Goal: Contribute content: Contribute content

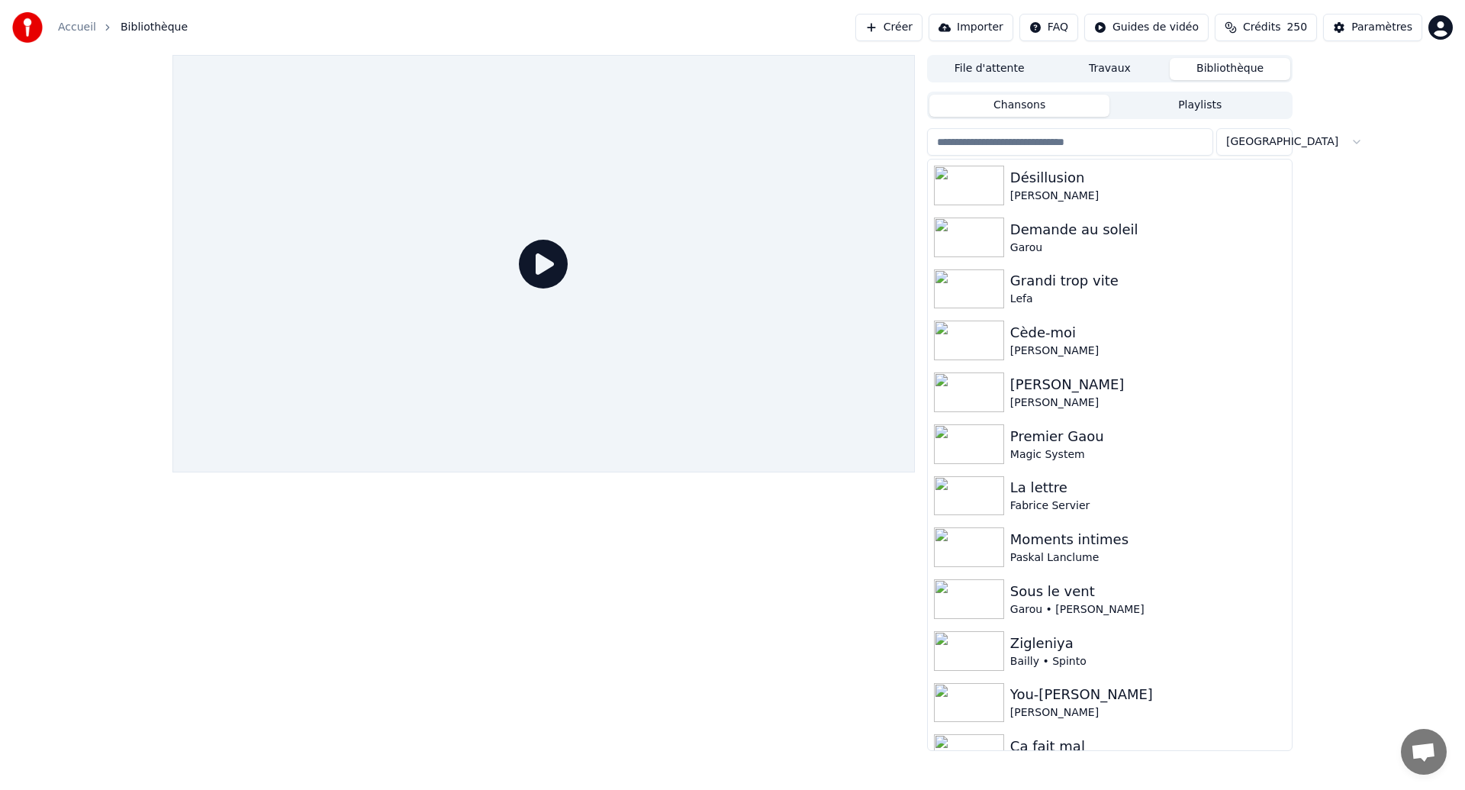
click at [922, 36] on button "Créer" at bounding box center [888, 27] width 67 height 27
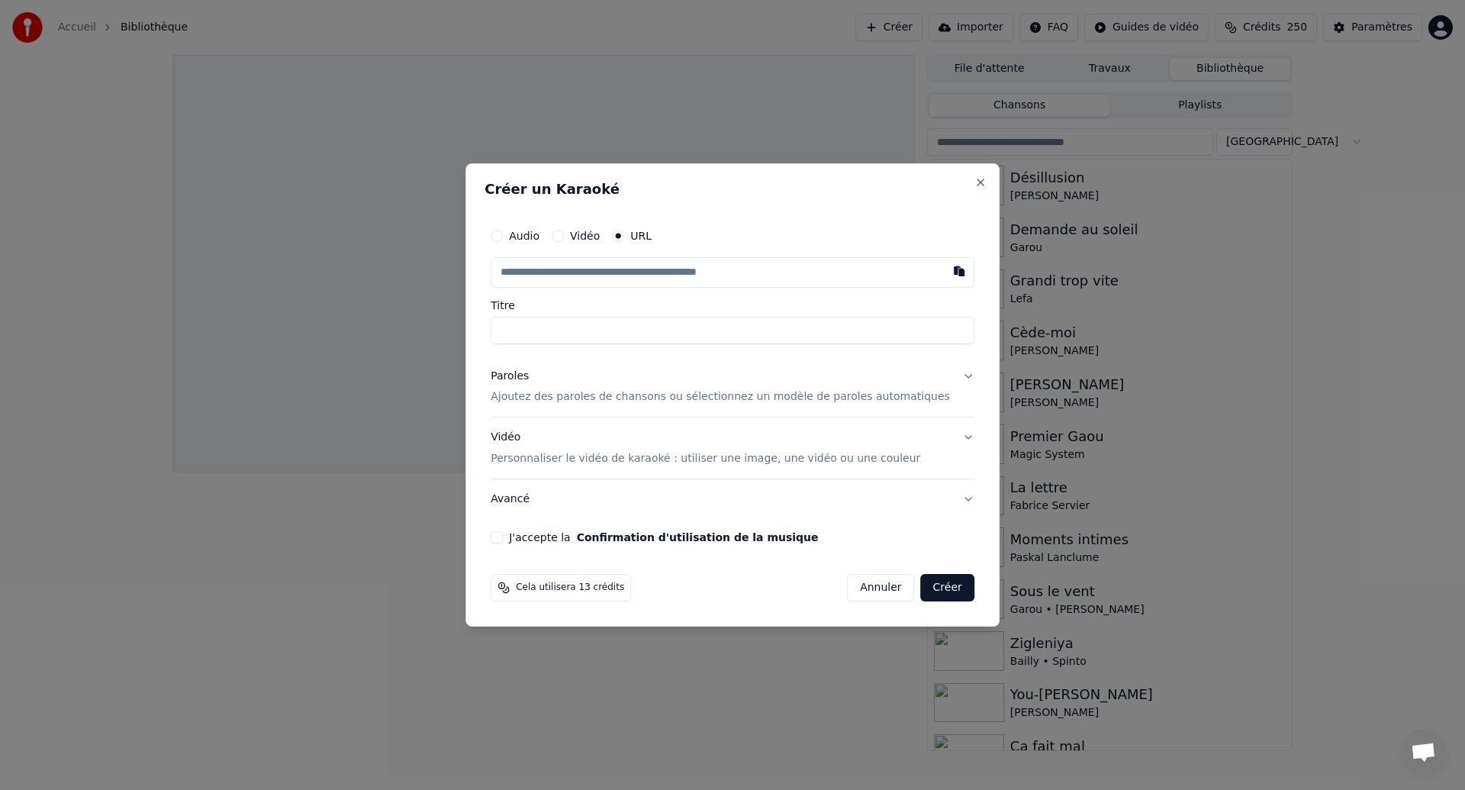
click at [623, 400] on p "Ajoutez des paroles de chansons ou sélectionnez un modèle de paroles automatiqu…" at bounding box center [720, 397] width 459 height 15
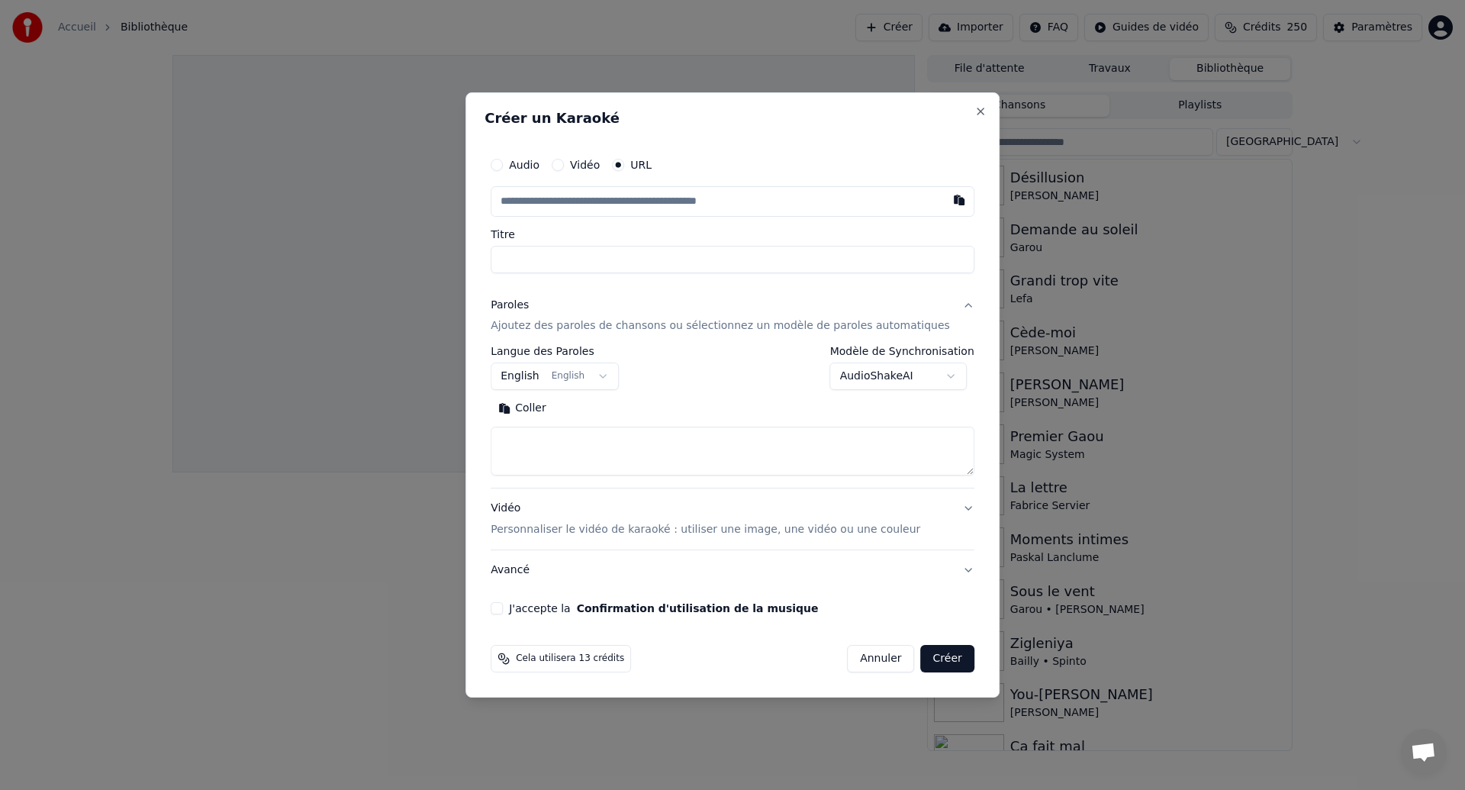
click at [581, 381] on button "English English" at bounding box center [555, 376] width 128 height 27
click at [615, 378] on button "English English" at bounding box center [555, 376] width 128 height 27
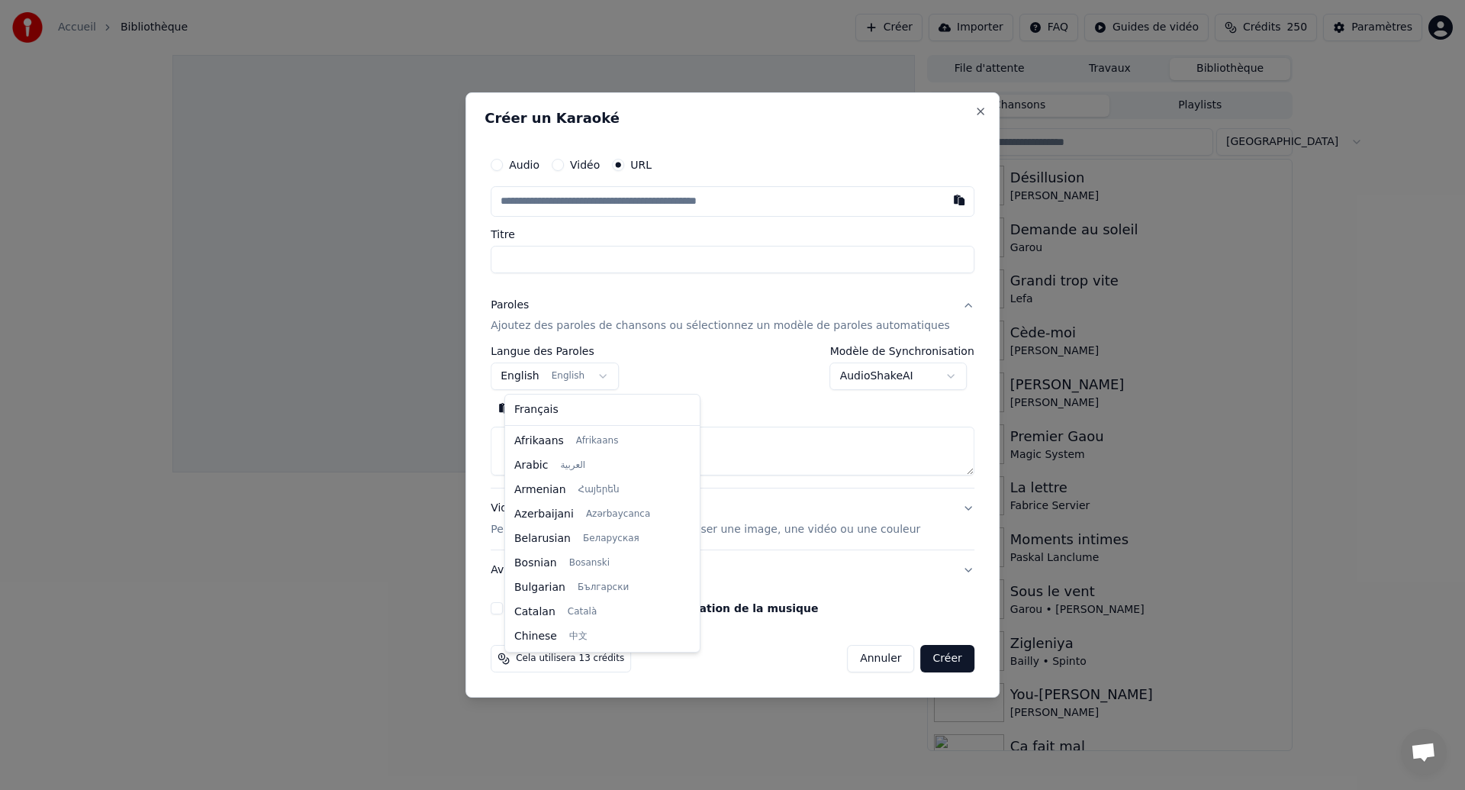
scroll to position [122, 0]
select select "**"
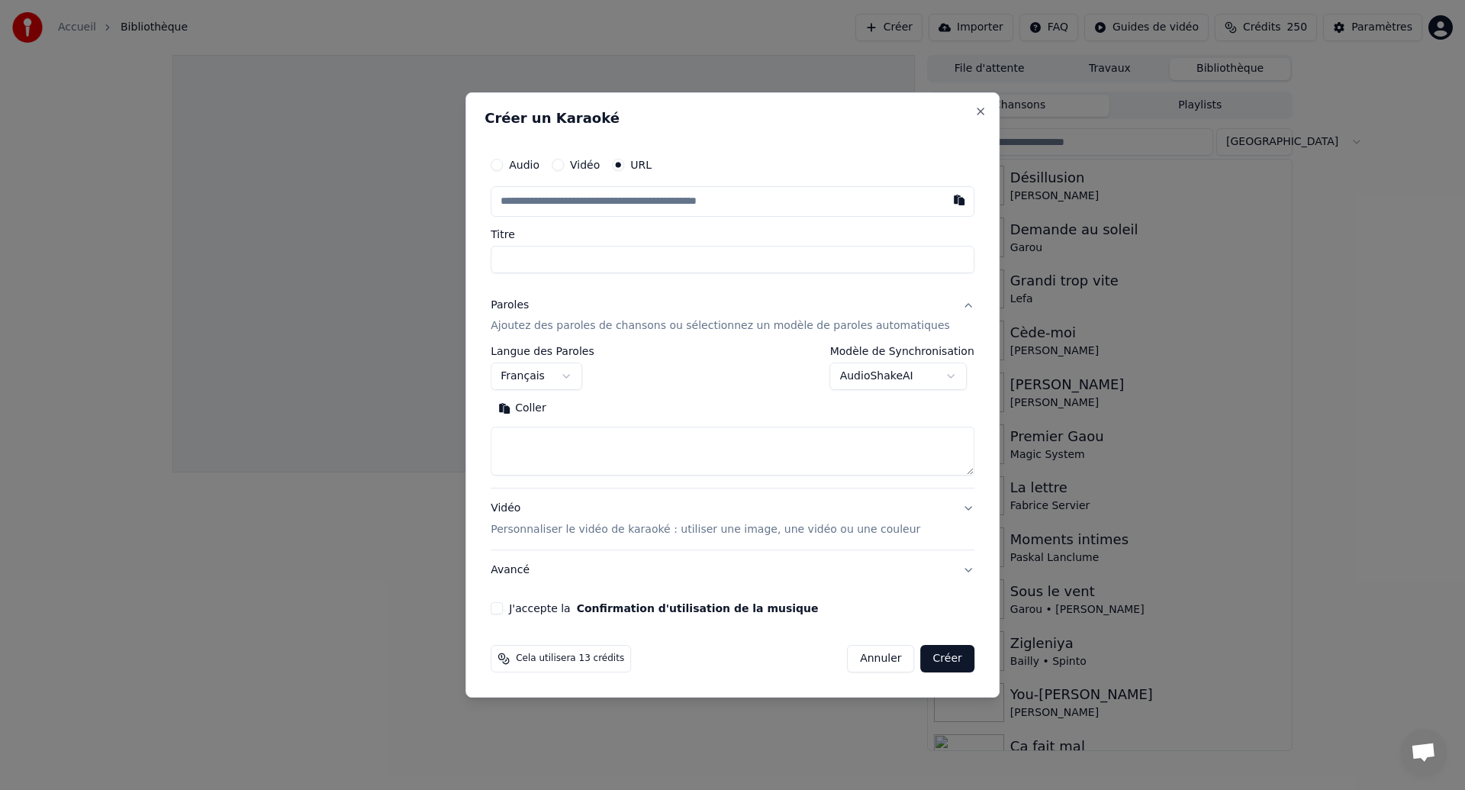
click at [540, 411] on button "Coller" at bounding box center [522, 409] width 63 height 24
type textarea "**********"
click at [945, 200] on button "button" at bounding box center [959, 199] width 31 height 27
type input "**********"
click at [794, 275] on div "**********" at bounding box center [733, 382] width 496 height 478
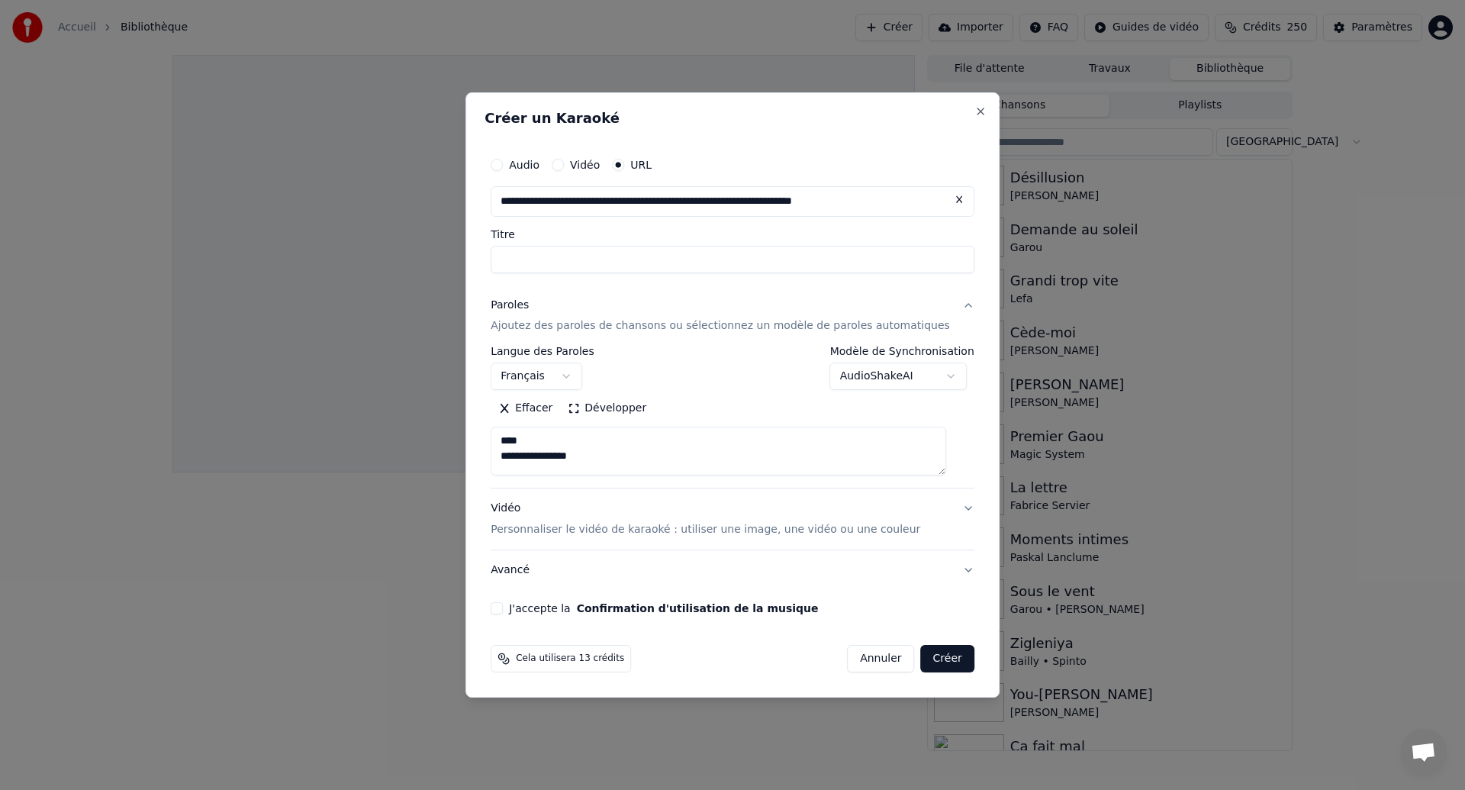
click at [784, 269] on input "Titre" at bounding box center [733, 259] width 484 height 27
click at [514, 264] on input "**********" at bounding box center [733, 259] width 484 height 27
drag, startPoint x: 635, startPoint y: 261, endPoint x: 750, endPoint y: 243, distance: 116.6
click at [750, 243] on div "**********" at bounding box center [733, 251] width 484 height 44
click at [750, 244] on div "**********" at bounding box center [733, 251] width 484 height 44
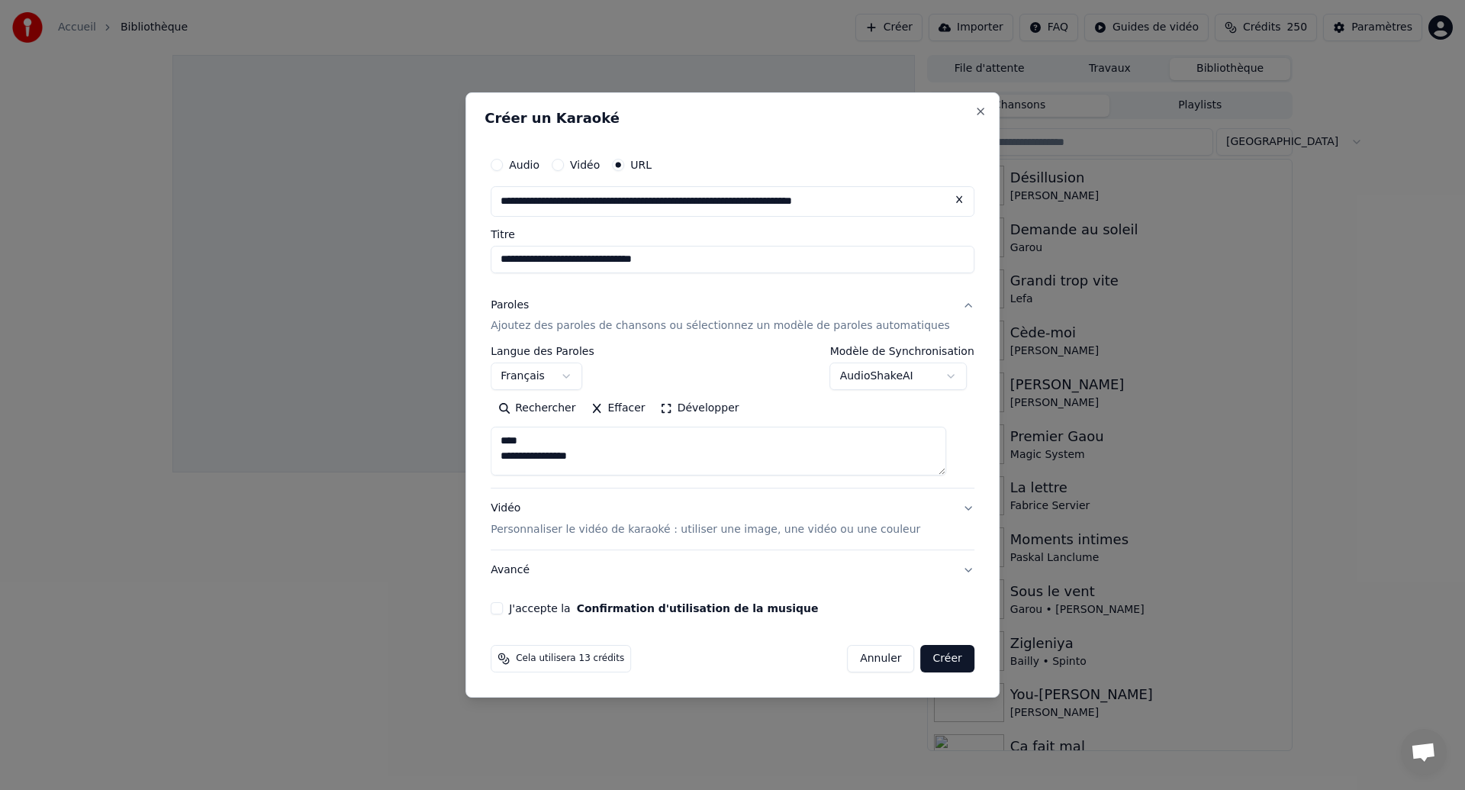
drag, startPoint x: 730, startPoint y: 255, endPoint x: 651, endPoint y: 252, distance: 78.7
click at [651, 252] on input "**********" at bounding box center [733, 259] width 484 height 27
click at [648, 255] on input "**********" at bounding box center [733, 259] width 484 height 27
drag, startPoint x: 636, startPoint y: 257, endPoint x: 773, endPoint y: 262, distance: 136.7
click at [773, 262] on input "**********" at bounding box center [733, 259] width 484 height 27
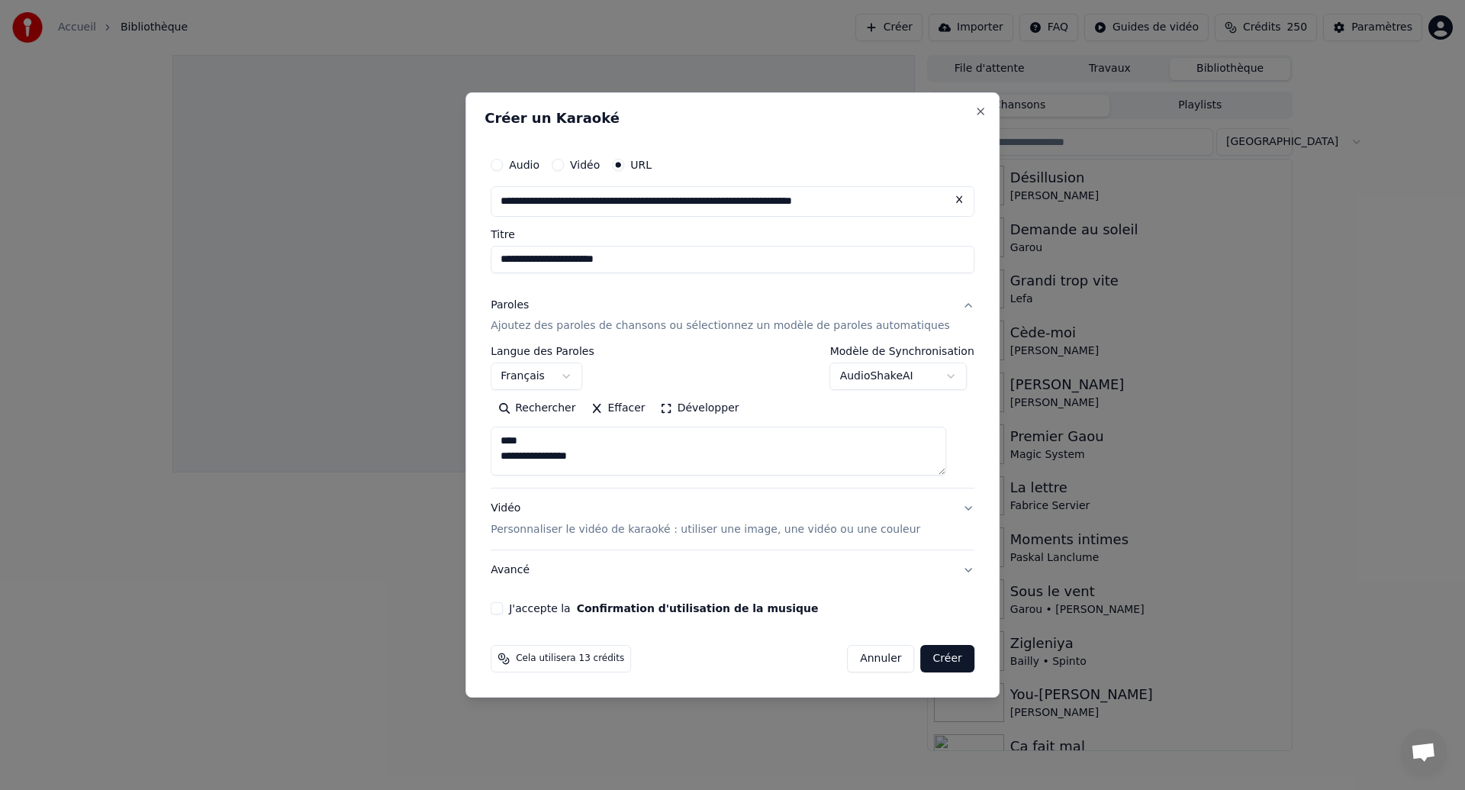
type input "**********"
click at [503, 604] on button "J'accepte la Confirmation d'utilisation de la musique" at bounding box center [497, 608] width 12 height 12
click at [931, 658] on button "Créer" at bounding box center [947, 658] width 53 height 27
select select
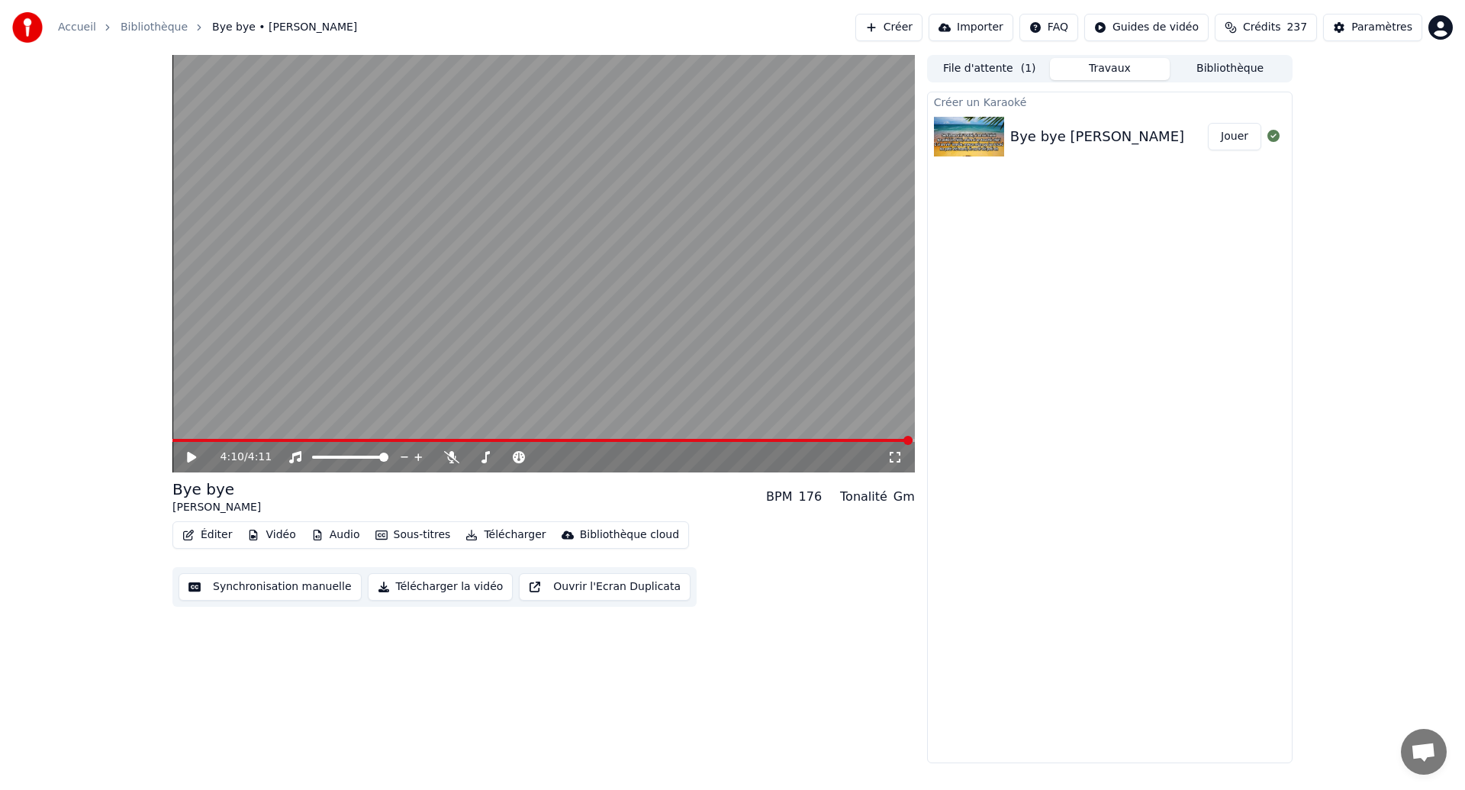
click at [331, 547] on div "Éditer Vidéo Audio Sous-titres Télécharger Bibliothèque cloud" at bounding box center [430, 534] width 517 height 27
click at [334, 531] on button "Audio" at bounding box center [335, 534] width 61 height 21
click at [303, 588] on button "Synchronisation manuelle" at bounding box center [270, 586] width 183 height 27
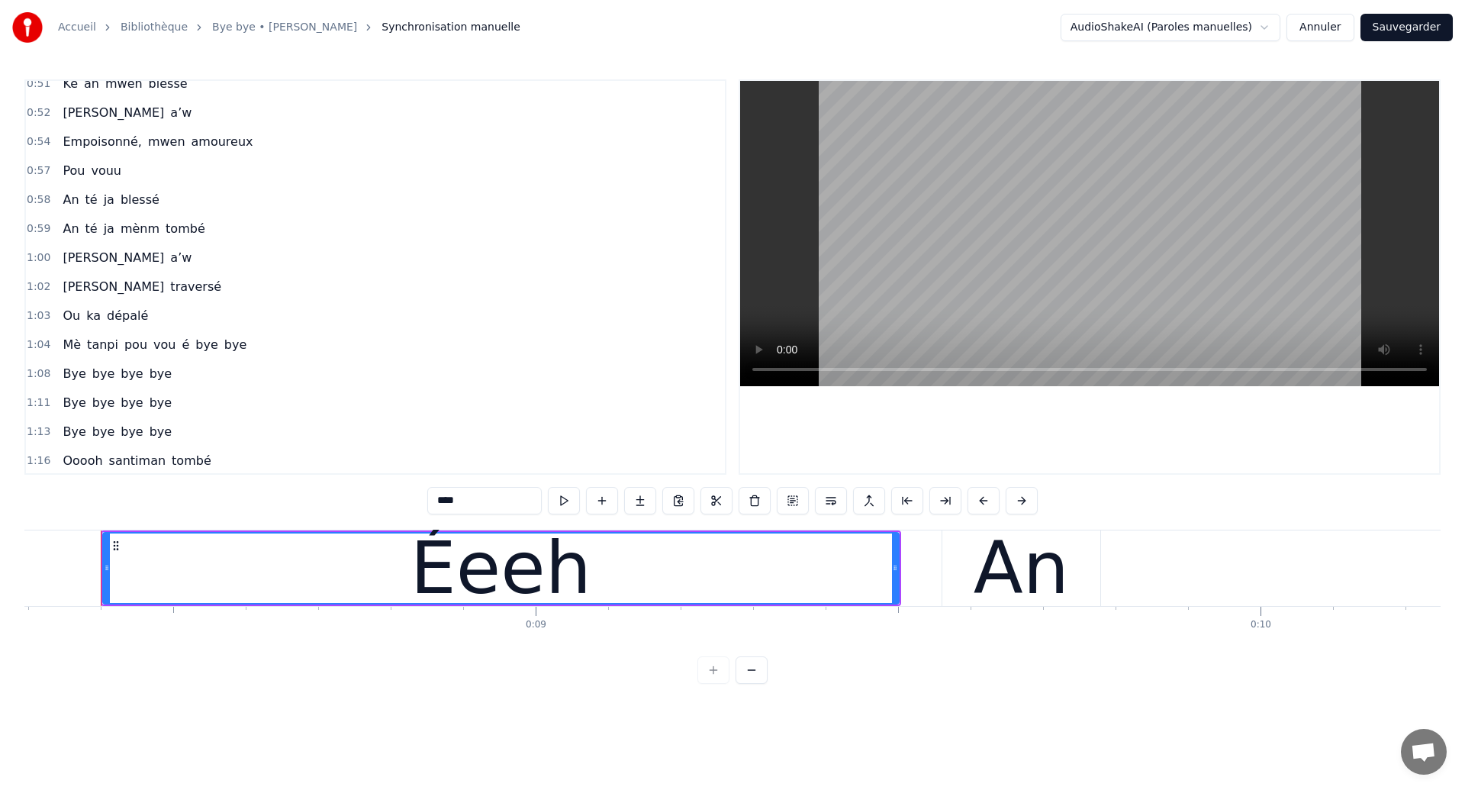
scroll to position [395, 0]
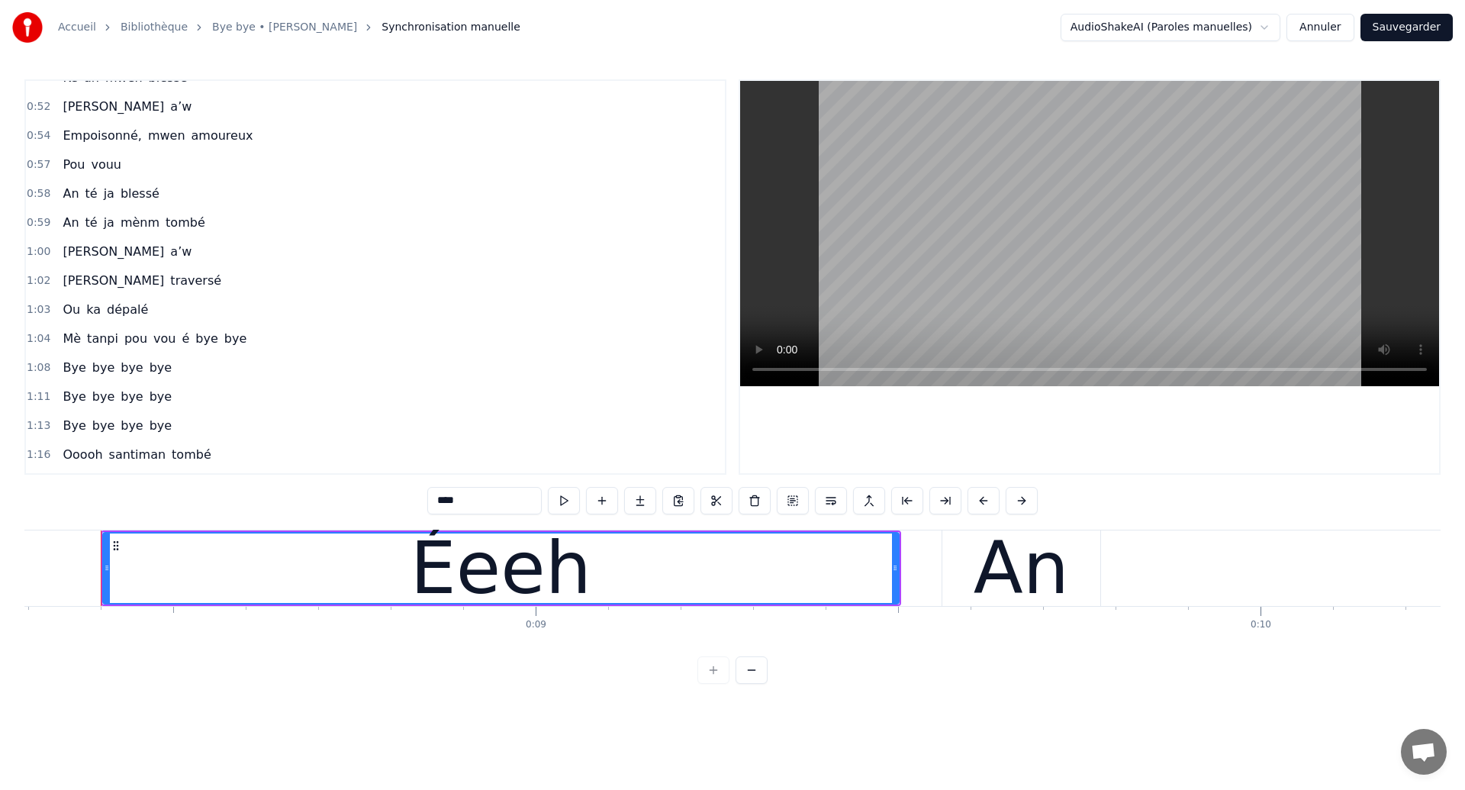
click at [99, 375] on span "bye" at bounding box center [103, 368] width 25 height 18
type input "***"
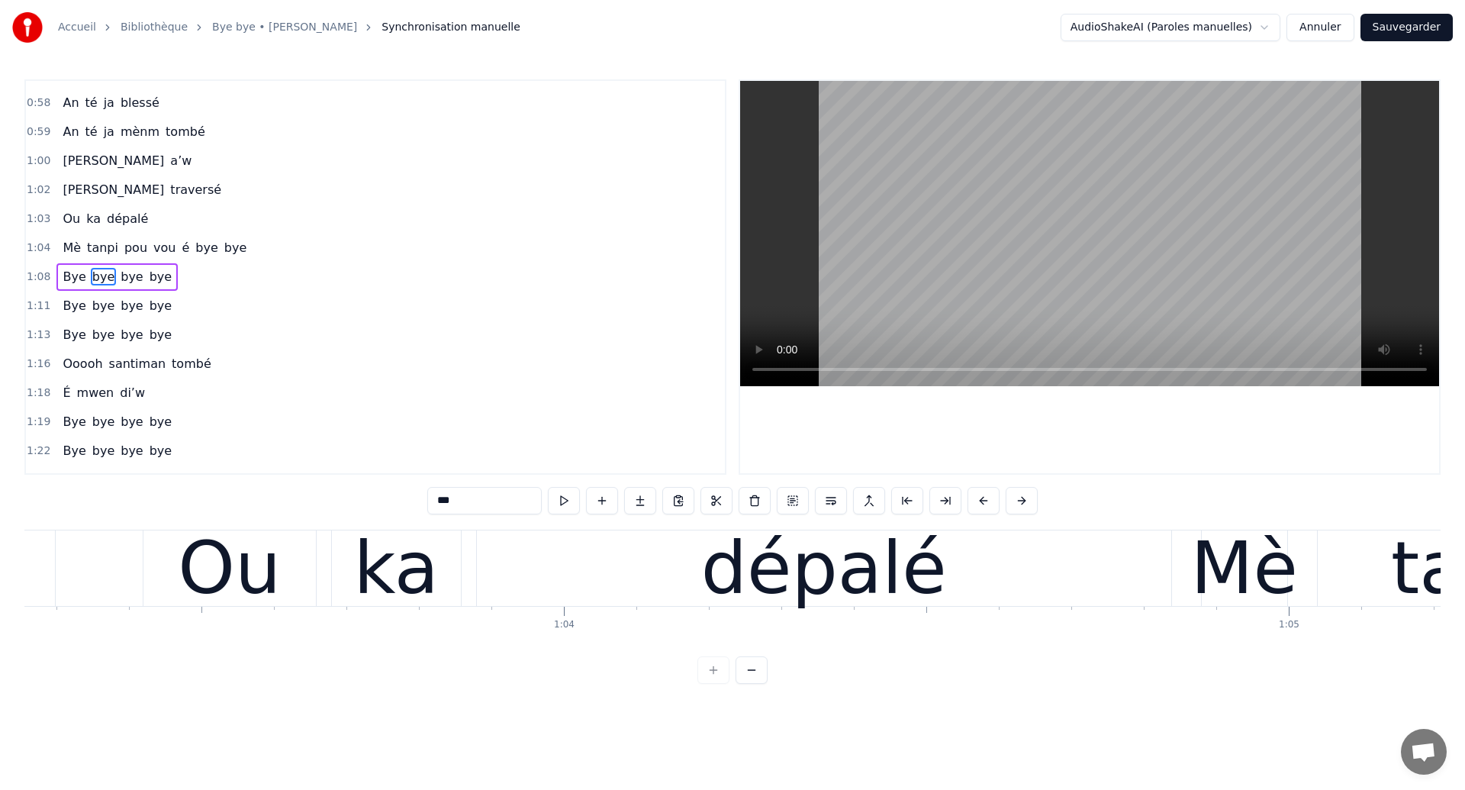
scroll to position [0, 49959]
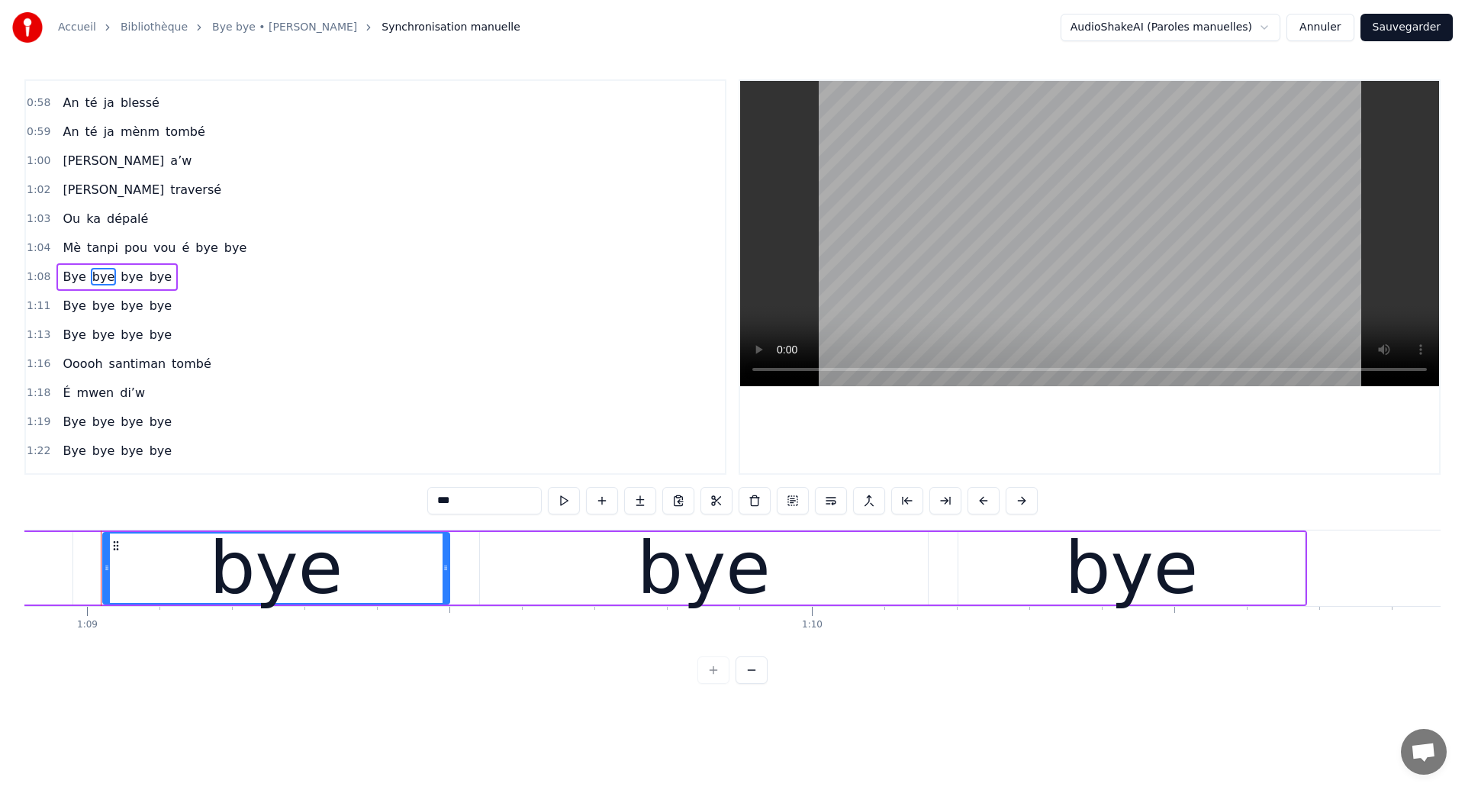
click at [101, 288] on div "Bye bye bye bye" at bounding box center [116, 276] width 121 height 27
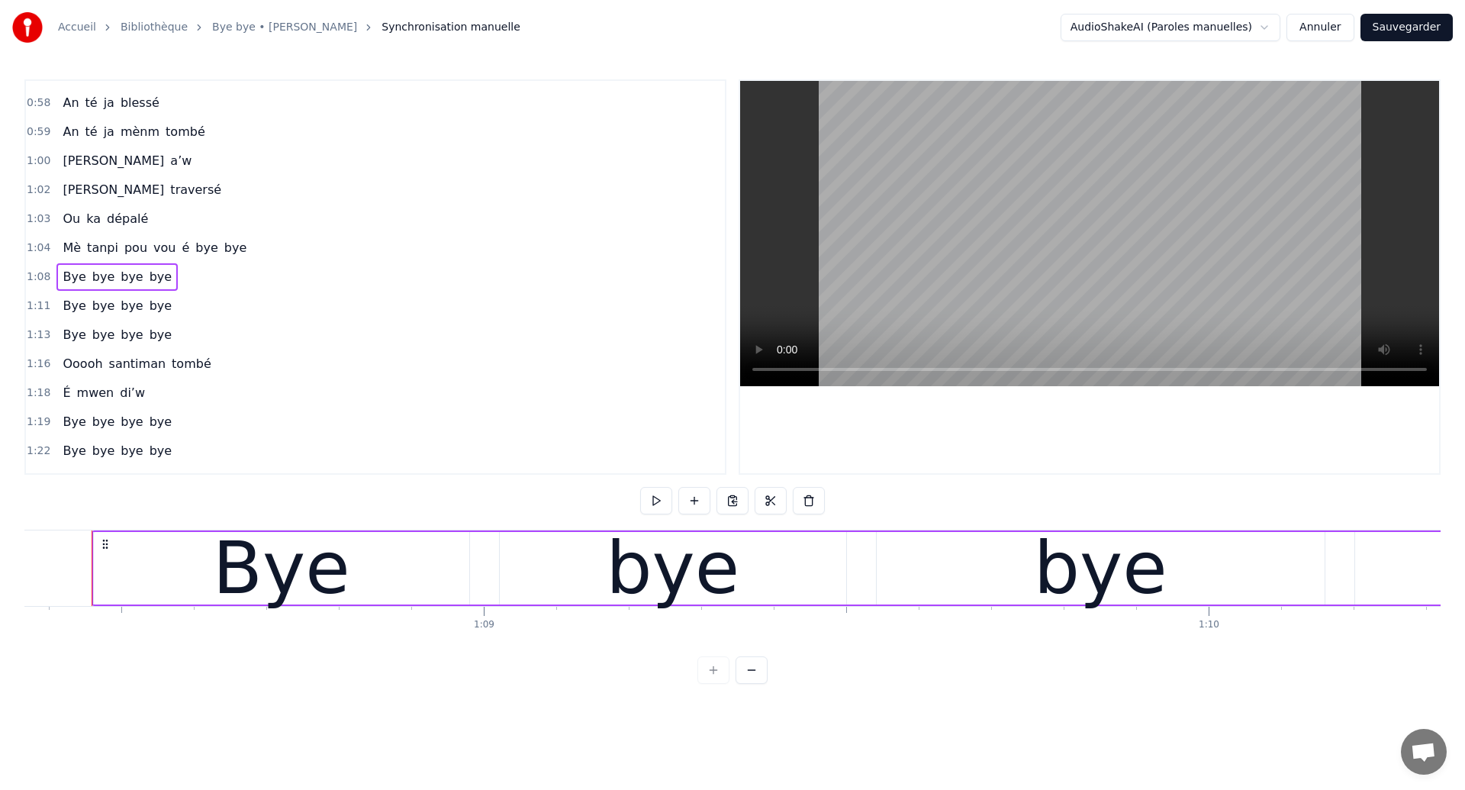
scroll to position [0, 49553]
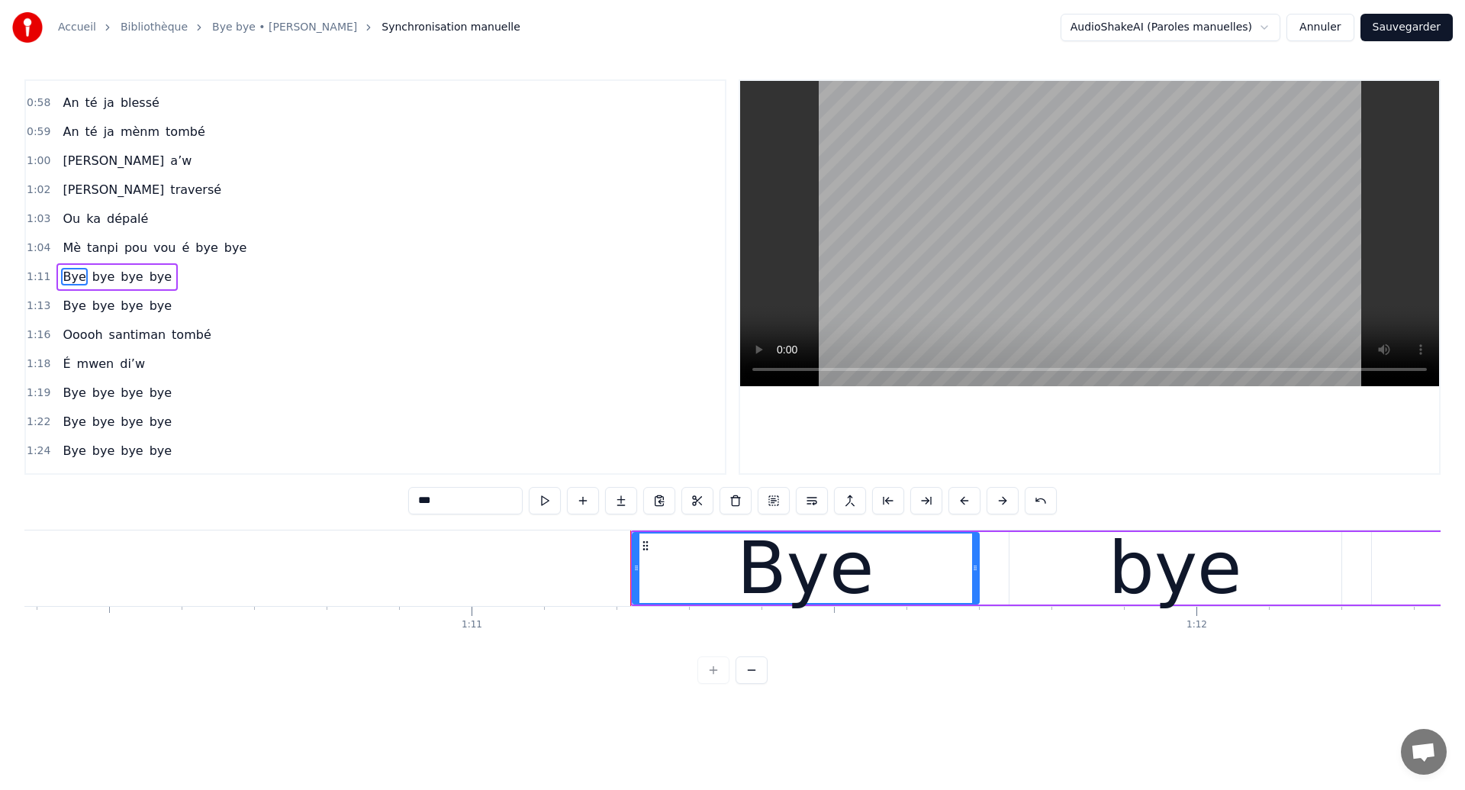
click at [101, 288] on div "Bye bye bye bye" at bounding box center [116, 276] width 121 height 27
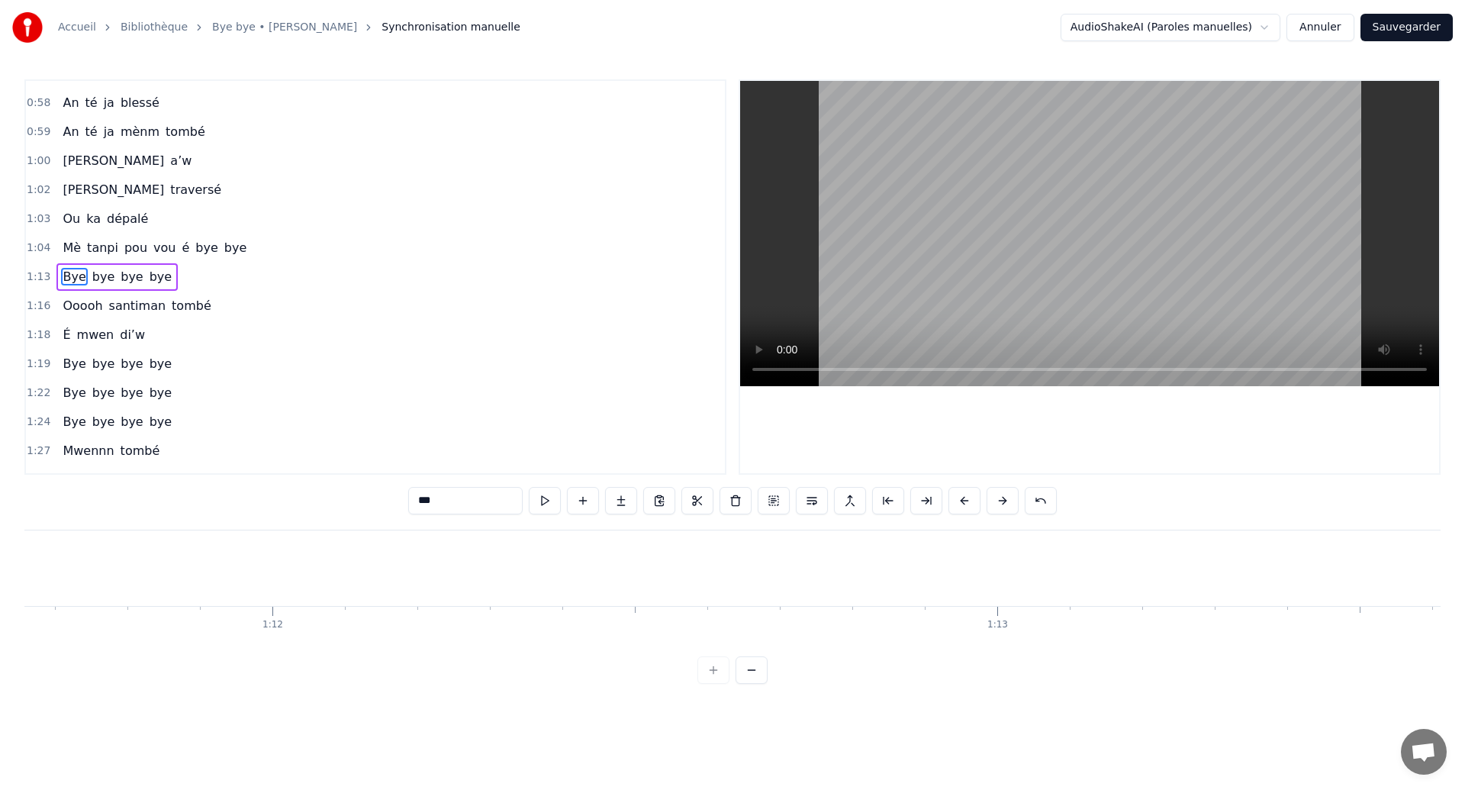
click at [101, 288] on div "Bye bye bye bye" at bounding box center [116, 276] width 121 height 27
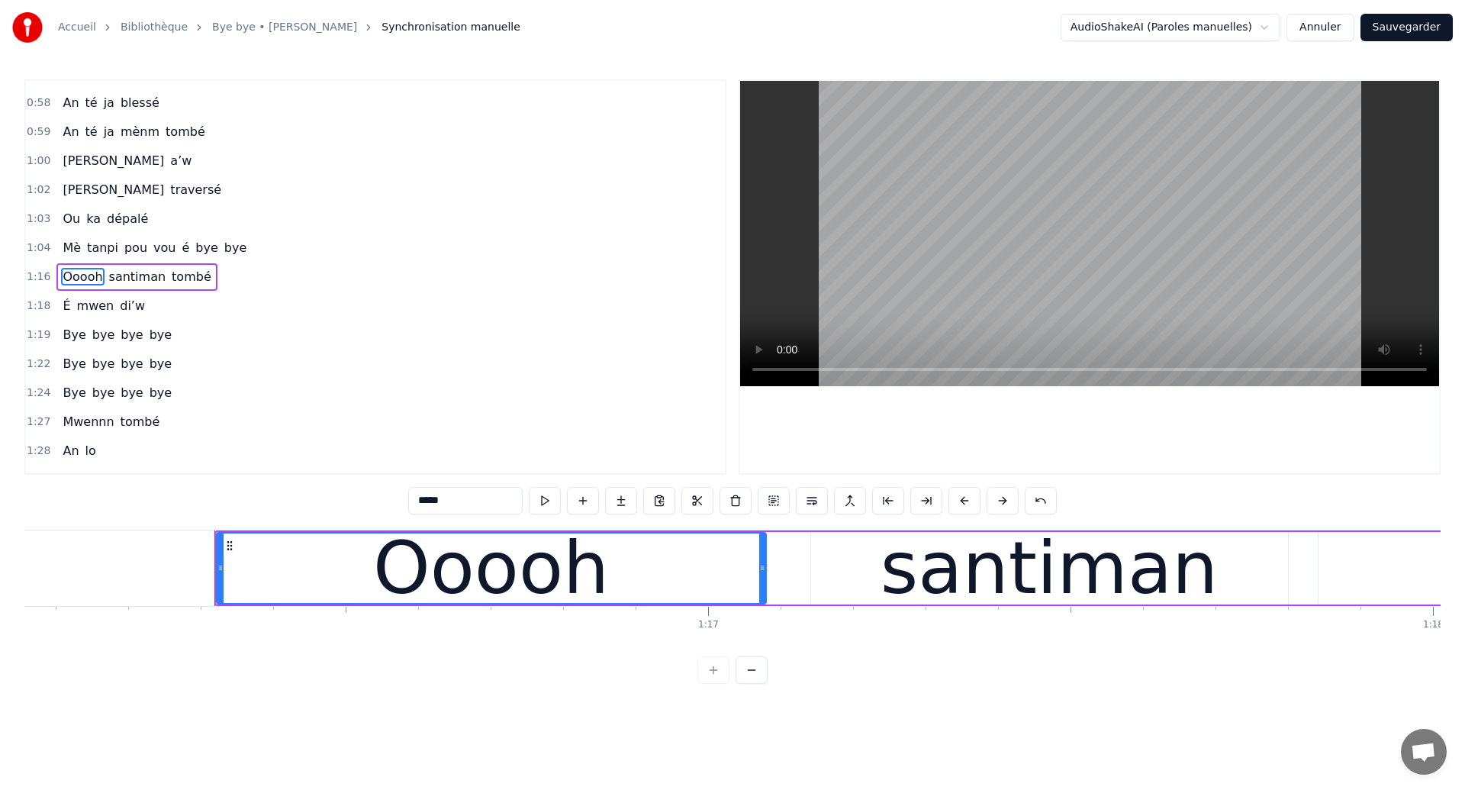
scroll to position [0, 55251]
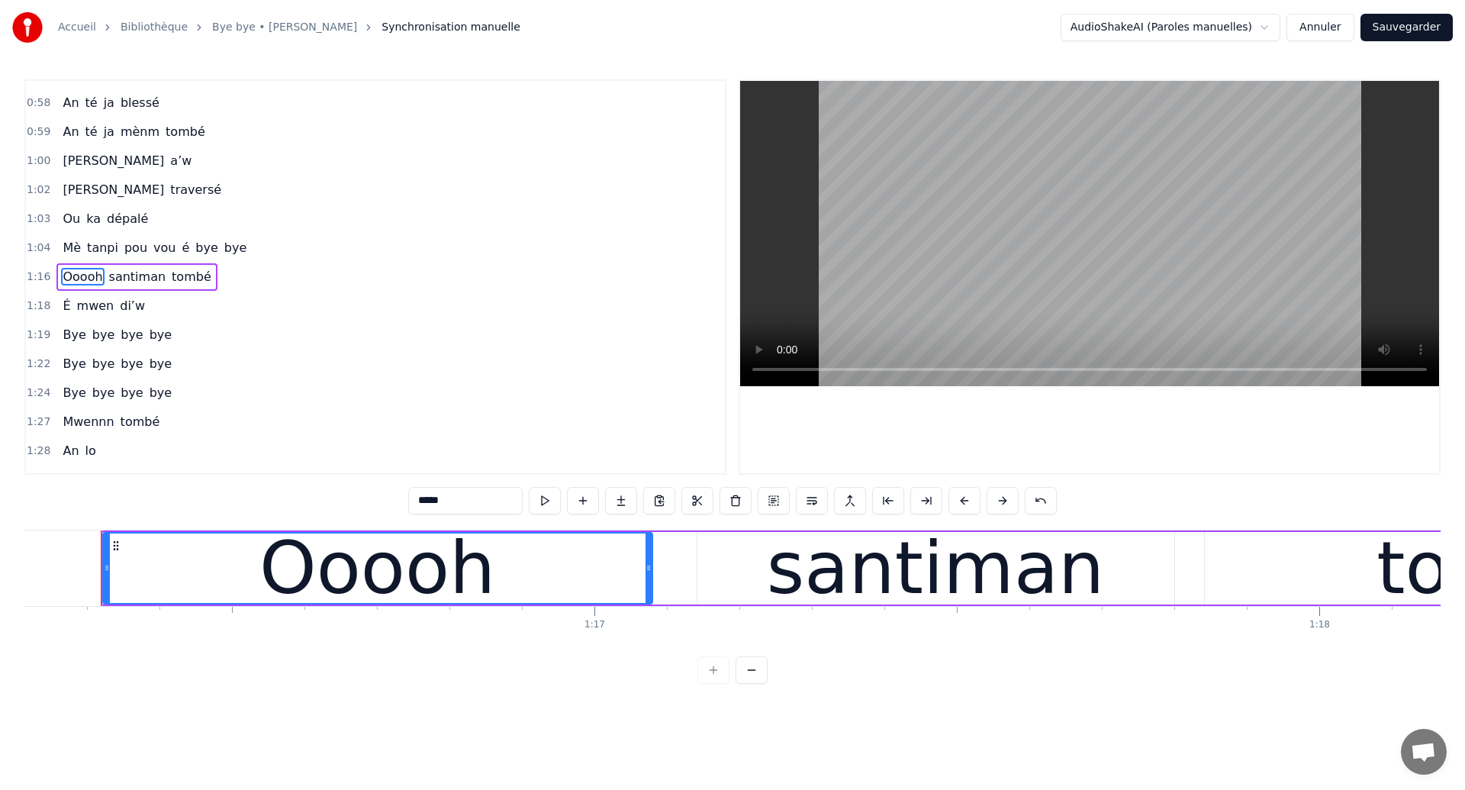
click at [112, 345] on div "Bye bye bye bye" at bounding box center [116, 334] width 121 height 27
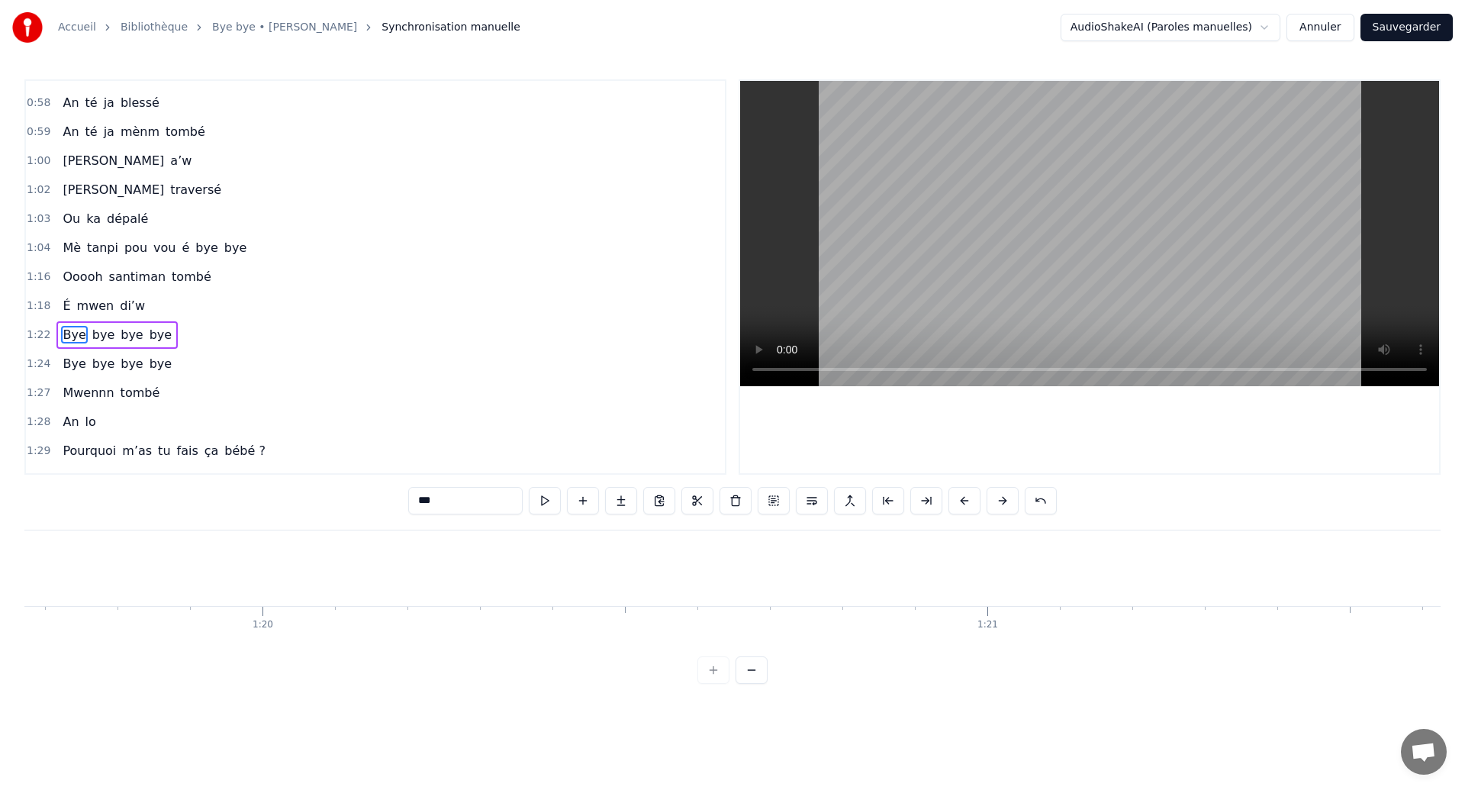
click at [112, 345] on div "Bye bye bye bye" at bounding box center [116, 334] width 121 height 27
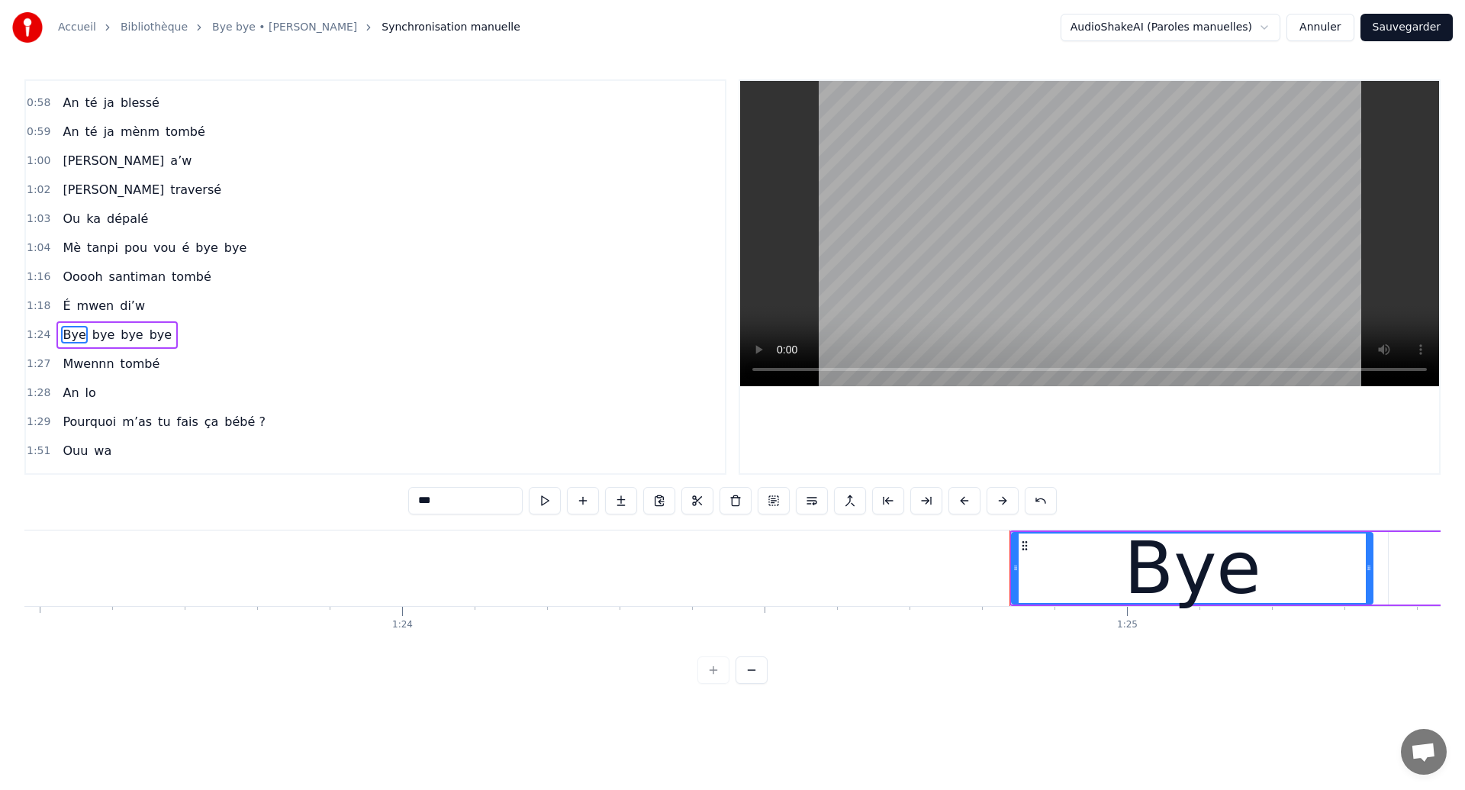
click at [112, 345] on div "Bye bye bye bye" at bounding box center [116, 334] width 121 height 27
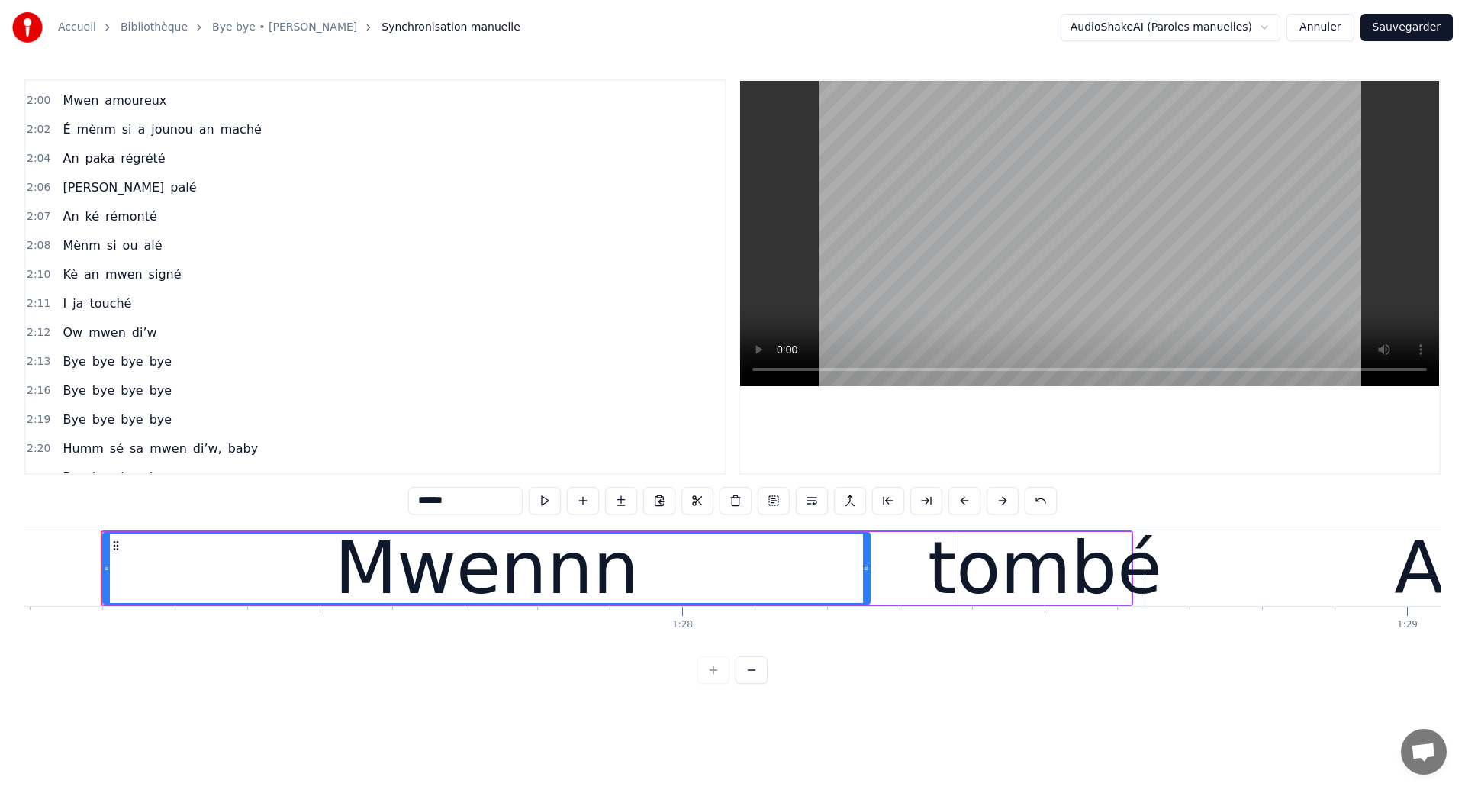
scroll to position [1016, 0]
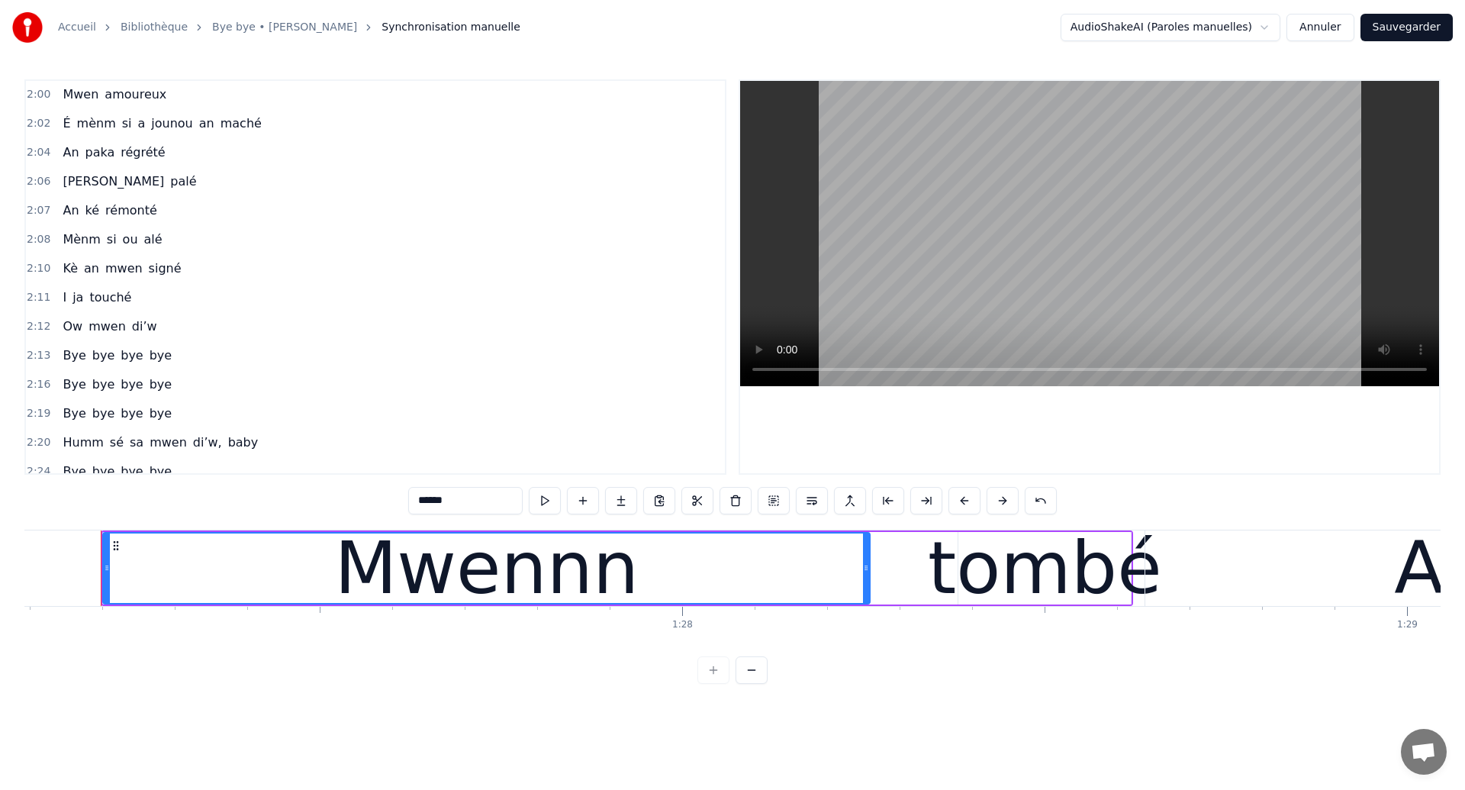
click at [115, 369] on div "Bye bye bye bye" at bounding box center [116, 355] width 121 height 27
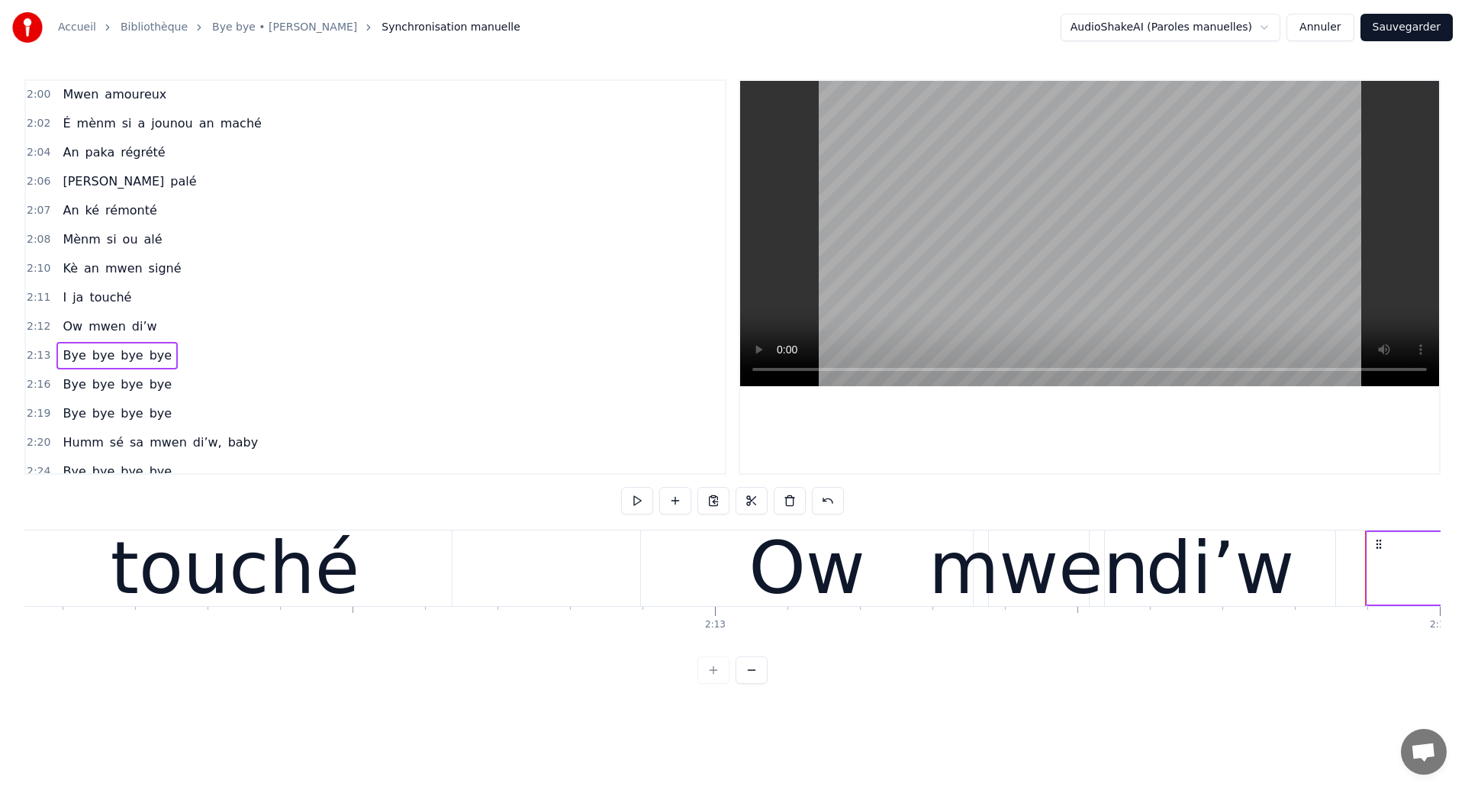
scroll to position [0, 96992]
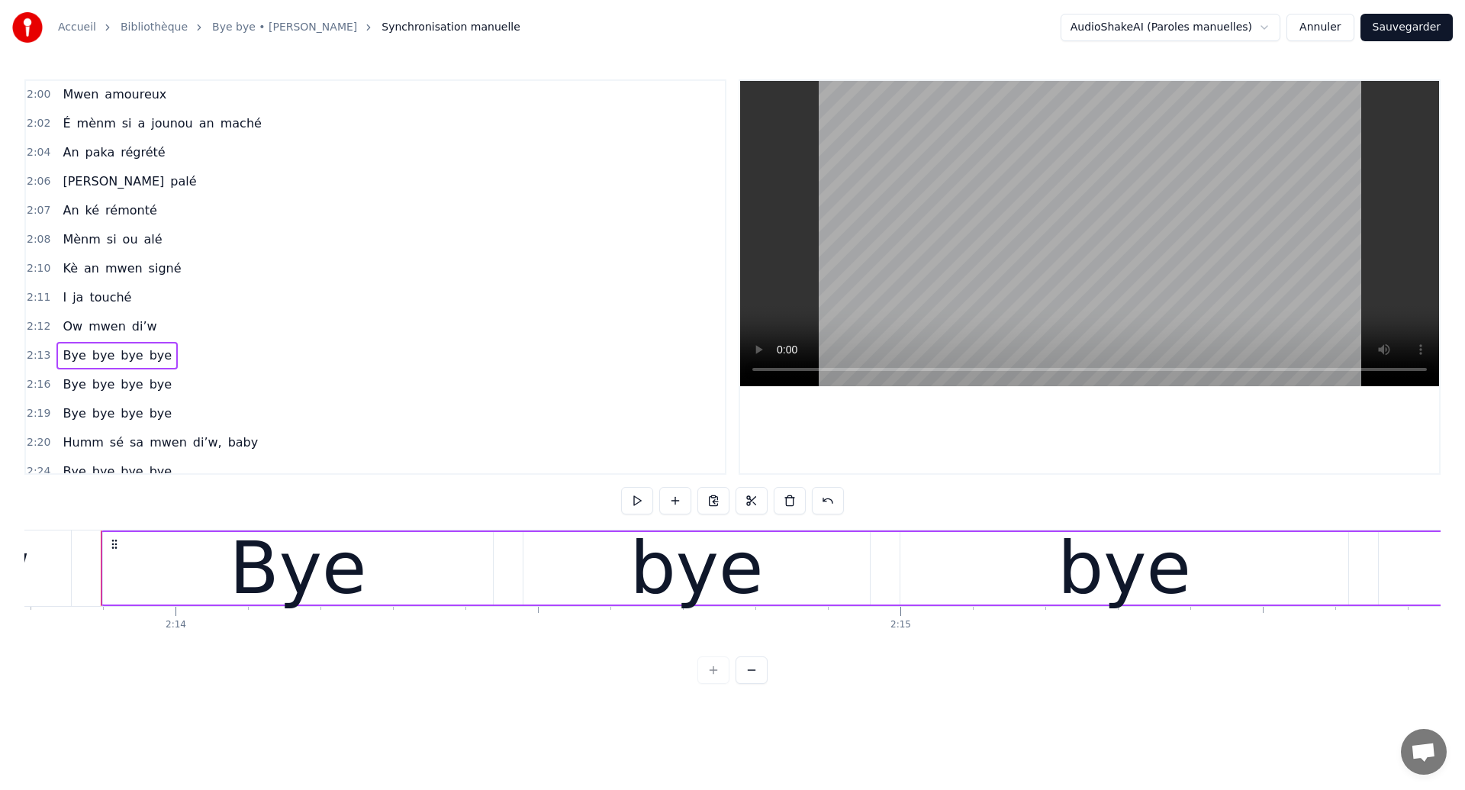
click at [108, 367] on div "Bye bye bye bye" at bounding box center [116, 355] width 121 height 27
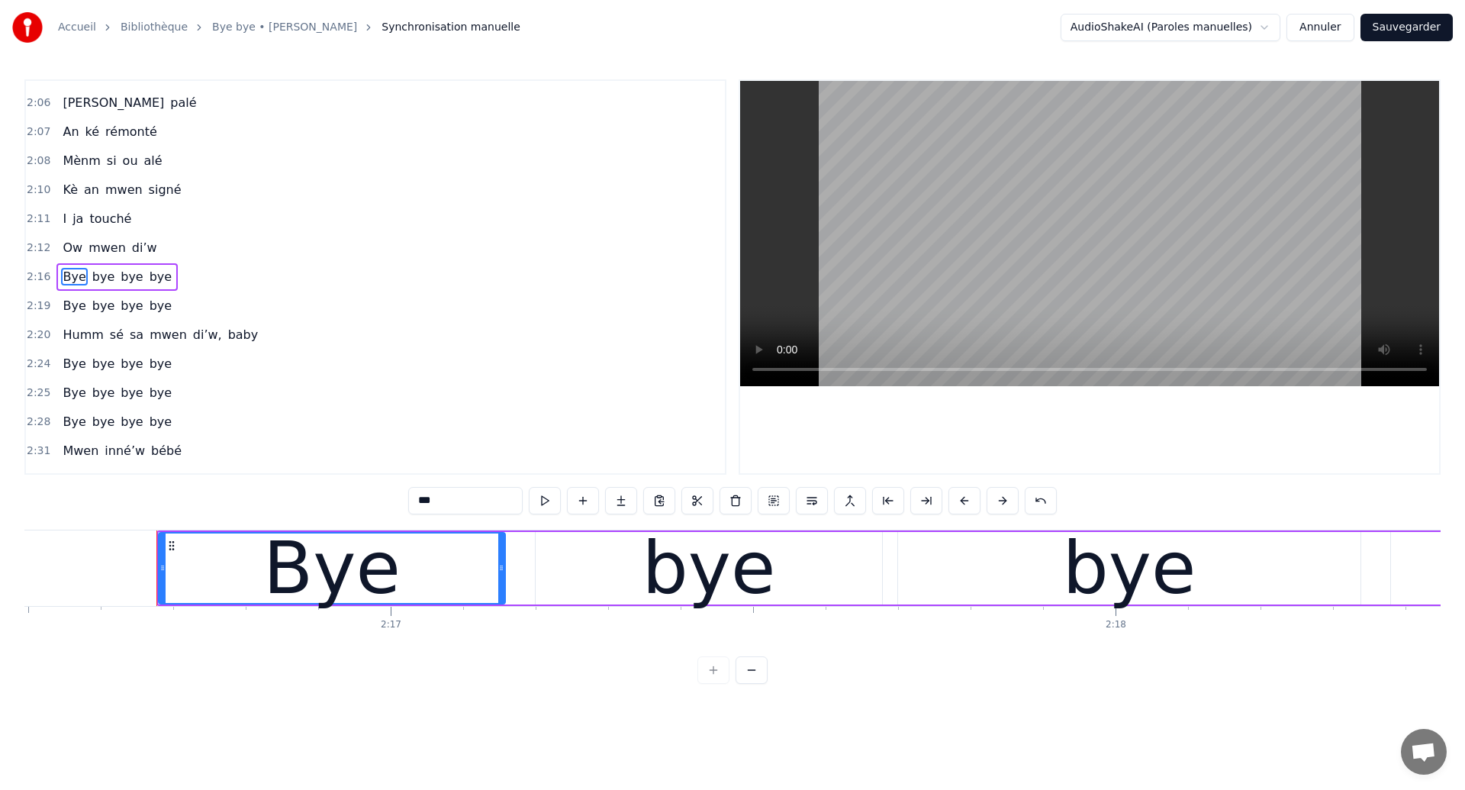
scroll to position [0, 99007]
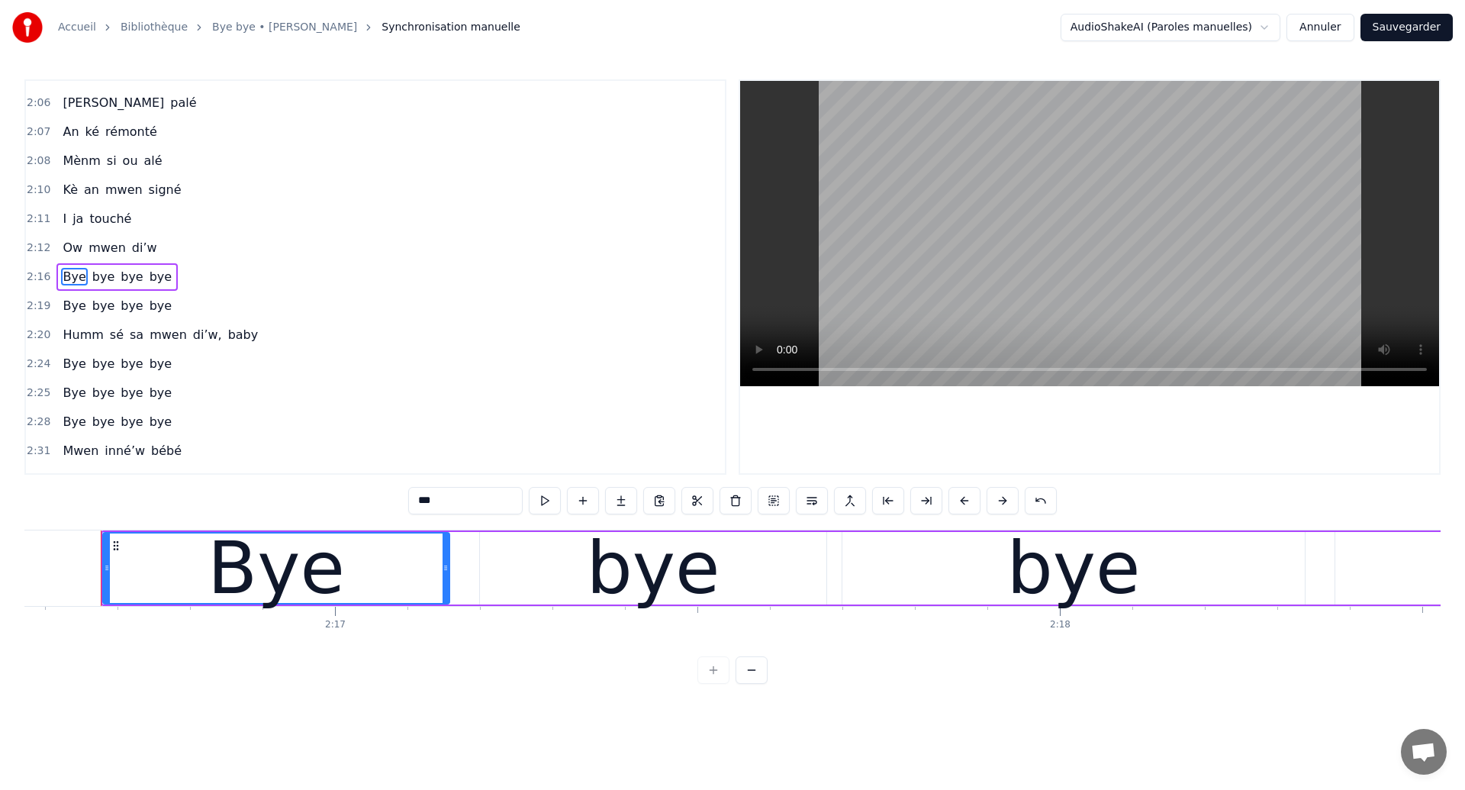
click at [100, 289] on div "Bye bye bye bye" at bounding box center [116, 276] width 121 height 27
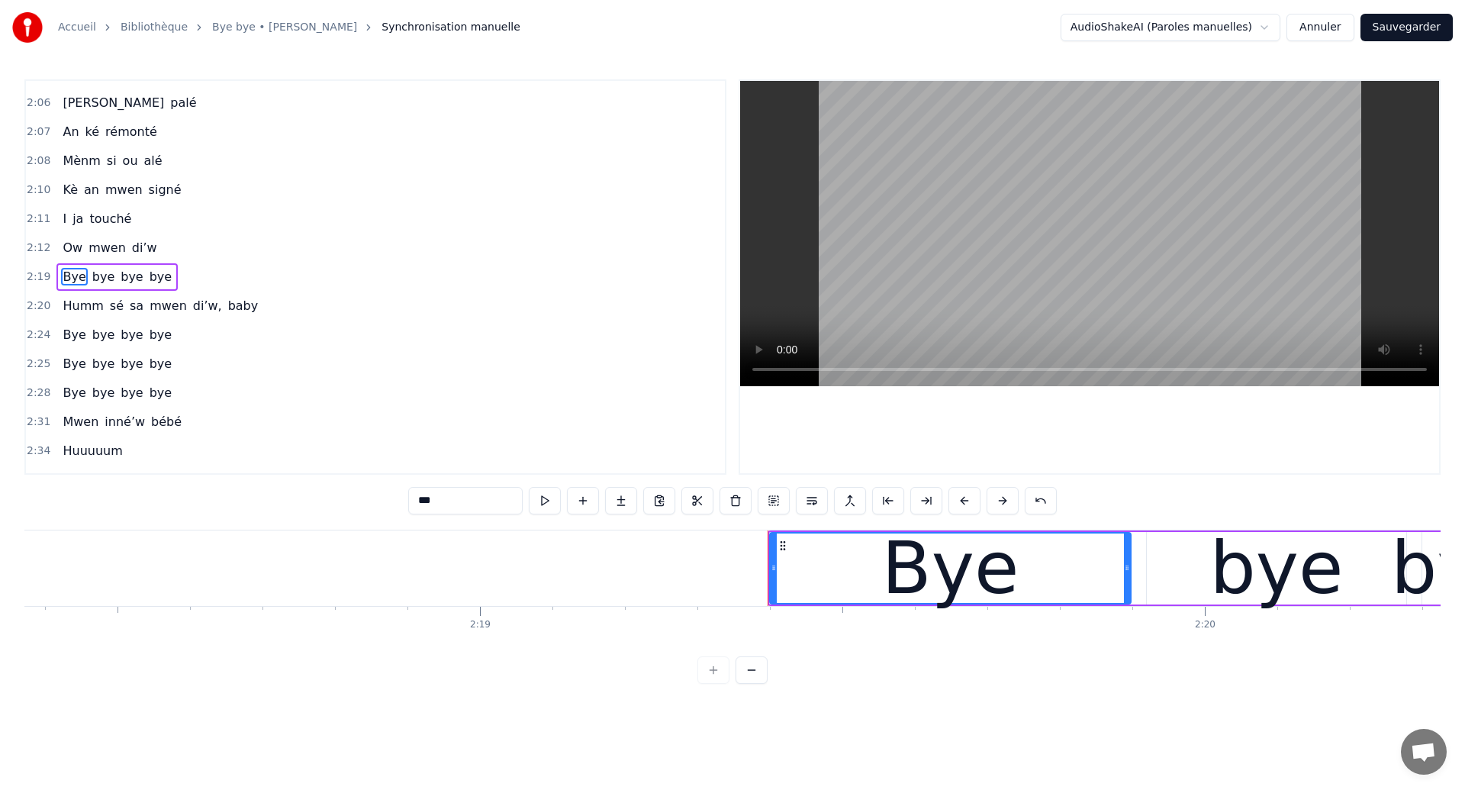
click at [100, 289] on div "Bye bye bye bye" at bounding box center [116, 276] width 121 height 27
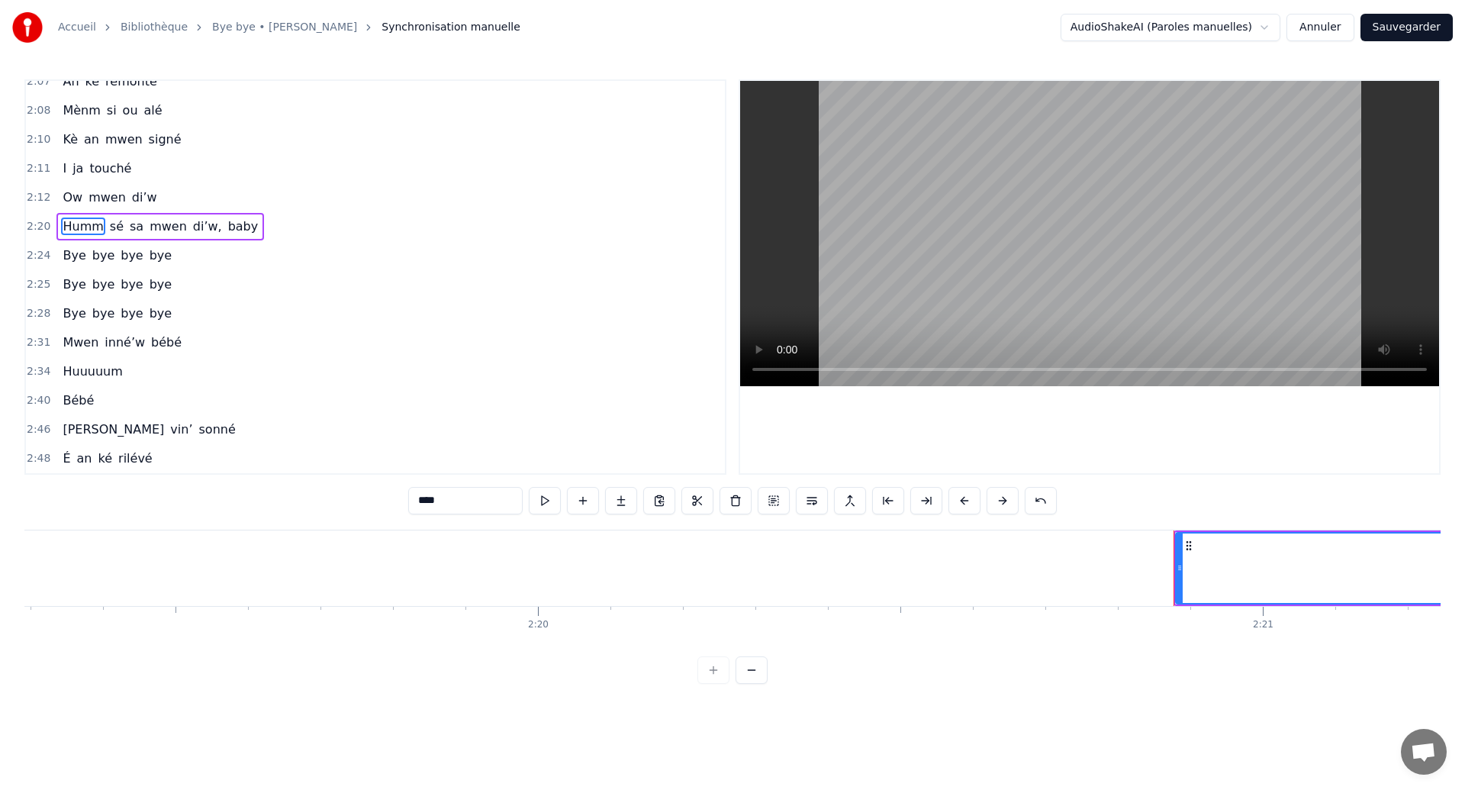
scroll to position [1149, 0]
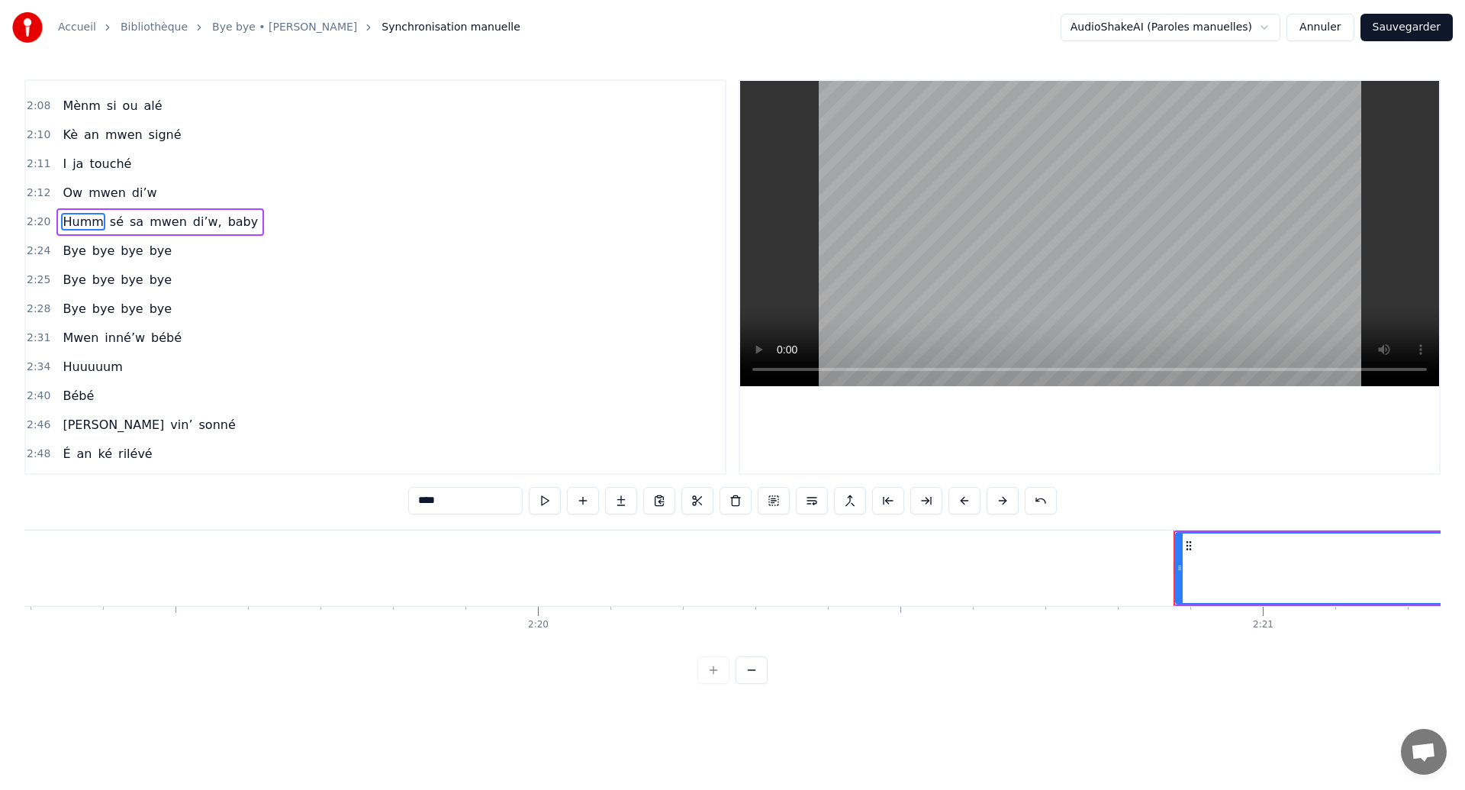
click at [101, 262] on div "Bye bye bye bye" at bounding box center [116, 250] width 121 height 27
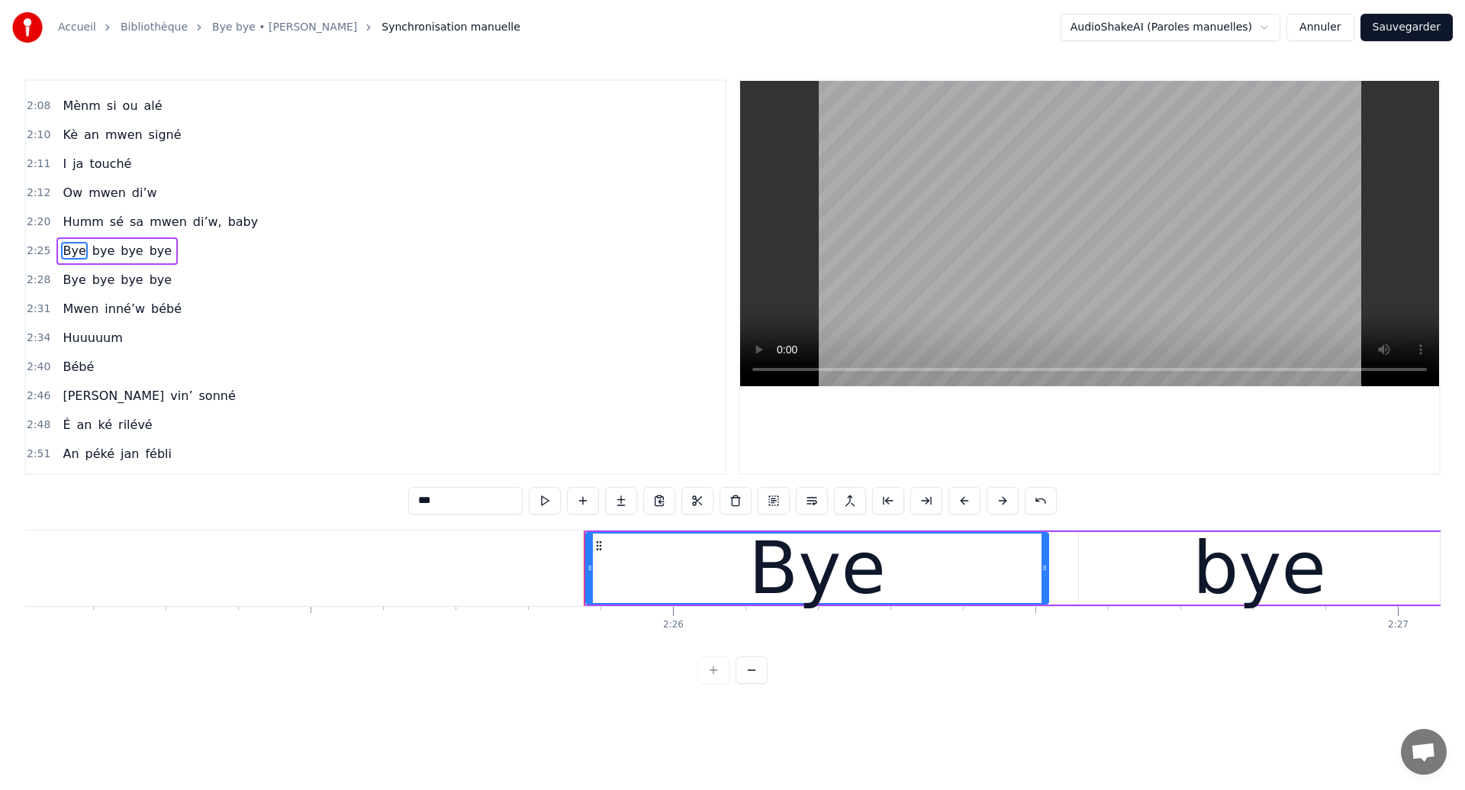
click at [101, 262] on div "Bye bye bye bye" at bounding box center [116, 250] width 121 height 27
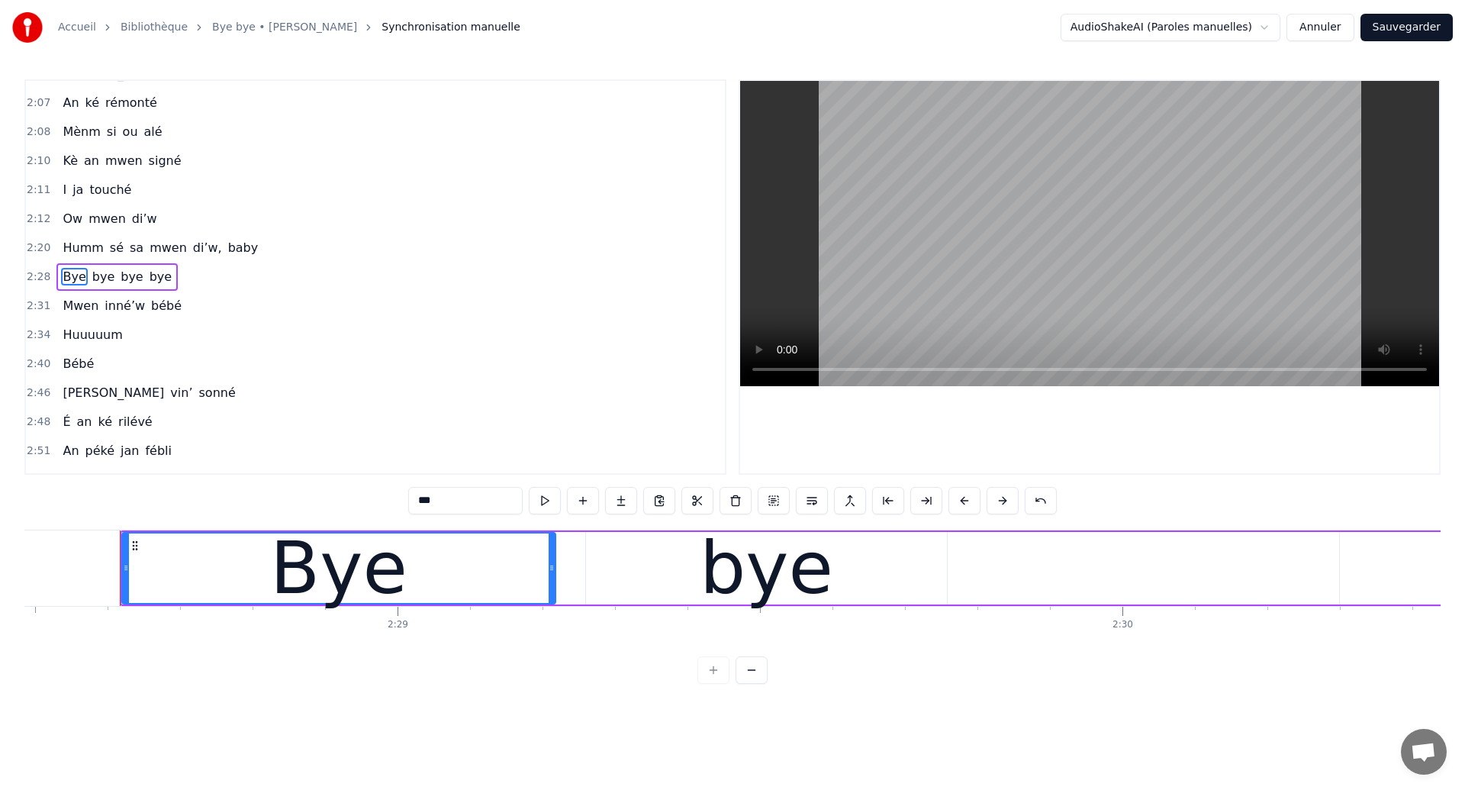
scroll to position [0, 107663]
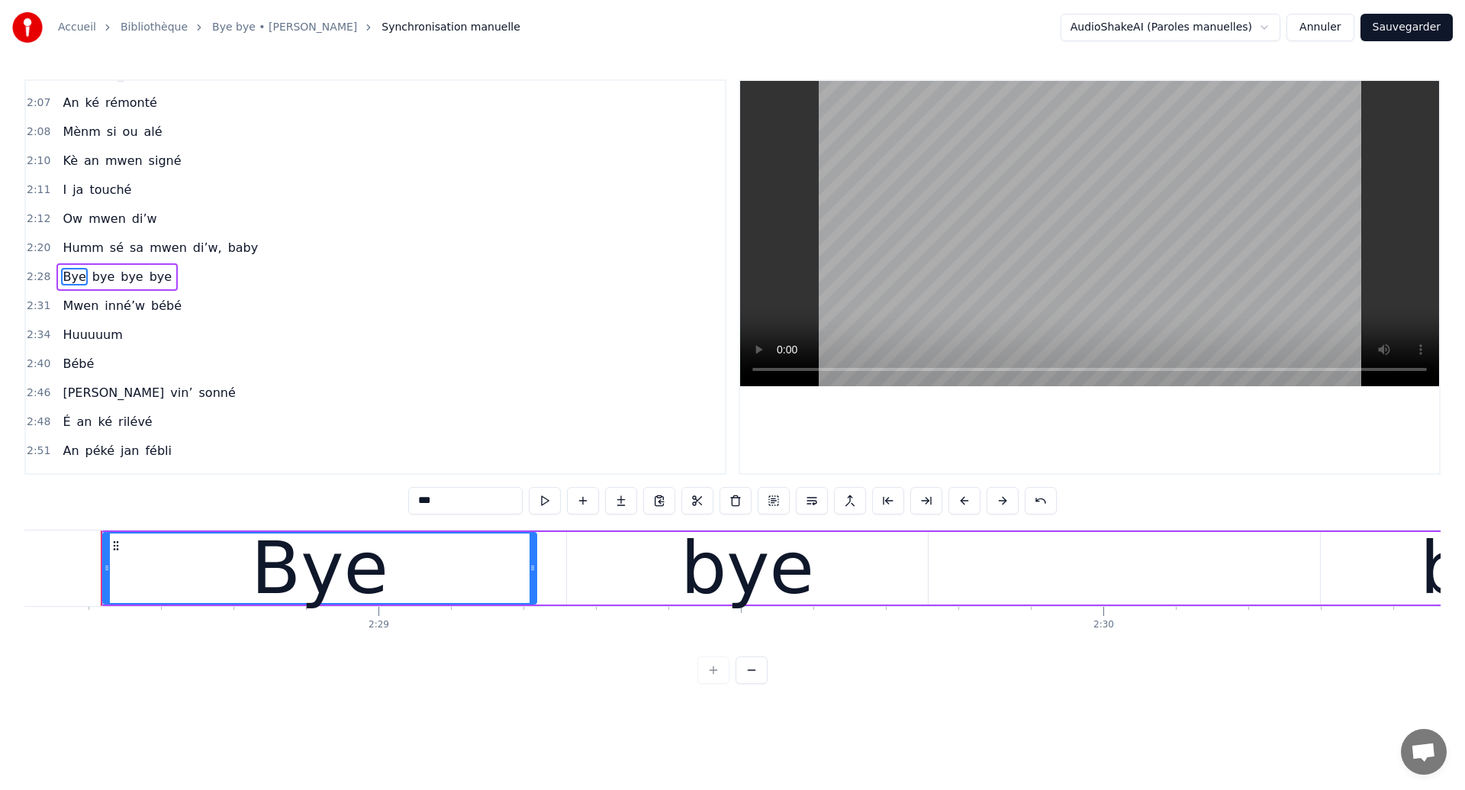
click at [111, 288] on div "Bye bye bye bye" at bounding box center [116, 276] width 121 height 27
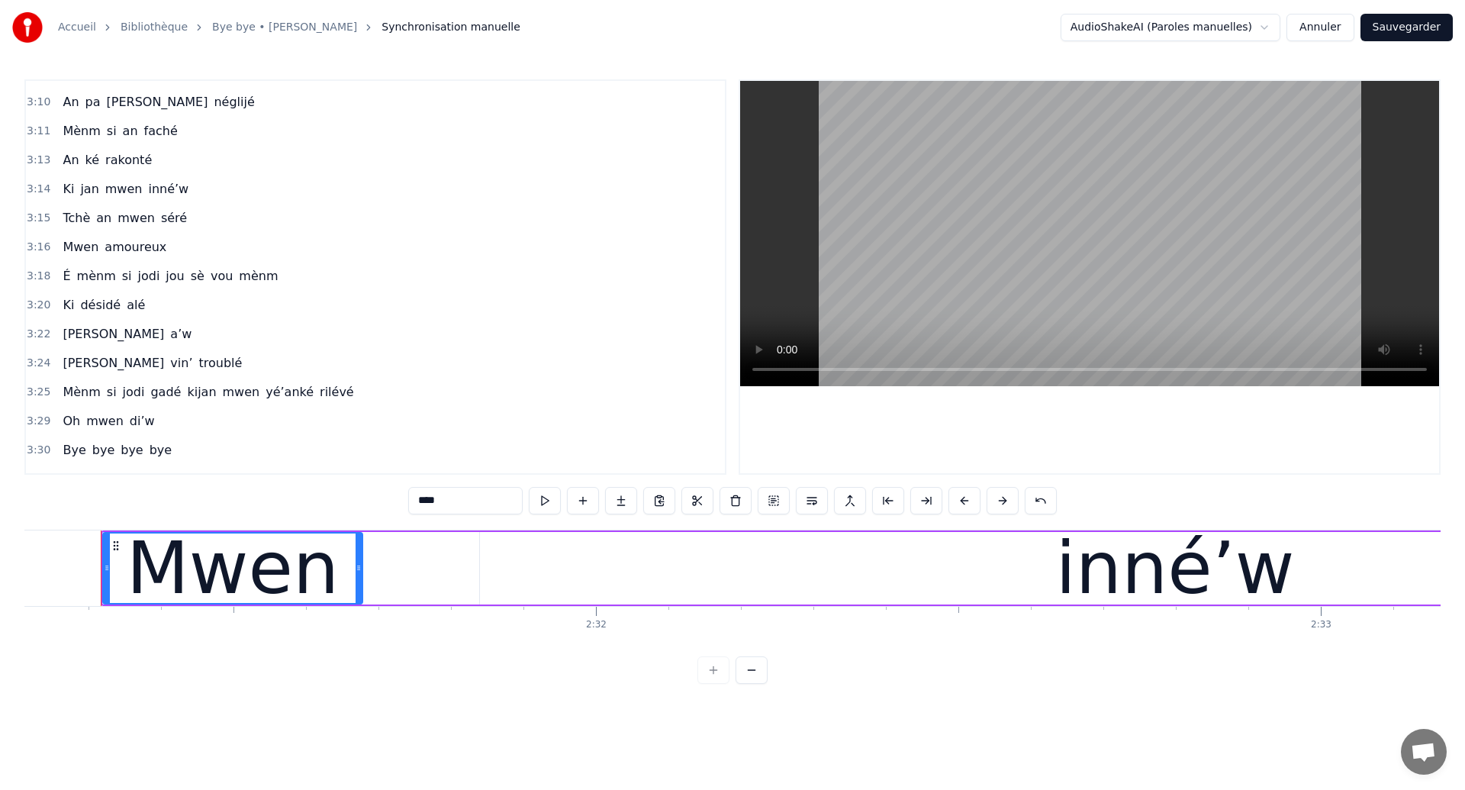
scroll to position [1657, 0]
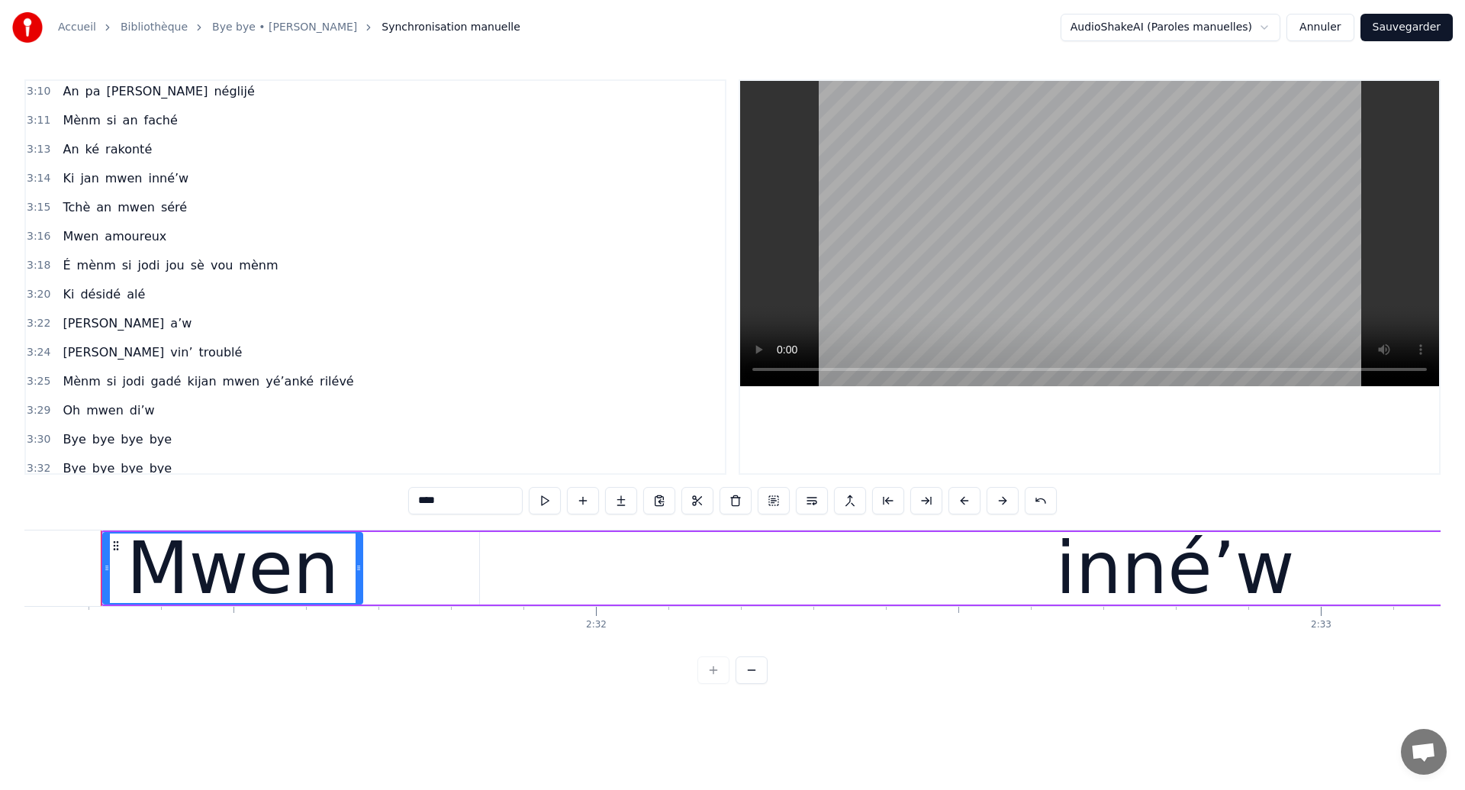
click at [111, 450] on div "Bye bye bye bye" at bounding box center [116, 439] width 121 height 27
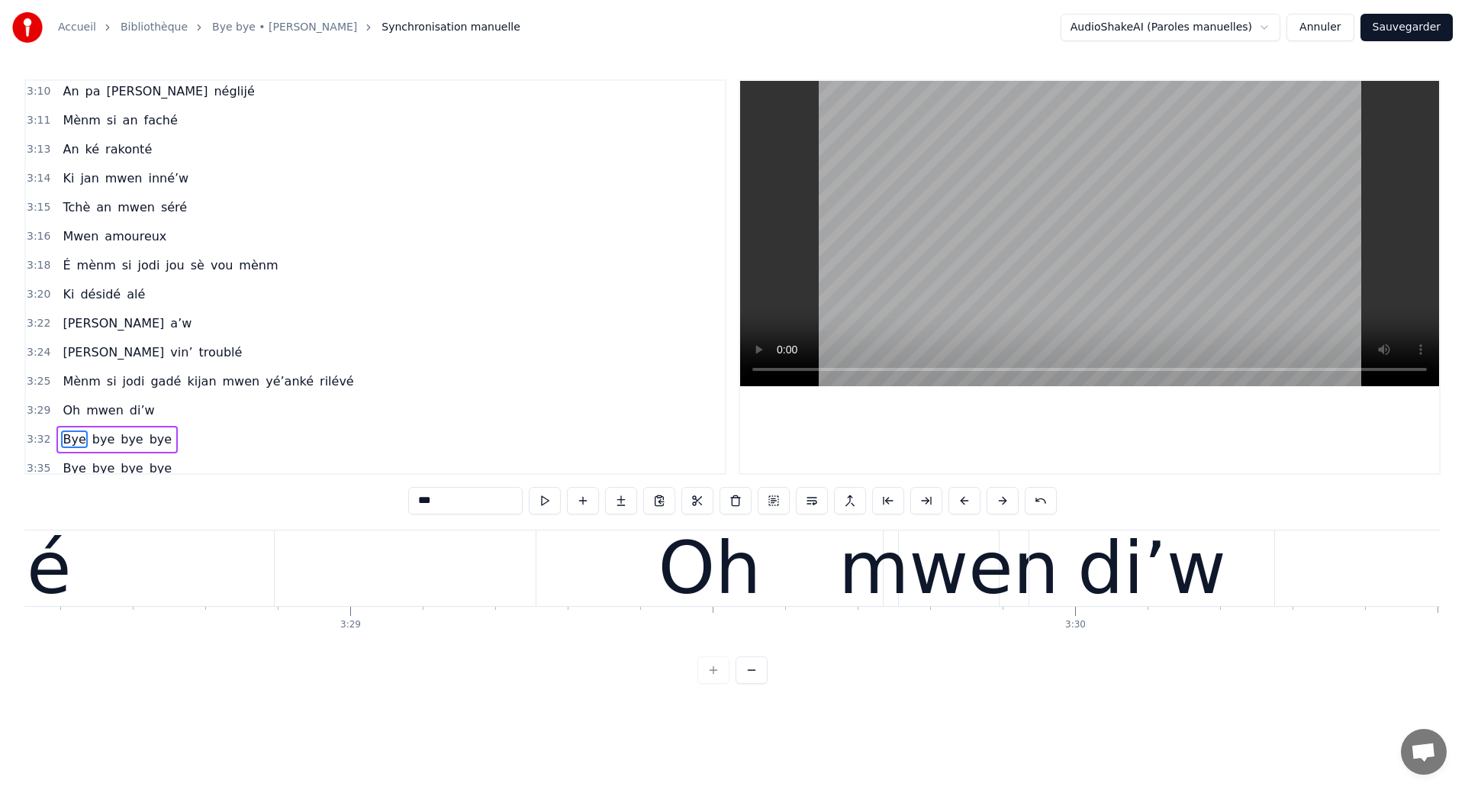
scroll to position [0, 152391]
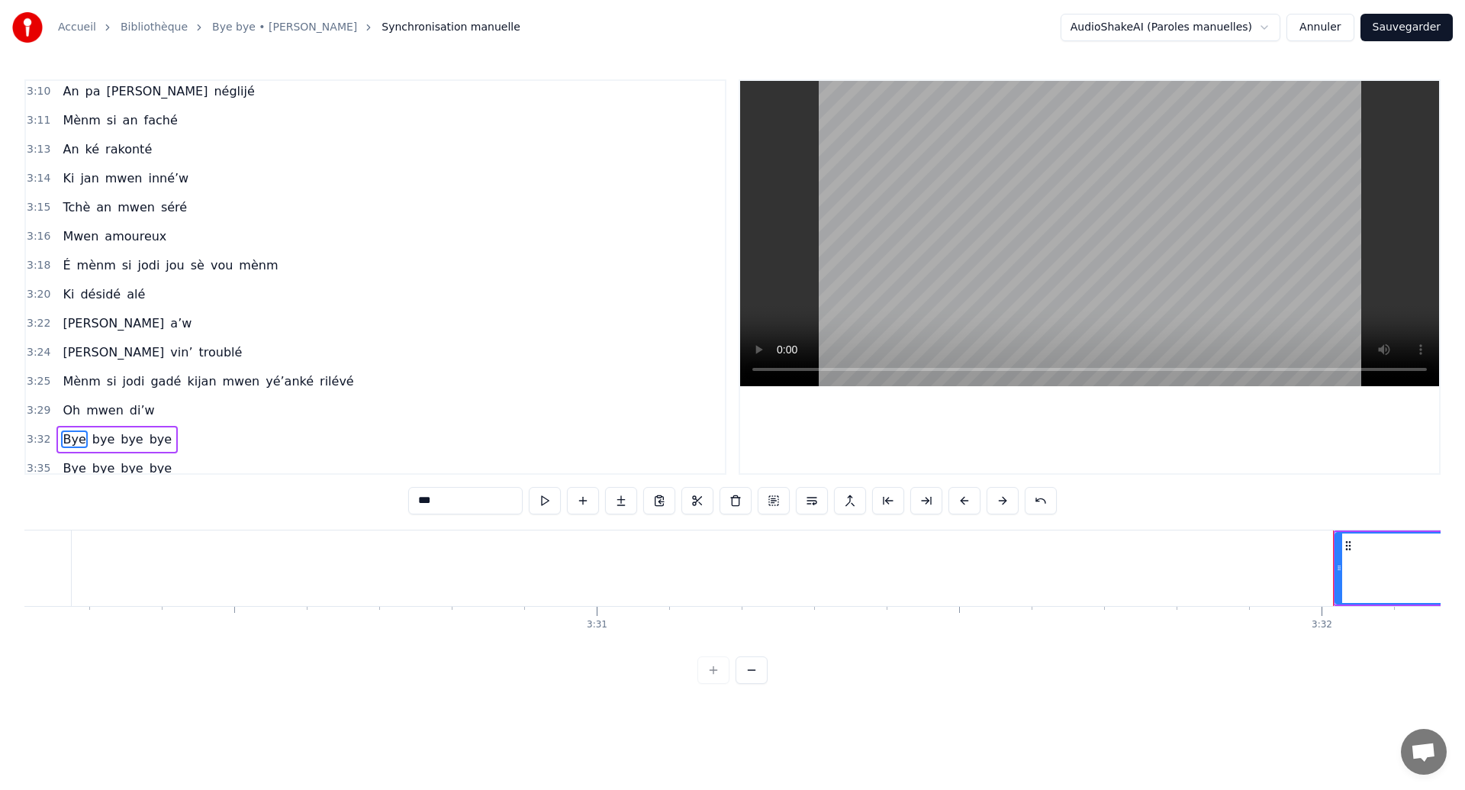
click at [111, 450] on div "Bye bye bye bye" at bounding box center [116, 439] width 121 height 27
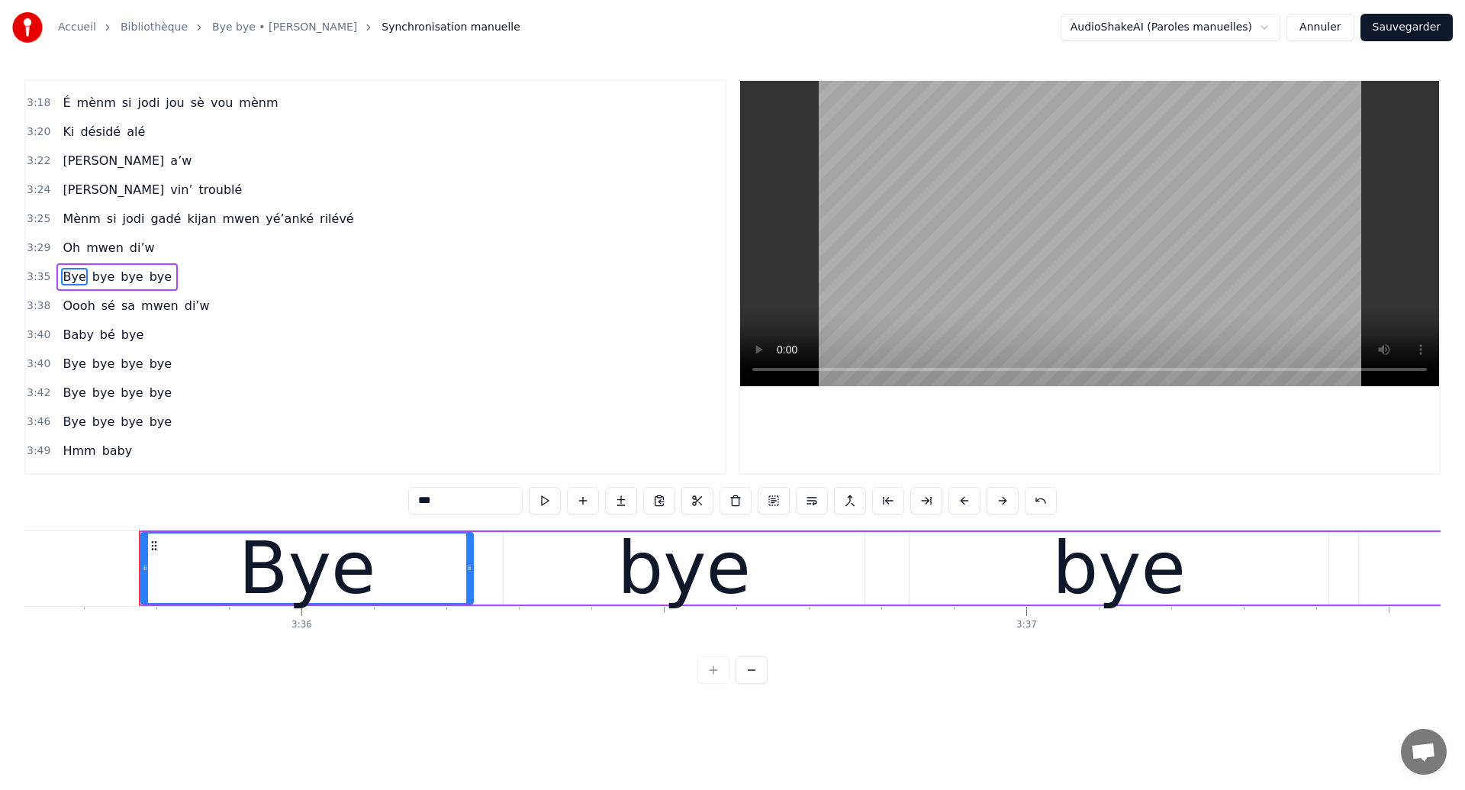
scroll to position [0, 156350]
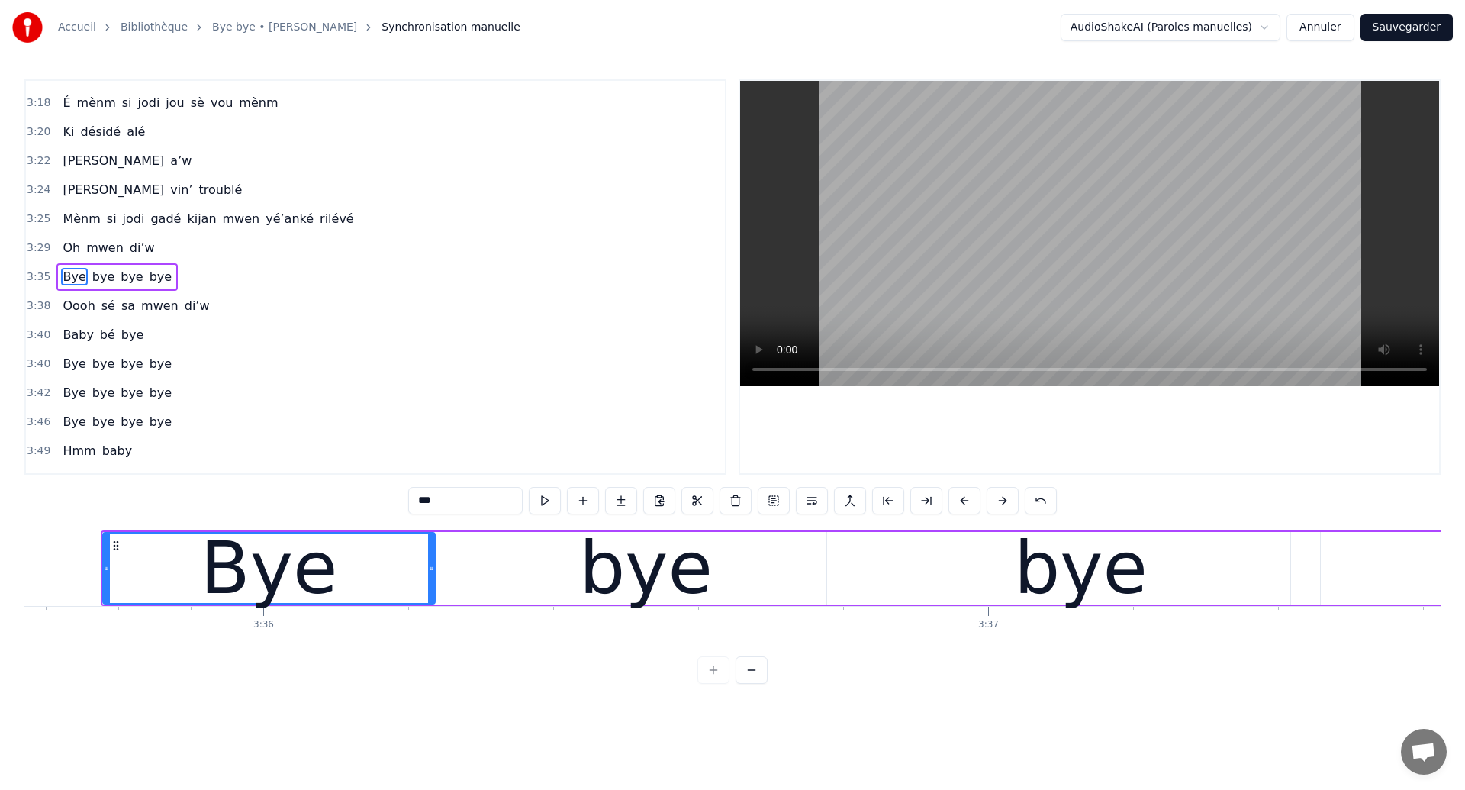
click at [98, 288] on div "Bye bye bye bye" at bounding box center [116, 276] width 121 height 27
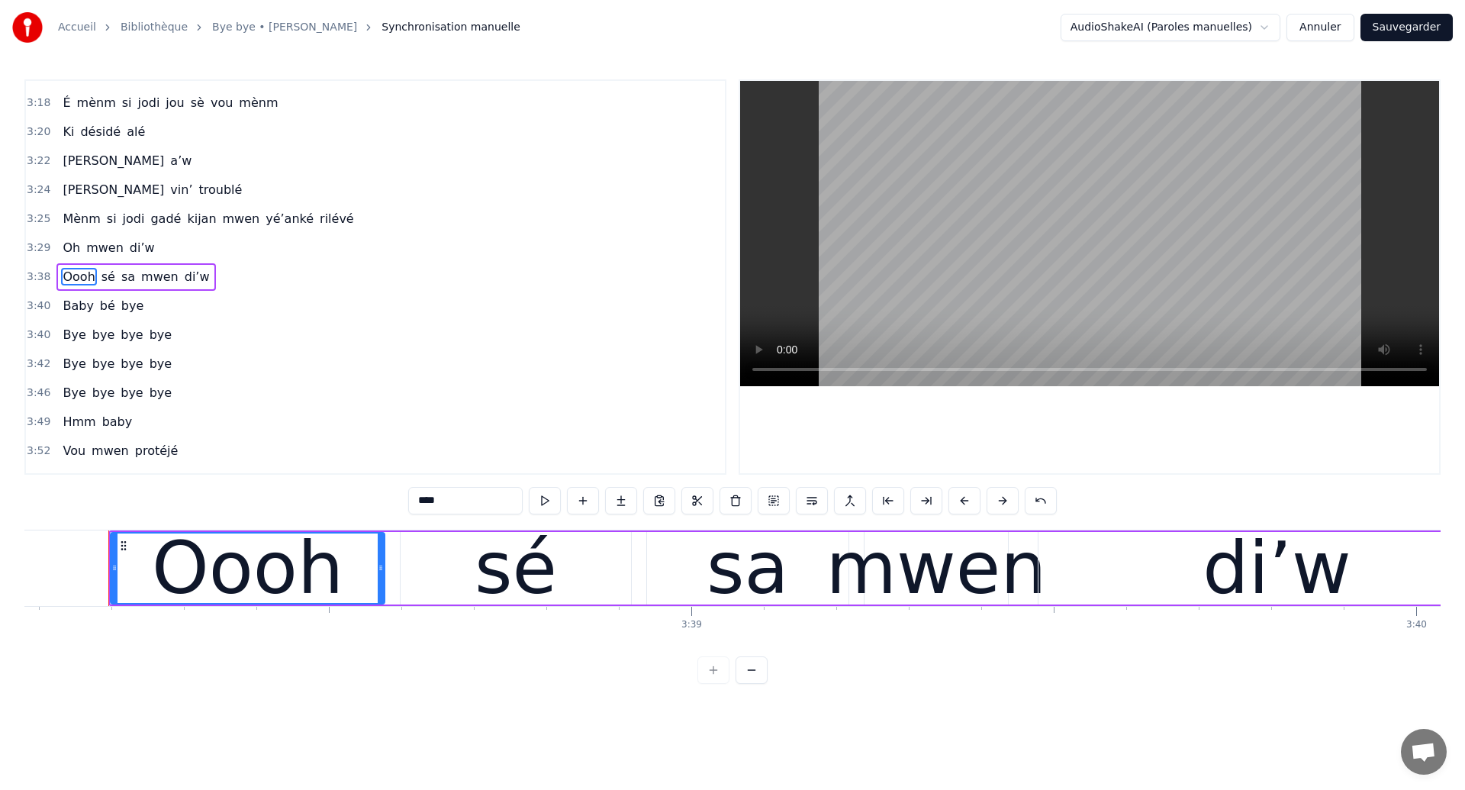
scroll to position [0, 158104]
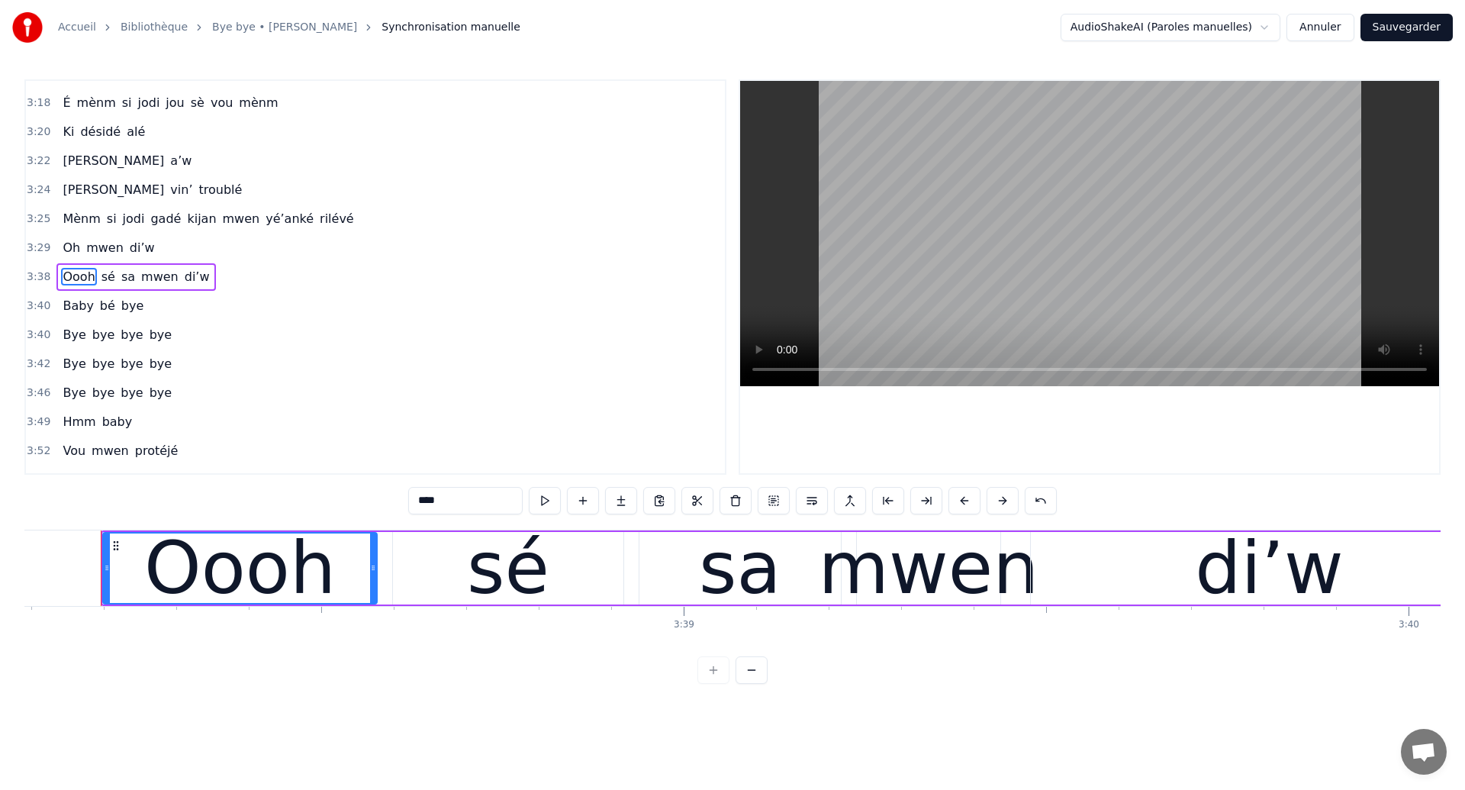
click at [99, 347] on div "Bye bye bye bye" at bounding box center [116, 334] width 121 height 27
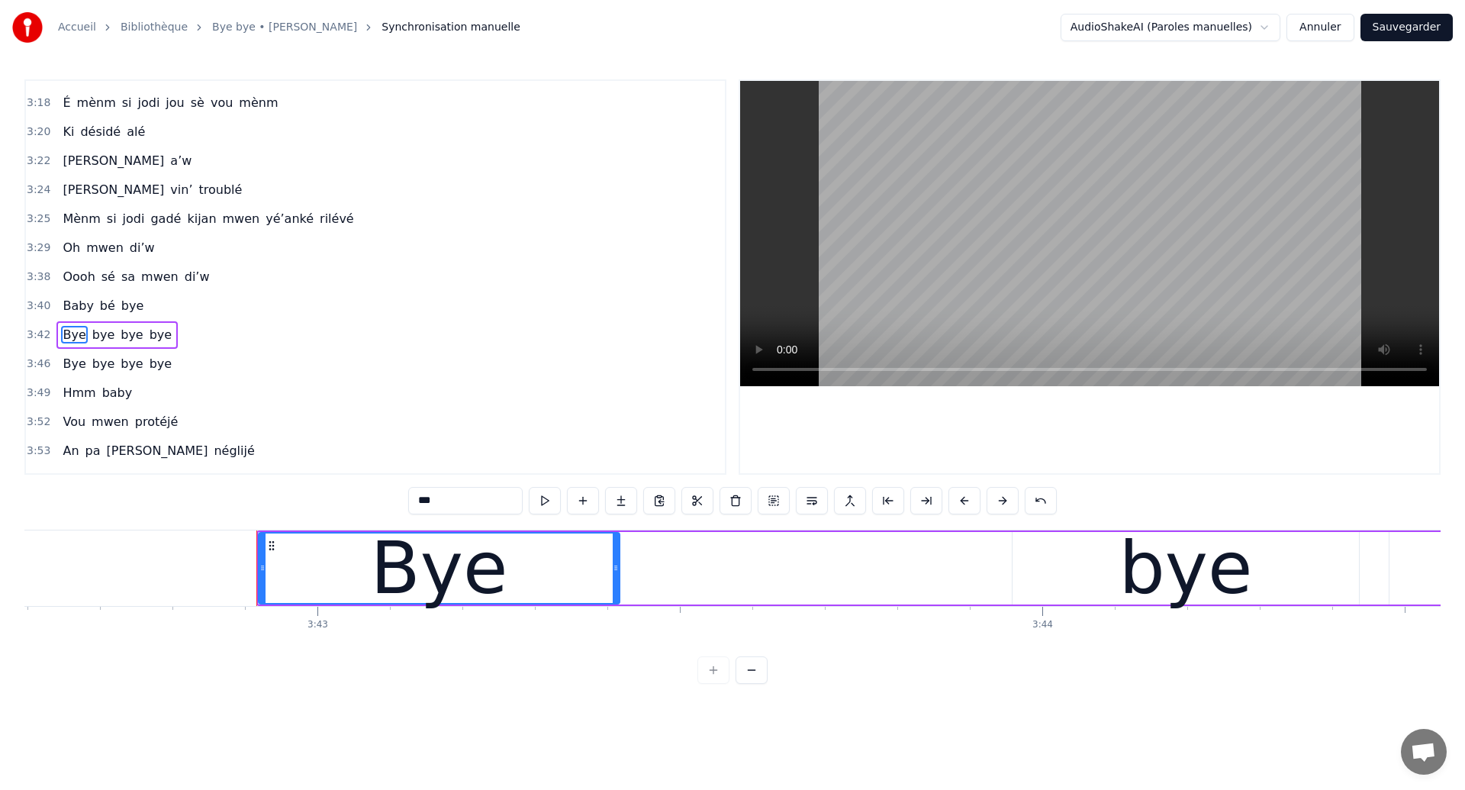
click at [99, 347] on div "Bye bye bye bye" at bounding box center [116, 334] width 121 height 27
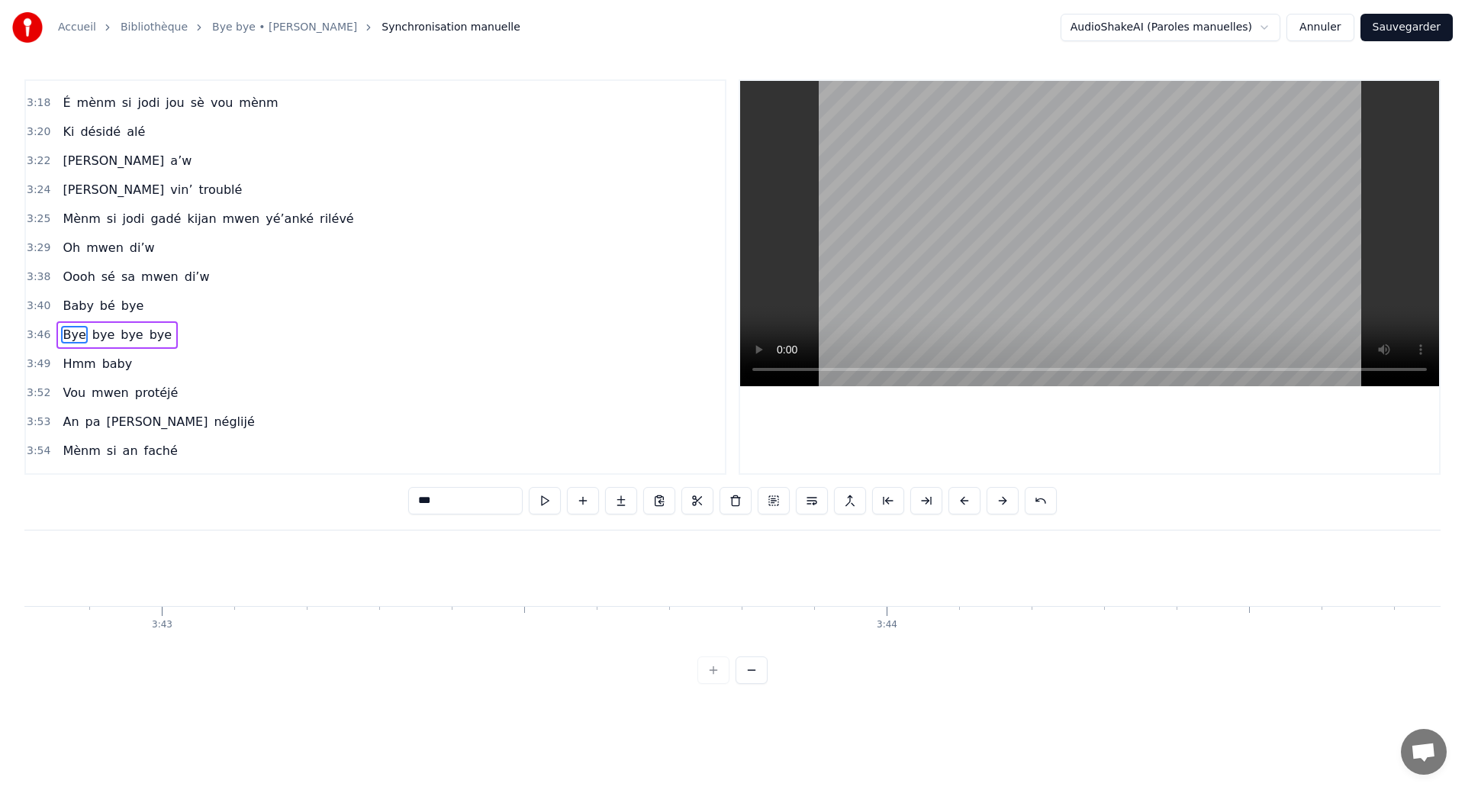
scroll to position [0, 0]
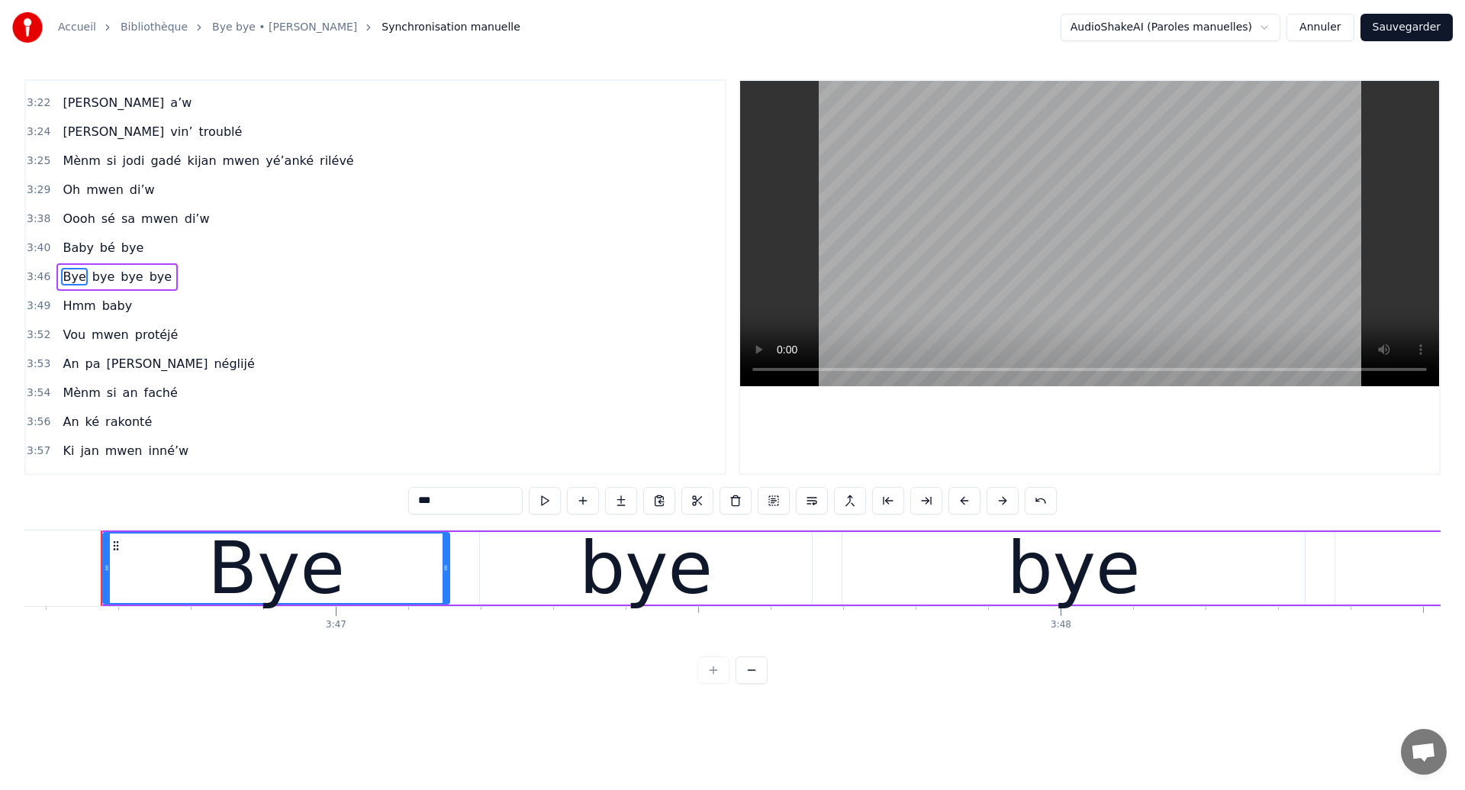
click at [92, 288] on div "Bye bye bye bye" at bounding box center [116, 276] width 121 height 27
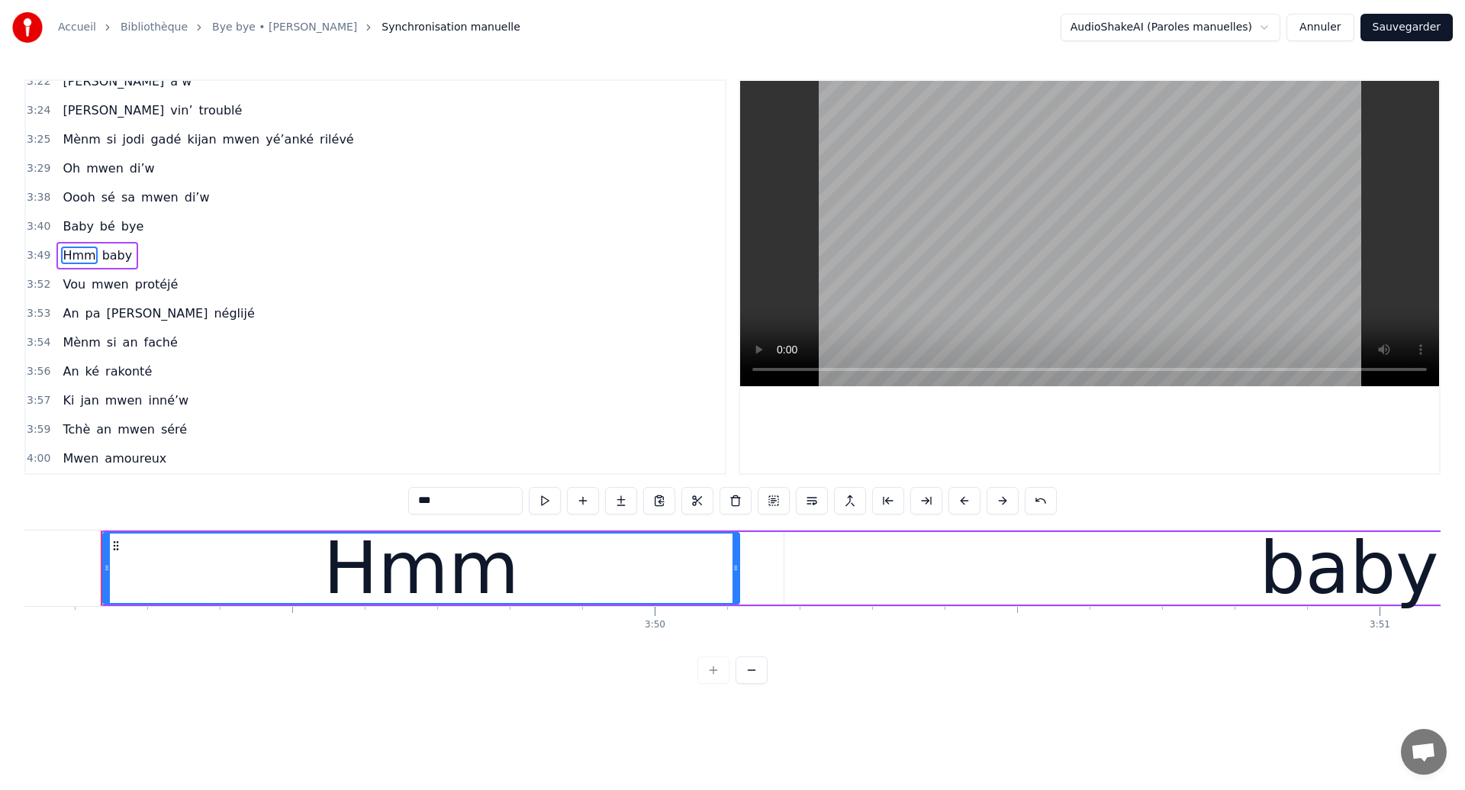
click at [1425, 28] on button "Sauvegarder" at bounding box center [1407, 27] width 92 height 27
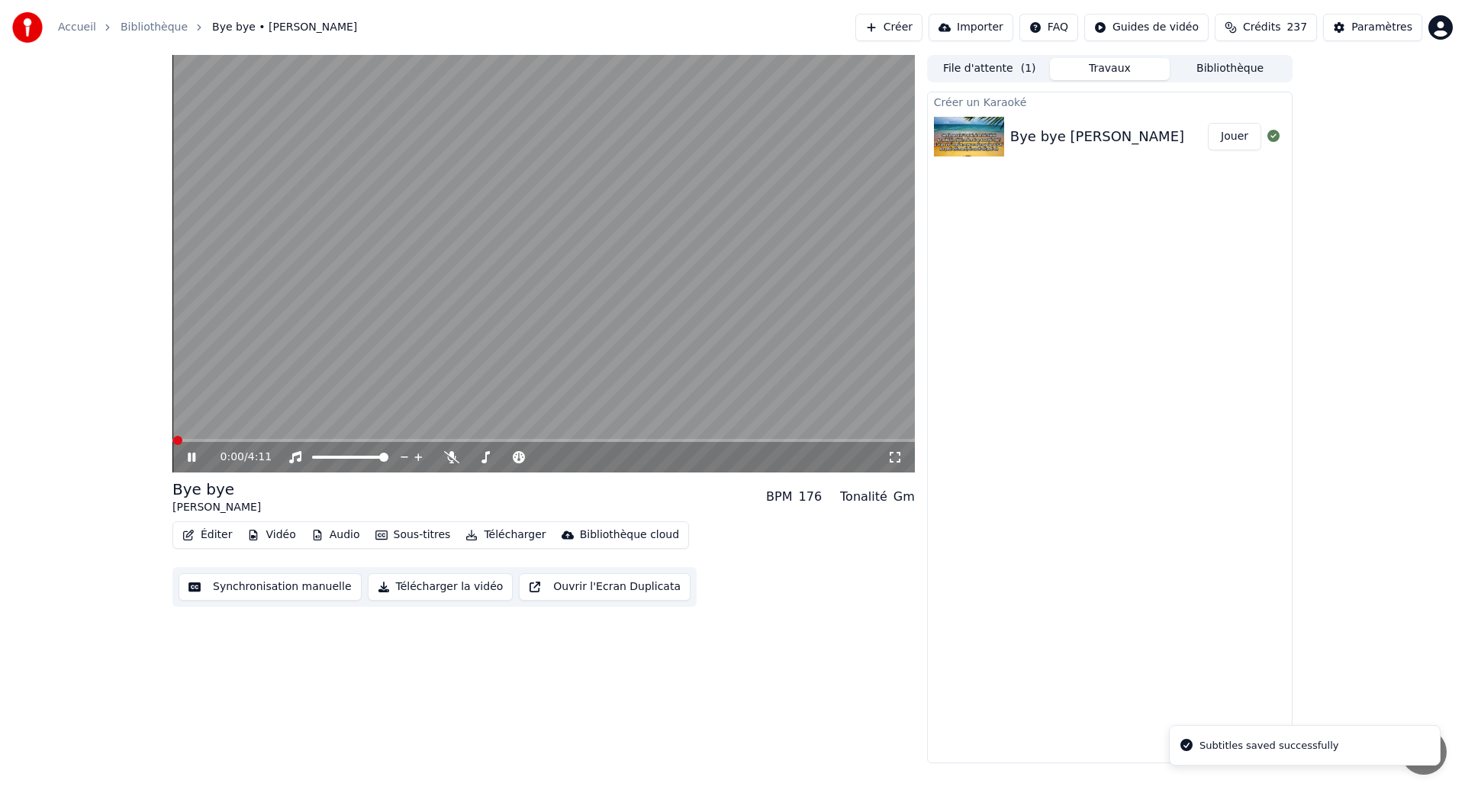
click at [896, 459] on icon at bounding box center [894, 457] width 15 height 12
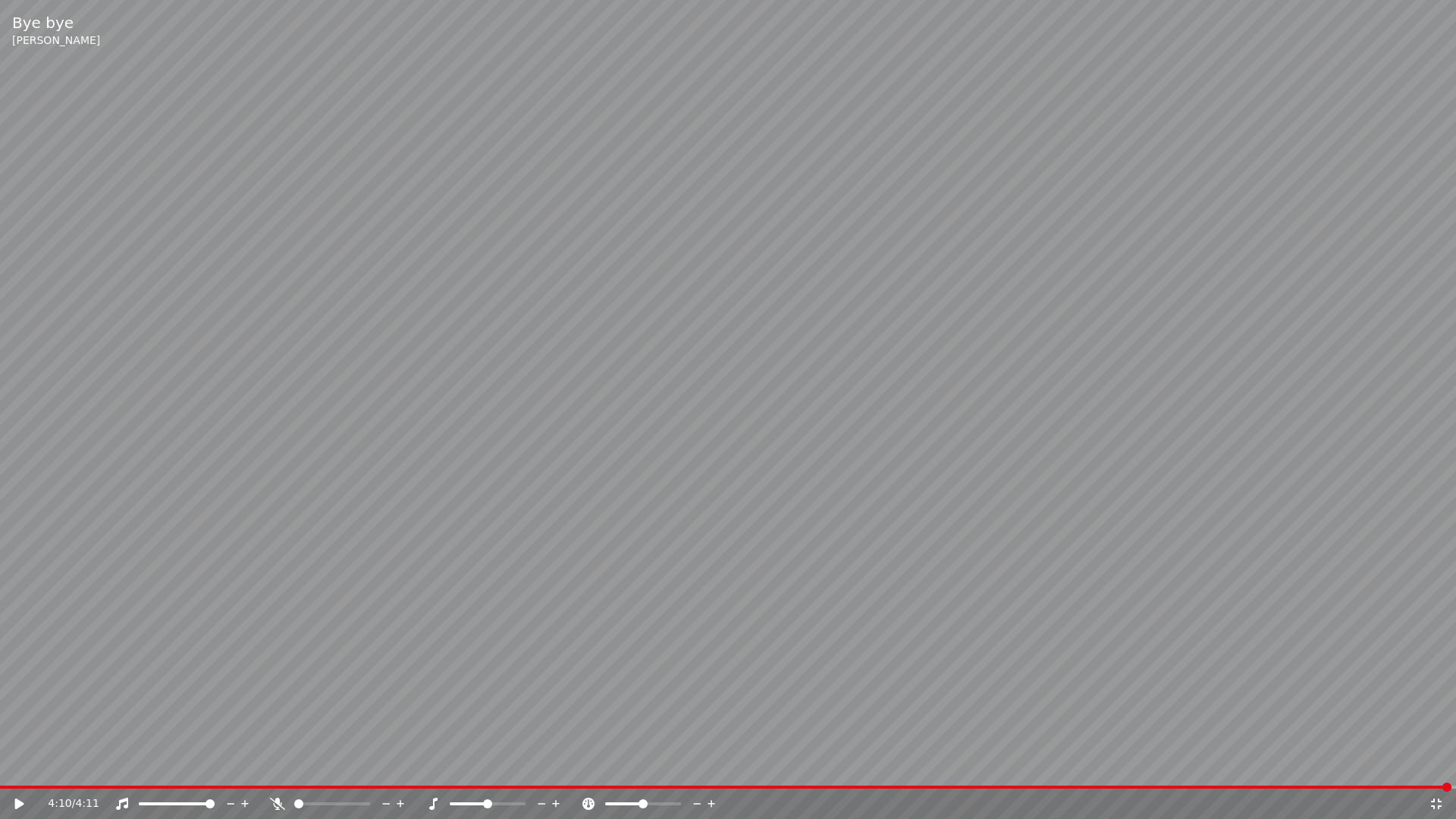
click at [8, 784] on div "4:10 / 4:11" at bounding box center [728, 804] width 1456 height 31
click at [18, 784] on icon at bounding box center [19, 804] width 9 height 11
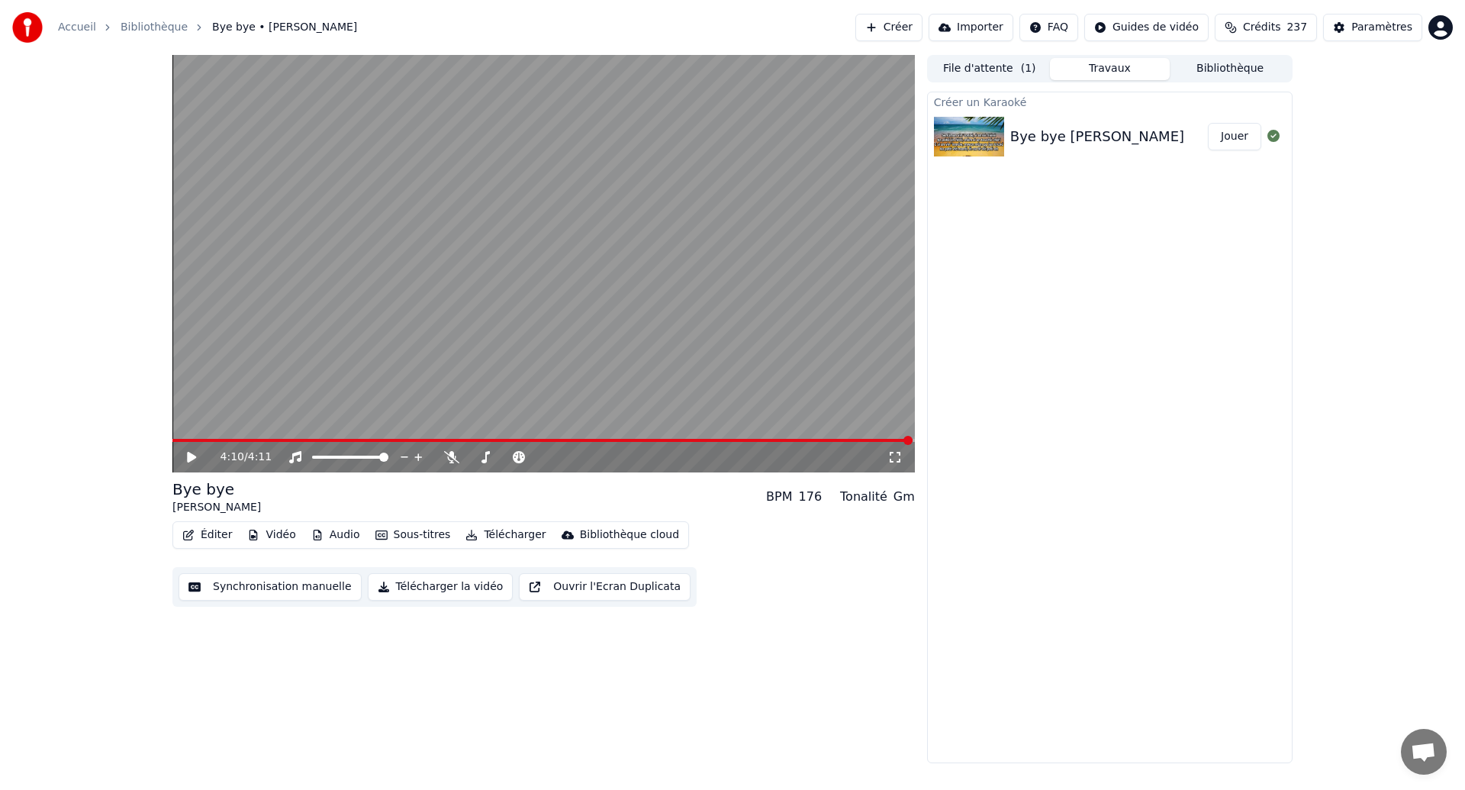
click at [269, 593] on button "Synchronisation manuelle" at bounding box center [270, 586] width 183 height 27
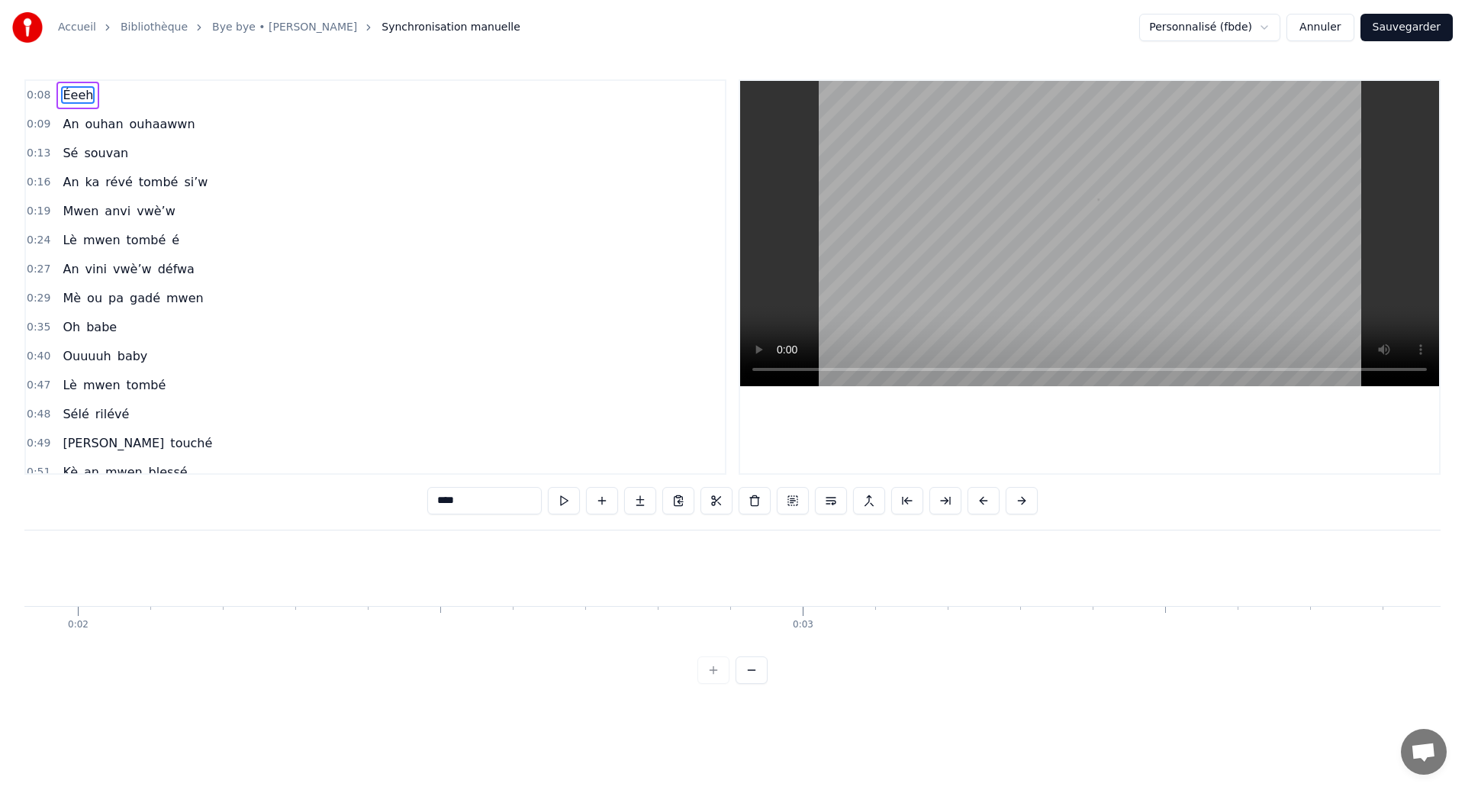
scroll to position [0, 6013]
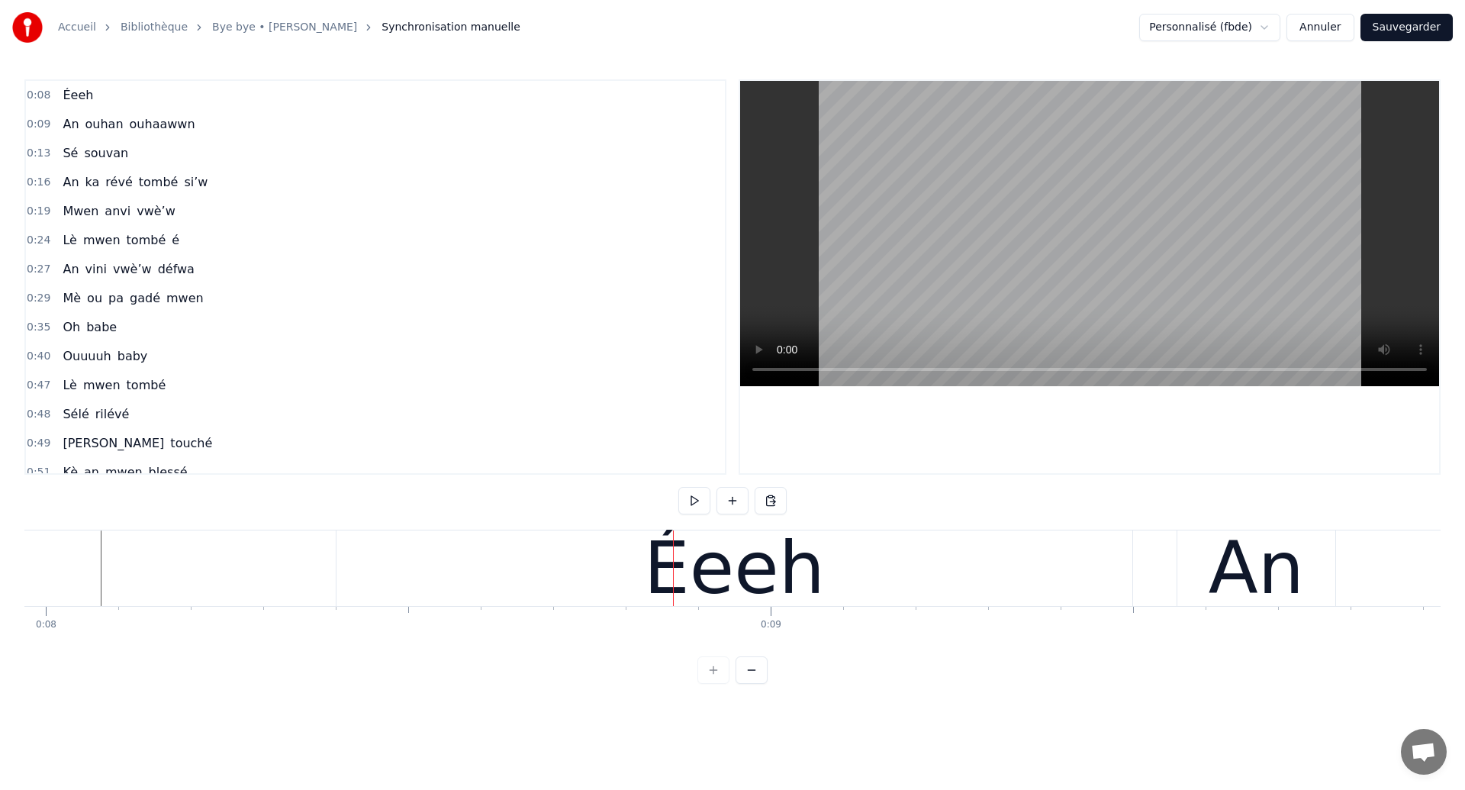
click at [513, 583] on div "Éeeh" at bounding box center [735, 568] width 796 height 76
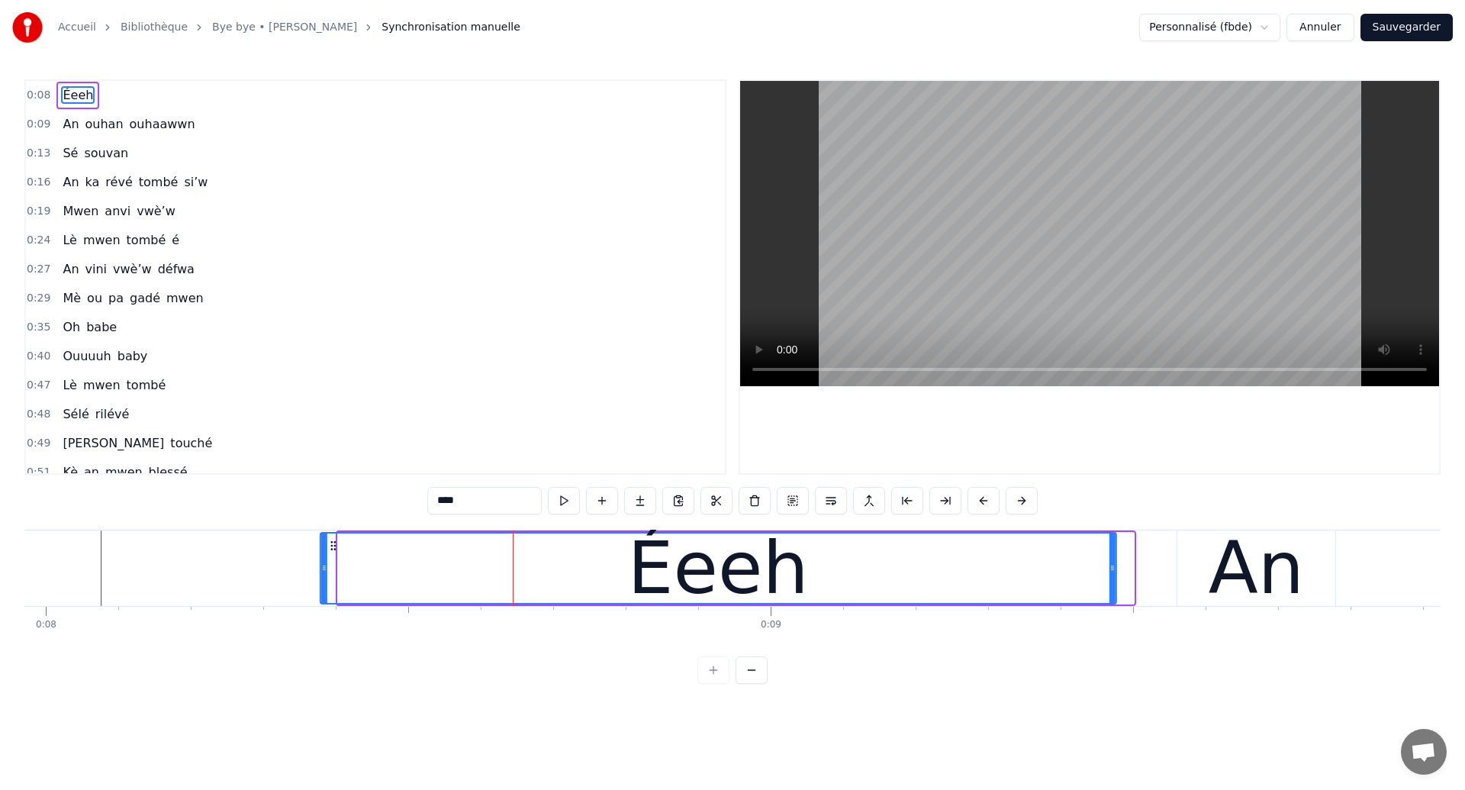
drag, startPoint x: 353, startPoint y: 543, endPoint x: 336, endPoint y: 546, distance: 17.8
click at [336, 546] on icon at bounding box center [333, 546] width 12 height 12
click at [98, 517] on div "0:08 Éeeh 0:09 An ouhan ouhaawwn 0:13 Sé souvan 0:16 An ka révé tombé si’w 0:19…" at bounding box center [732, 381] width 1416 height 604
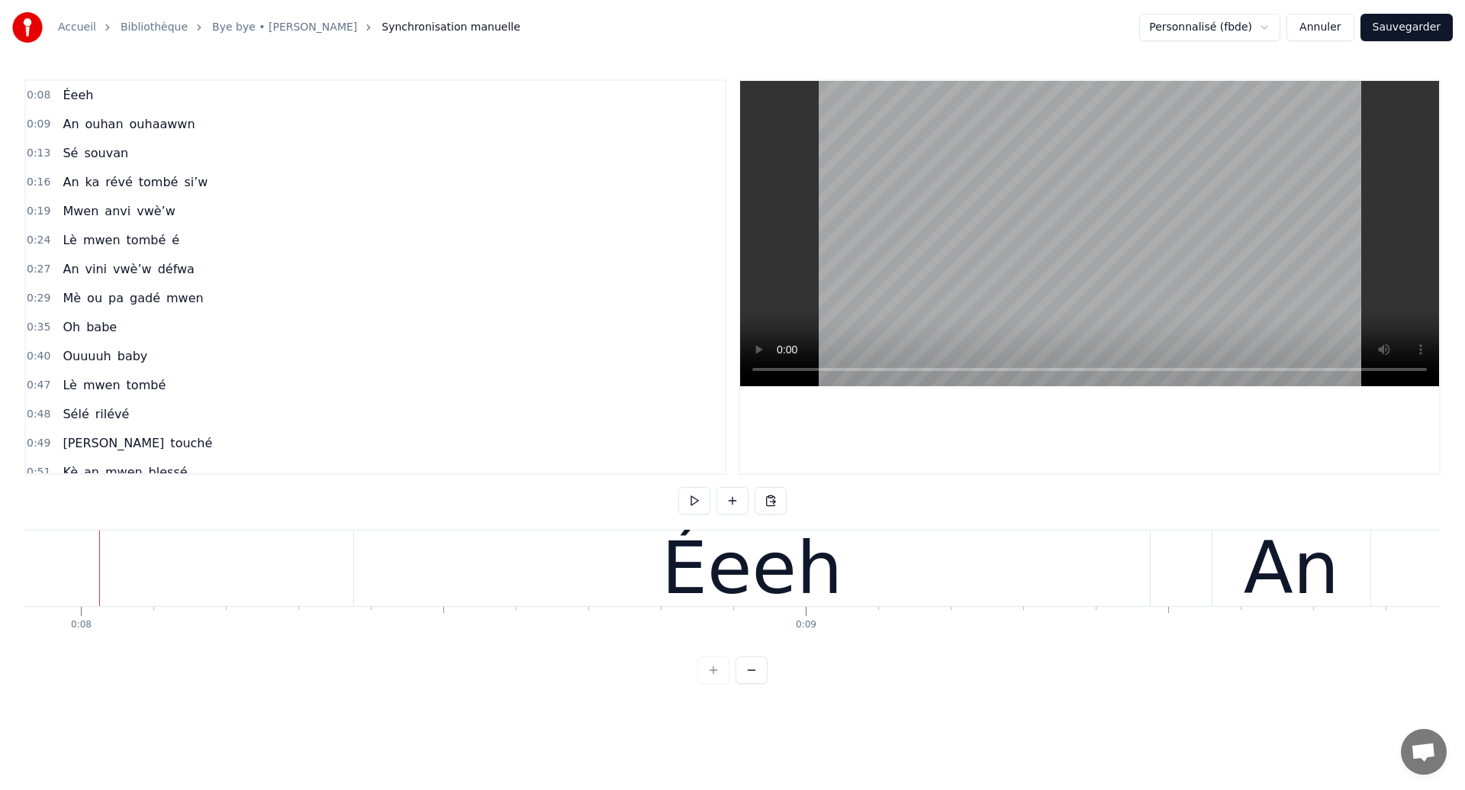
scroll to position [0, 5742]
click at [451, 594] on div "Éeeh" at bounding box center [754, 568] width 796 height 76
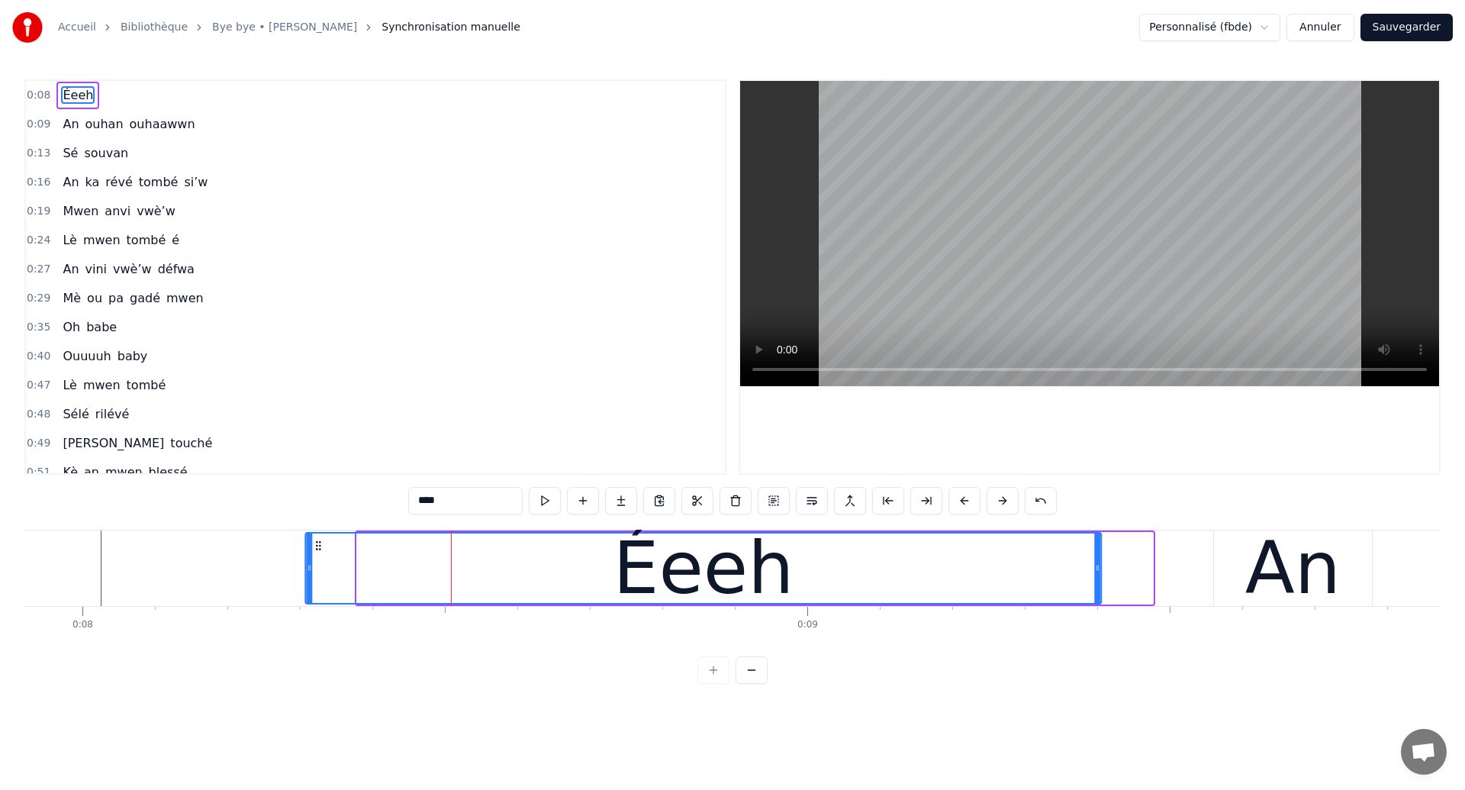
drag, startPoint x: 371, startPoint y: 542, endPoint x: 319, endPoint y: 551, distance: 52.7
click at [319, 551] on div "Éeeh" at bounding box center [703, 567] width 794 height 69
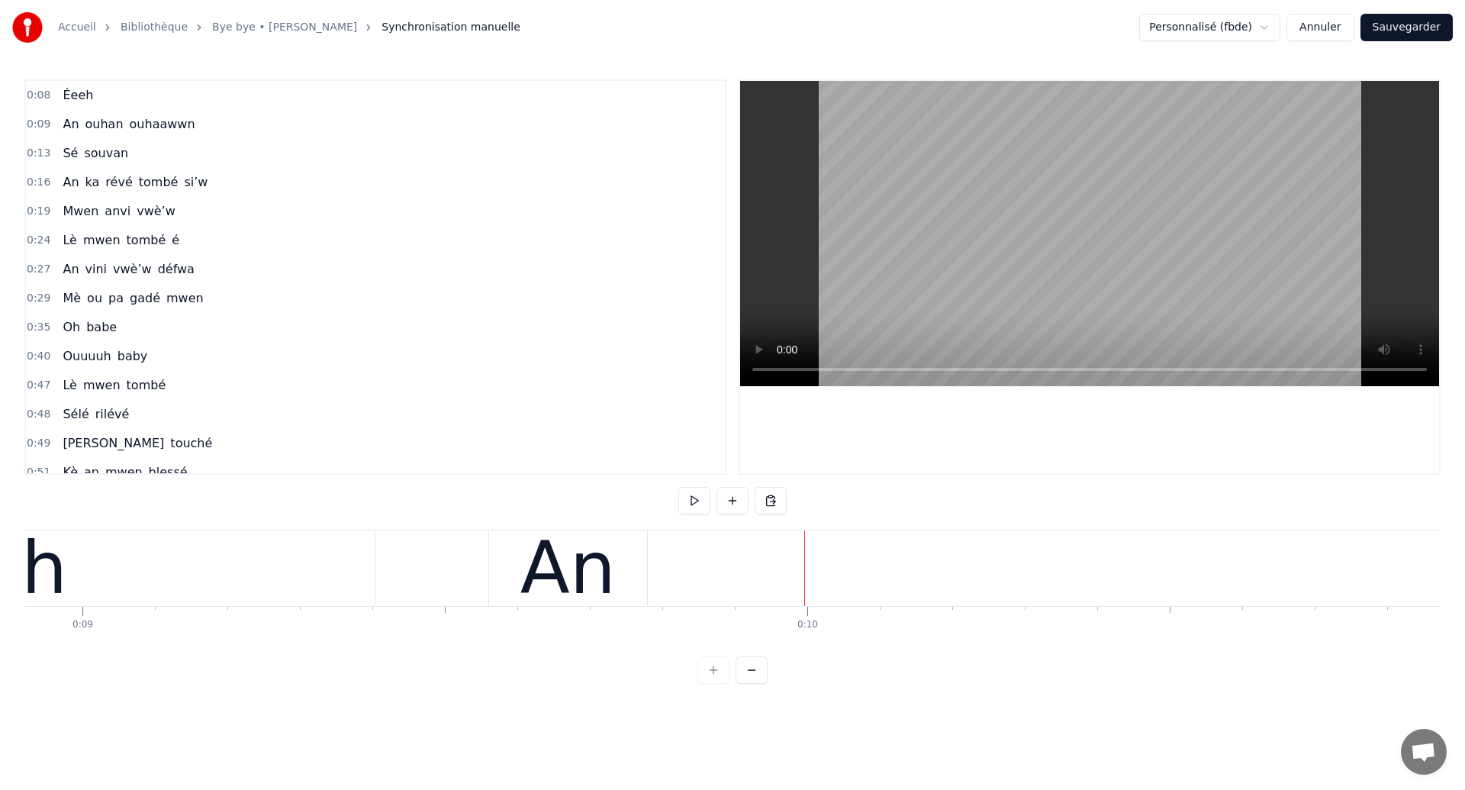
scroll to position [0, 6426]
click at [549, 588] on div "An" at bounding box center [609, 568] width 158 height 76
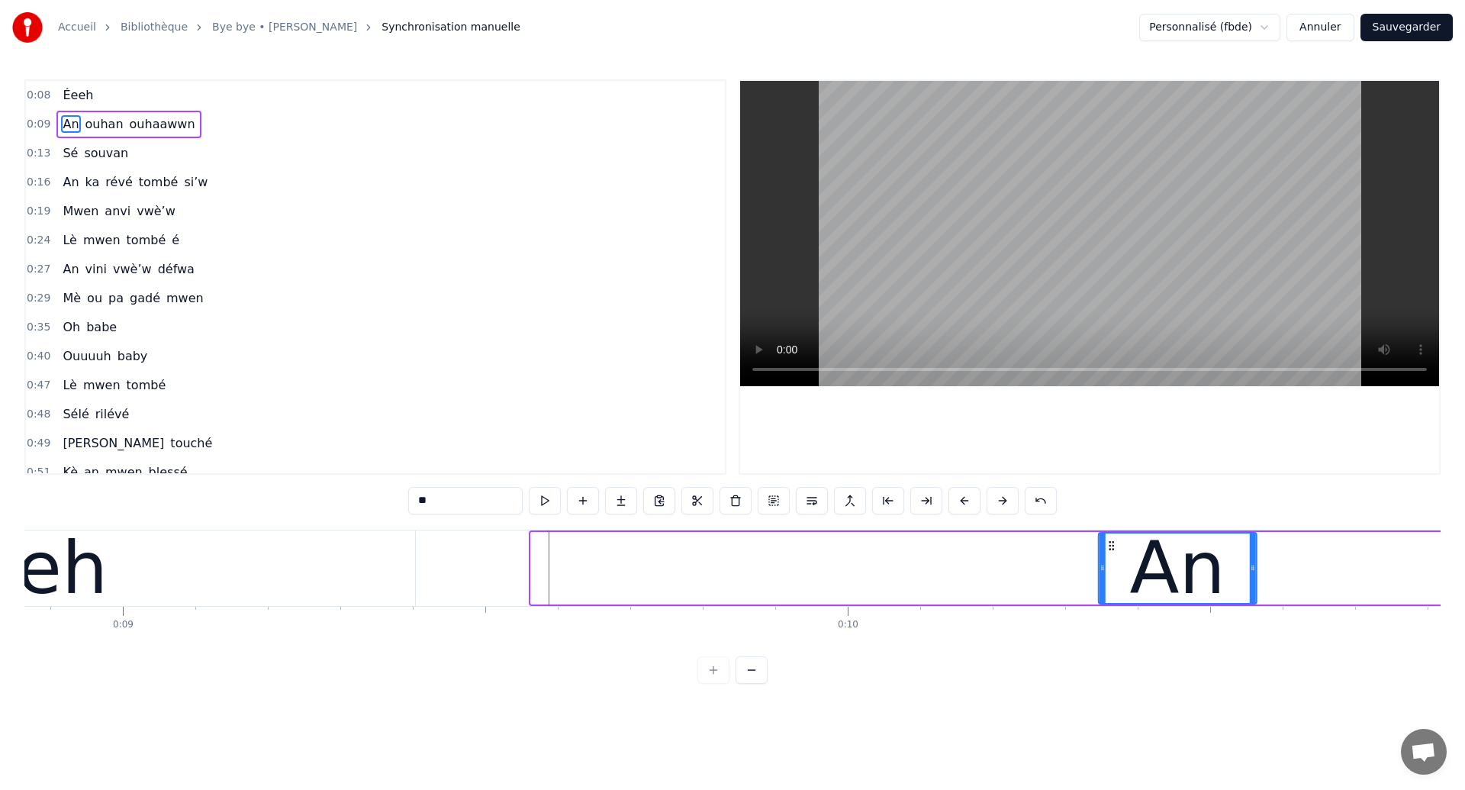
drag, startPoint x: 540, startPoint y: 543, endPoint x: 1107, endPoint y: 660, distance: 579.6
click at [1107, 660] on div "0:08 Éeeh 0:09 An ouhan ouhaawwn 0:13 Sé souvan 0:16 An ka révé tombé si’w 0:19…" at bounding box center [732, 381] width 1416 height 604
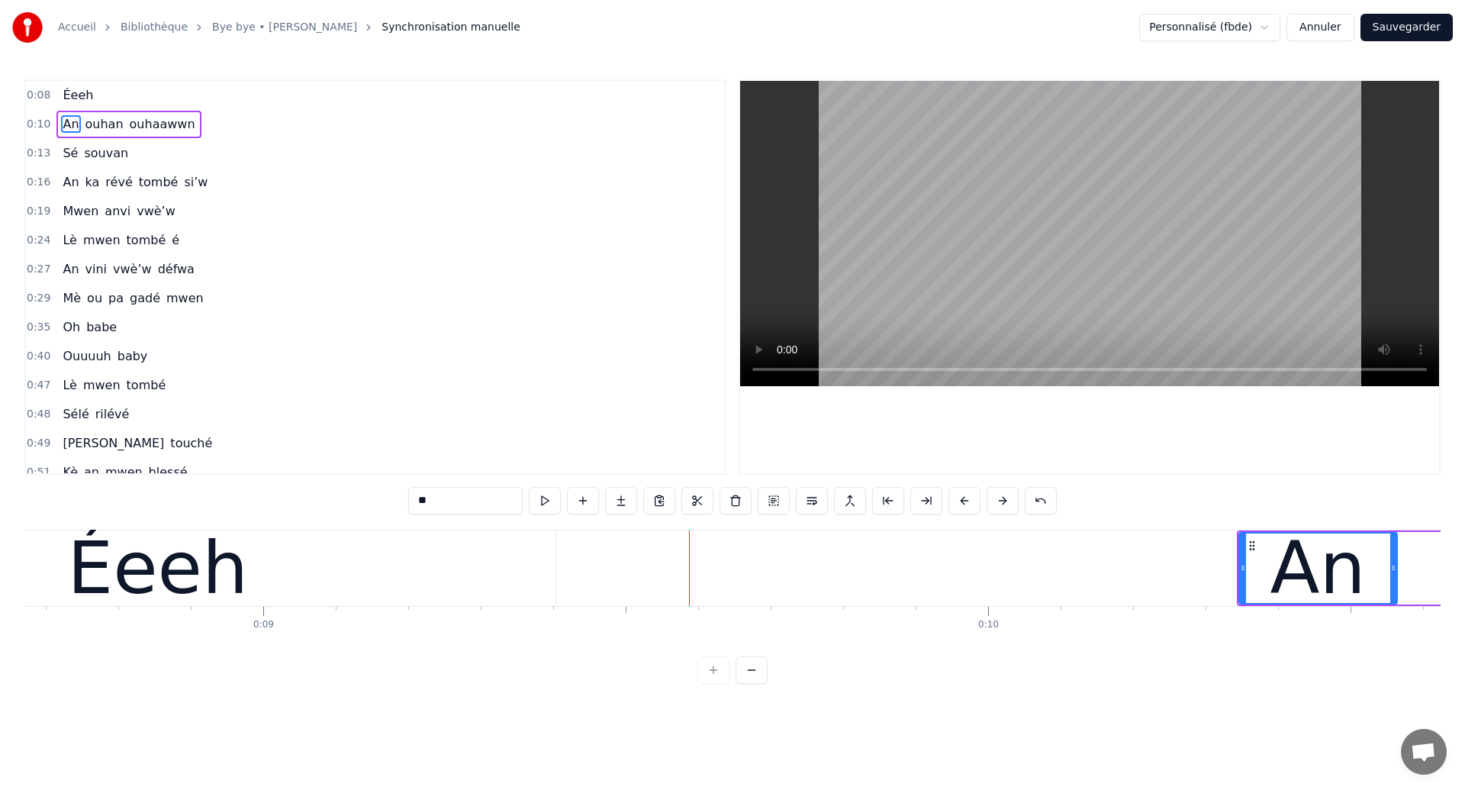
scroll to position [0, 6164]
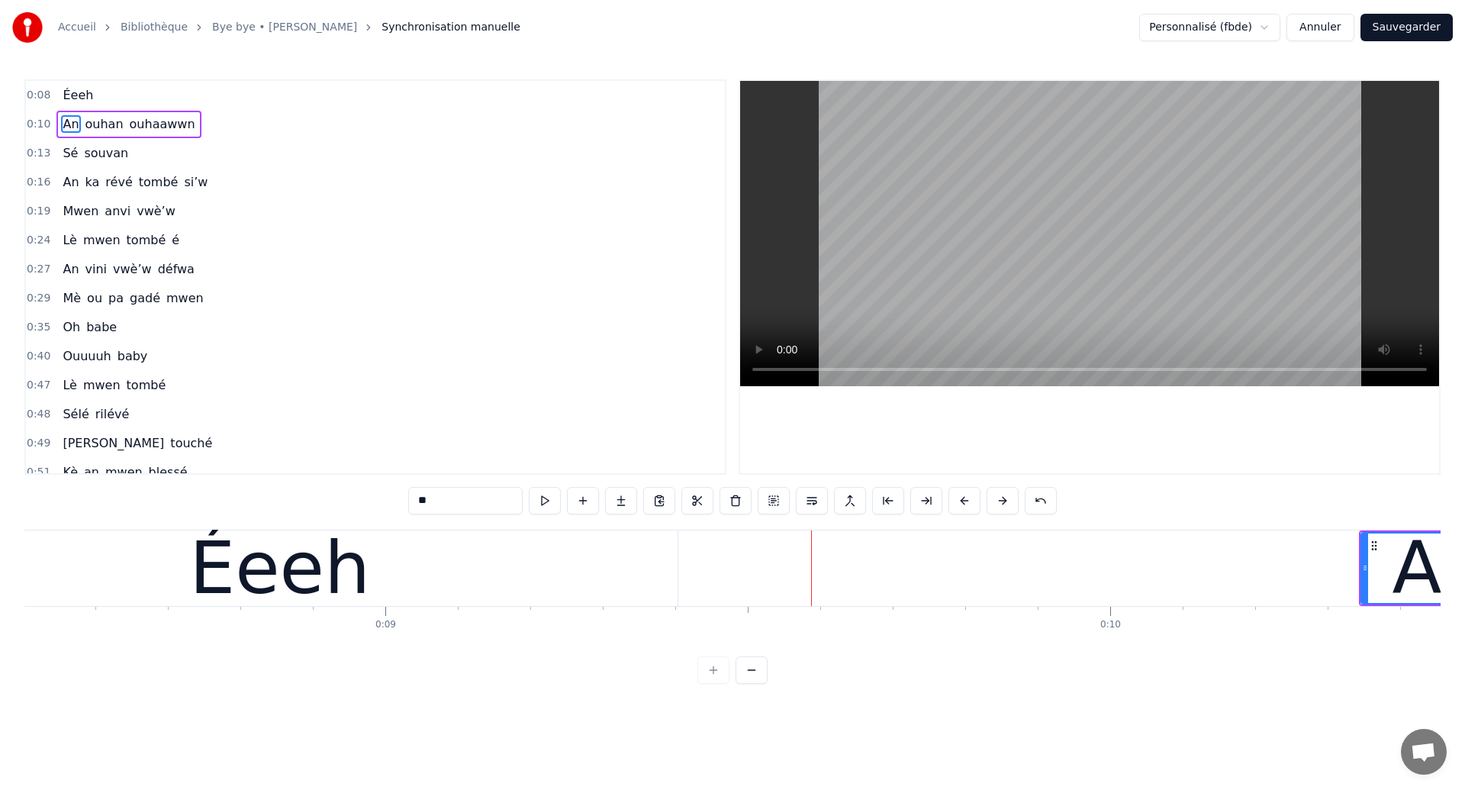
click at [154, 574] on div "Éeeh" at bounding box center [280, 568] width 796 height 76
type input "****"
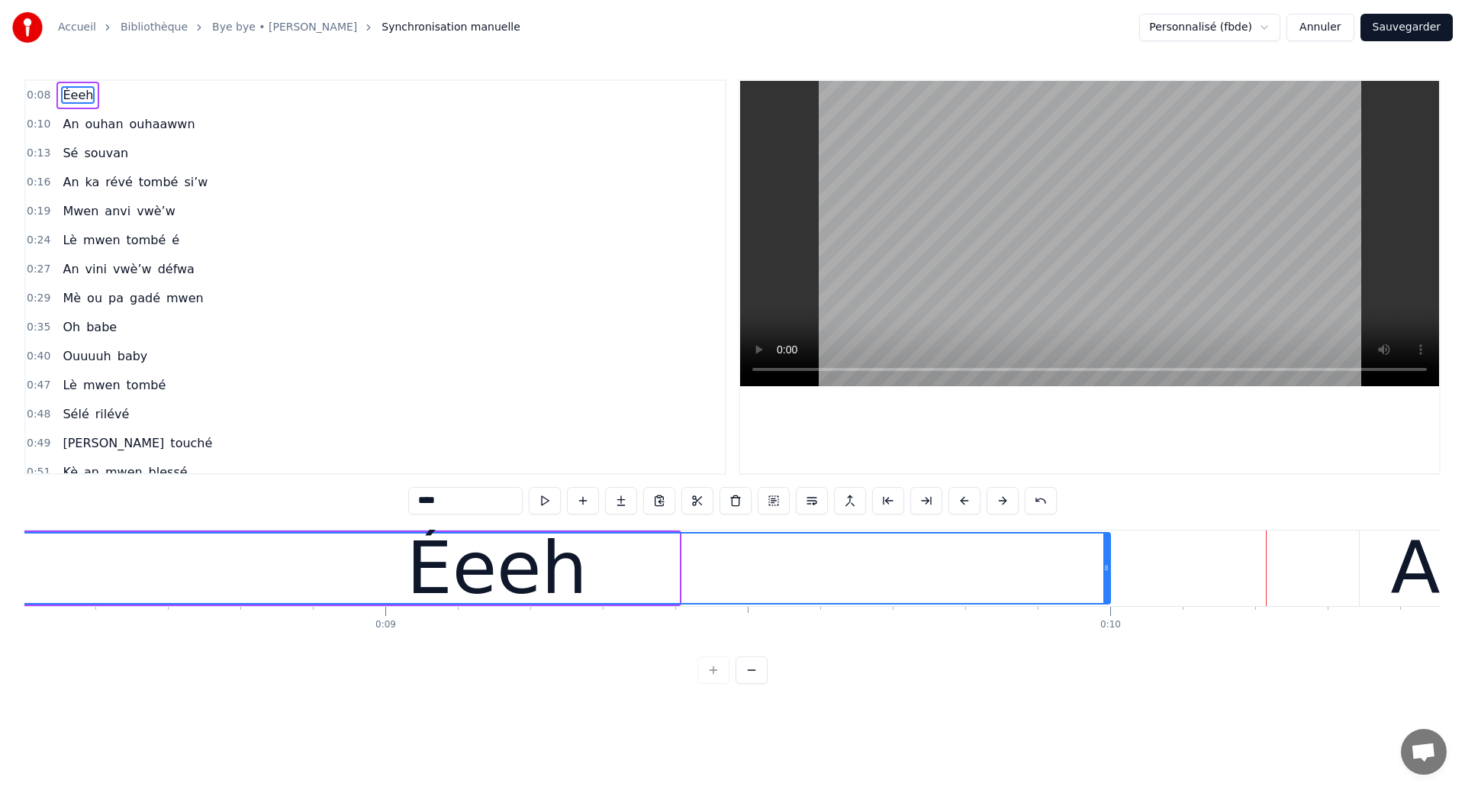
drag, startPoint x: 675, startPoint y: 572, endPoint x: 1106, endPoint y: 590, distance: 431.5
click at [1106, 590] on div at bounding box center [1106, 567] width 6 height 69
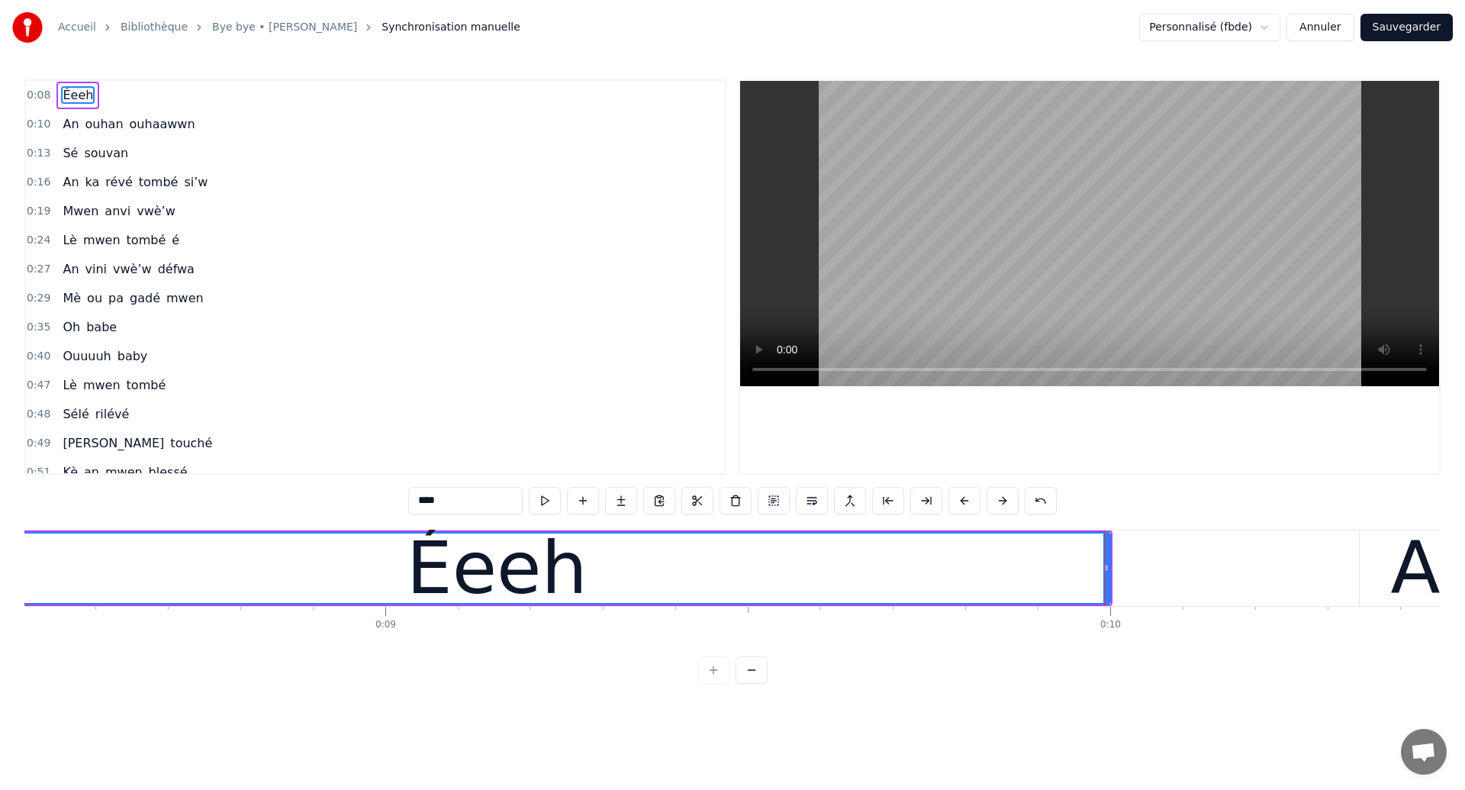
click at [64, 94] on span "Éeeh" at bounding box center [78, 95] width 34 height 18
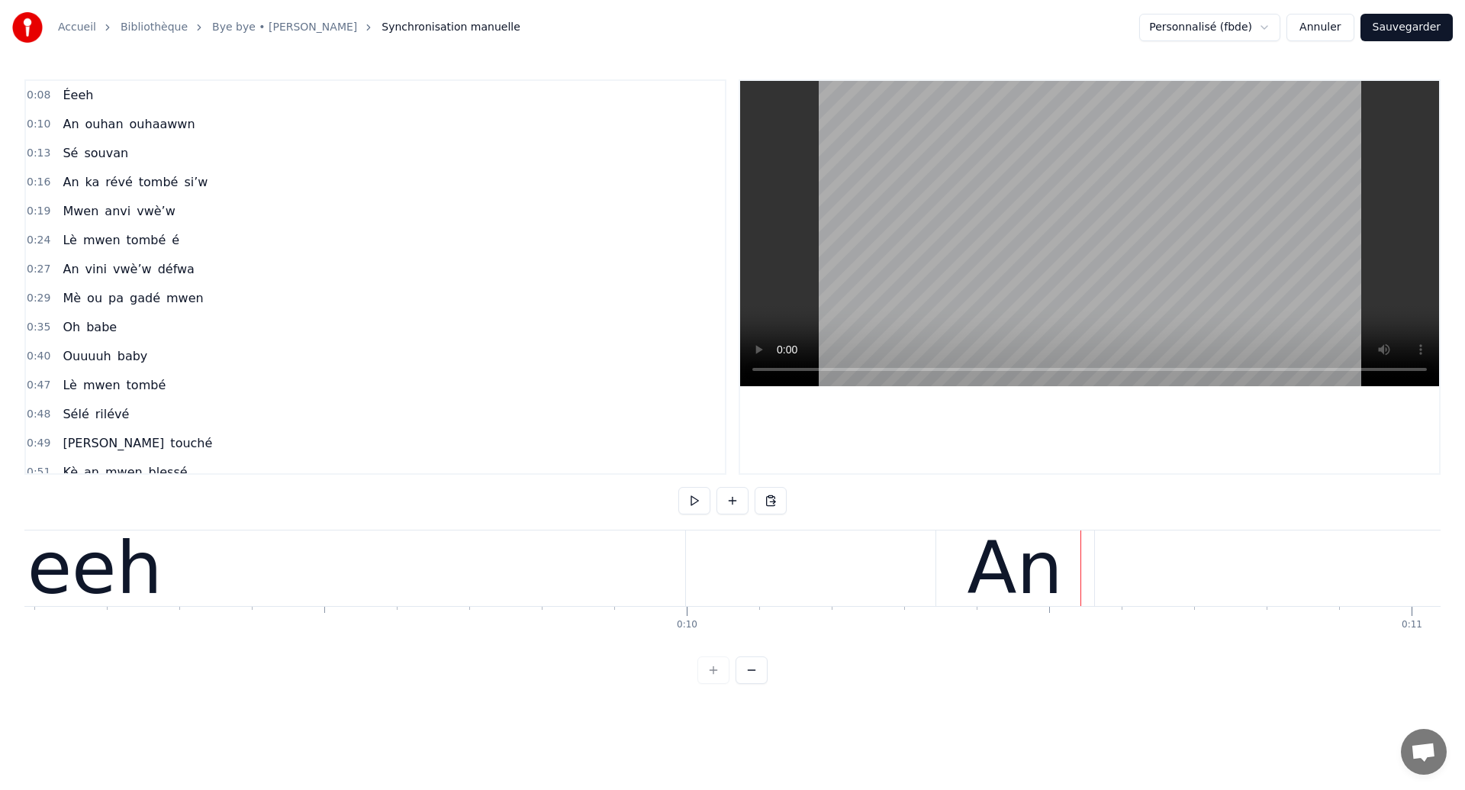
scroll to position [0, 6467]
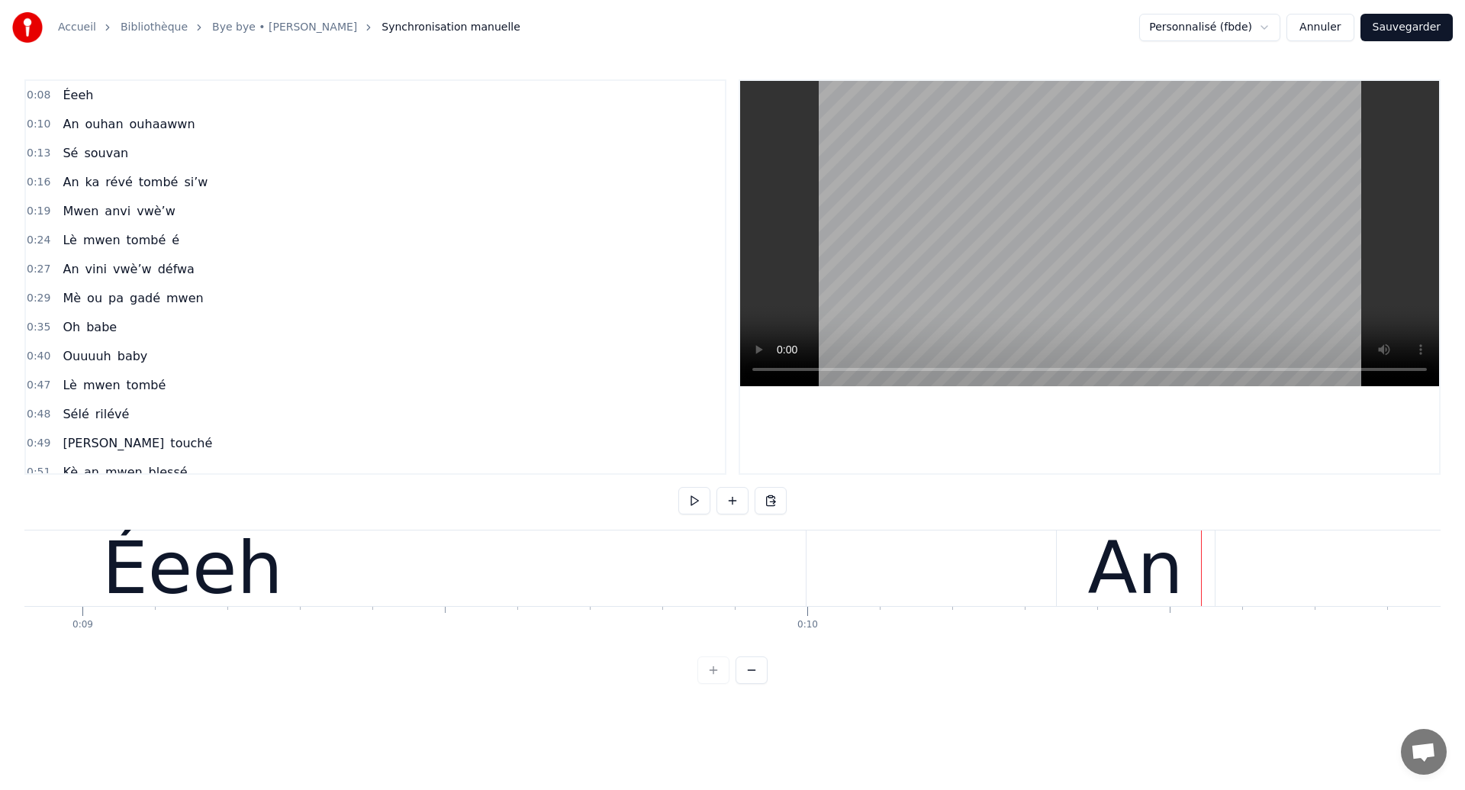
click at [174, 567] on div "Éeeh" at bounding box center [192, 568] width 181 height 109
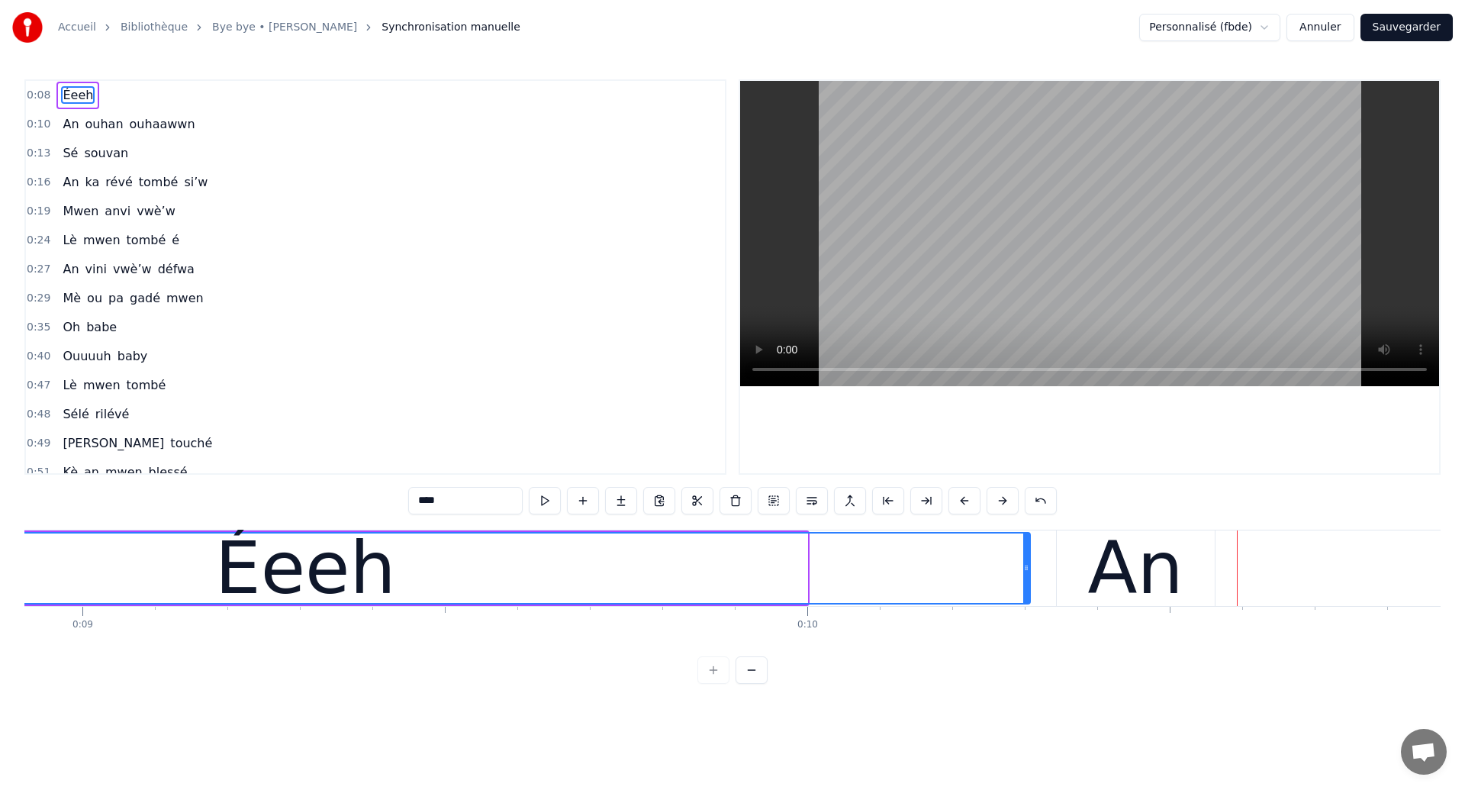
drag, startPoint x: 804, startPoint y: 577, endPoint x: 1026, endPoint y: 625, distance: 228.0
click at [1026, 625] on div "[PERSON_NAME] ouhan ouhaawwn Sé souvan An ka révé tombé si’w Mwen anvi vwè’w Lè…" at bounding box center [732, 587] width 1416 height 114
click at [1107, 601] on div "An" at bounding box center [1134, 568] width 95 height 109
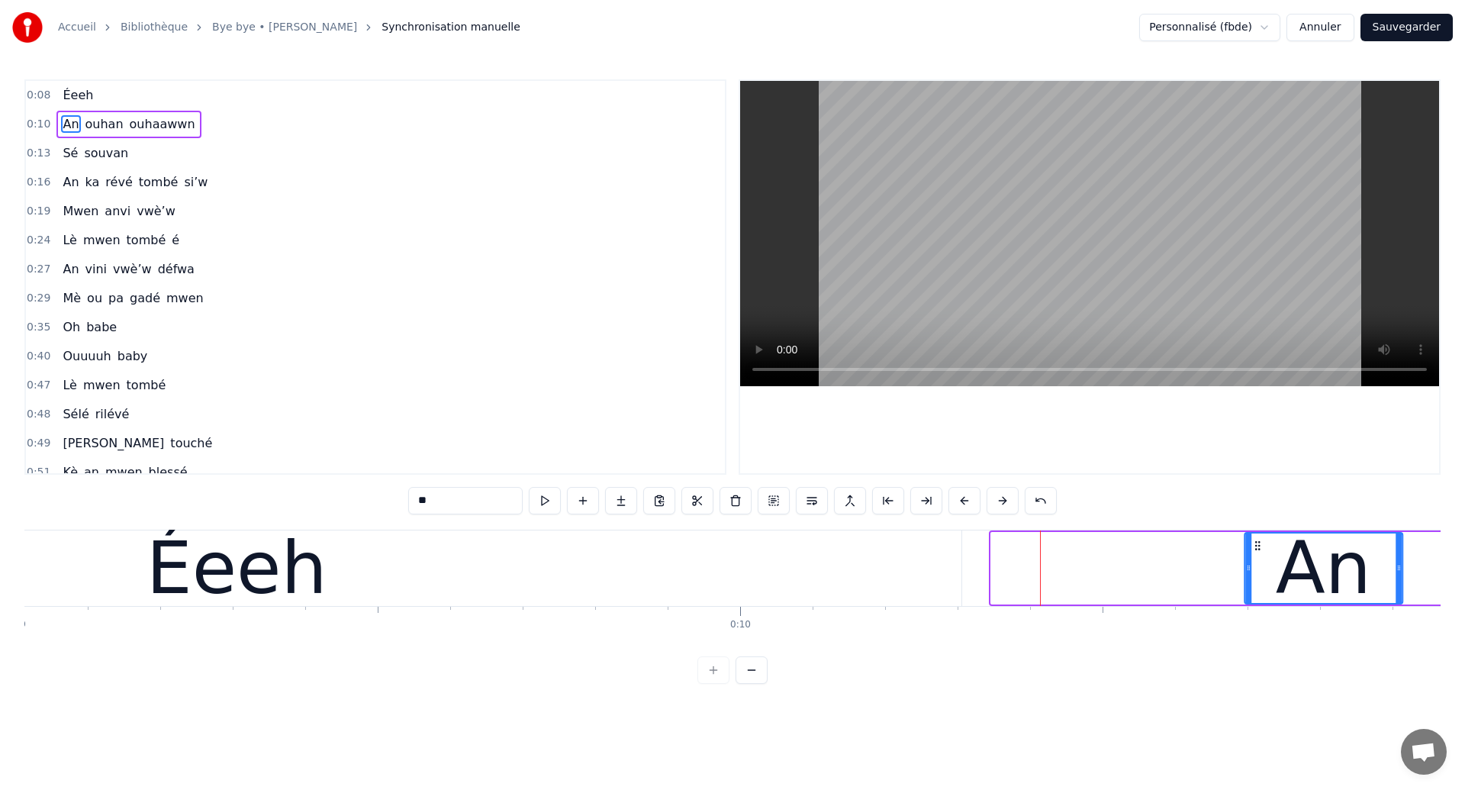
drag, startPoint x: 1071, startPoint y: 543, endPoint x: 1270, endPoint y: 585, distance: 203.5
click at [1270, 585] on div "An" at bounding box center [1323, 567] width 156 height 69
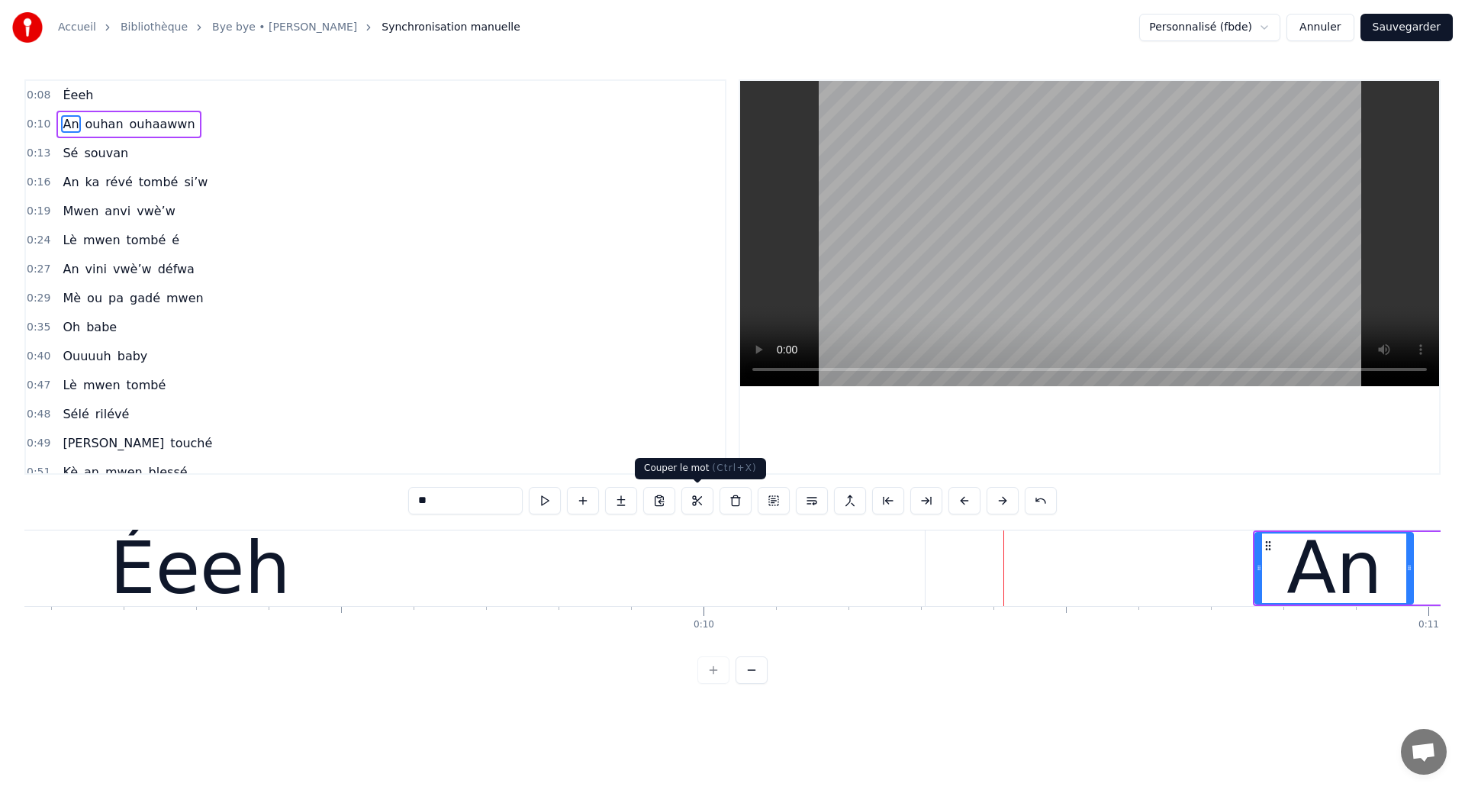
click at [362, 603] on div "Éeeh" at bounding box center [200, 568] width 1450 height 76
type input "****"
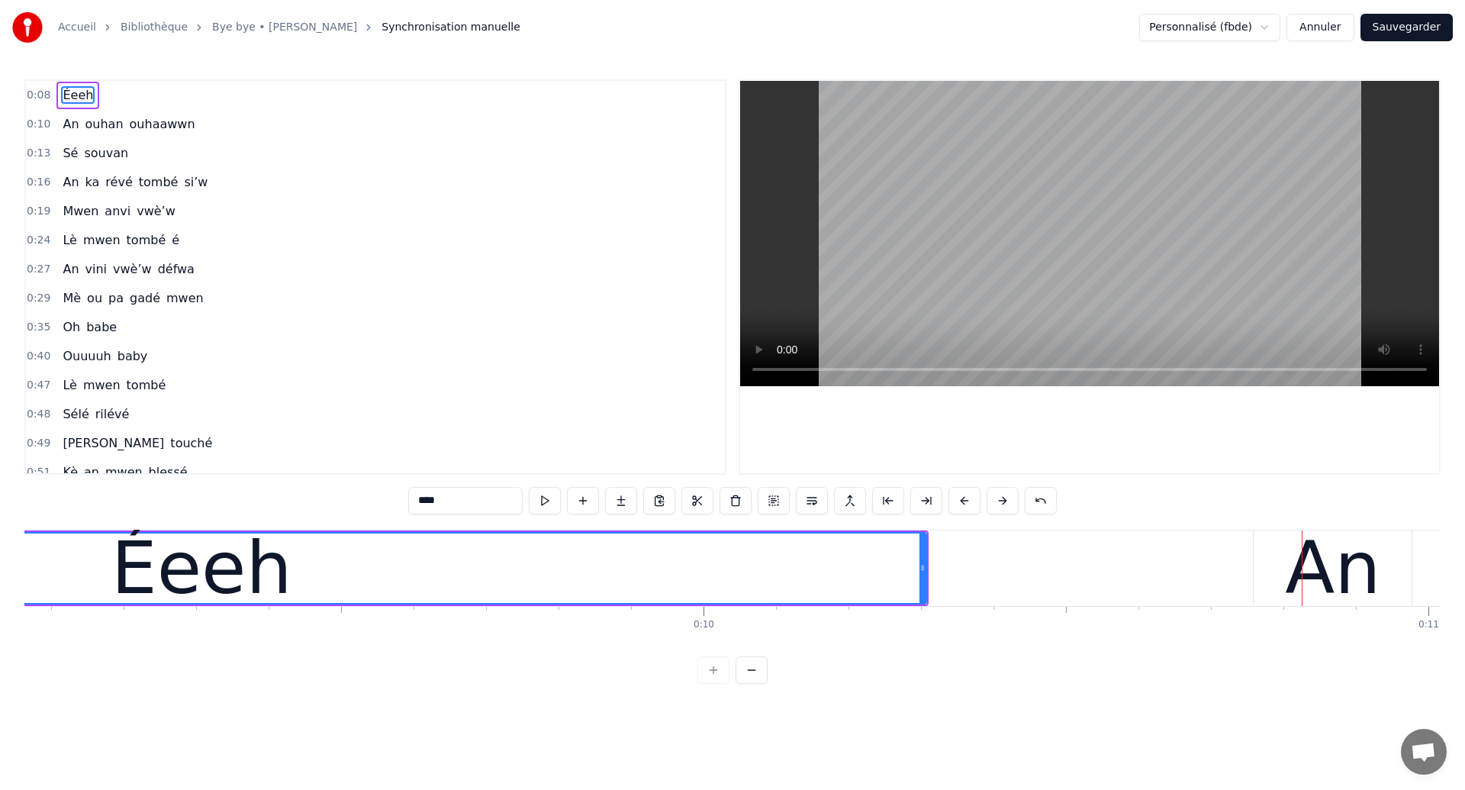
click at [531, 551] on div "Éeeh" at bounding box center [201, 567] width 1448 height 69
click at [369, 549] on div "Éeeh" at bounding box center [201, 567] width 1448 height 69
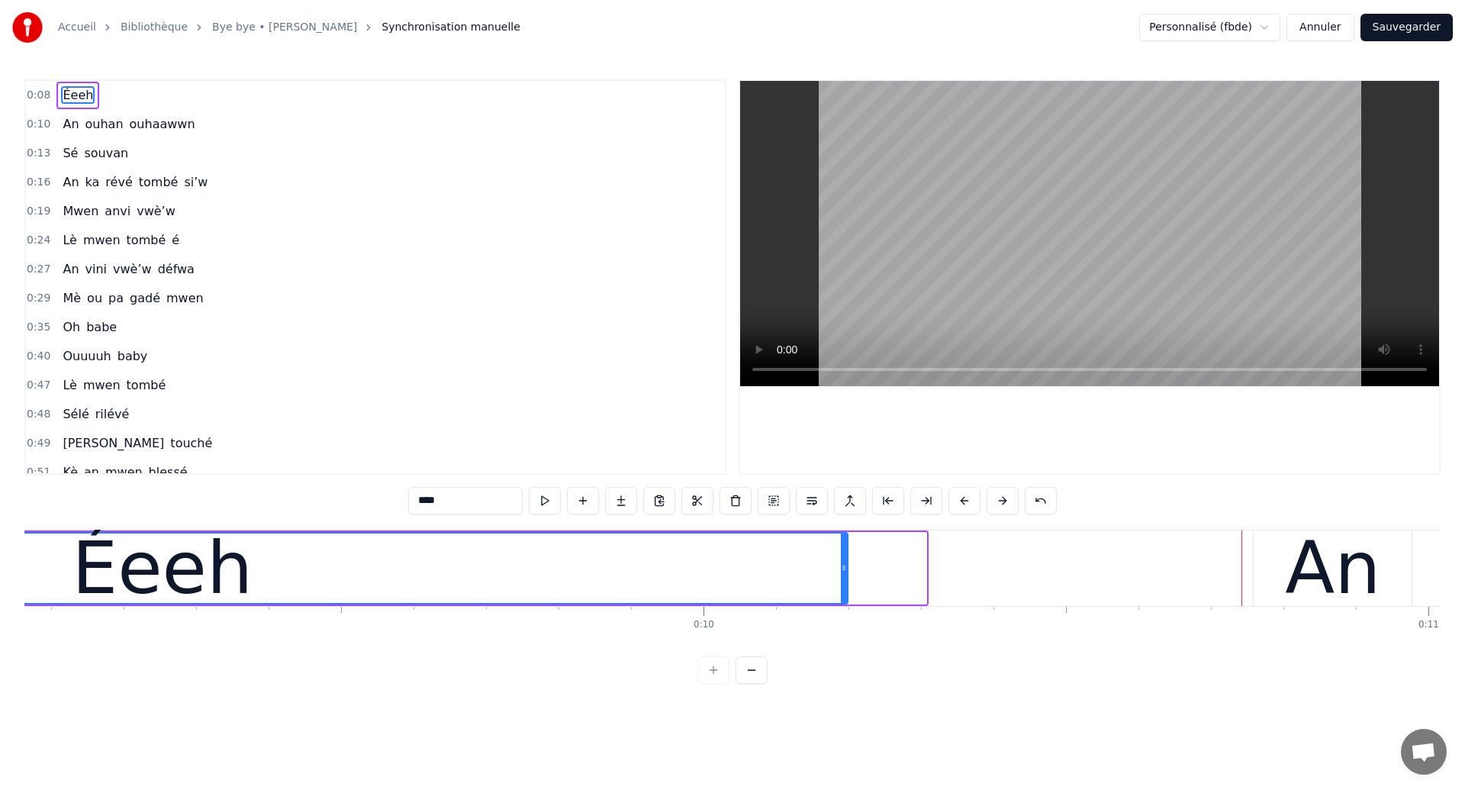
drag, startPoint x: 924, startPoint y: 571, endPoint x: 846, endPoint y: 581, distance: 79.3
click at [846, 581] on div at bounding box center [844, 567] width 6 height 69
click at [432, 554] on div "Éeeh" at bounding box center [162, 567] width 1370 height 69
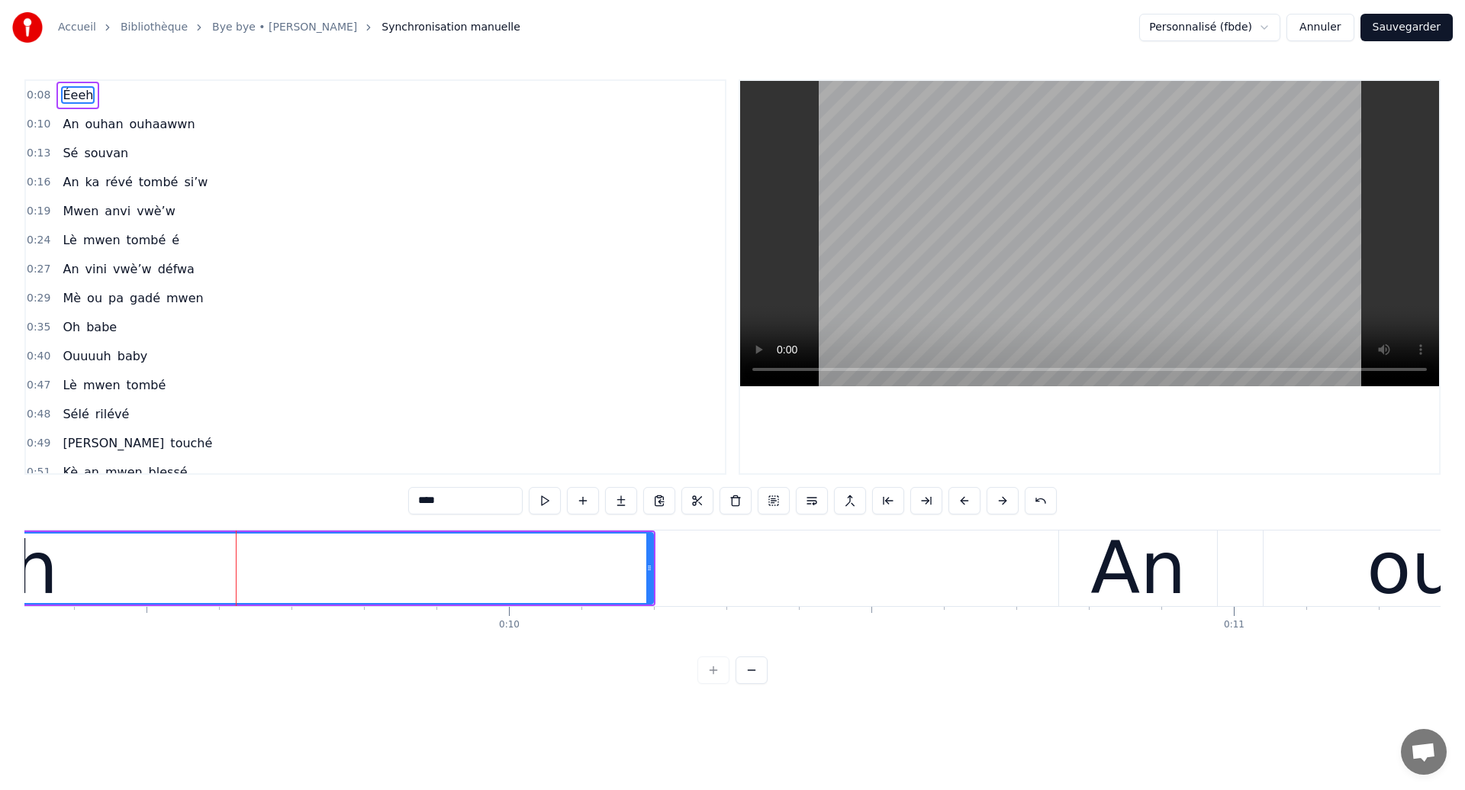
scroll to position [0, 6824]
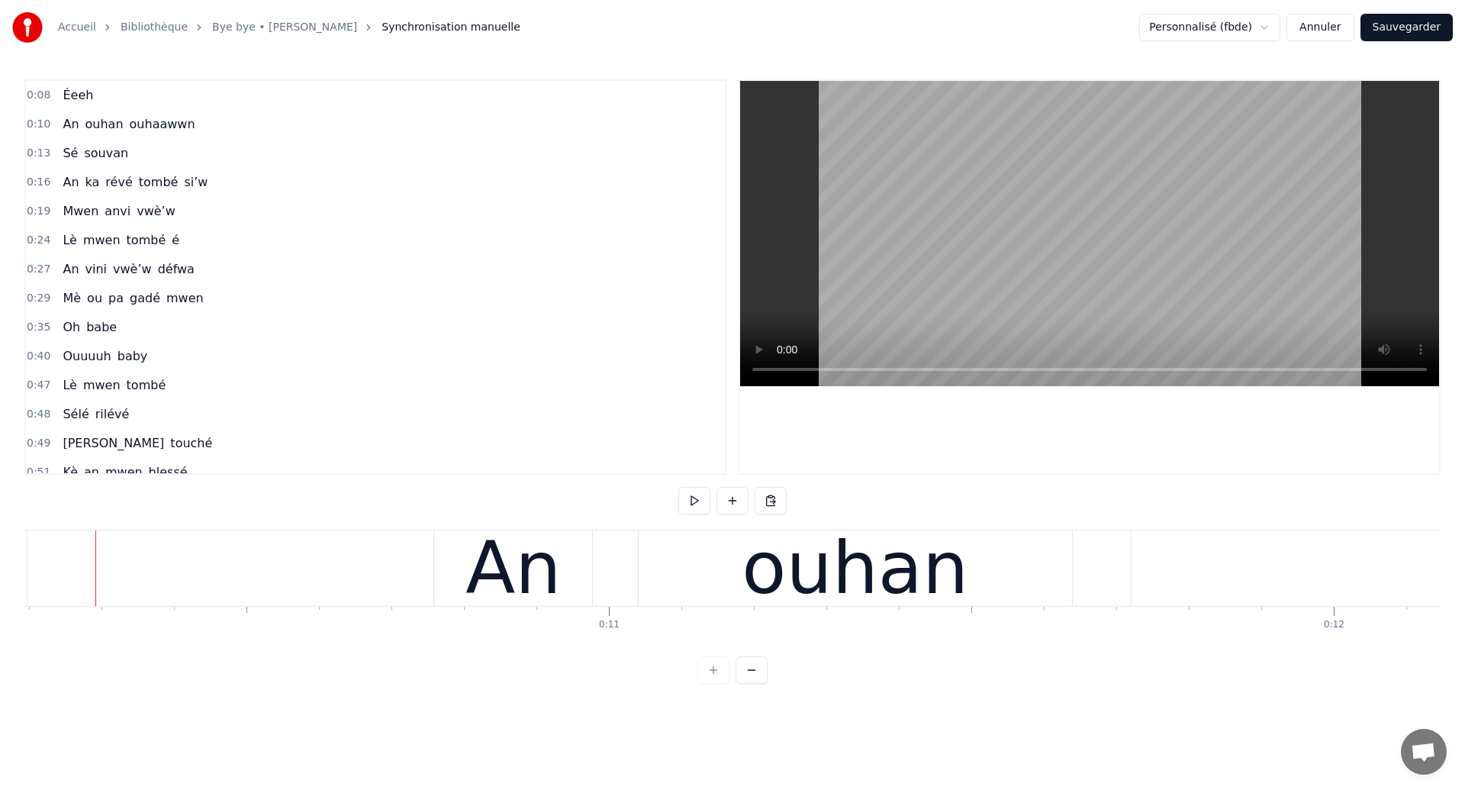
scroll to position [0, 7385]
click at [517, 571] on div "An" at bounding box center [518, 568] width 95 height 109
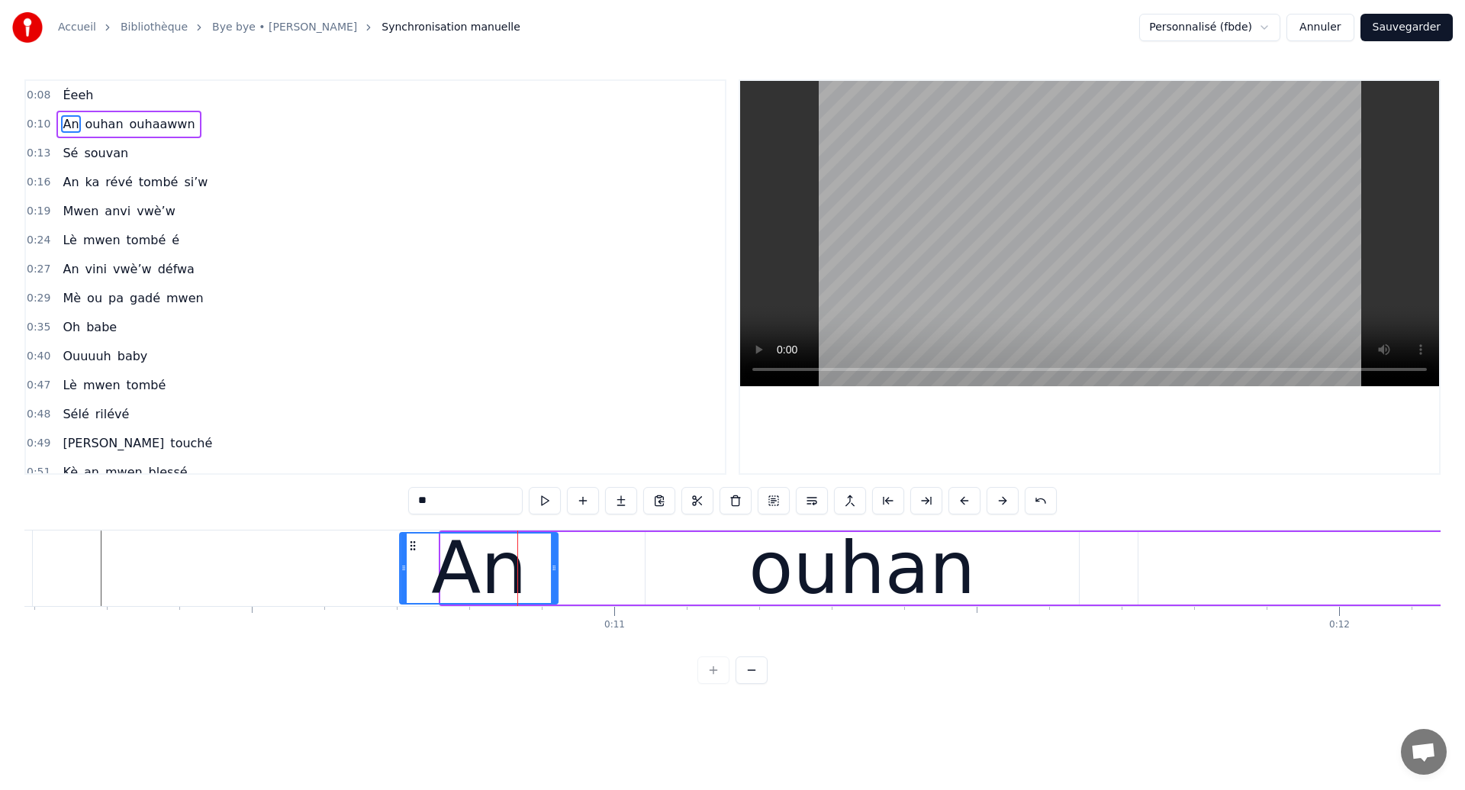
drag, startPoint x: 456, startPoint y: 541, endPoint x: 414, endPoint y: 550, distance: 42.2
click at [414, 550] on icon at bounding box center [413, 546] width 12 height 12
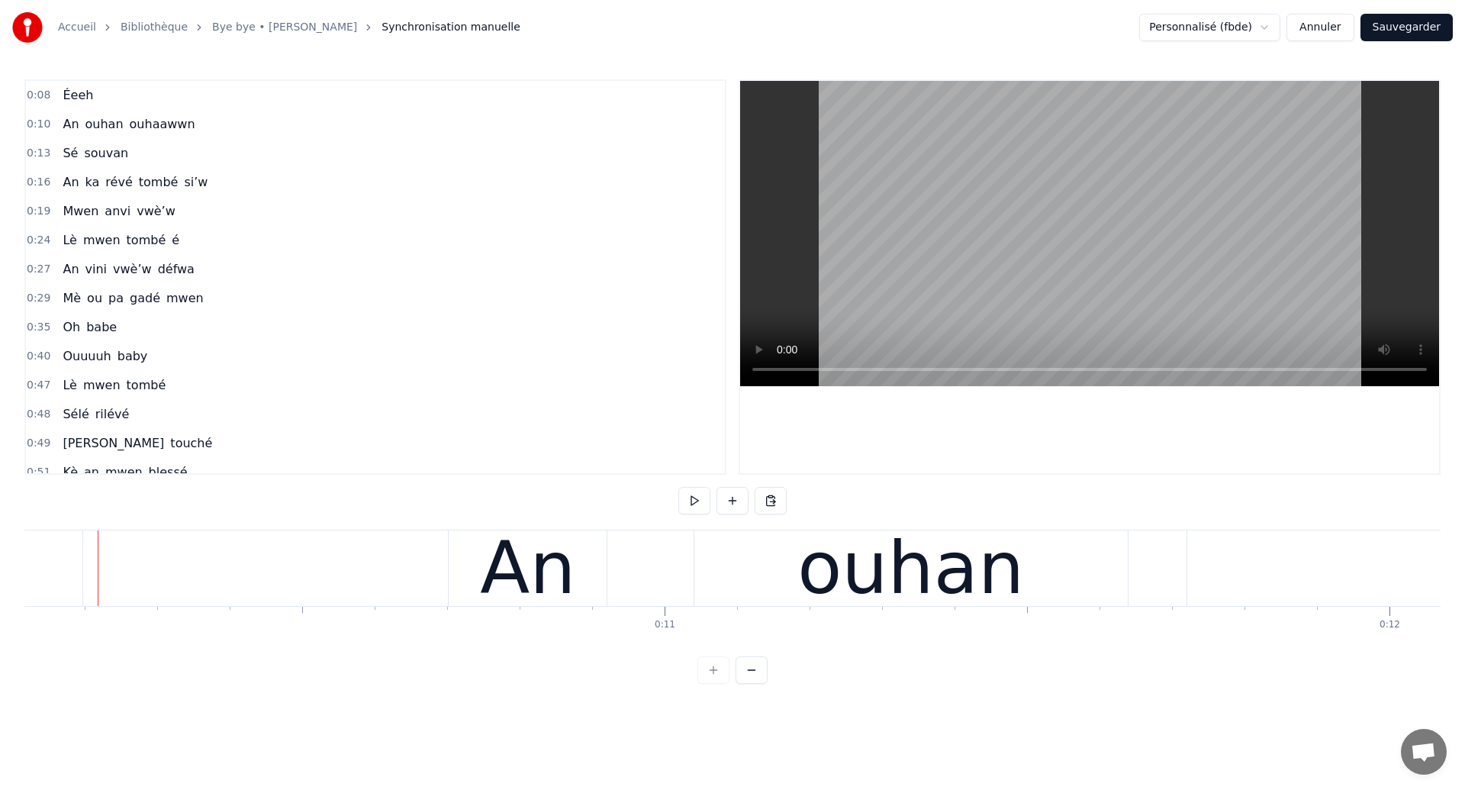
scroll to position [0, 7331]
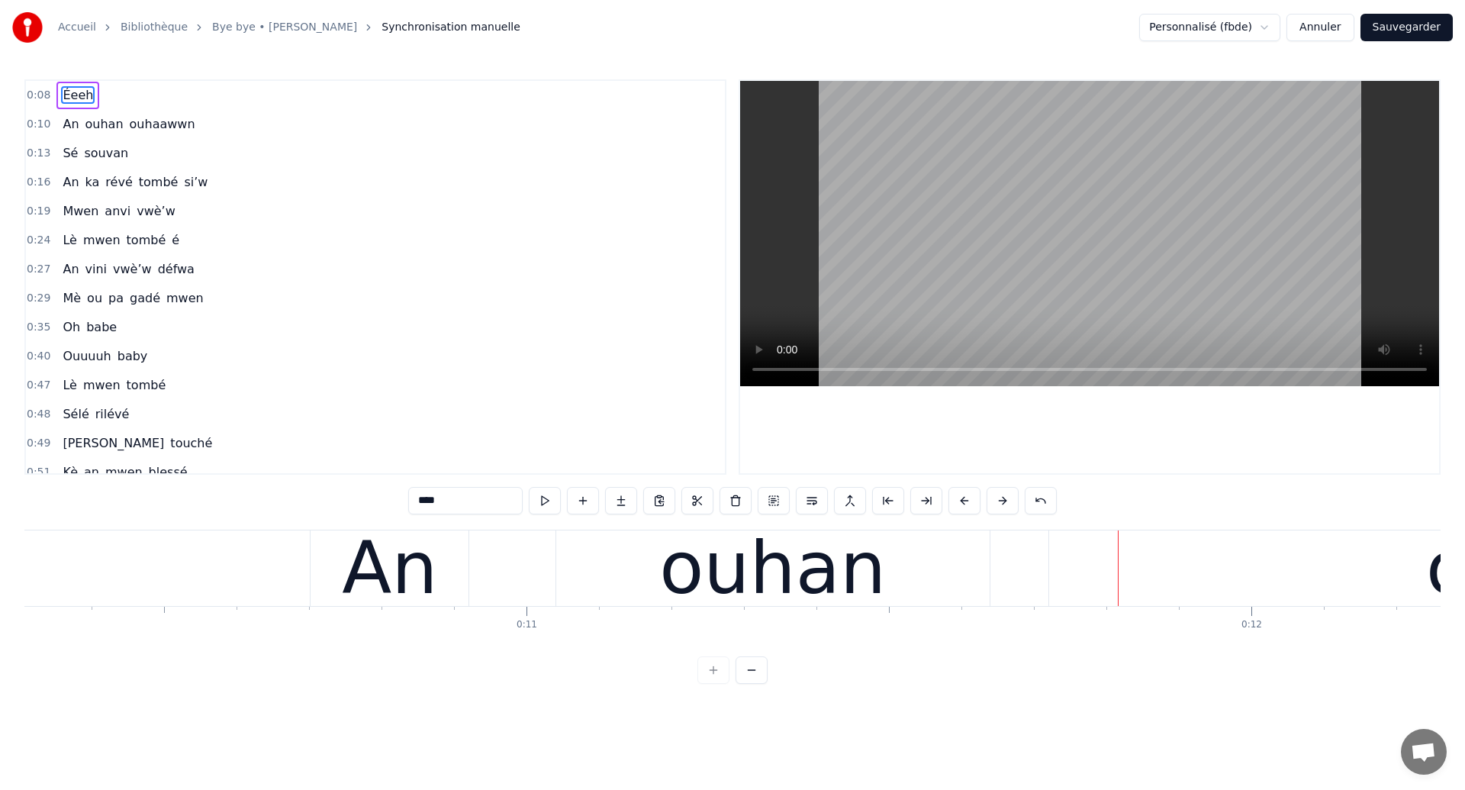
scroll to position [0, 7451]
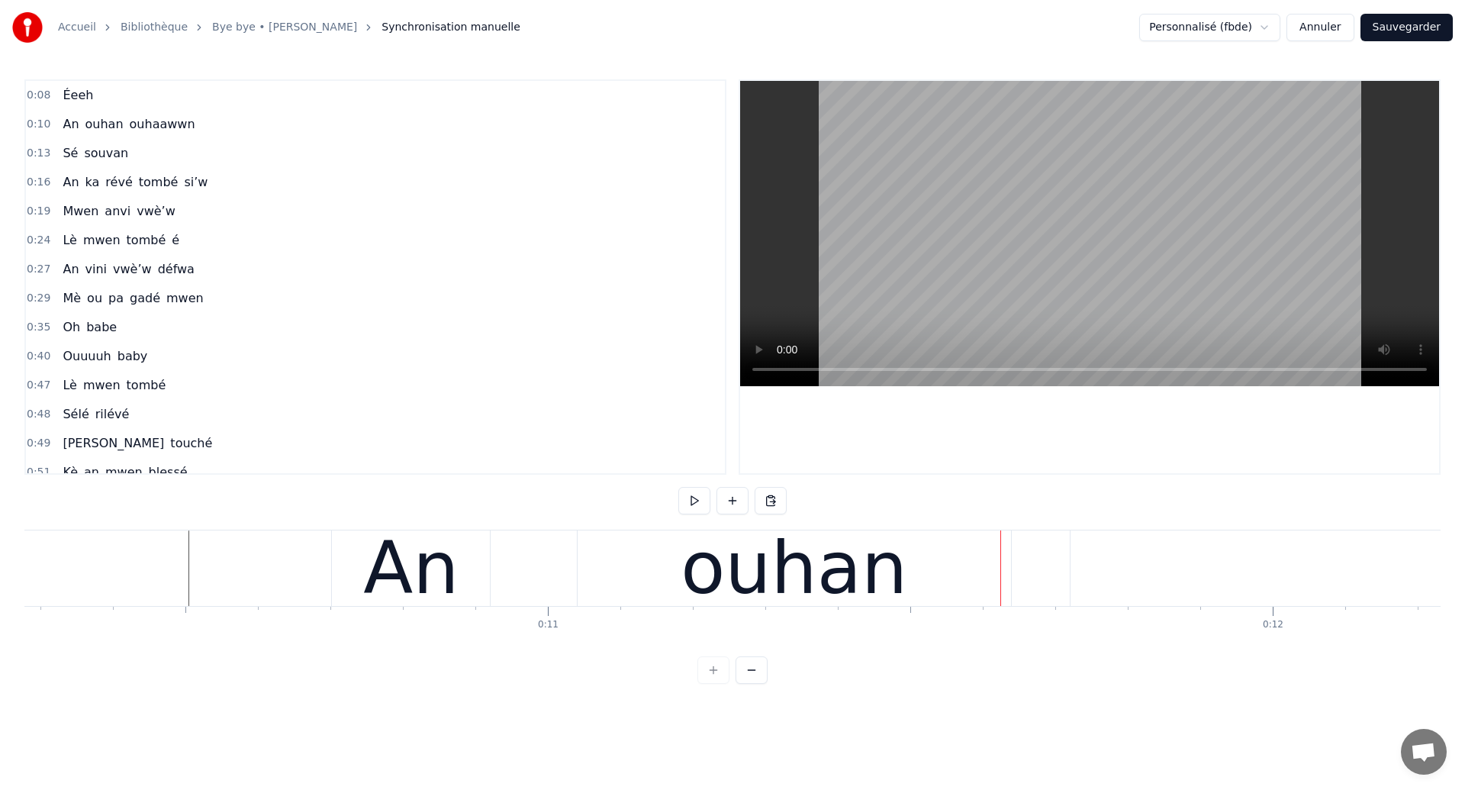
click at [679, 549] on div "ouhan" at bounding box center [794, 568] width 433 height 76
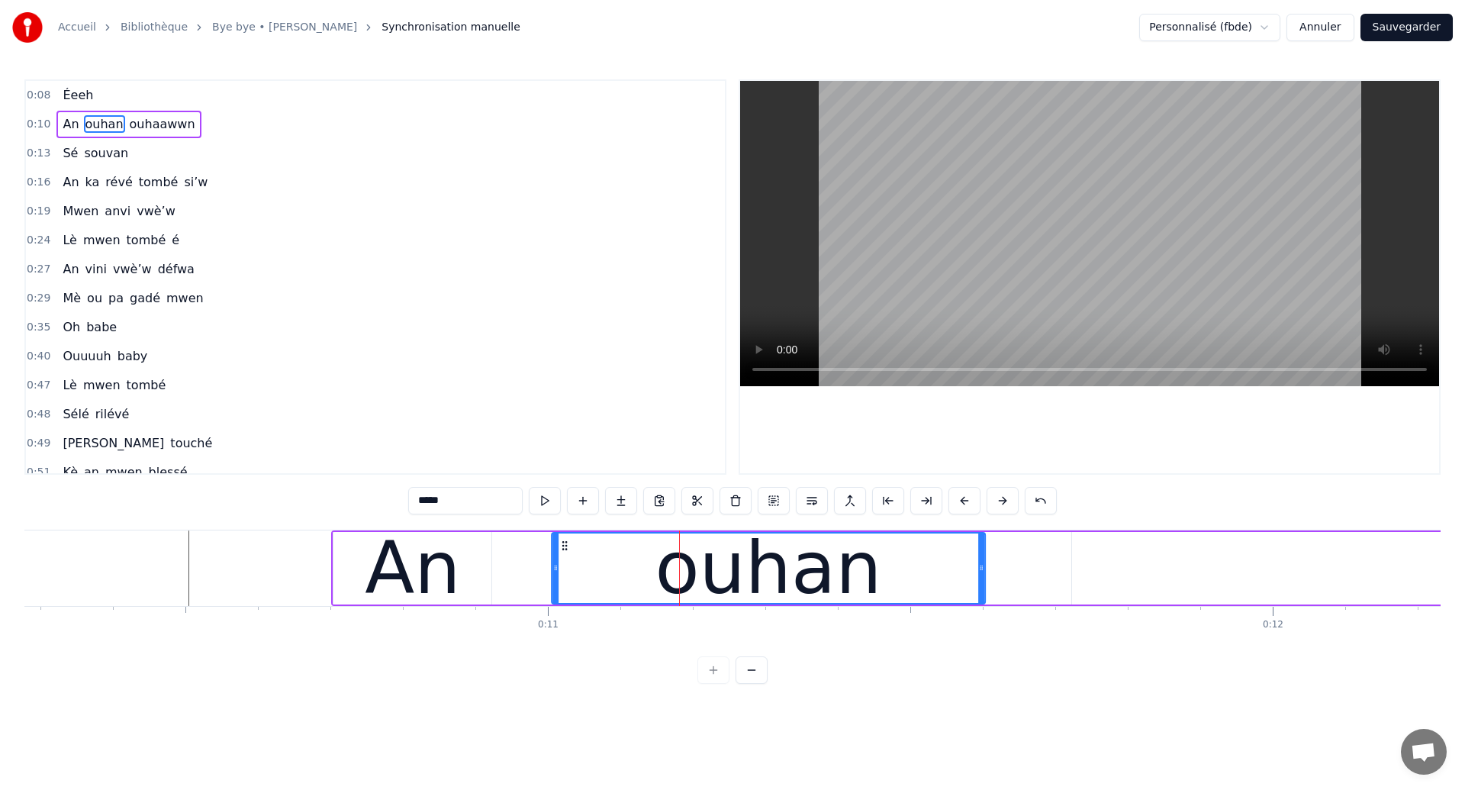
drag, startPoint x: 593, startPoint y: 546, endPoint x: 569, endPoint y: 552, distance: 25.2
click at [569, 552] on div "ouhan" at bounding box center [768, 567] width 432 height 69
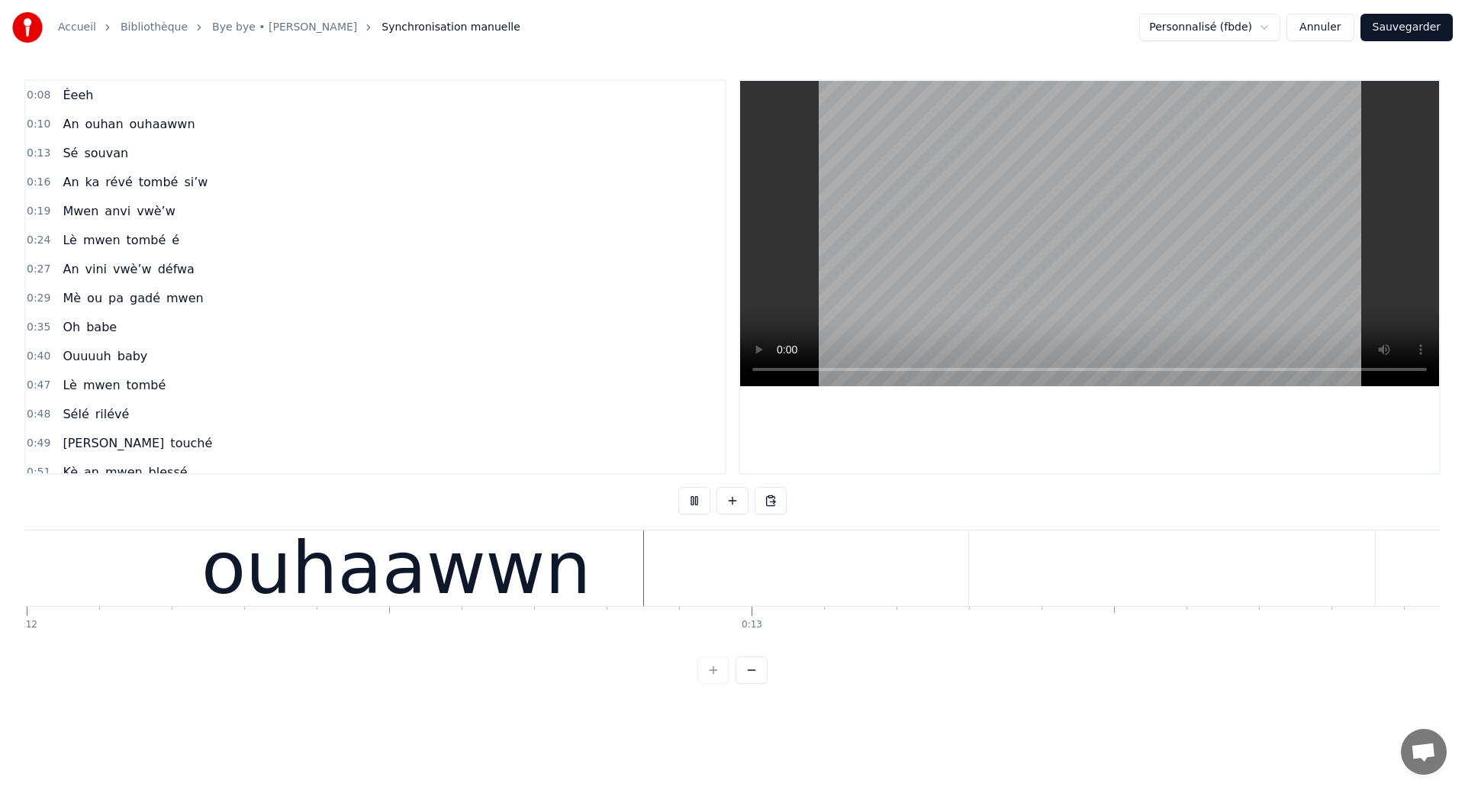
scroll to position [0, 8699]
click at [371, 579] on div "ouhaawwn" at bounding box center [394, 568] width 390 height 109
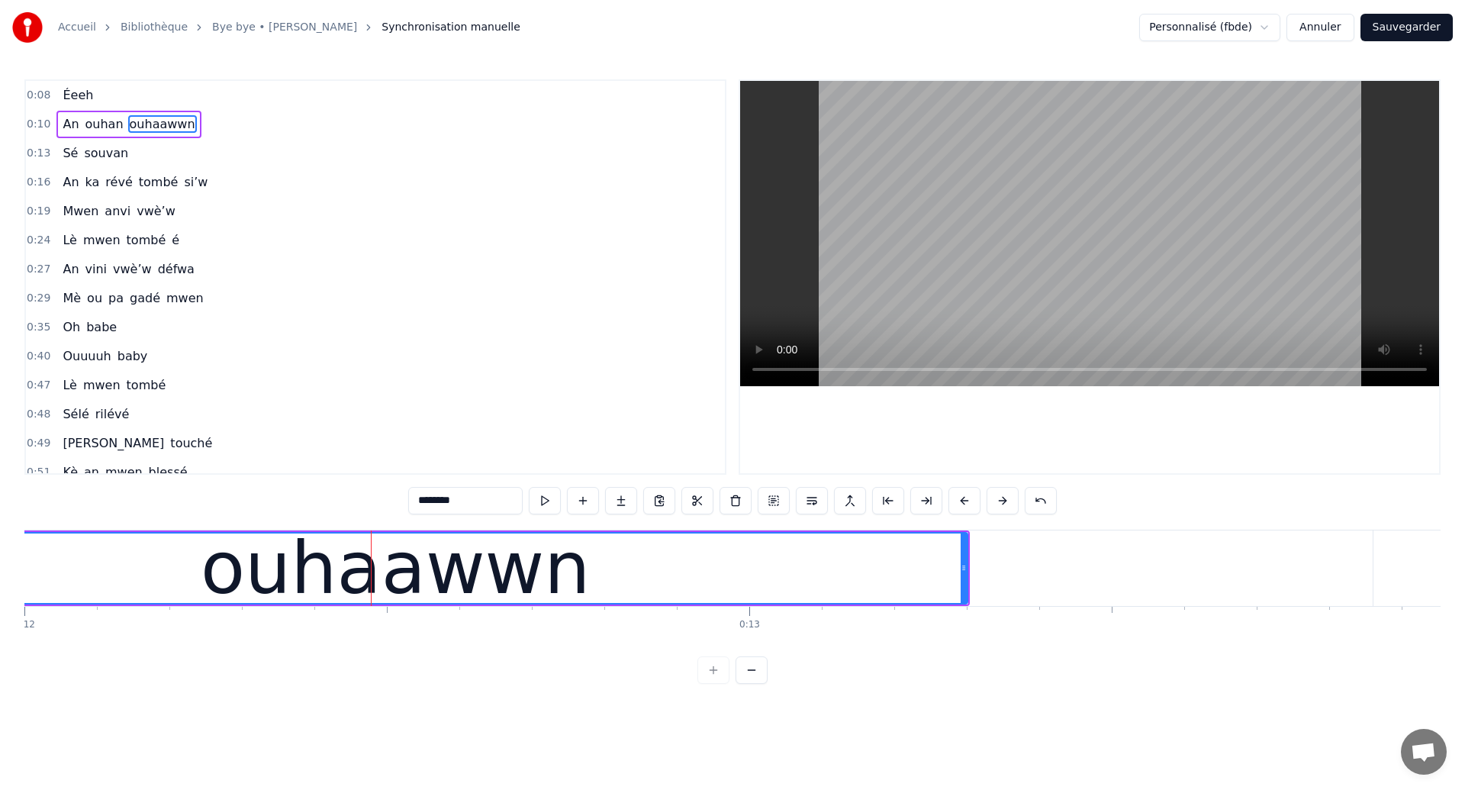
click at [484, 500] on input "********" at bounding box center [465, 500] width 114 height 27
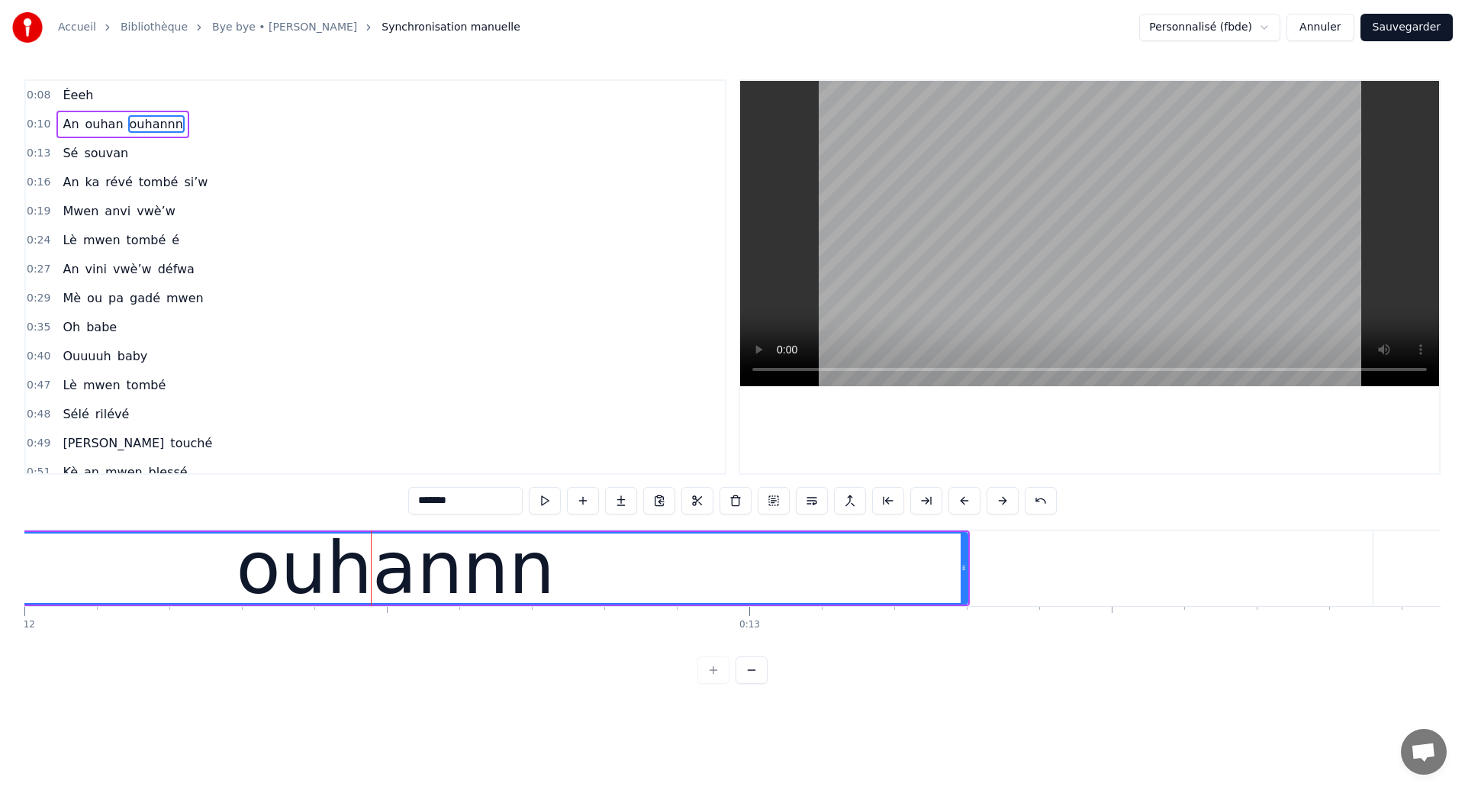
click at [445, 503] on input "*******" at bounding box center [465, 500] width 114 height 27
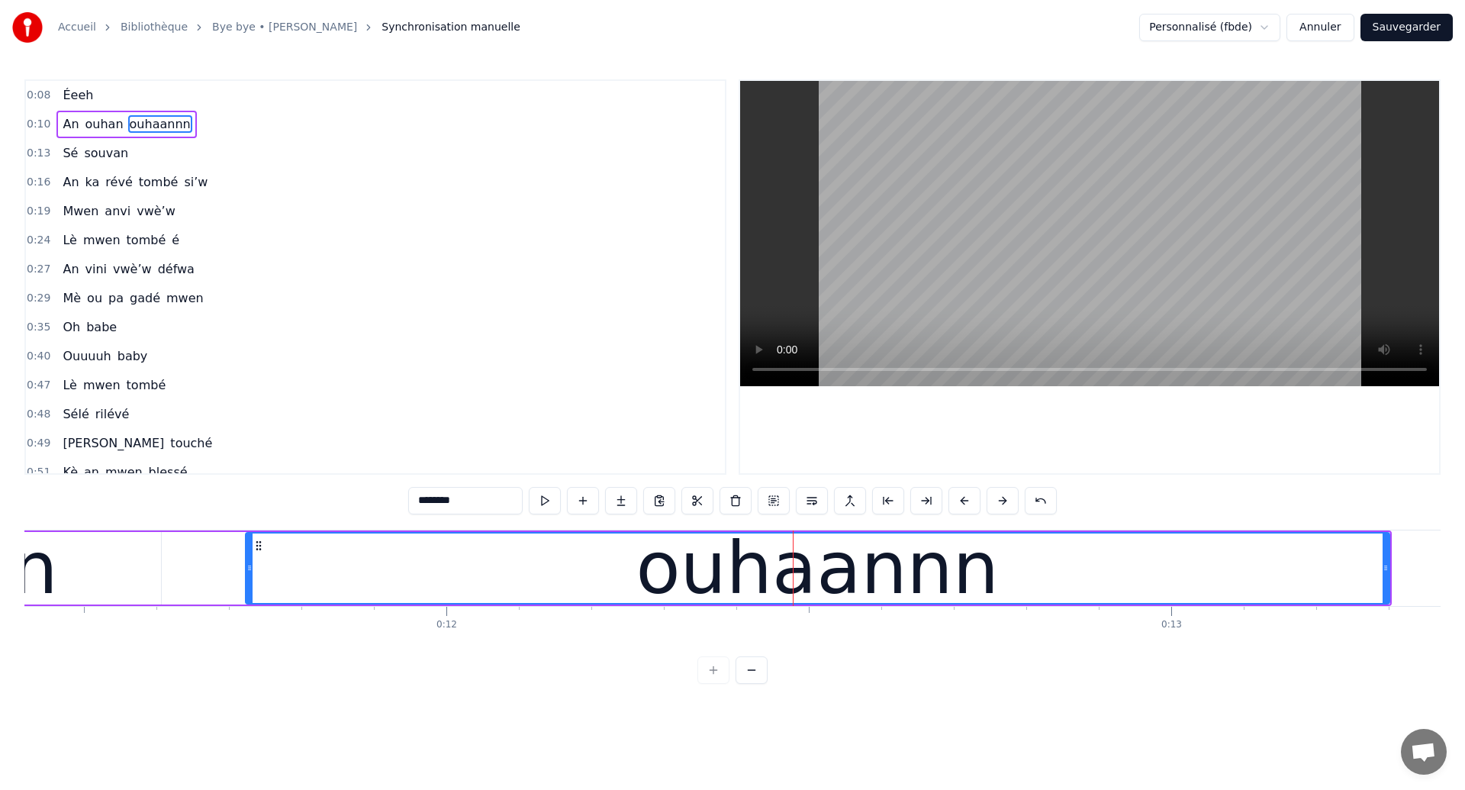
scroll to position [0, 8248]
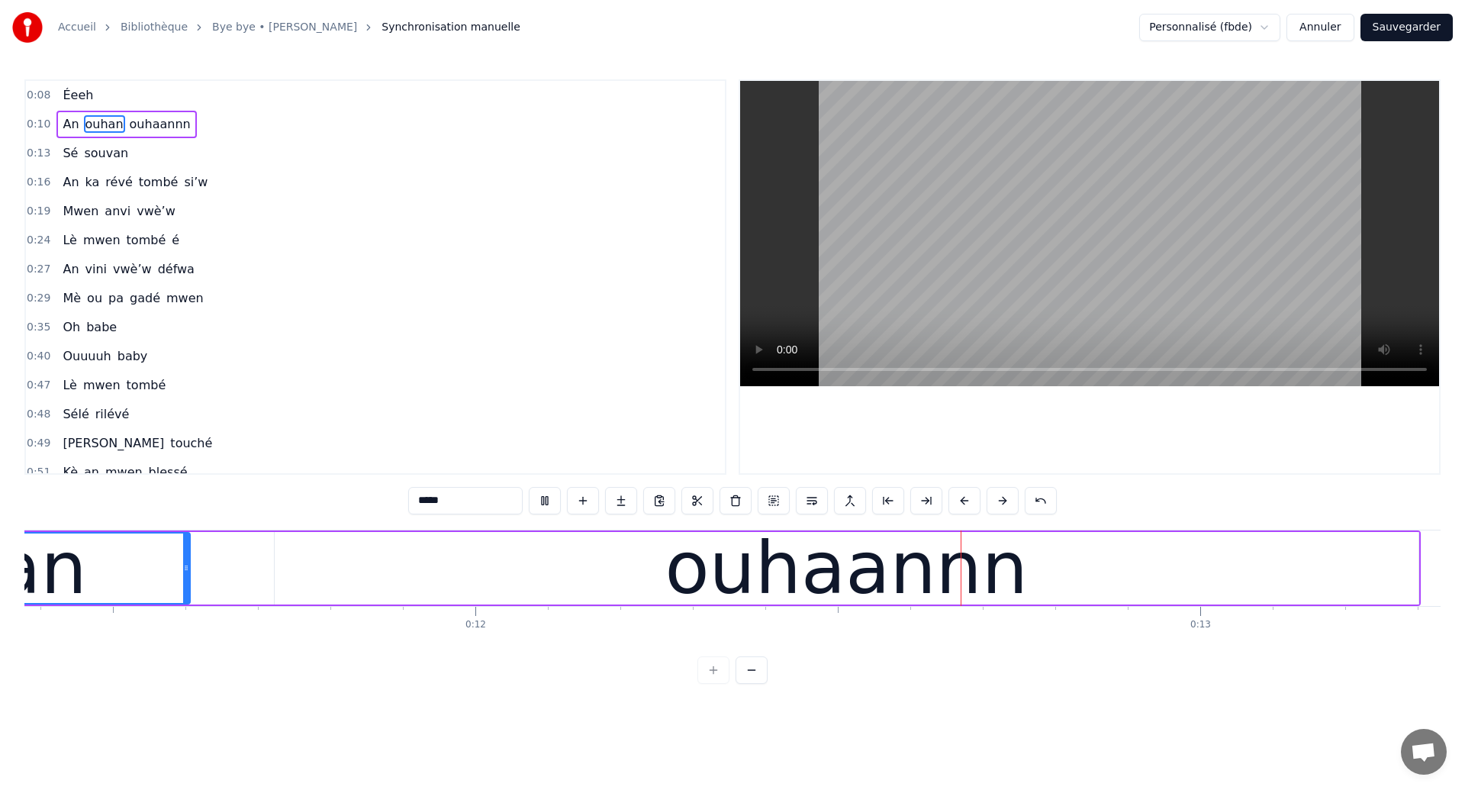
click at [427, 575] on div "ouhaannn" at bounding box center [847, 568] width 1144 height 72
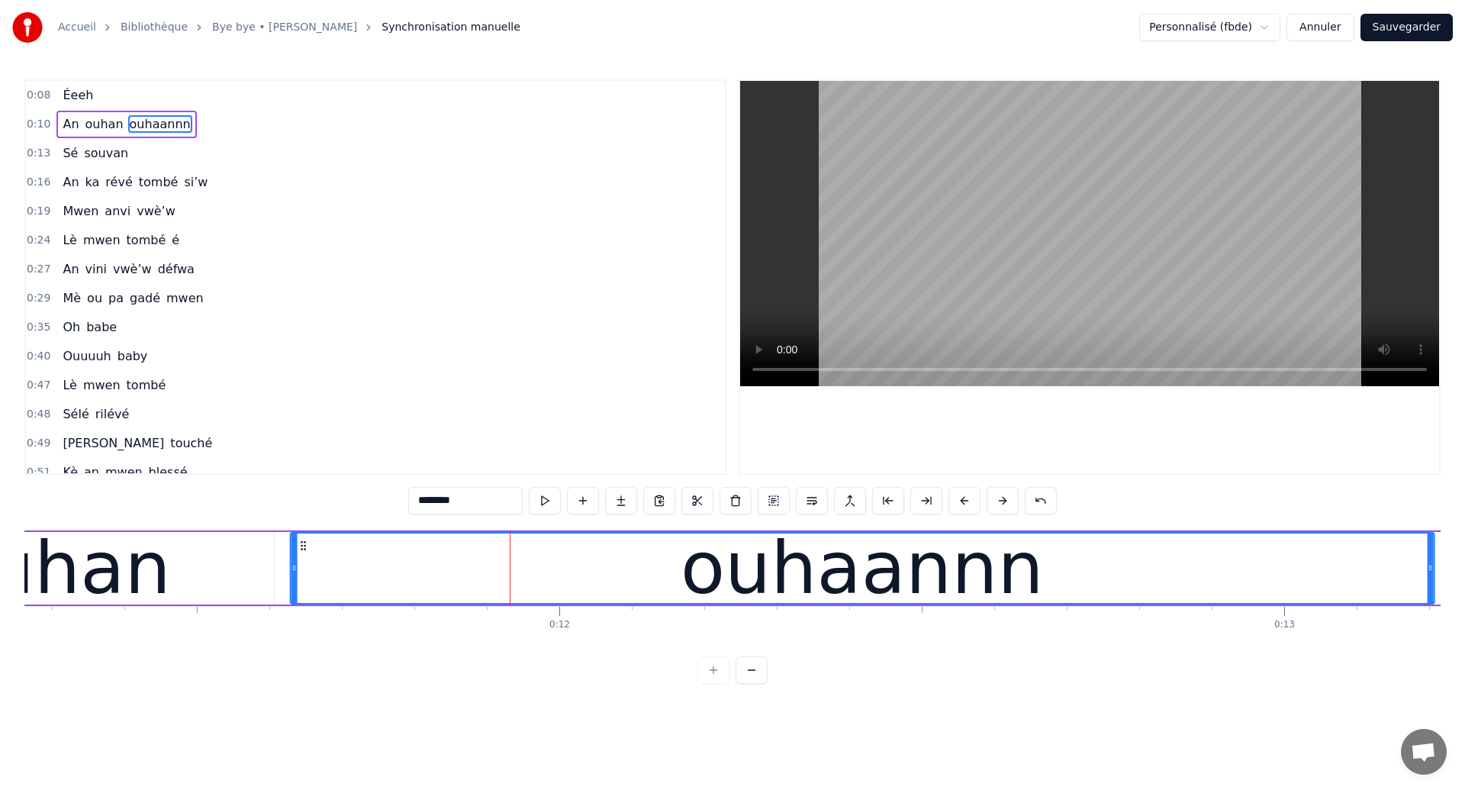
scroll to position [0, 8164]
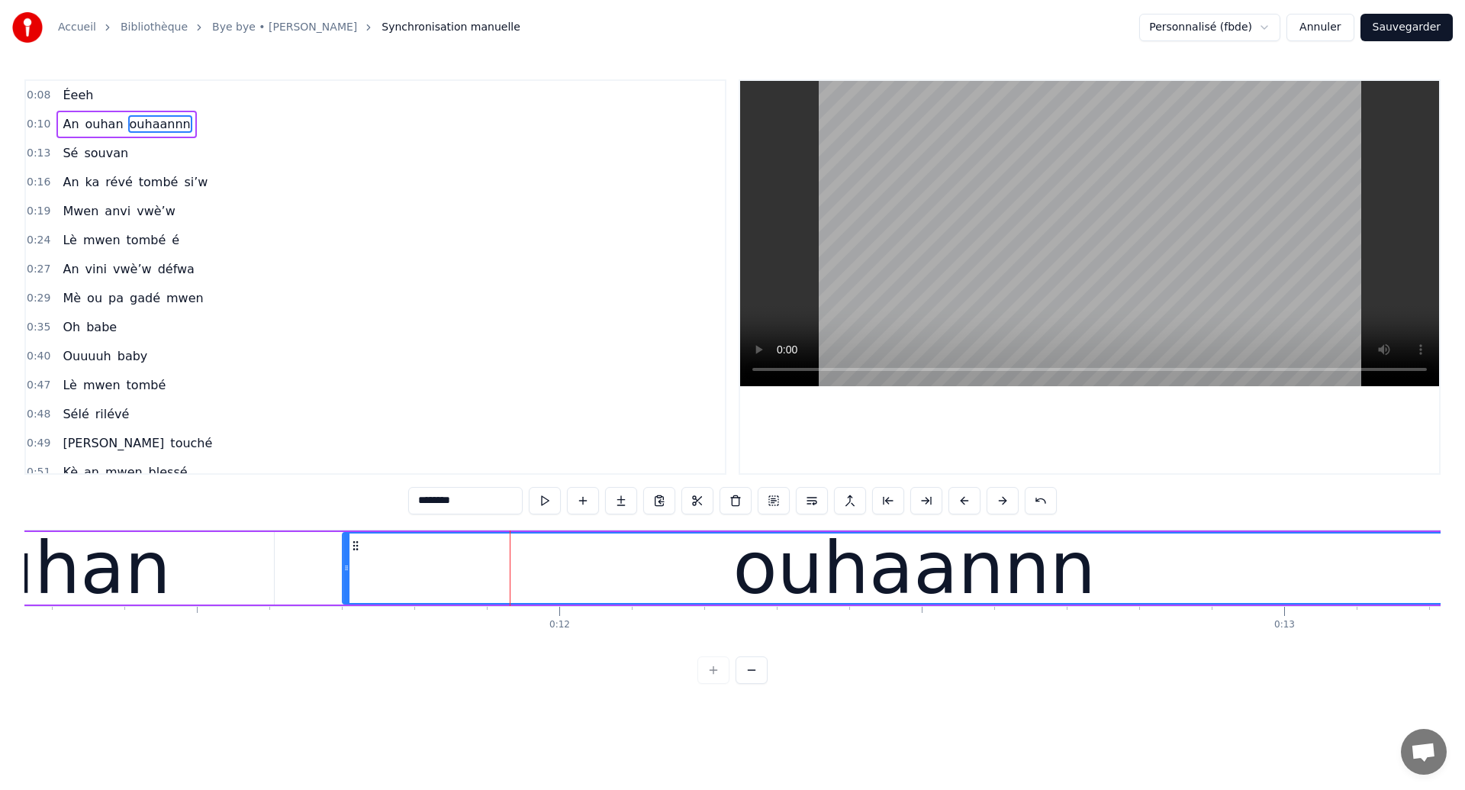
drag, startPoint x: 288, startPoint y: 546, endPoint x: 356, endPoint y: 573, distance: 73.3
click at [356, 573] on div "ouhaannn" at bounding box center [914, 567] width 1142 height 69
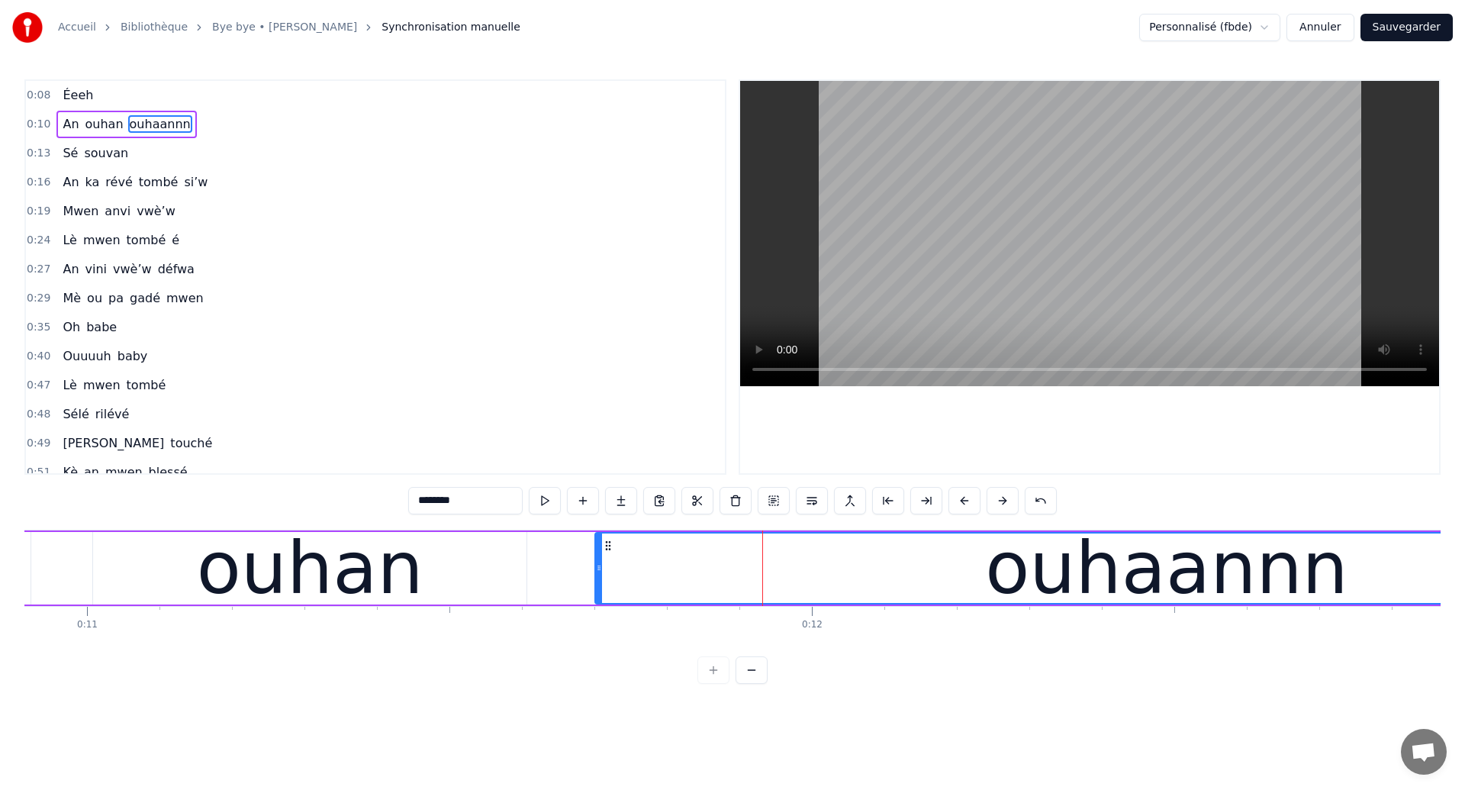
scroll to position [0, 7861]
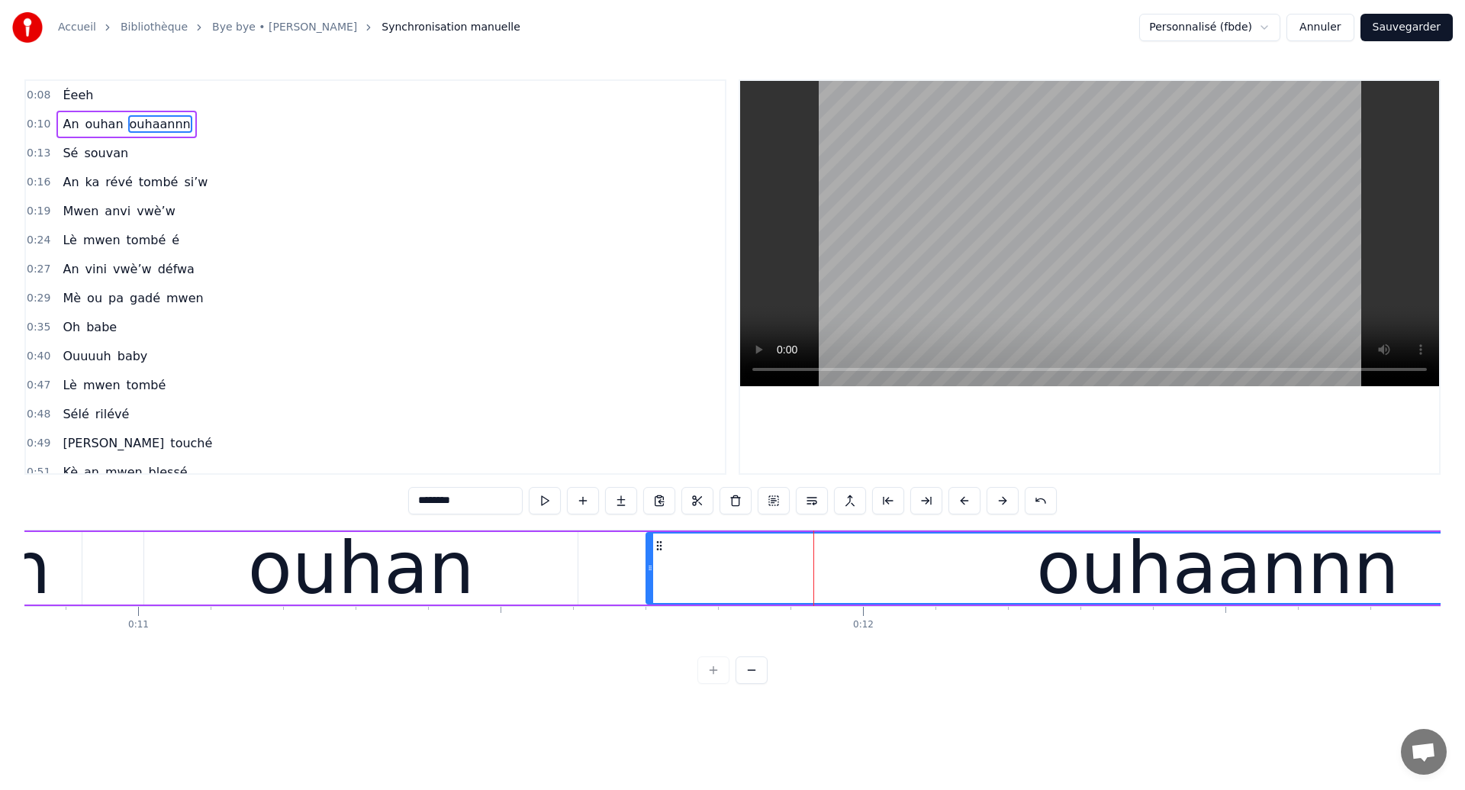
click at [76, 92] on span "Éeeh" at bounding box center [78, 95] width 34 height 18
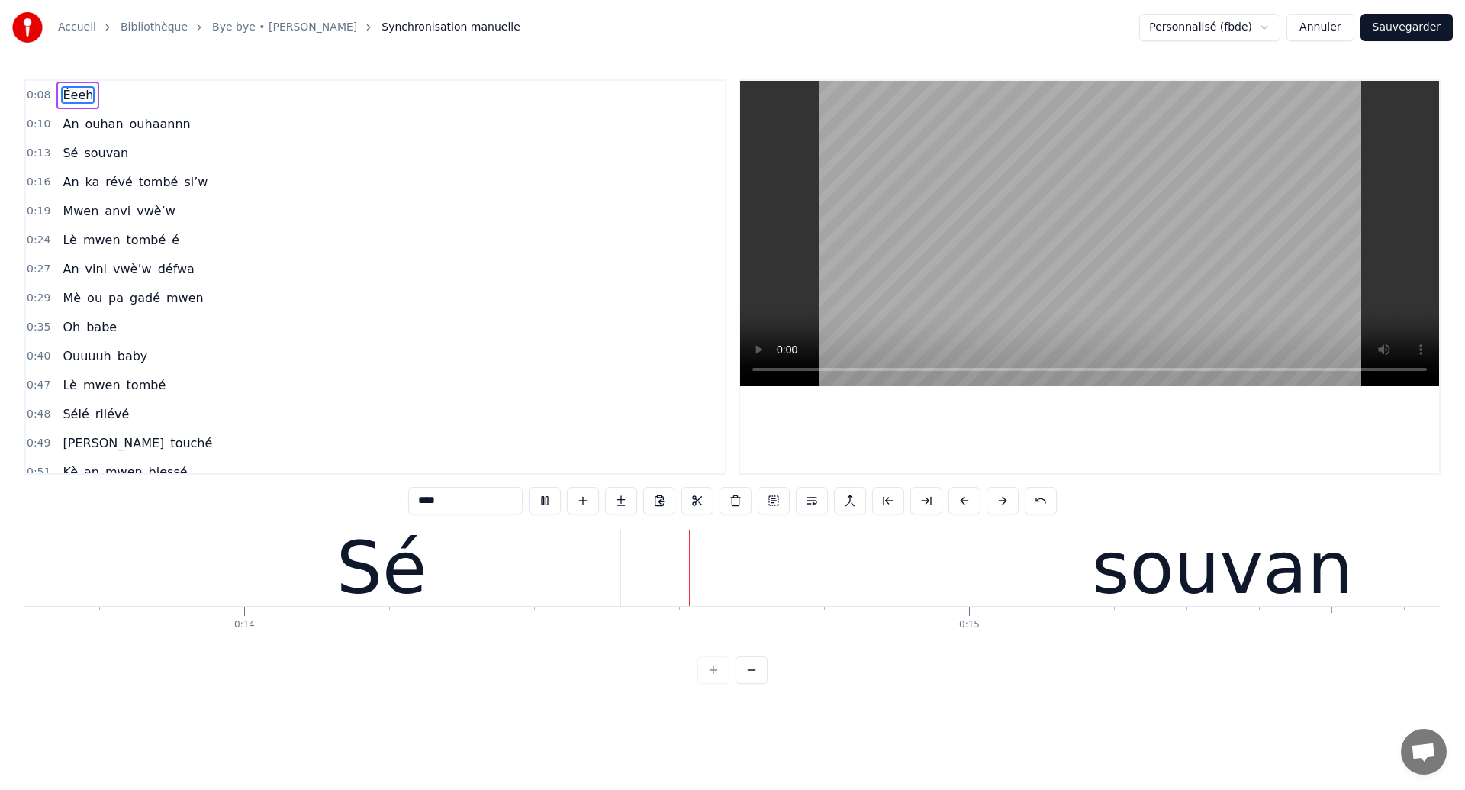
scroll to position [0, 9936]
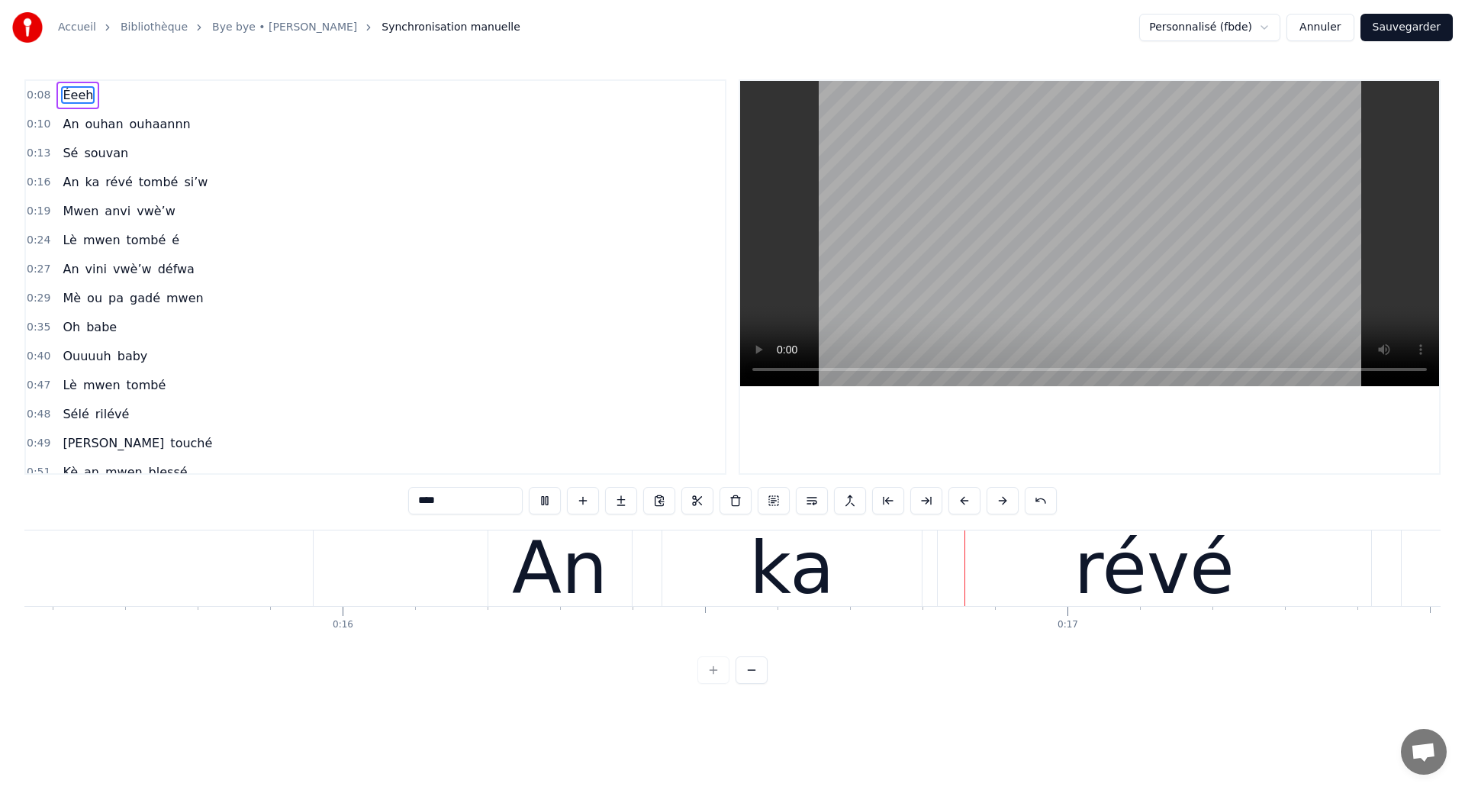
click at [528, 551] on div "An" at bounding box center [559, 568] width 95 height 109
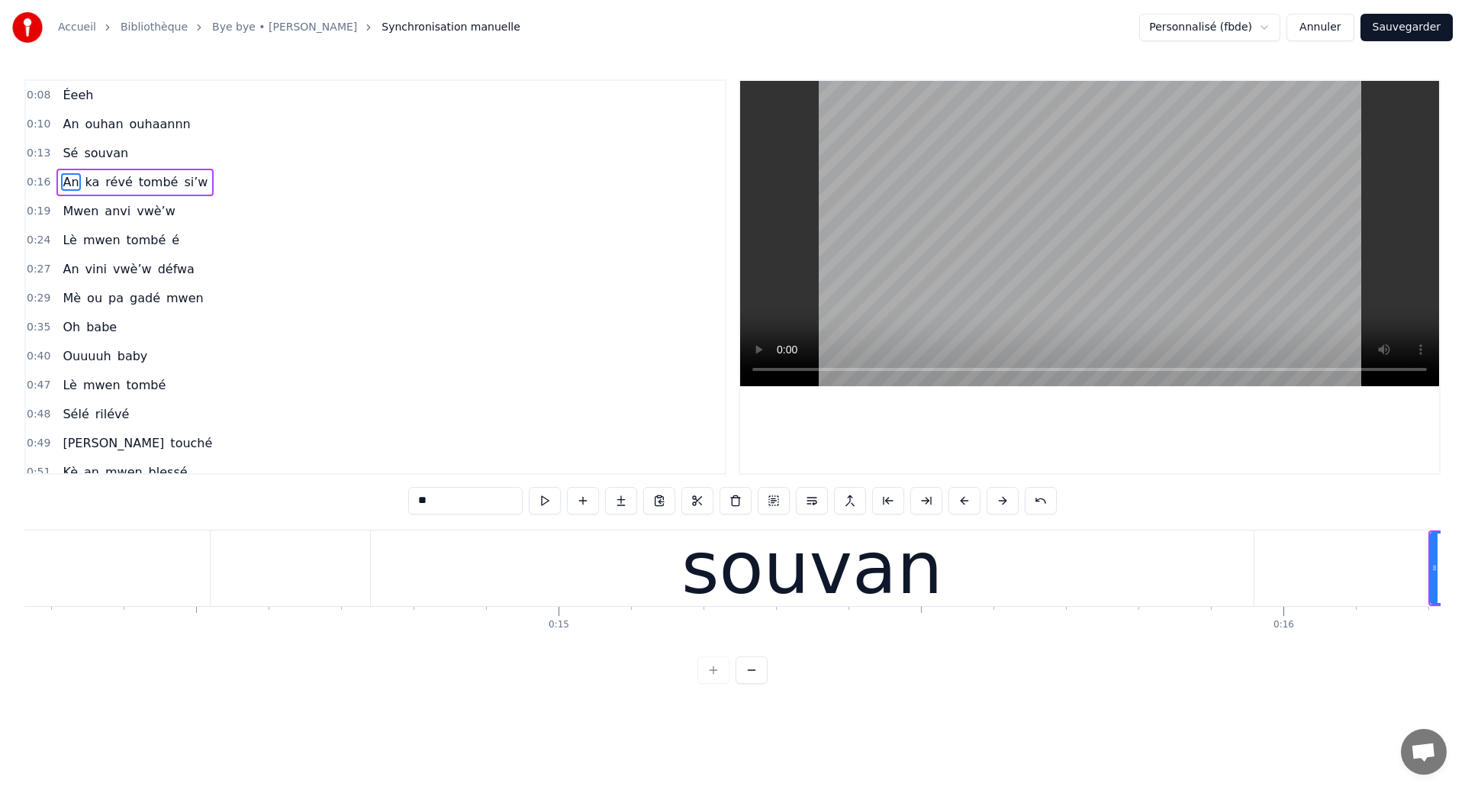
scroll to position [0, 10255]
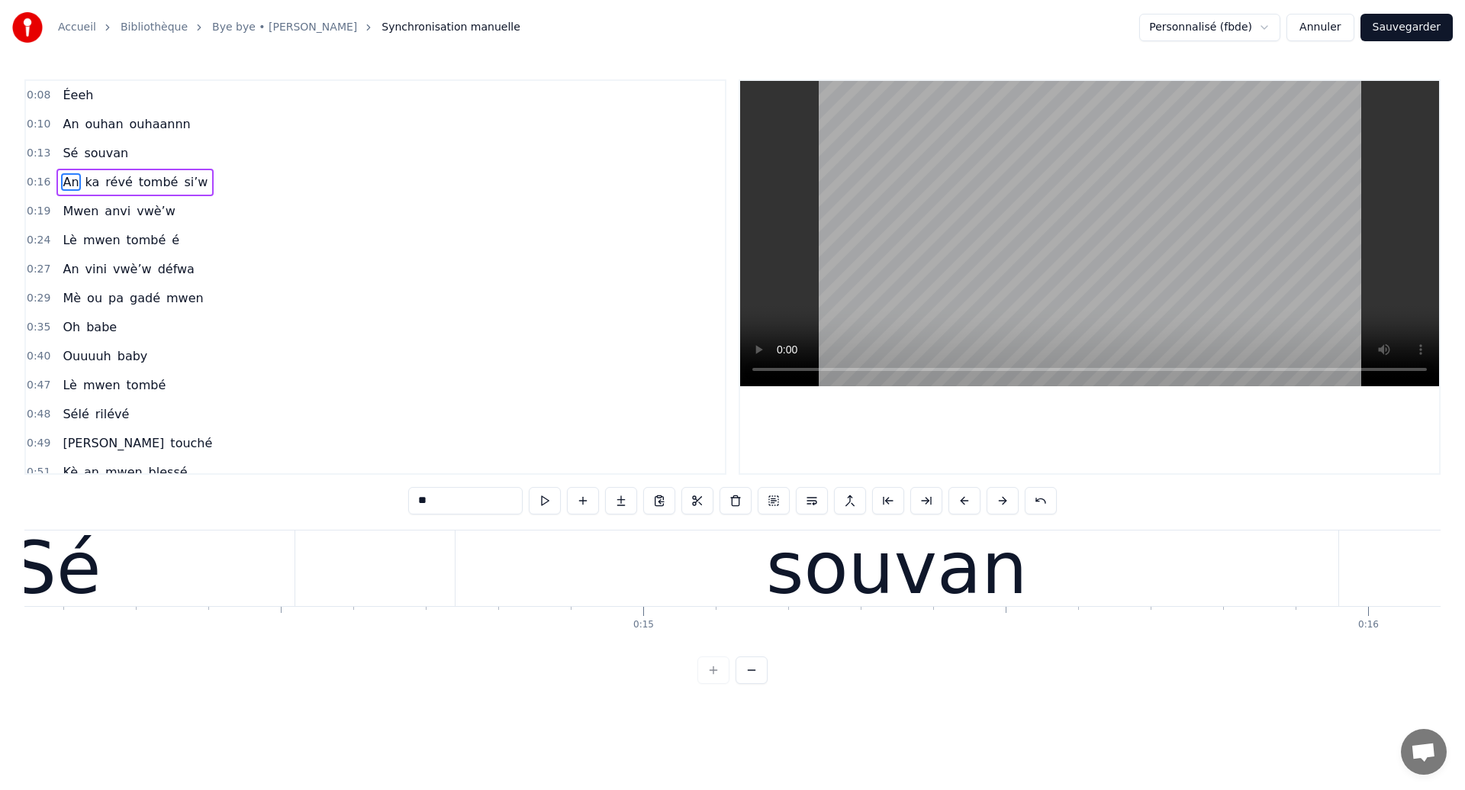
click at [124, 586] on div "Sé" at bounding box center [56, 568] width 477 height 76
type input "**"
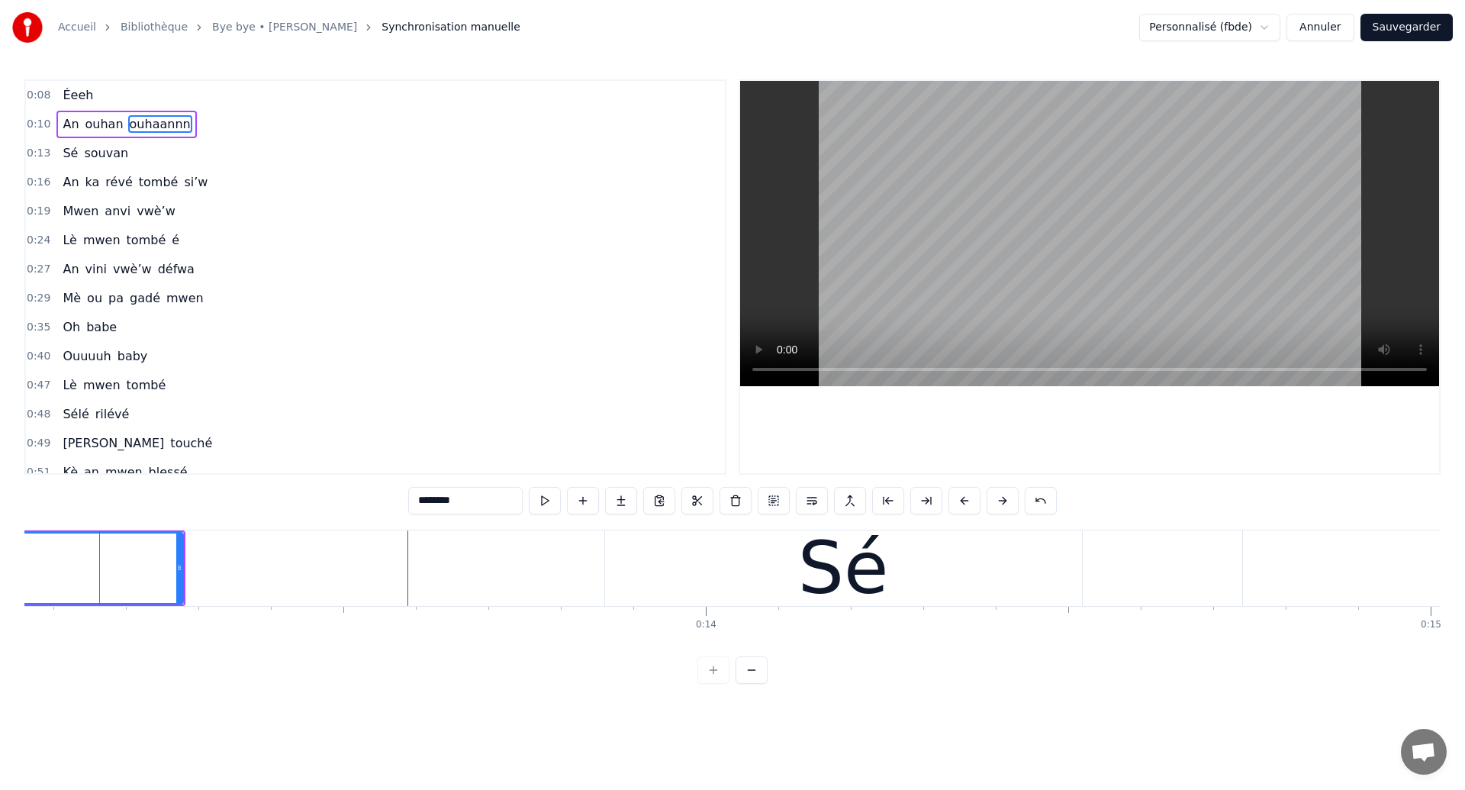
scroll to position [0, 9466]
drag, startPoint x: 89, startPoint y: 565, endPoint x: 99, endPoint y: 555, distance: 14.0
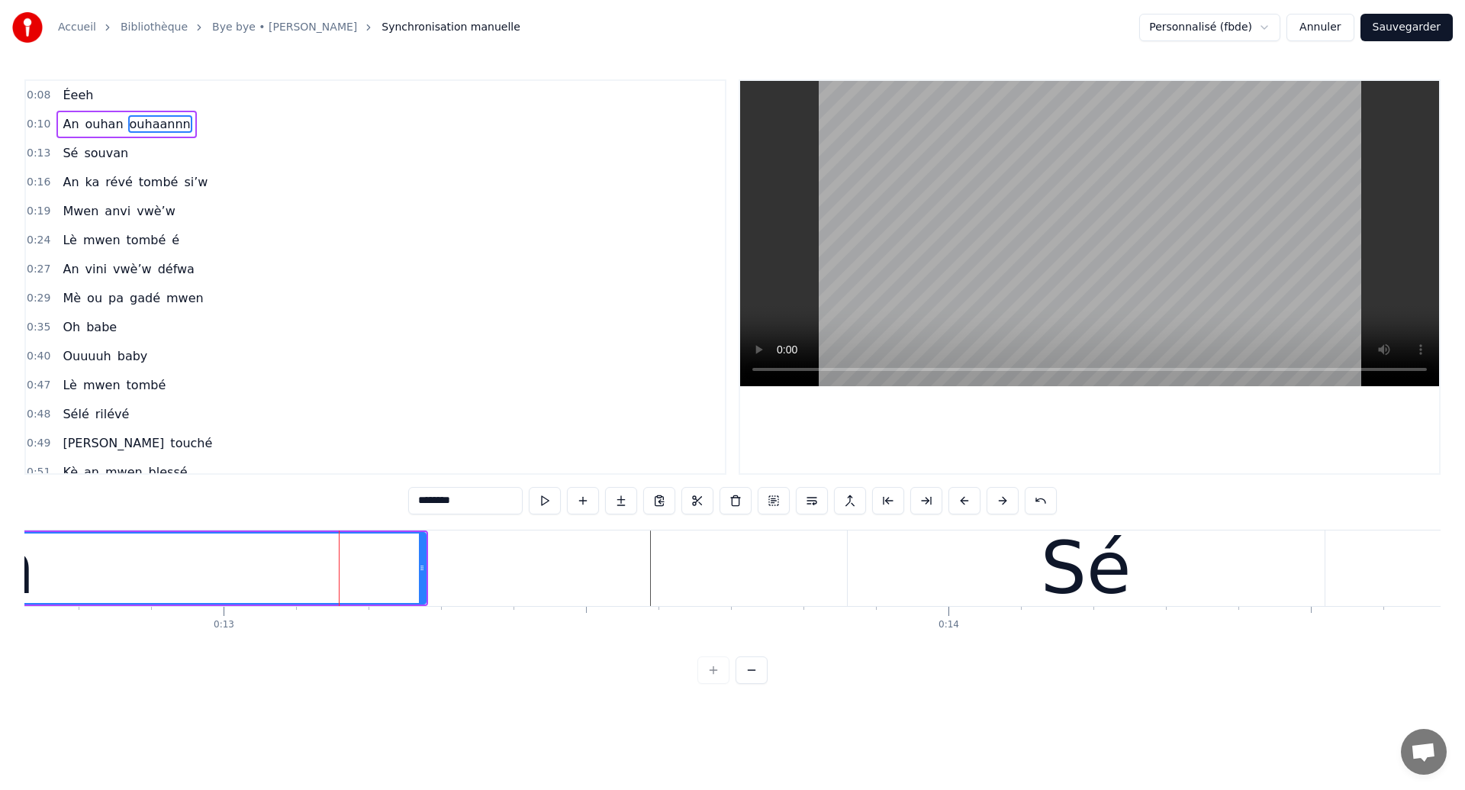
scroll to position [0, 8969]
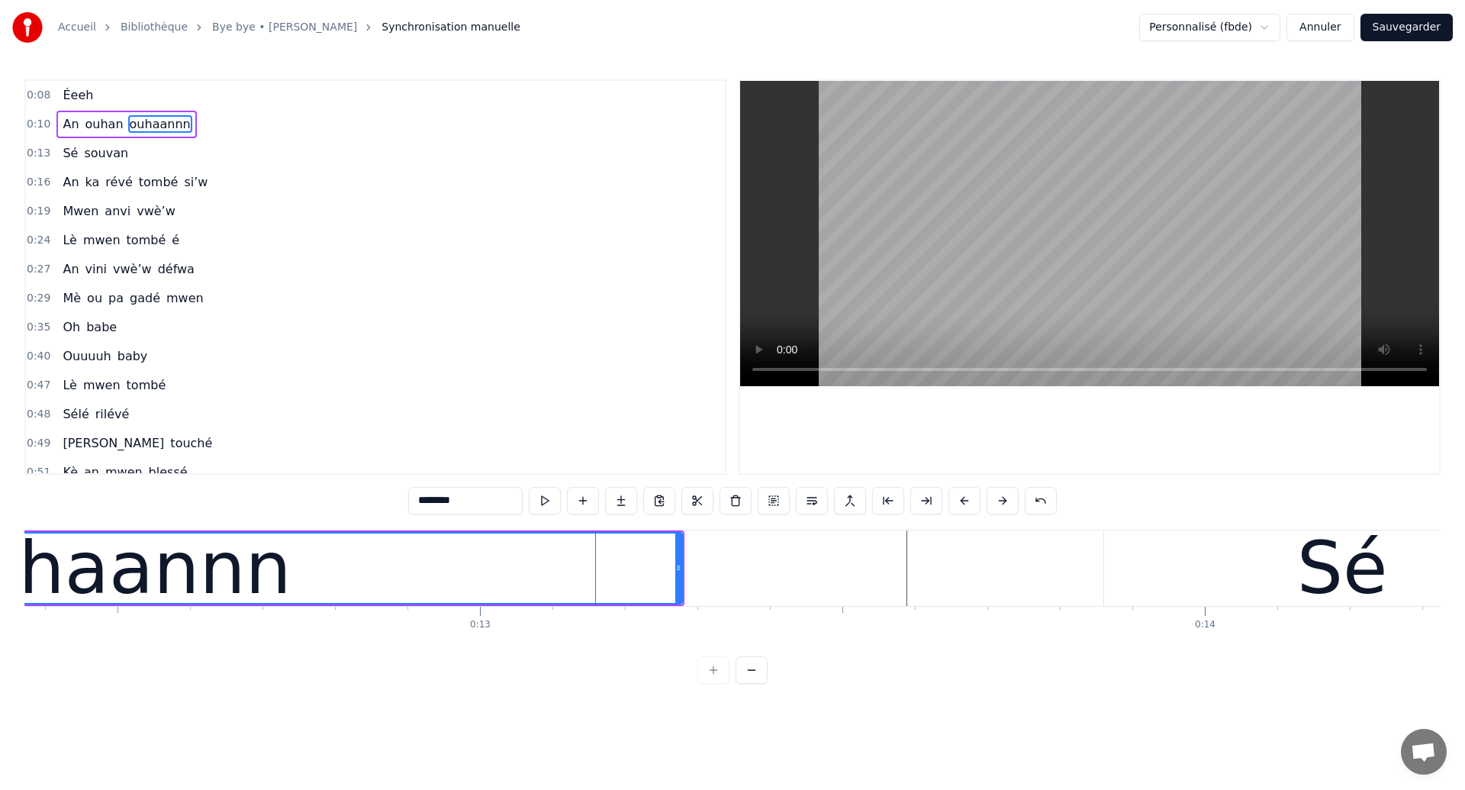
click at [120, 591] on div "ouhaannn" at bounding box center [109, 568] width 363 height 109
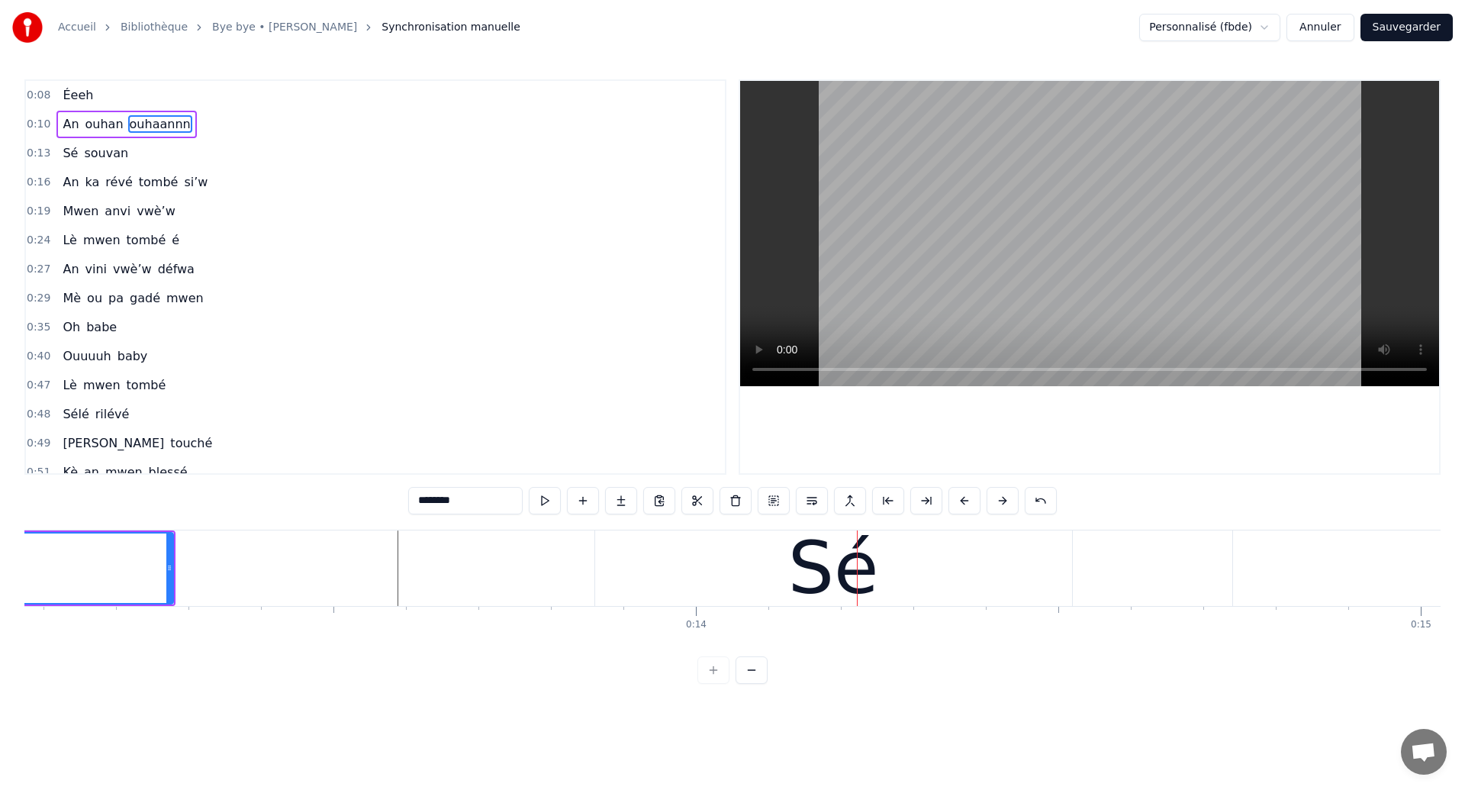
scroll to position [0, 9498]
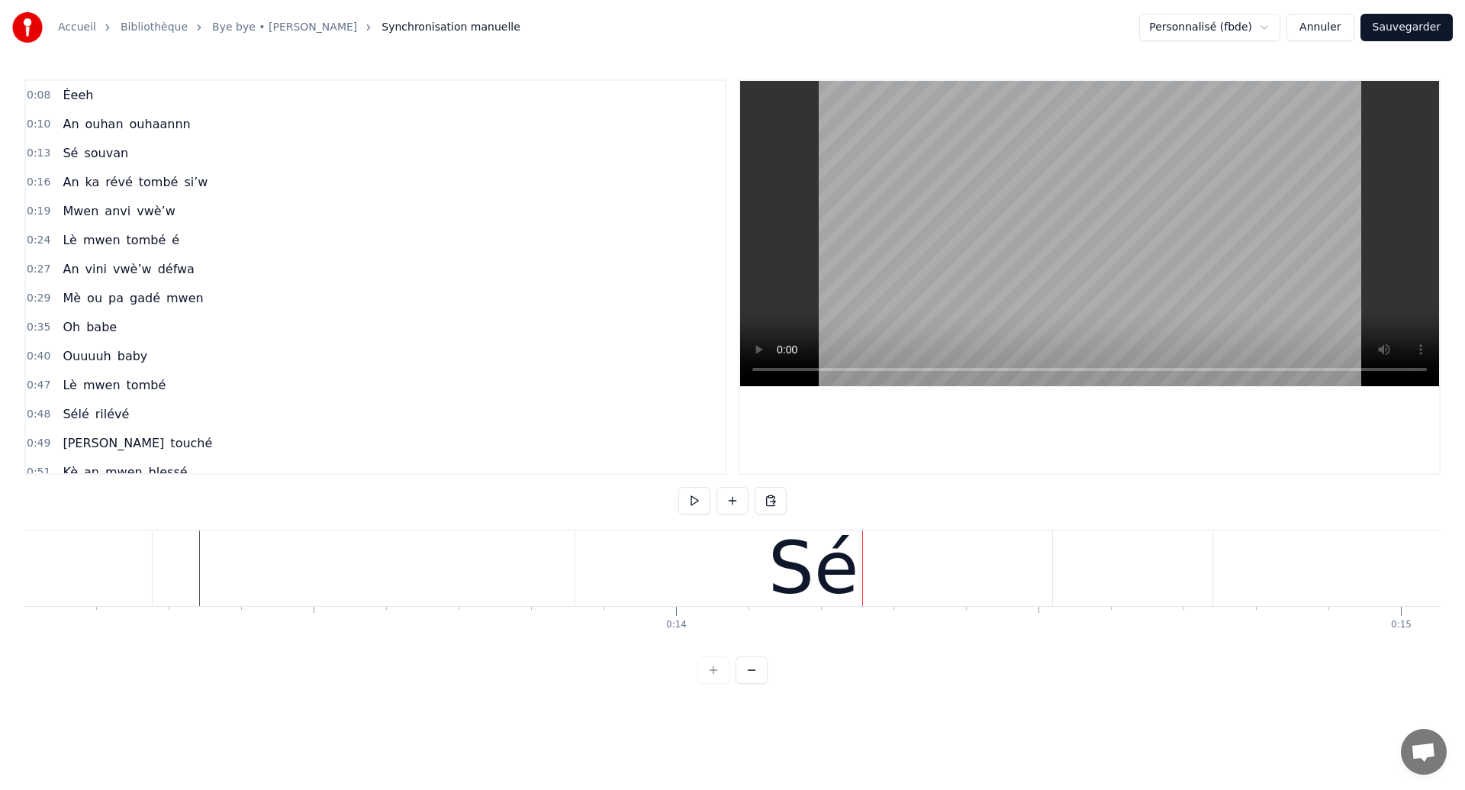
click at [594, 567] on div "Sé" at bounding box center [813, 568] width 477 height 76
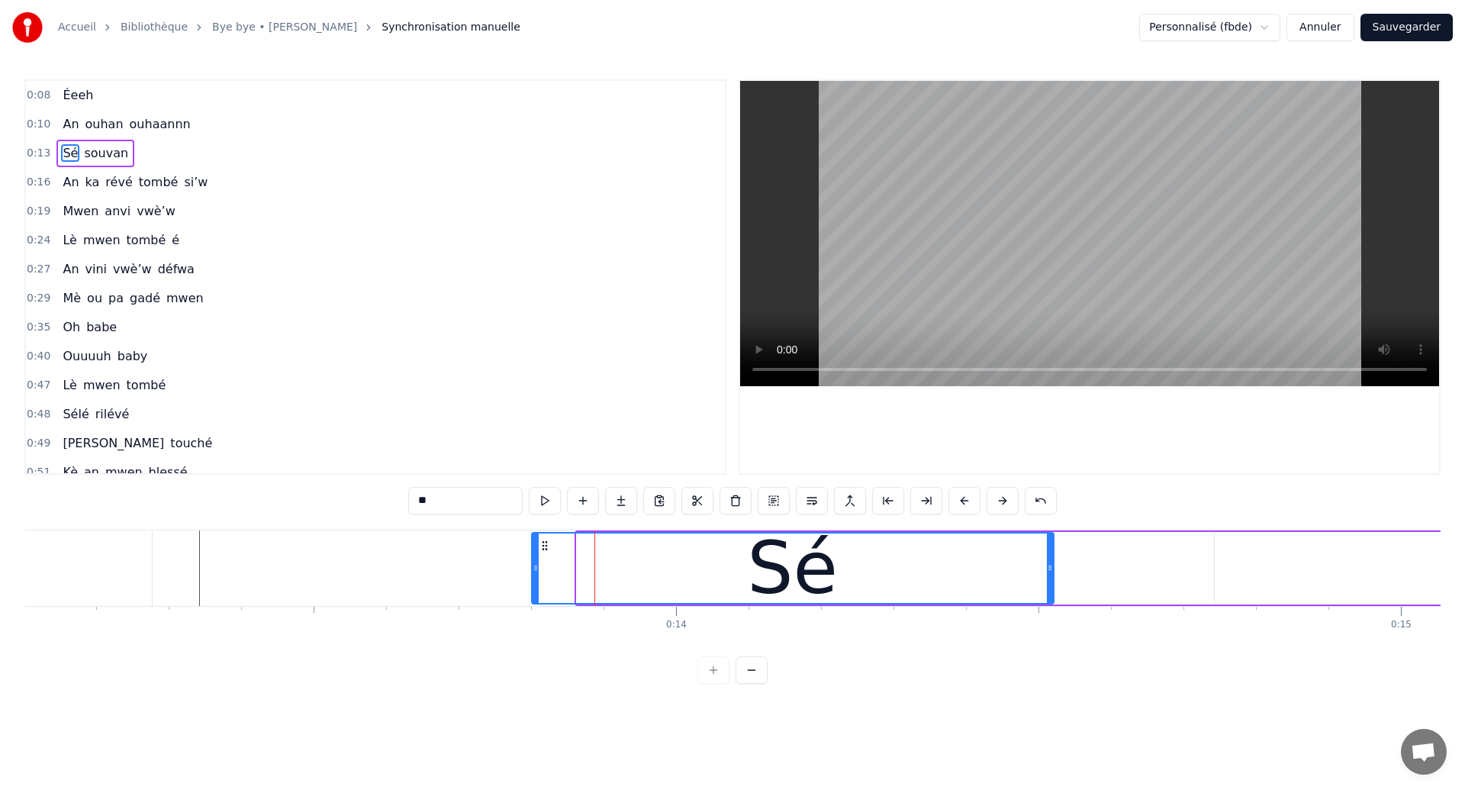
drag, startPoint x: 578, startPoint y: 569, endPoint x: 533, endPoint y: 578, distance: 45.9
click at [533, 578] on div at bounding box center [536, 567] width 6 height 69
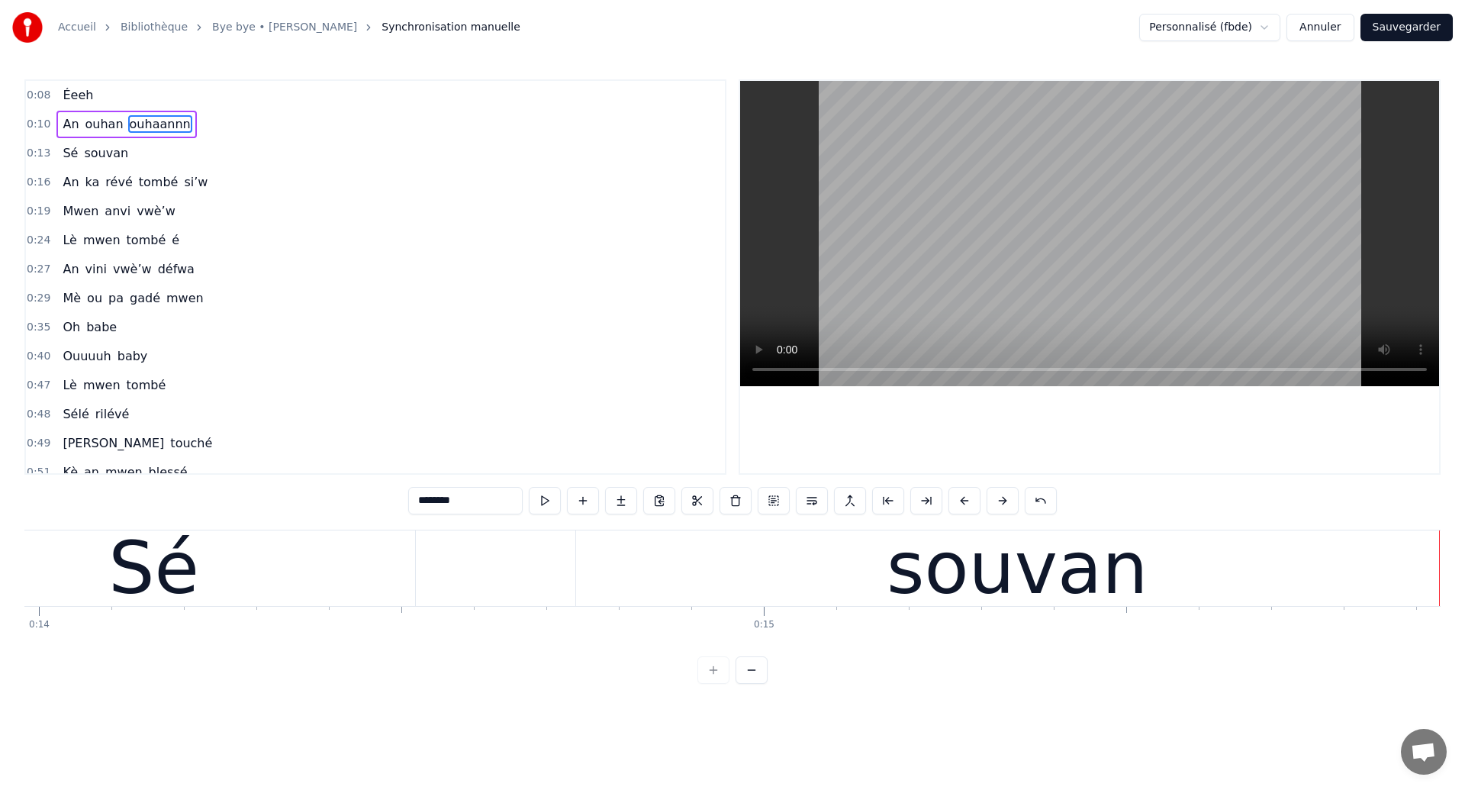
scroll to position [0, 10068]
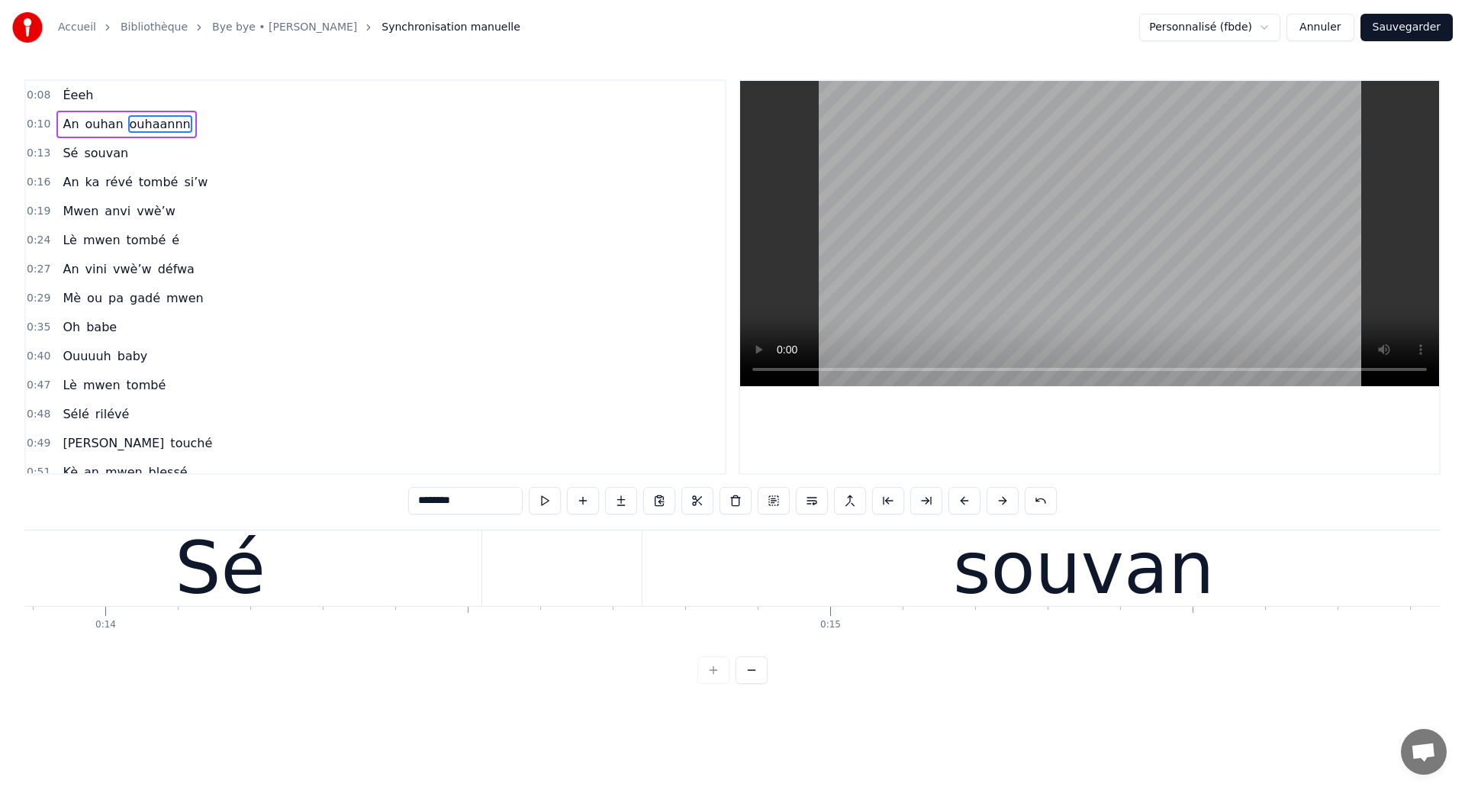
click at [254, 582] on div "Sé" at bounding box center [220, 568] width 91 height 109
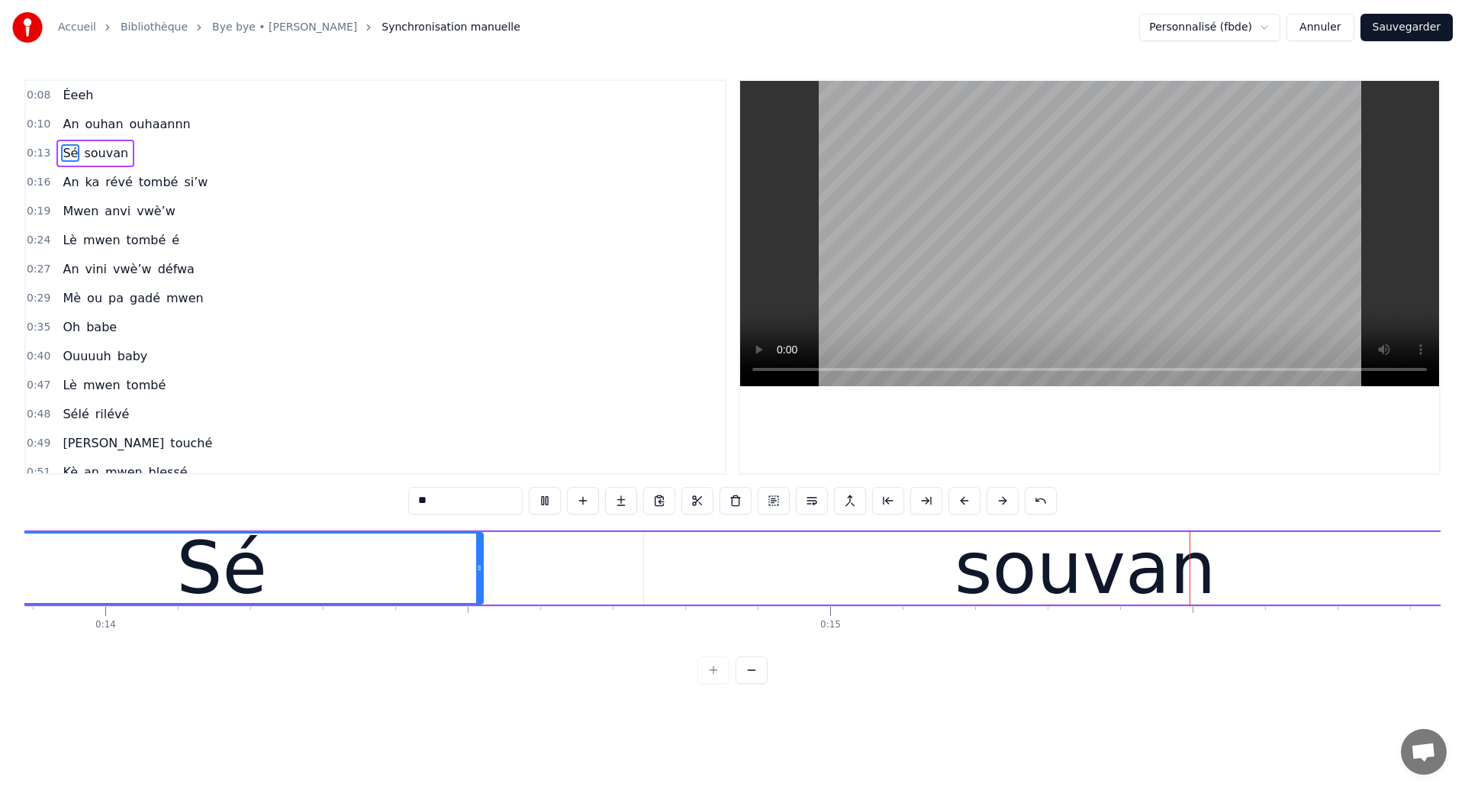
click at [133, 568] on div "Sé" at bounding box center [222, 567] width 520 height 69
click at [713, 564] on div "souvan" at bounding box center [1085, 568] width 883 height 72
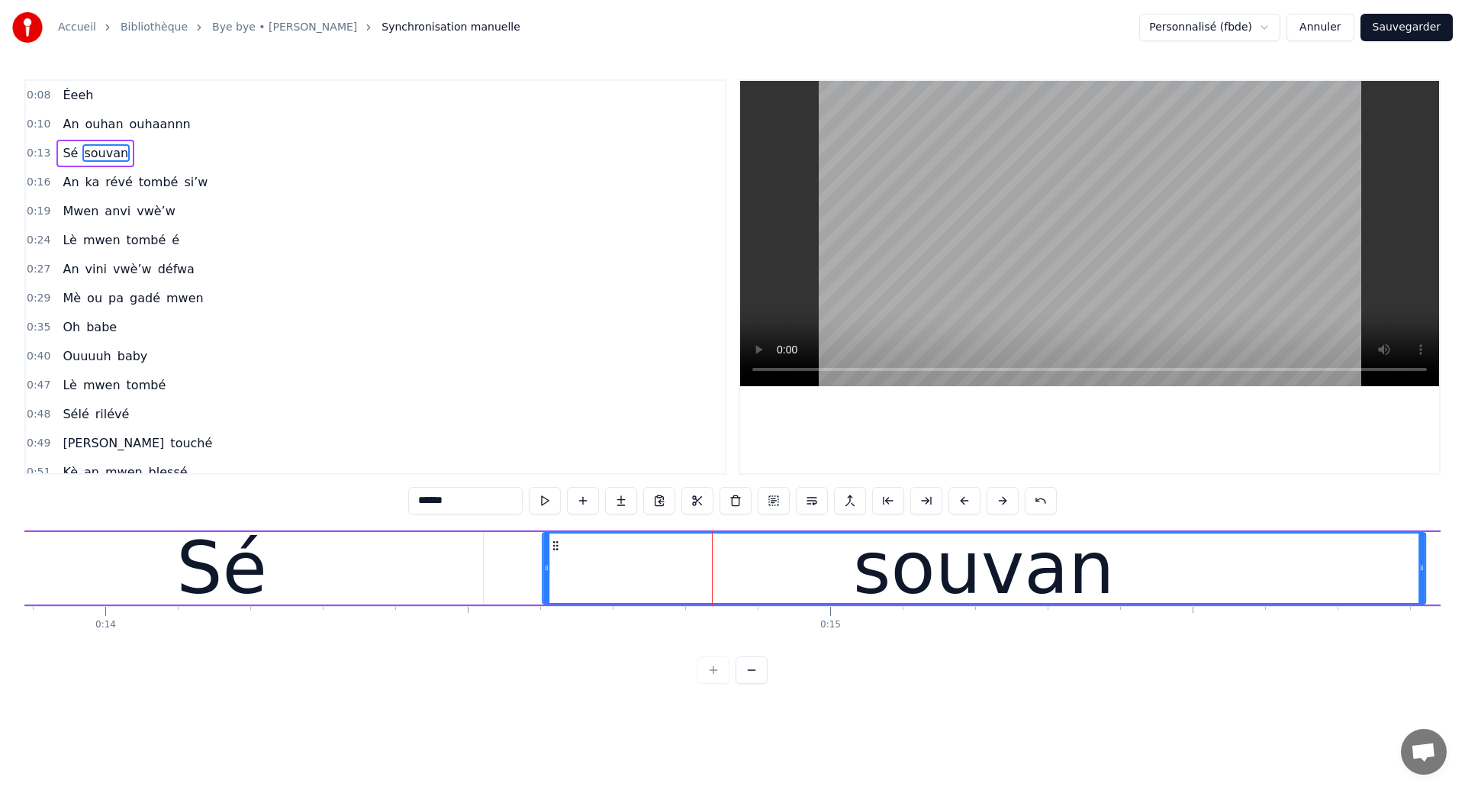
drag, startPoint x: 659, startPoint y: 546, endPoint x: 558, endPoint y: 558, distance: 102.2
click at [558, 558] on div "souvan" at bounding box center [983, 567] width 881 height 69
click at [123, 560] on div "Sé" at bounding box center [222, 568] width 522 height 72
type input "**"
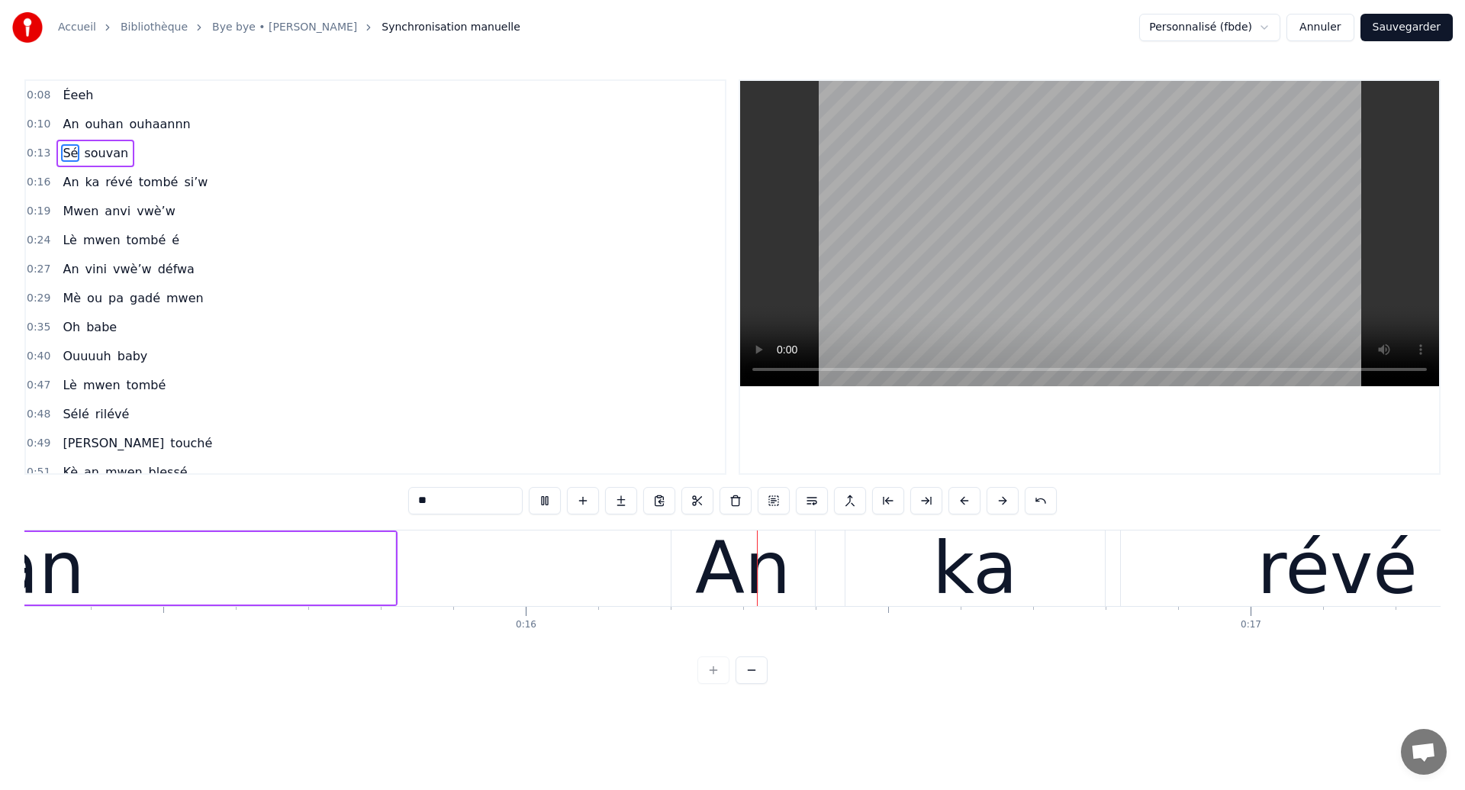
scroll to position [0, 11395]
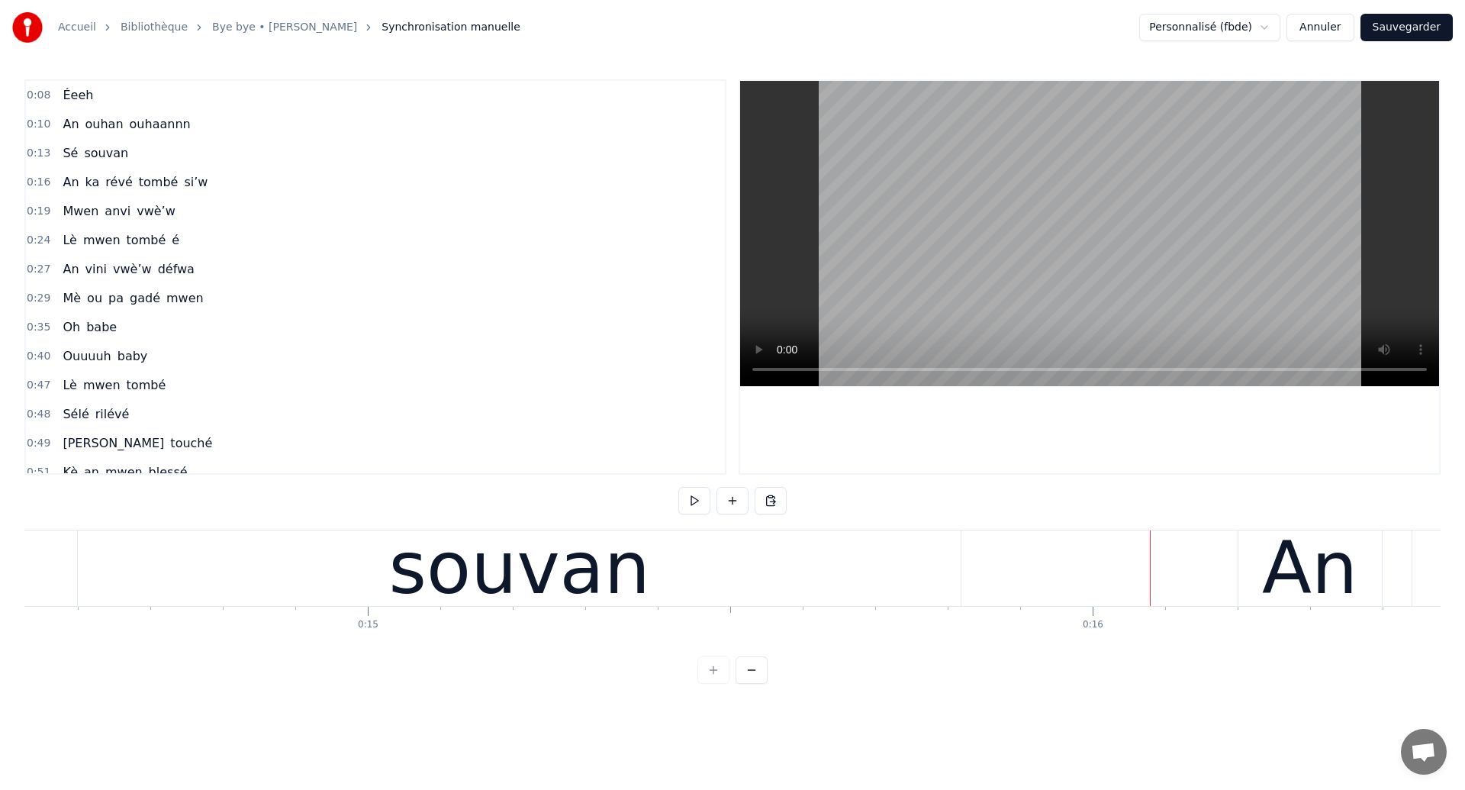
scroll to position [0, 10510]
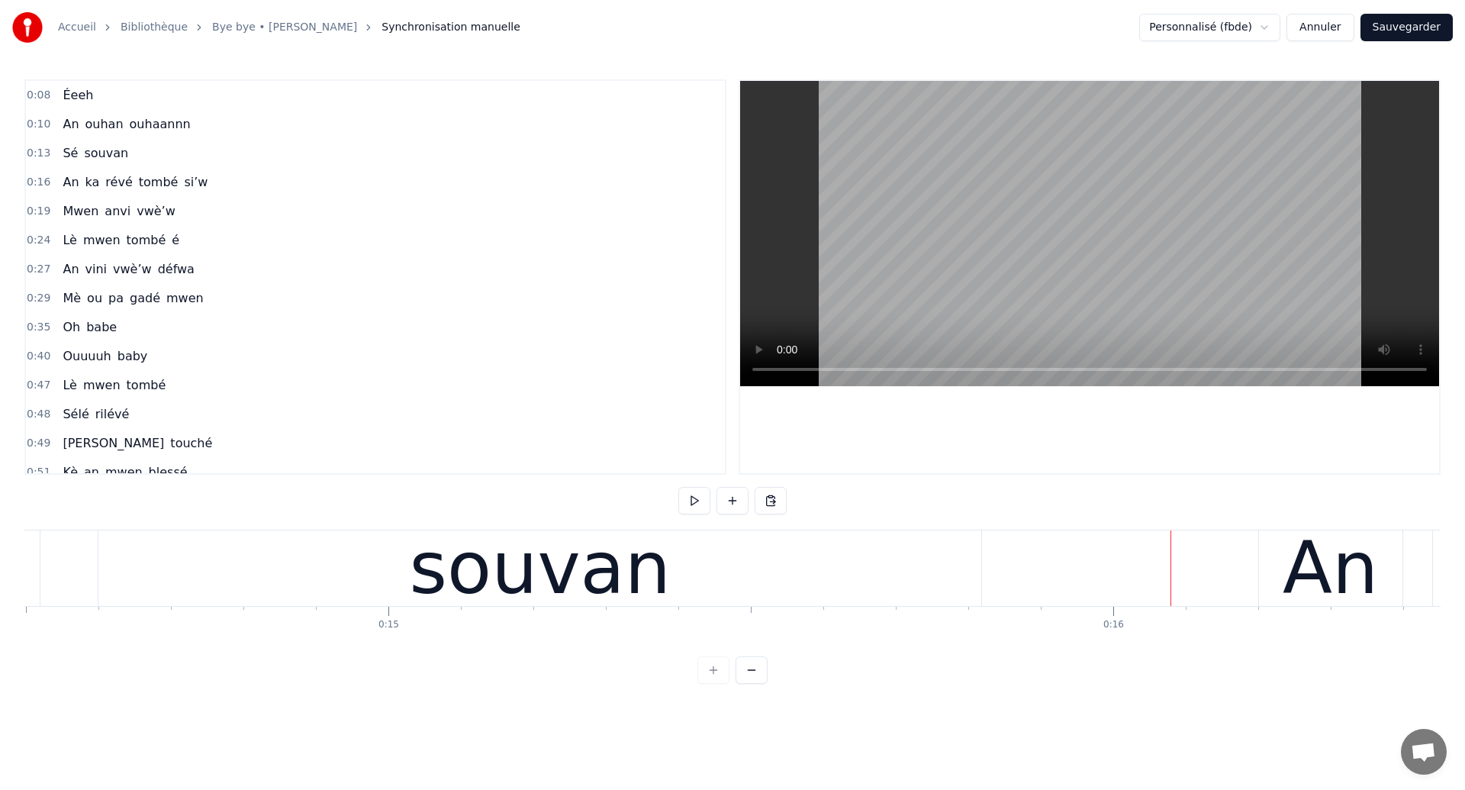
click at [180, 577] on div "souvan" at bounding box center [539, 568] width 883 height 76
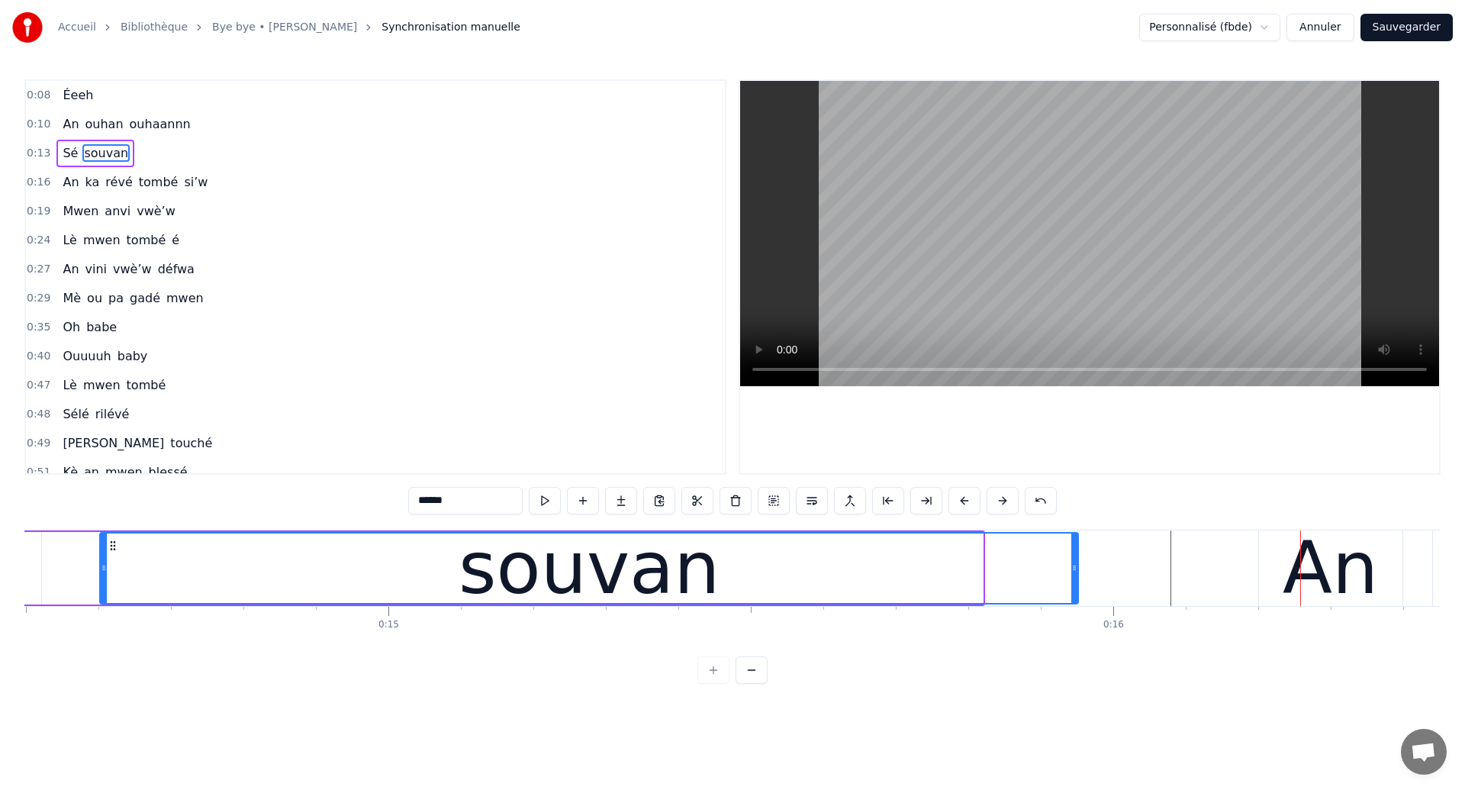
drag, startPoint x: 981, startPoint y: 578, endPoint x: 1076, endPoint y: 583, distance: 95.5
click at [1076, 583] on div at bounding box center [1074, 567] width 6 height 69
click at [175, 588] on div "souvan" at bounding box center [589, 567] width 977 height 69
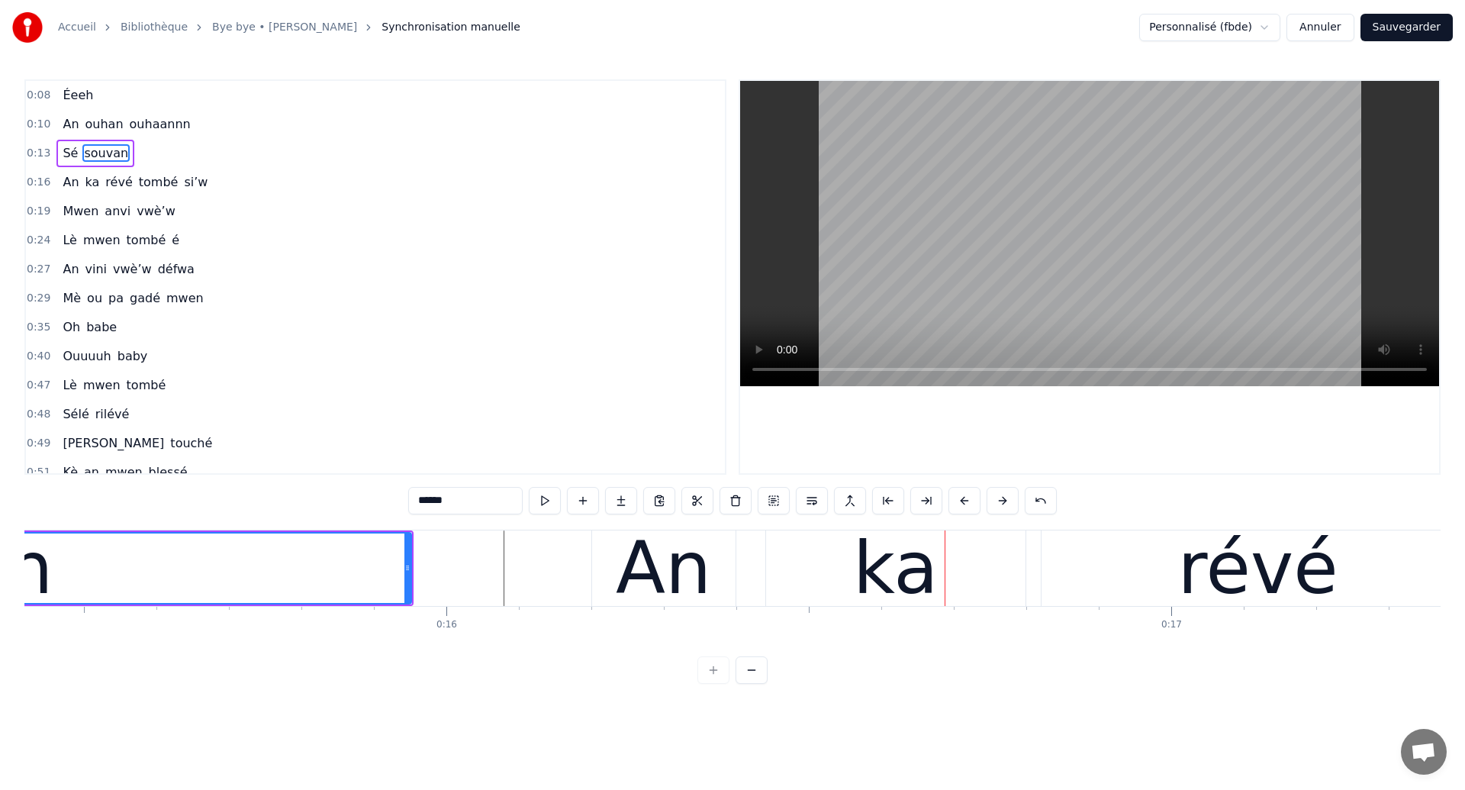
scroll to position [0, 11074]
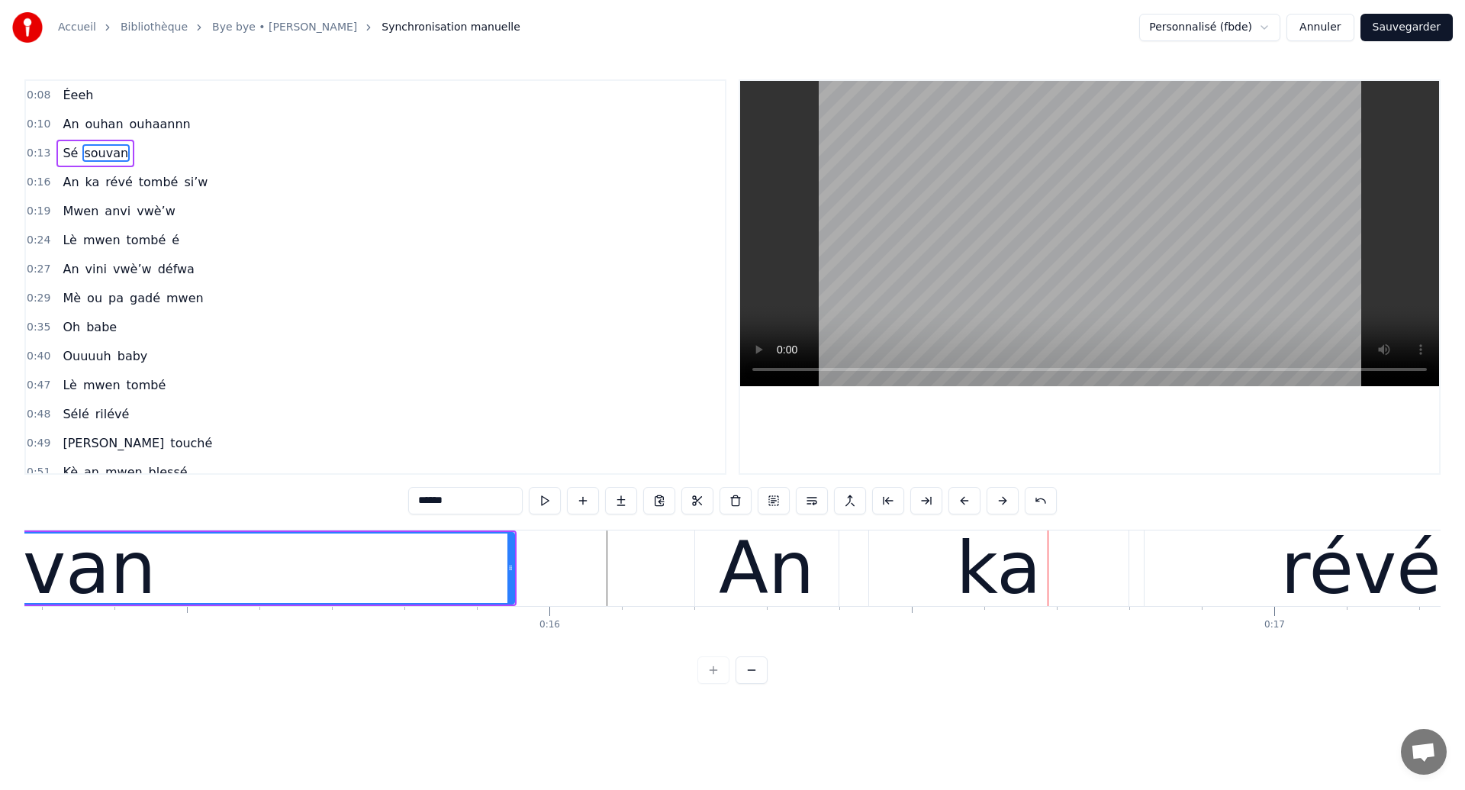
click at [266, 575] on div "souvan" at bounding box center [25, 567] width 977 height 69
click at [762, 572] on div "An" at bounding box center [766, 568] width 95 height 109
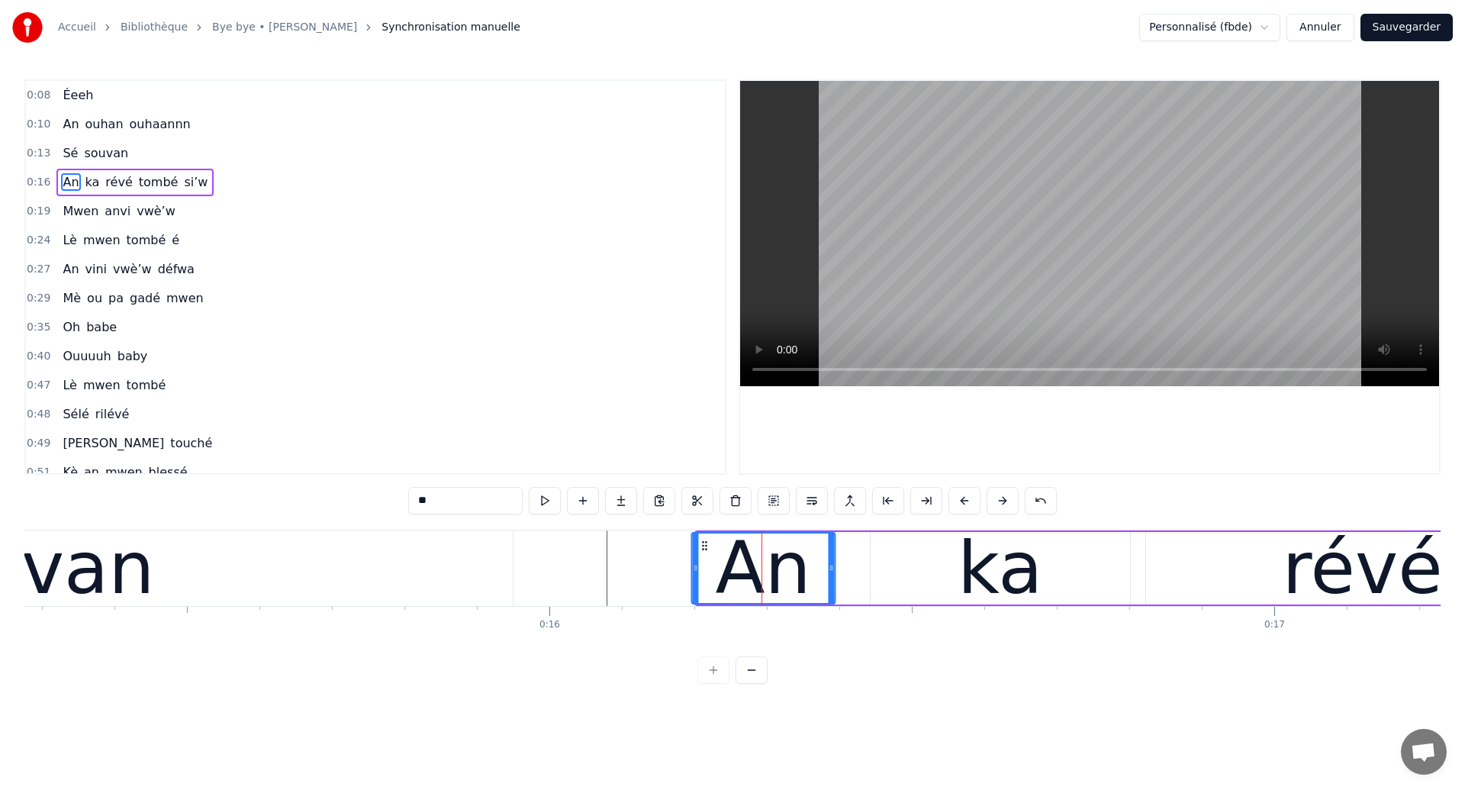
click at [708, 544] on icon at bounding box center [704, 546] width 12 height 12
click at [308, 588] on div "souvan" at bounding box center [24, 568] width 978 height 76
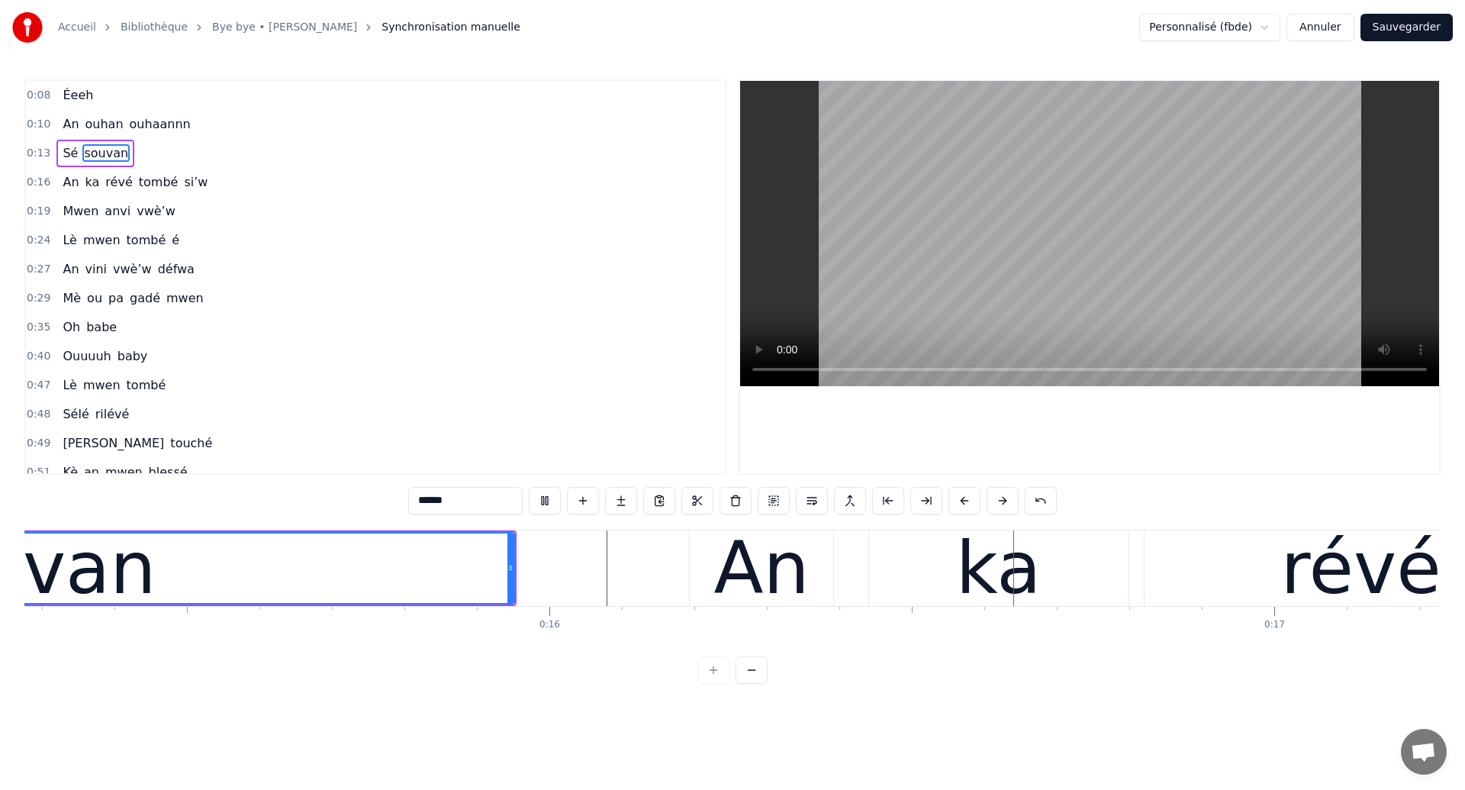
click at [753, 570] on div "An" at bounding box center [760, 568] width 95 height 109
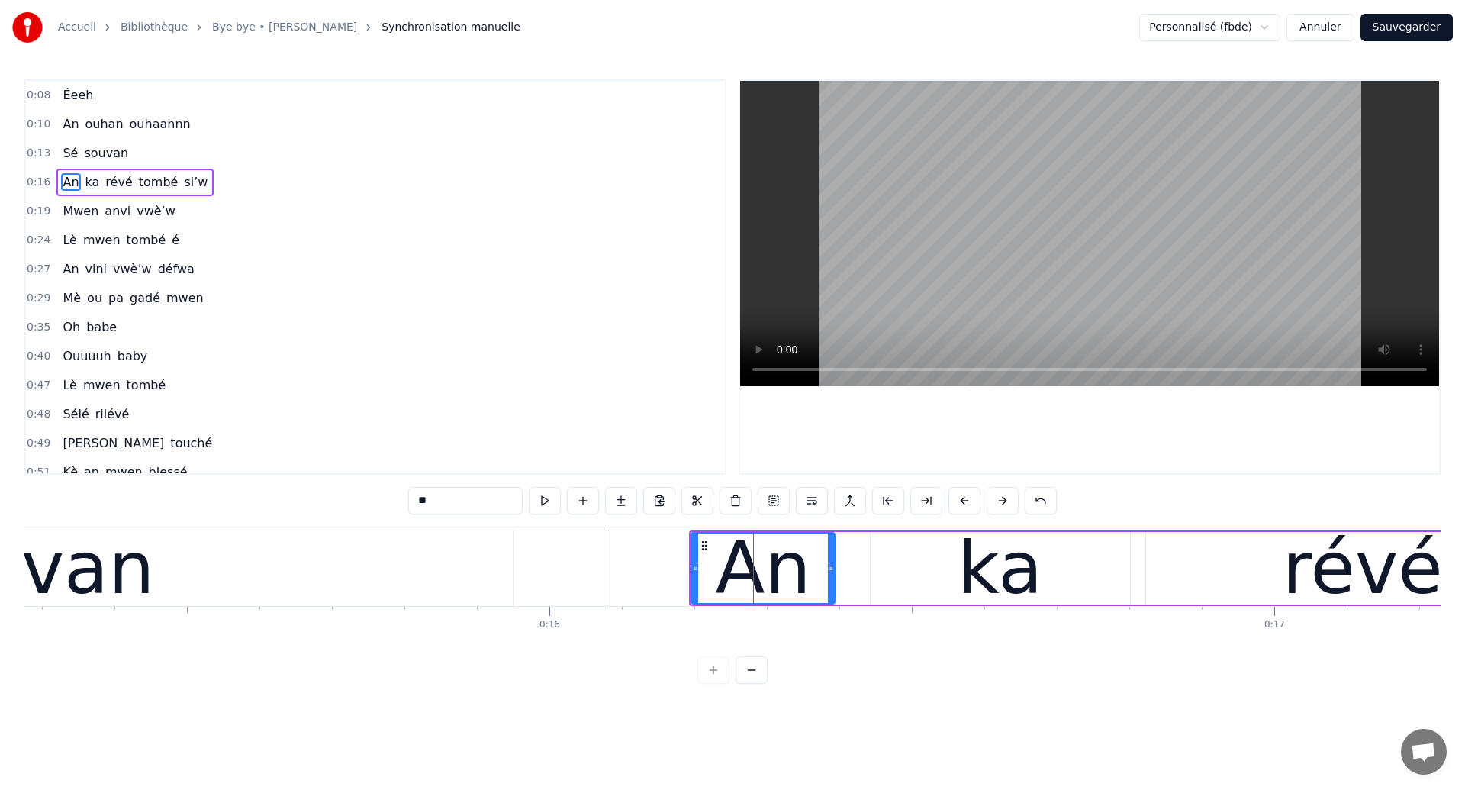
click at [156, 553] on div "souvan" at bounding box center [24, 568] width 978 height 76
type input "******"
click at [753, 553] on div at bounding box center [753, 568] width 1 height 76
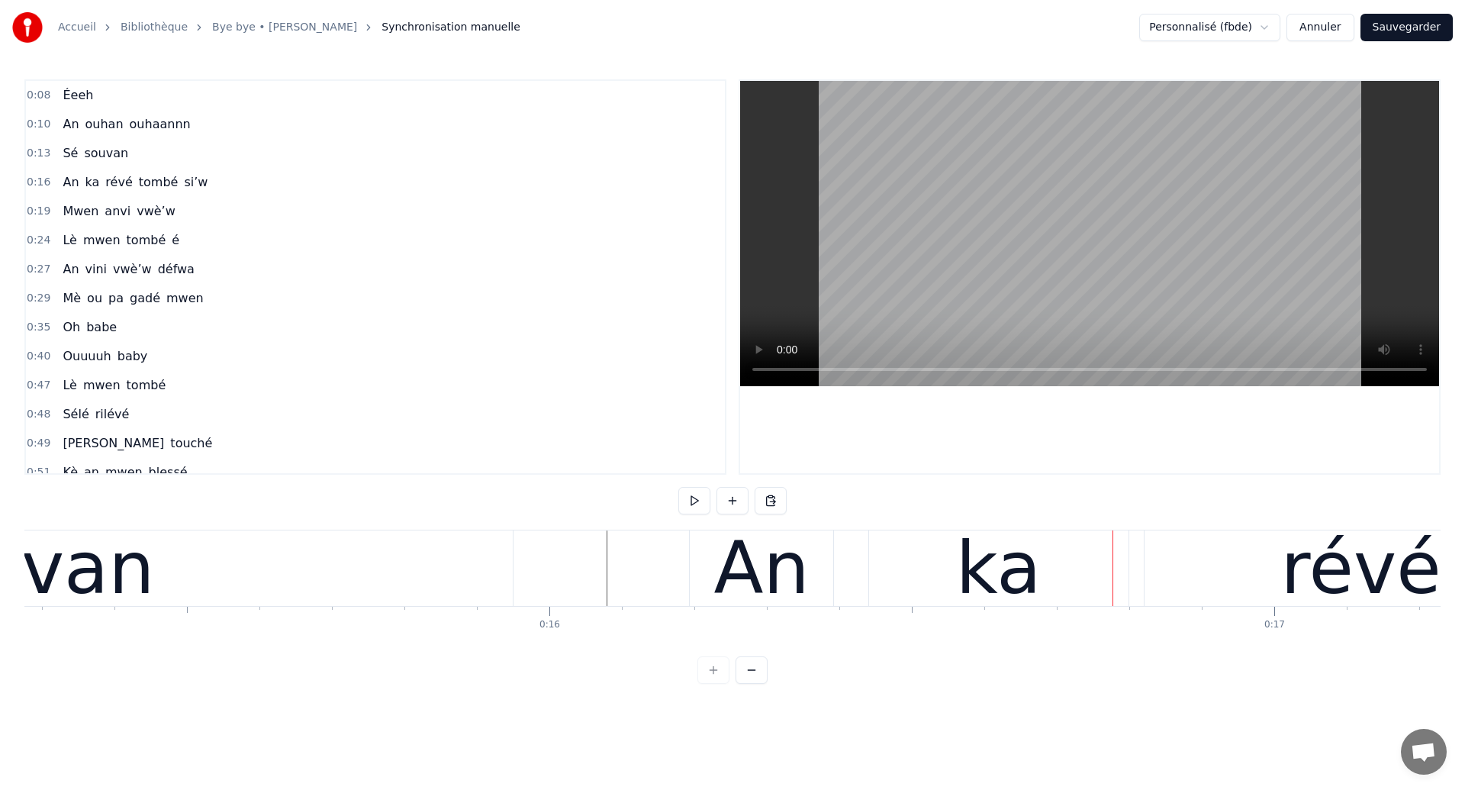
click at [933, 565] on div "ka" at bounding box center [998, 568] width 259 height 76
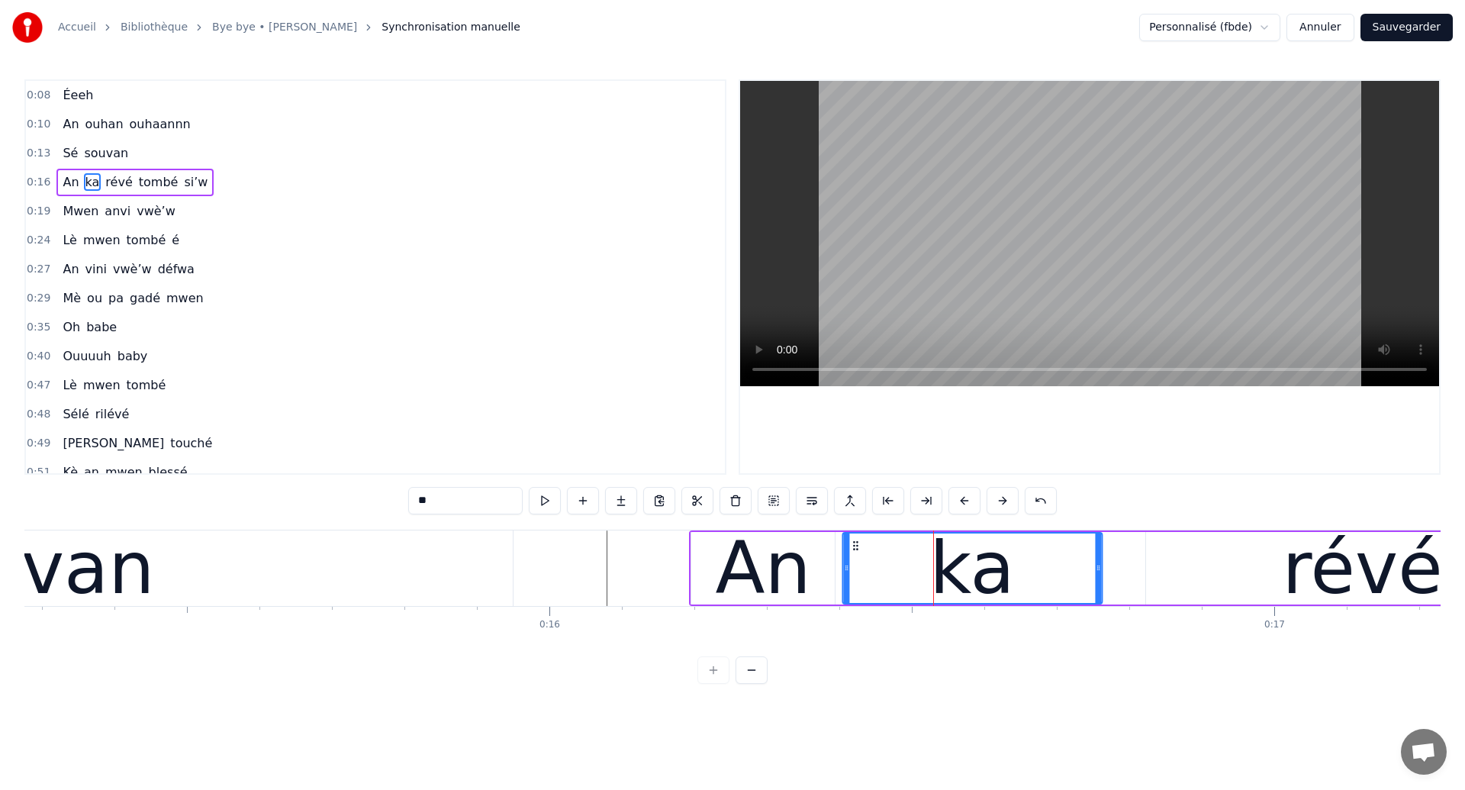
drag, startPoint x: 886, startPoint y: 542, endPoint x: 858, endPoint y: 562, distance: 34.5
click at [858, 562] on div "ka" at bounding box center [972, 567] width 258 height 69
click at [384, 570] on div "souvan" at bounding box center [24, 568] width 978 height 76
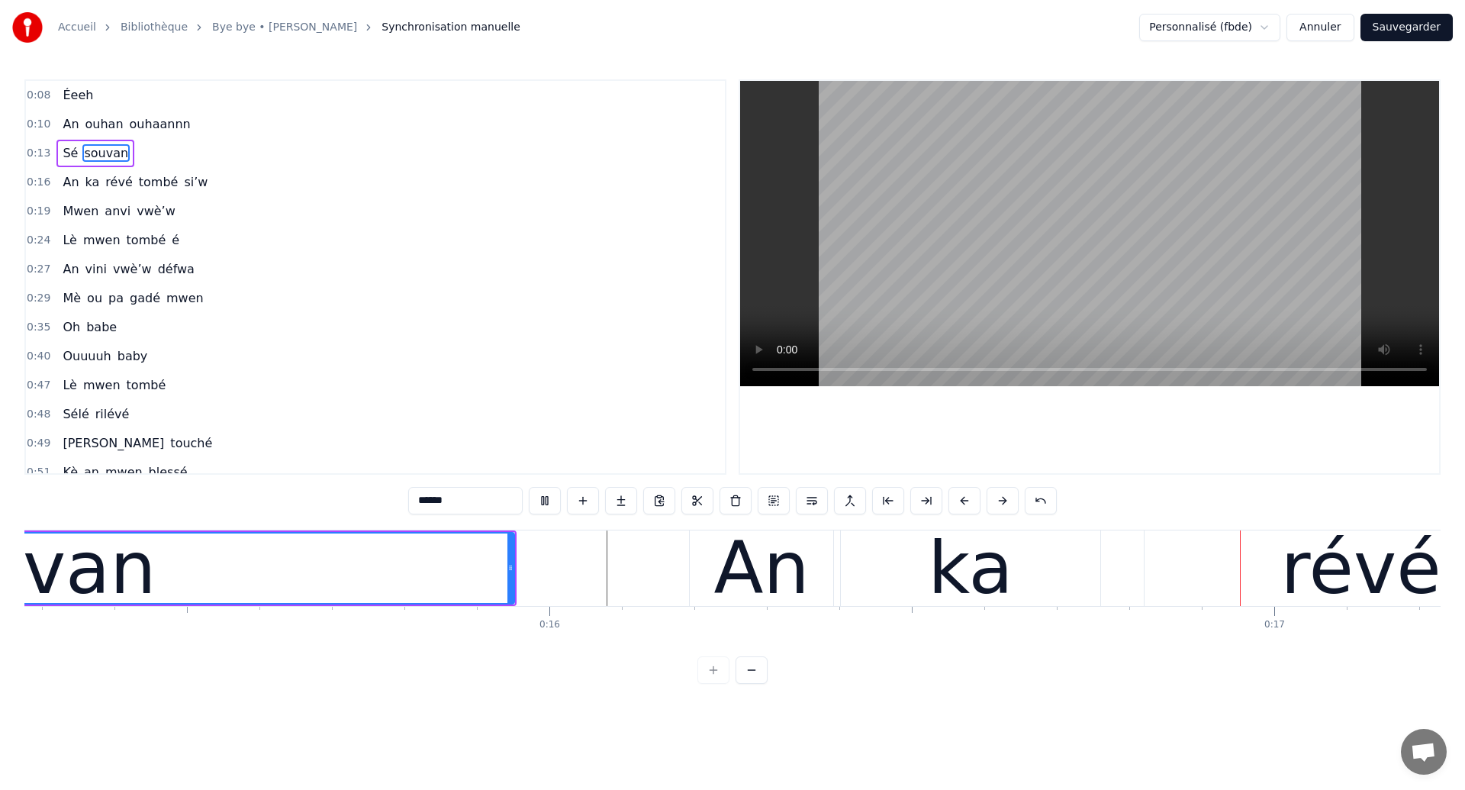
click at [977, 569] on div "ka" at bounding box center [970, 568] width 85 height 109
type input "**"
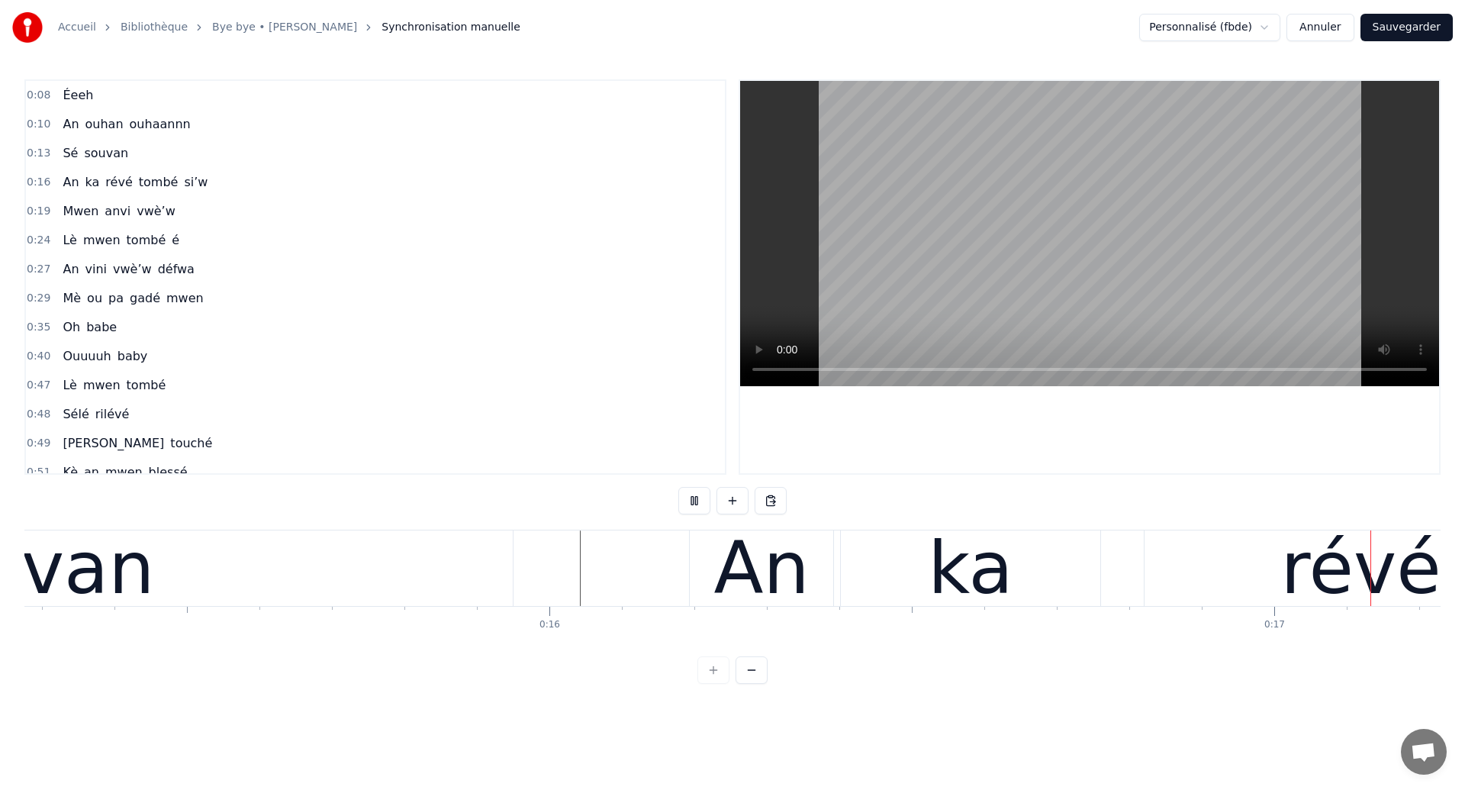
click at [943, 585] on div "ka" at bounding box center [970, 568] width 85 height 109
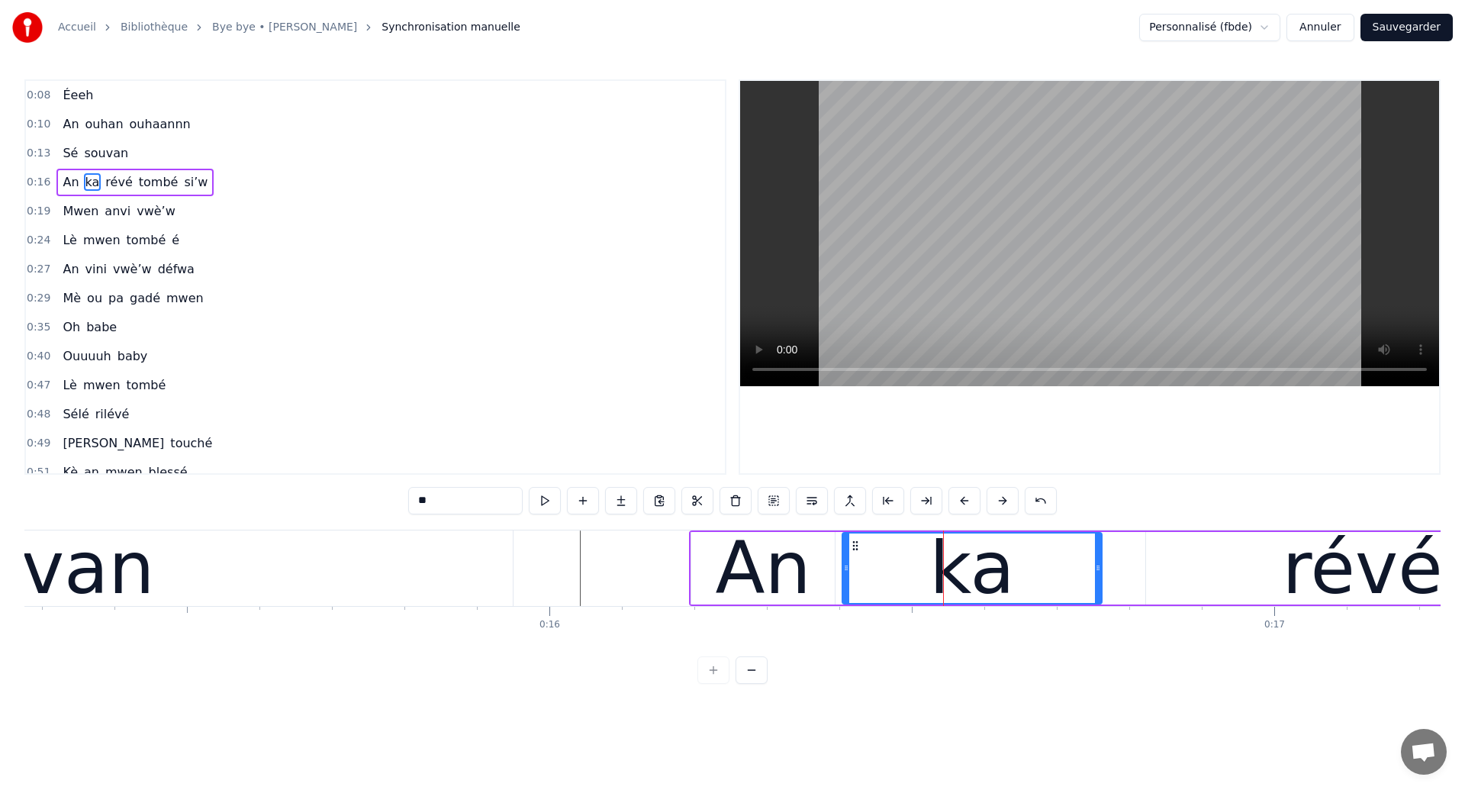
click at [342, 593] on div "souvan" at bounding box center [24, 568] width 978 height 76
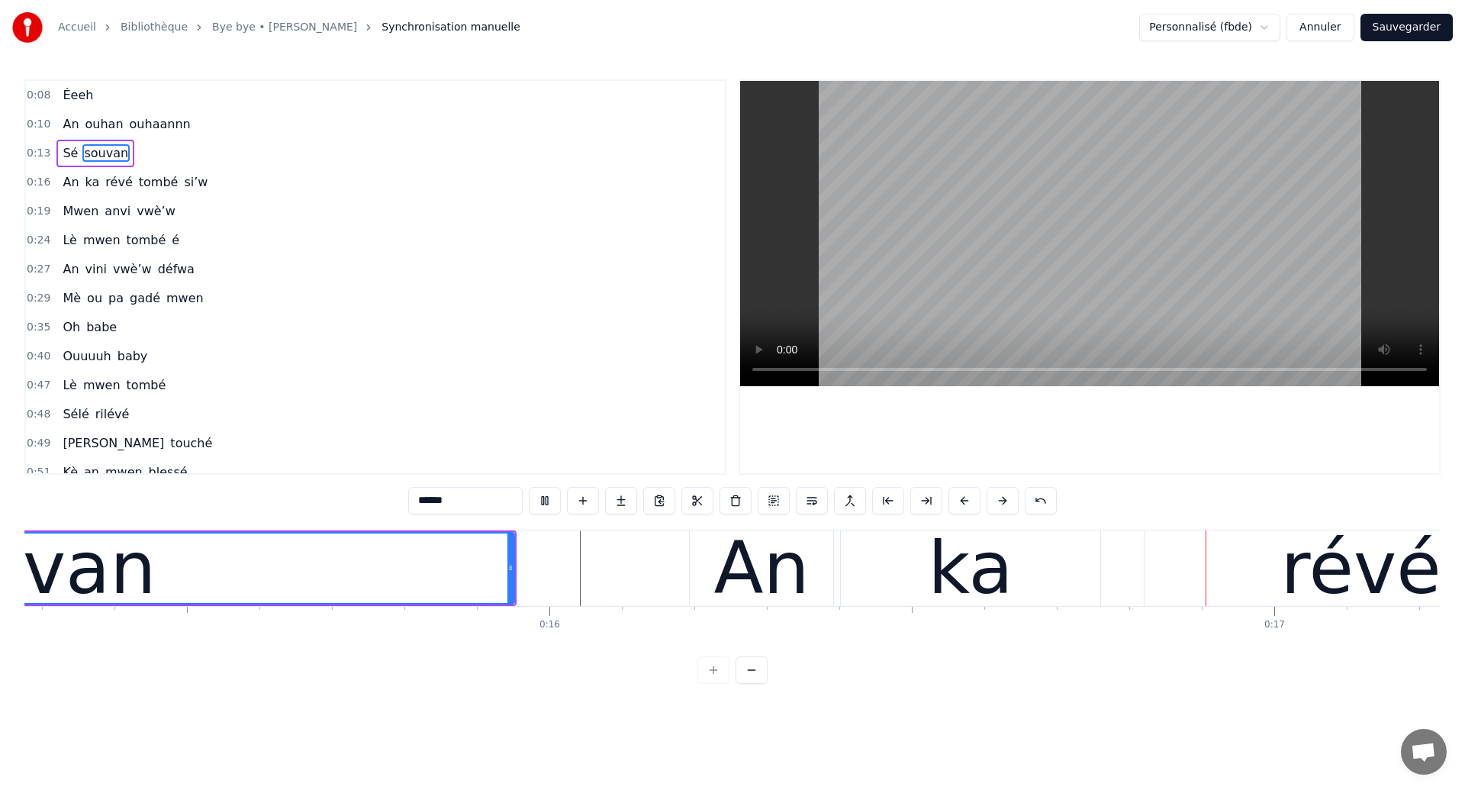
click at [966, 582] on div "ka" at bounding box center [970, 568] width 85 height 109
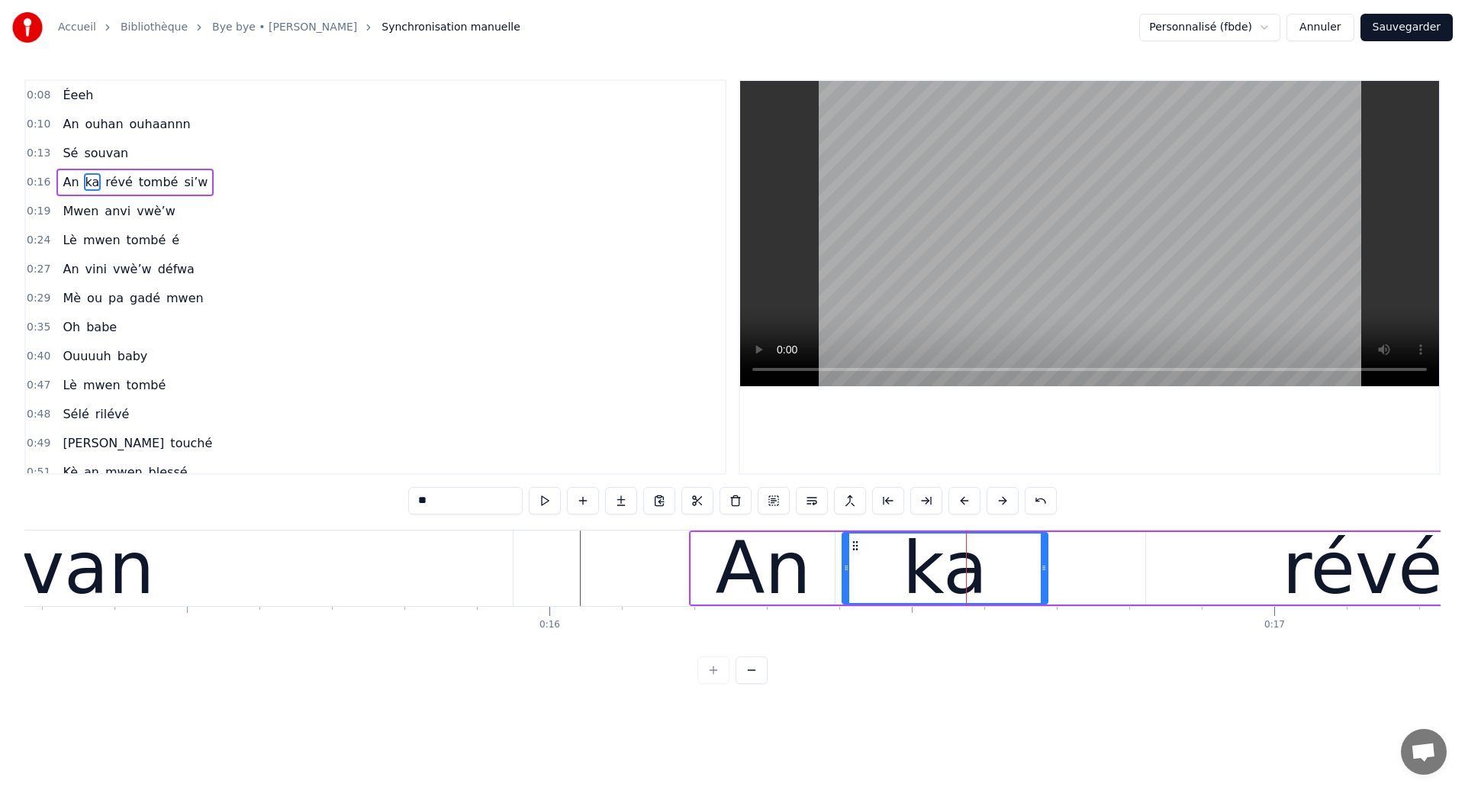
drag, startPoint x: 1096, startPoint y: 578, endPoint x: 1042, endPoint y: 587, distance: 54.9
click at [1042, 587] on div at bounding box center [1044, 567] width 6 height 69
click at [1148, 586] on div "révé" at bounding box center [1362, 568] width 433 height 72
type input "****"
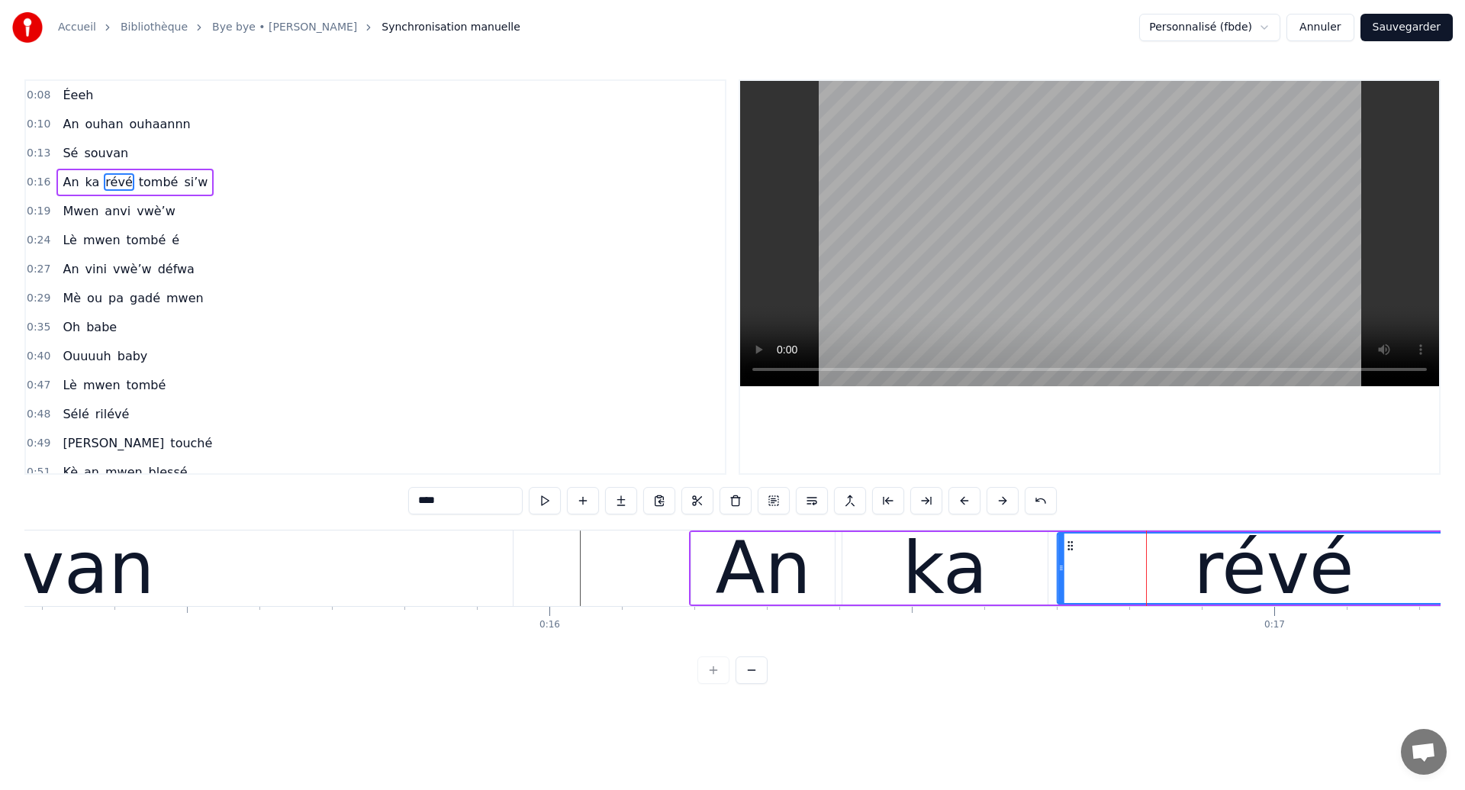
drag, startPoint x: 1159, startPoint y: 540, endPoint x: 1070, endPoint y: 567, distance: 93.2
click at [1070, 567] on div "révé" at bounding box center [1274, 567] width 432 height 69
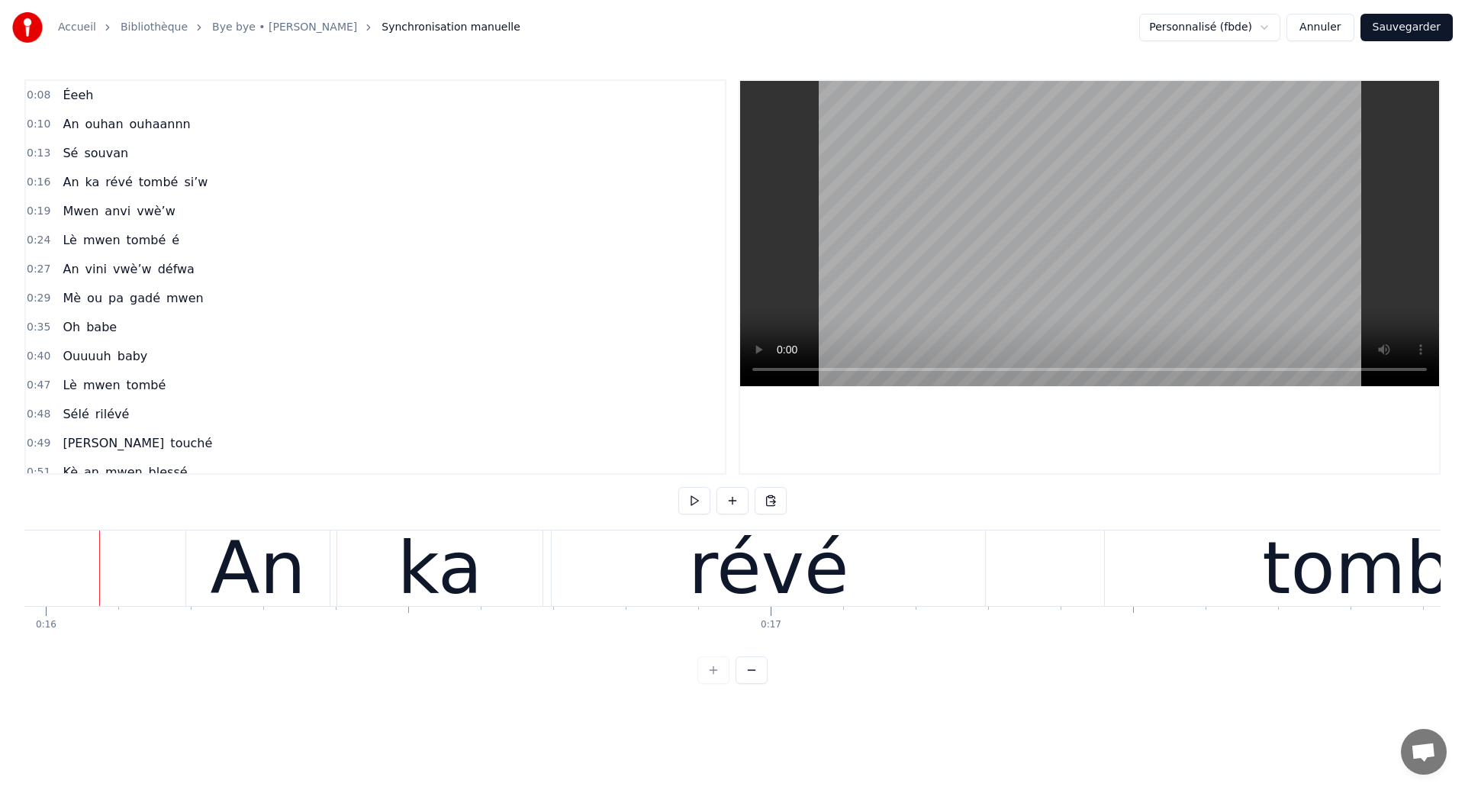
scroll to position [0, 11576]
click at [623, 590] on div "révé" at bounding box center [769, 568] width 433 height 76
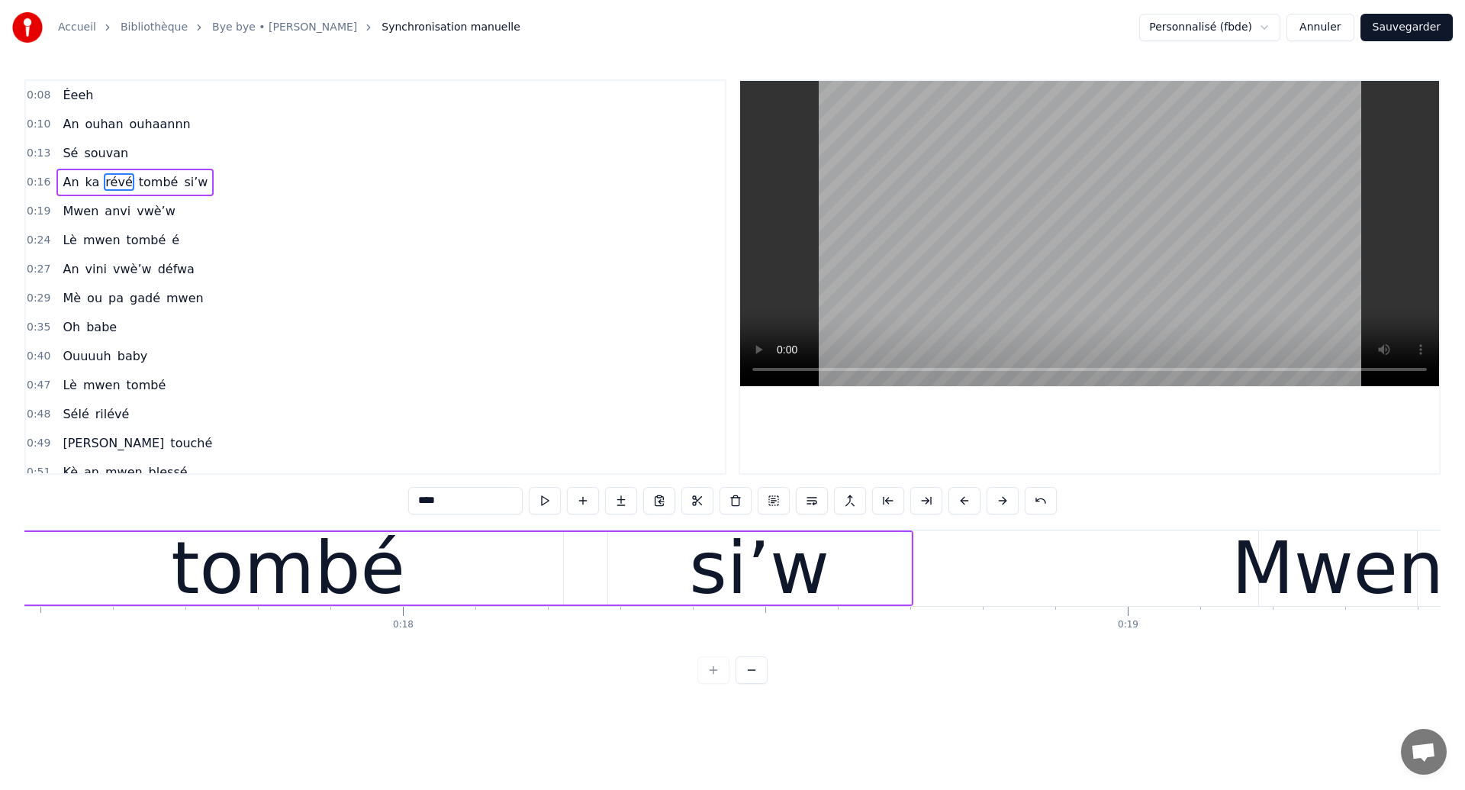
scroll to position [0, 12863]
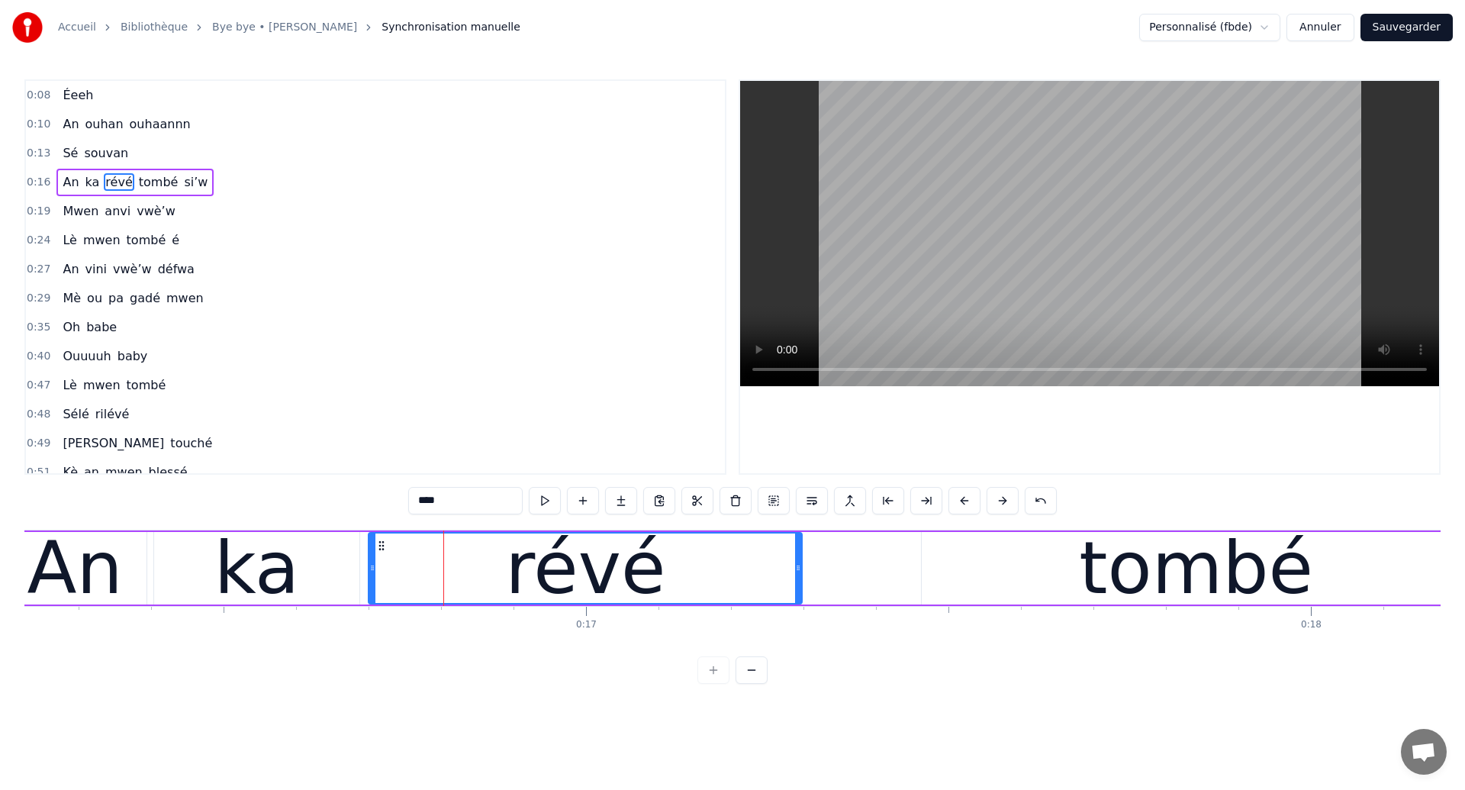
scroll to position [0, 11653]
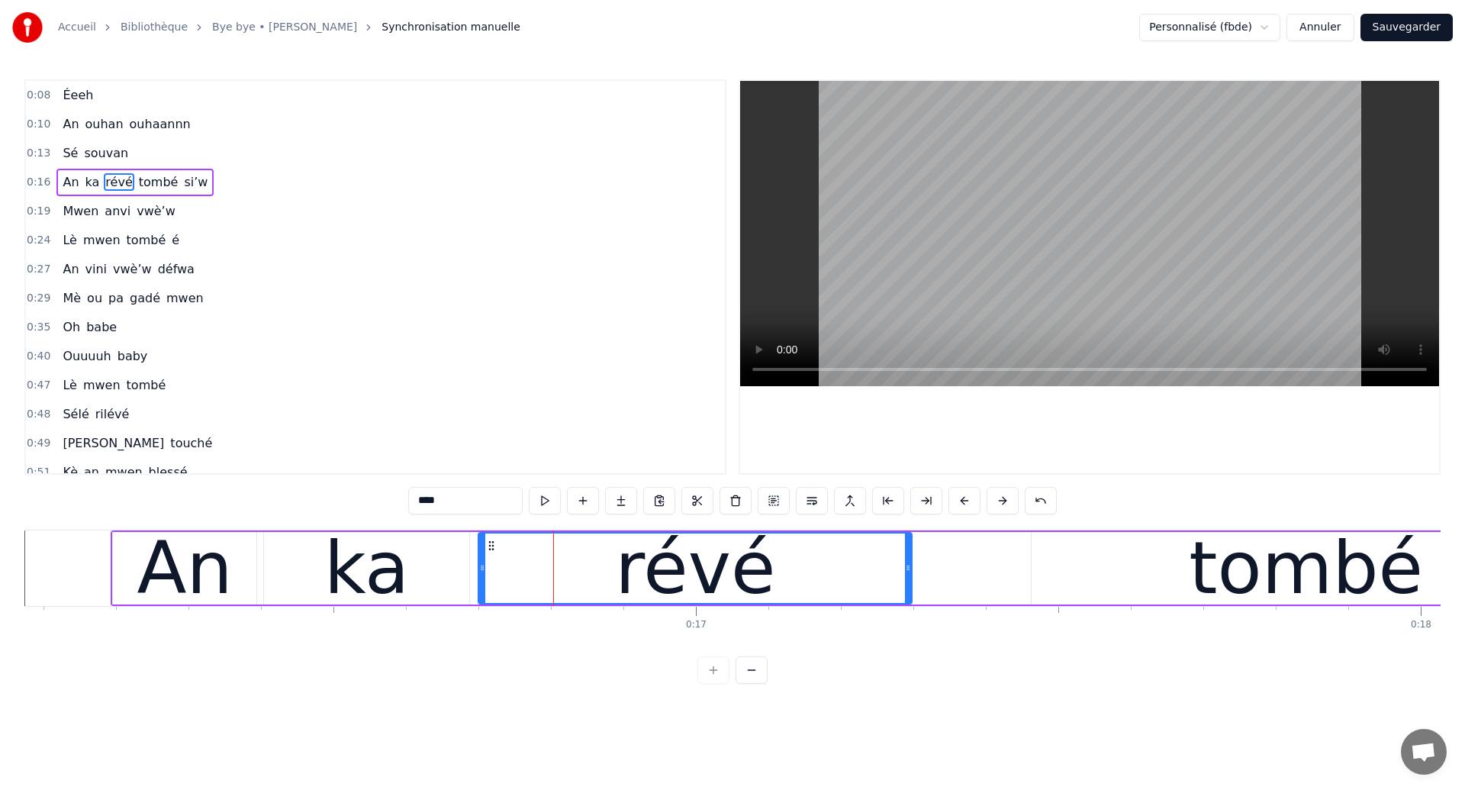
click at [168, 565] on div "An" at bounding box center [184, 568] width 95 height 109
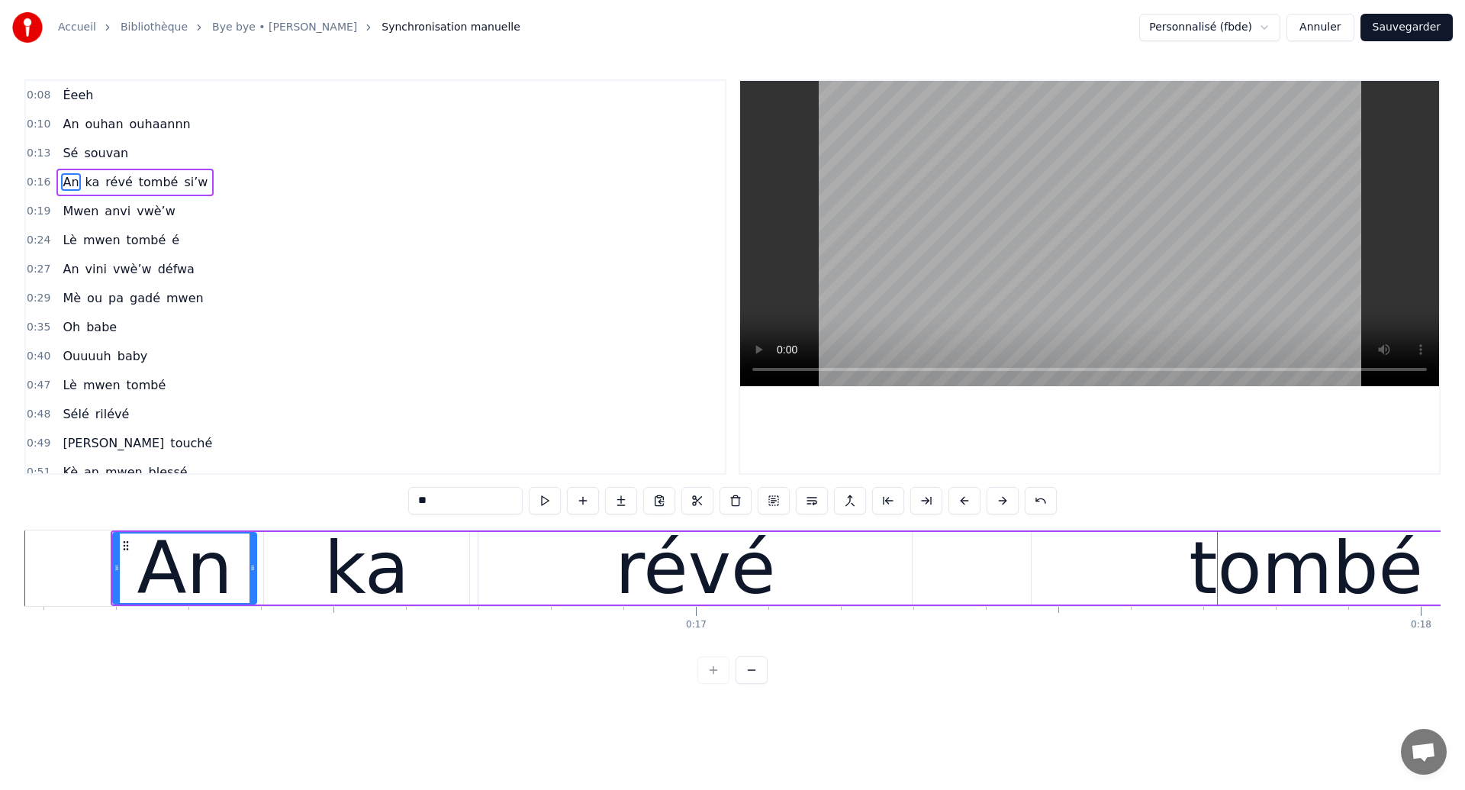
click at [1050, 573] on div "tombé" at bounding box center [1306, 568] width 549 height 72
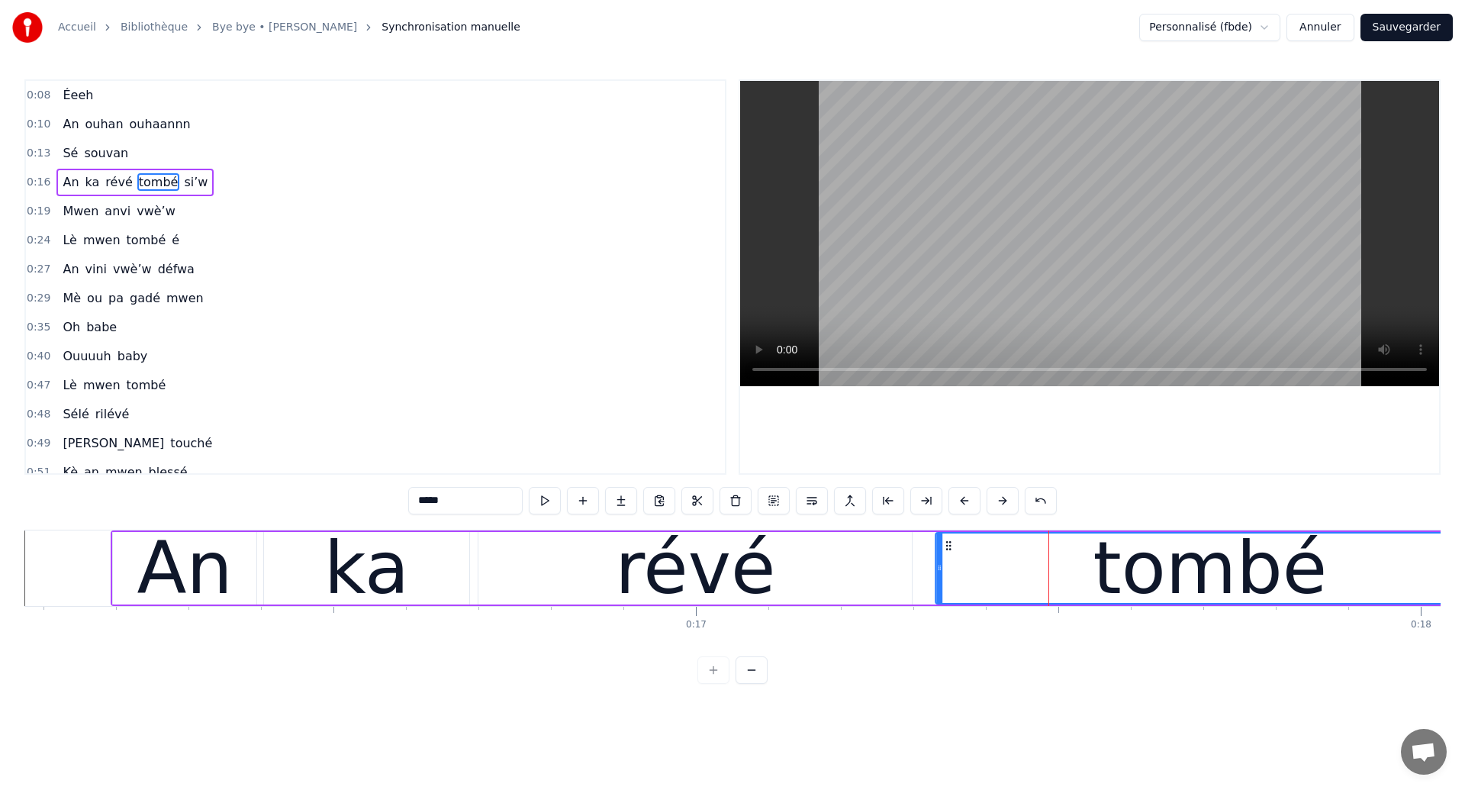
drag, startPoint x: 1047, startPoint y: 546, endPoint x: 952, endPoint y: 586, distance: 103.6
click at [952, 586] on div "tombé" at bounding box center [1210, 567] width 548 height 69
click at [427, 568] on div "ka" at bounding box center [366, 568] width 205 height 72
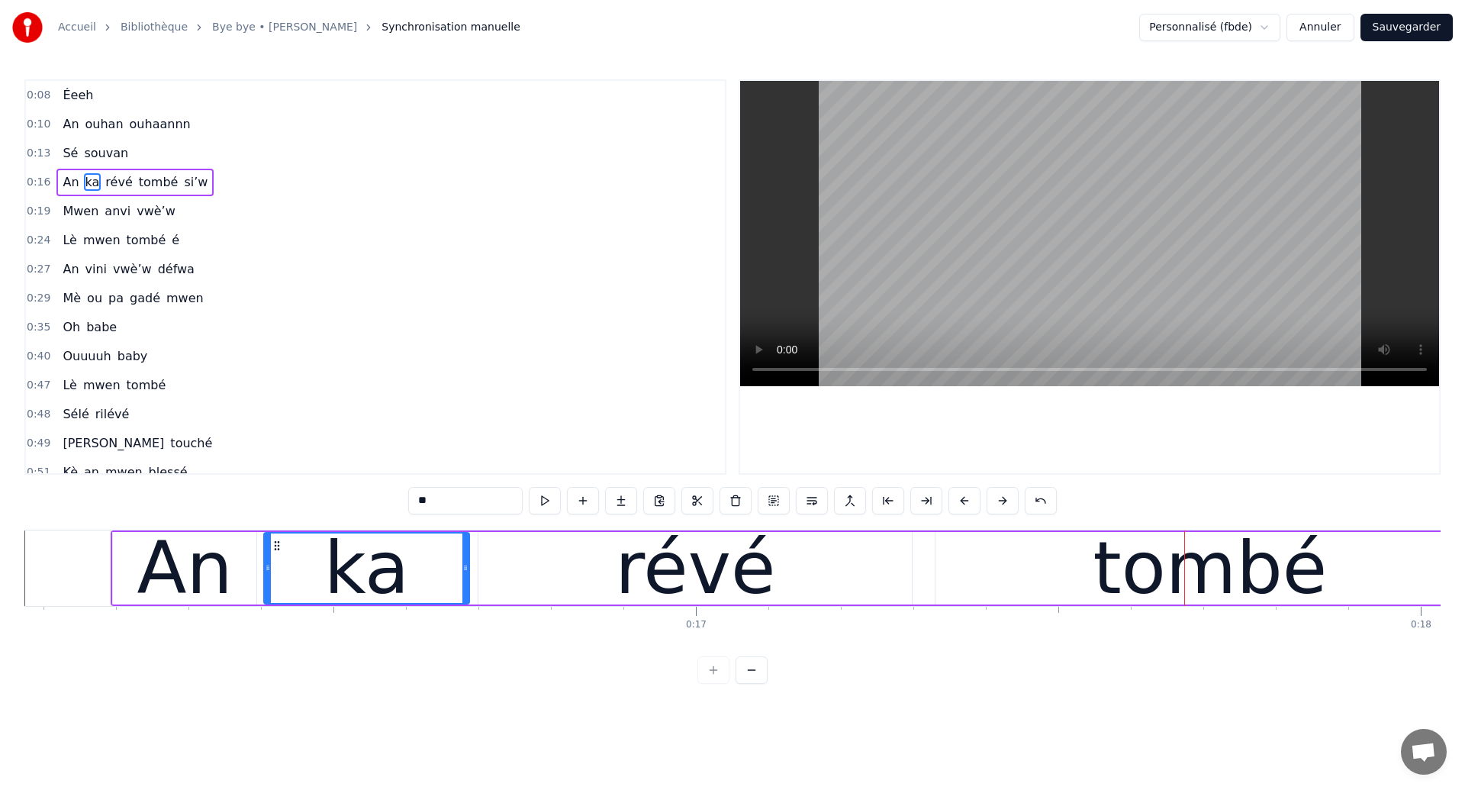
click at [886, 559] on div "révé" at bounding box center [694, 568] width 433 height 72
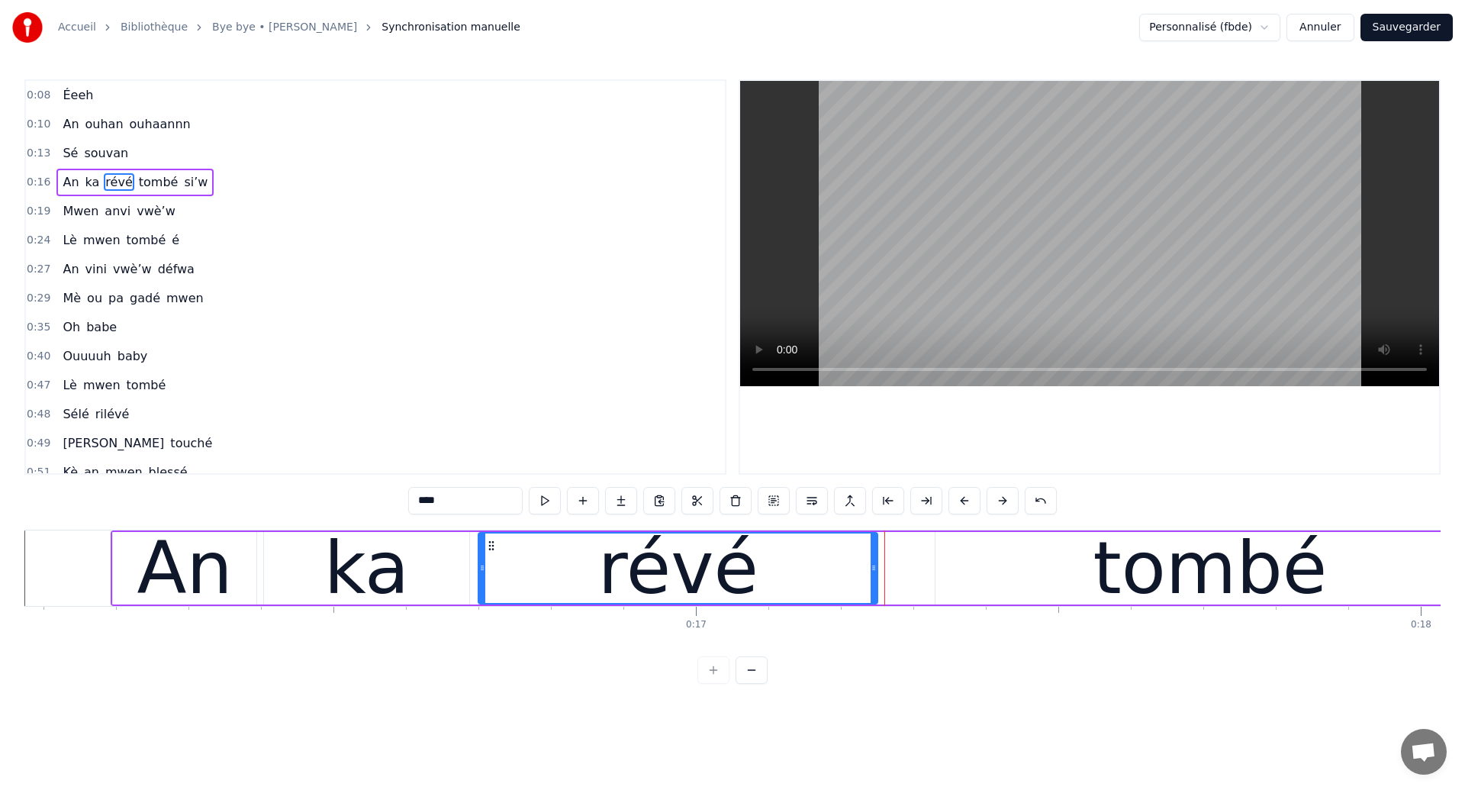
drag, startPoint x: 907, startPoint y: 574, endPoint x: 873, endPoint y: 588, distance: 37.3
click at [873, 588] on div at bounding box center [874, 567] width 6 height 69
click at [974, 586] on div "tombé" at bounding box center [1210, 568] width 549 height 72
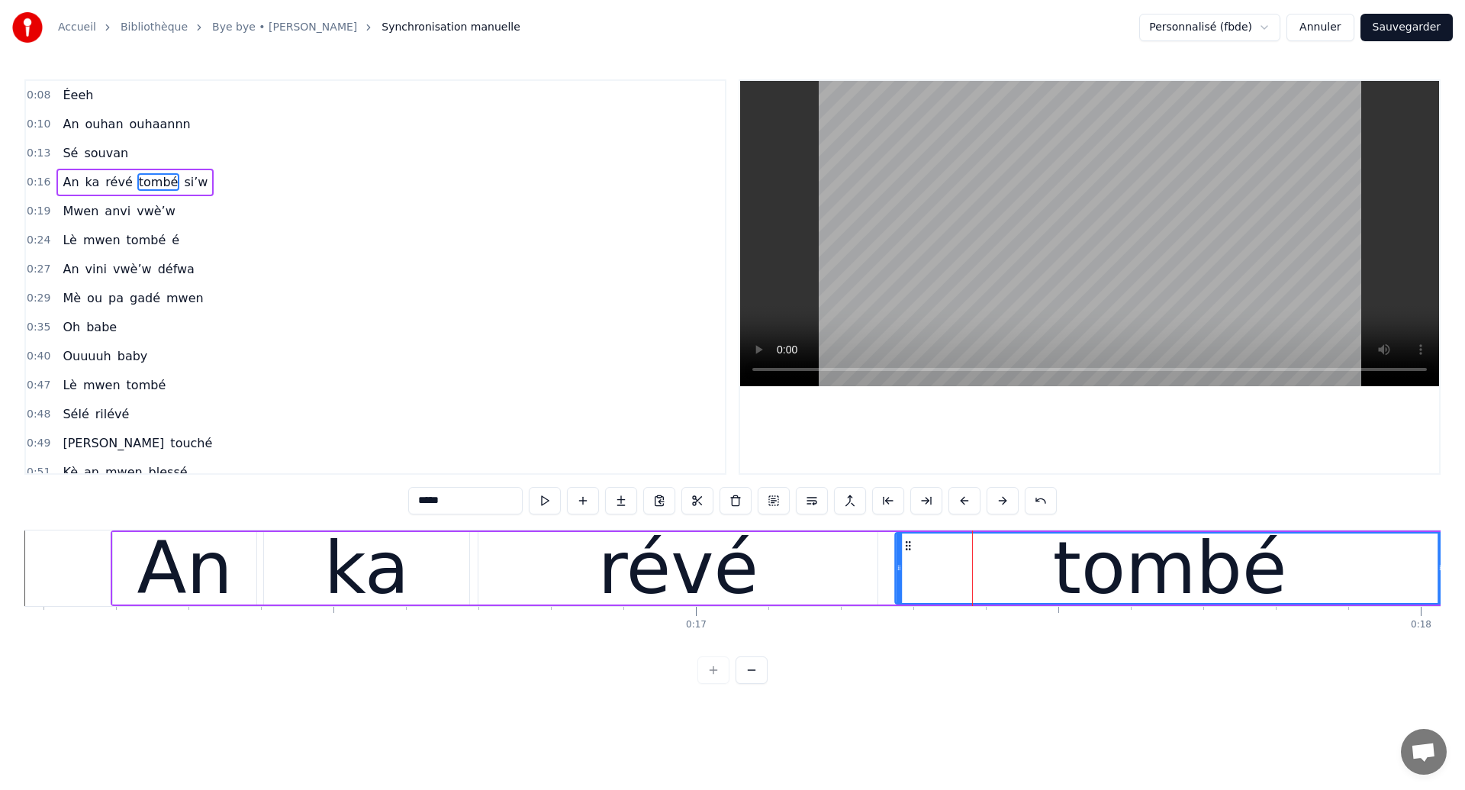
drag, startPoint x: 947, startPoint y: 546, endPoint x: 906, endPoint y: 568, distance: 46.4
click at [906, 568] on div "tombé" at bounding box center [1170, 567] width 548 height 69
click at [862, 585] on div "révé" at bounding box center [677, 568] width 399 height 72
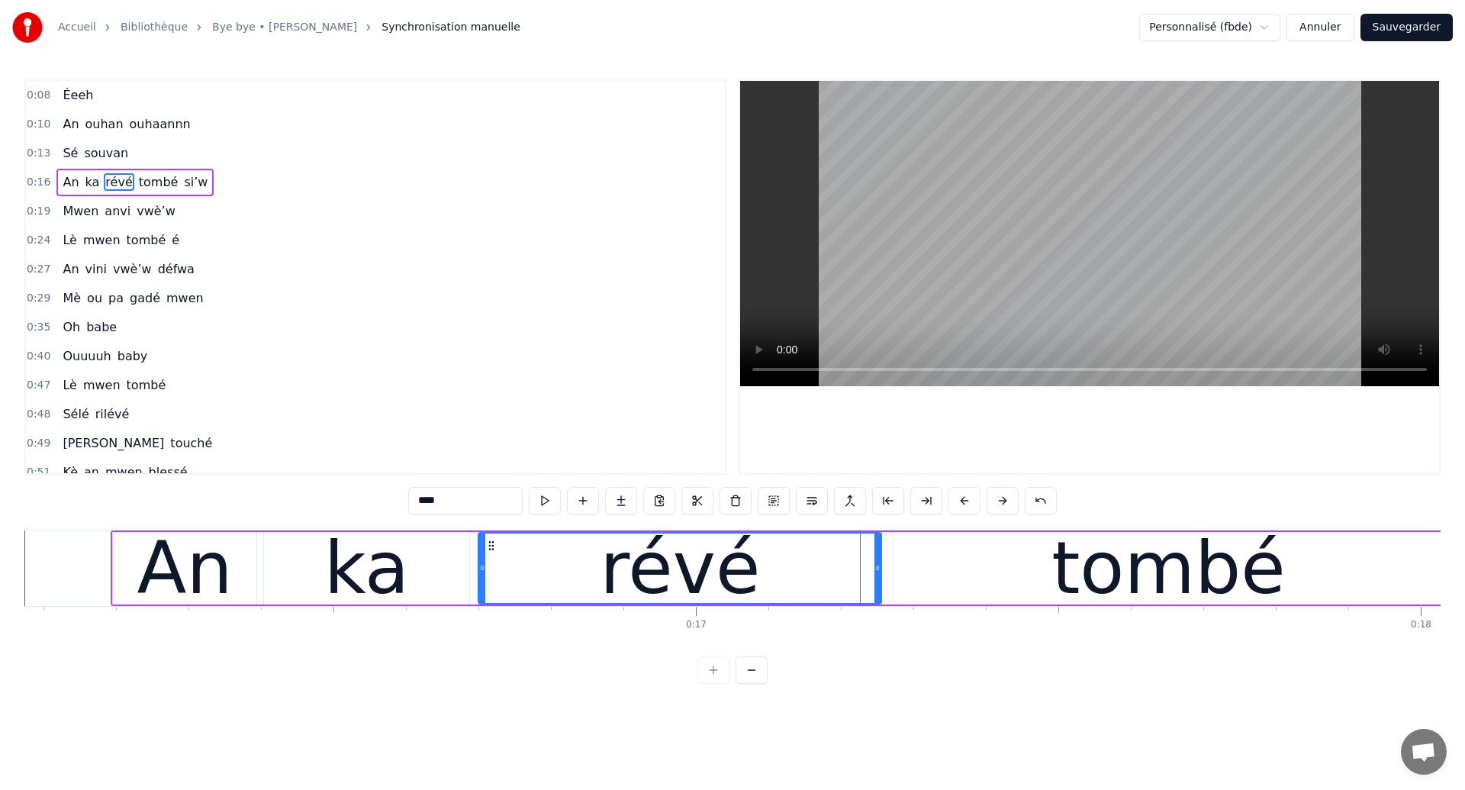
click at [878, 582] on div at bounding box center [878, 567] width 6 height 69
click at [362, 580] on div "ka" at bounding box center [366, 568] width 85 height 109
type input "**"
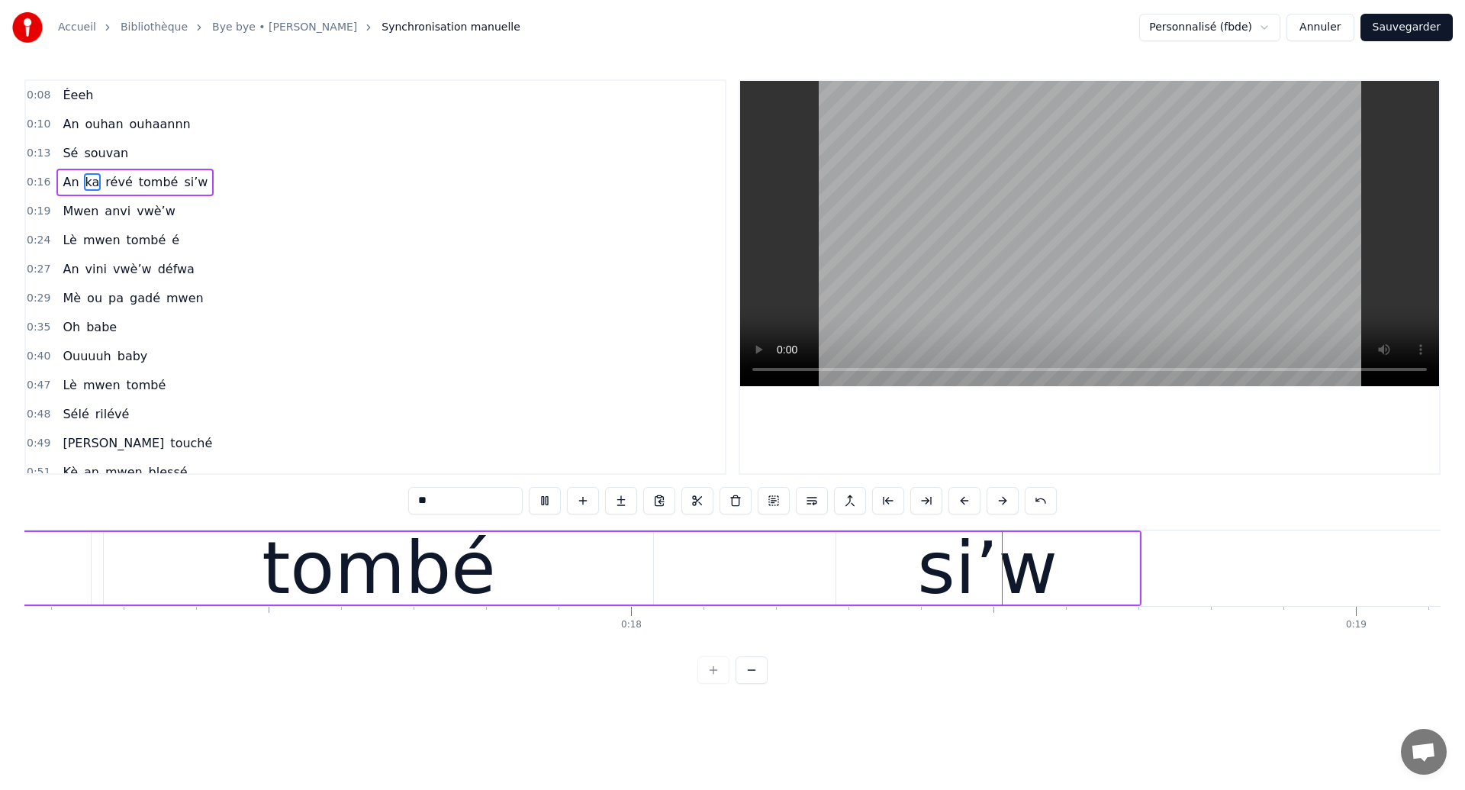
click at [713, 575] on div "An ka révé tombé si’w" at bounding box center [231, 568] width 1821 height 76
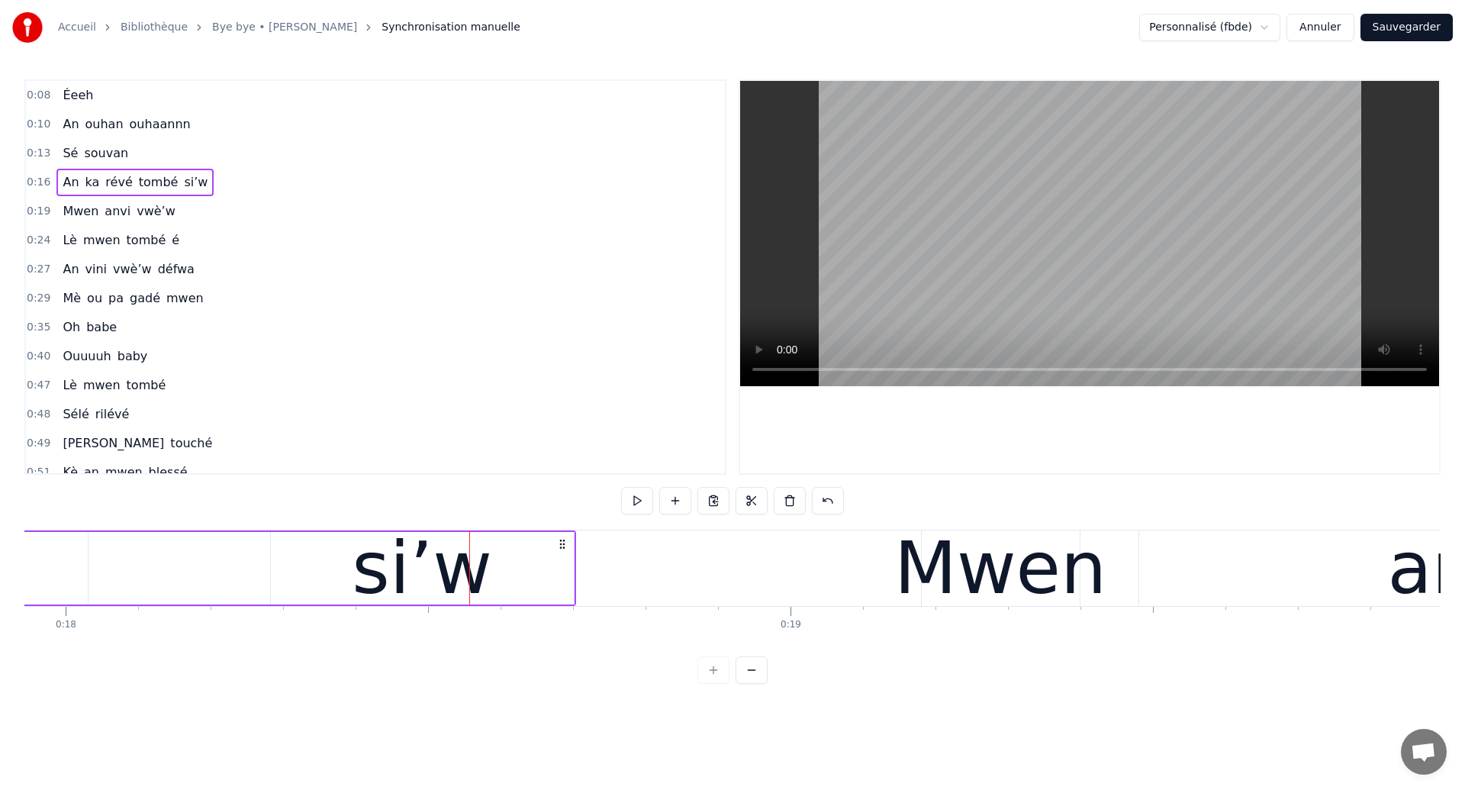
click at [528, 578] on div "si’w" at bounding box center [422, 568] width 303 height 72
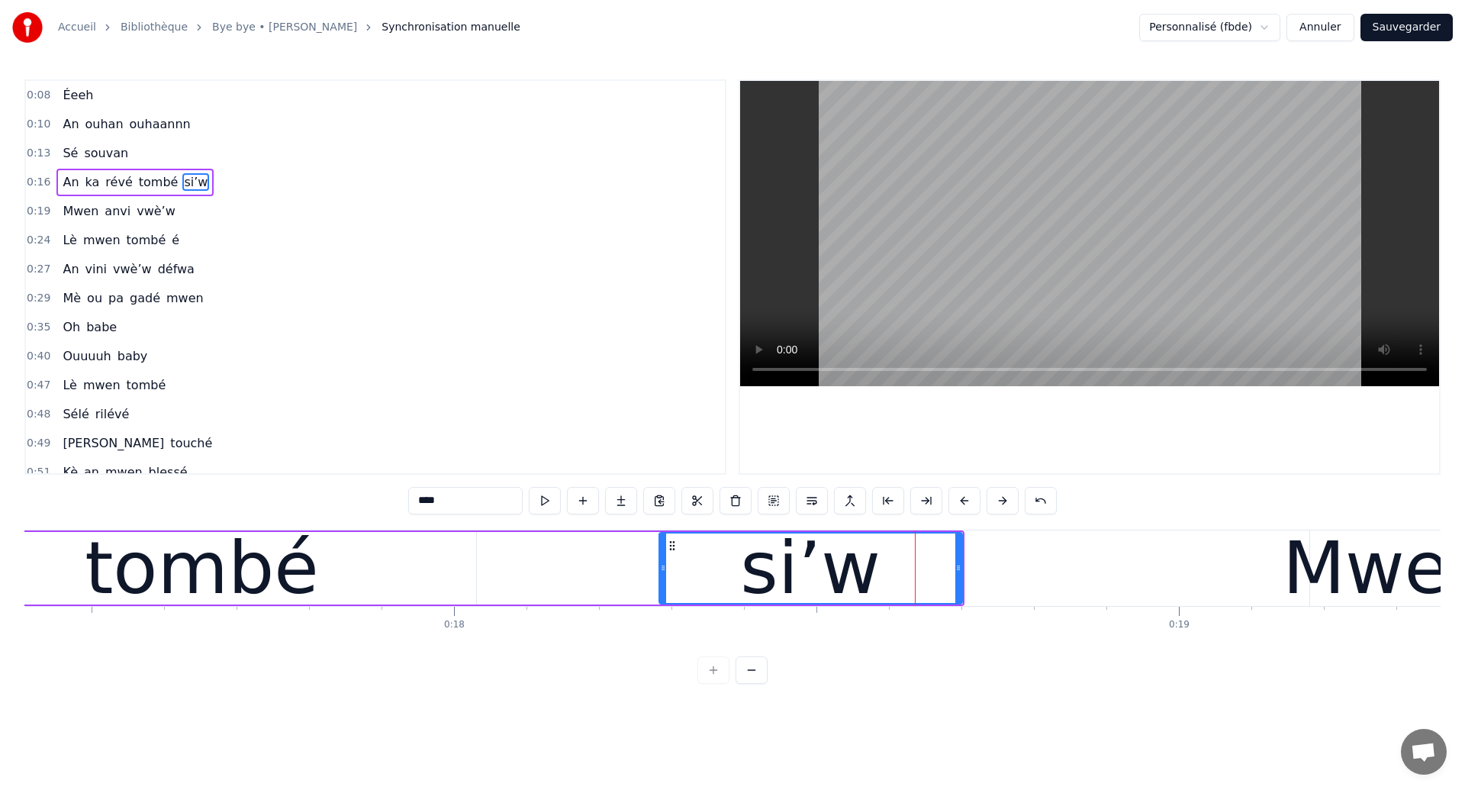
scroll to position [0, 12283]
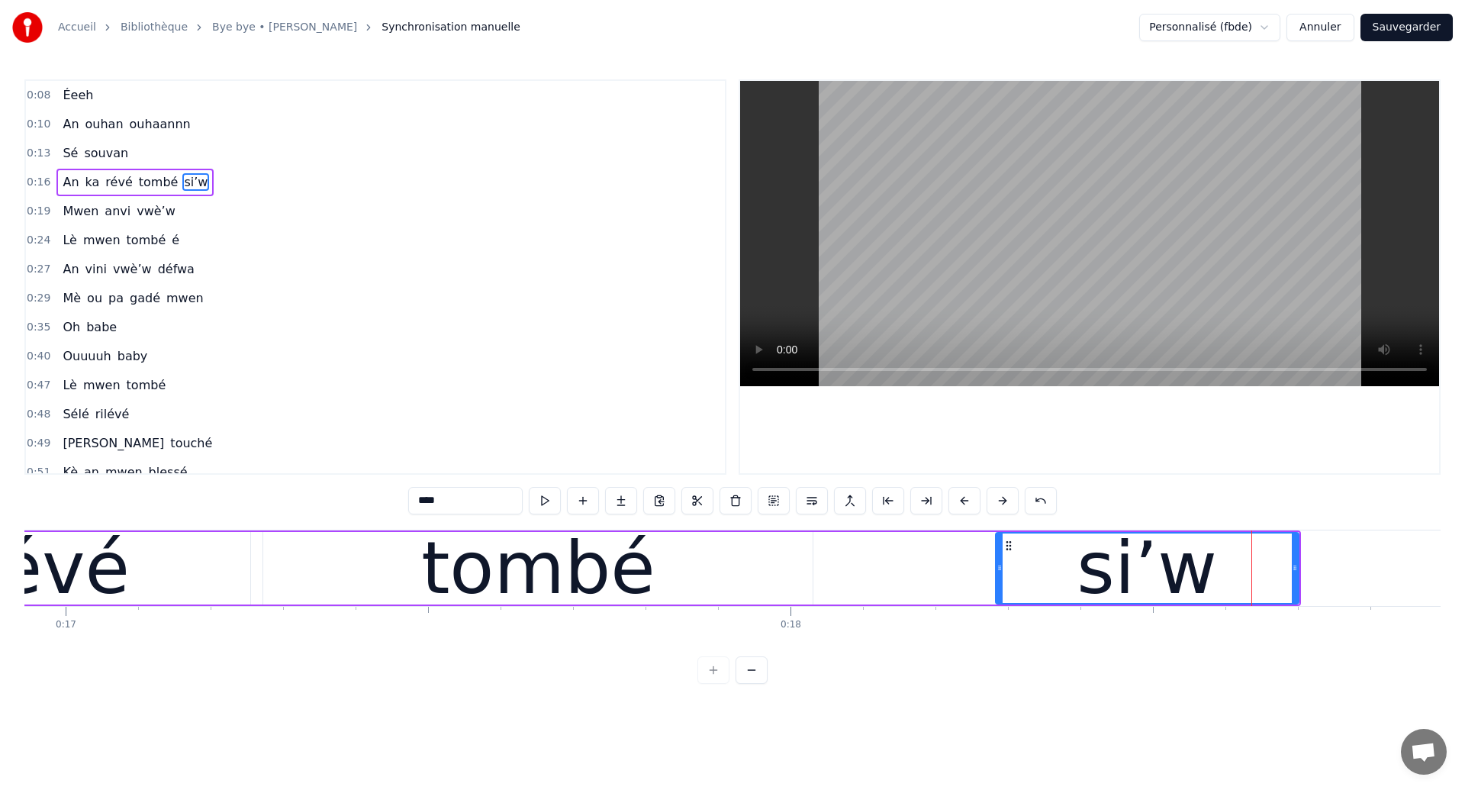
click at [294, 582] on div "tombé" at bounding box center [537, 568] width 549 height 72
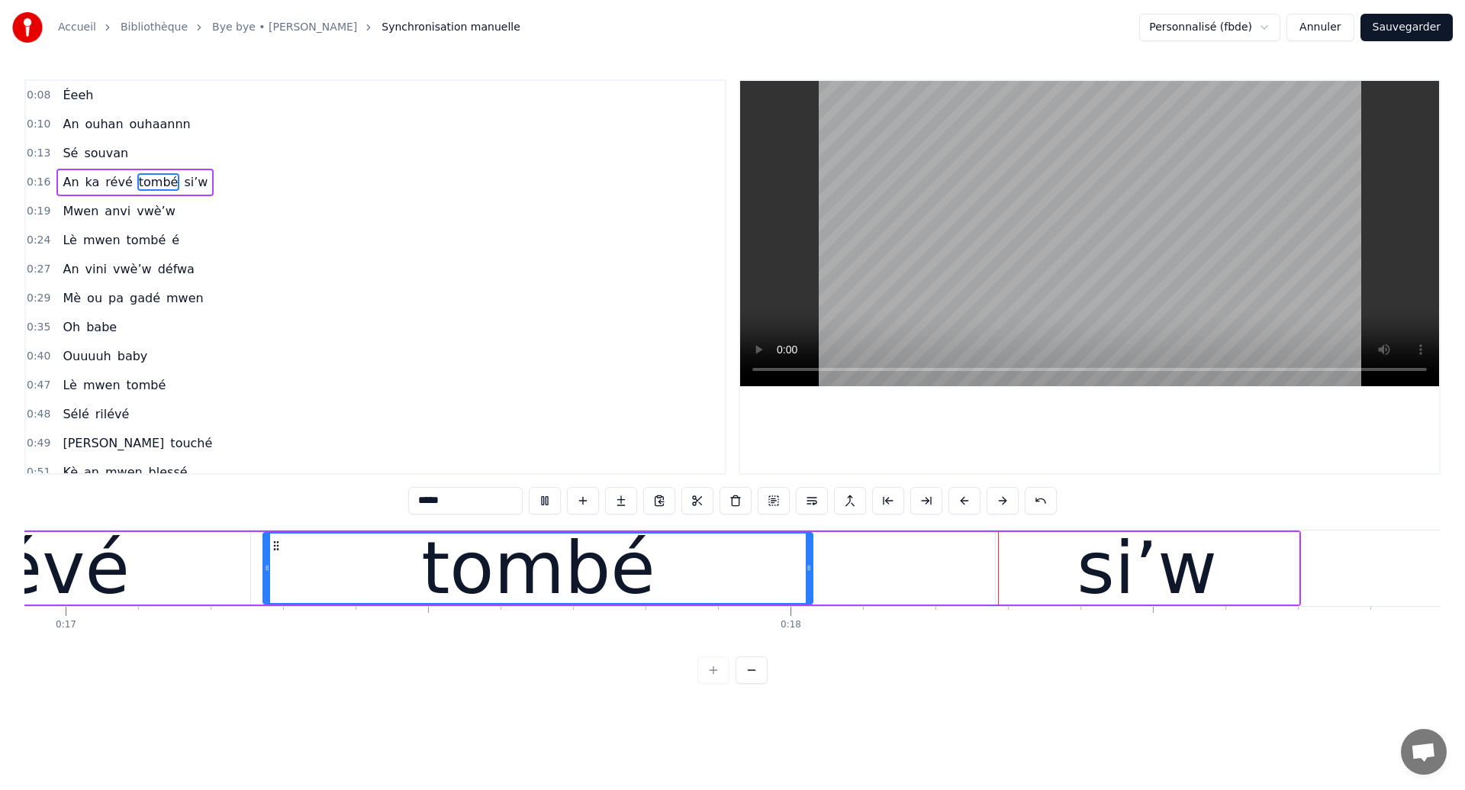
click at [681, 558] on div "tombé" at bounding box center [538, 567] width 548 height 69
click at [164, 589] on div "révé" at bounding box center [49, 568] width 402 height 72
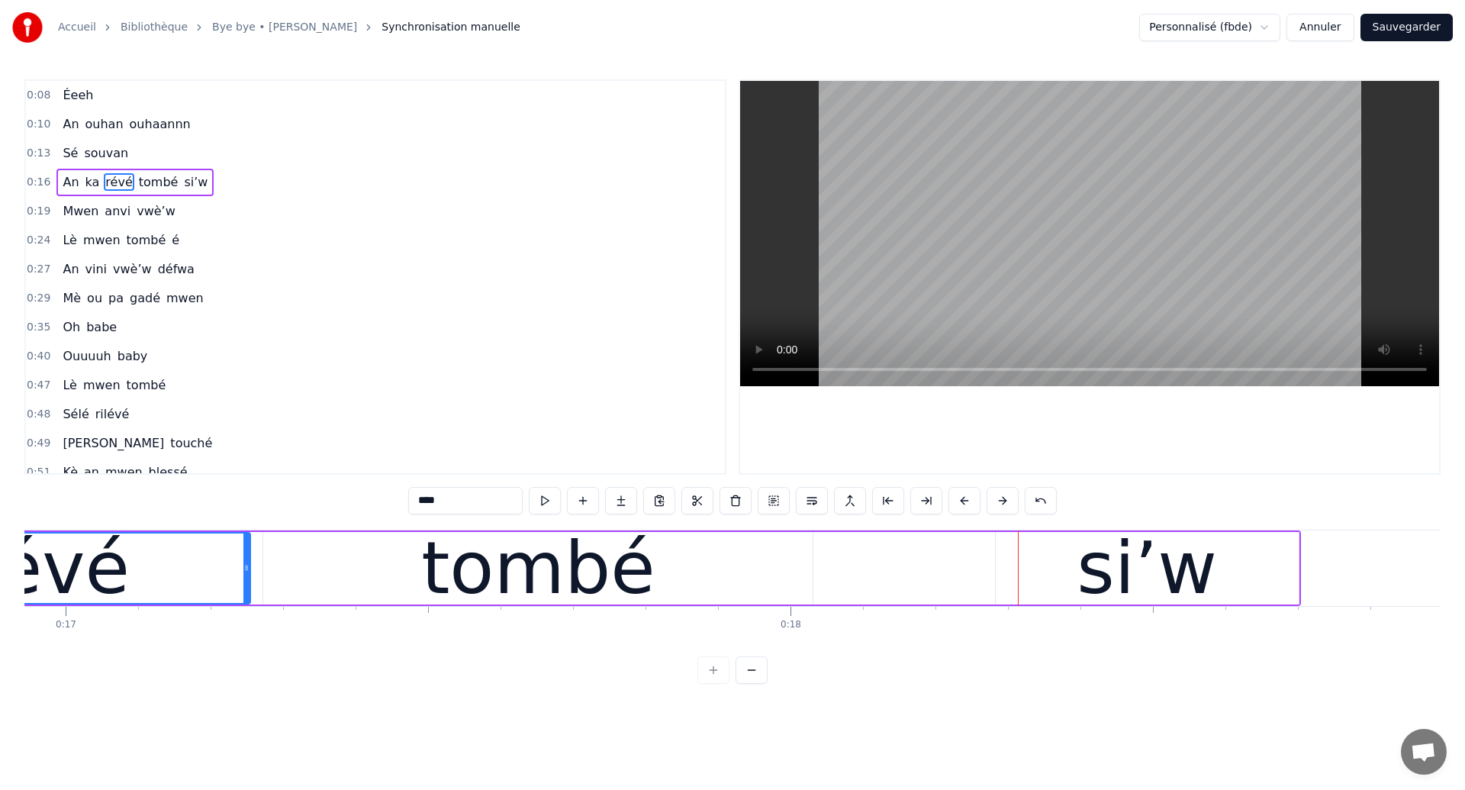
click at [288, 562] on div "tombé" at bounding box center [537, 568] width 549 height 72
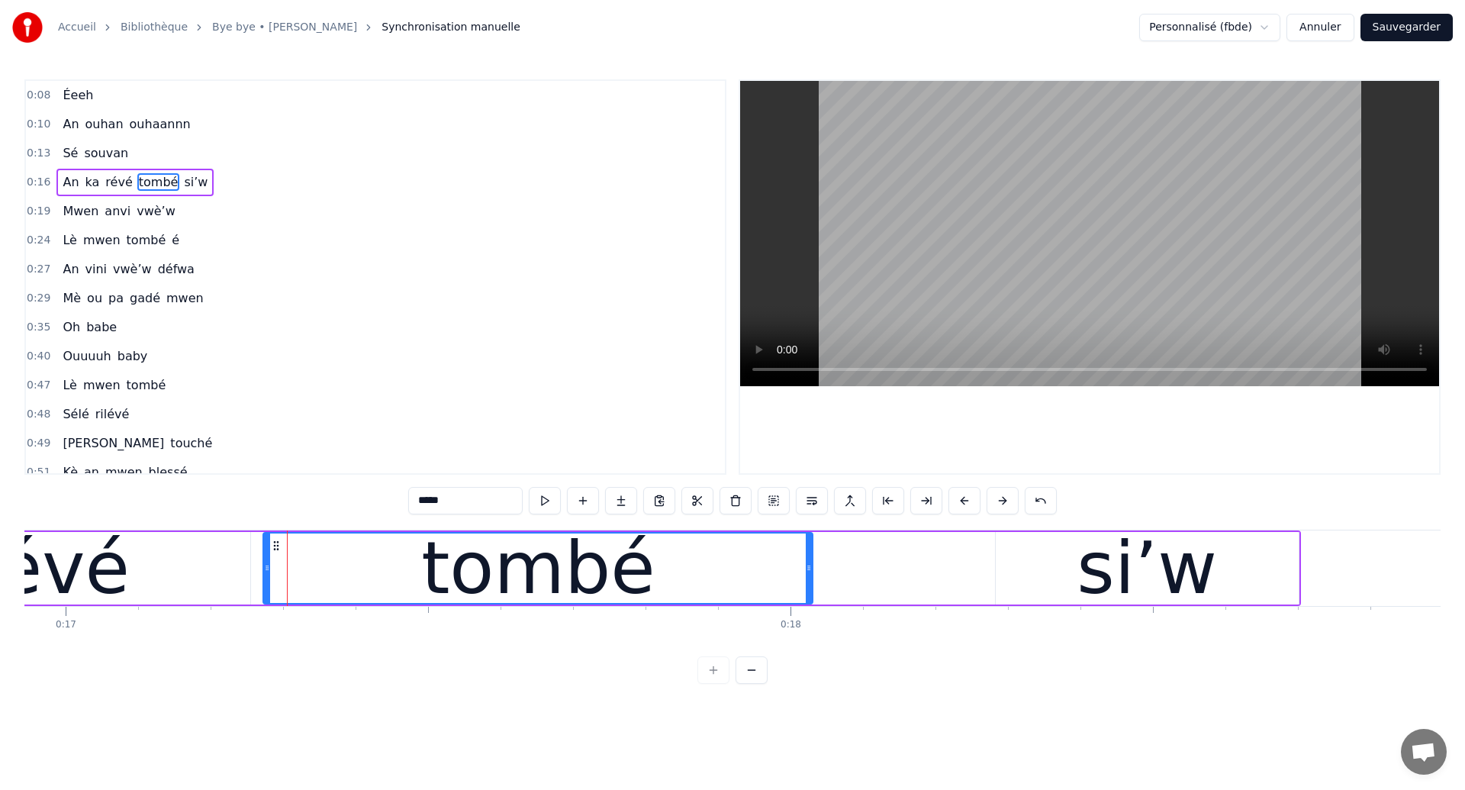
click at [288, 562] on div "tombé" at bounding box center [538, 567] width 548 height 69
drag, startPoint x: 809, startPoint y: 580, endPoint x: 785, endPoint y: 583, distance: 23.9
click at [785, 583] on div at bounding box center [784, 567] width 6 height 69
click at [1067, 569] on div "si’w" at bounding box center [1147, 568] width 303 height 72
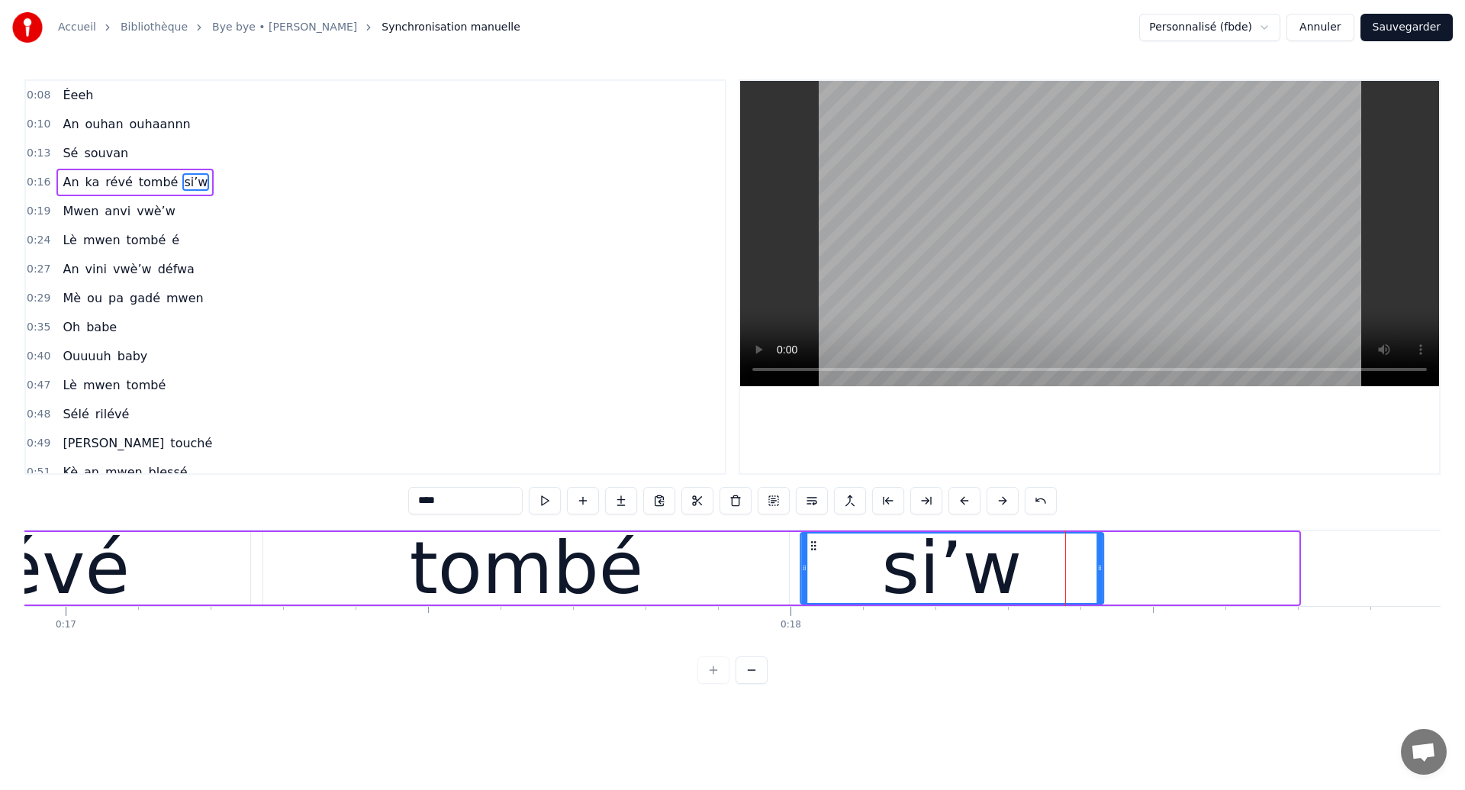
drag, startPoint x: 1010, startPoint y: 545, endPoint x: 814, endPoint y: 611, distance: 206.3
click at [814, 611] on div "[PERSON_NAME] ouhan ouhaannn Sé souvan An ka révé tombé si’w Mwen anvi vwè’w Lè…" at bounding box center [732, 587] width 1416 height 114
click at [163, 578] on div "révé" at bounding box center [49, 568] width 402 height 72
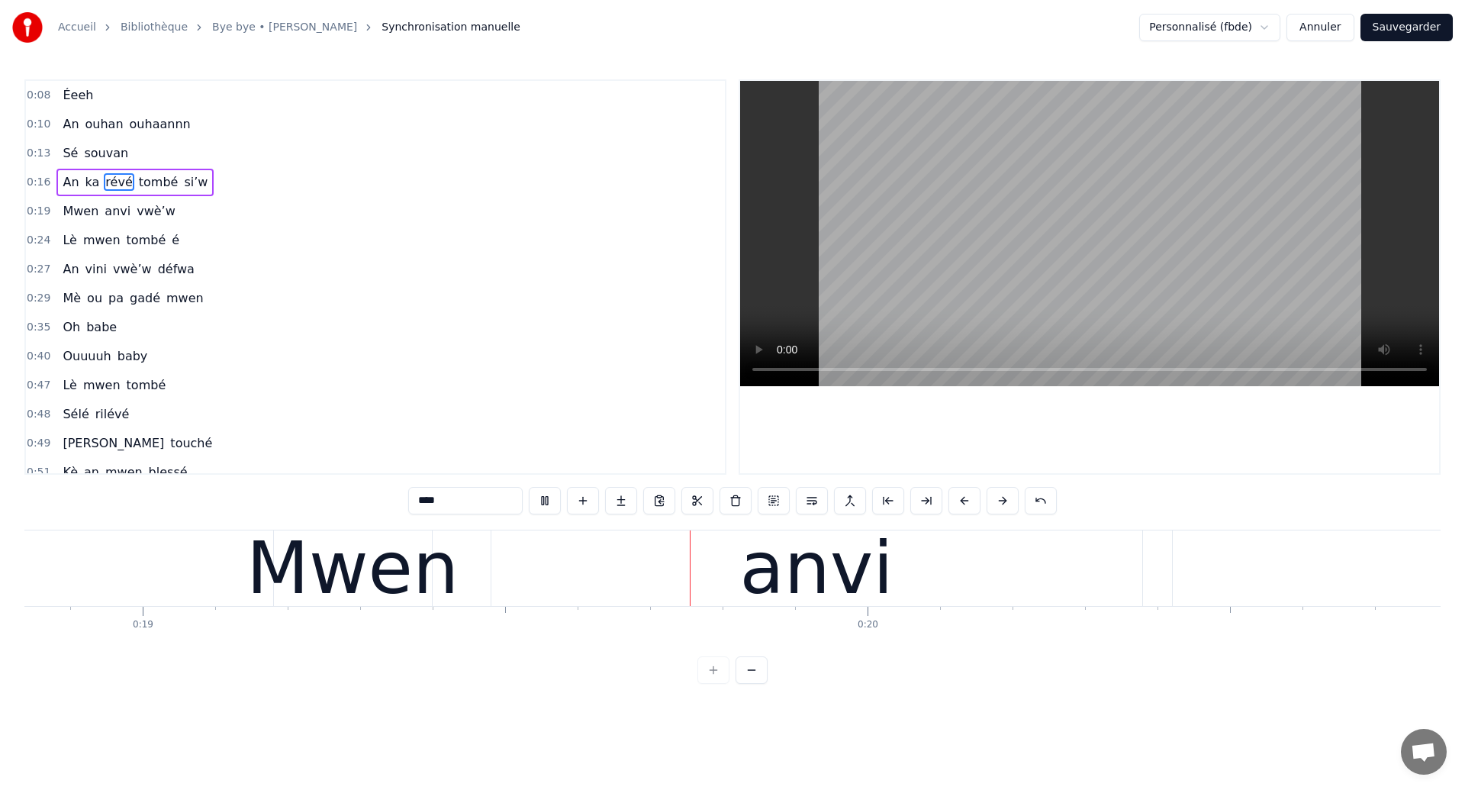
click at [557, 578] on div "anvi" at bounding box center [816, 568] width 651 height 76
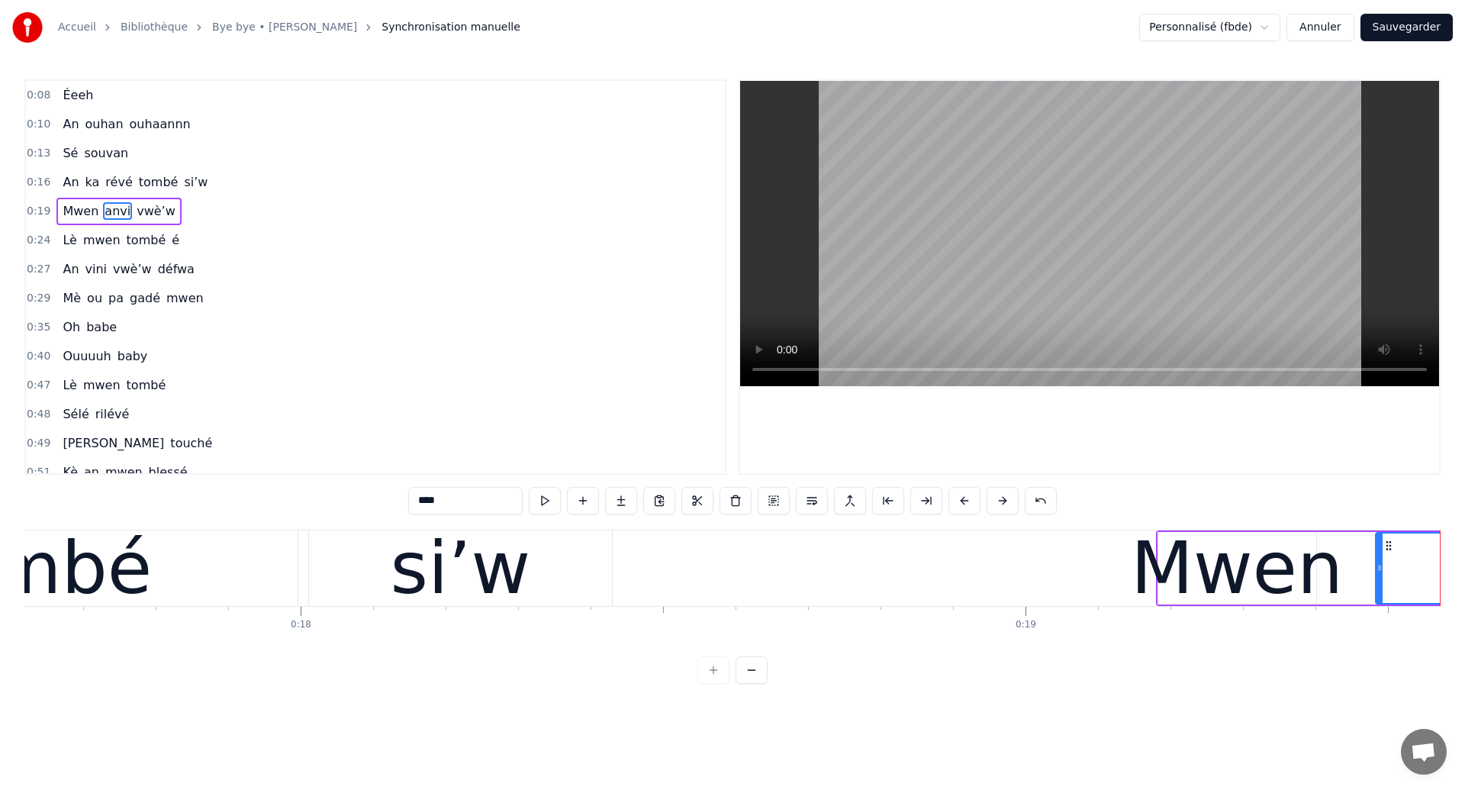
scroll to position [0, 12731]
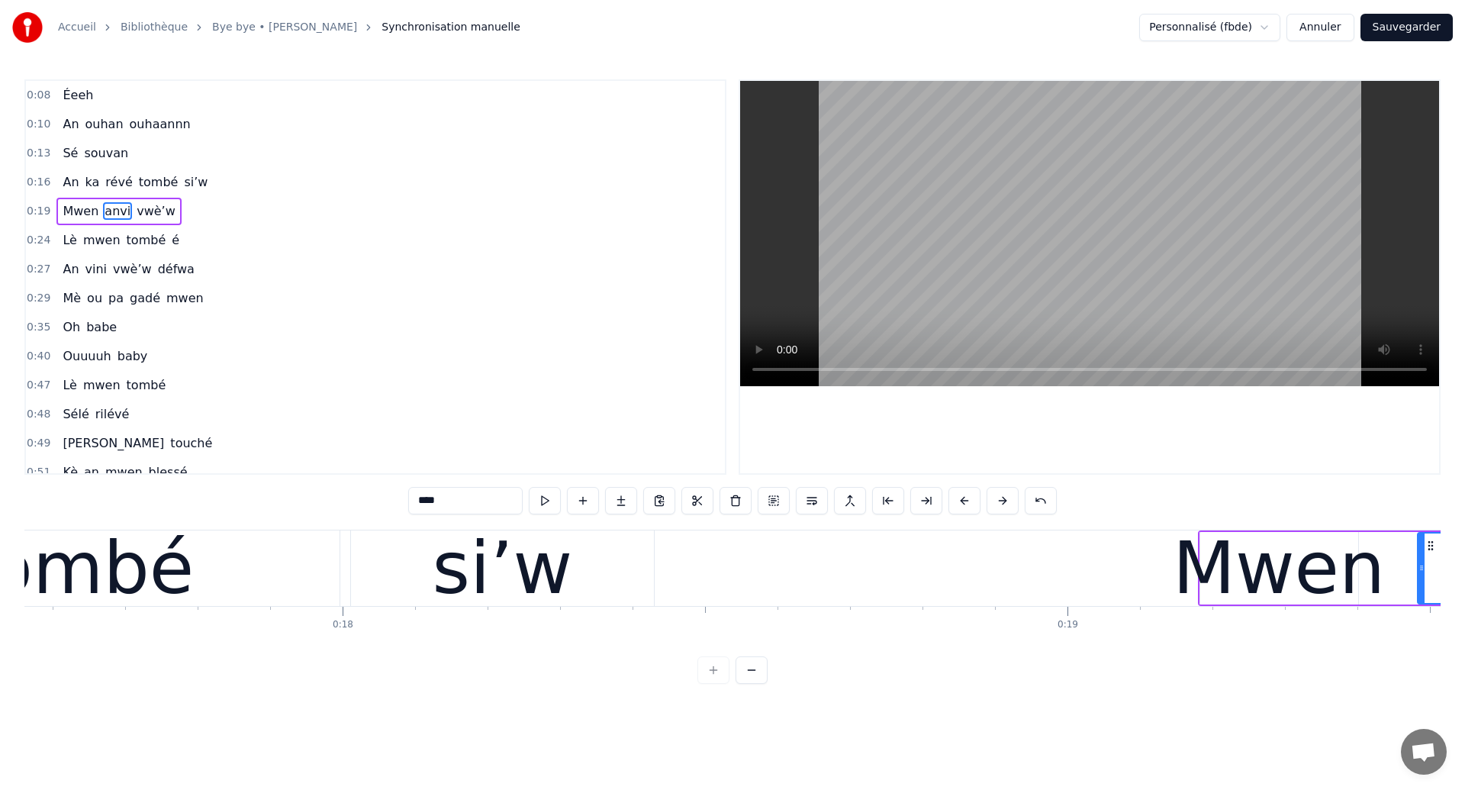
click at [337, 585] on div "tombé" at bounding box center [77, 568] width 526 height 76
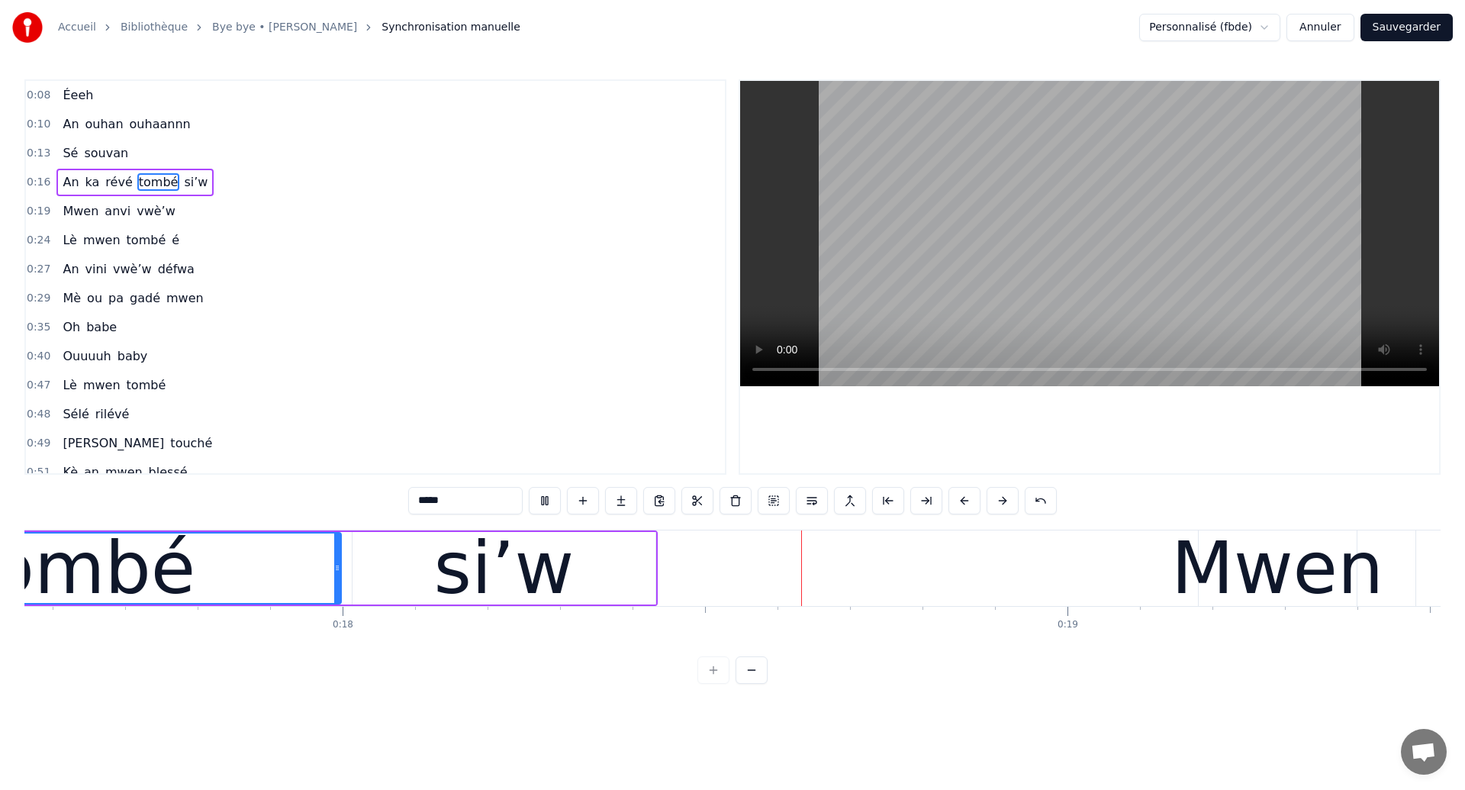
click at [629, 562] on div "si’w" at bounding box center [504, 568] width 303 height 72
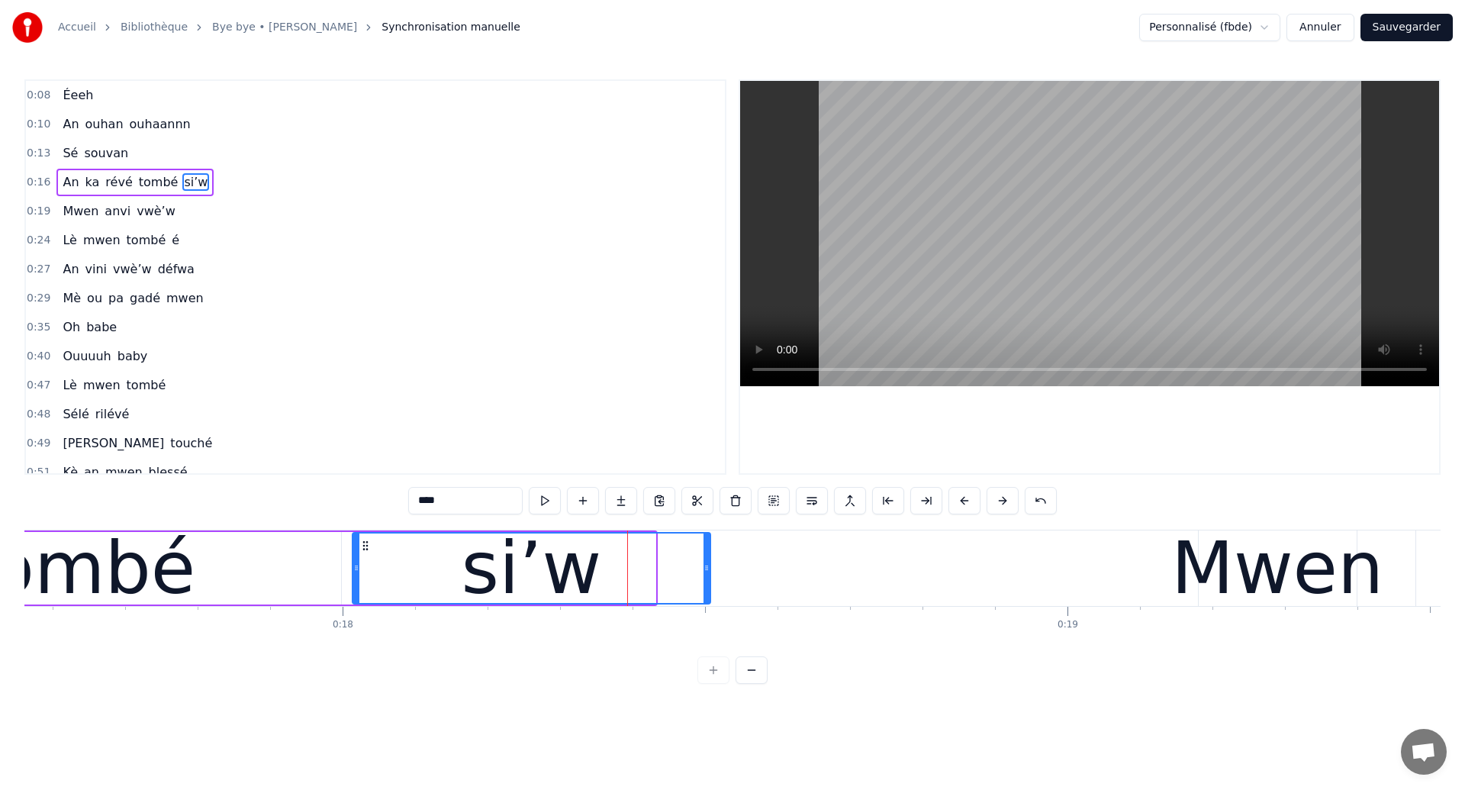
drag, startPoint x: 652, startPoint y: 575, endPoint x: 707, endPoint y: 596, distance: 58.7
click at [707, 596] on div at bounding box center [707, 567] width 6 height 69
click at [195, 574] on div "tombé" at bounding box center [78, 568] width 526 height 72
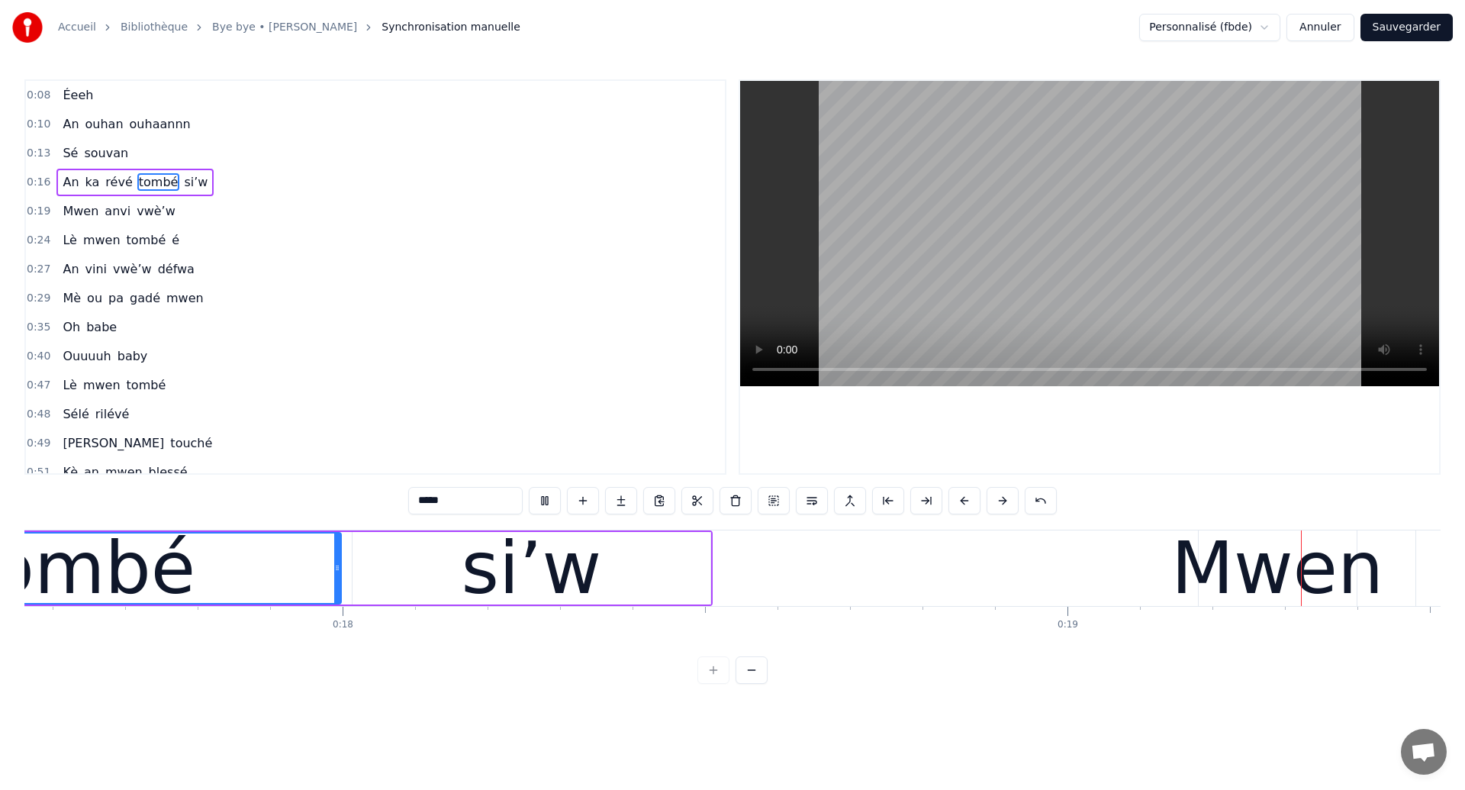
click at [629, 570] on div "si’w" at bounding box center [532, 568] width 358 height 72
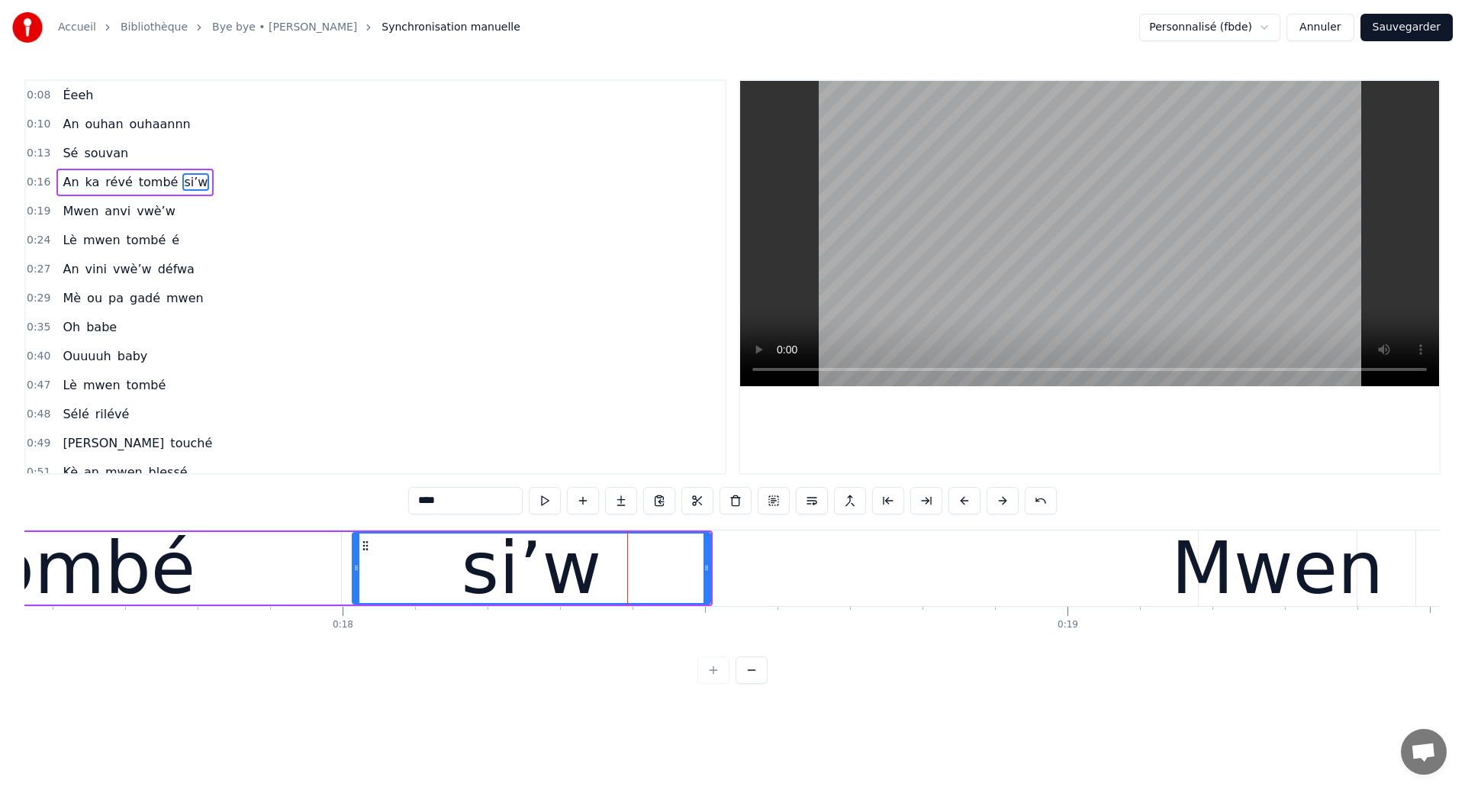
click at [75, 98] on span "Éeeh" at bounding box center [78, 95] width 34 height 18
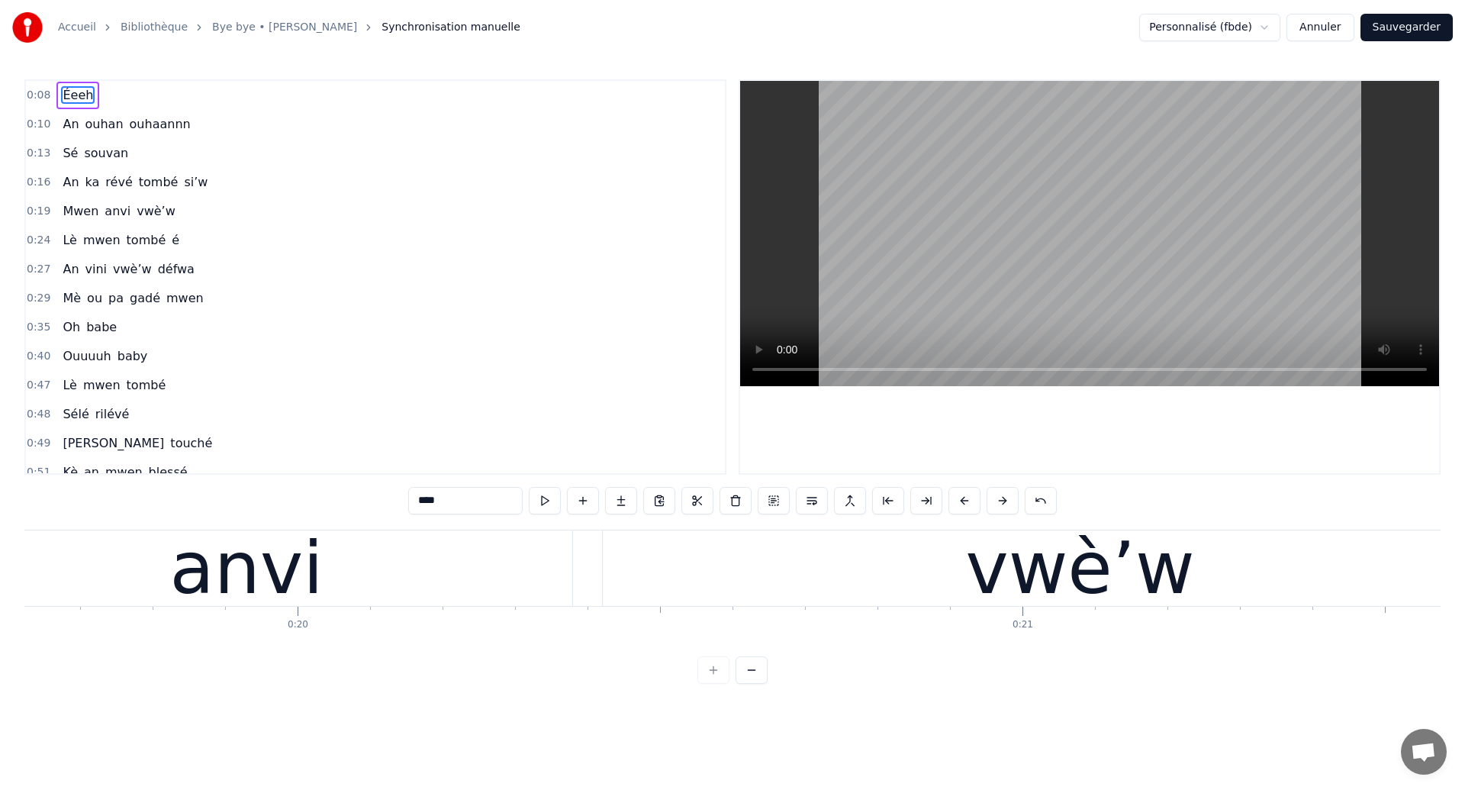
scroll to position [0, 14149]
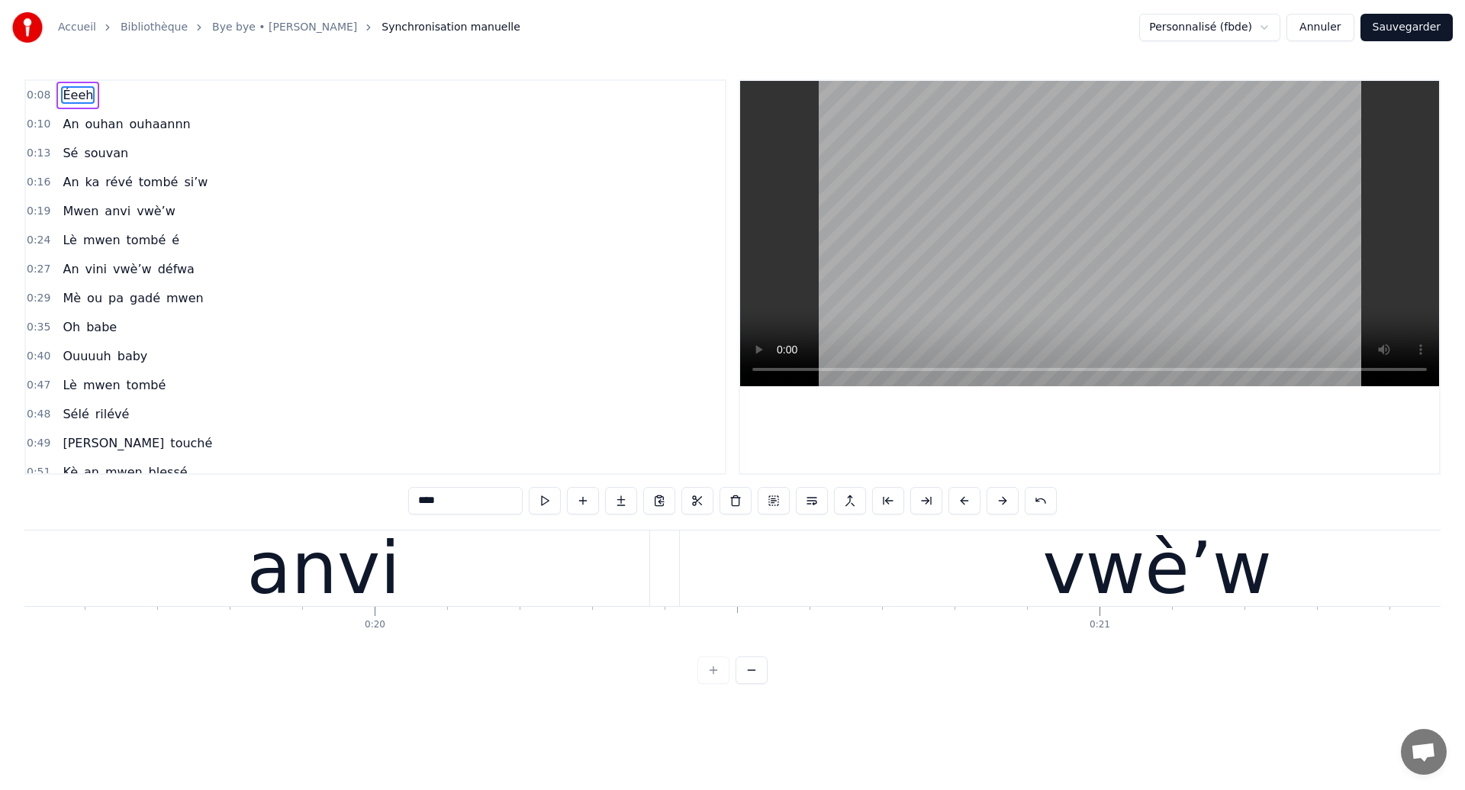
click at [128, 573] on div "anvi" at bounding box center [323, 568] width 651 height 76
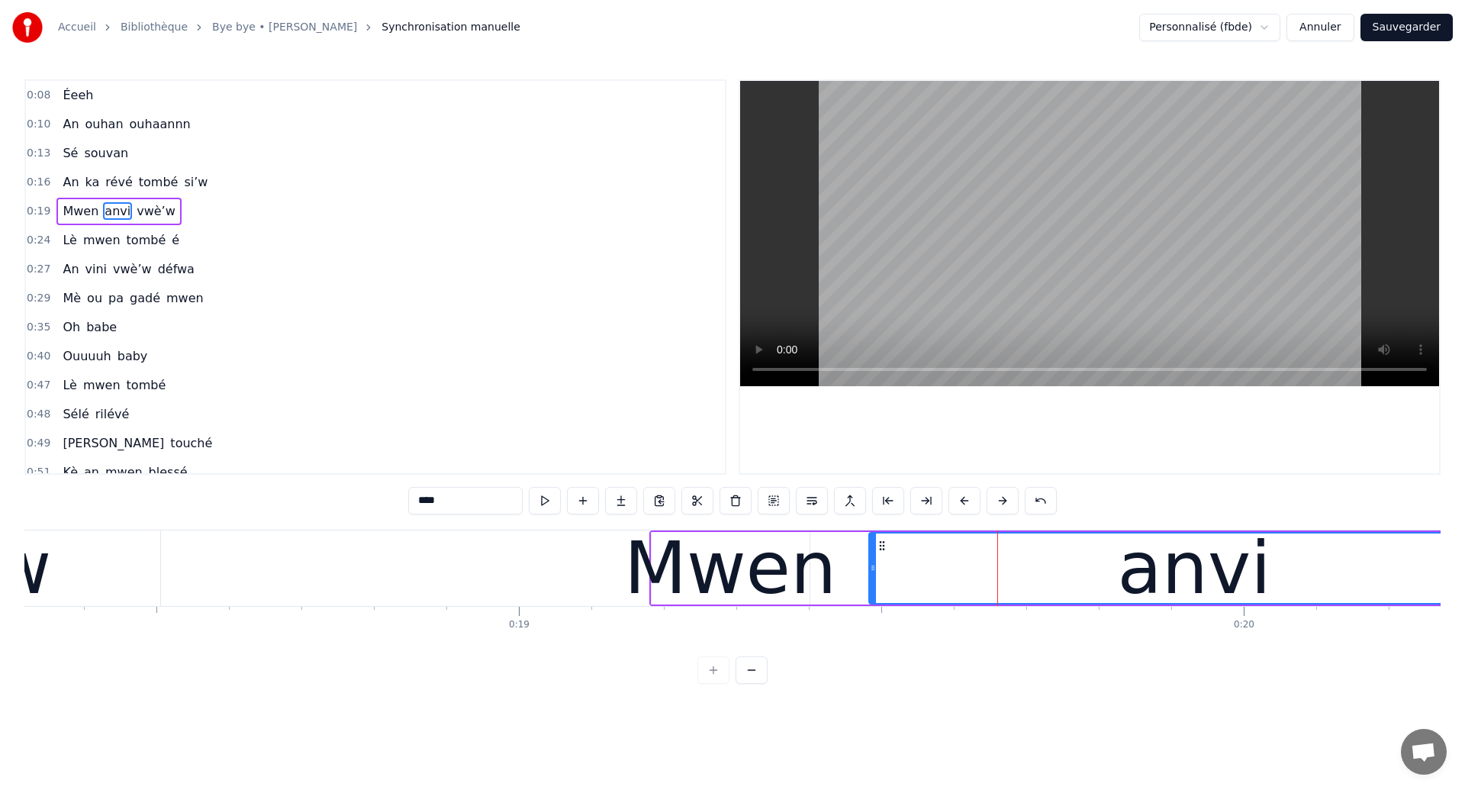
type input "****"
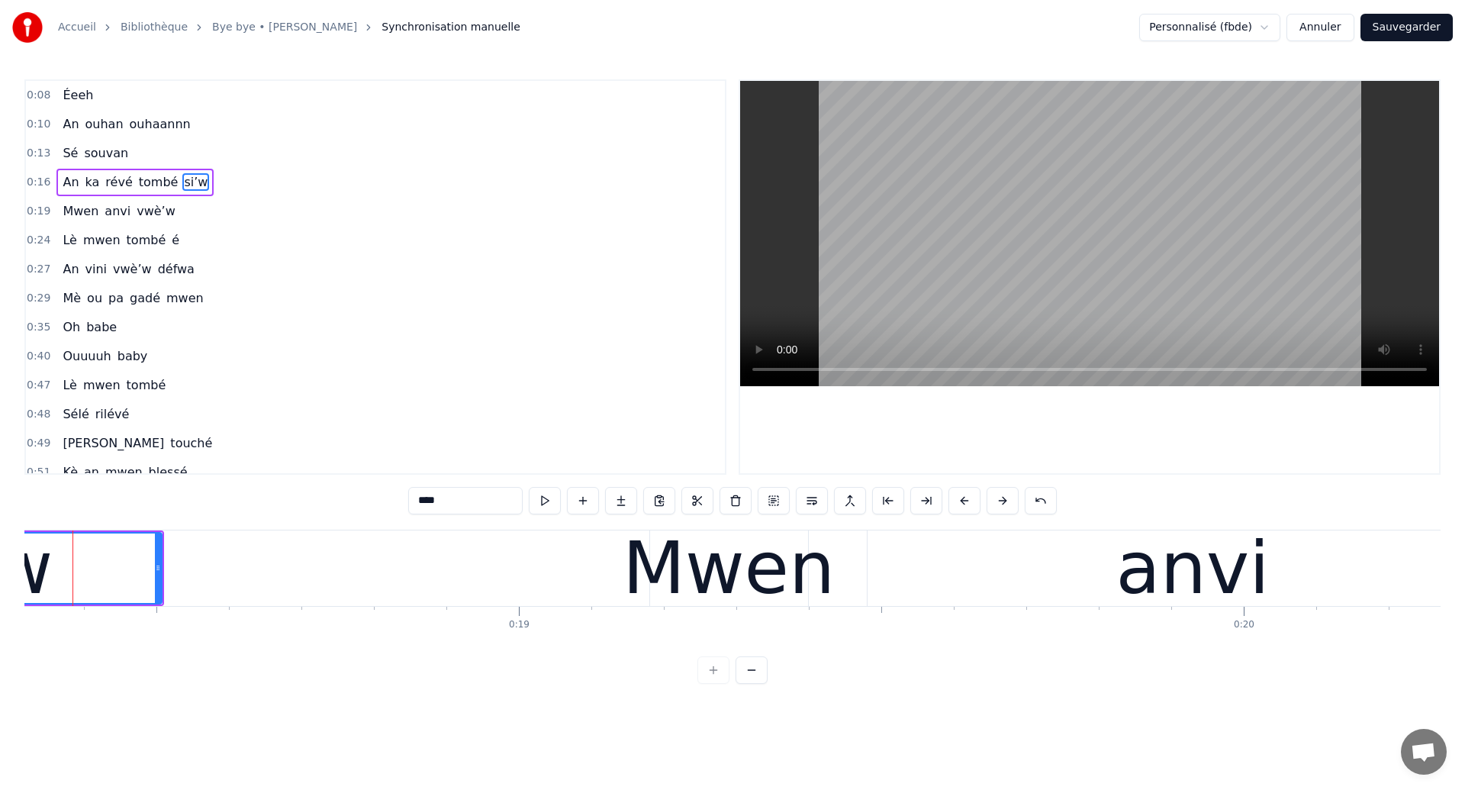
scroll to position [0, 13251]
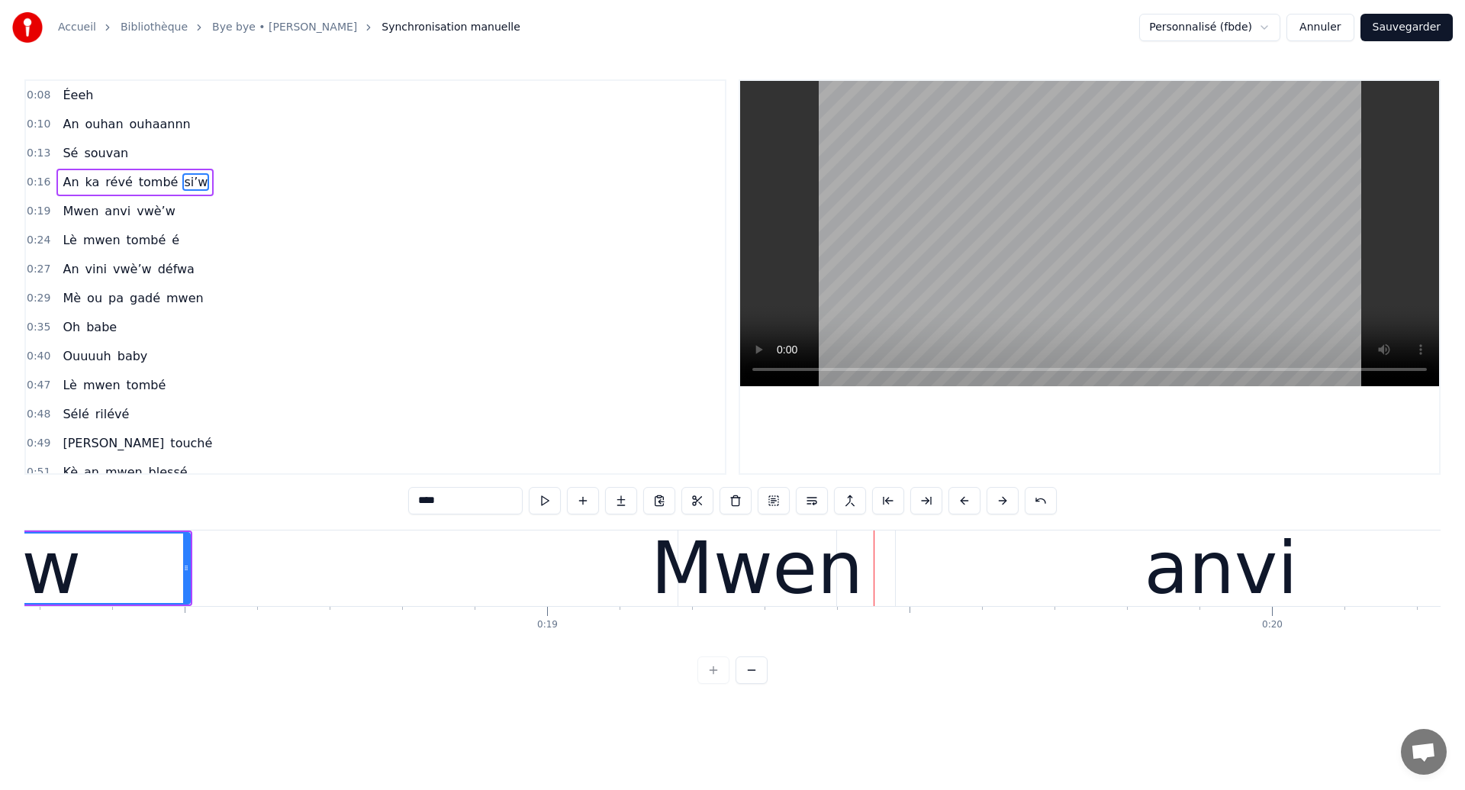
click at [92, 560] on div "si’w" at bounding box center [11, 567] width 356 height 69
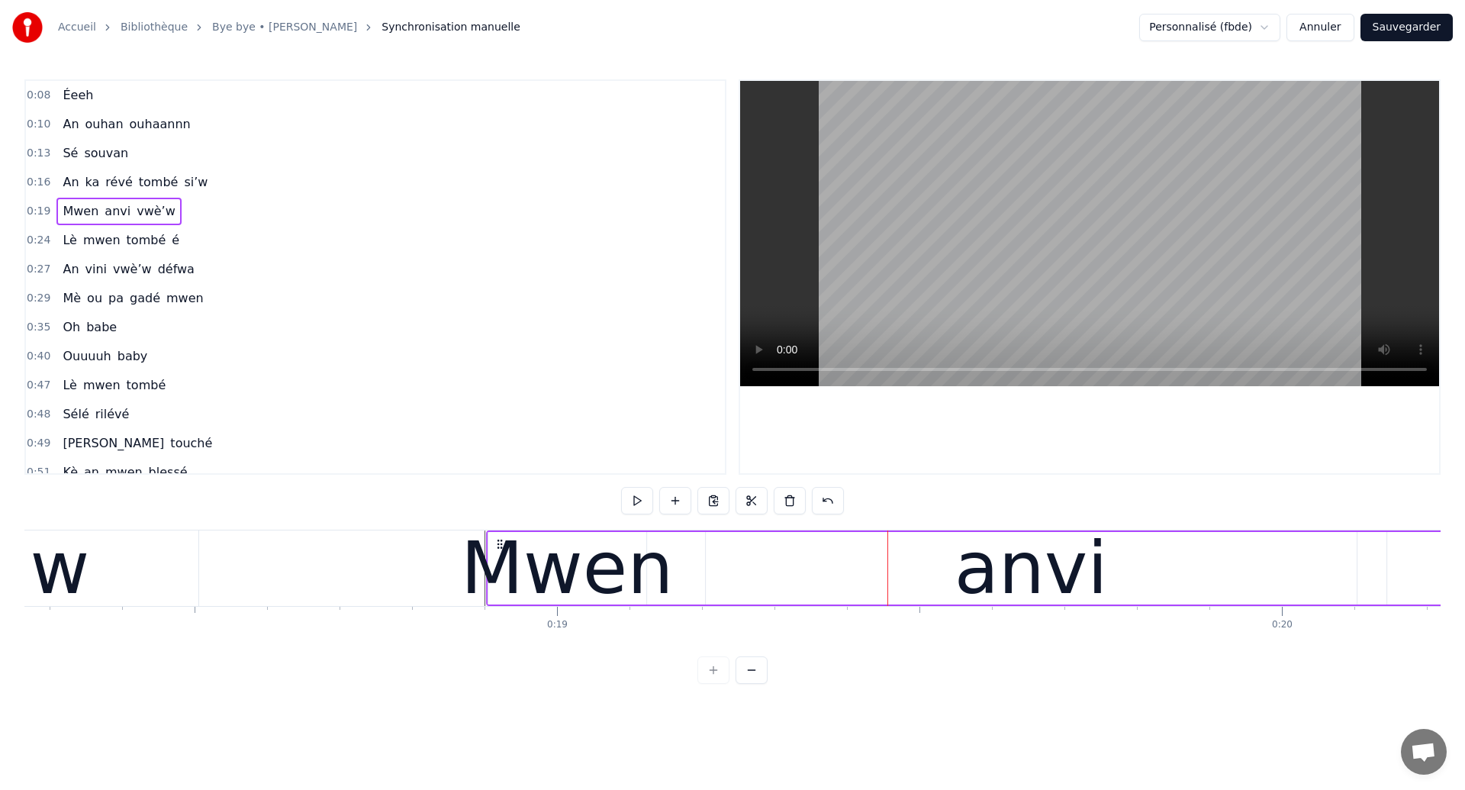
drag, startPoint x: 701, startPoint y: 544, endPoint x: 501, endPoint y: 598, distance: 207.9
click at [501, 598] on div "Mwen anvi vwè’w" at bounding box center [1415, 568] width 1859 height 76
click at [103, 590] on div "si’w" at bounding box center [20, 568] width 358 height 76
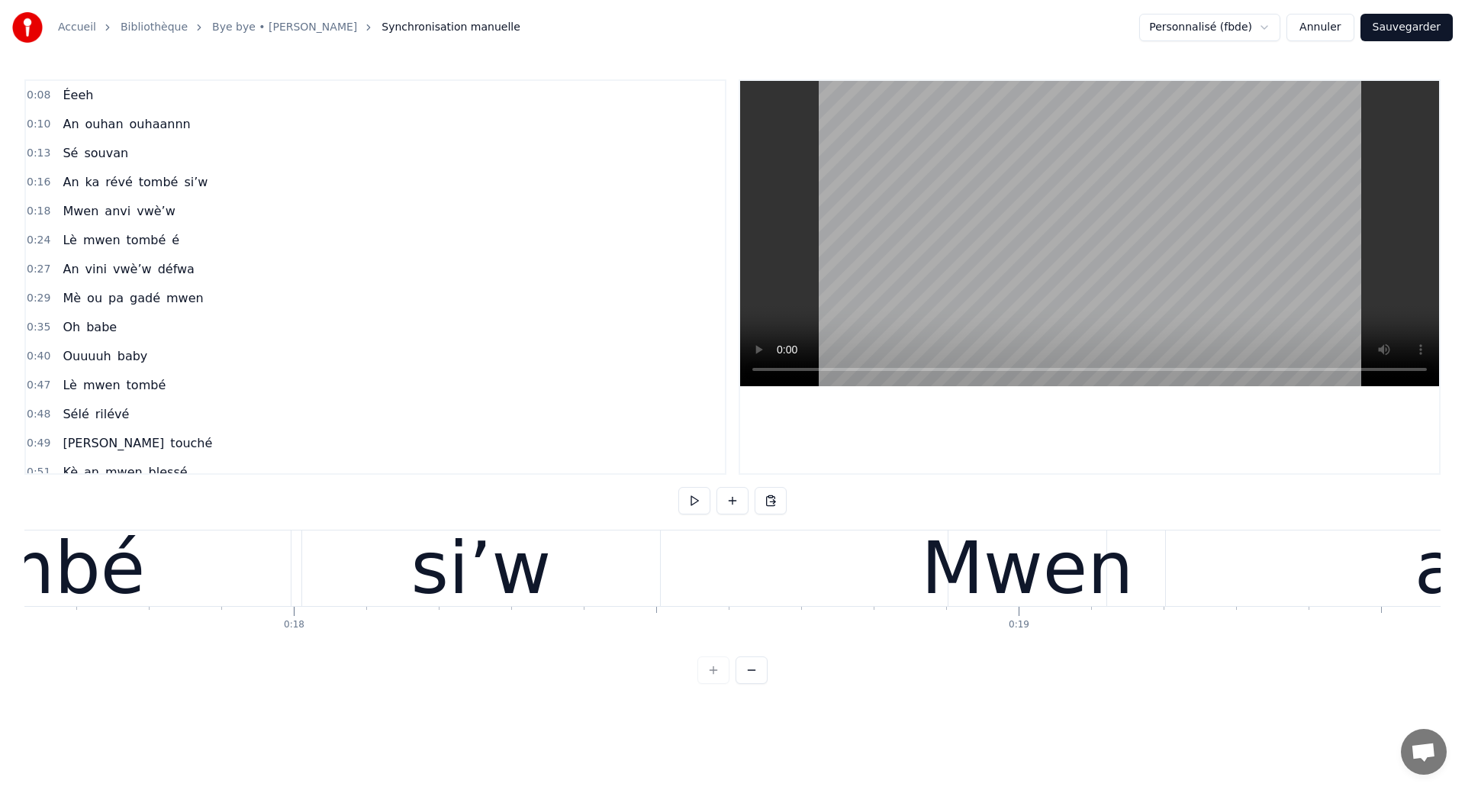
scroll to position [0, 12850]
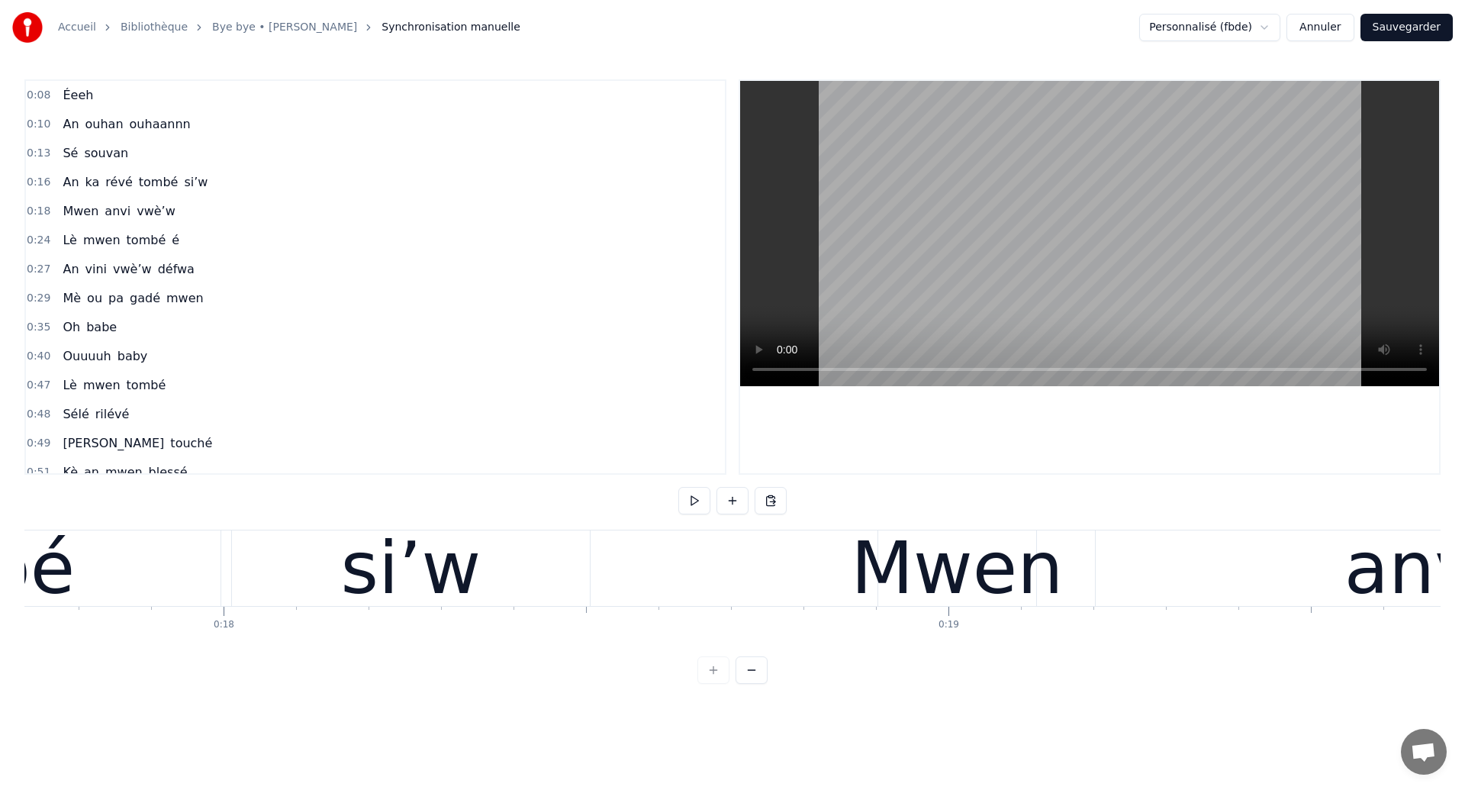
click at [363, 599] on div "si’w" at bounding box center [410, 568] width 140 height 109
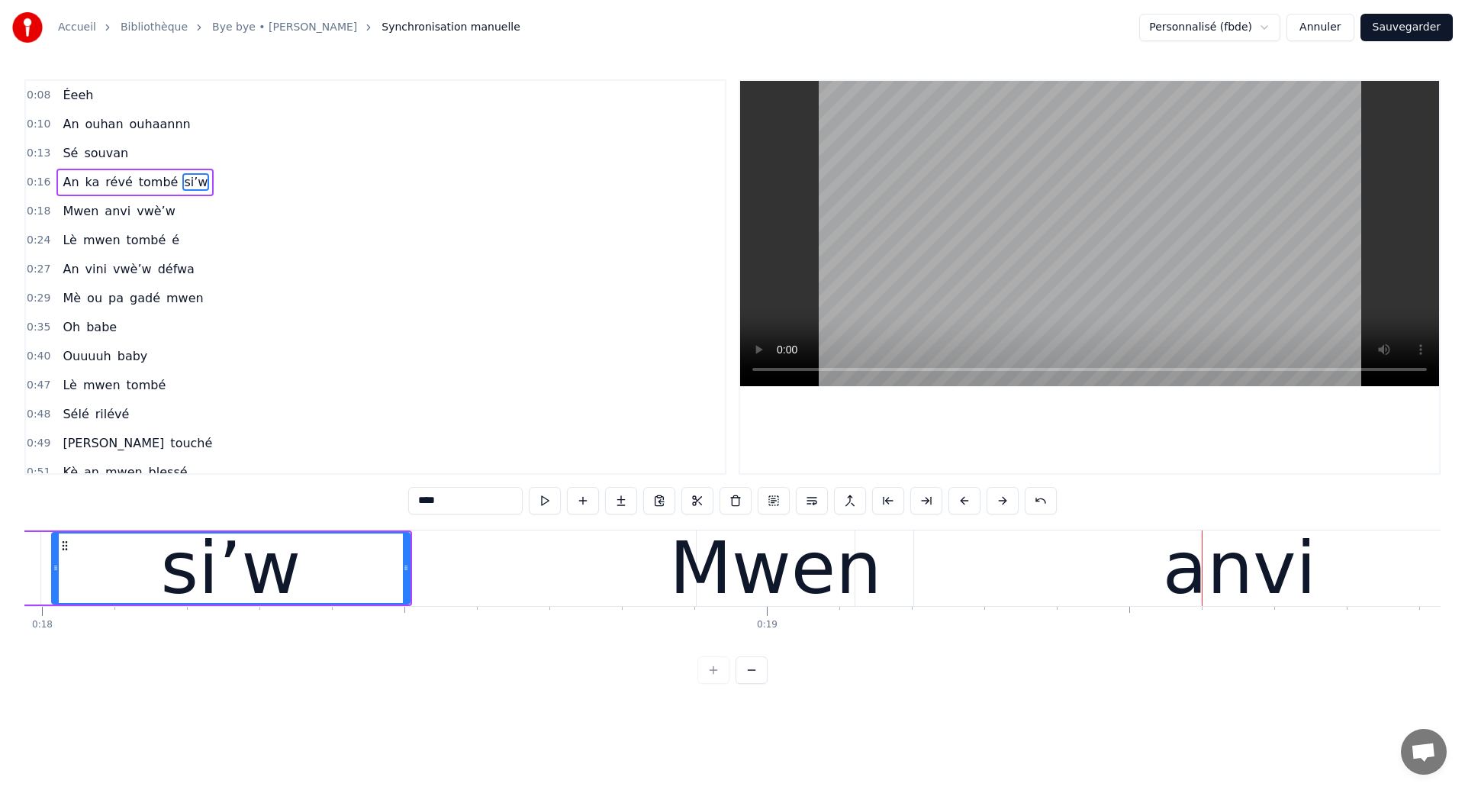
scroll to position [0, 12789]
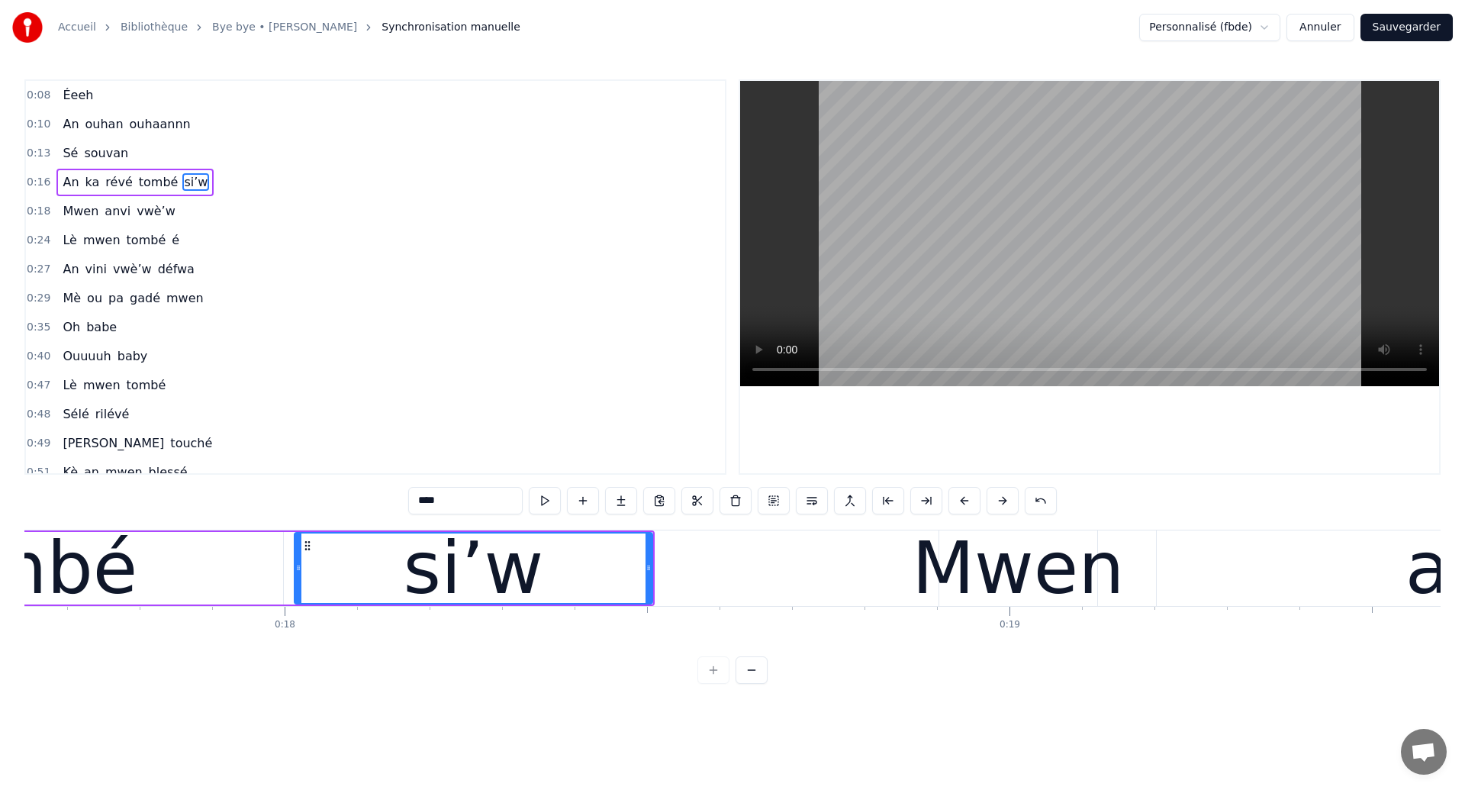
click at [271, 549] on div "tombé" at bounding box center [20, 568] width 526 height 72
type input "*****"
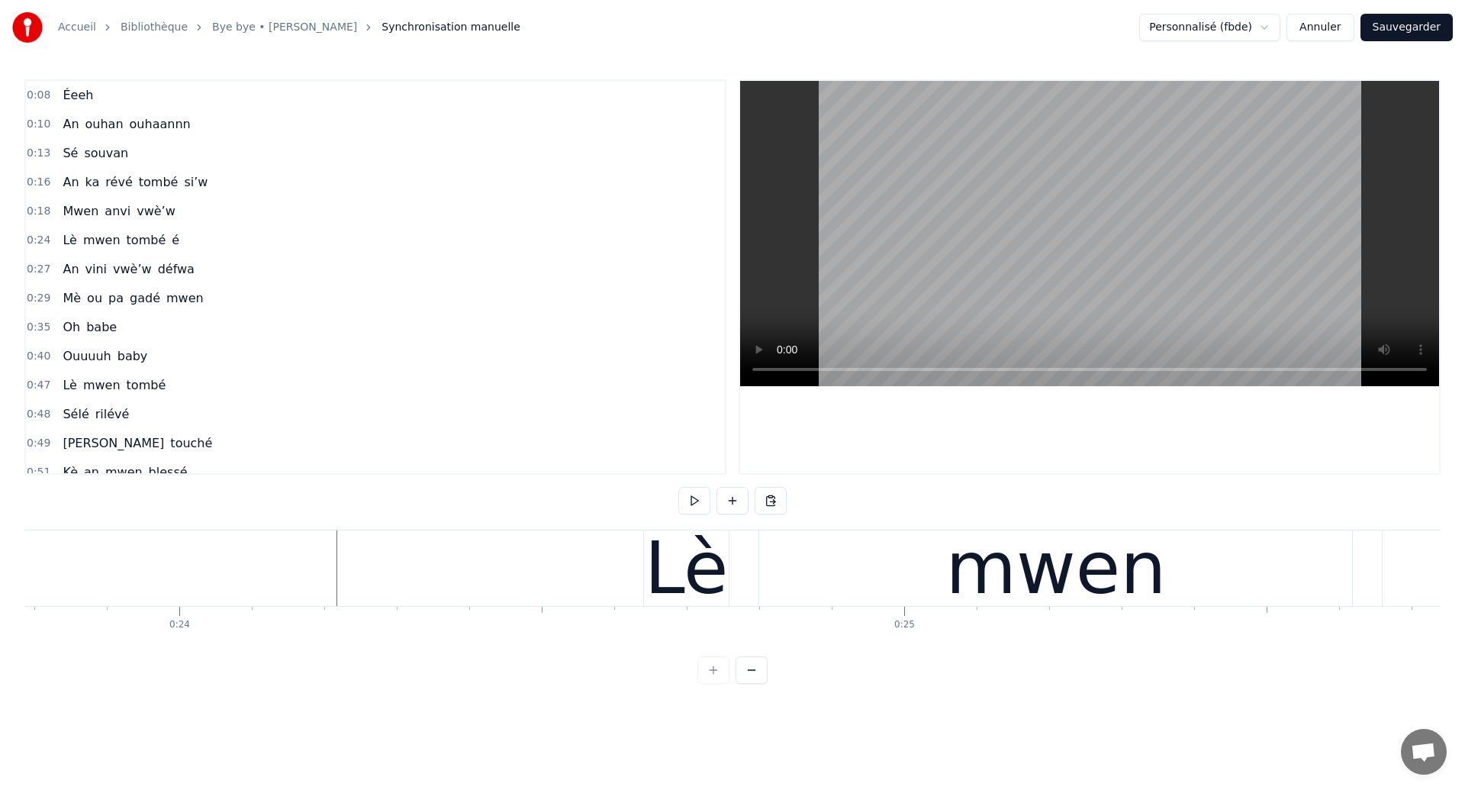
scroll to position [0, 17132]
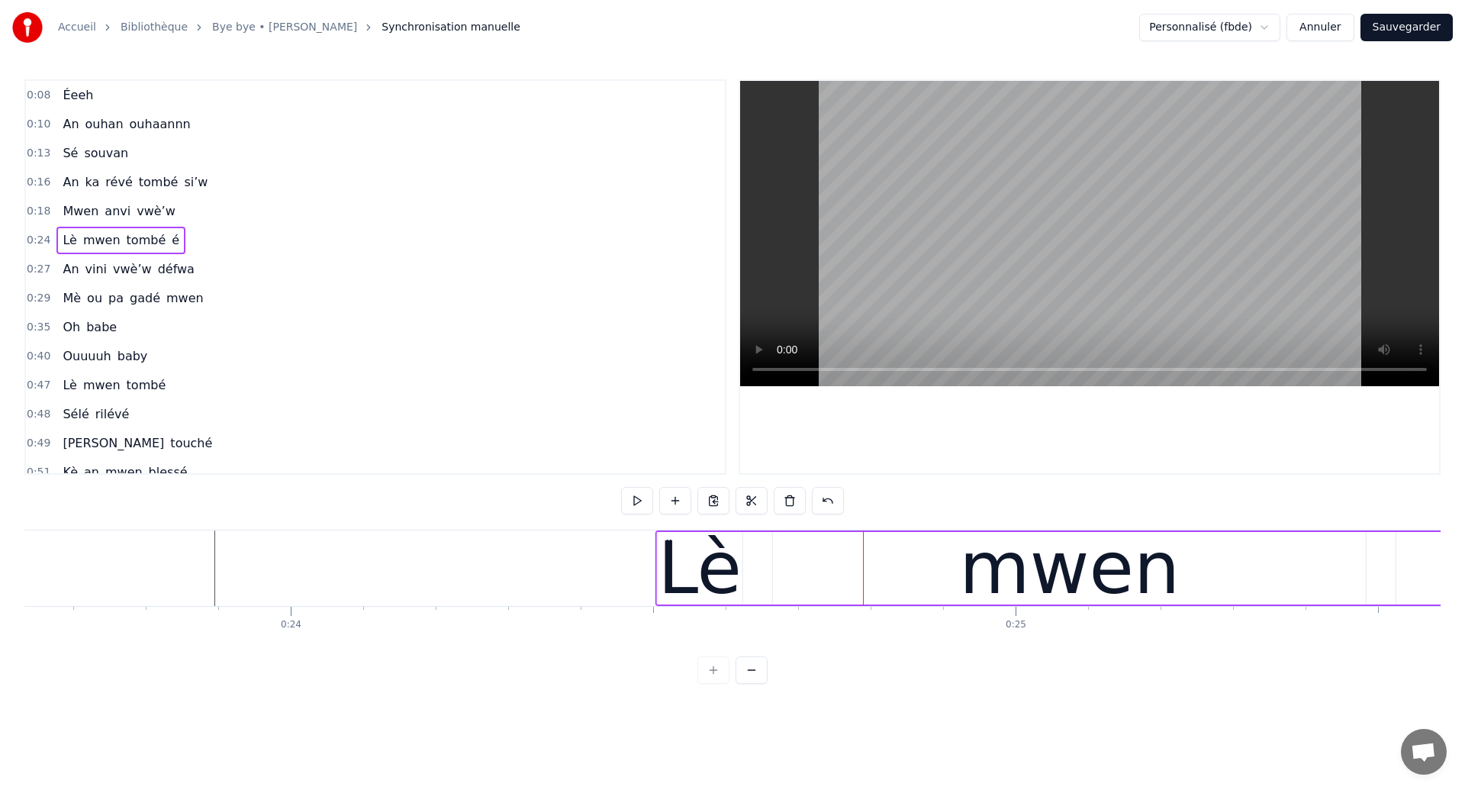
drag, startPoint x: 768, startPoint y: 540, endPoint x: 669, endPoint y: 584, distance: 108.6
click at [669, 584] on div "Lè mwen tombé é" at bounding box center [1475, 568] width 1641 height 76
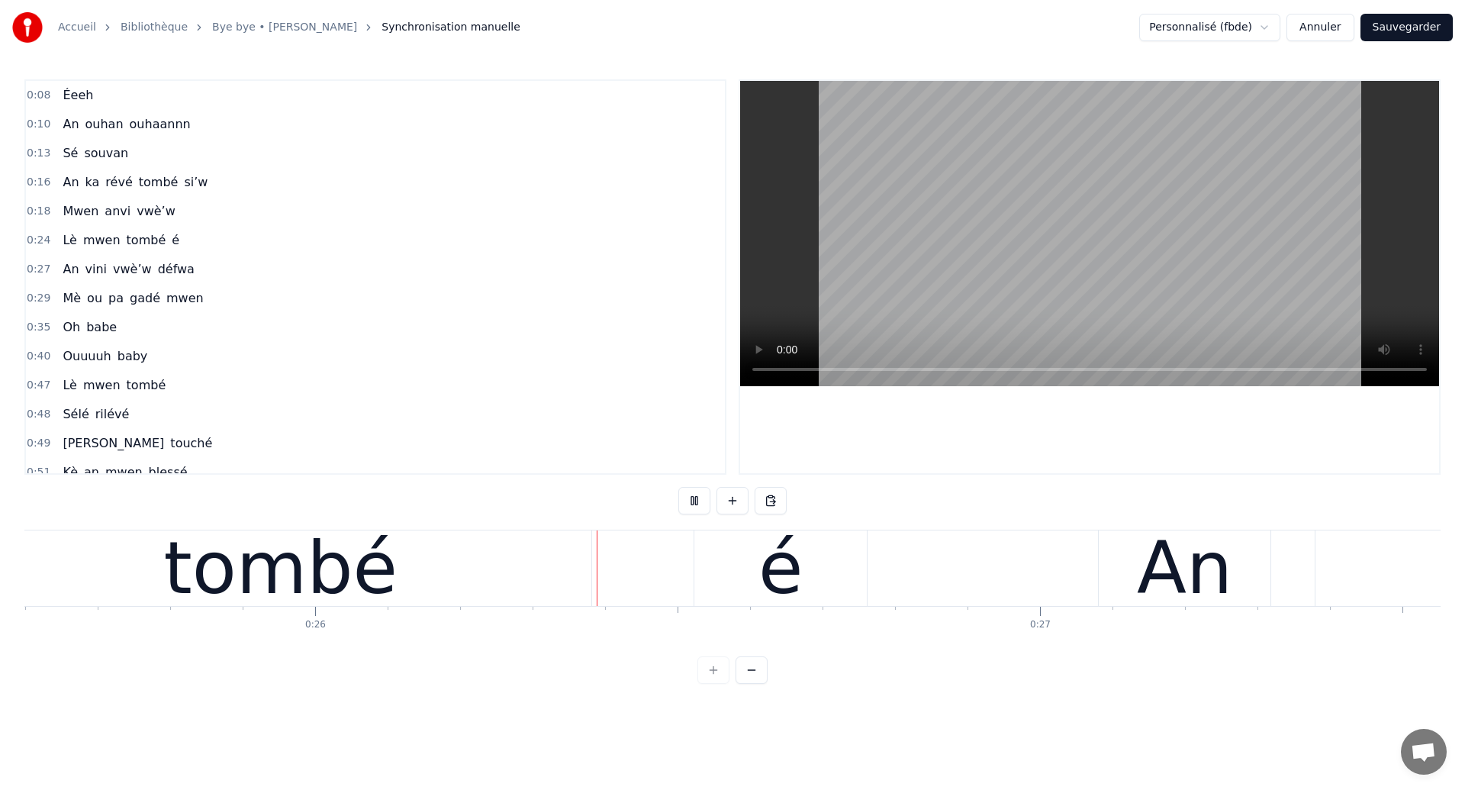
scroll to position [0, 18564]
click at [505, 569] on div "tombé" at bounding box center [274, 568] width 622 height 76
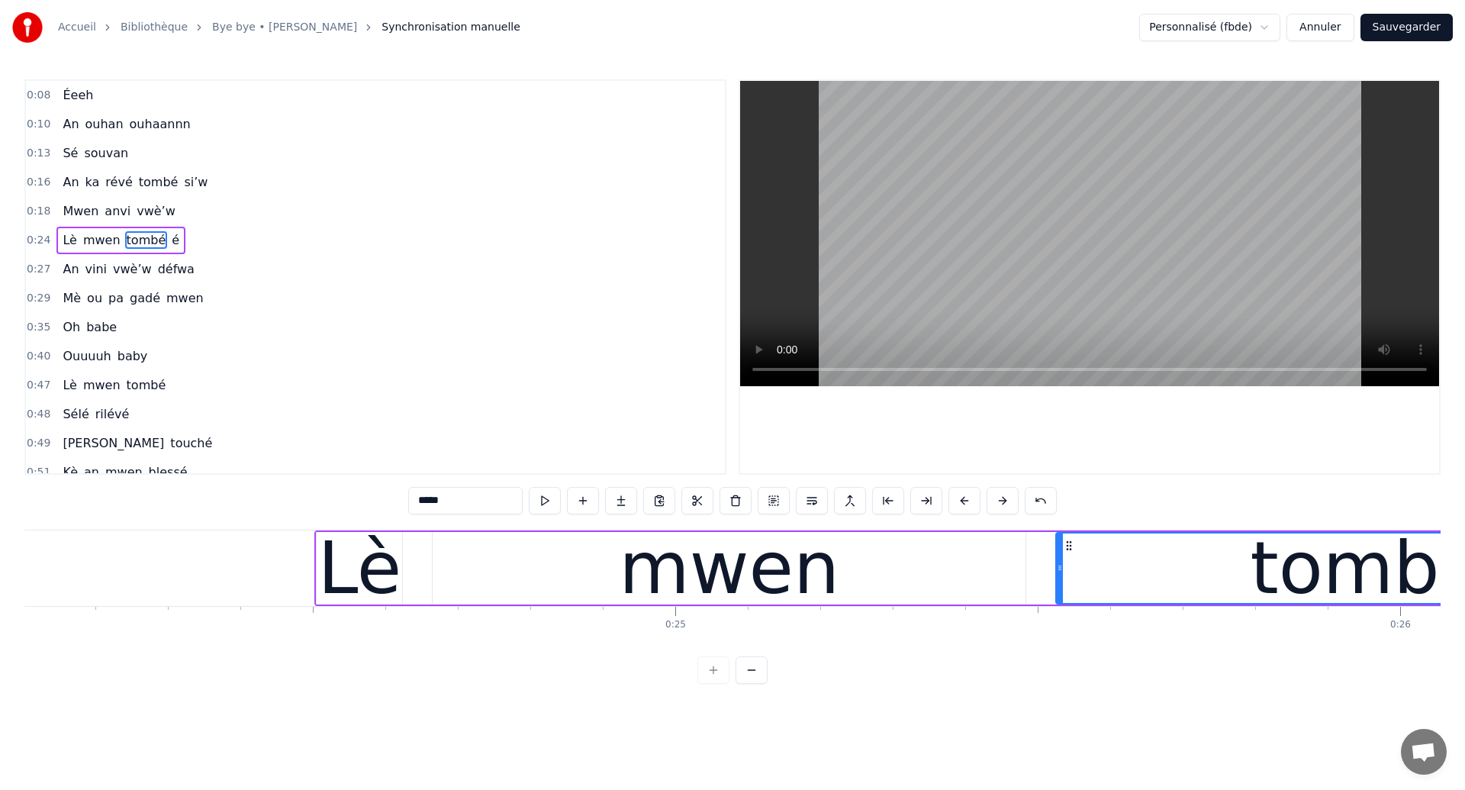
scroll to position [0, 17349]
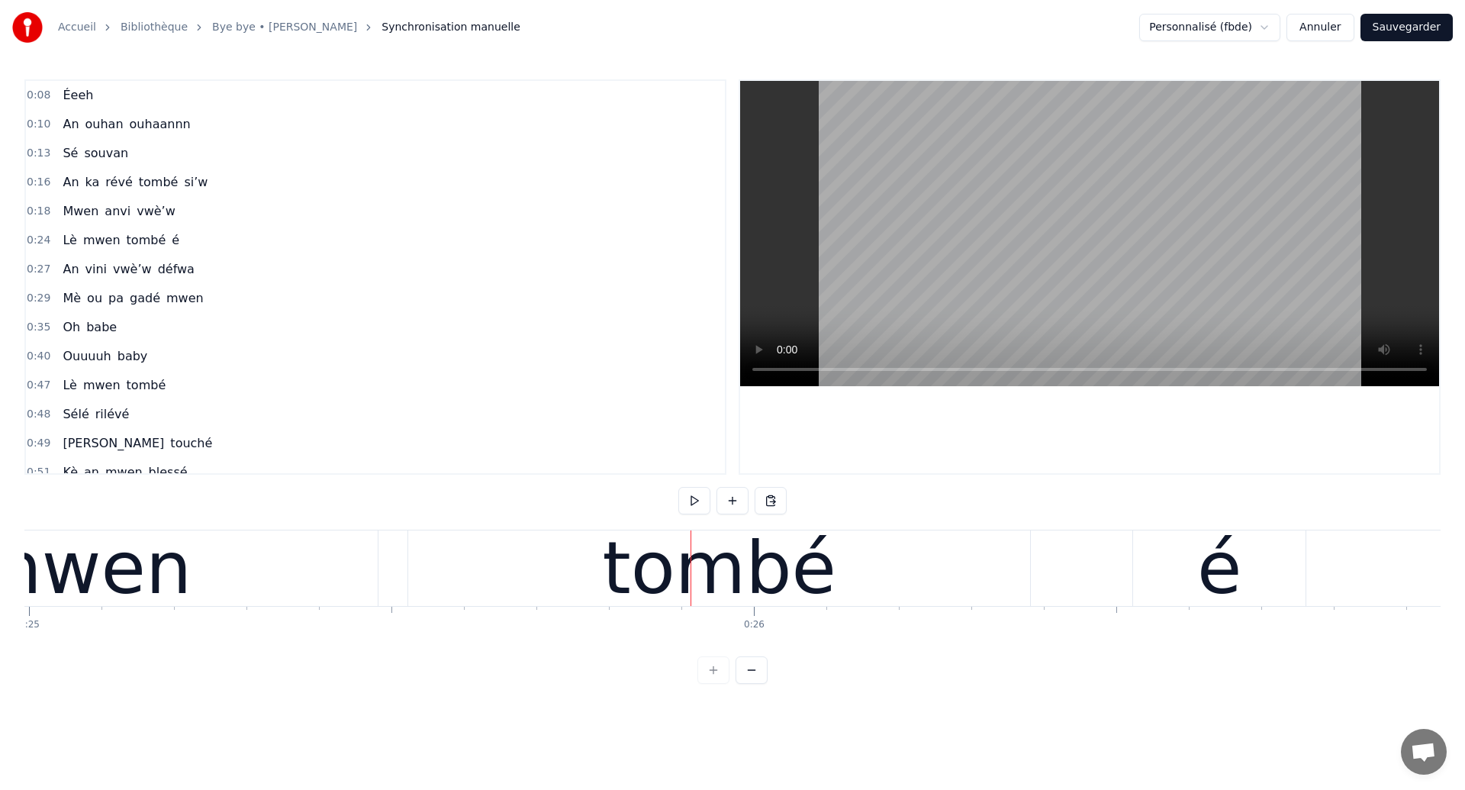
click at [87, 581] on div "mwen" at bounding box center [81, 568] width 221 height 109
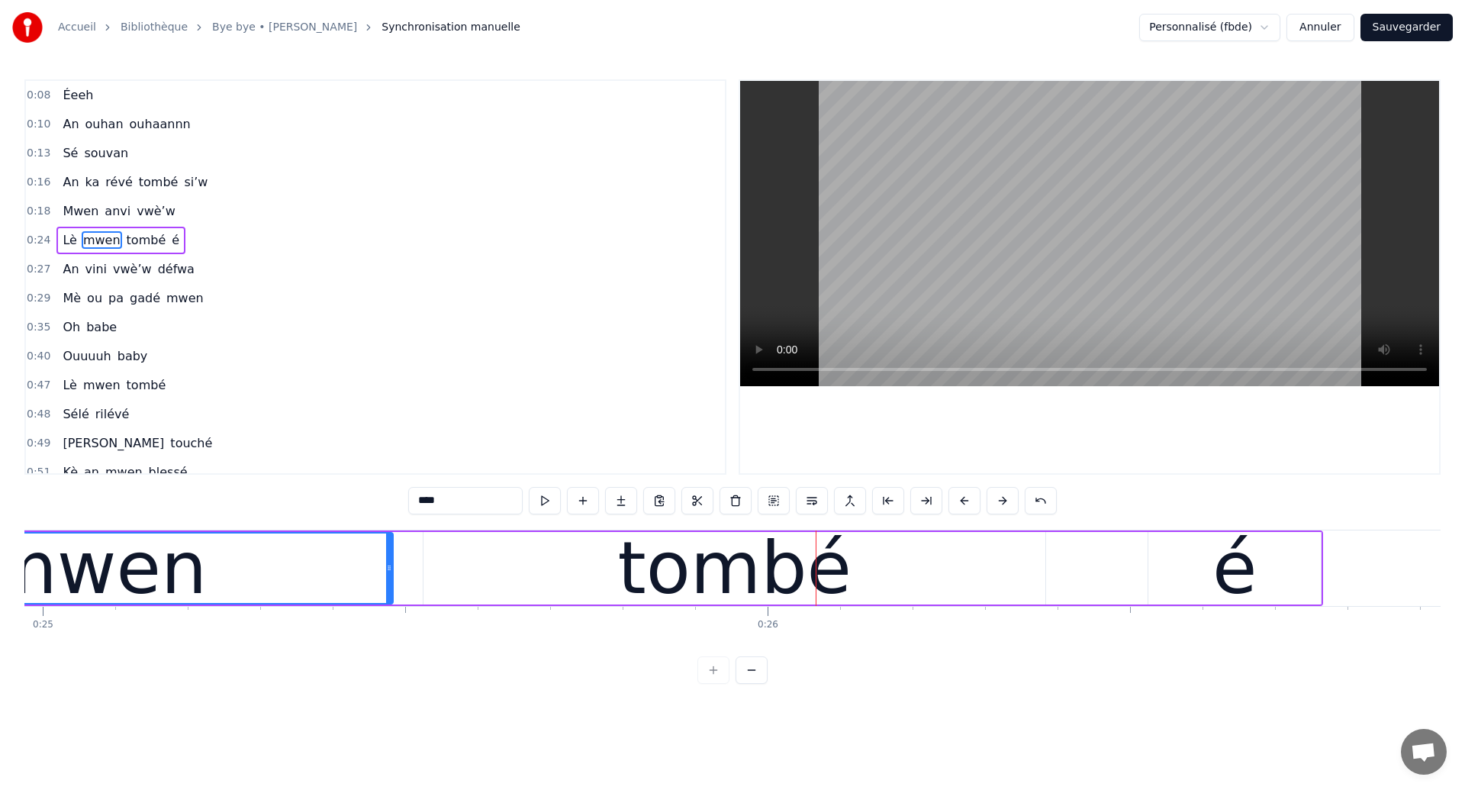
click at [79, 563] on div "mwen" at bounding box center [96, 568] width 221 height 109
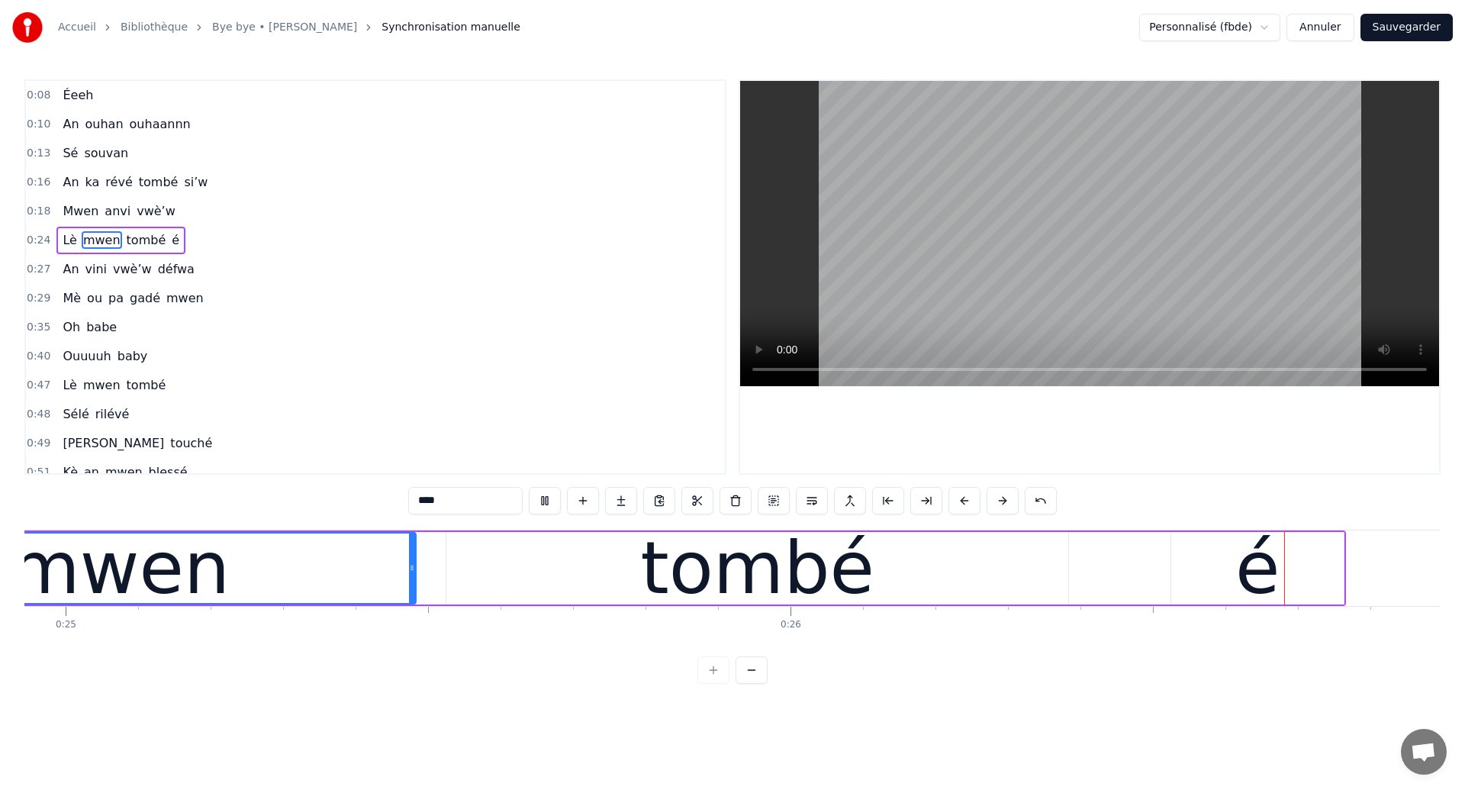
click at [533, 572] on div "tombé" at bounding box center [757, 568] width 622 height 72
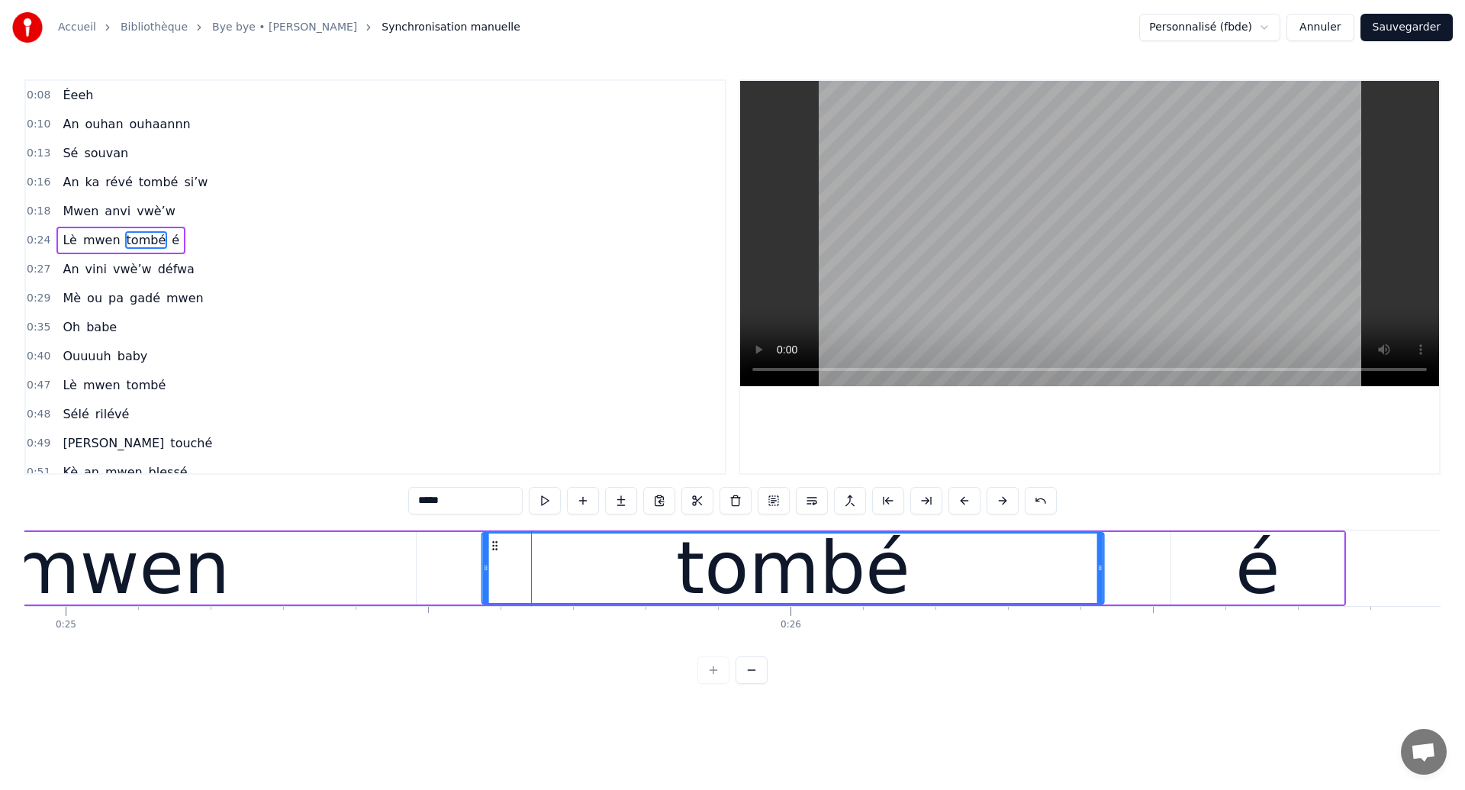
drag, startPoint x: 458, startPoint y: 548, endPoint x: 494, endPoint y: 556, distance: 36.8
click at [494, 556] on div "tombé" at bounding box center [793, 567] width 620 height 69
click at [116, 572] on div "mwen" at bounding box center [119, 568] width 221 height 109
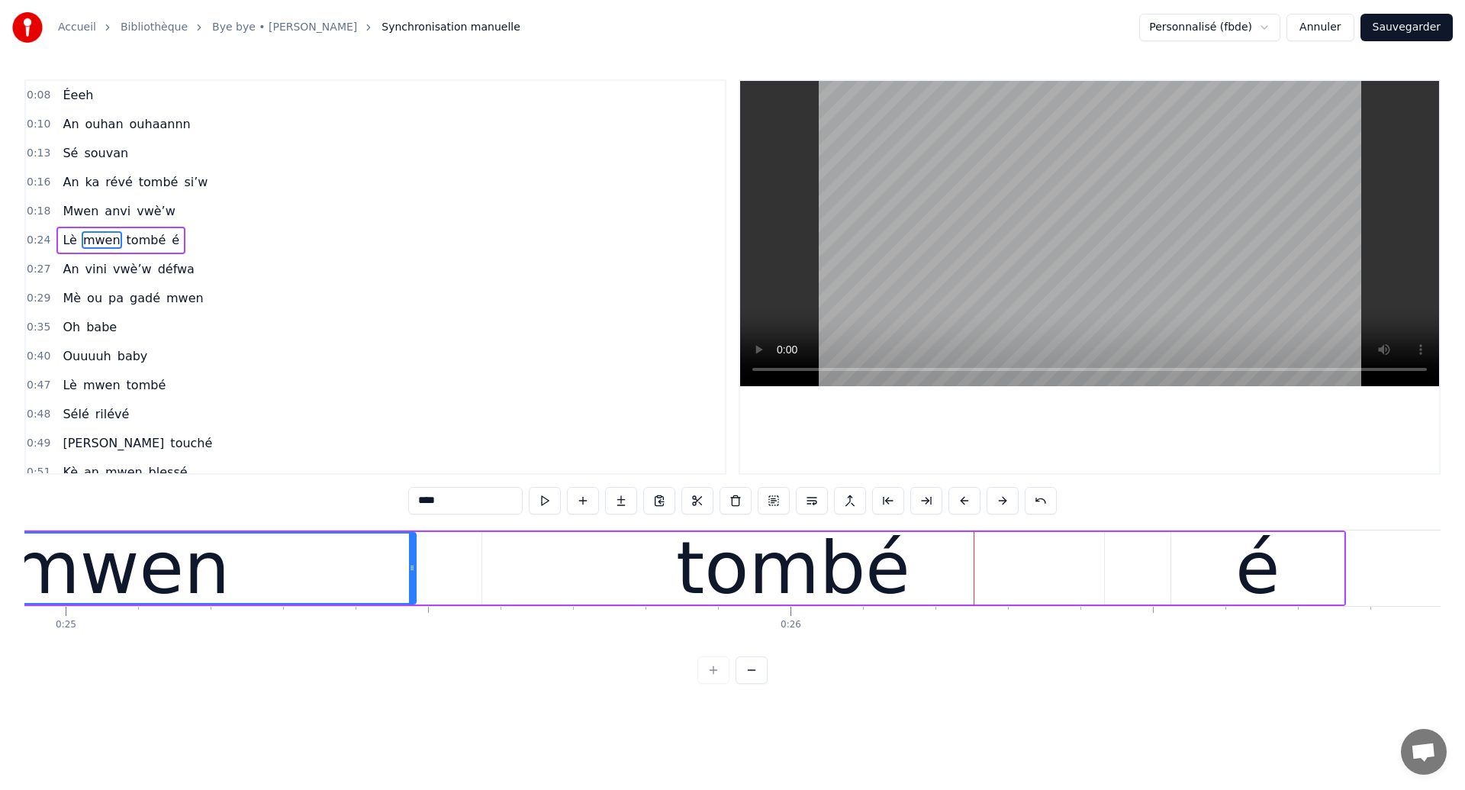
click at [531, 563] on div "tombé" at bounding box center [793, 568] width 622 height 72
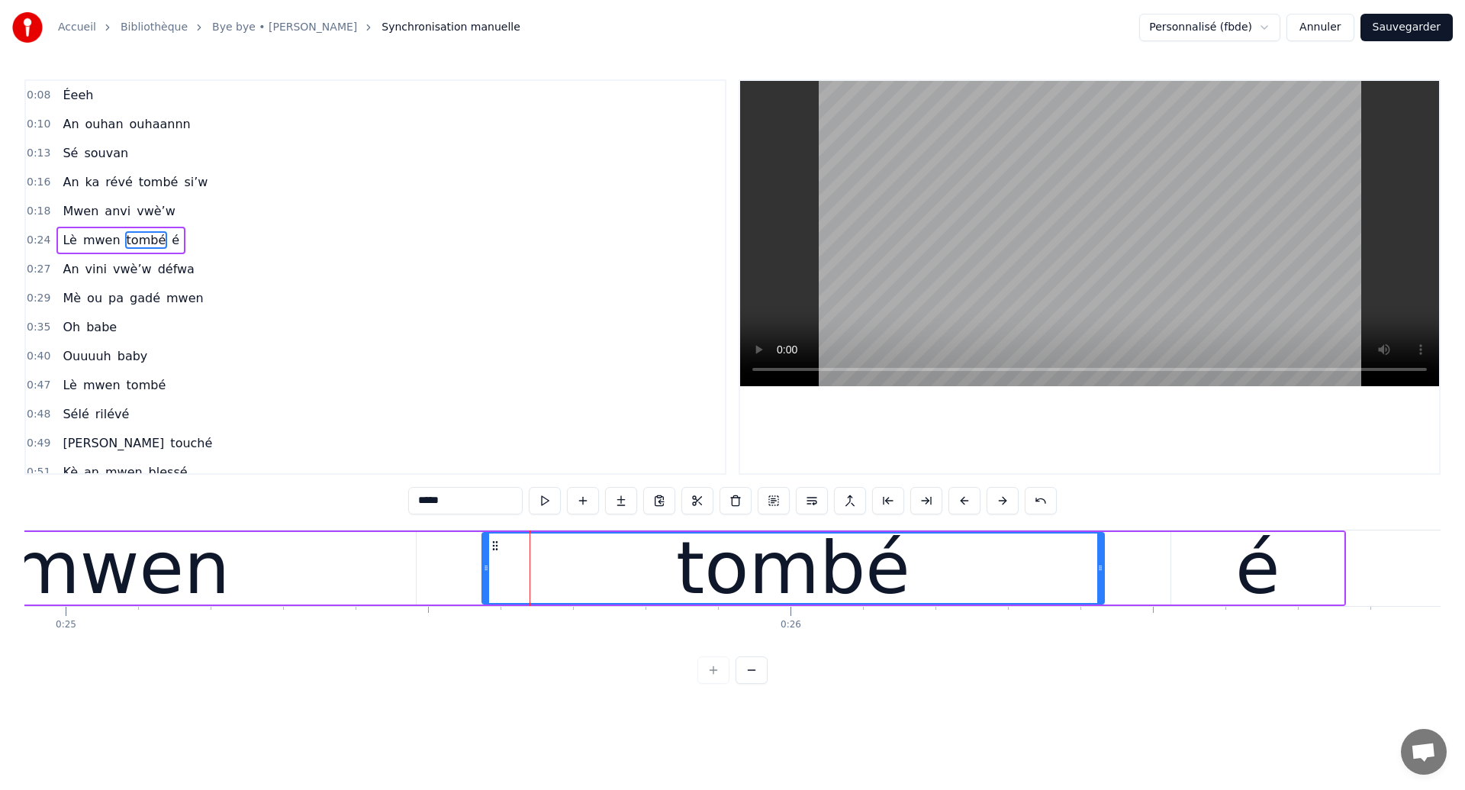
click at [86, 563] on div "mwen" at bounding box center [119, 568] width 221 height 109
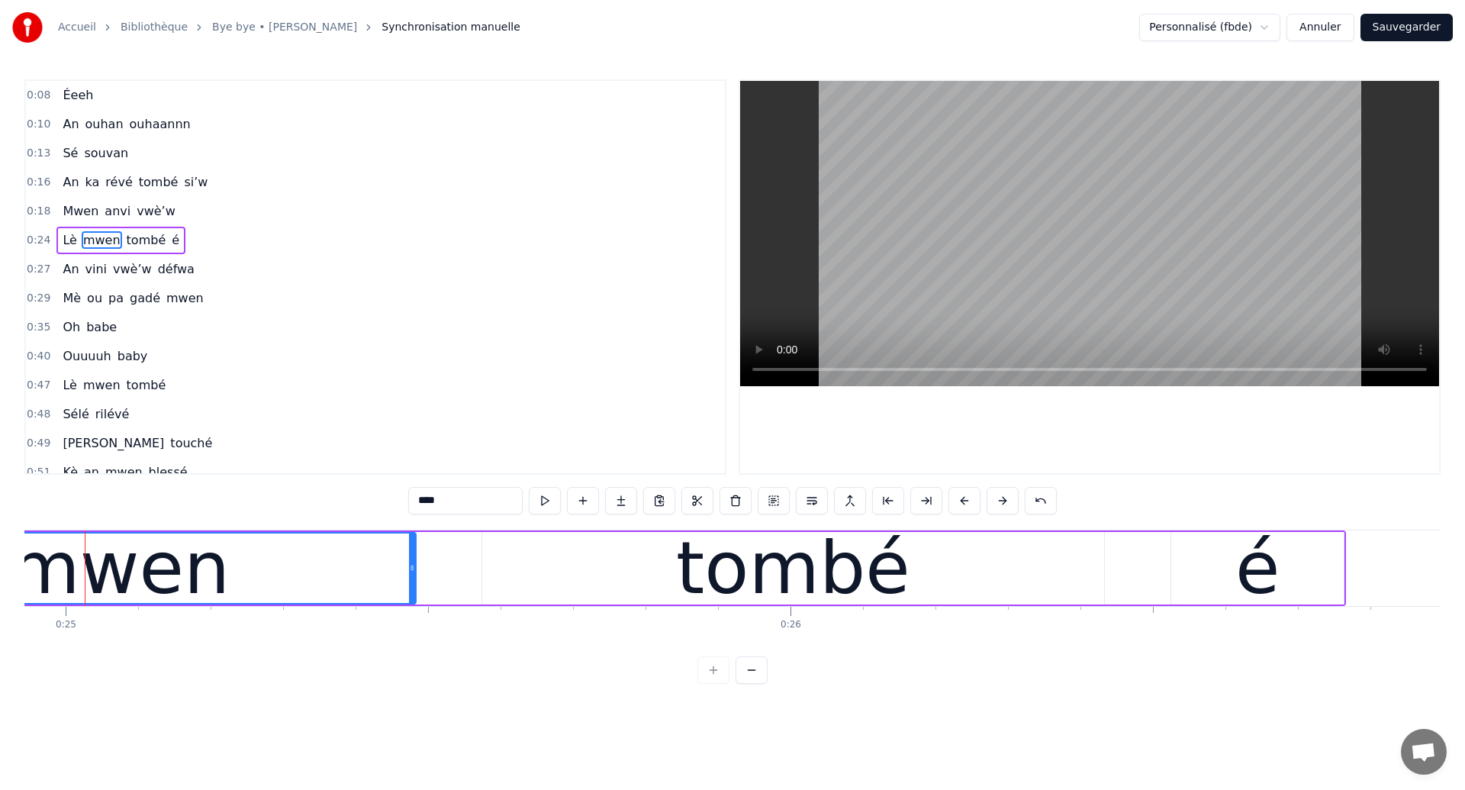
scroll to position [0, 18066]
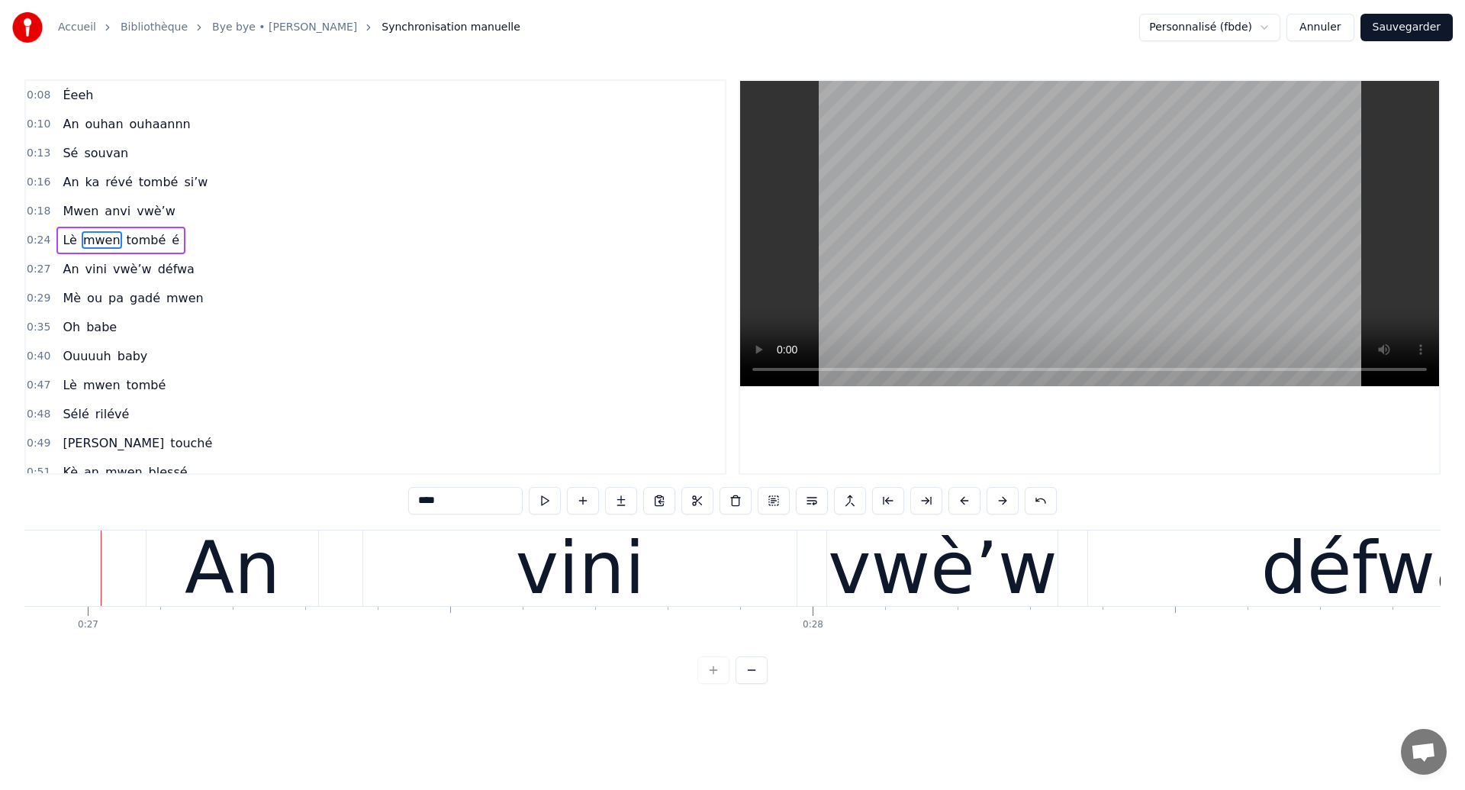
click at [579, 571] on div "vini" at bounding box center [580, 568] width 129 height 109
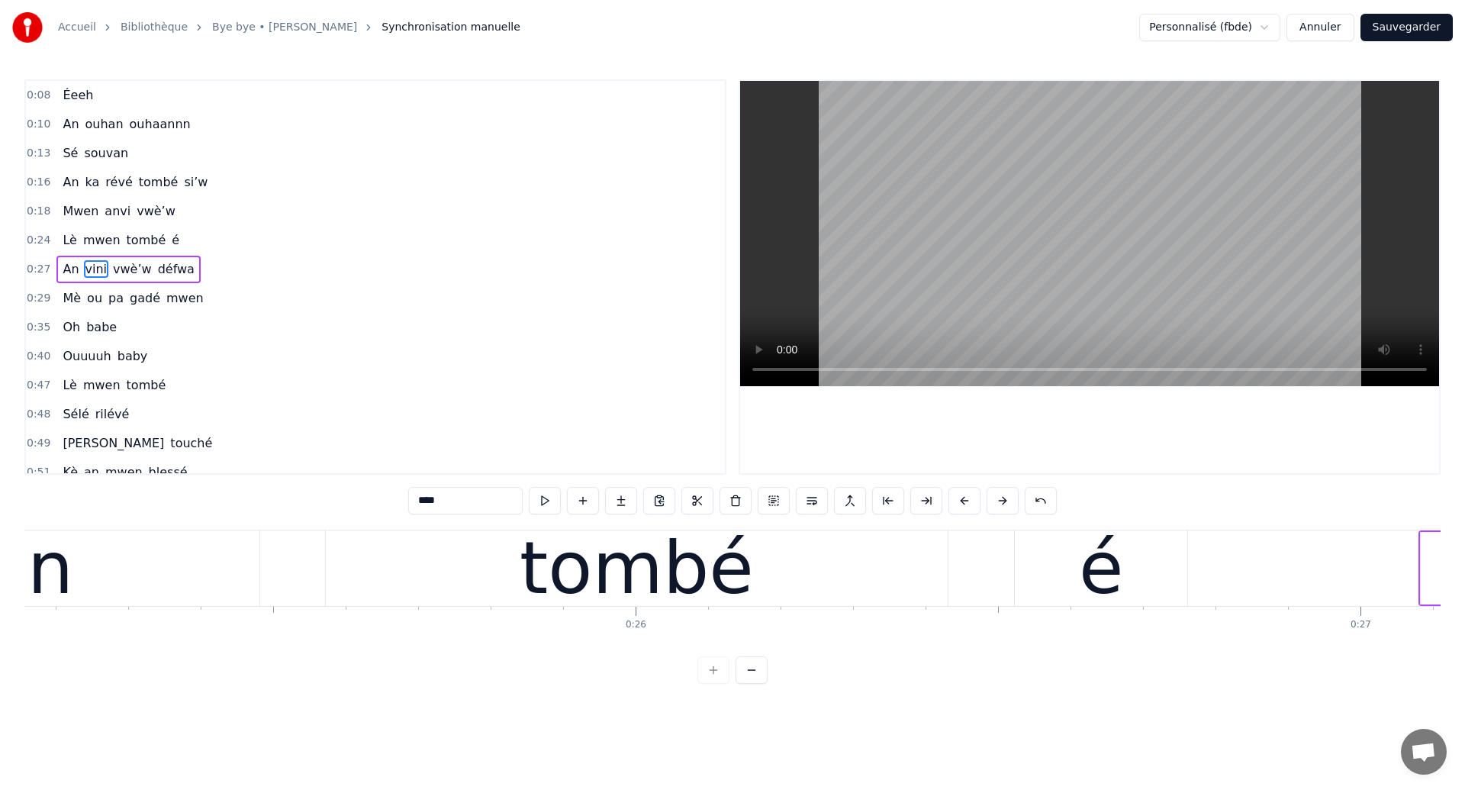
scroll to position [0, 18211]
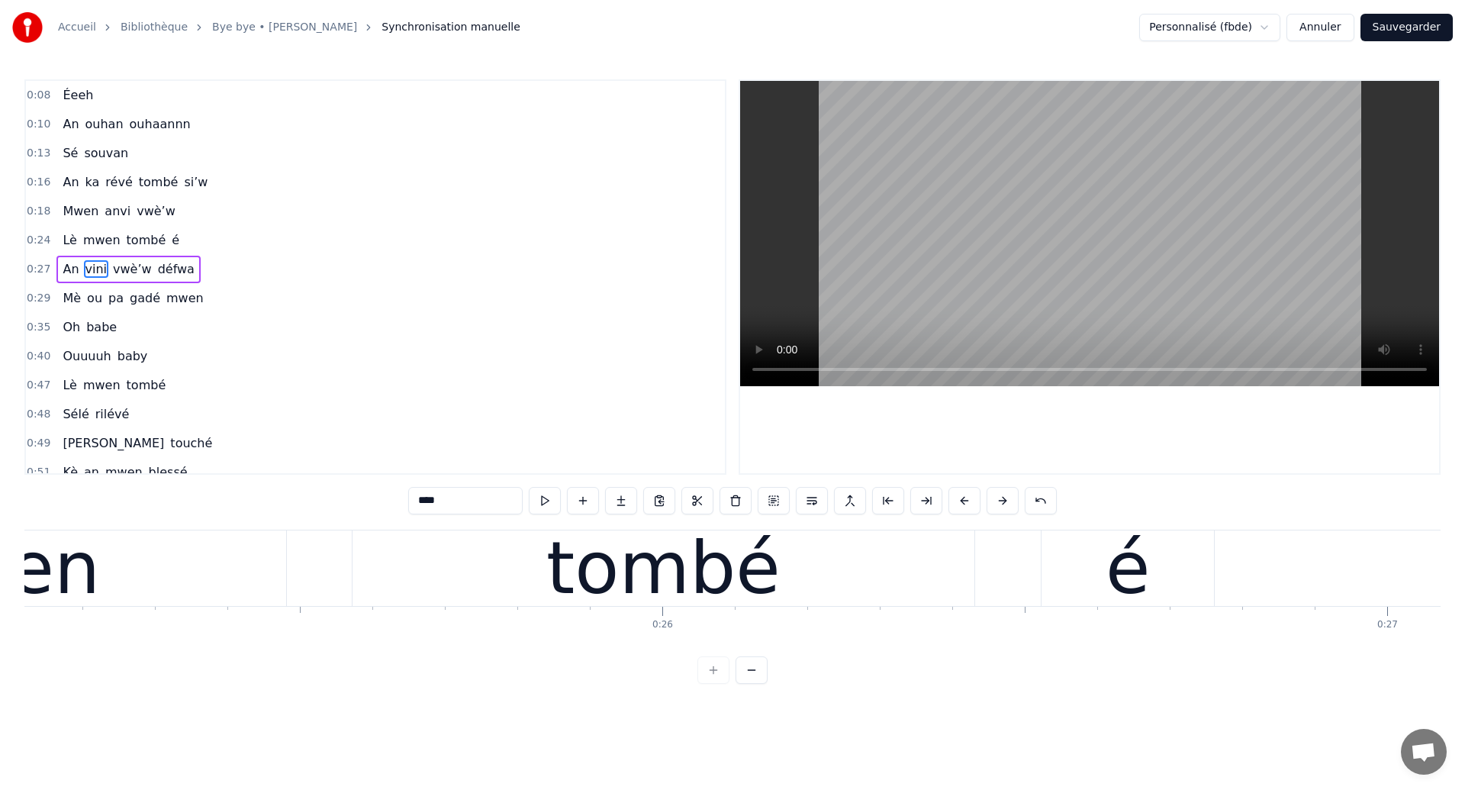
click at [468, 572] on div "tombé" at bounding box center [664, 568] width 622 height 76
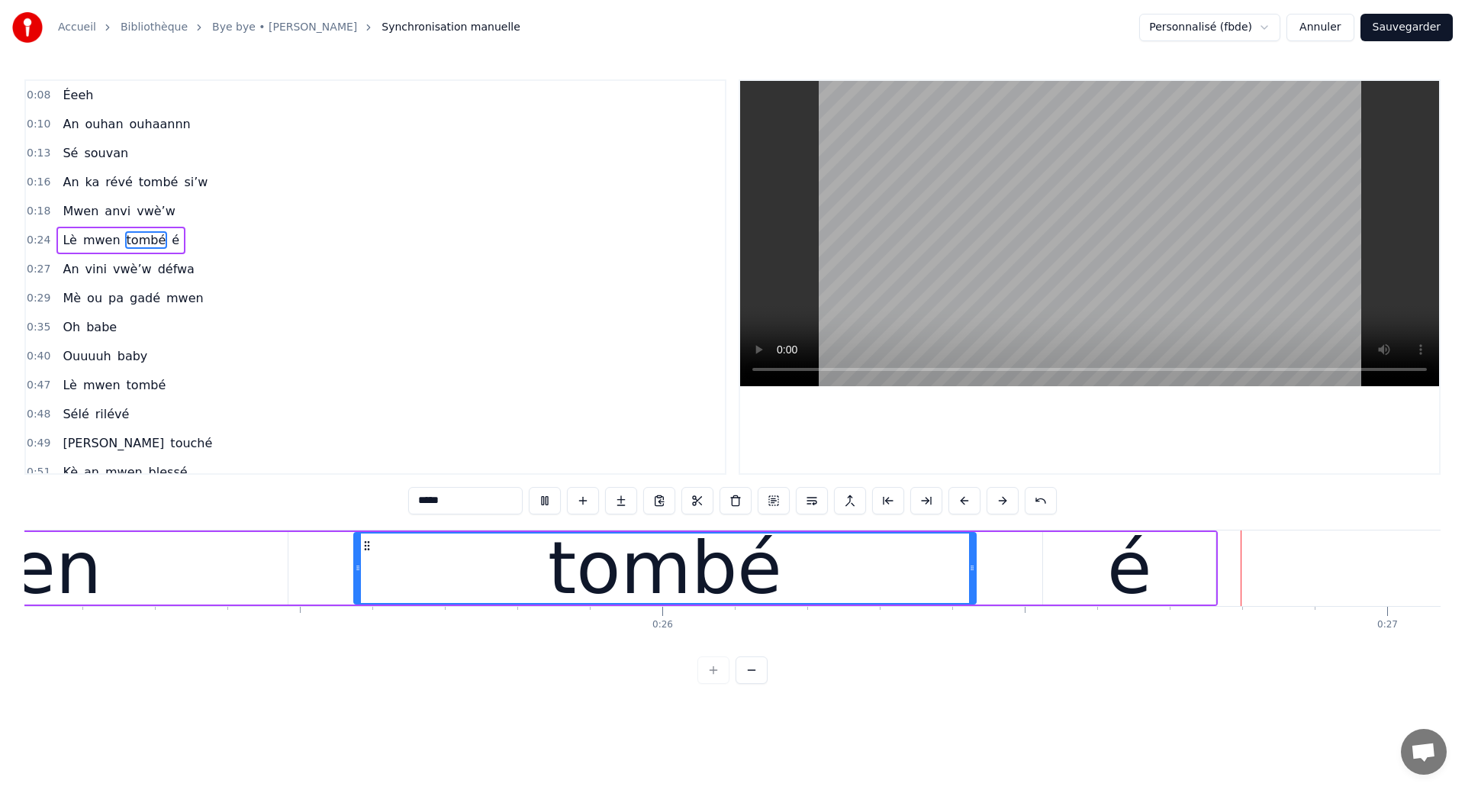
click at [839, 585] on div "tombé" at bounding box center [665, 567] width 620 height 69
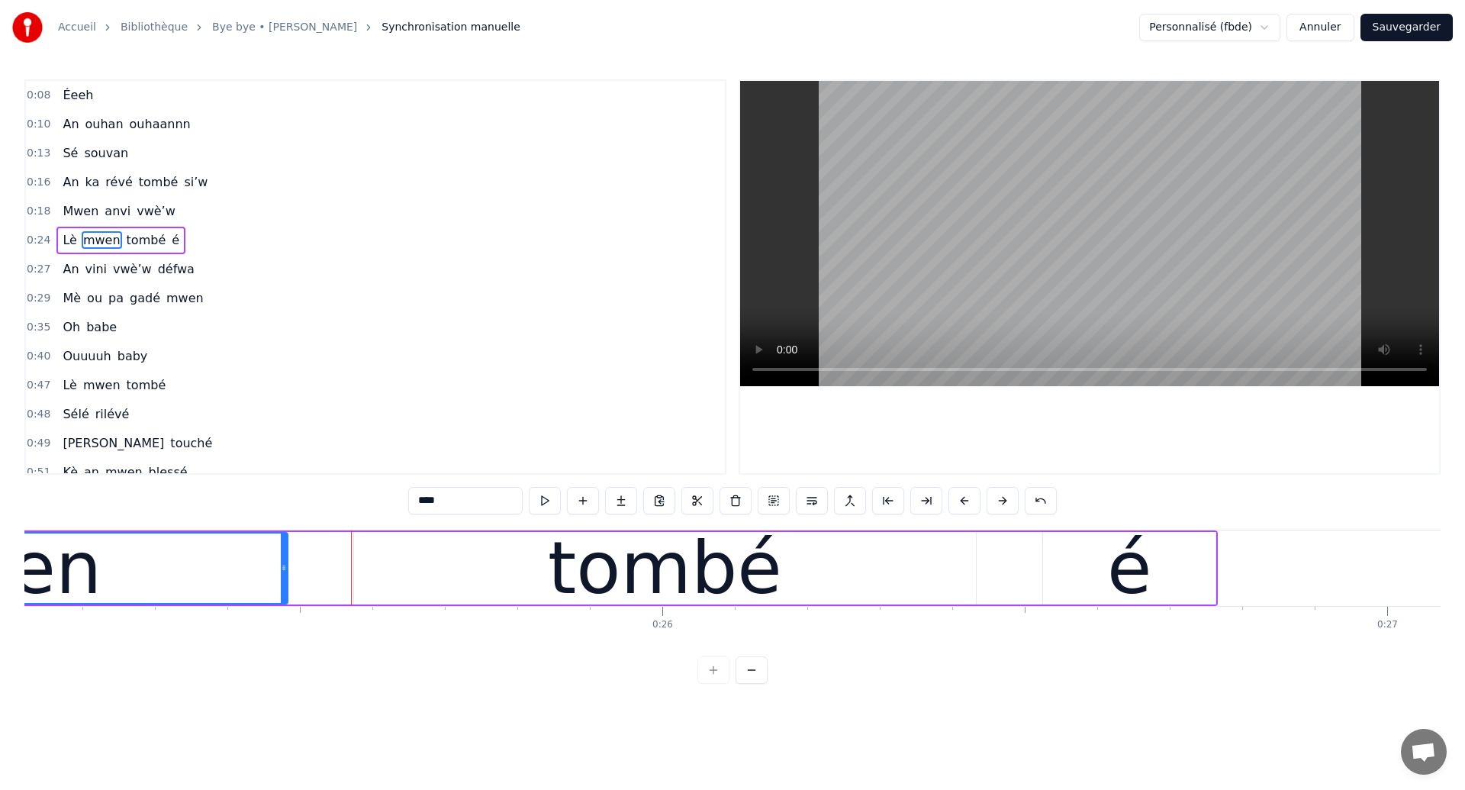
click at [826, 578] on div "tombé" at bounding box center [665, 568] width 622 height 72
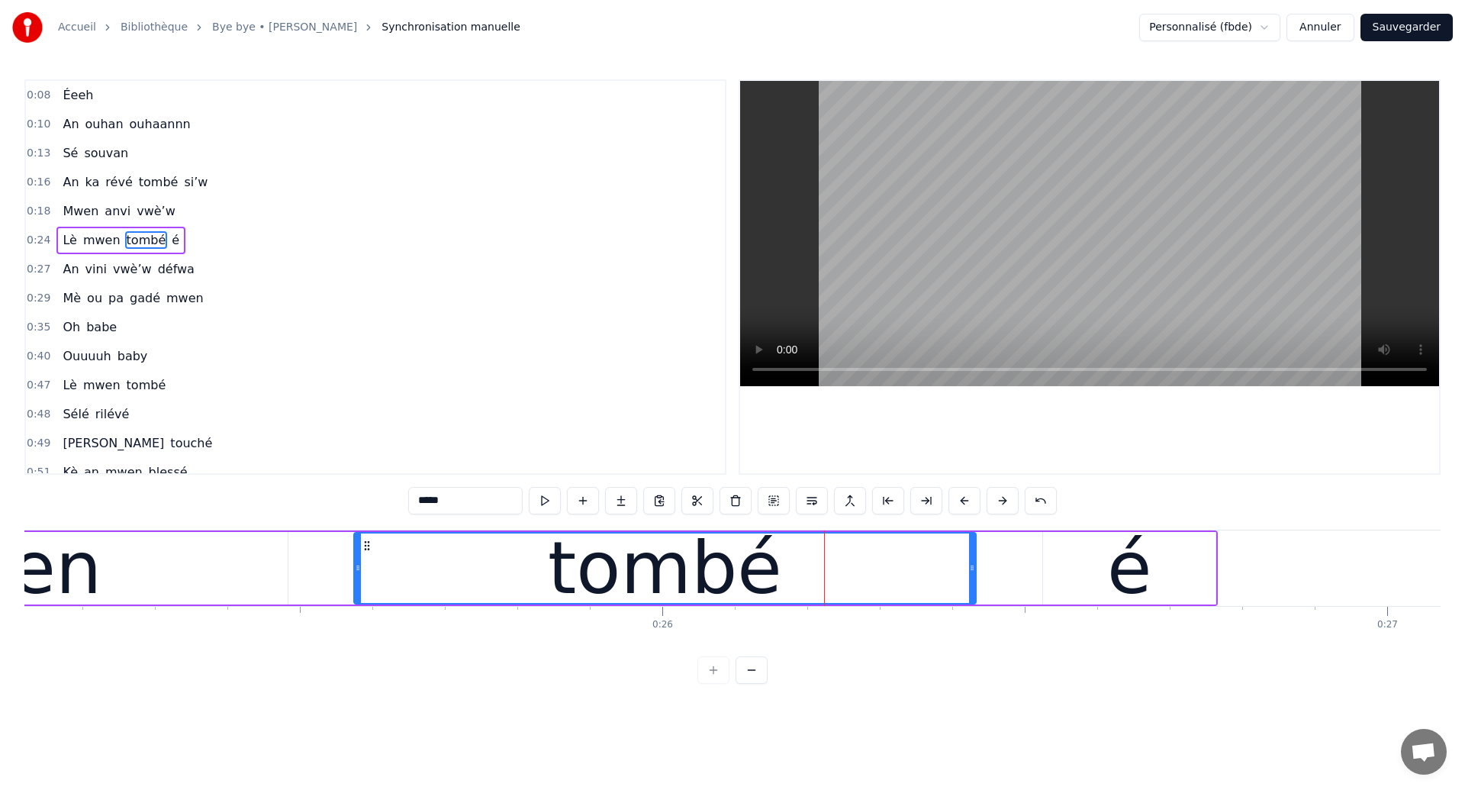
click at [446, 596] on div "tombé" at bounding box center [665, 567] width 620 height 69
click at [826, 567] on div "tombé" at bounding box center [665, 567] width 620 height 69
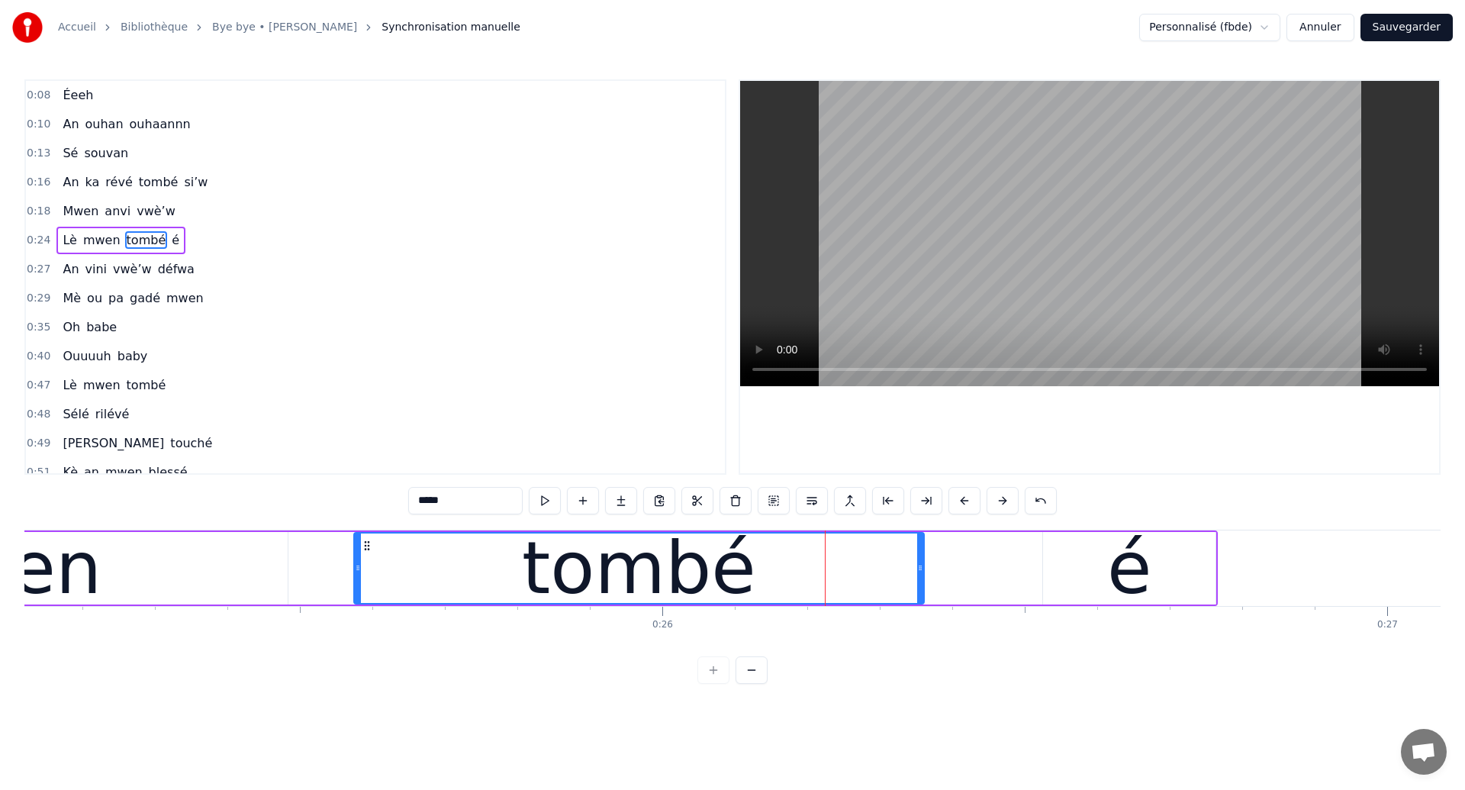
drag, startPoint x: 973, startPoint y: 575, endPoint x: 921, endPoint y: 594, distance: 55.3
click at [921, 594] on div at bounding box center [920, 567] width 6 height 69
click at [1085, 565] on div "é" at bounding box center [1129, 568] width 172 height 72
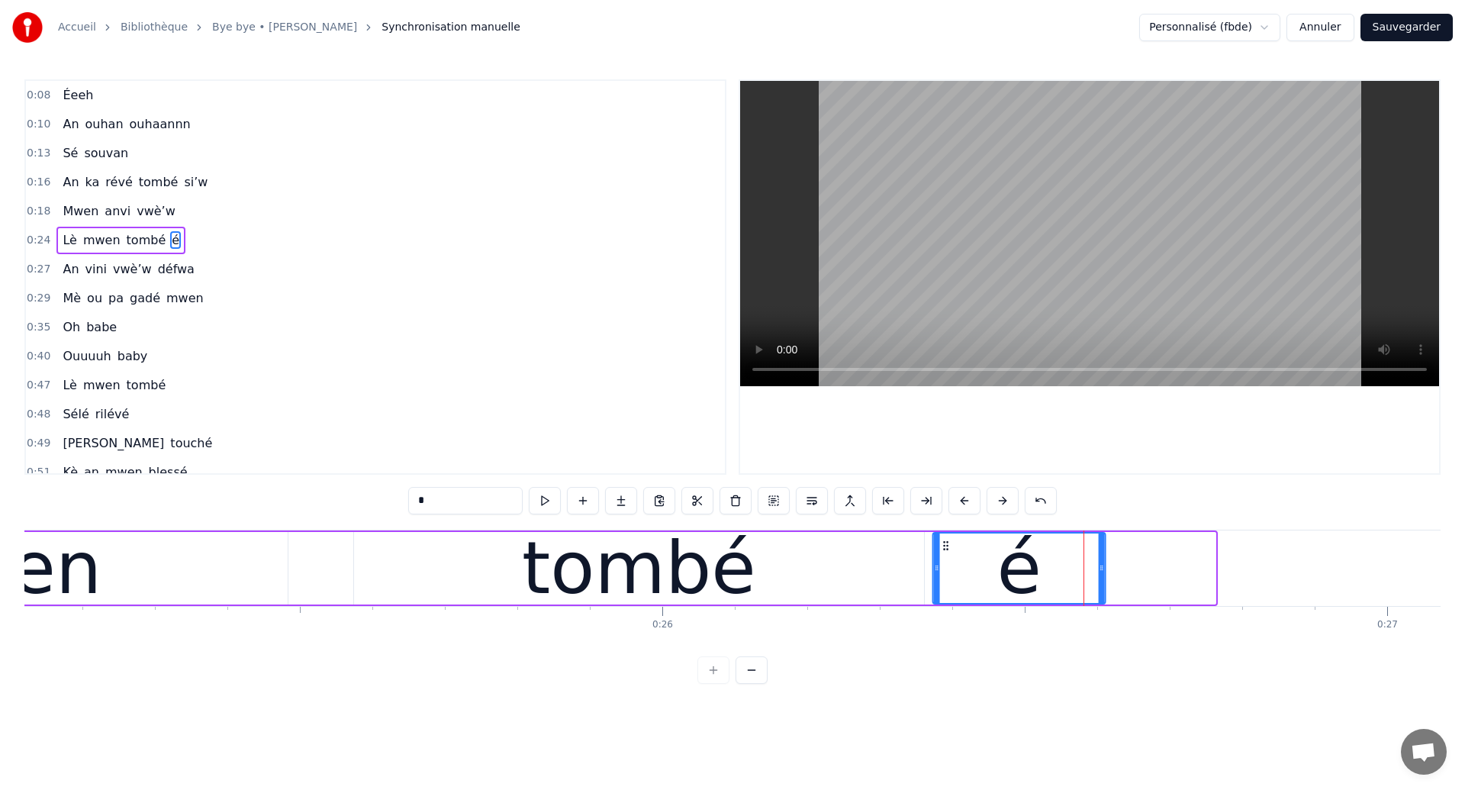
drag, startPoint x: 1053, startPoint y: 542, endPoint x: 943, endPoint y: 585, distance: 117.9
click at [943, 585] on div "é" at bounding box center [1019, 567] width 171 height 69
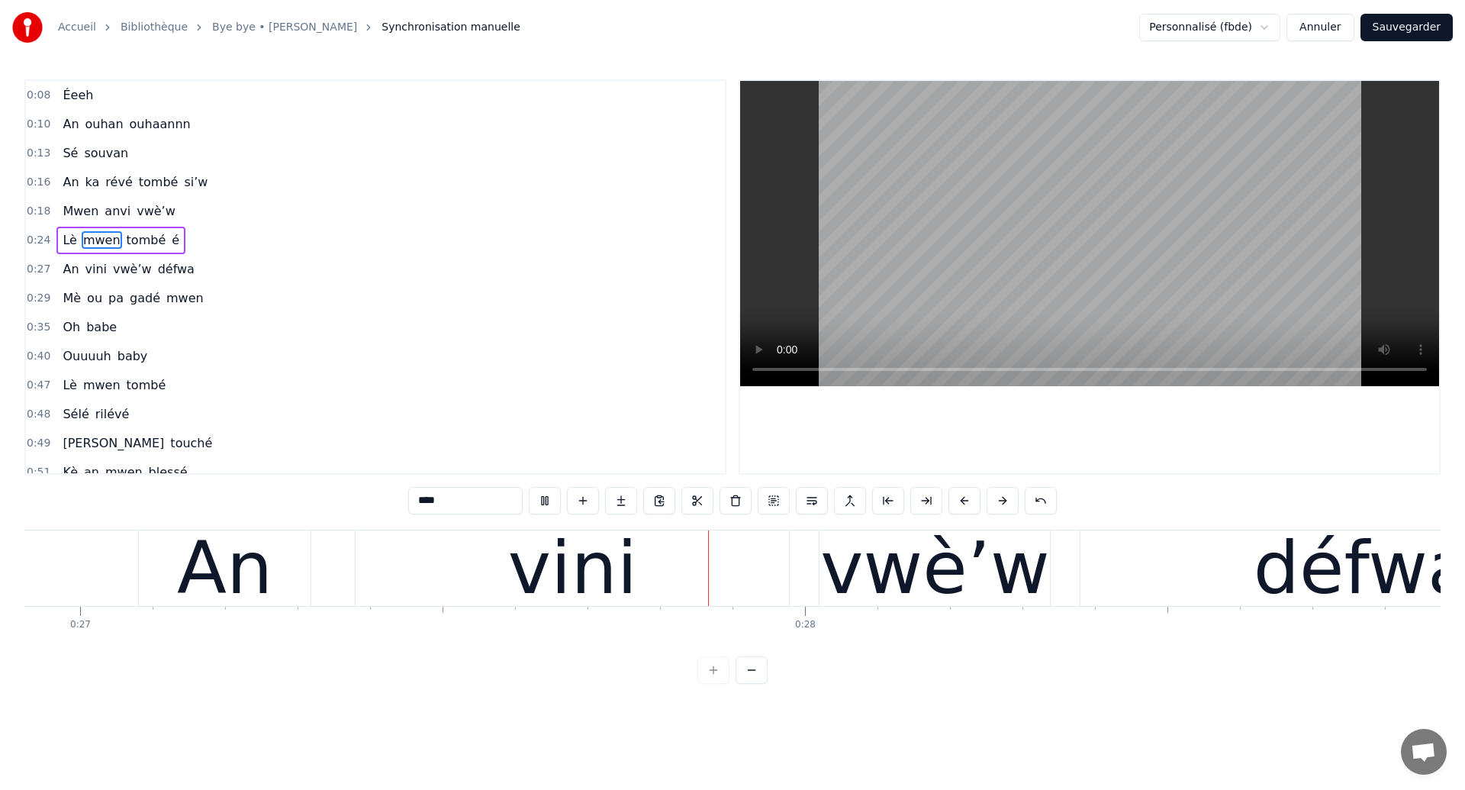
click at [471, 581] on div "vini" at bounding box center [572, 568] width 433 height 76
type input "****"
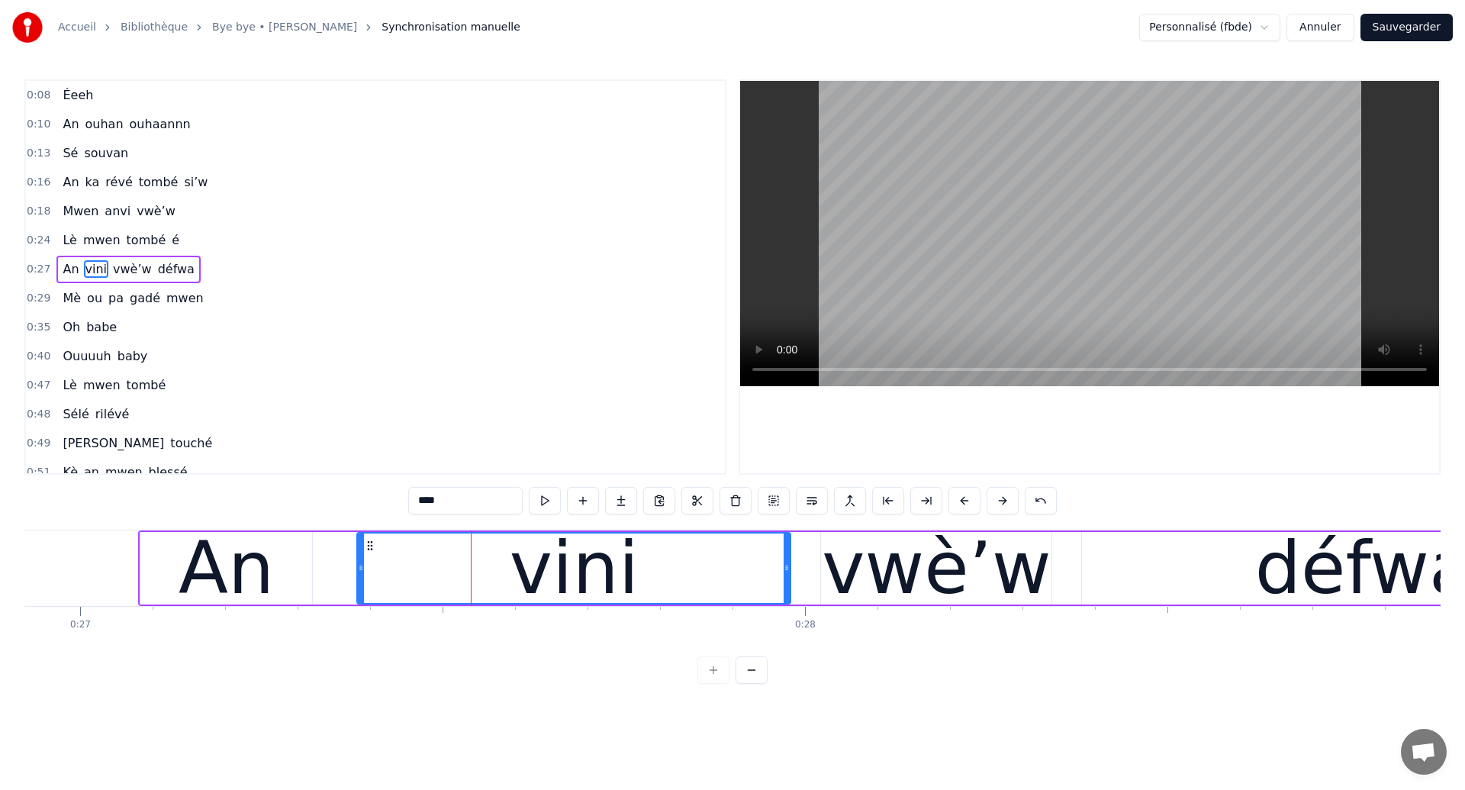
click at [471, 581] on div at bounding box center [471, 568] width 1 height 76
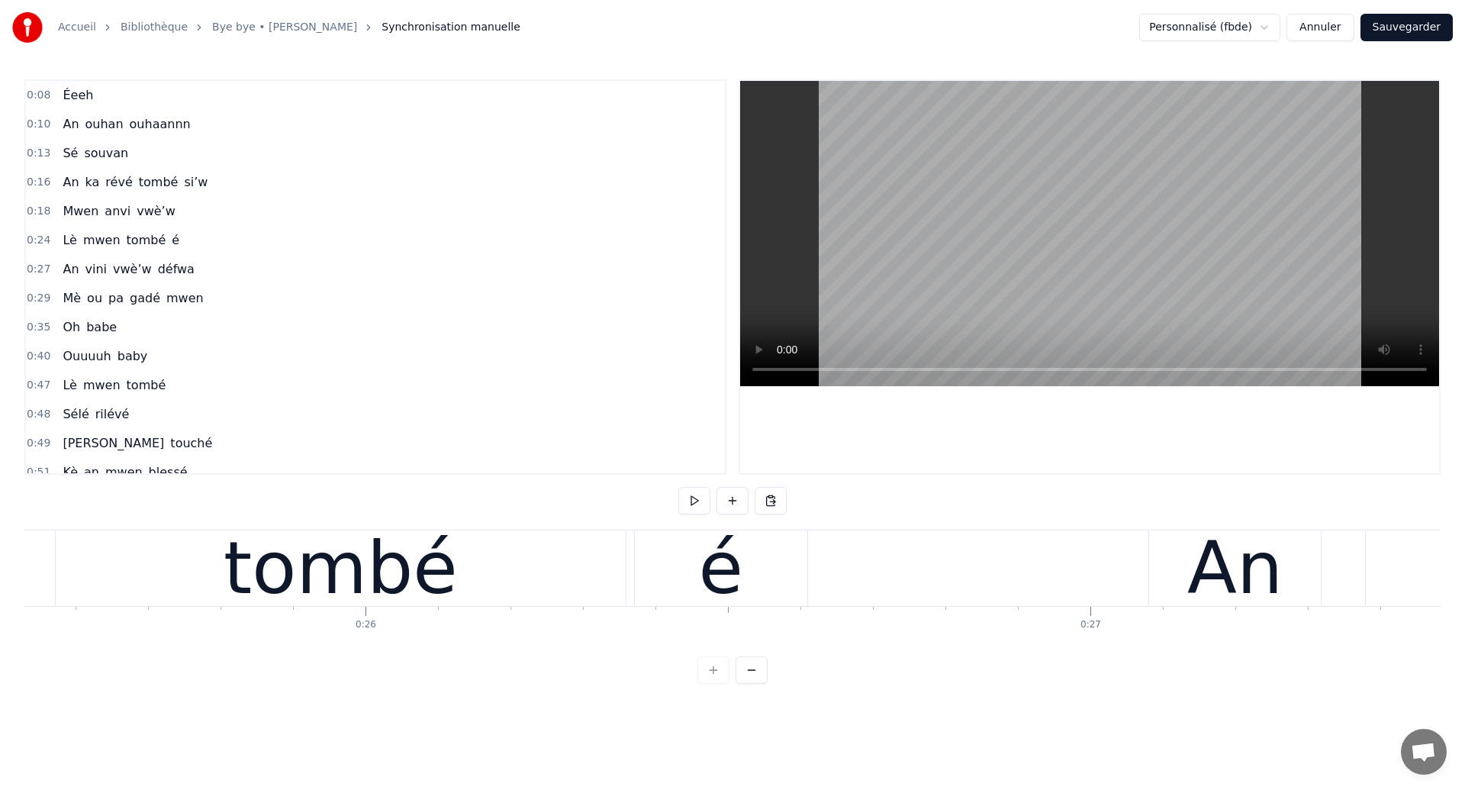
scroll to position [0, 18443]
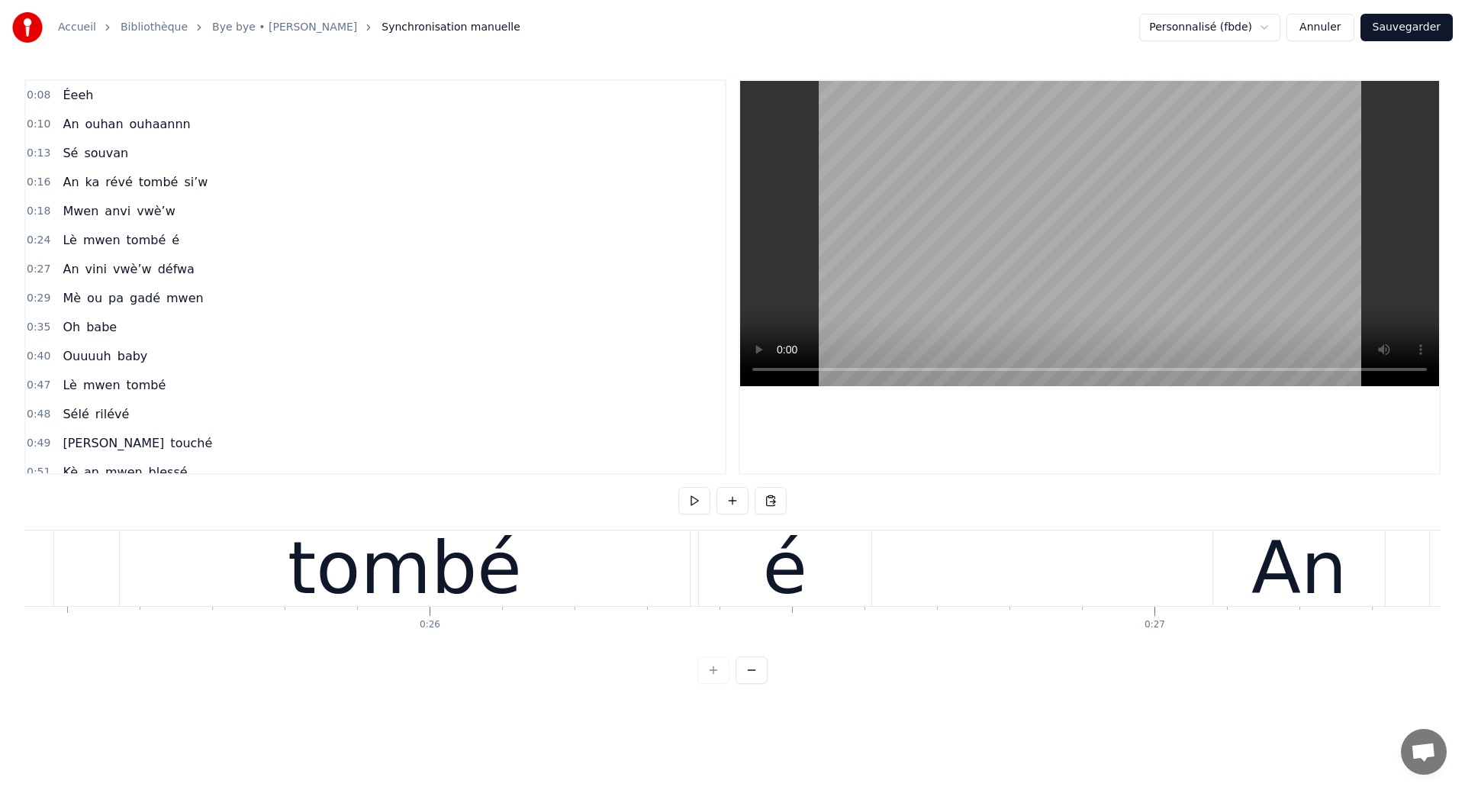
click at [427, 569] on div "tombé" at bounding box center [405, 568] width 234 height 109
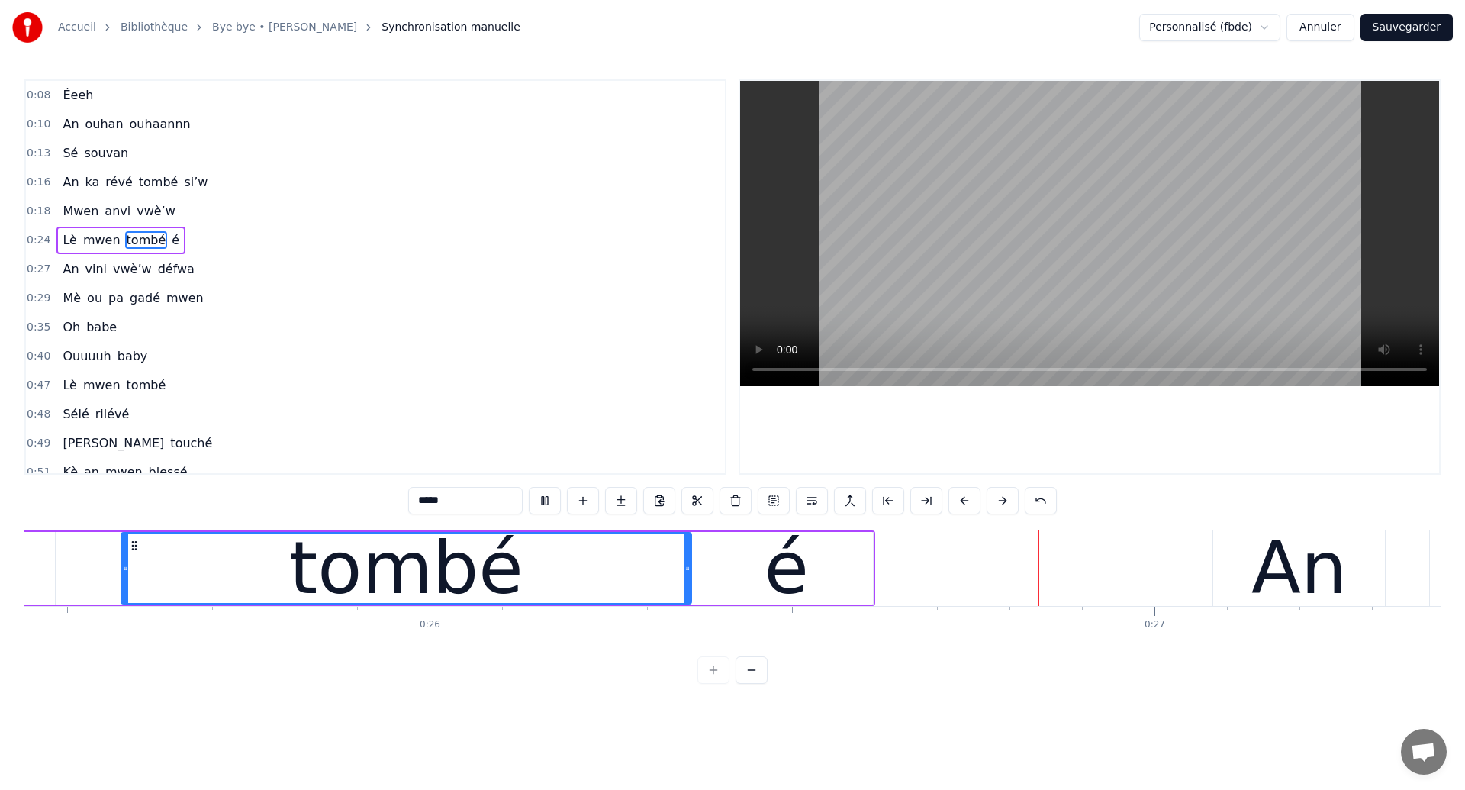
click at [792, 565] on div "é" at bounding box center [787, 568] width 44 height 109
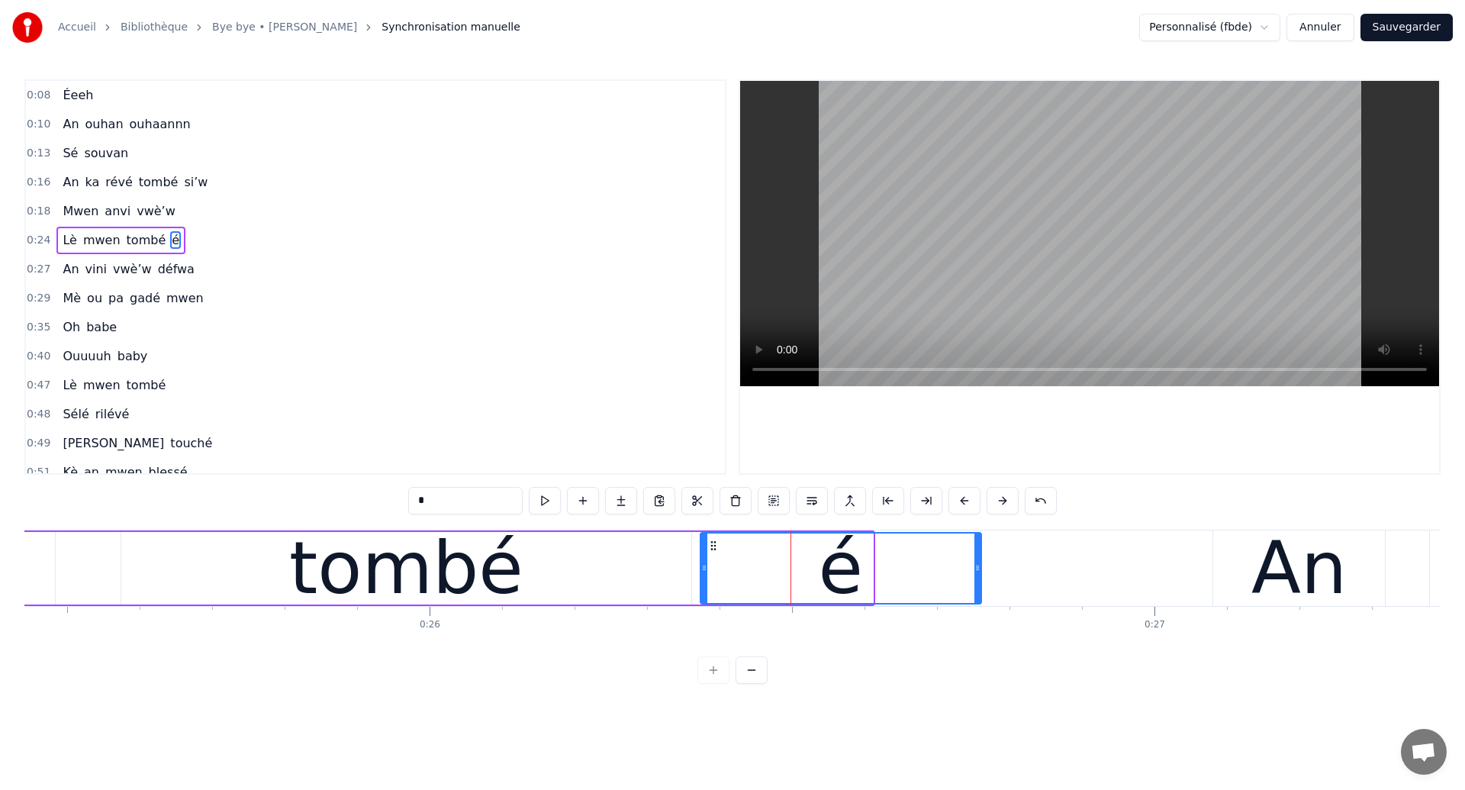
drag, startPoint x: 871, startPoint y: 578, endPoint x: 979, endPoint y: 597, distance: 110.0
click at [979, 597] on div at bounding box center [977, 567] width 6 height 69
drag, startPoint x: 979, startPoint y: 597, endPoint x: 323, endPoint y: 575, distance: 656.6
click at [978, 597] on div at bounding box center [977, 567] width 6 height 69
click at [188, 577] on div "tombé" at bounding box center [406, 568] width 570 height 72
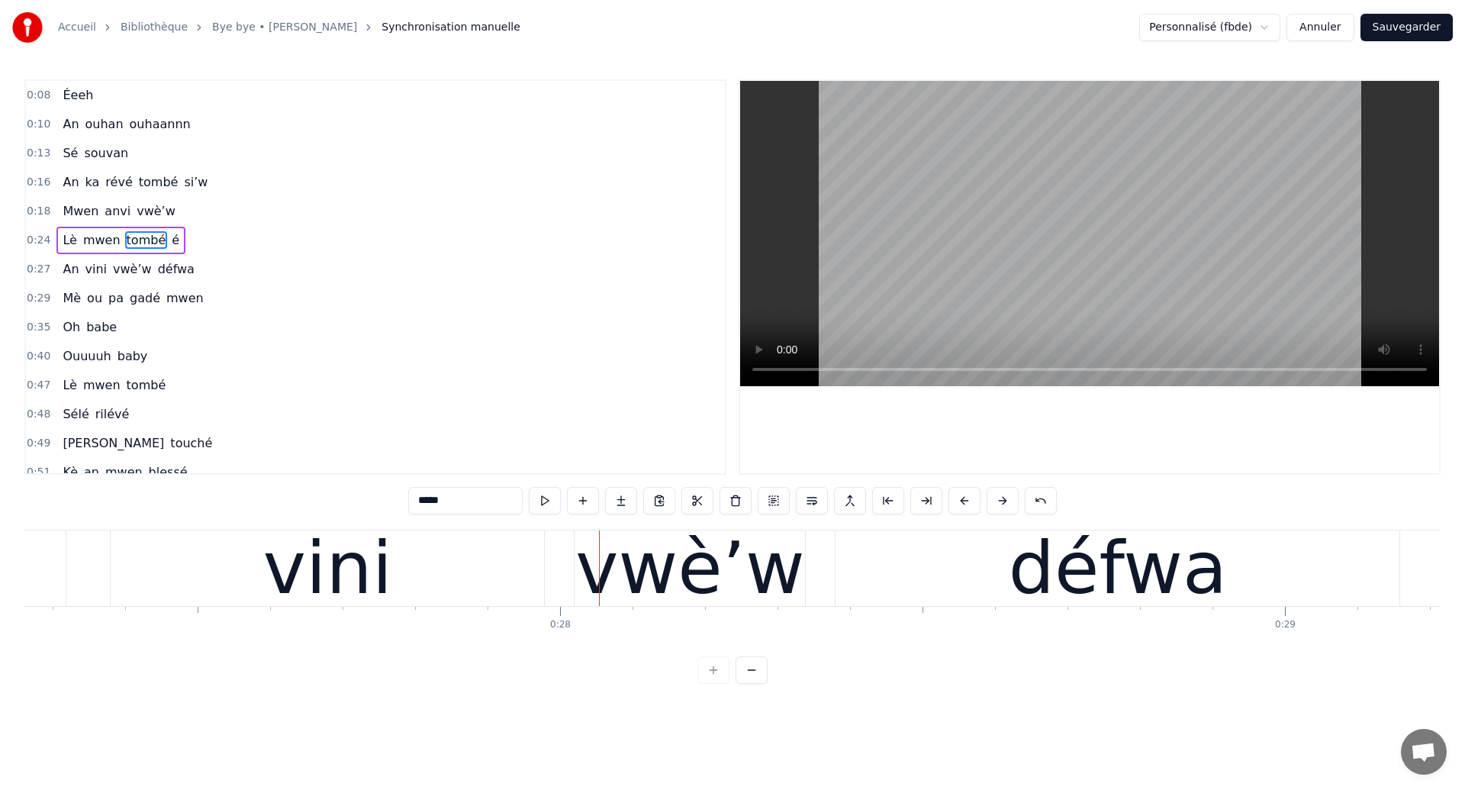
scroll to position [0, 19819]
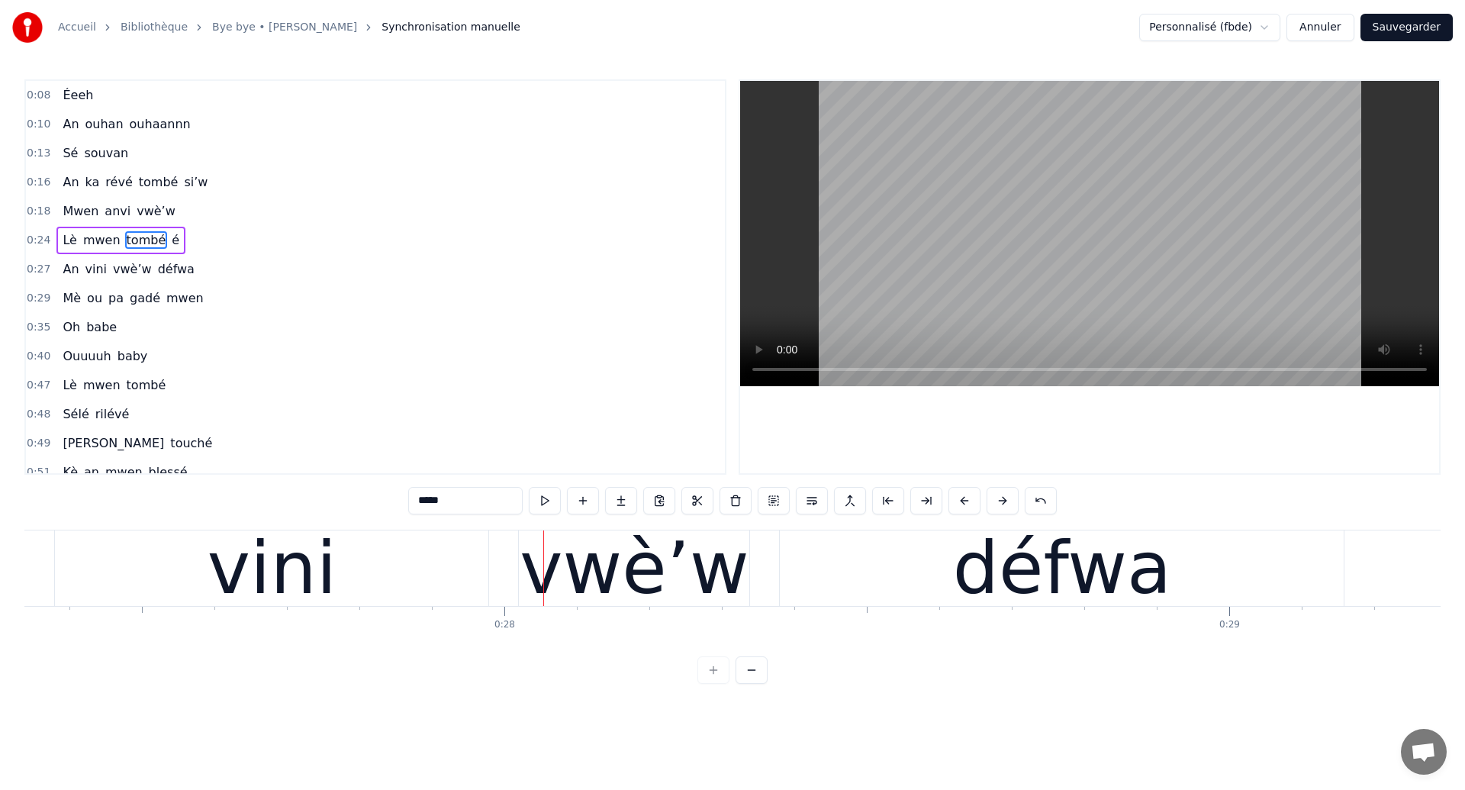
click at [462, 598] on div "vini" at bounding box center [271, 568] width 433 height 76
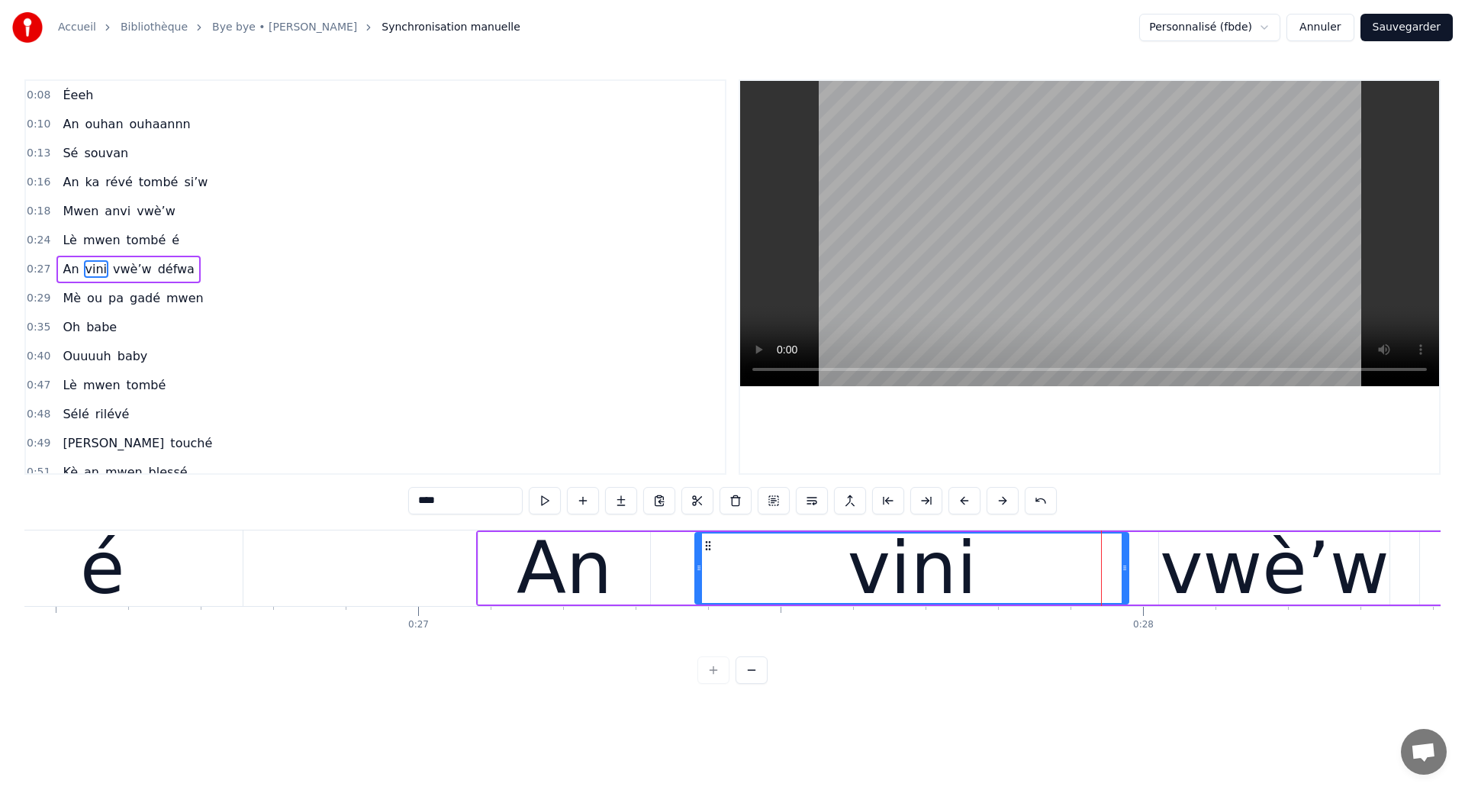
scroll to position [0, 19097]
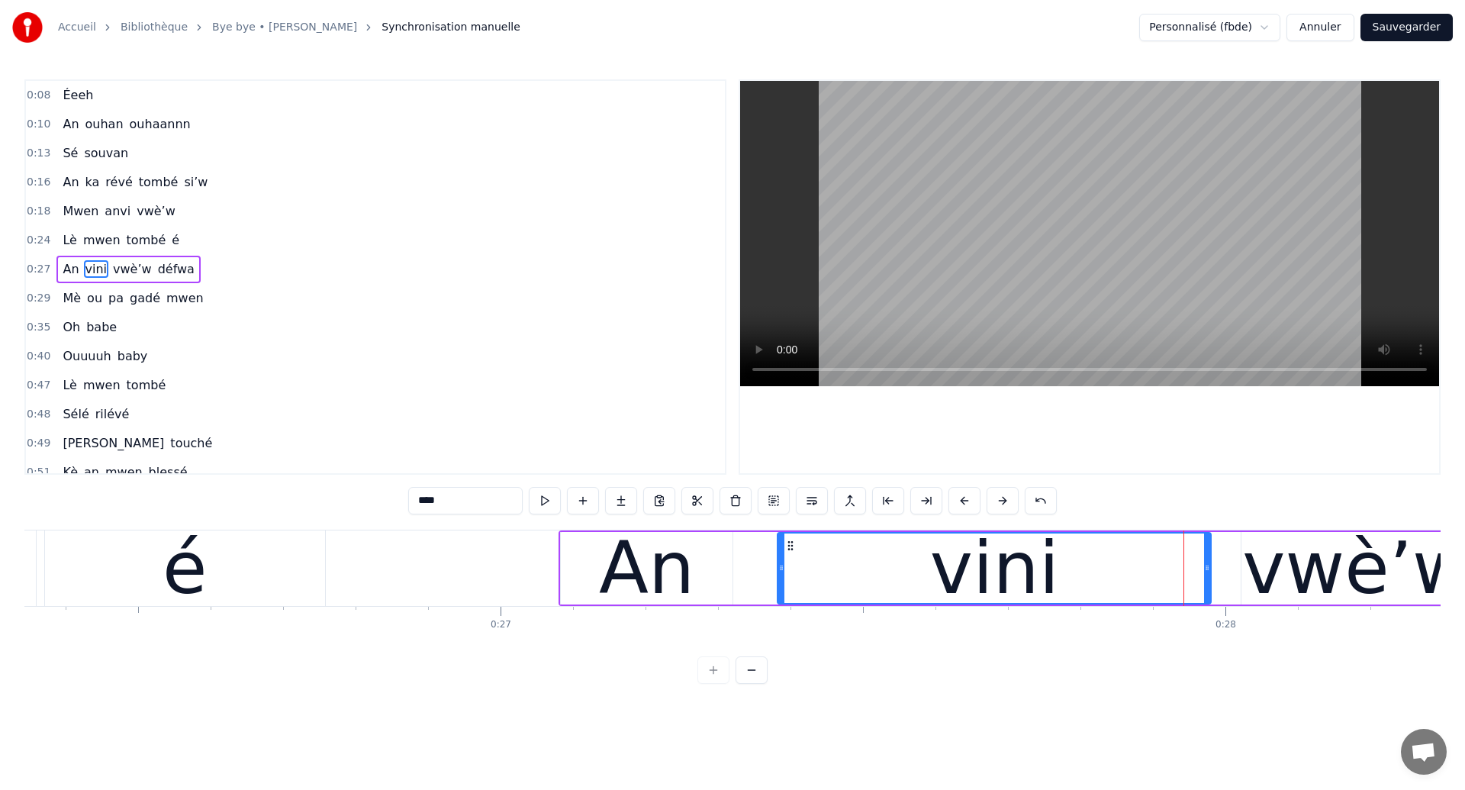
click at [125, 569] on div "é" at bounding box center [185, 568] width 280 height 76
type input "*"
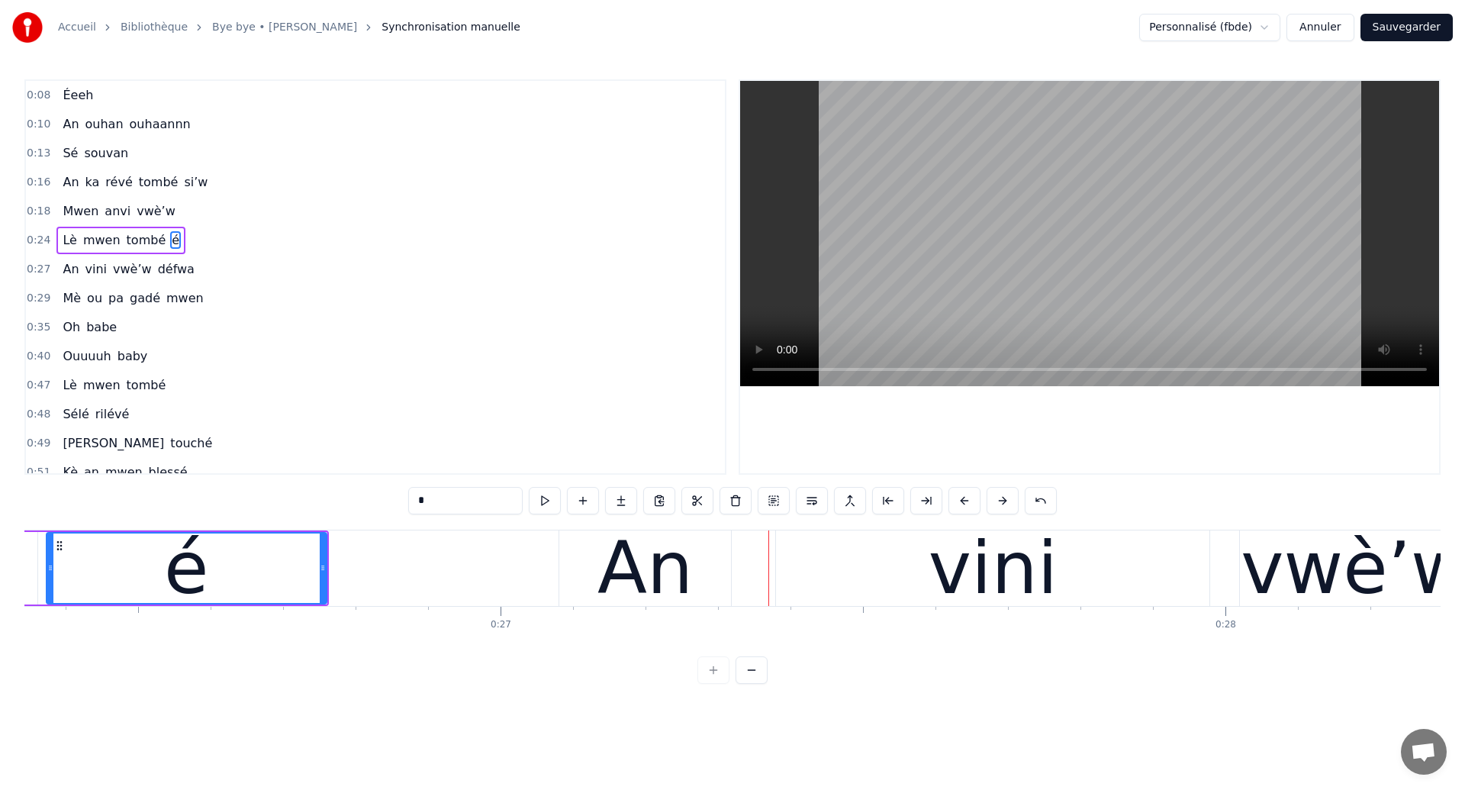
click at [754, 591] on div "An vini vwè’w défwa" at bounding box center [1314, 568] width 1511 height 76
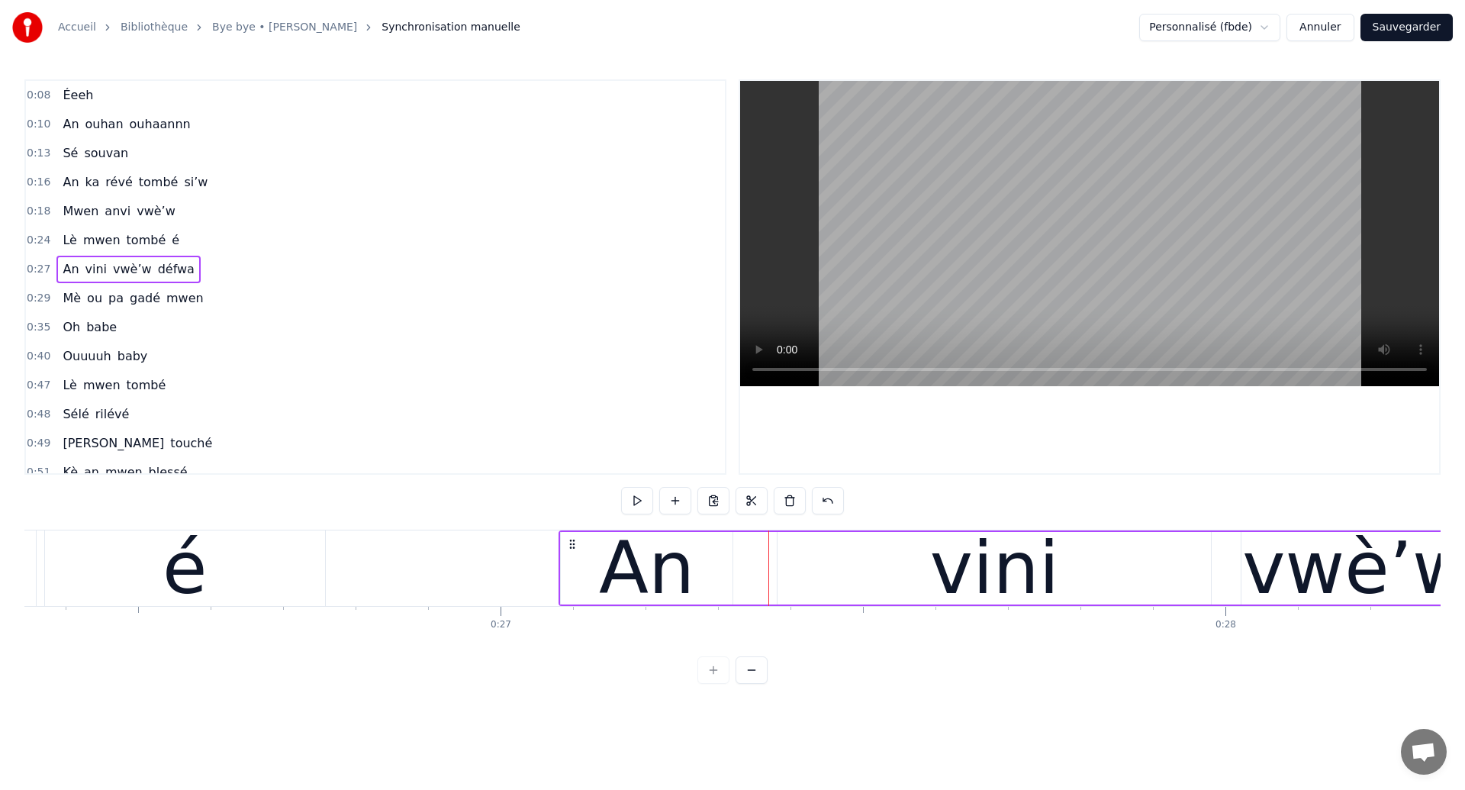
click at [572, 543] on icon at bounding box center [572, 544] width 12 height 12
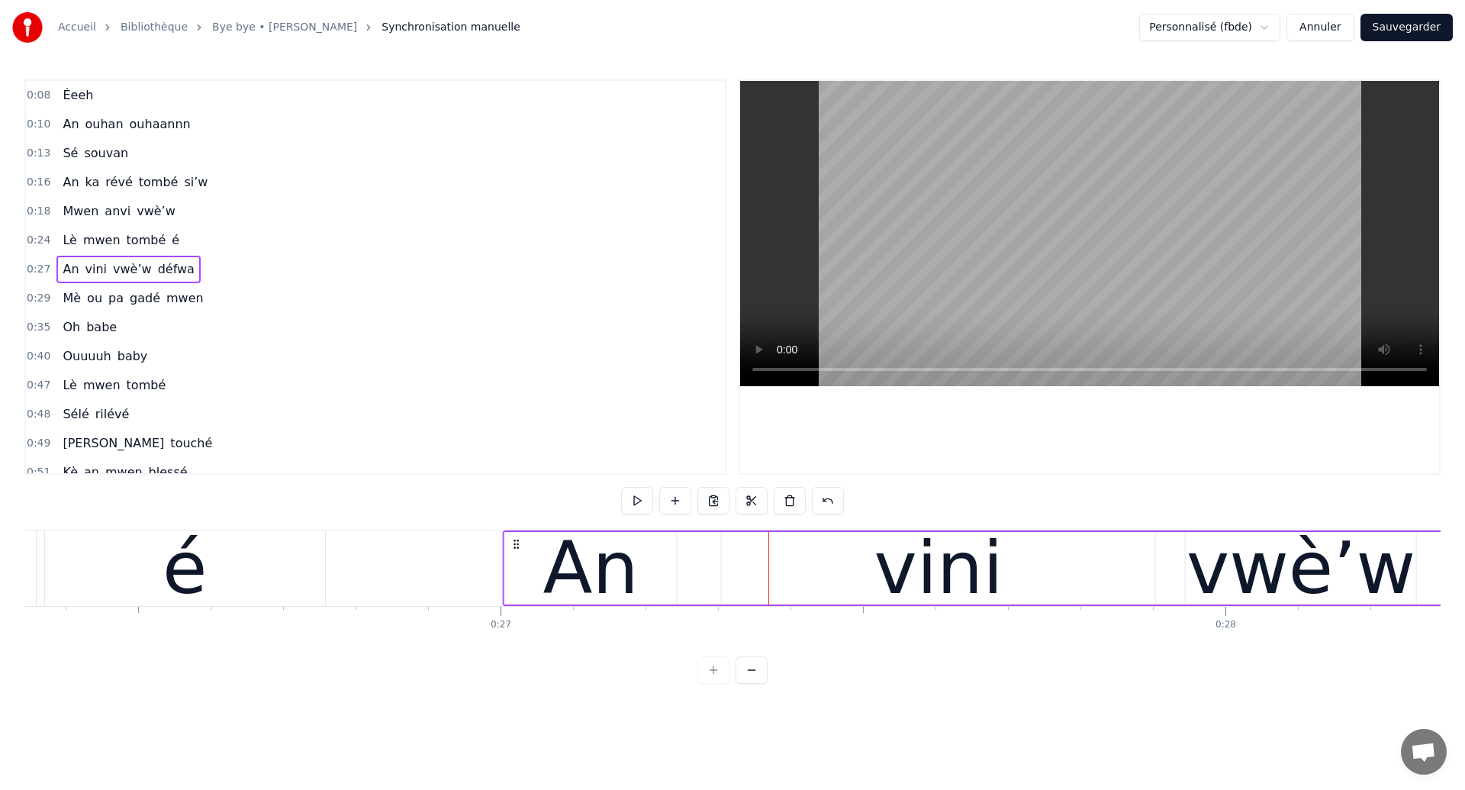
drag, startPoint x: 572, startPoint y: 543, endPoint x: 516, endPoint y: 554, distance: 56.9
click at [516, 554] on div "An vini vwè’w défwa" at bounding box center [1257, 568] width 1511 height 76
click at [102, 559] on div "é" at bounding box center [185, 568] width 280 height 76
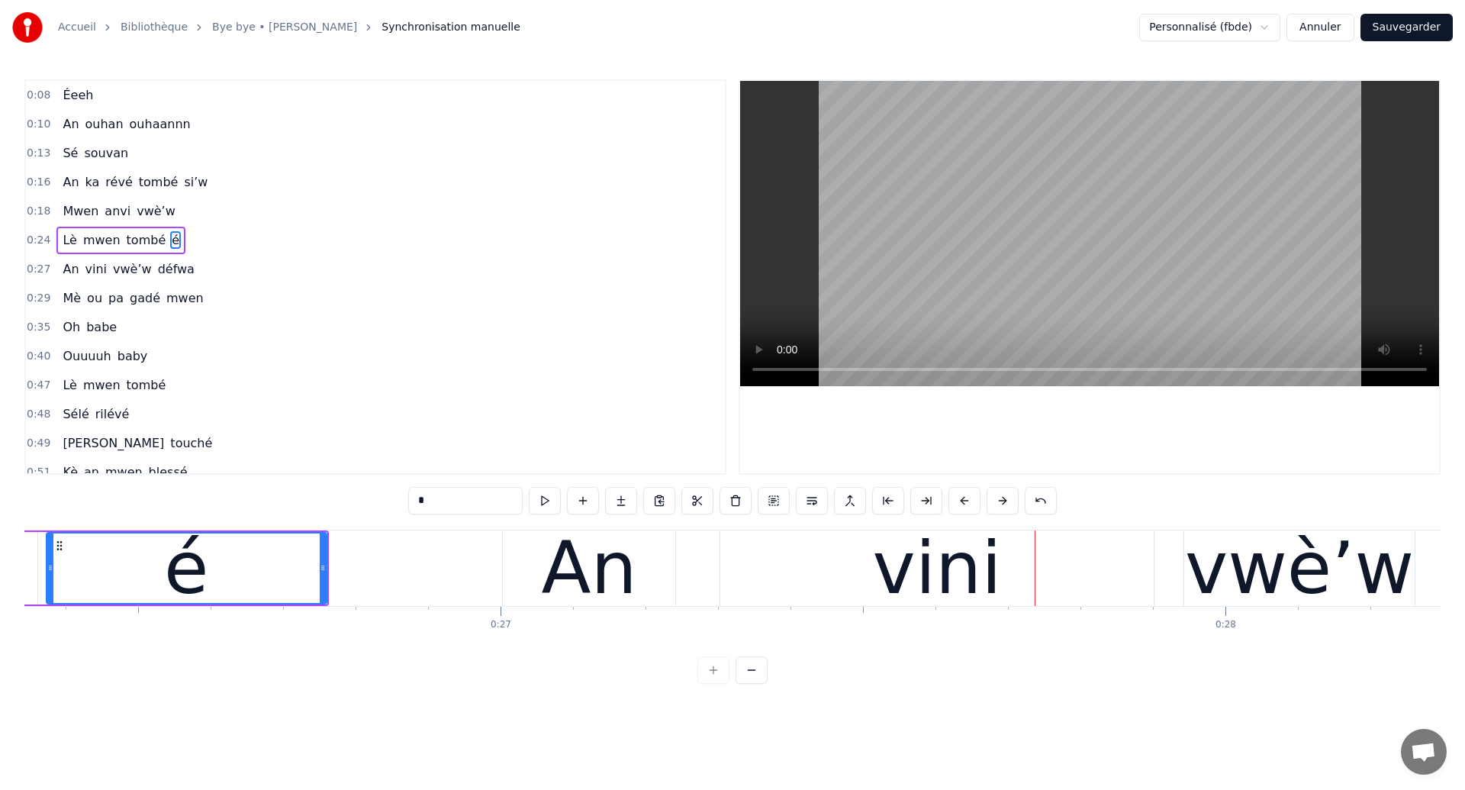
click at [186, 547] on div "é" at bounding box center [186, 568] width 44 height 109
click at [192, 552] on div "é" at bounding box center [186, 568] width 44 height 109
click at [624, 588] on div "An" at bounding box center [588, 568] width 95 height 109
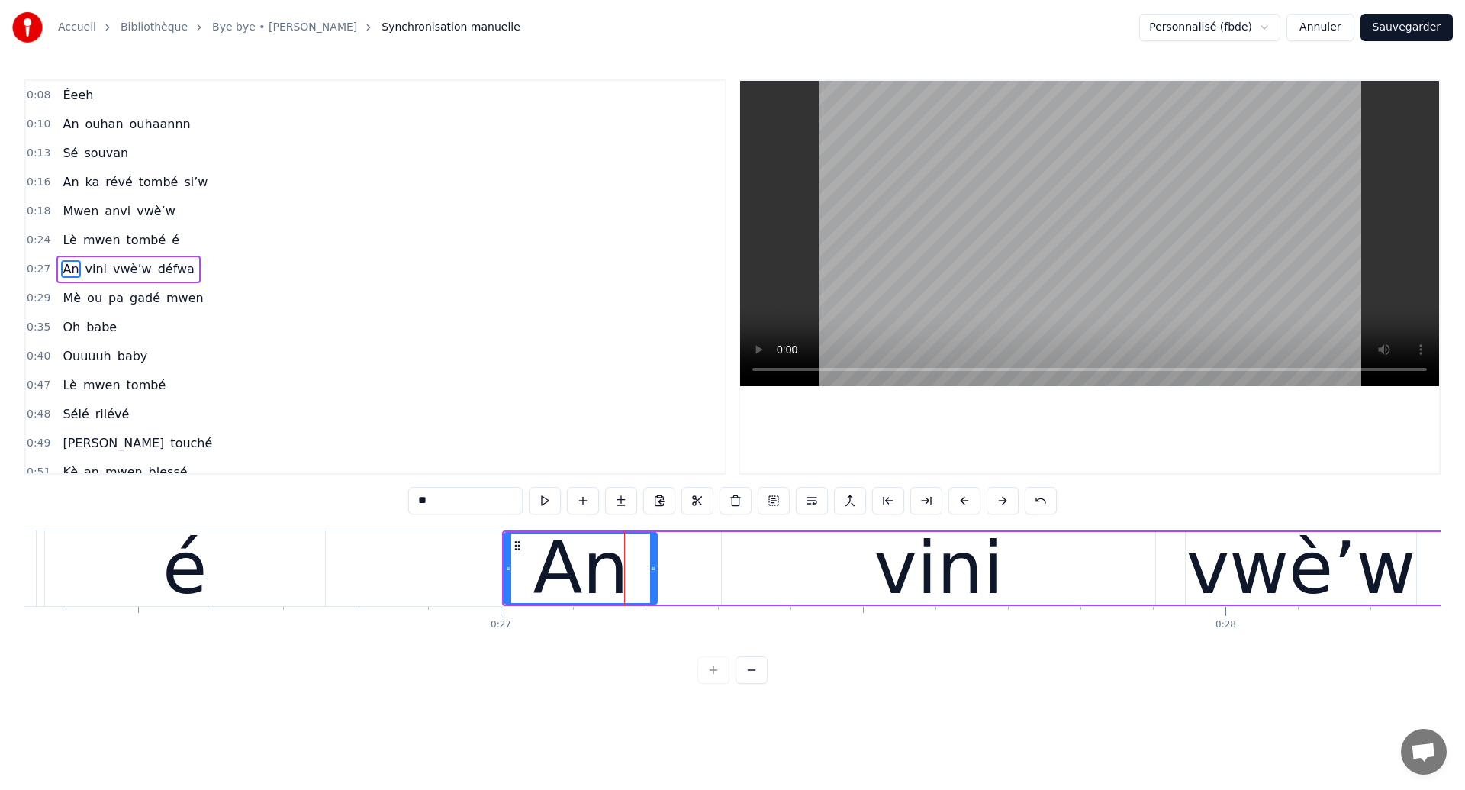
drag, startPoint x: 672, startPoint y: 574, endPoint x: 652, endPoint y: 577, distance: 20.1
click at [652, 577] on div at bounding box center [653, 567] width 6 height 69
click at [836, 573] on div "vini" at bounding box center [938, 568] width 433 height 72
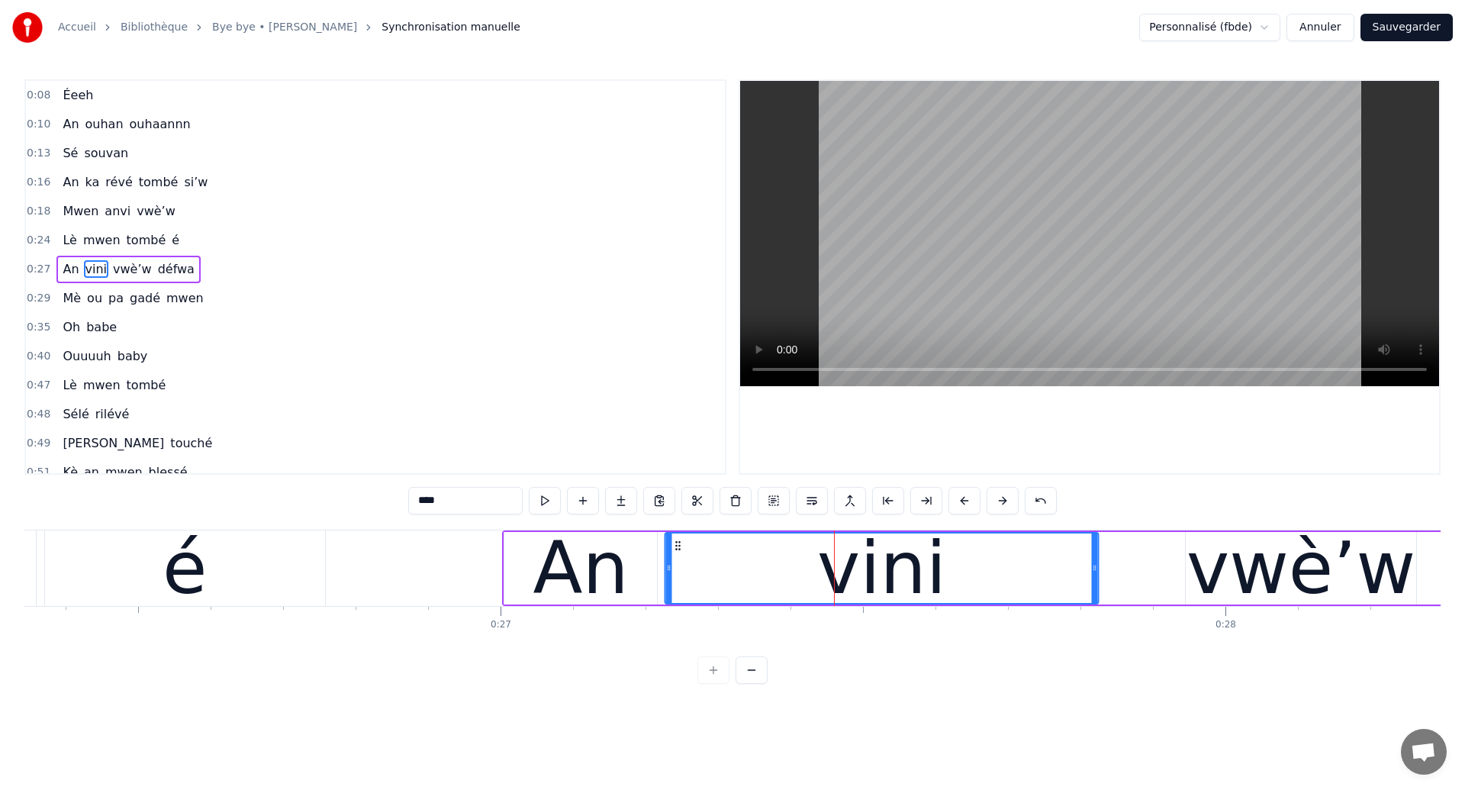
drag, startPoint x: 733, startPoint y: 543, endPoint x: 676, endPoint y: 552, distance: 58.0
click at [676, 552] on div "vini" at bounding box center [882, 567] width 432 height 69
click at [163, 556] on div "é" at bounding box center [185, 568] width 280 height 76
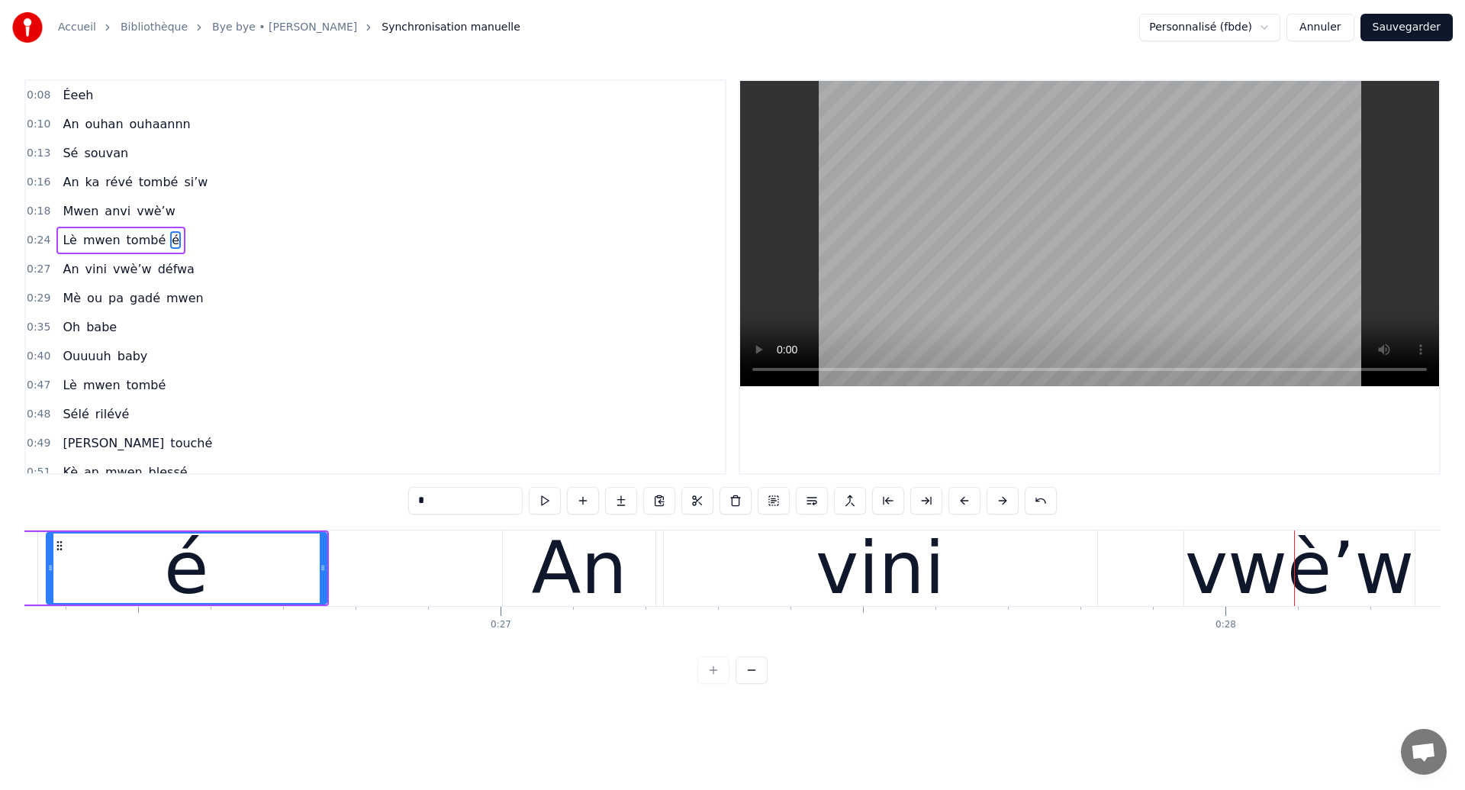
click at [205, 562] on div "é" at bounding box center [186, 567] width 279 height 69
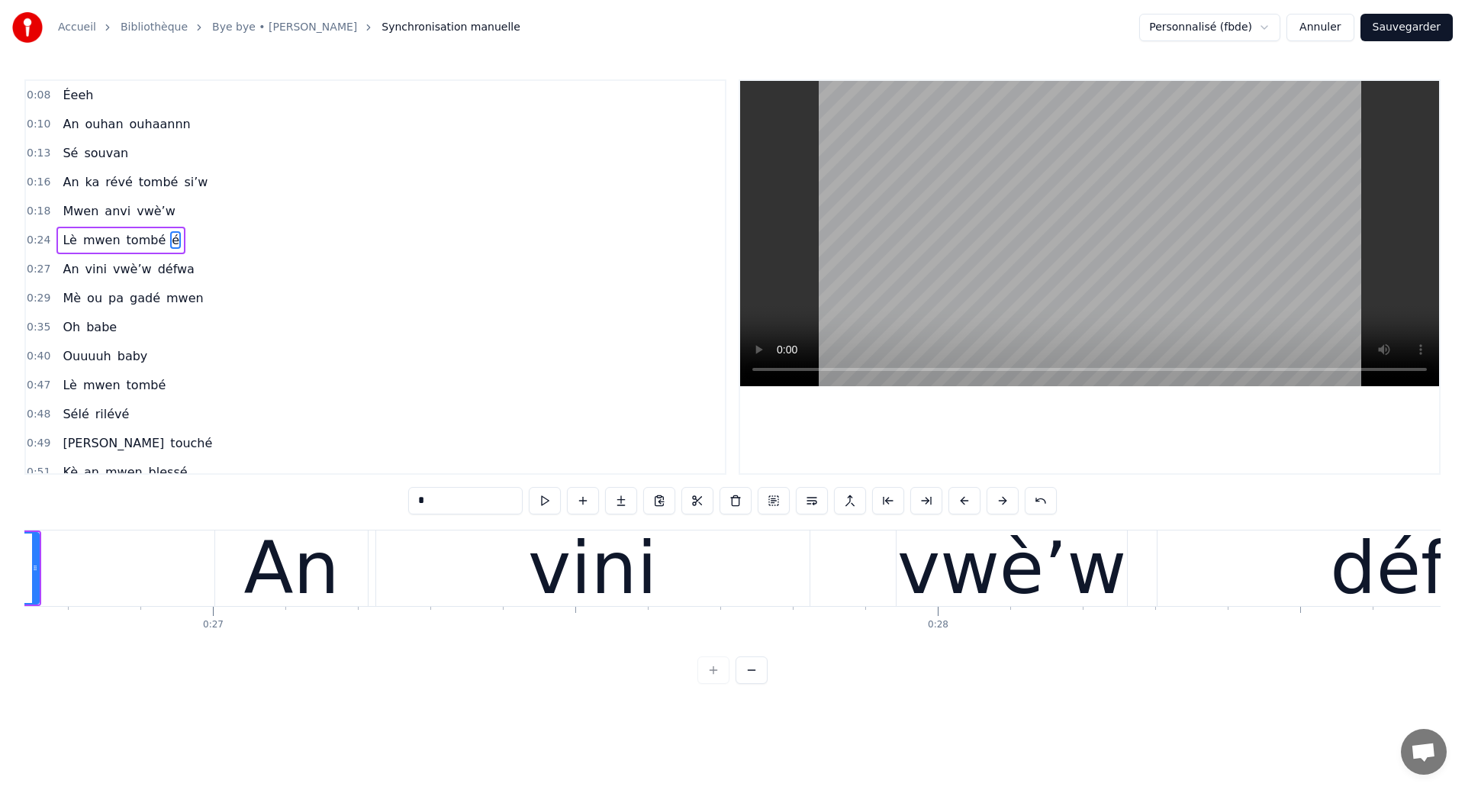
scroll to position [0, 19403]
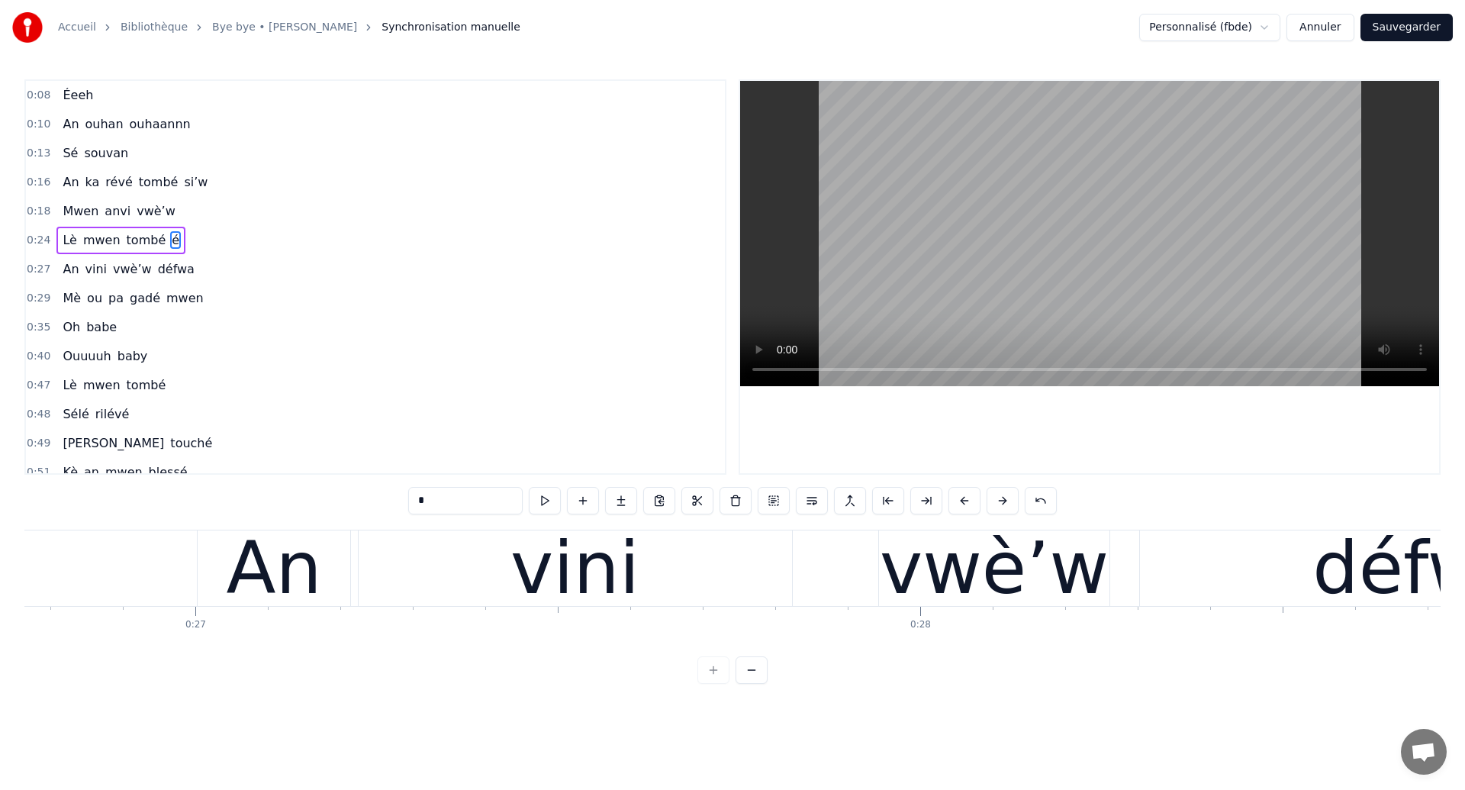
click at [205, 562] on div "An" at bounding box center [274, 568] width 153 height 76
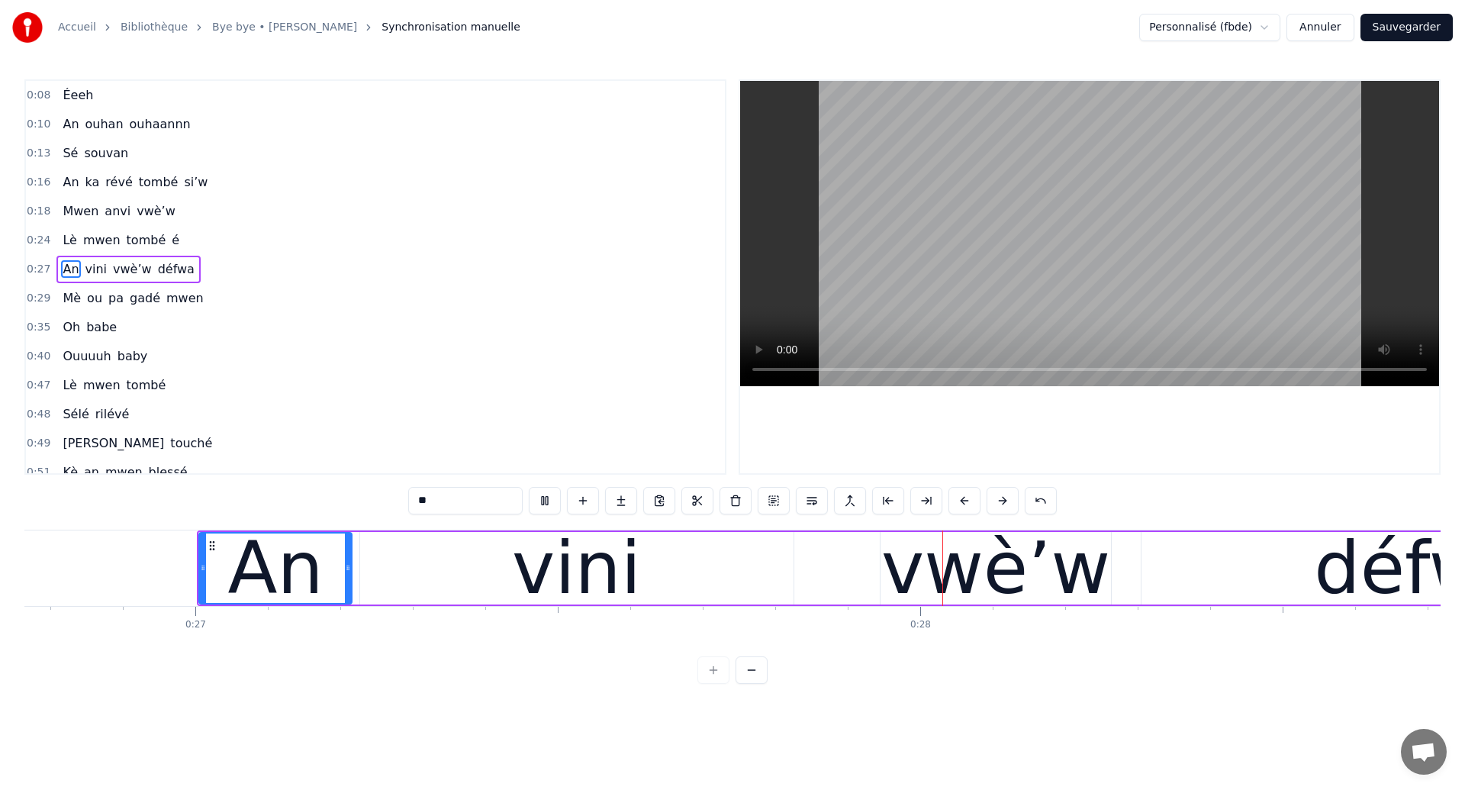
click at [675, 589] on div "vini" at bounding box center [576, 568] width 433 height 72
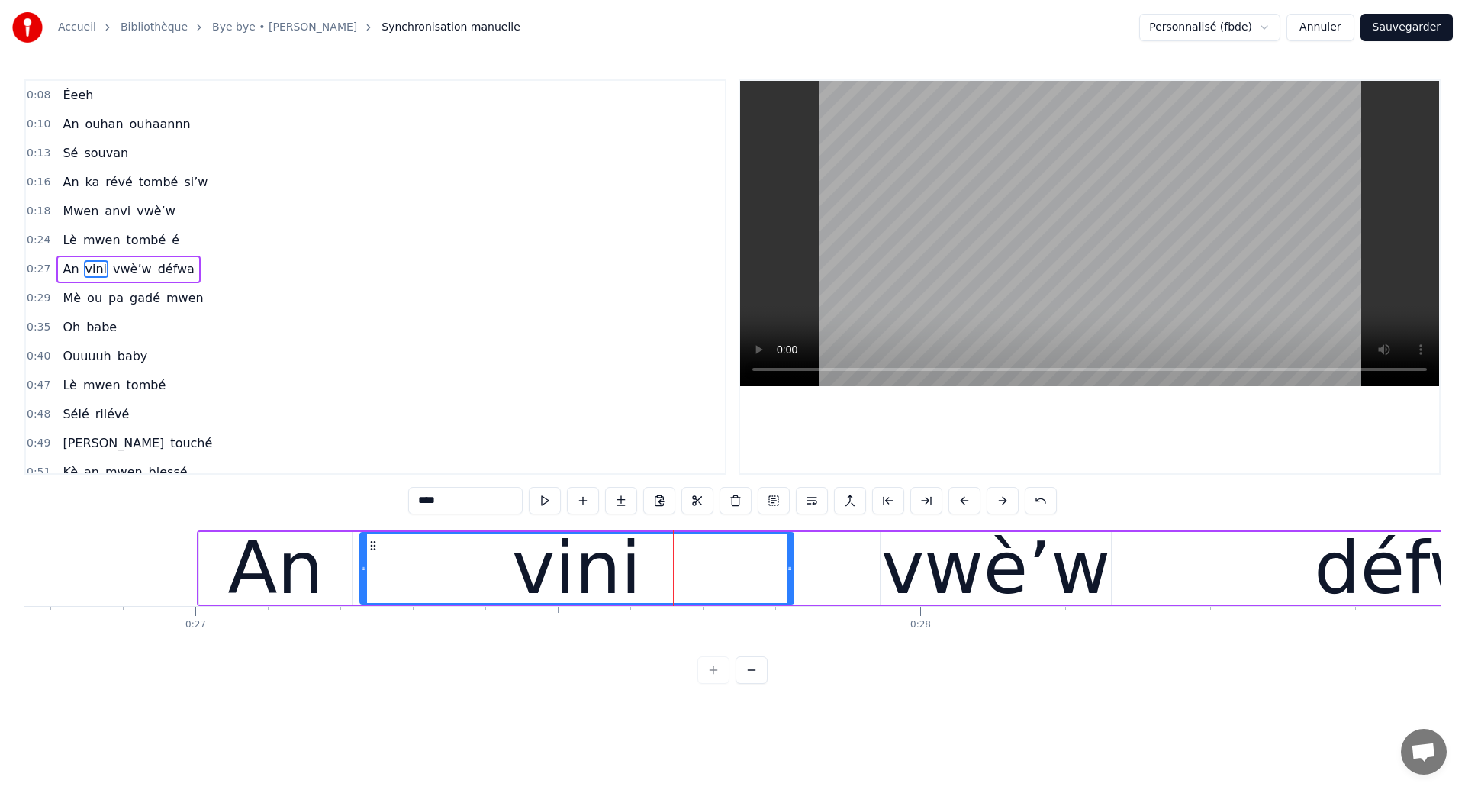
click at [965, 590] on div "vwè’w" at bounding box center [995, 568] width 229 height 109
type input "*****"
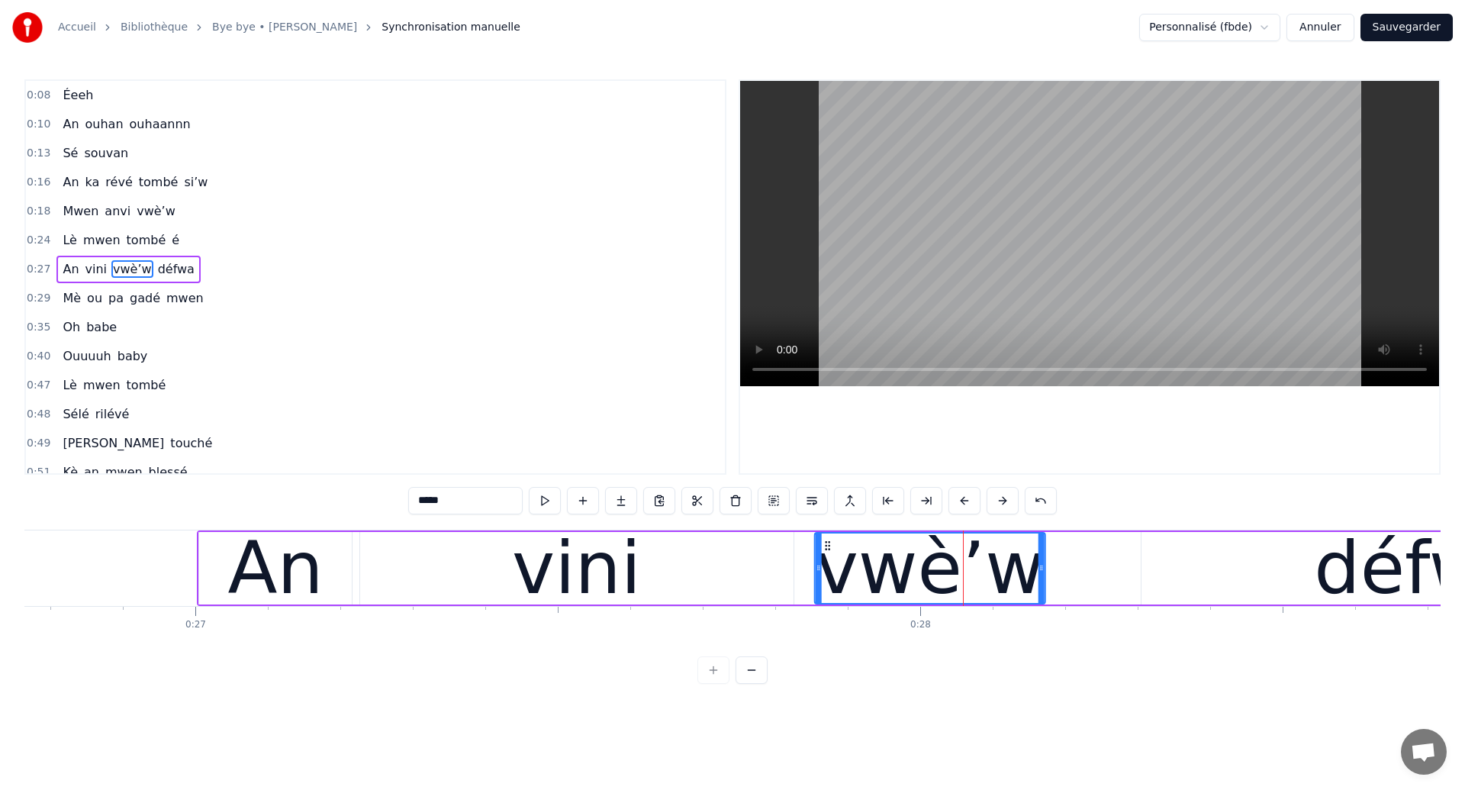
drag, startPoint x: 893, startPoint y: 544, endPoint x: 827, endPoint y: 553, distance: 66.3
click at [827, 553] on div "vwè’w" at bounding box center [930, 567] width 229 height 69
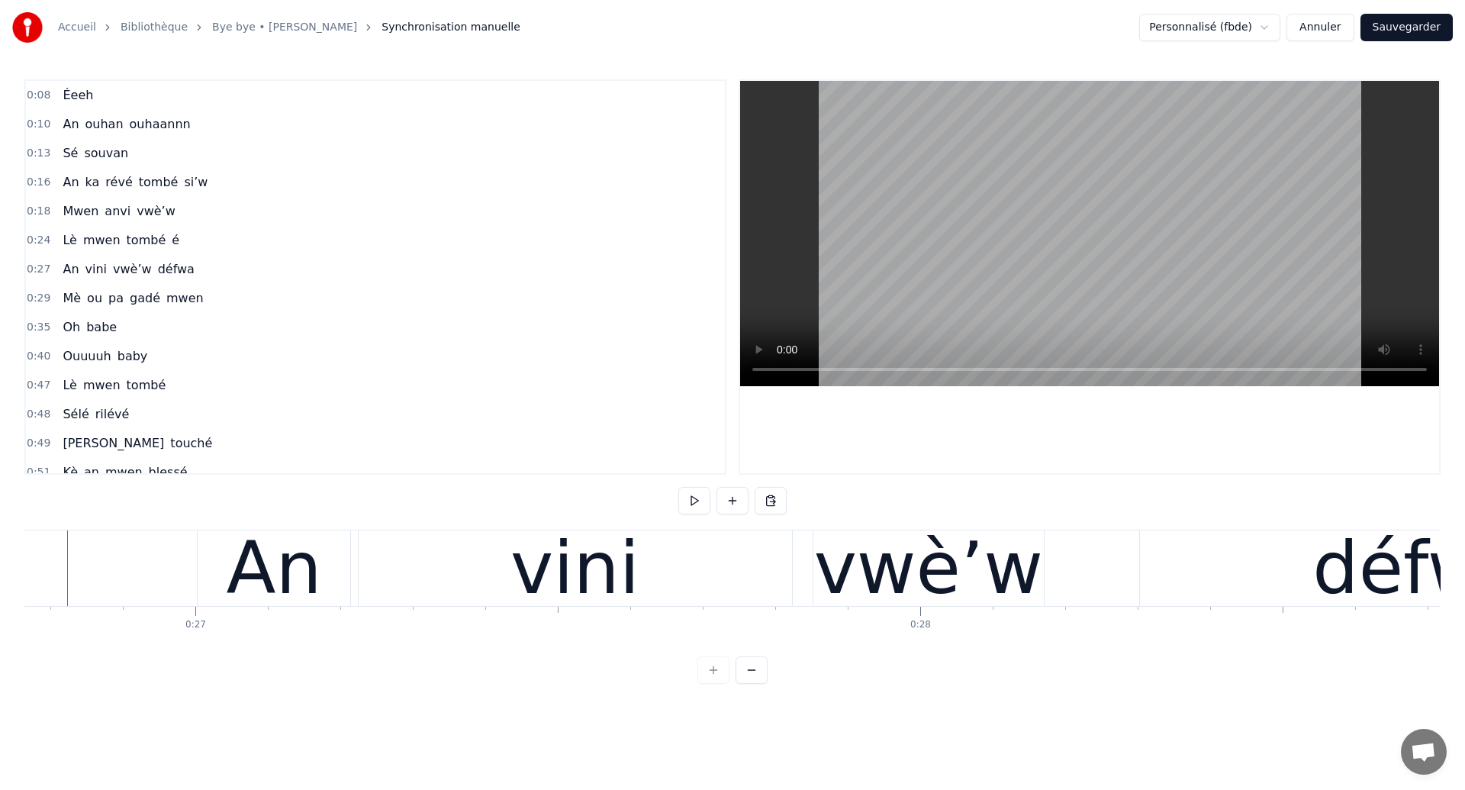
scroll to position [0, 19369]
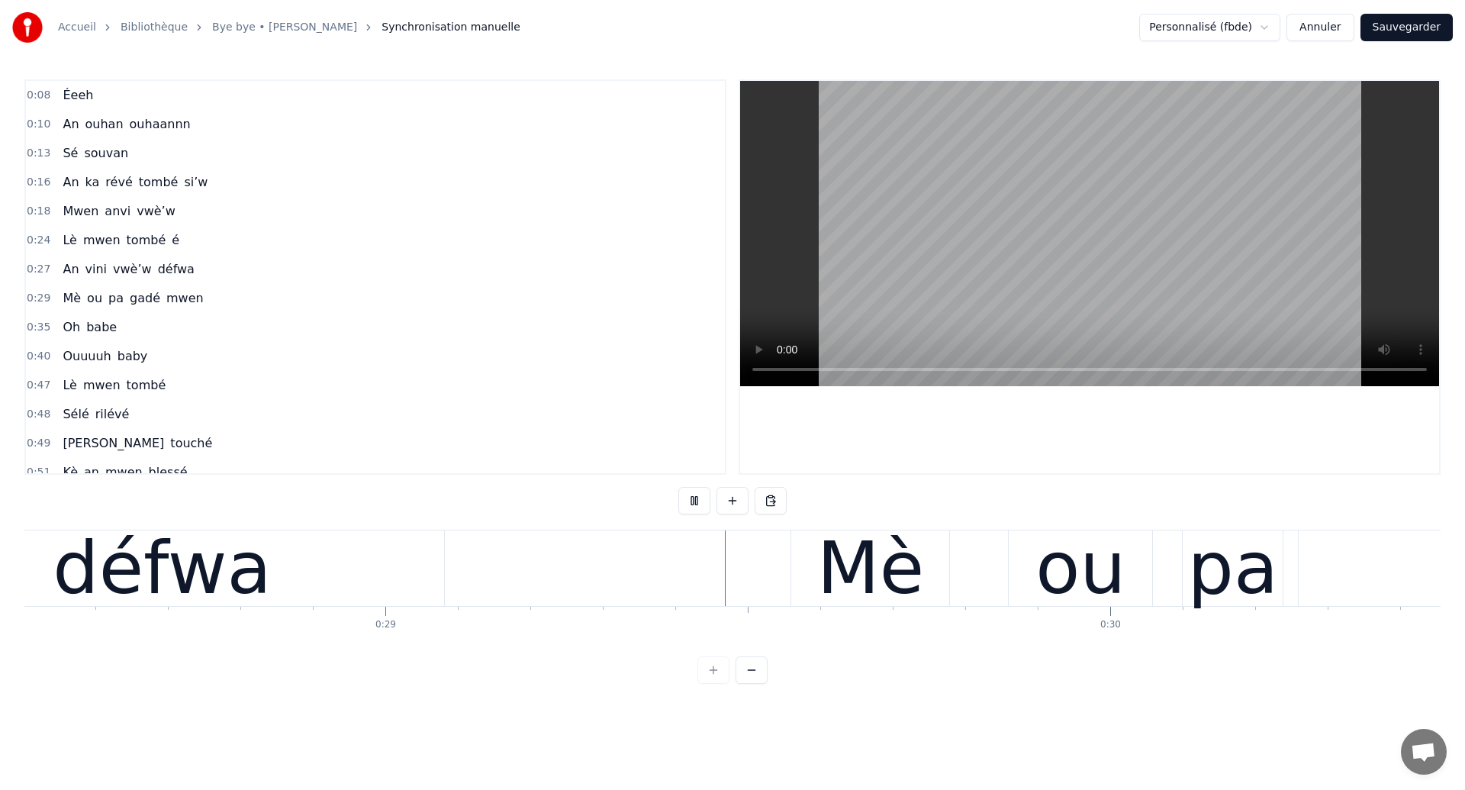
click at [349, 553] on div "défwa" at bounding box center [162, 568] width 564 height 76
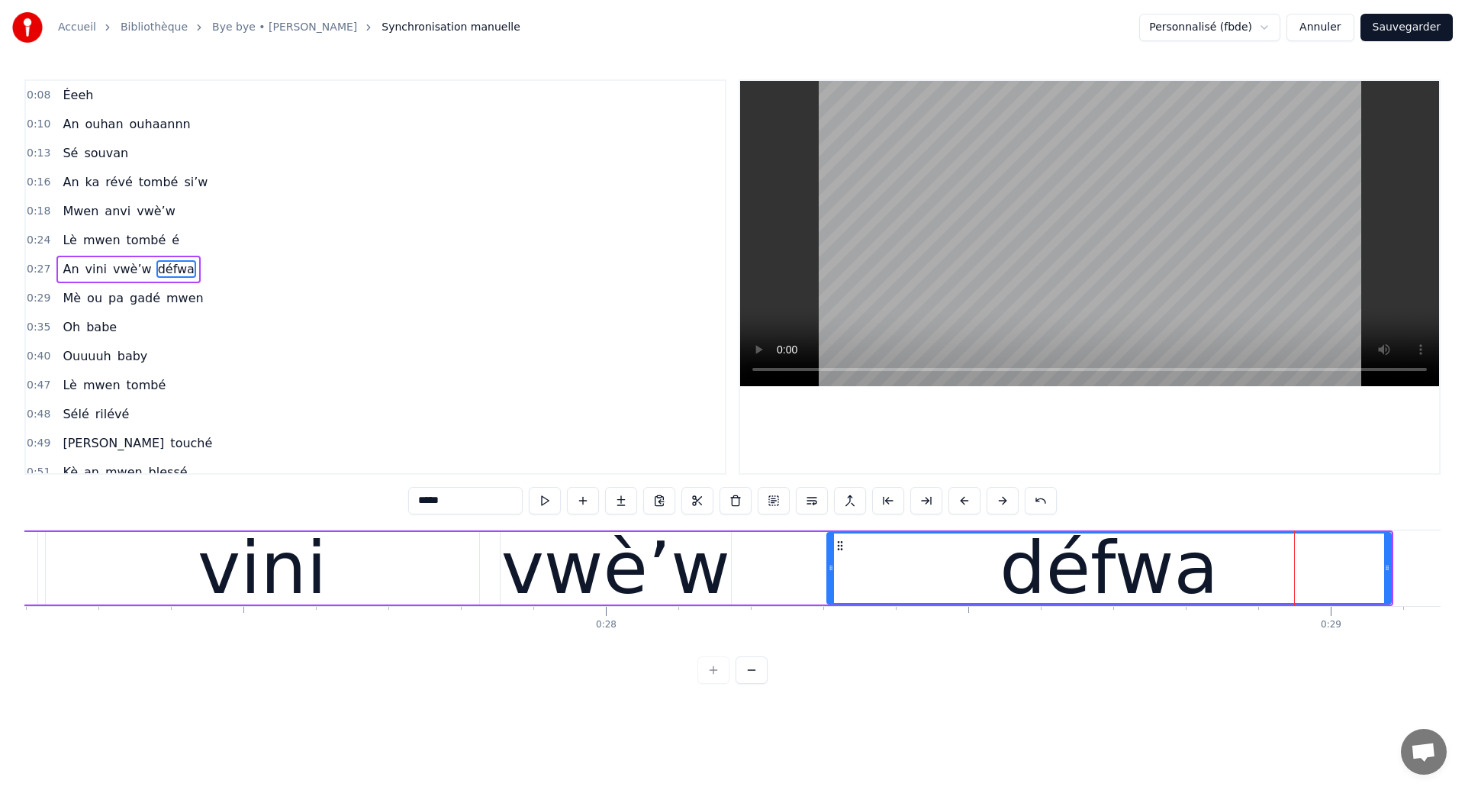
scroll to position [0, 19670]
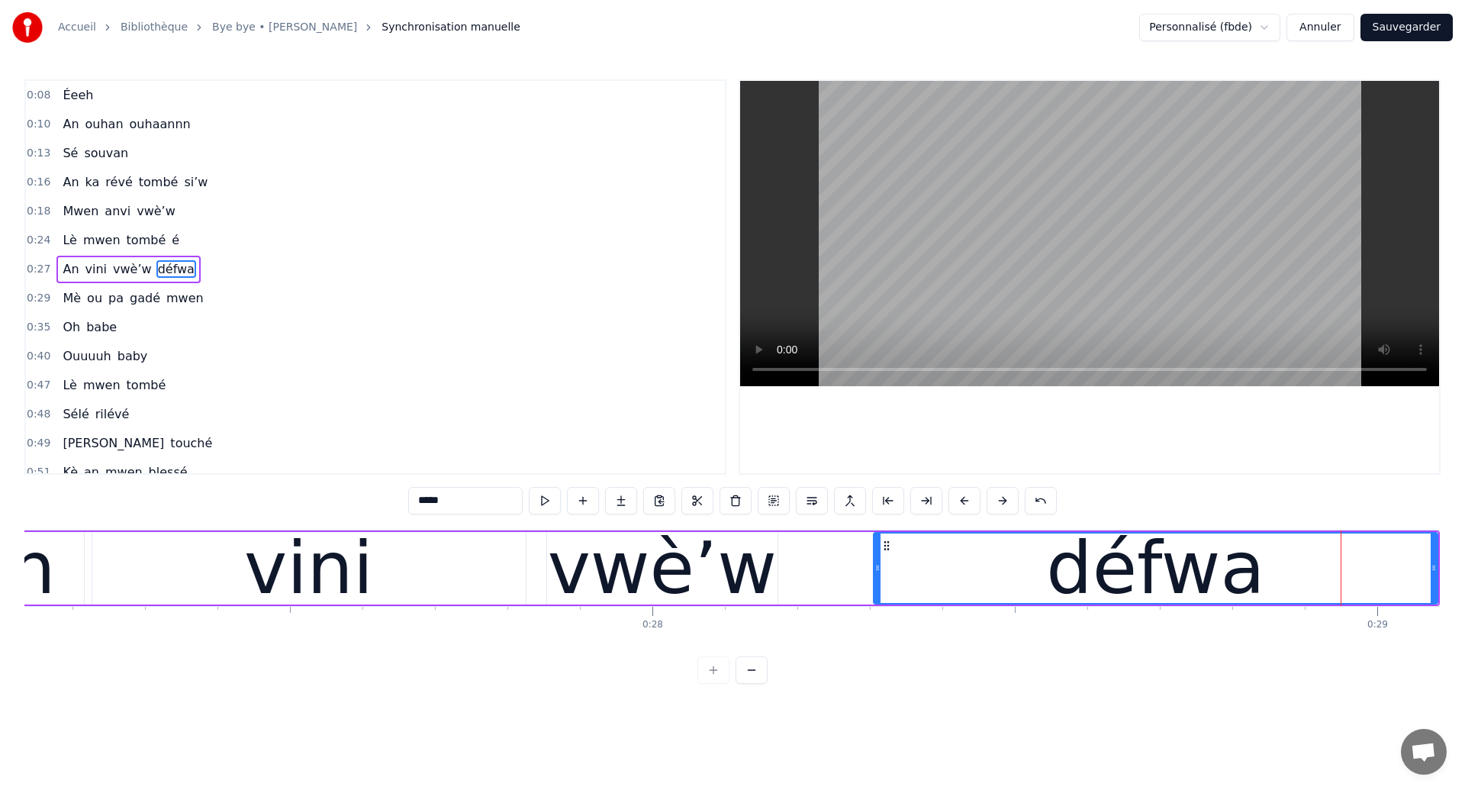
click at [237, 565] on div "vini" at bounding box center [308, 568] width 433 height 72
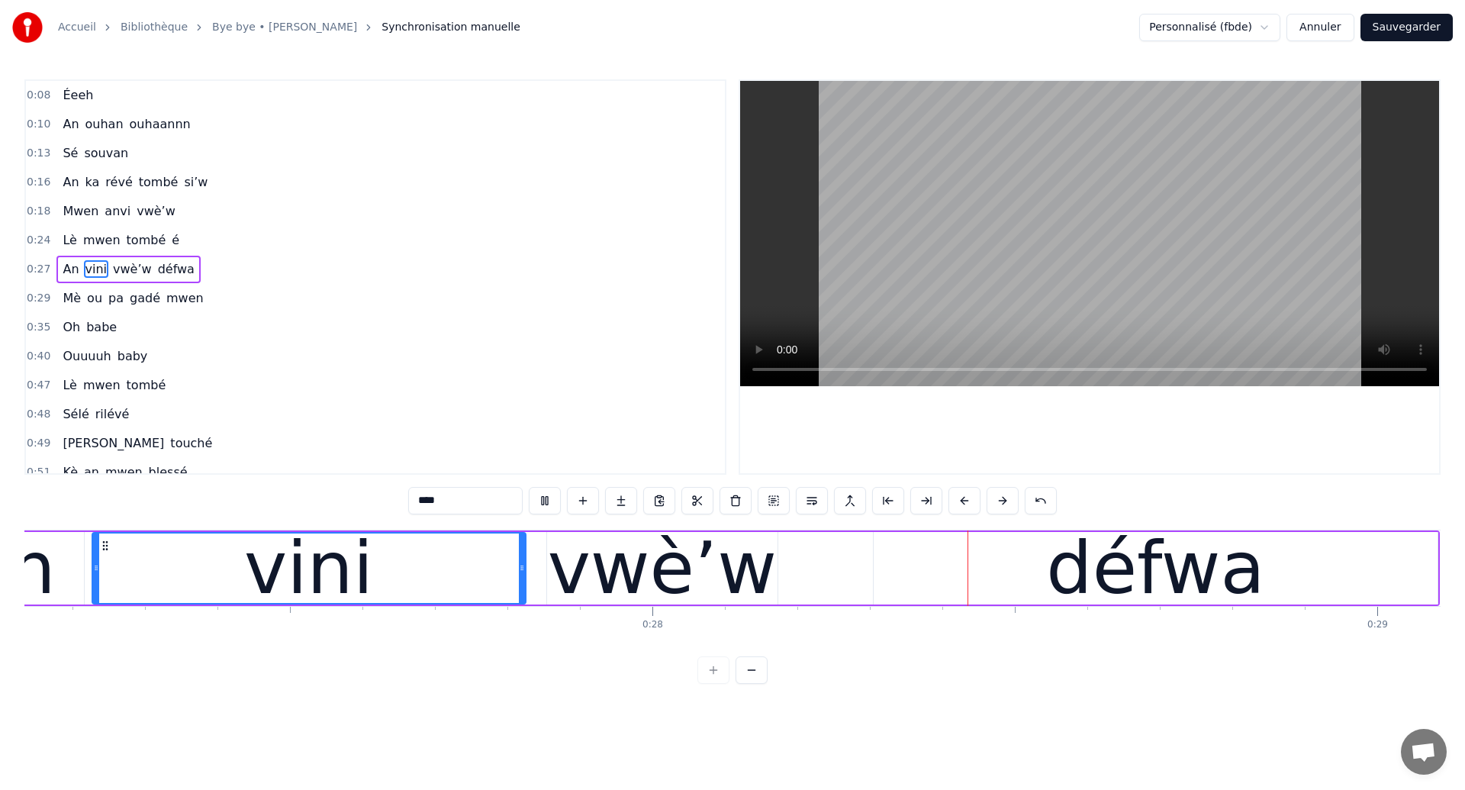
click at [691, 604] on div "vwè’w" at bounding box center [662, 568] width 229 height 109
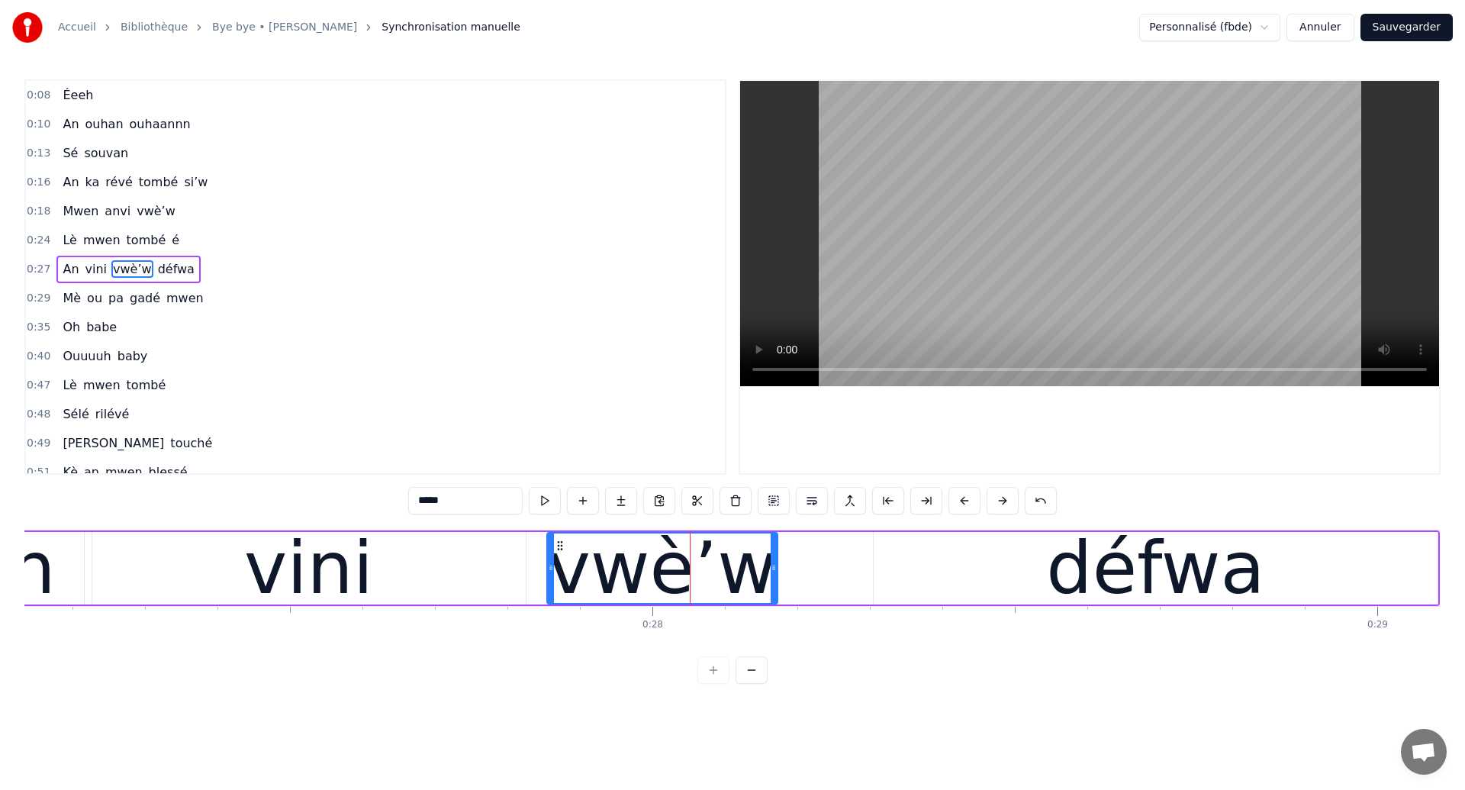
click at [1035, 550] on div "défwa" at bounding box center [1156, 568] width 564 height 72
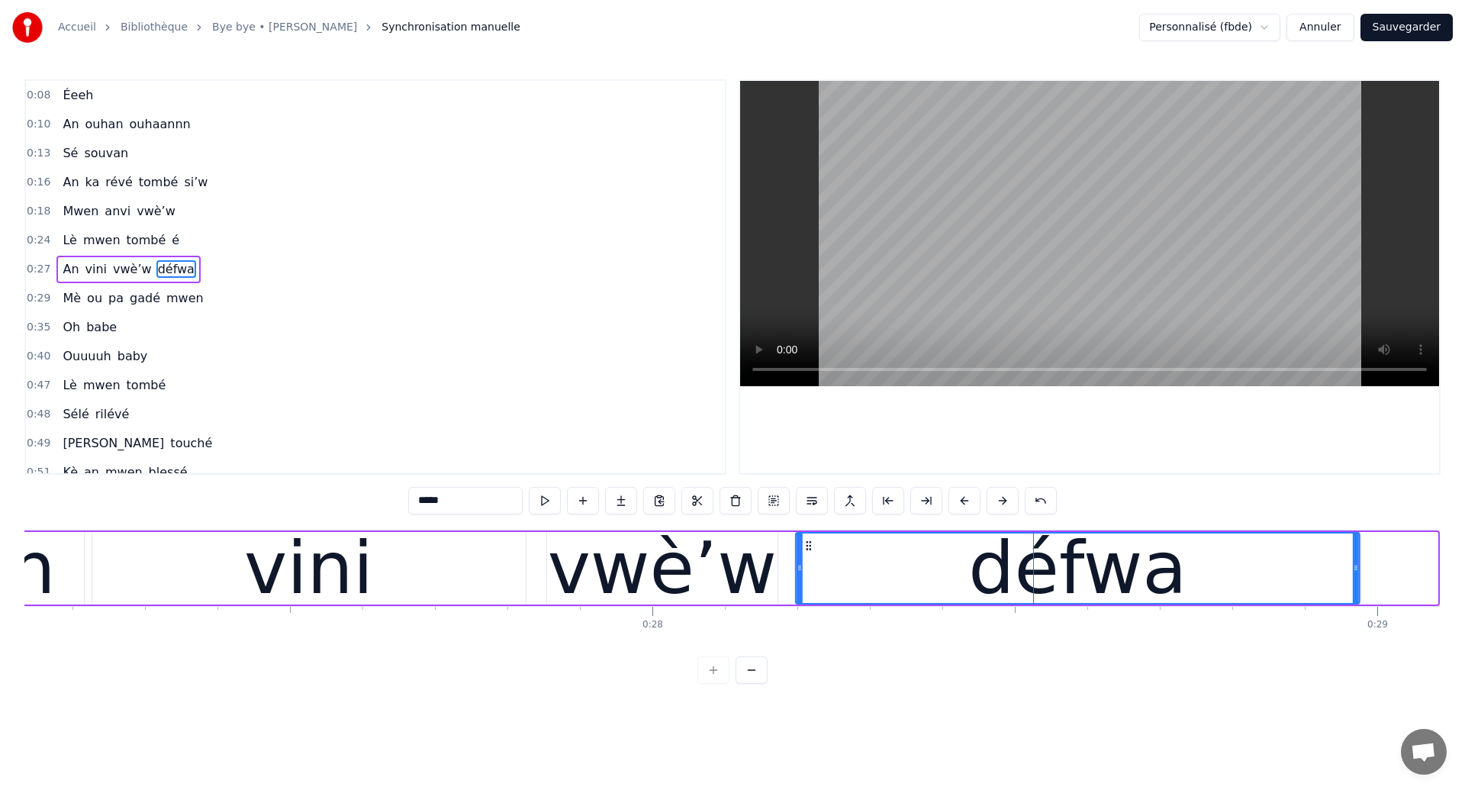
drag, startPoint x: 890, startPoint y: 544, endPoint x: 812, endPoint y: 574, distance: 83.3
click at [812, 574] on div "défwa" at bounding box center [1078, 567] width 562 height 69
click at [177, 579] on div "vini" at bounding box center [308, 568] width 433 height 72
type input "****"
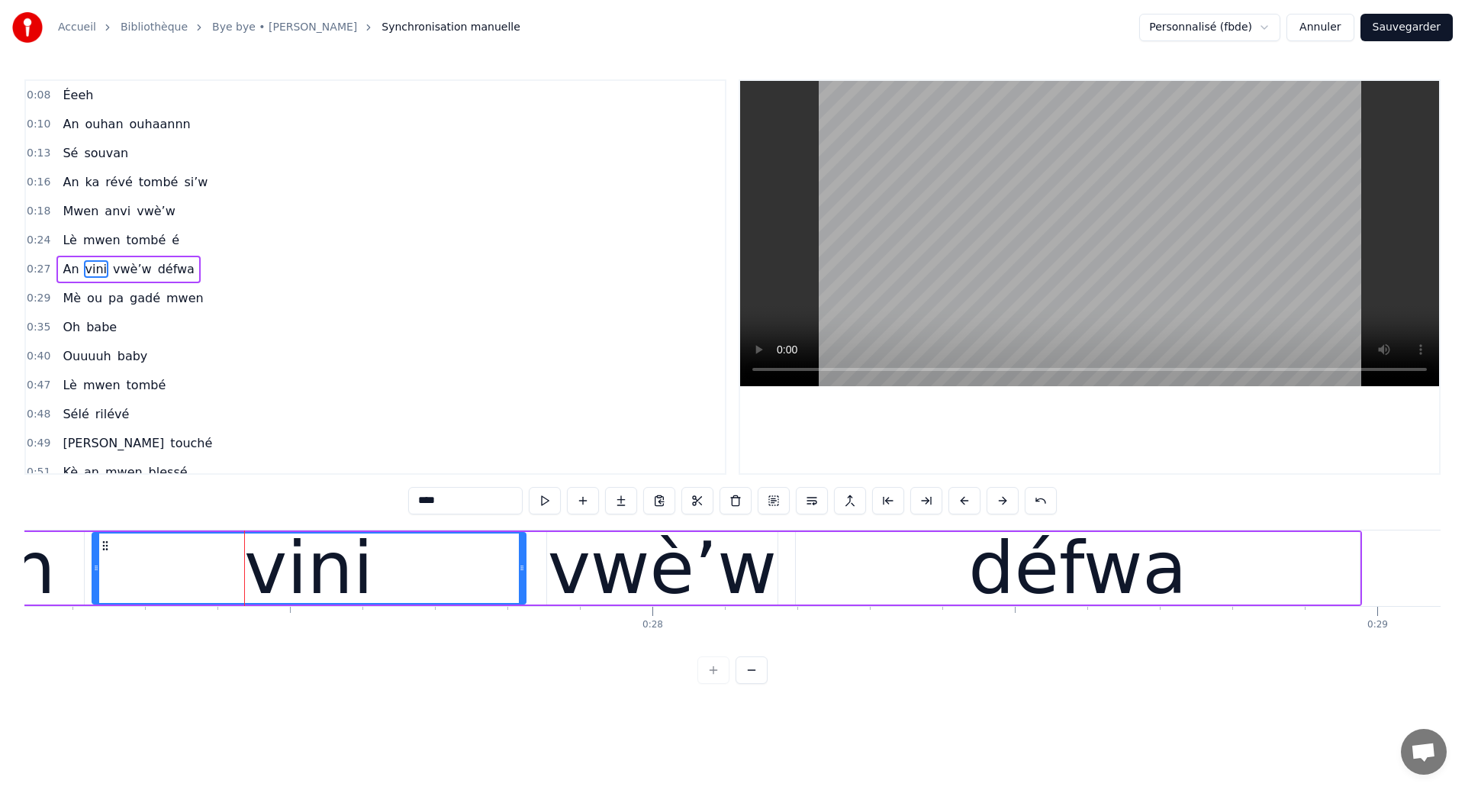
click at [314, 563] on div "vini" at bounding box center [308, 568] width 129 height 109
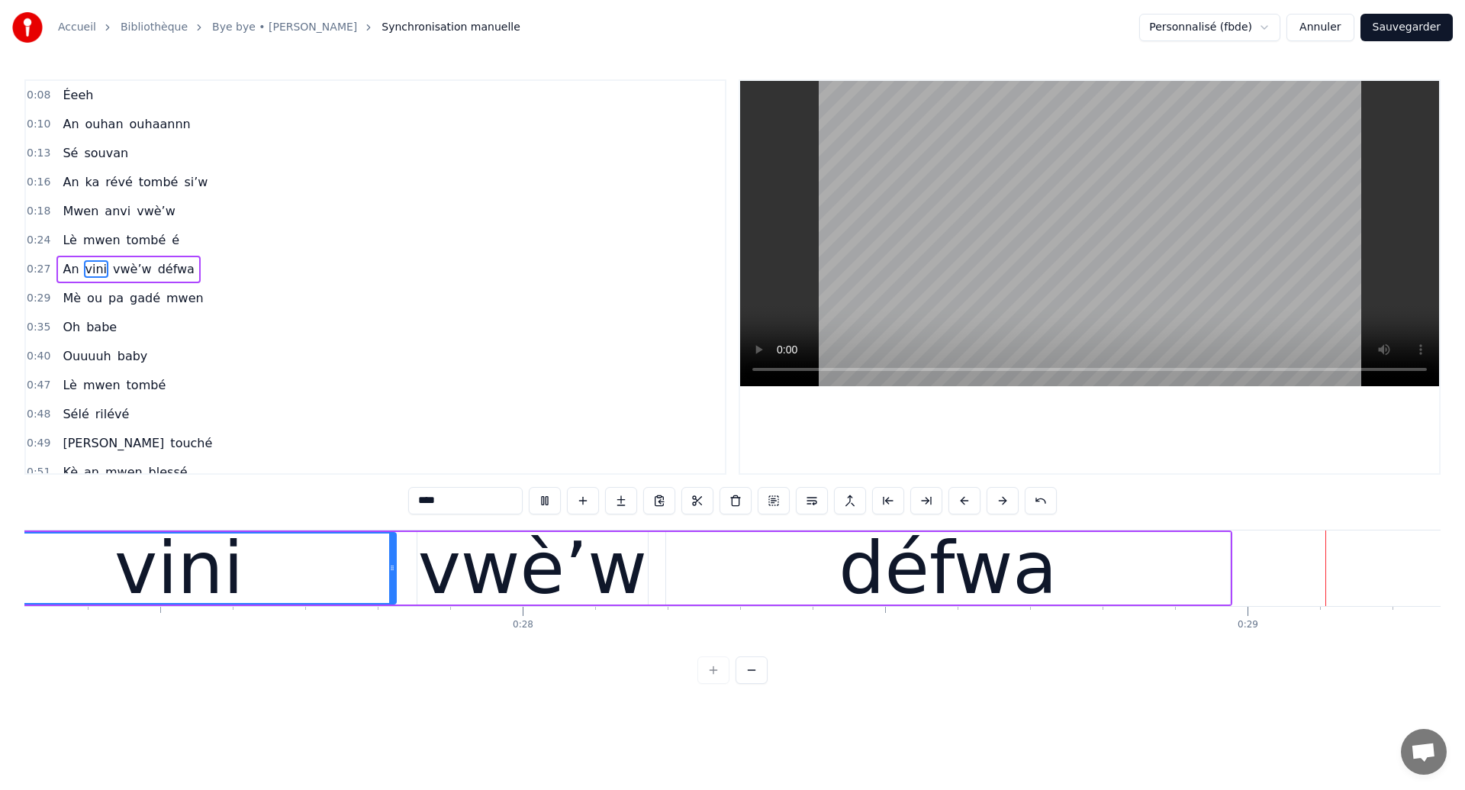
click at [703, 571] on div "An vini vwè’w défwa" at bounding box center [515, 568] width 1433 height 76
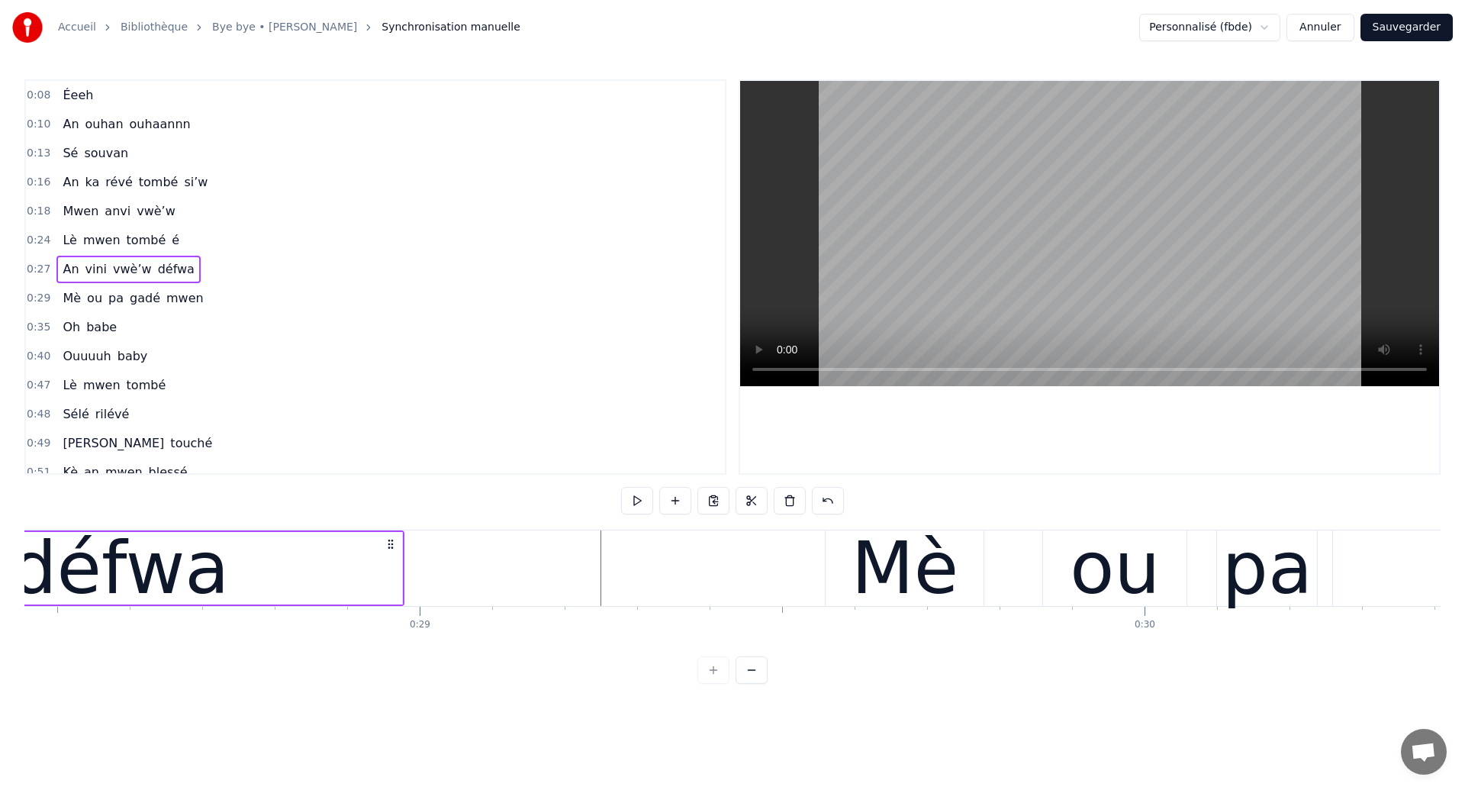
scroll to position [0, 20617]
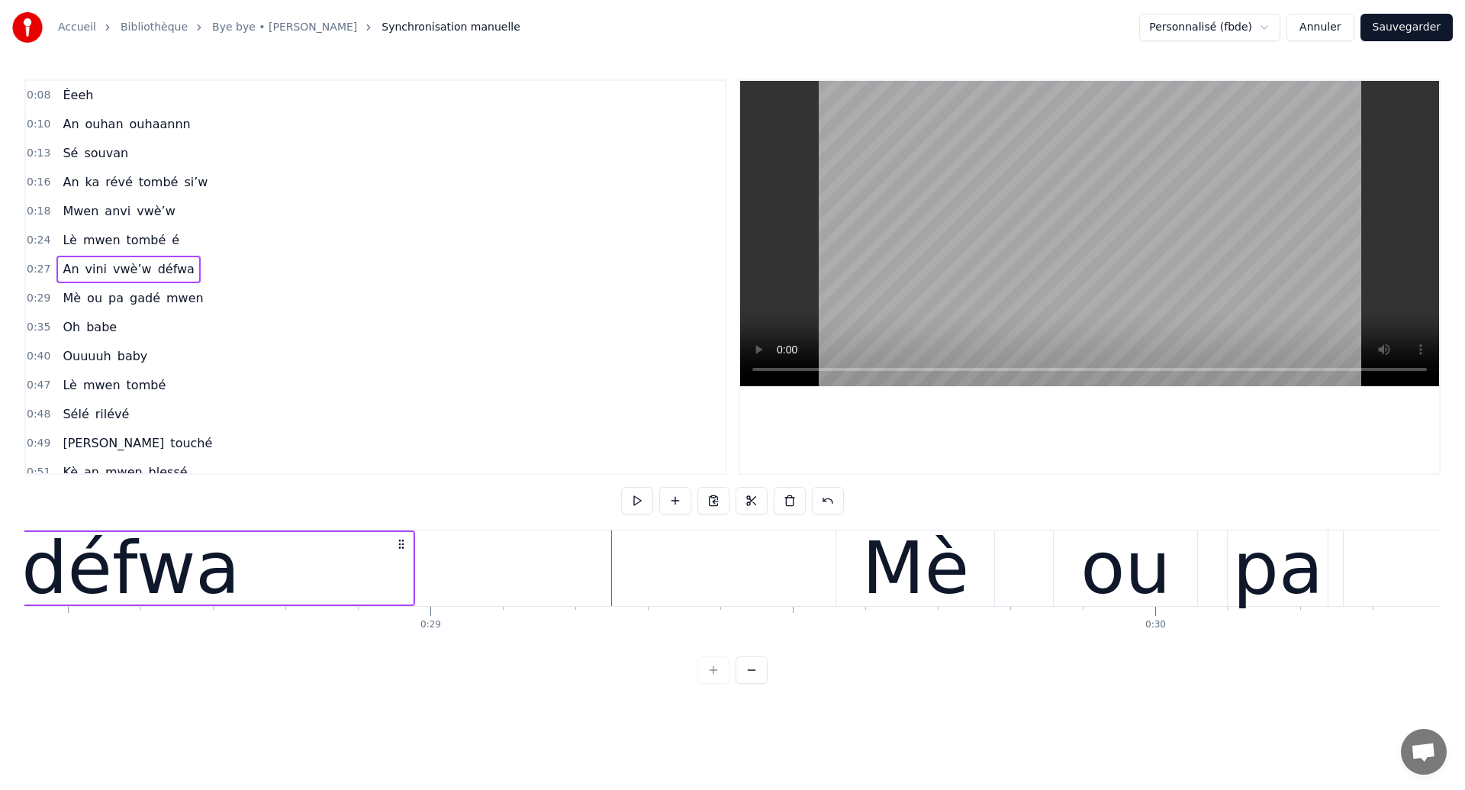
click at [181, 565] on div "défwa" at bounding box center [130, 568] width 218 height 109
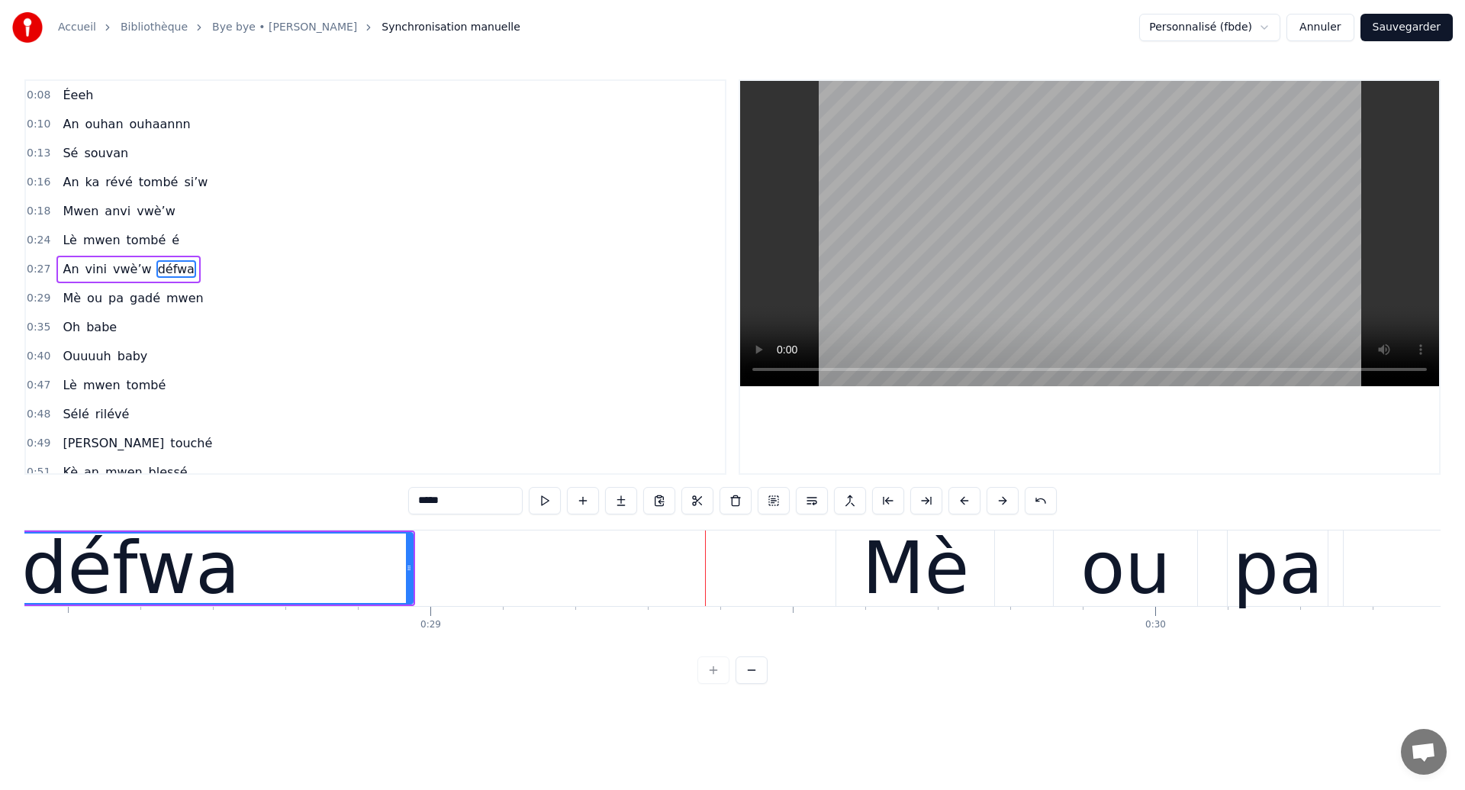
click at [89, 573] on div "défwa" at bounding box center [130, 568] width 218 height 109
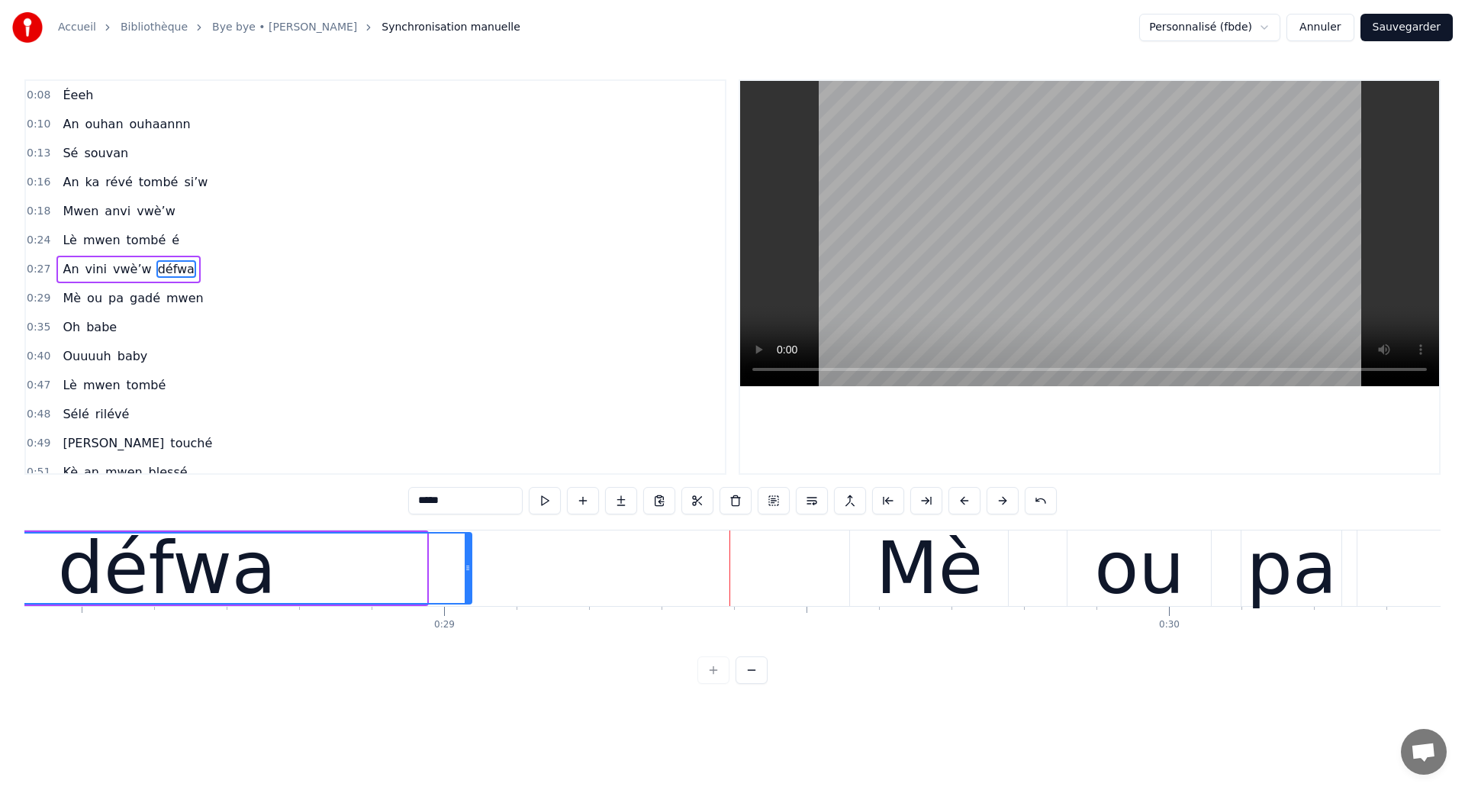
drag, startPoint x: 420, startPoint y: 583, endPoint x: 465, endPoint y: 596, distance: 46.9
click at [465, 596] on div at bounding box center [468, 567] width 6 height 69
click at [159, 578] on div "défwa" at bounding box center [167, 568] width 218 height 109
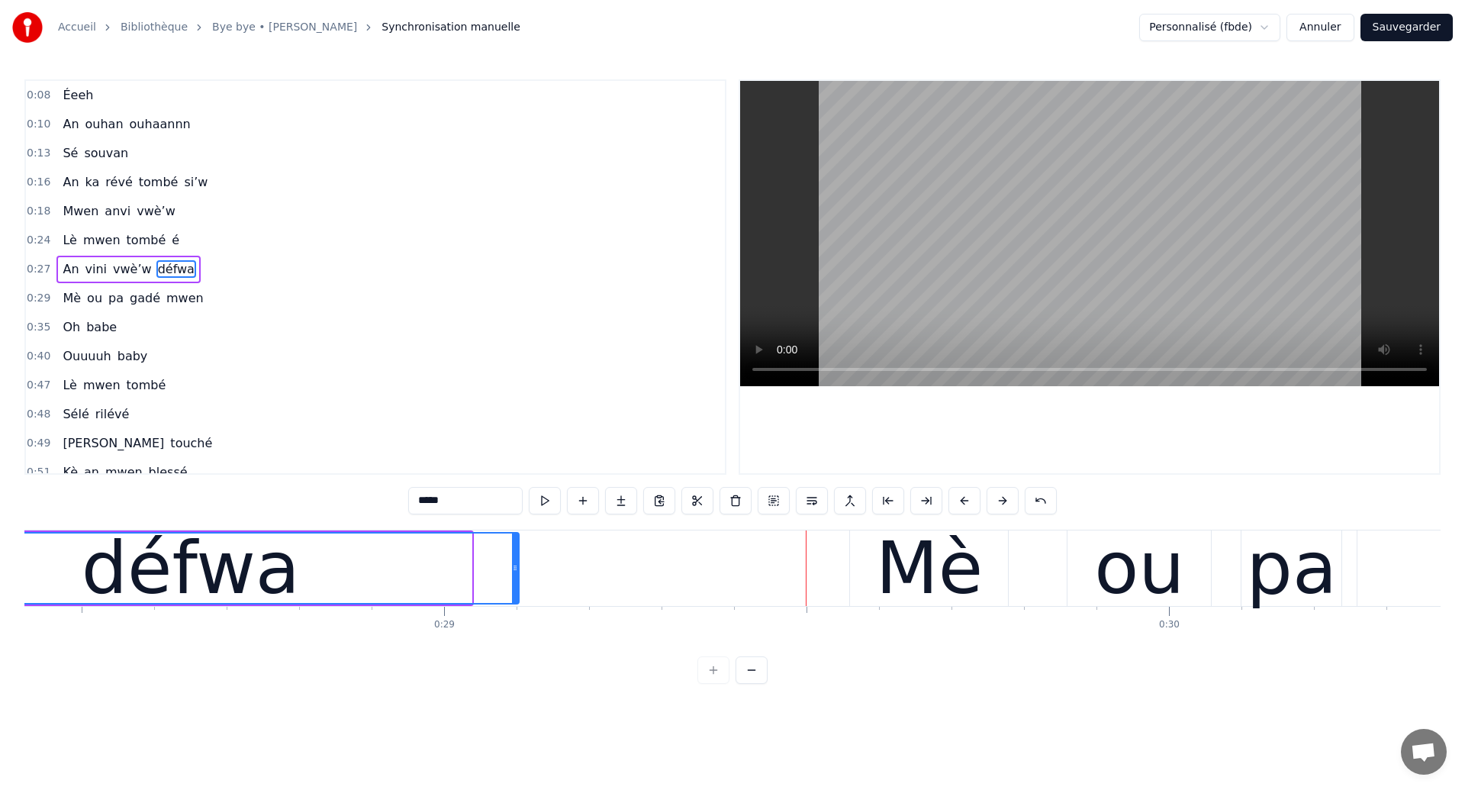
drag, startPoint x: 469, startPoint y: 578, endPoint x: 517, endPoint y: 594, distance: 50.0
click at [517, 594] on div at bounding box center [515, 567] width 6 height 69
drag, startPoint x: 517, startPoint y: 594, endPoint x: 237, endPoint y: 566, distance: 281.5
click at [512, 594] on div at bounding box center [515, 567] width 6 height 69
click at [224, 569] on div "défwa" at bounding box center [188, 568] width 218 height 109
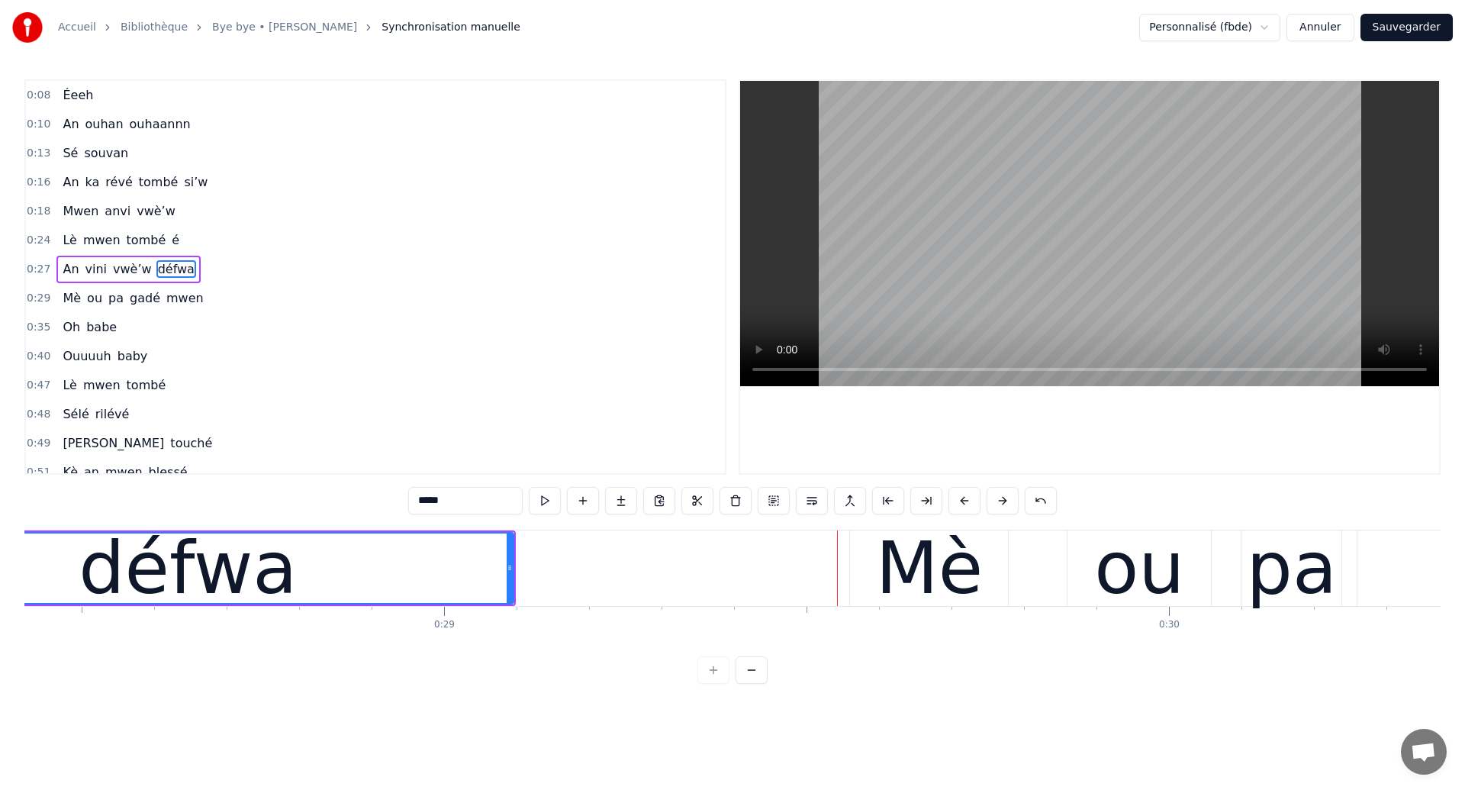
click at [67, 564] on div "défwa" at bounding box center [187, 567] width 649 height 69
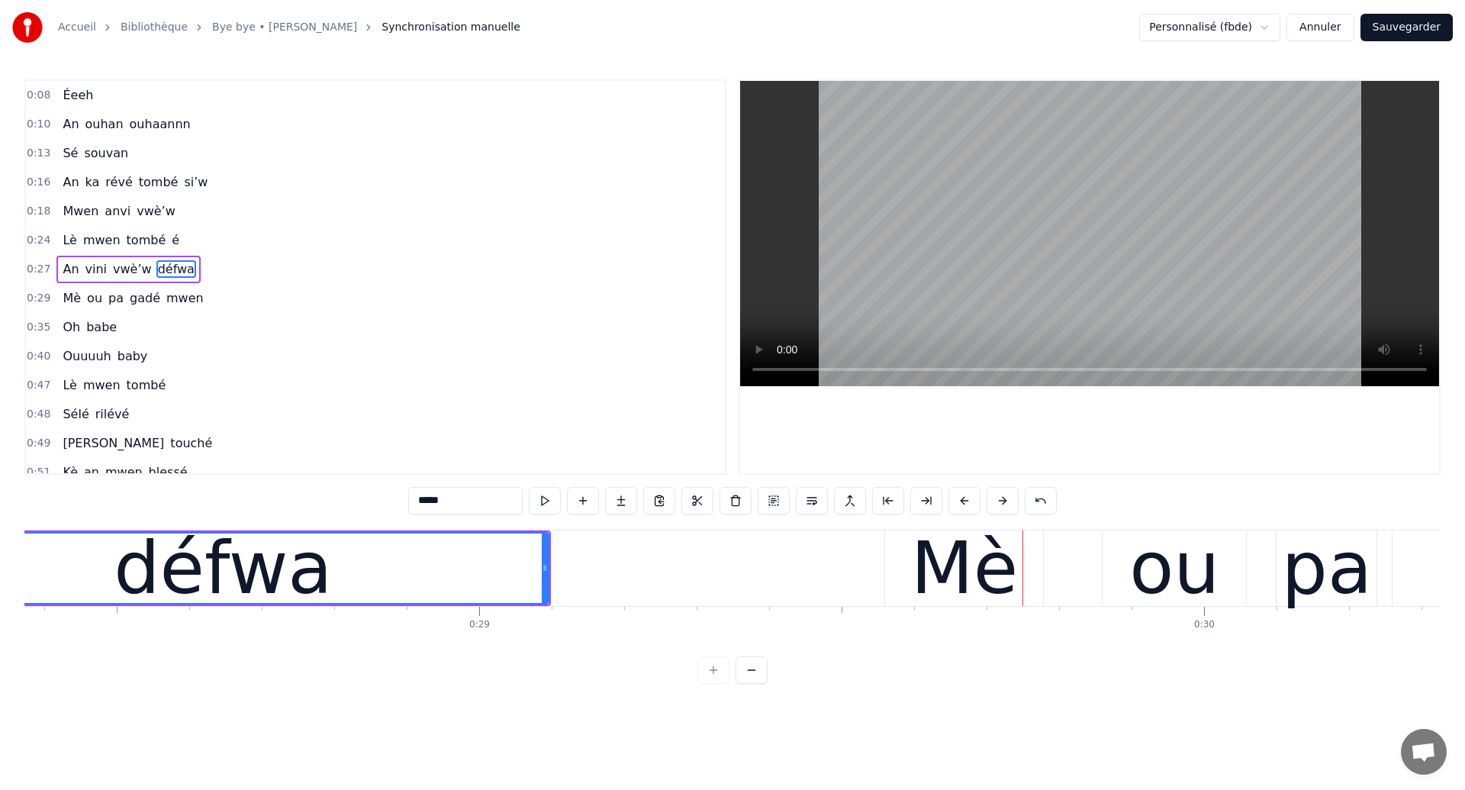
click at [216, 608] on div "défwa" at bounding box center [223, 568] width 218 height 109
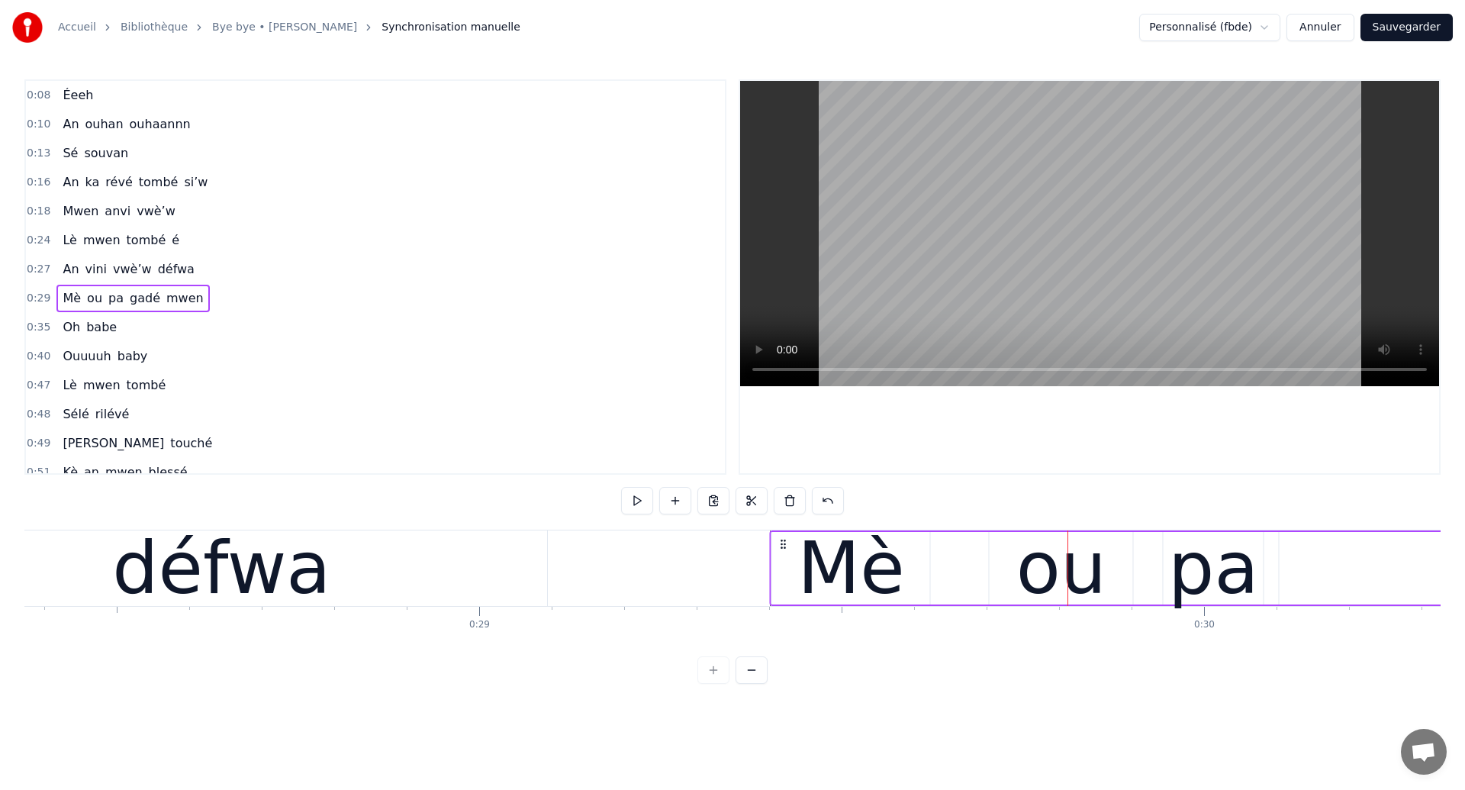
drag, startPoint x: 900, startPoint y: 543, endPoint x: 784, endPoint y: 592, distance: 125.5
click at [111, 598] on div "défwa" at bounding box center [221, 568] width 651 height 76
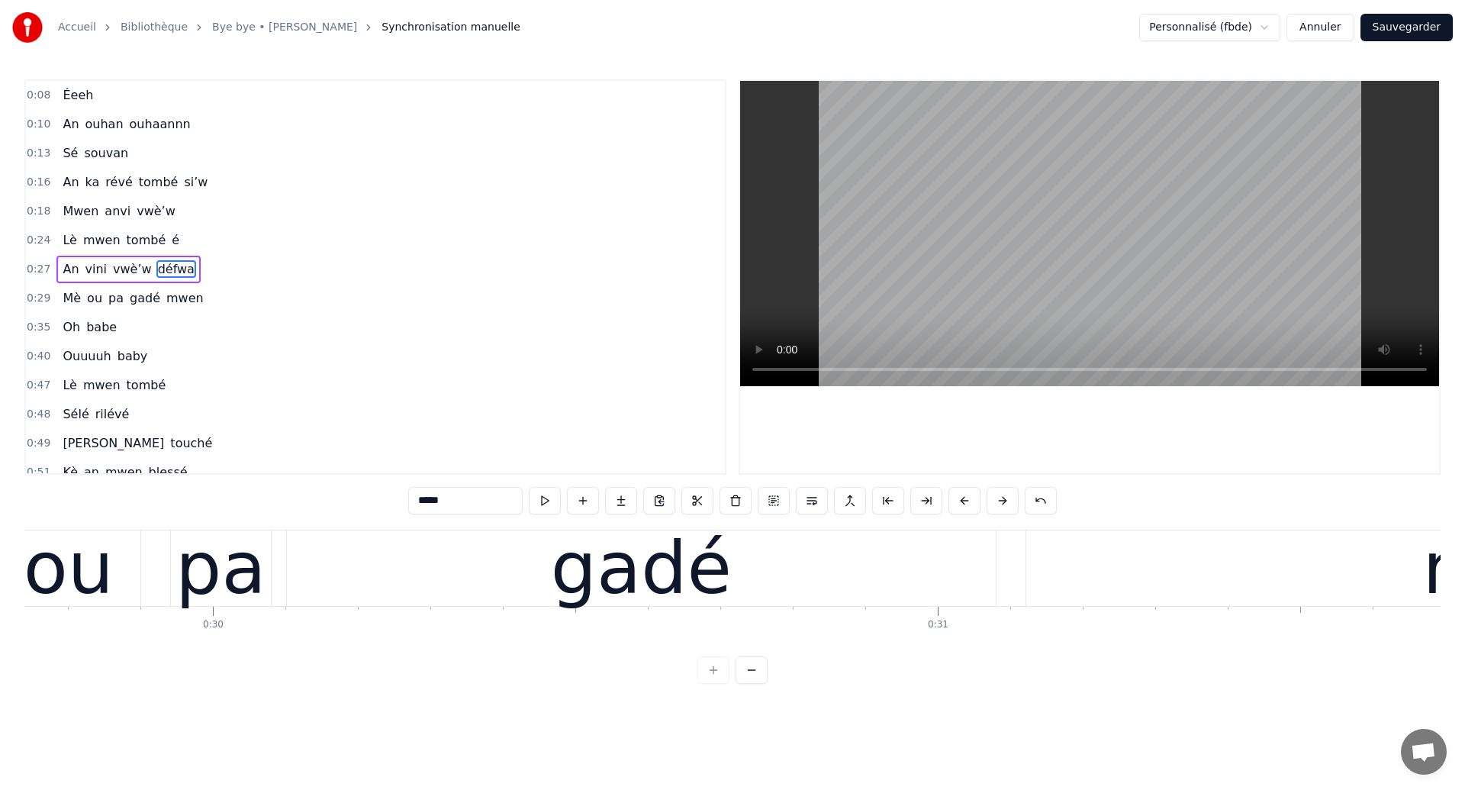
scroll to position [0, 21202]
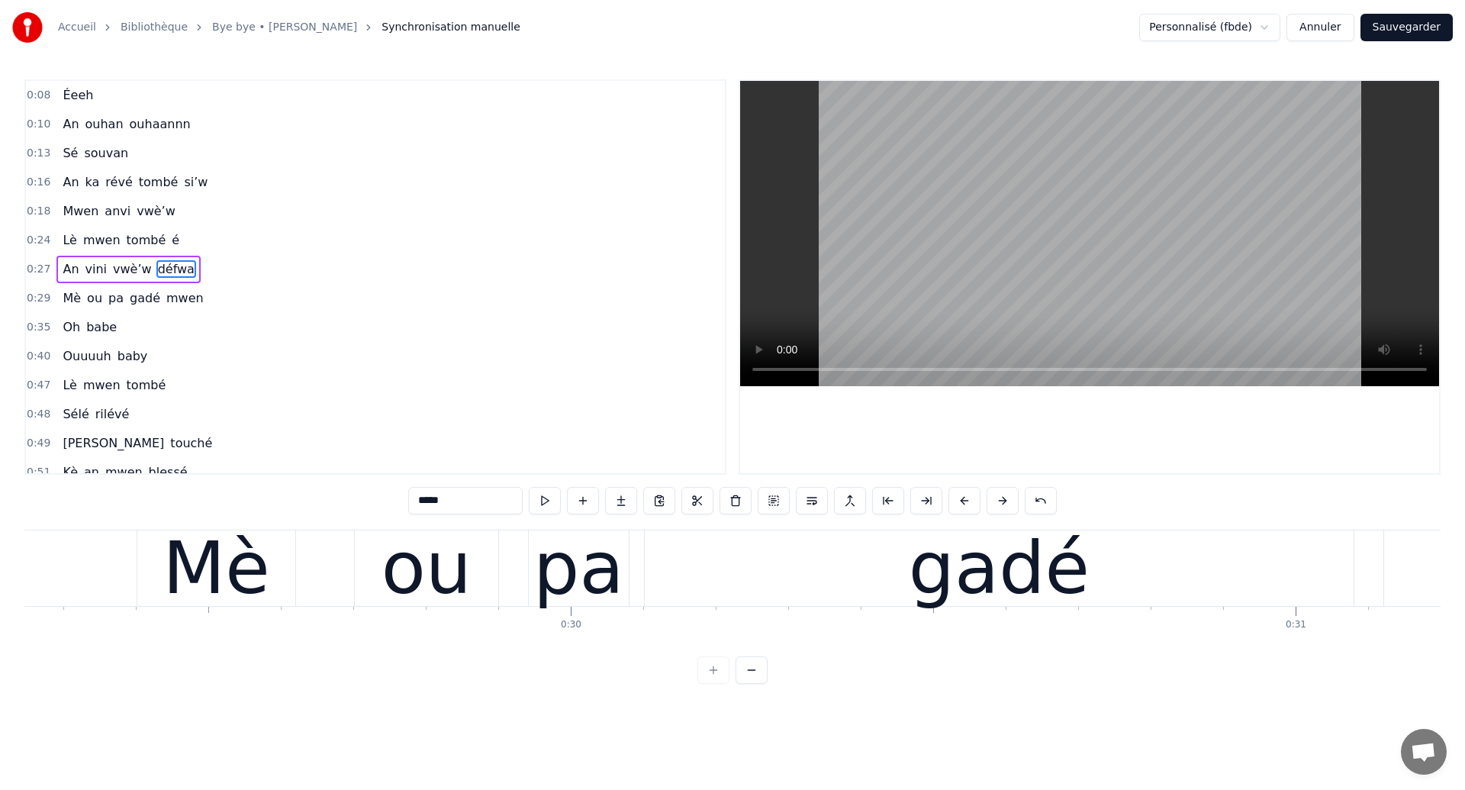
click at [150, 583] on div "Mè" at bounding box center [216, 568] width 158 height 76
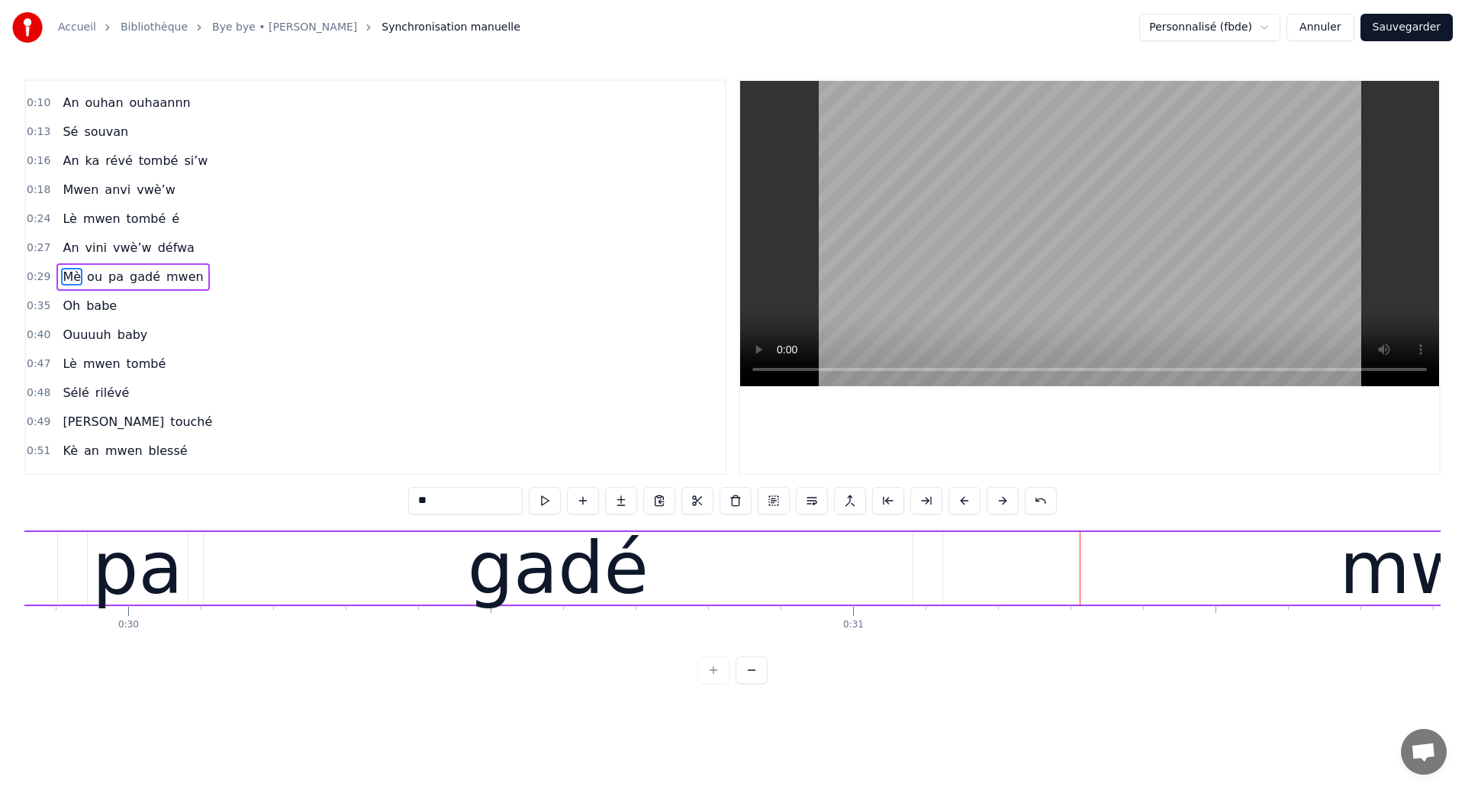
scroll to position [0, 21579]
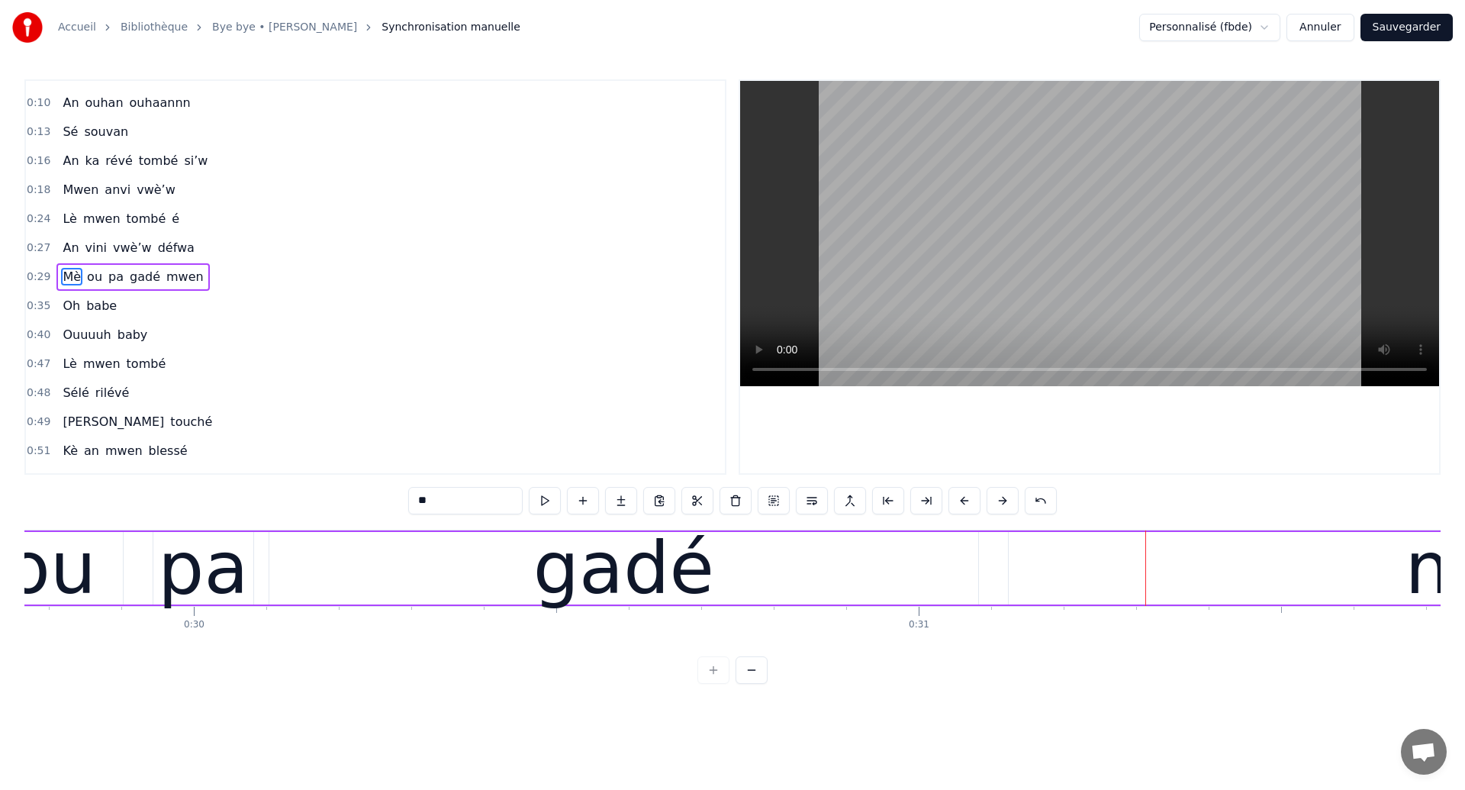
click at [173, 573] on div "pa" at bounding box center [203, 568] width 91 height 109
click at [596, 579] on div "gadé" at bounding box center [623, 568] width 181 height 109
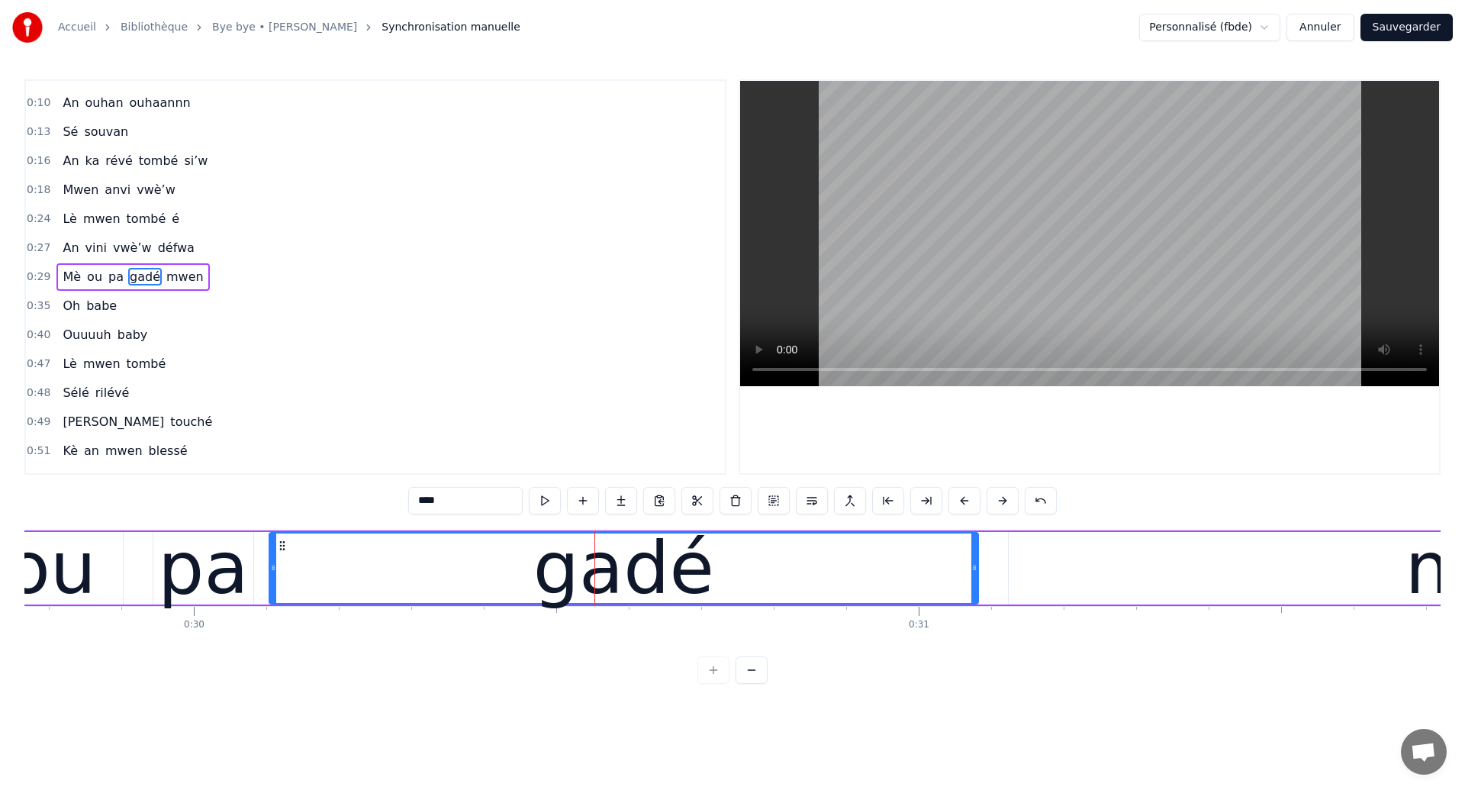
click at [194, 575] on div "pa" at bounding box center [203, 568] width 91 height 109
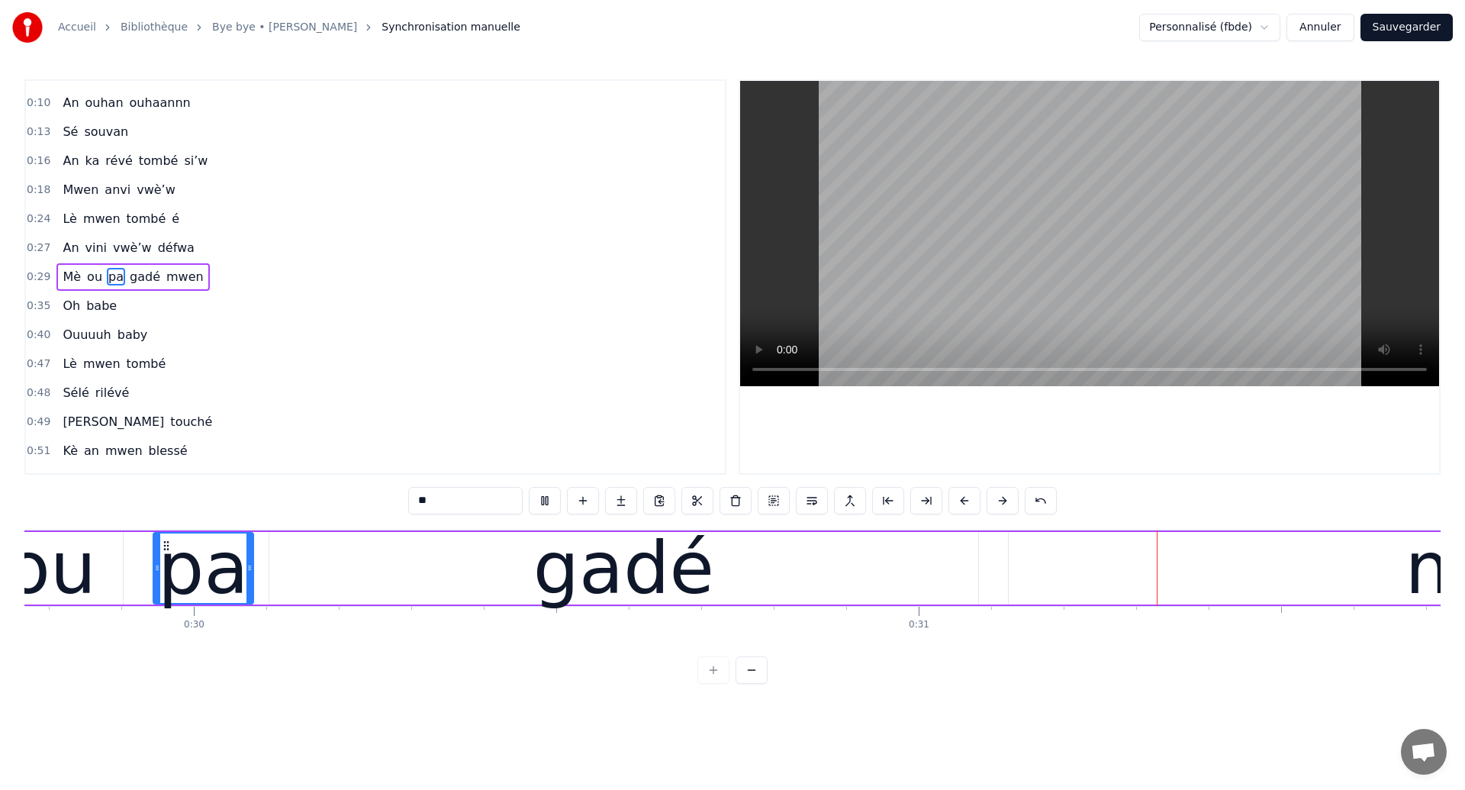
click at [835, 572] on div "gadé" at bounding box center [623, 568] width 709 height 72
type input "****"
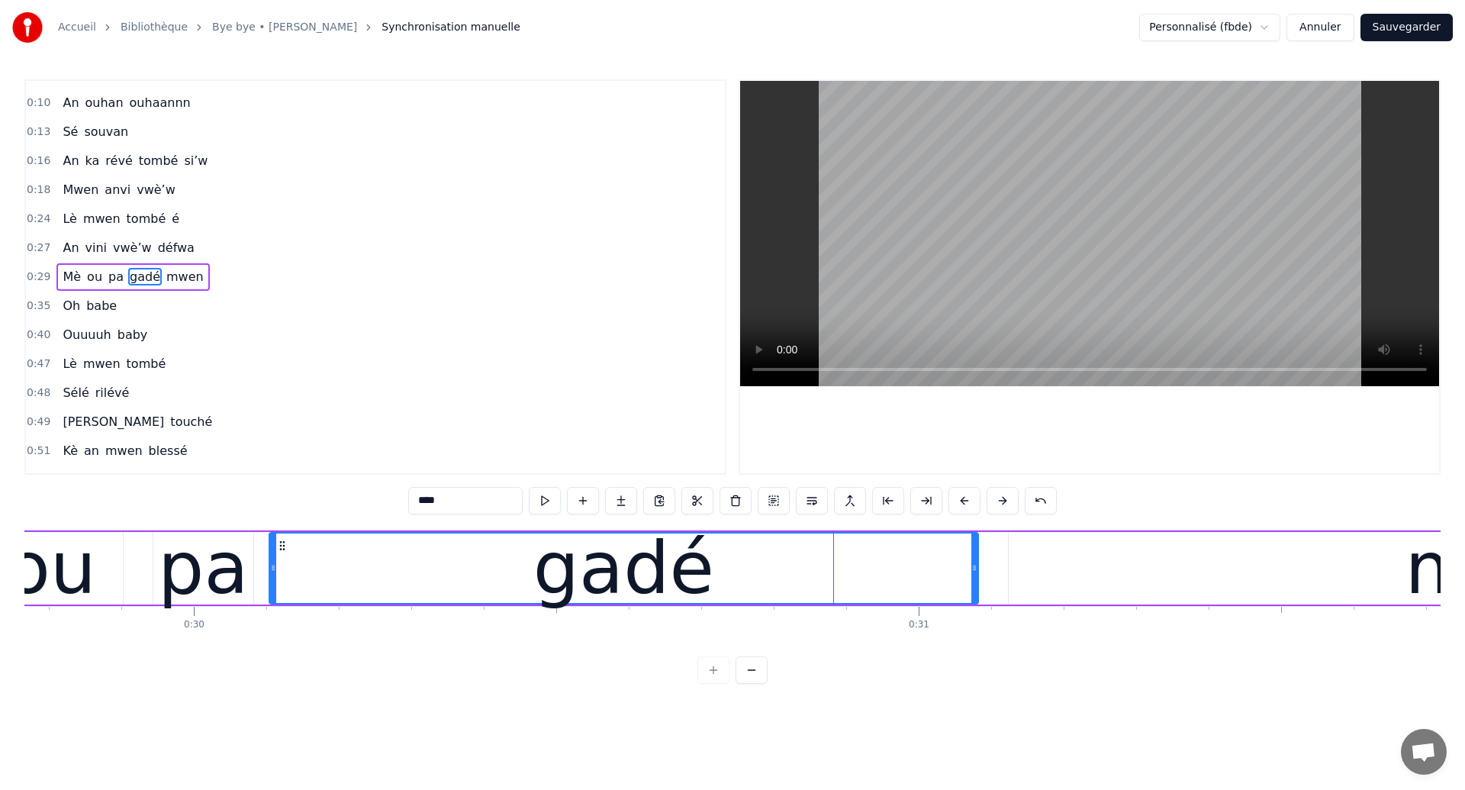
click at [263, 593] on div "Mè ou pa [PERSON_NAME] mwen" at bounding box center [892, 568] width 2265 height 76
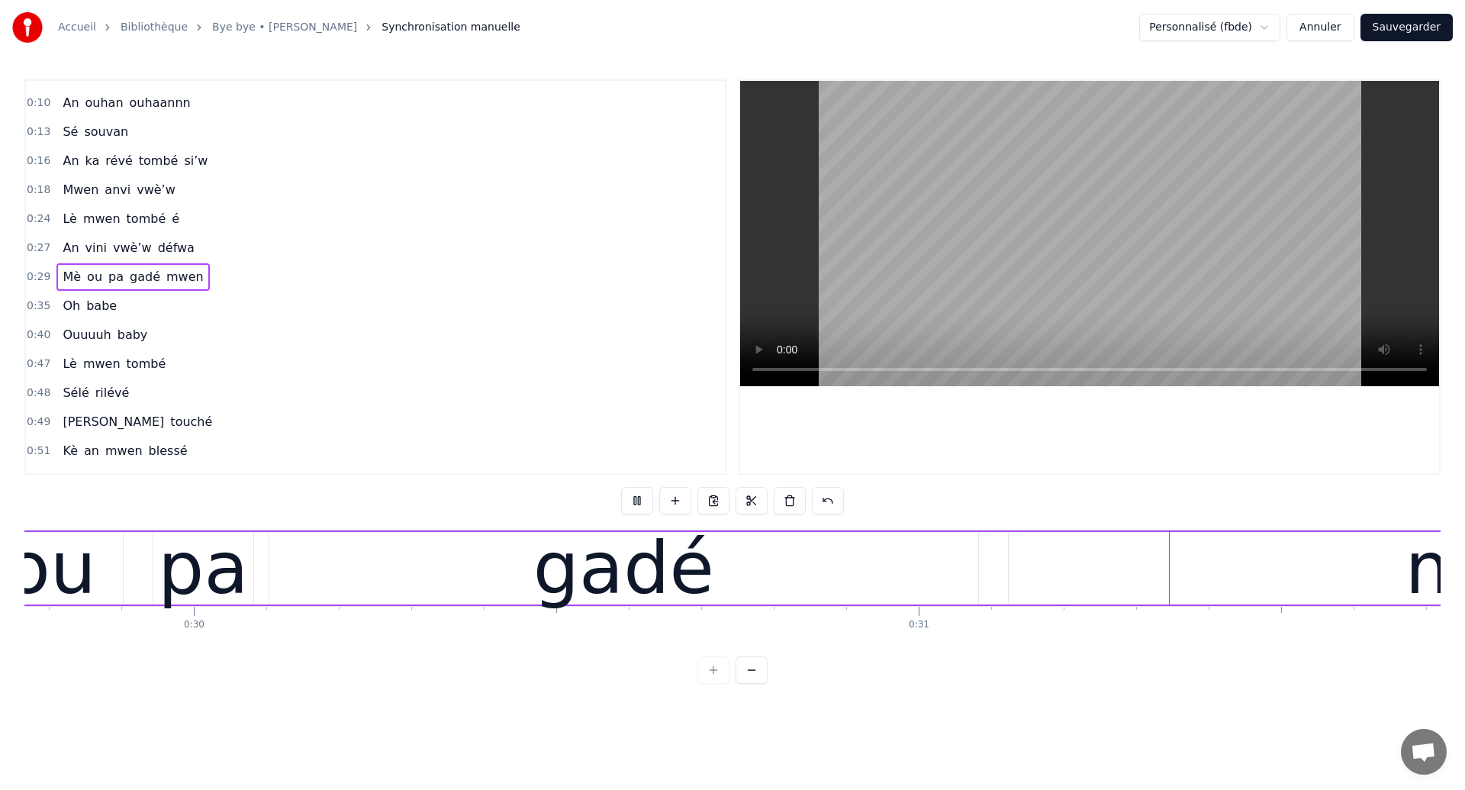
click at [784, 576] on div "gadé" at bounding box center [623, 568] width 709 height 72
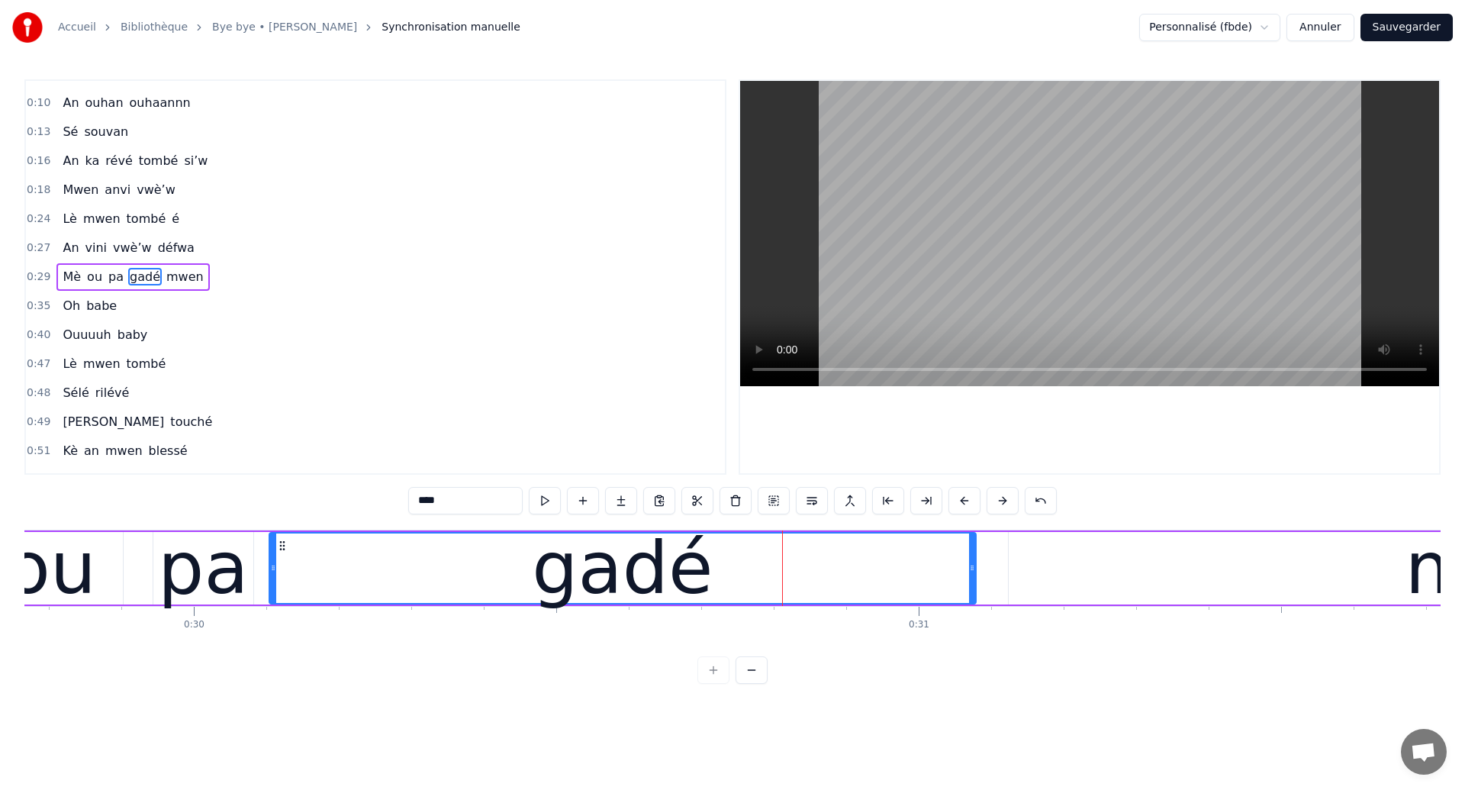
click at [972, 585] on div at bounding box center [972, 567] width 6 height 69
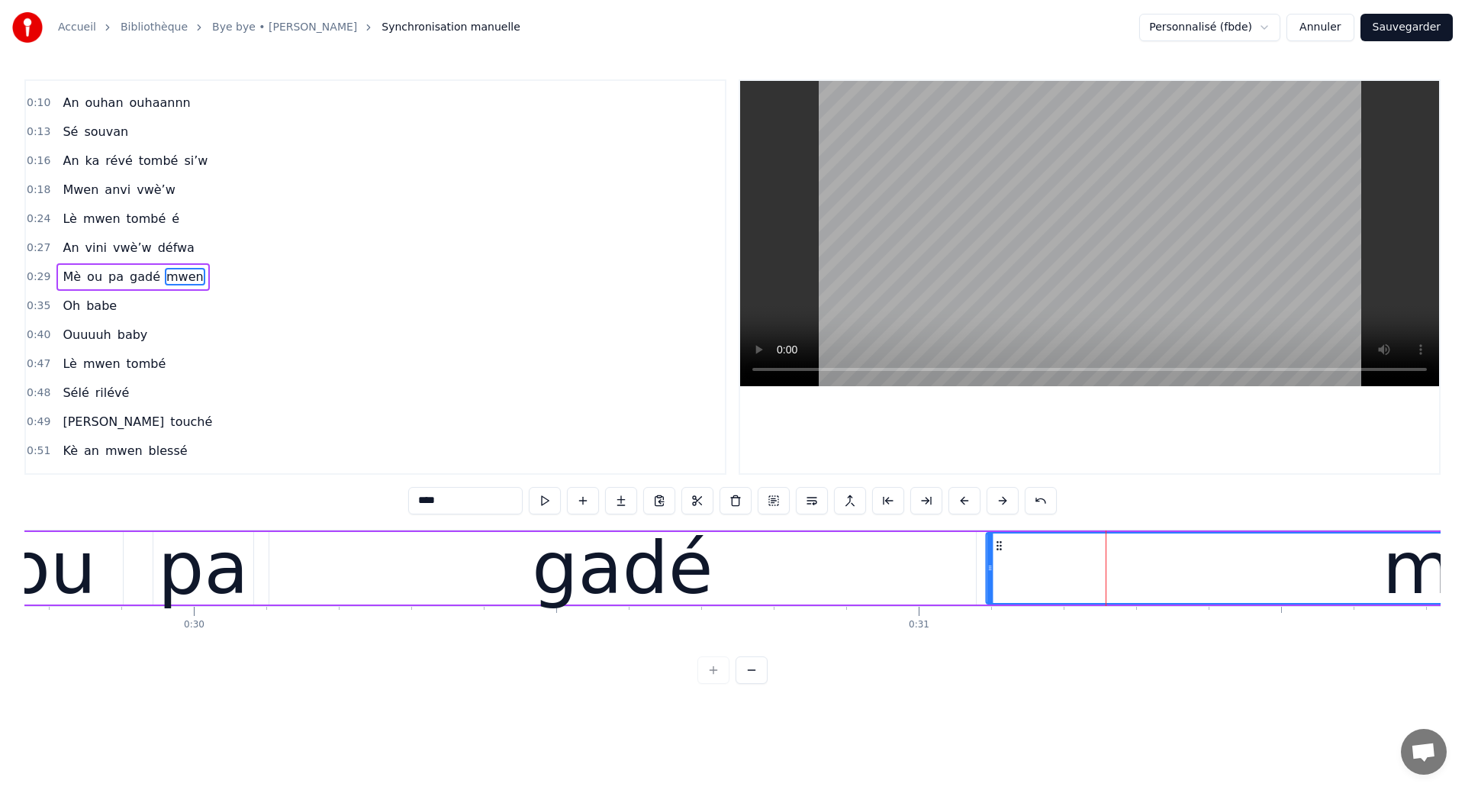
drag, startPoint x: 1022, startPoint y: 546, endPoint x: 1000, endPoint y: 561, distance: 26.5
click at [1000, 561] on div "mwen" at bounding box center [1493, 567] width 1012 height 69
click at [83, 567] on div "ou" at bounding box center [51, 568] width 90 height 109
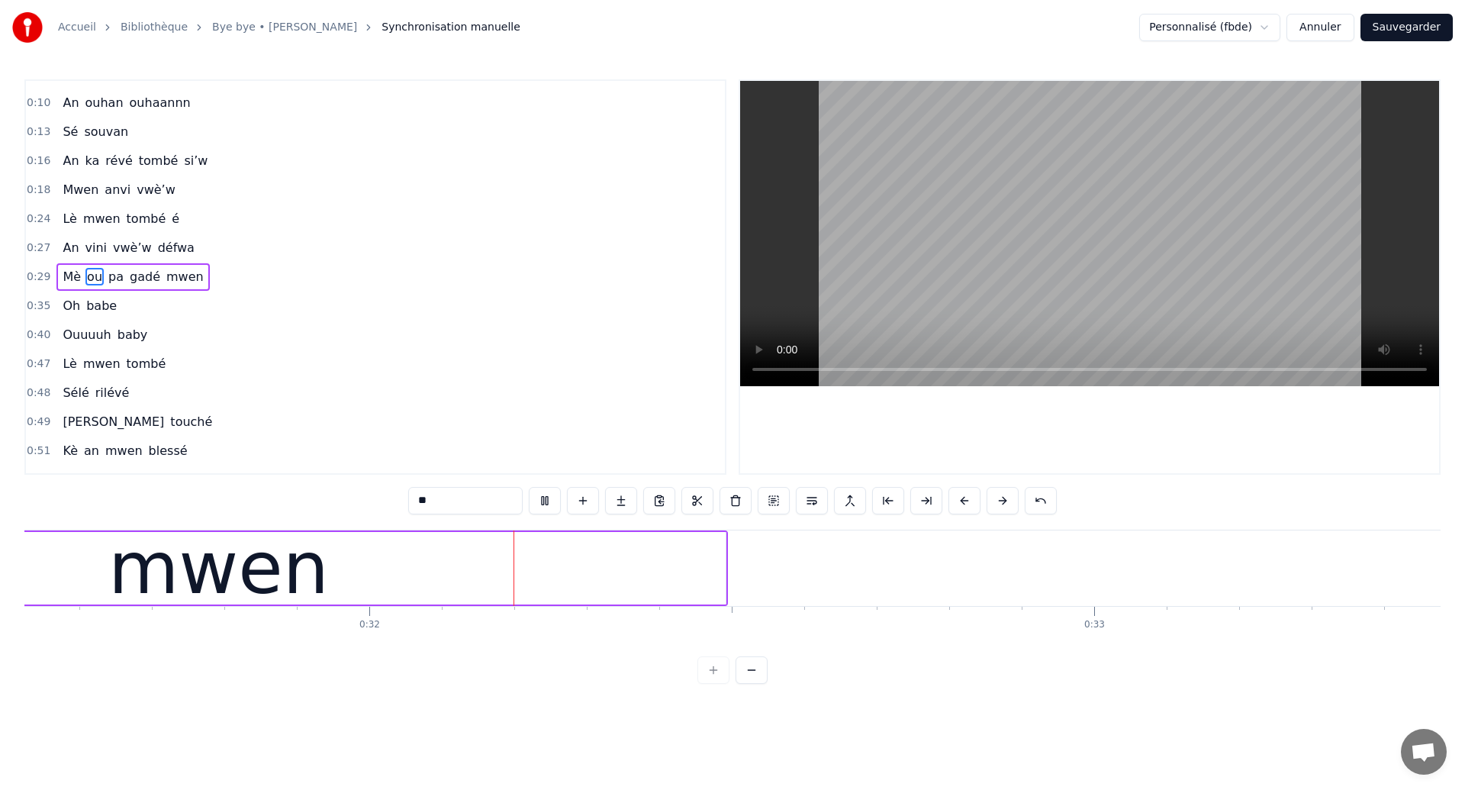
scroll to position [0, 22856]
click at [574, 562] on div "mwen" at bounding box center [216, 568] width 1013 height 72
type input "****"
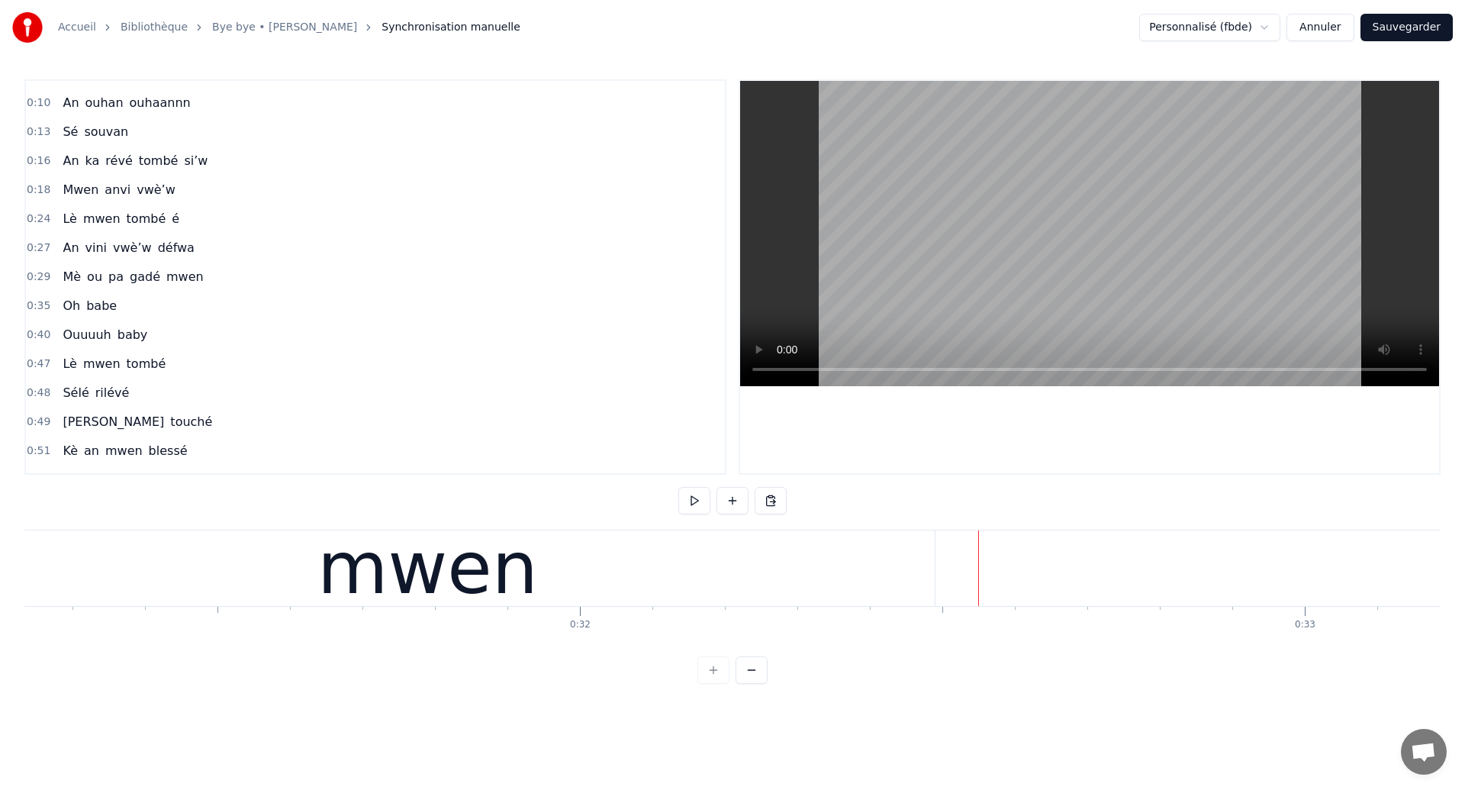
scroll to position [0, 22595]
click at [224, 547] on div "mwen" at bounding box center [475, 568] width 1013 height 76
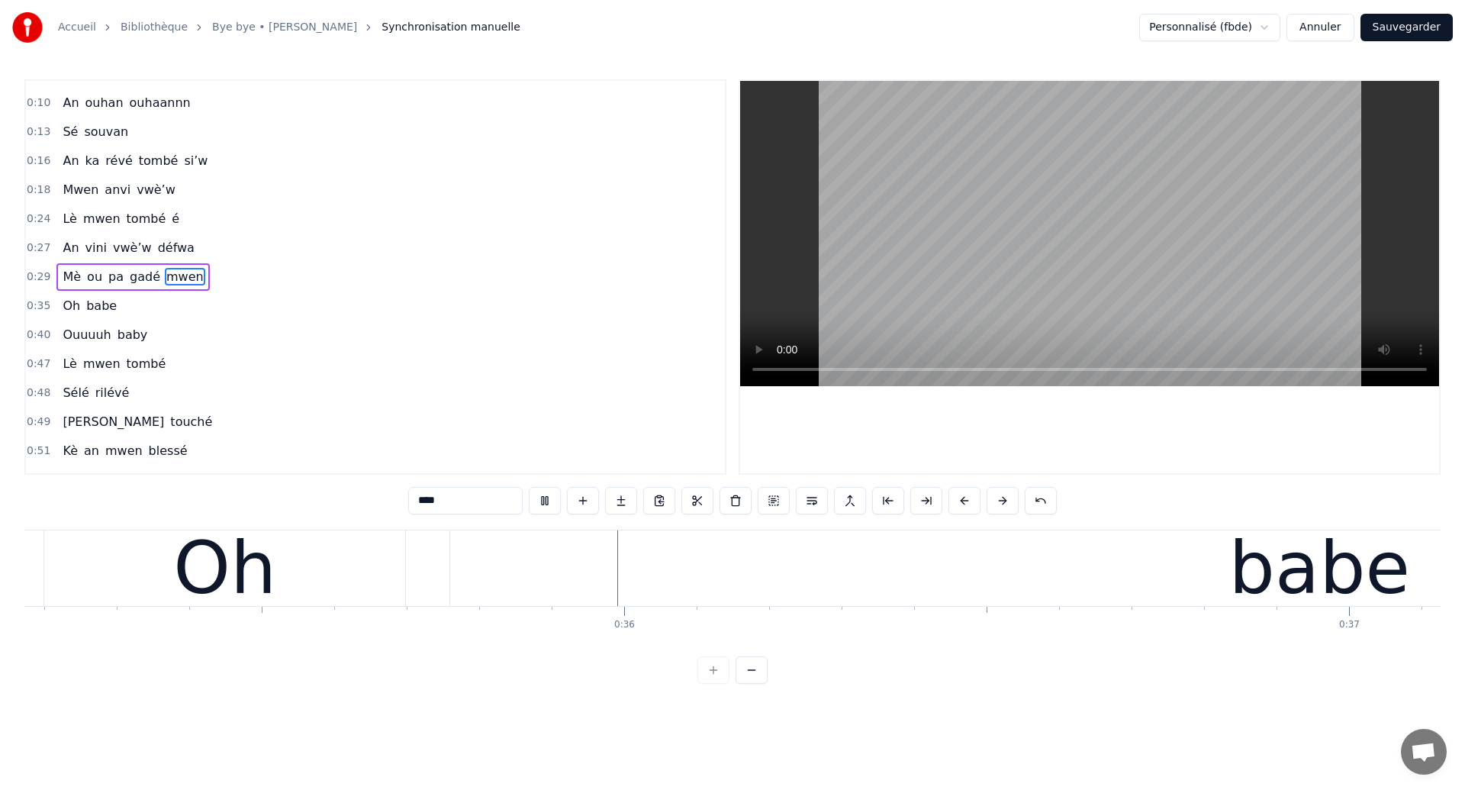
scroll to position [0, 25573]
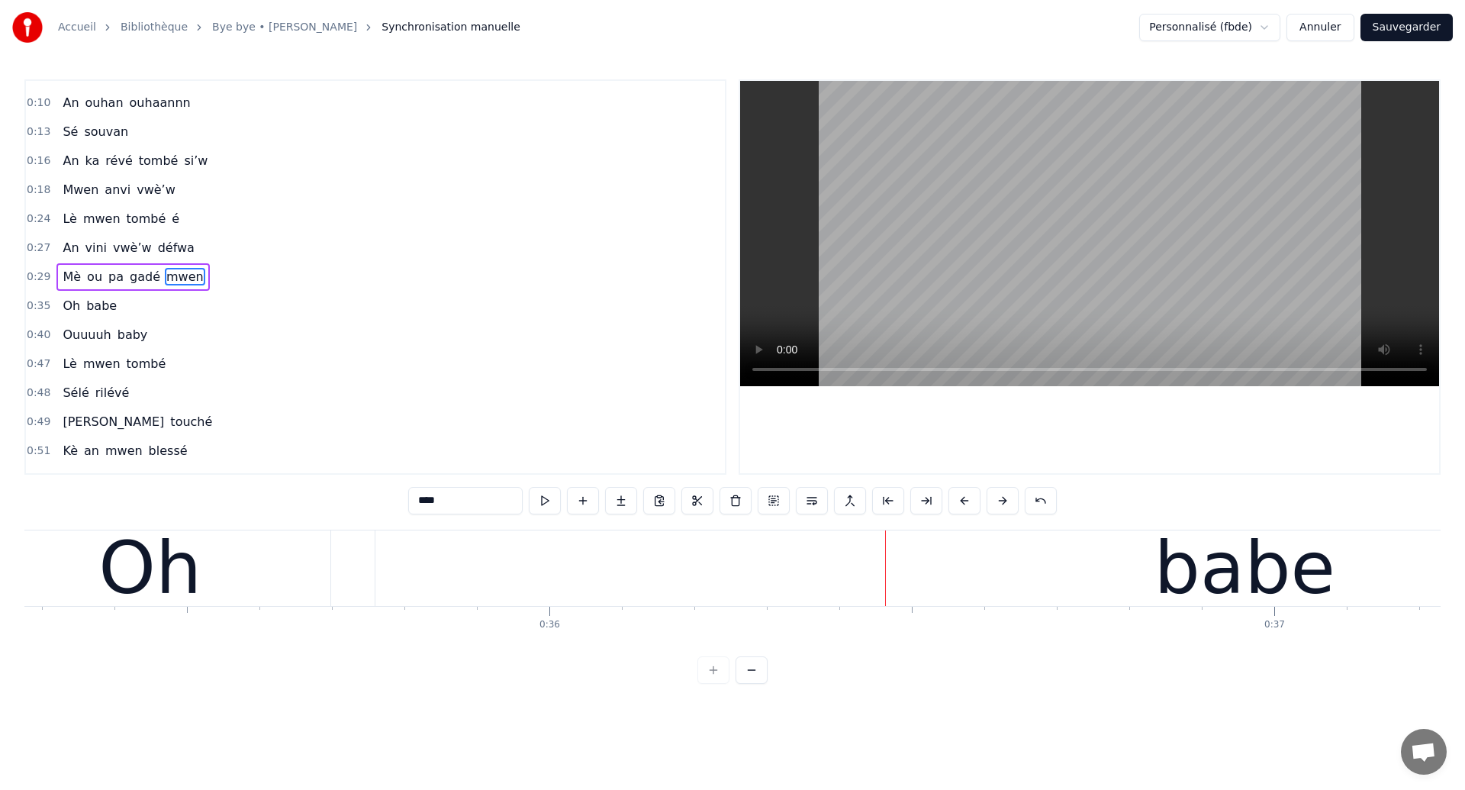
click at [1419, 27] on button "Sauvegarder" at bounding box center [1407, 27] width 92 height 27
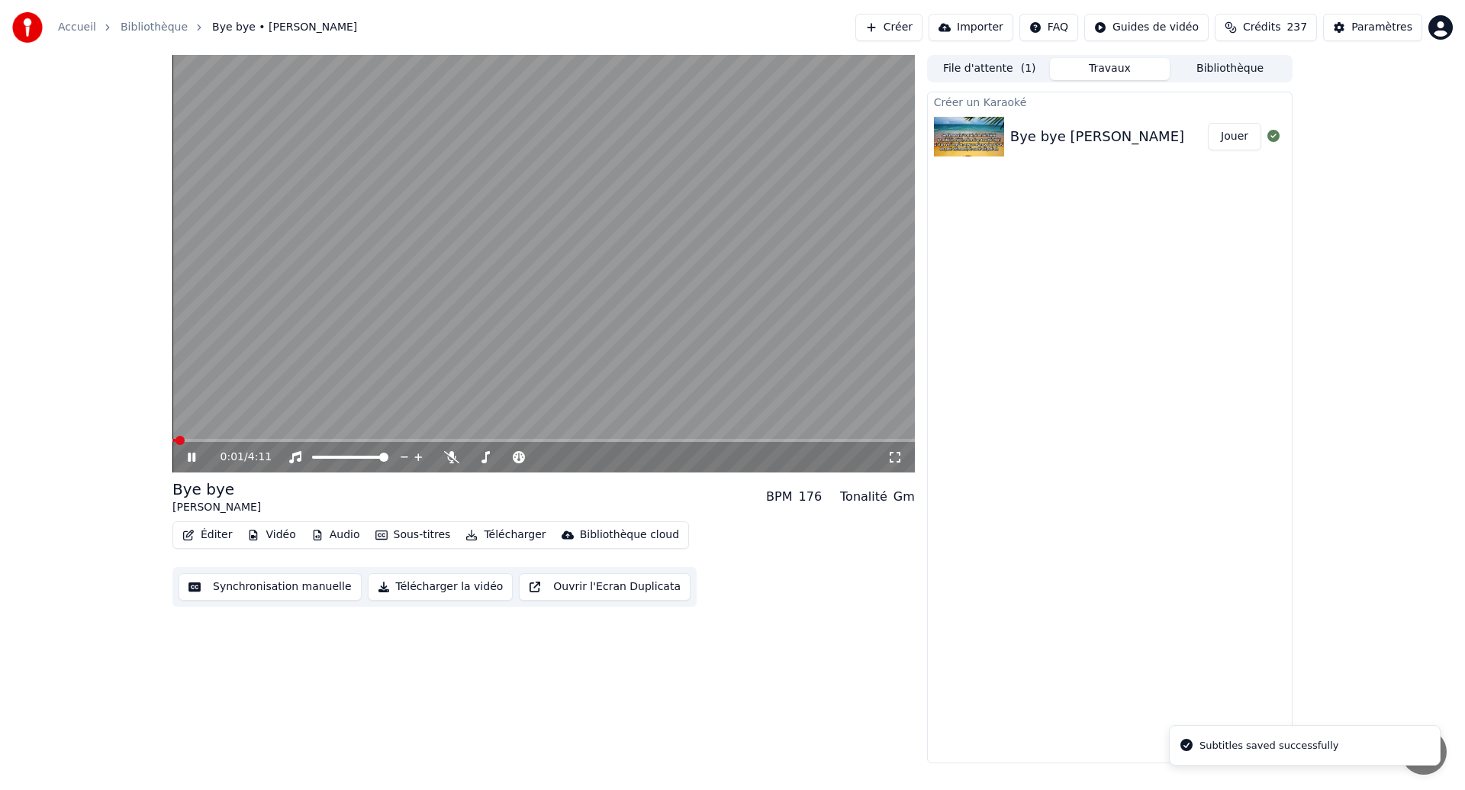
click at [897, 459] on icon at bounding box center [894, 457] width 15 height 12
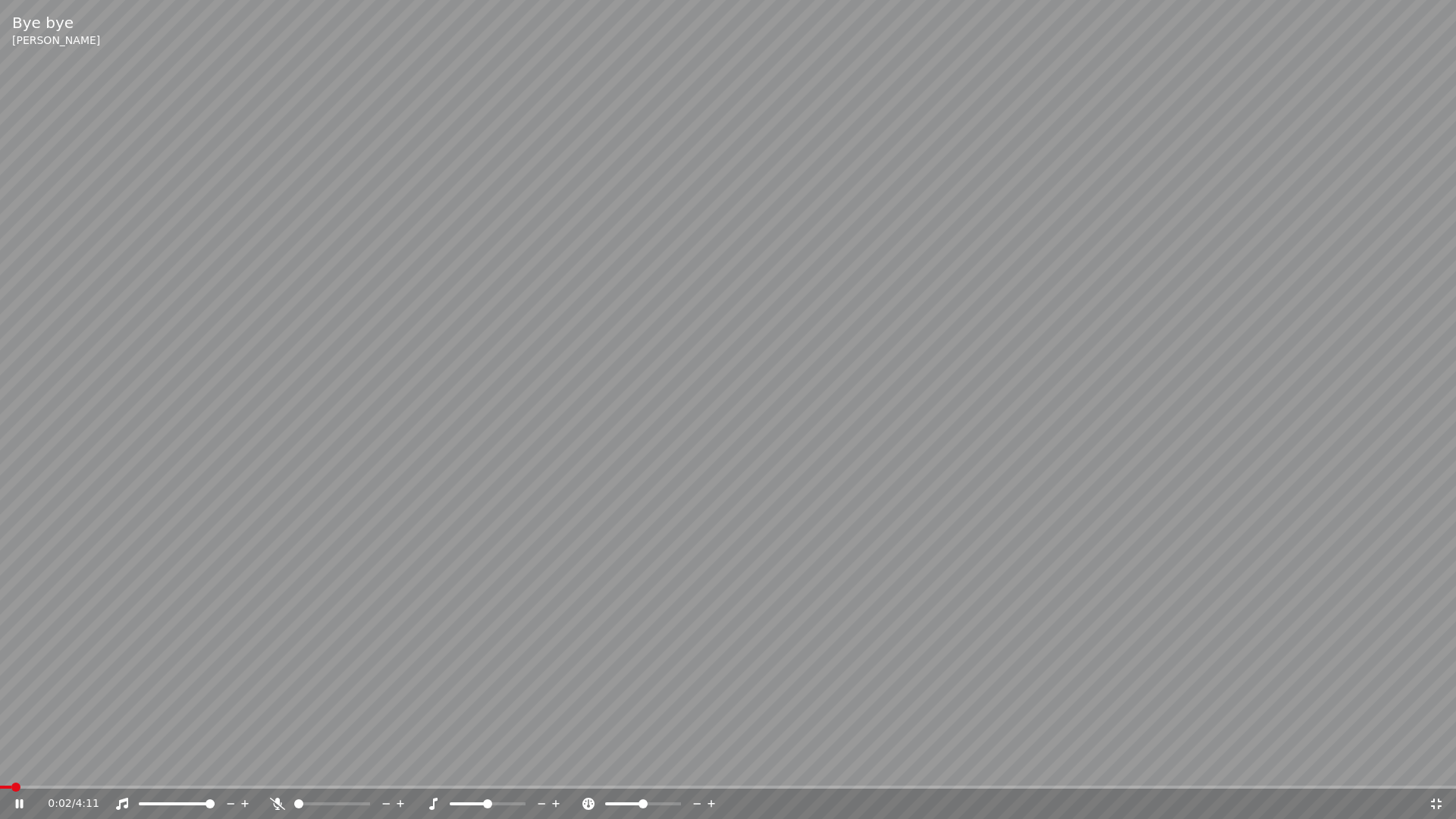
click at [11, 784] on span at bounding box center [5, 787] width 11 height 3
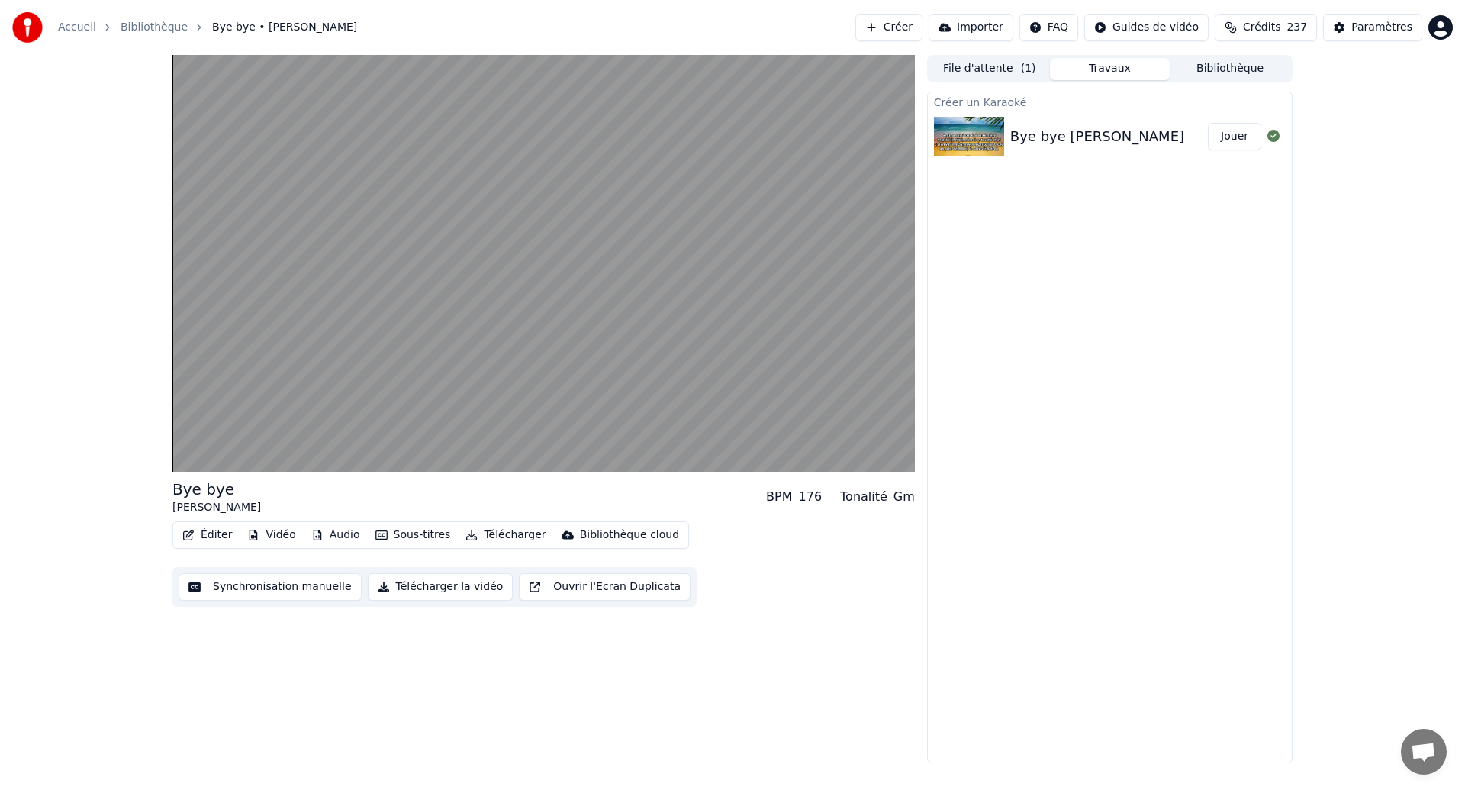
click at [240, 570] on div "Synchronisation manuelle Télécharger la vidéo Ouvrir l'Ecran Duplicata" at bounding box center [434, 587] width 524 height 40
click at [243, 581] on button "Synchronisation manuelle" at bounding box center [270, 586] width 183 height 27
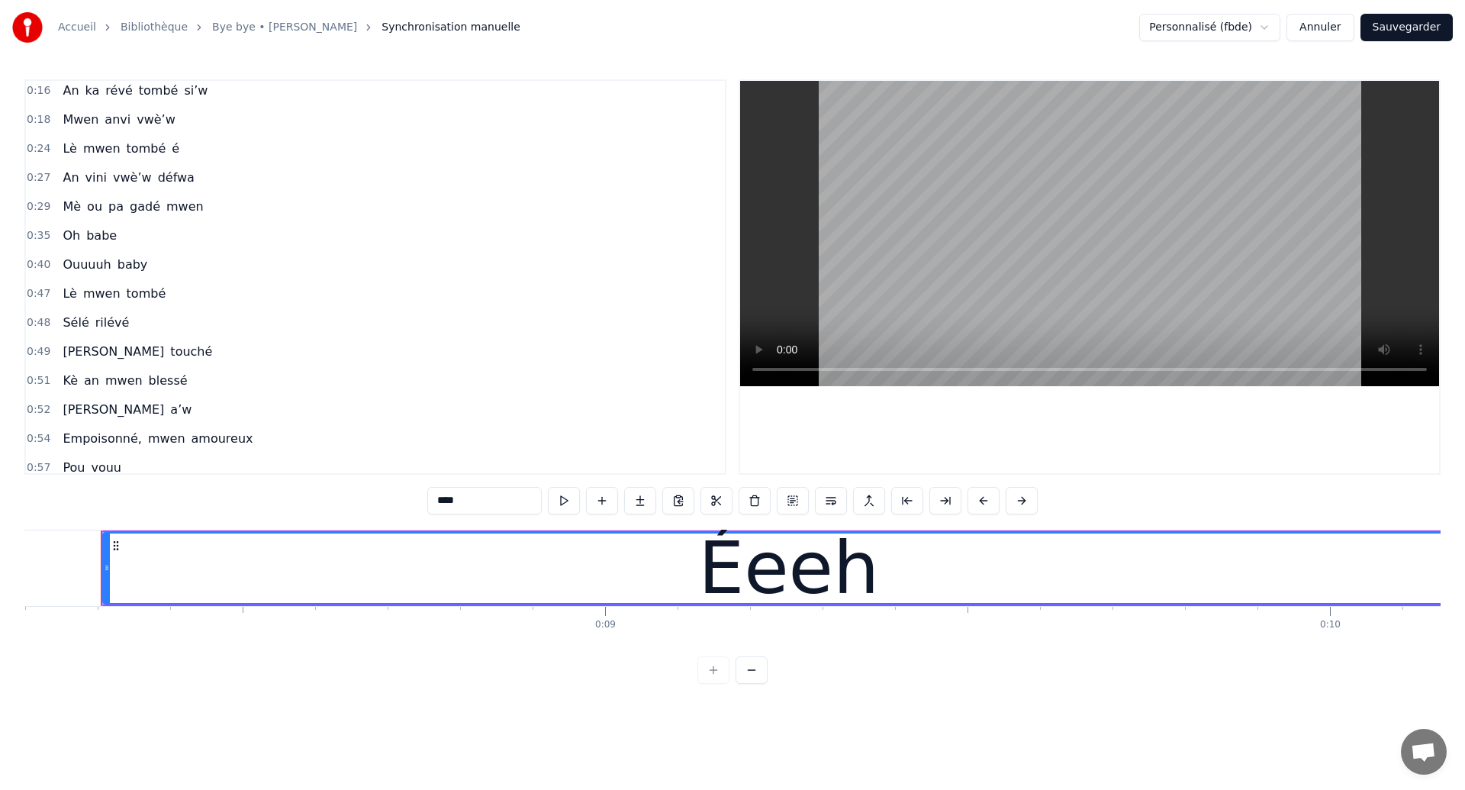
scroll to position [75, 0]
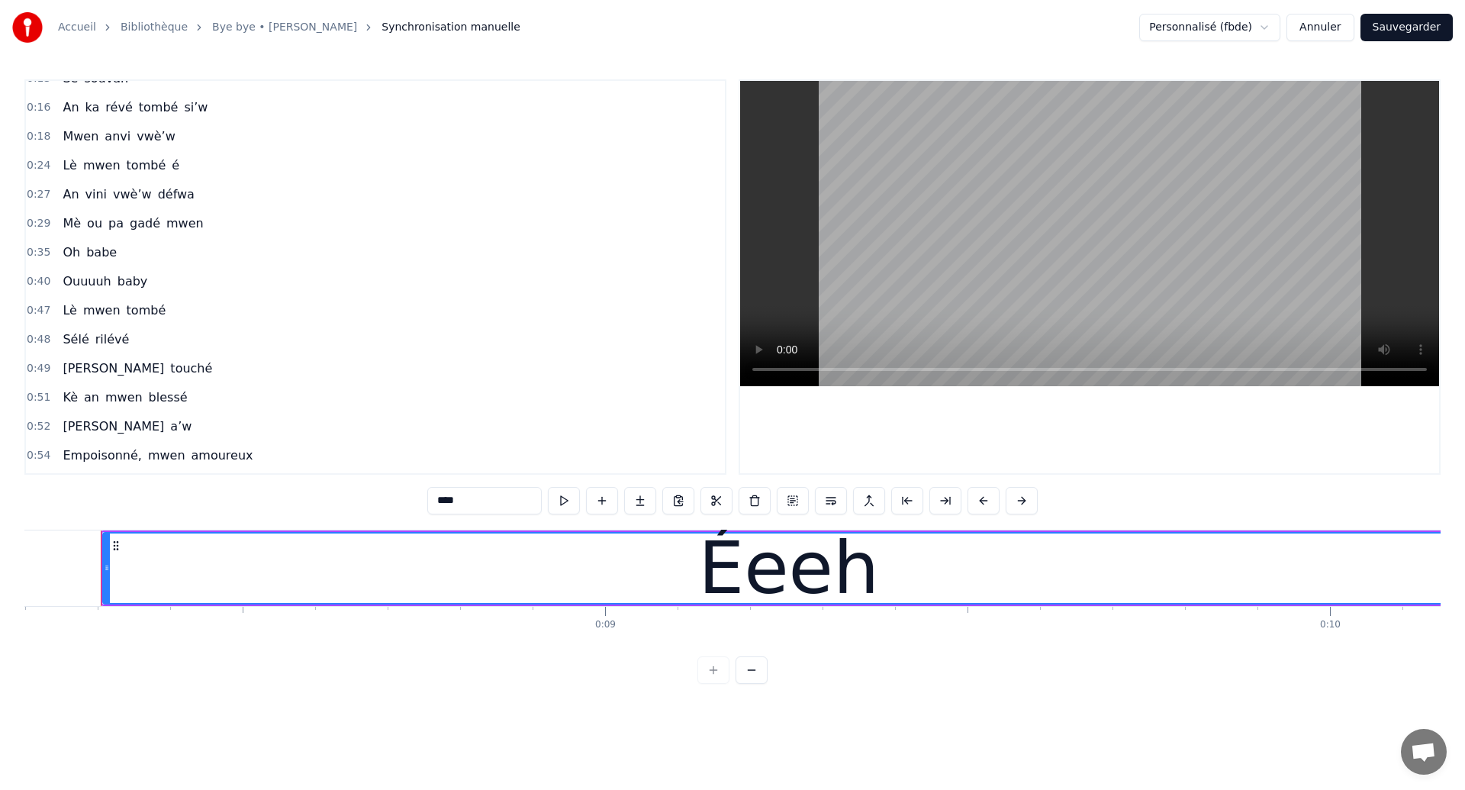
click at [82, 228] on div "Mè ou pa [PERSON_NAME] mwen" at bounding box center [132, 223] width 153 height 27
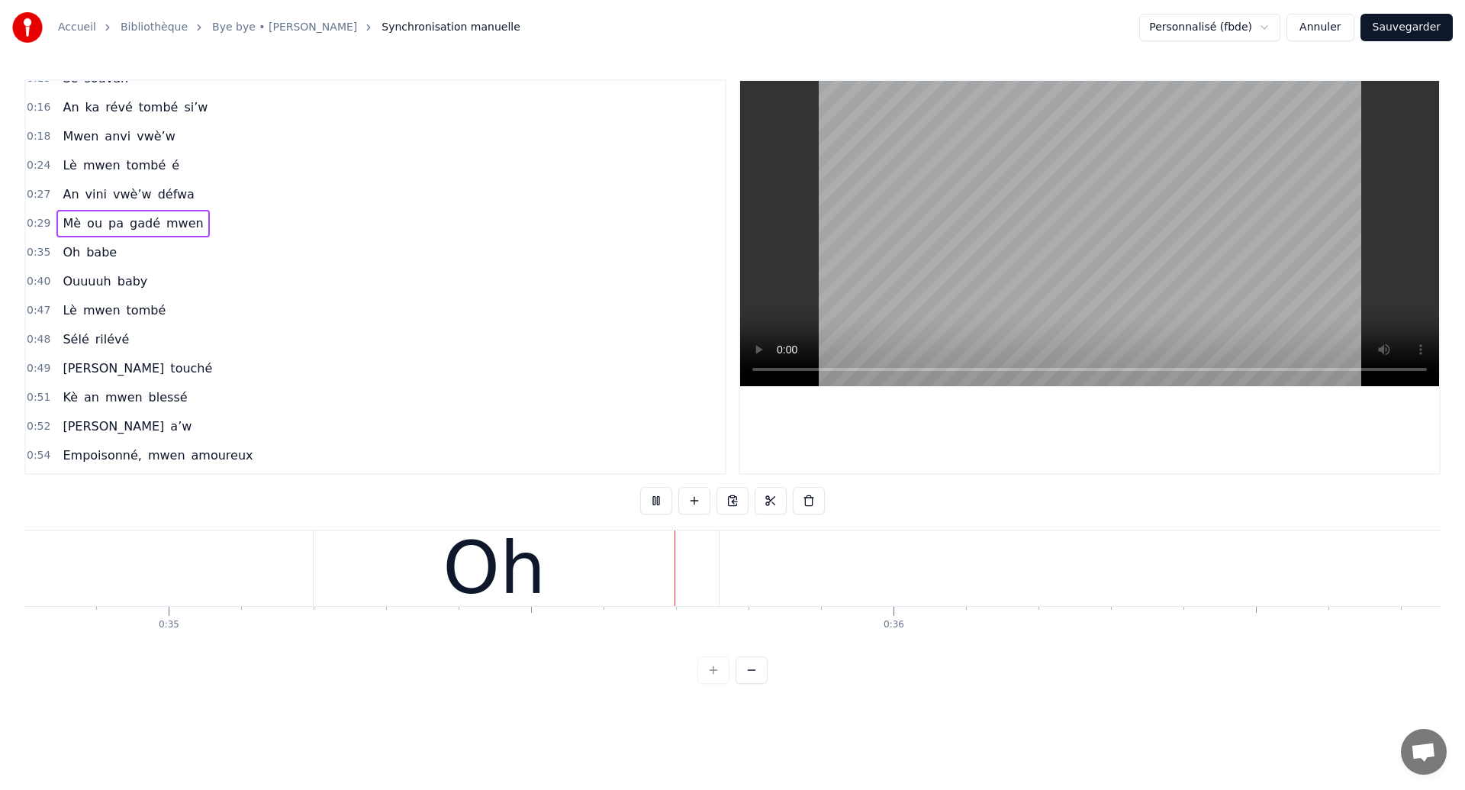
scroll to position [0, 25235]
click at [615, 549] on div "Oh" at bounding box center [488, 568] width 361 height 76
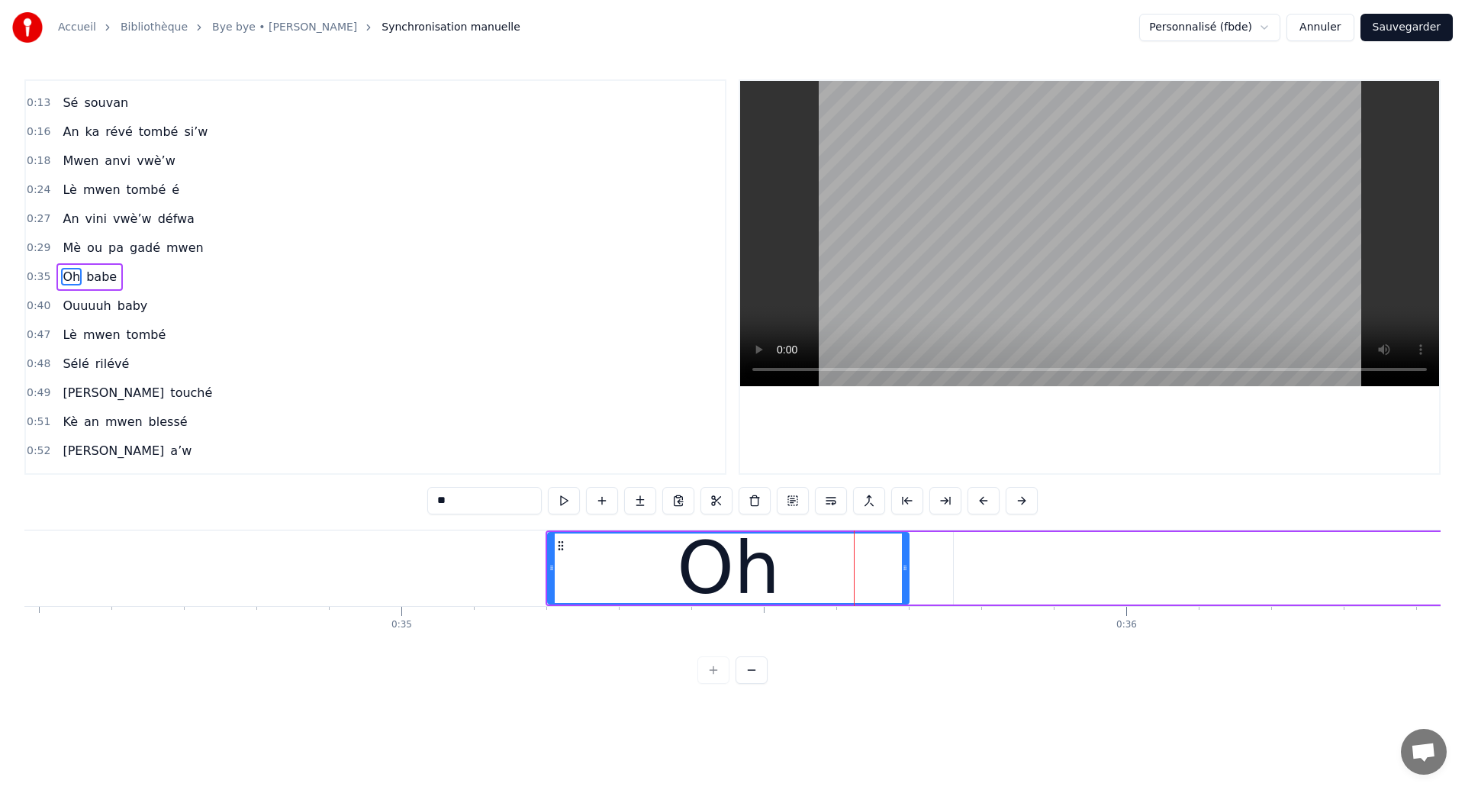
scroll to position [0, 24950]
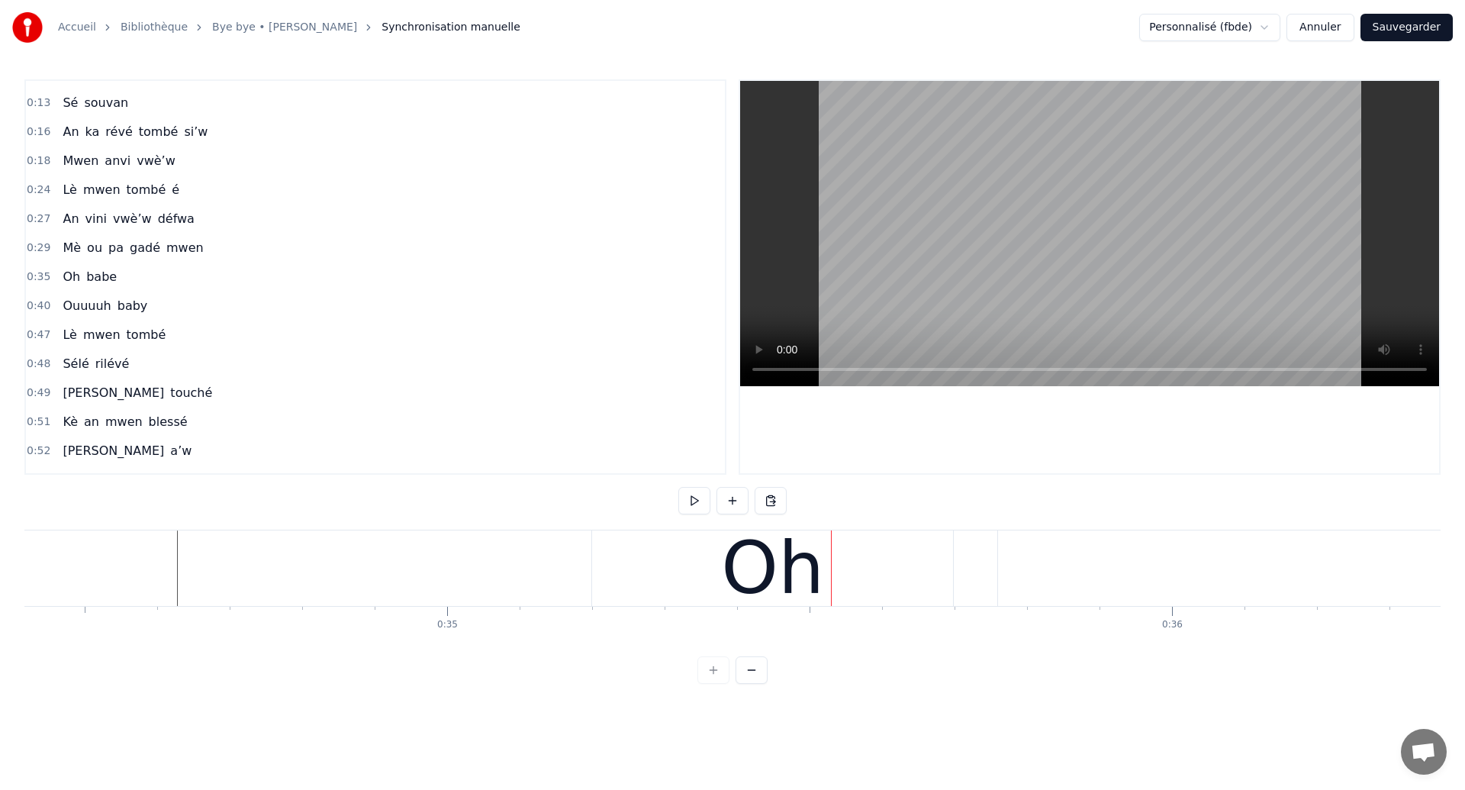
click at [760, 543] on div "Oh" at bounding box center [803, 568] width 103 height 109
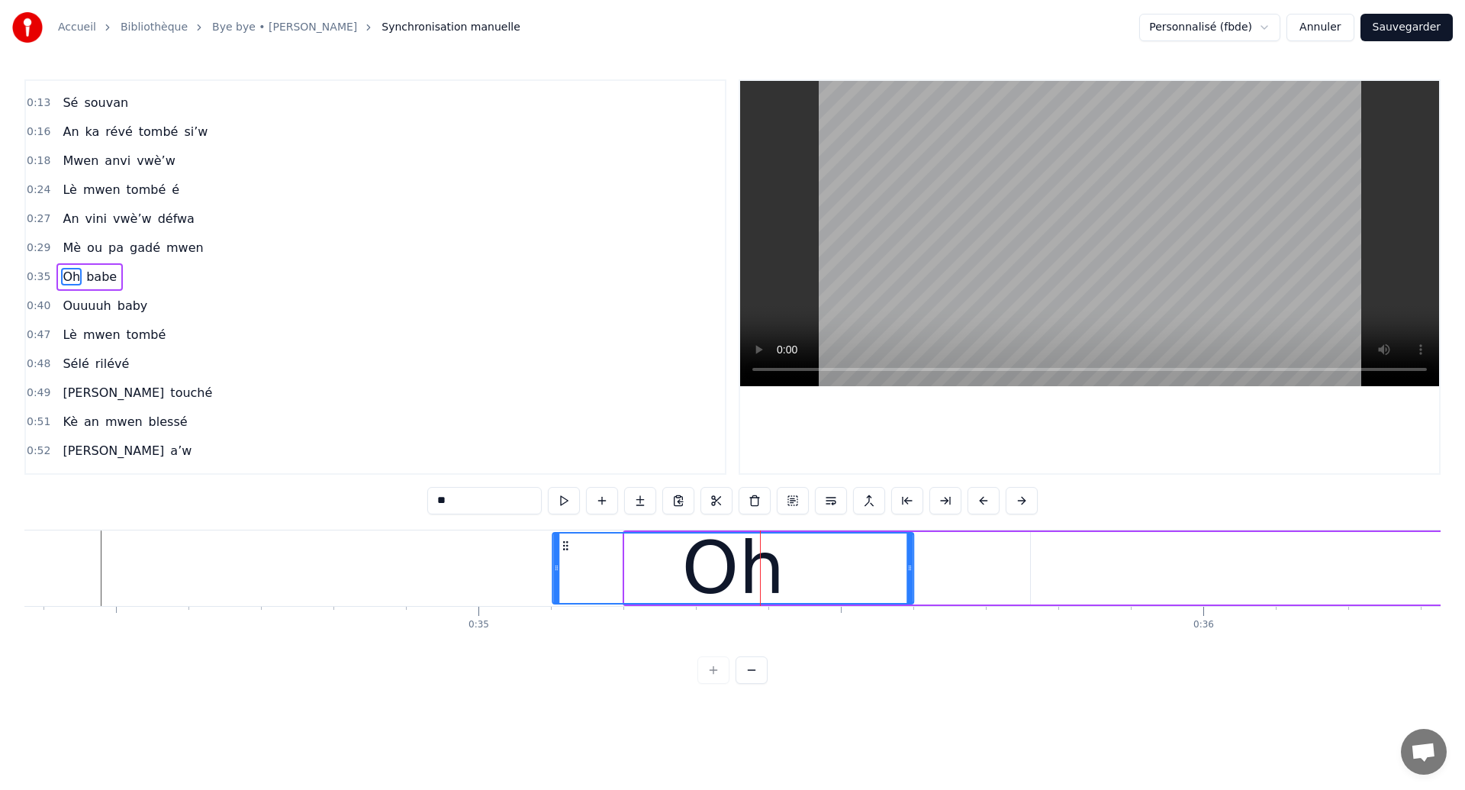
drag, startPoint x: 637, startPoint y: 543, endPoint x: 565, endPoint y: 575, distance: 79.3
click at [565, 575] on div "Oh" at bounding box center [733, 567] width 359 height 69
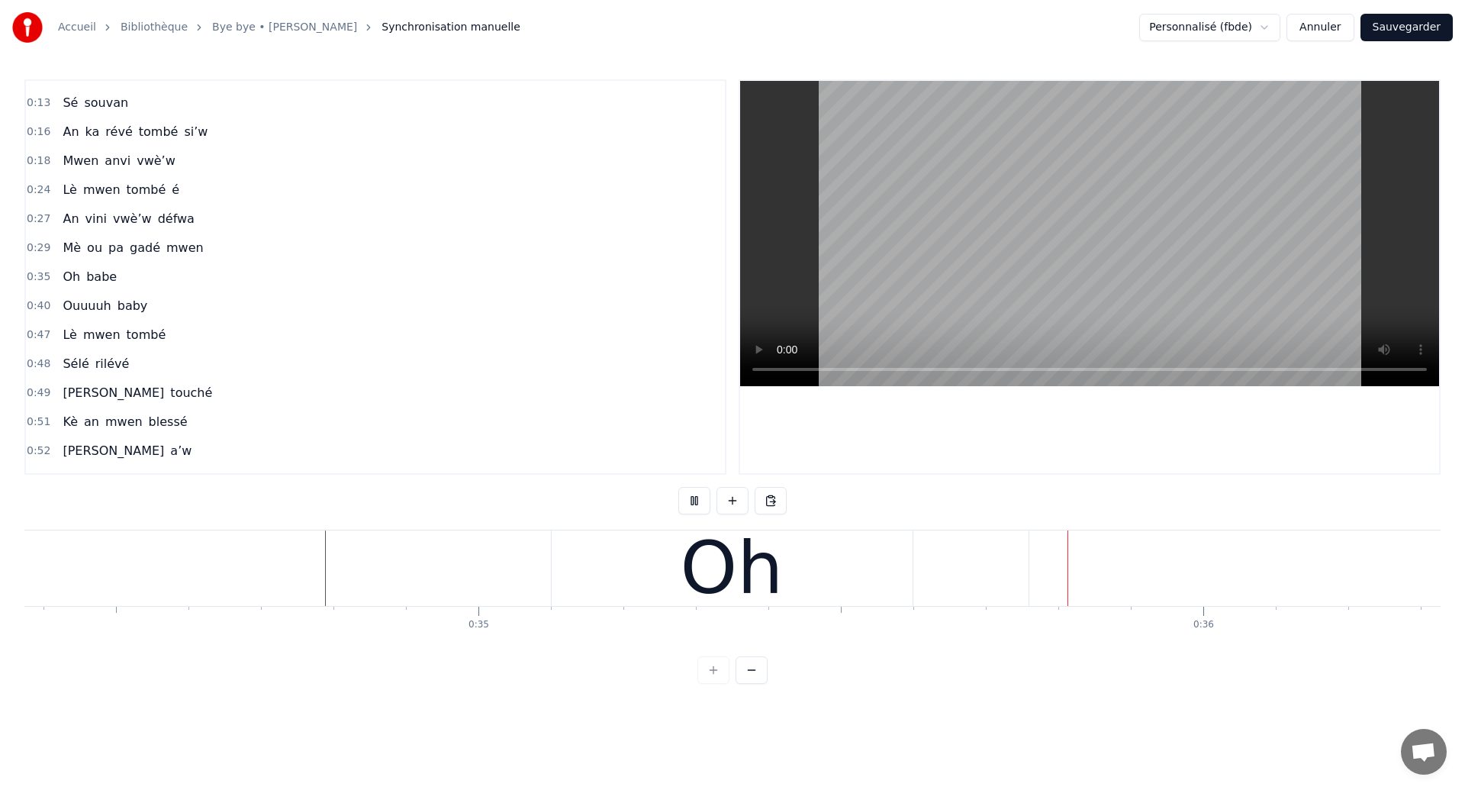
click at [849, 602] on div "Oh" at bounding box center [732, 568] width 361 height 76
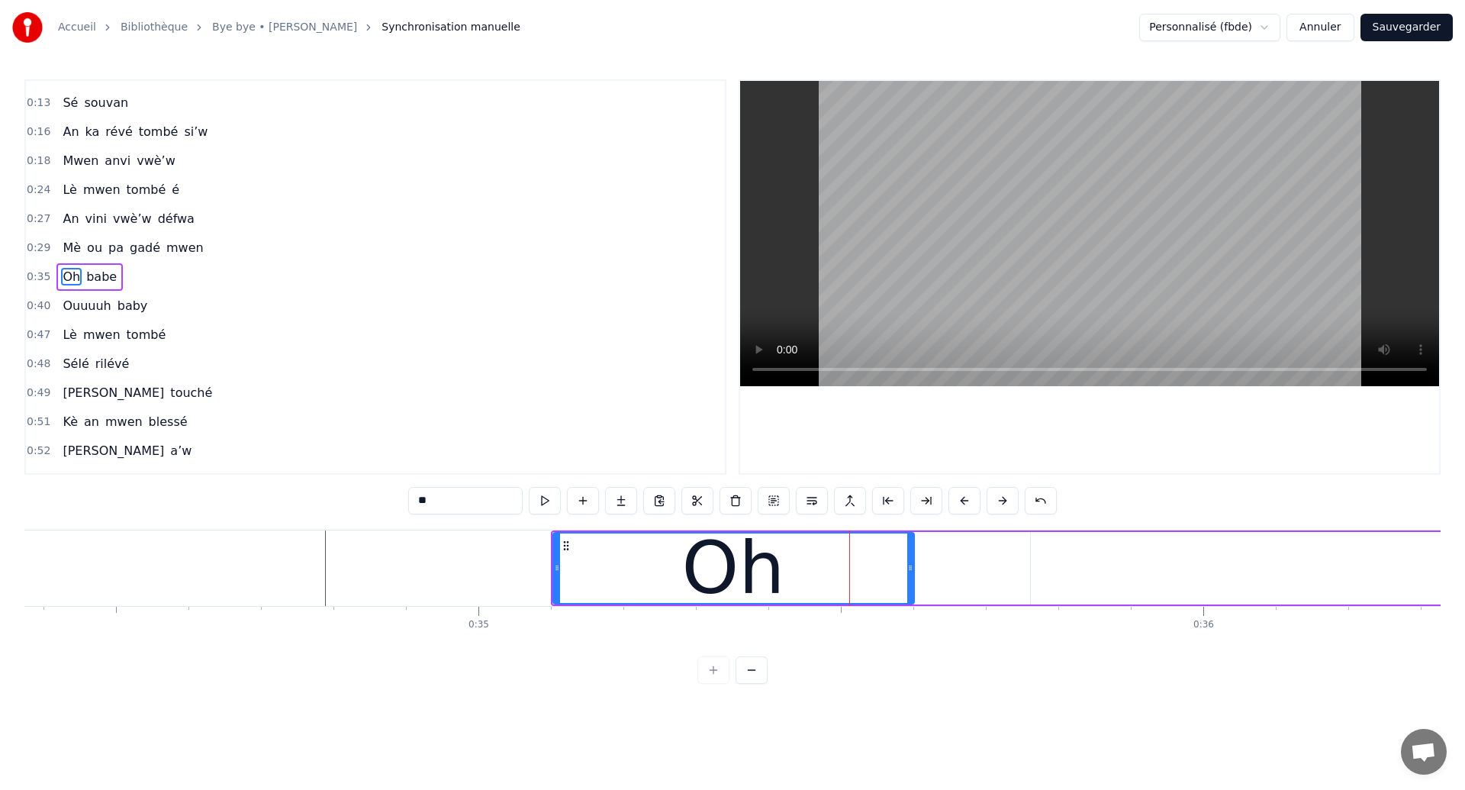
type input "****"
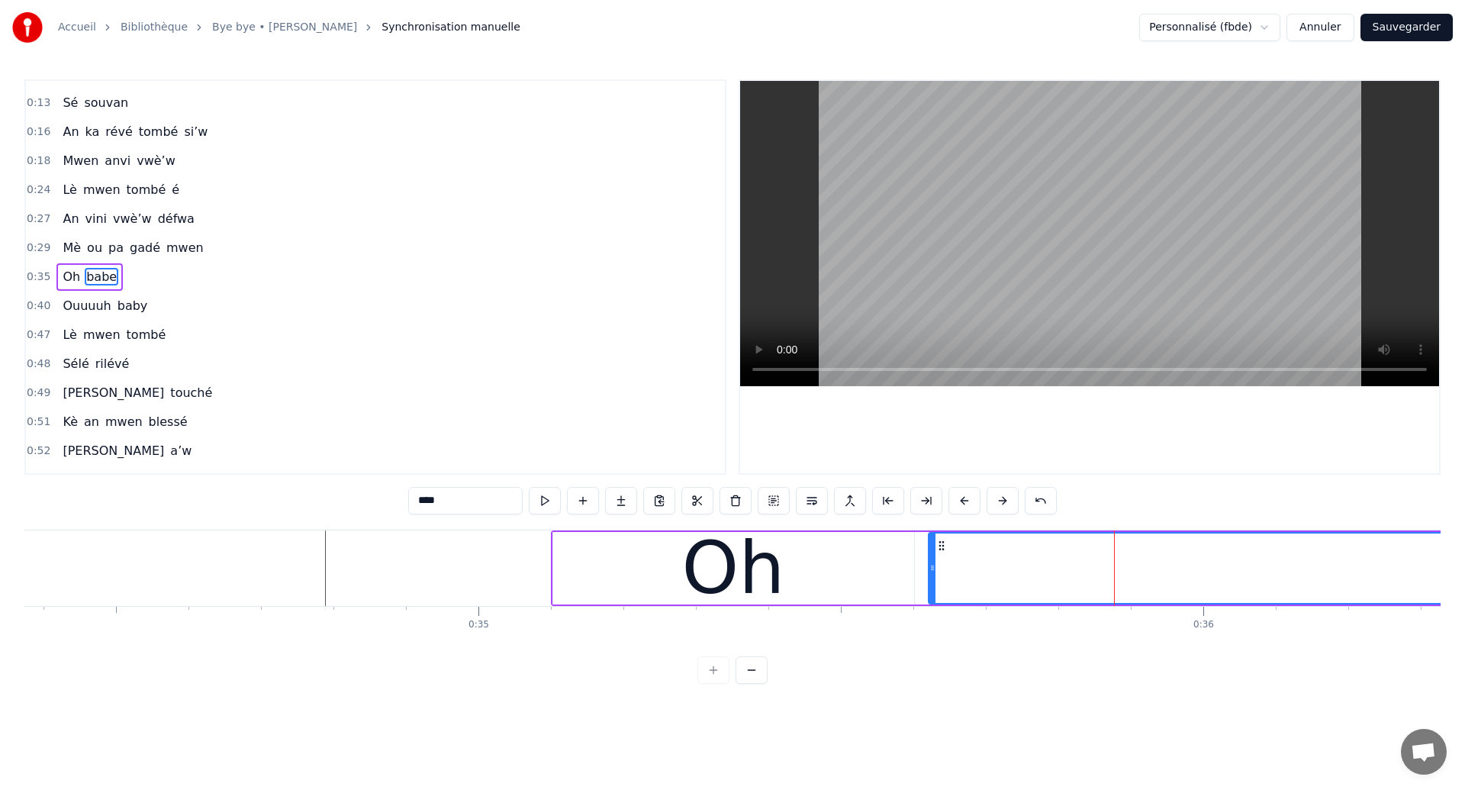
drag, startPoint x: 1041, startPoint y: 544, endPoint x: 939, endPoint y: 593, distance: 113.3
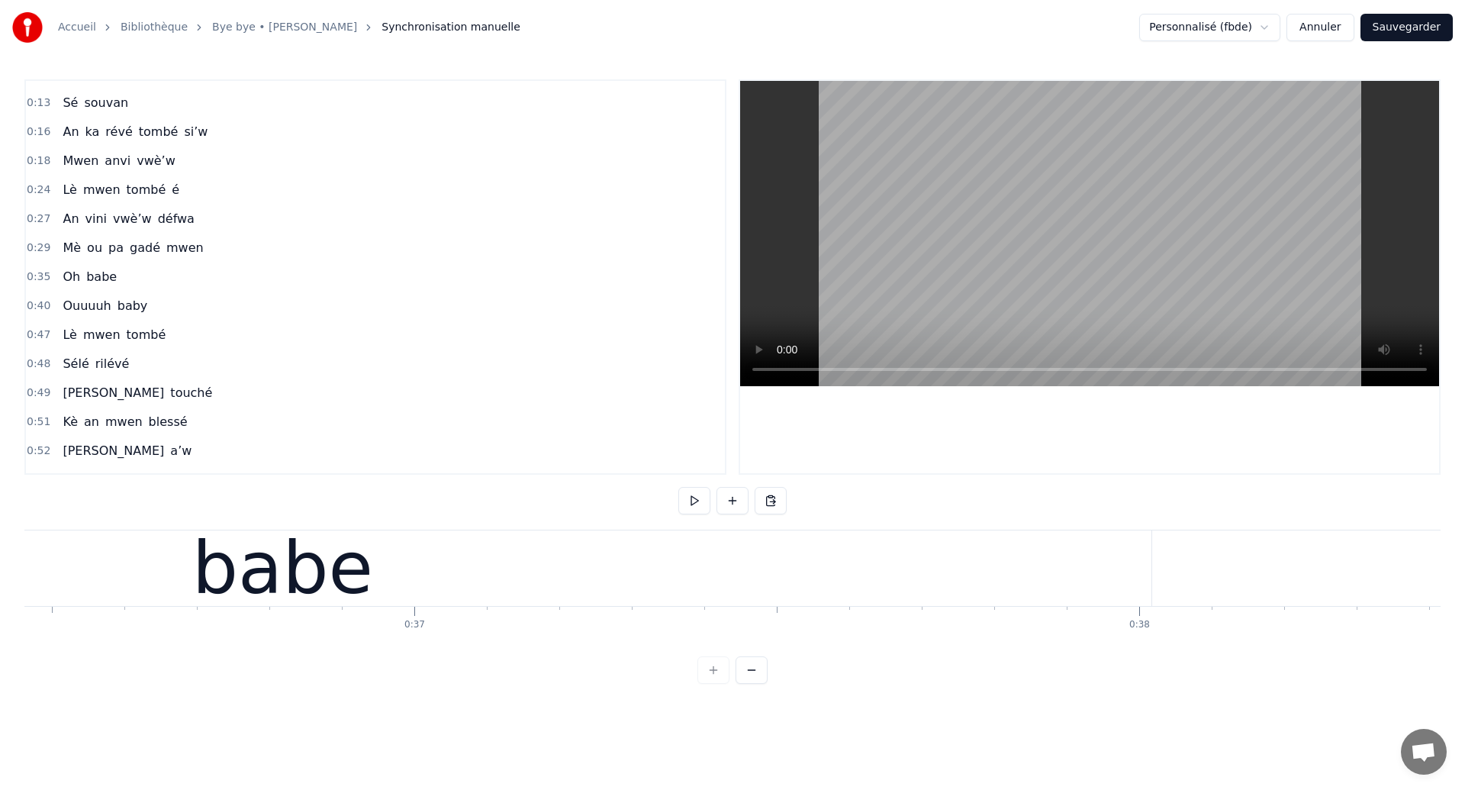
scroll to position [0, 26180]
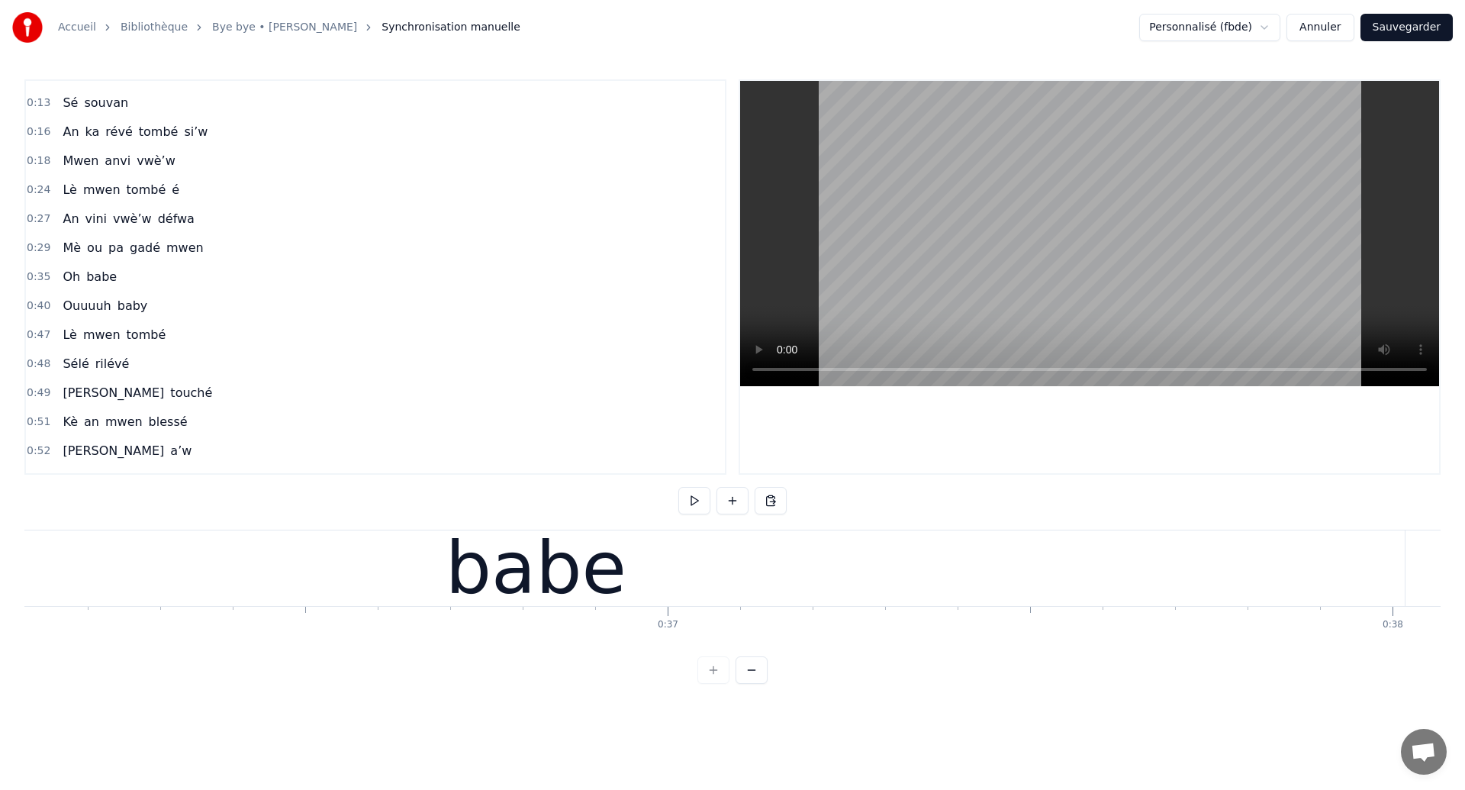
click at [345, 569] on div "babe" at bounding box center [536, 568] width 1738 height 76
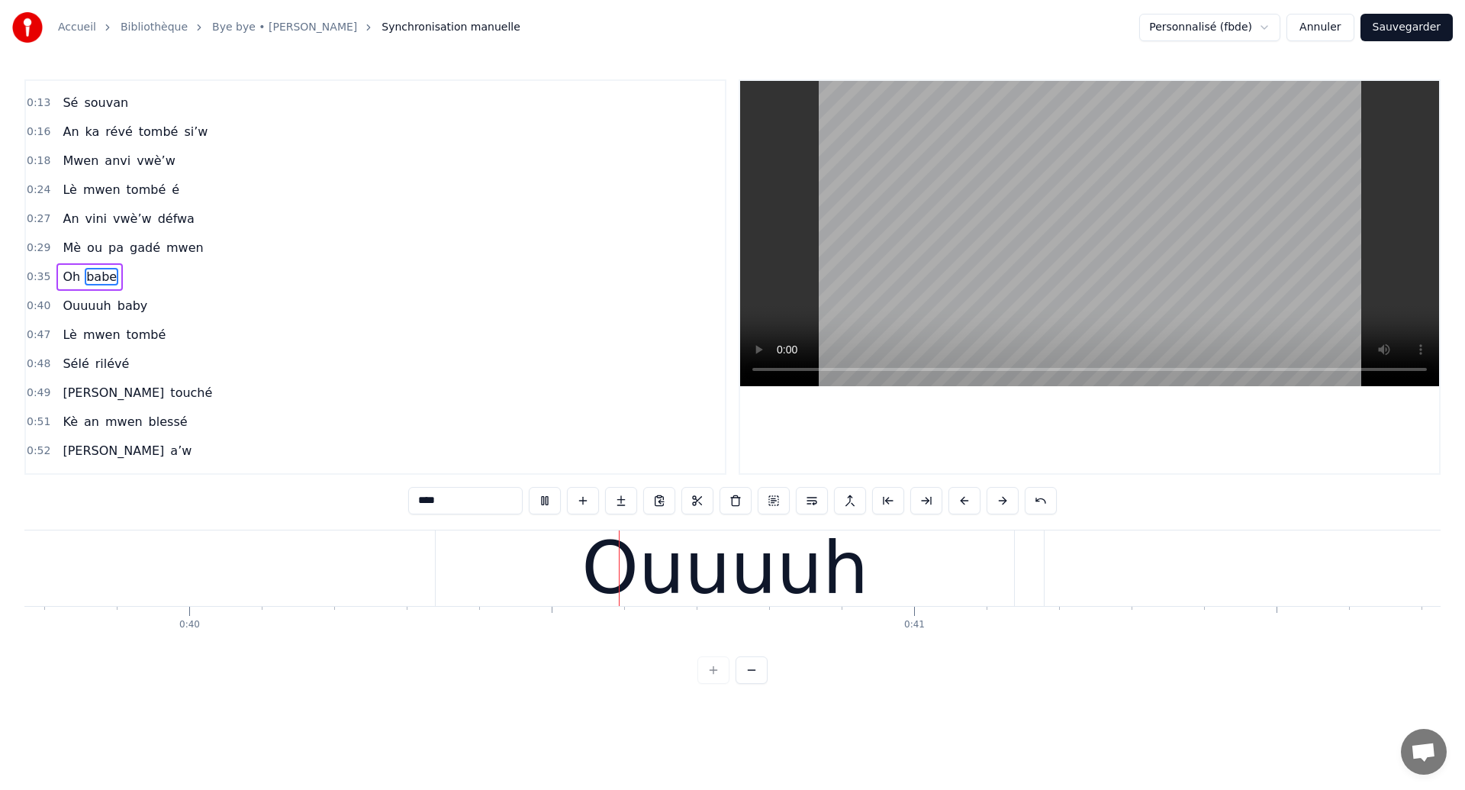
scroll to position [0, 28908]
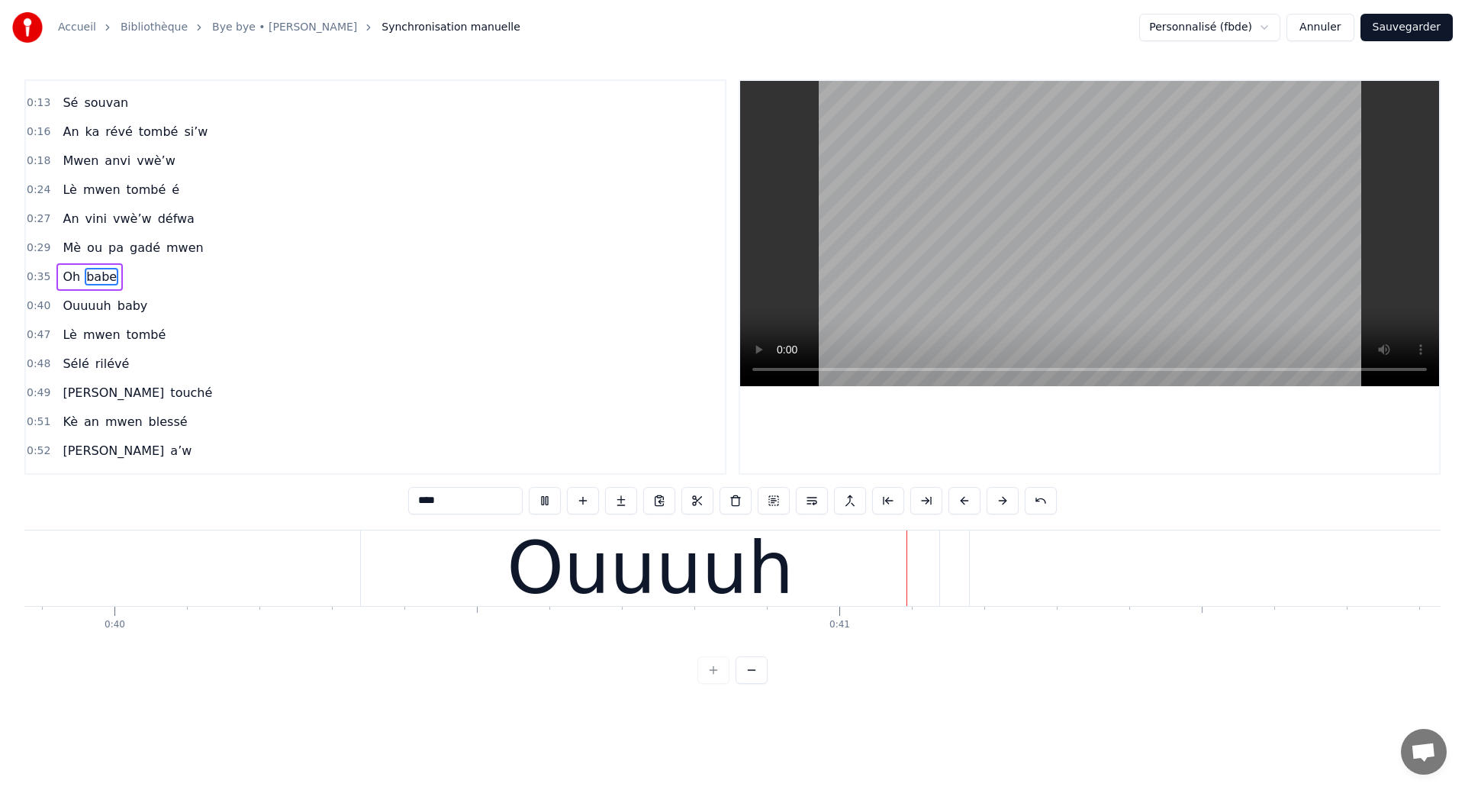
click at [768, 595] on div "Ouuuuh" at bounding box center [650, 568] width 287 height 109
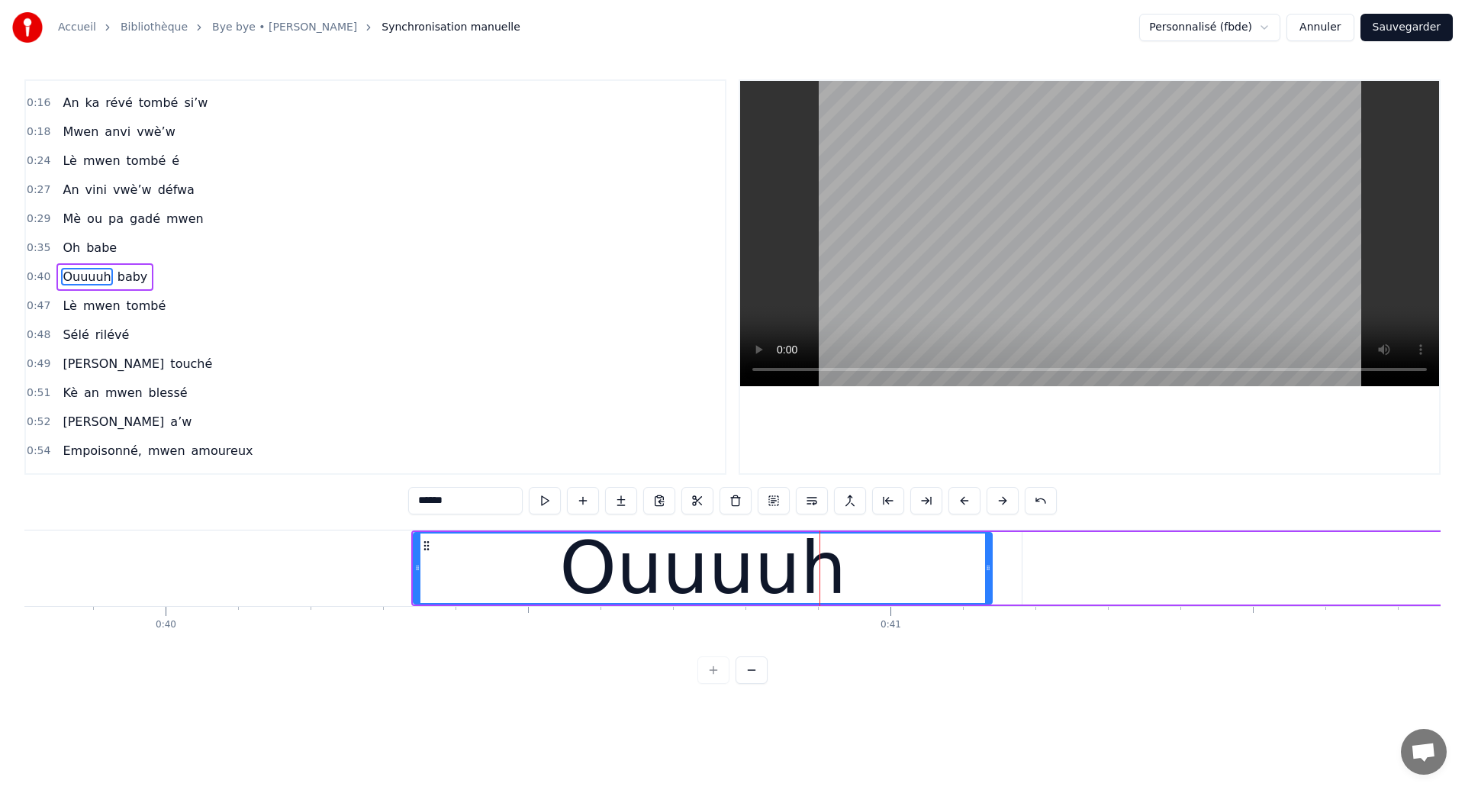
scroll to position [0, 28844]
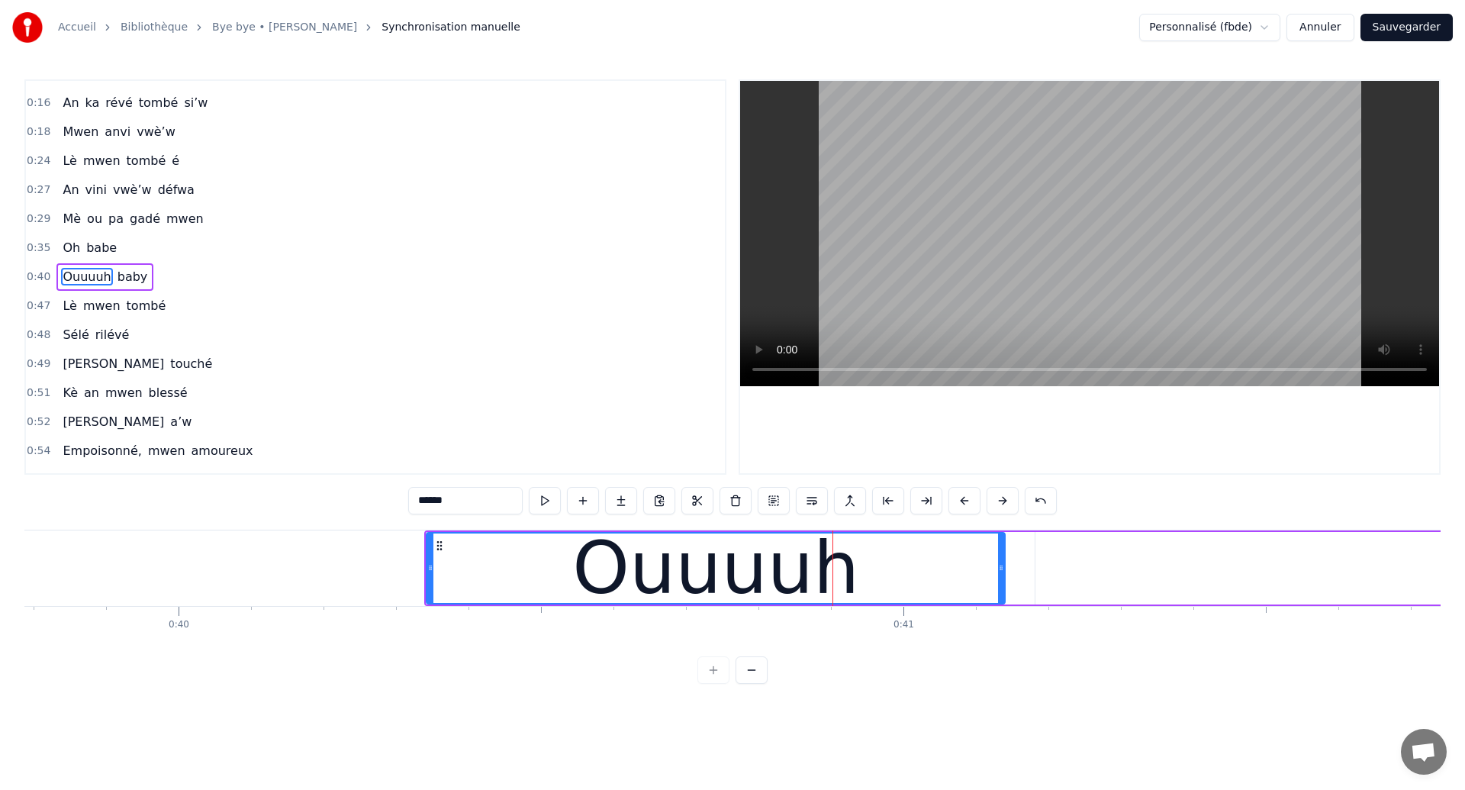
click at [21, 562] on div "Accueil Bibliothèque Bye bye • [PERSON_NAME] Synchronisation manuelle Personnal…" at bounding box center [732, 342] width 1465 height 684
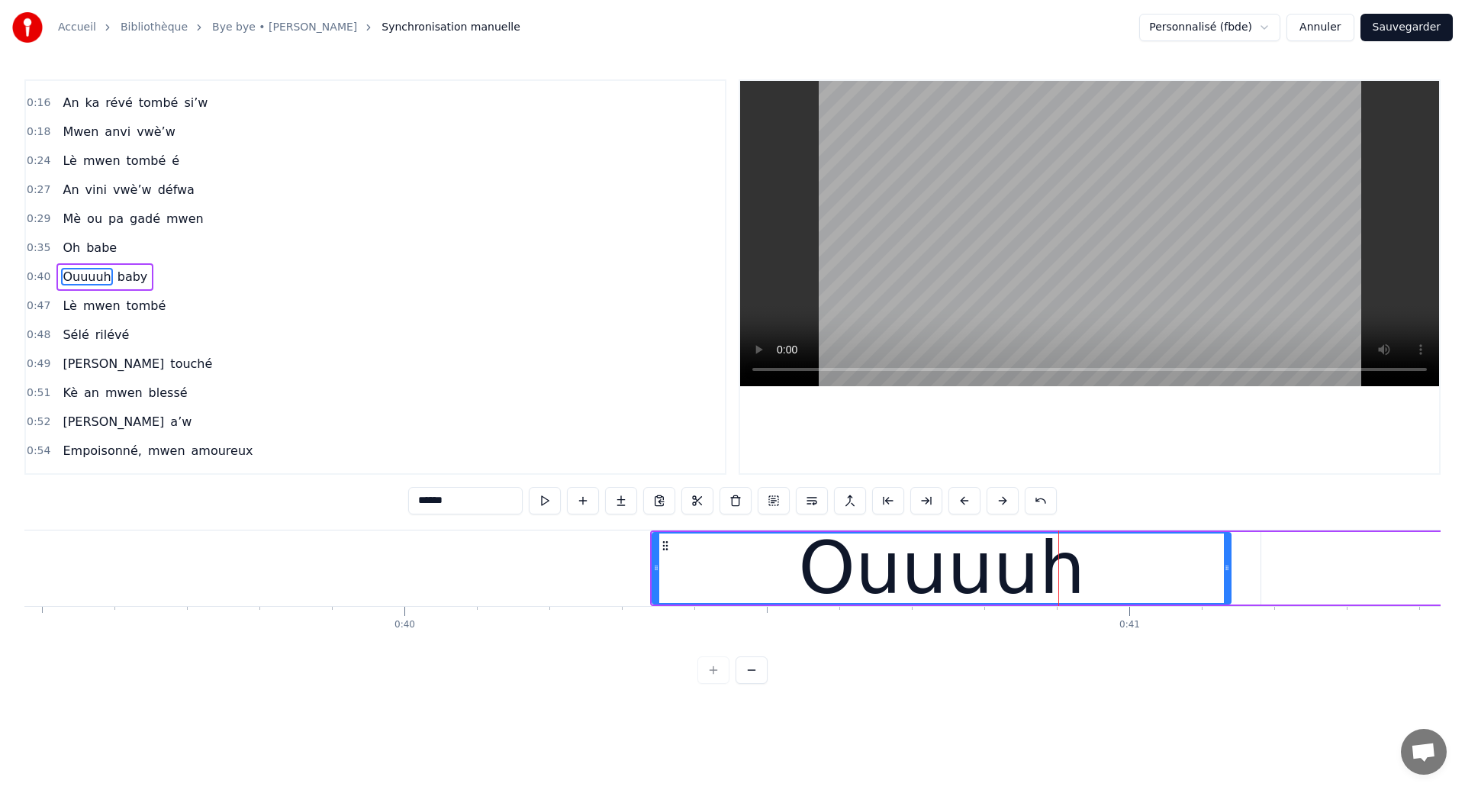
scroll to position [0, 28609]
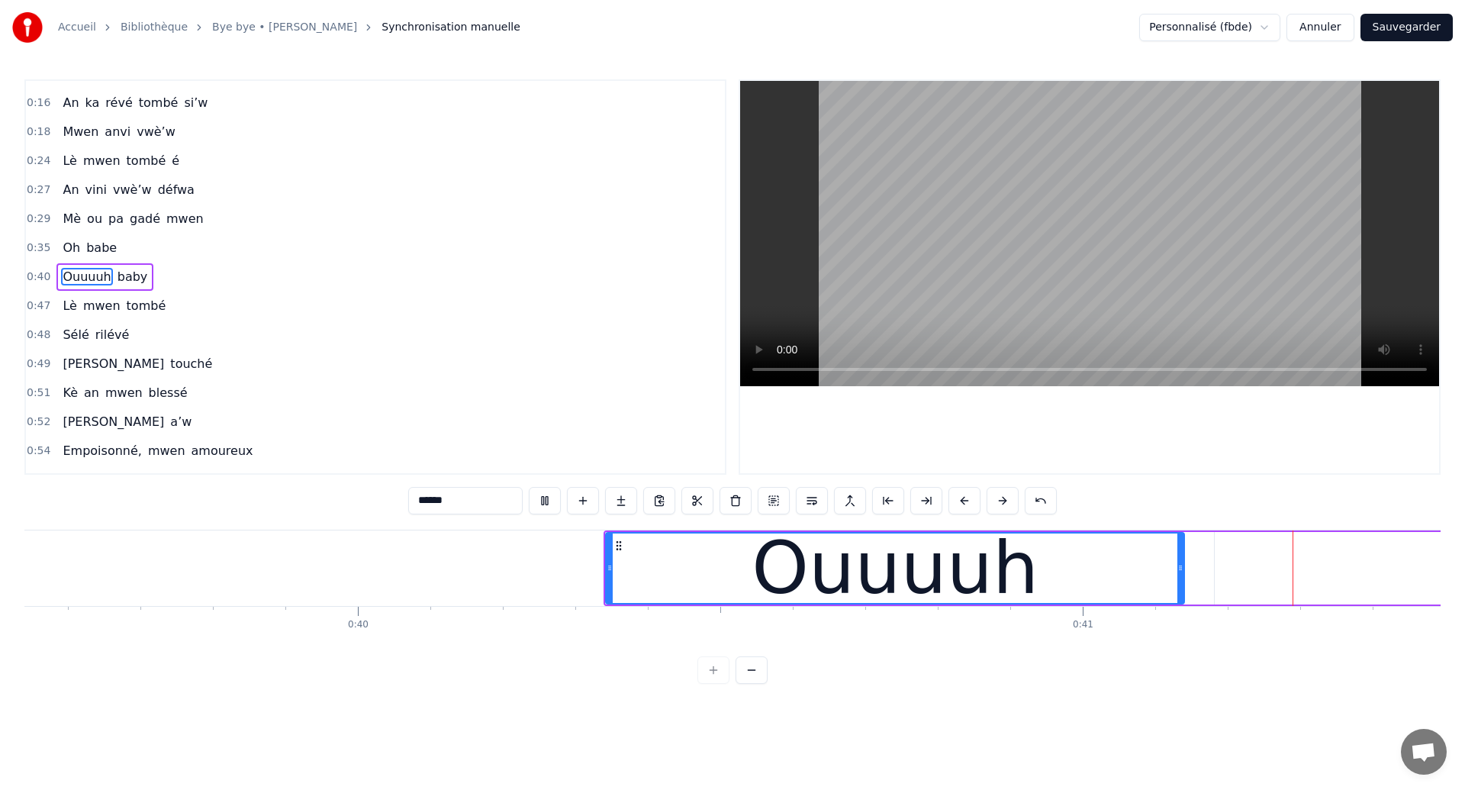
click at [294, 649] on div "0:08 Éeeh 0:10 An ouhan ouhaannn 0:13 Sé souvan 0:16 An ka révé tombé si’w 0:18…" at bounding box center [732, 381] width 1416 height 604
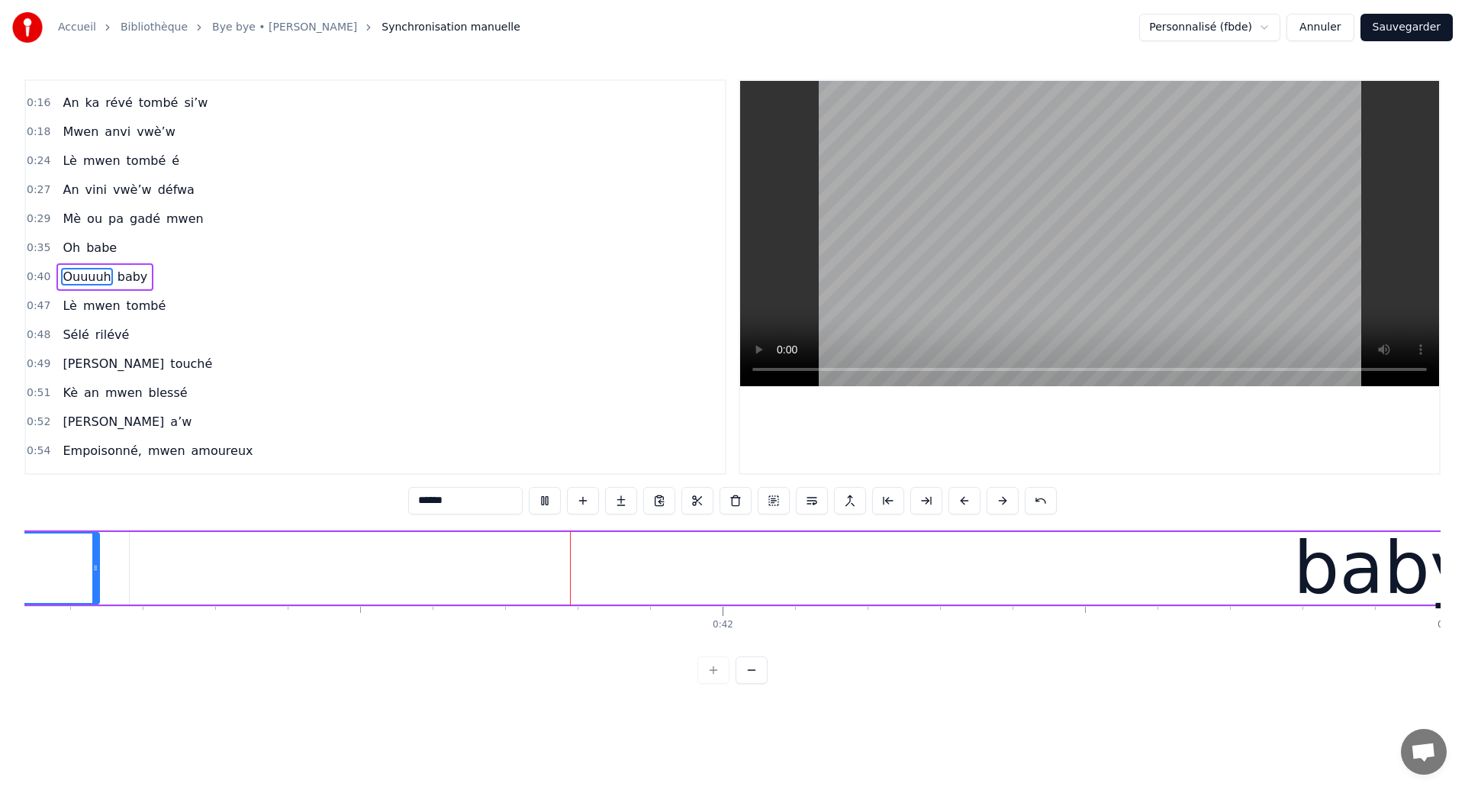
click at [296, 564] on div "baby" at bounding box center [1383, 568] width 2507 height 72
type input "****"
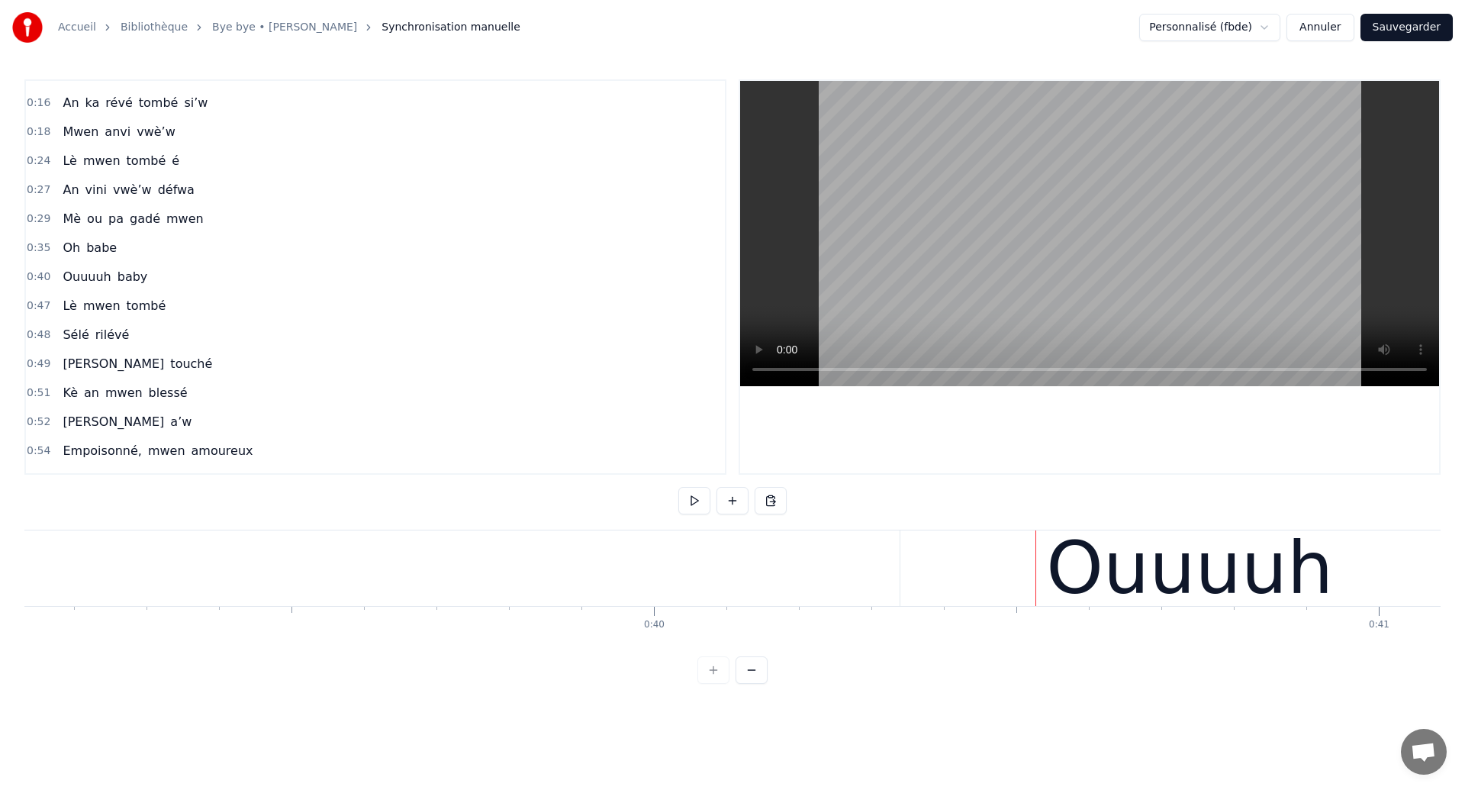
scroll to position [0, 28492]
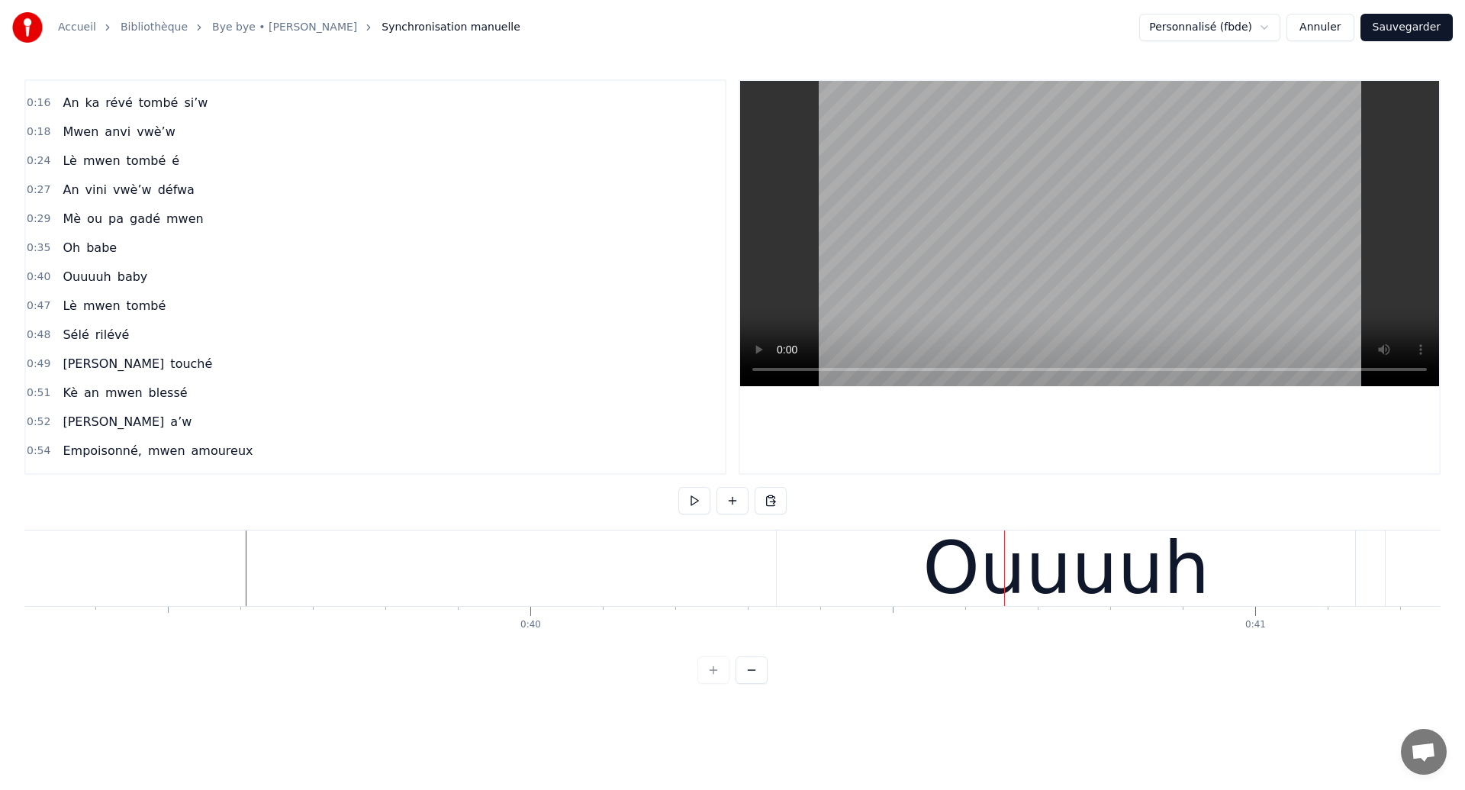
click at [961, 555] on div "Ouuuuh" at bounding box center [1066, 568] width 287 height 109
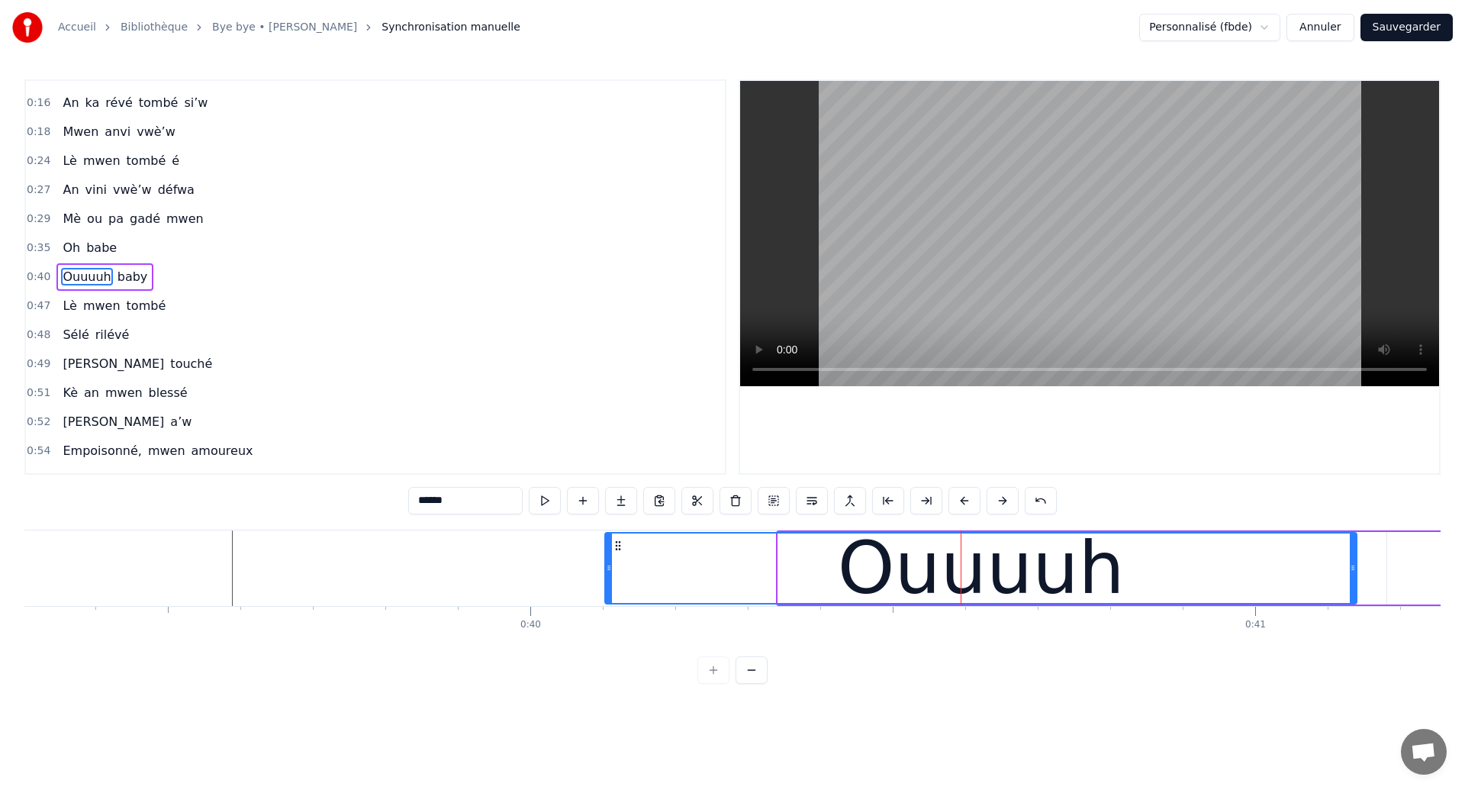
drag, startPoint x: 780, startPoint y: 580, endPoint x: 607, endPoint y: 610, distance: 175.8
click at [607, 610] on div "[PERSON_NAME] ouhan ouhaannn Sé souvan An ka révé tombé si’w Mwen anvi vwè’w Lè…" at bounding box center [732, 587] width 1416 height 114
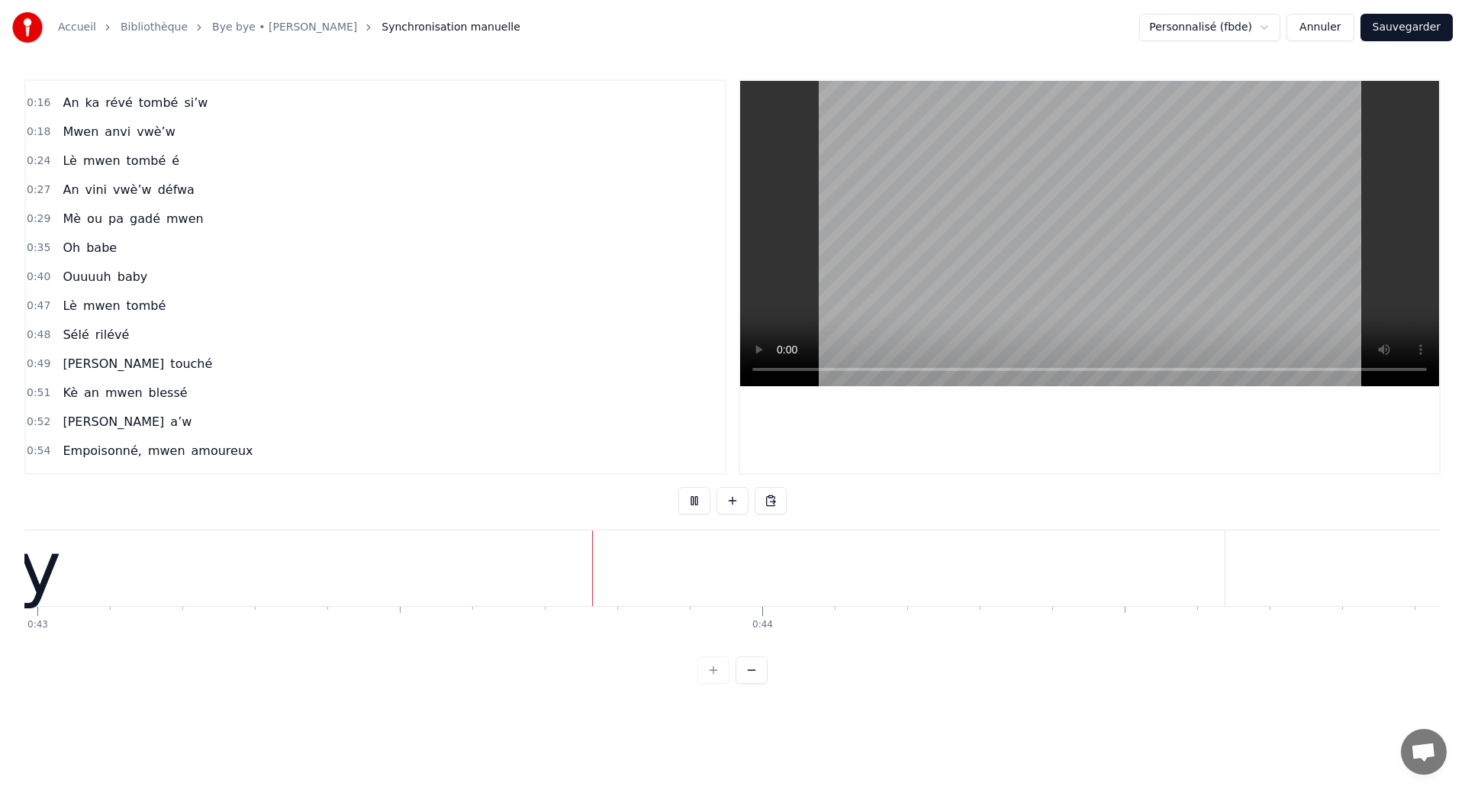
scroll to position [0, 31161]
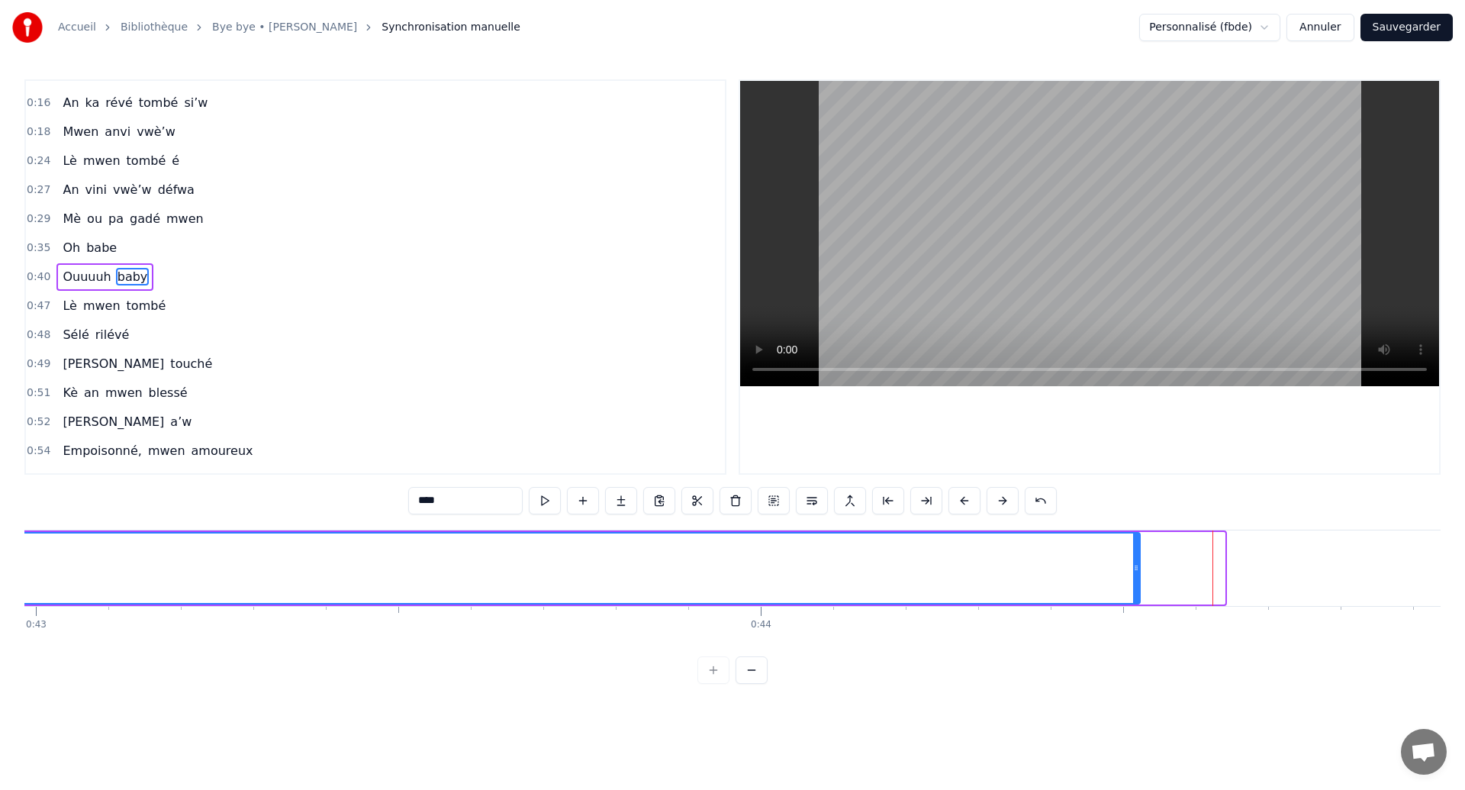
drag, startPoint x: 1222, startPoint y: 574, endPoint x: 1137, endPoint y: 598, distance: 88.2
click at [1137, 598] on div at bounding box center [1136, 567] width 6 height 69
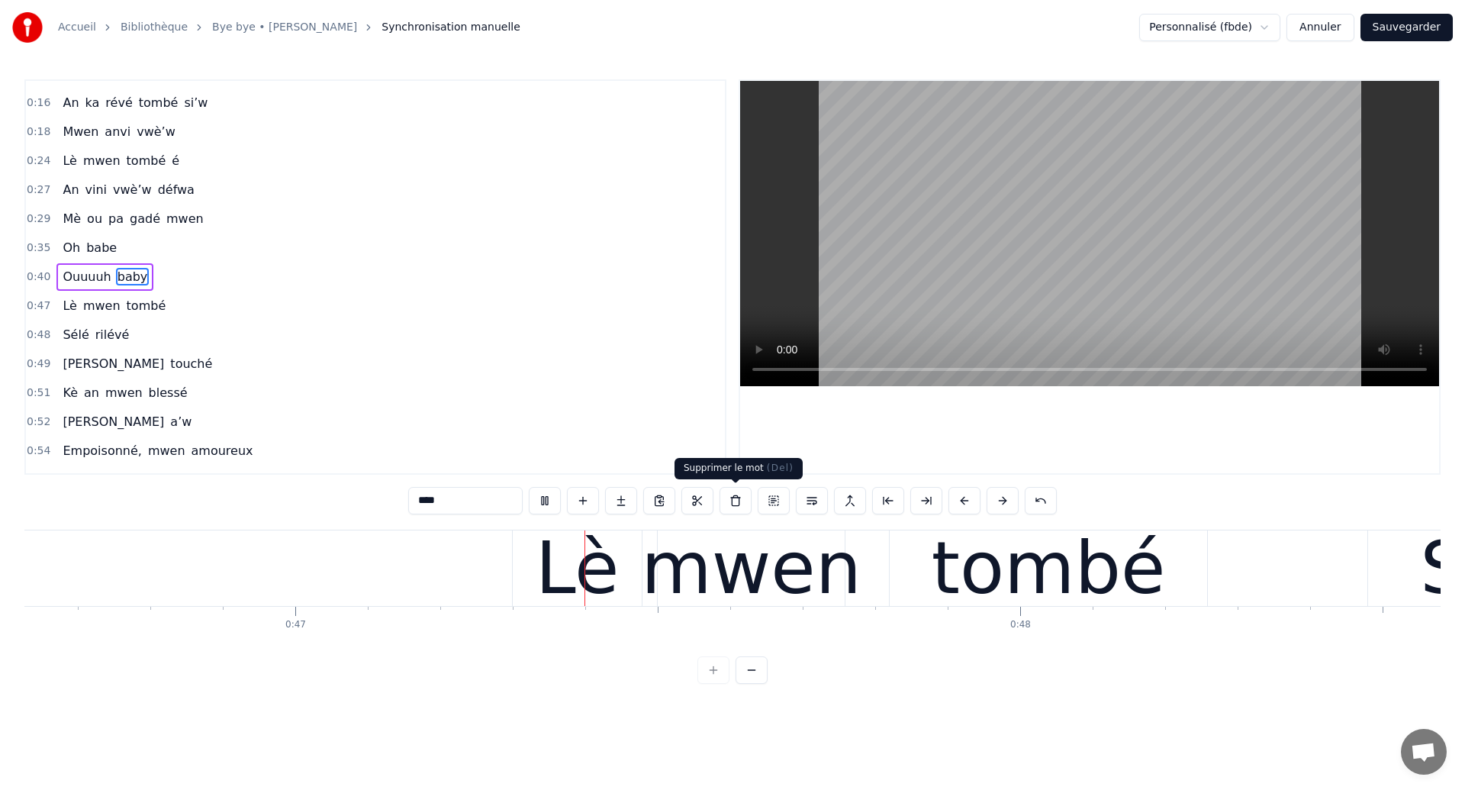
scroll to position [0, 33855]
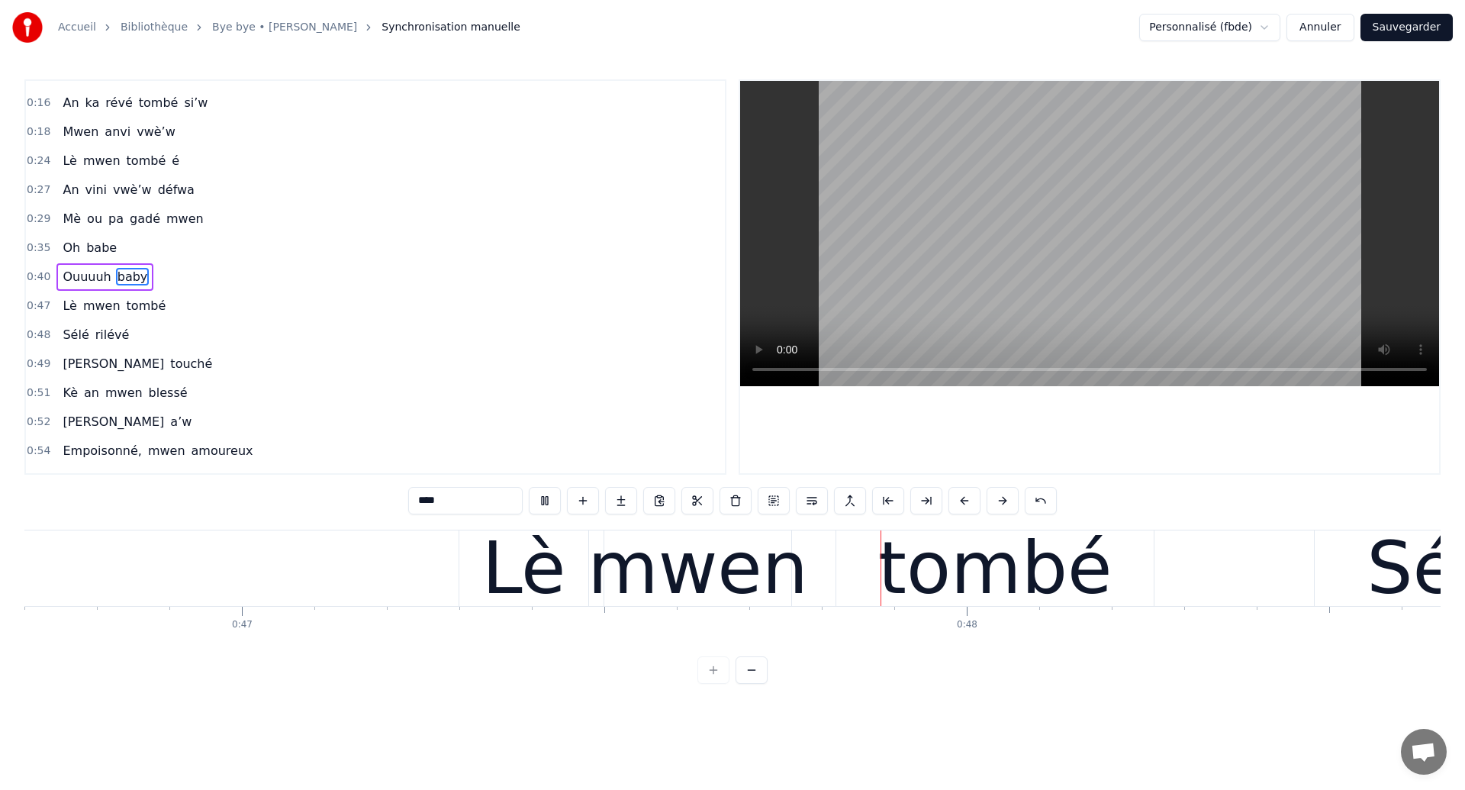
click at [719, 601] on div "mwen" at bounding box center [698, 568] width 221 height 109
type input "****"
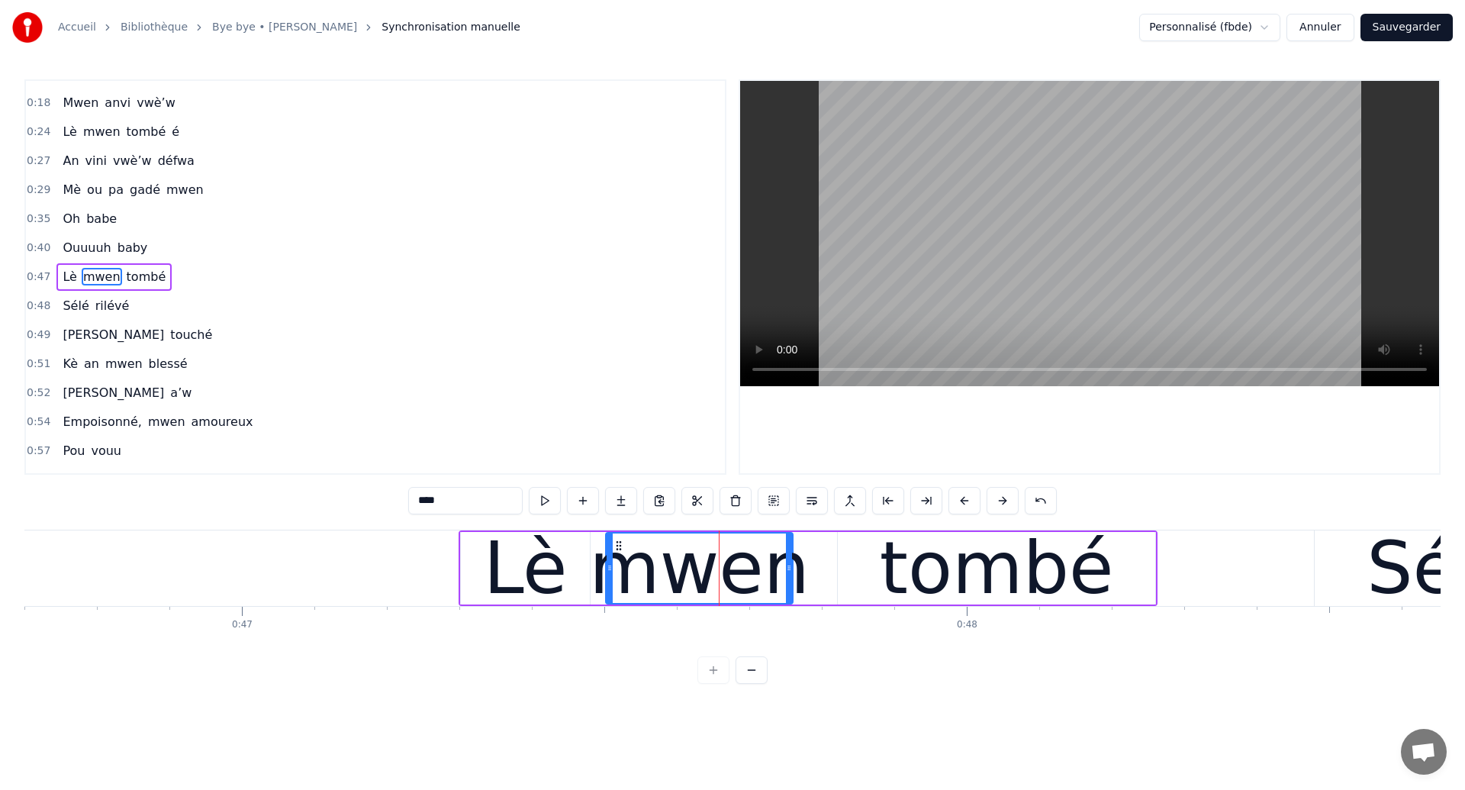
click at [1394, 20] on button "Sauvegarder" at bounding box center [1407, 27] width 92 height 27
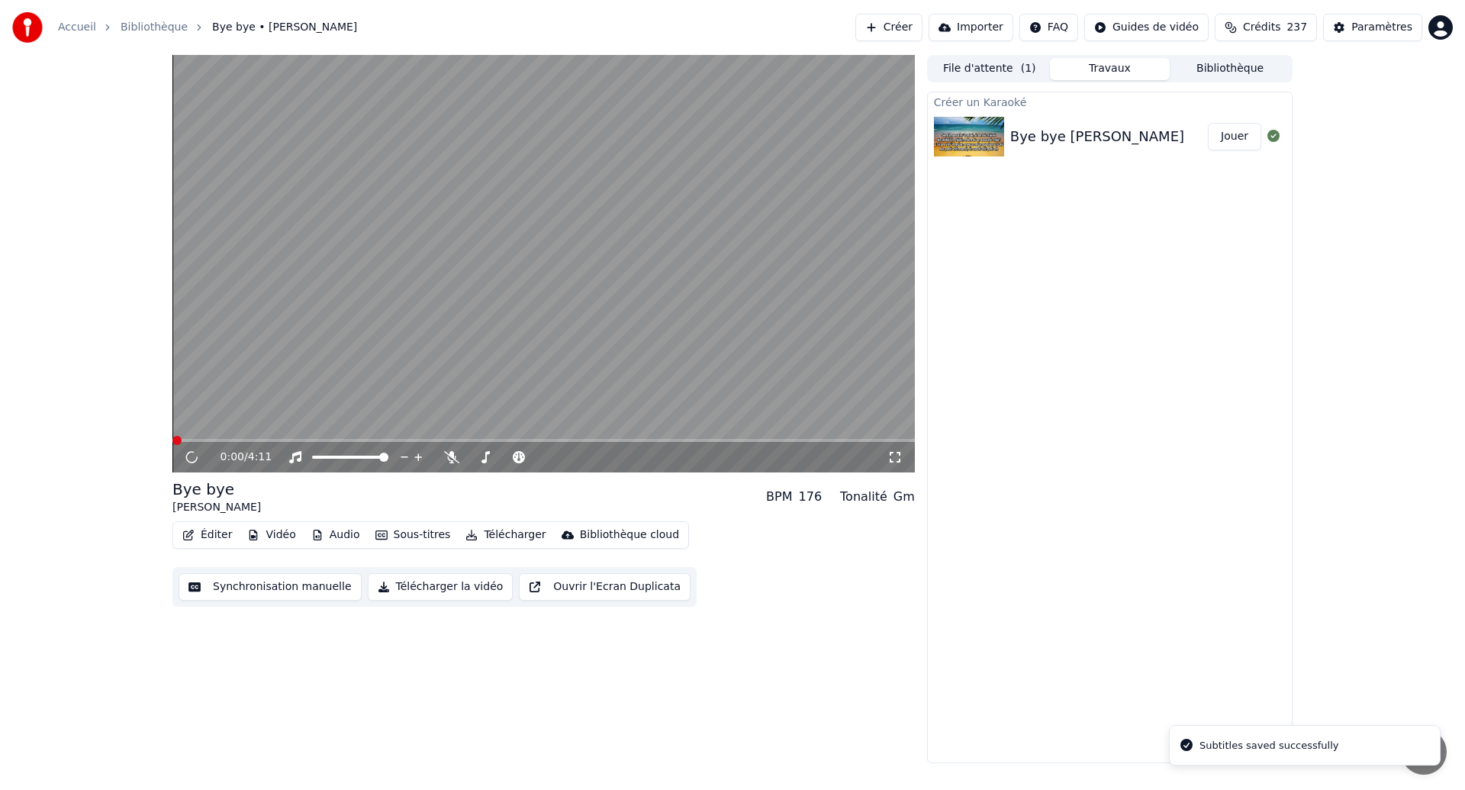
click at [894, 460] on icon at bounding box center [894, 457] width 15 height 12
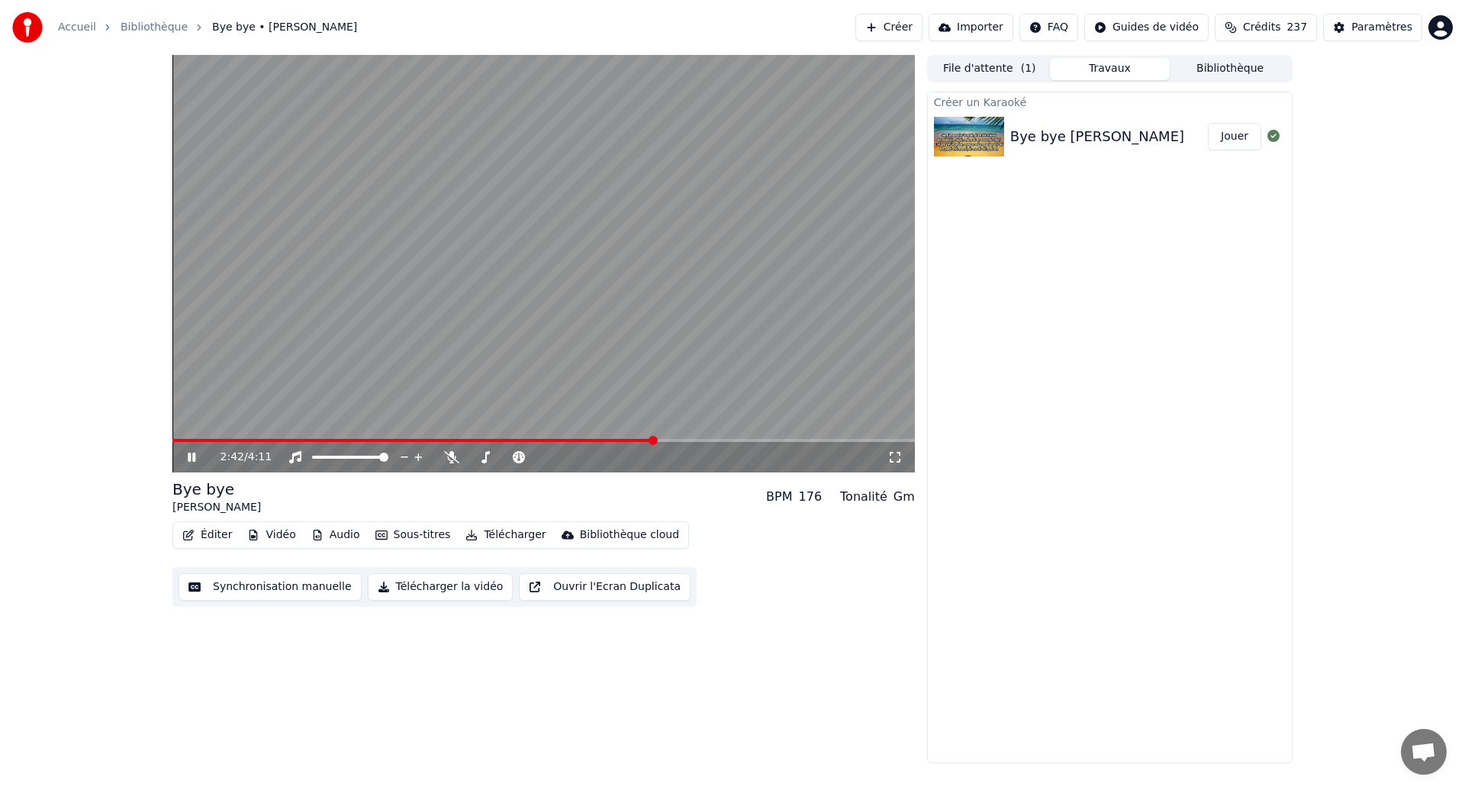
click at [261, 588] on button "Synchronisation manuelle" at bounding box center [270, 586] width 183 height 27
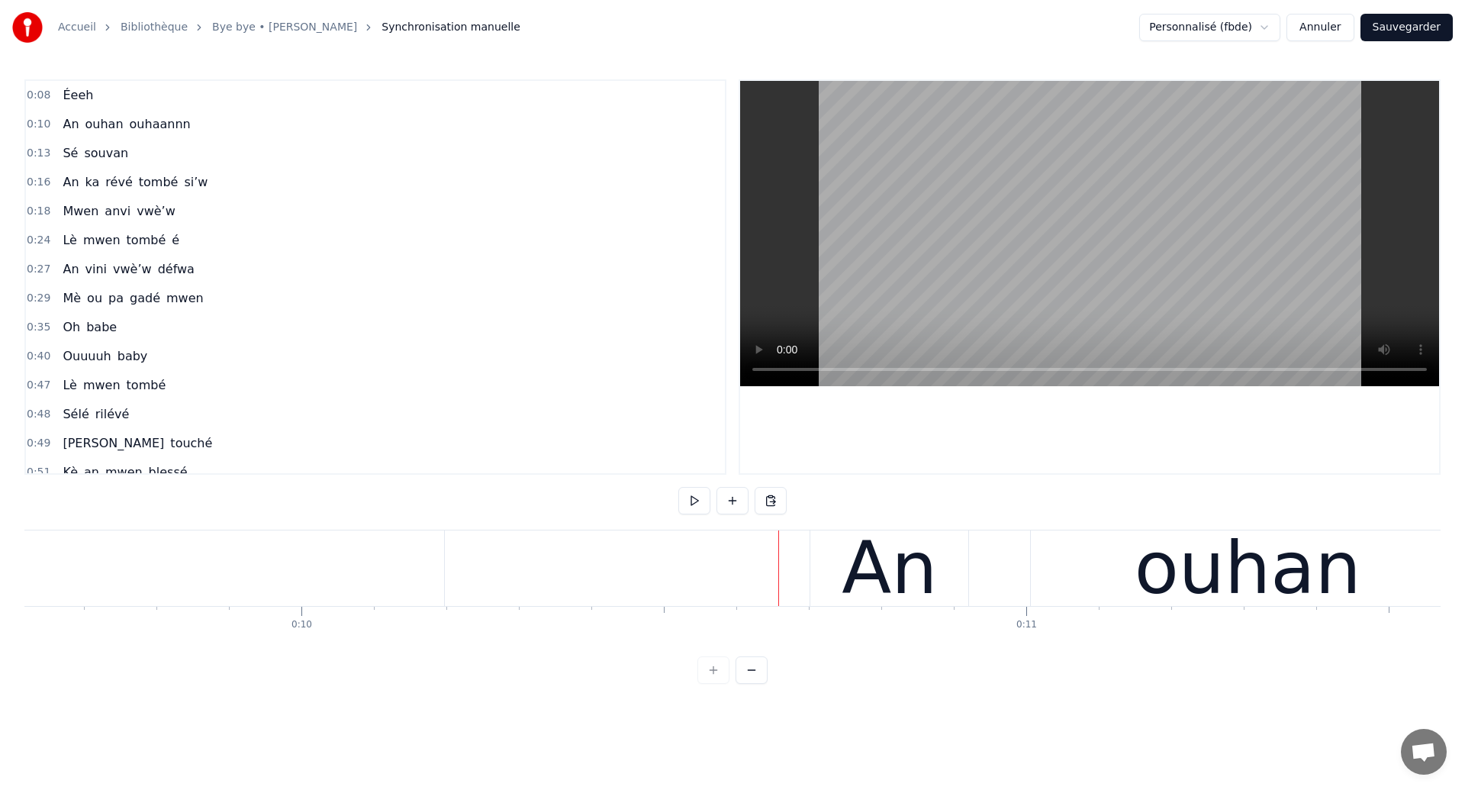
scroll to position [0, 6512]
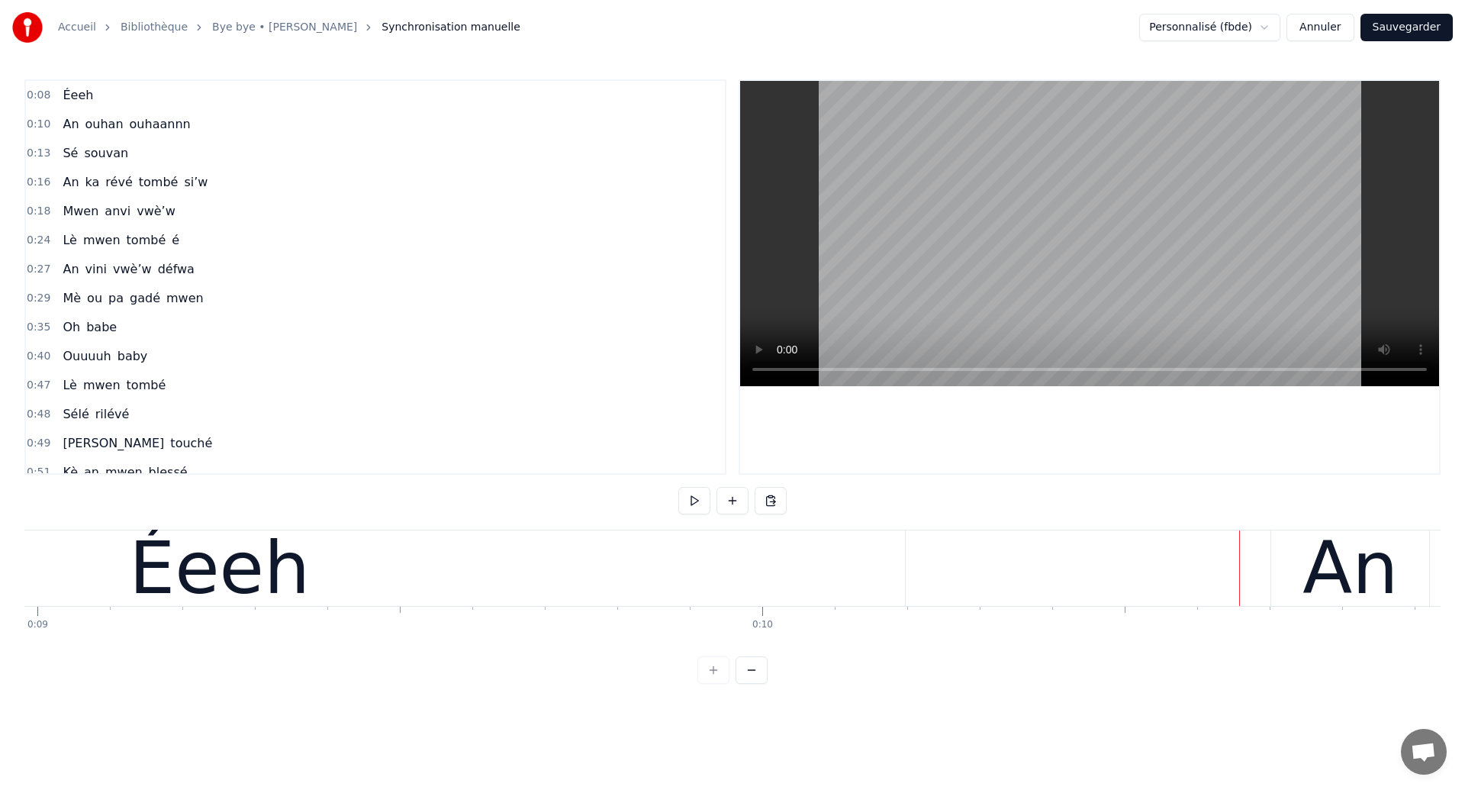
click at [184, 588] on div "Éeeh" at bounding box center [219, 568] width 181 height 109
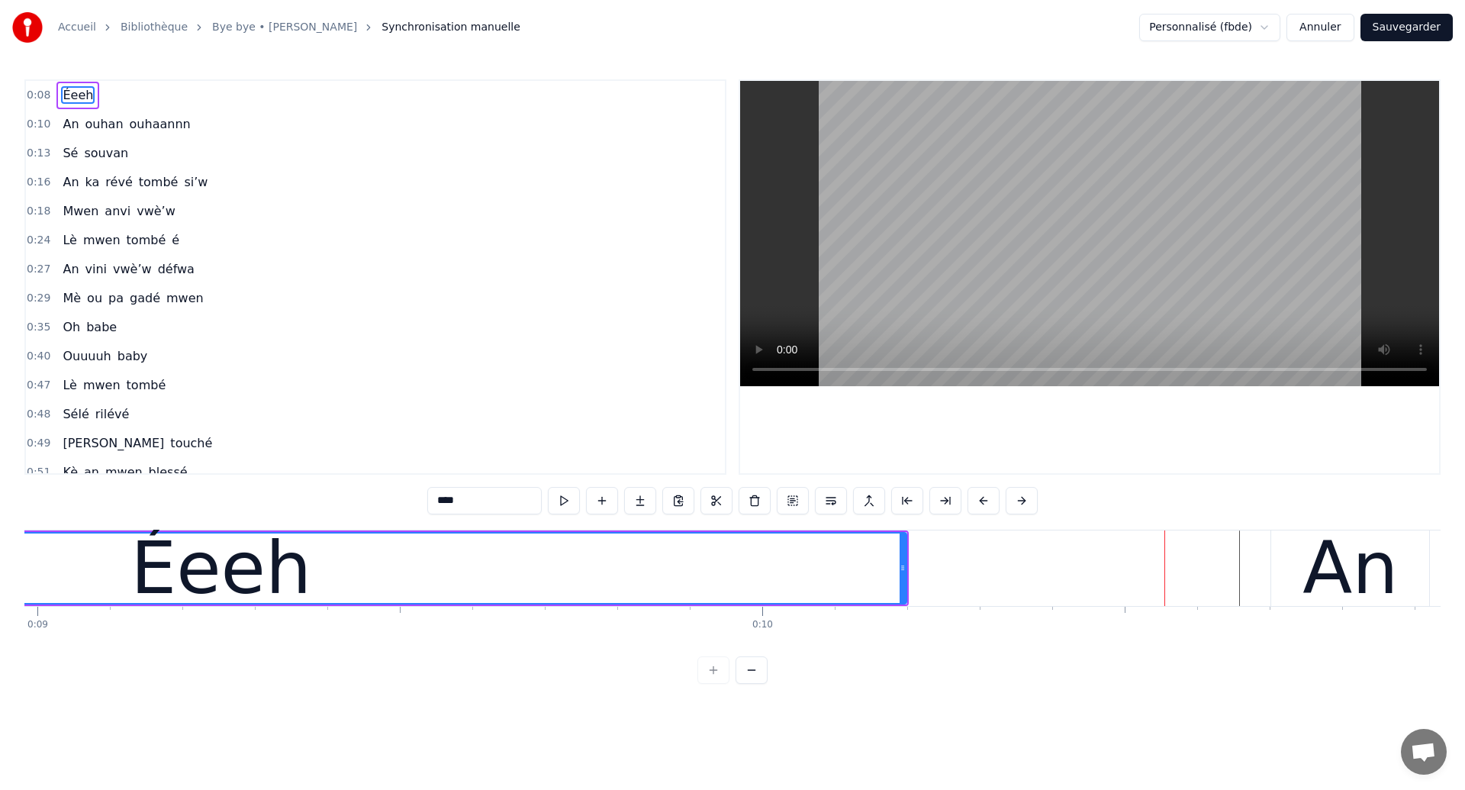
click at [115, 572] on div "Éeeh" at bounding box center [221, 567] width 1370 height 69
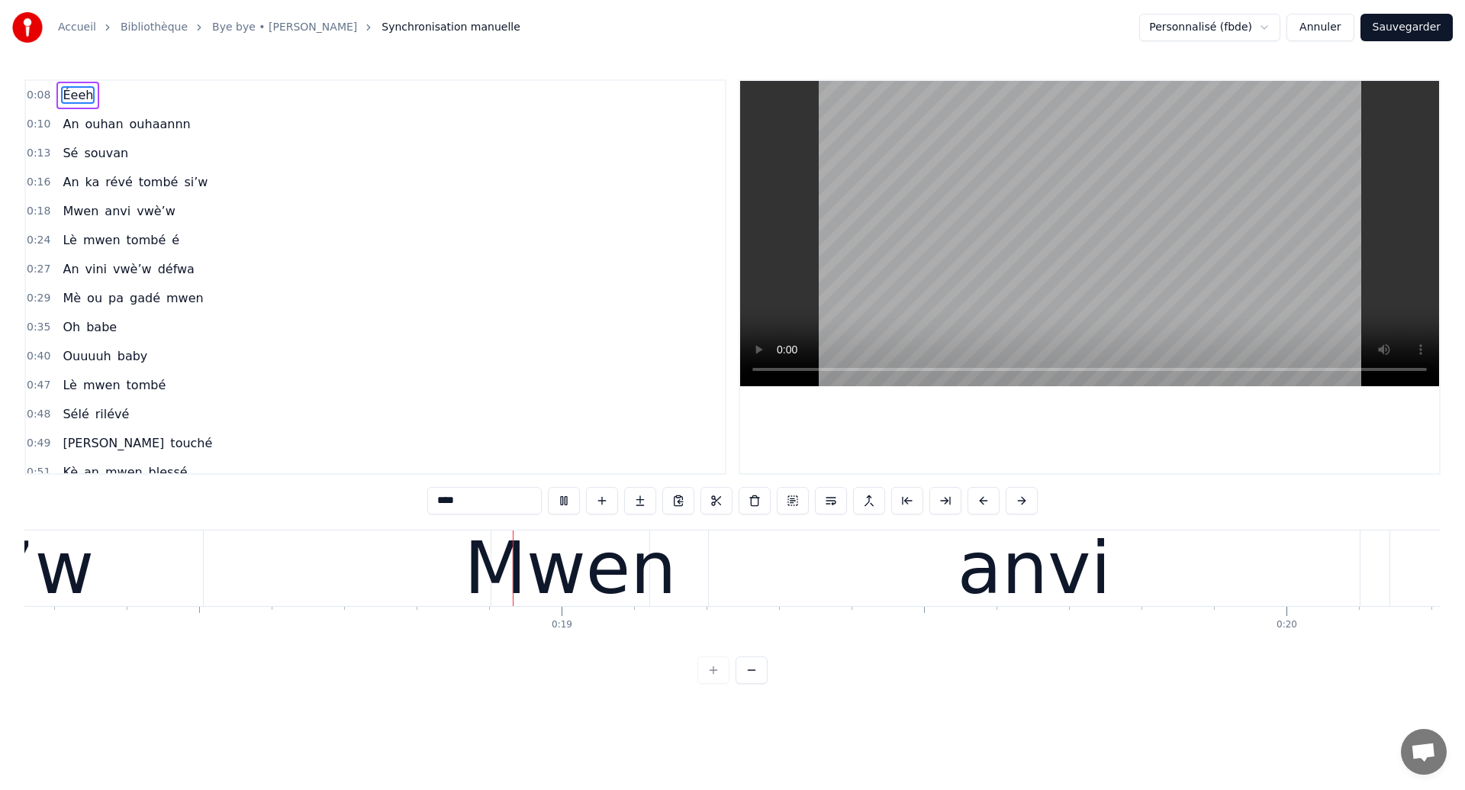
scroll to position [0, 13242]
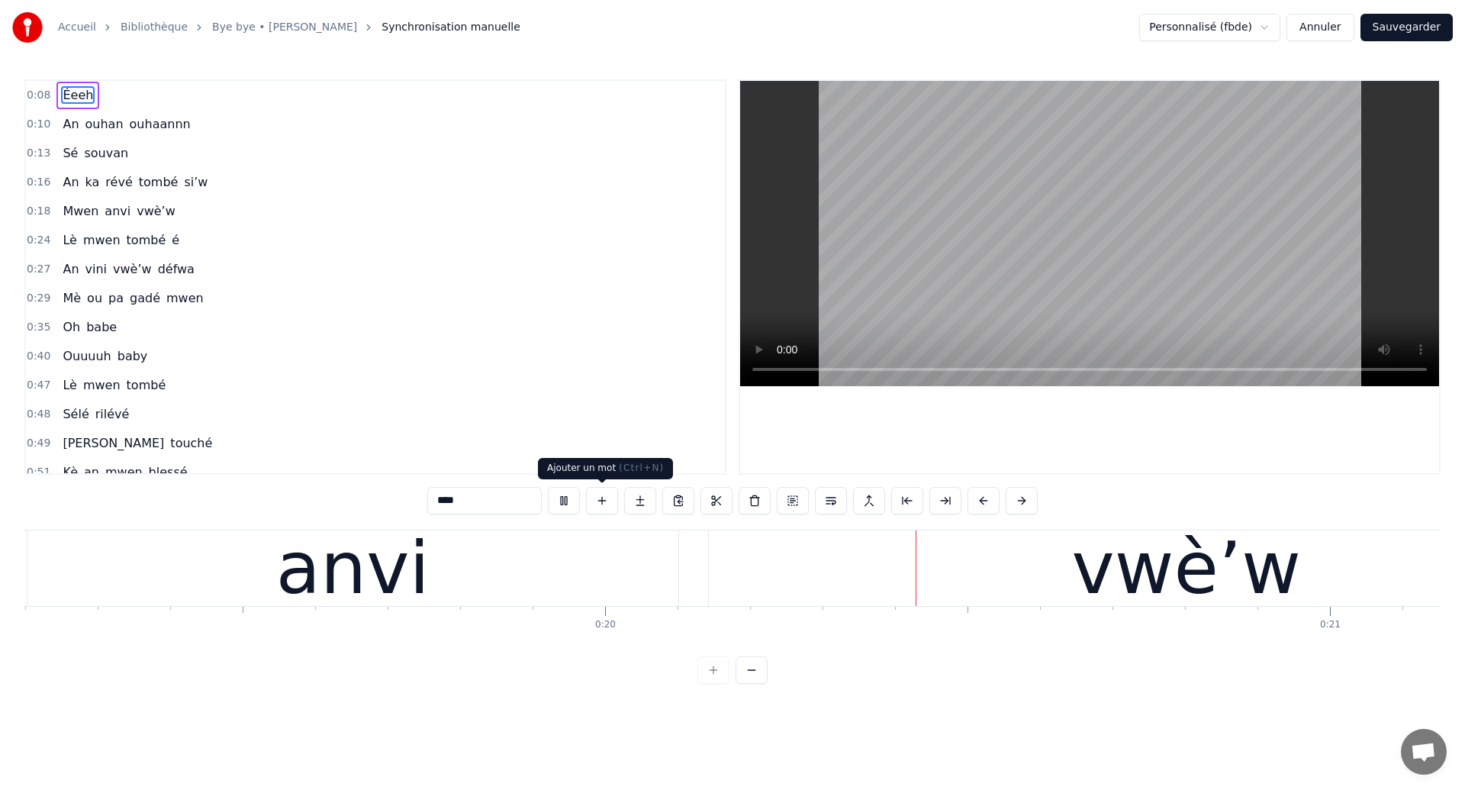
click at [649, 575] on div "anvi" at bounding box center [352, 568] width 651 height 76
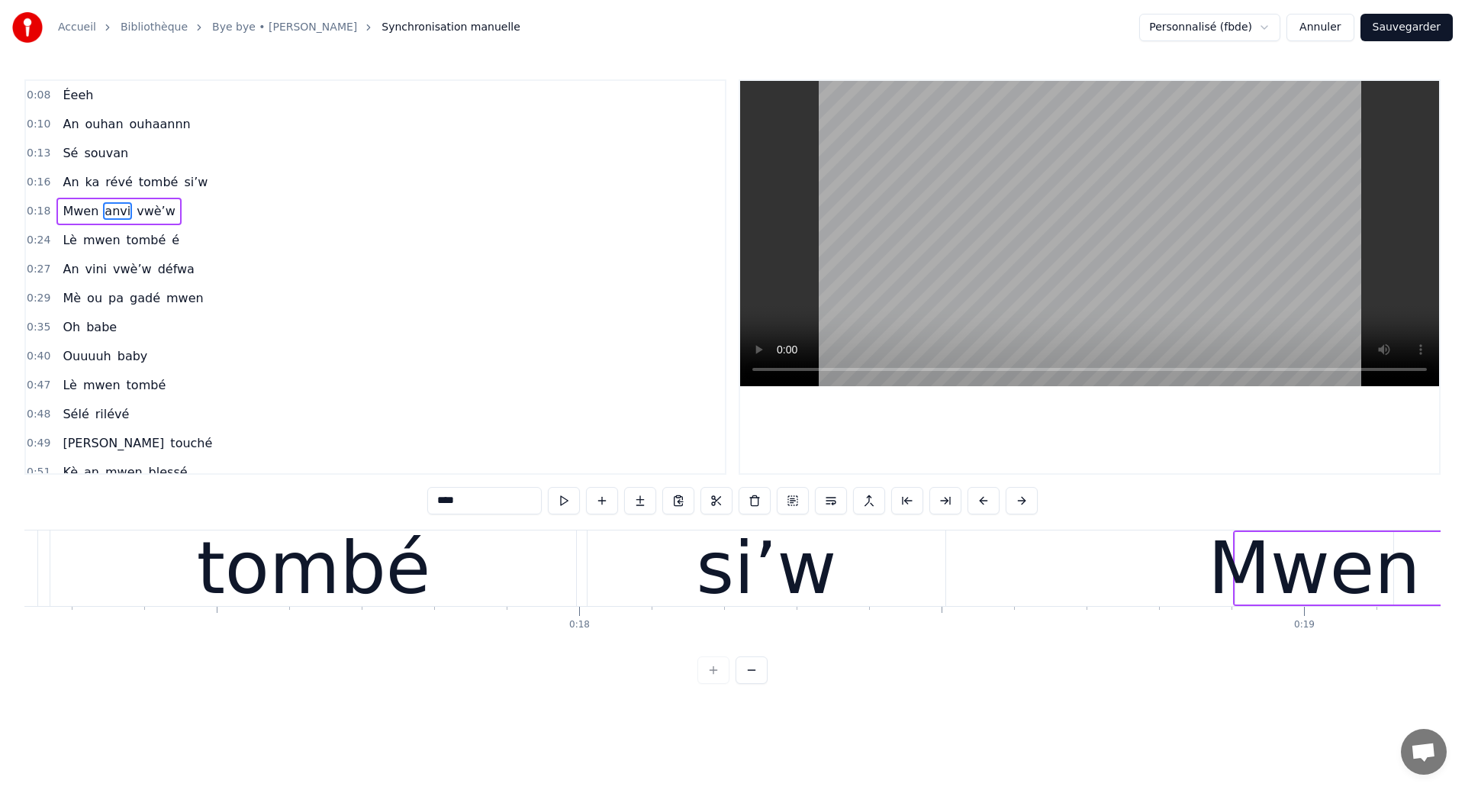
scroll to position [0, 12677]
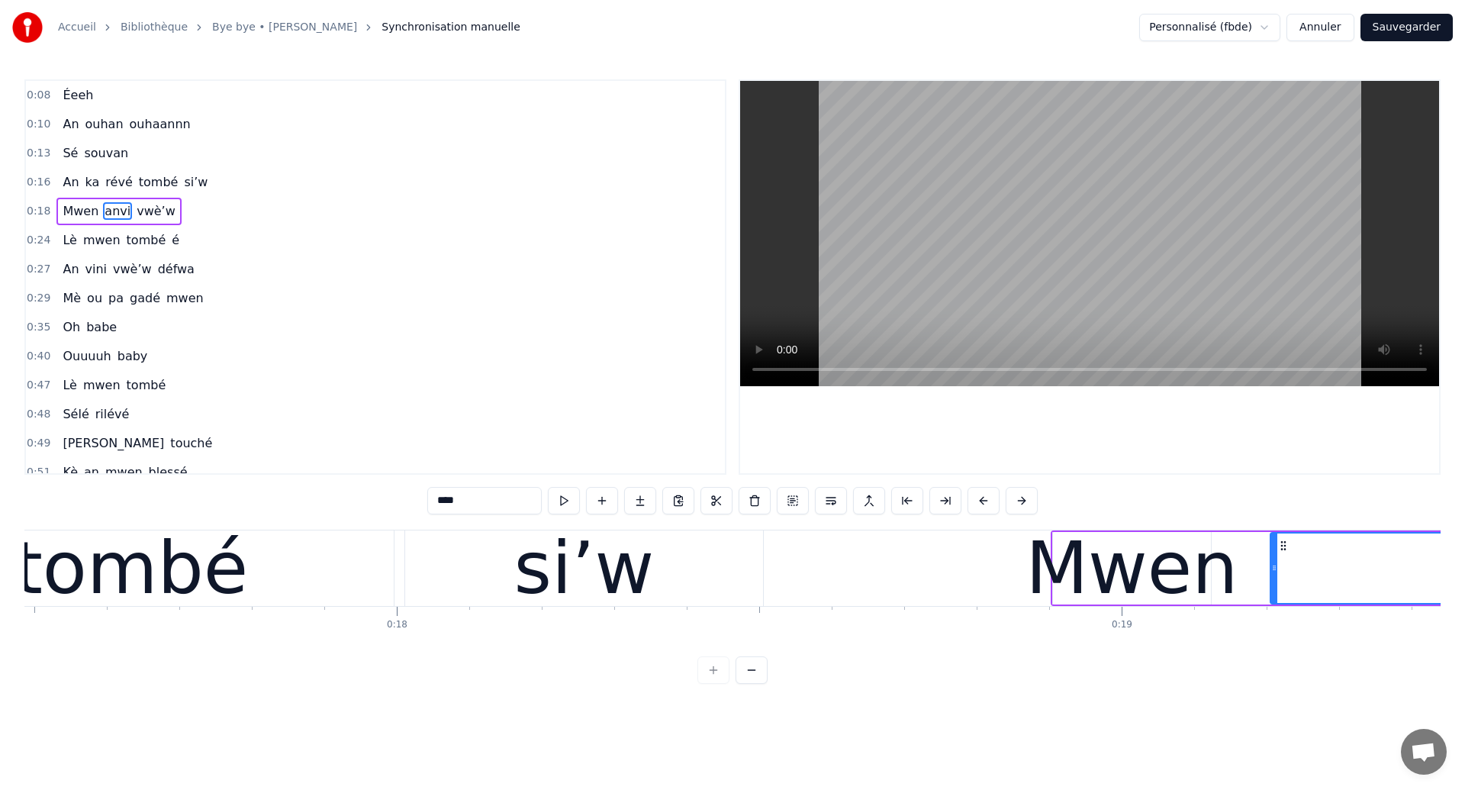
click at [133, 590] on div "tombé" at bounding box center [131, 568] width 234 height 109
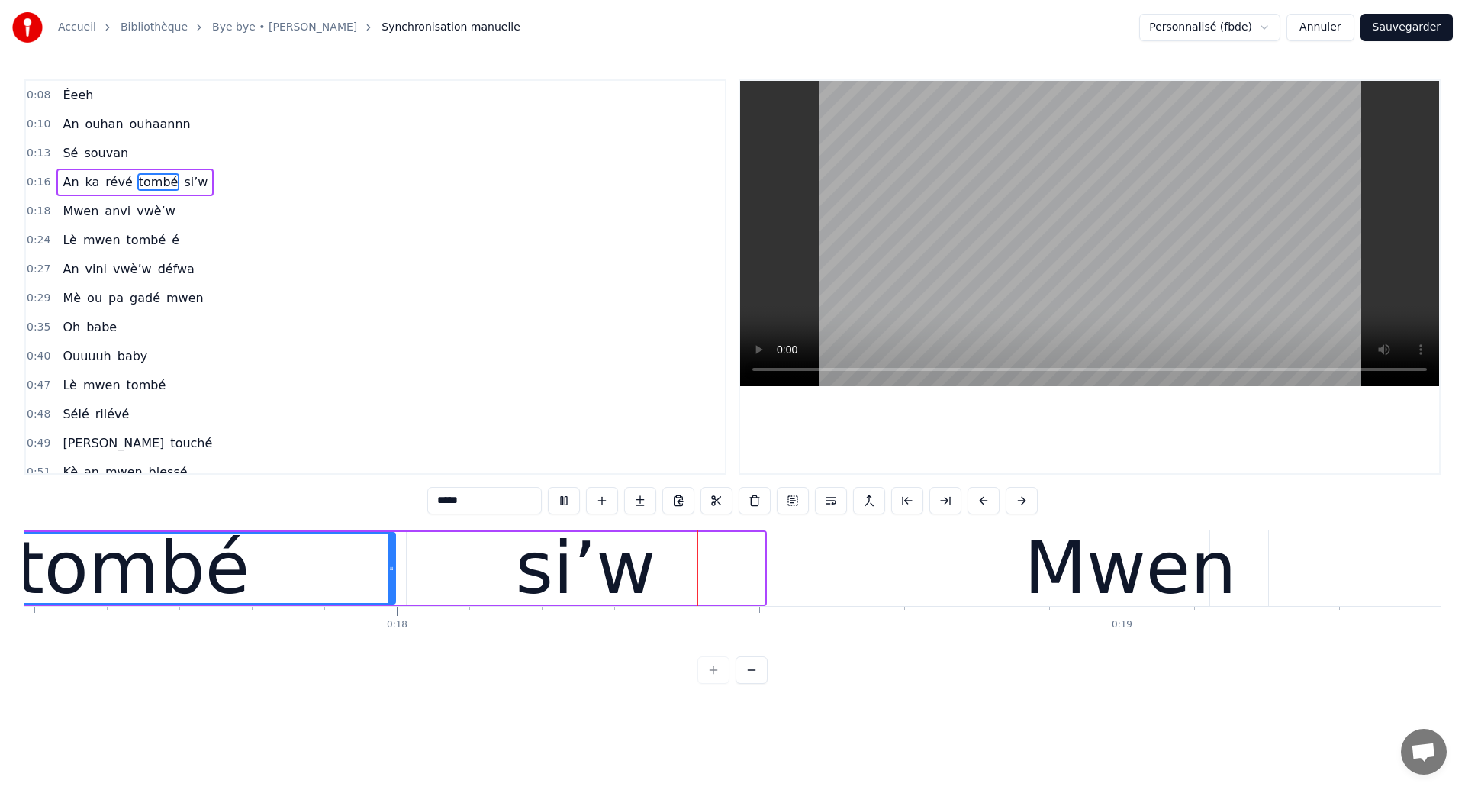
click at [559, 556] on div "si’w" at bounding box center [585, 568] width 140 height 109
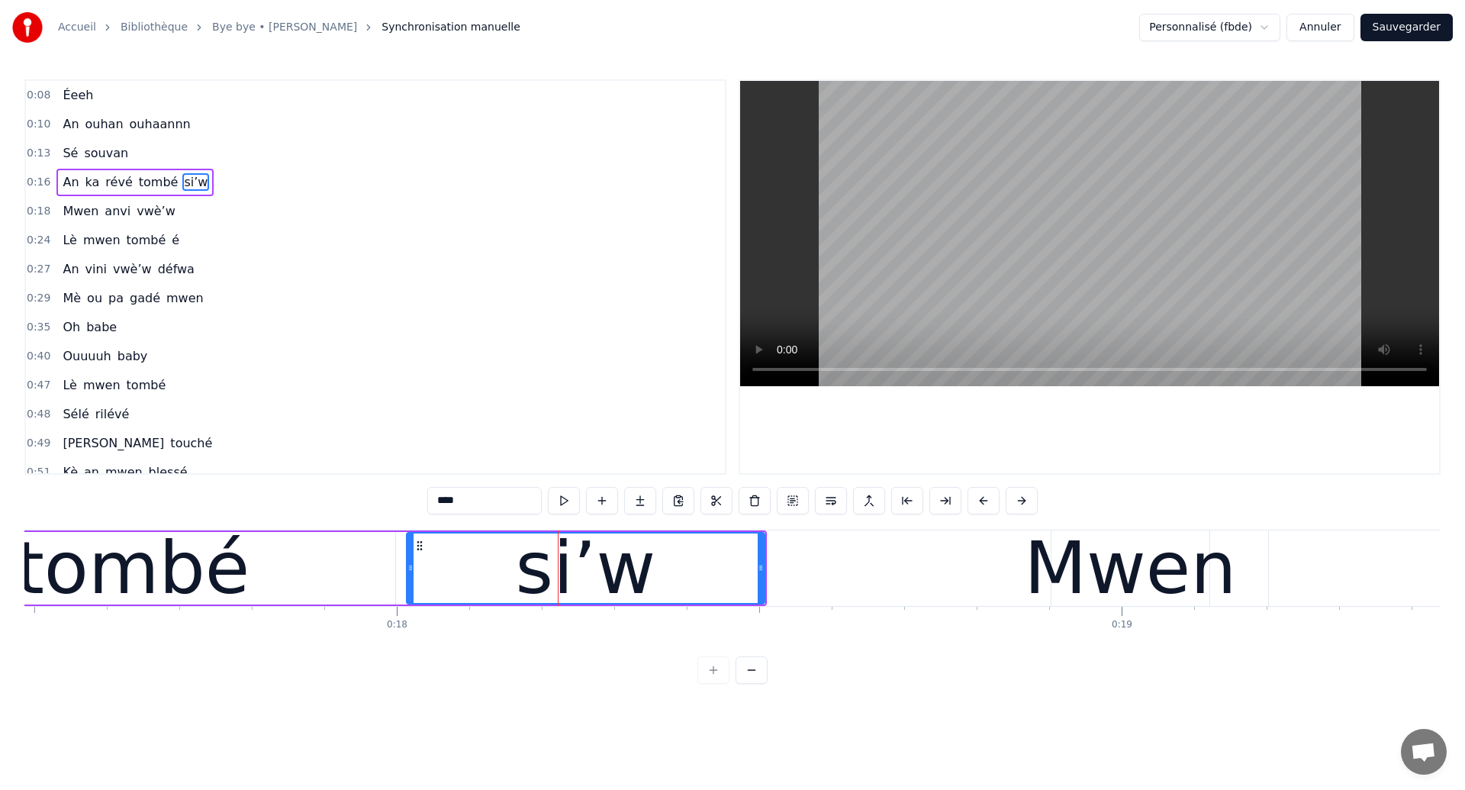
click at [421, 568] on div "si’w" at bounding box center [585, 567] width 356 height 69
drag, startPoint x: 410, startPoint y: 572, endPoint x: 445, endPoint y: 598, distance: 43.7
click at [445, 598] on div at bounding box center [446, 567] width 6 height 69
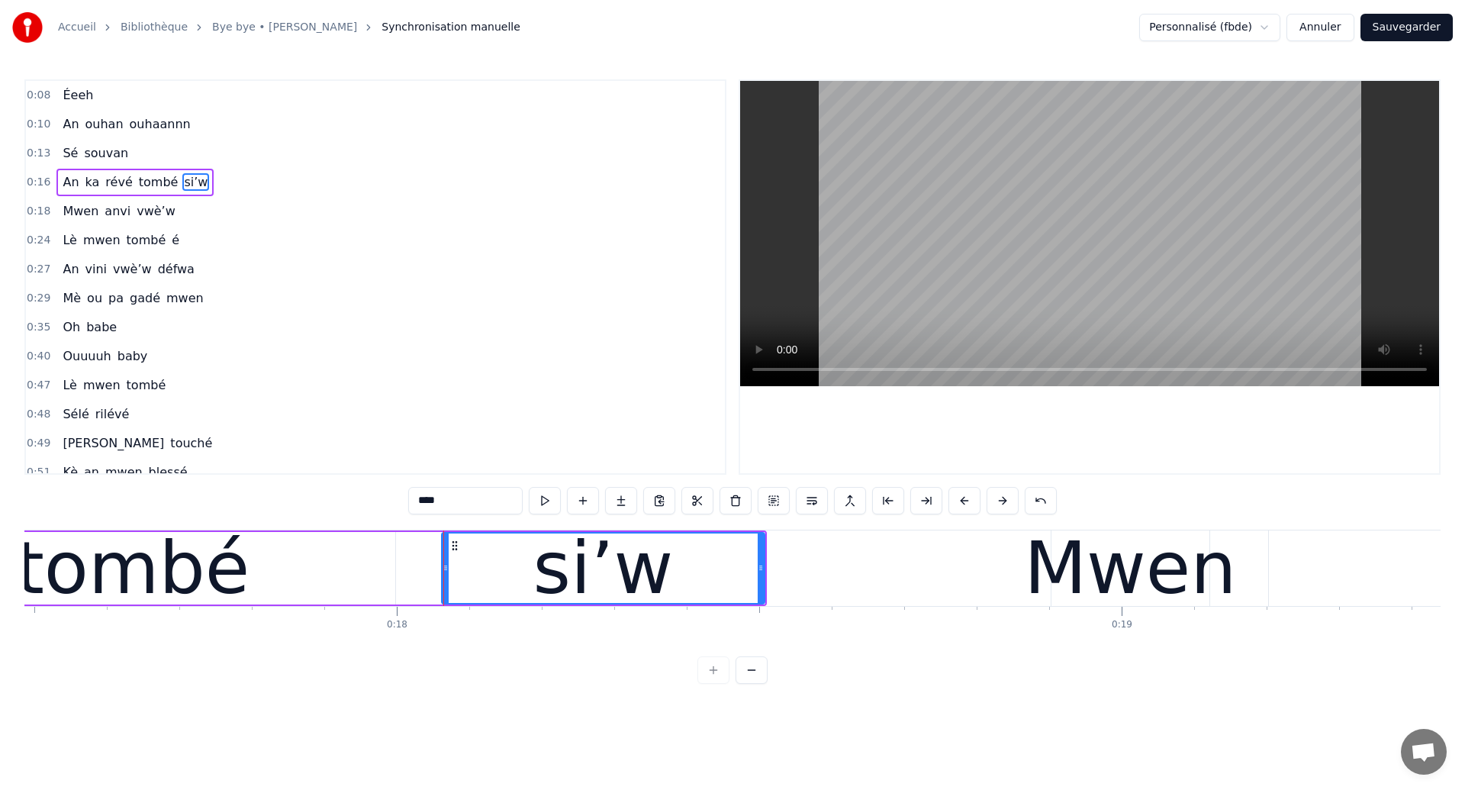
click at [75, 554] on div "tombé" at bounding box center [133, 568] width 234 height 109
type input "*****"
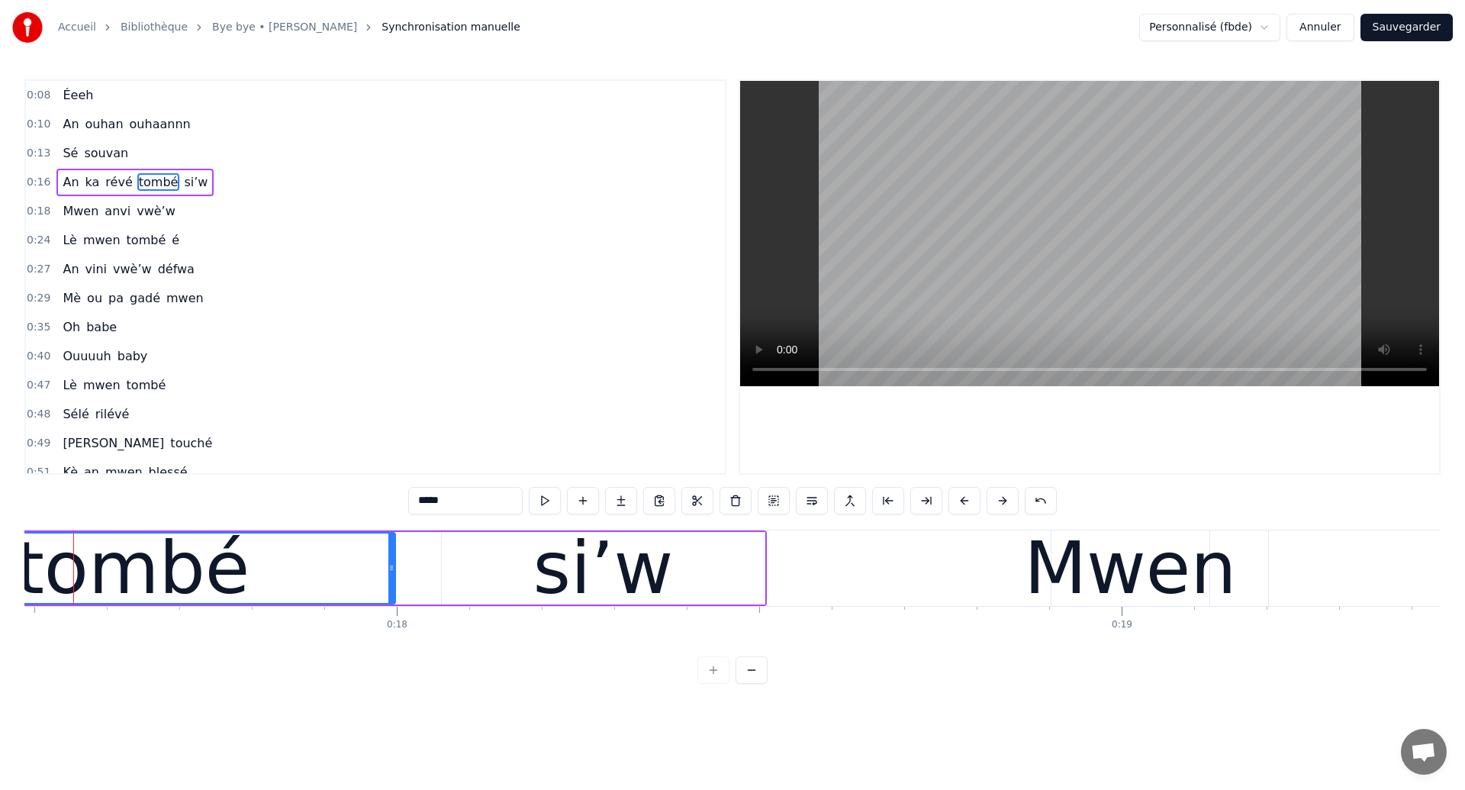
scroll to position [0, 12649]
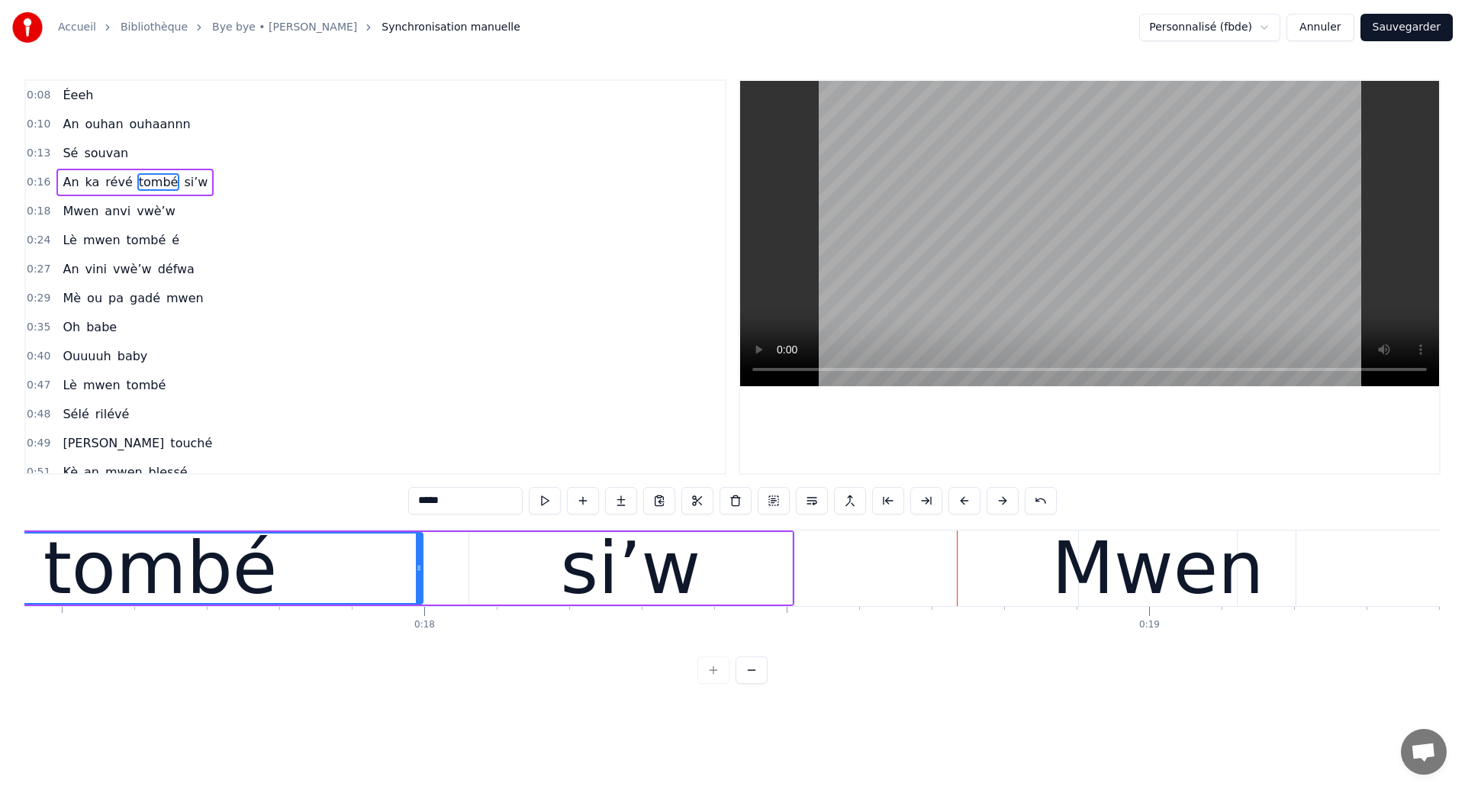
click at [124, 580] on div "tombé" at bounding box center [160, 568] width 234 height 109
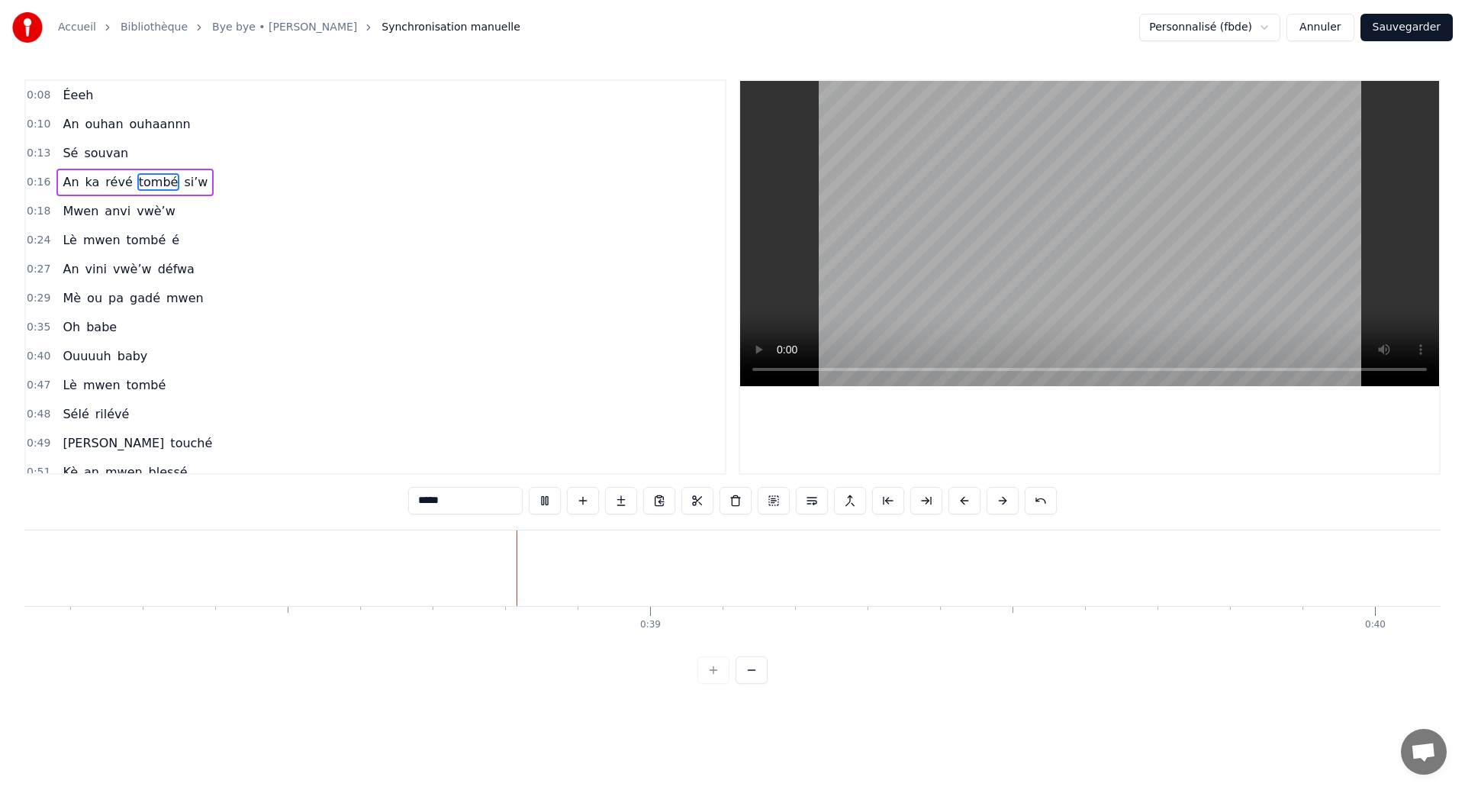
scroll to position [0, 27653]
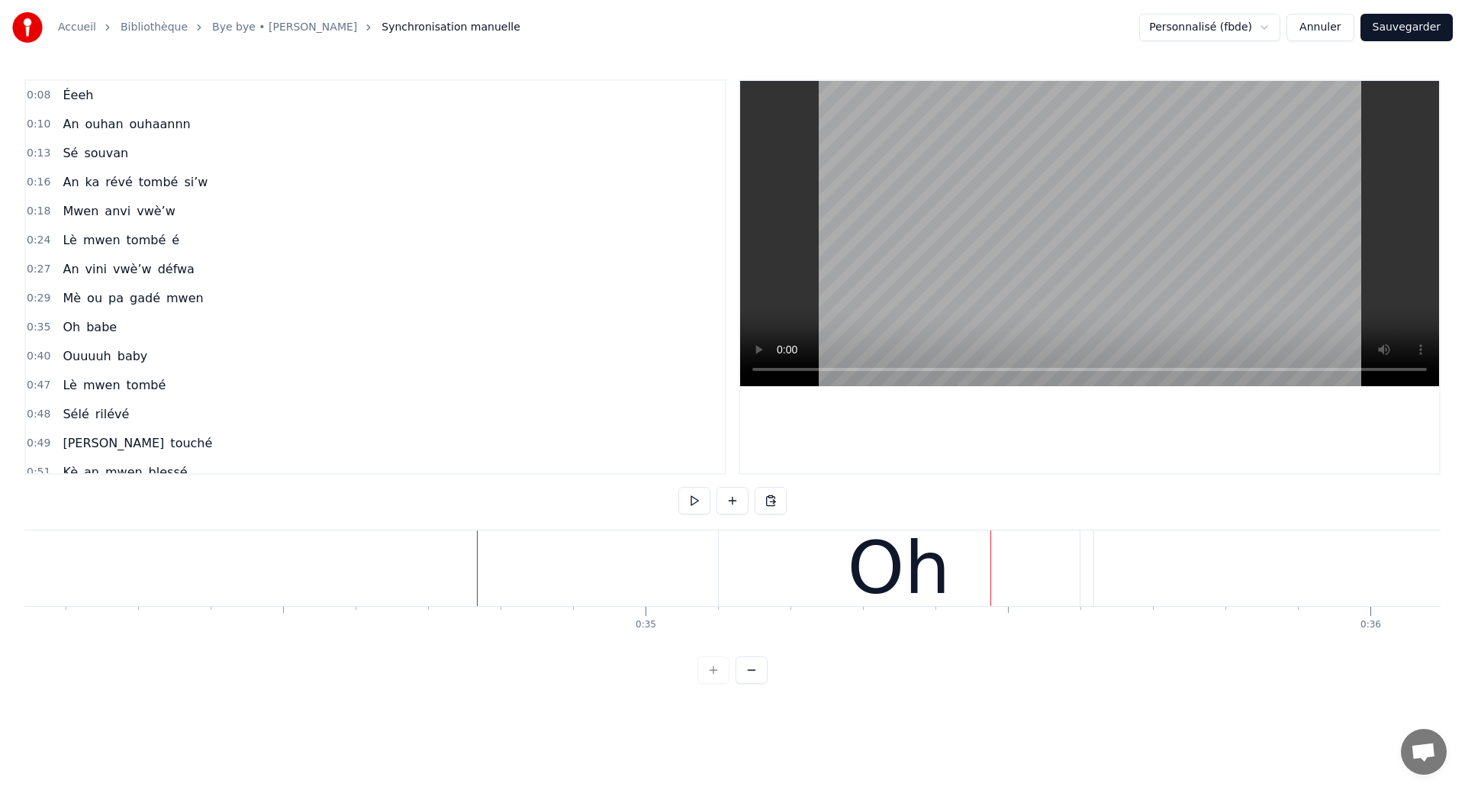
click at [724, 572] on div "Oh" at bounding box center [900, 568] width 361 height 76
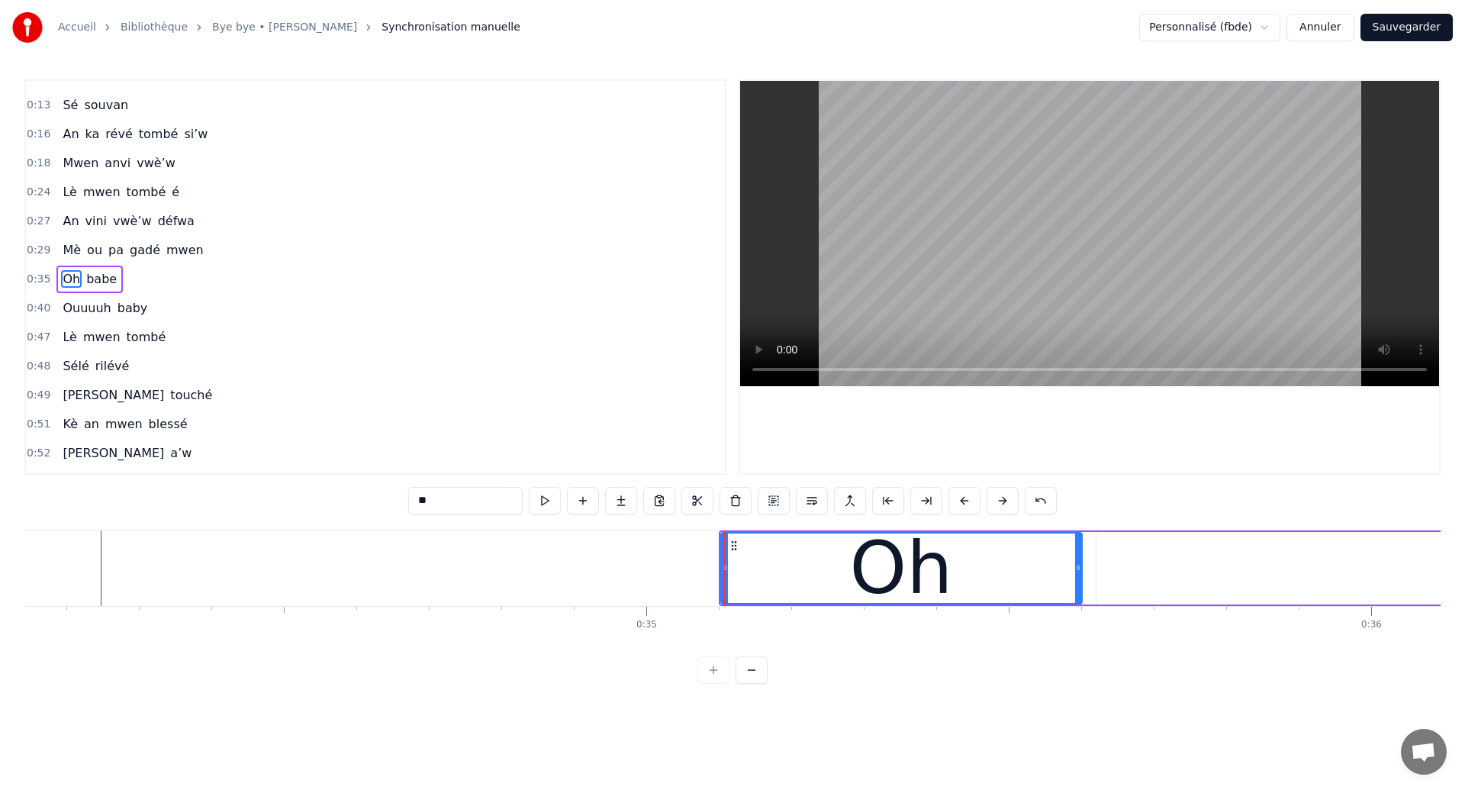
scroll to position [50, 0]
click at [724, 568] on div at bounding box center [724, 568] width 1 height 76
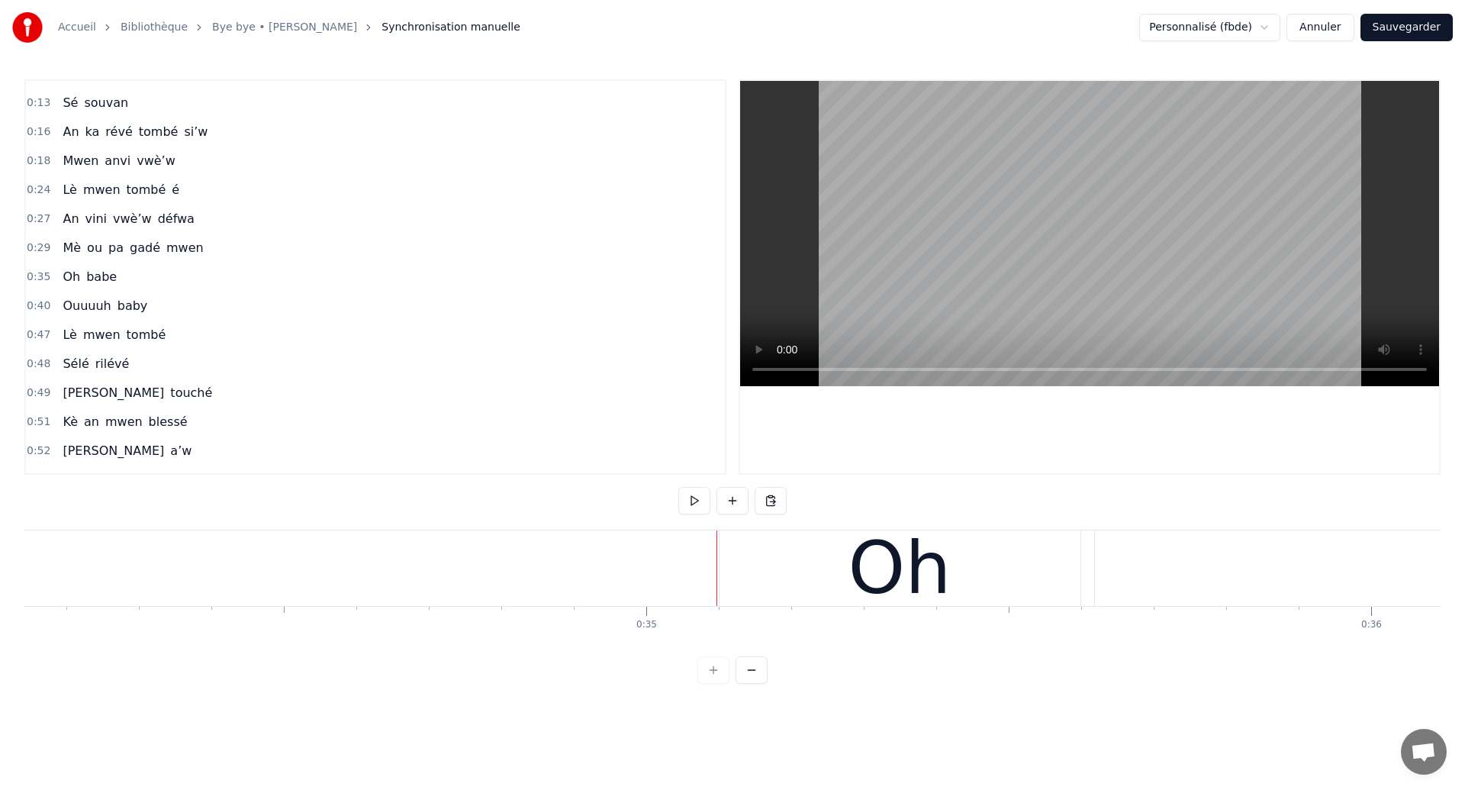
click at [749, 570] on div "Oh" at bounding box center [900, 568] width 361 height 76
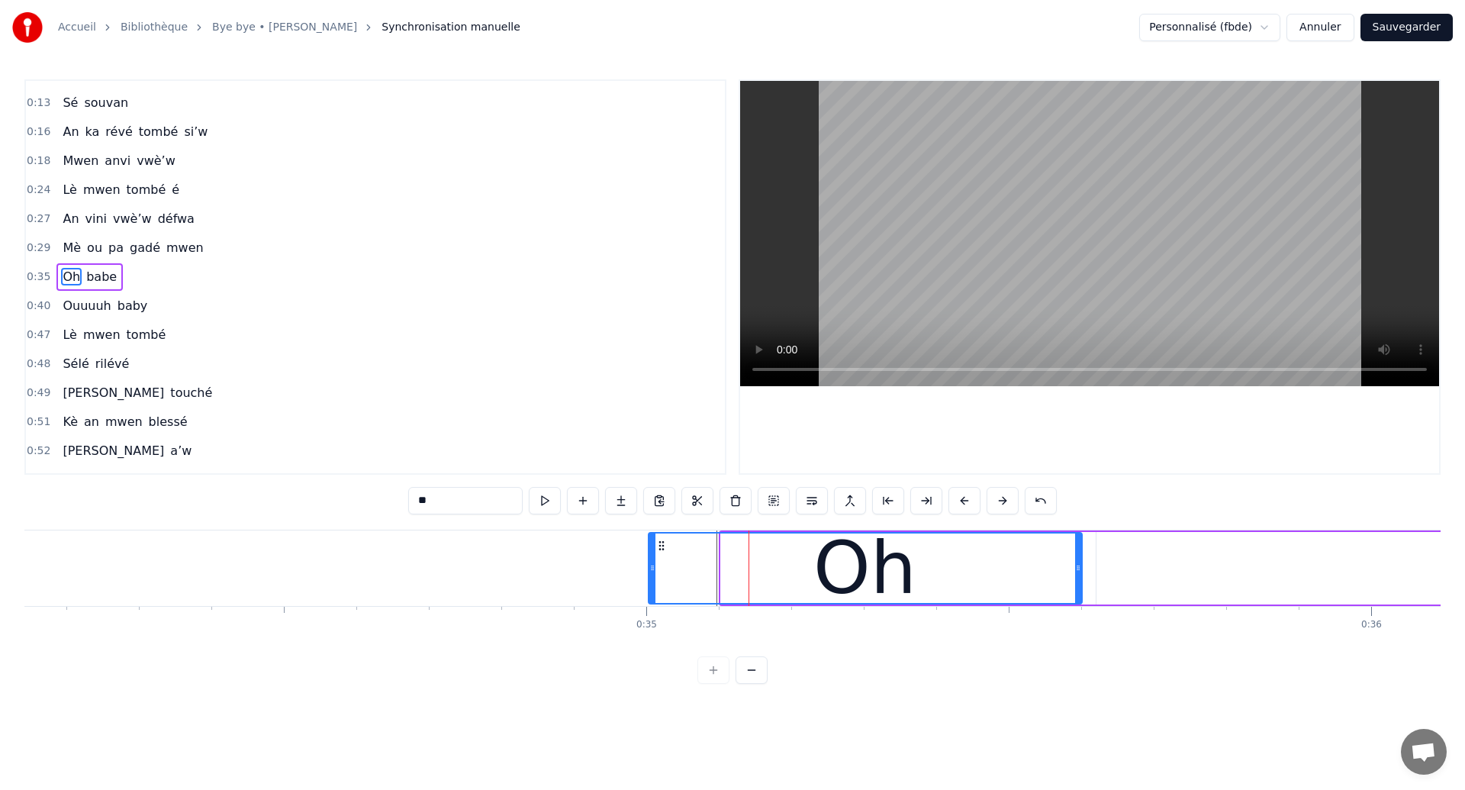
drag, startPoint x: 722, startPoint y: 572, endPoint x: 649, endPoint y: 589, distance: 74.4
click at [649, 589] on div at bounding box center [652, 567] width 6 height 69
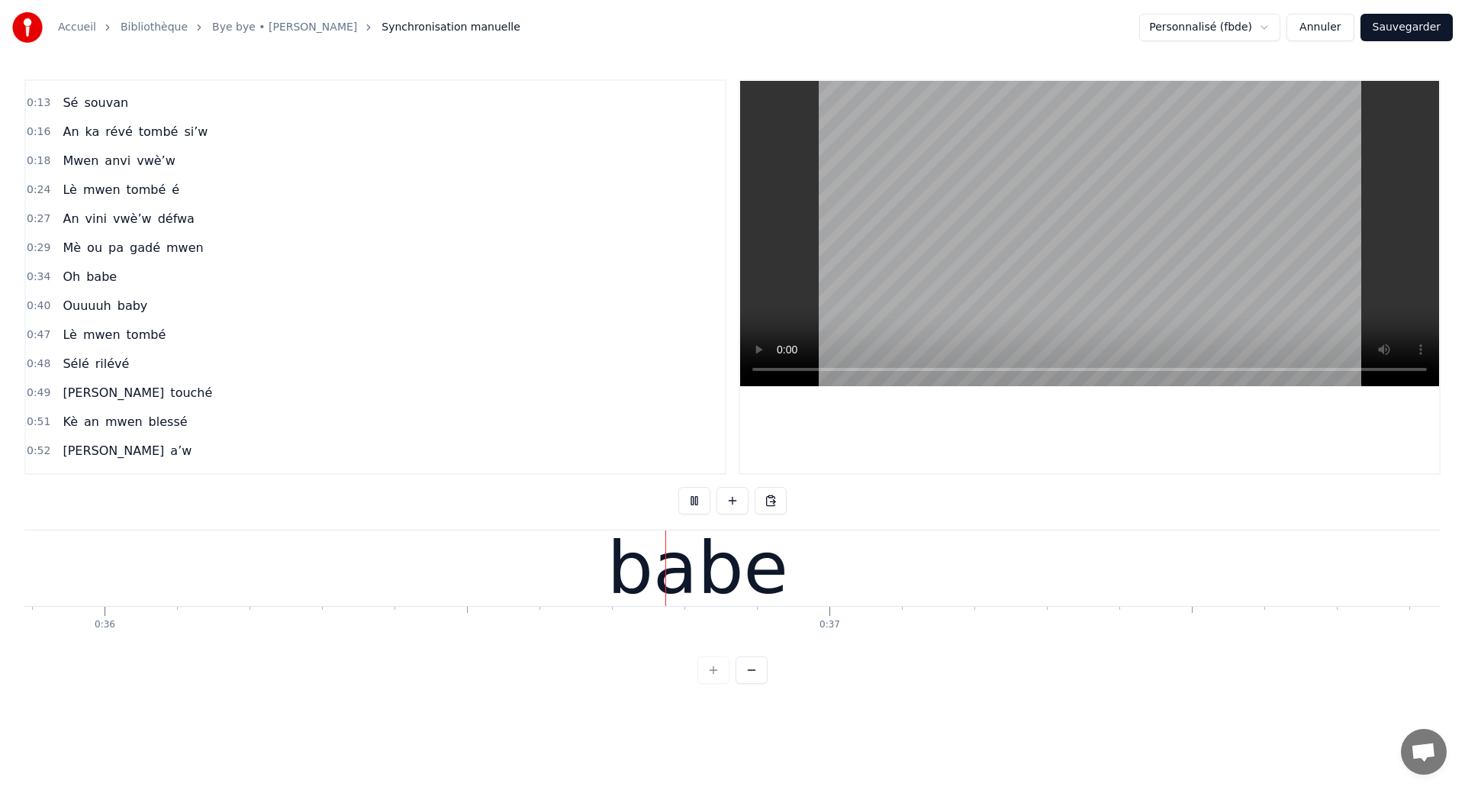
scroll to position [0, 26090]
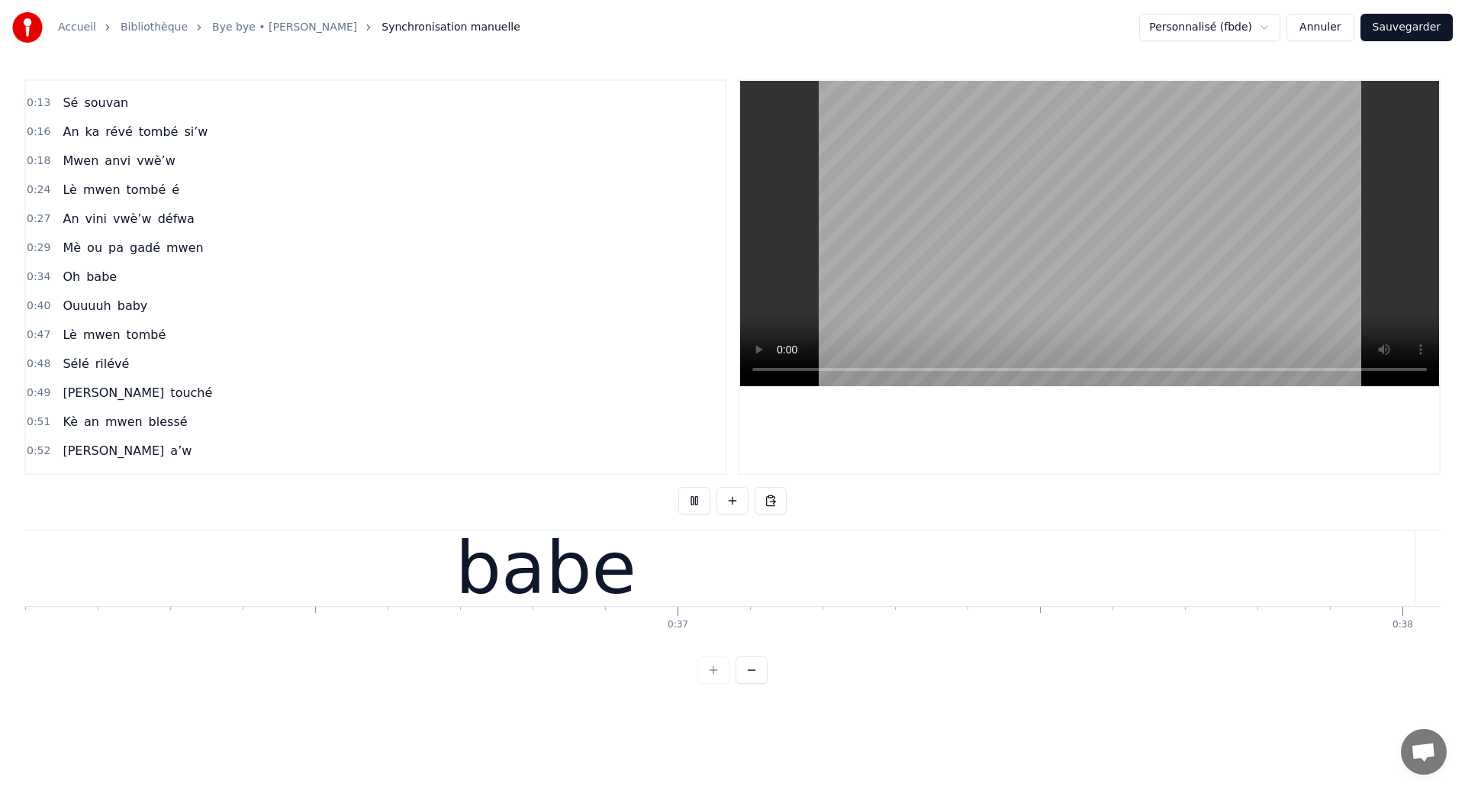
drag, startPoint x: 495, startPoint y: 517, endPoint x: 504, endPoint y: 531, distance: 16.5
click at [495, 520] on div "0:08 Éeeh 0:10 An ouhan ouhaannn 0:13 Sé souvan 0:16 An ka révé tombé si’w 0:18…" at bounding box center [732, 381] width 1416 height 604
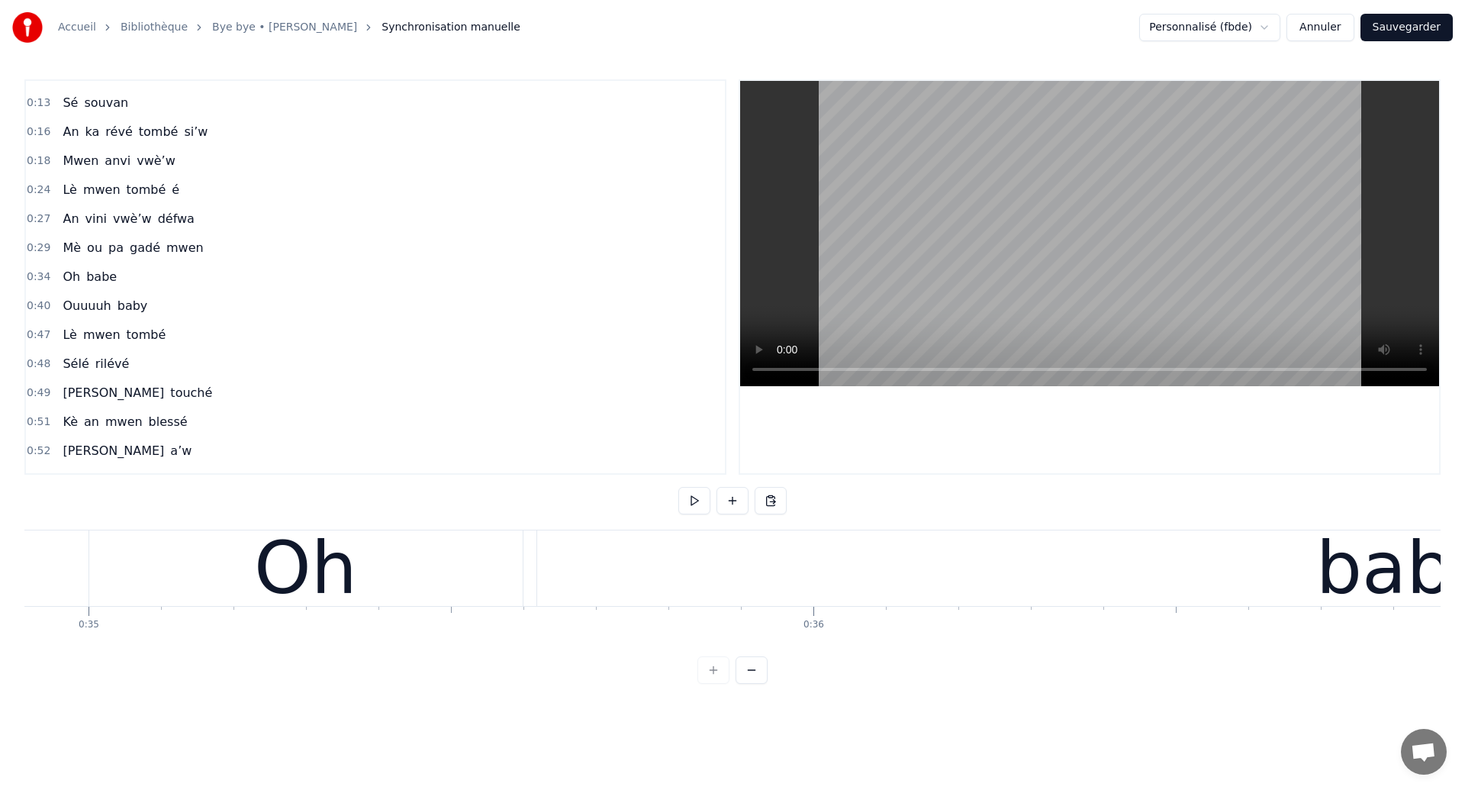
scroll to position [0, 25407]
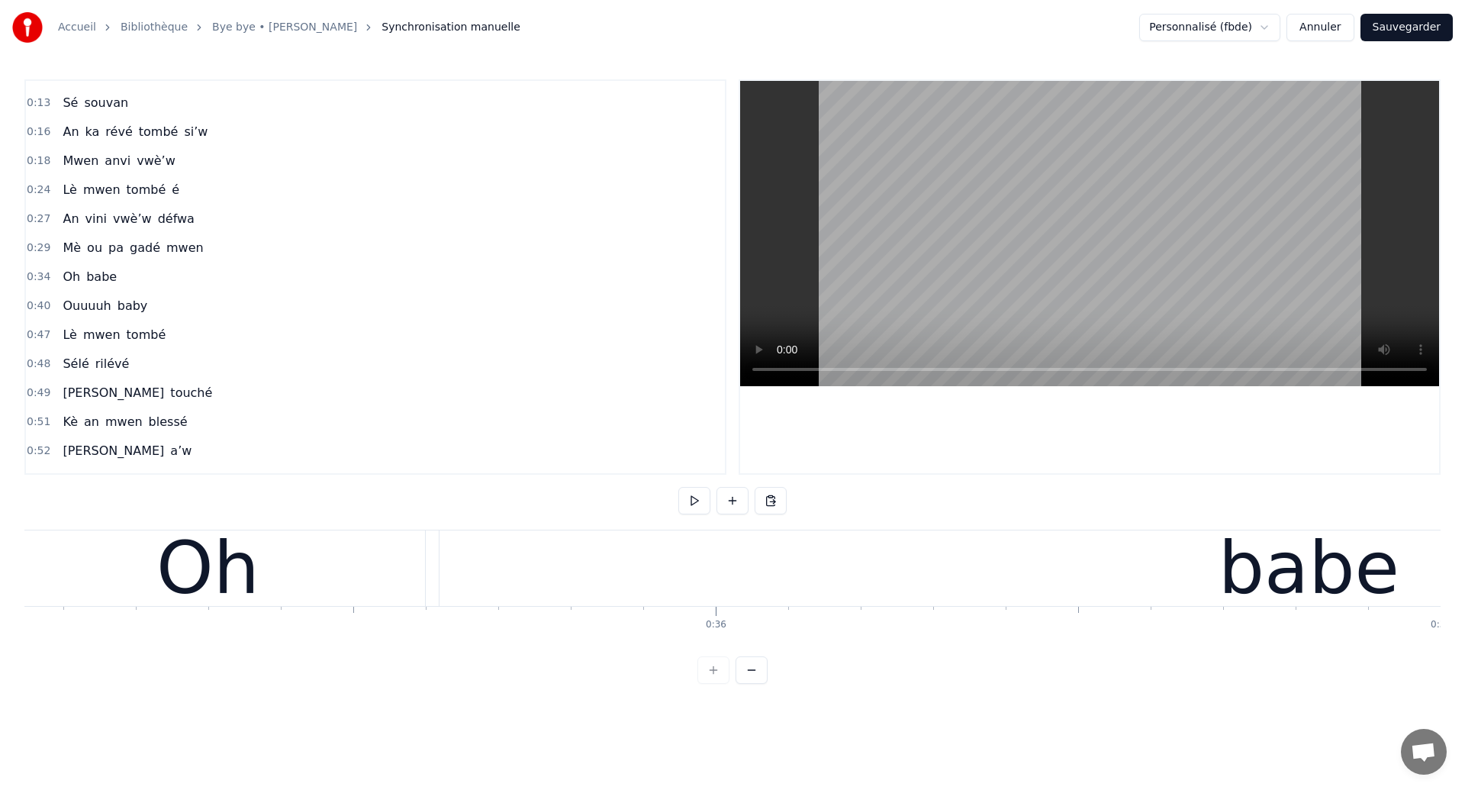
click at [139, 583] on div "Oh" at bounding box center [208, 568] width 433 height 76
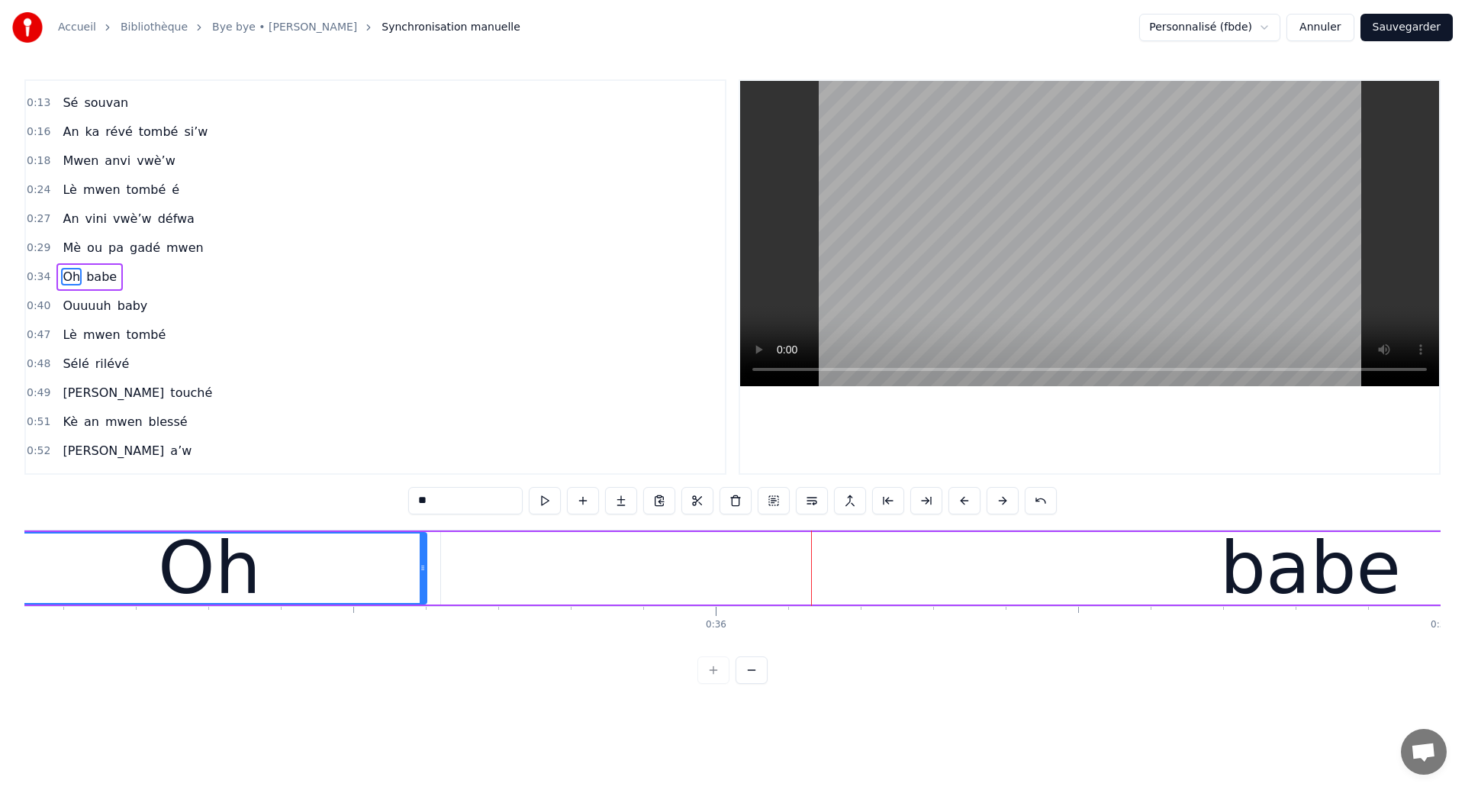
click at [57, 576] on div "Oh" at bounding box center [210, 567] width 432 height 69
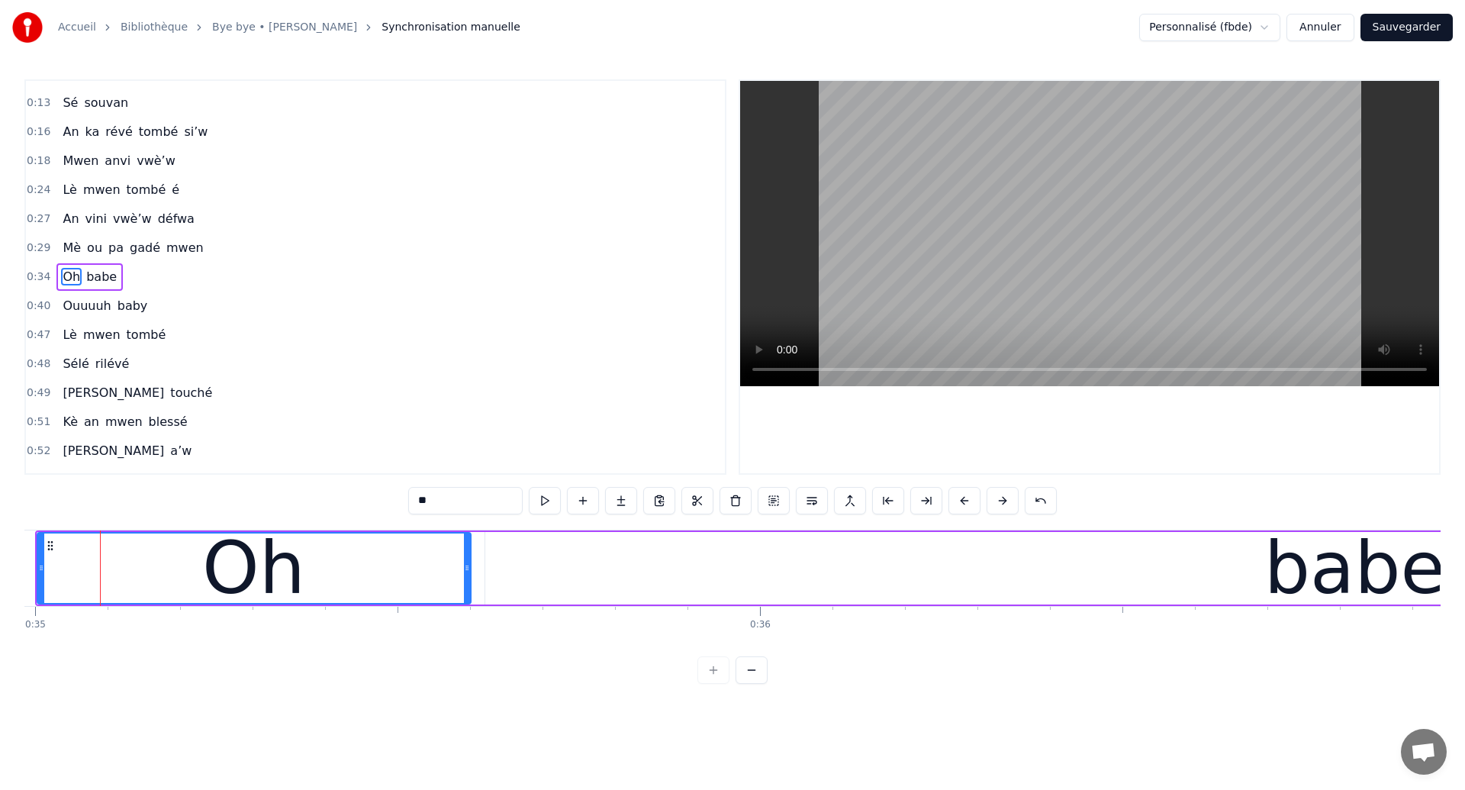
scroll to position [0, 25362]
click at [89, 593] on div "Oh" at bounding box center [255, 567] width 432 height 69
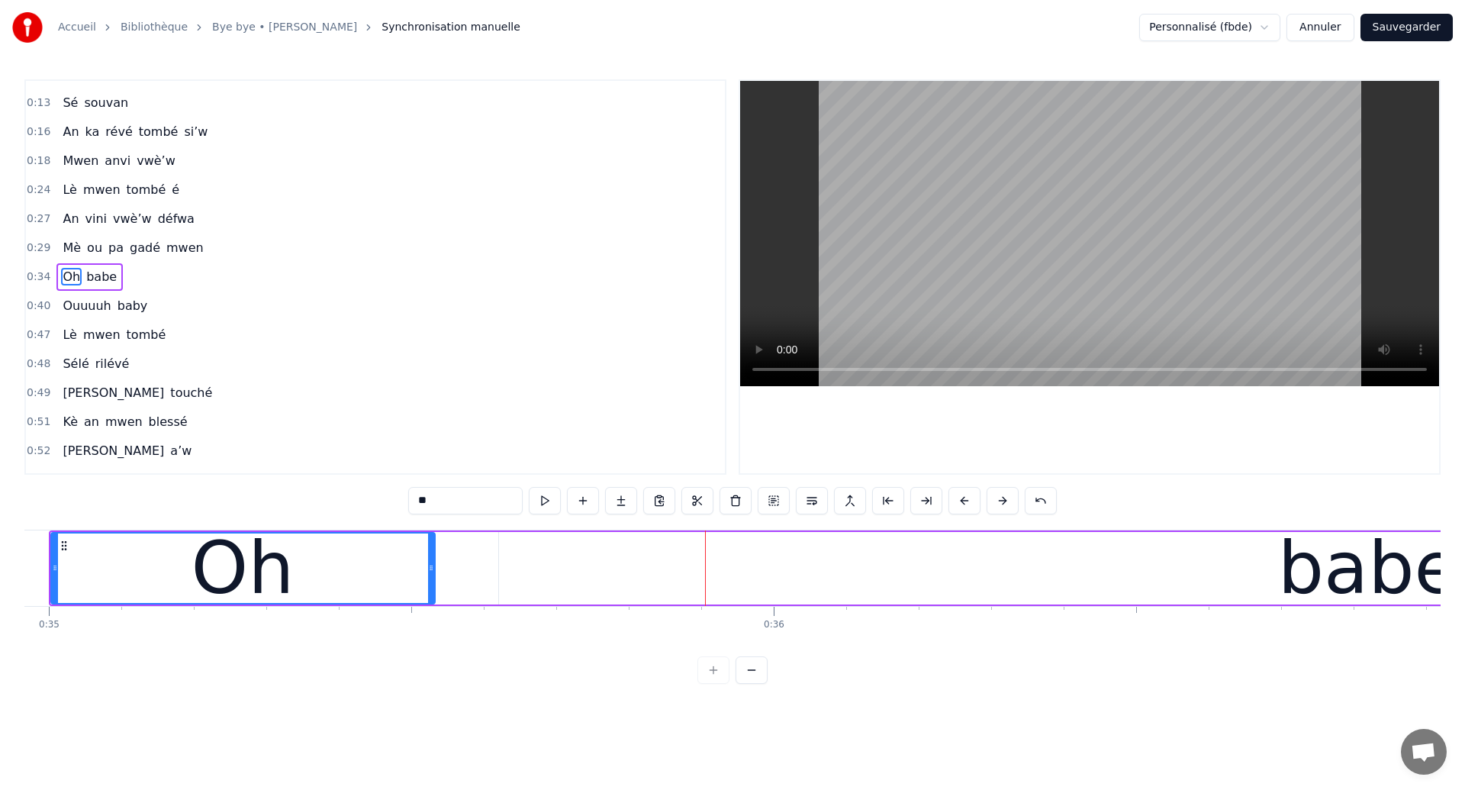
drag, startPoint x: 481, startPoint y: 575, endPoint x: 430, endPoint y: 578, distance: 51.2
click at [430, 578] on div at bounding box center [431, 567] width 6 height 69
drag, startPoint x: 430, startPoint y: 578, endPoint x: 401, endPoint y: 581, distance: 29.2
click at [401, 581] on div at bounding box center [401, 567] width 6 height 69
click at [560, 578] on div "babe" at bounding box center [1368, 568] width 1738 height 72
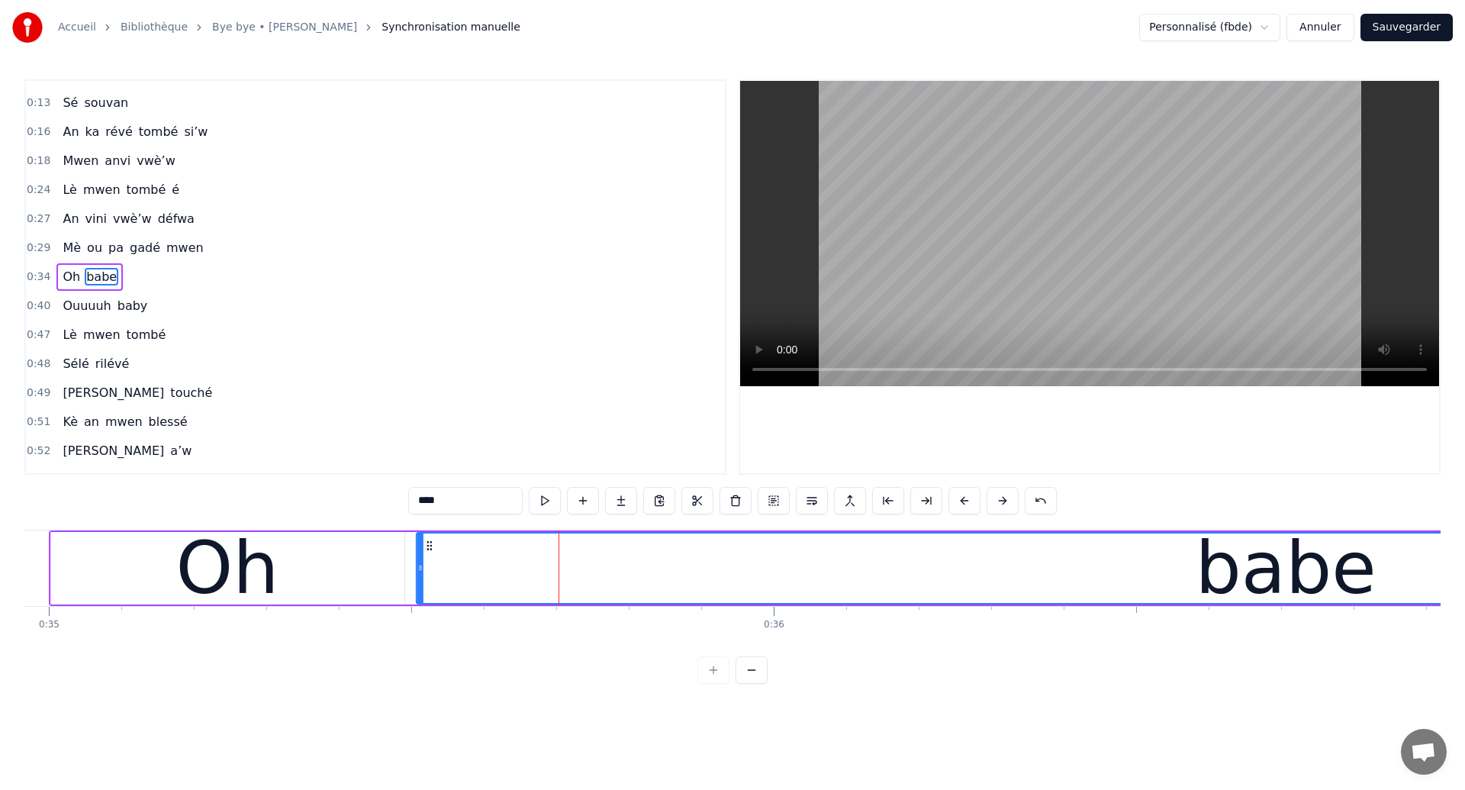
drag, startPoint x: 513, startPoint y: 546, endPoint x: 430, endPoint y: 559, distance: 83.4
click at [430, 559] on div "babe" at bounding box center [1285, 567] width 1737 height 69
click at [62, 562] on div "Oh" at bounding box center [227, 568] width 353 height 72
type input "**"
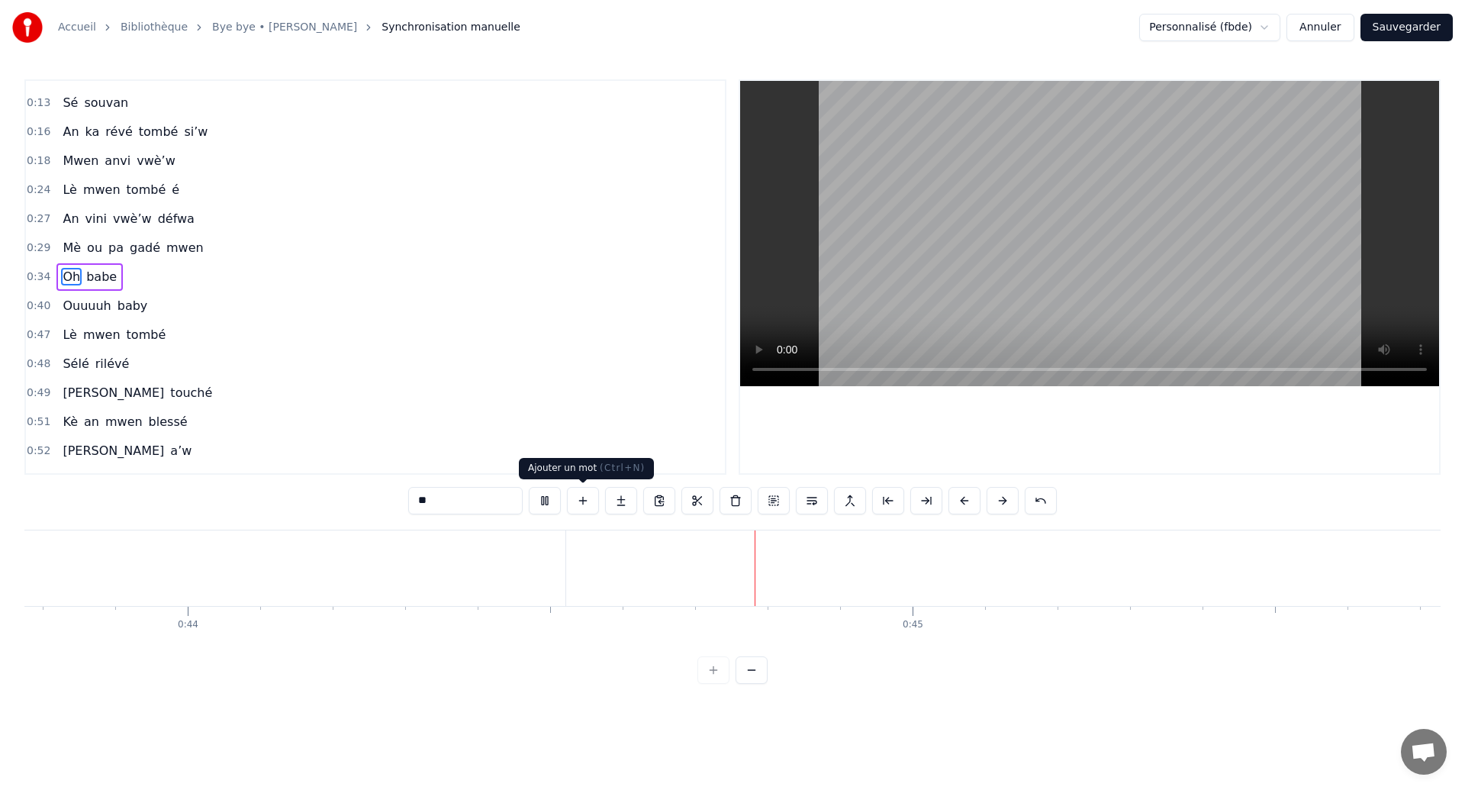
scroll to position [0, 32001]
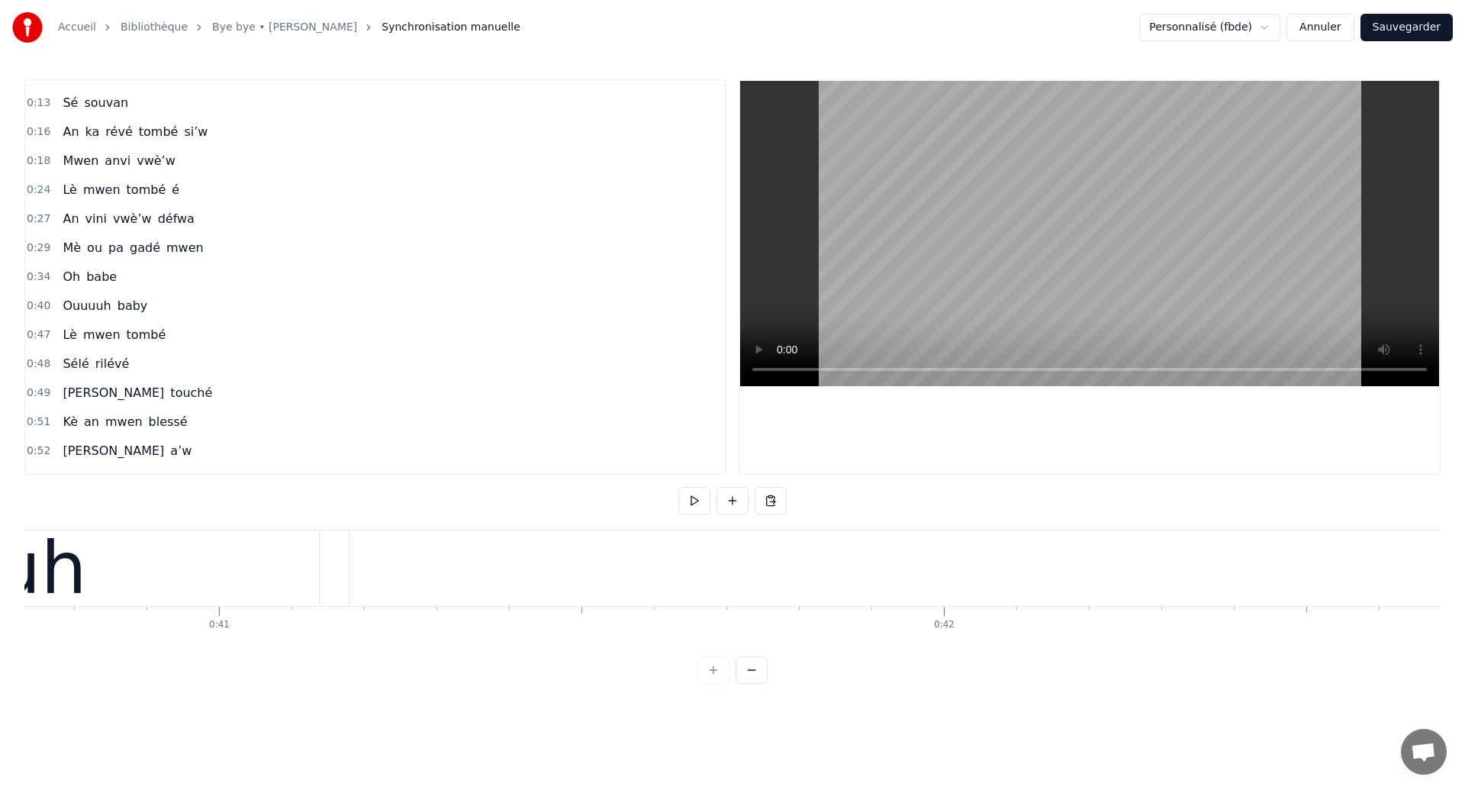
scroll to position [0, 29271]
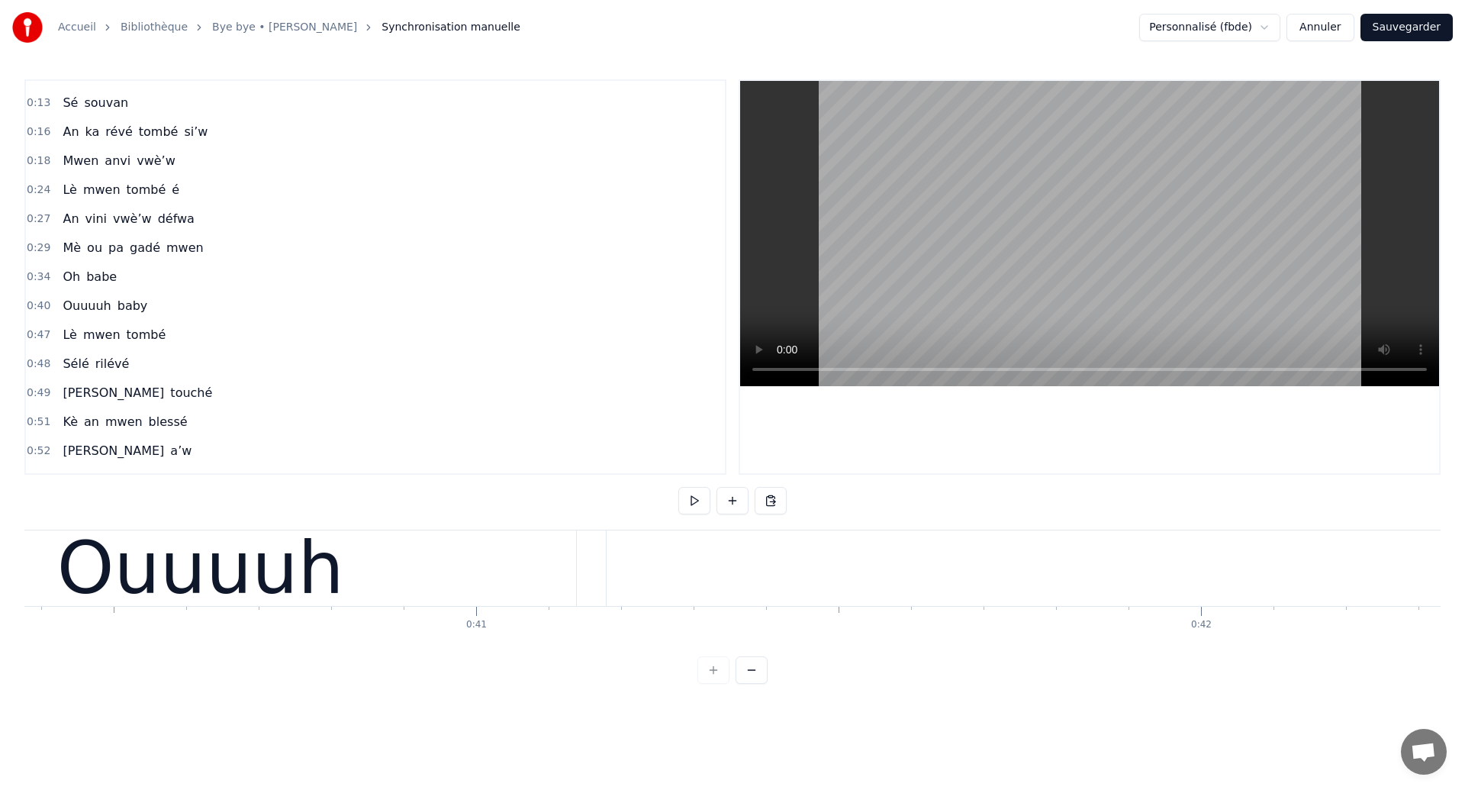
click at [253, 579] on div "Ouuuuh" at bounding box center [200, 568] width 287 height 109
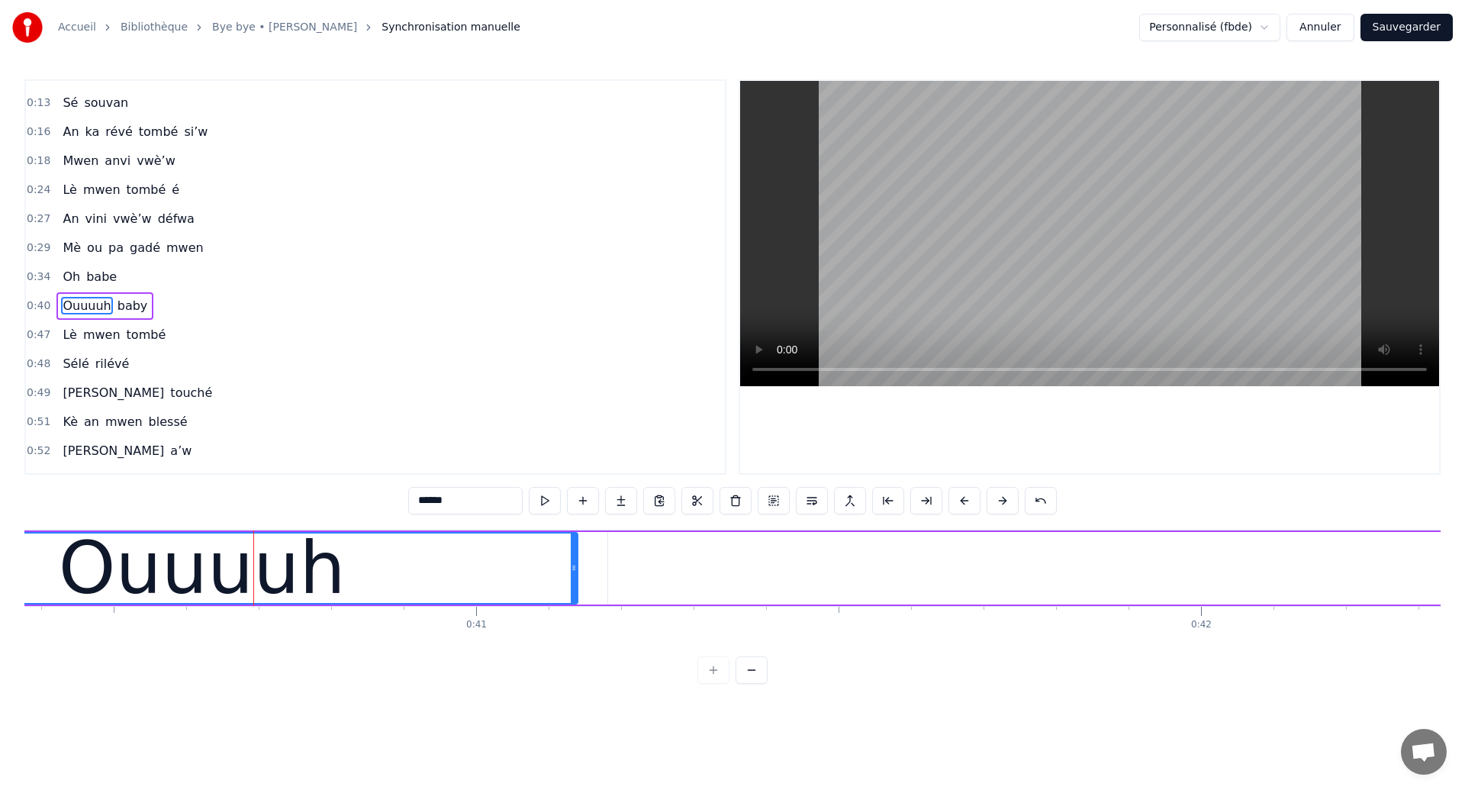
scroll to position [79, 0]
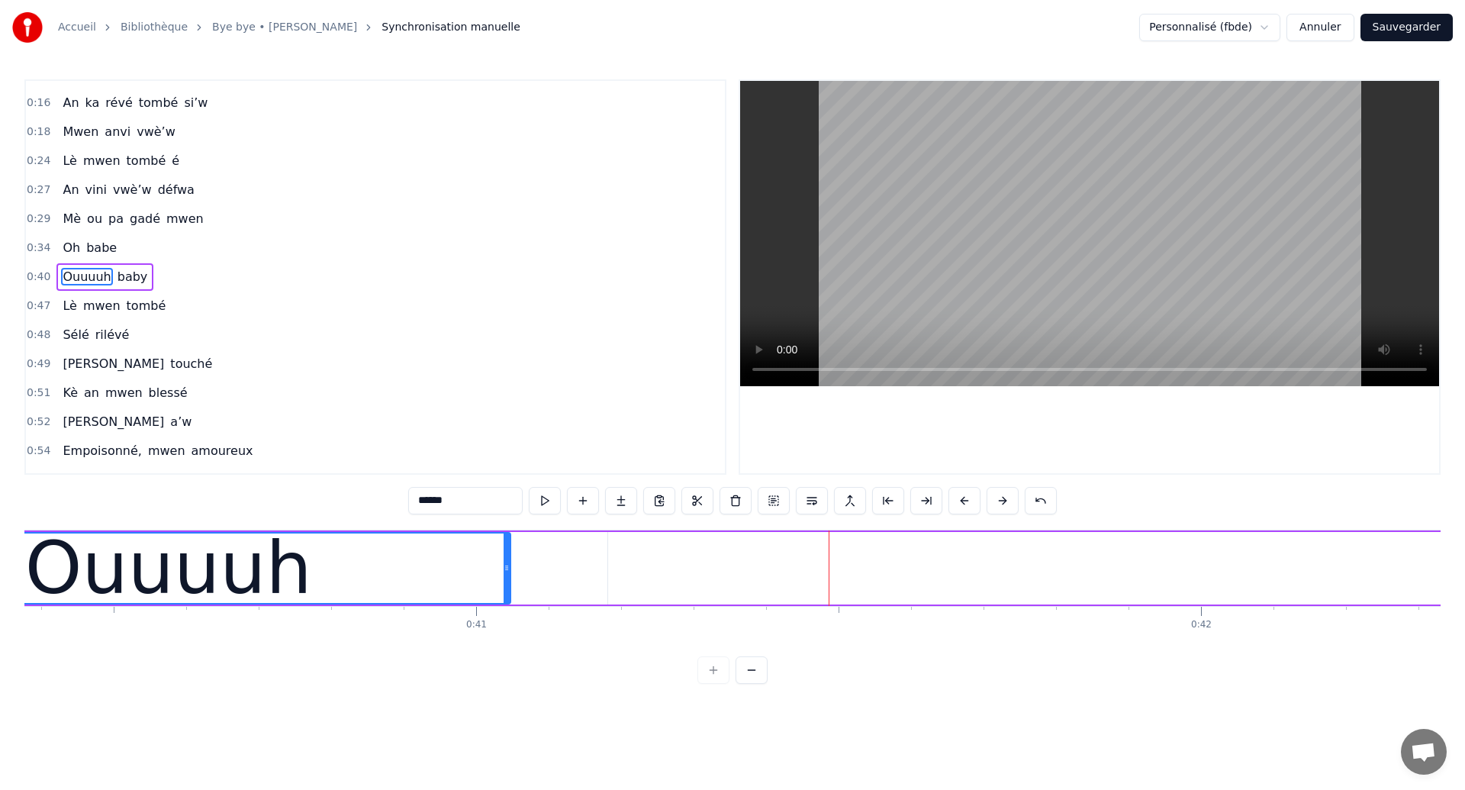
drag, startPoint x: 572, startPoint y: 573, endPoint x: 506, endPoint y: 580, distance: 66.7
click at [506, 580] on div at bounding box center [507, 567] width 6 height 69
type input "****"
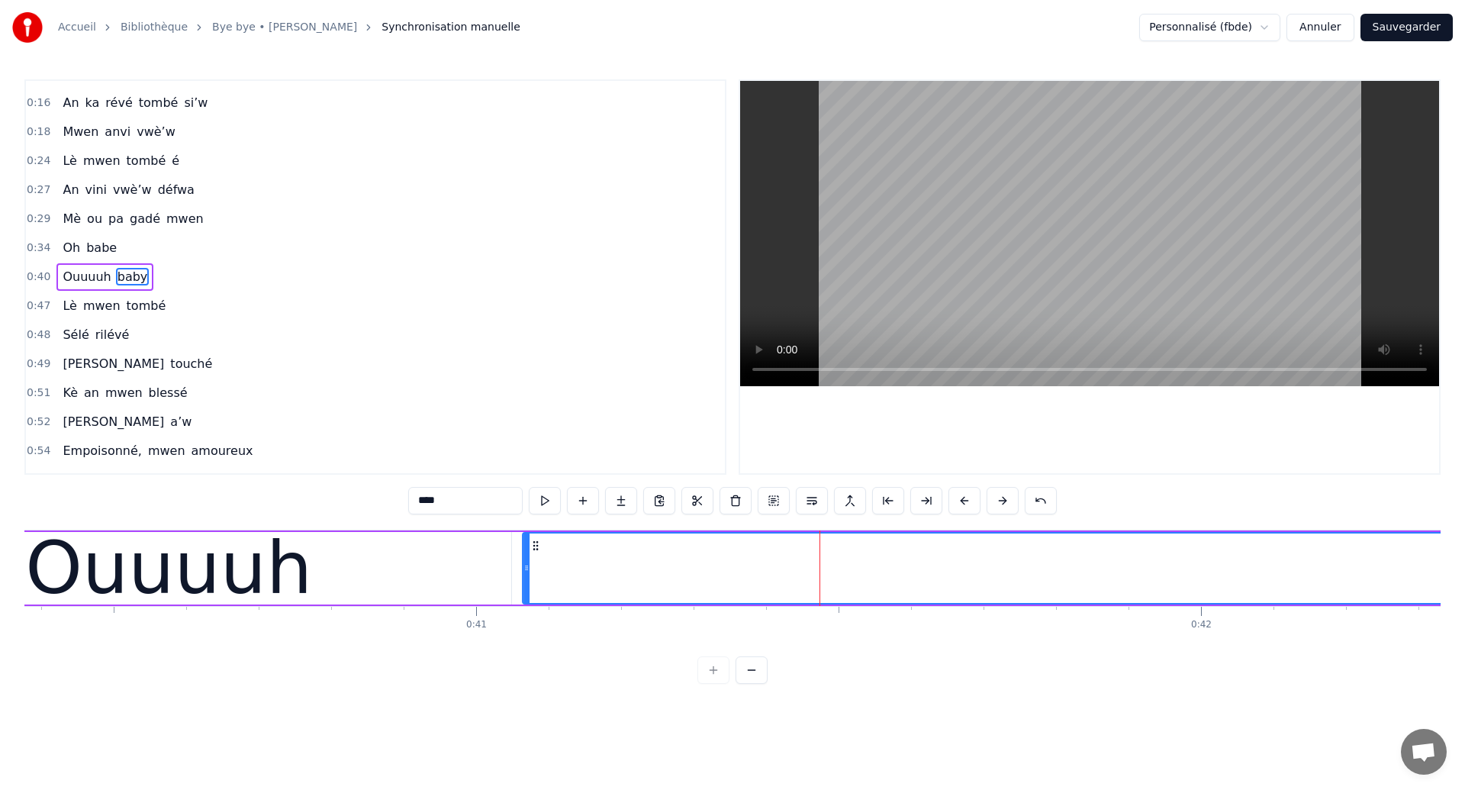
drag, startPoint x: 623, startPoint y: 544, endPoint x: 539, endPoint y: 571, distance: 88.8
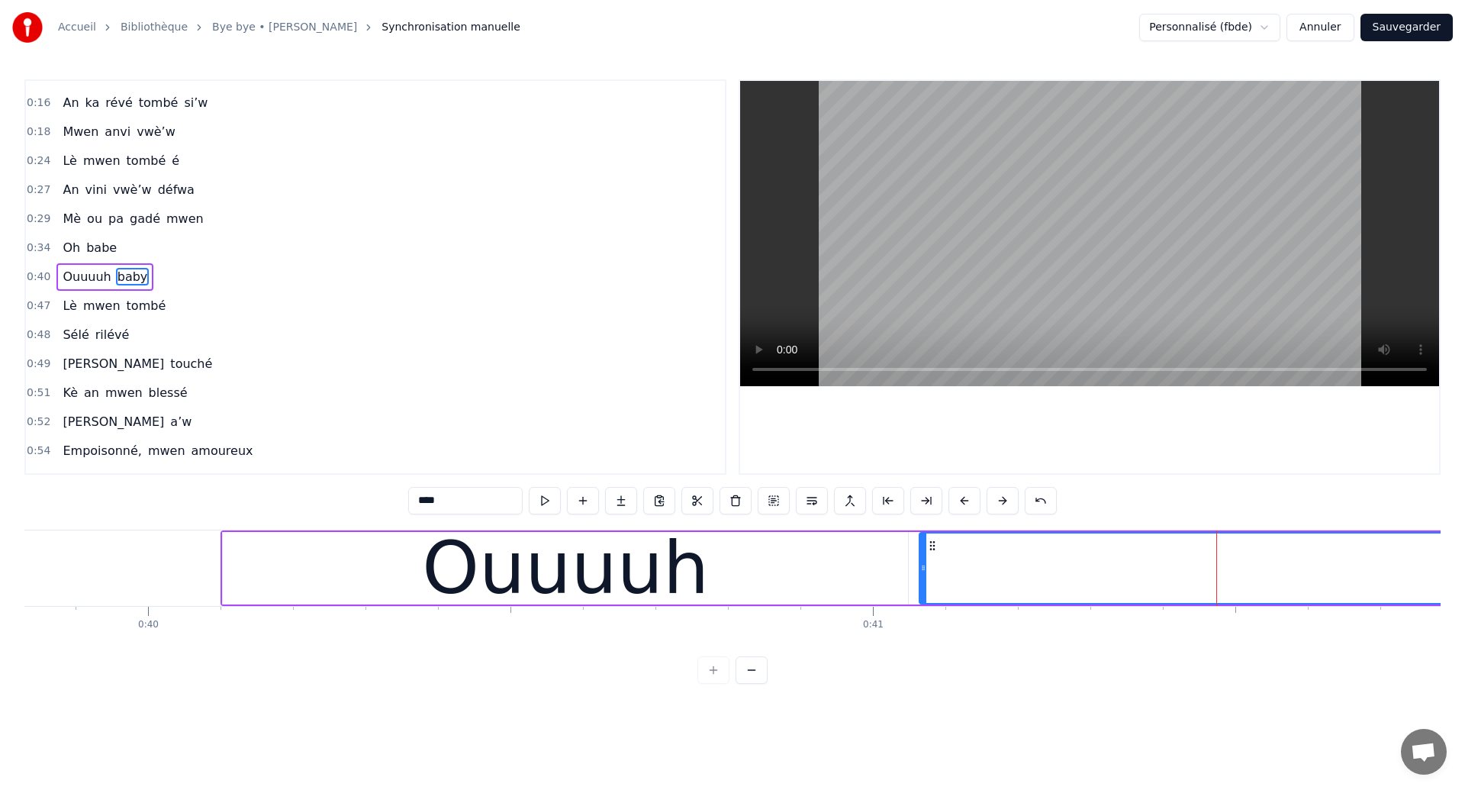
scroll to position [0, 28814]
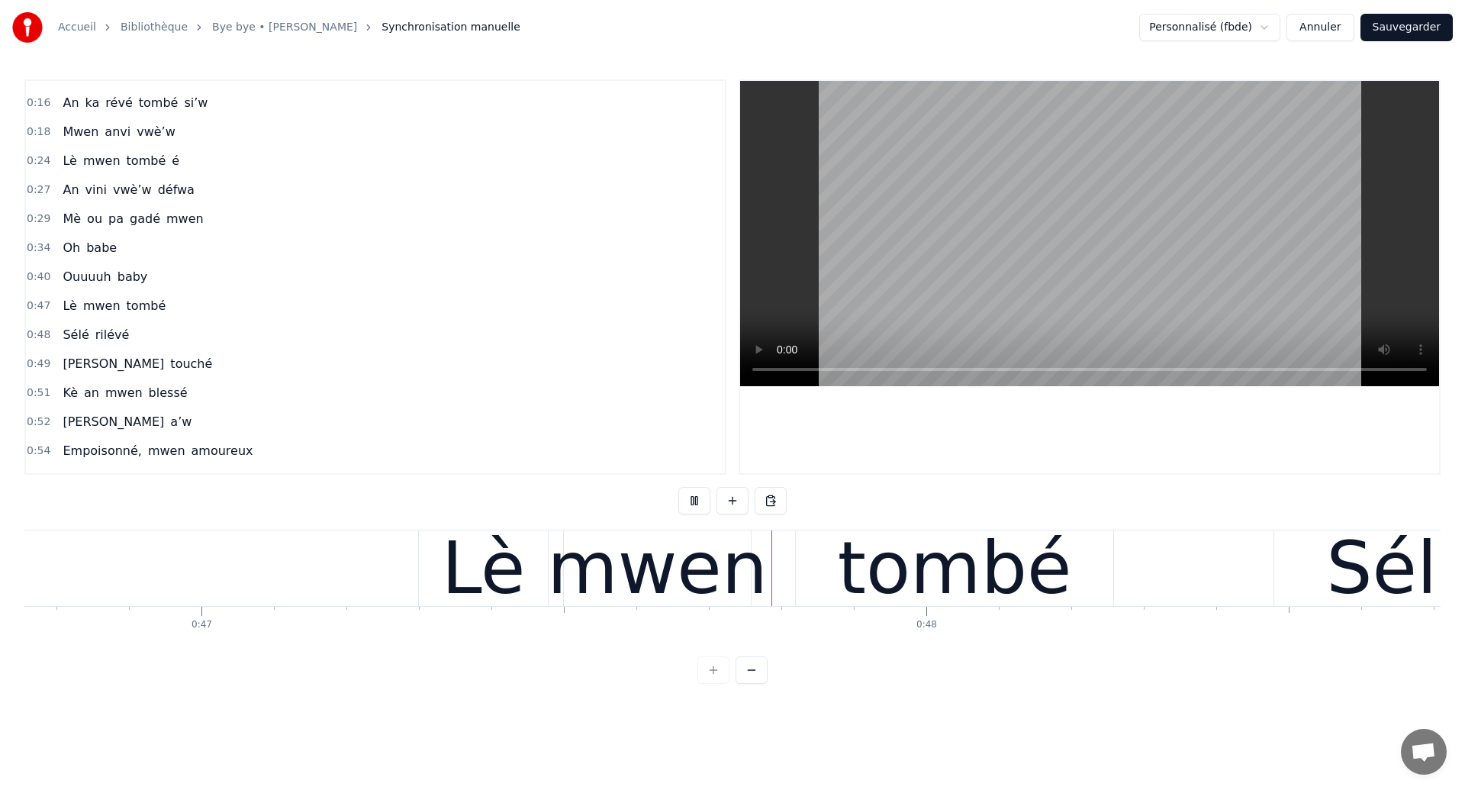
scroll to position [0, 34206]
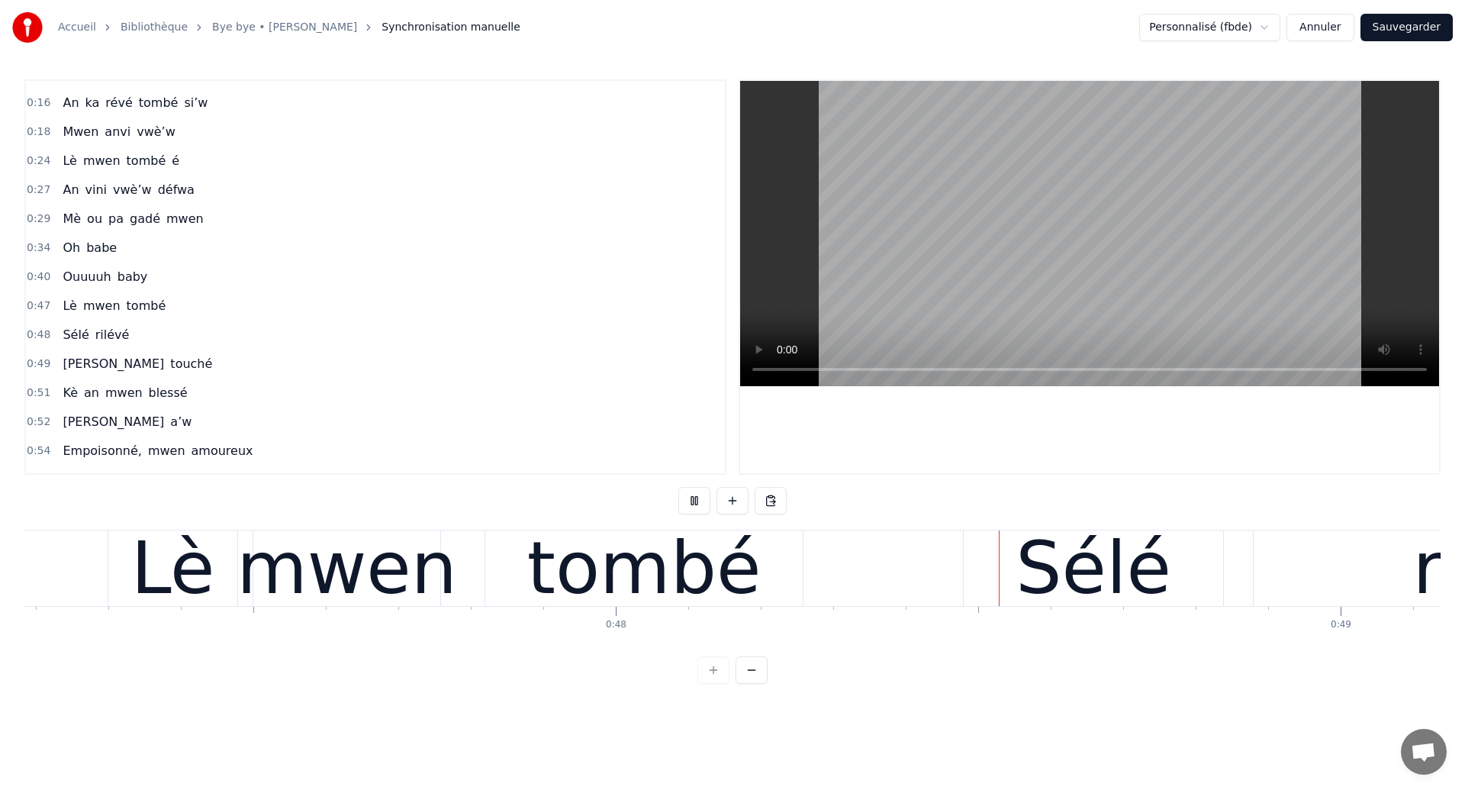
click at [514, 553] on div "tombé" at bounding box center [643, 568] width 317 height 76
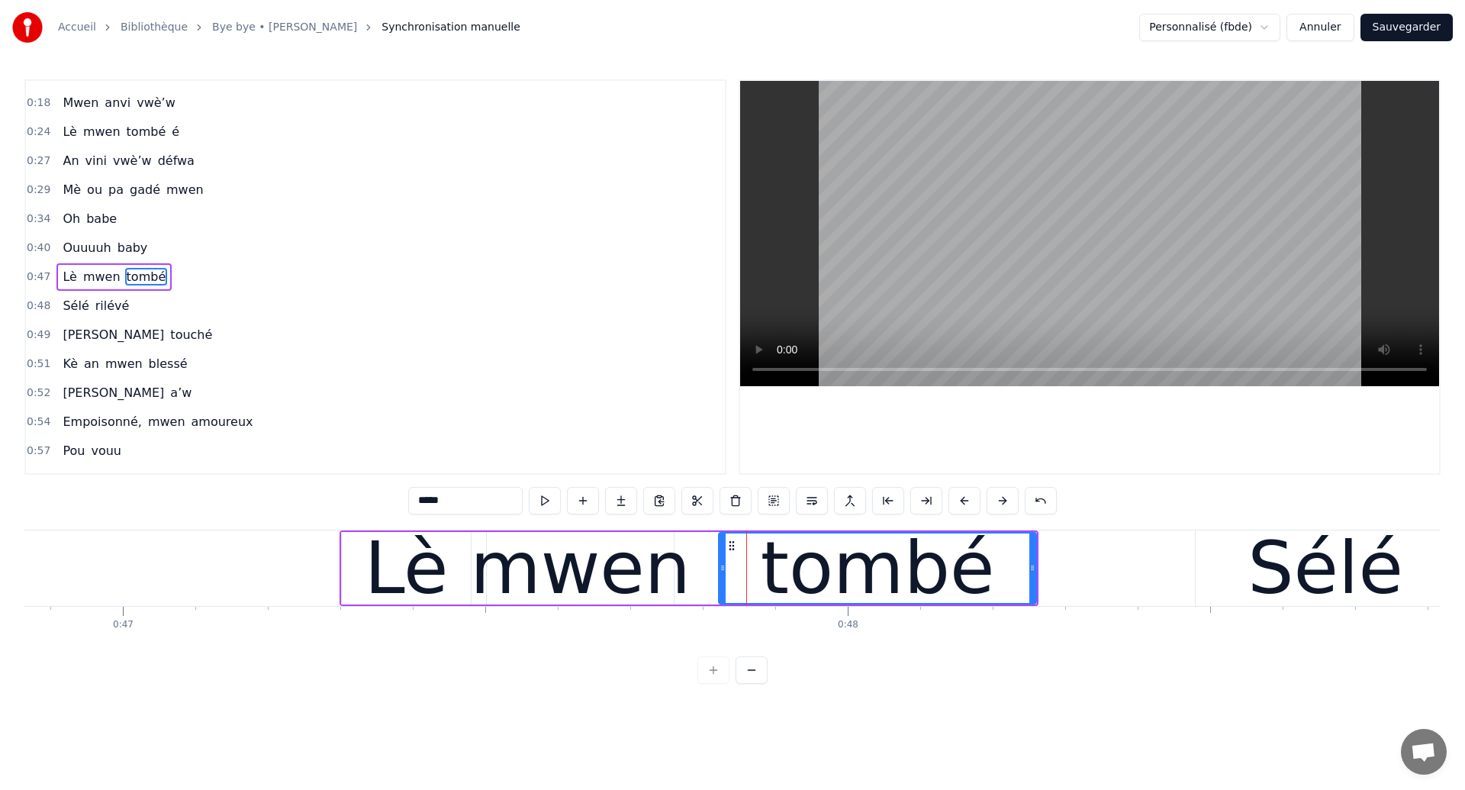
scroll to position [0, 33966]
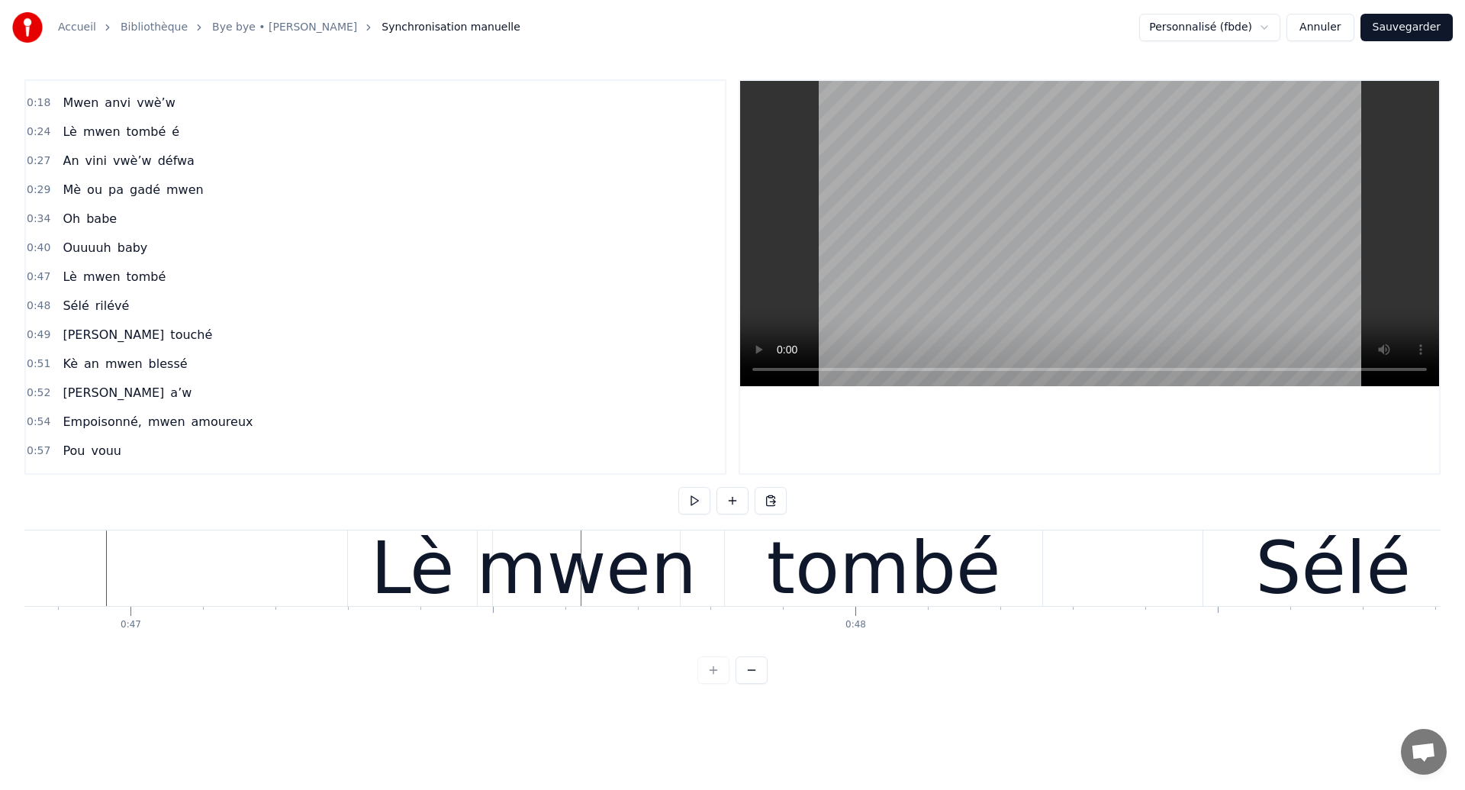
click at [482, 603] on div "Lè mwen tombé" at bounding box center [696, 568] width 699 height 76
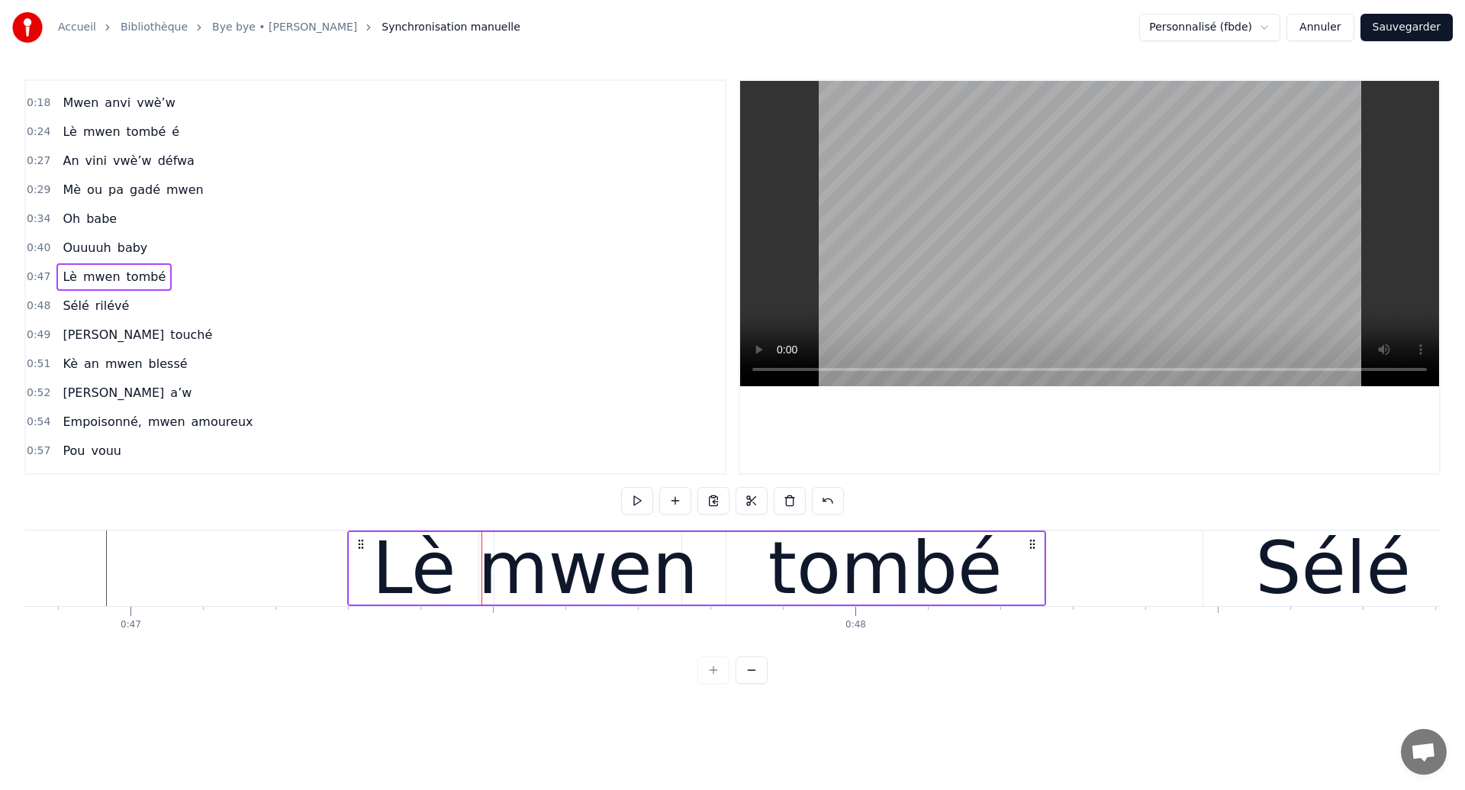
click at [698, 591] on div "Lè mwen tombé" at bounding box center [696, 568] width 699 height 76
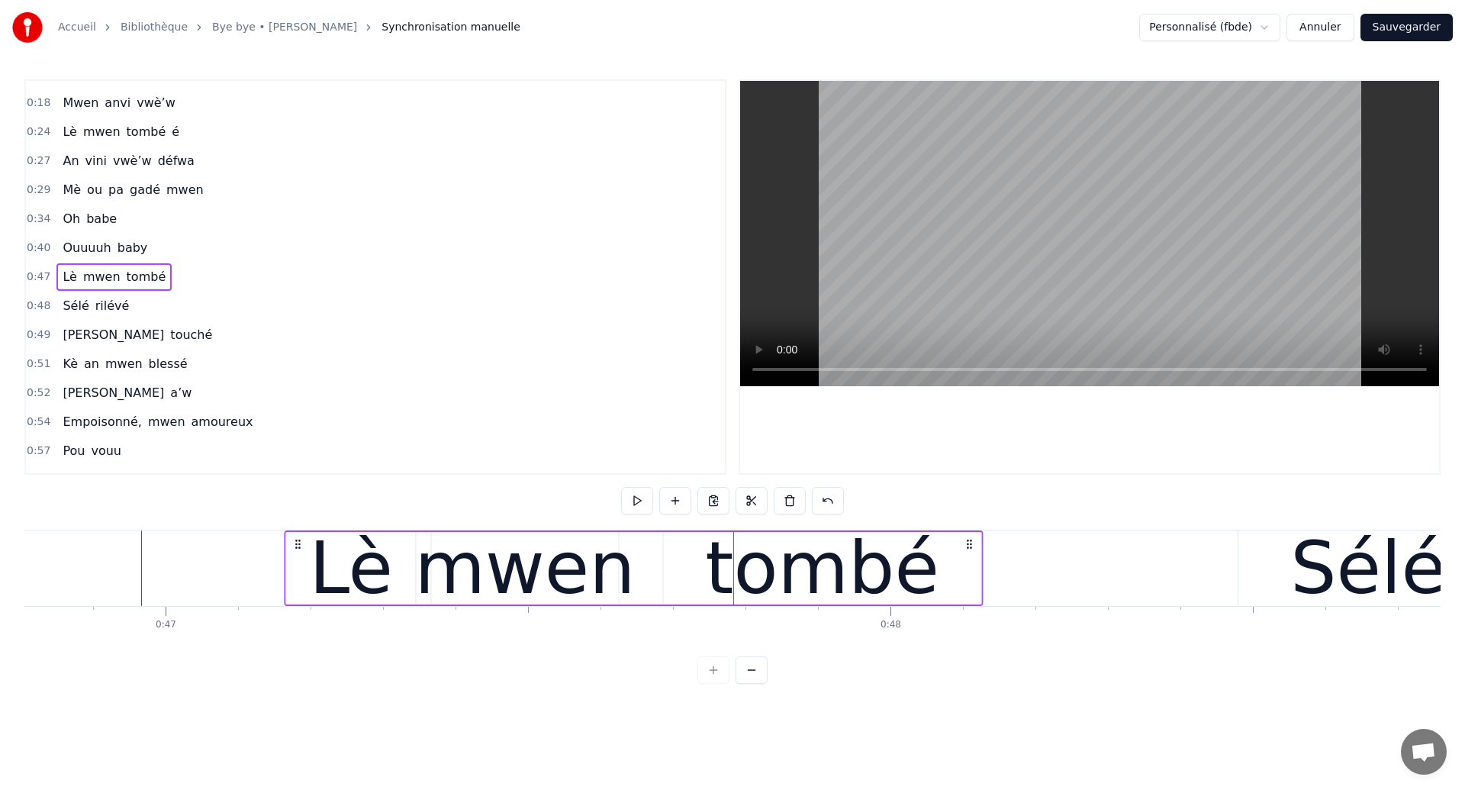
scroll to position [0, 33927]
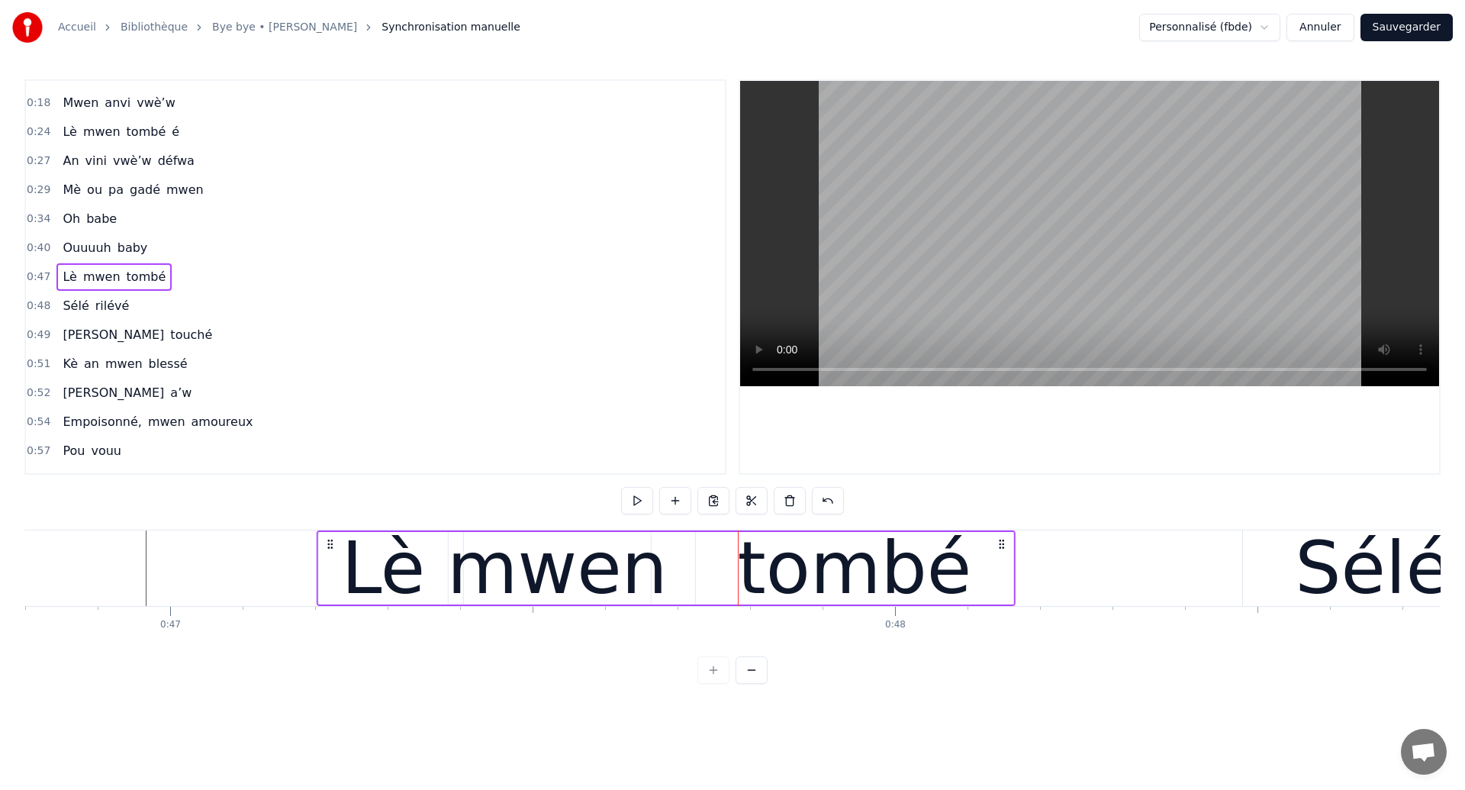
drag, startPoint x: 361, startPoint y: 544, endPoint x: 331, endPoint y: 556, distance: 31.9
click at [331, 556] on div "Lè mwen tombé" at bounding box center [666, 568] width 699 height 76
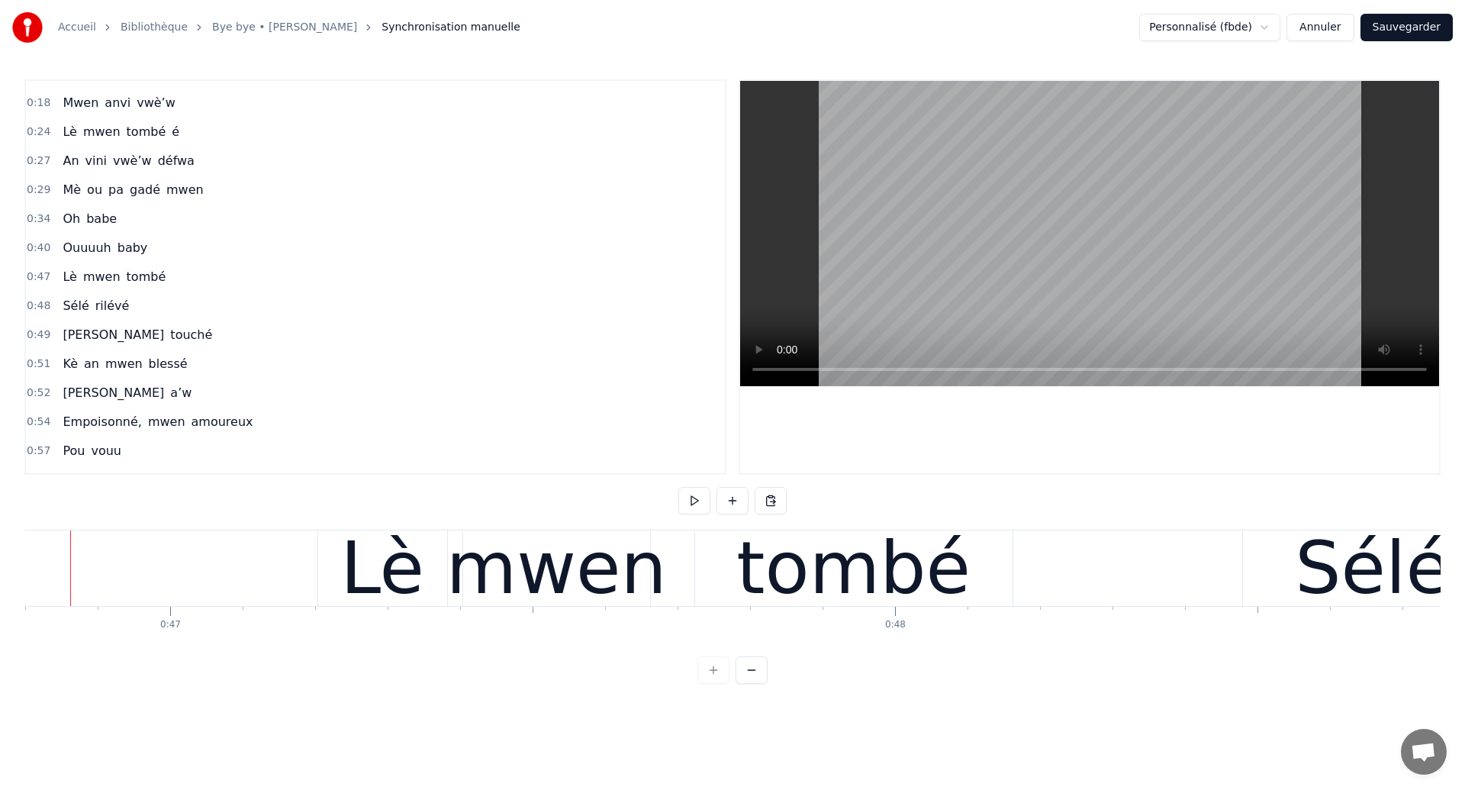
scroll to position [0, 33896]
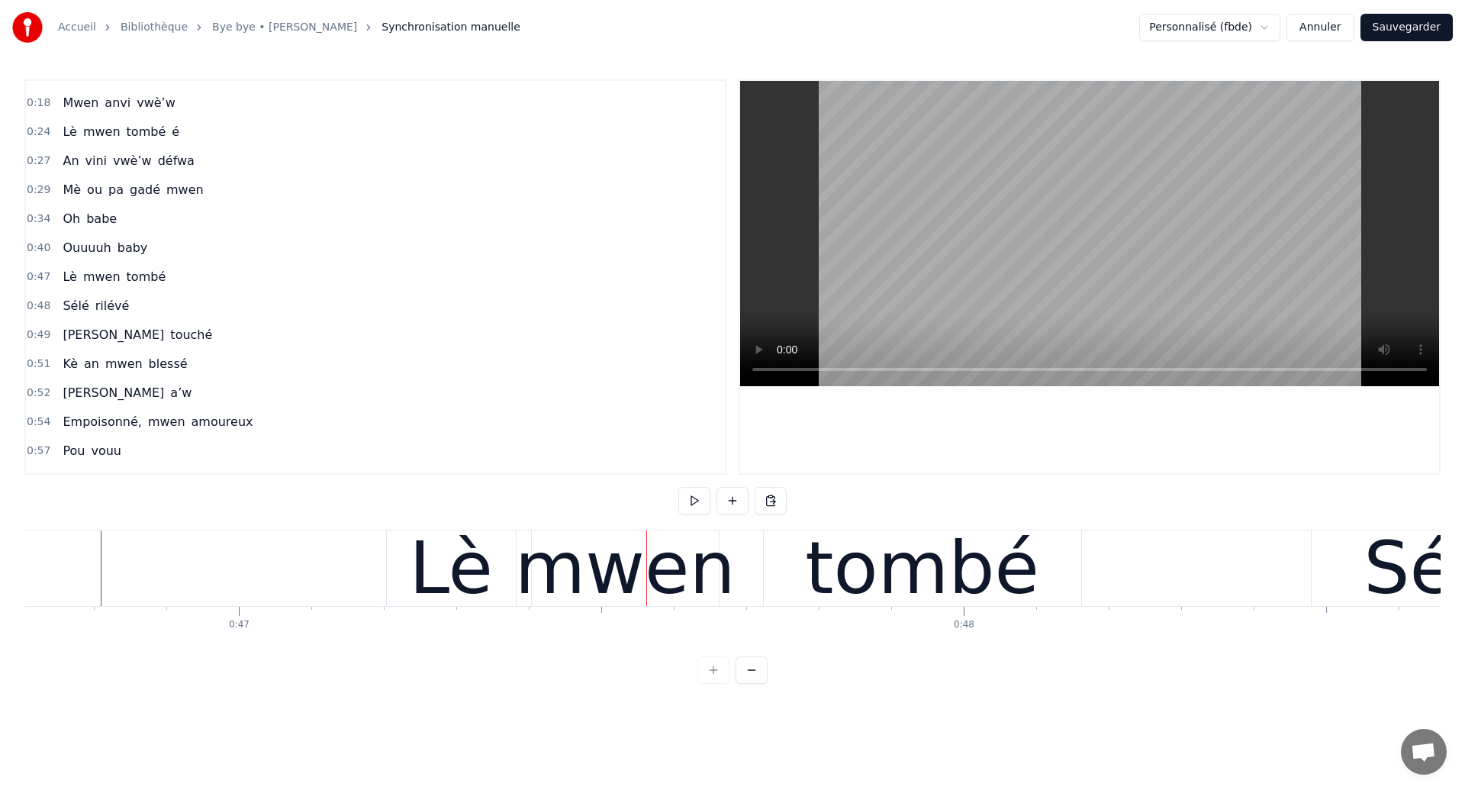
click at [745, 588] on div "Lè mwen tombé" at bounding box center [735, 568] width 699 height 76
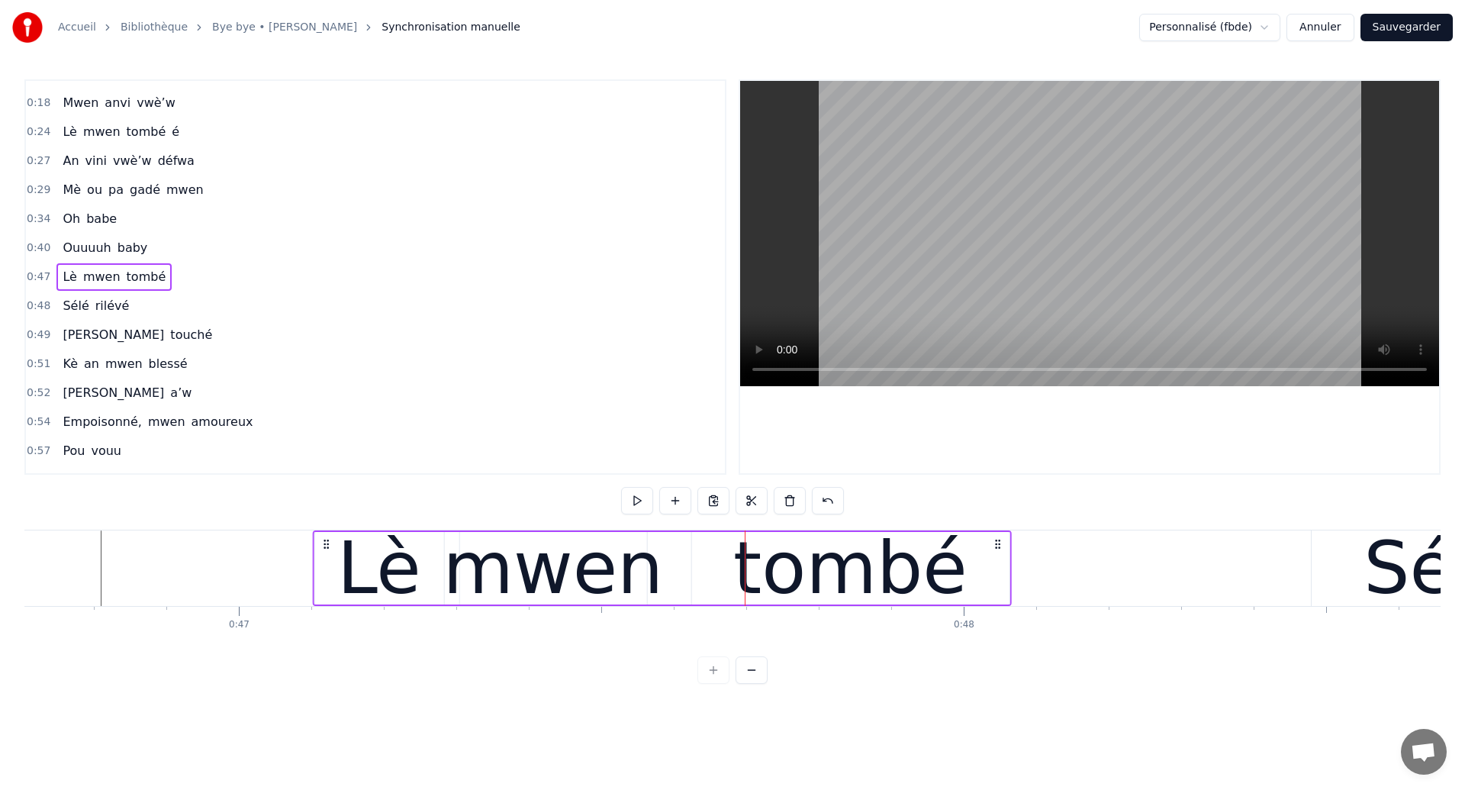
drag, startPoint x: 398, startPoint y: 543, endPoint x: 325, endPoint y: 566, distance: 77.0
click at [325, 566] on div "Lè mwen tombé" at bounding box center [661, 568] width 699 height 76
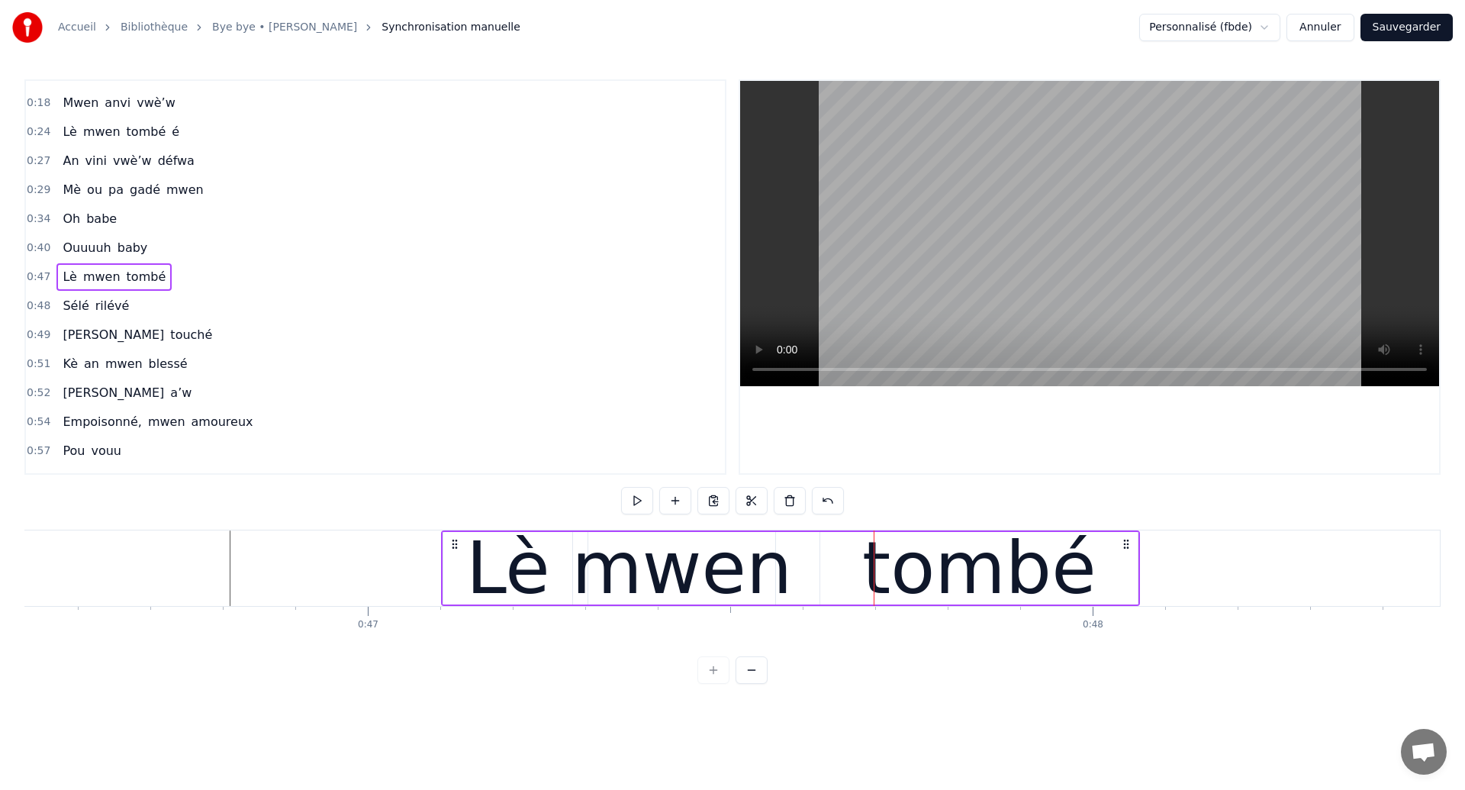
scroll to position [0, 33658]
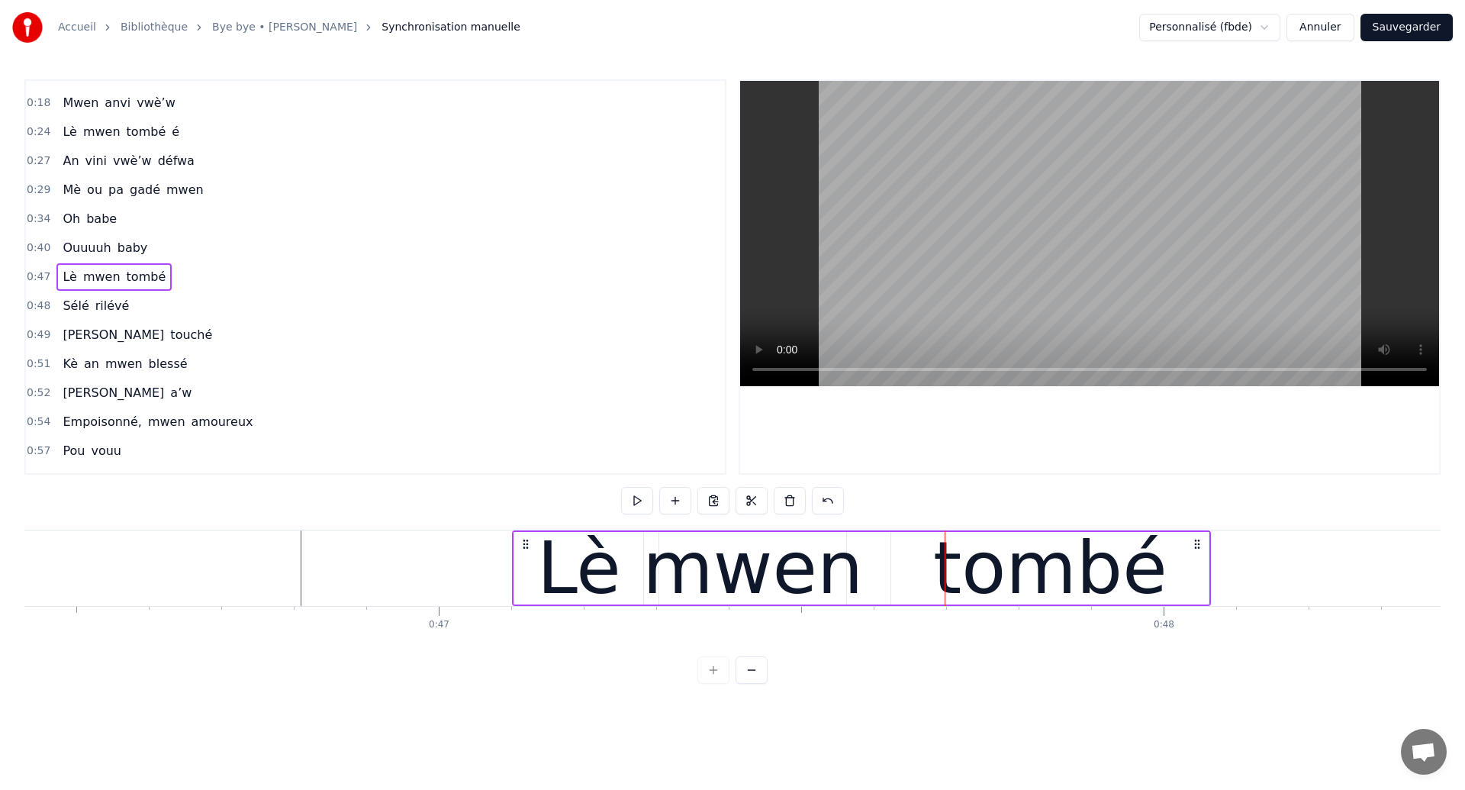
click at [22, 595] on div "Accueil Bibliothèque Bye bye • [PERSON_NAME] Synchronisation manuelle Personnal…" at bounding box center [732, 342] width 1465 height 684
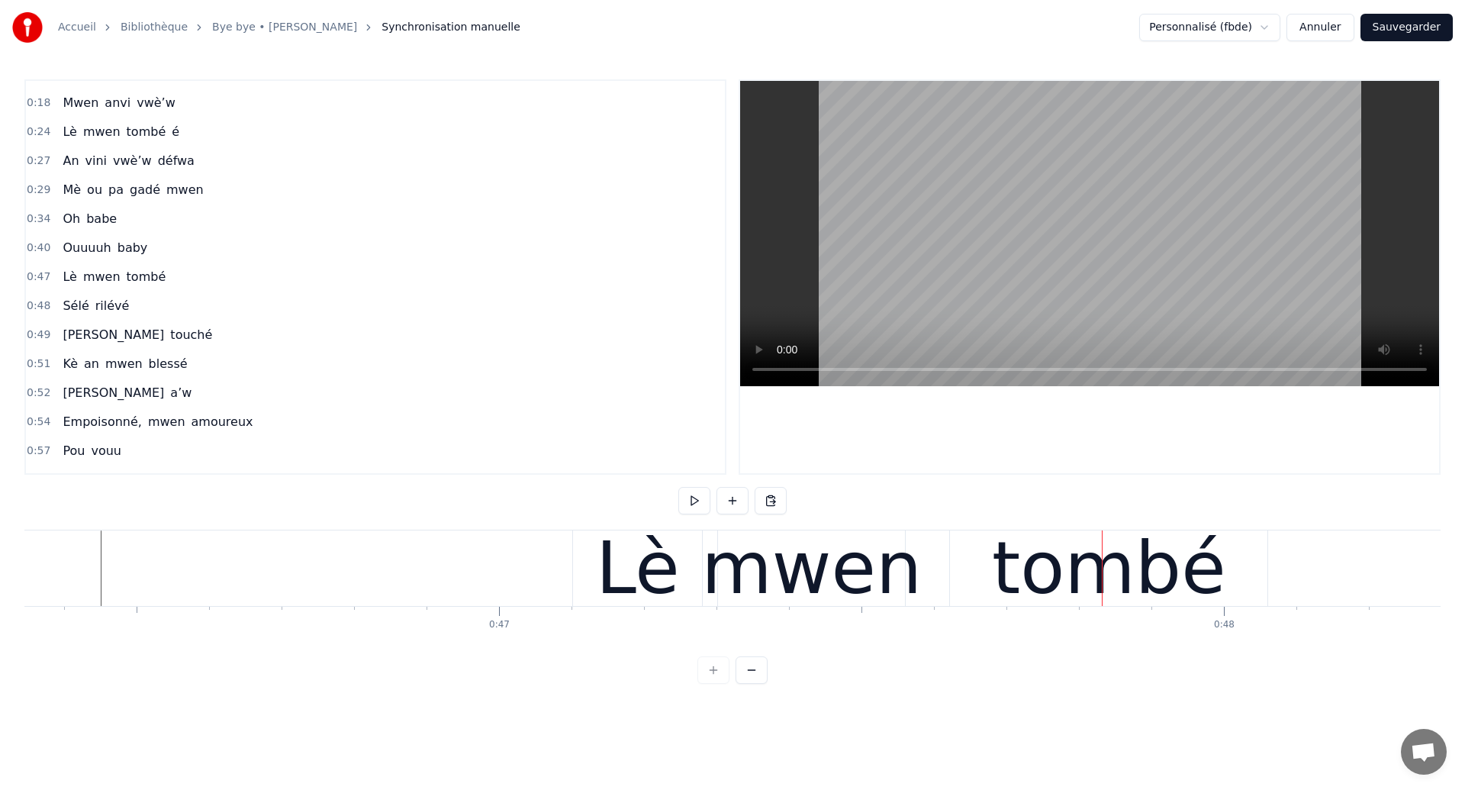
click at [708, 578] on div "Lè mwen tombé" at bounding box center [921, 568] width 699 height 76
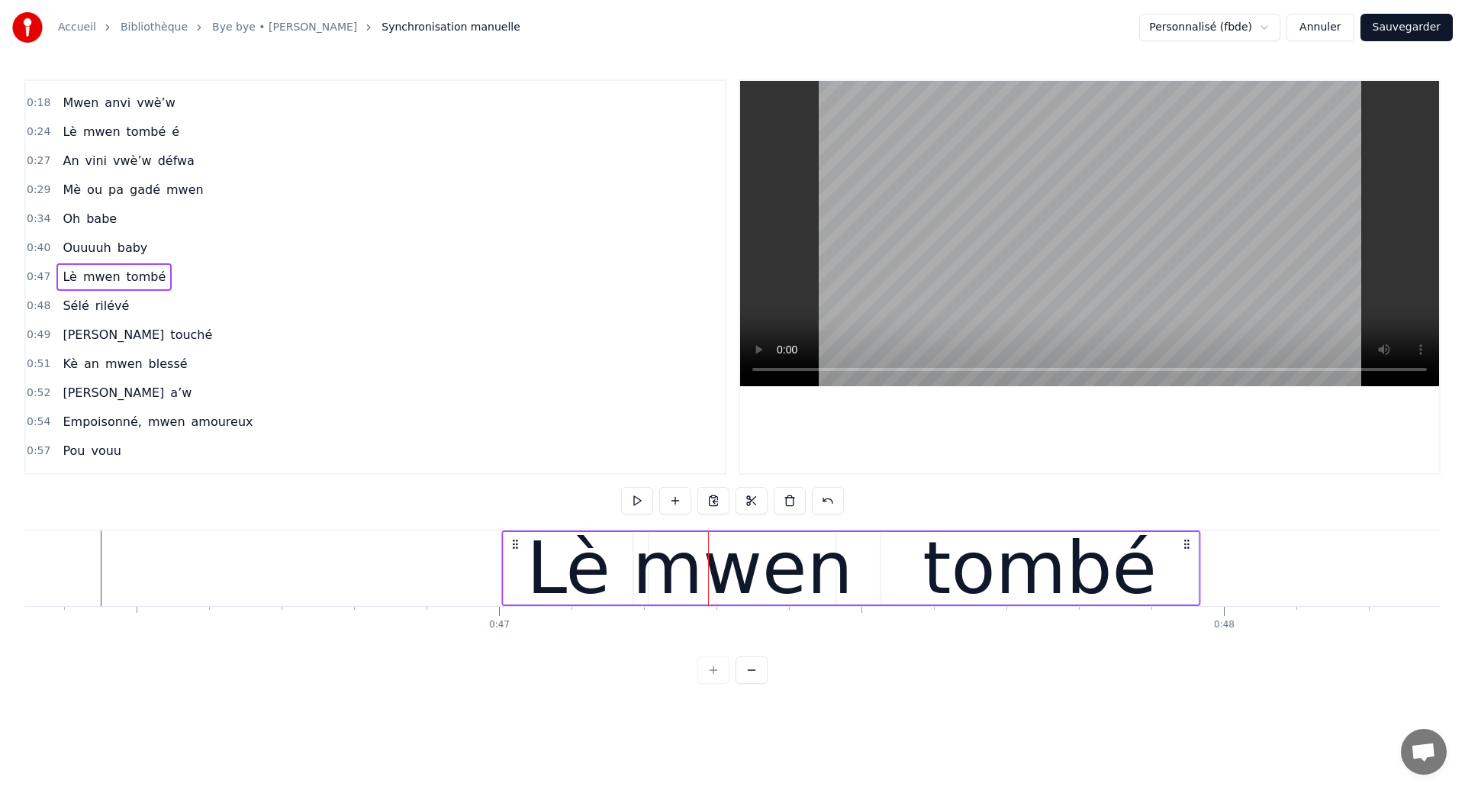
drag, startPoint x: 587, startPoint y: 546, endPoint x: 517, endPoint y: 575, distance: 76.0
click at [517, 575] on div "Lè mwen tombé" at bounding box center [851, 568] width 699 height 76
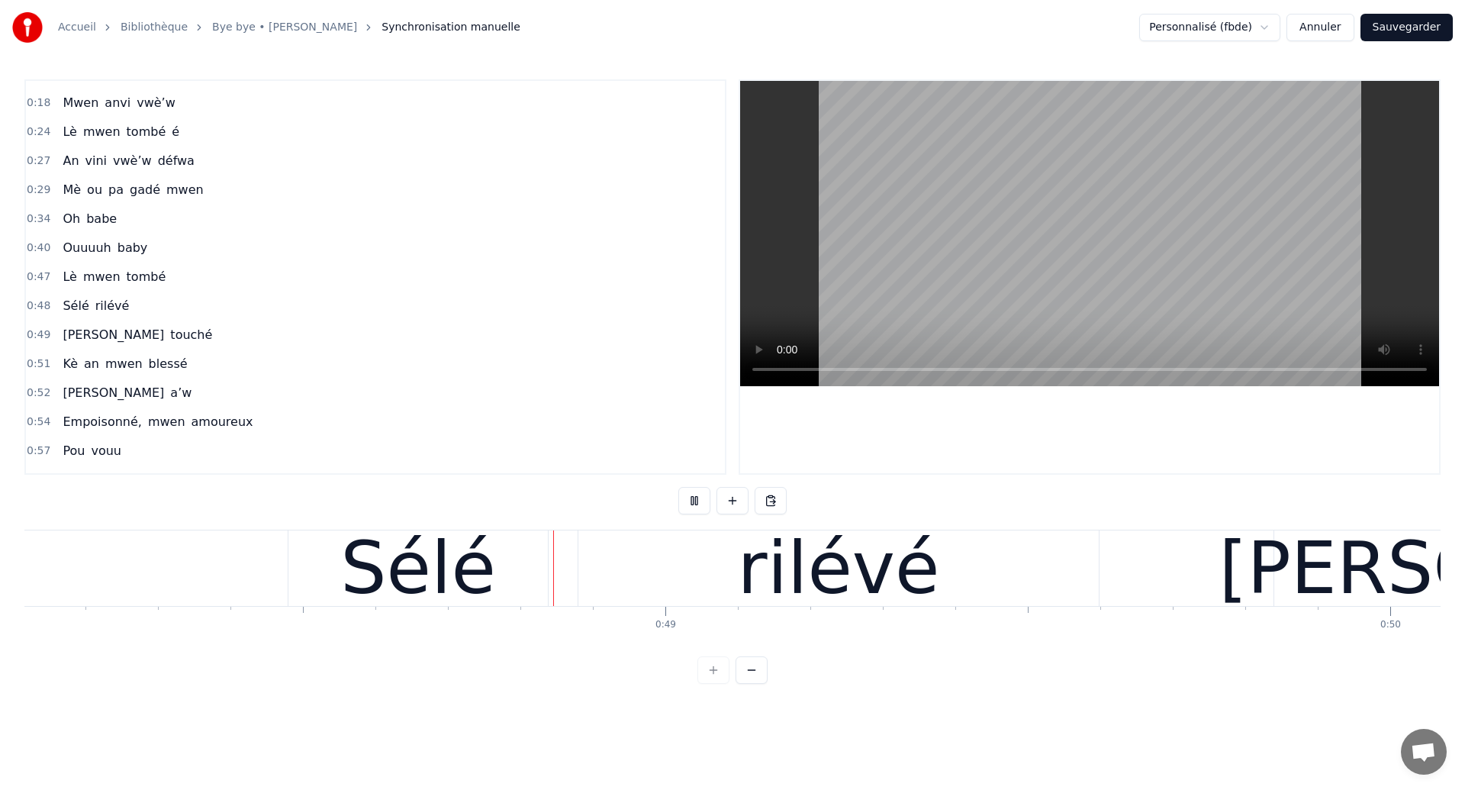
scroll to position [0, 34890]
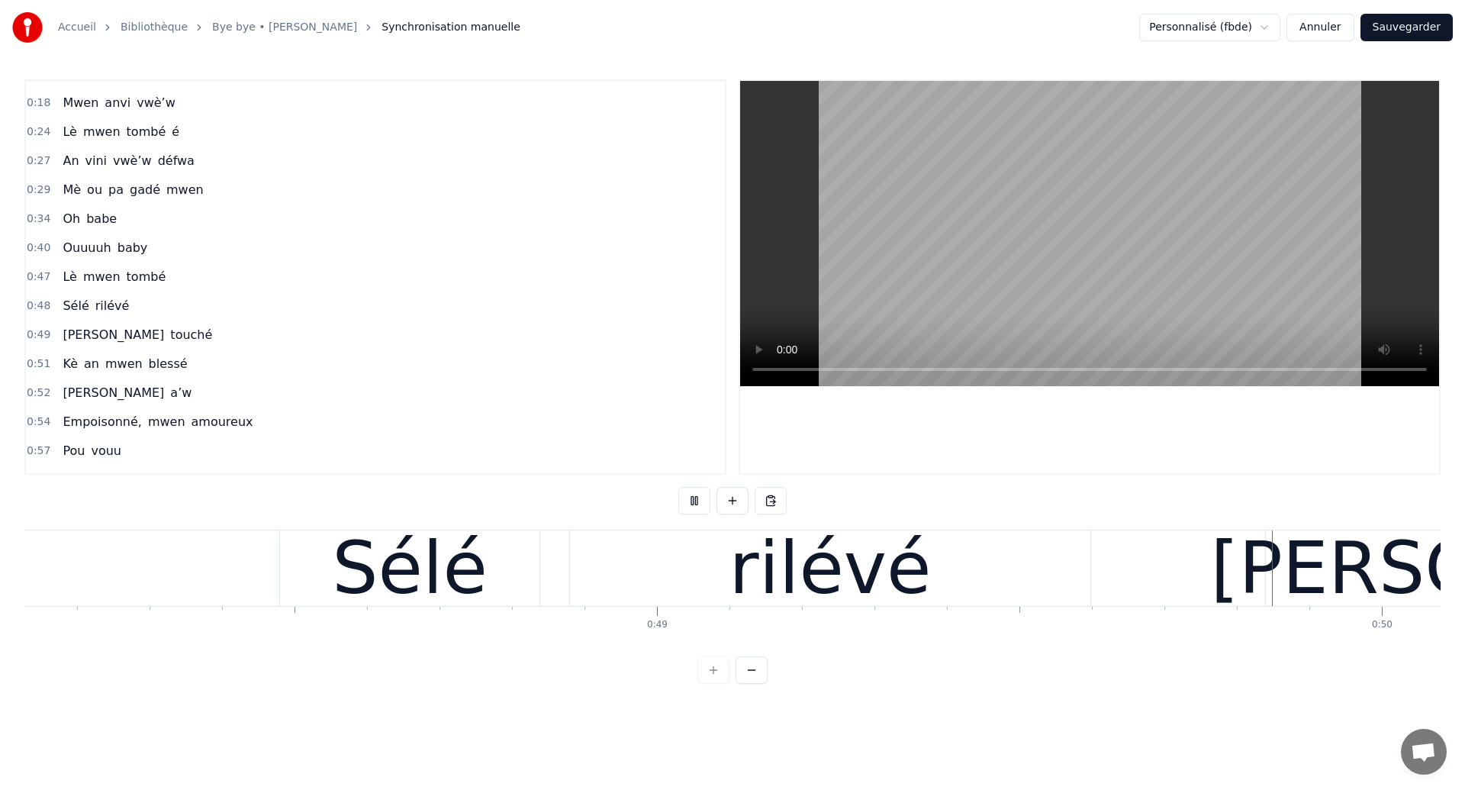
drag, startPoint x: 579, startPoint y: 637, endPoint x: 571, endPoint y: 620, distance: 18.8
click at [579, 636] on div "[PERSON_NAME] ouhan ouhaannn Sé souvan An ka révé tombé si’w Mwen anvi vwè’w Lè…" at bounding box center [732, 587] width 1416 height 114
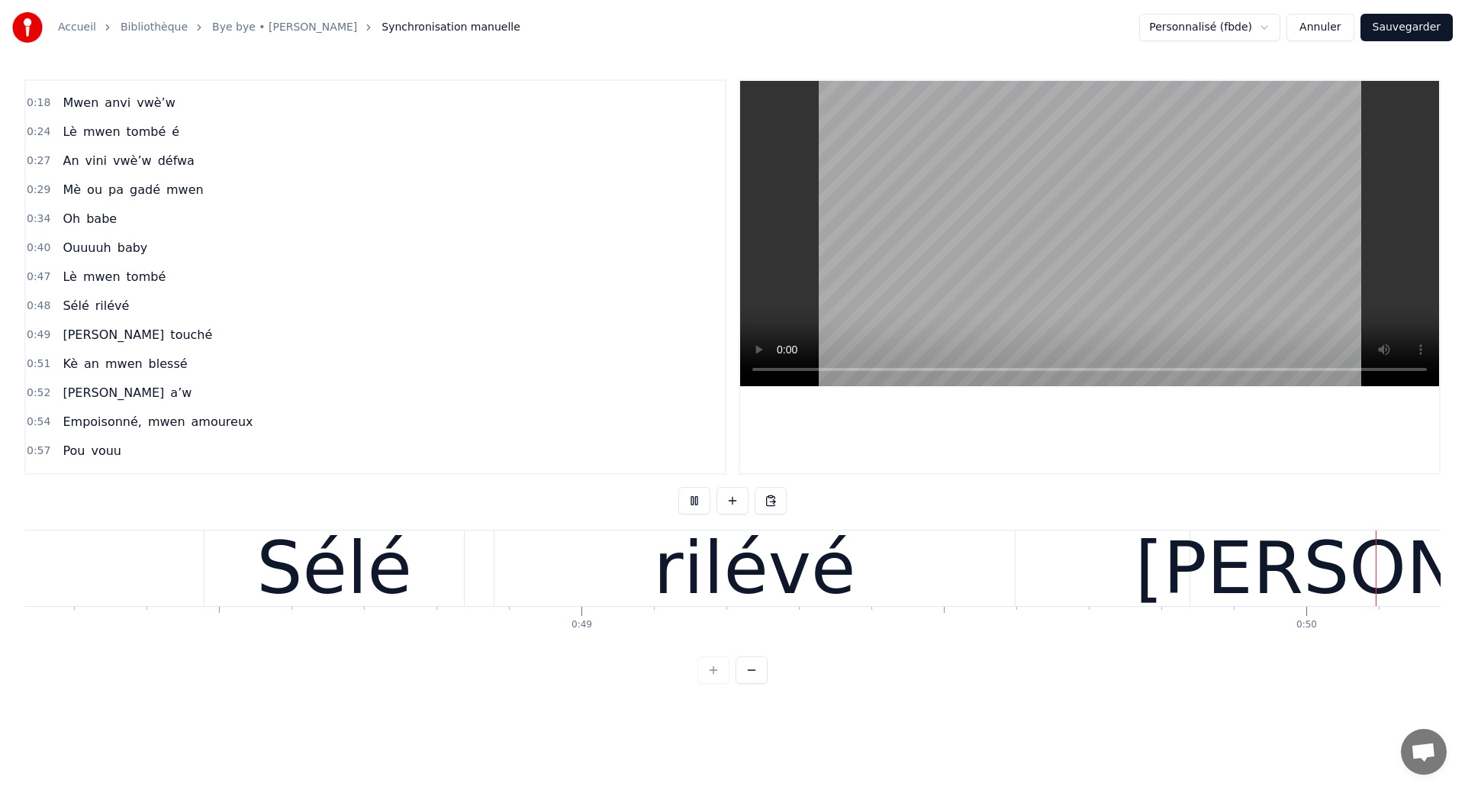
click at [554, 592] on div "rilévé" at bounding box center [754, 568] width 520 height 76
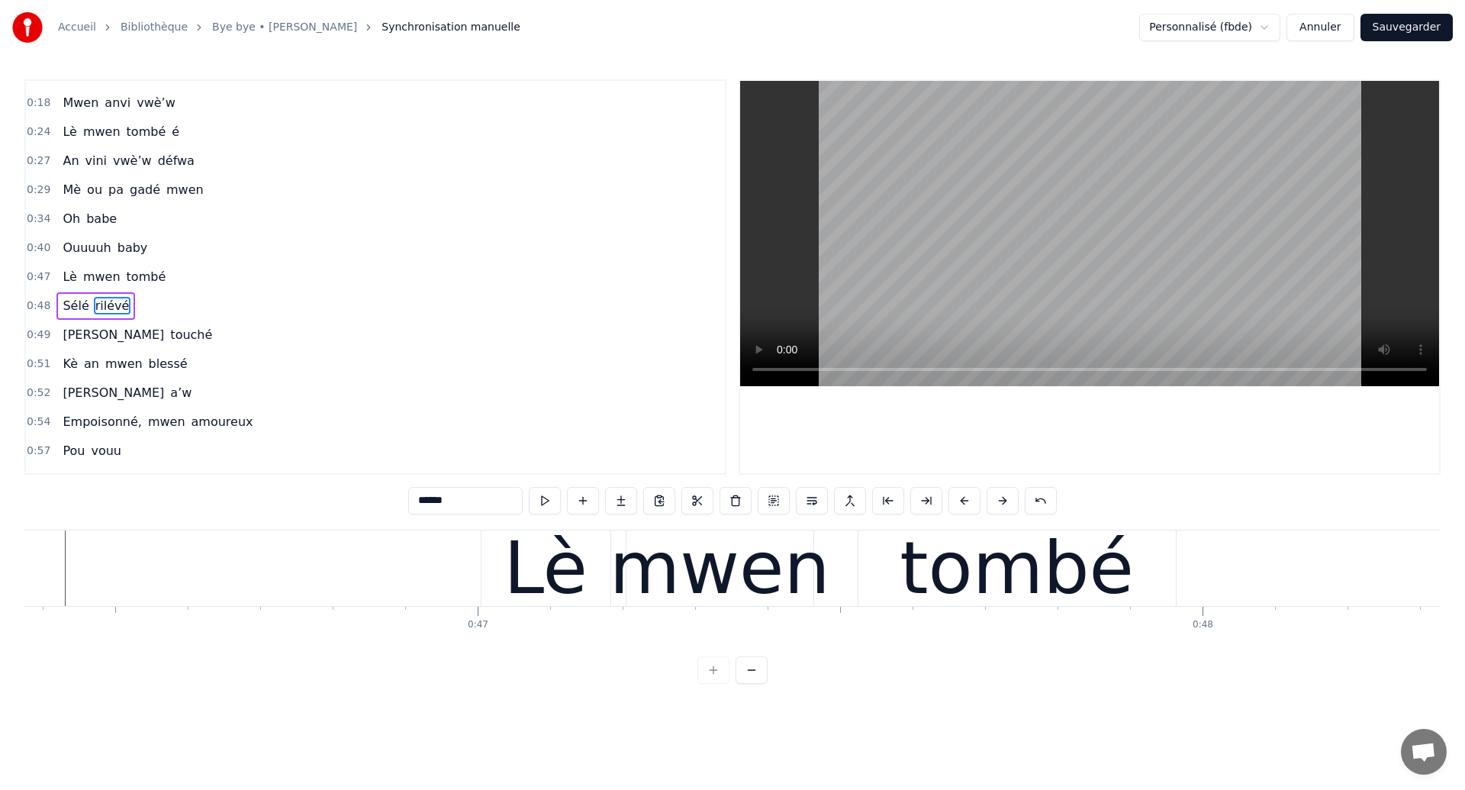
scroll to position [0, 33519]
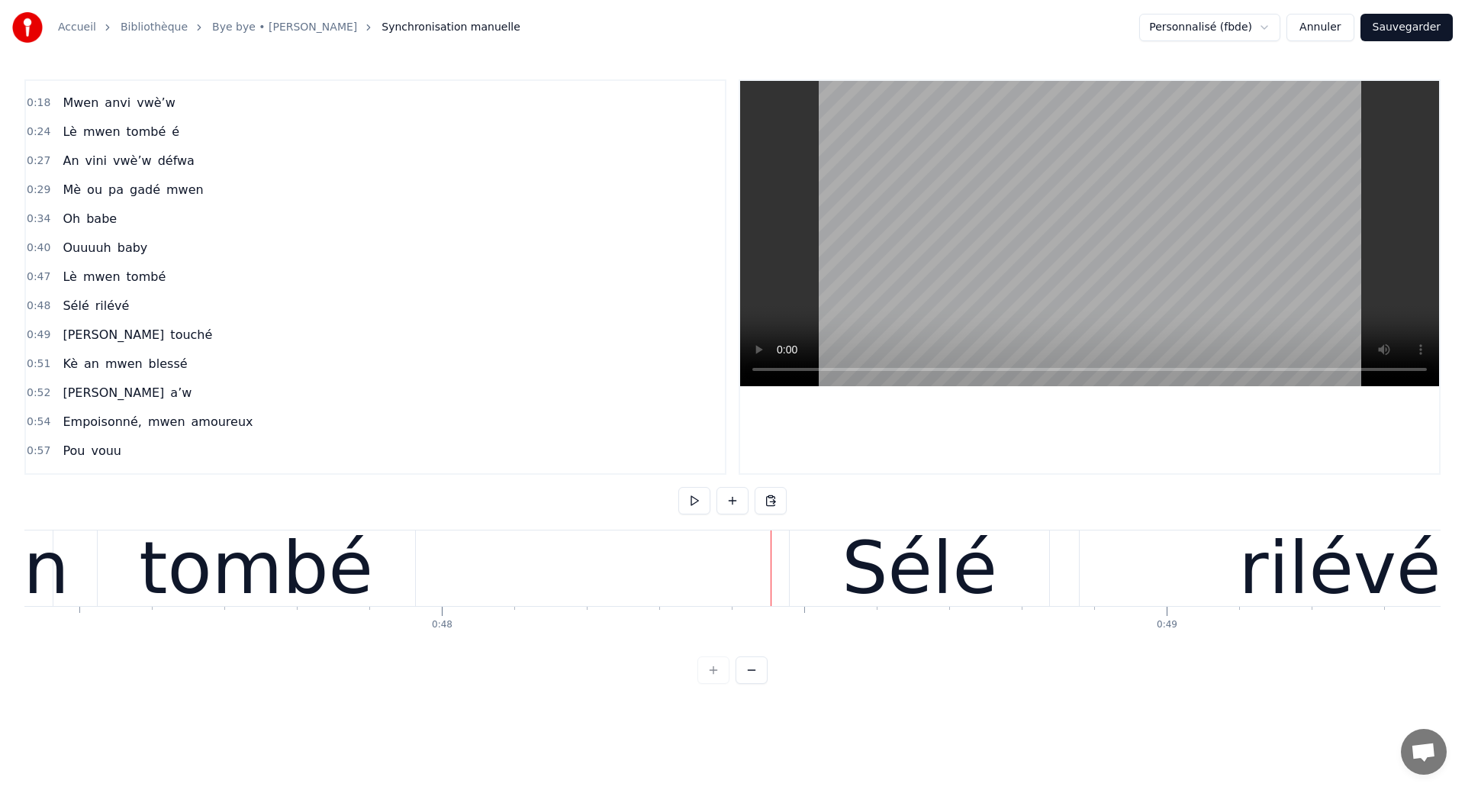
click at [159, 594] on div "tombé" at bounding box center [256, 568] width 234 height 109
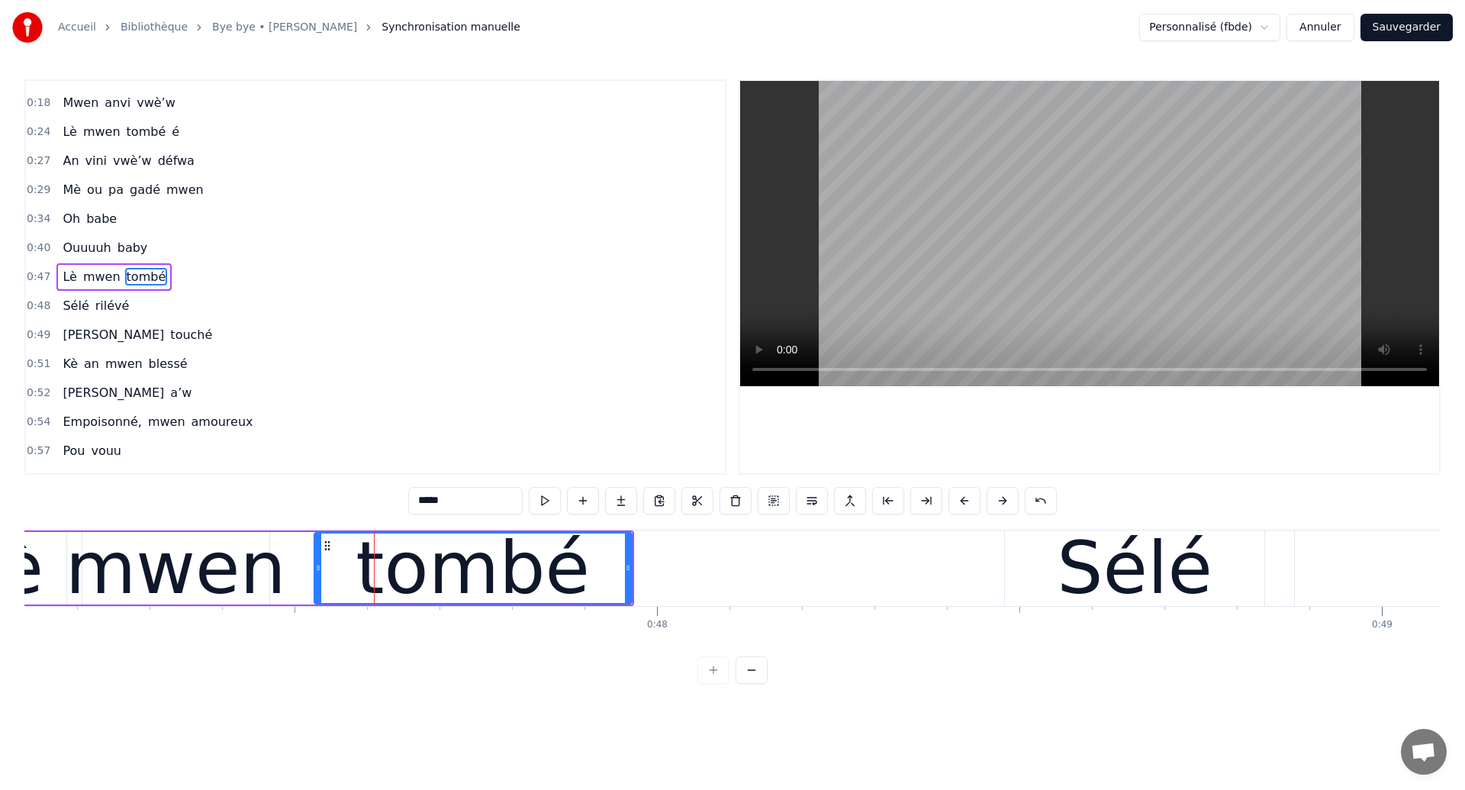
scroll to position [0, 34089]
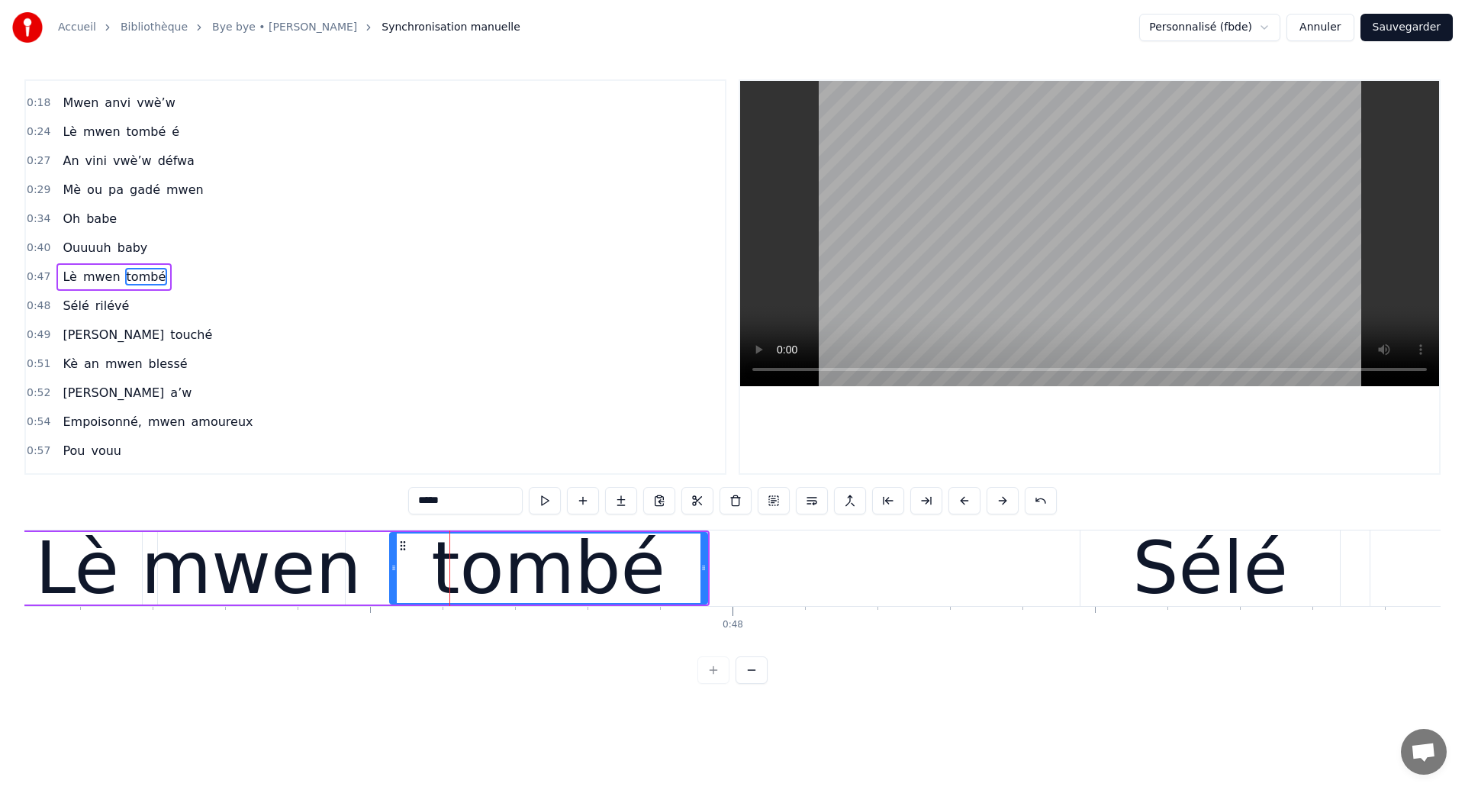
click at [159, 594] on div "mwen" at bounding box center [251, 568] width 221 height 109
type input "****"
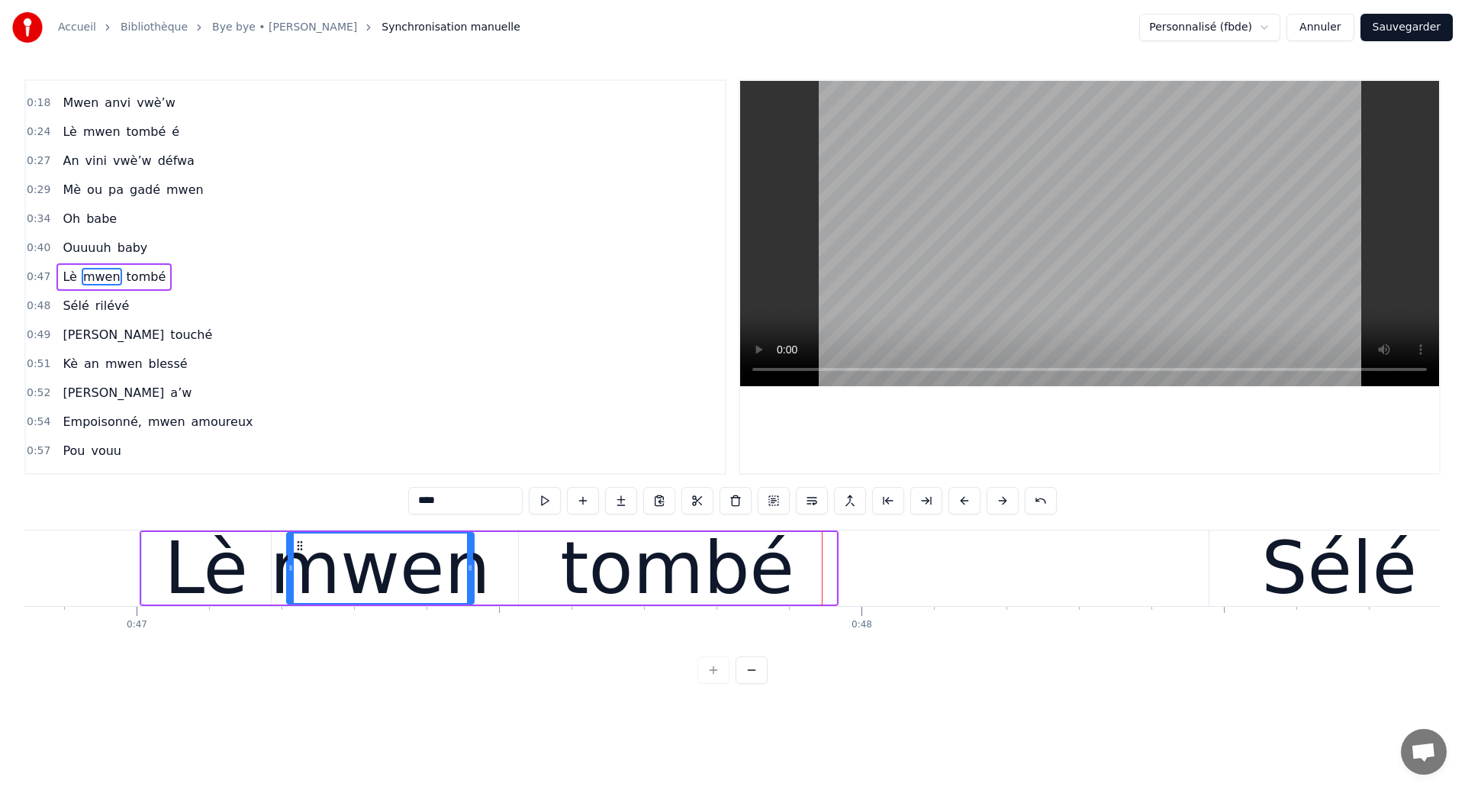
scroll to position [0, 33764]
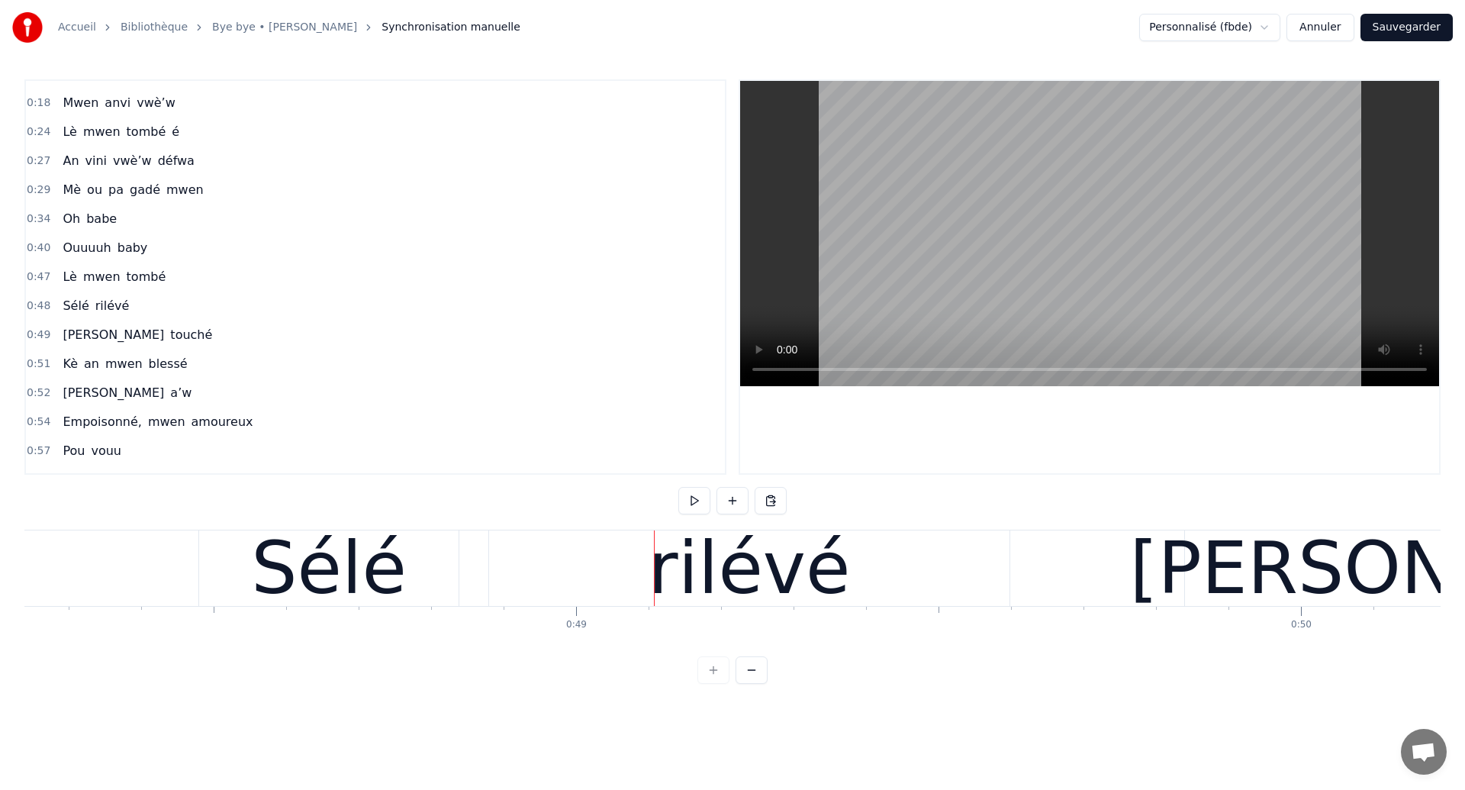
scroll to position [0, 34894]
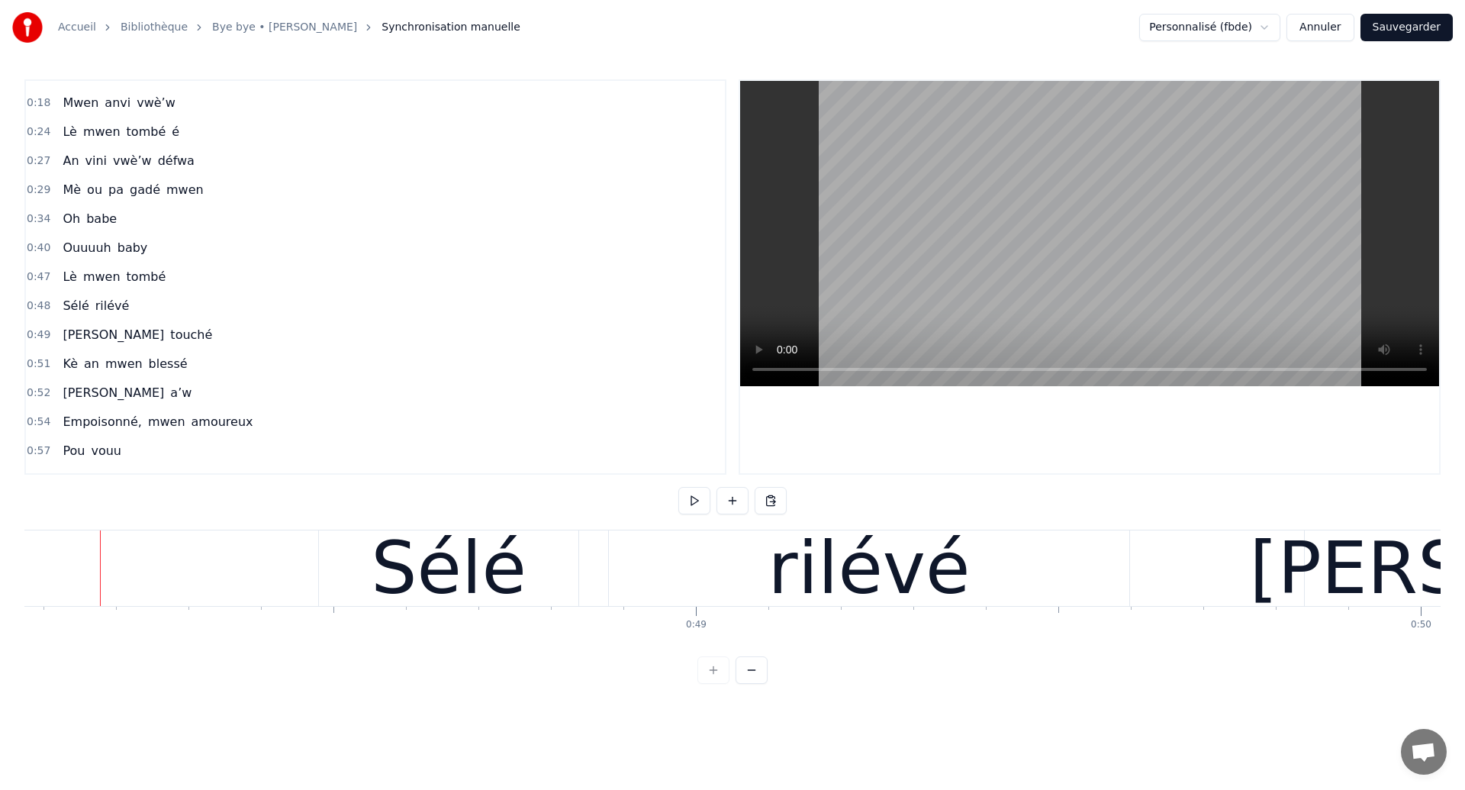
scroll to position [0, 34850]
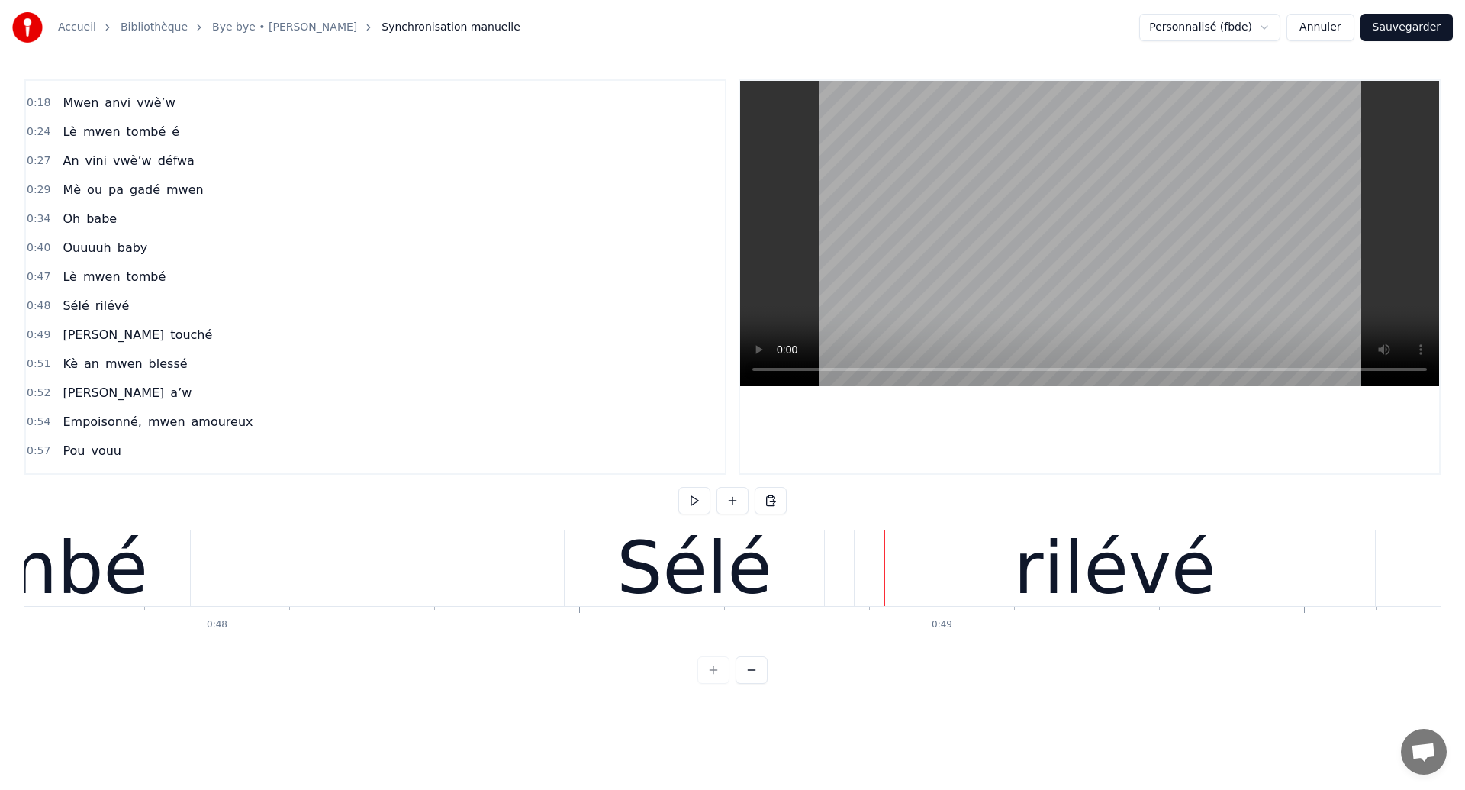
click at [76, 547] on div "tombé" at bounding box center [31, 568] width 234 height 109
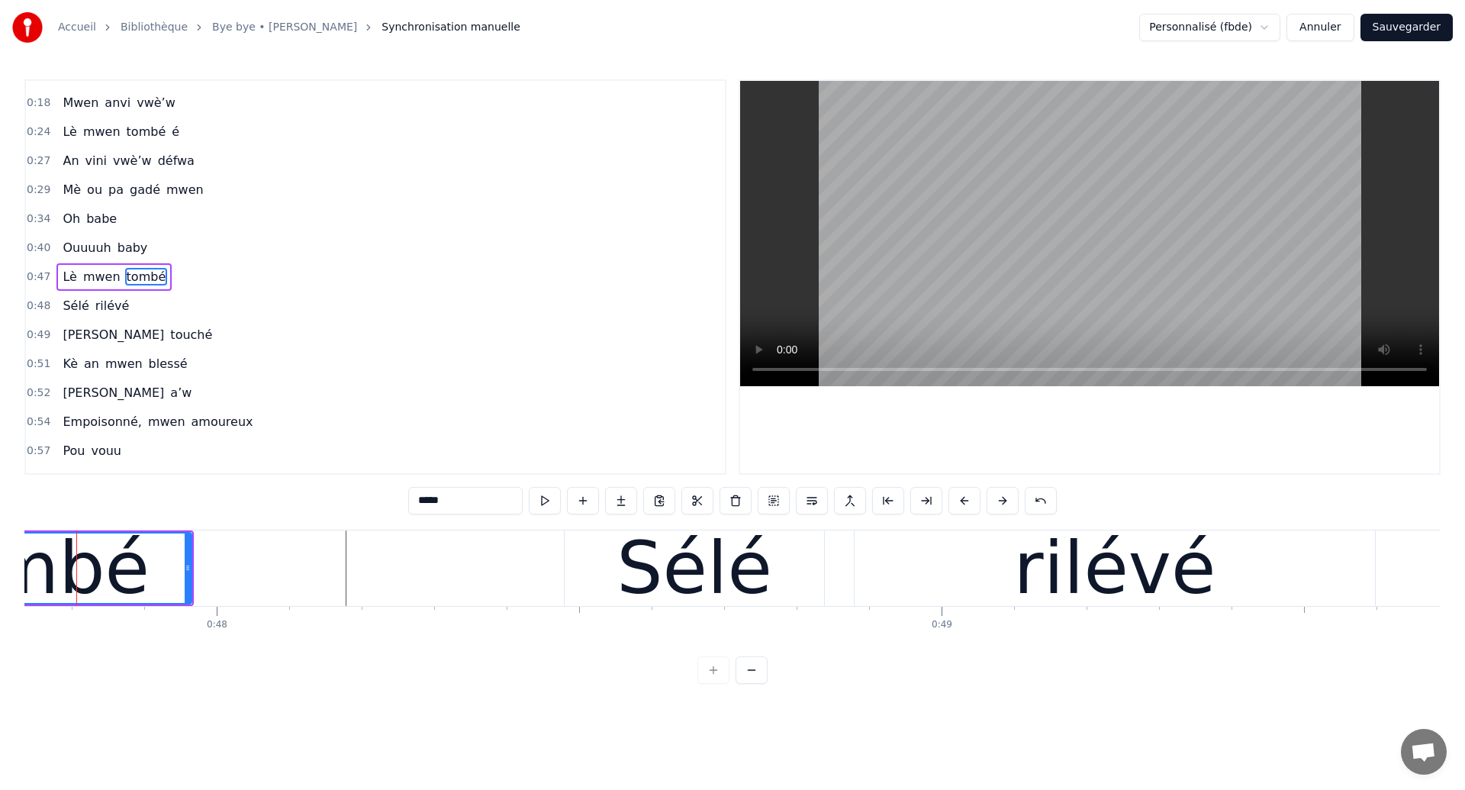
scroll to position [0, 34581]
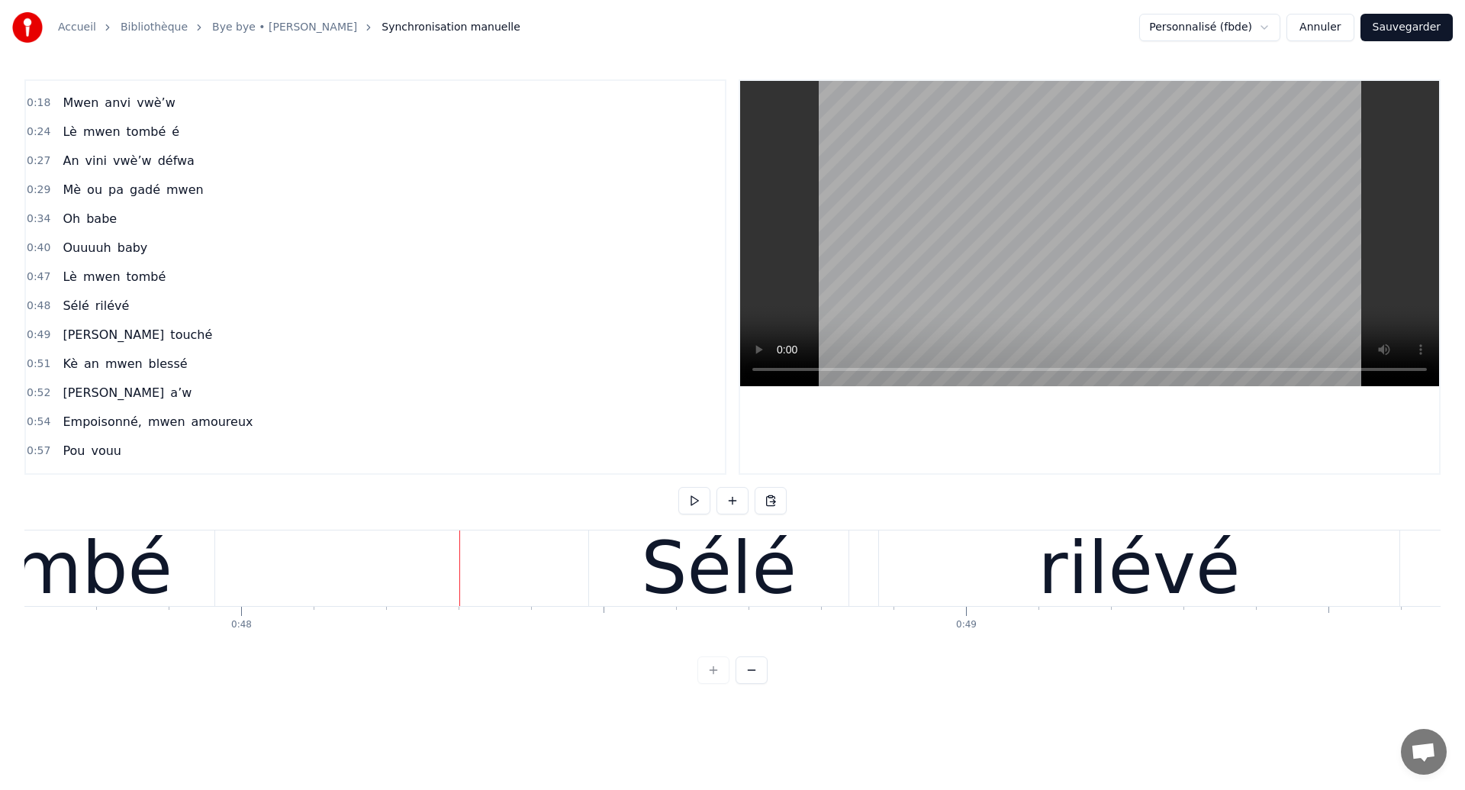
click at [870, 580] on div "Sélé rilévé" at bounding box center [995, 568] width 815 height 76
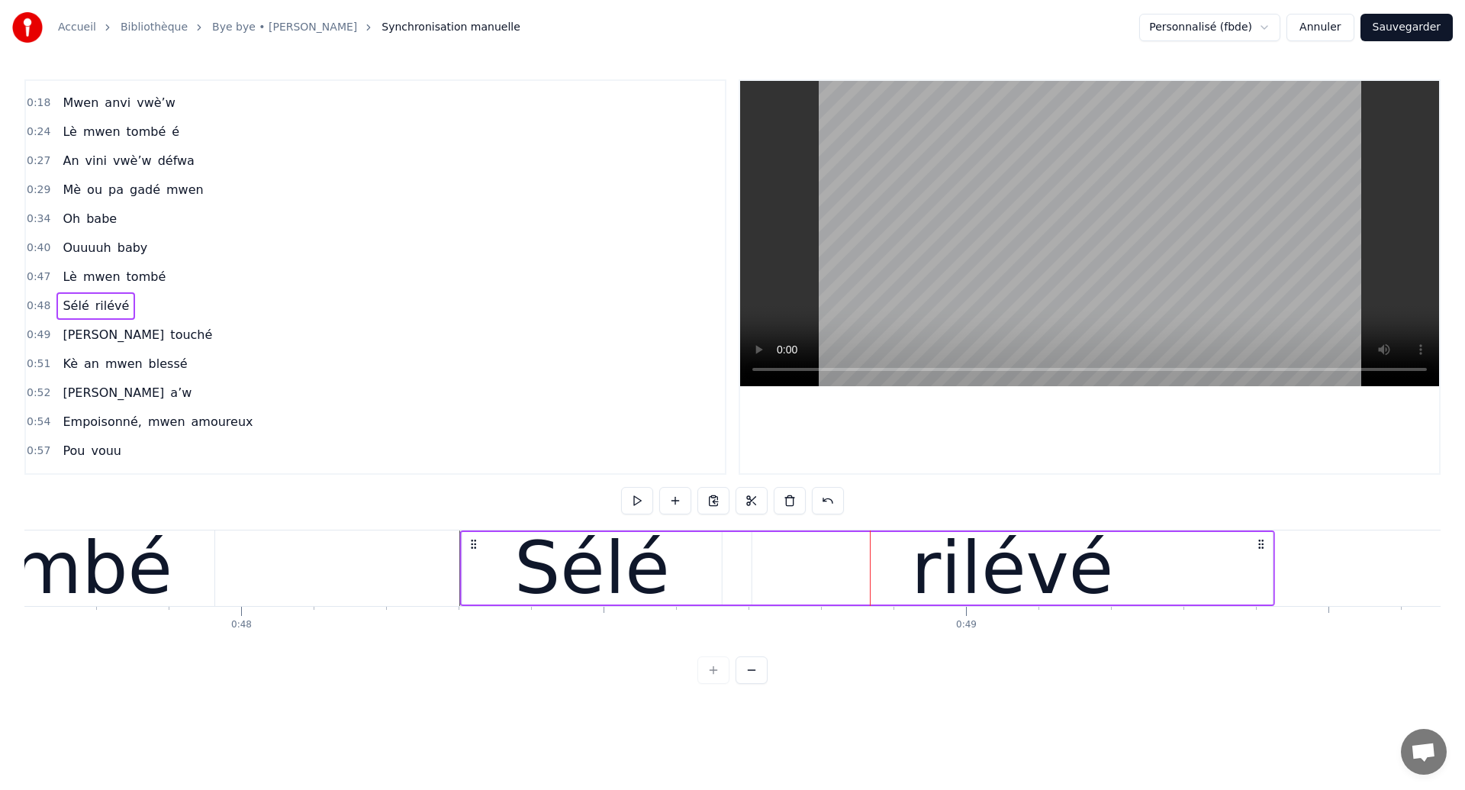
drag, startPoint x: 602, startPoint y: 542, endPoint x: 474, endPoint y: 581, distance: 134.0
click at [474, 581] on div "Sélé rilévé" at bounding box center [867, 568] width 815 height 76
click at [66, 572] on div "tombé" at bounding box center [55, 568] width 234 height 109
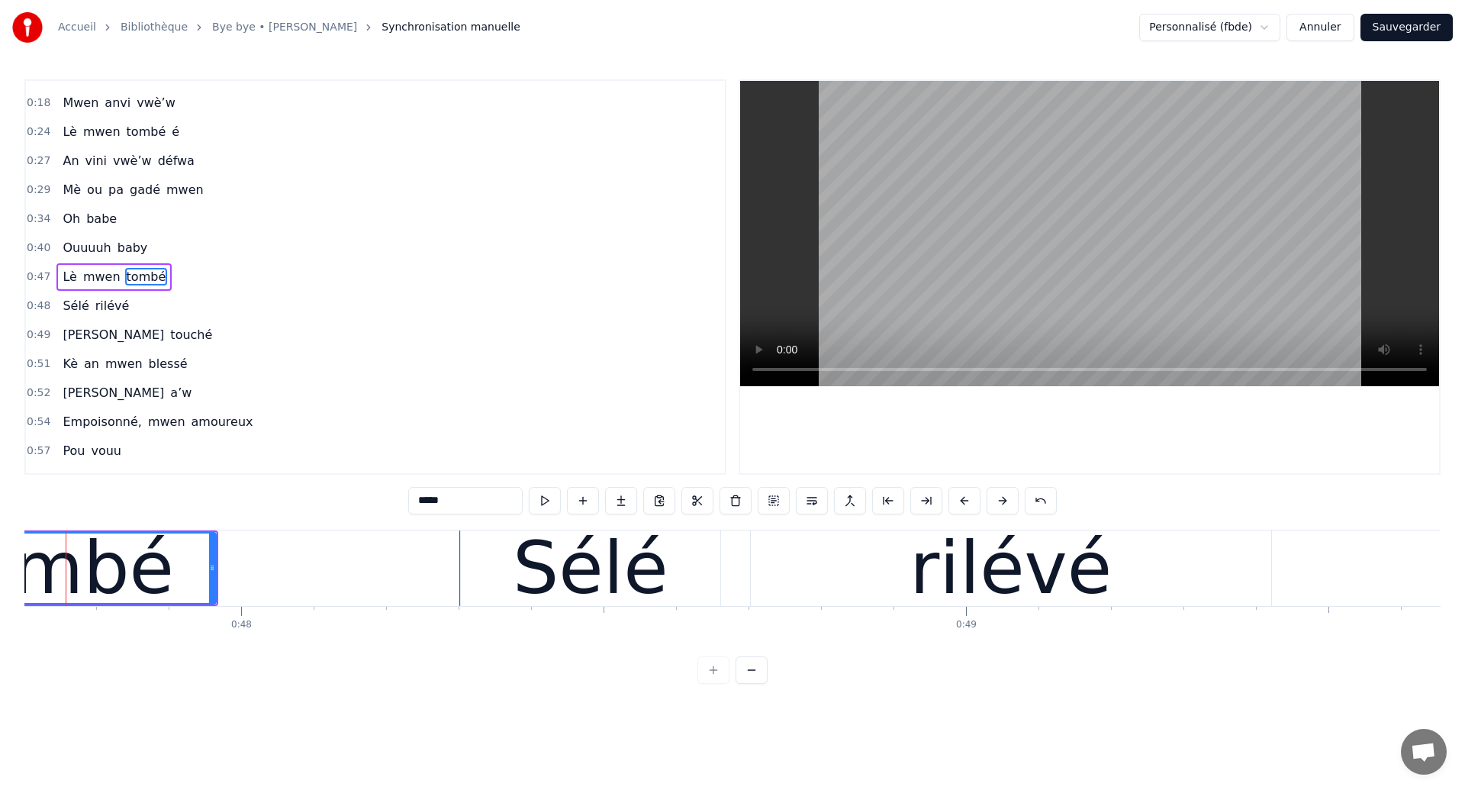
scroll to position [0, 34546]
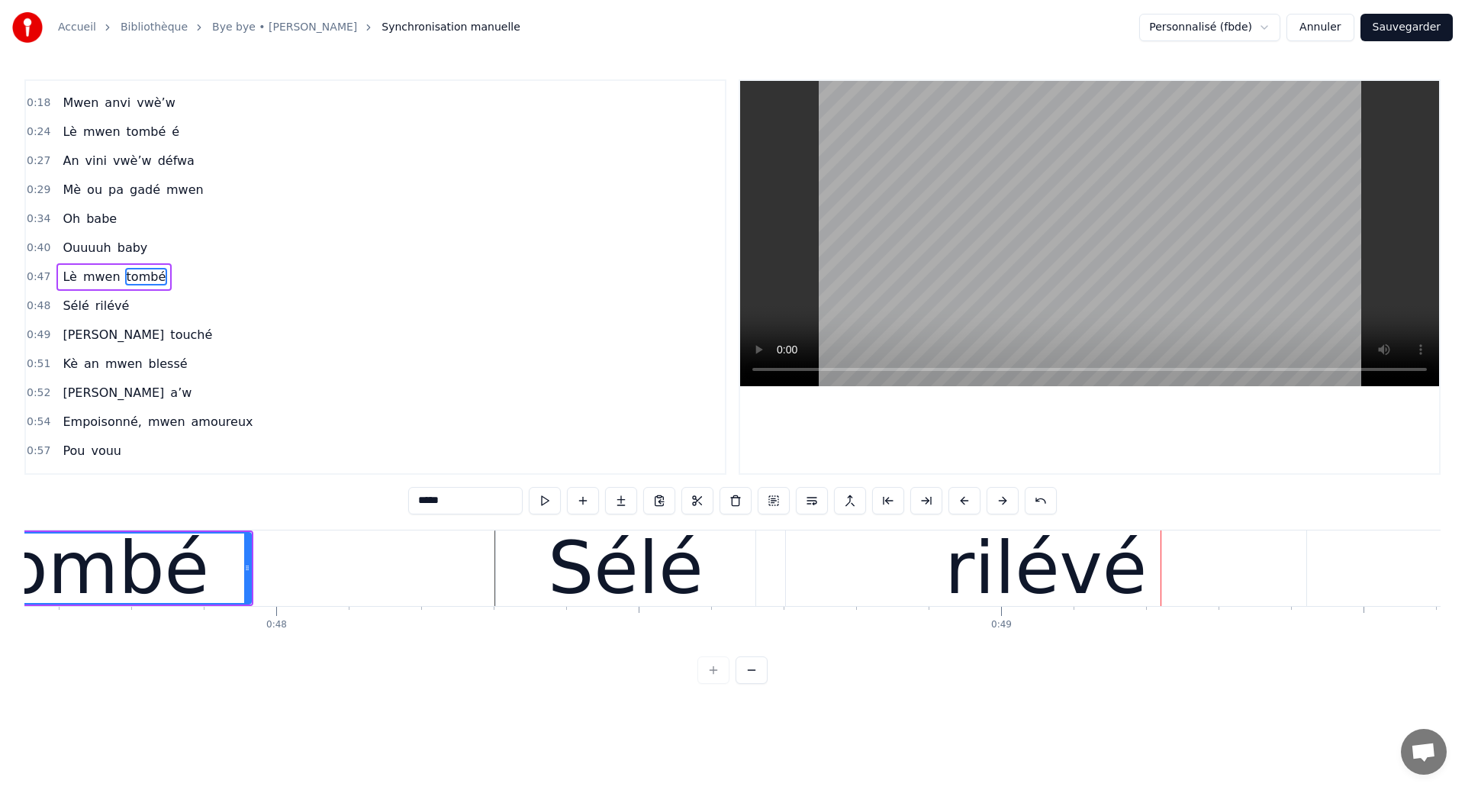
click at [93, 572] on div "tombé" at bounding box center [92, 568] width 234 height 109
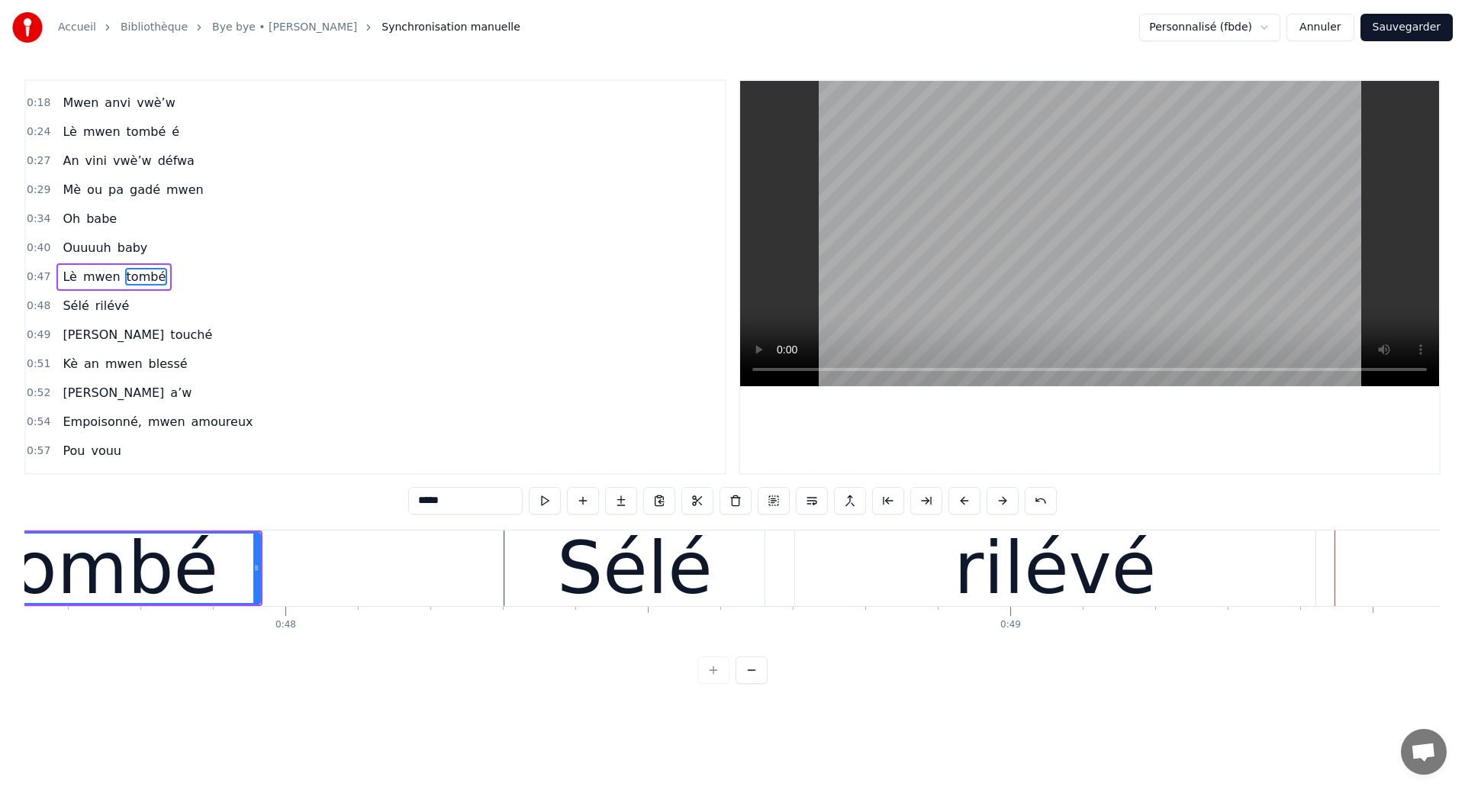
click at [200, 572] on div "tombé" at bounding box center [102, 567] width 316 height 69
click at [113, 602] on div "tombé" at bounding box center [101, 568] width 234 height 109
click at [128, 562] on div "tombé" at bounding box center [101, 568] width 234 height 109
click at [724, 589] on div "Sélé" at bounding box center [634, 568] width 259 height 76
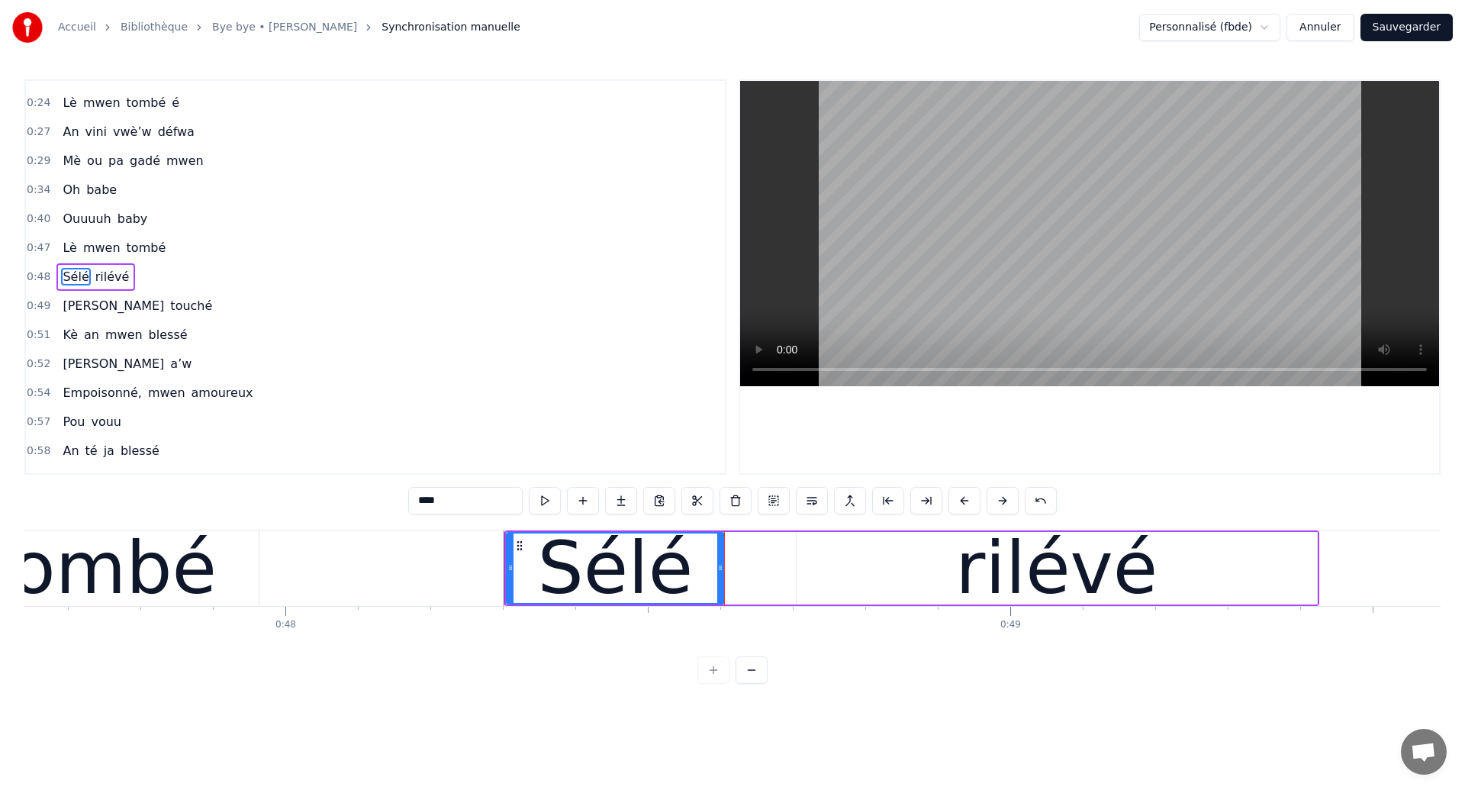
drag, startPoint x: 759, startPoint y: 581, endPoint x: 717, endPoint y: 584, distance: 42.0
click at [717, 584] on div at bounding box center [720, 567] width 6 height 69
click at [854, 579] on div "rilévé" at bounding box center [1057, 568] width 520 height 72
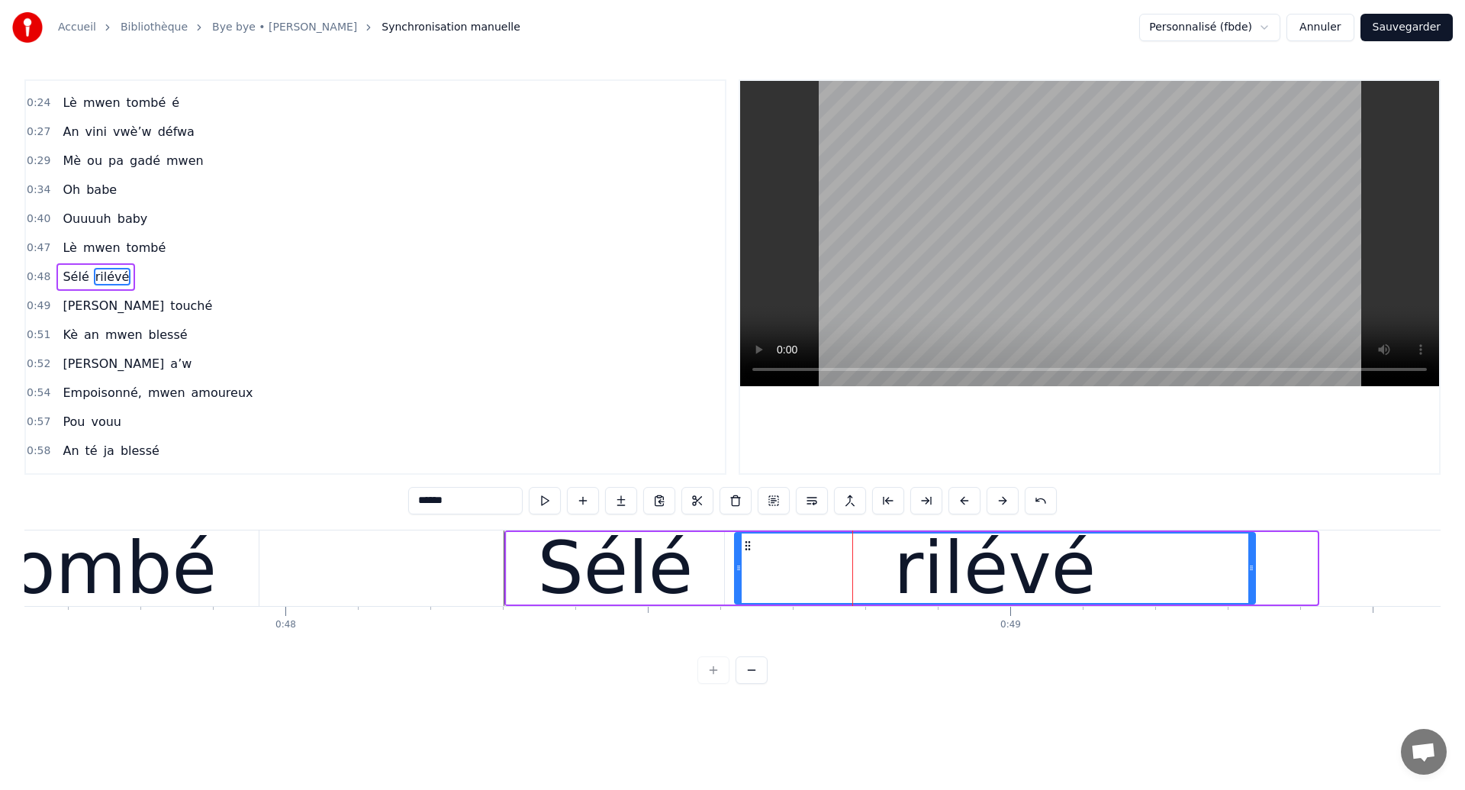
drag, startPoint x: 810, startPoint y: 547, endPoint x: 749, endPoint y: 572, distance: 66.7
click at [749, 572] on div "rilévé" at bounding box center [995, 567] width 519 height 69
click at [94, 545] on div "tombé" at bounding box center [99, 568] width 234 height 109
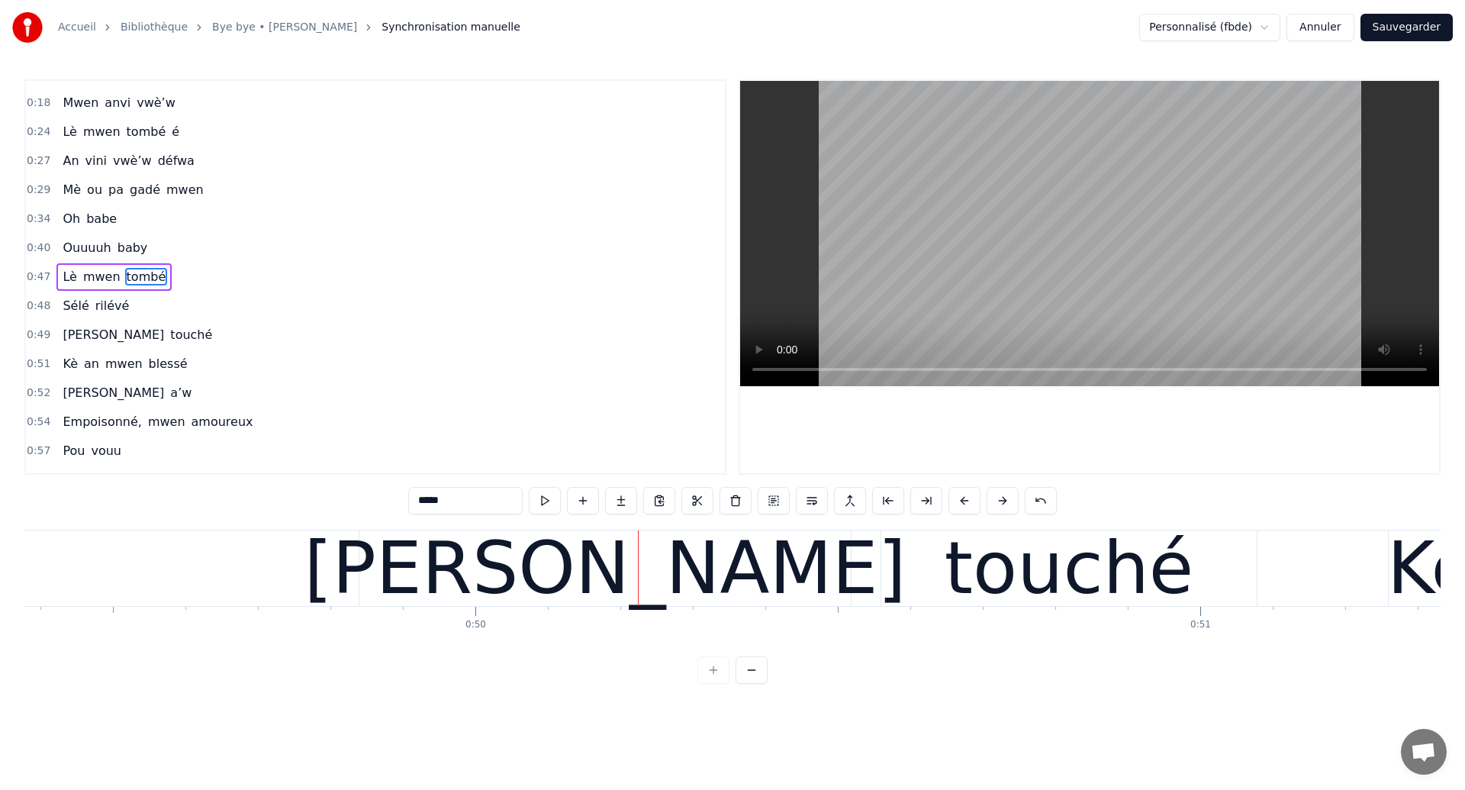
scroll to position [0, 35841]
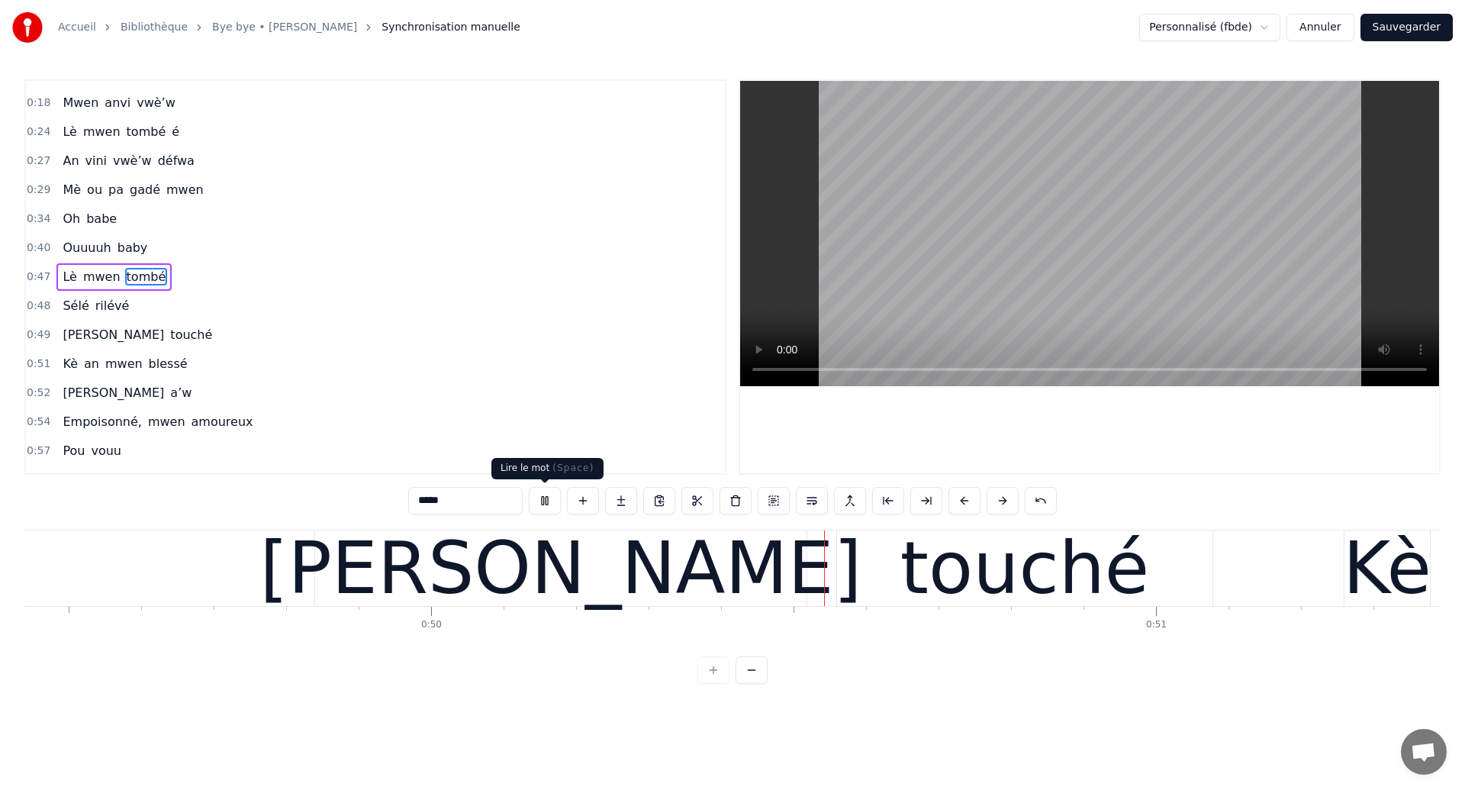
click at [532, 562] on div "[PERSON_NAME]" at bounding box center [561, 568] width 602 height 109
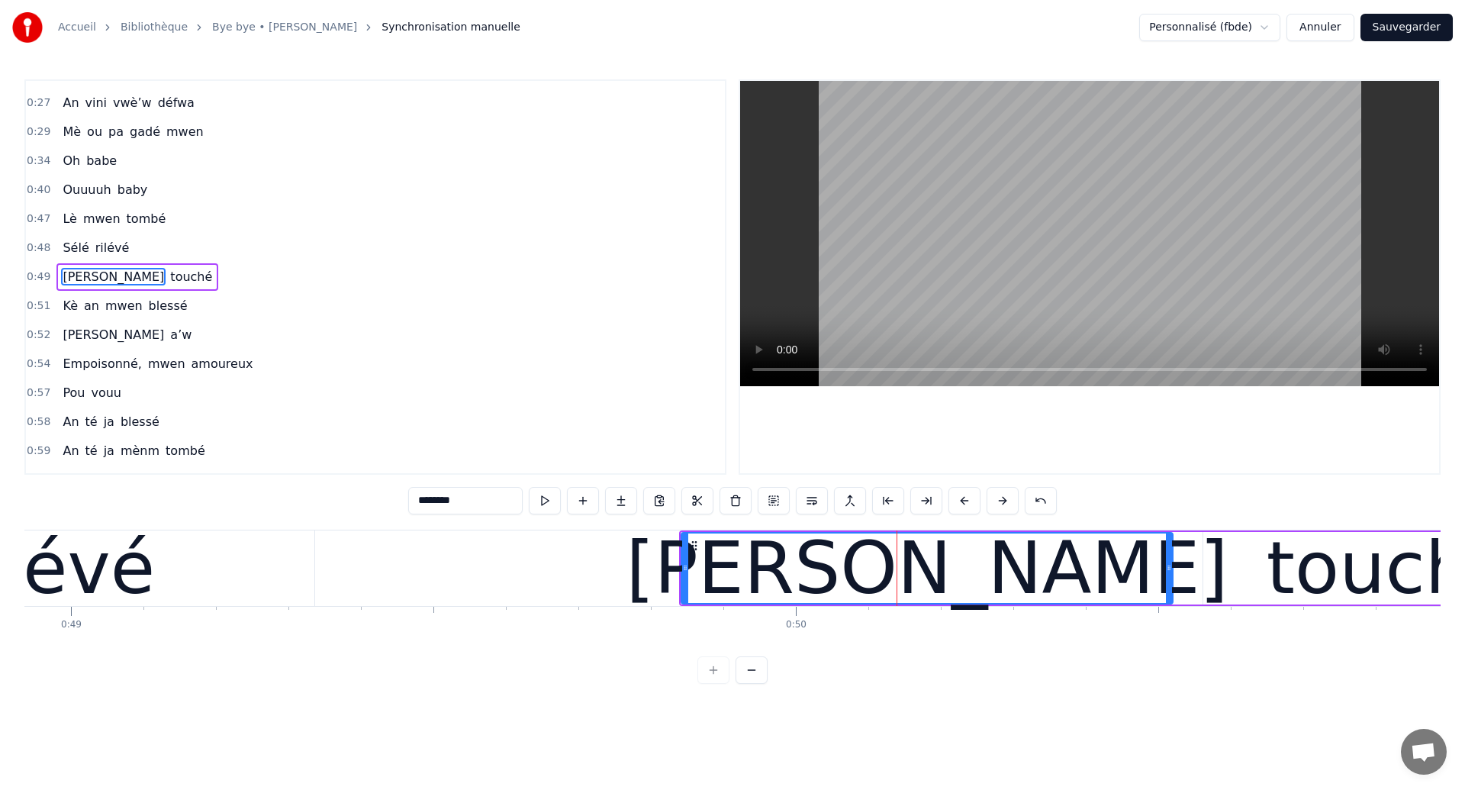
scroll to position [0, 35460]
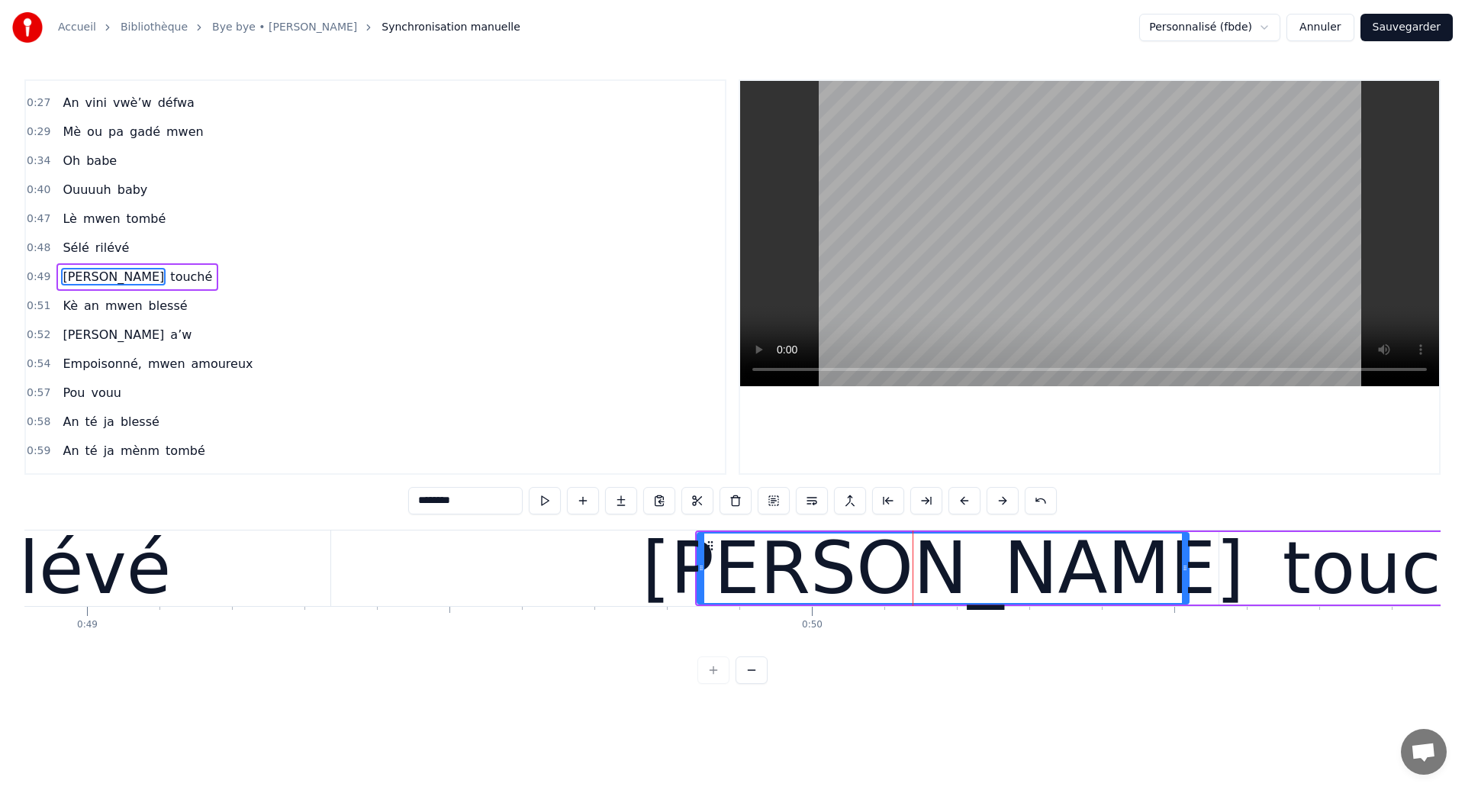
click at [166, 552] on div "rilévé" at bounding box center [70, 568] width 520 height 76
type input "******"
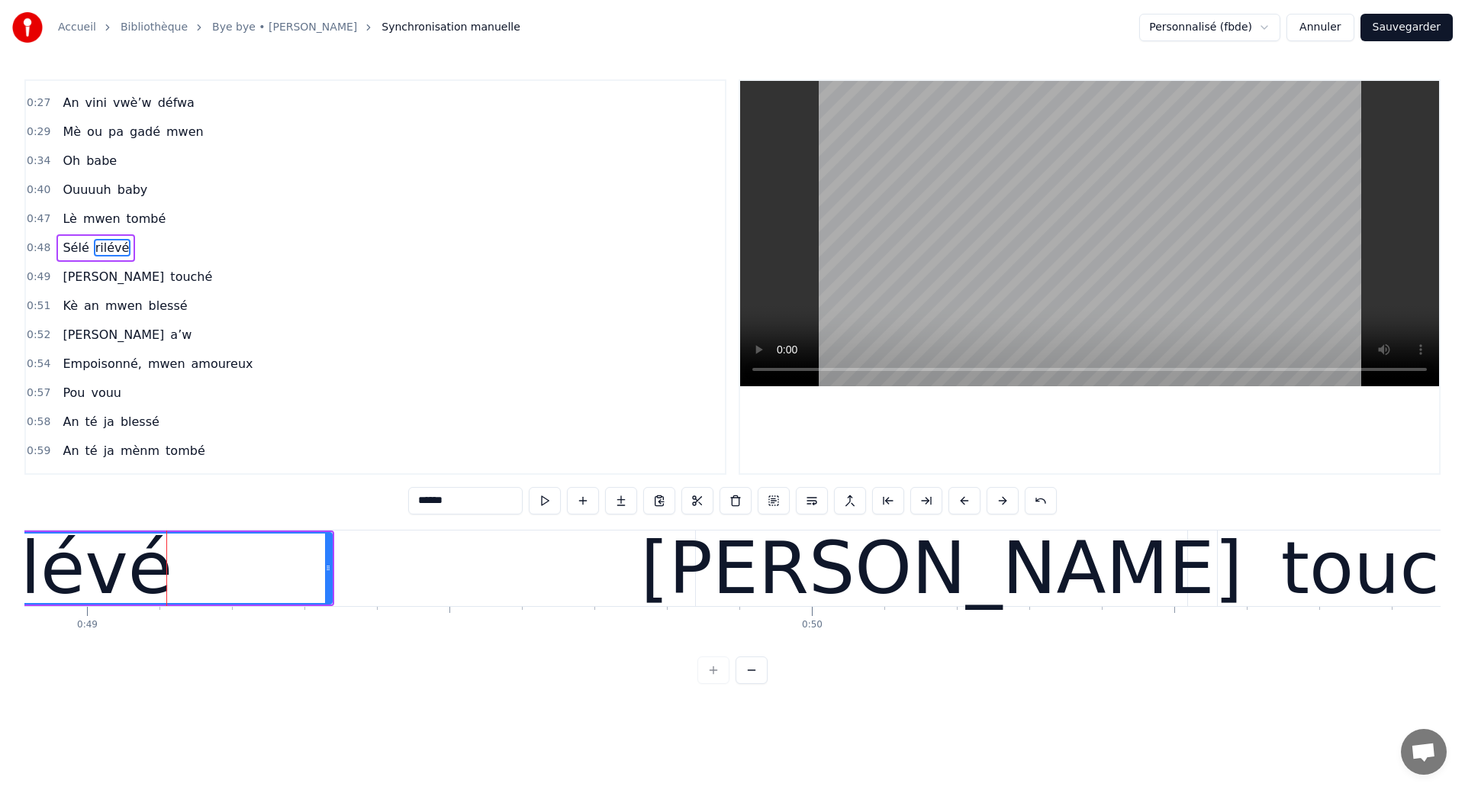
scroll to position [137, 0]
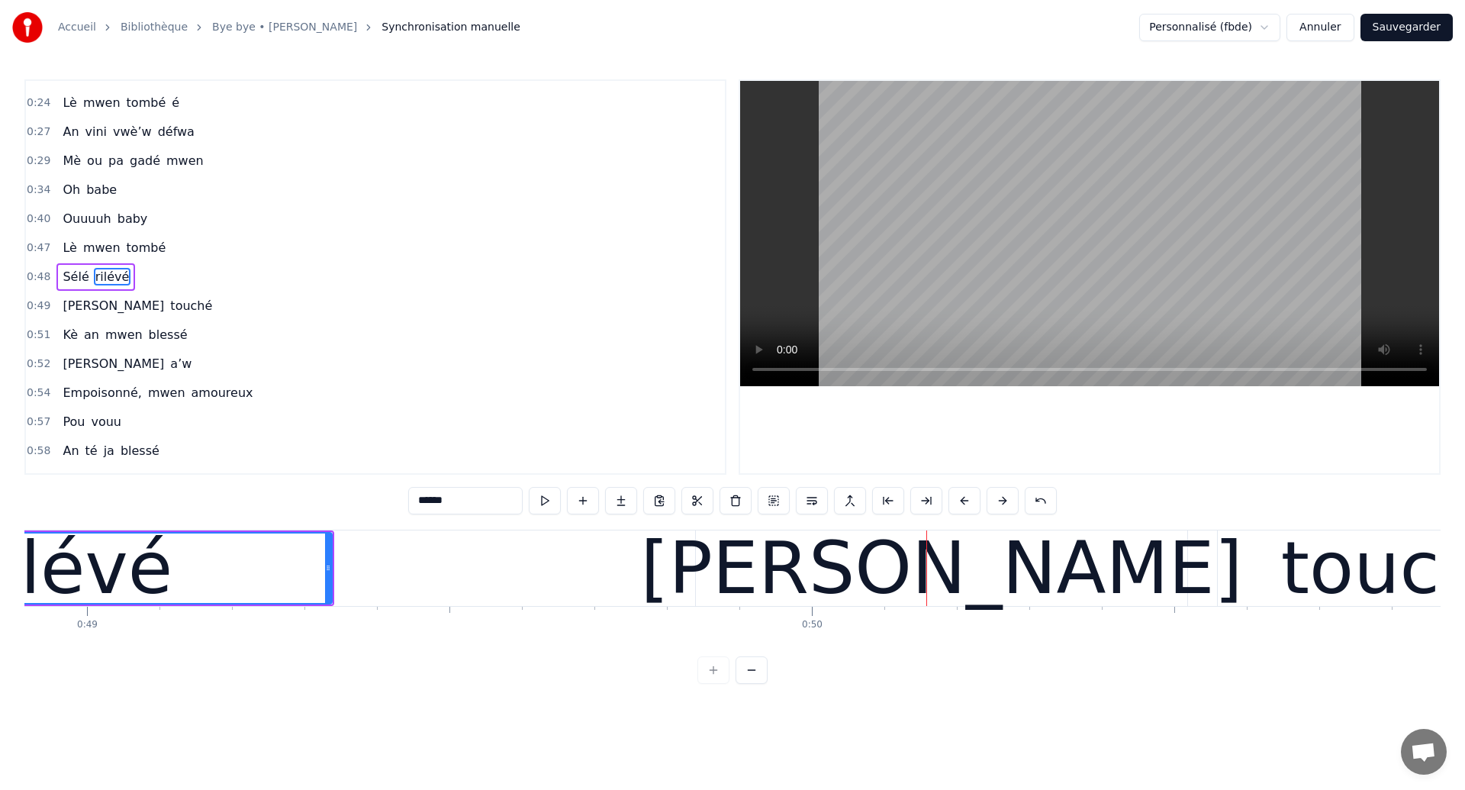
click at [136, 558] on div "rilévé" at bounding box center [71, 568] width 202 height 109
click at [1201, 598] on div "Santiman touché" at bounding box center [1146, 568] width 902 height 76
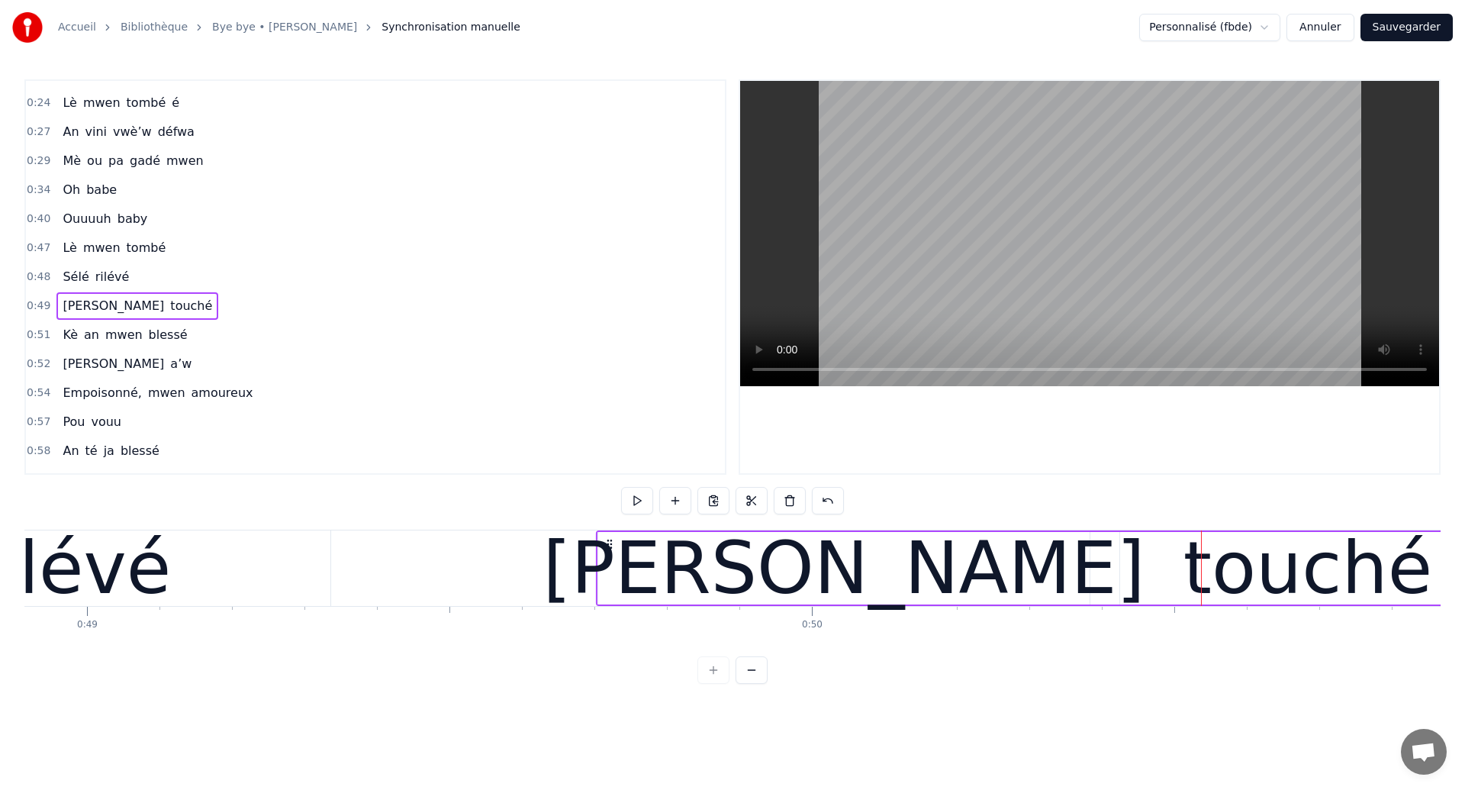
drag, startPoint x: 710, startPoint y: 542, endPoint x: 610, endPoint y: 559, distance: 100.6
click at [610, 559] on div "Santiman touché" at bounding box center [1047, 568] width 902 height 76
click at [105, 569] on div "rilévé" at bounding box center [70, 568] width 202 height 109
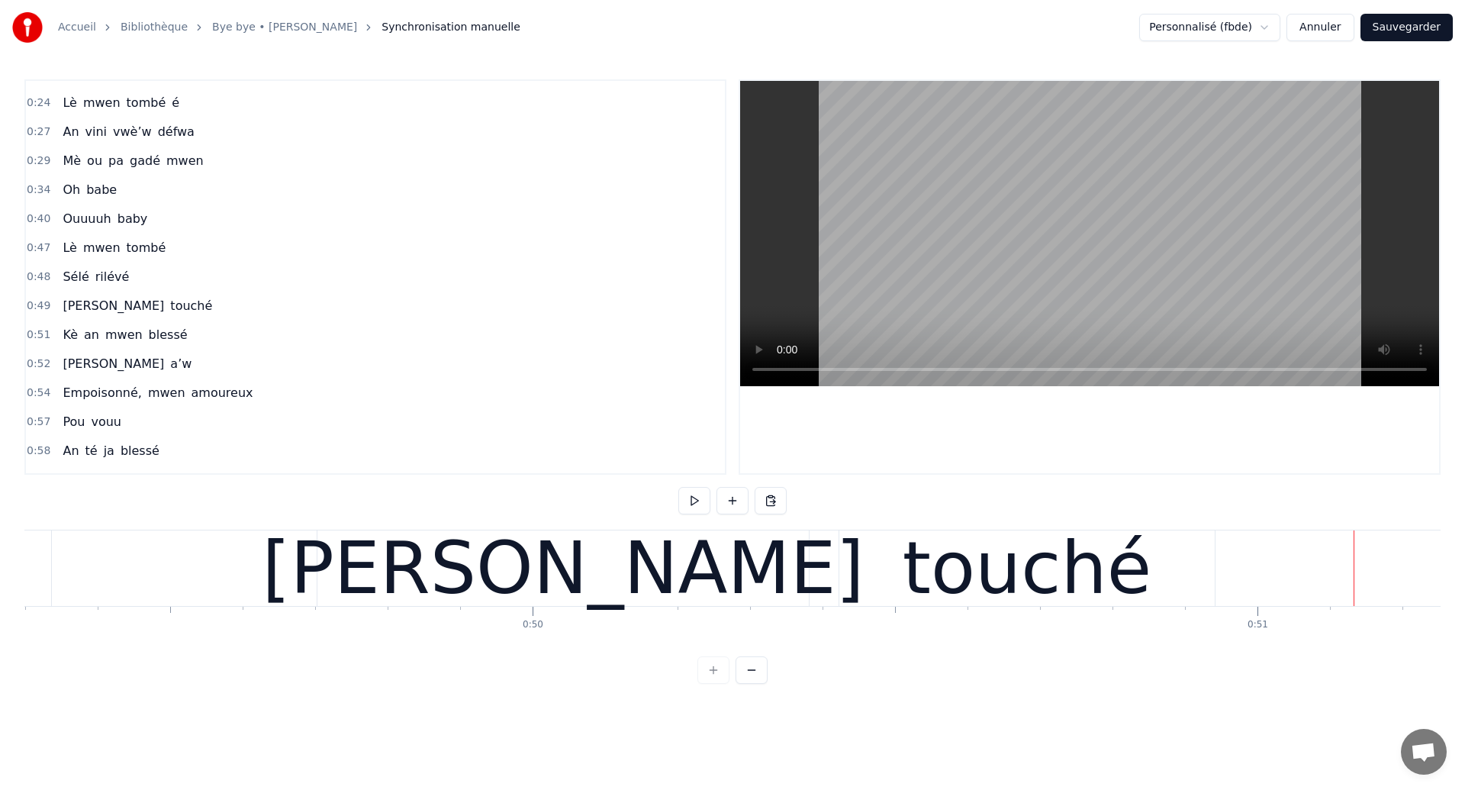
scroll to position [0, 35533]
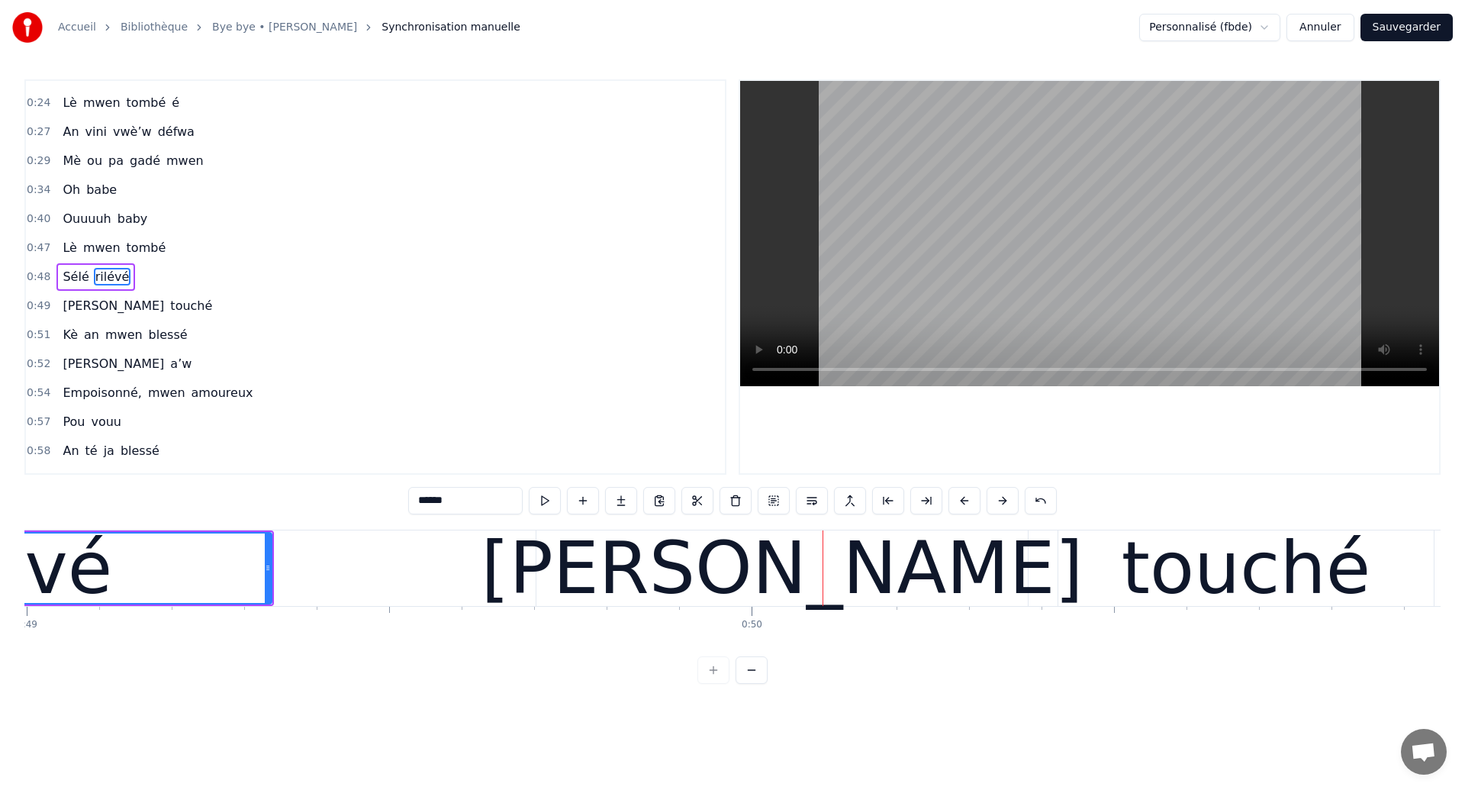
click at [88, 564] on div "rilévé" at bounding box center [11, 568] width 202 height 109
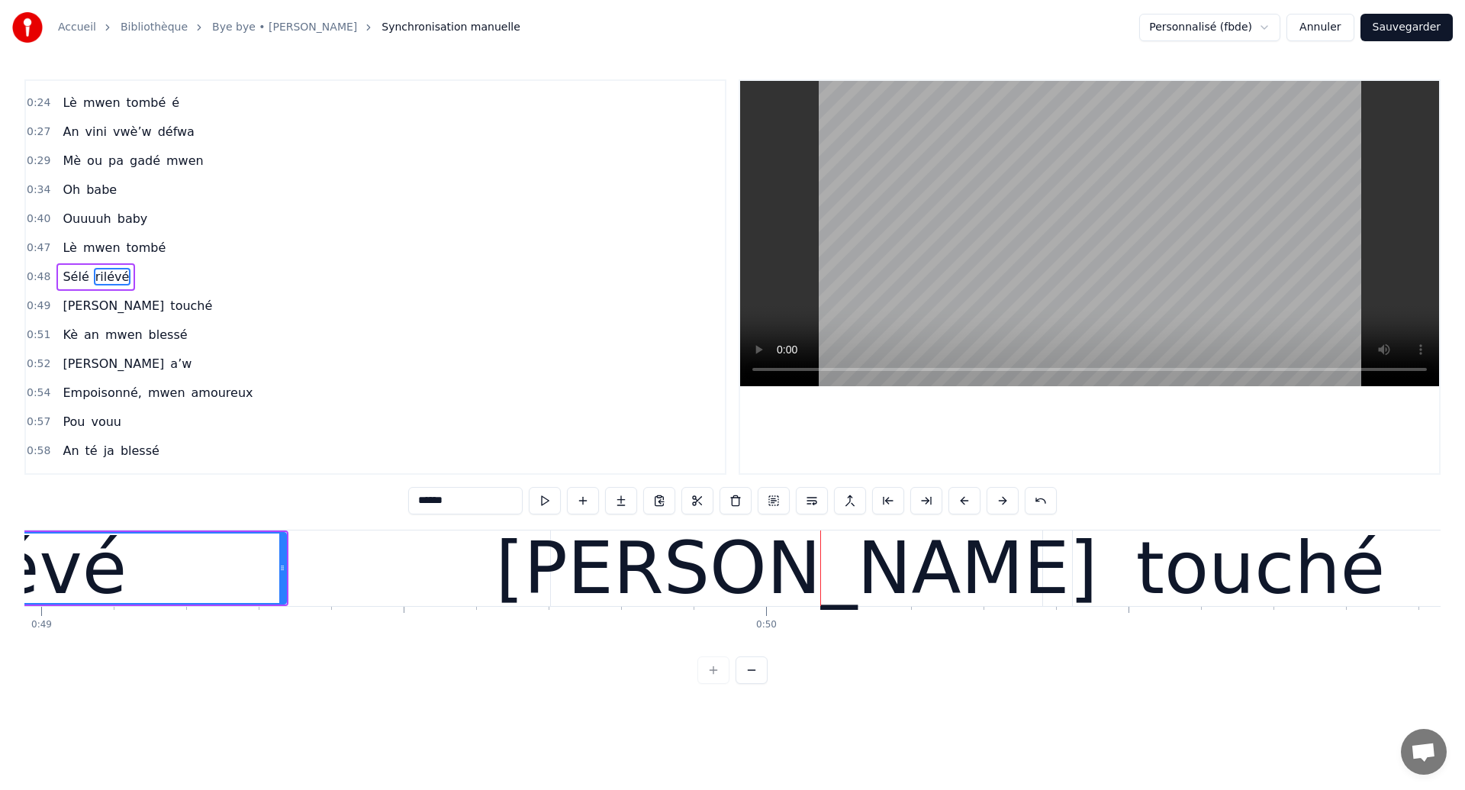
click at [1052, 586] on div "Santiman touché" at bounding box center [1001, 568] width 902 height 76
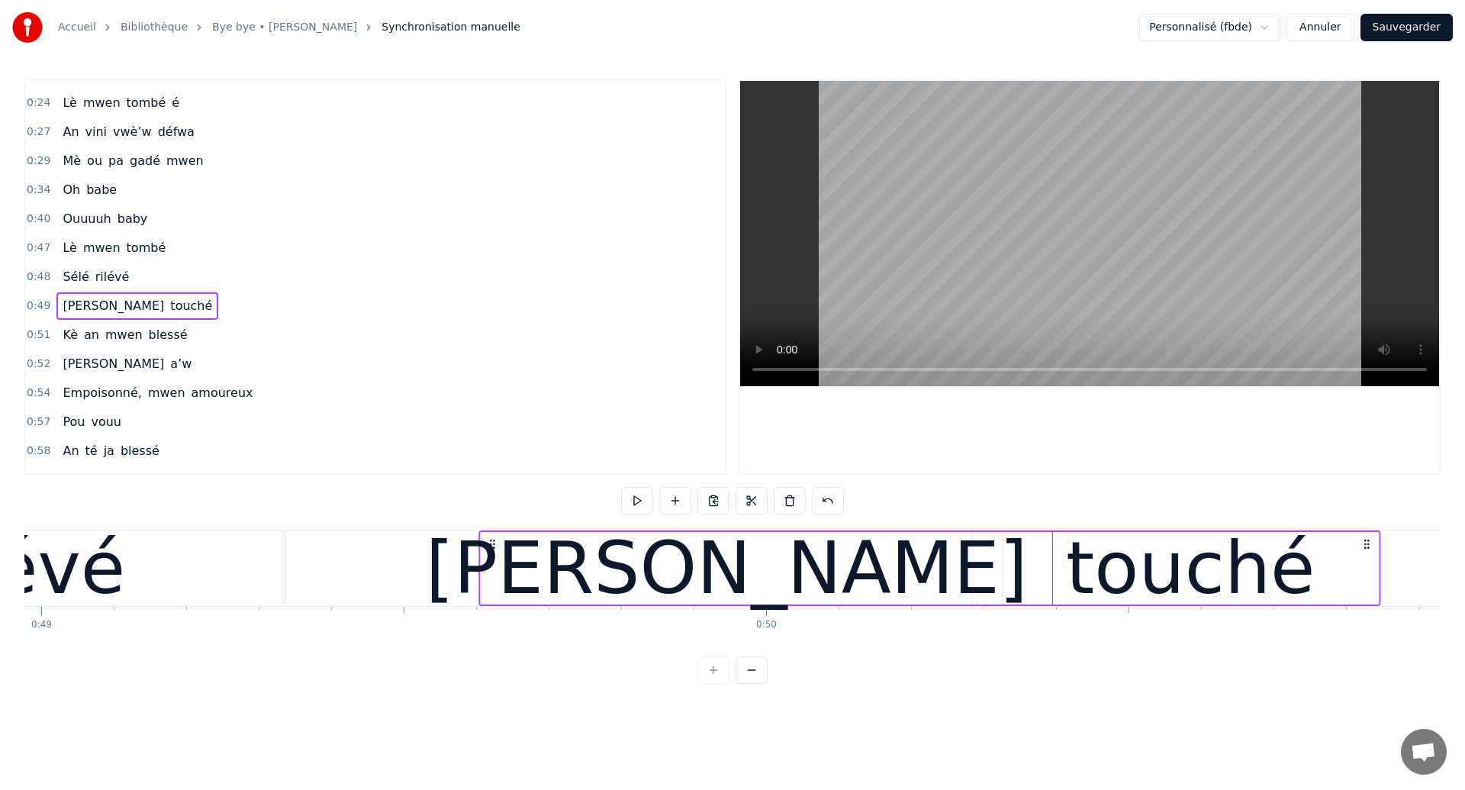
drag, startPoint x: 565, startPoint y: 539, endPoint x: 494, endPoint y: 561, distance: 75.1
click at [494, 561] on div "Santiman touché" at bounding box center [929, 568] width 902 height 76
click at [66, 559] on div "rilévé" at bounding box center [24, 568] width 202 height 109
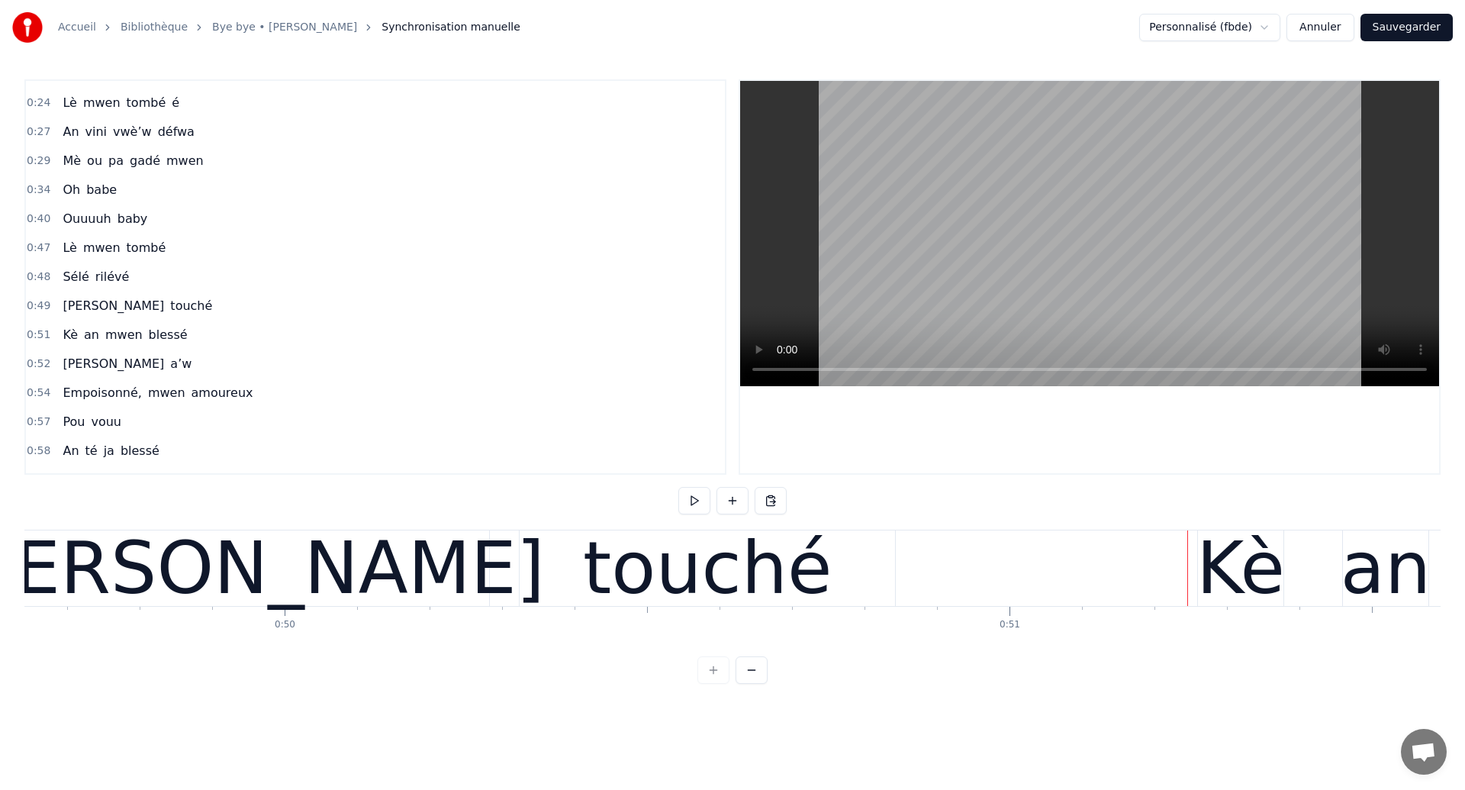
scroll to position [0, 35868]
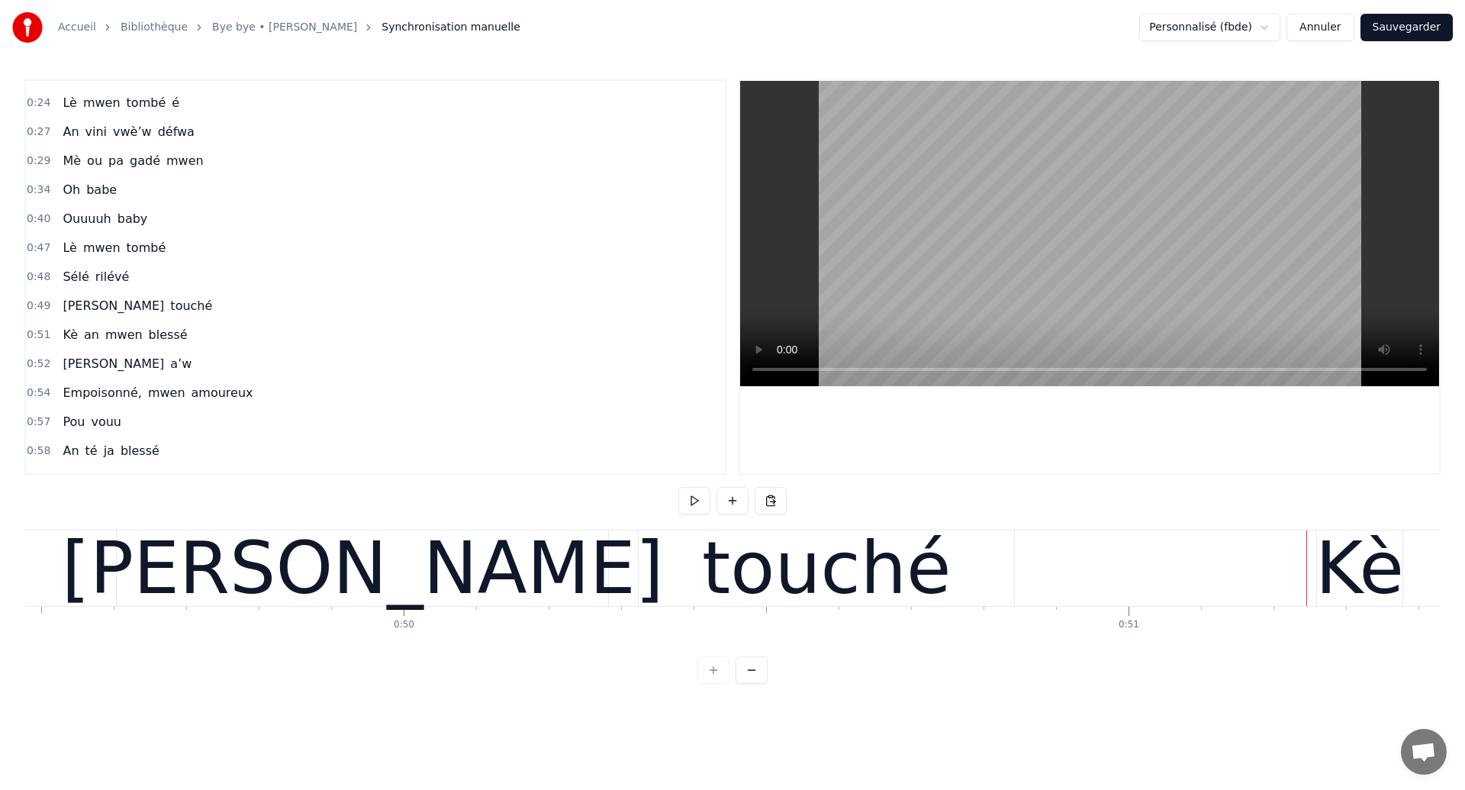
click at [146, 541] on div "[PERSON_NAME]" at bounding box center [362, 568] width 491 height 76
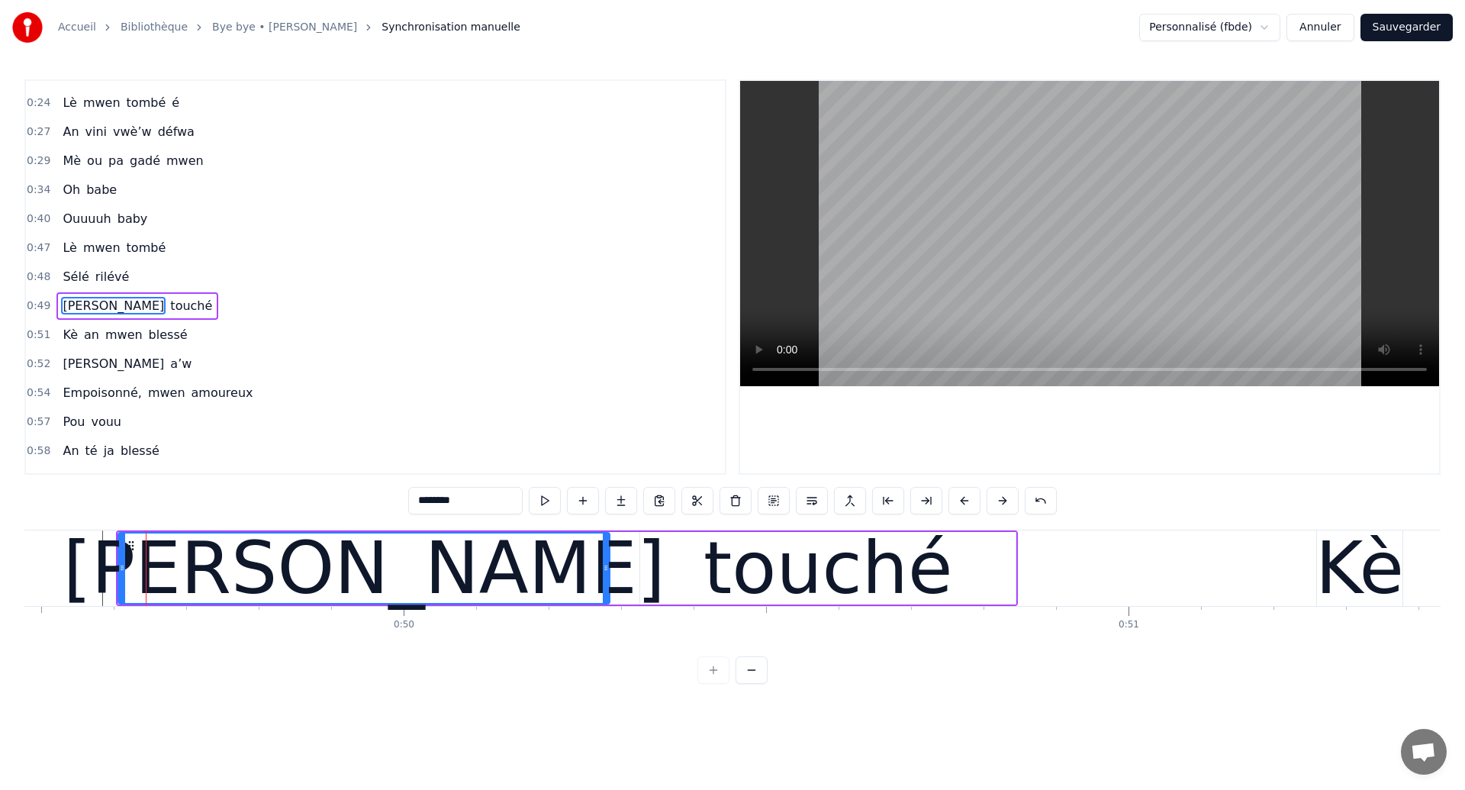
scroll to position [166, 0]
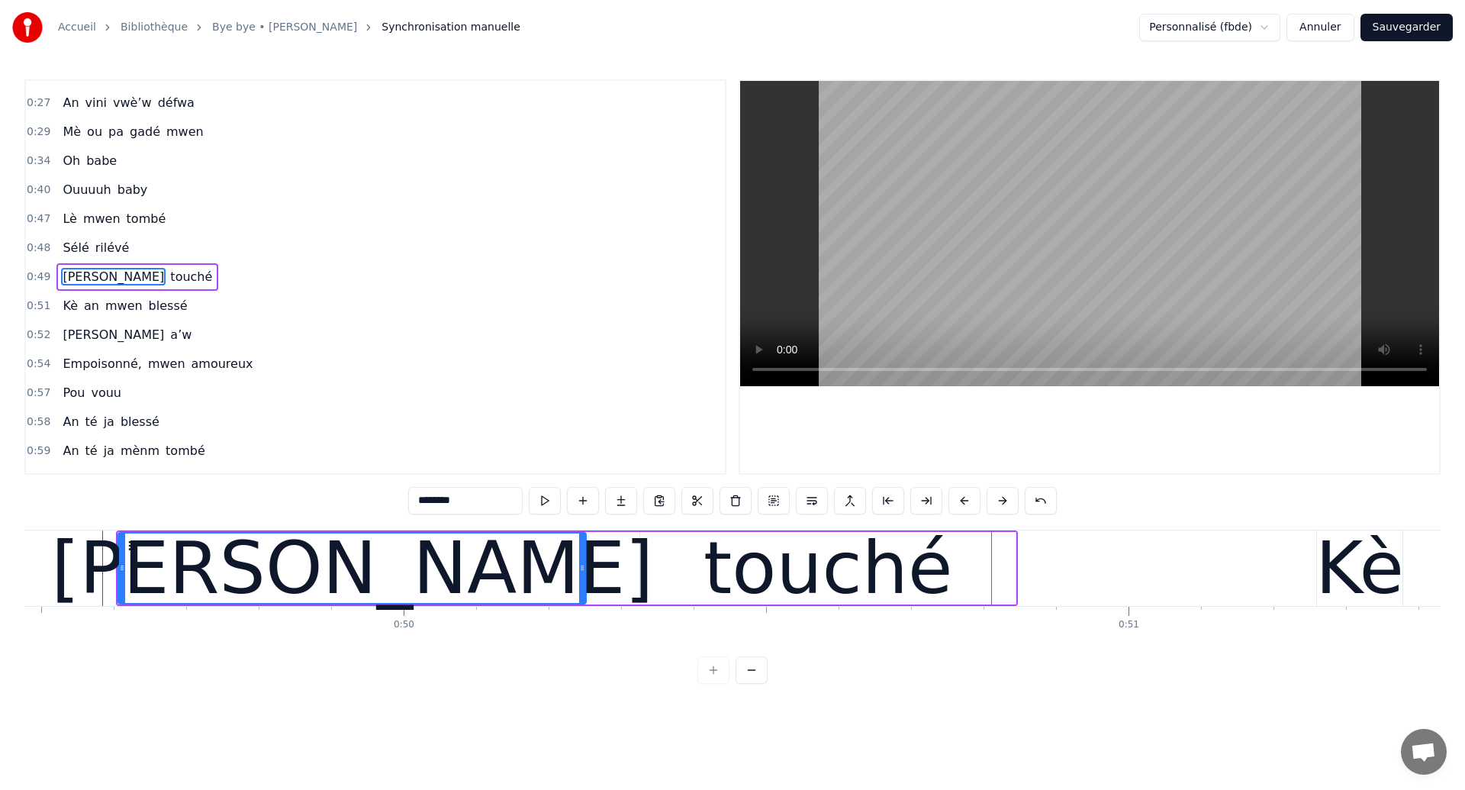
drag, startPoint x: 606, startPoint y: 578, endPoint x: 582, endPoint y: 580, distance: 23.8
click at [582, 580] on div at bounding box center [582, 567] width 6 height 69
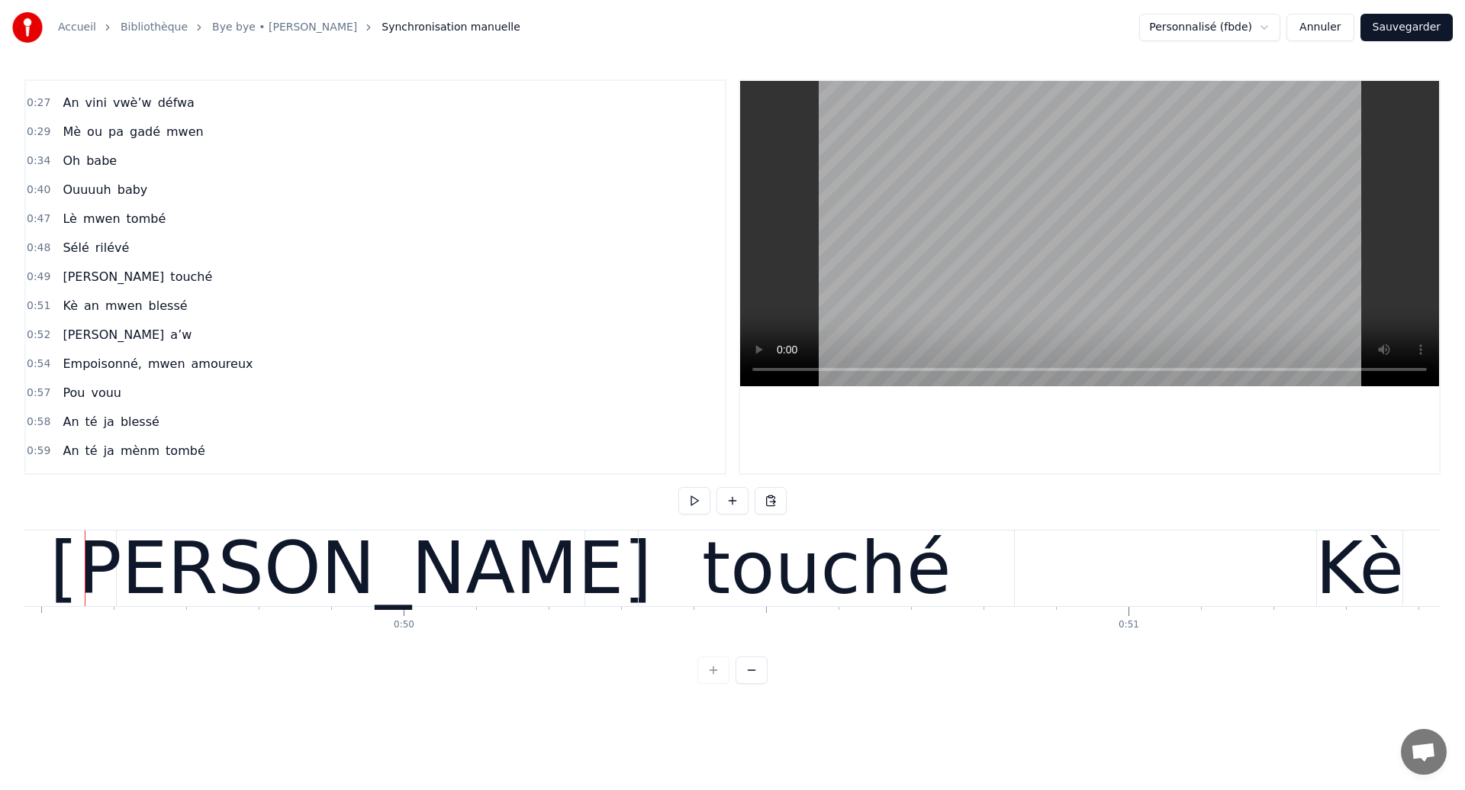
scroll to position [0, 35852]
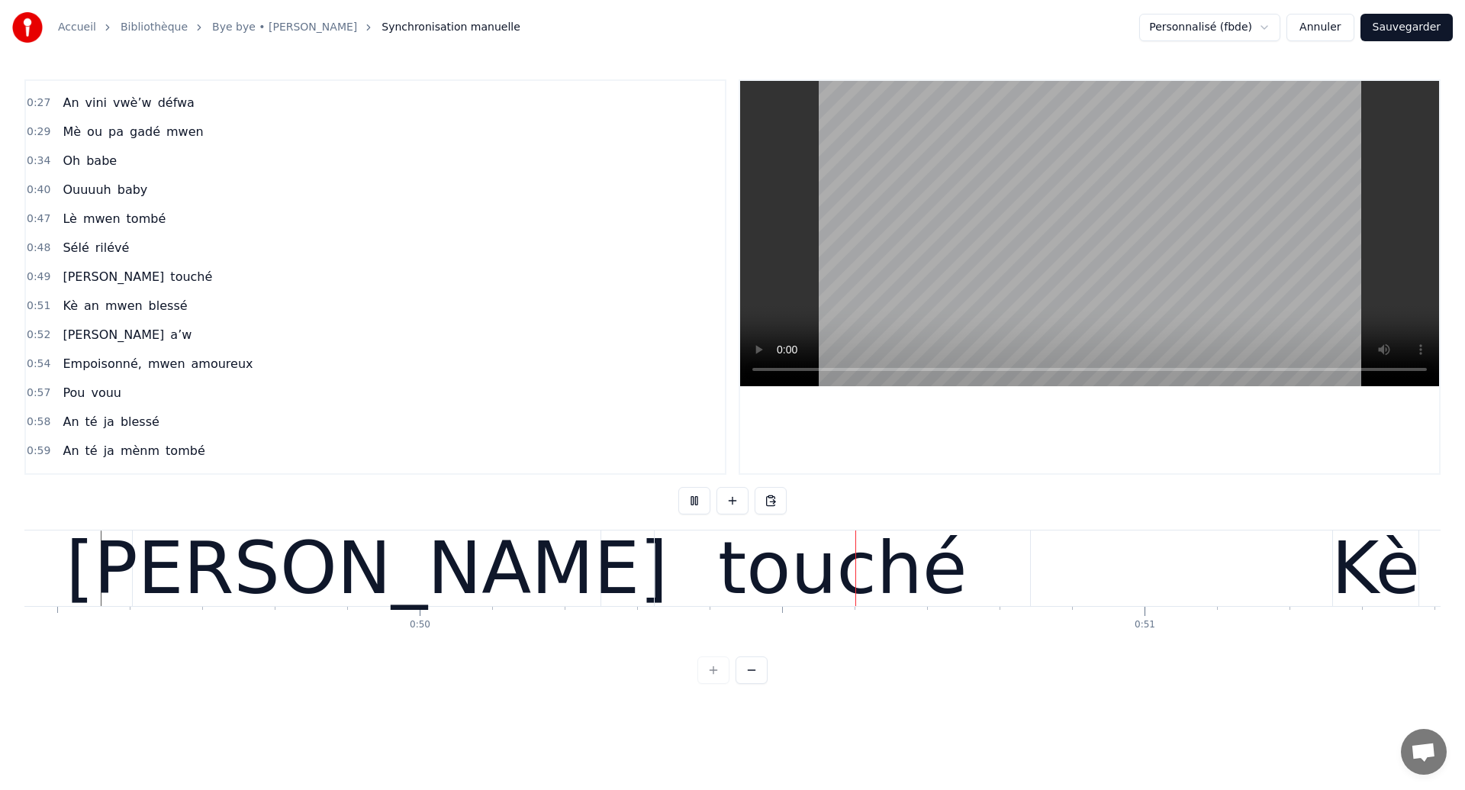
click at [445, 594] on div "[PERSON_NAME]" at bounding box center [367, 568] width 602 height 109
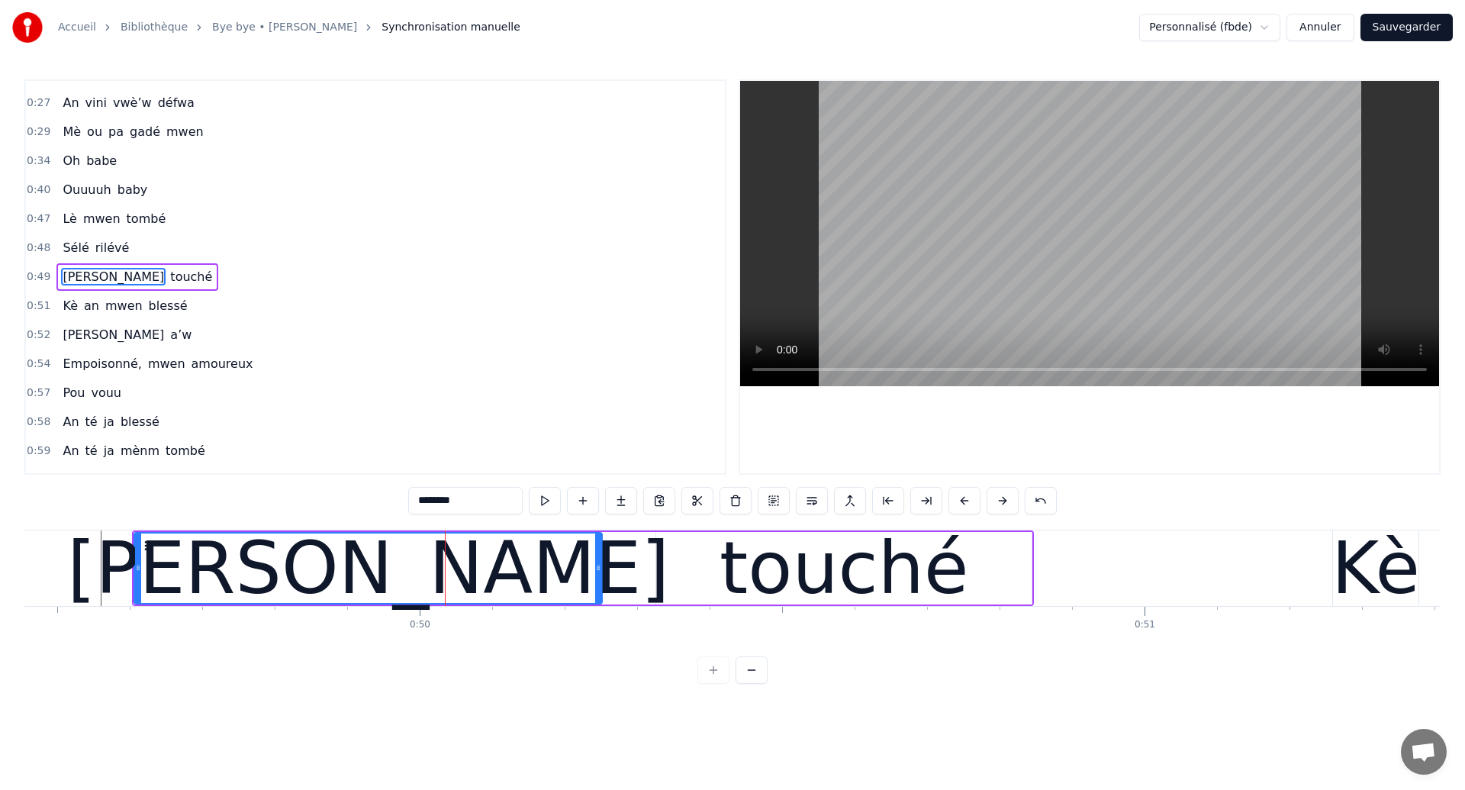
click at [713, 569] on div "touché" at bounding box center [843, 568] width 375 height 72
type input "******"
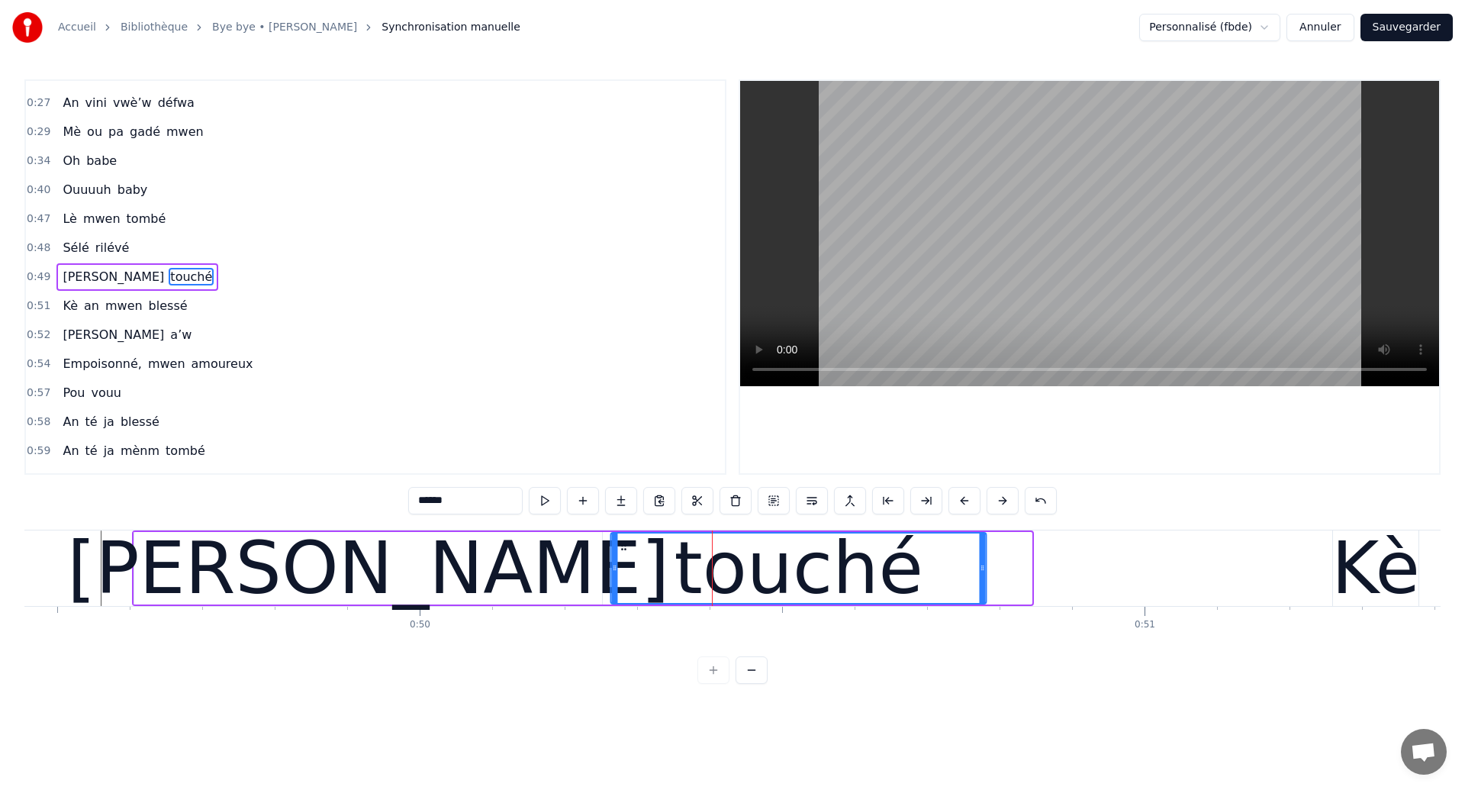
drag, startPoint x: 671, startPoint y: 542, endPoint x: 627, endPoint y: 556, distance: 46.3
click at [626, 556] on div "touché" at bounding box center [799, 567] width 374 height 69
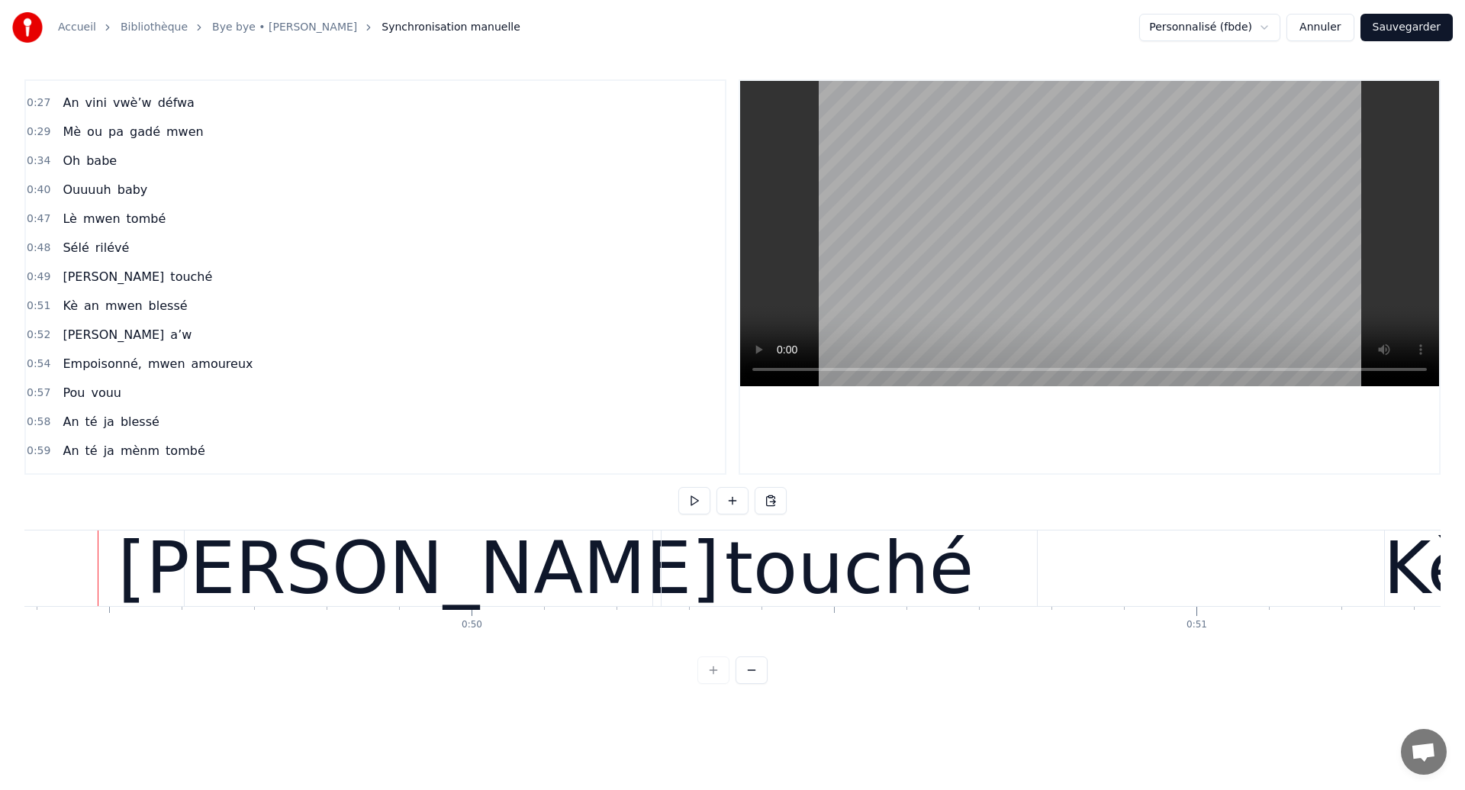
scroll to position [0, 35797]
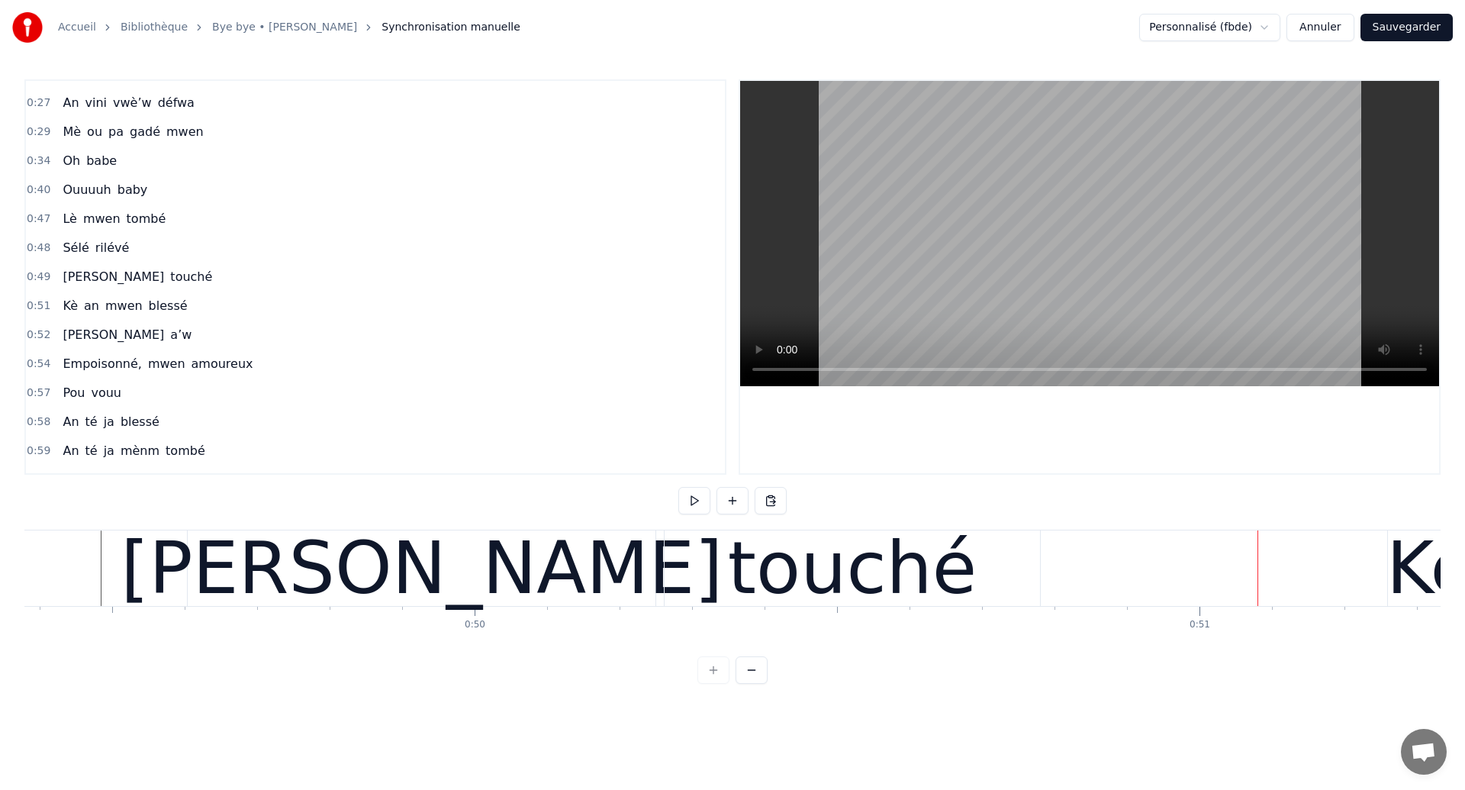
click at [188, 555] on div "[PERSON_NAME]" at bounding box center [422, 568] width 468 height 76
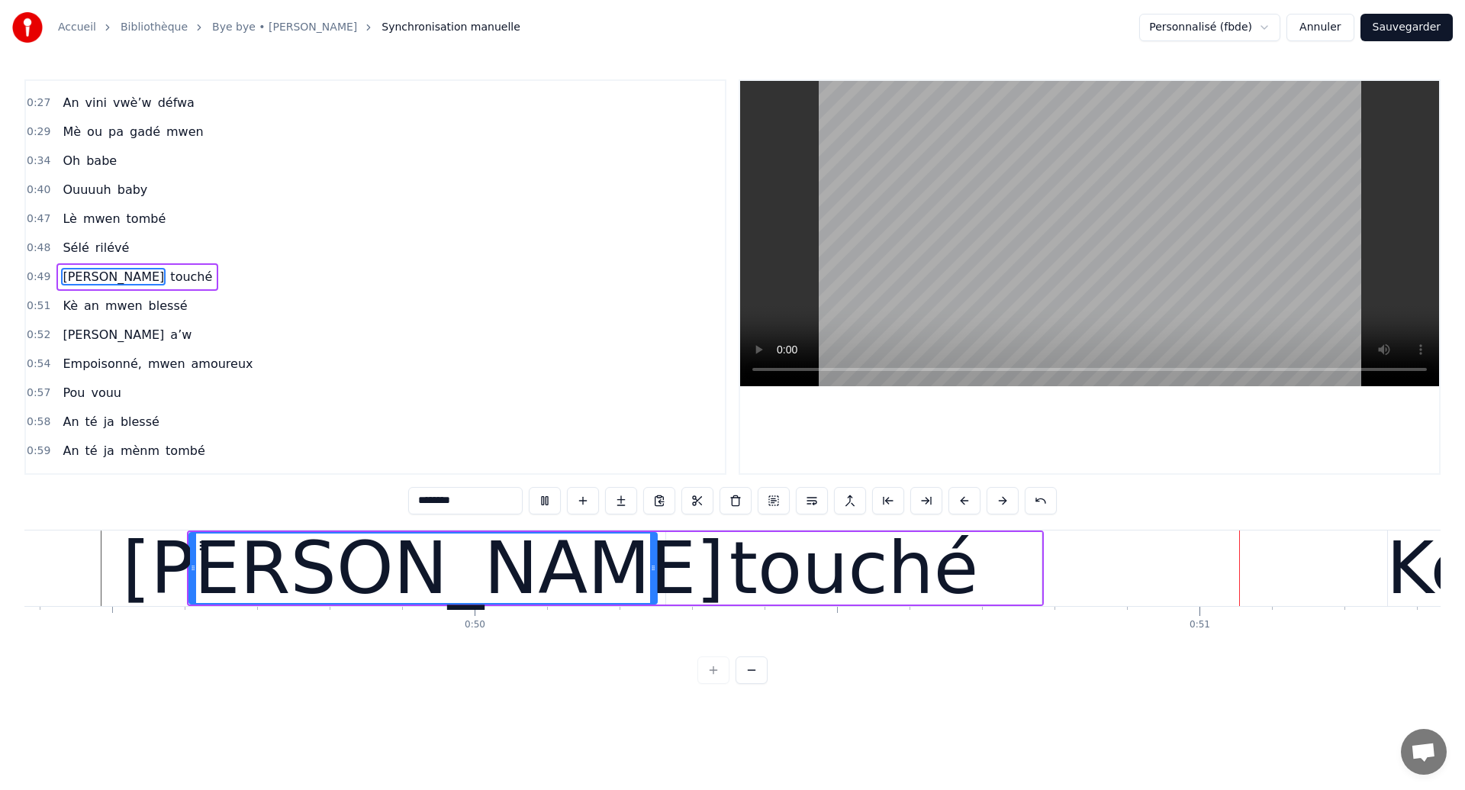
click at [923, 574] on div "touché" at bounding box center [854, 568] width 249 height 109
type input "******"
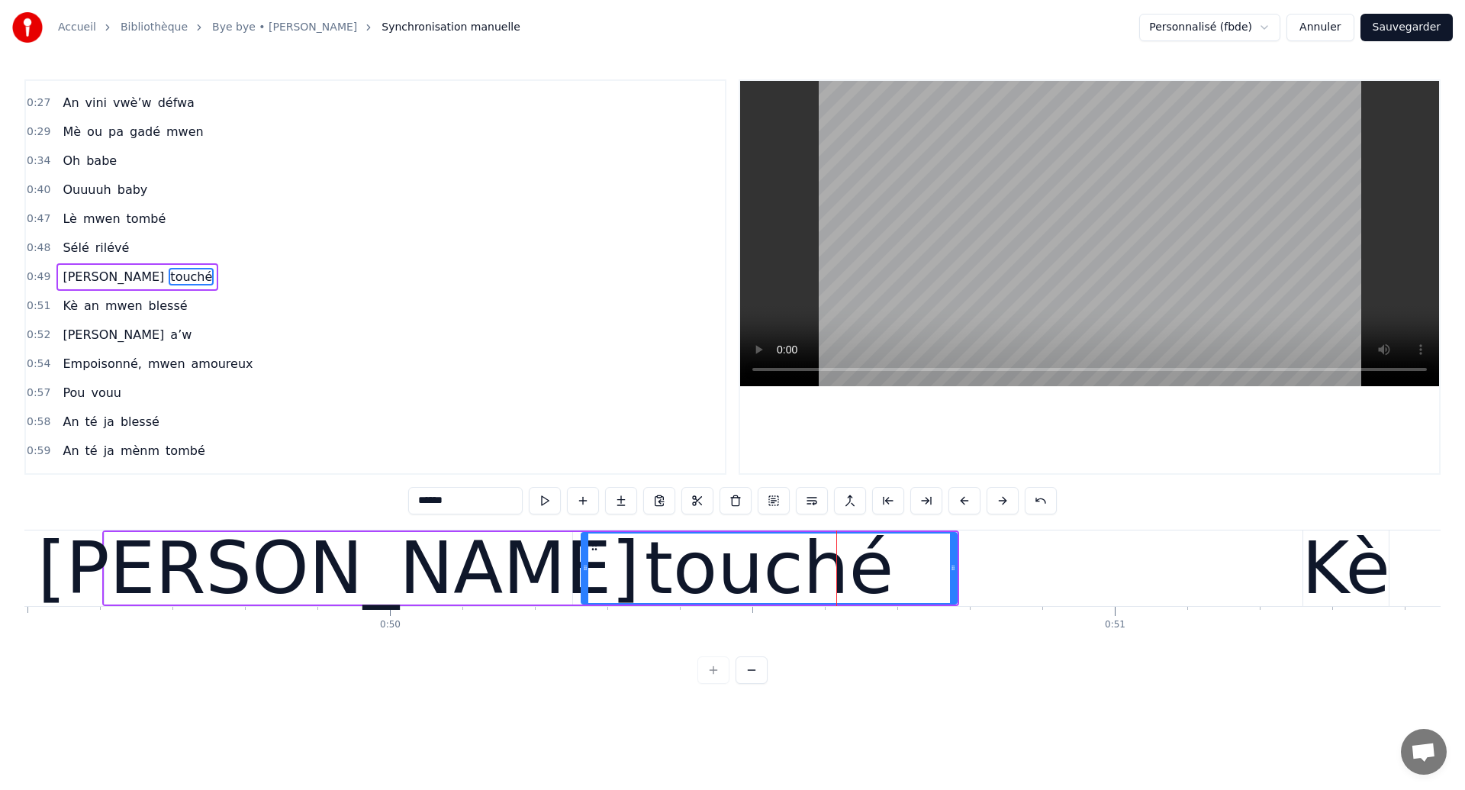
scroll to position [0, 35885]
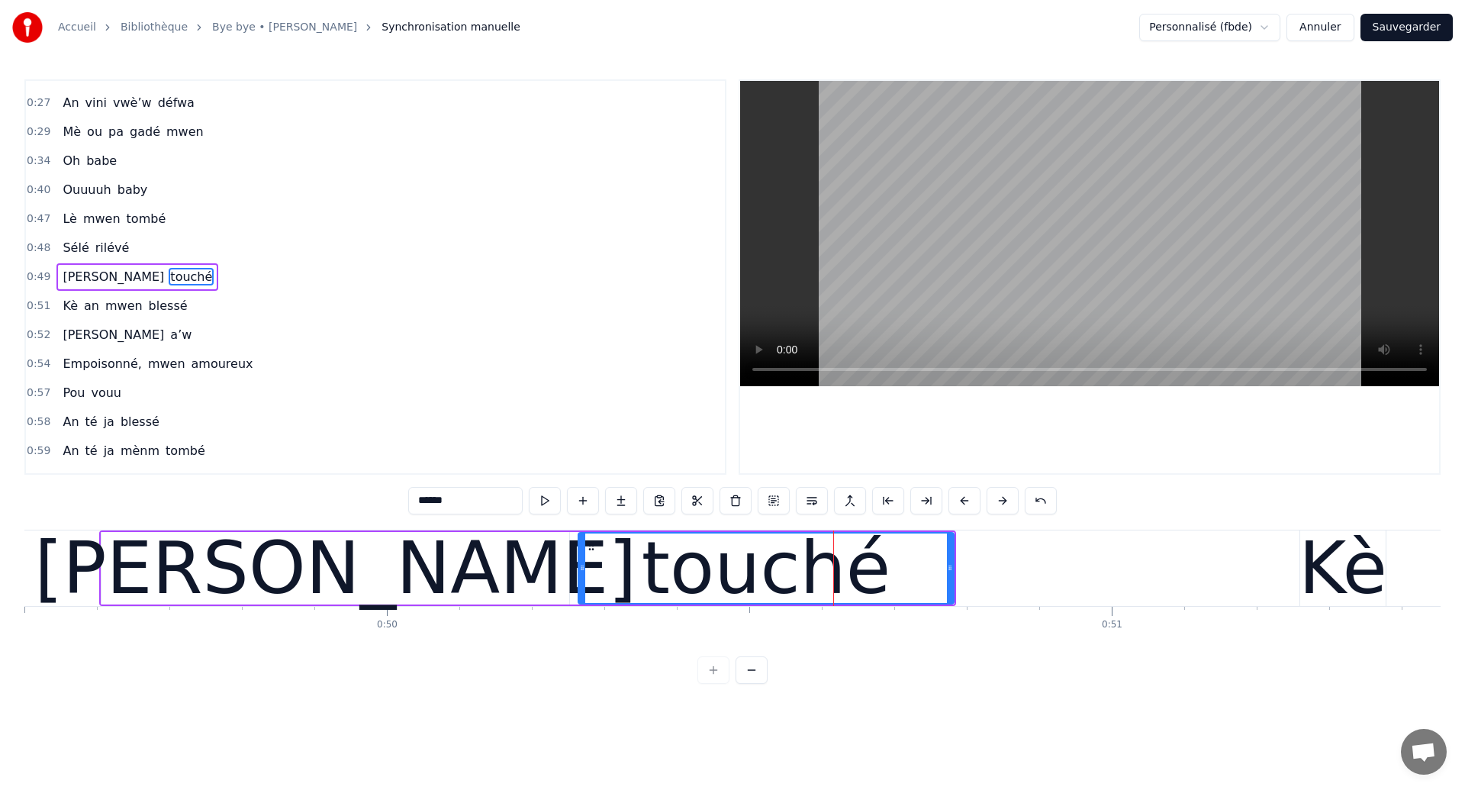
click at [1432, 21] on button "Sauvegarder" at bounding box center [1407, 27] width 92 height 27
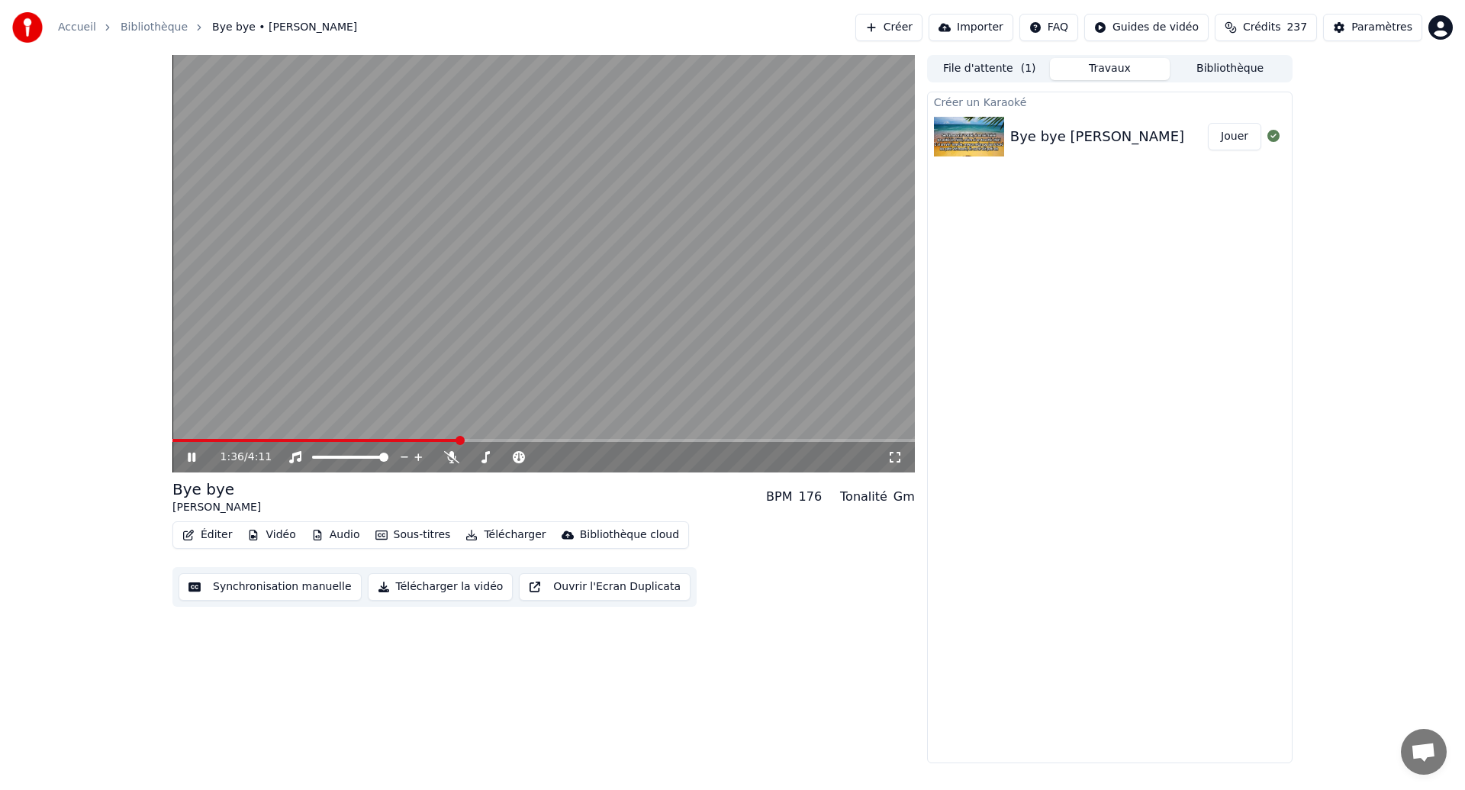
click at [304, 589] on button "Synchronisation manuelle" at bounding box center [270, 586] width 183 height 27
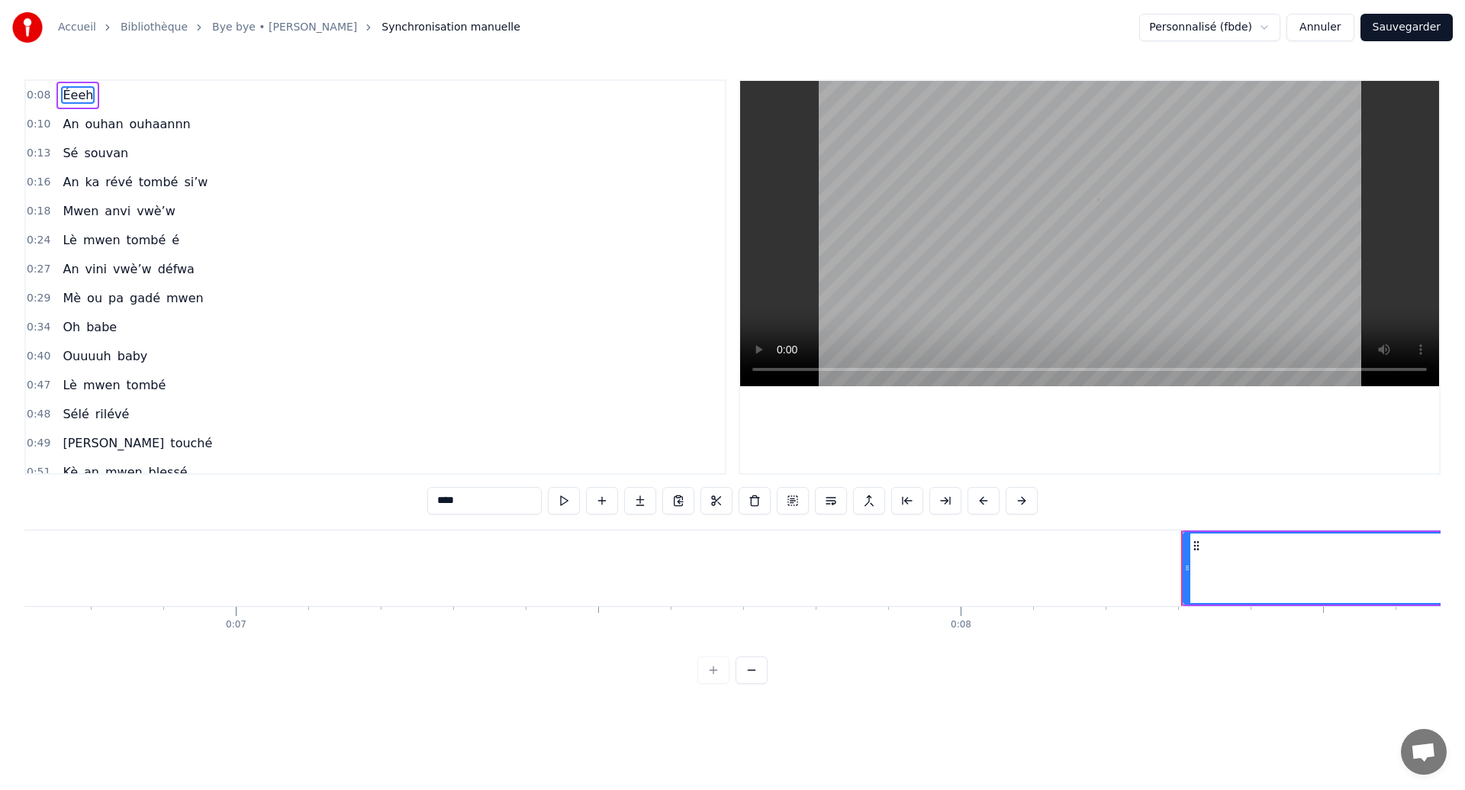
scroll to position [0, 5944]
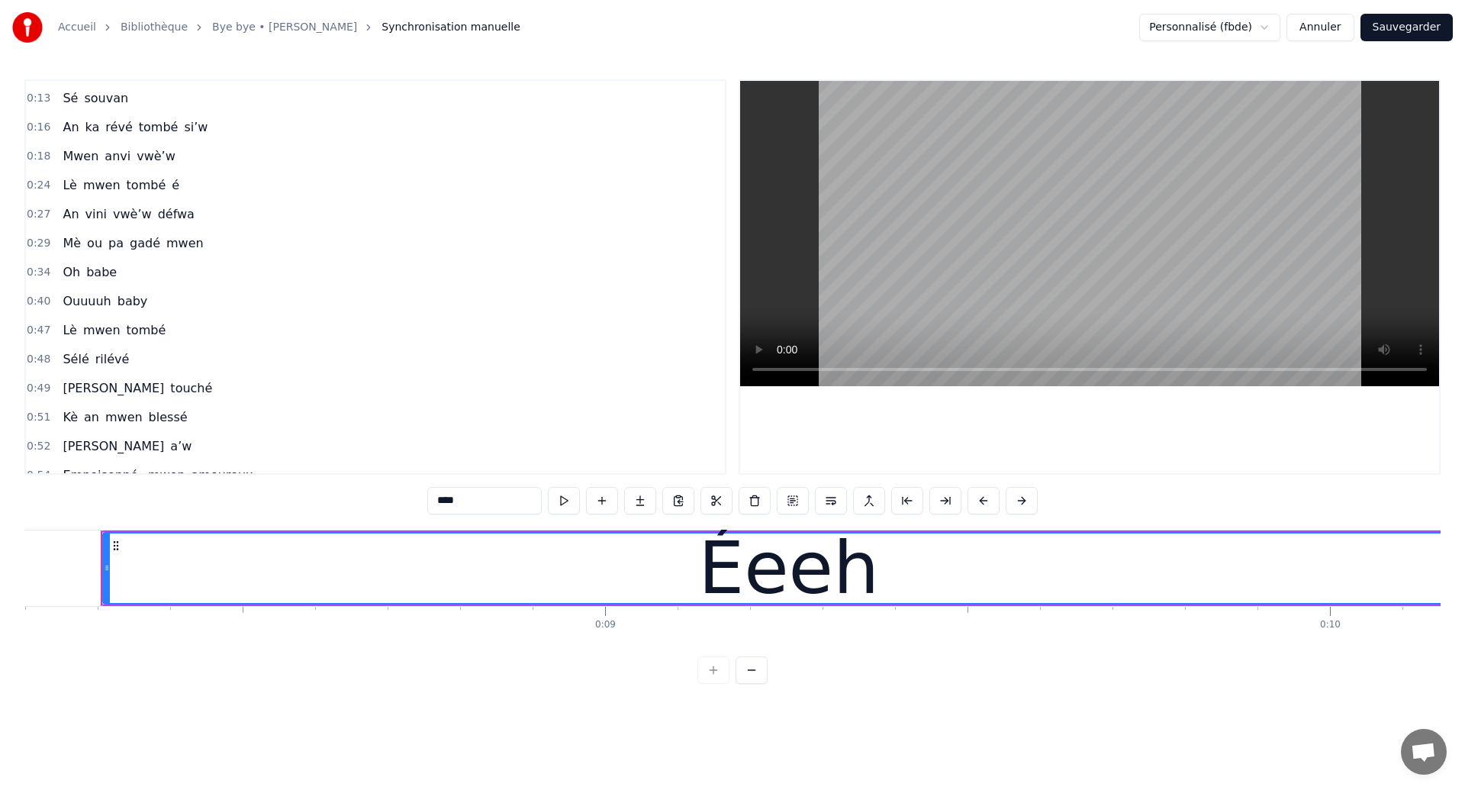
click at [75, 386] on span "[PERSON_NAME]" at bounding box center [113, 388] width 105 height 18
type input "********"
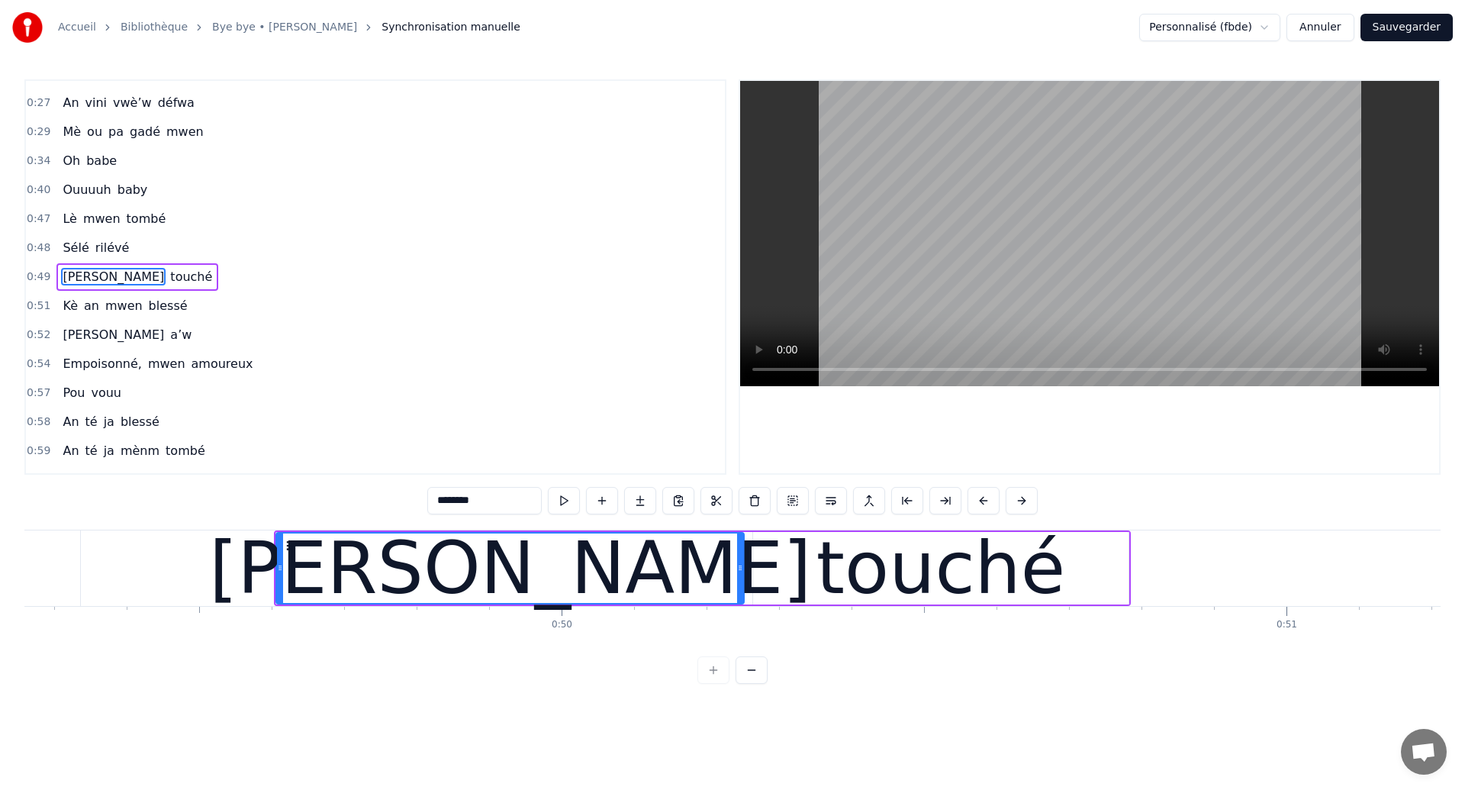
scroll to position [0, 35693]
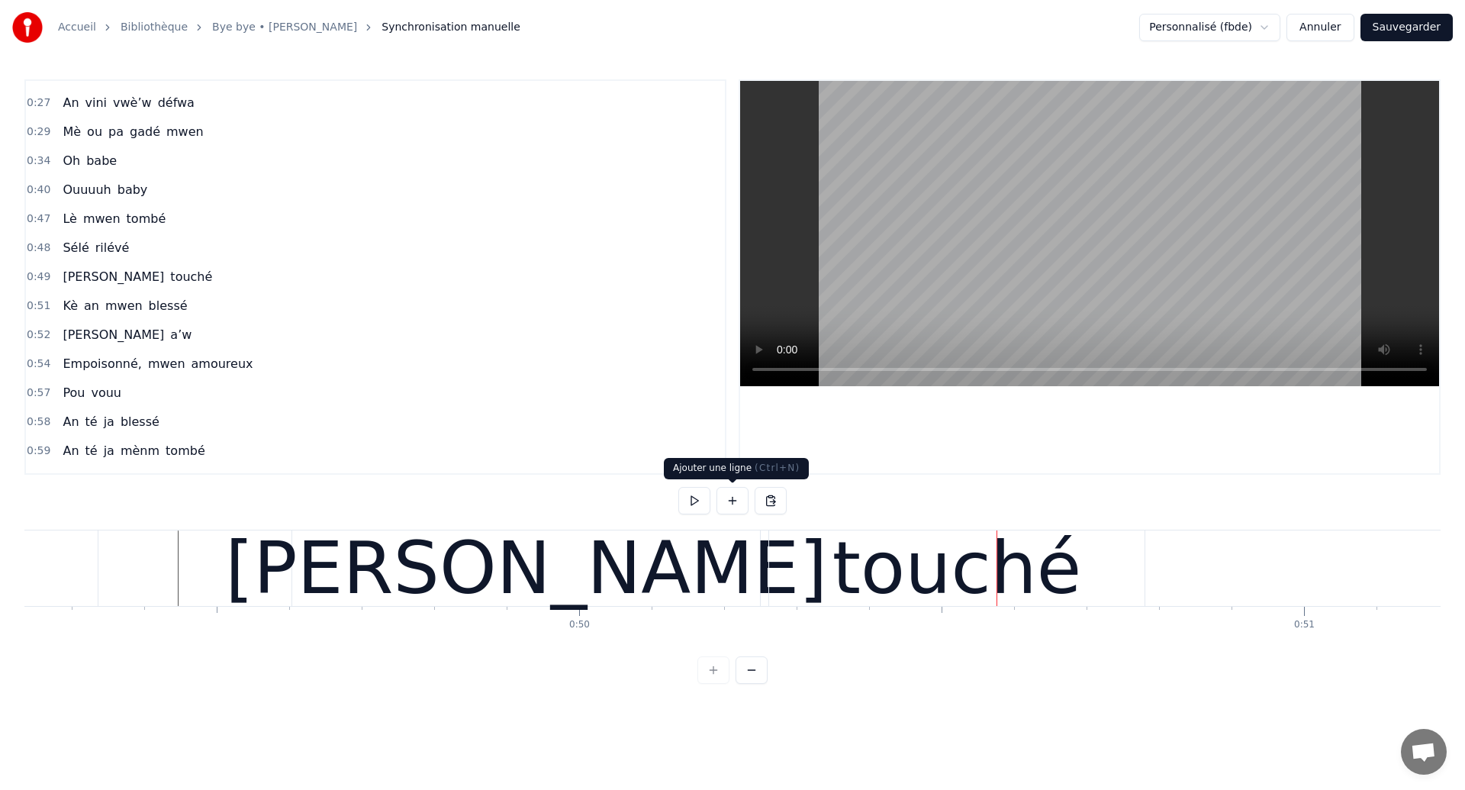
click at [716, 555] on div "[PERSON_NAME]" at bounding box center [526, 568] width 468 height 76
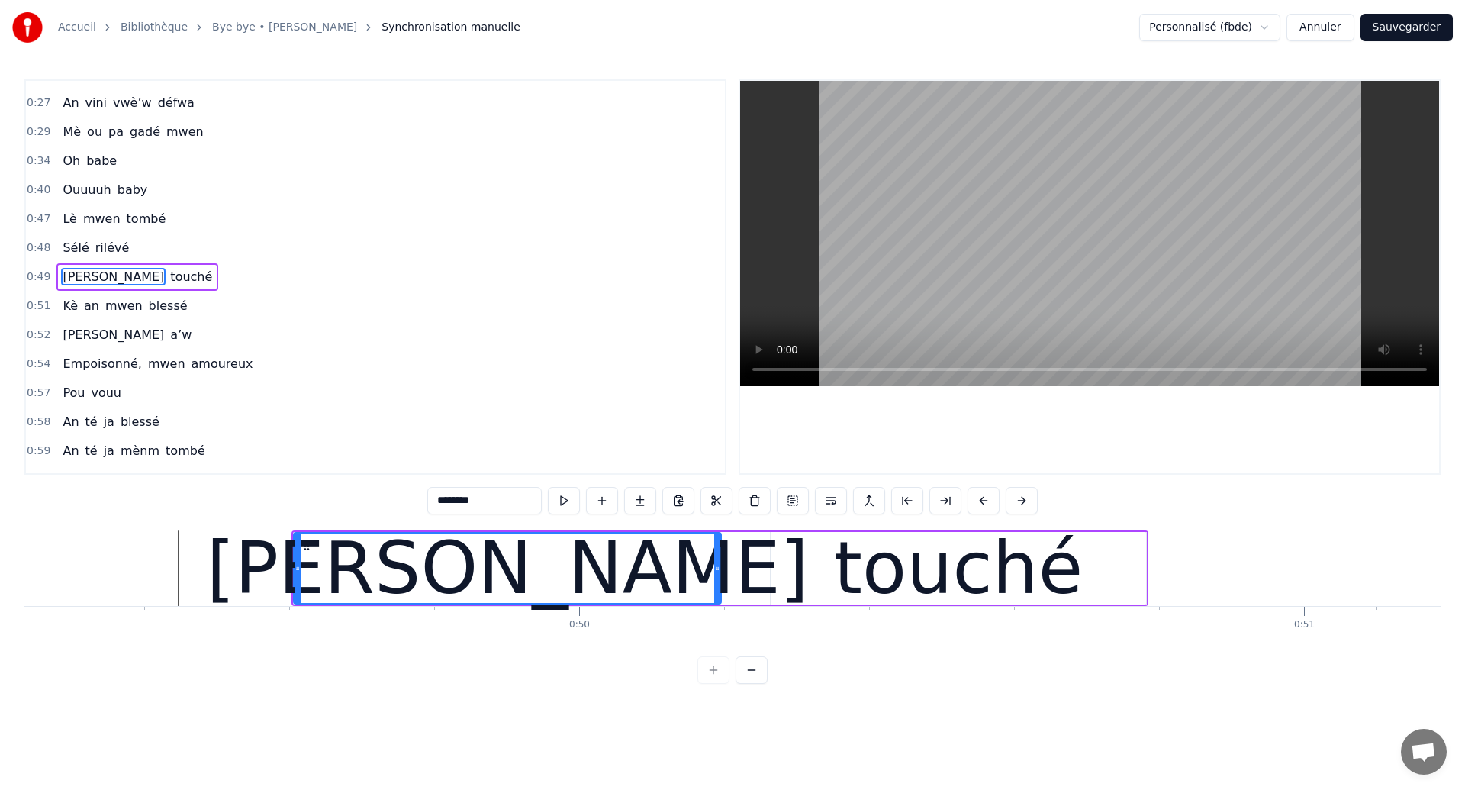
drag, startPoint x: 759, startPoint y: 578, endPoint x: 718, endPoint y: 581, distance: 40.6
click at [718, 581] on div at bounding box center [717, 567] width 6 height 69
click at [831, 567] on div "touché" at bounding box center [958, 568] width 375 height 72
type input "******"
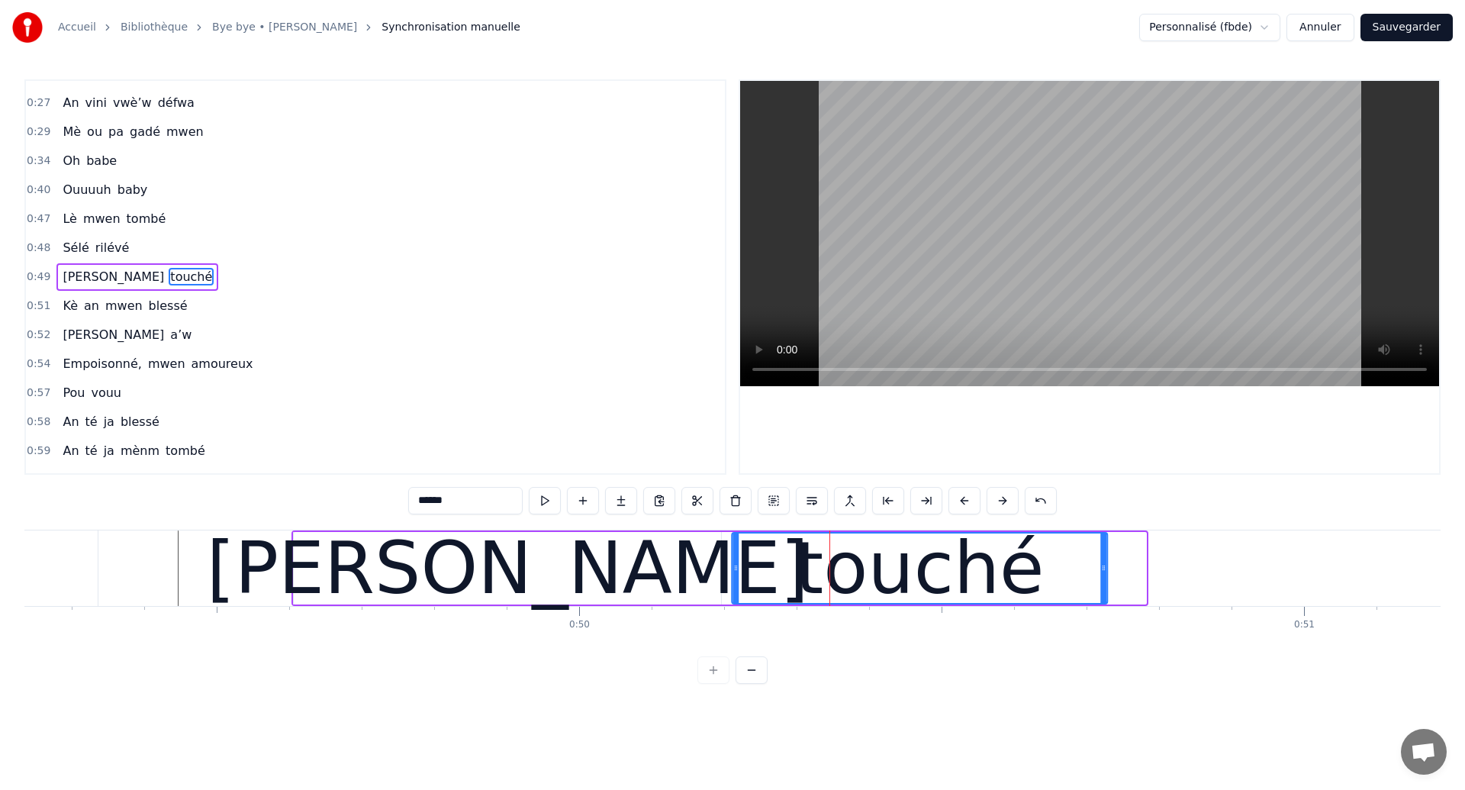
drag, startPoint x: 781, startPoint y: 543, endPoint x: 742, endPoint y: 559, distance: 42.1
click at [742, 559] on div "touché" at bounding box center [920, 567] width 374 height 69
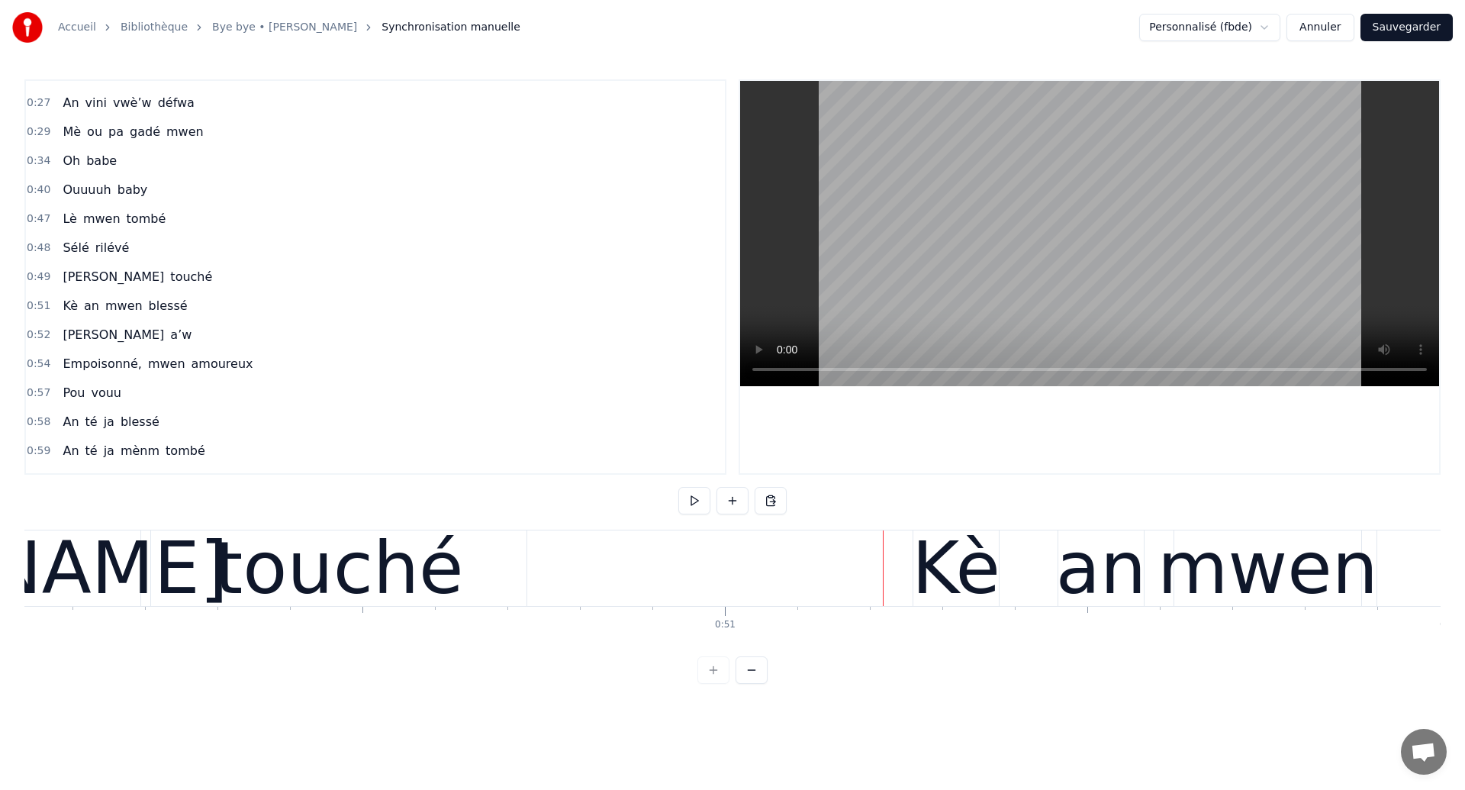
scroll to position [0, 36266]
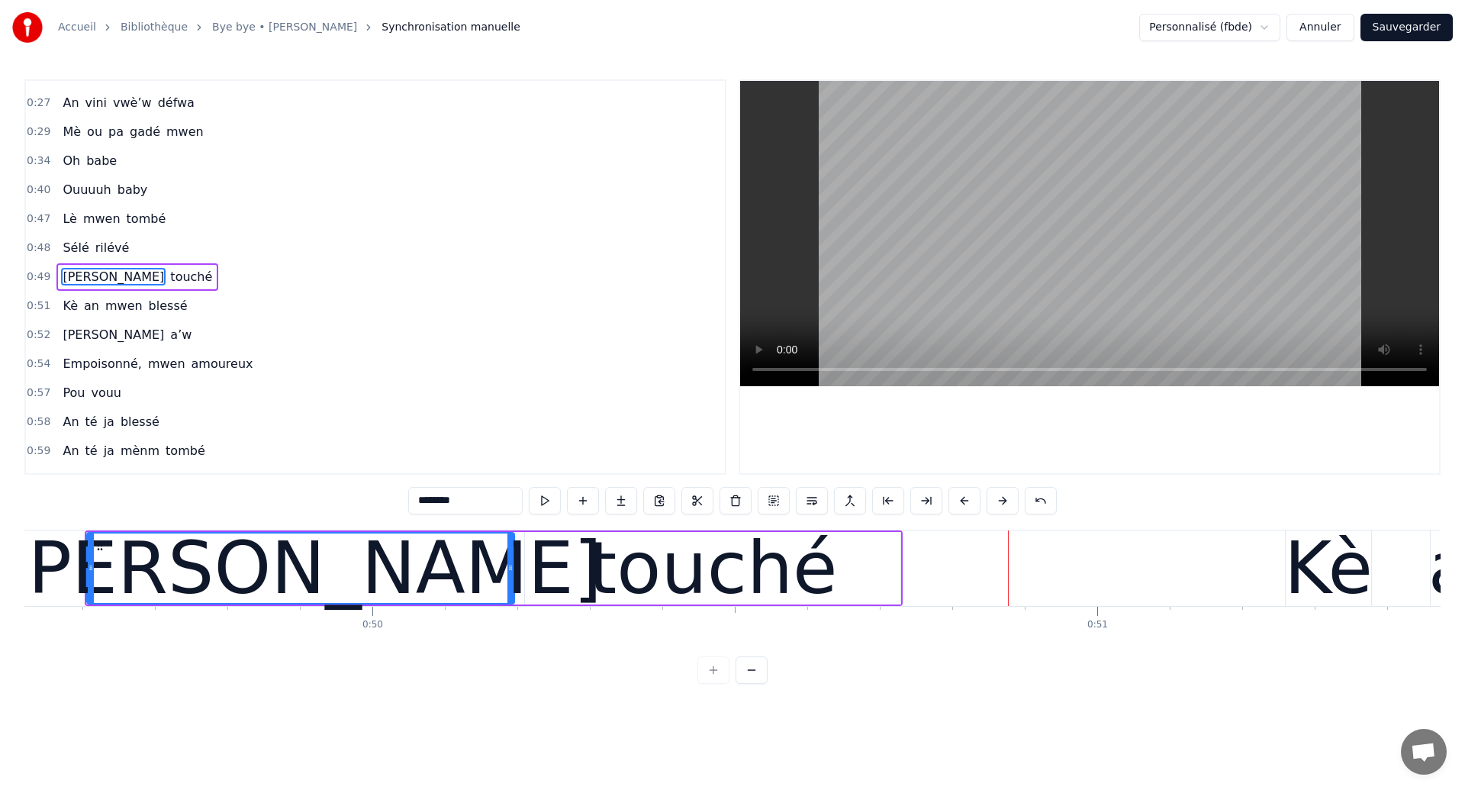
scroll to position [0, 35828]
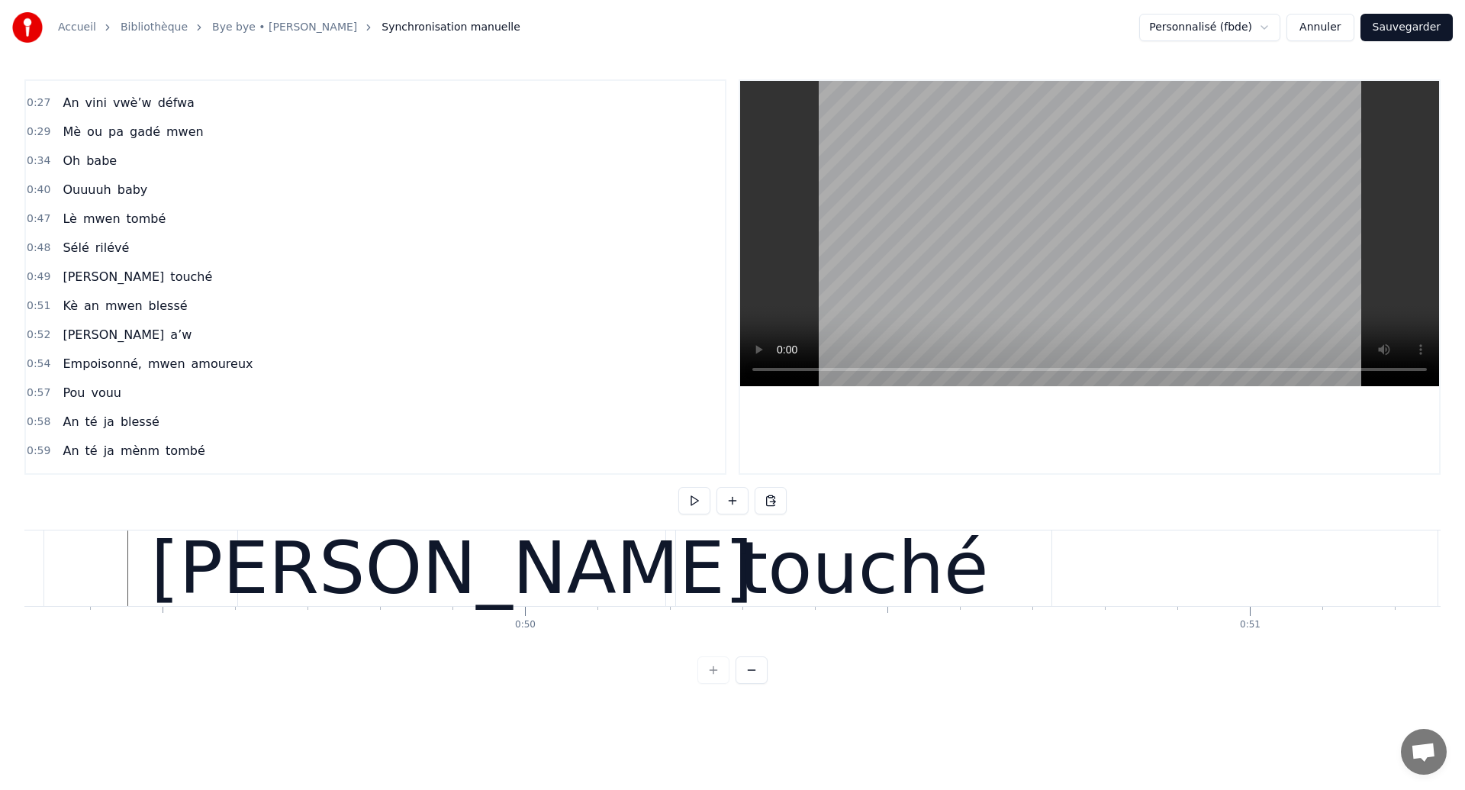
scroll to position [0, 35689]
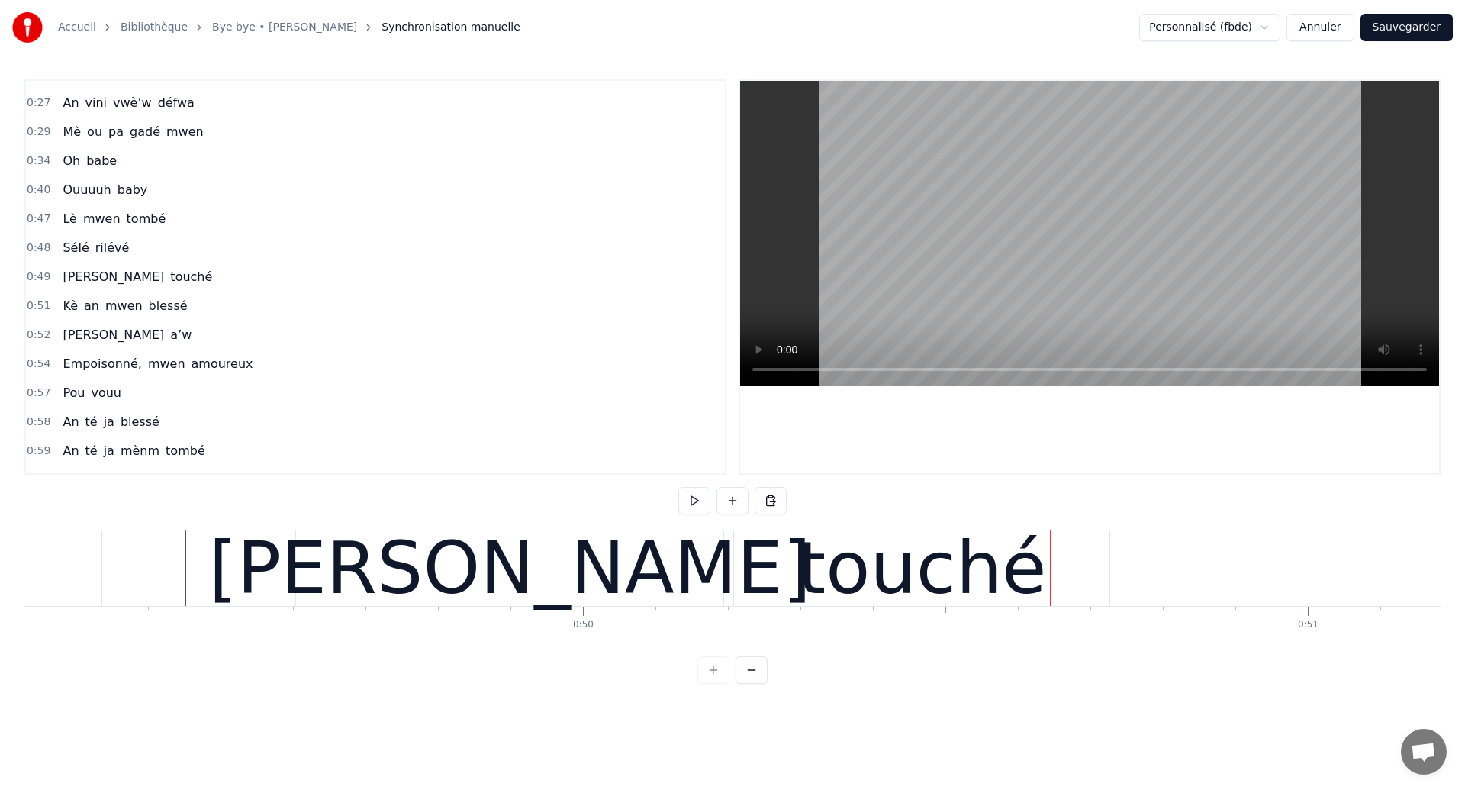
click at [773, 551] on div "touché" at bounding box center [921, 568] width 375 height 76
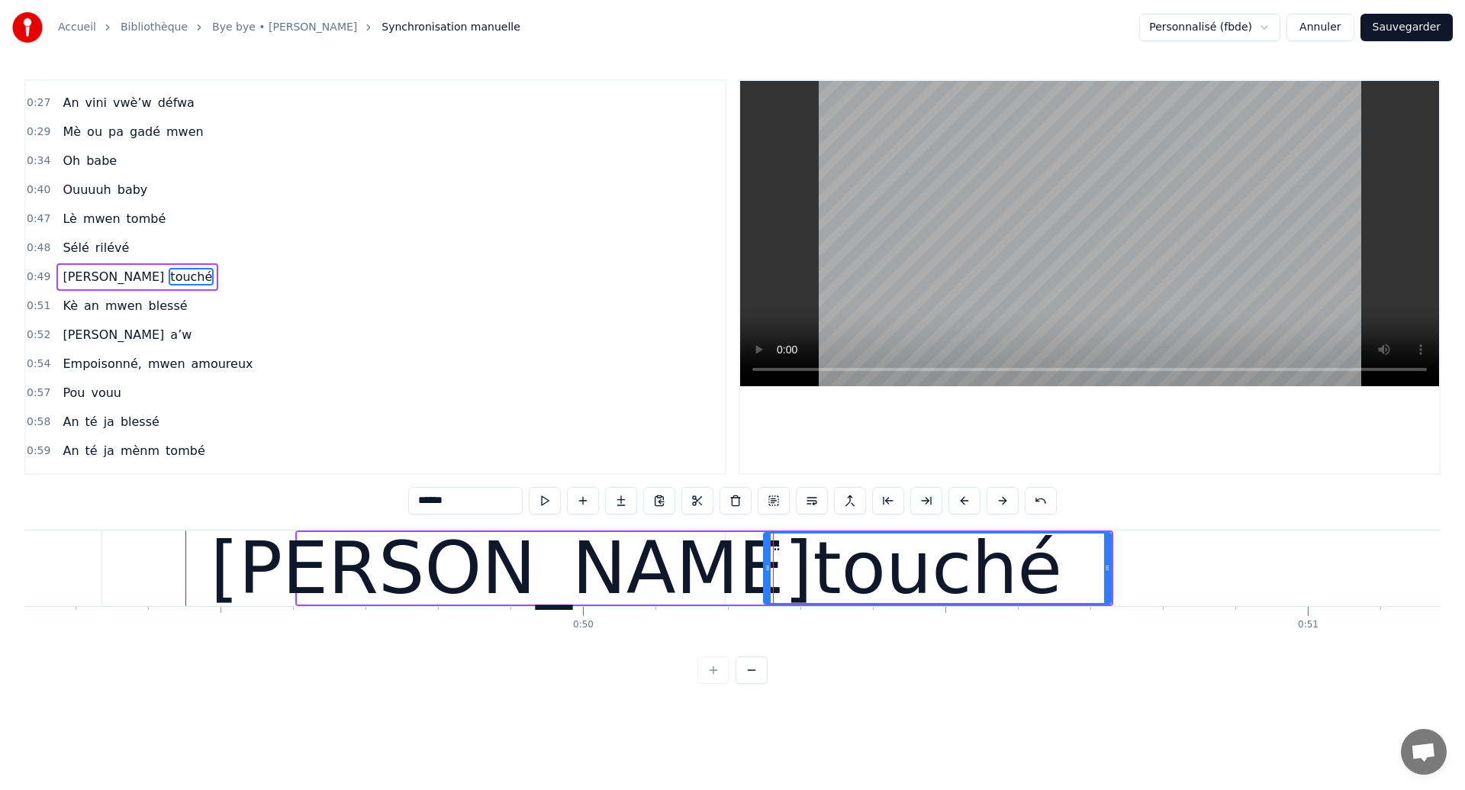
drag, startPoint x: 741, startPoint y: 575, endPoint x: 769, endPoint y: 585, distance: 30.2
click at [769, 585] on div at bounding box center [768, 567] width 6 height 69
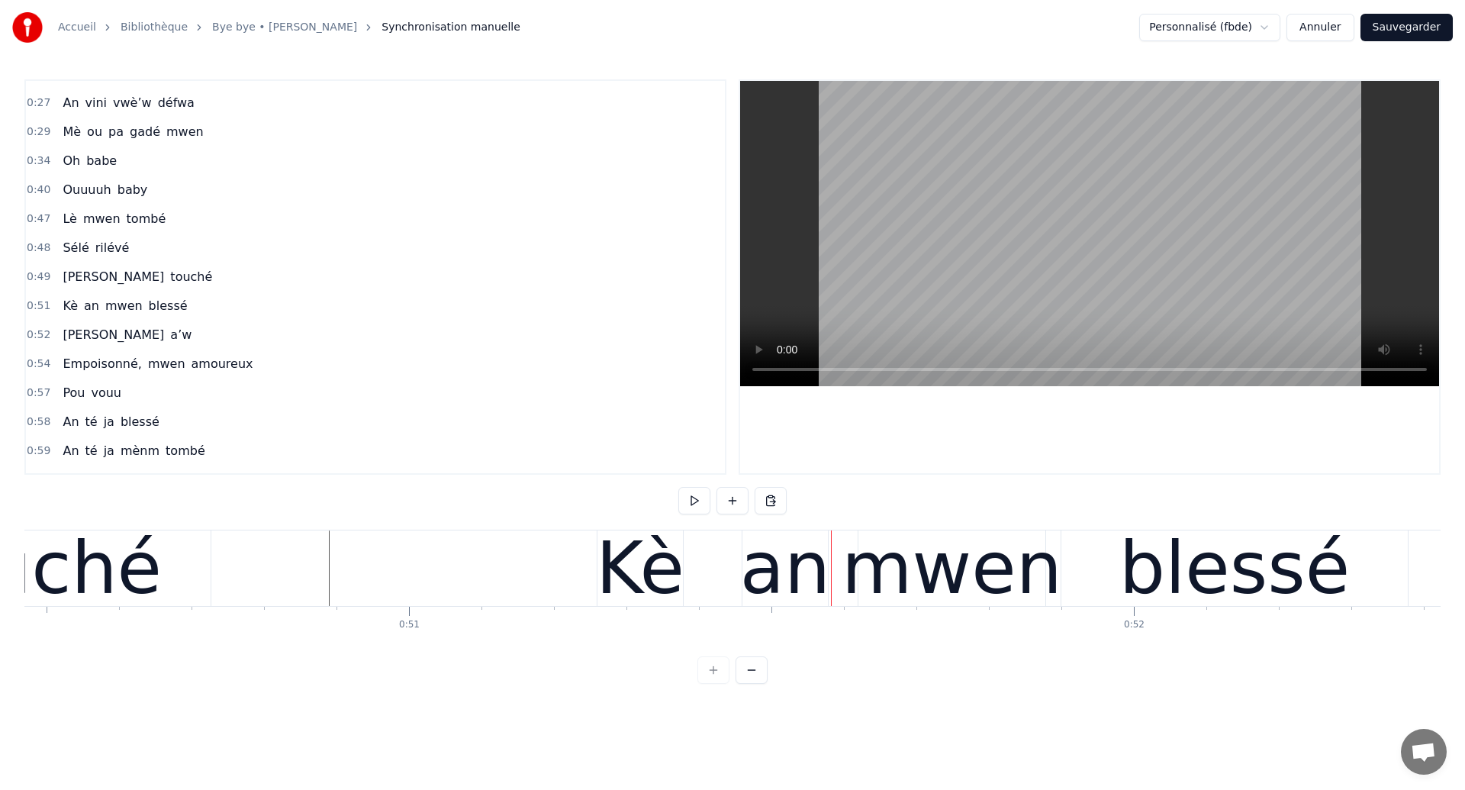
scroll to position [0, 36514]
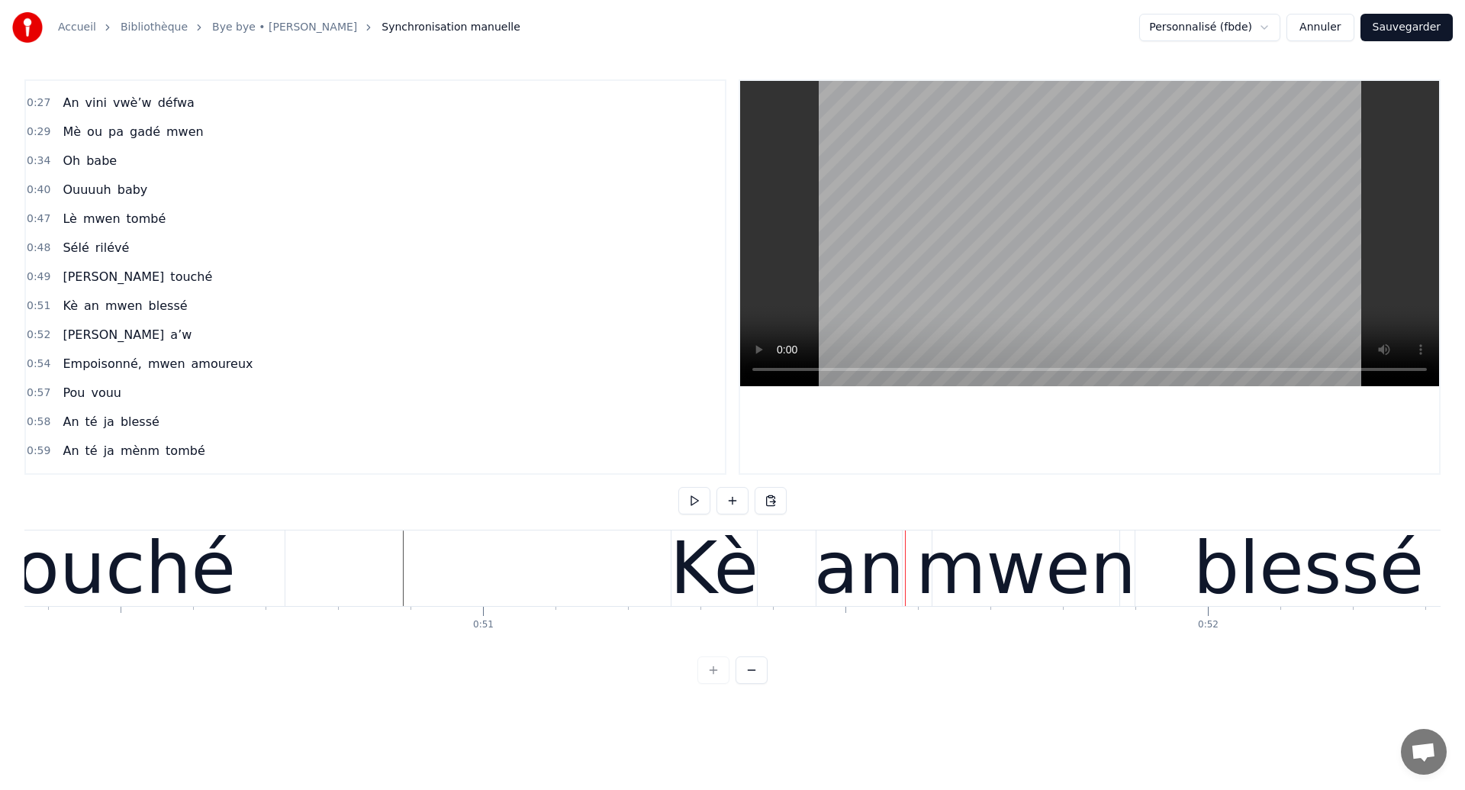
click at [164, 594] on div "touché" at bounding box center [111, 568] width 249 height 109
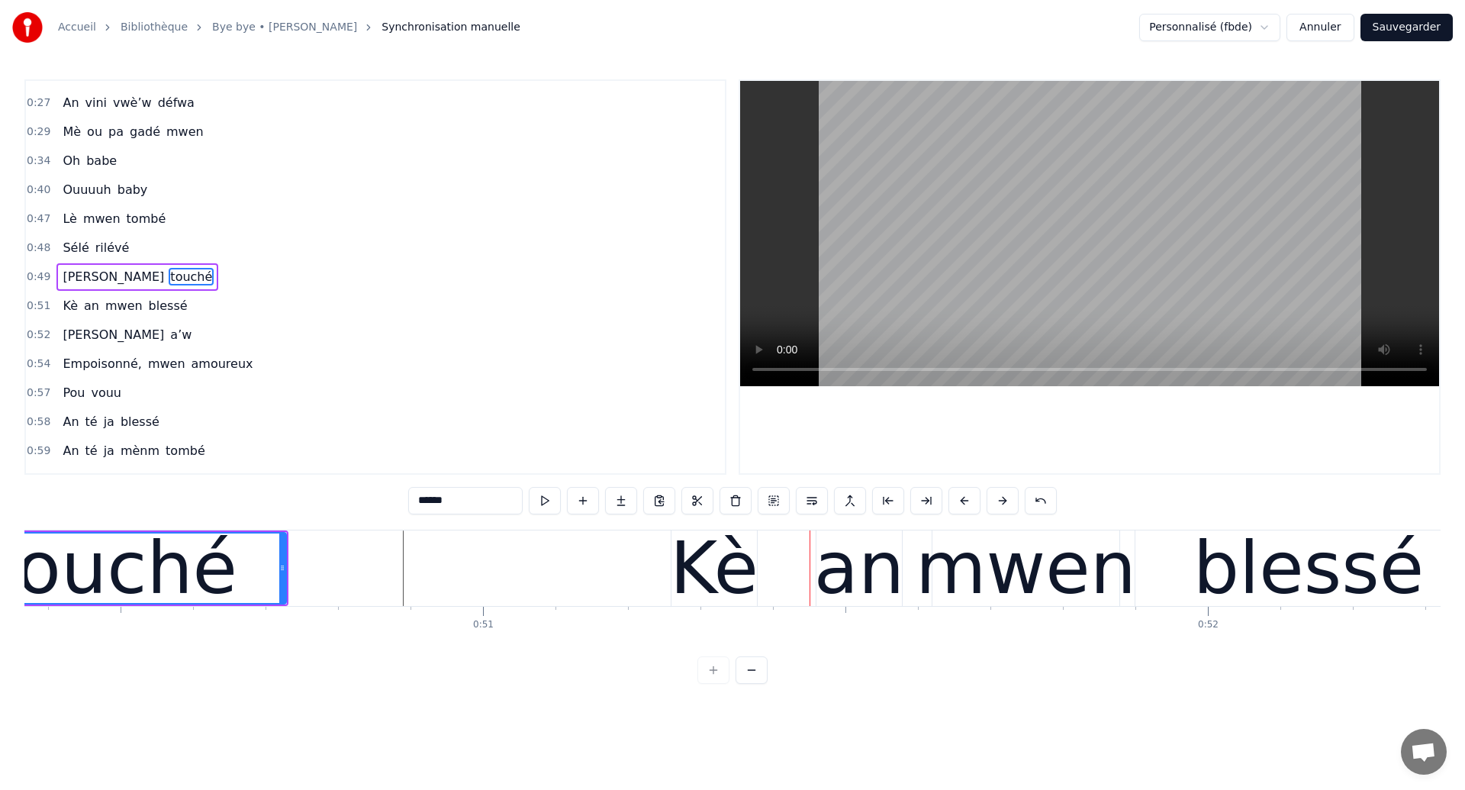
click at [920, 580] on div "Kè an mwen blessé" at bounding box center [1078, 568] width 815 height 76
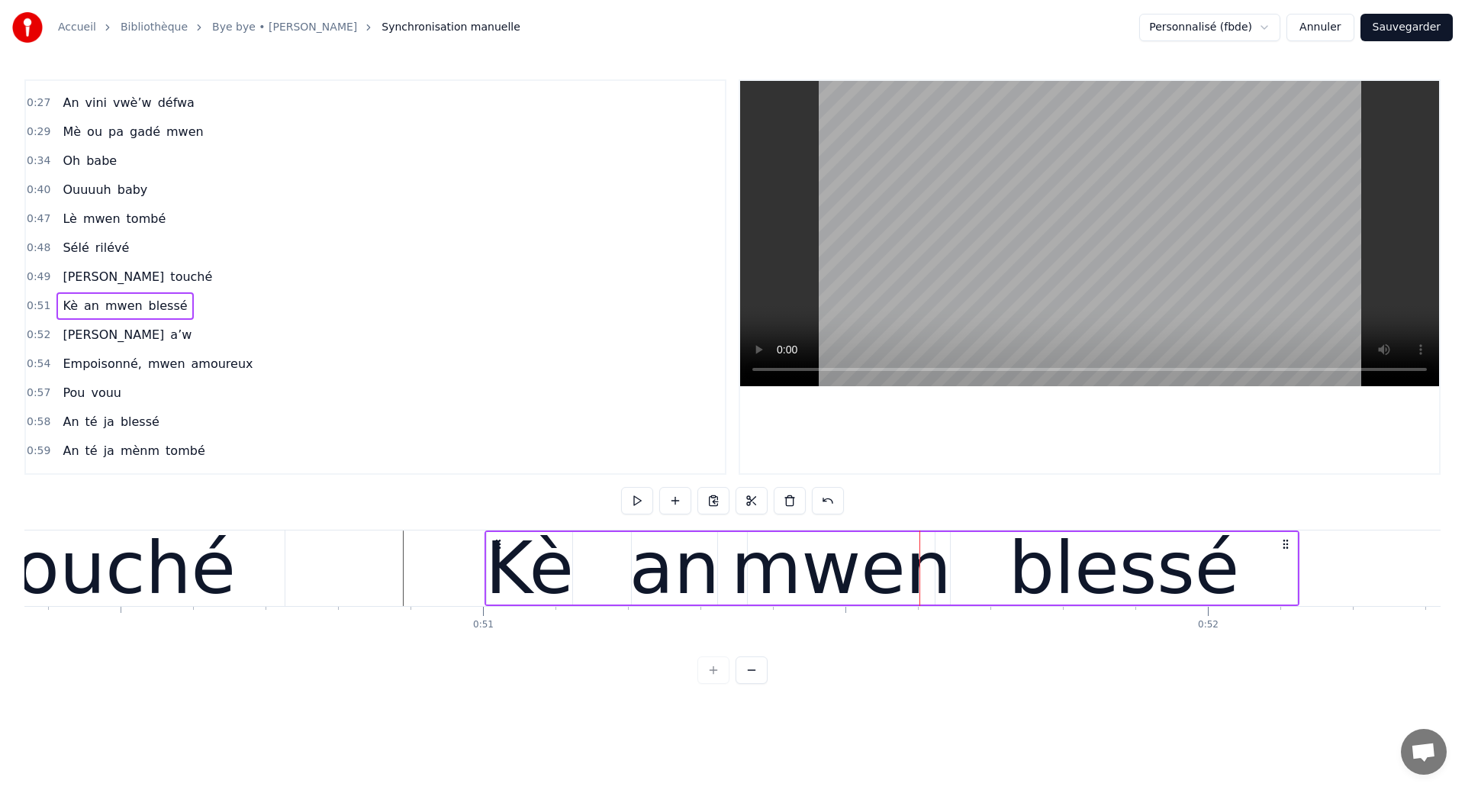
drag, startPoint x: 685, startPoint y: 542, endPoint x: 499, endPoint y: 551, distance: 186.4
click at [499, 551] on div "Kè an mwen blessé" at bounding box center [892, 568] width 815 height 76
click at [69, 572] on div "touché" at bounding box center [111, 568] width 249 height 109
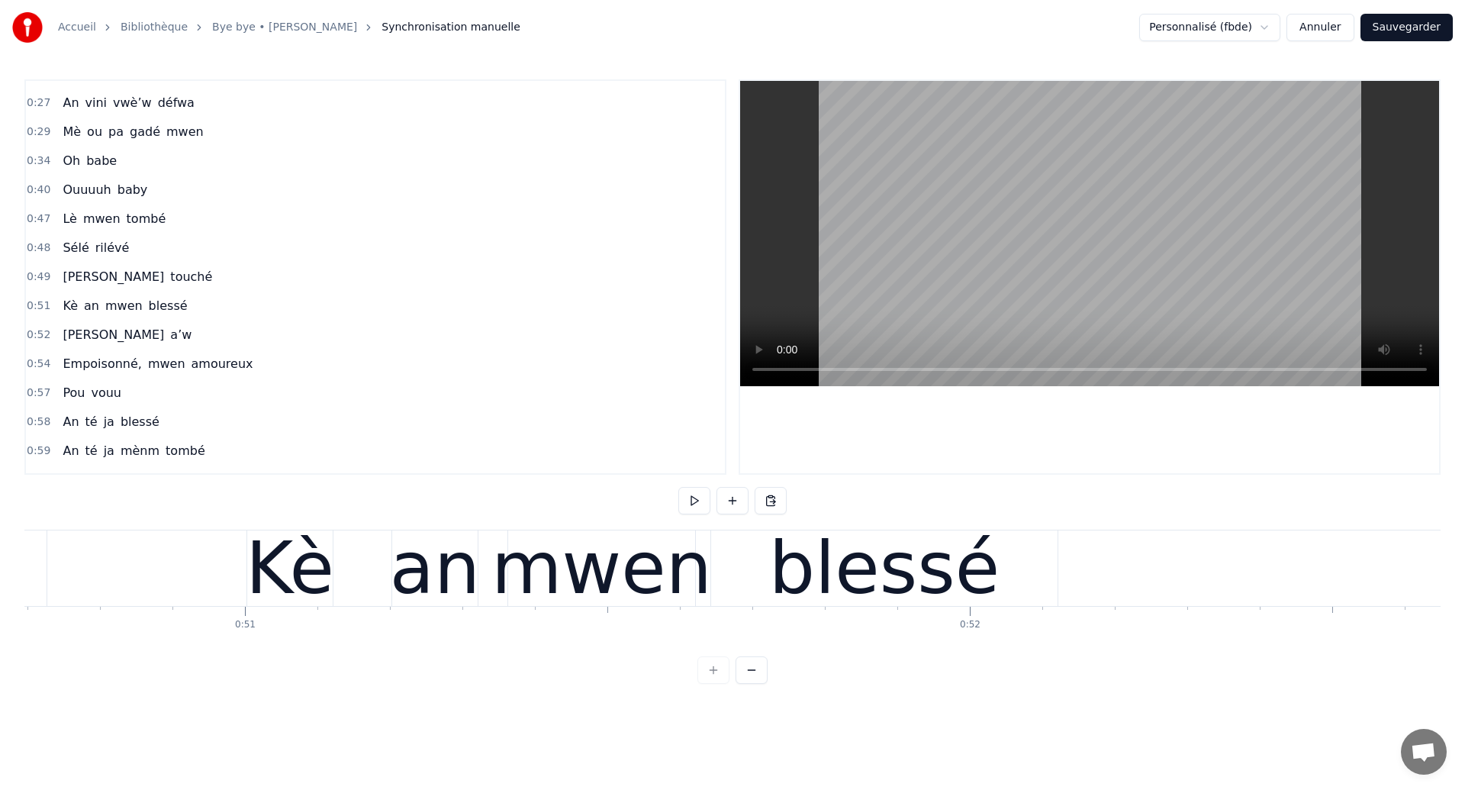
scroll to position [0, 36649]
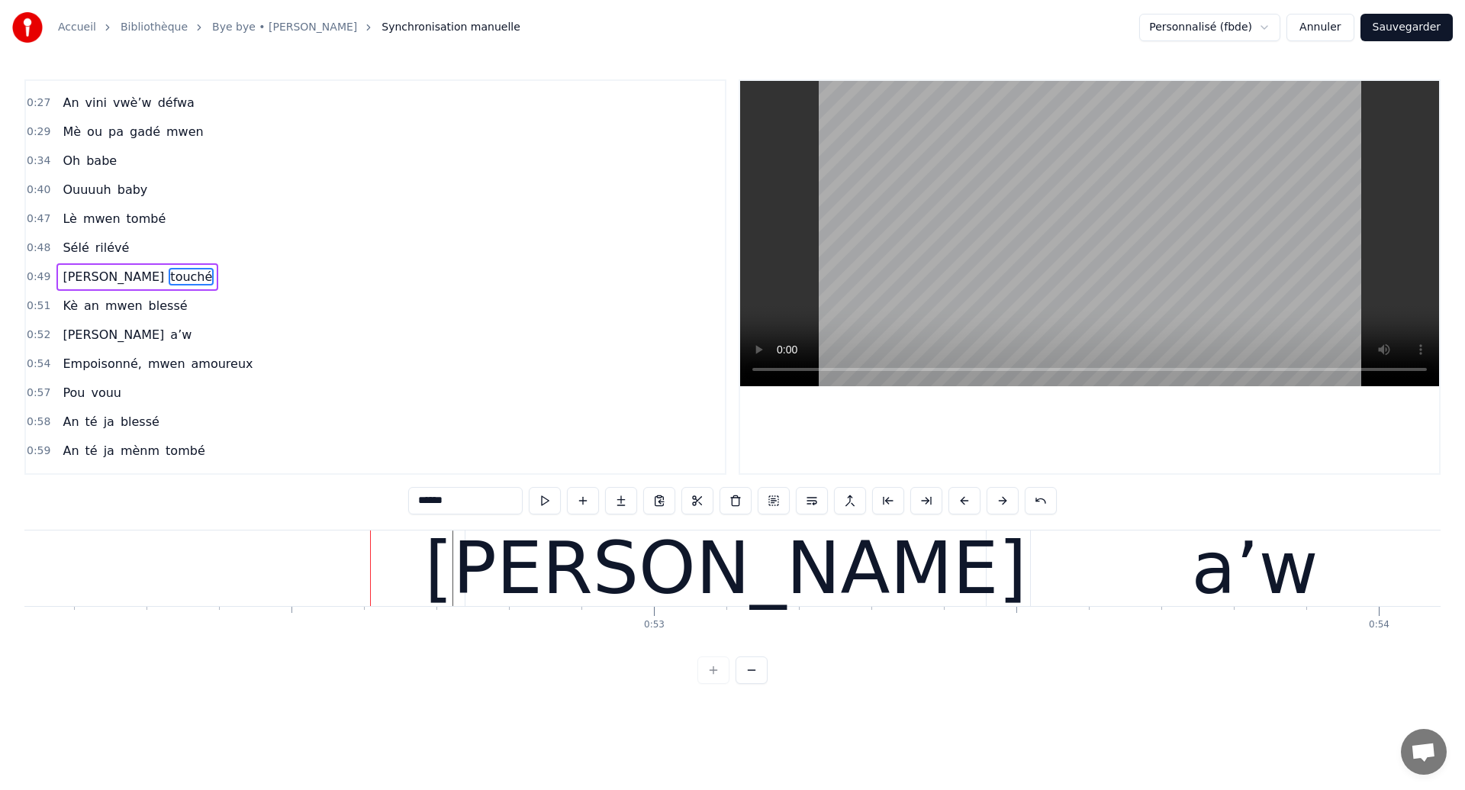
scroll to position [0, 38062]
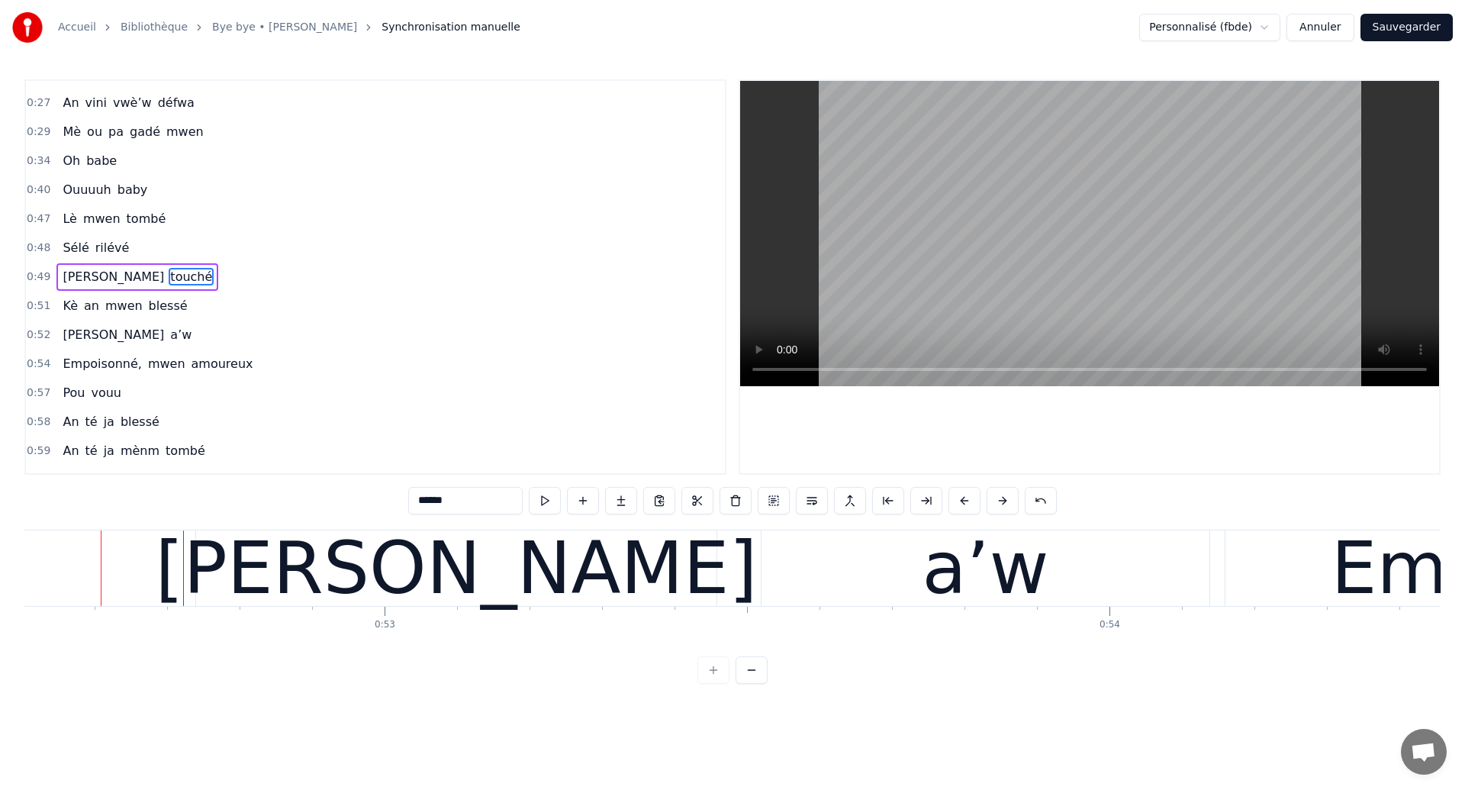
click at [520, 560] on div "[PERSON_NAME]" at bounding box center [456, 568] width 602 height 109
type input "********"
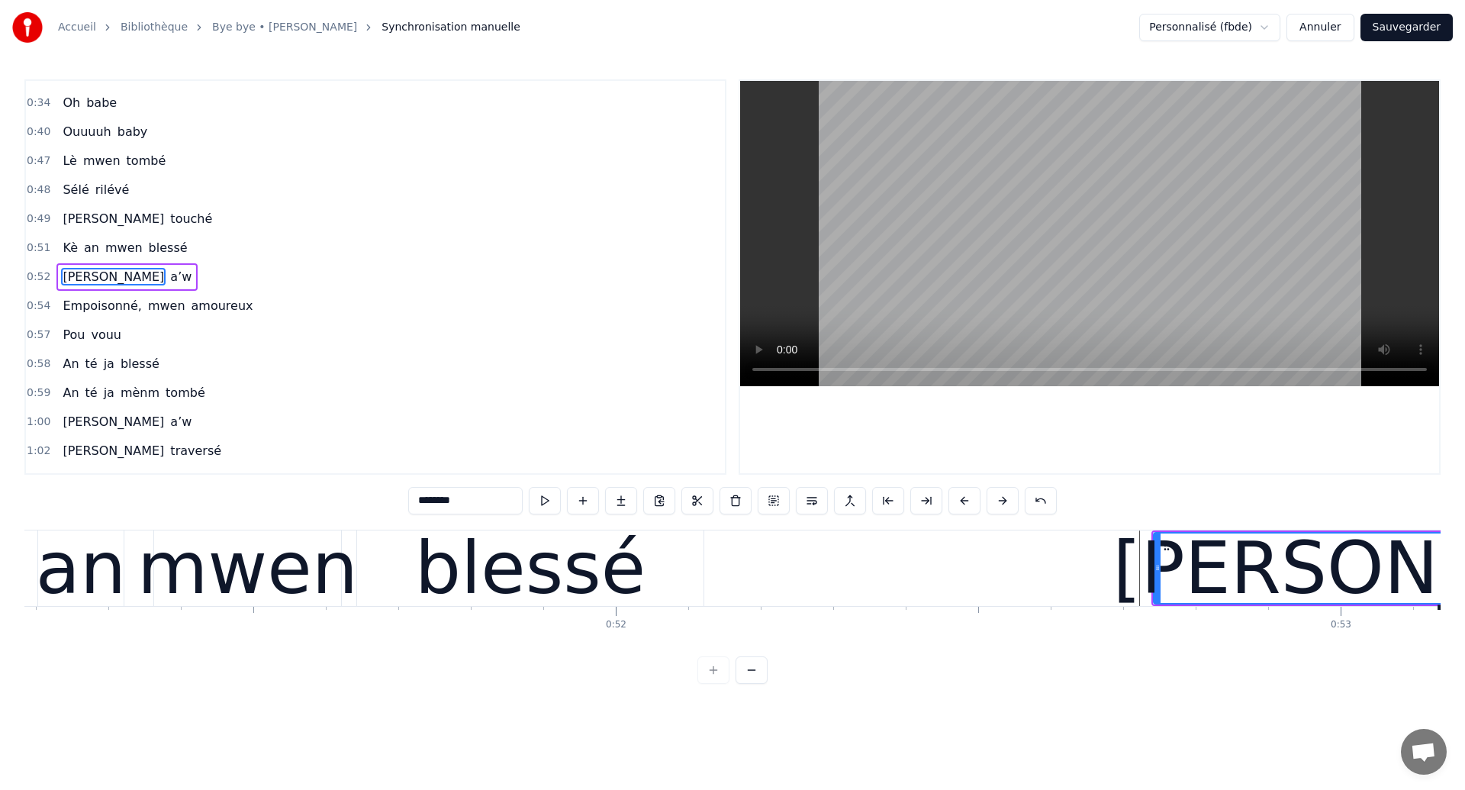
scroll to position [0, 36937]
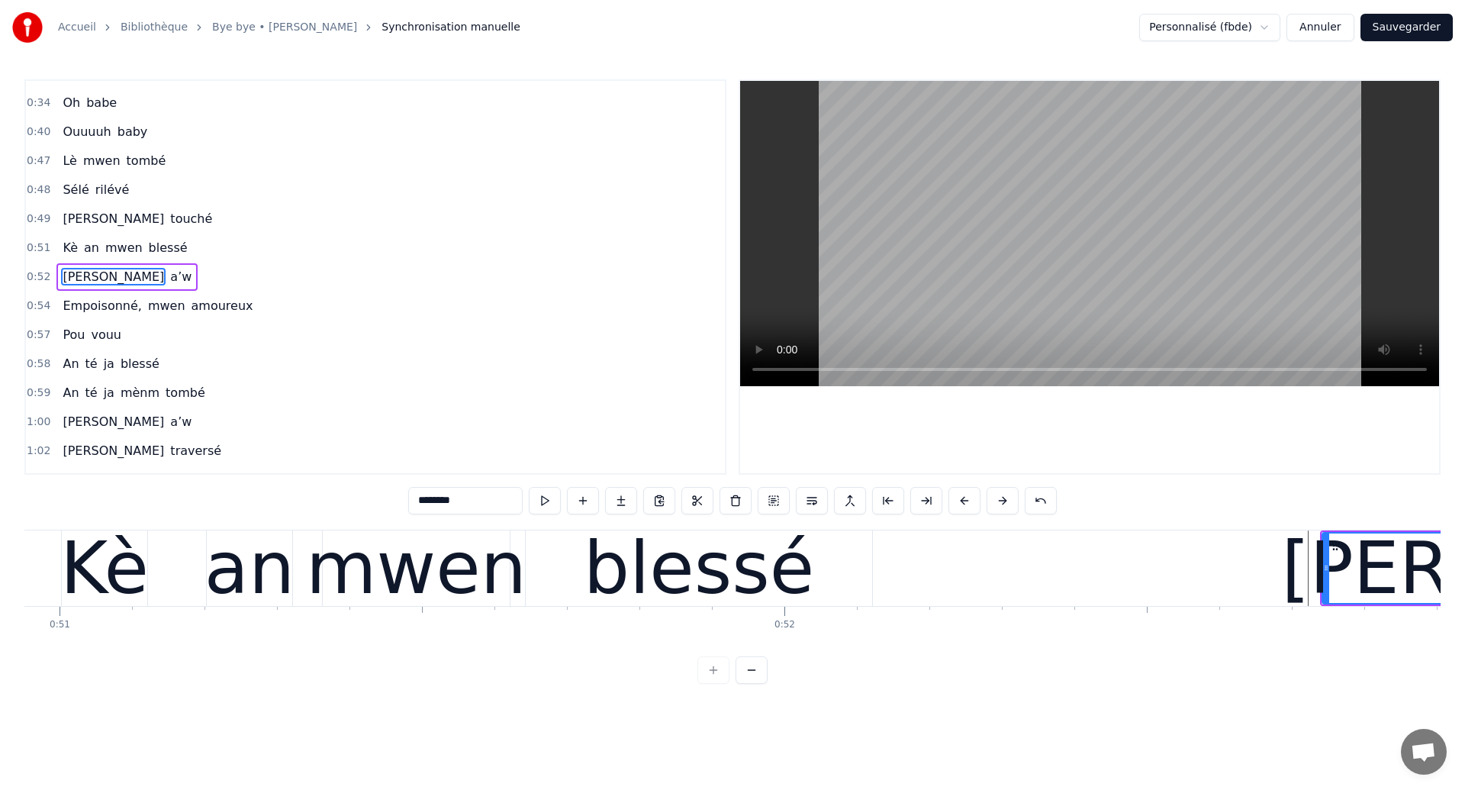
click at [196, 597] on div "Kè an mwen blessé" at bounding box center [468, 568] width 815 height 76
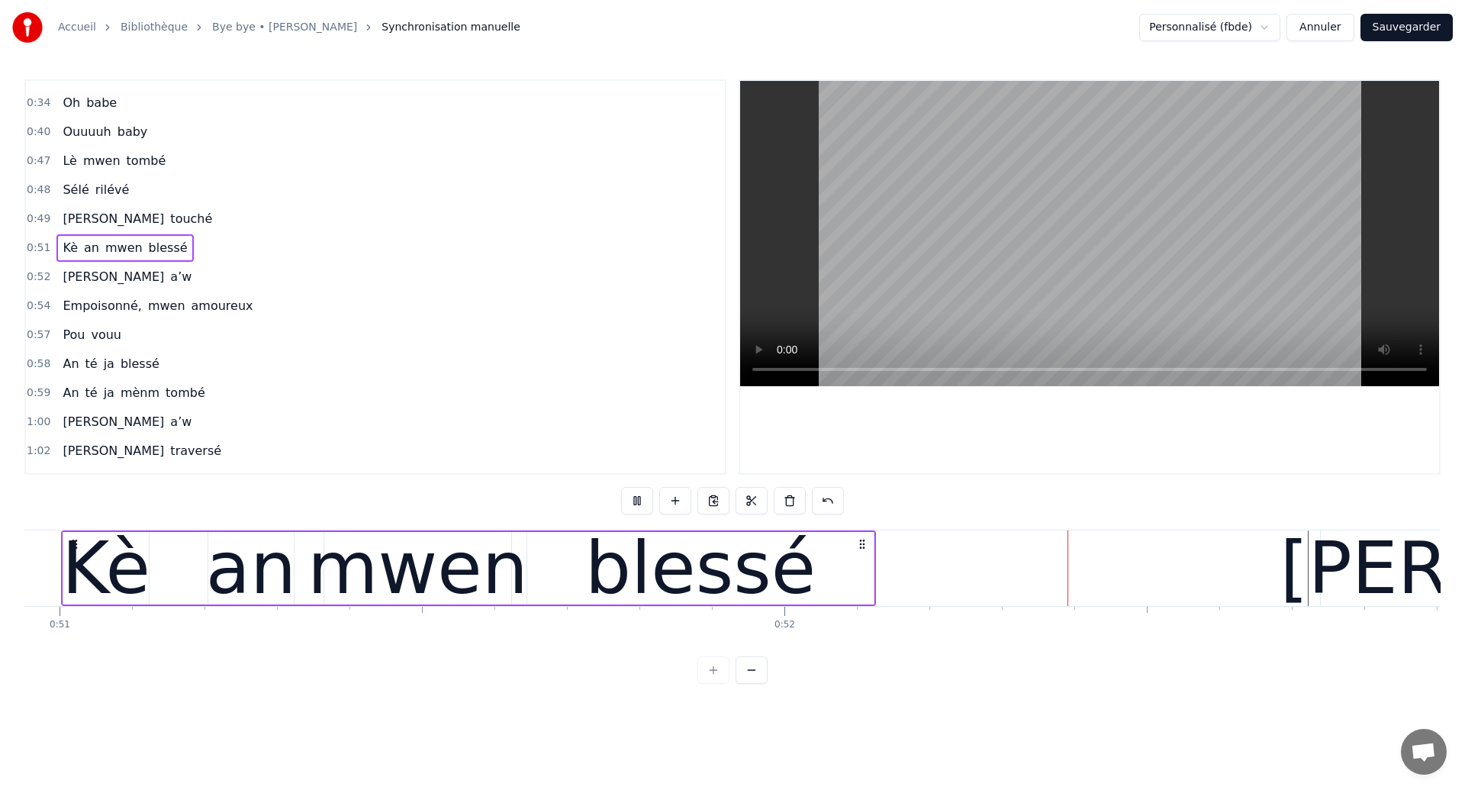
click at [694, 587] on div "blessé" at bounding box center [700, 568] width 231 height 109
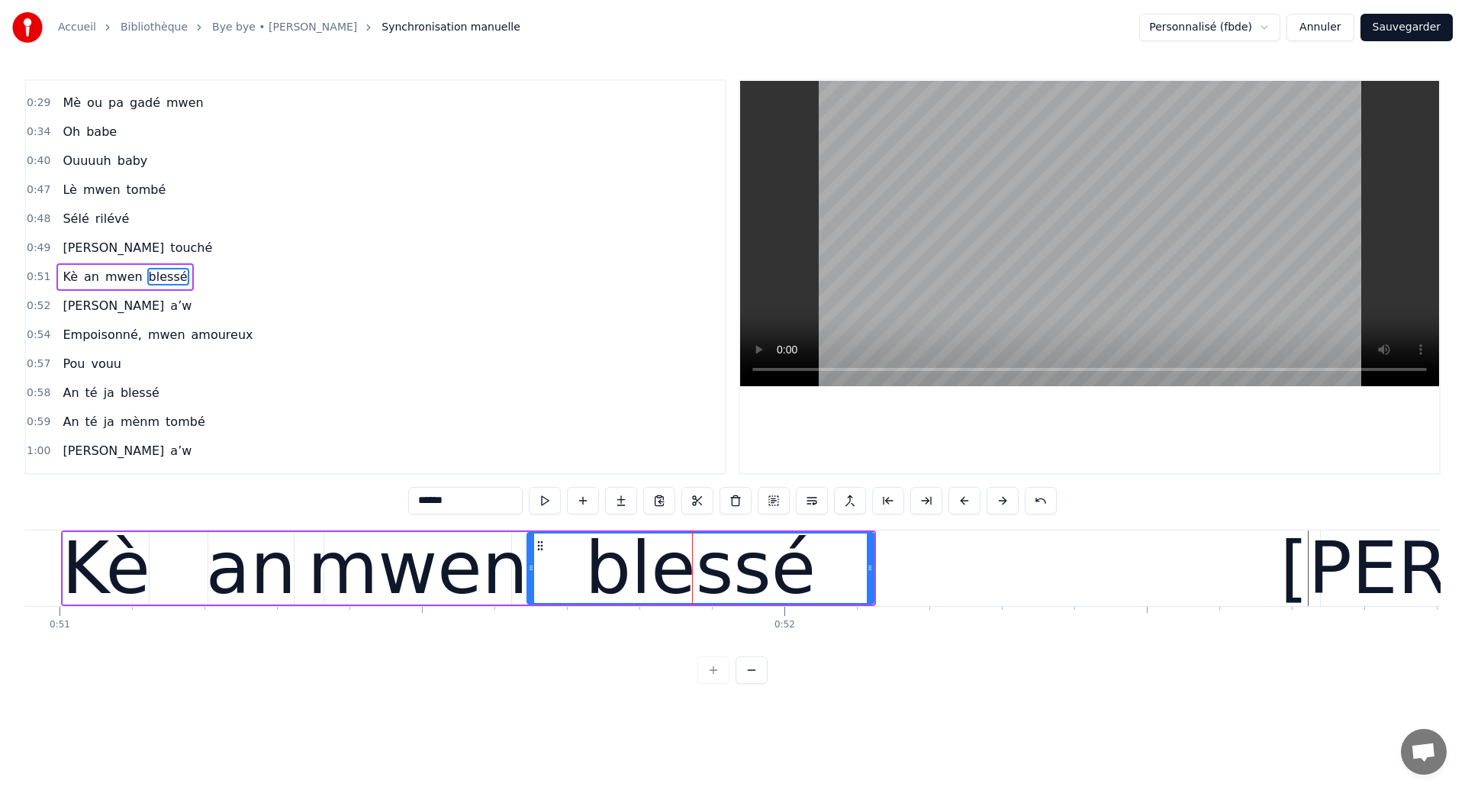
click at [233, 594] on div "an" at bounding box center [251, 568] width 90 height 109
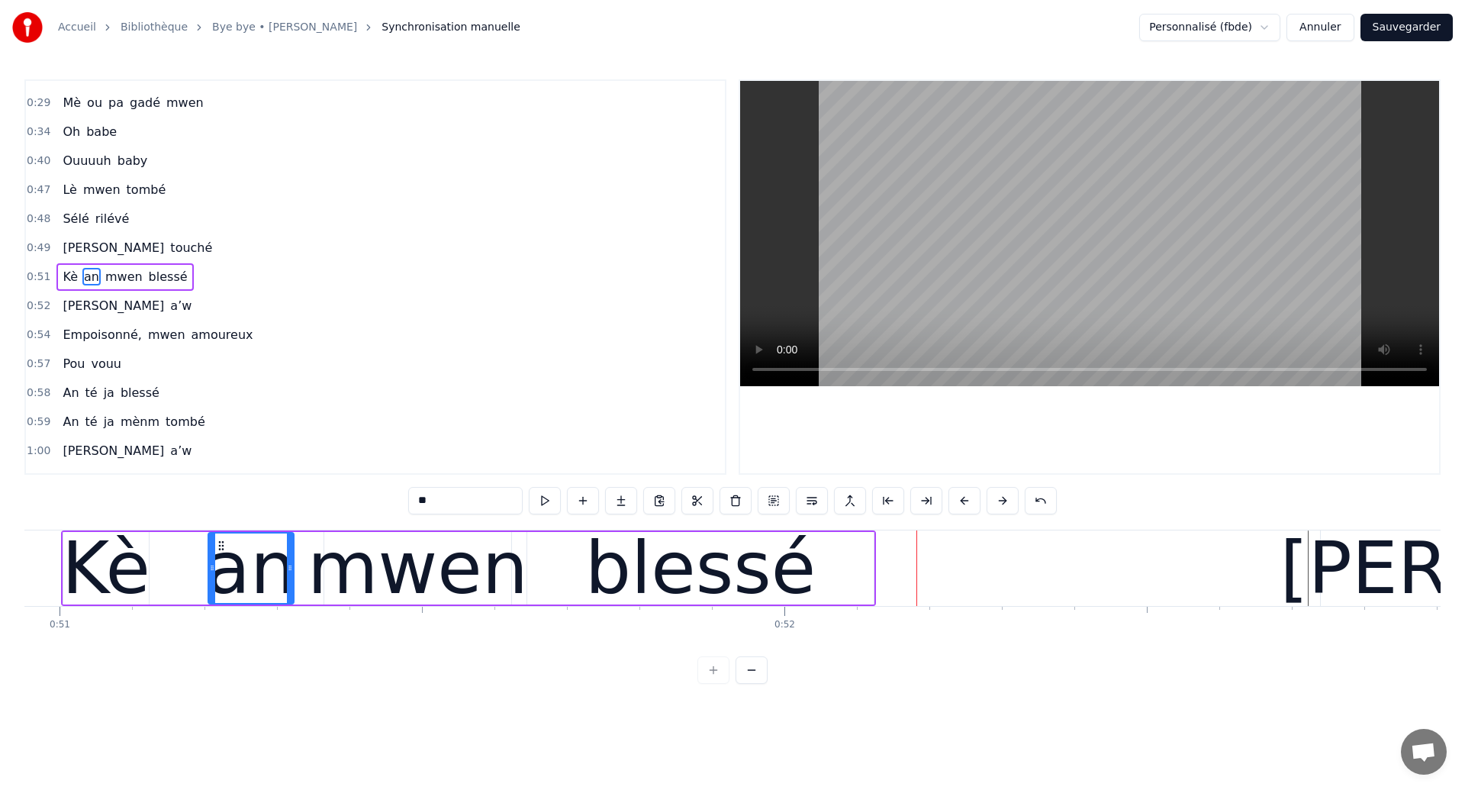
click at [213, 572] on icon at bounding box center [212, 568] width 6 height 12
click at [134, 589] on div "Kè" at bounding box center [106, 568] width 89 height 109
click at [485, 577] on div "mwen" at bounding box center [418, 568] width 221 height 109
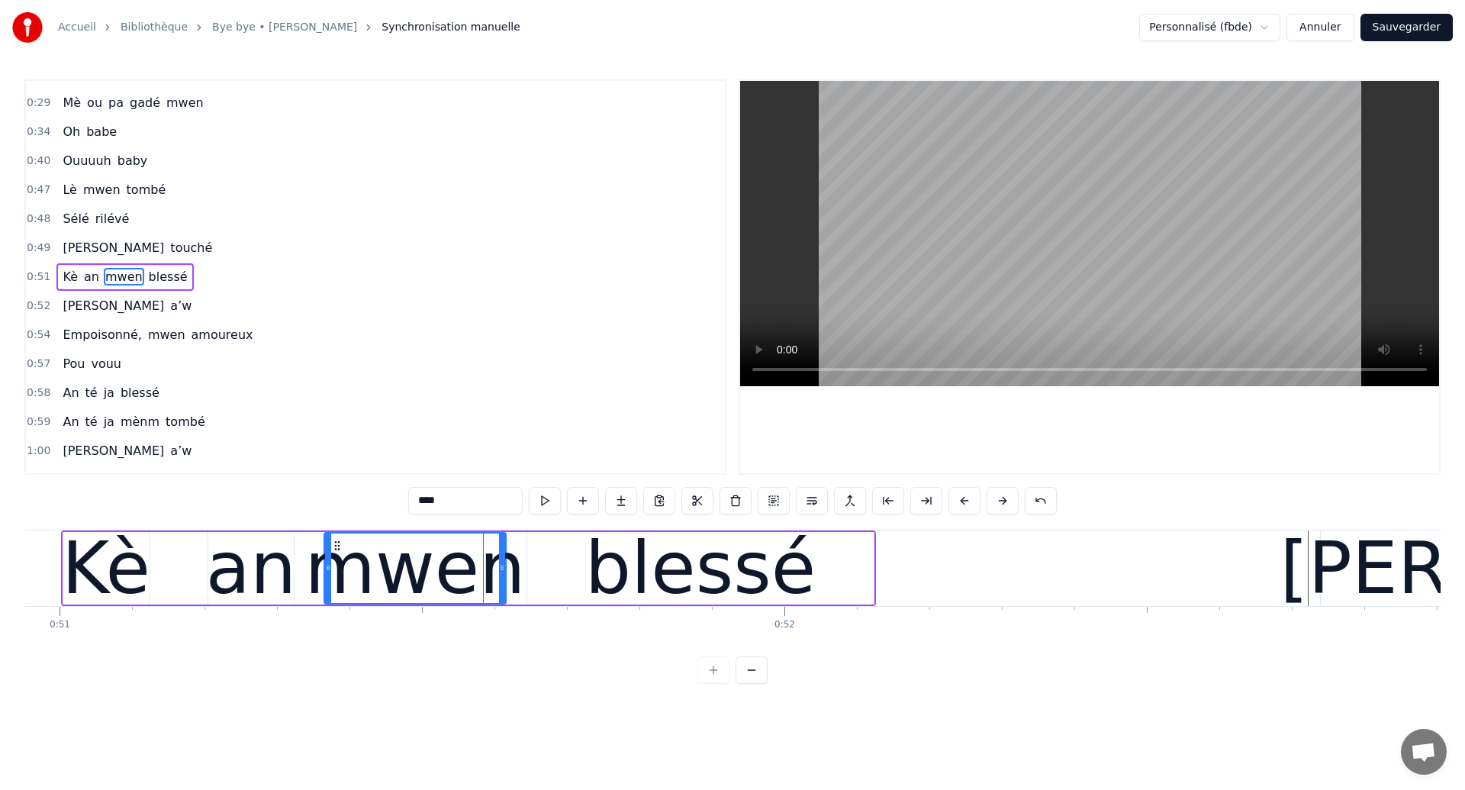
drag, startPoint x: 509, startPoint y: 580, endPoint x: 504, endPoint y: 592, distance: 13.3
click at [504, 592] on div at bounding box center [502, 567] width 6 height 69
click at [580, 588] on div "blessé" at bounding box center [700, 568] width 346 height 72
type input "******"
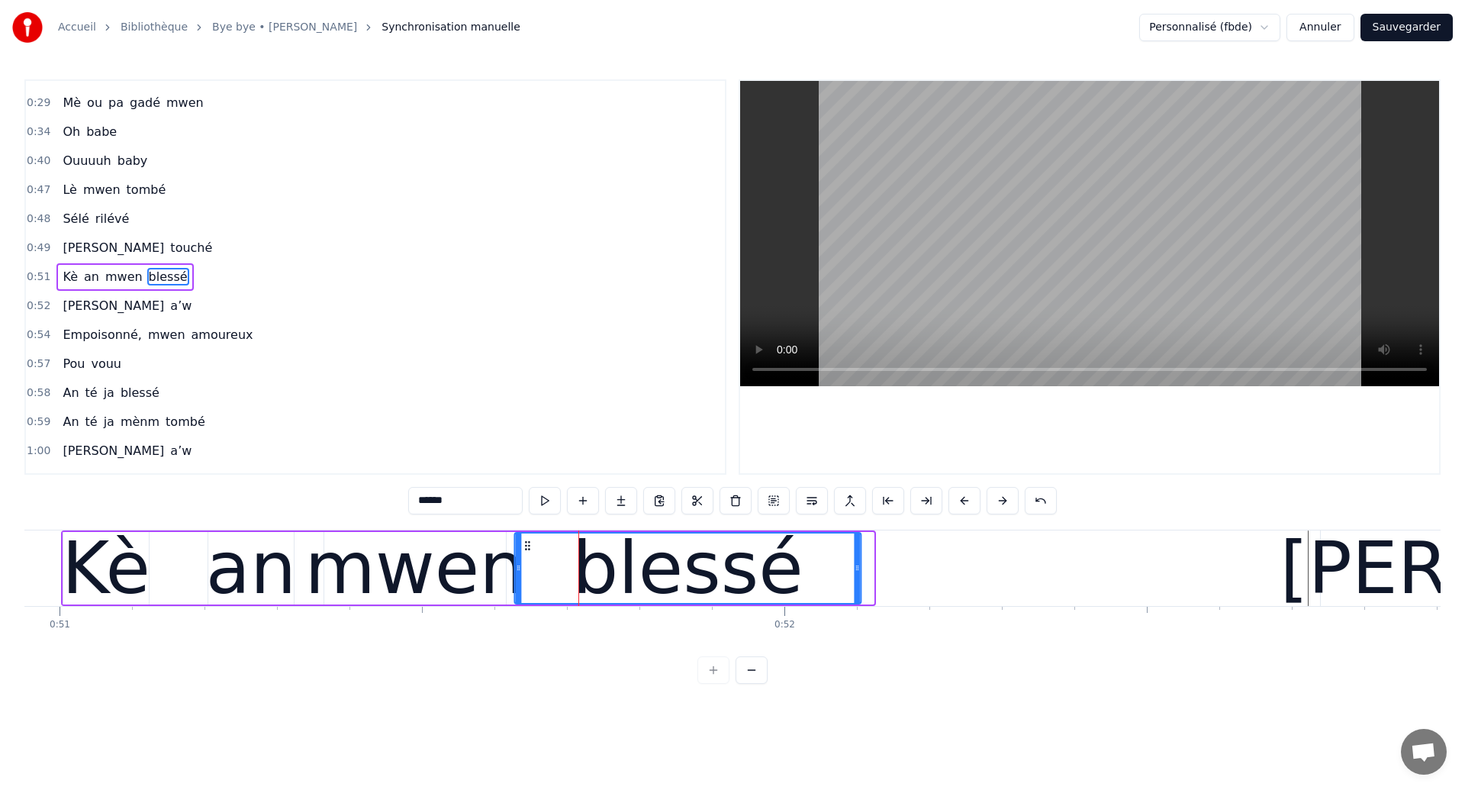
drag, startPoint x: 542, startPoint y: 543, endPoint x: 529, endPoint y: 548, distance: 13.8
click at [529, 548] on icon at bounding box center [527, 546] width 12 height 12
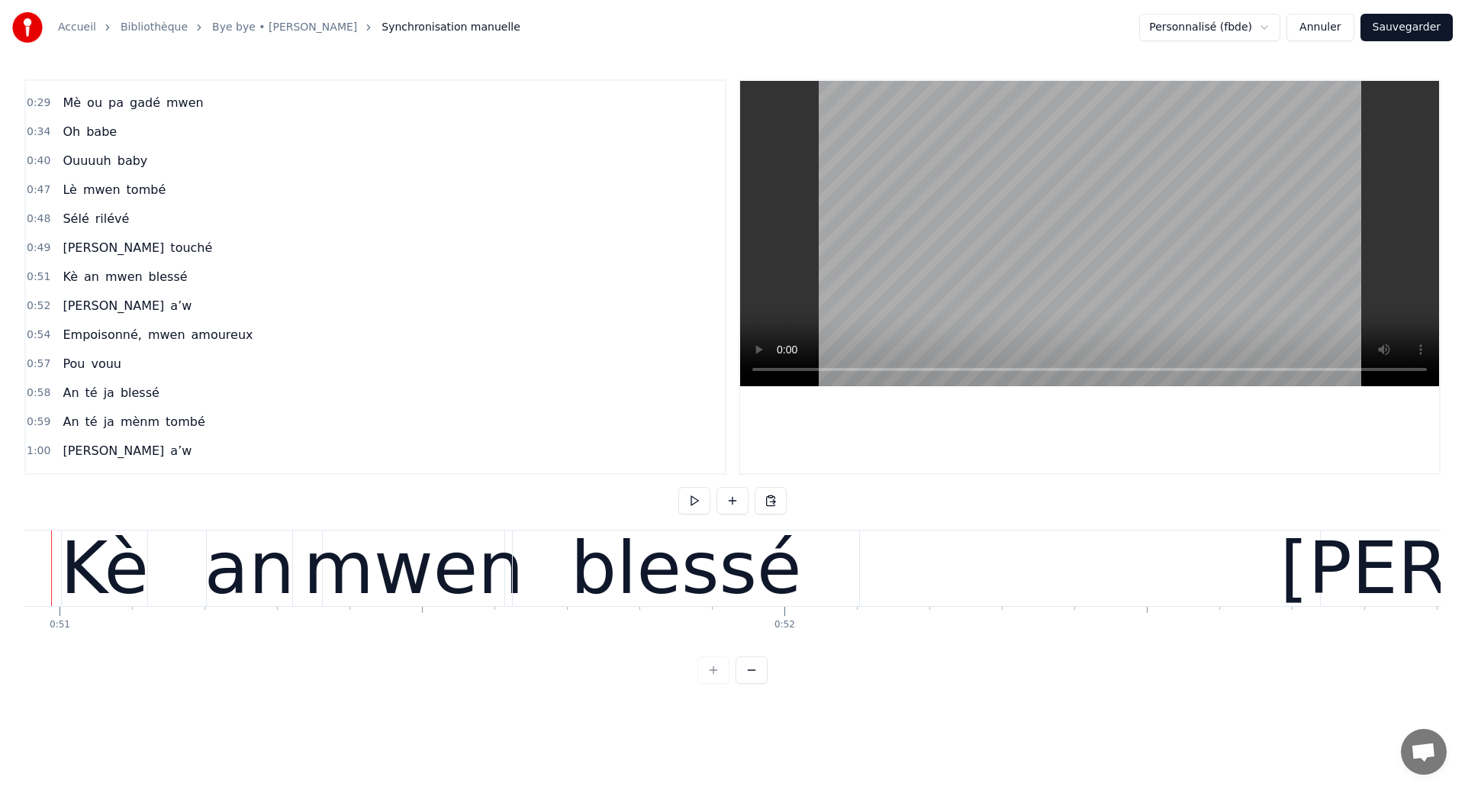
scroll to position [0, 36888]
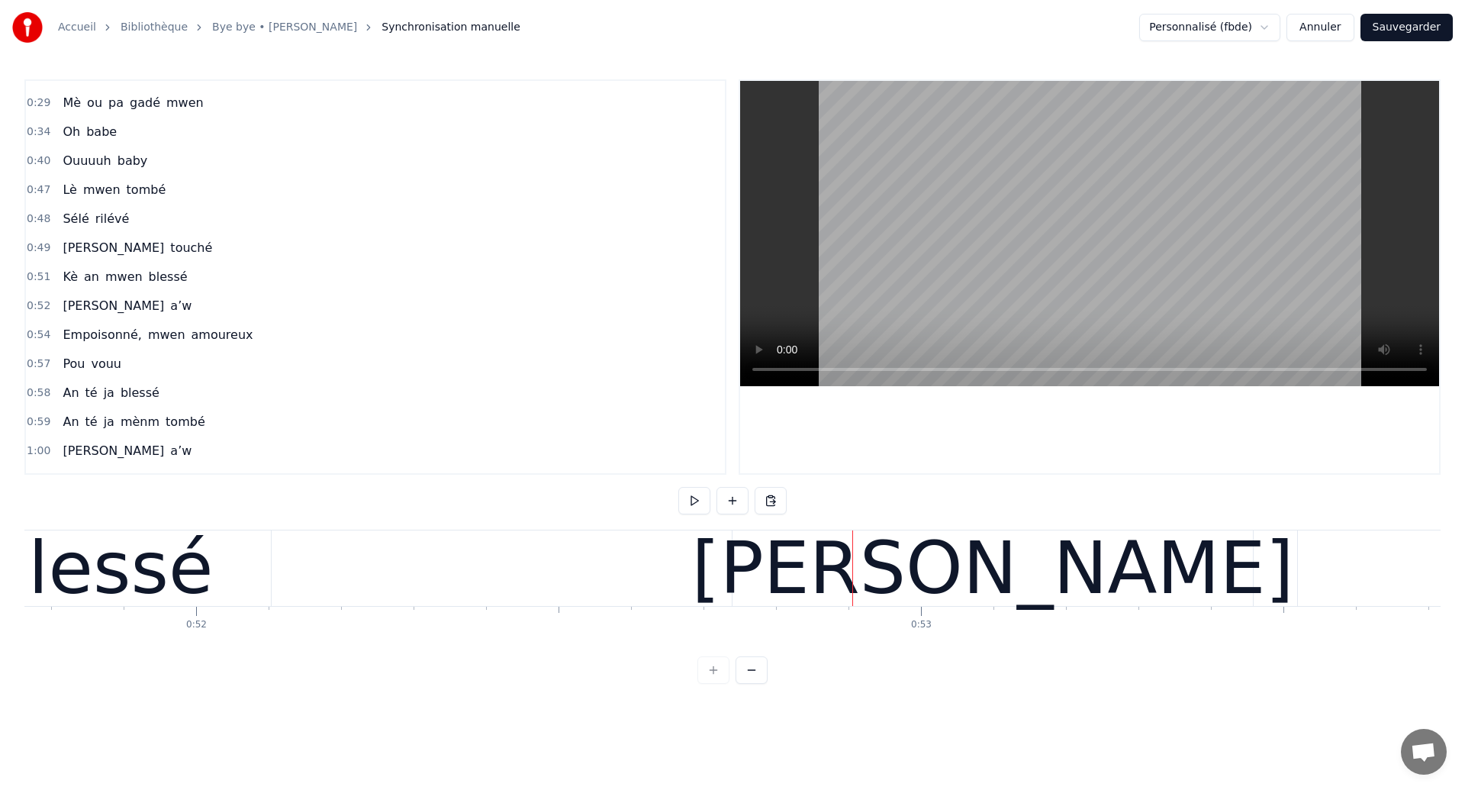
click at [65, 602] on div "blessé" at bounding box center [97, 568] width 231 height 109
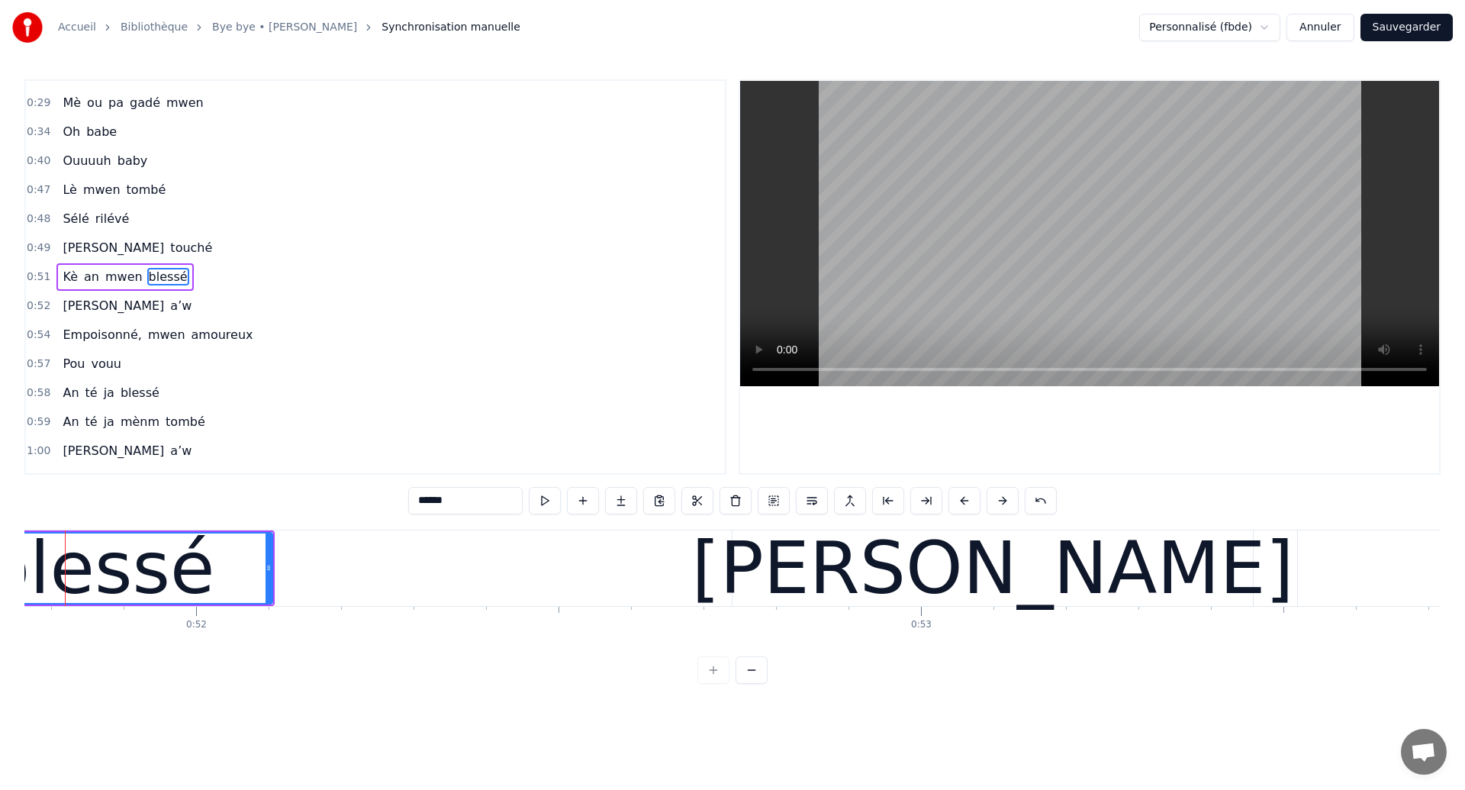
scroll to position [0, 37490]
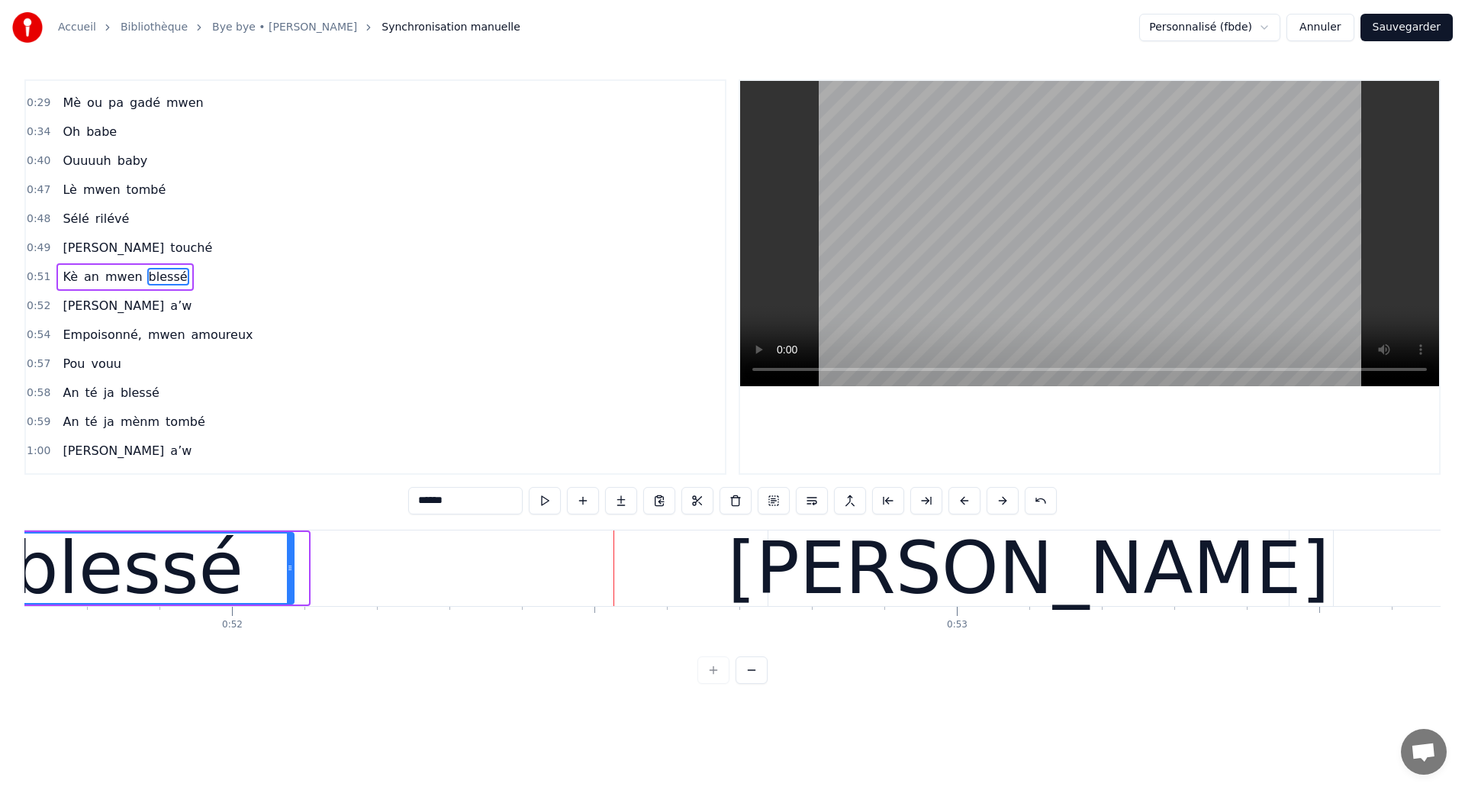
drag, startPoint x: 305, startPoint y: 584, endPoint x: 291, endPoint y: 582, distance: 14.6
click at [291, 582] on div at bounding box center [290, 567] width 6 height 69
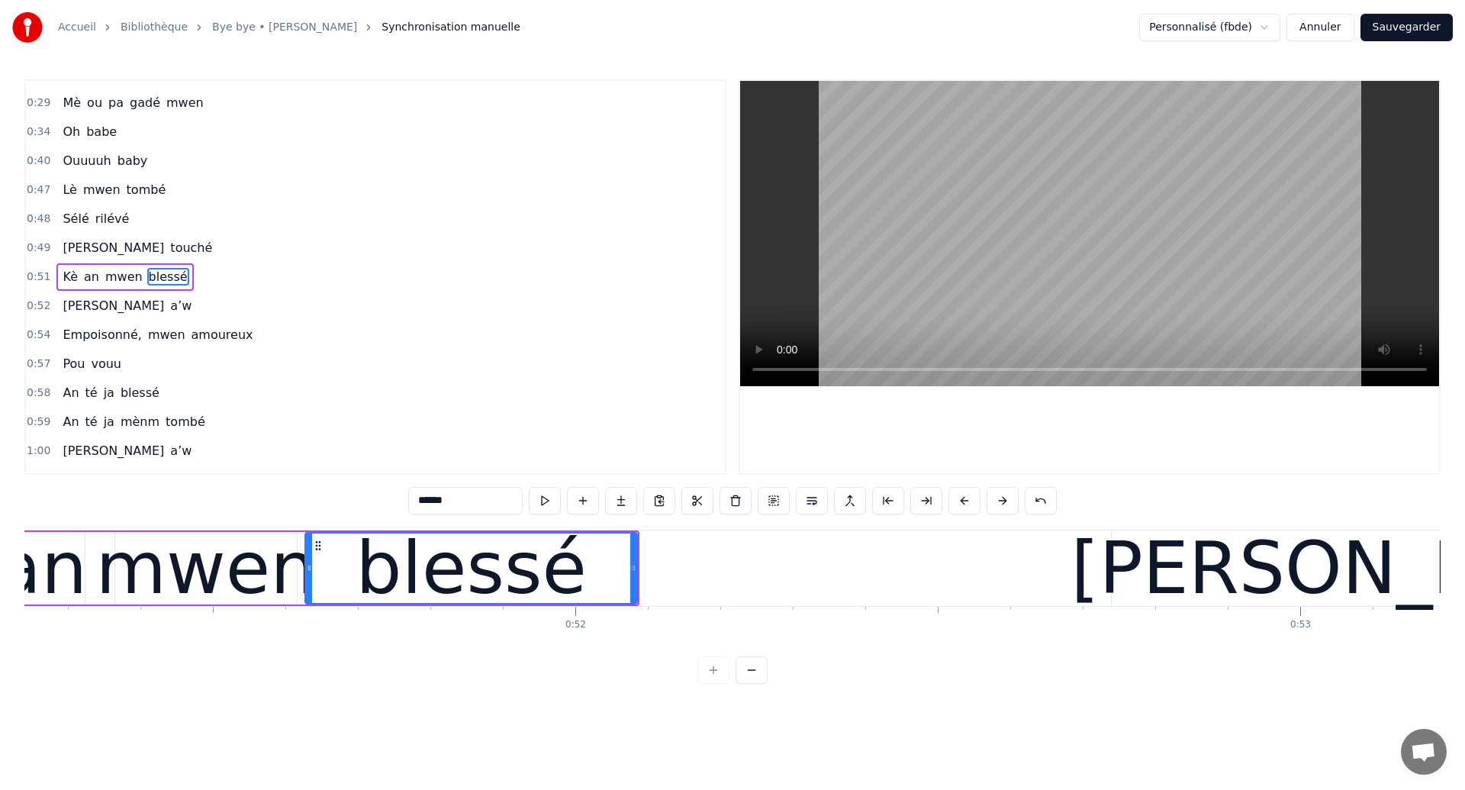
scroll to position [0, 36808]
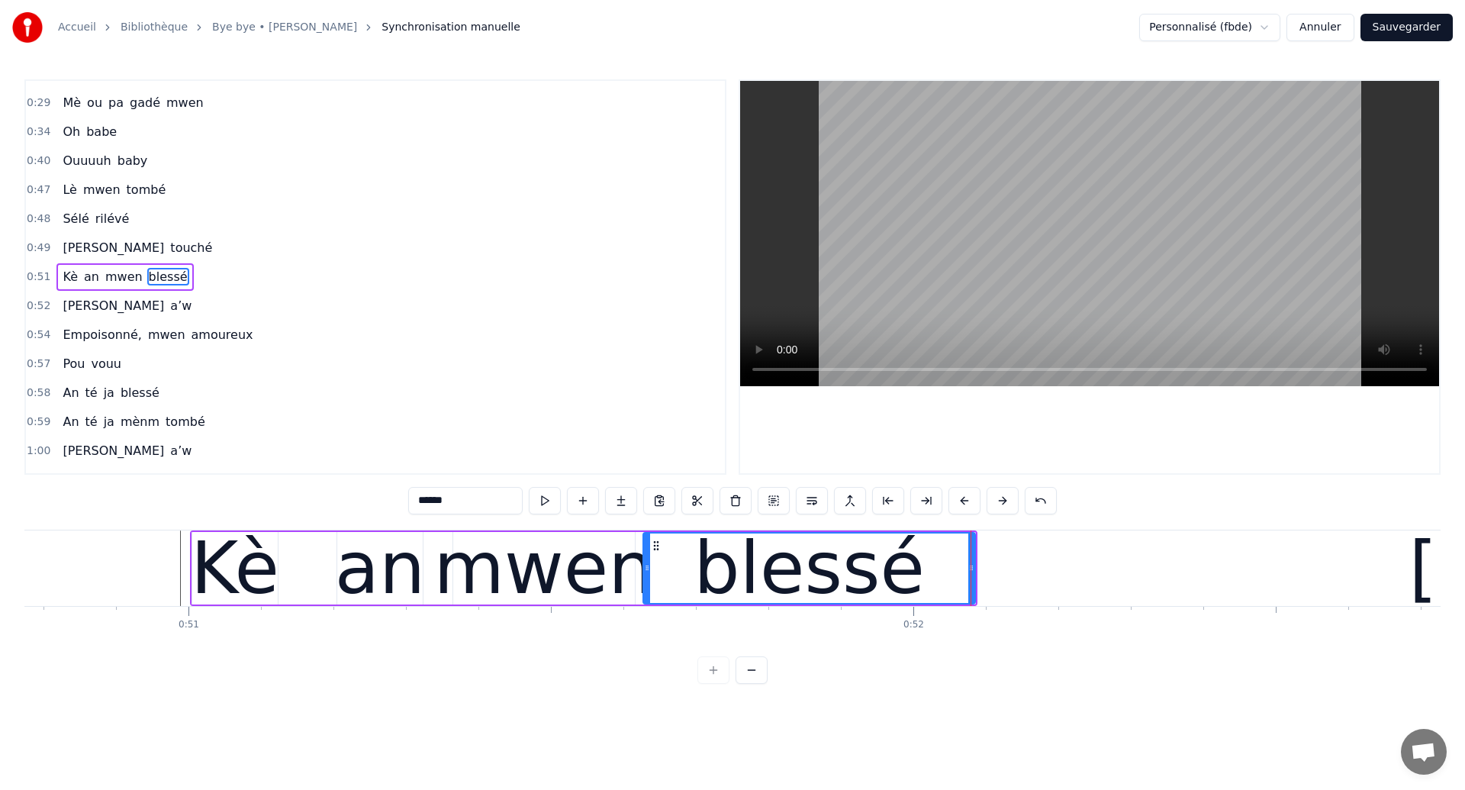
click at [263, 580] on div "Kè" at bounding box center [235, 568] width 89 height 109
type input "**"
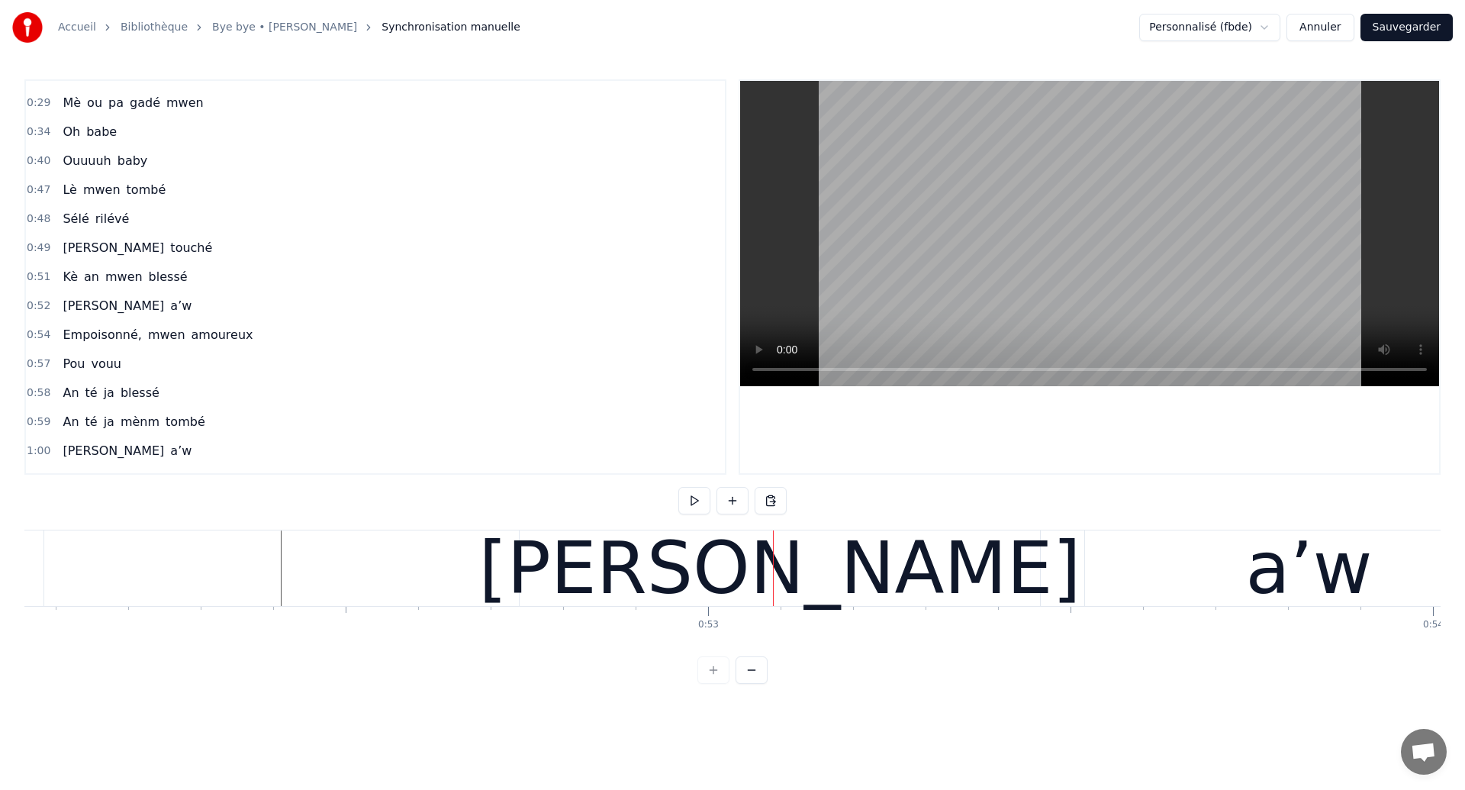
scroll to position [0, 37548]
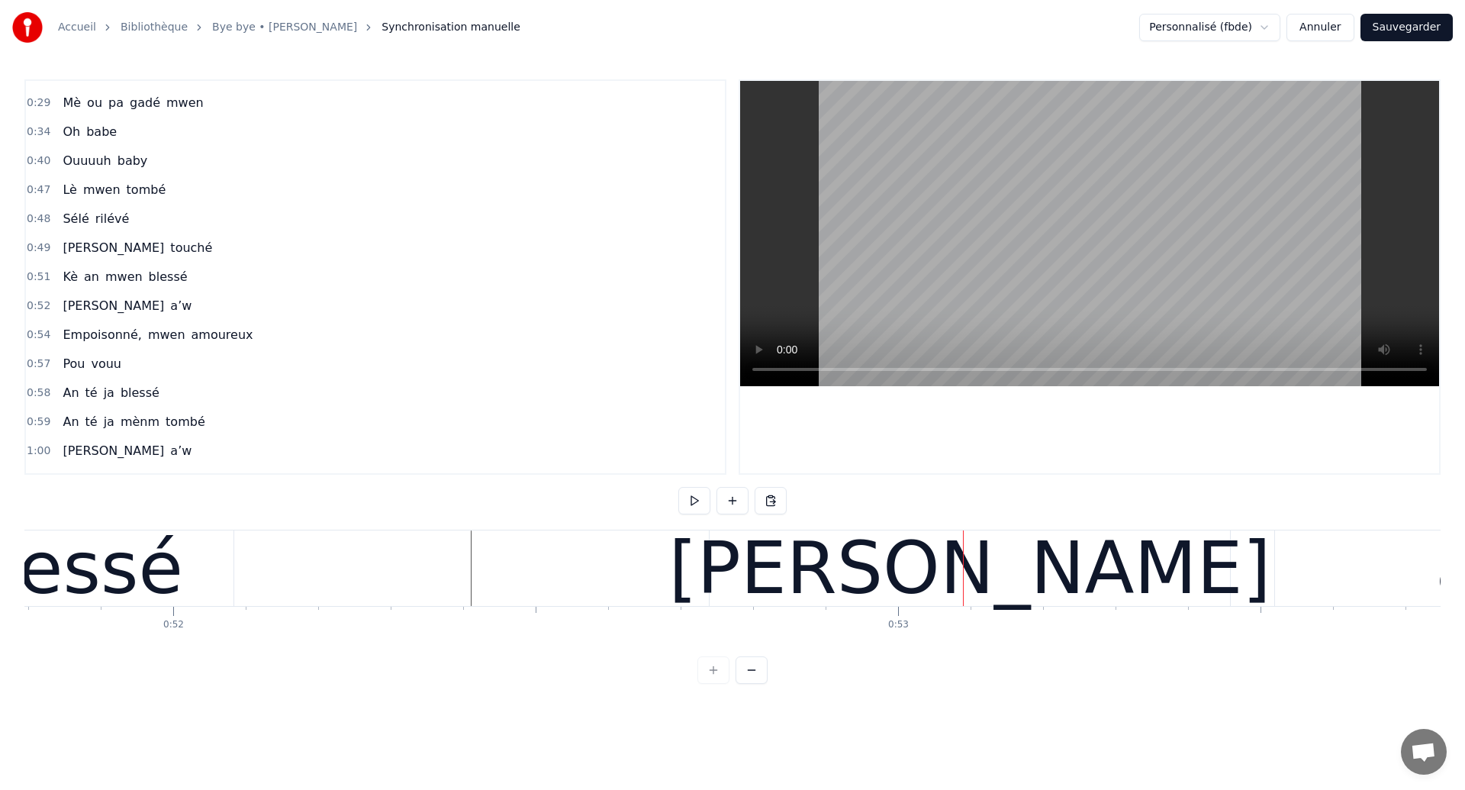
click at [170, 572] on div "blessé" at bounding box center [68, 568] width 332 height 76
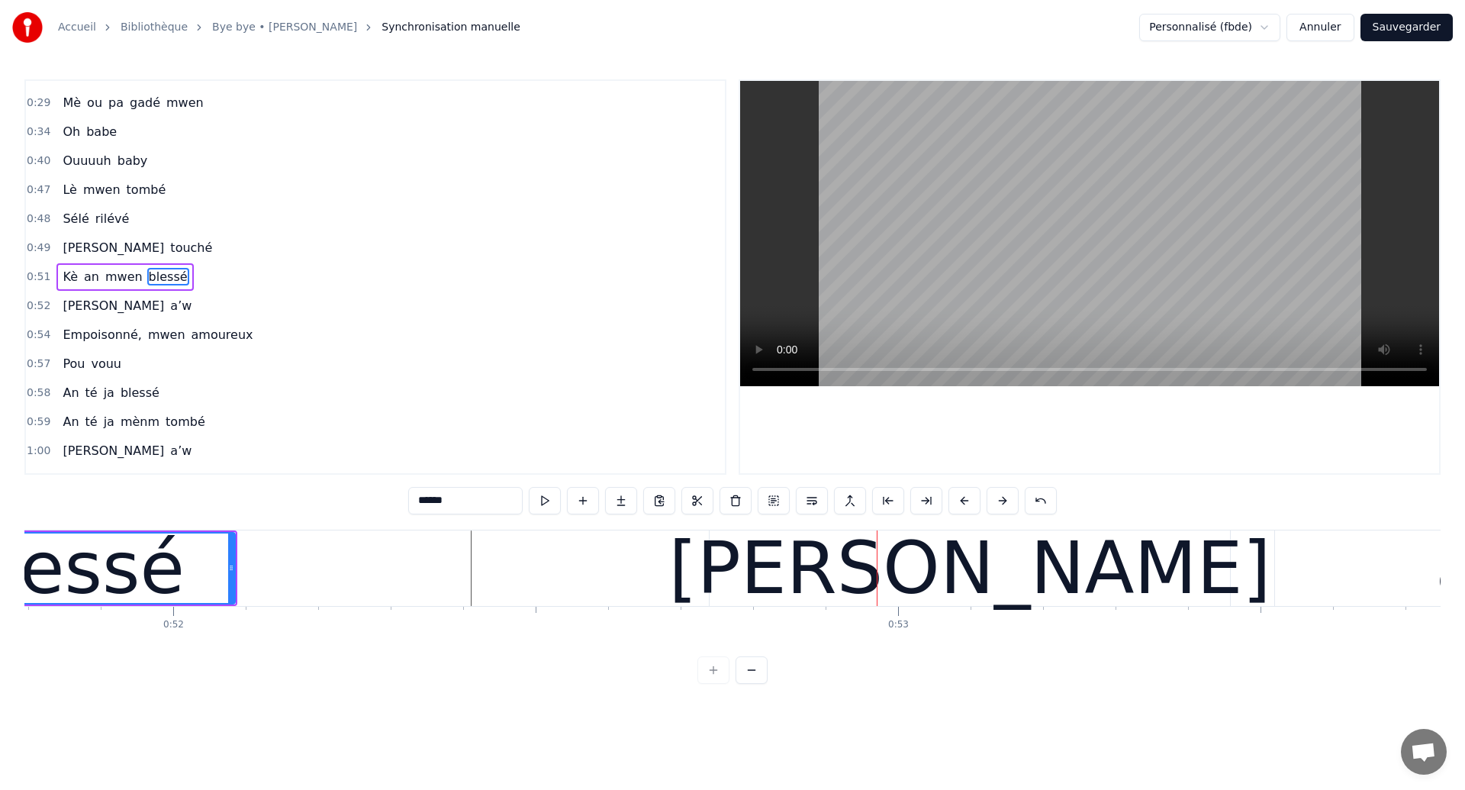
click at [1252, 598] on div "[PERSON_NAME] a’w" at bounding box center [1218, 568] width 1018 height 76
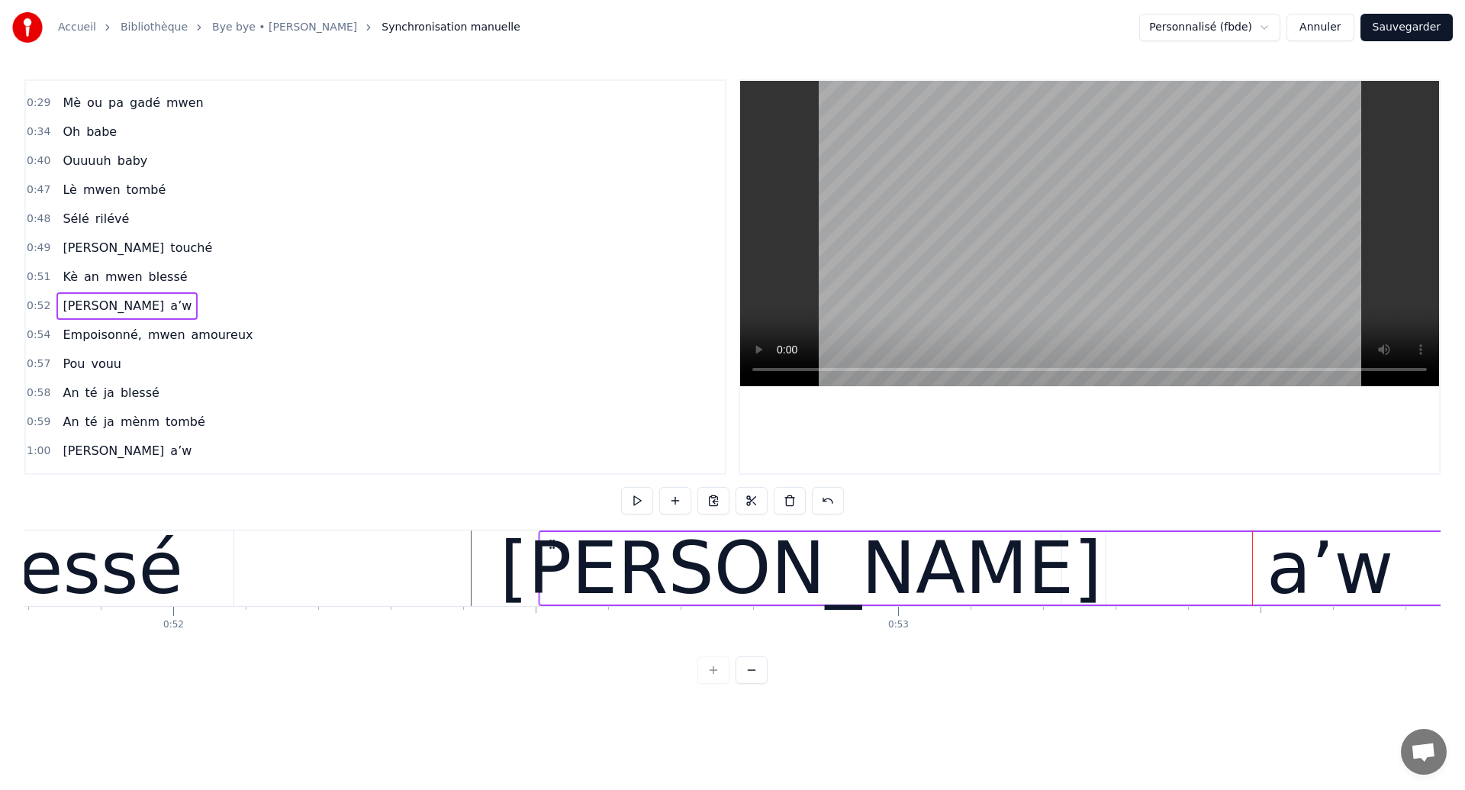
drag, startPoint x: 722, startPoint y: 546, endPoint x: 551, endPoint y: 578, distance: 173.9
click at [551, 578] on div "[PERSON_NAME] a’w" at bounding box center [1048, 568] width 1018 height 76
click at [124, 549] on div "blessé" at bounding box center [67, 568] width 231 height 109
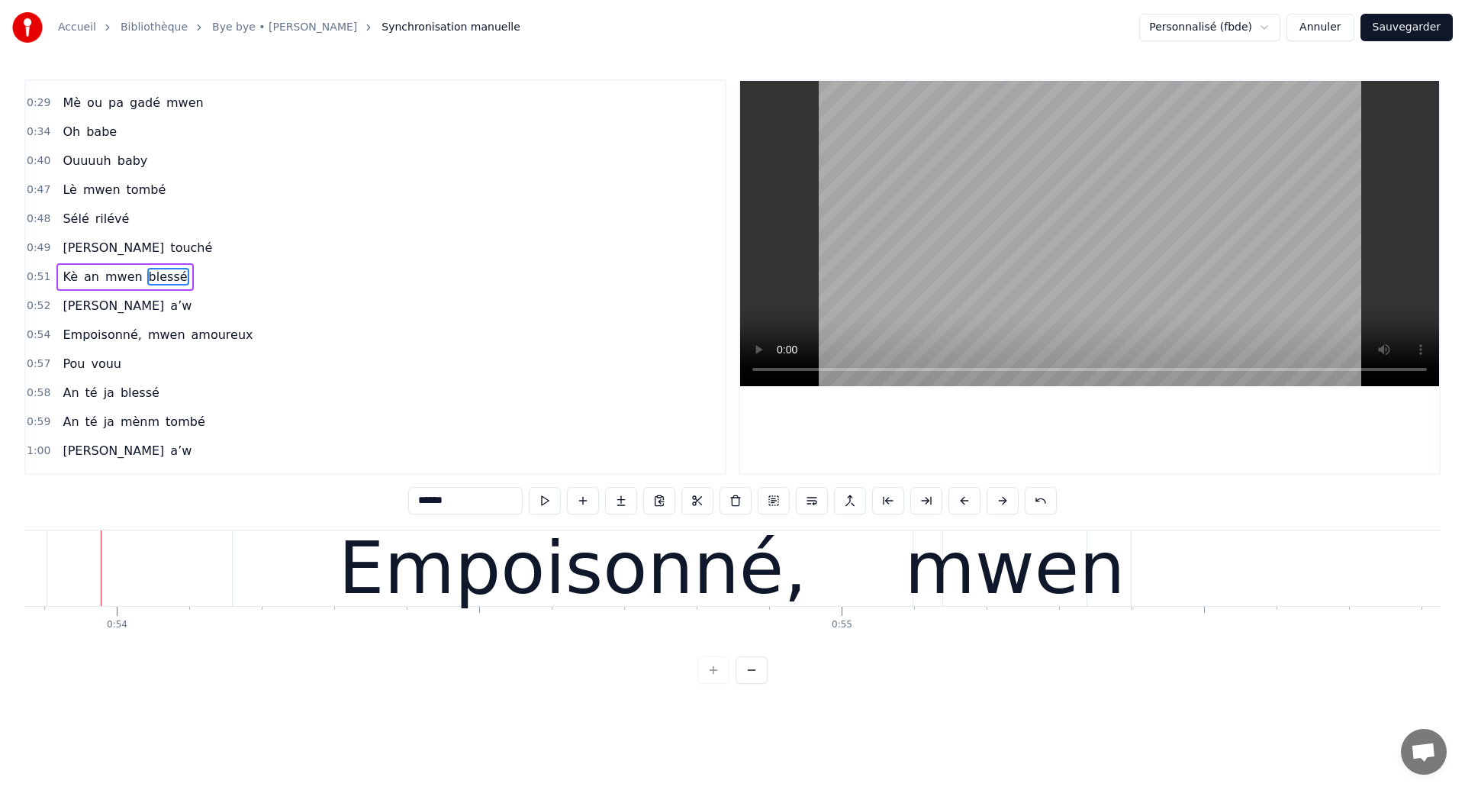
click at [617, 541] on div "Empoisonné," at bounding box center [572, 568] width 469 height 109
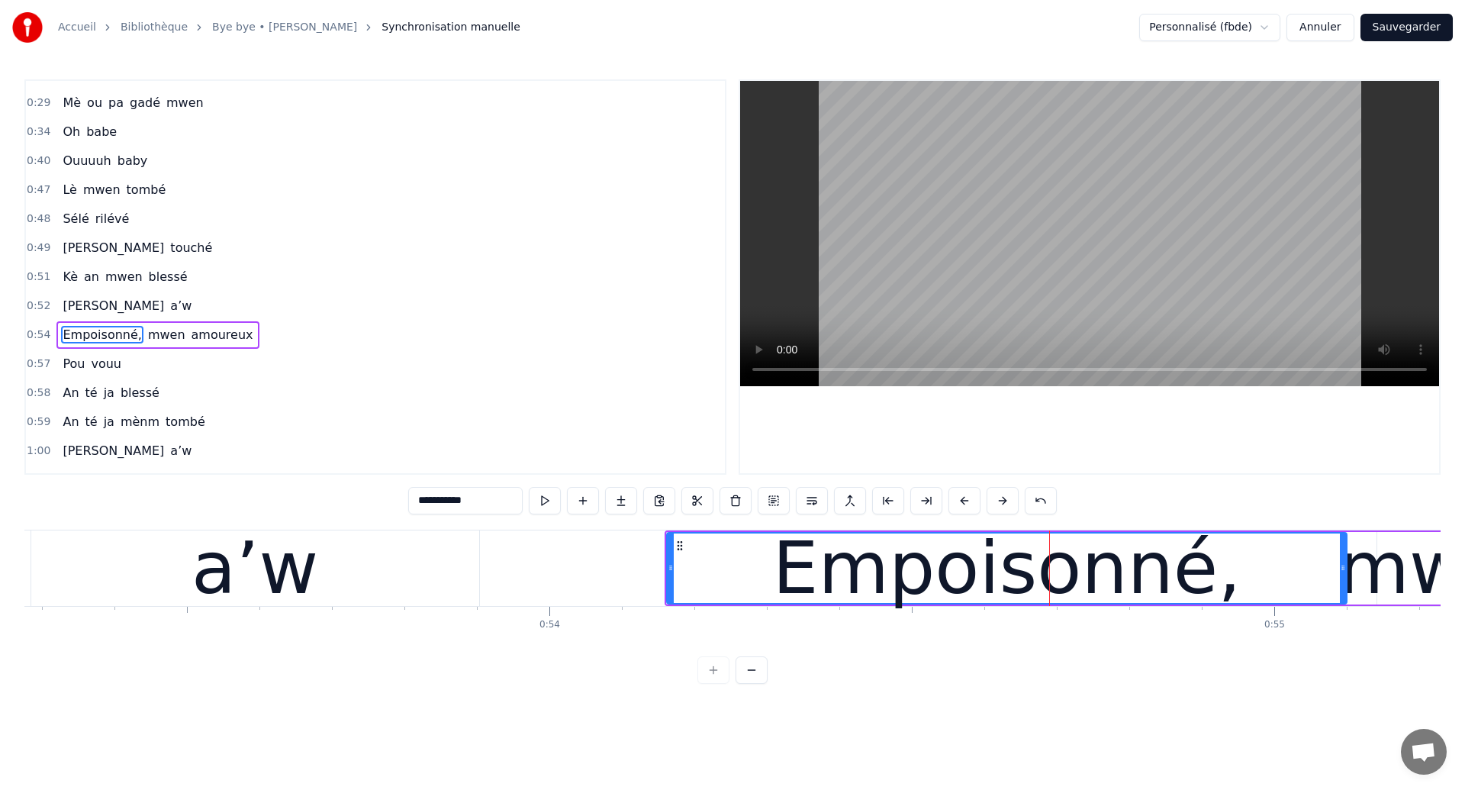
scroll to position [0, 38318]
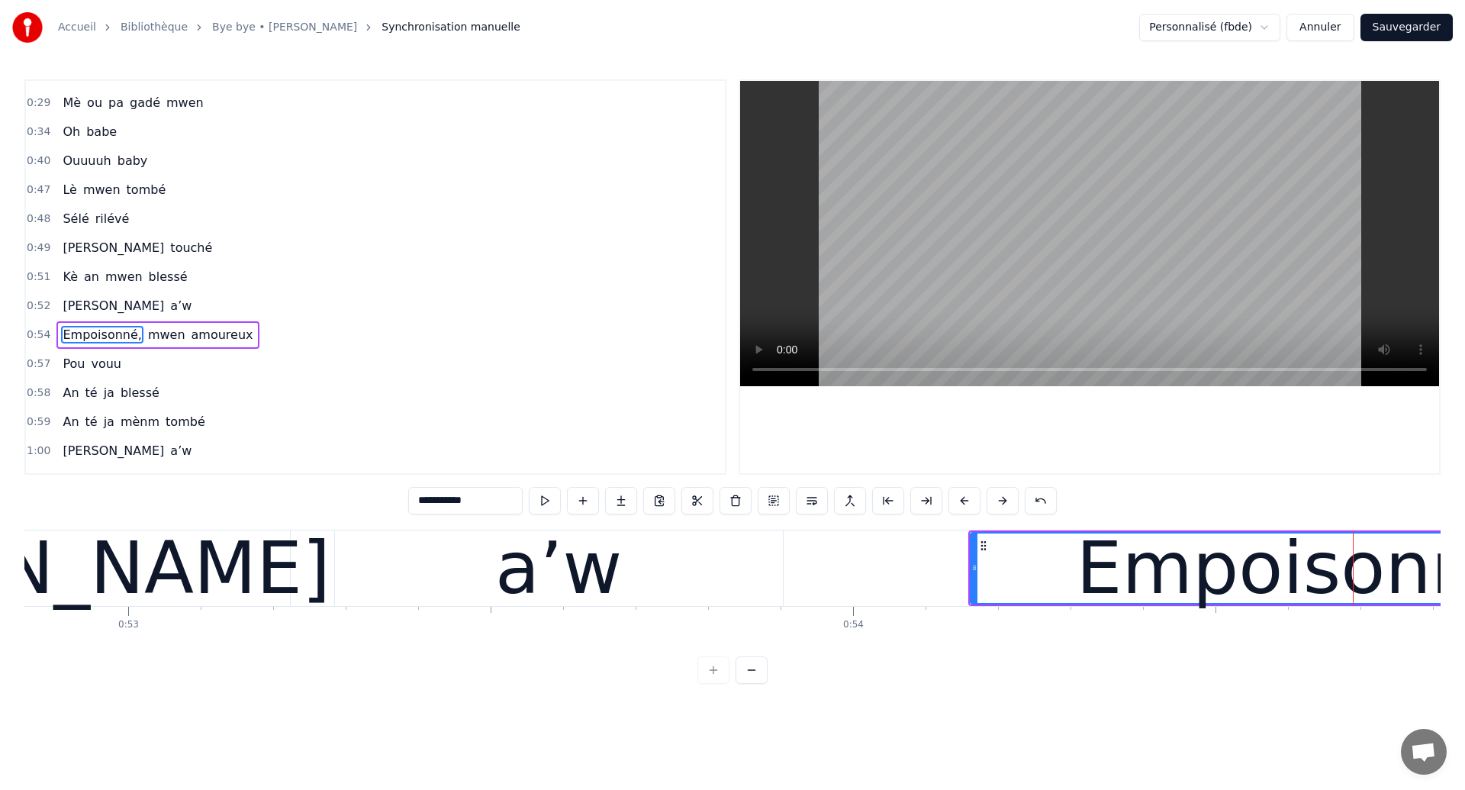
click at [193, 572] on div "[PERSON_NAME]" at bounding box center [30, 568] width 520 height 76
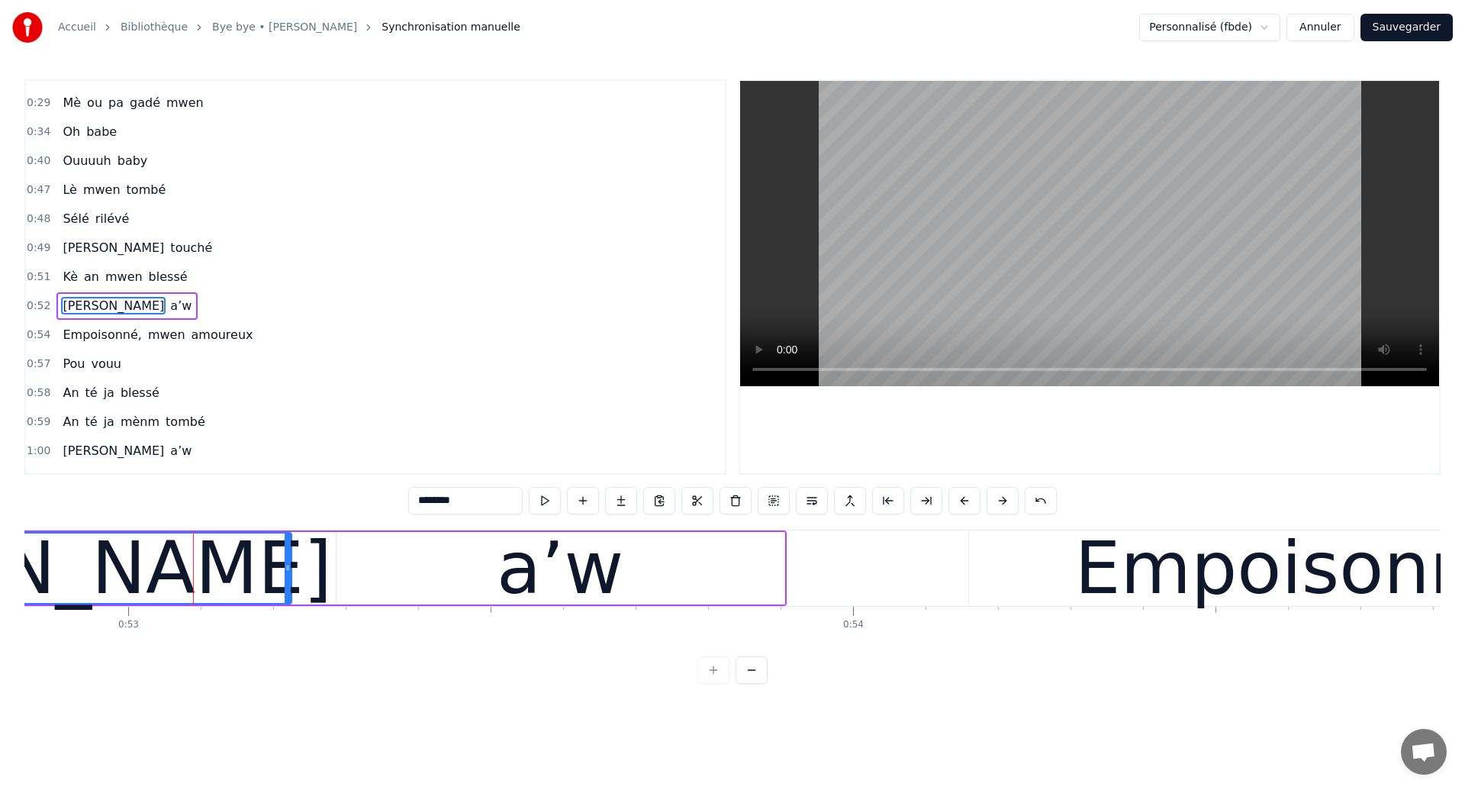
scroll to position [224, 0]
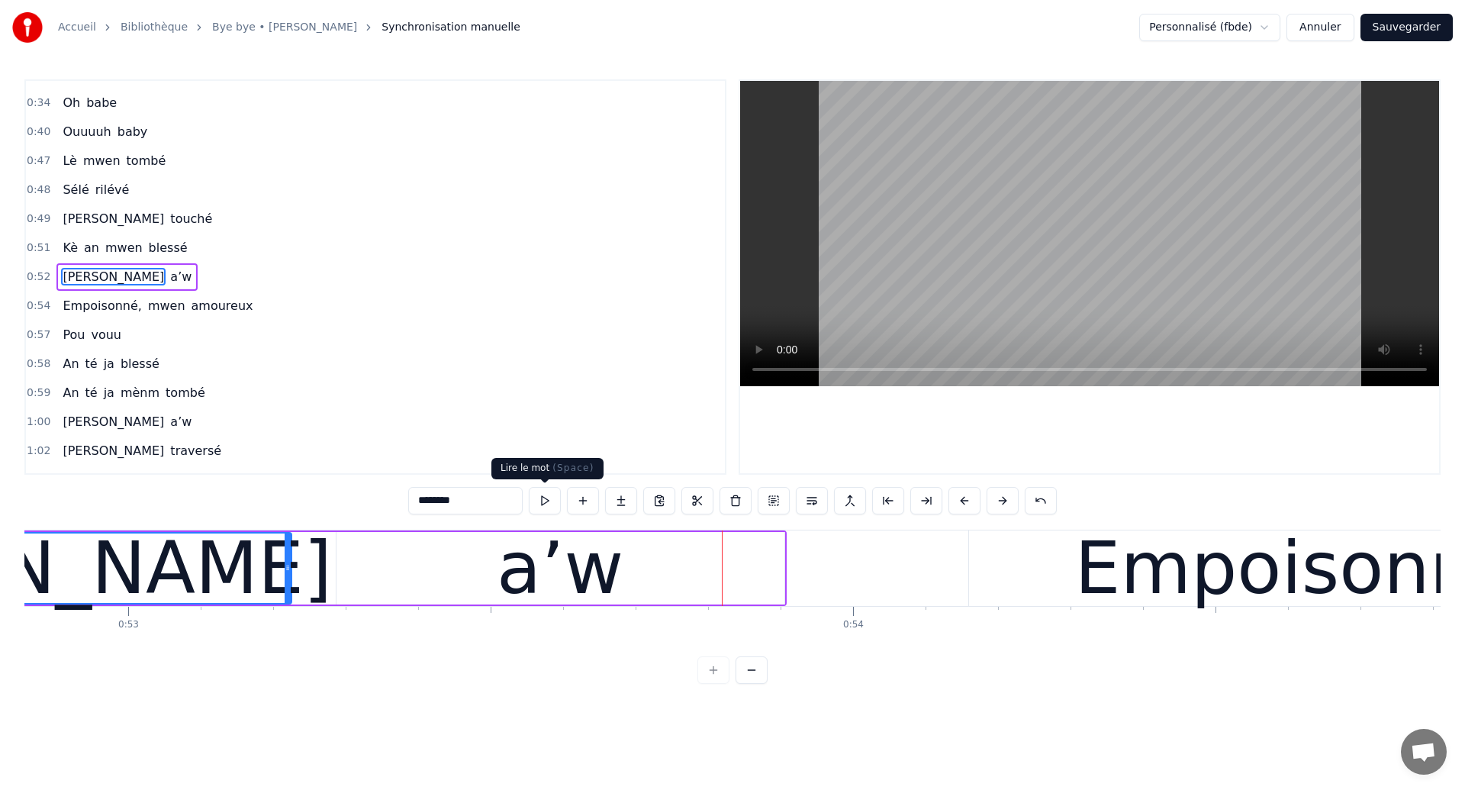
click at [425, 577] on div "a’w" at bounding box center [561, 568] width 448 height 72
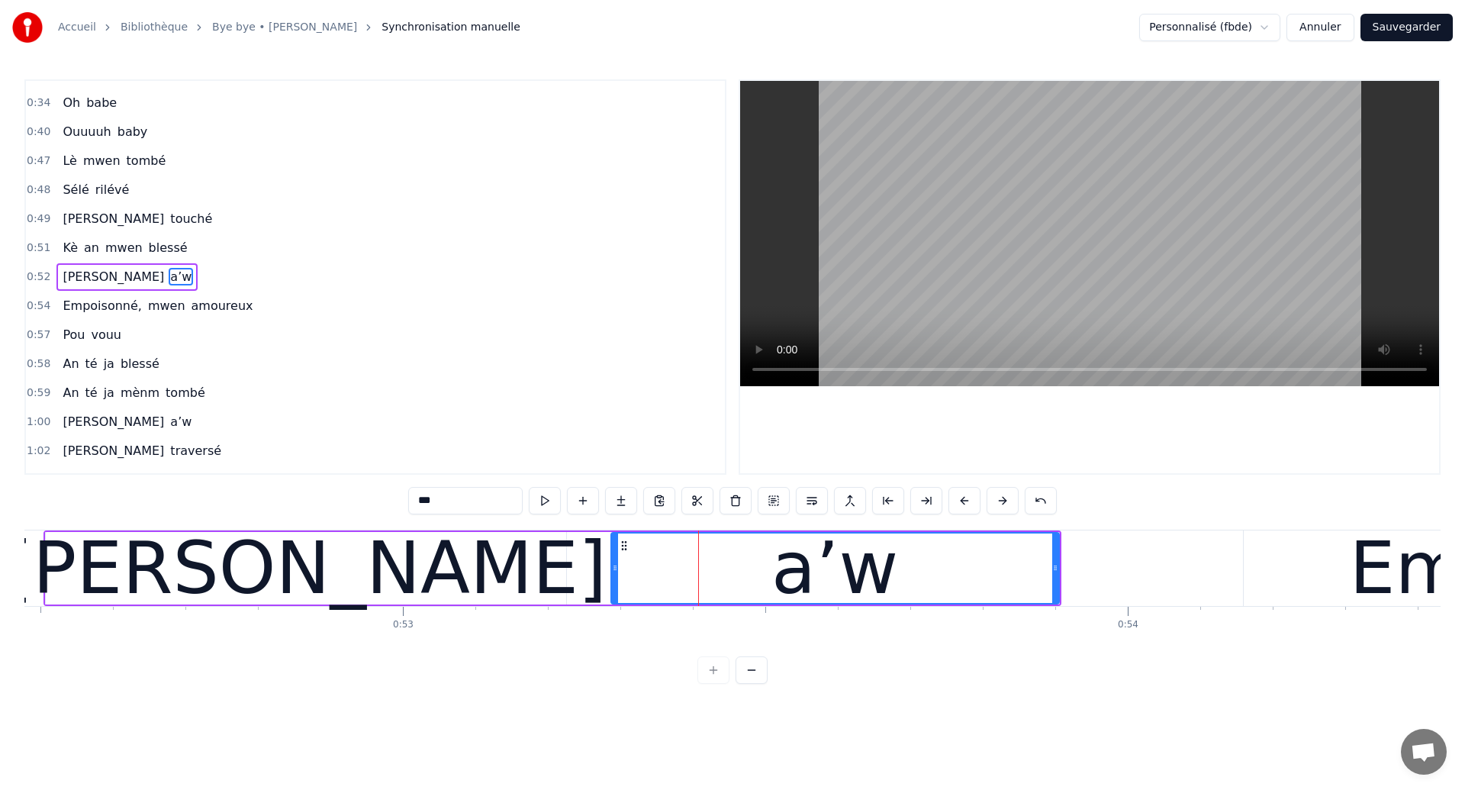
click at [72, 555] on div "[PERSON_NAME]" at bounding box center [306, 568] width 520 height 72
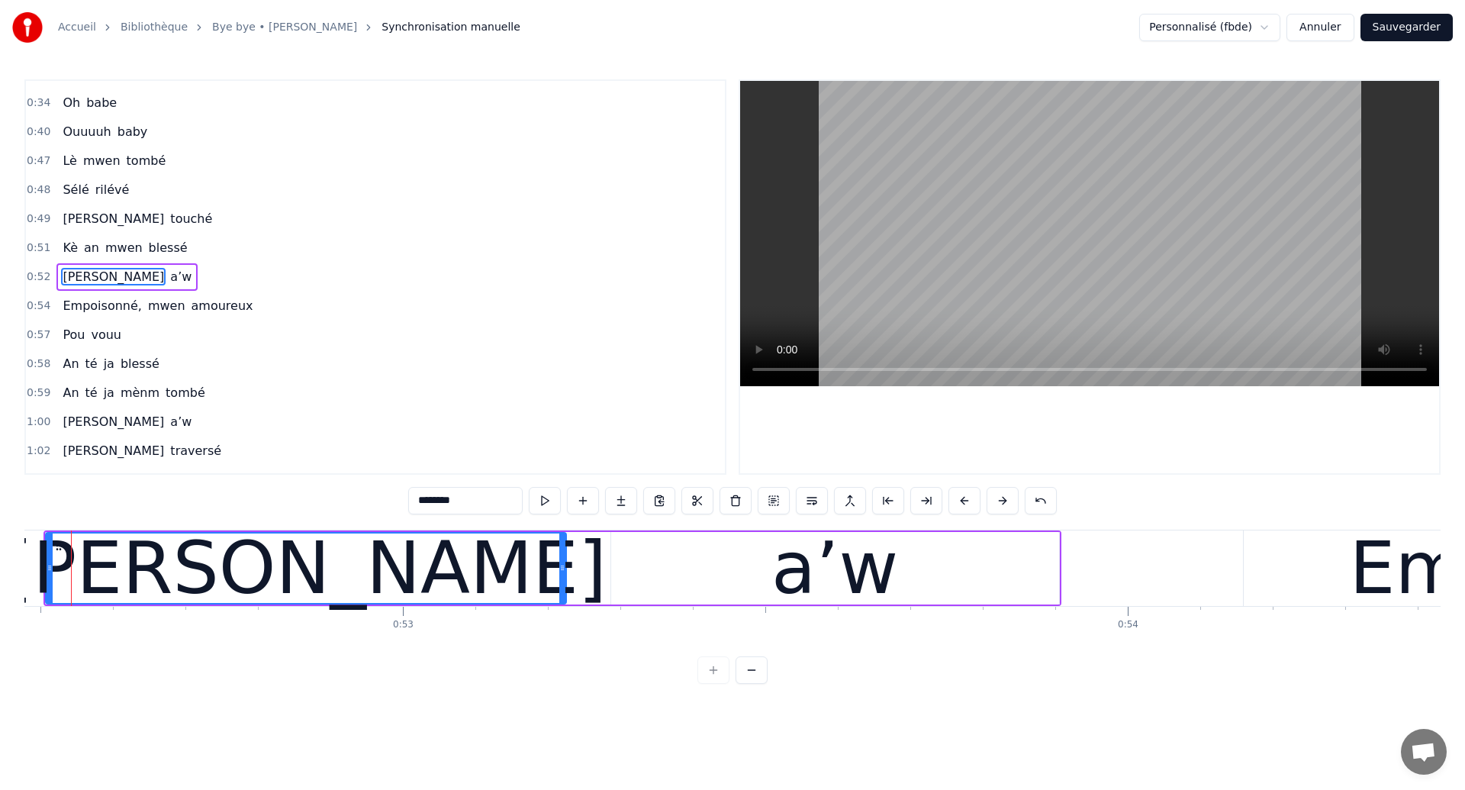
scroll to position [0, 38014]
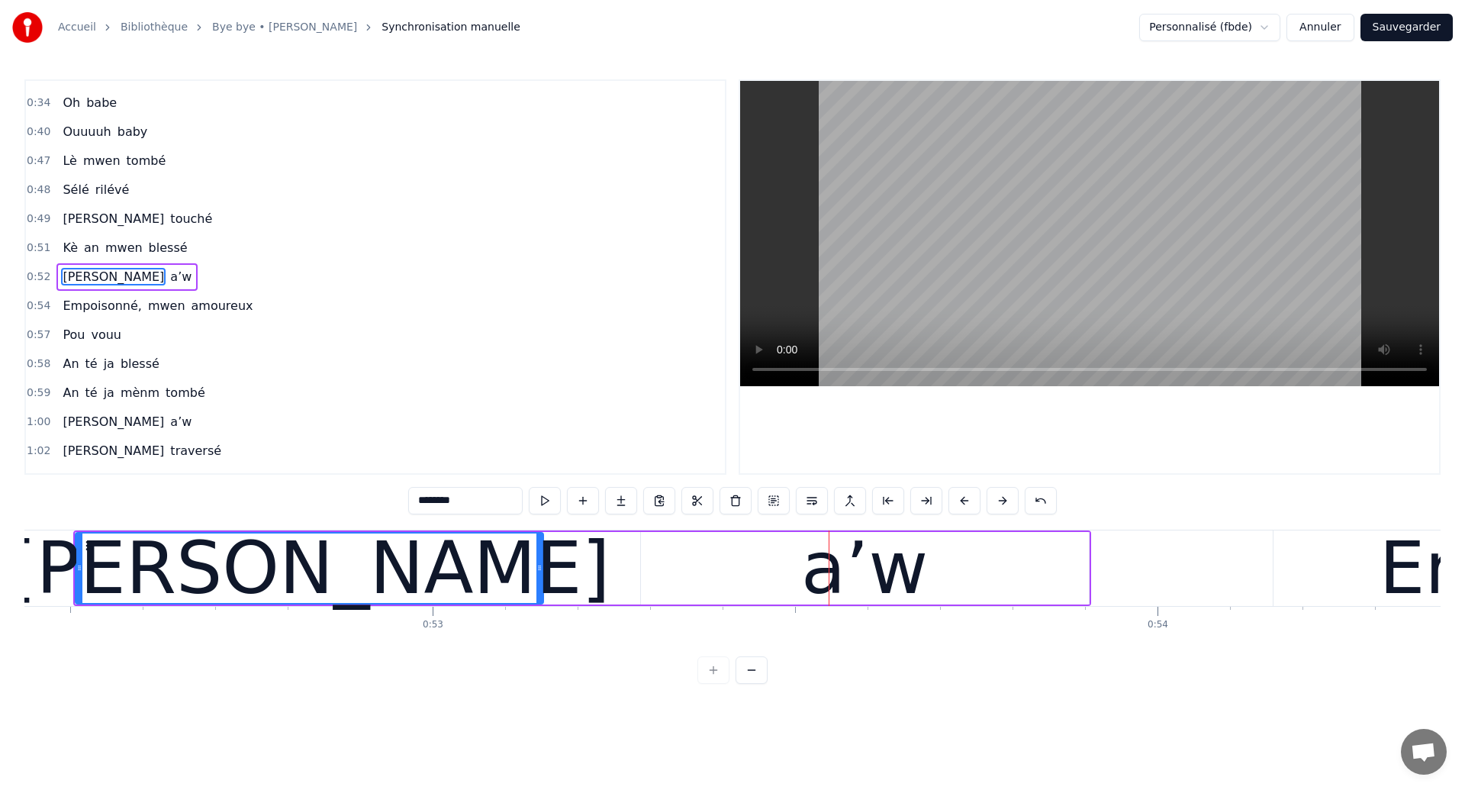
drag, startPoint x: 591, startPoint y: 566, endPoint x: 538, endPoint y: 565, distance: 52.7
click at [538, 565] on icon at bounding box center [539, 568] width 6 height 12
click at [755, 586] on div "a’w" at bounding box center [865, 568] width 448 height 72
type input "***"
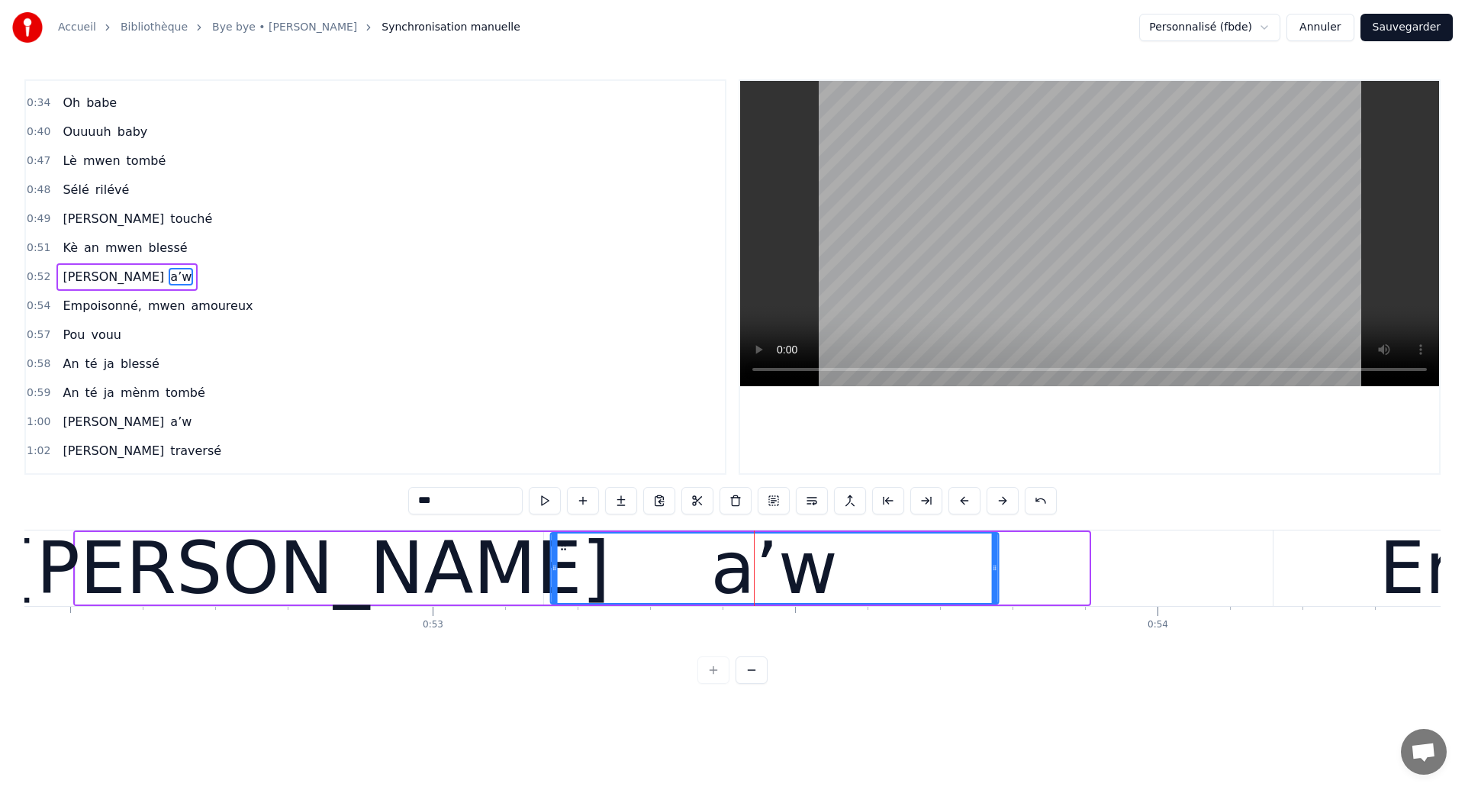
drag, startPoint x: 653, startPoint y: 548, endPoint x: 563, endPoint y: 566, distance: 91.9
click at [563, 566] on div "a’w" at bounding box center [774, 567] width 446 height 69
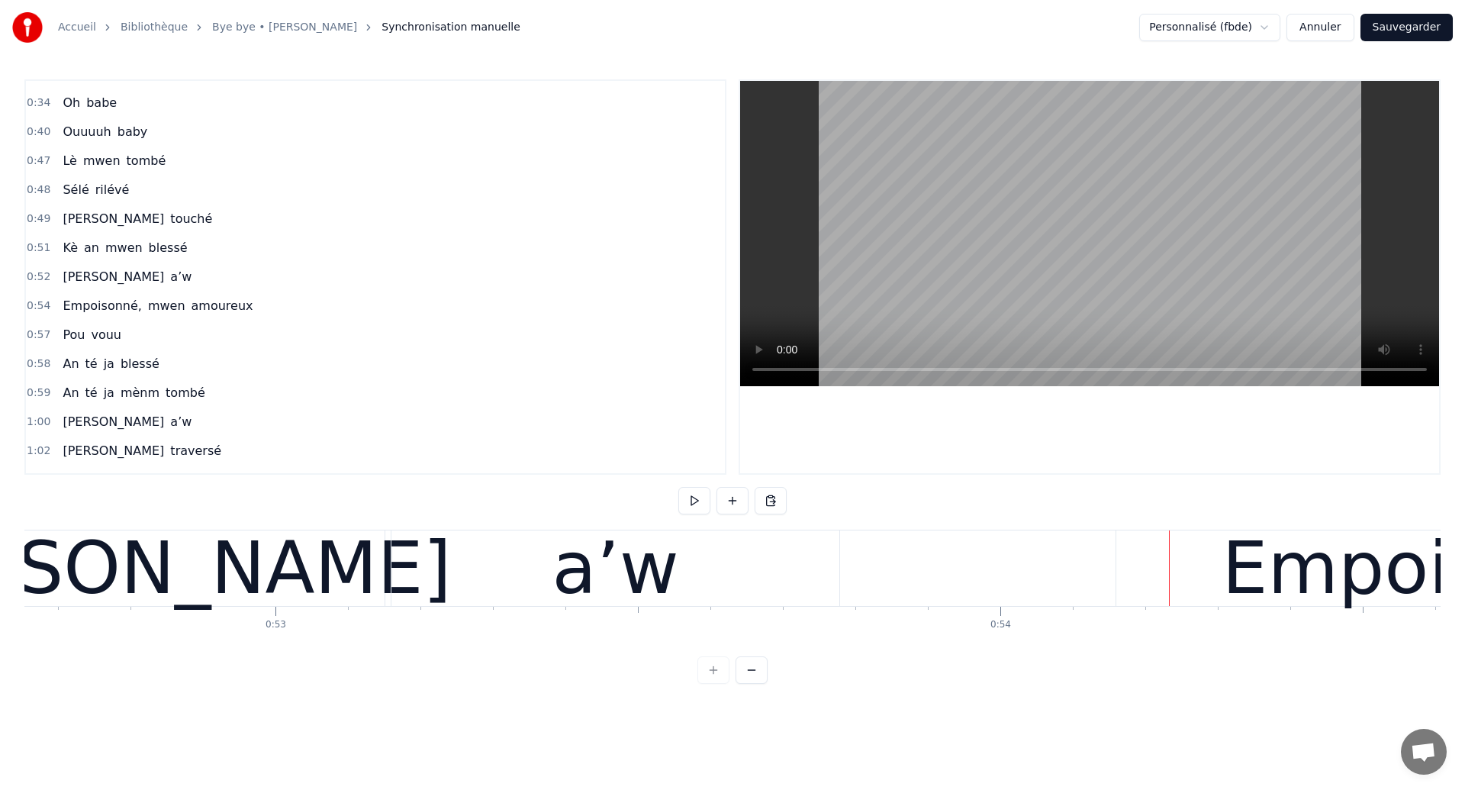
scroll to position [0, 38001]
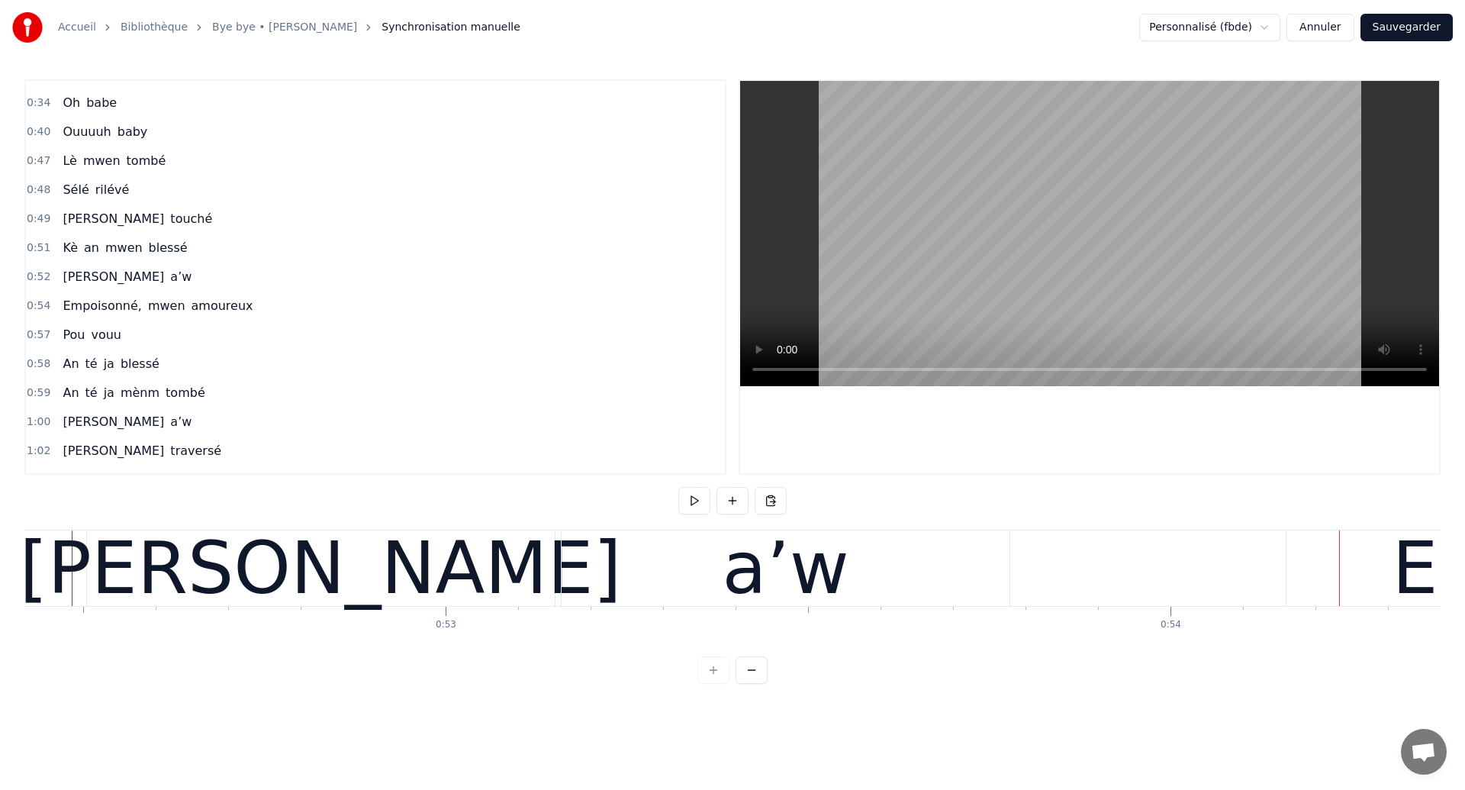
click at [143, 564] on div "[PERSON_NAME]" at bounding box center [321, 568] width 468 height 76
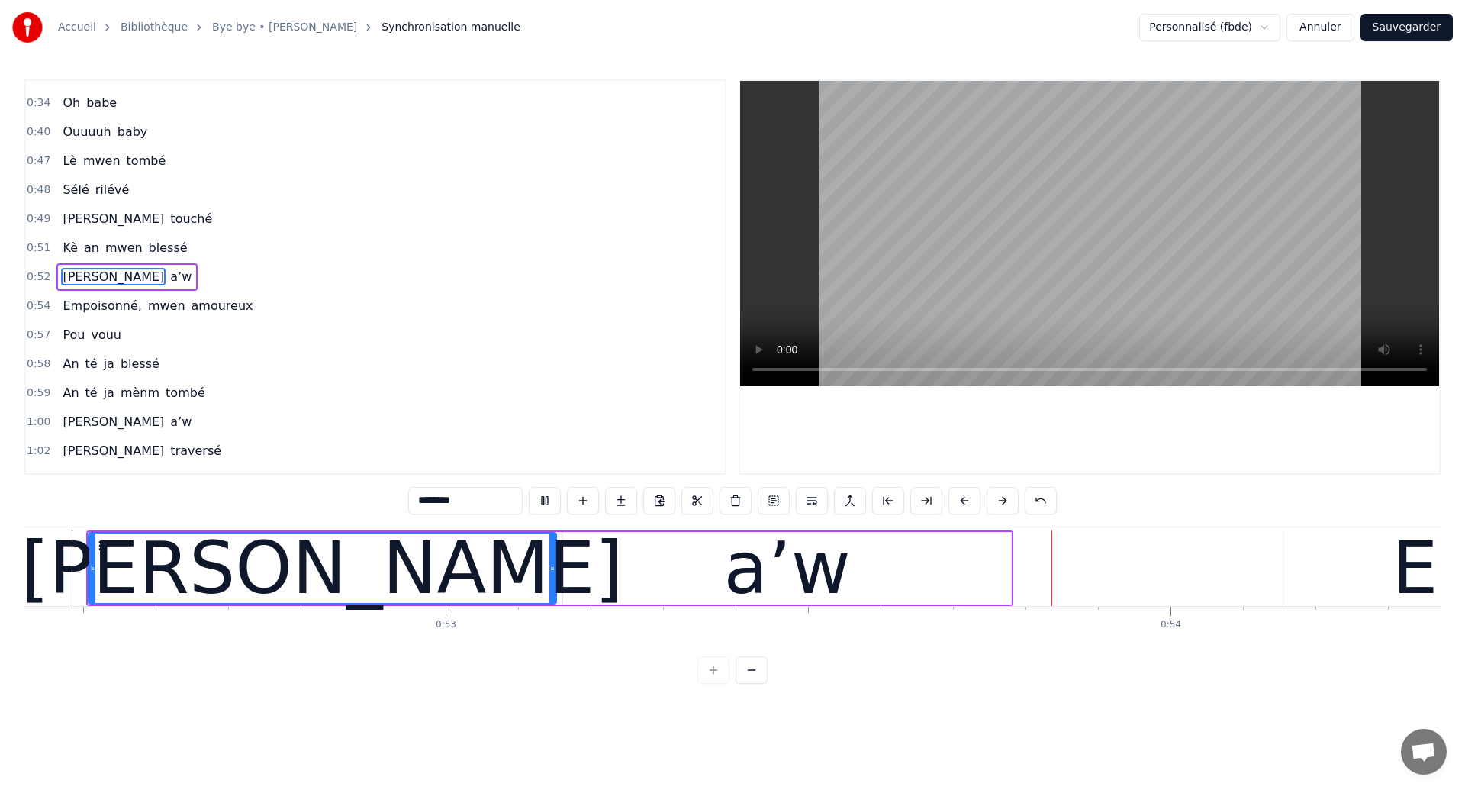
click at [755, 600] on div "a’w" at bounding box center [787, 568] width 127 height 109
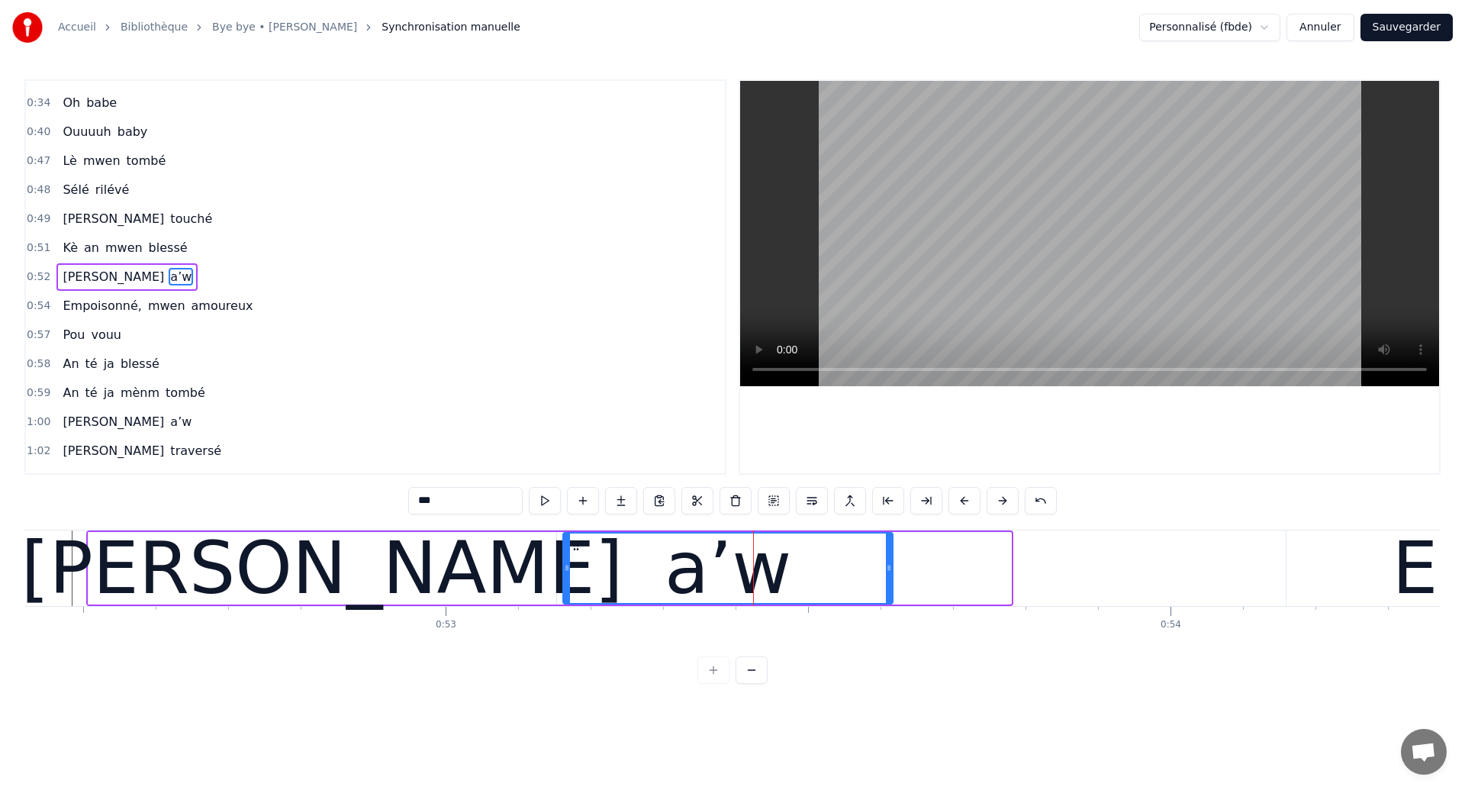
drag, startPoint x: 1009, startPoint y: 575, endPoint x: 891, endPoint y: 597, distance: 120.2
click at [891, 597] on div at bounding box center [889, 567] width 6 height 69
click at [270, 575] on div "[PERSON_NAME]" at bounding box center [322, 568] width 602 height 109
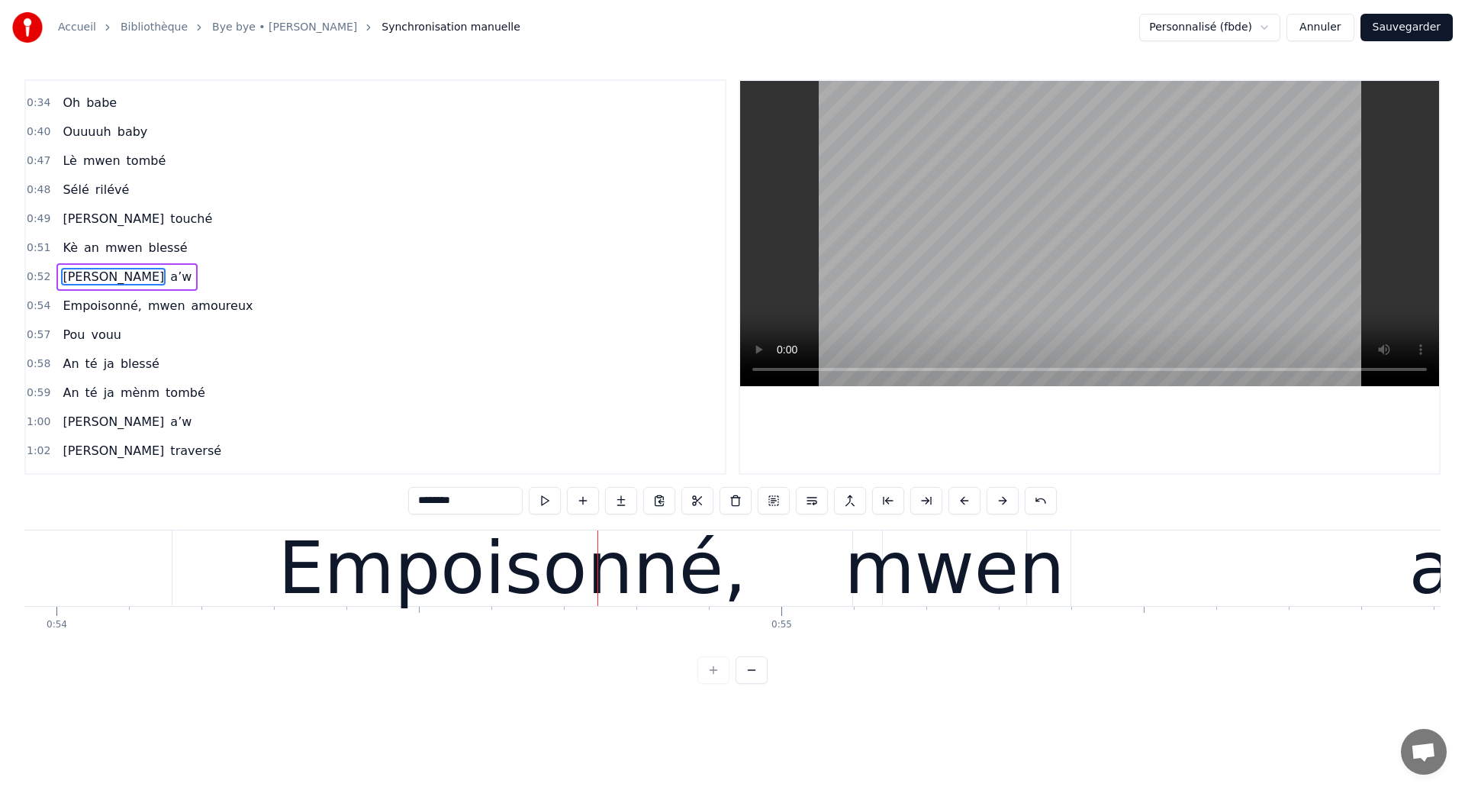
scroll to position [0, 39336]
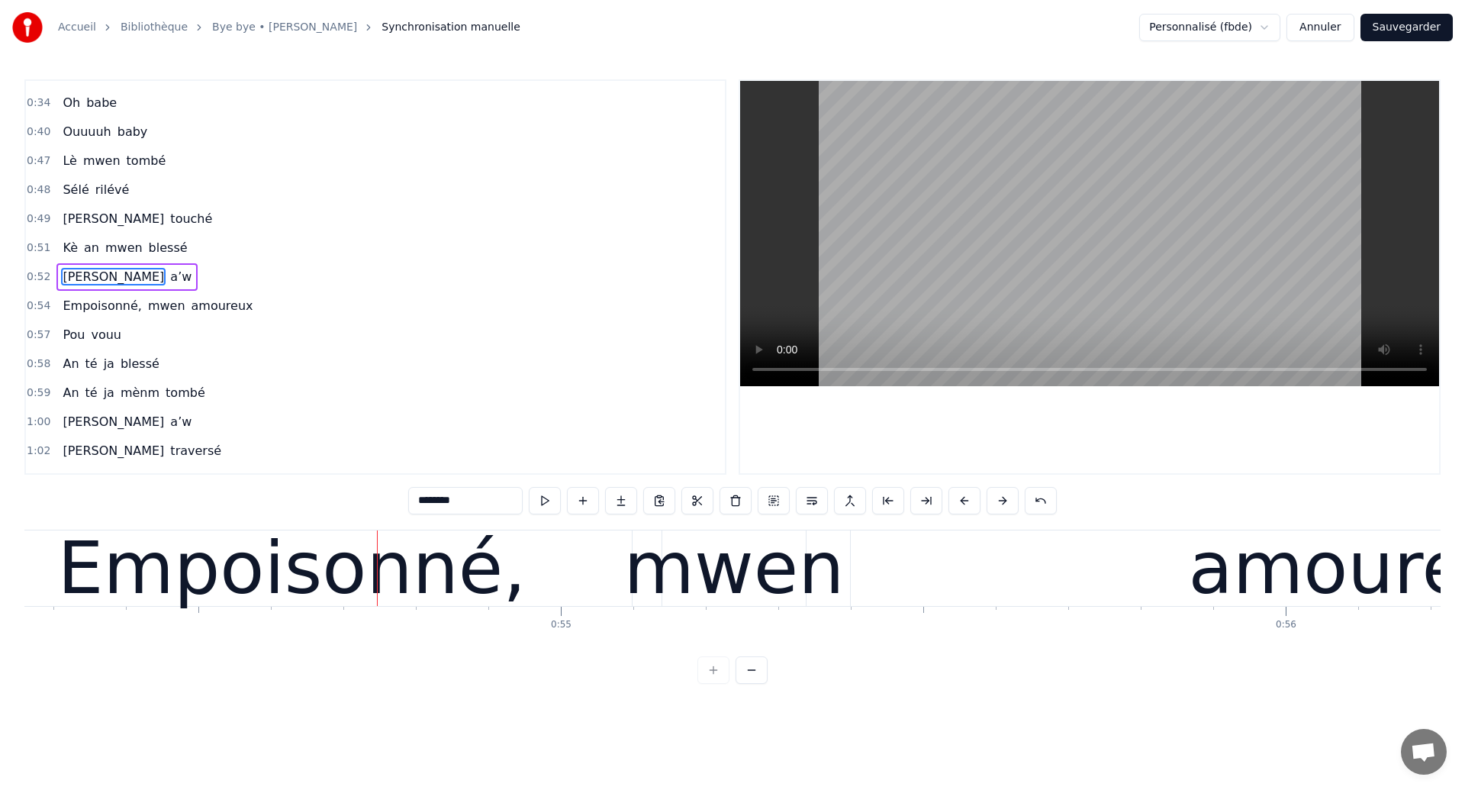
click at [530, 549] on div "Empoisonné," at bounding box center [292, 568] width 680 height 76
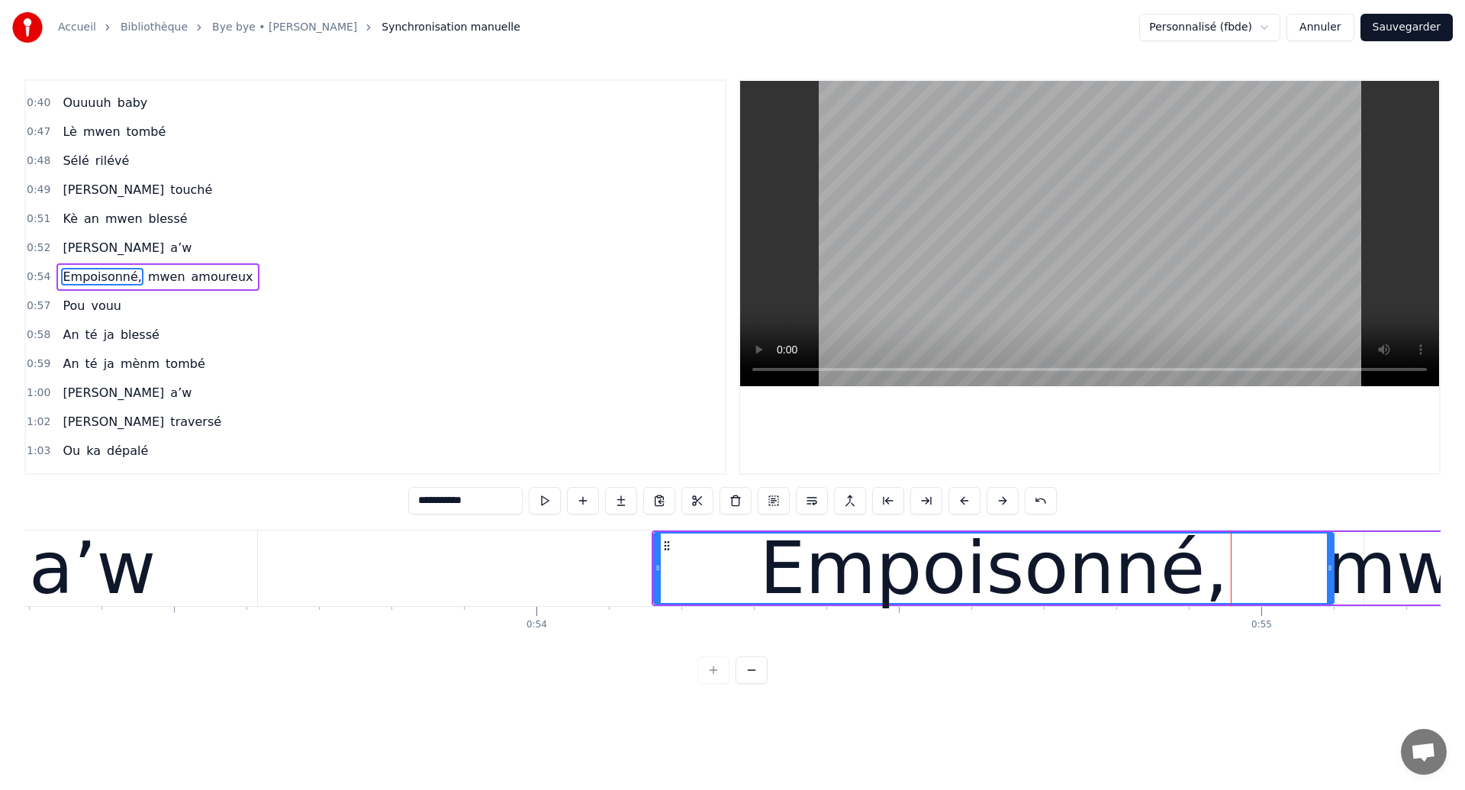
scroll to position [0, 38345]
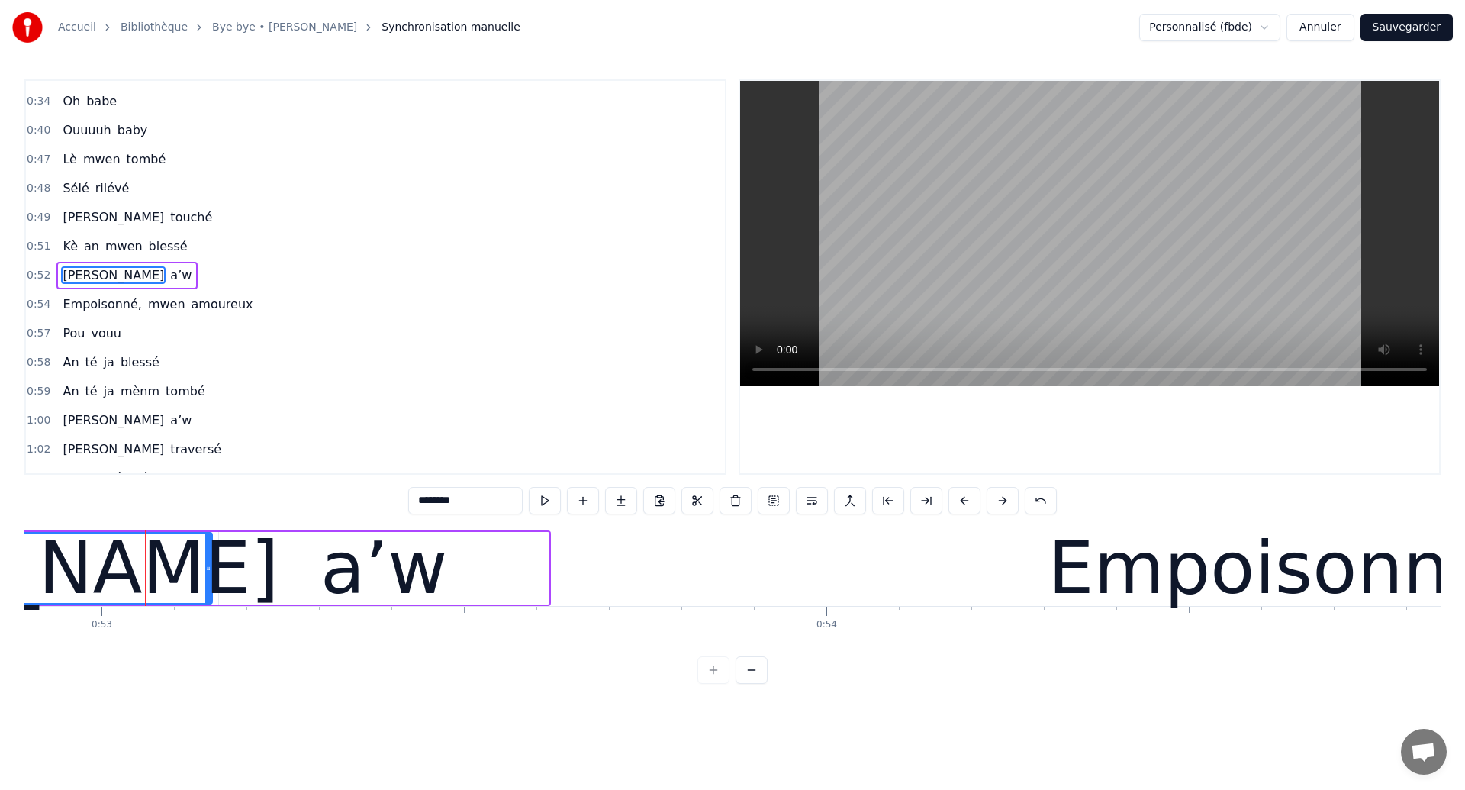
scroll to position [224, 0]
click at [543, 580] on div "a’w" at bounding box center [384, 568] width 330 height 72
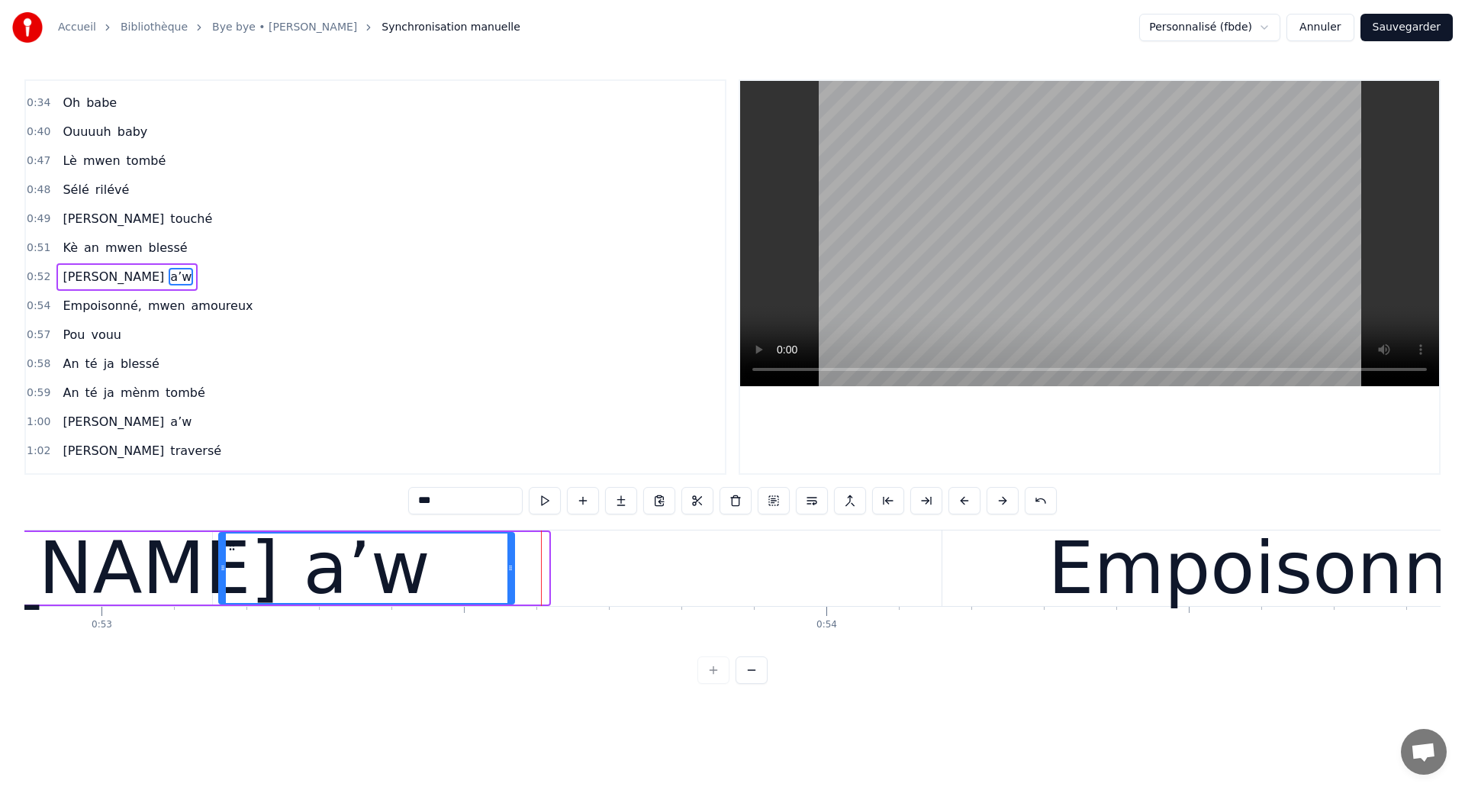
drag, startPoint x: 546, startPoint y: 580, endPoint x: 511, endPoint y: 581, distance: 35.1
click at [511, 581] on div at bounding box center [510, 567] width 6 height 69
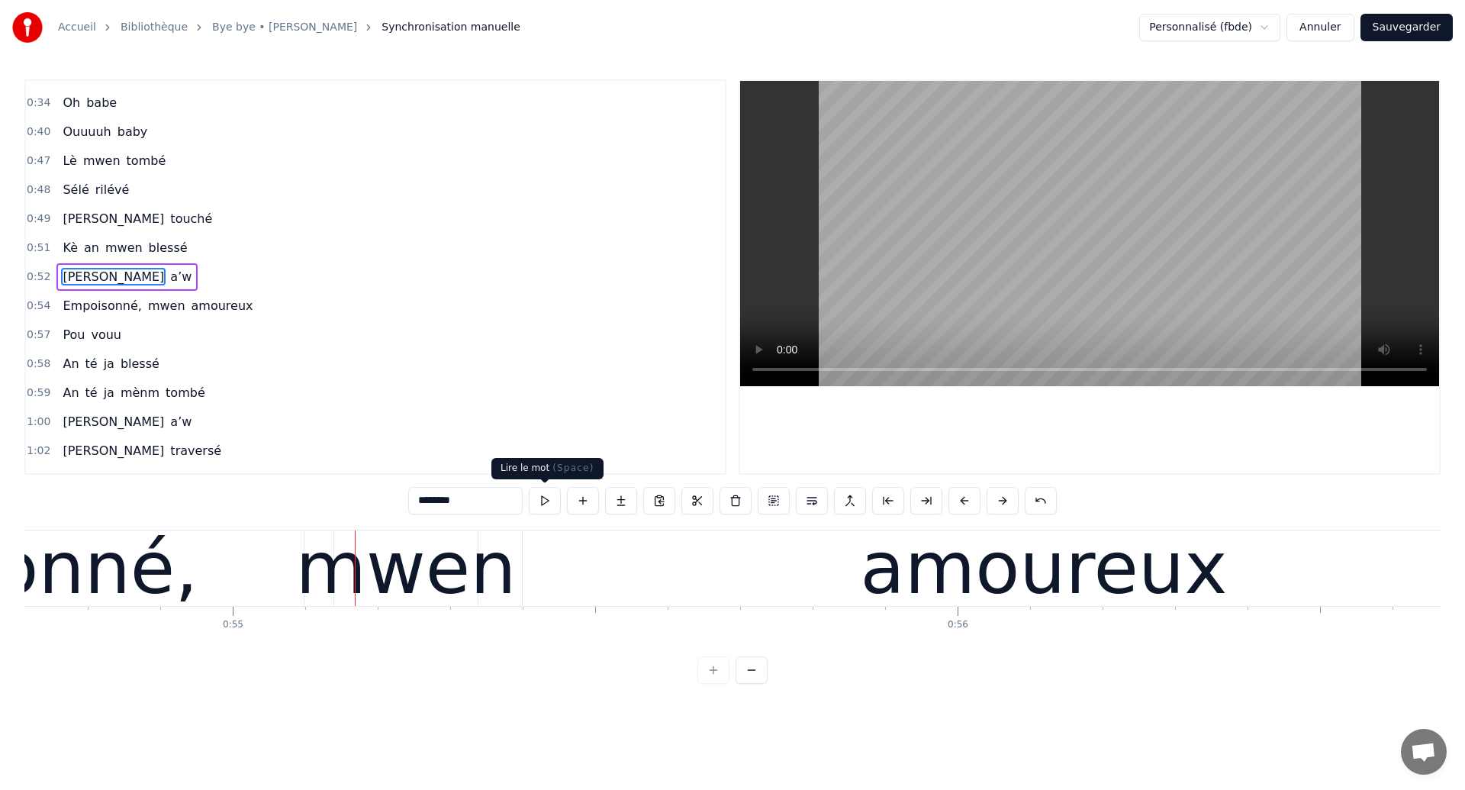
scroll to position [0, 39664]
click at [496, 551] on div "mwen" at bounding box center [405, 568] width 221 height 109
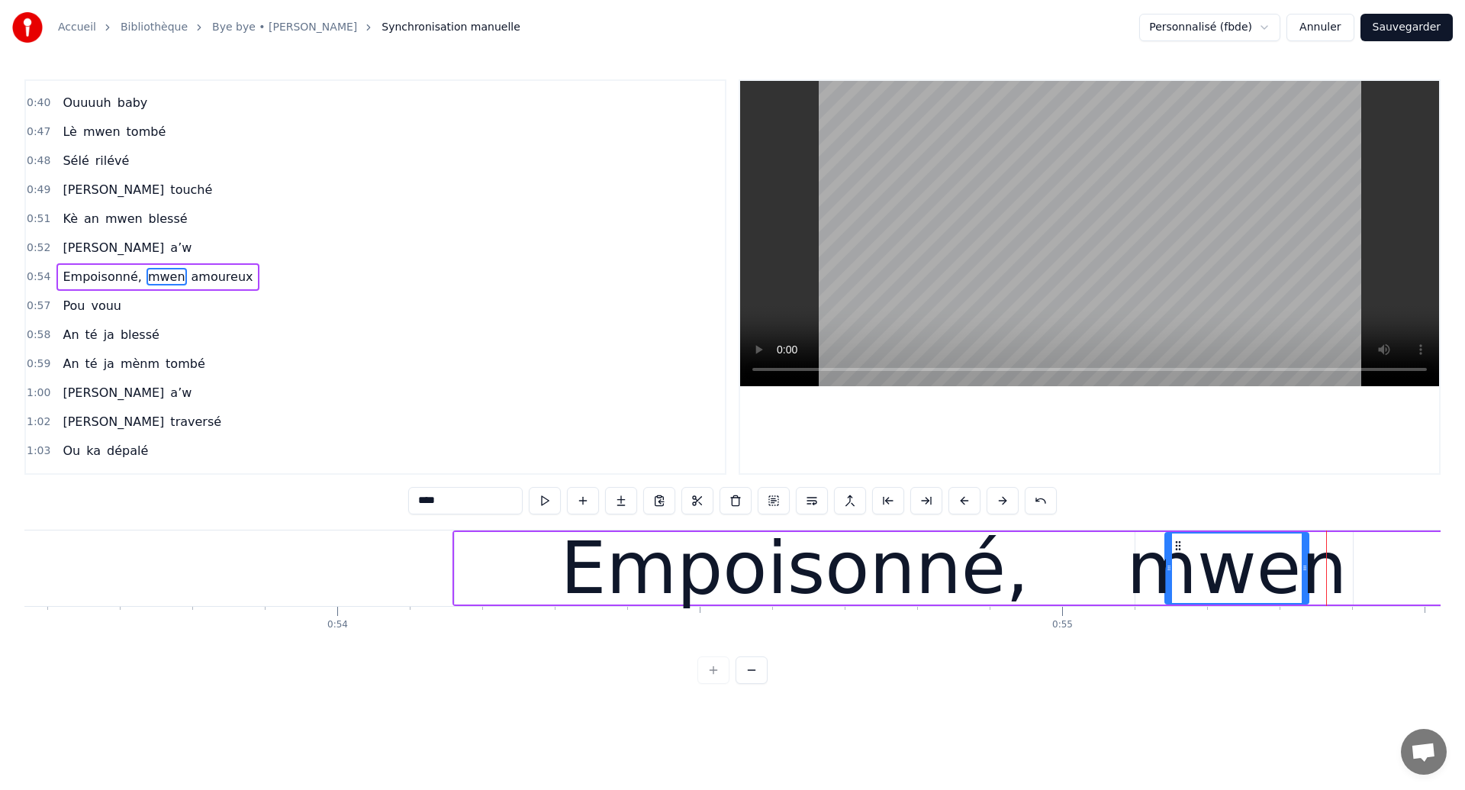
scroll to position [0, 38729]
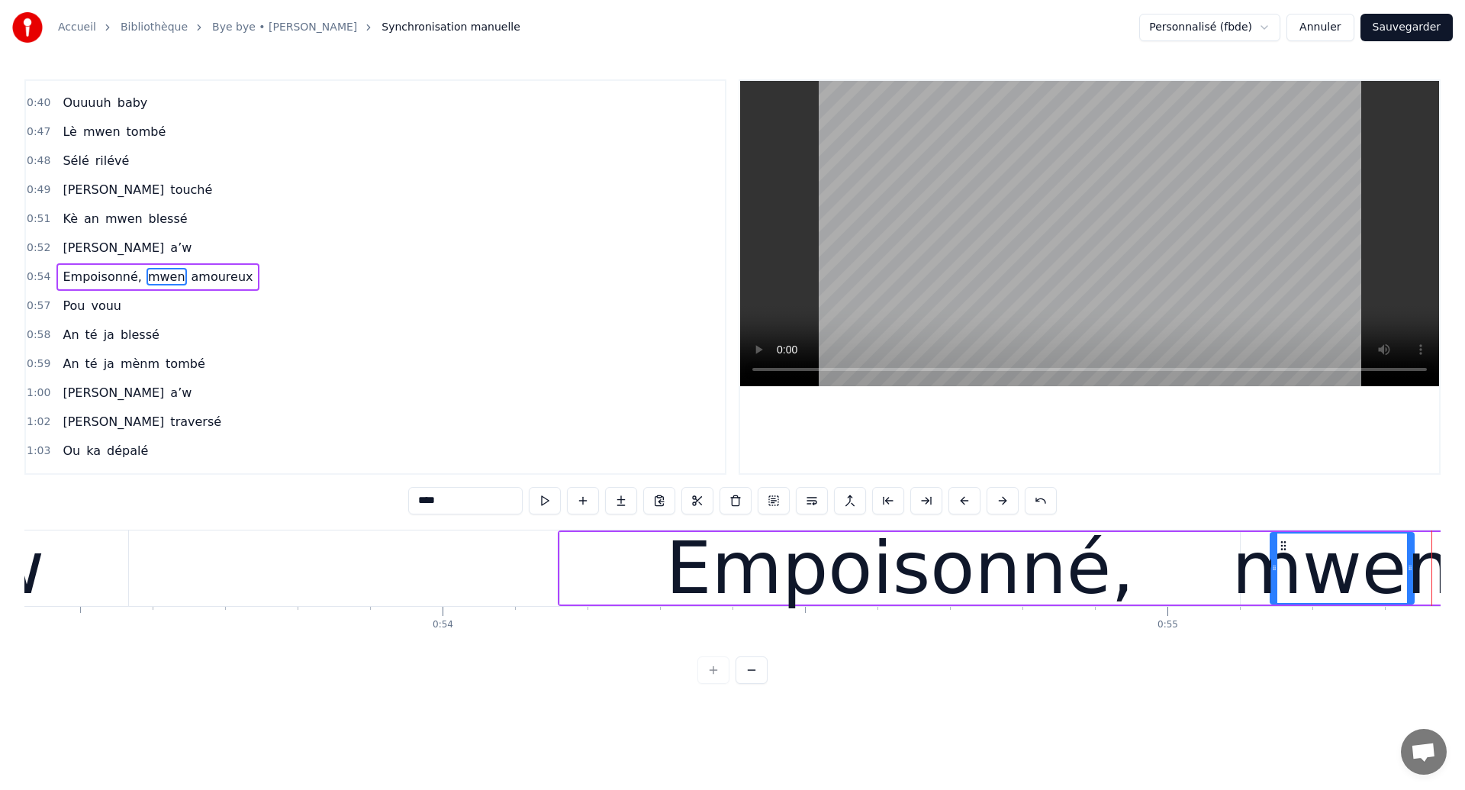
type input "***"
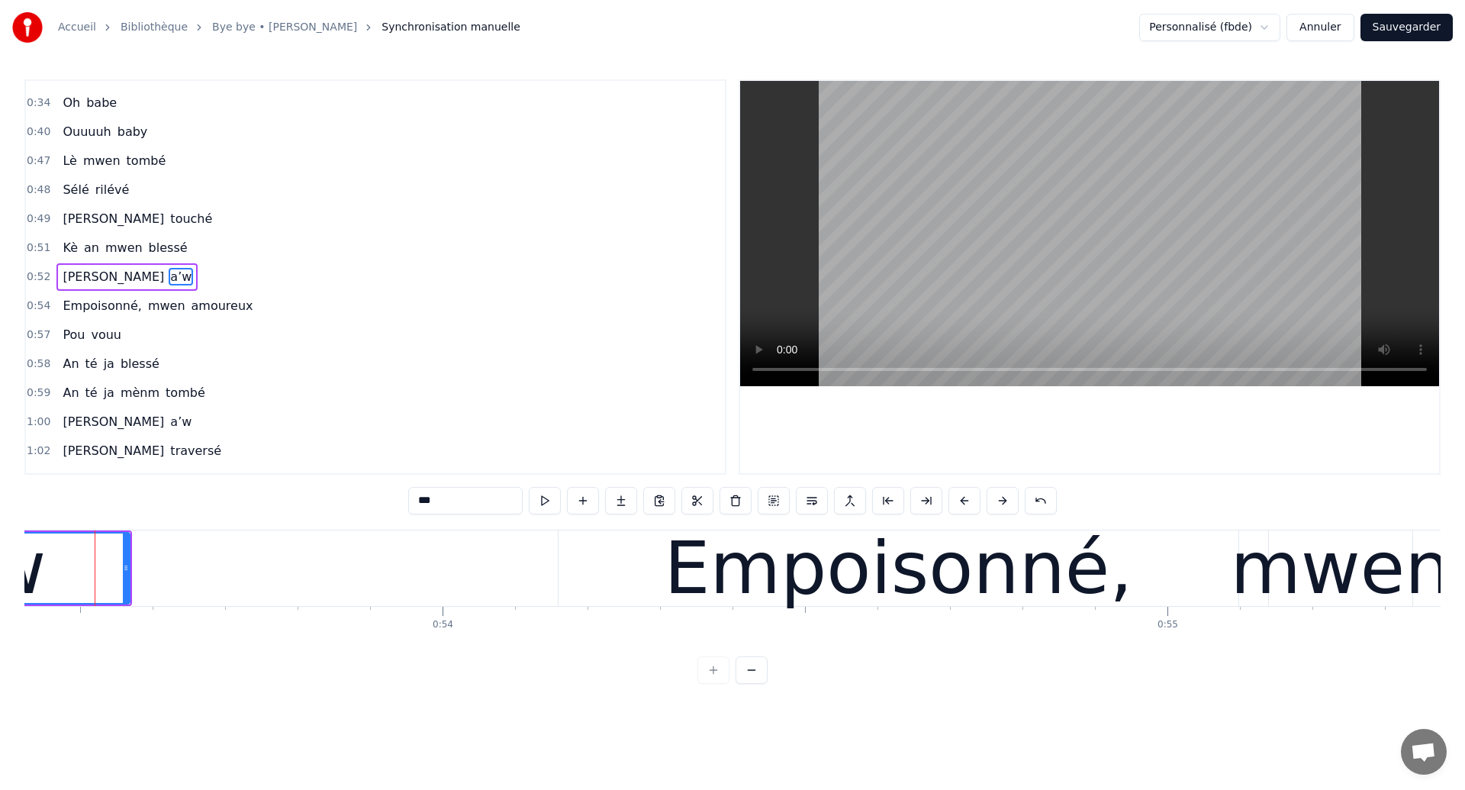
scroll to position [0, 38723]
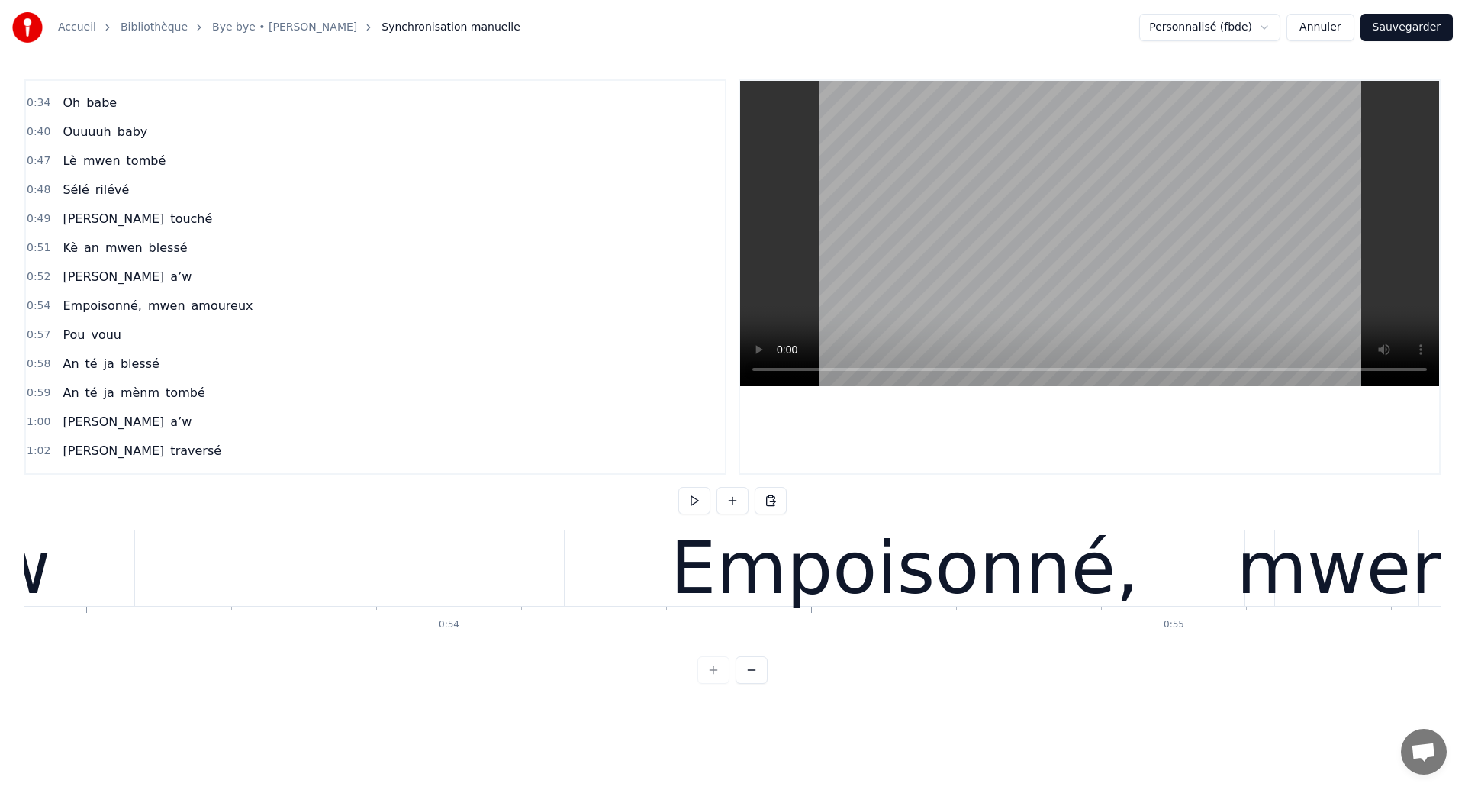
click at [452, 585] on div at bounding box center [452, 568] width 1 height 76
click at [1261, 591] on div "mwen" at bounding box center [1347, 568] width 221 height 109
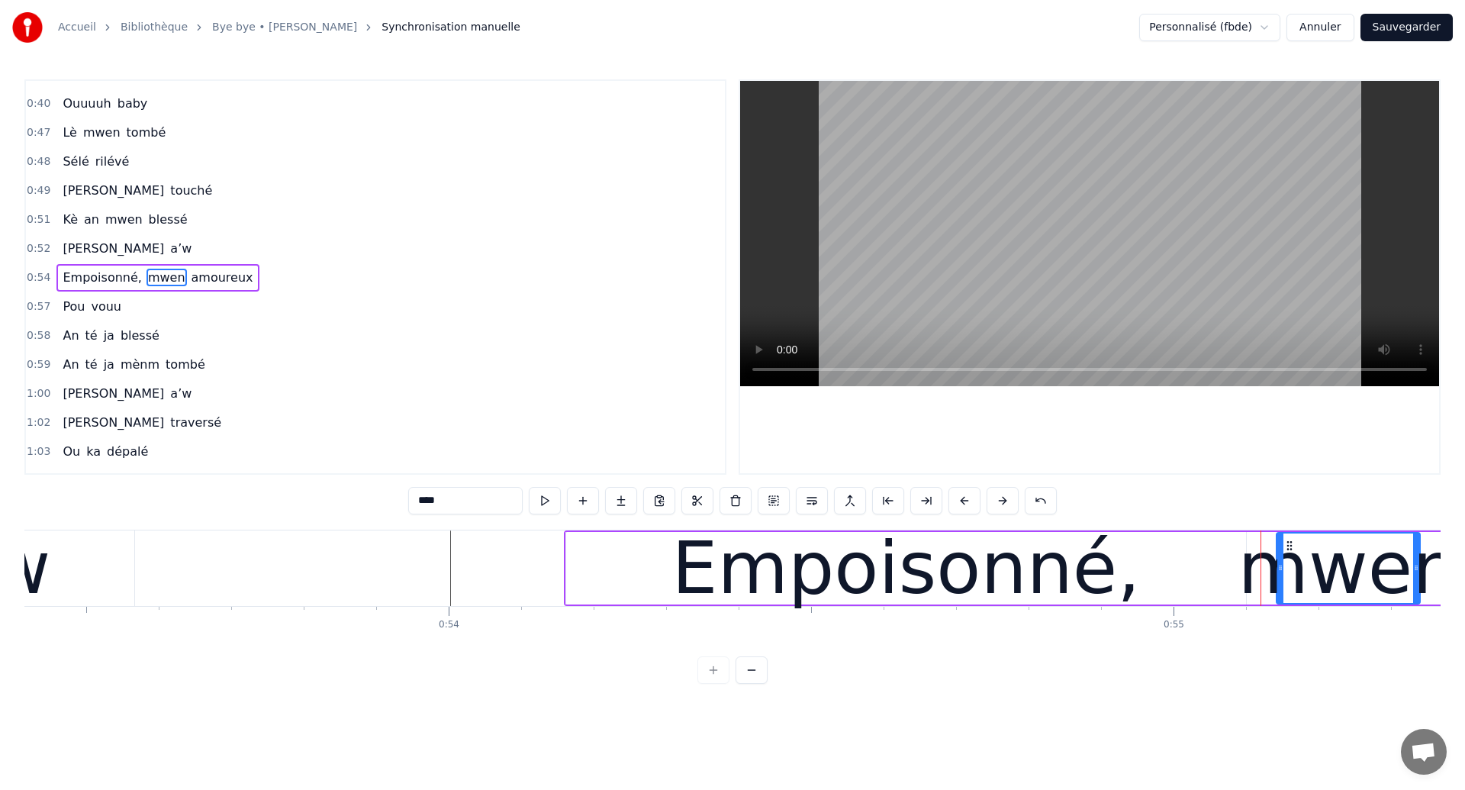
scroll to position [253, 0]
drag, startPoint x: 1261, startPoint y: 591, endPoint x: 773, endPoint y: 552, distance: 489.2
click at [1261, 591] on div at bounding box center [1261, 568] width 1 height 76
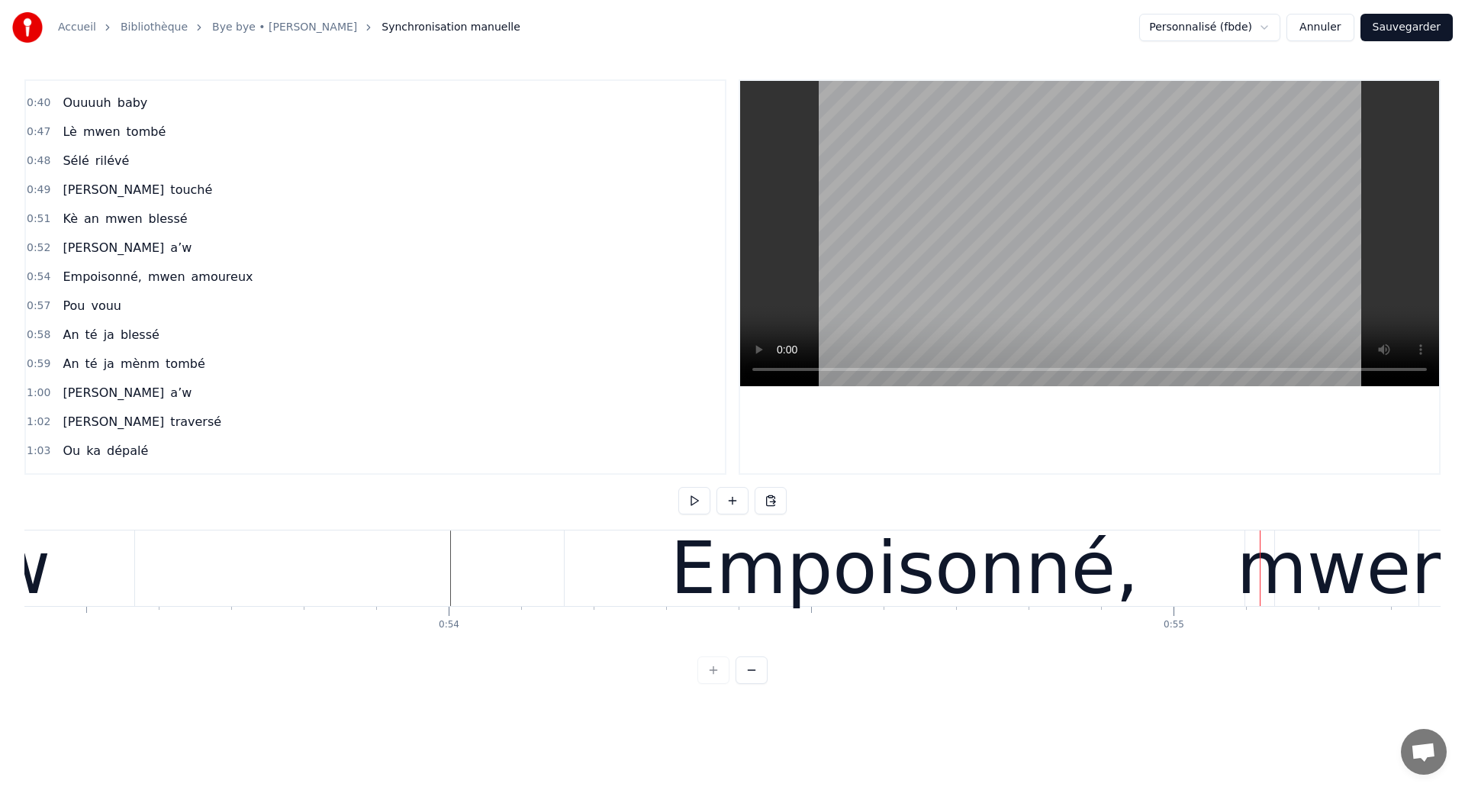
click at [1264, 576] on div "mwen" at bounding box center [1347, 568] width 221 height 109
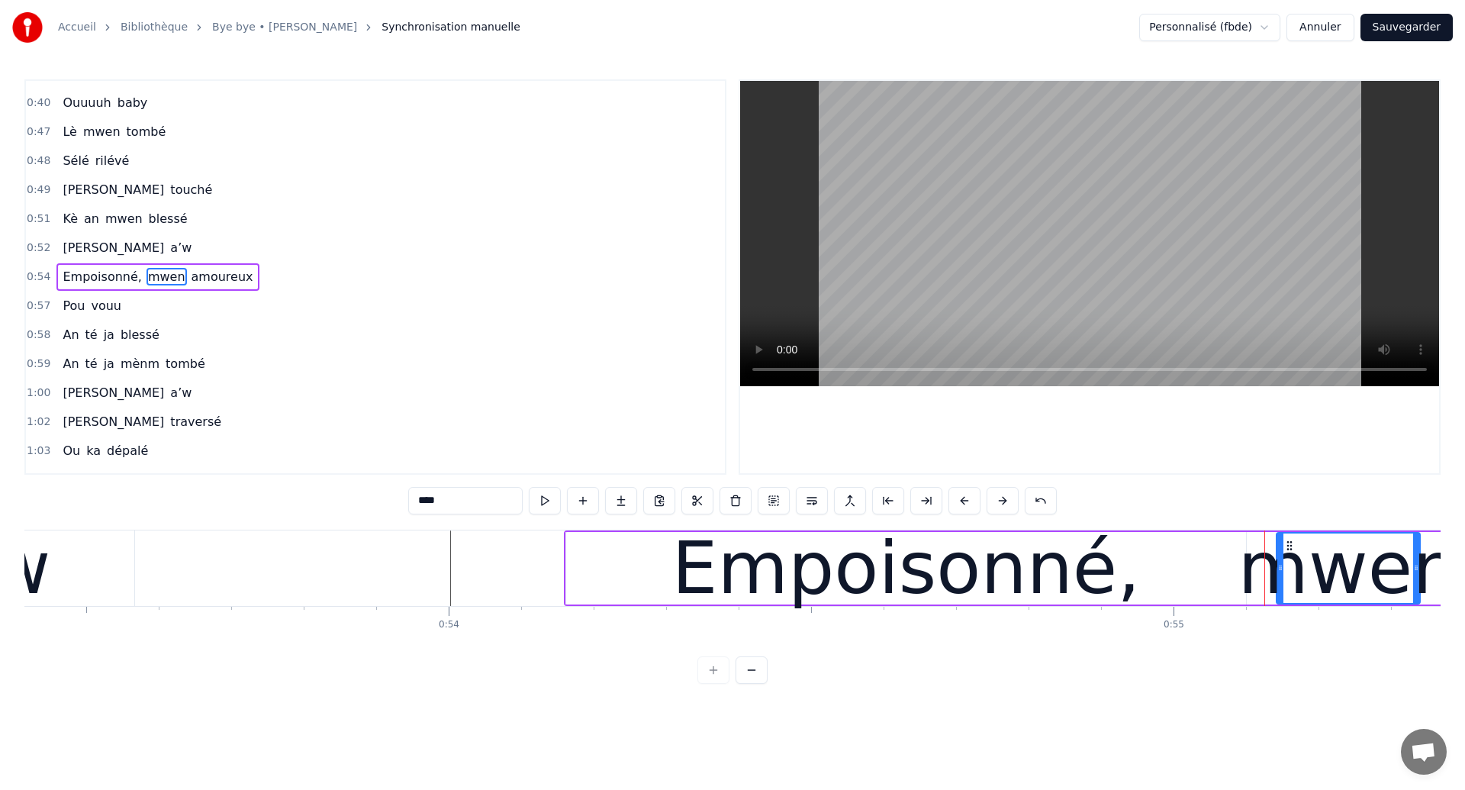
click at [233, 289] on div "Empoisonné, mwen amoureux" at bounding box center [157, 276] width 202 height 27
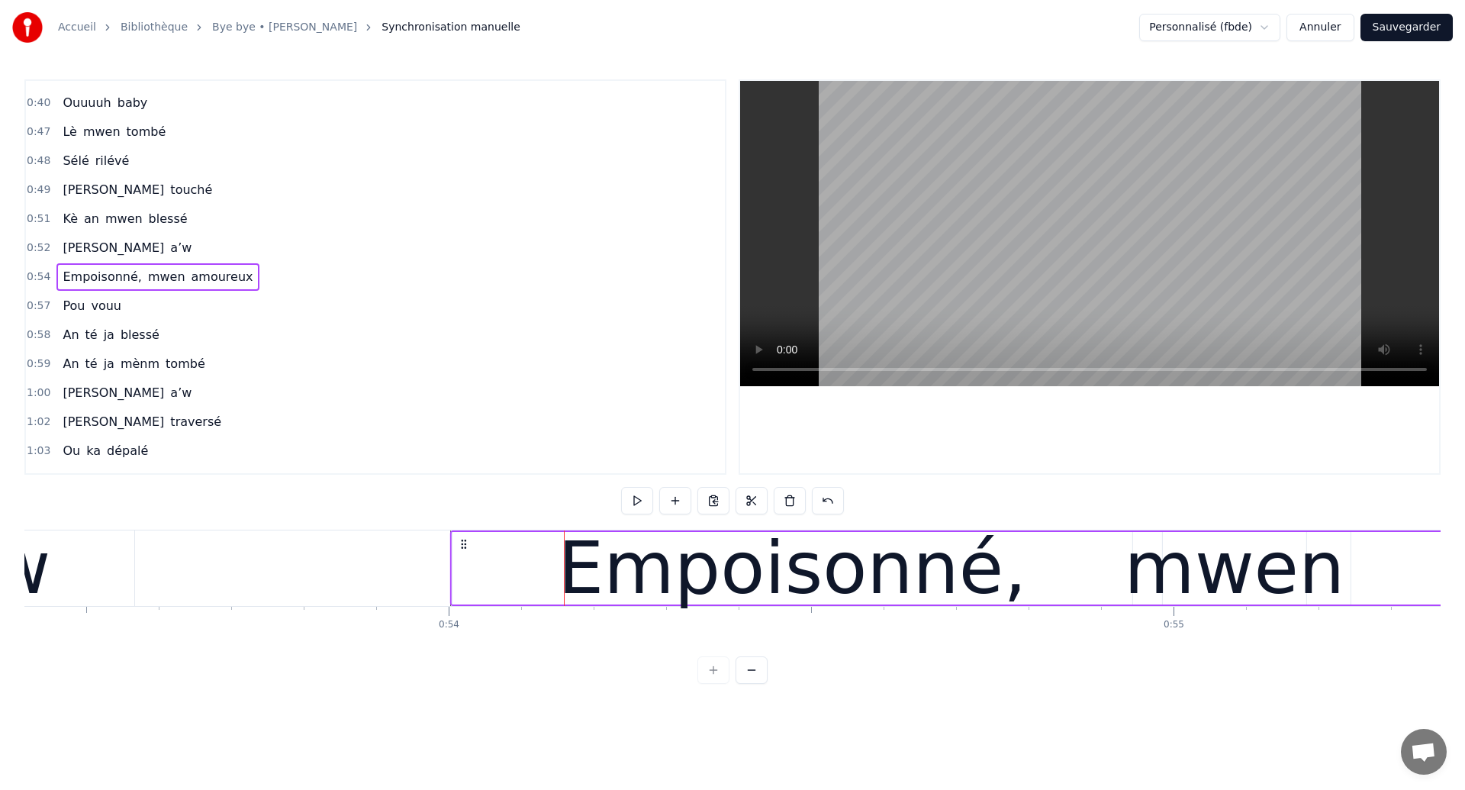
drag, startPoint x: 578, startPoint y: 540, endPoint x: 465, endPoint y: 576, distance: 119.2
click at [465, 576] on div "Empoisonné, mwen amoureux" at bounding box center [1423, 568] width 1946 height 76
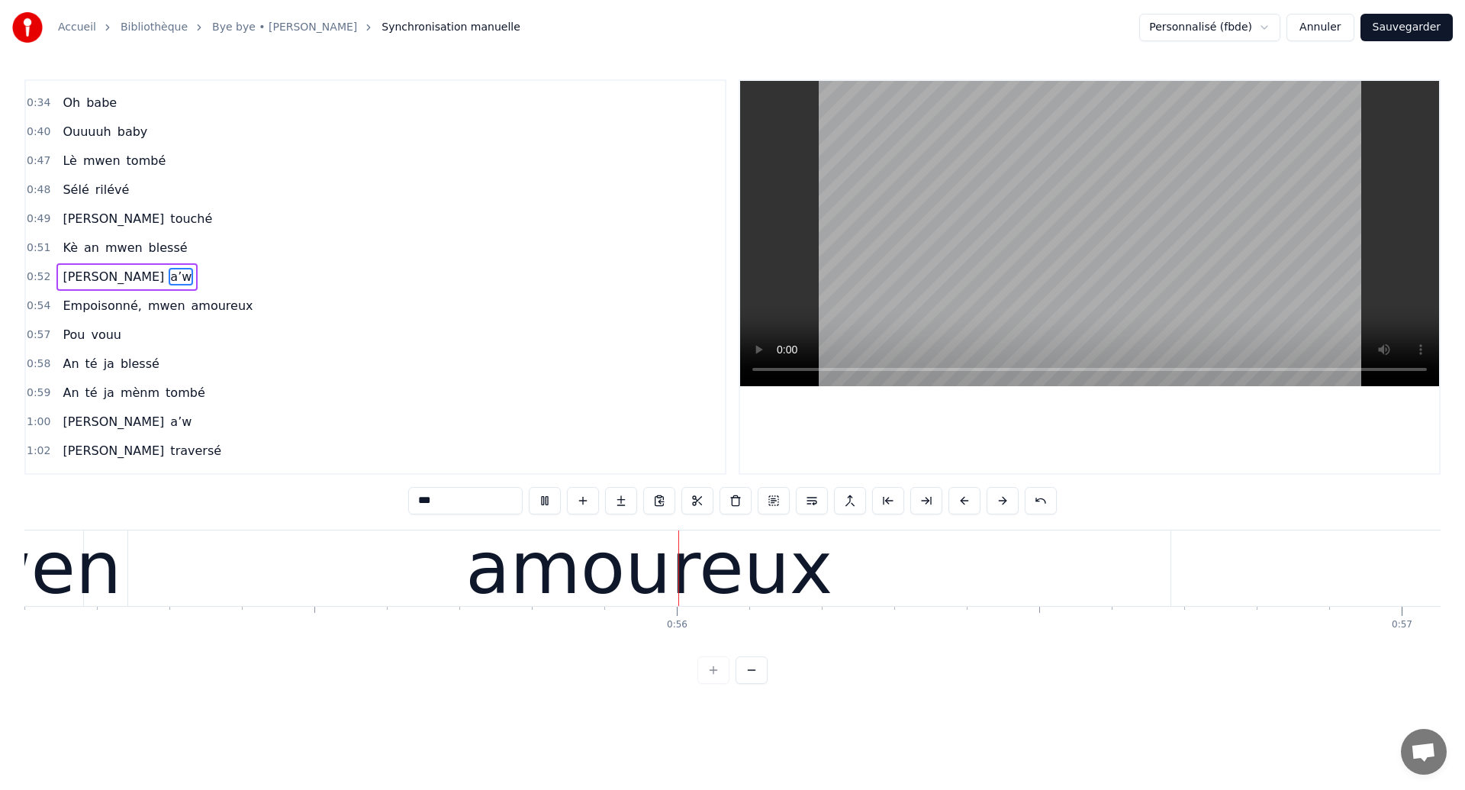
scroll to position [0, 40004]
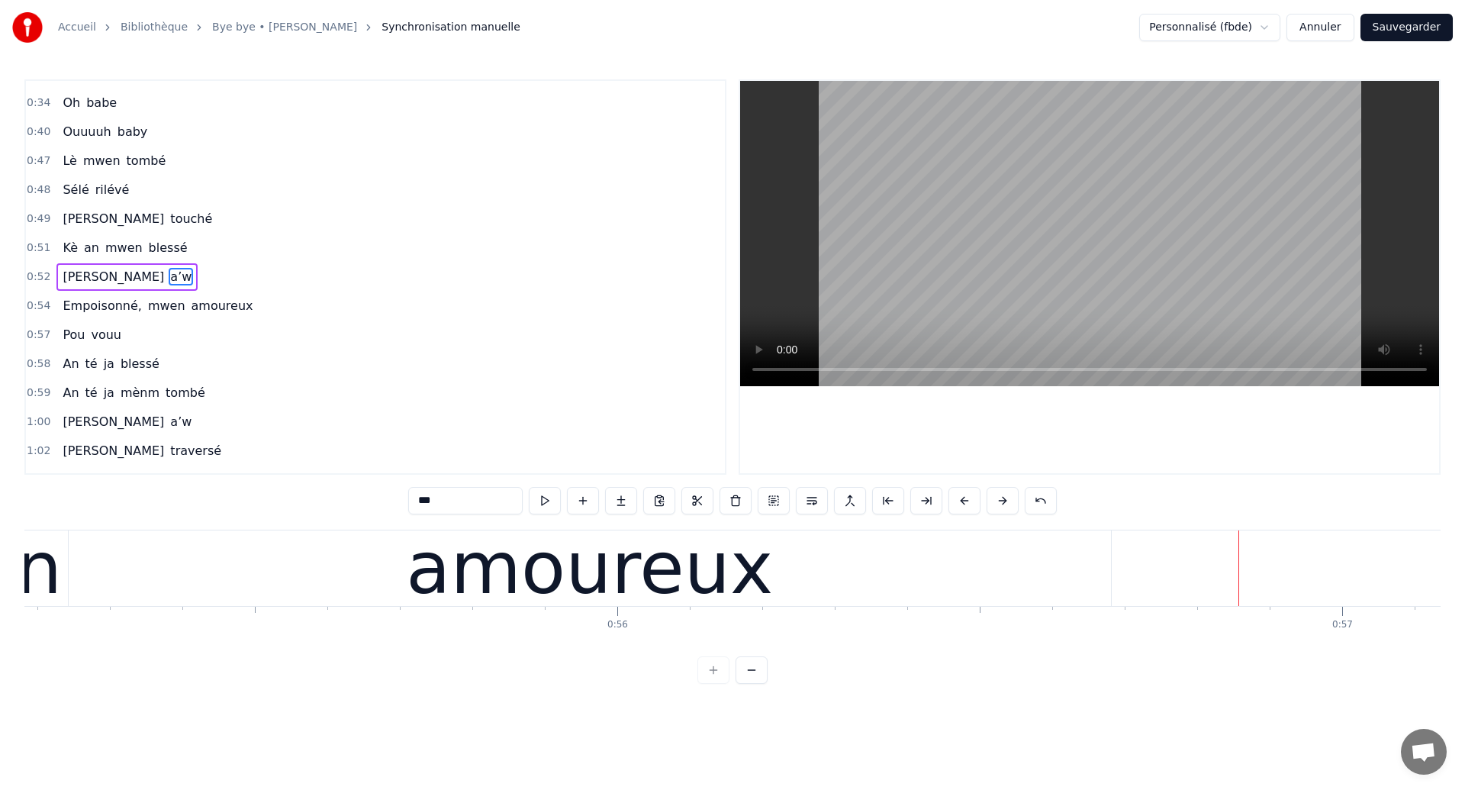
click at [518, 588] on div "amoureux" at bounding box center [589, 568] width 367 height 109
type input "********"
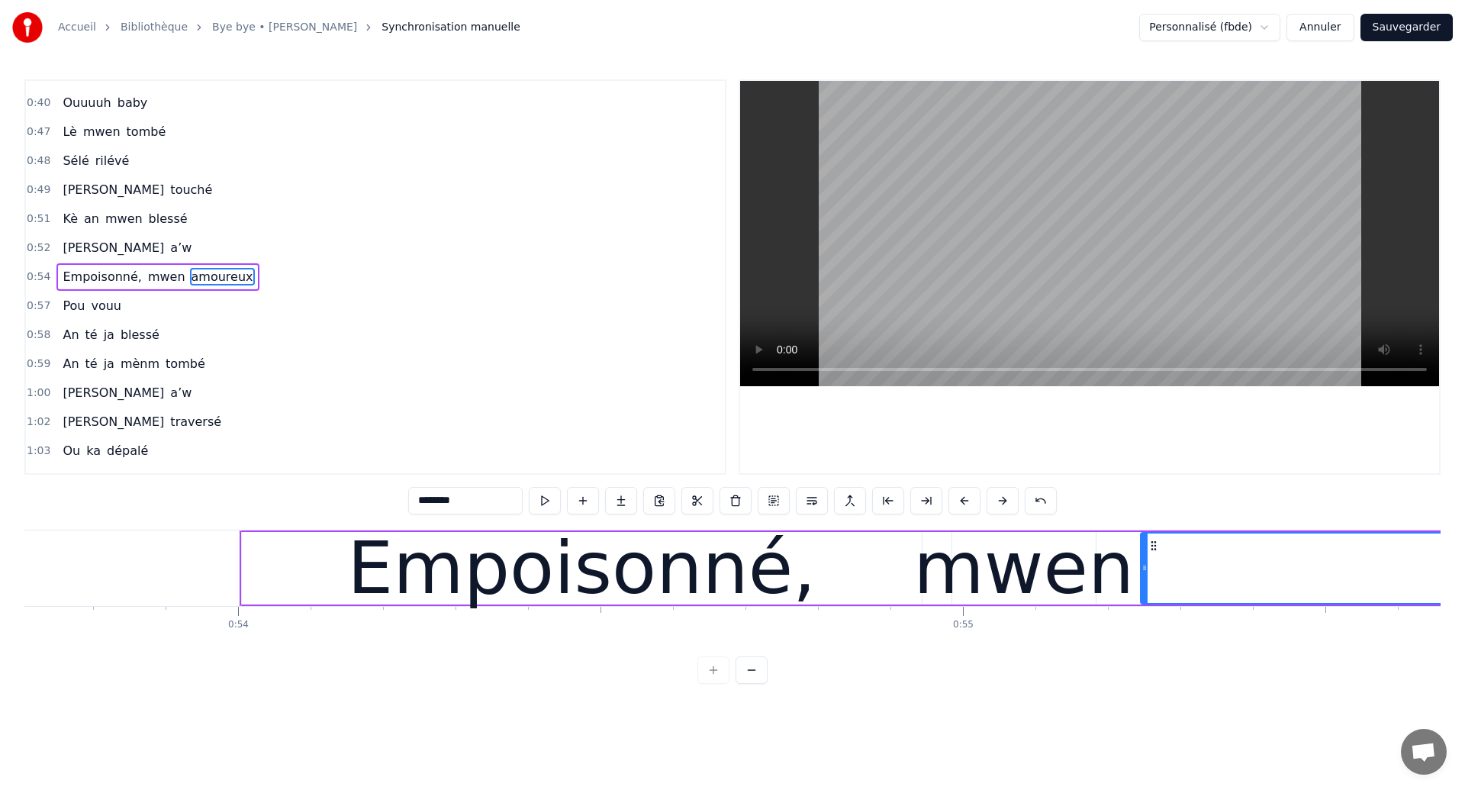
scroll to position [0, 38859]
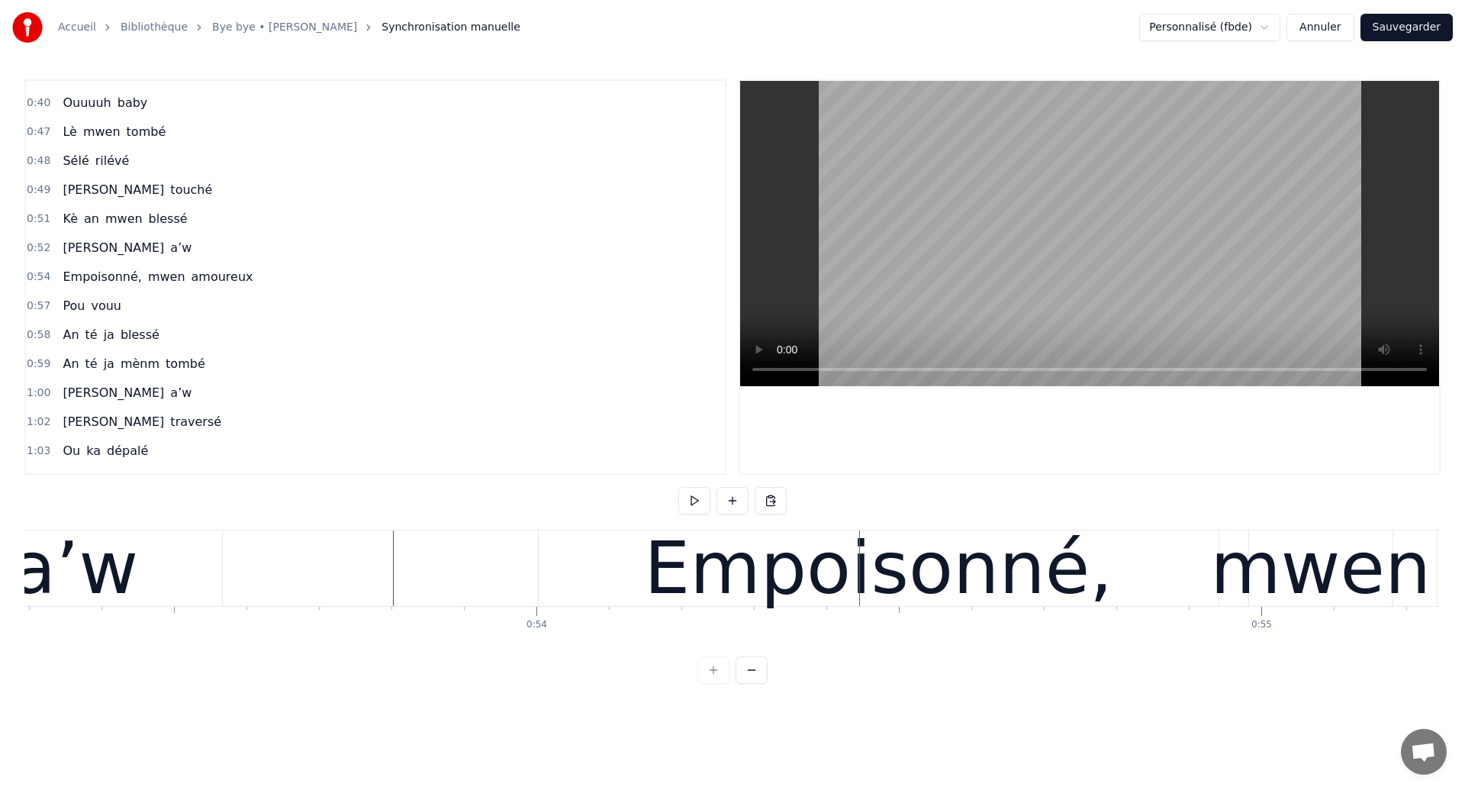
scroll to position [0, 38537]
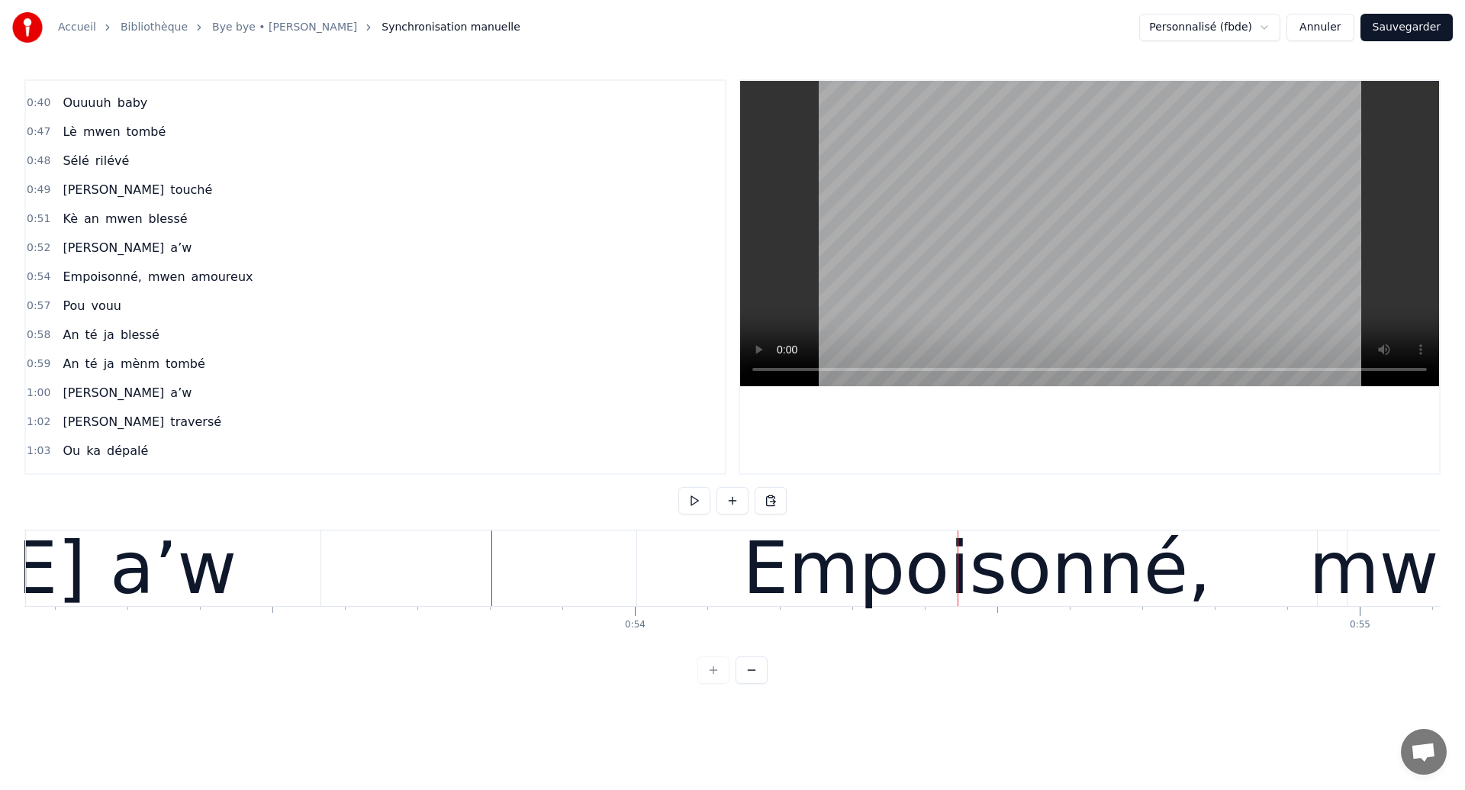
click at [190, 578] on div "a’w" at bounding box center [173, 568] width 127 height 109
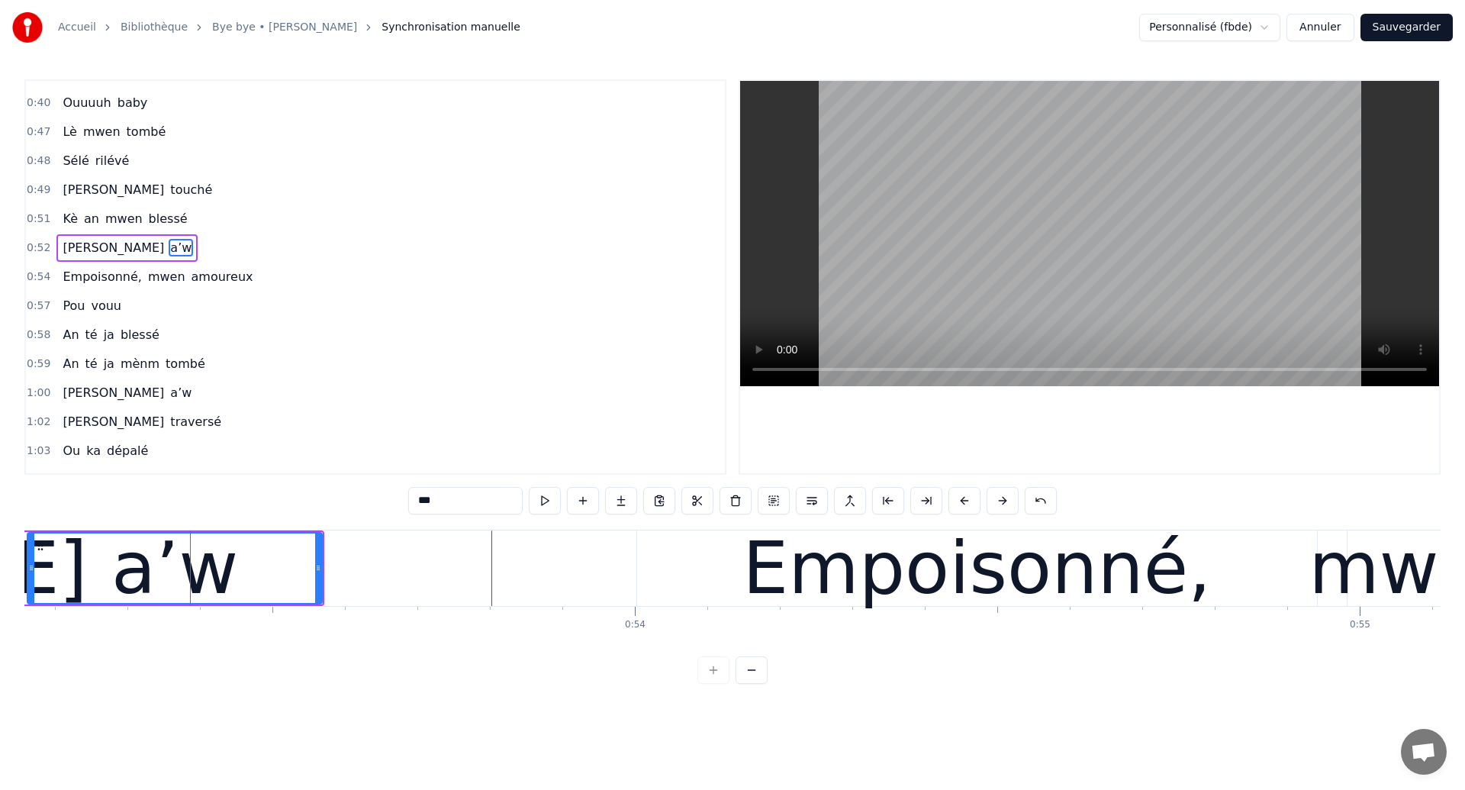
scroll to position [224, 0]
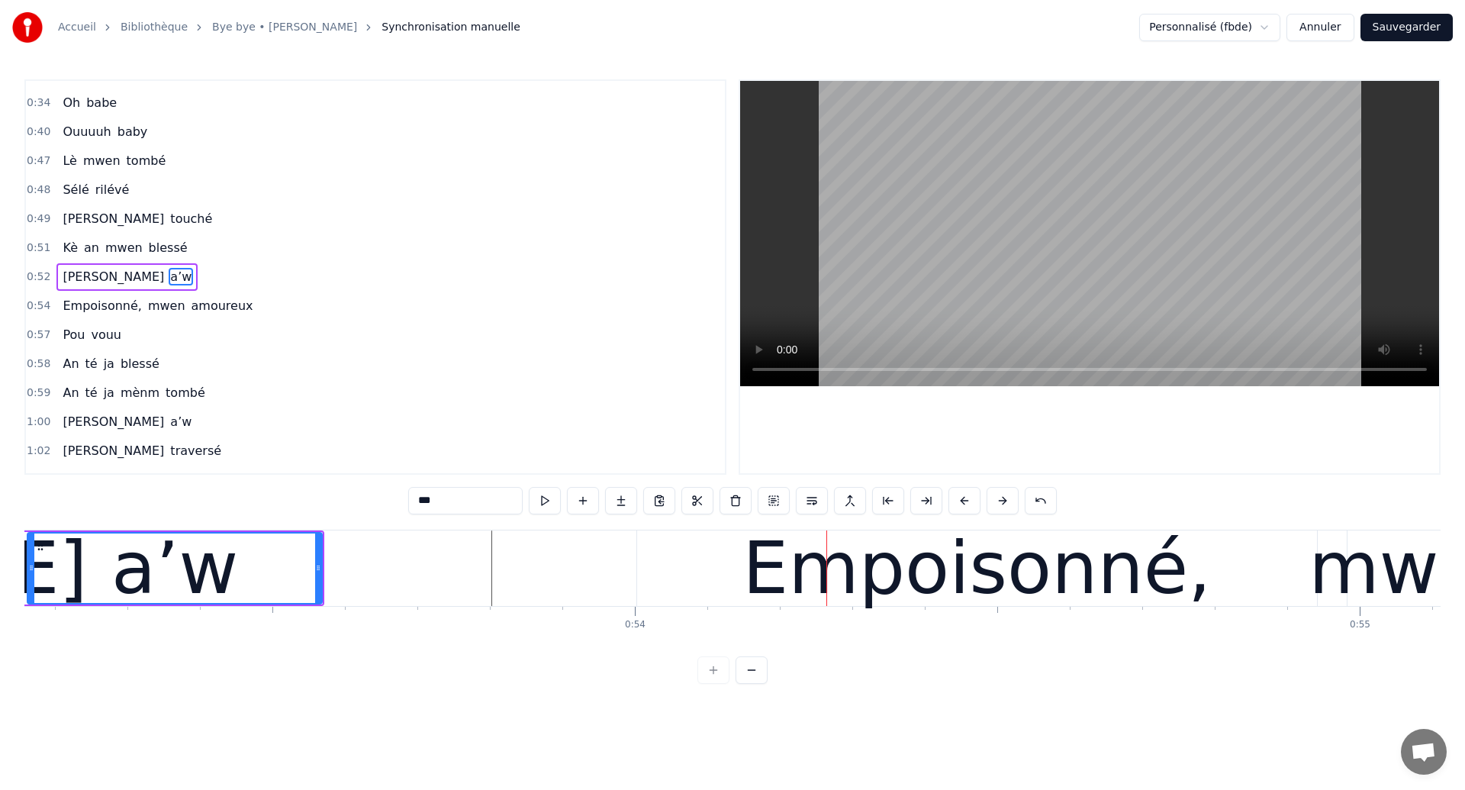
click at [128, 569] on div "a’w" at bounding box center [174, 568] width 127 height 109
click at [136, 560] on div "a’w" at bounding box center [174, 568] width 127 height 109
click at [845, 571] on div "Empoisonné," at bounding box center [976, 568] width 469 height 109
type input "**********"
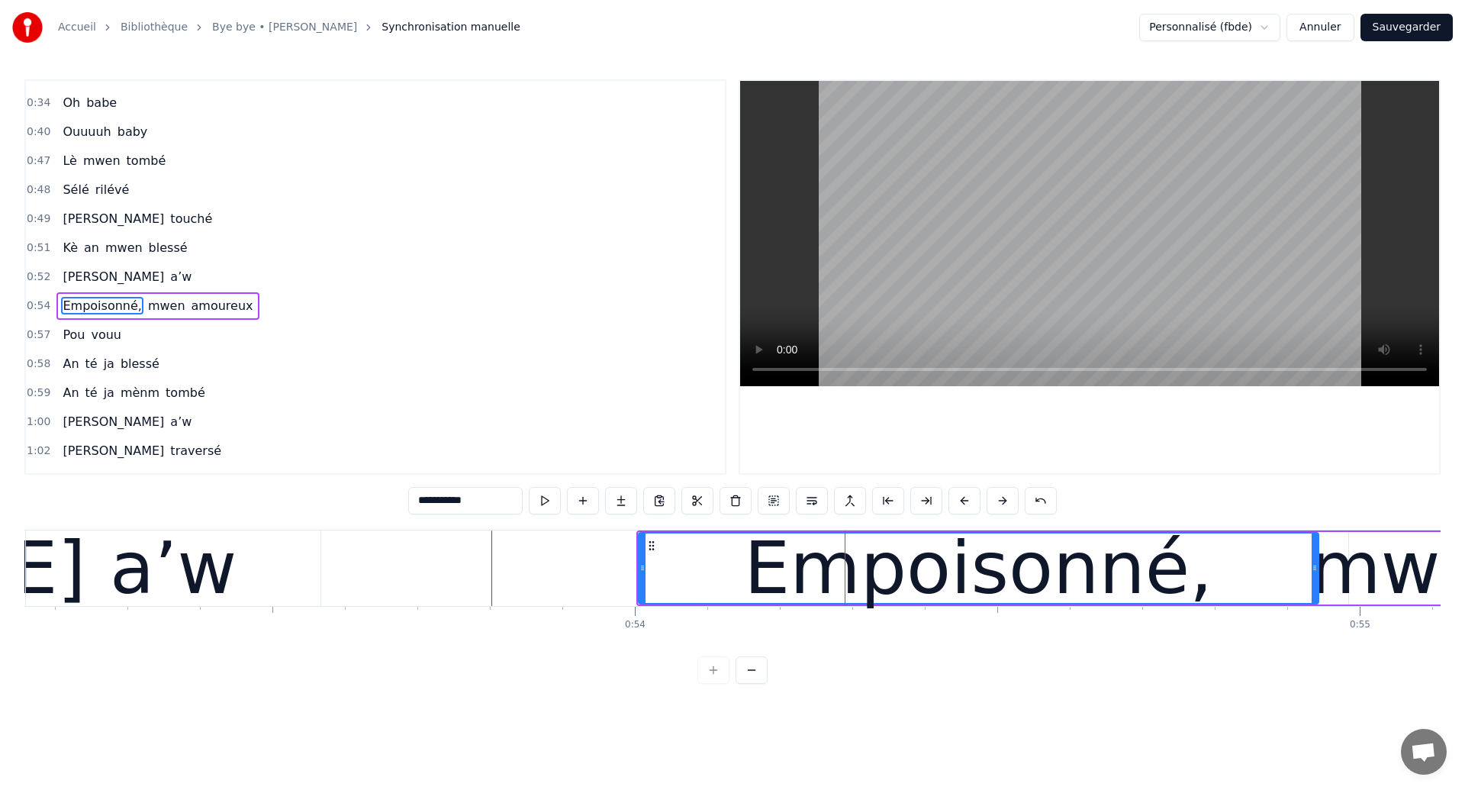
scroll to position [253, 0]
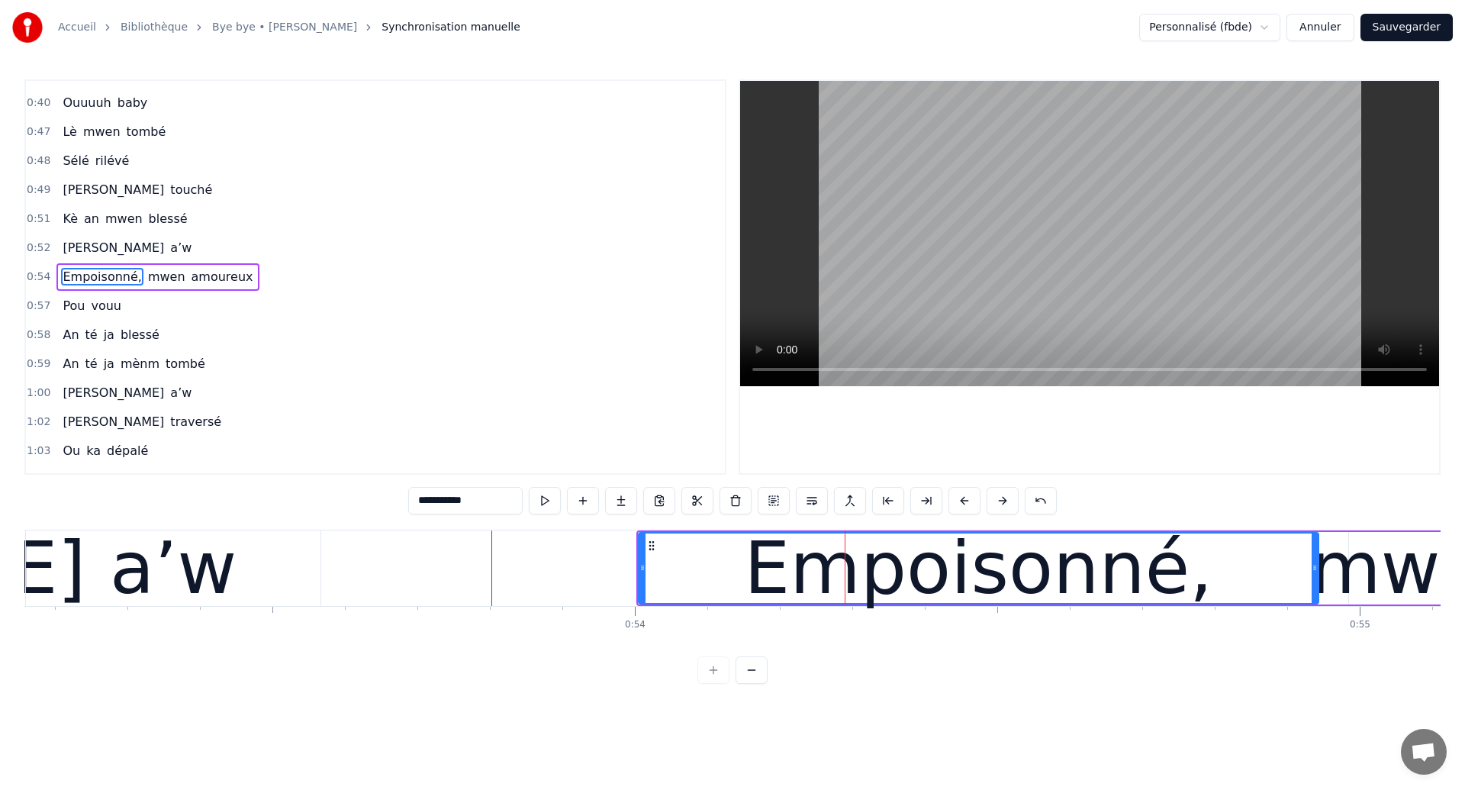
click at [163, 290] on div "Empoisonné, mwen amoureux" at bounding box center [157, 276] width 202 height 27
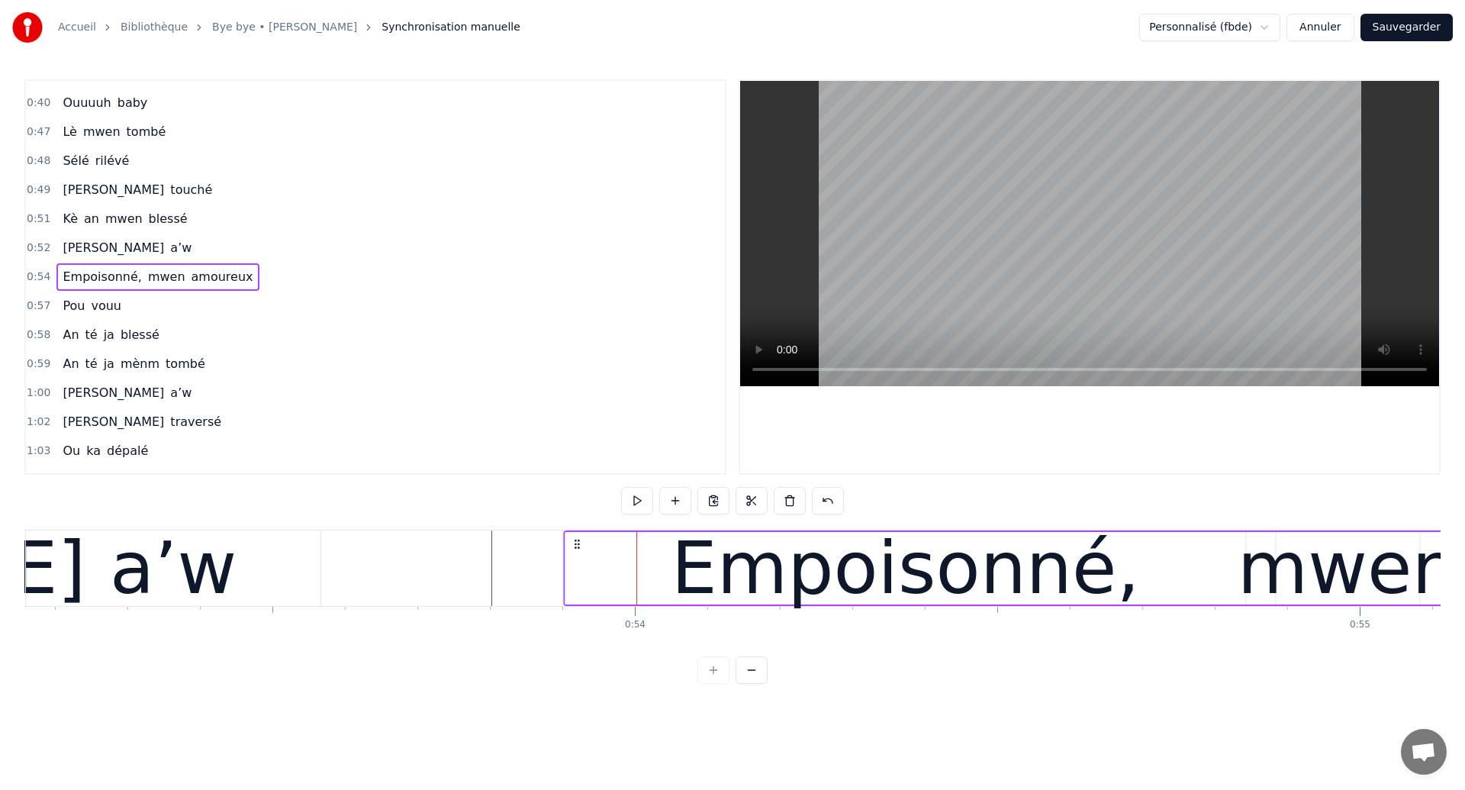
drag, startPoint x: 652, startPoint y: 545, endPoint x: 578, endPoint y: 572, distance: 78.2
click at [170, 569] on div "a’w" at bounding box center [173, 568] width 127 height 109
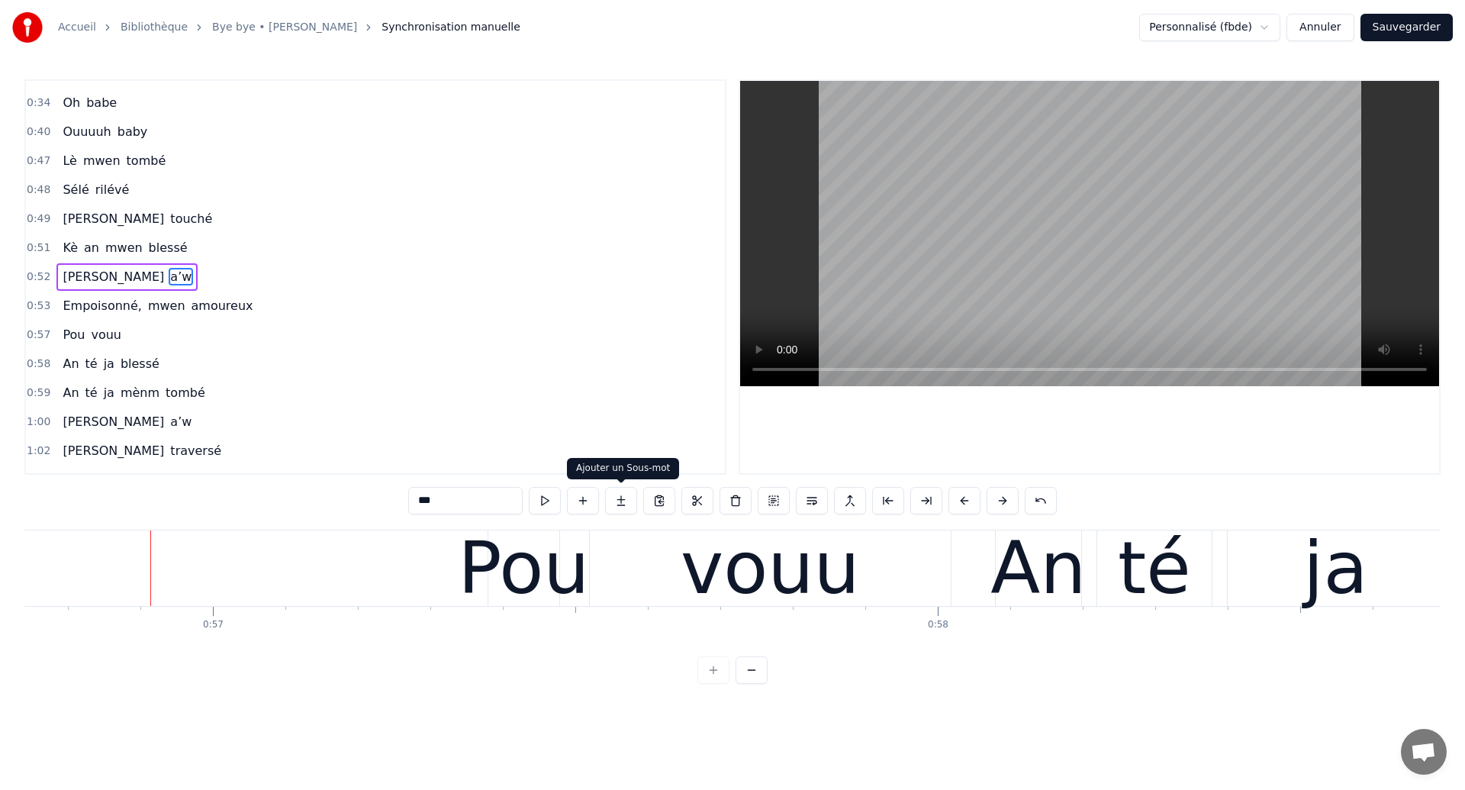
scroll to position [0, 41183]
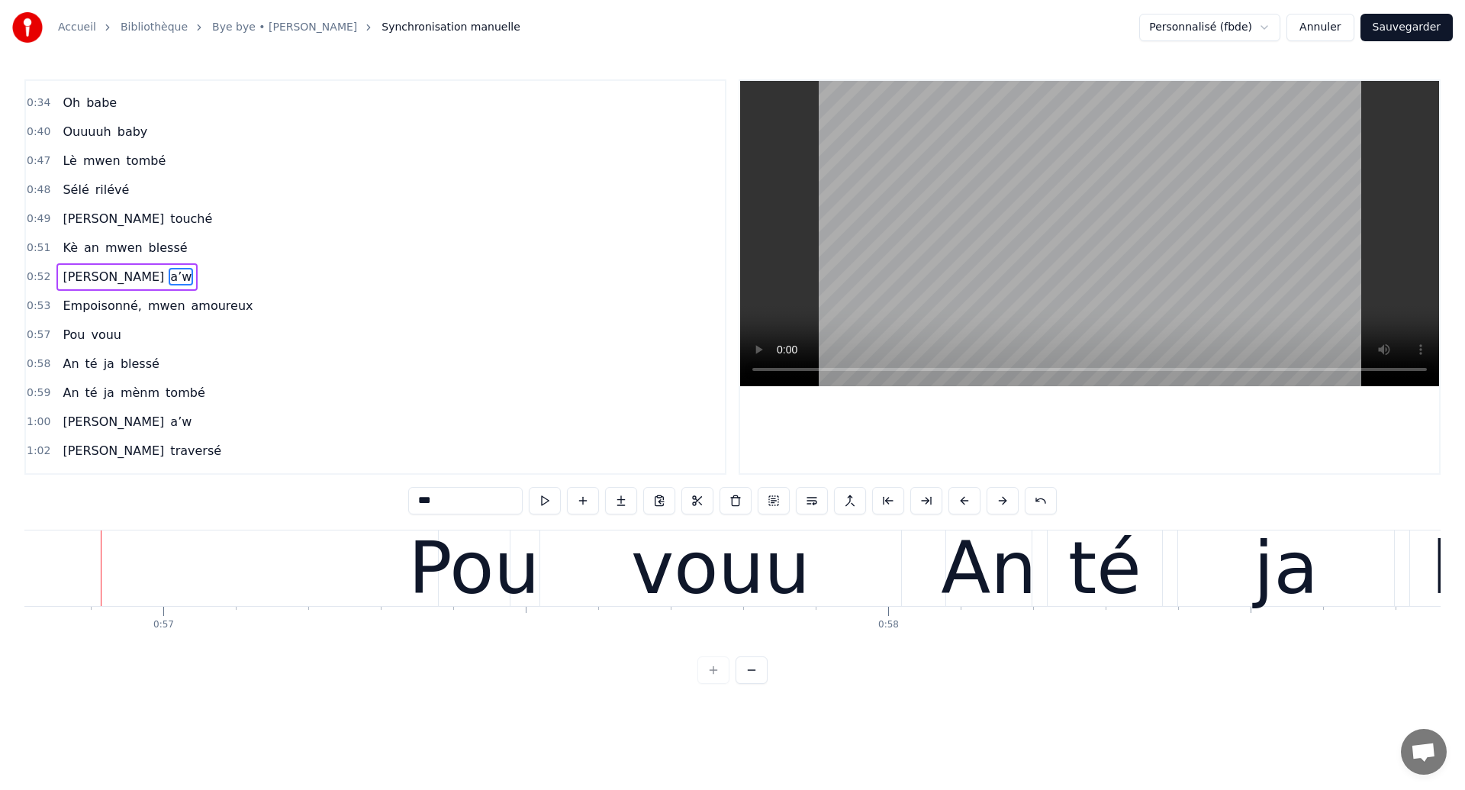
click at [543, 590] on div "vouu" at bounding box center [720, 568] width 361 height 76
type input "****"
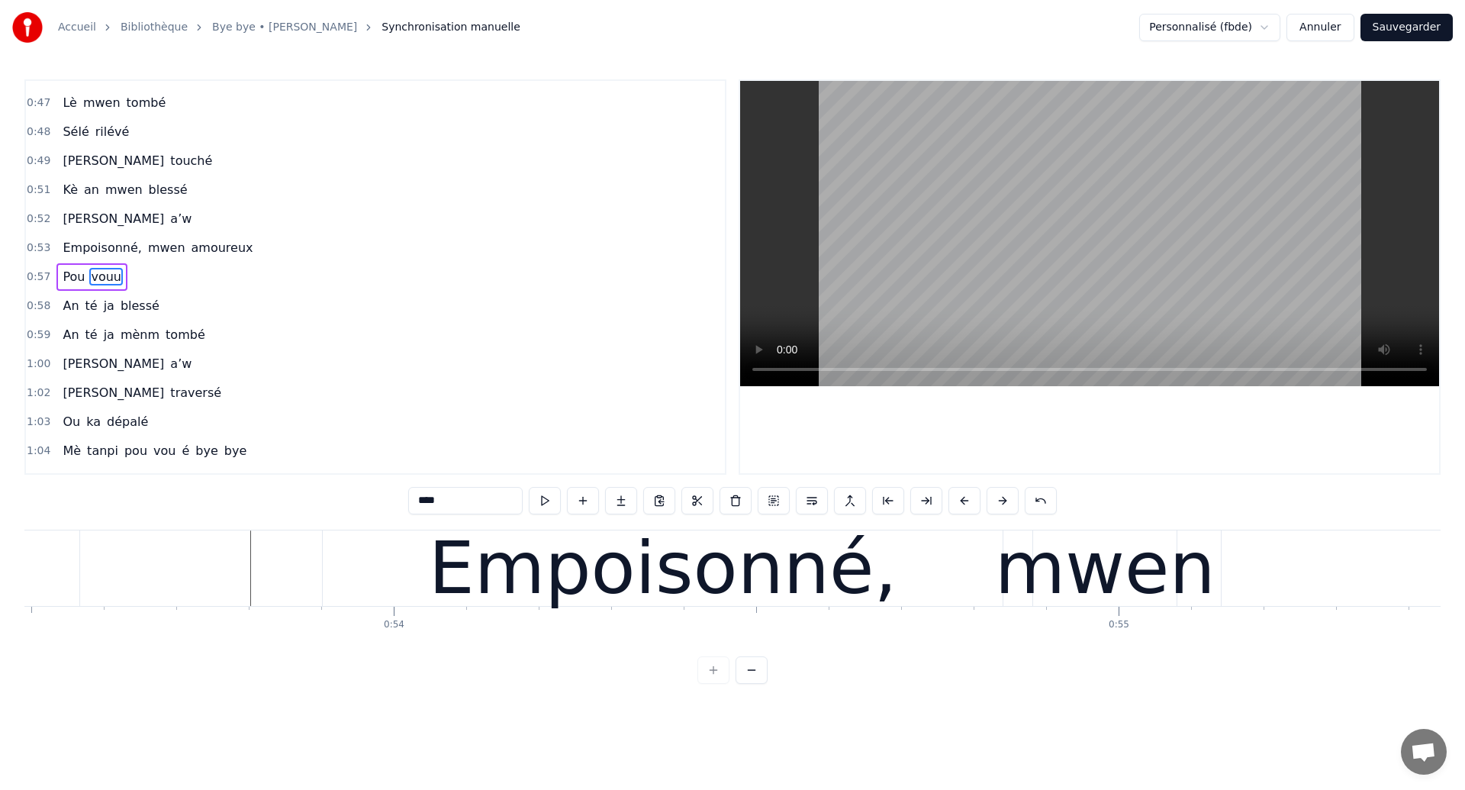
scroll to position [0, 38656]
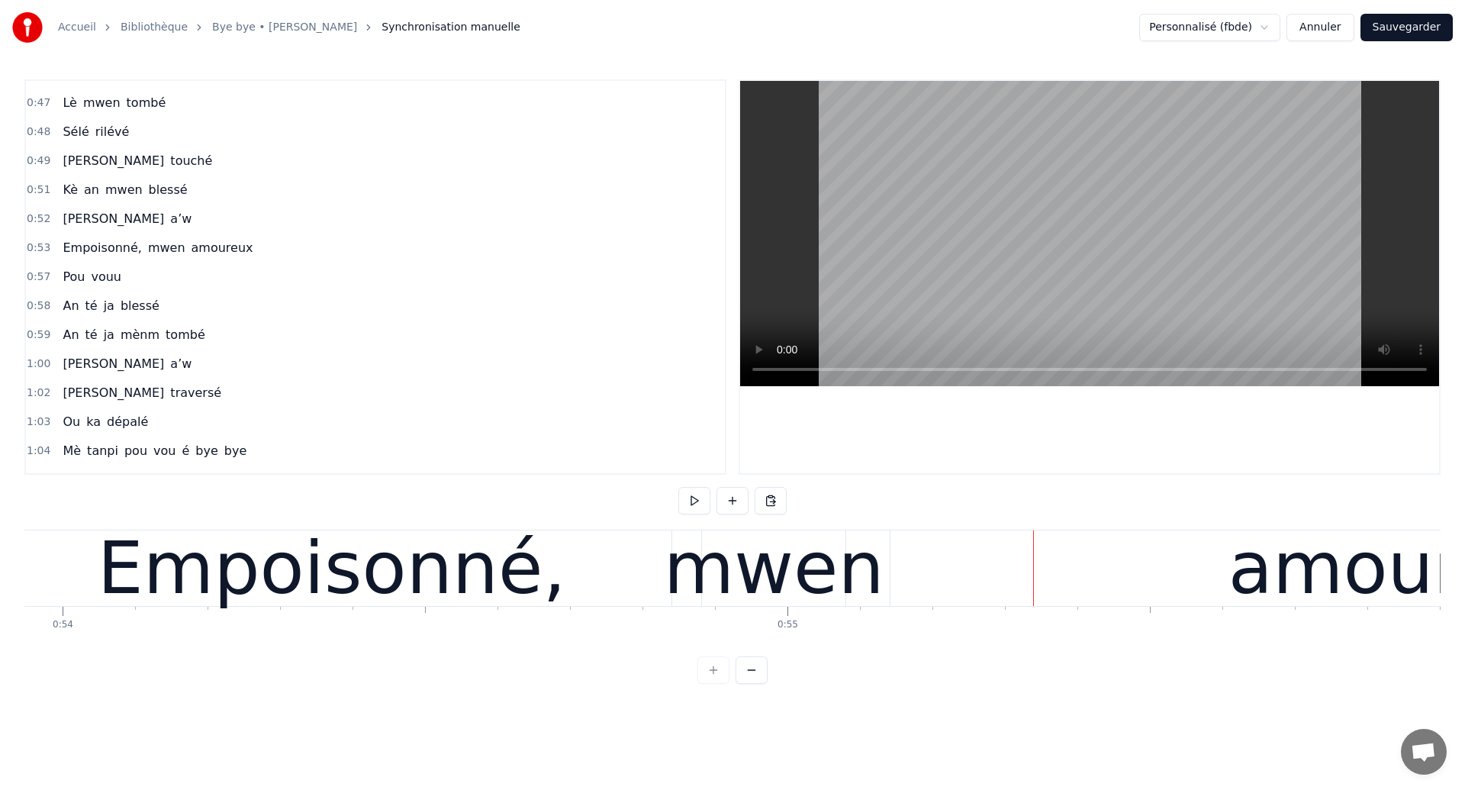
scroll to position [0, 39094]
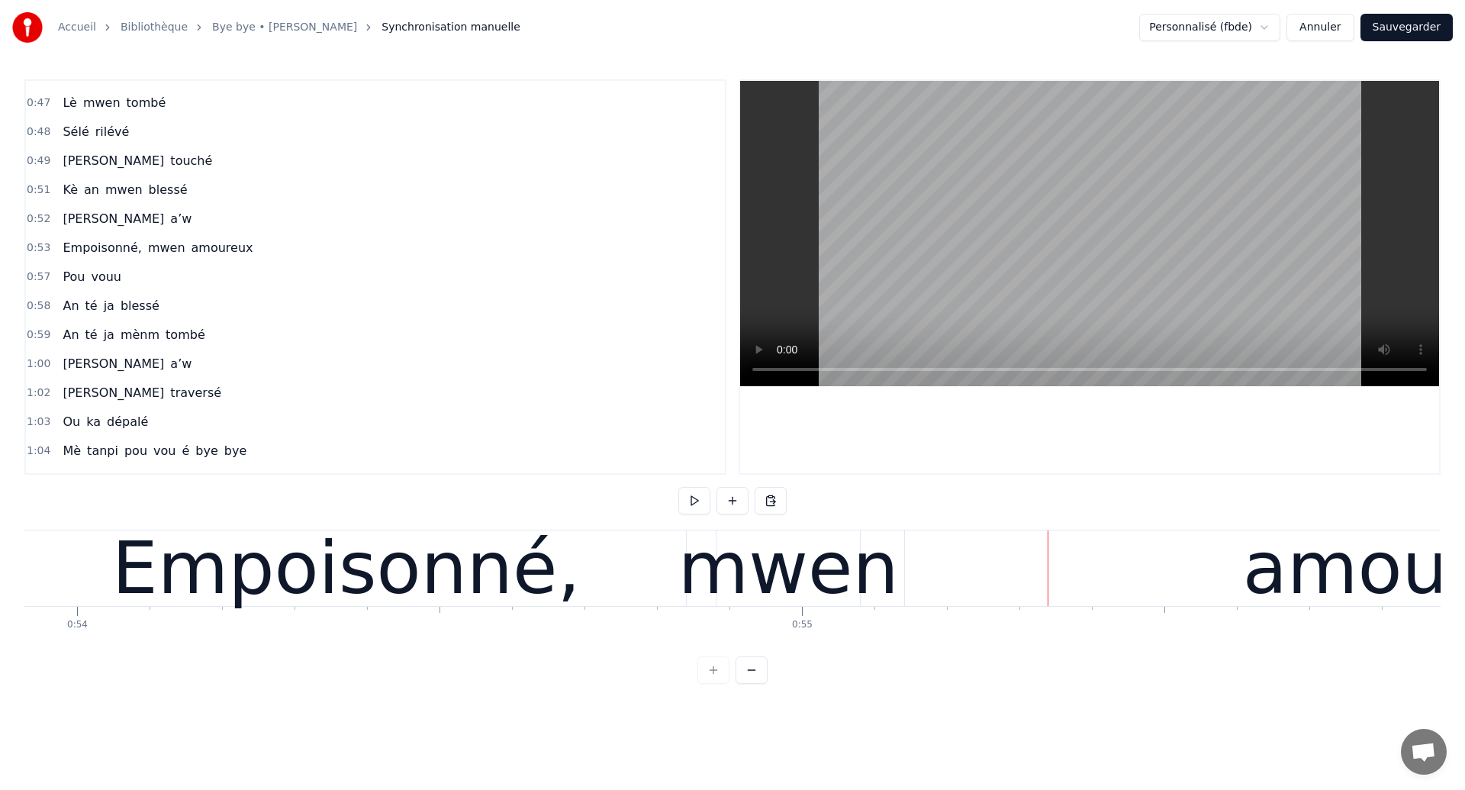
click at [244, 546] on div "Empoisonné," at bounding box center [346, 568] width 469 height 109
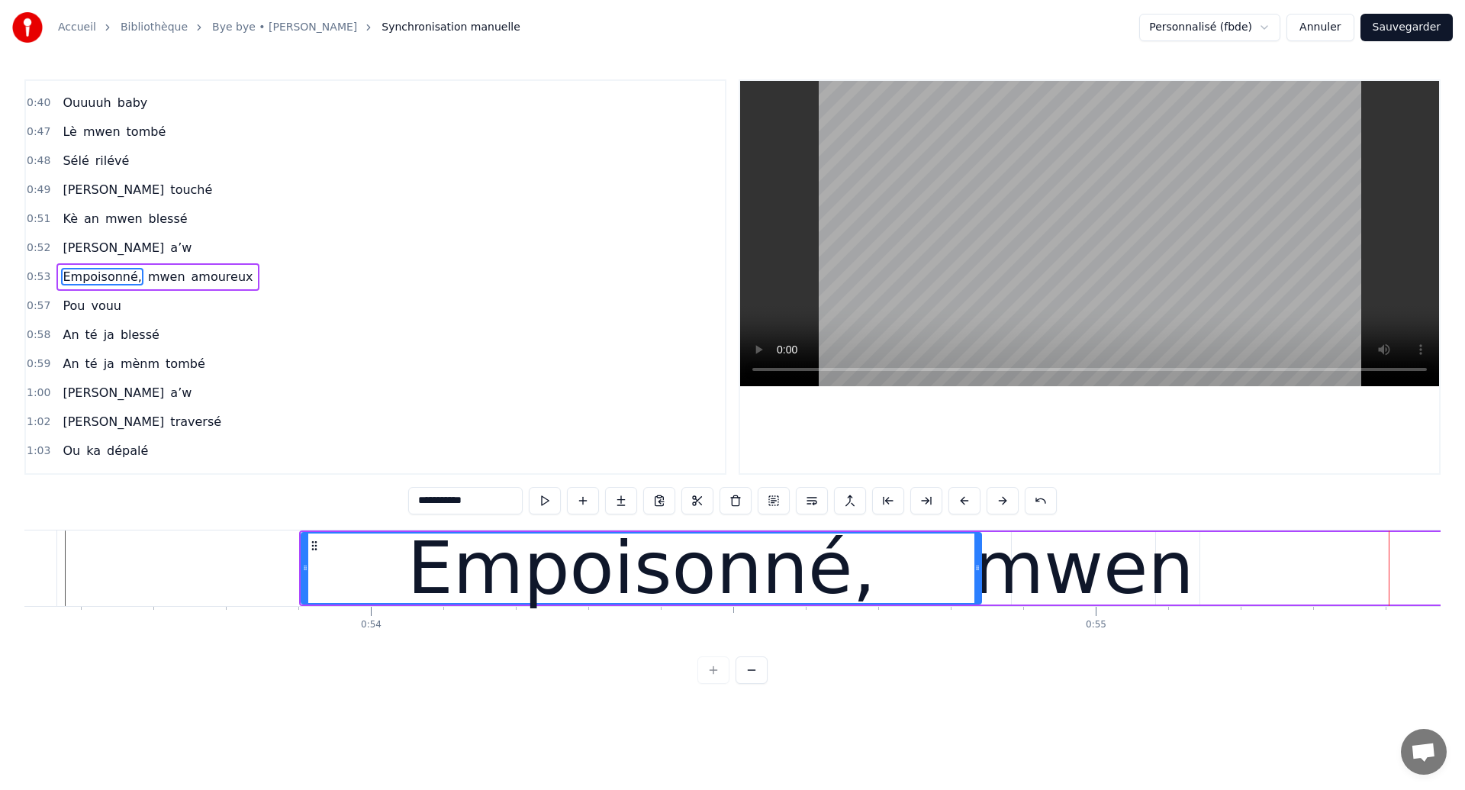
scroll to position [0, 38794]
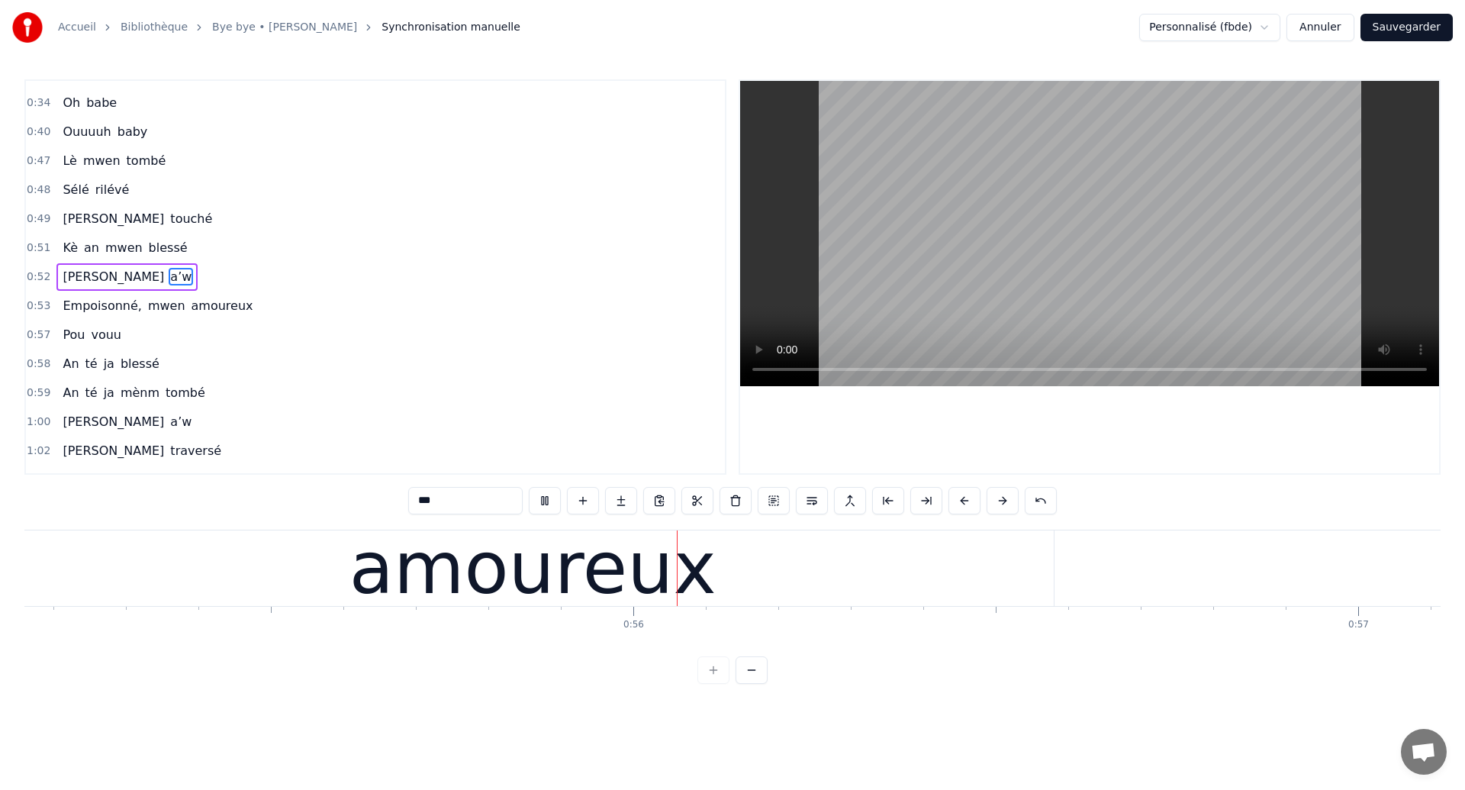
scroll to position [0, 40049]
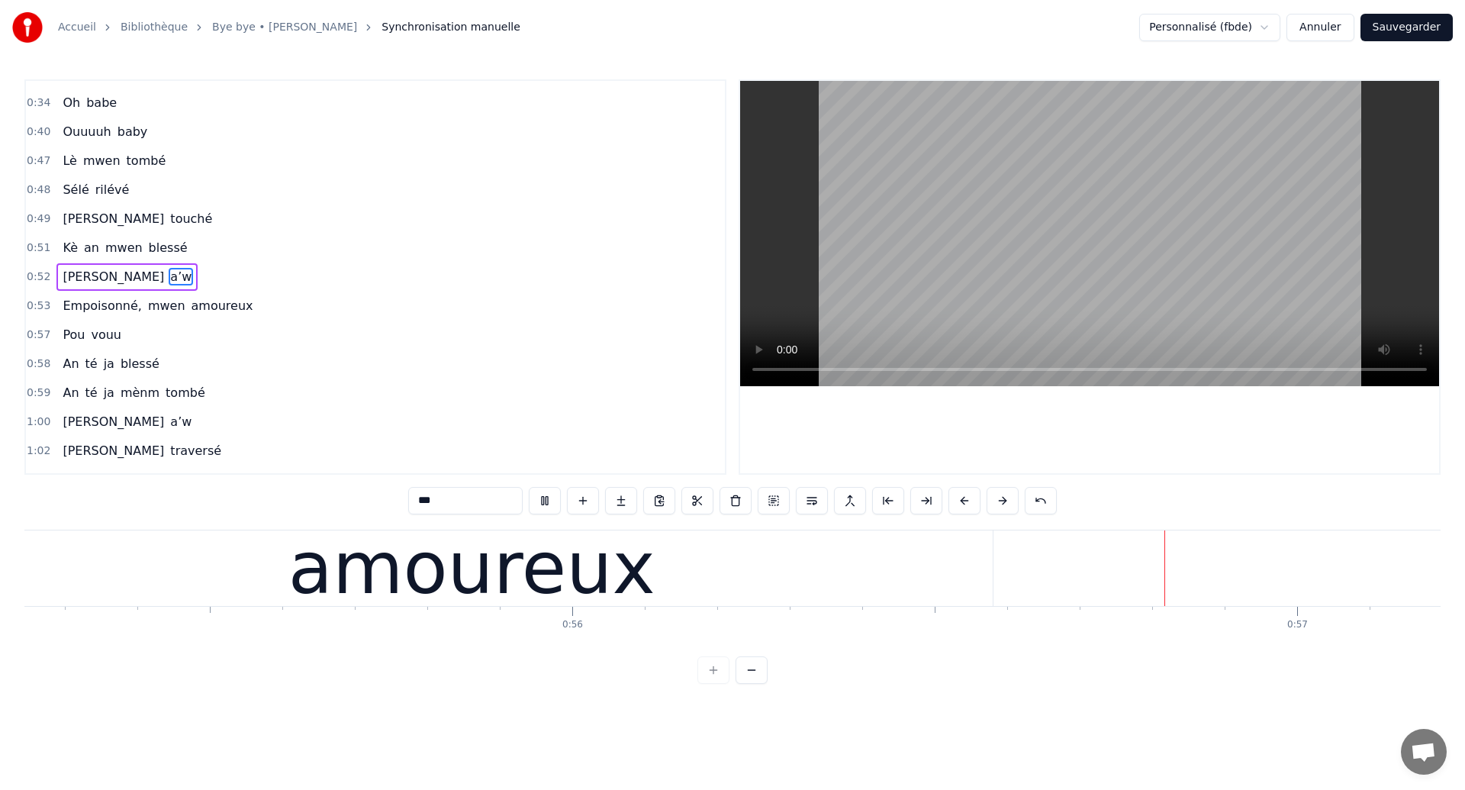
click at [461, 581] on div "amoureux" at bounding box center [471, 568] width 367 height 109
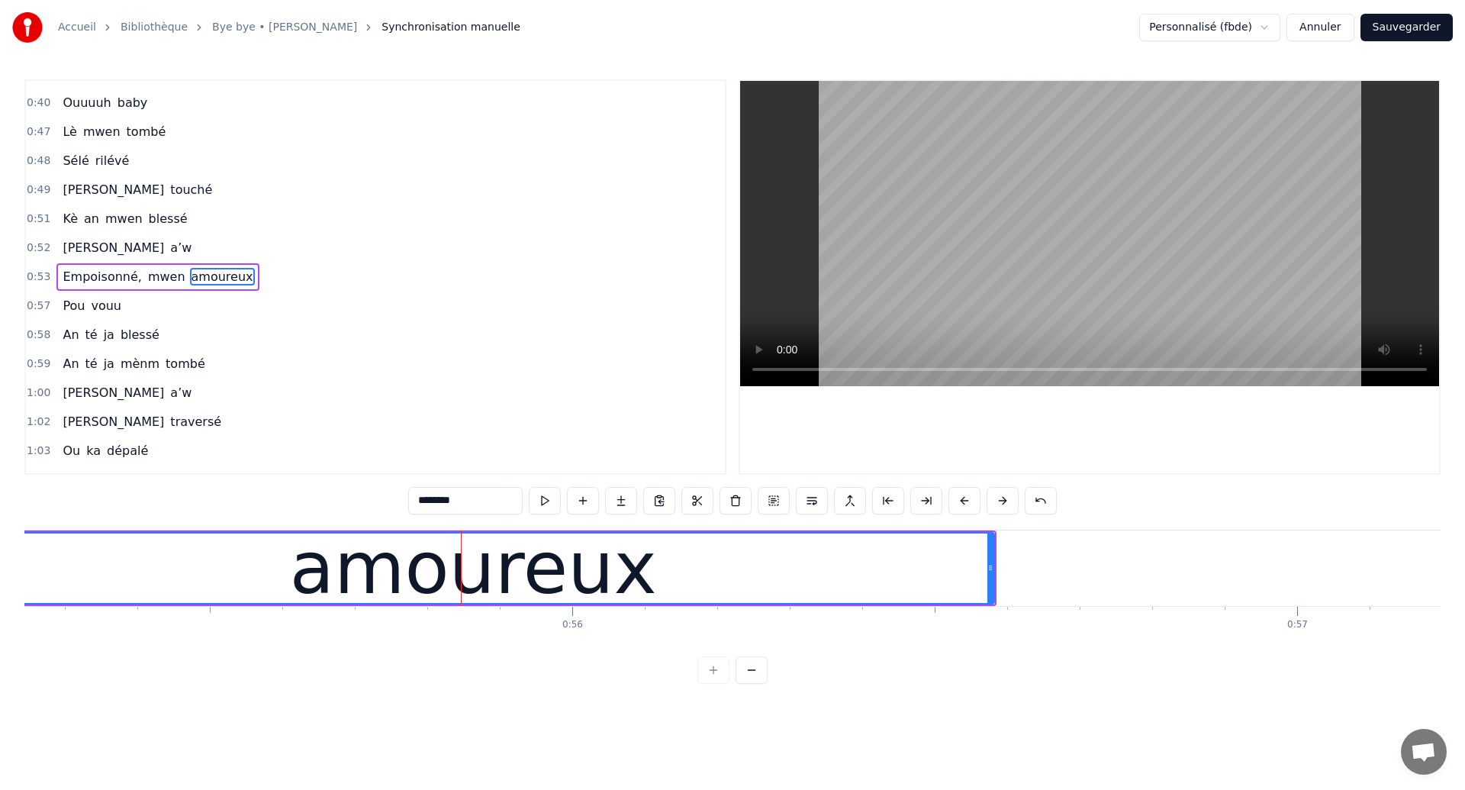
click at [150, 275] on span "mwen" at bounding box center [167, 277] width 40 height 18
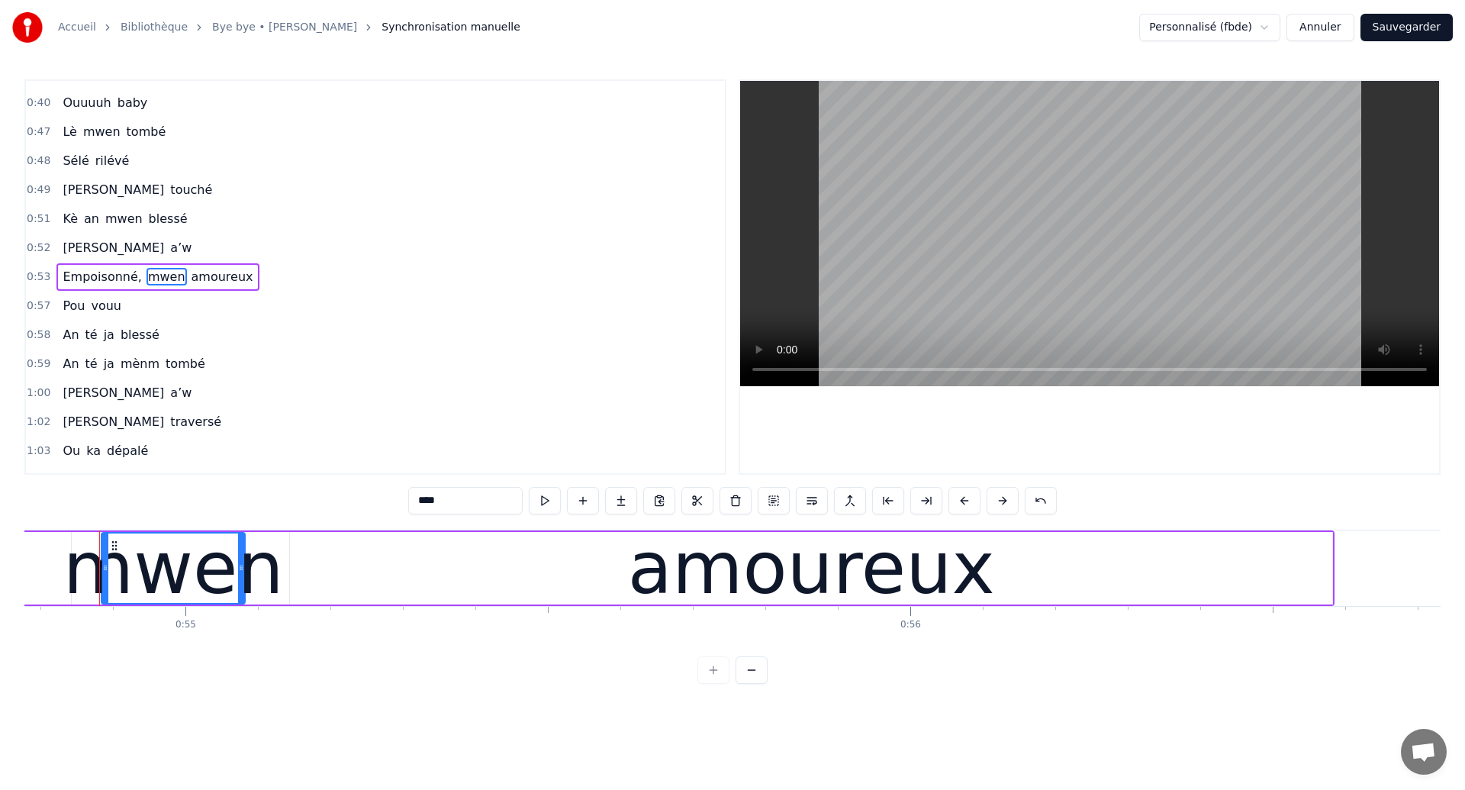
scroll to position [0, 39710]
click at [816, 506] on button at bounding box center [812, 500] width 32 height 27
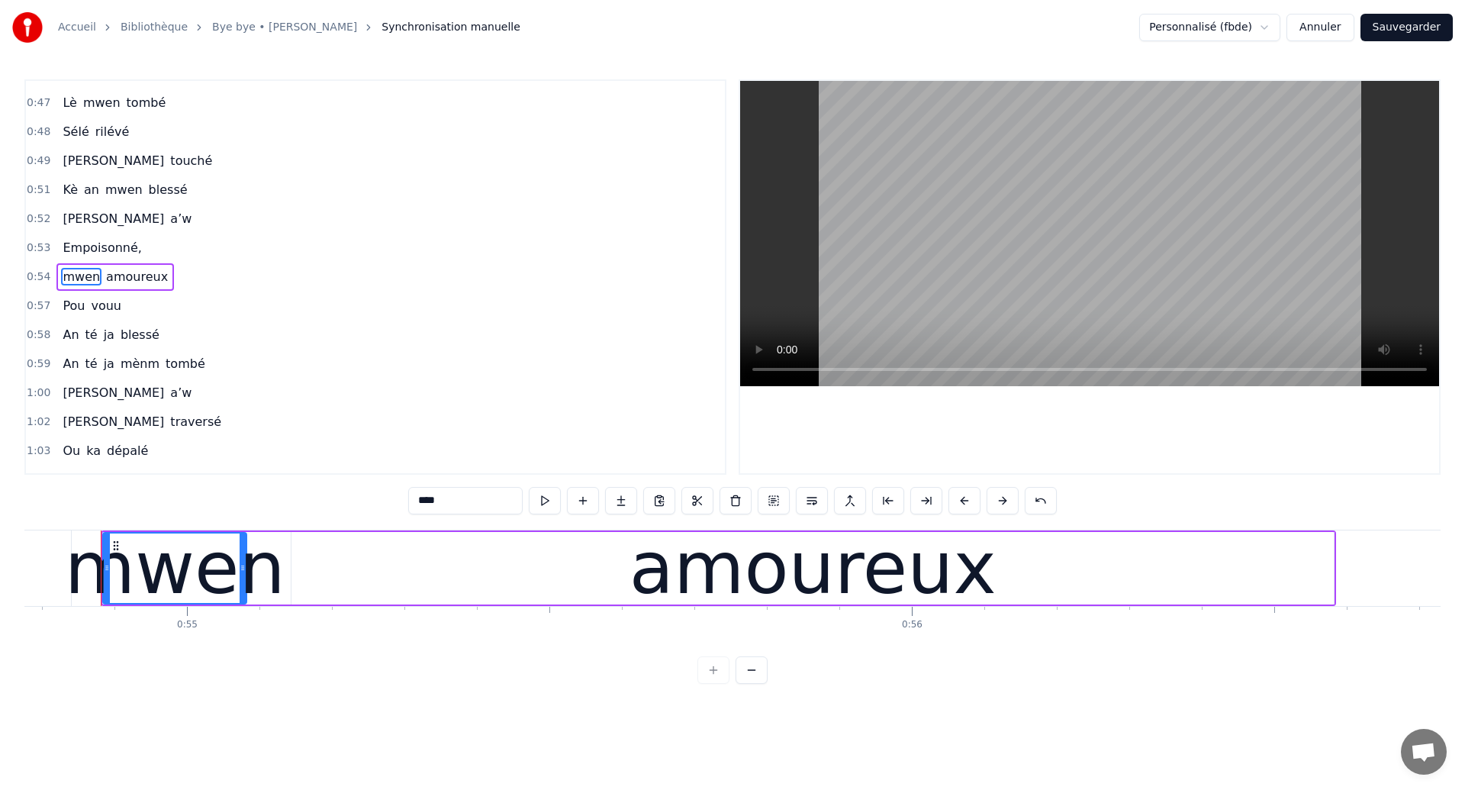
drag, startPoint x: 424, startPoint y: 497, endPoint x: 401, endPoint y: 497, distance: 22.1
click at [401, 497] on div "0:08 Éeeh 0:10 An ouhan ouhaannn 0:13 Sé souvan 0:16 An ka révé tombé si’w 0:18…" at bounding box center [732, 381] width 1416 height 604
click at [83, 253] on span "Empoisonné," at bounding box center [102, 248] width 82 height 18
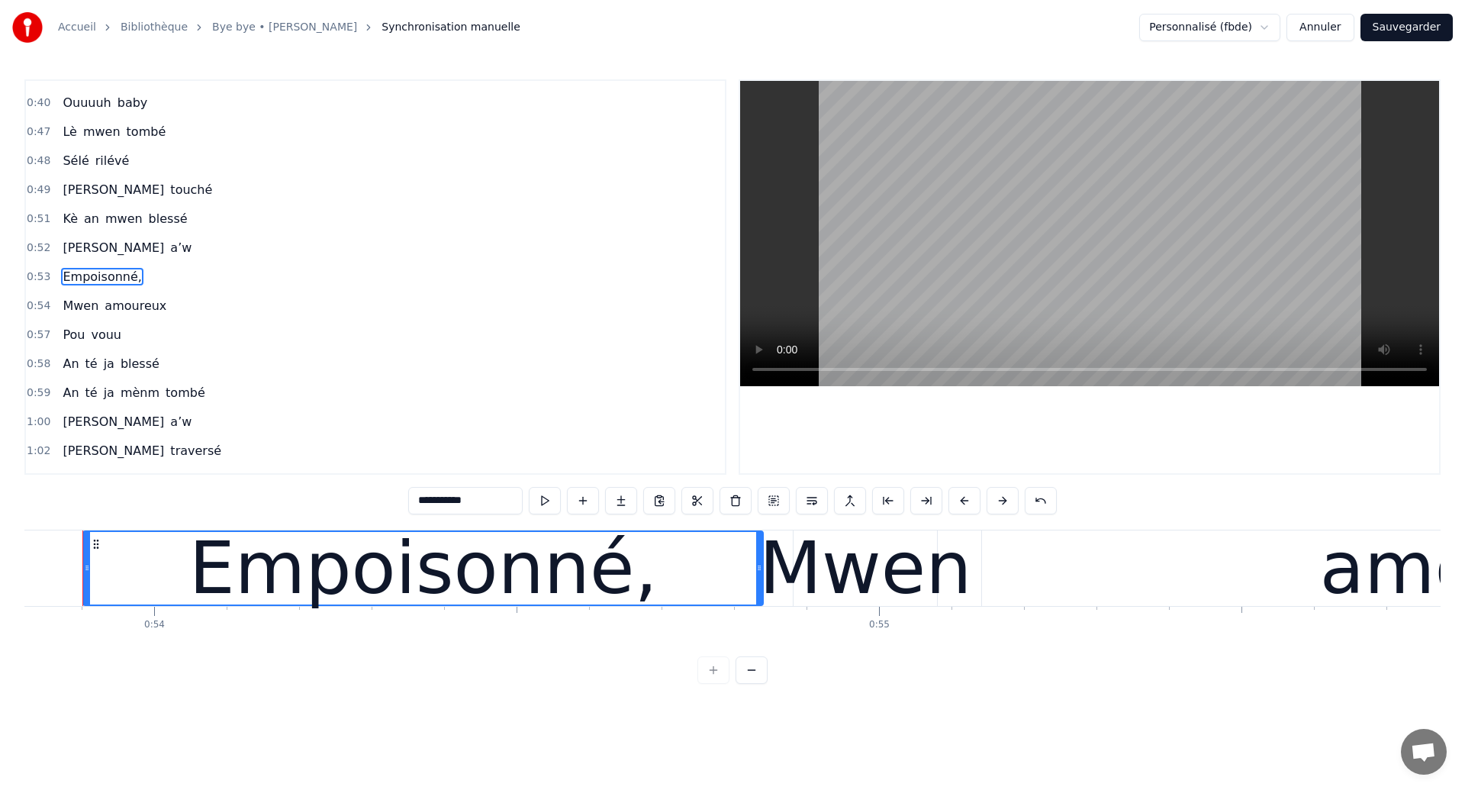
scroll to position [0, 38999]
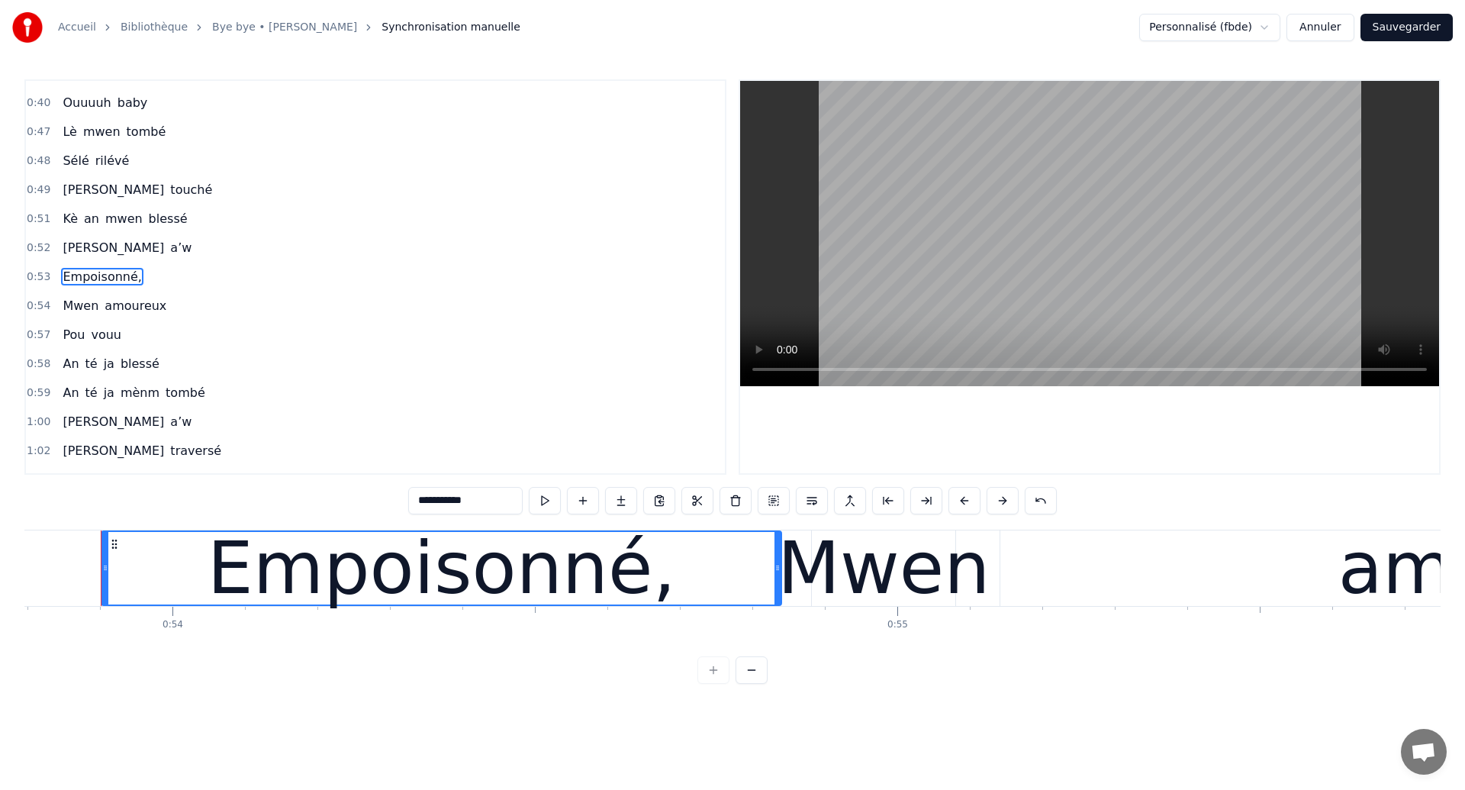
click at [494, 508] on input "**********" at bounding box center [465, 500] width 114 height 27
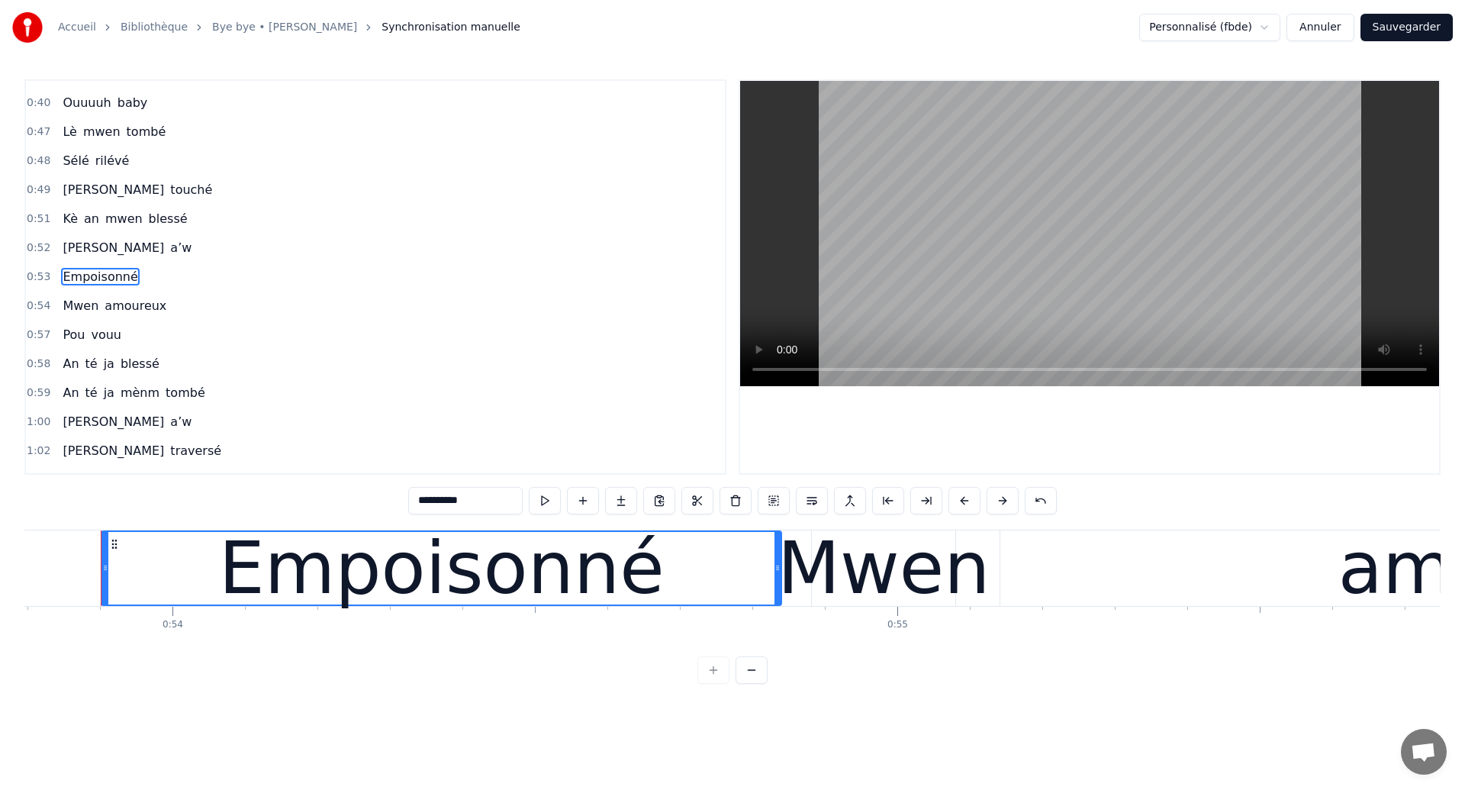
type input "**********"
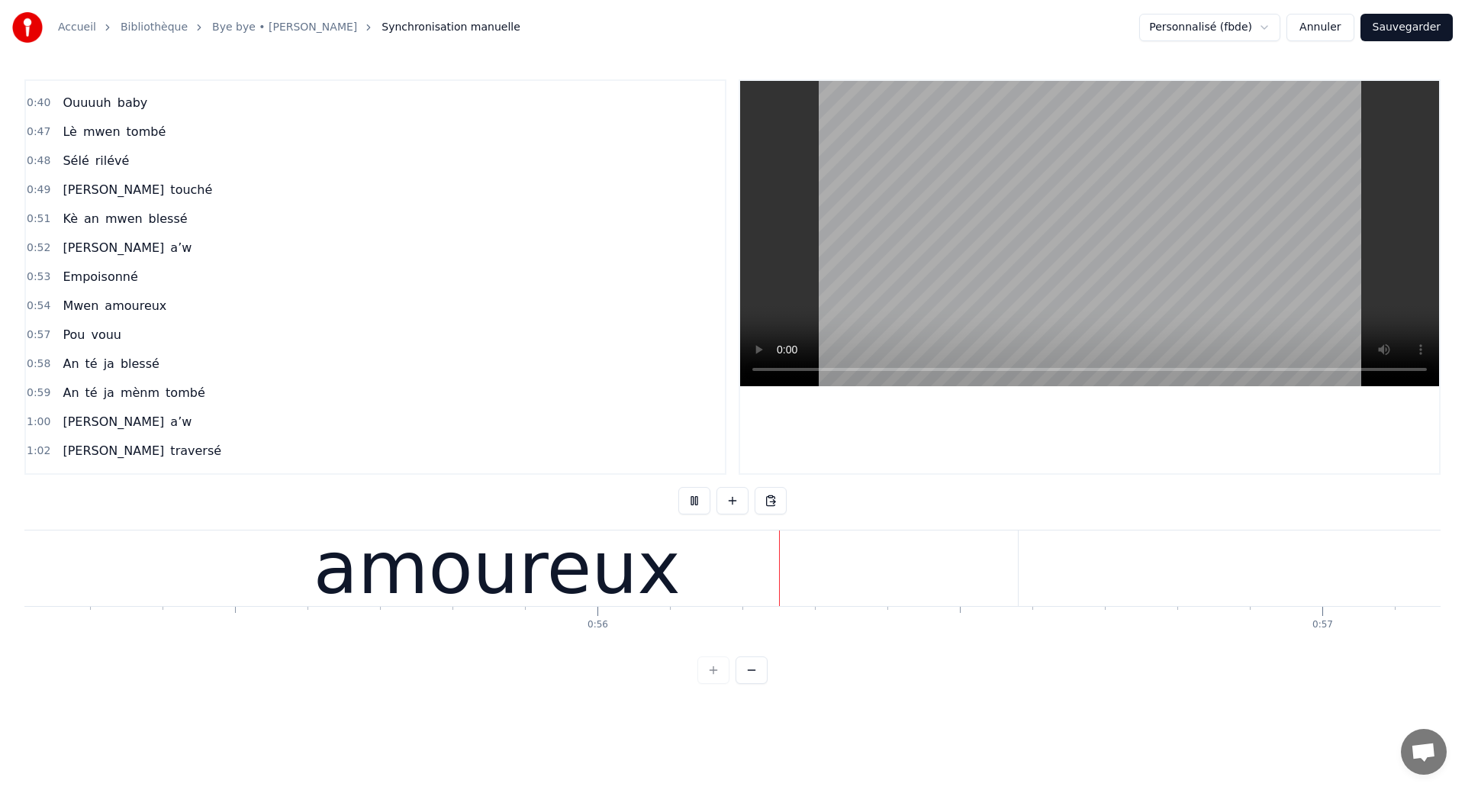
scroll to position [0, 40277]
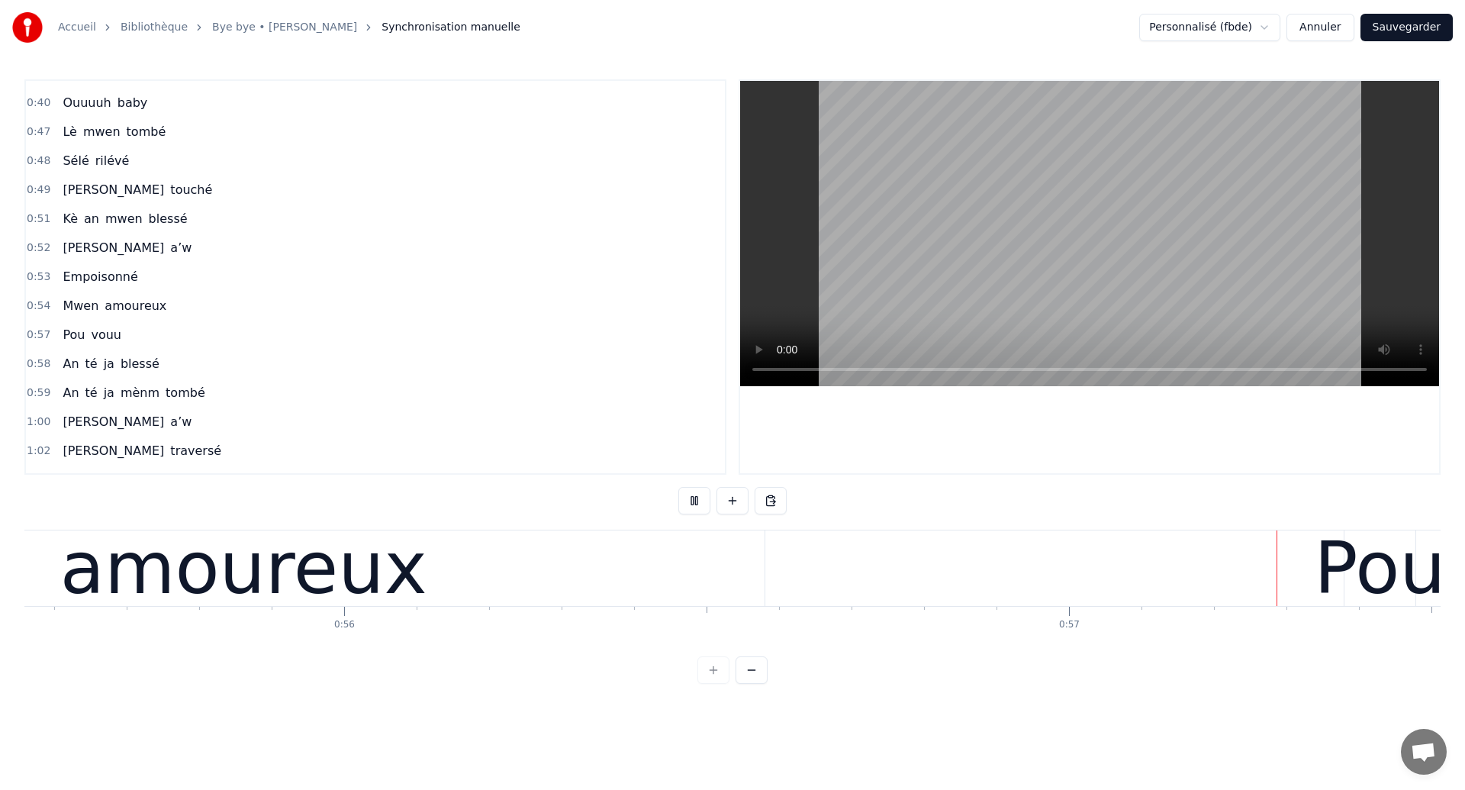
click at [424, 585] on div "amoureux" at bounding box center [243, 568] width 1042 height 76
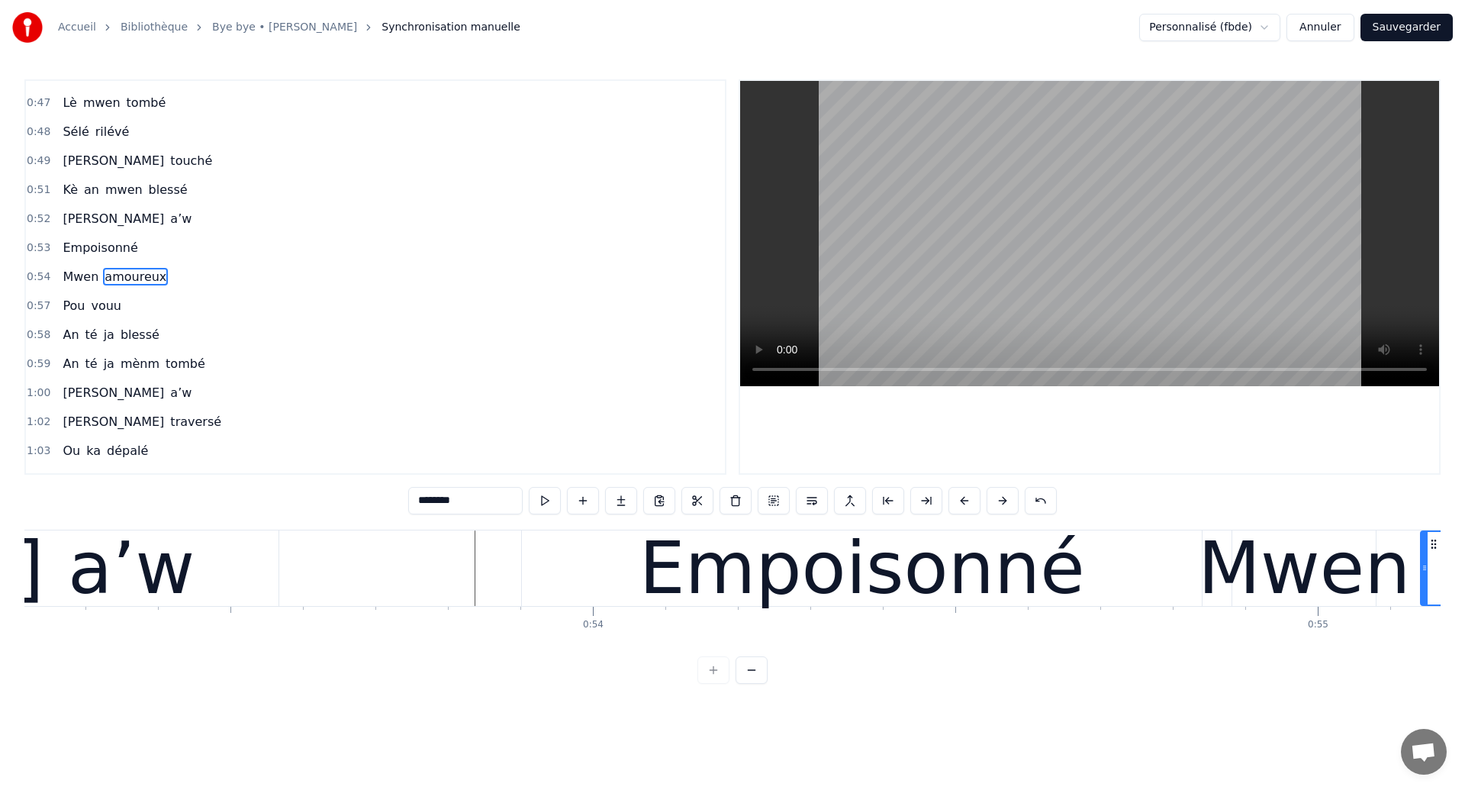
scroll to position [0, 38315]
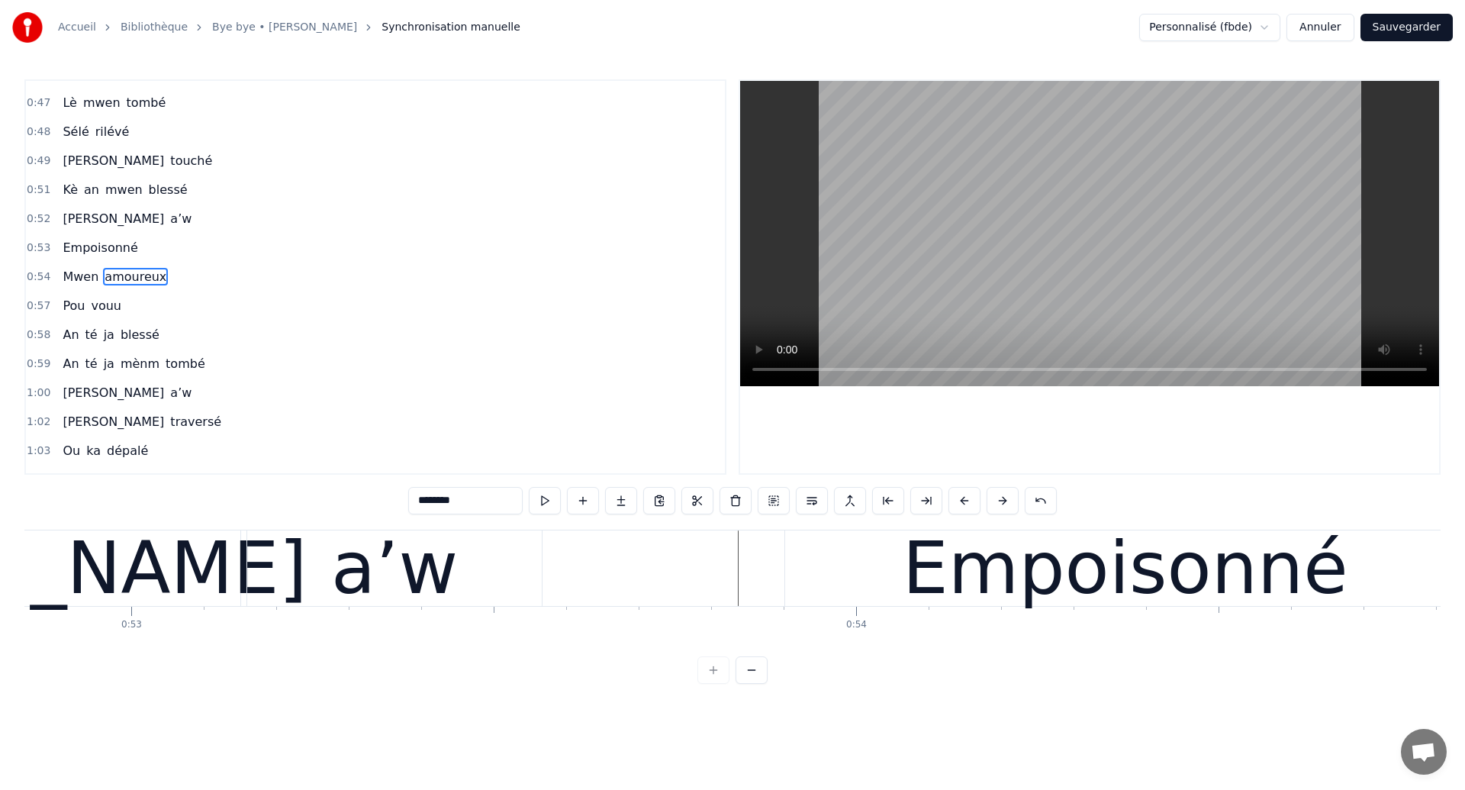
click at [275, 566] on div "a’w" at bounding box center [394, 568] width 295 height 76
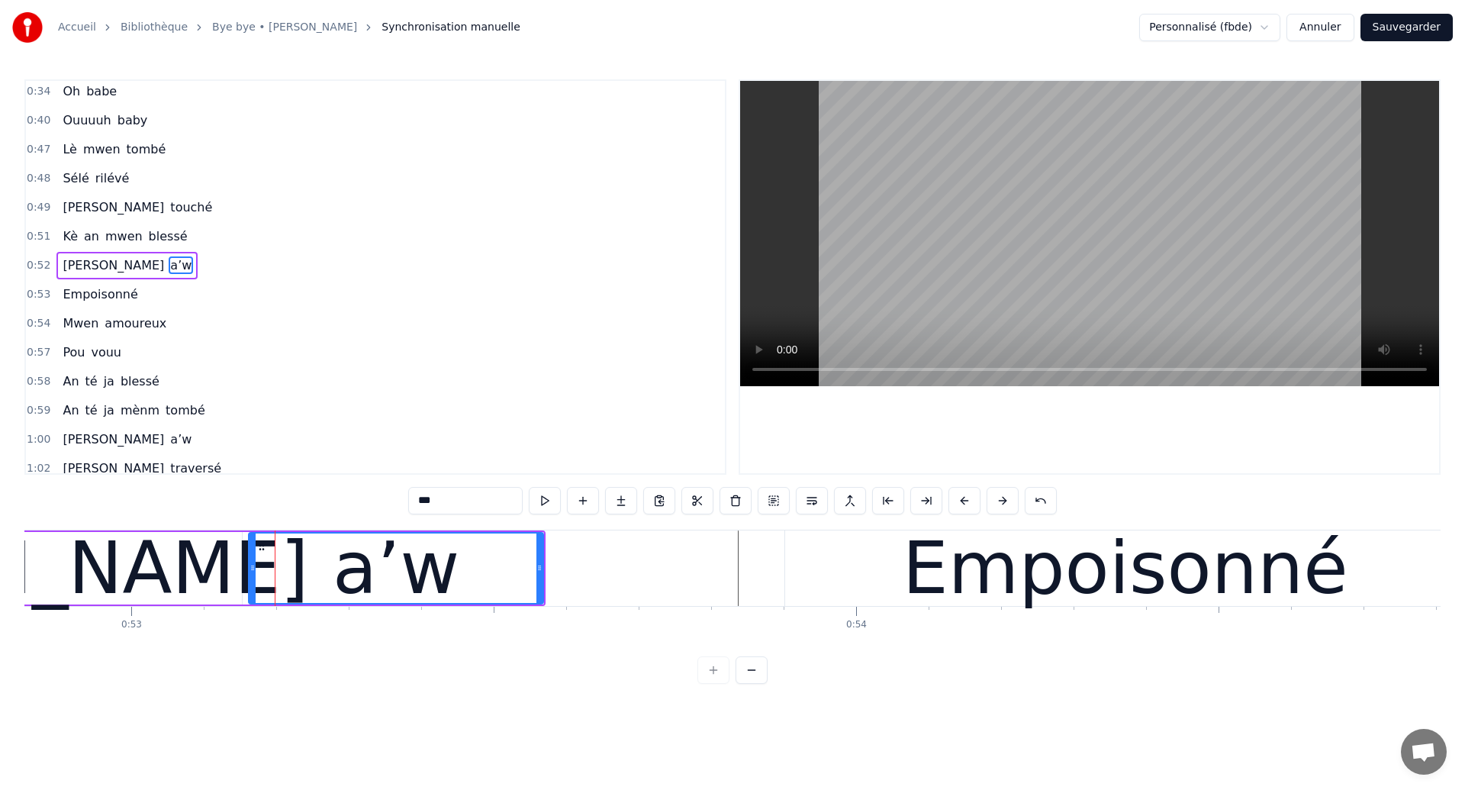
scroll to position [224, 0]
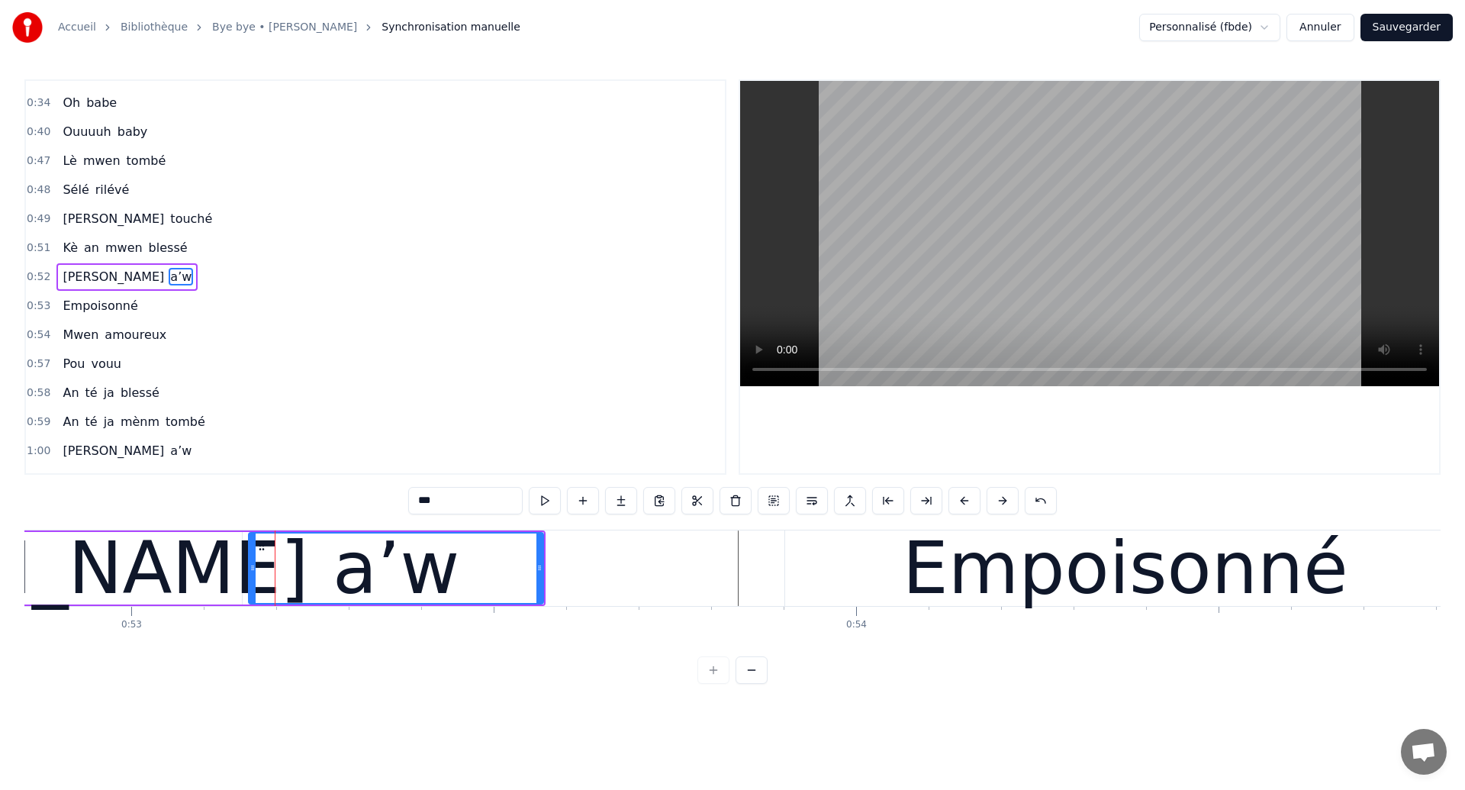
click at [411, 575] on div "a’w" at bounding box center [396, 568] width 127 height 109
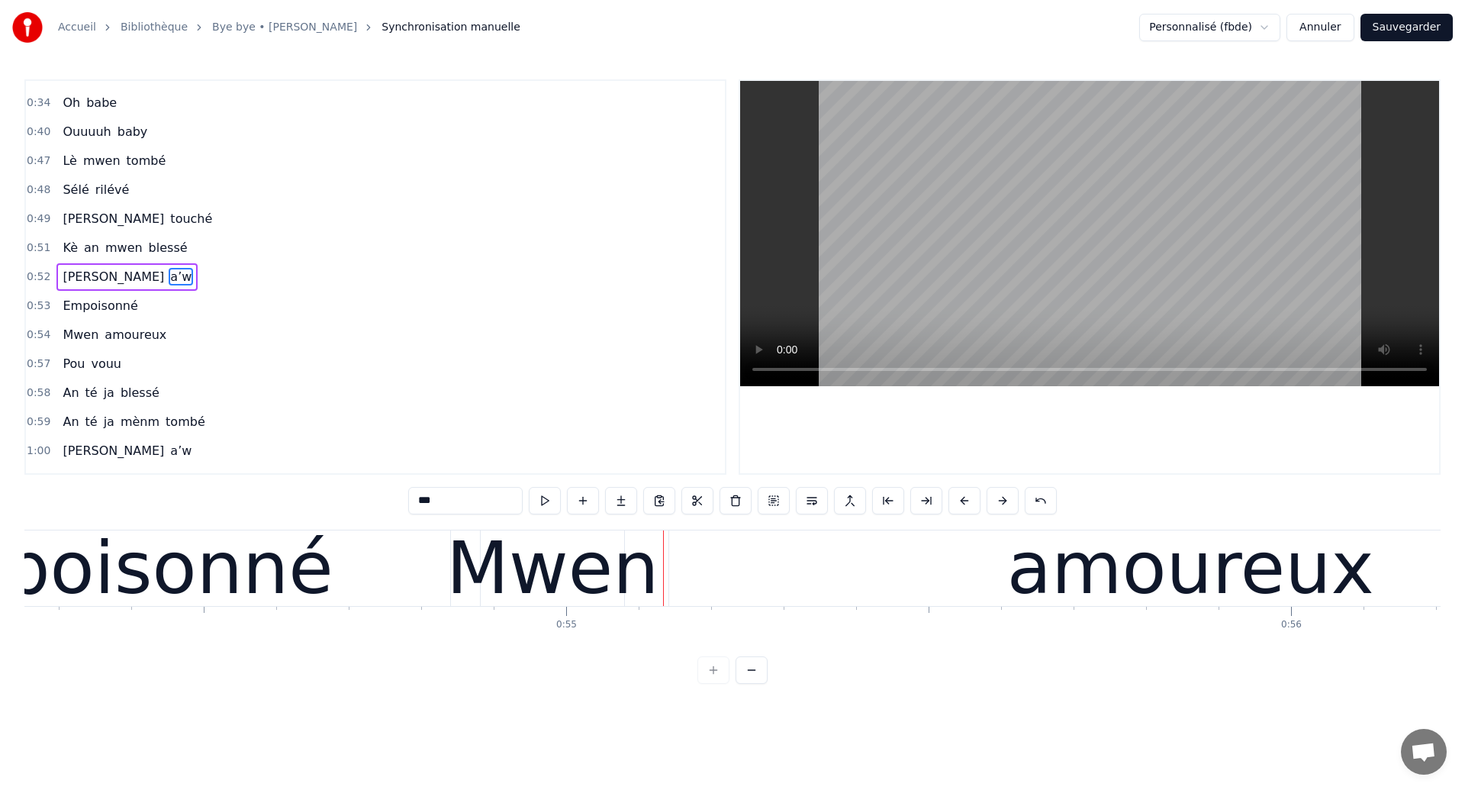
scroll to position [0, 39314]
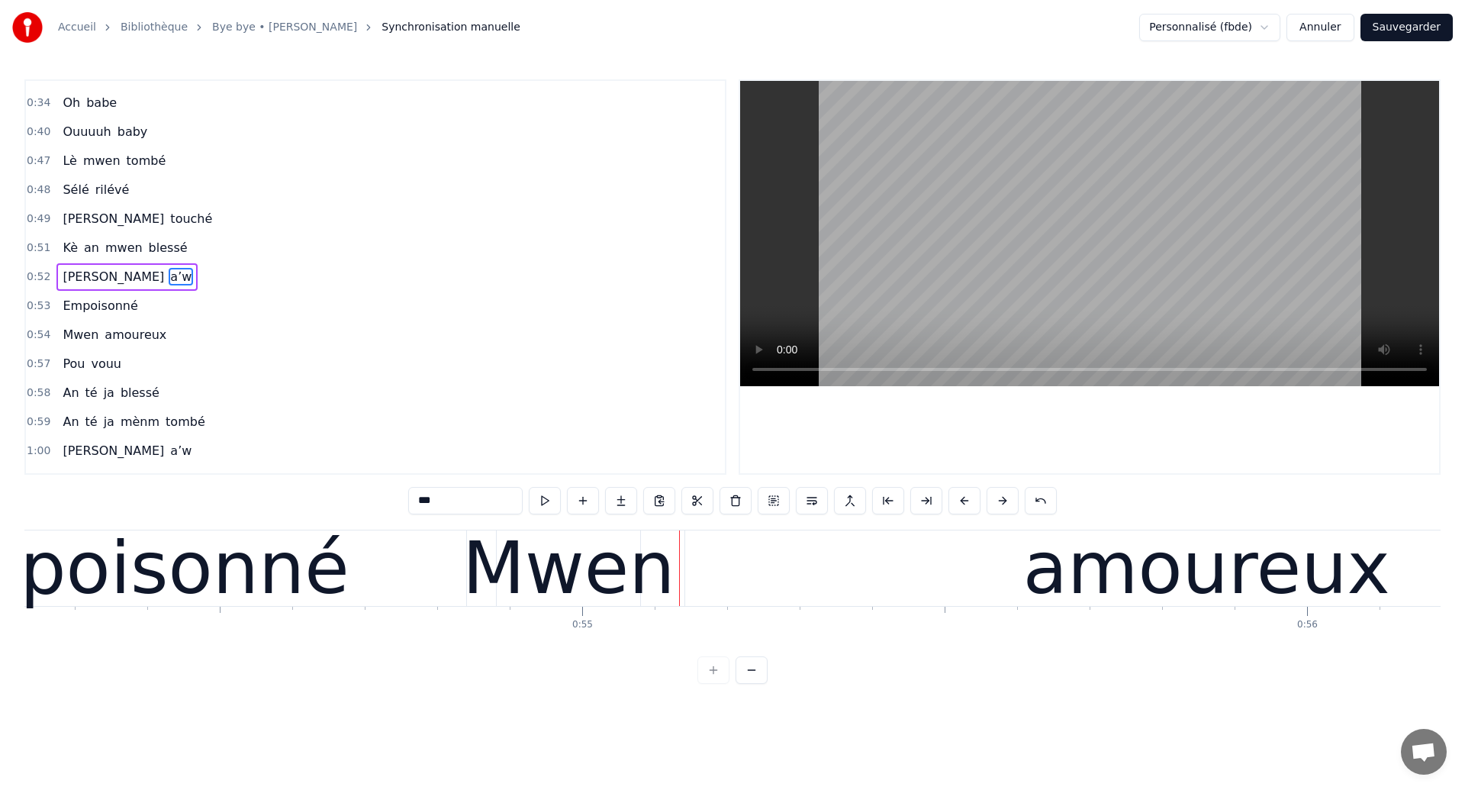
click at [157, 563] on div "Empoisonné" at bounding box center [127, 568] width 446 height 109
type input "**********"
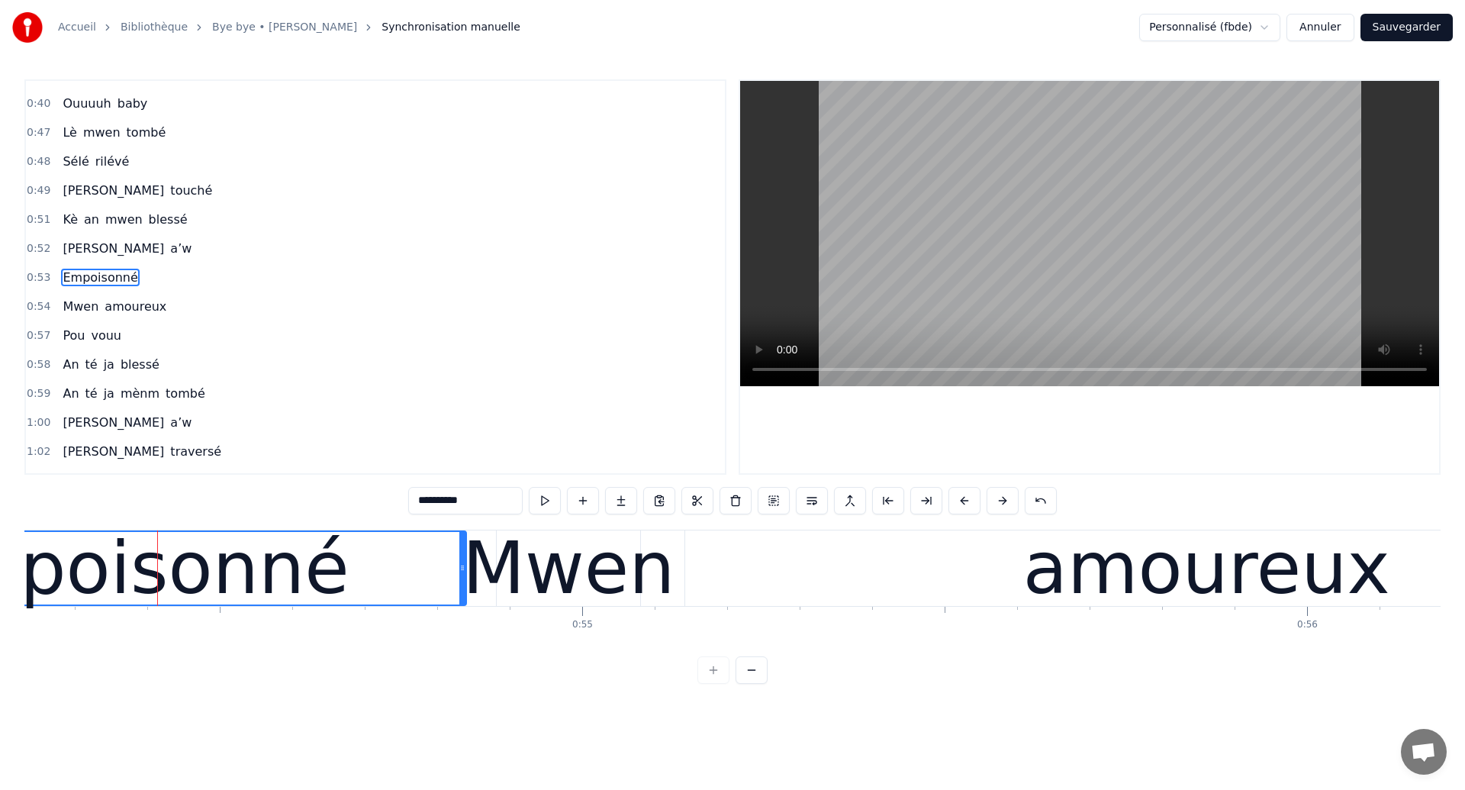
scroll to position [253, 0]
click at [129, 583] on div "Empoisonné" at bounding box center [127, 568] width 446 height 109
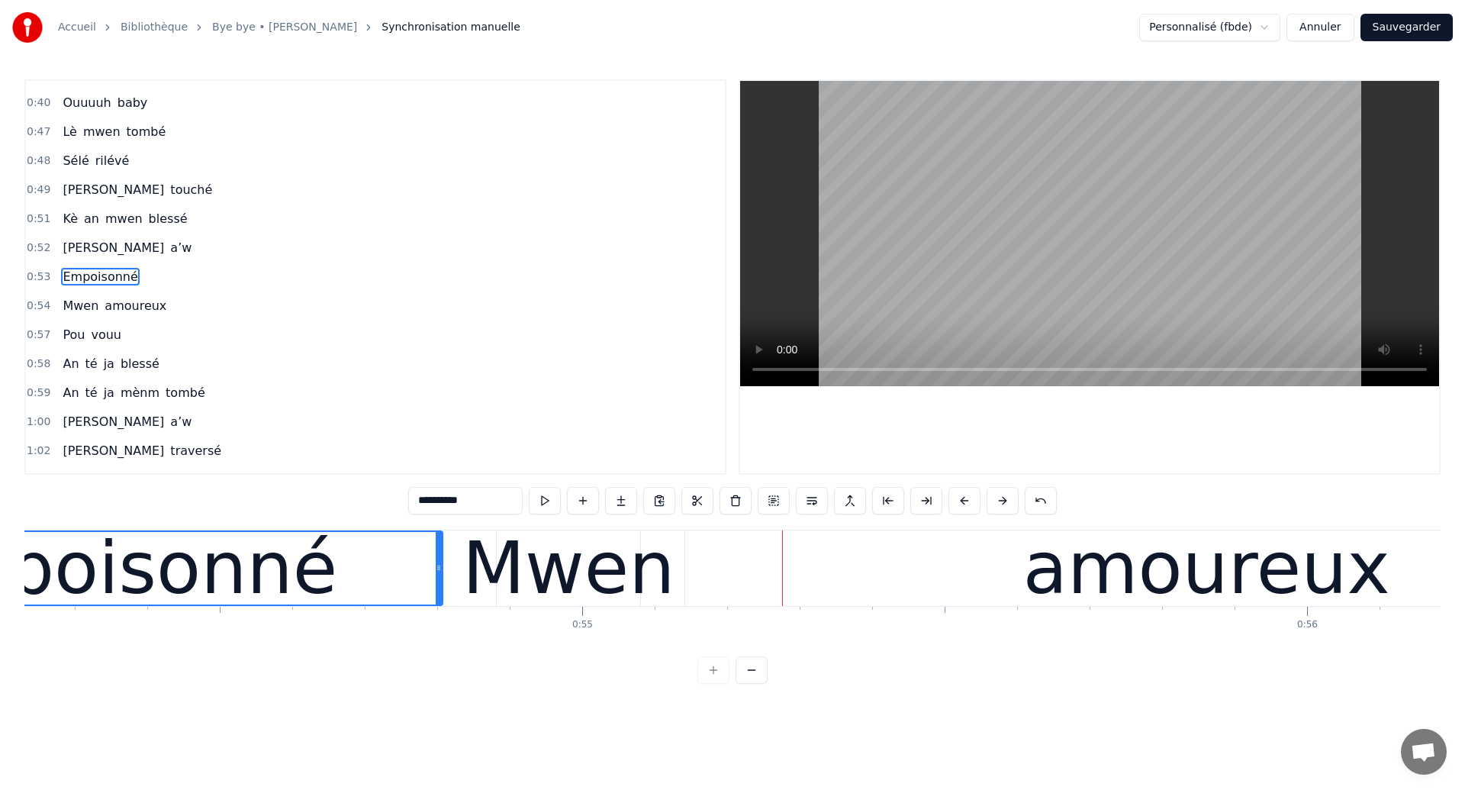
drag, startPoint x: 459, startPoint y: 578, endPoint x: 435, endPoint y: 585, distance: 24.6
click at [436, 585] on div at bounding box center [439, 568] width 6 height 72
click at [80, 556] on div "Empoisonné" at bounding box center [115, 568] width 446 height 109
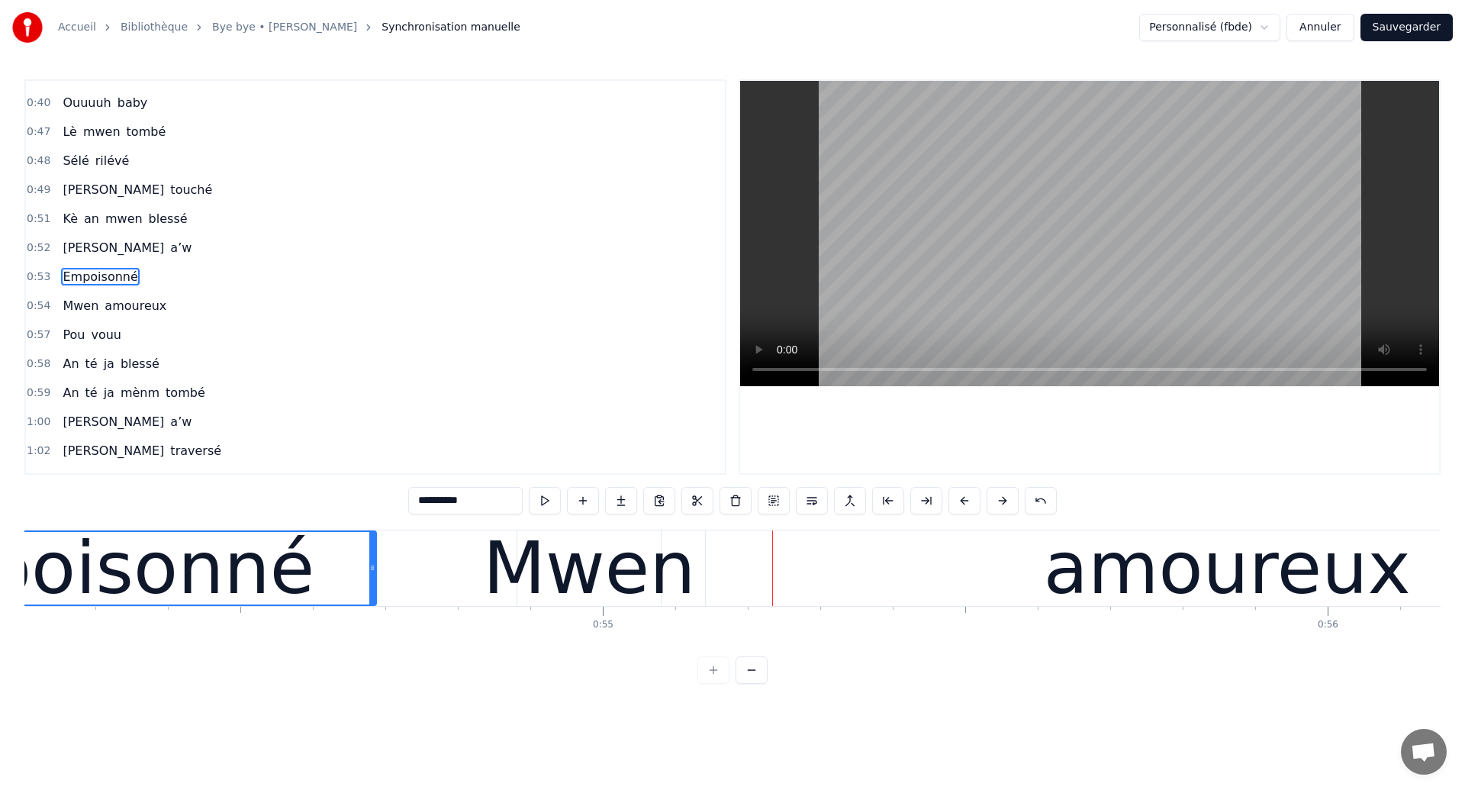
drag, startPoint x: 456, startPoint y: 582, endPoint x: 369, endPoint y: 588, distance: 87.2
click at [369, 588] on div at bounding box center [372, 568] width 6 height 72
click at [168, 569] on div "Empoisonné" at bounding box center [92, 568] width 446 height 109
click at [67, 550] on div "Empoisonné" at bounding box center [92, 568] width 446 height 109
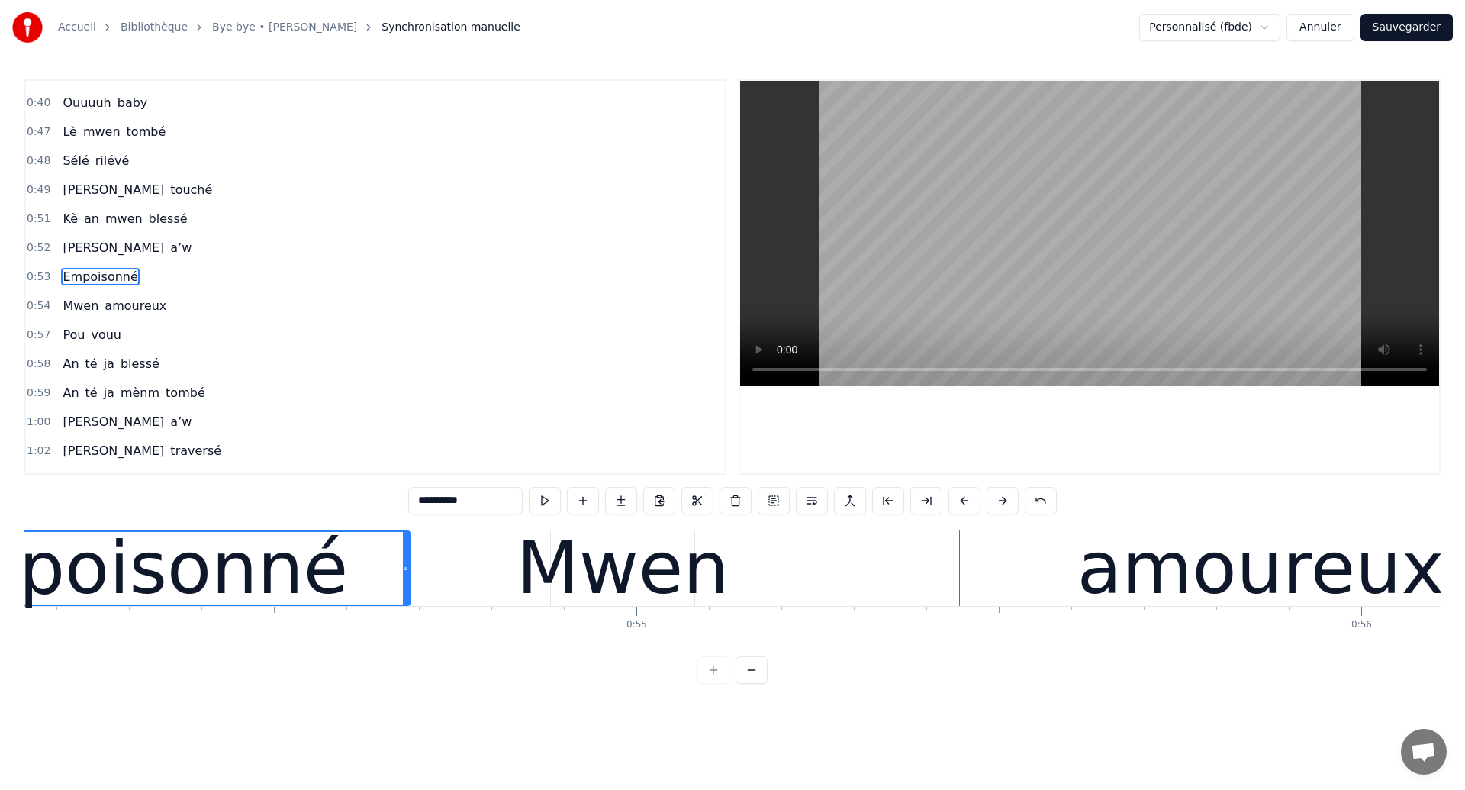
click at [129, 593] on div "Empoisonné" at bounding box center [125, 568] width 446 height 109
click at [74, 579] on div "Empoisonné" at bounding box center [125, 568] width 446 height 109
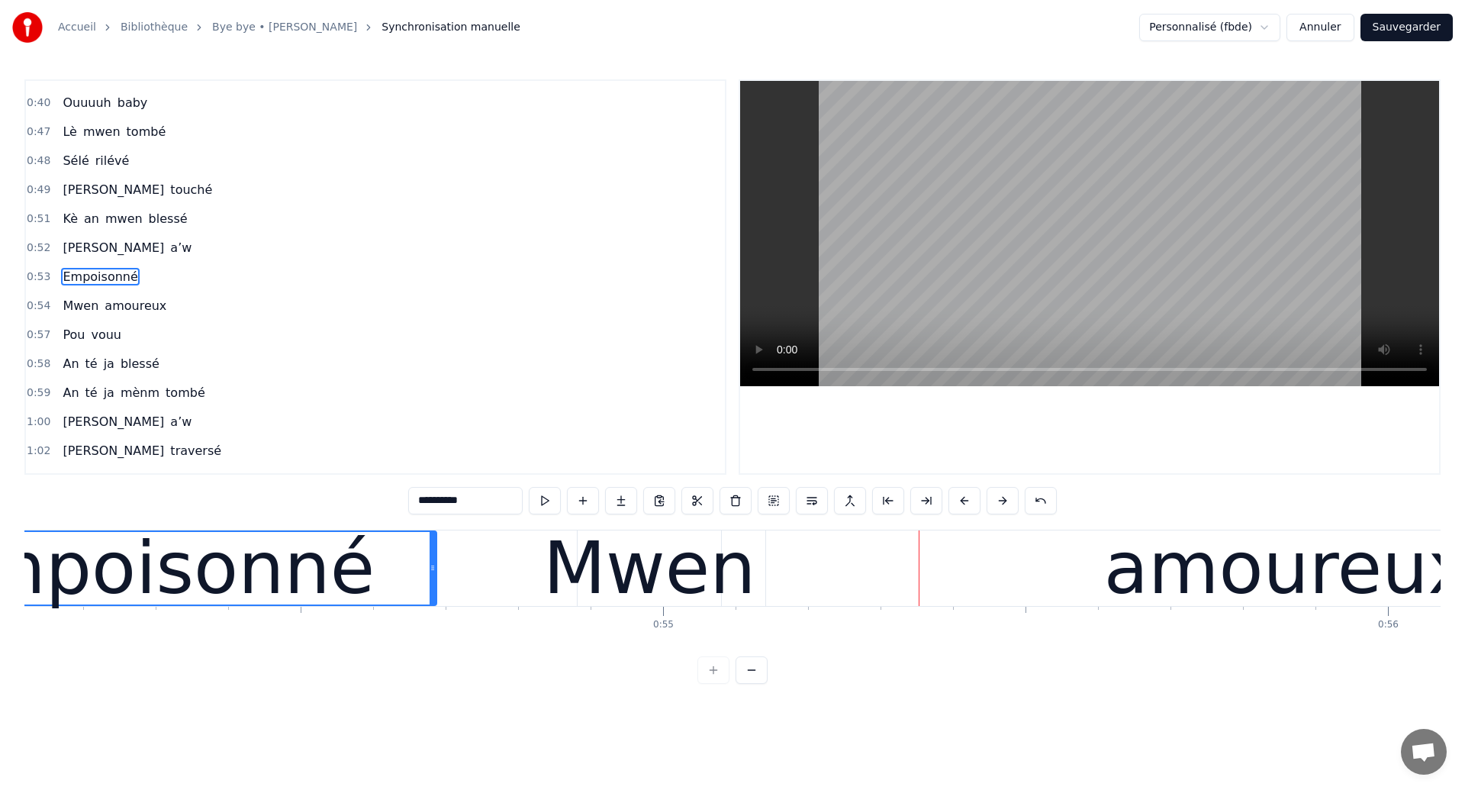
click at [93, 575] on div "Empoisonné" at bounding box center [152, 568] width 446 height 109
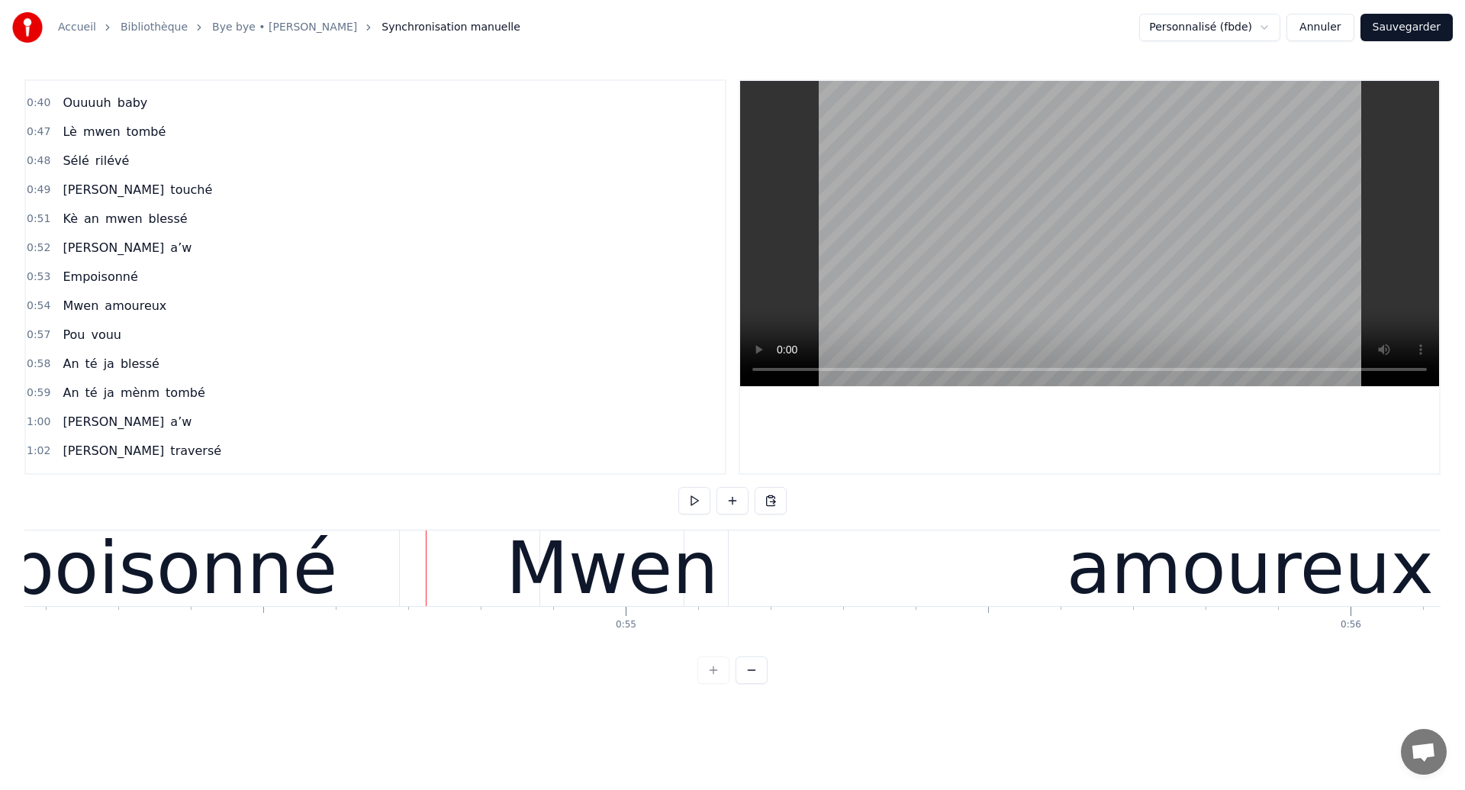
scroll to position [0, 39239]
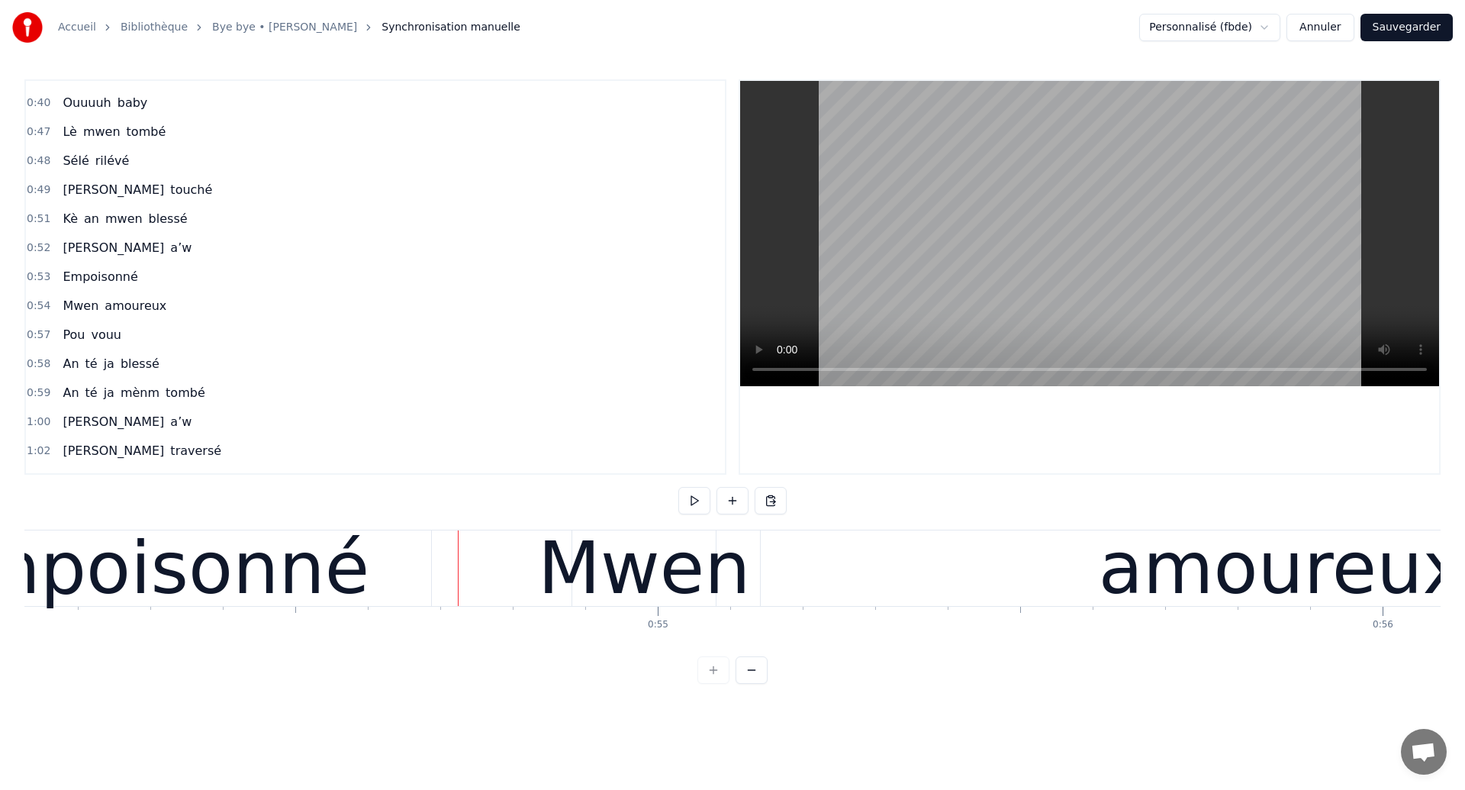
click at [420, 578] on div "Empoisonné" at bounding box center [146, 568] width 569 height 76
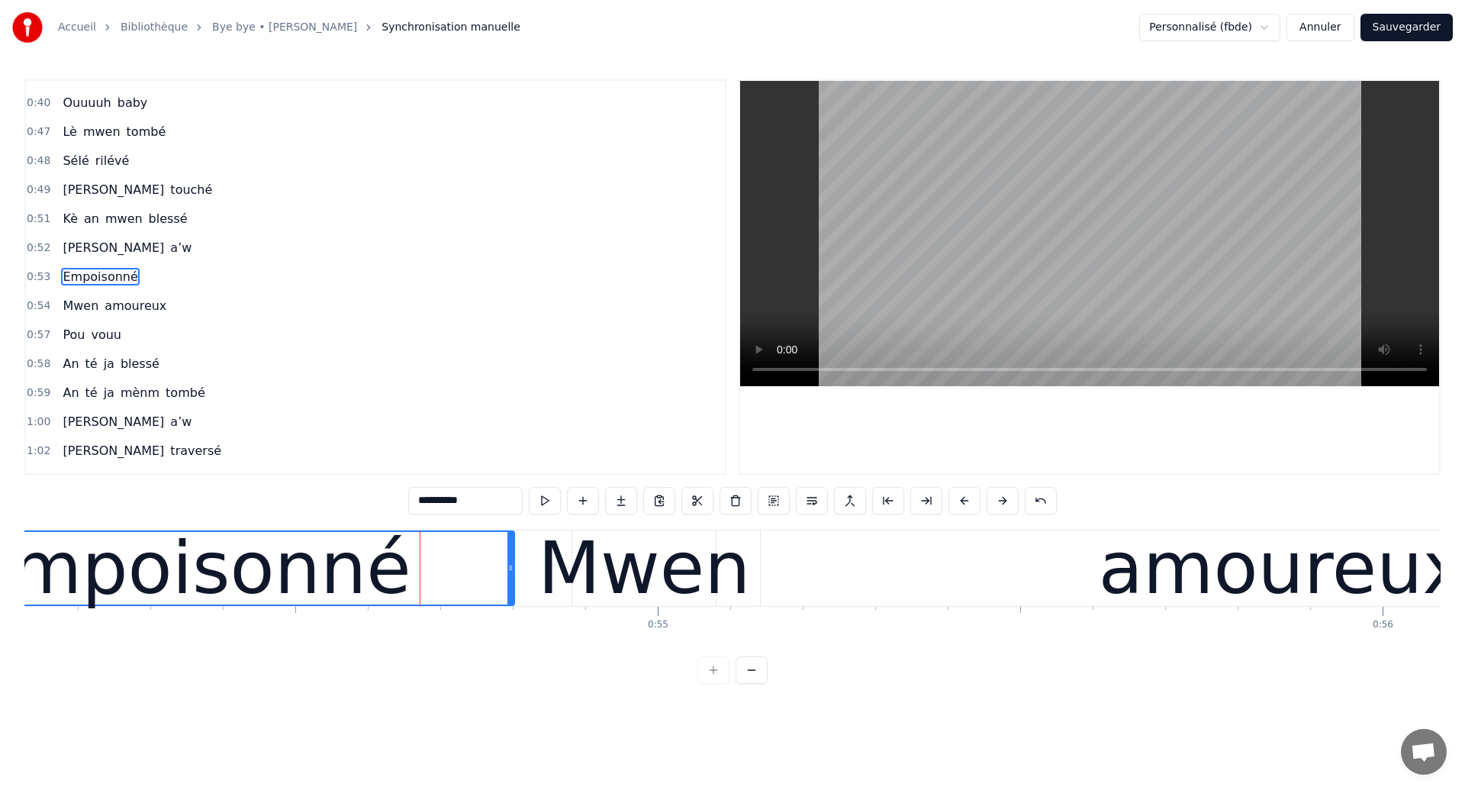
drag, startPoint x: 425, startPoint y: 577, endPoint x: 508, endPoint y: 594, distance: 85.0
click at [508, 594] on div at bounding box center [510, 568] width 6 height 72
click at [42, 546] on div "Empoisonné" at bounding box center [189, 568] width 446 height 109
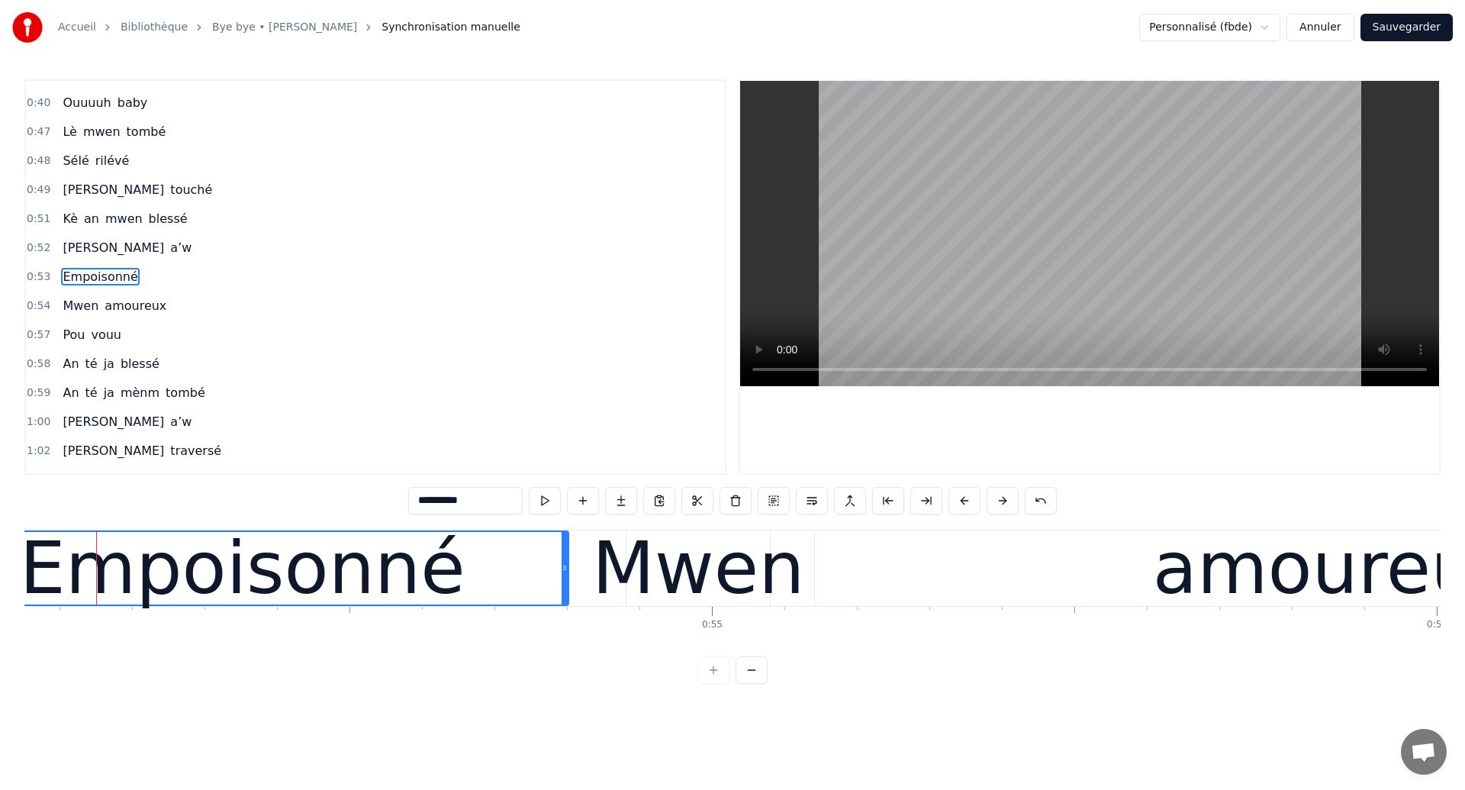
scroll to position [0, 39180]
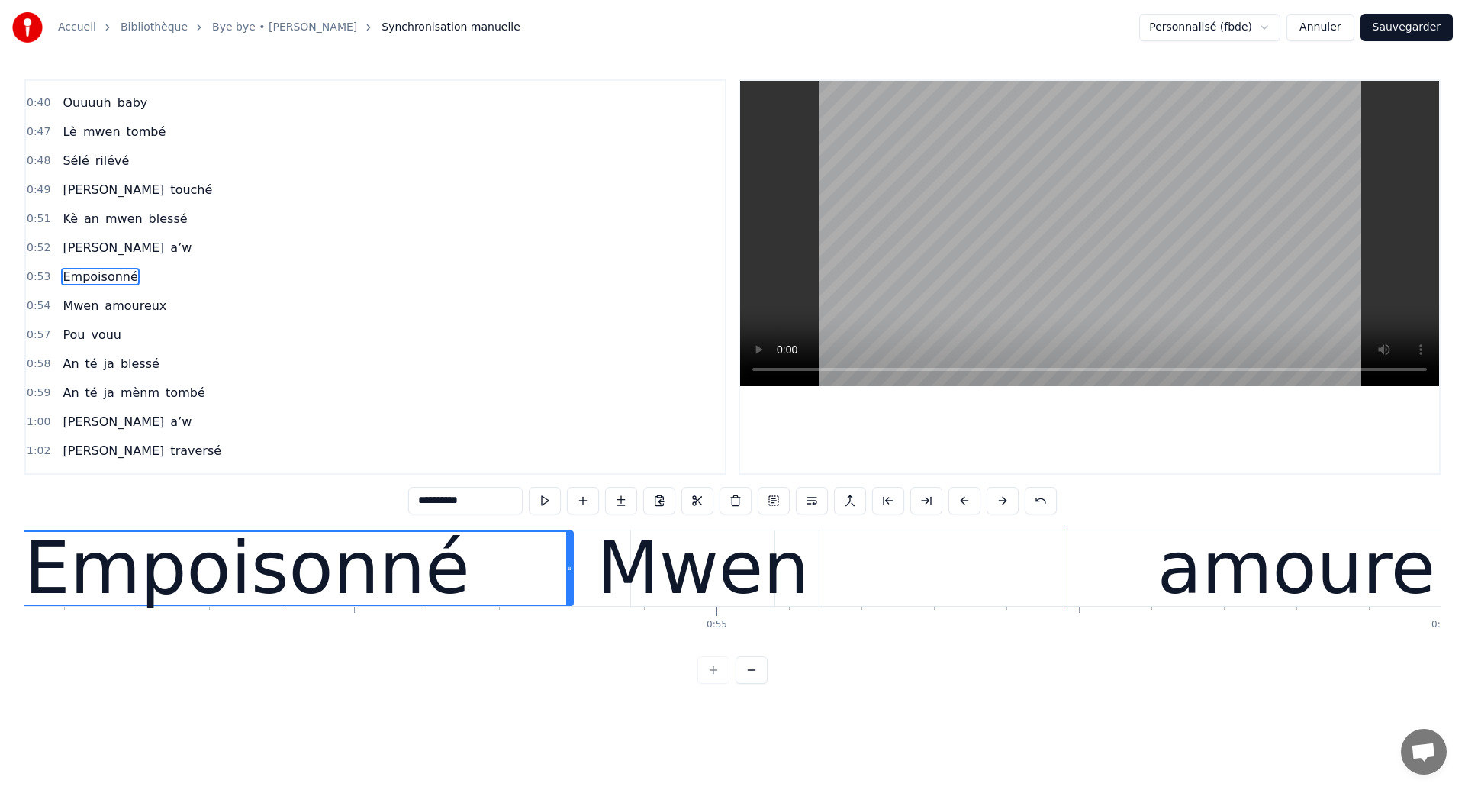
click at [224, 605] on div "Empoisonné" at bounding box center [247, 568] width 446 height 109
click at [299, 592] on div "Empoisonné" at bounding box center [247, 568] width 446 height 109
click at [876, 571] on div "amoureux" at bounding box center [1341, 568] width 1042 height 76
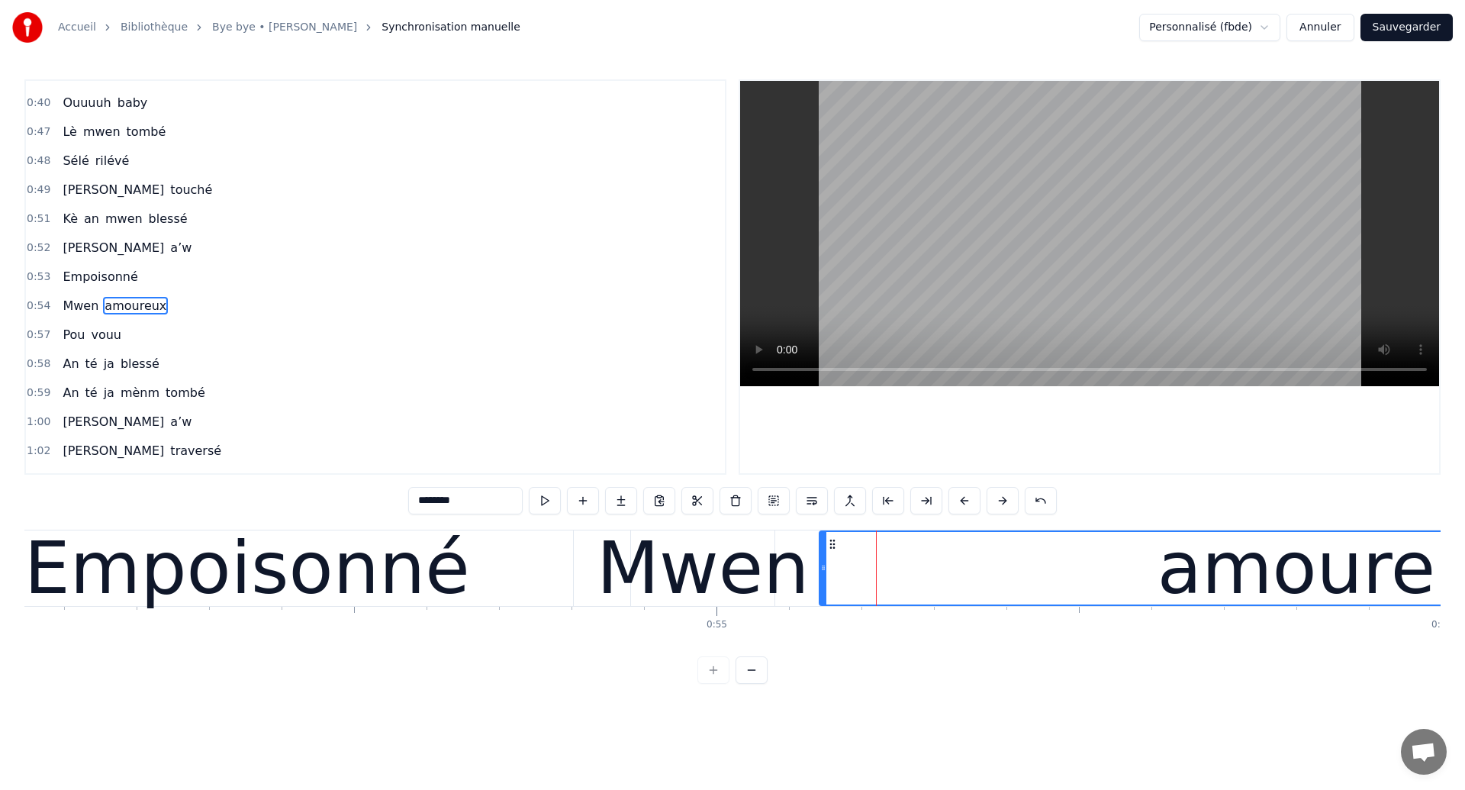
scroll to position [282, 0]
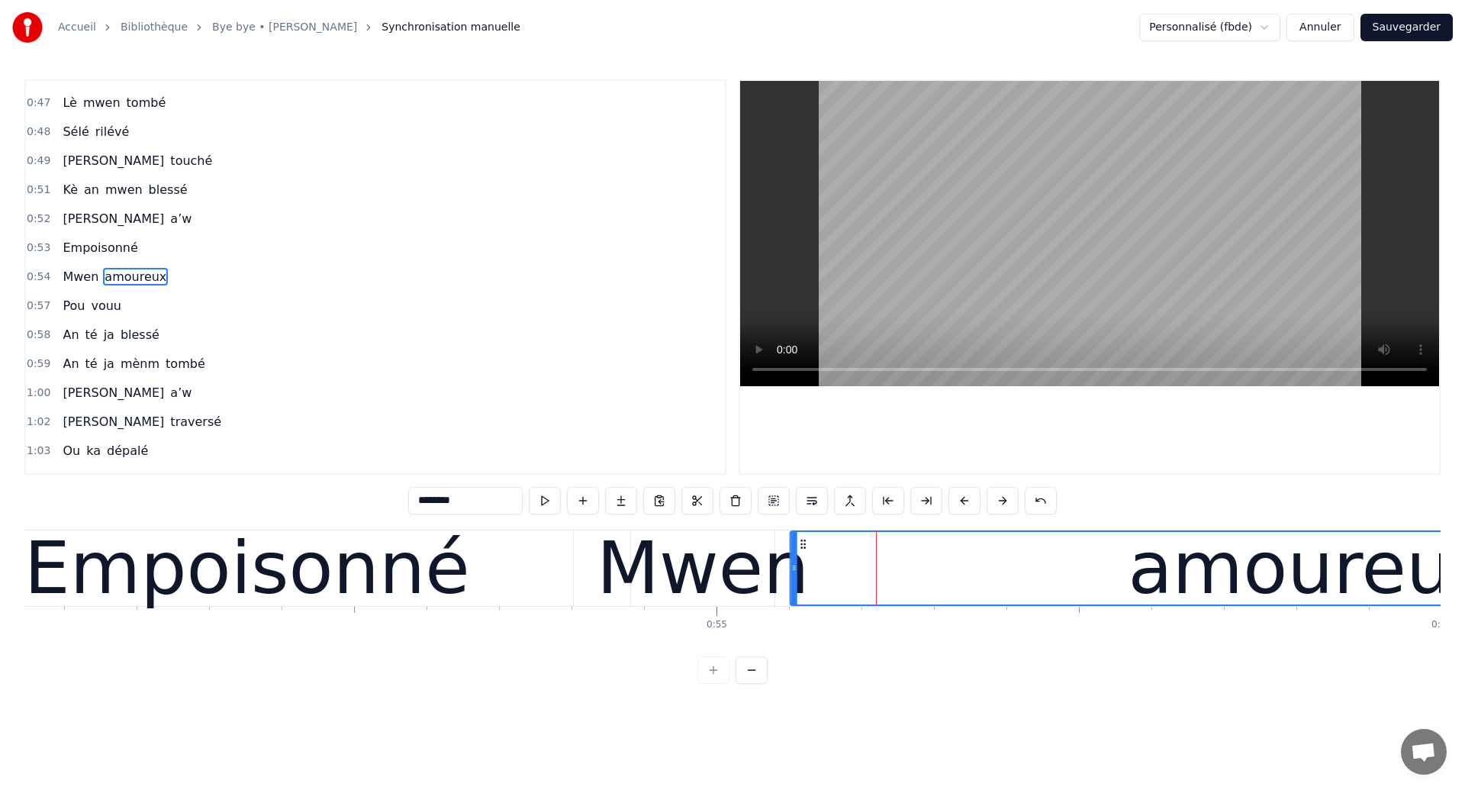
drag, startPoint x: 833, startPoint y: 543, endPoint x: 804, endPoint y: 552, distance: 30.6
click at [804, 552] on div "amoureux" at bounding box center [1311, 568] width 1041 height 72
click at [292, 582] on div "Empoisonné" at bounding box center [247, 568] width 446 height 109
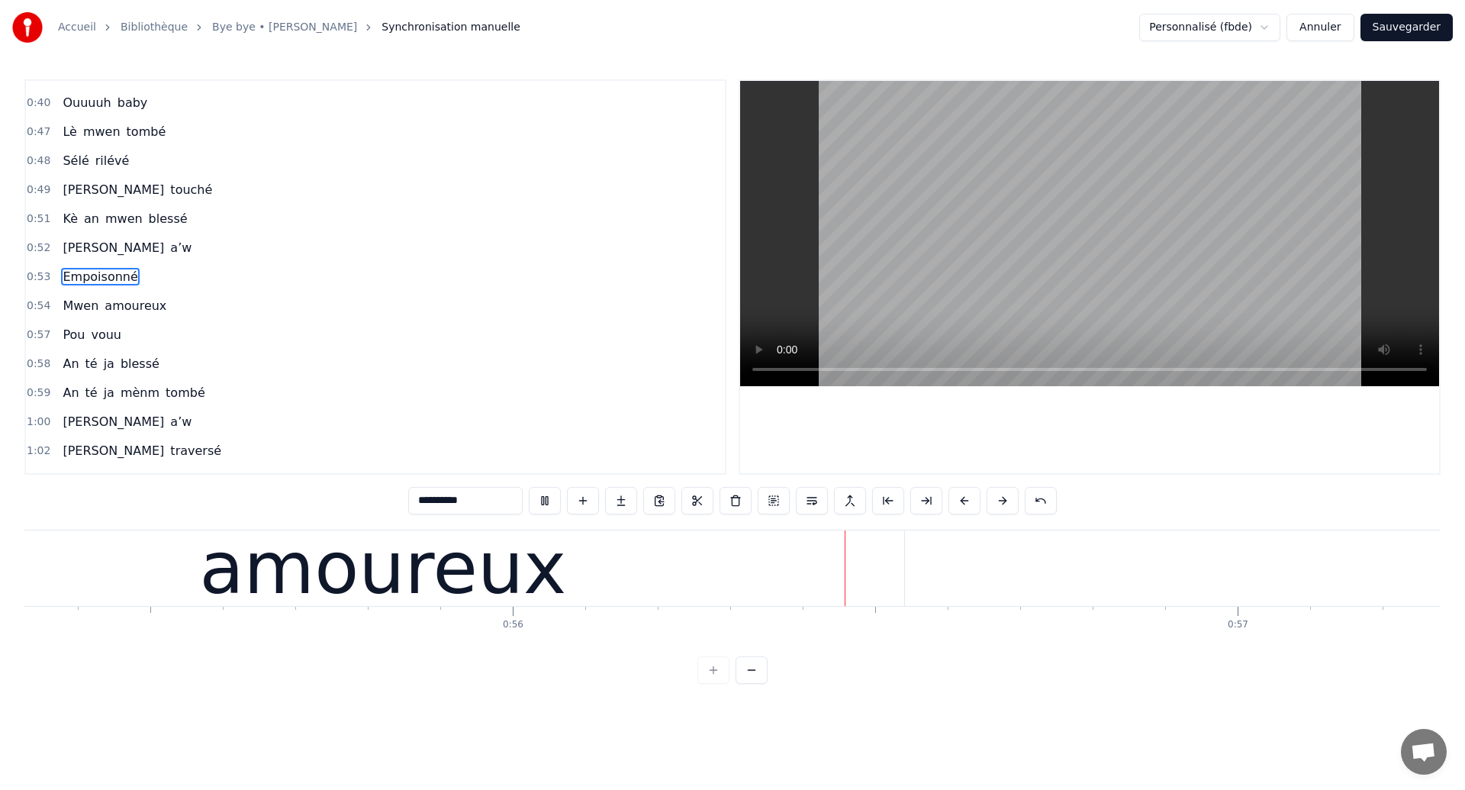
scroll to position [0, 40471]
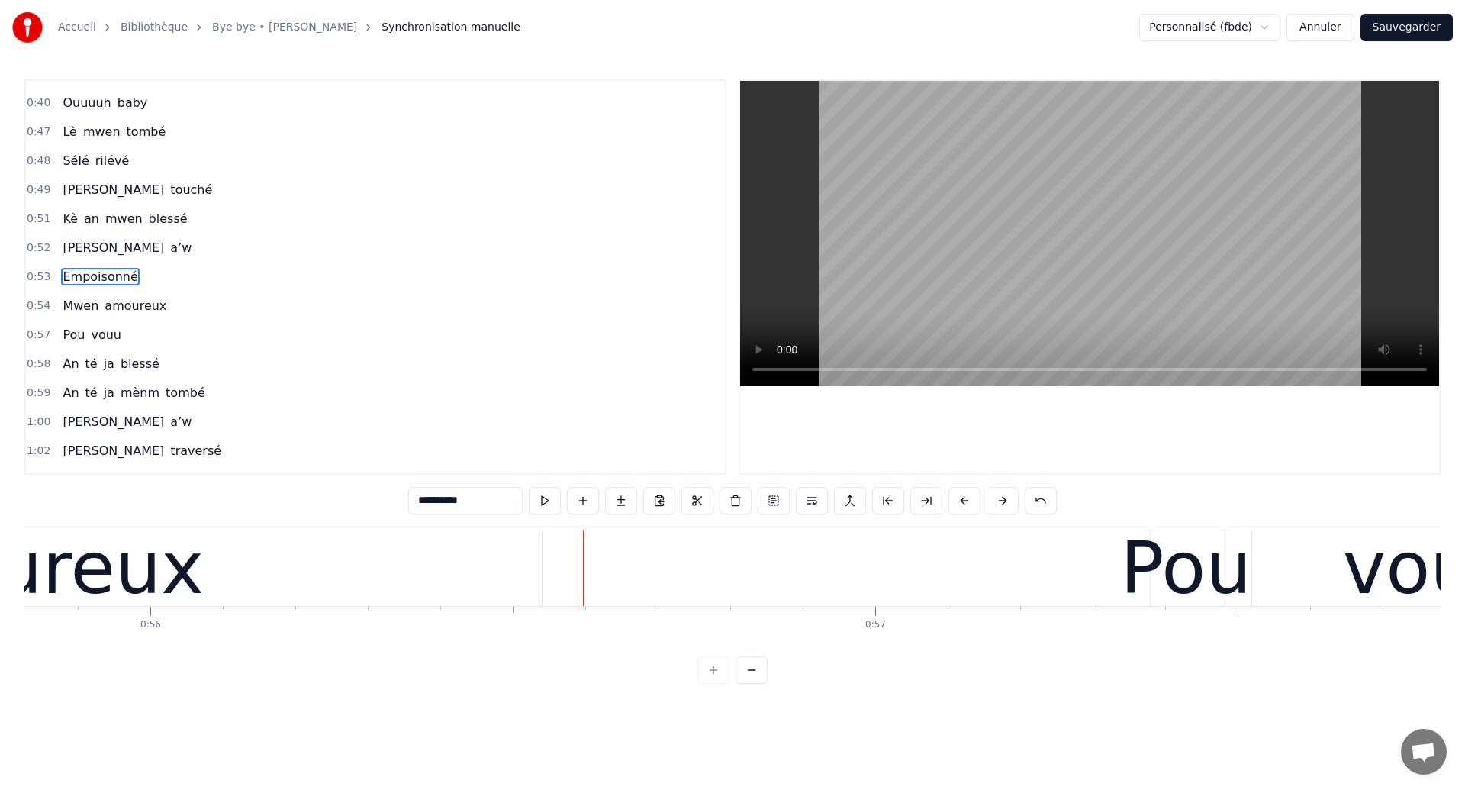
click at [415, 598] on div "amoureux" at bounding box center [20, 568] width 1042 height 76
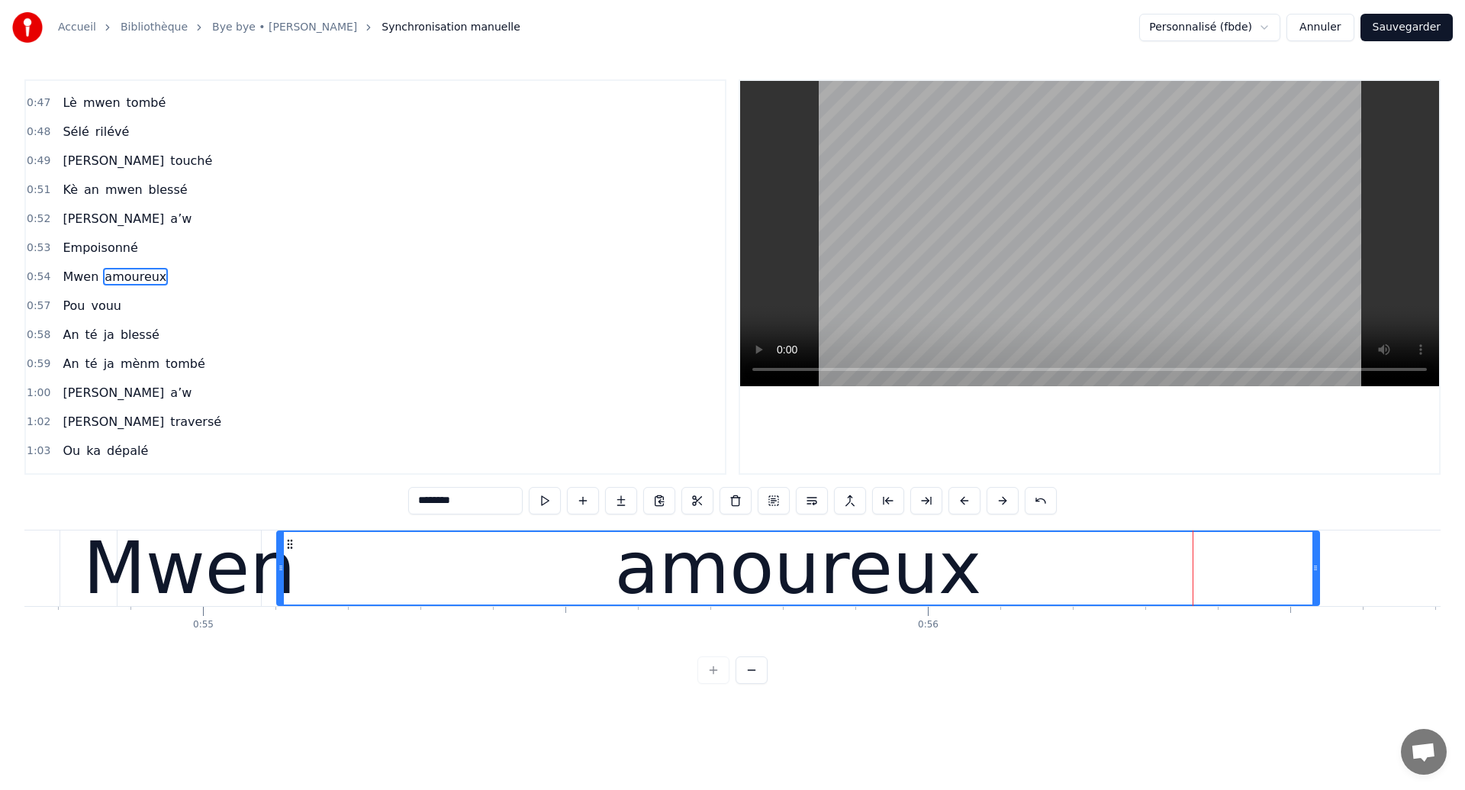
scroll to position [0, 39579]
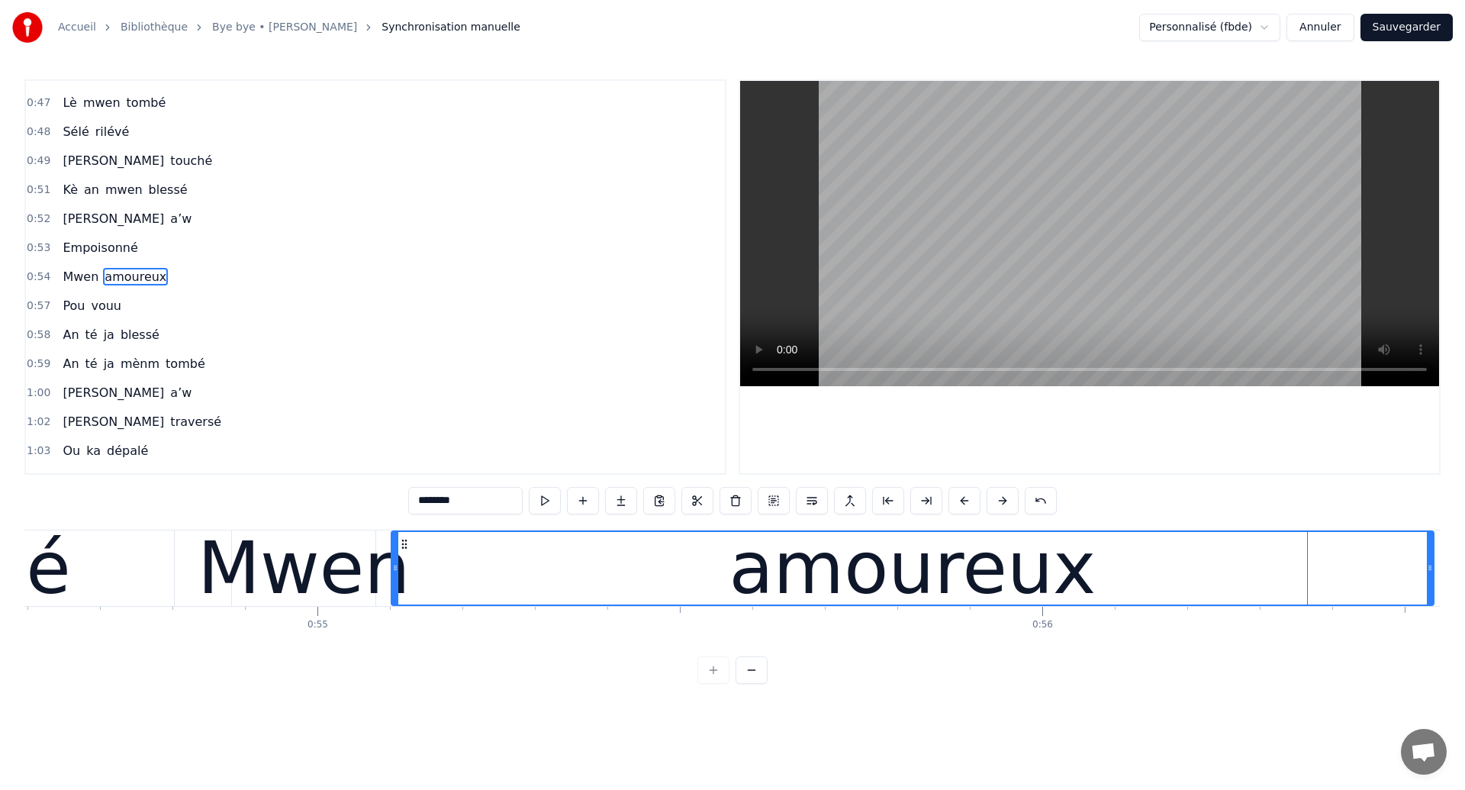
click at [84, 280] on span "Mwen" at bounding box center [80, 277] width 39 height 18
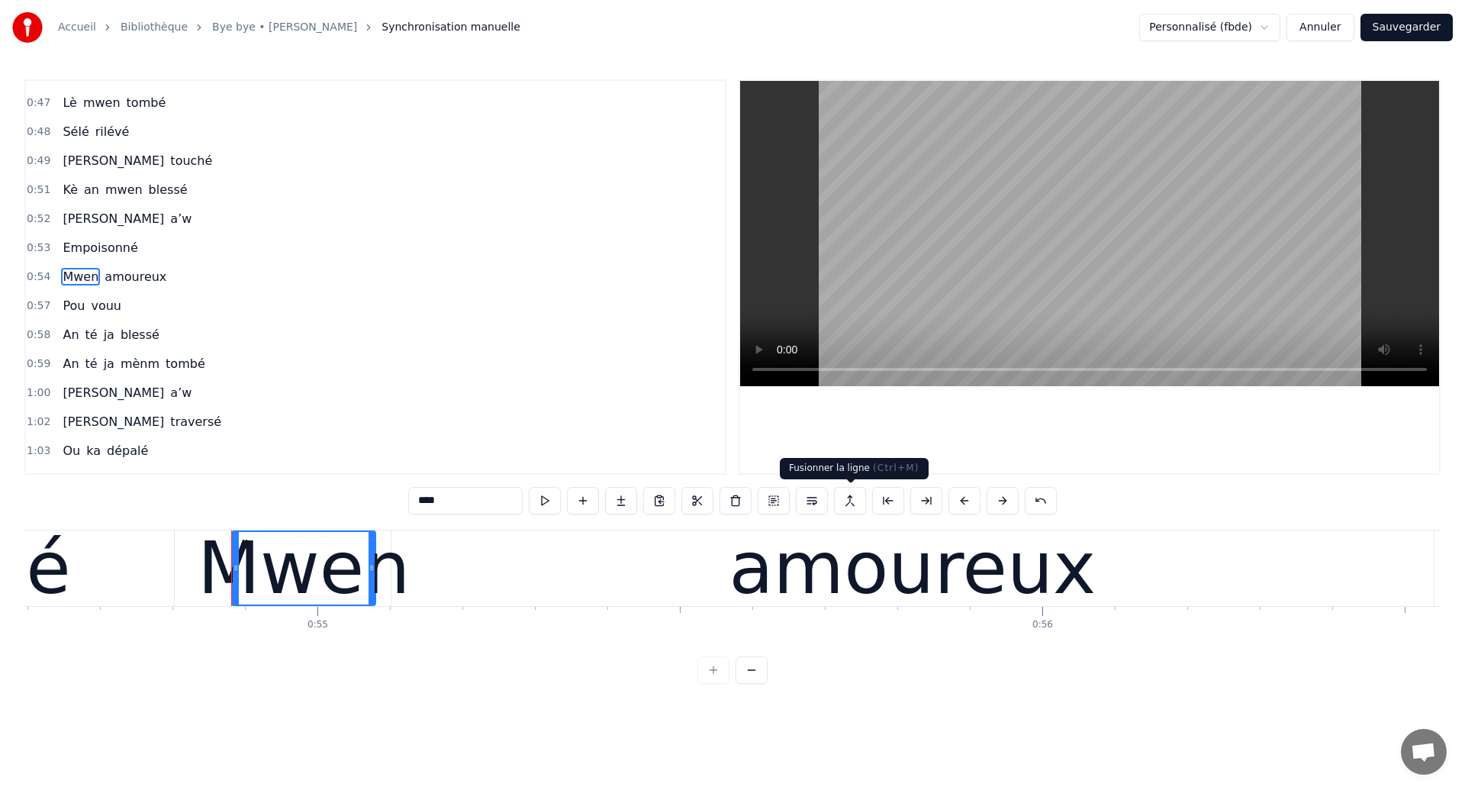
click at [855, 507] on button at bounding box center [850, 500] width 32 height 27
click at [90, 280] on span "Mwen" at bounding box center [80, 277] width 39 height 18
click at [844, 499] on button at bounding box center [850, 500] width 32 height 27
click at [121, 253] on span "Empoisonné" at bounding box center [100, 248] width 78 height 18
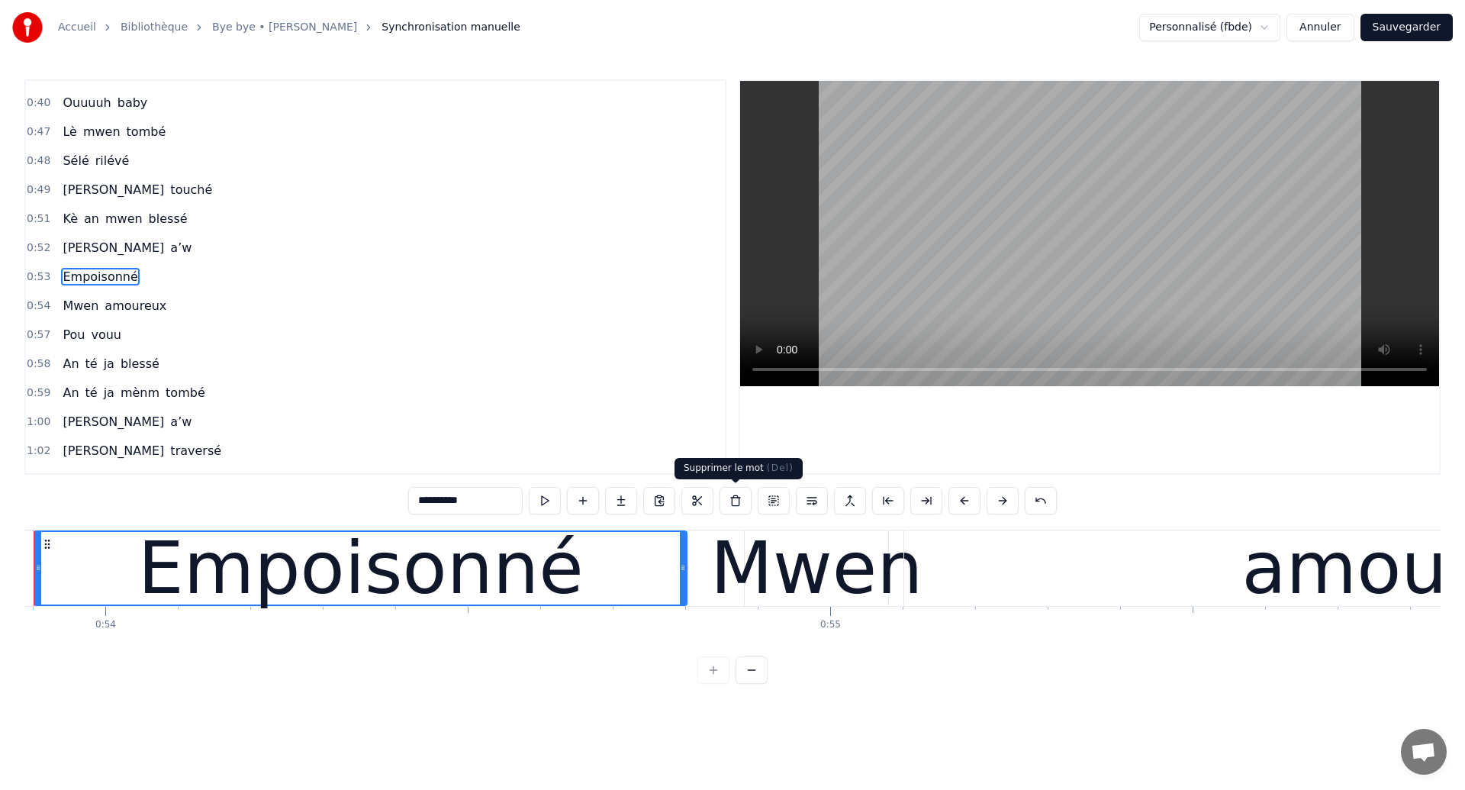
scroll to position [0, 38999]
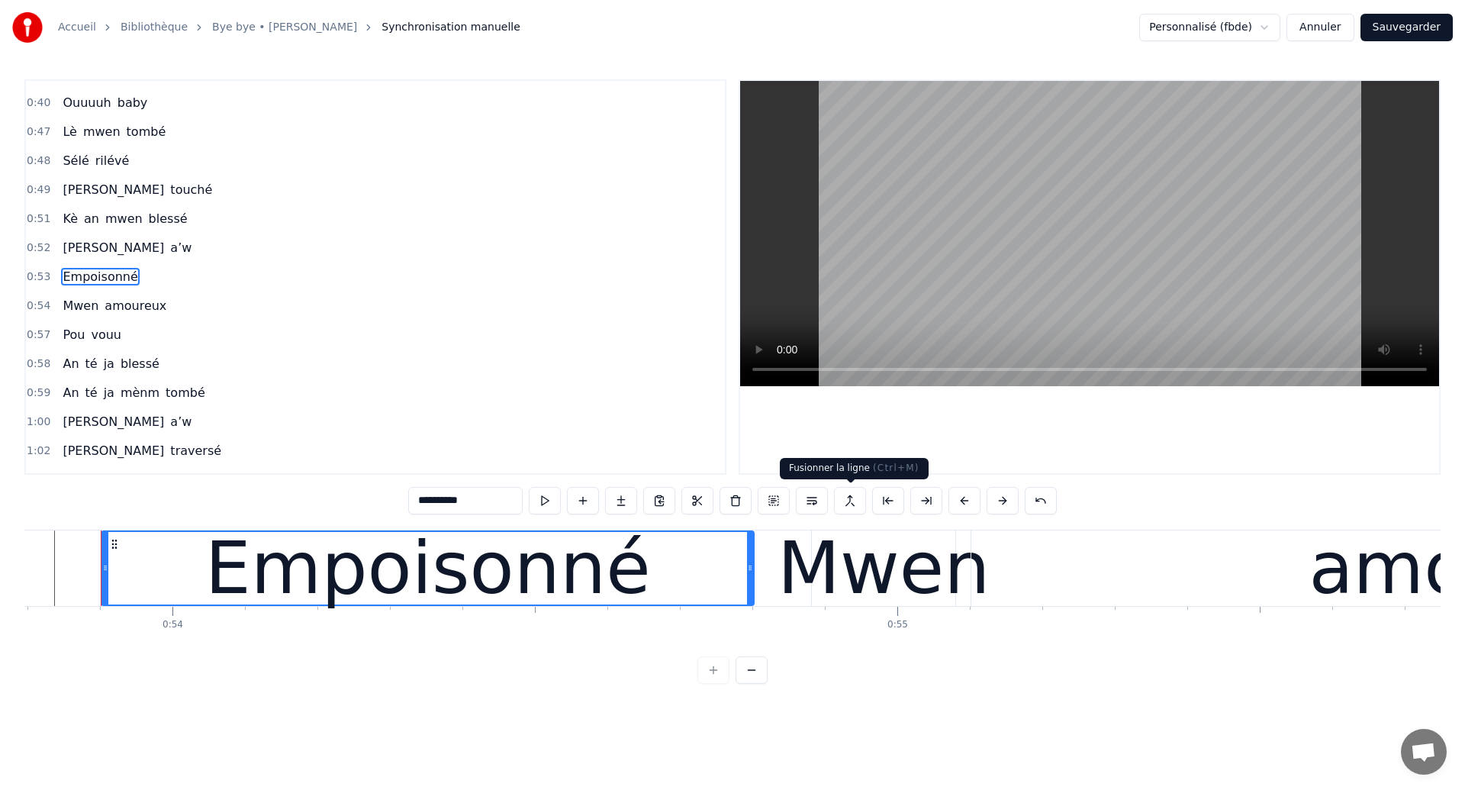
click at [857, 502] on button at bounding box center [850, 500] width 32 height 27
click at [1035, 499] on button at bounding box center [1041, 500] width 32 height 27
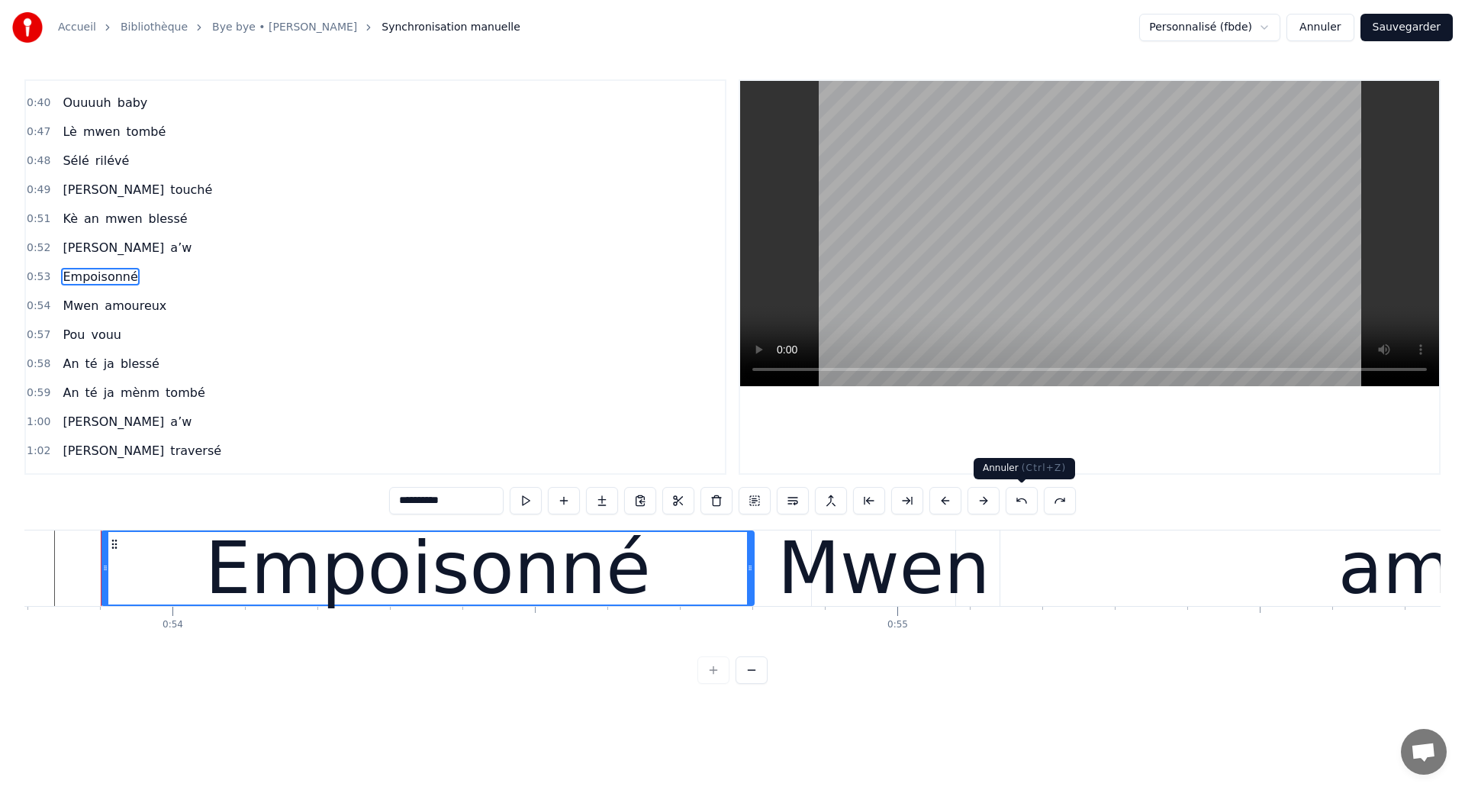
click at [1026, 504] on button at bounding box center [1022, 500] width 32 height 27
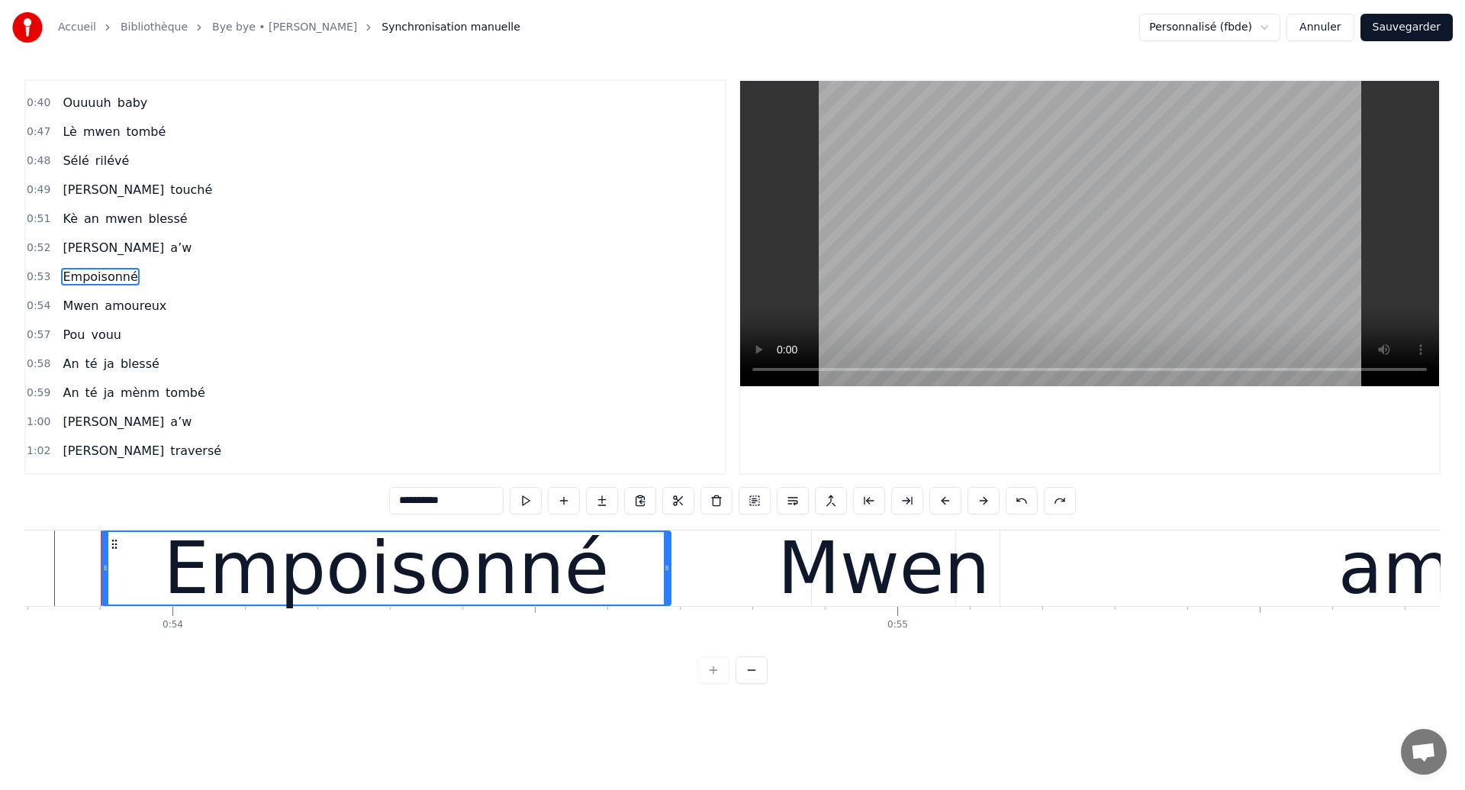
click at [1026, 504] on button at bounding box center [1022, 500] width 32 height 27
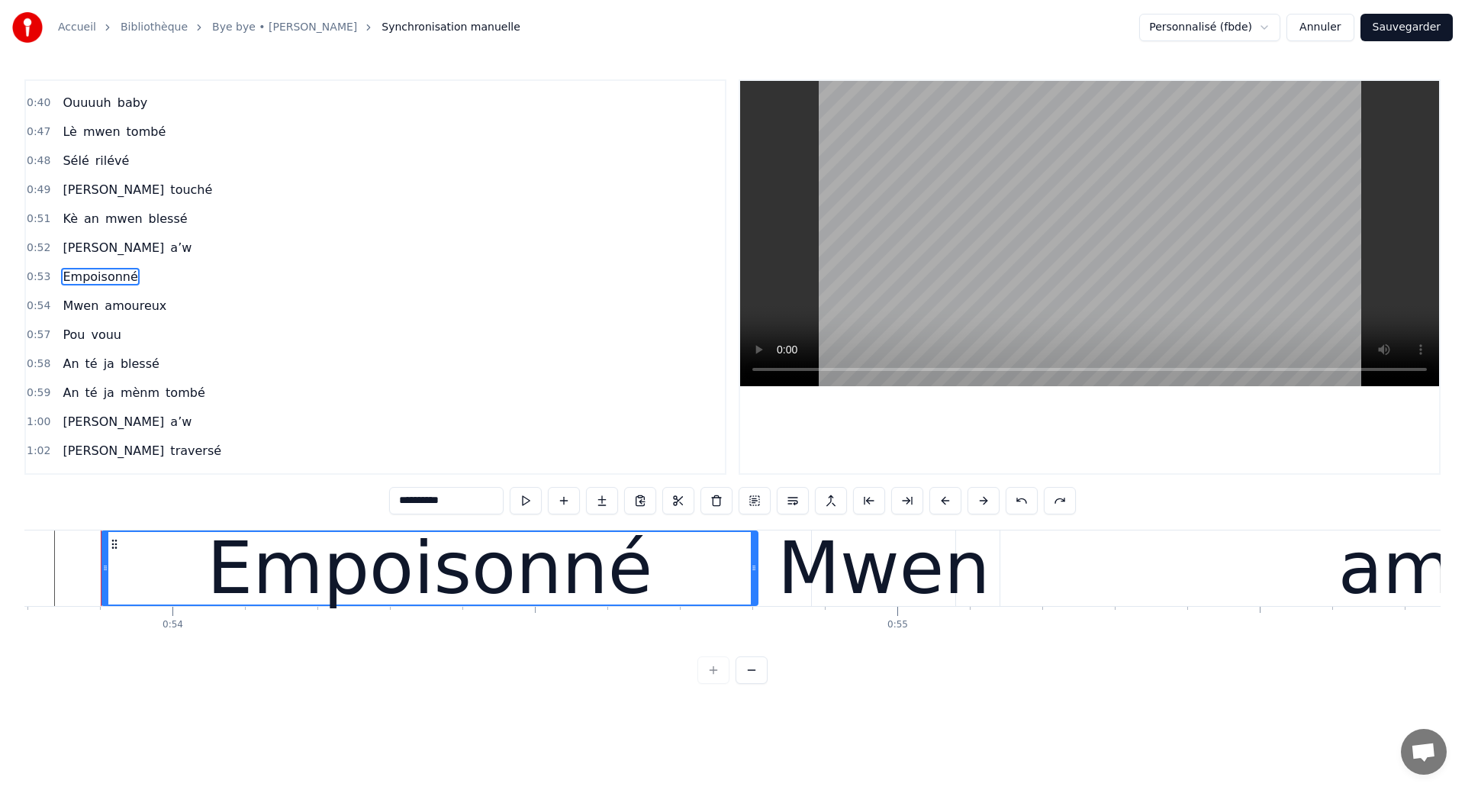
click at [1026, 504] on button at bounding box center [1022, 500] width 32 height 27
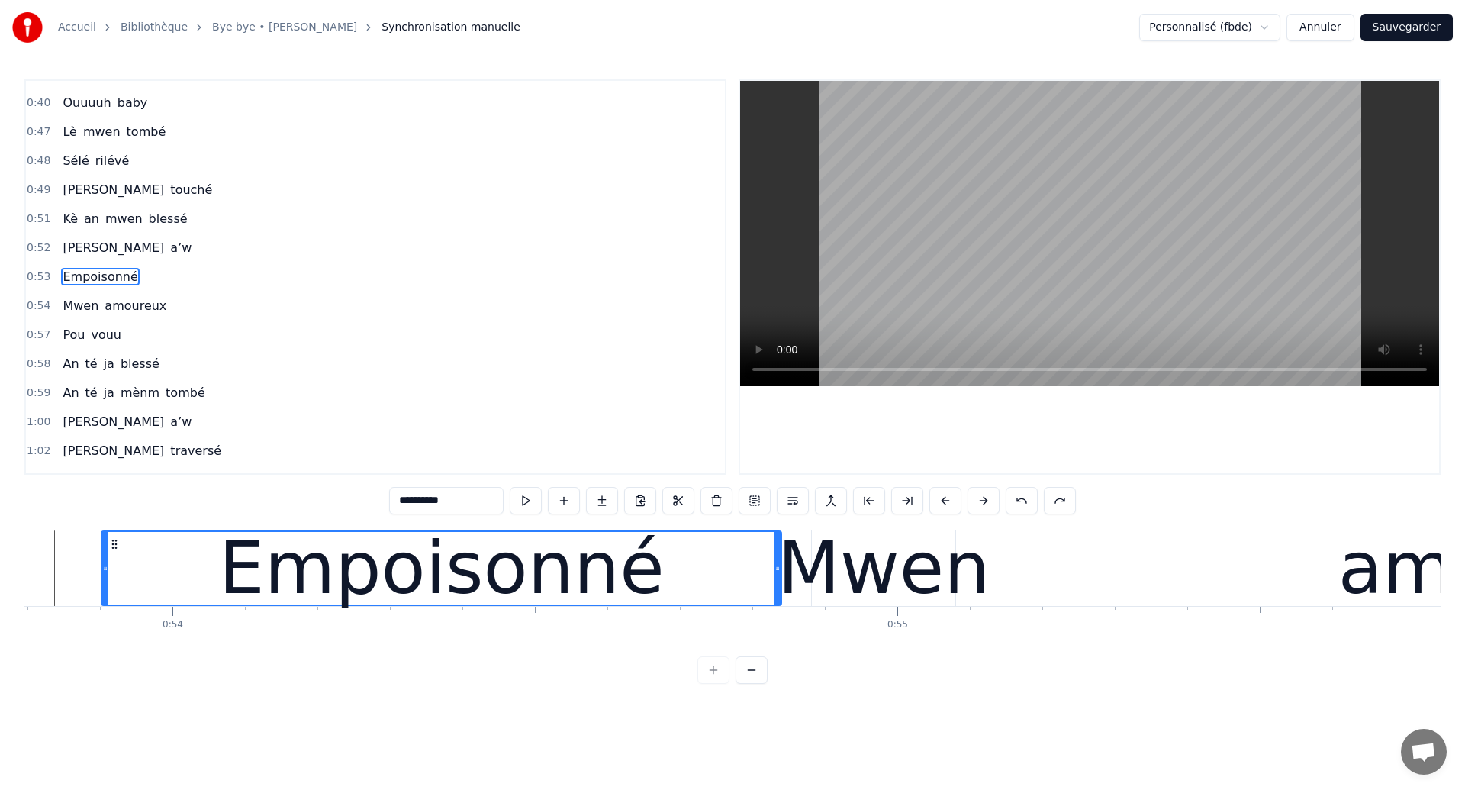
click at [1026, 504] on button at bounding box center [1022, 500] width 32 height 27
type input "**********"
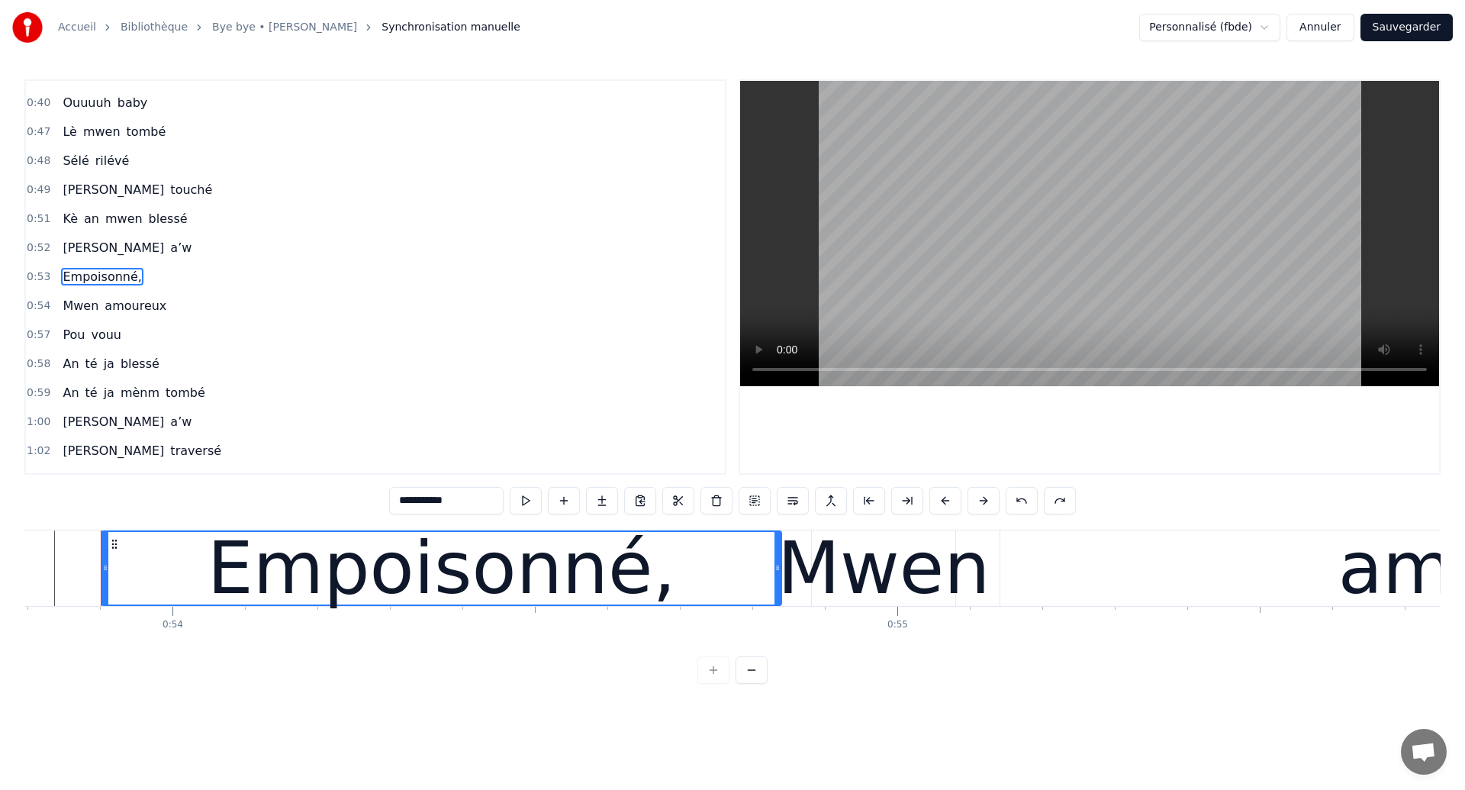
click at [1026, 504] on button at bounding box center [1022, 500] width 32 height 27
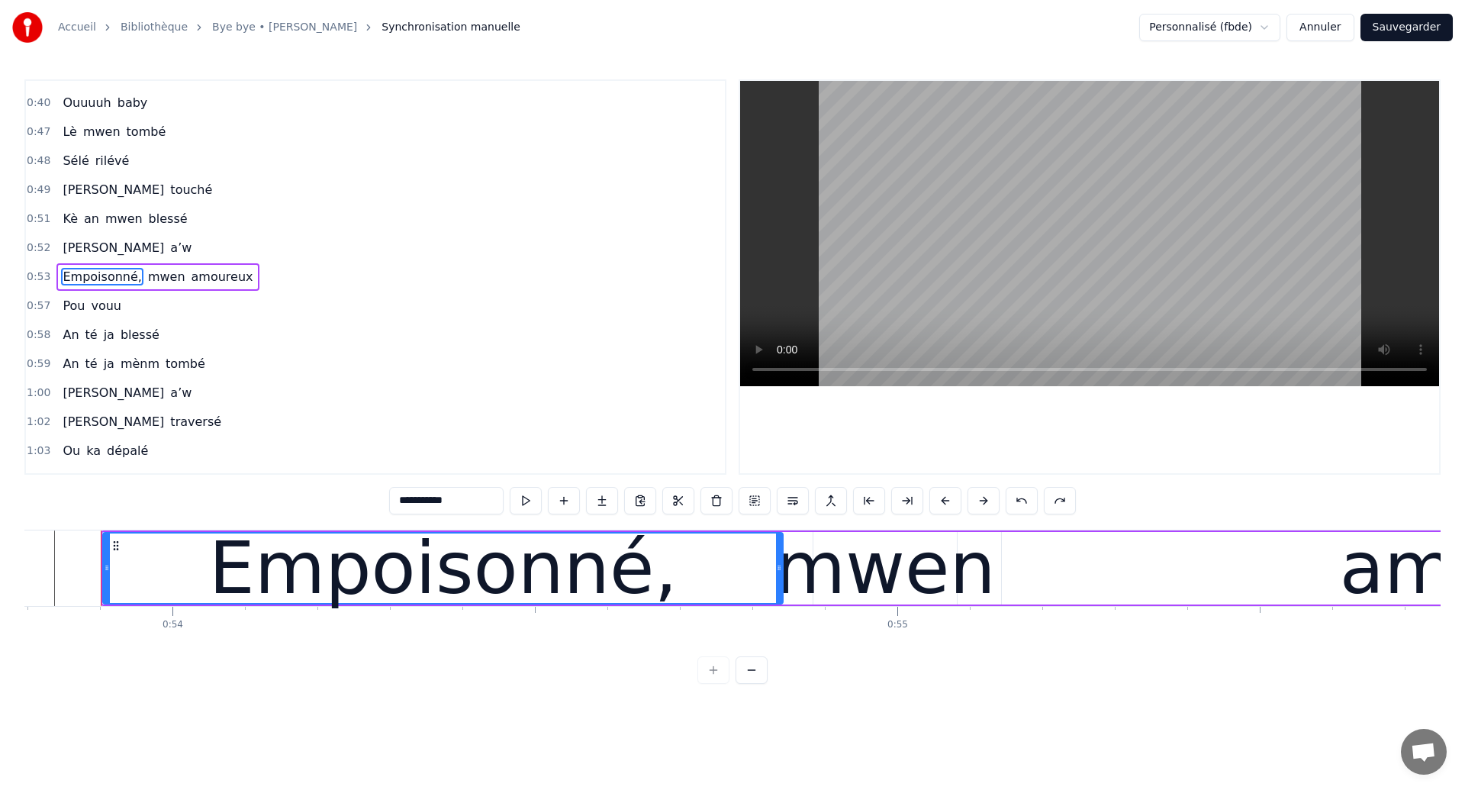
click at [76, 281] on span "Empoisonné," at bounding box center [102, 277] width 82 height 18
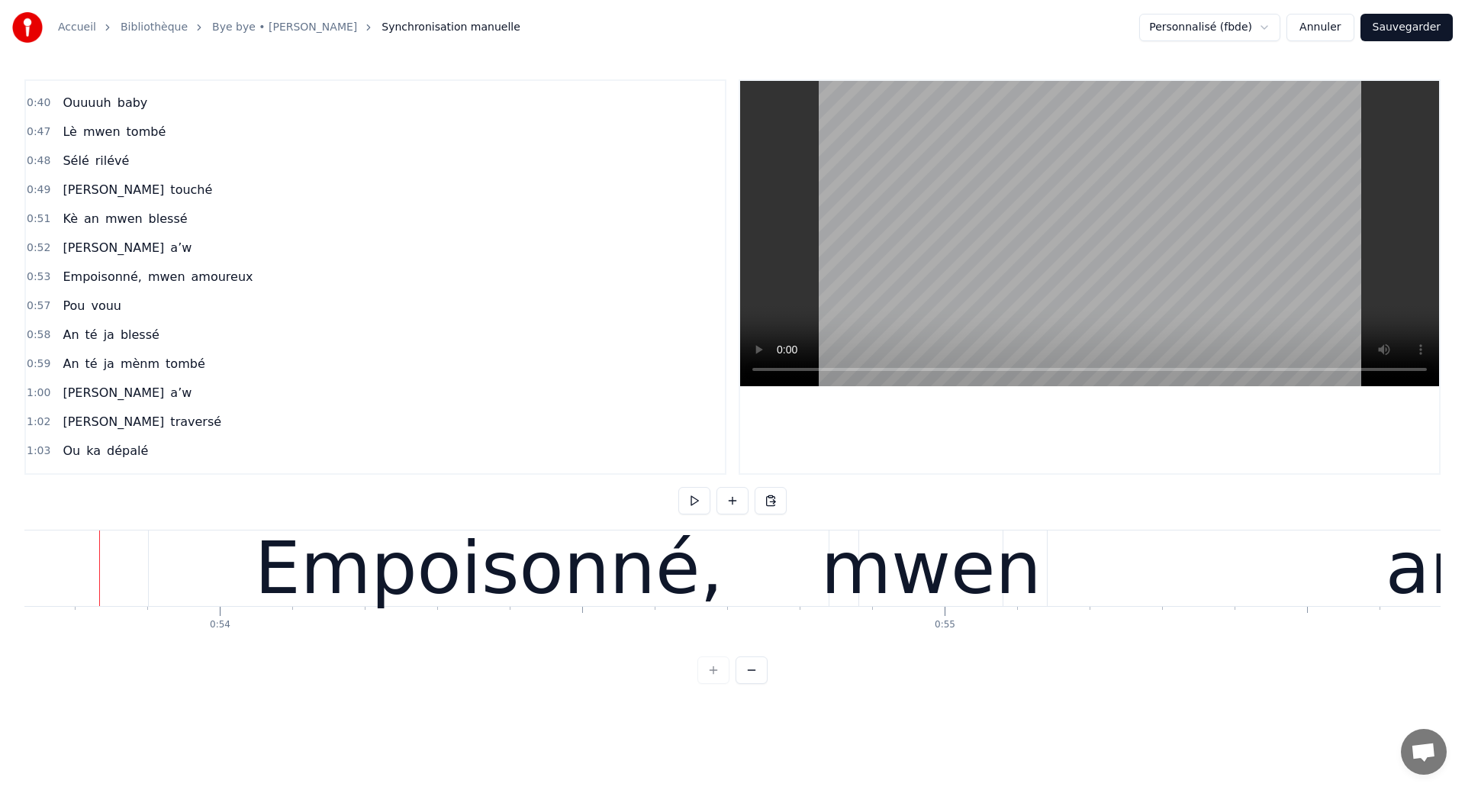
scroll to position [0, 38950]
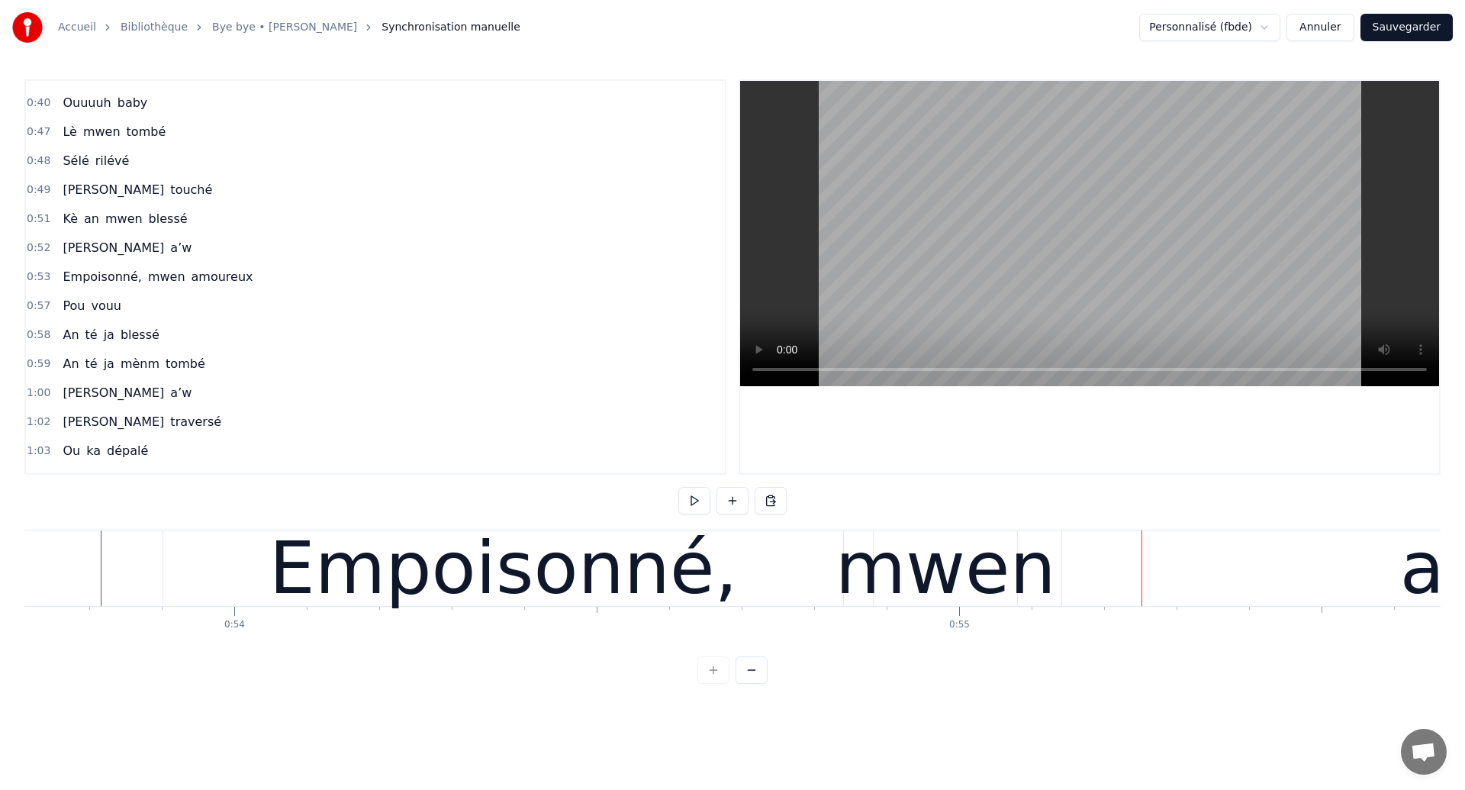
click at [308, 559] on div "Empoisonné," at bounding box center [503, 568] width 469 height 109
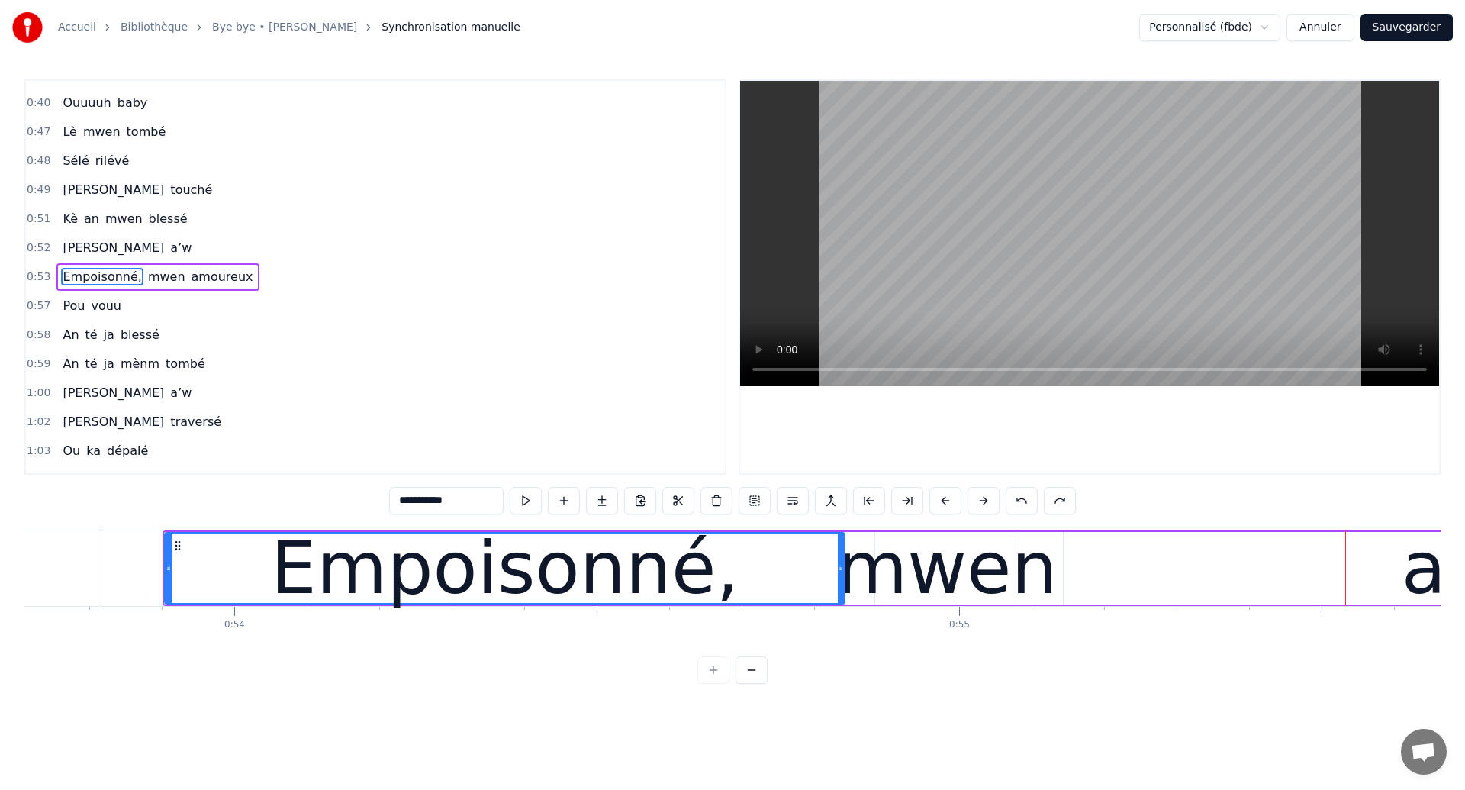
click at [909, 572] on div "mwen" at bounding box center [947, 568] width 221 height 109
type input "****"
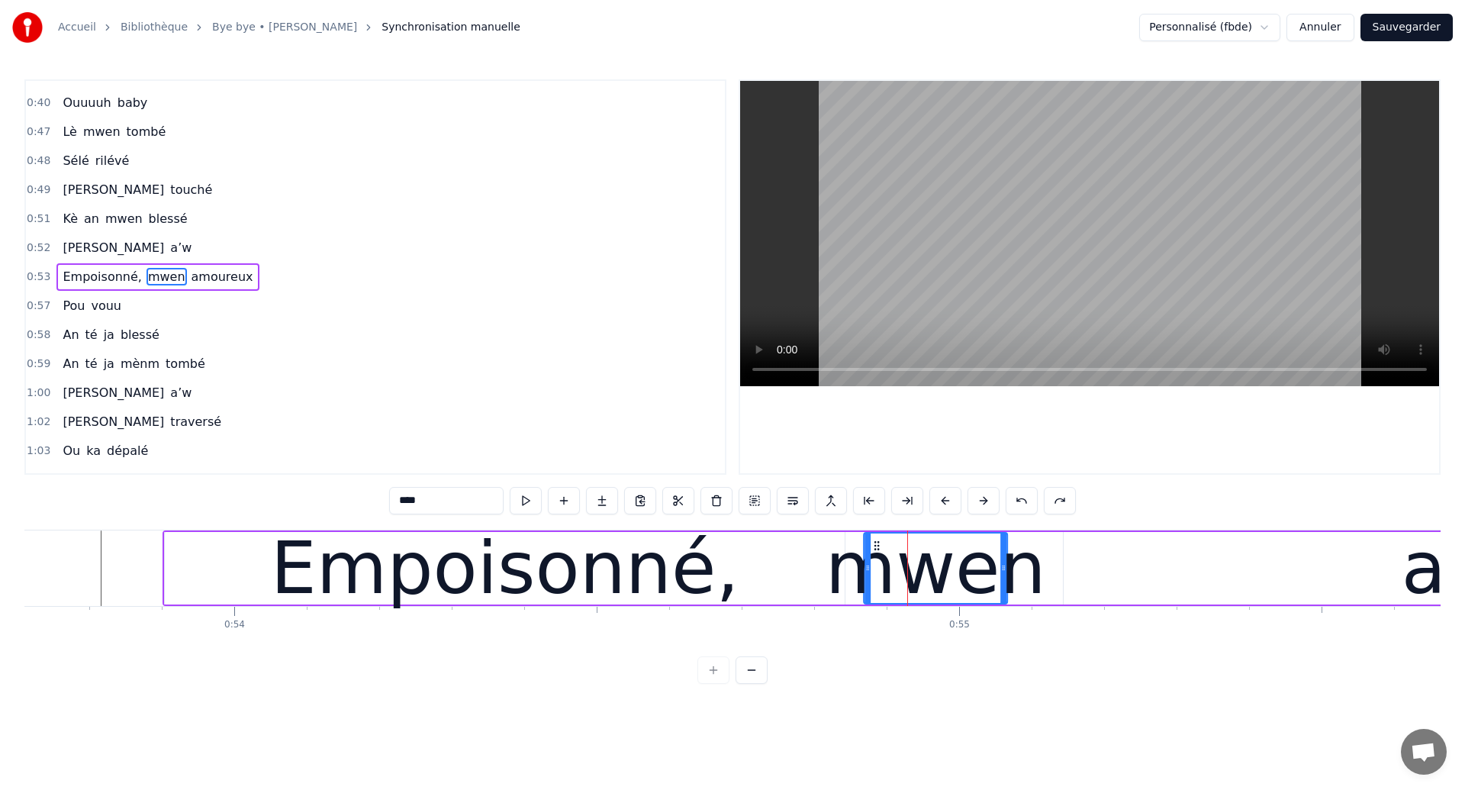
drag, startPoint x: 887, startPoint y: 546, endPoint x: 875, endPoint y: 549, distance: 11.8
click at [875, 549] on icon at bounding box center [877, 546] width 12 height 12
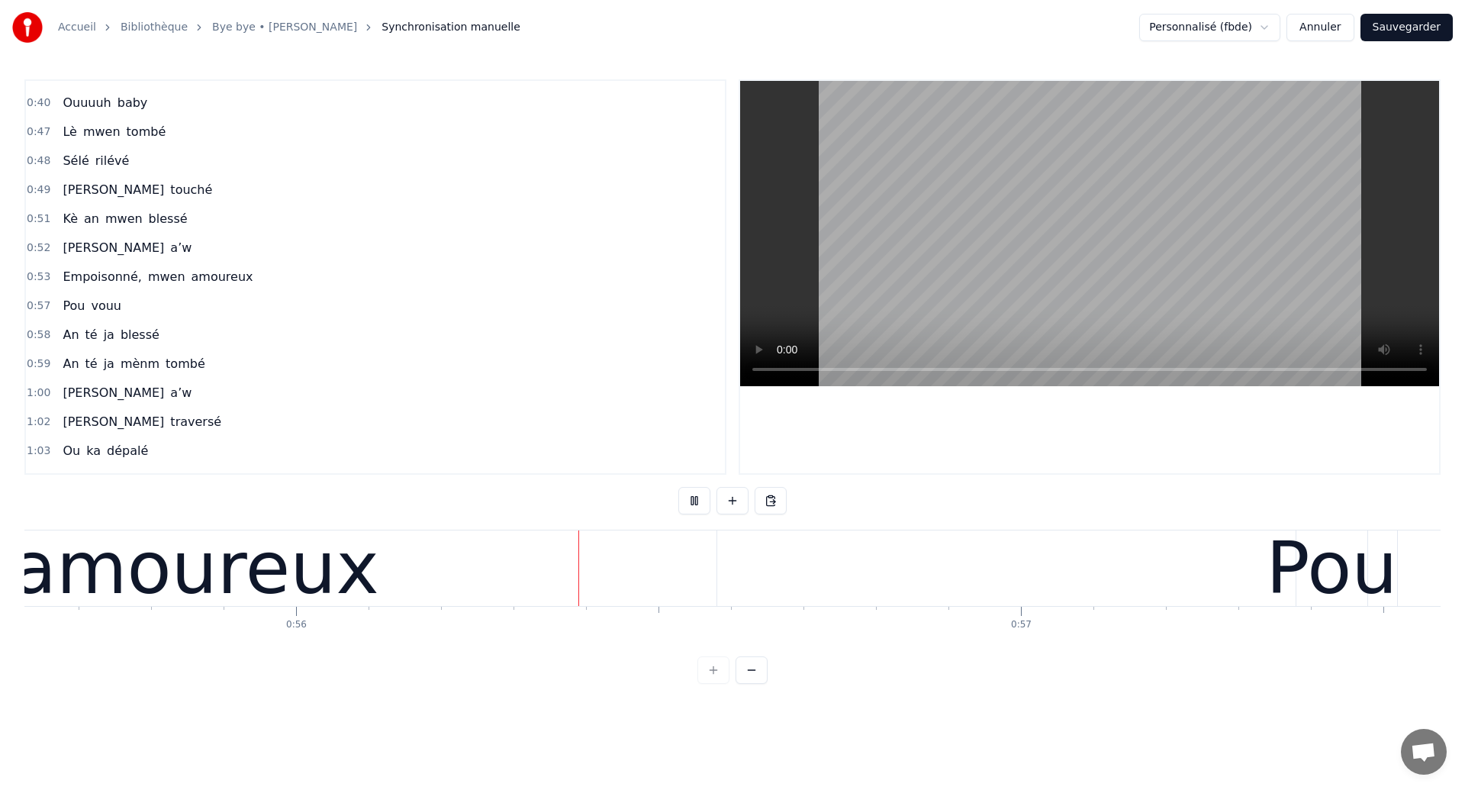
scroll to position [0, 40331]
click at [352, 584] on div "amoureux" at bounding box center [190, 568] width 1042 height 76
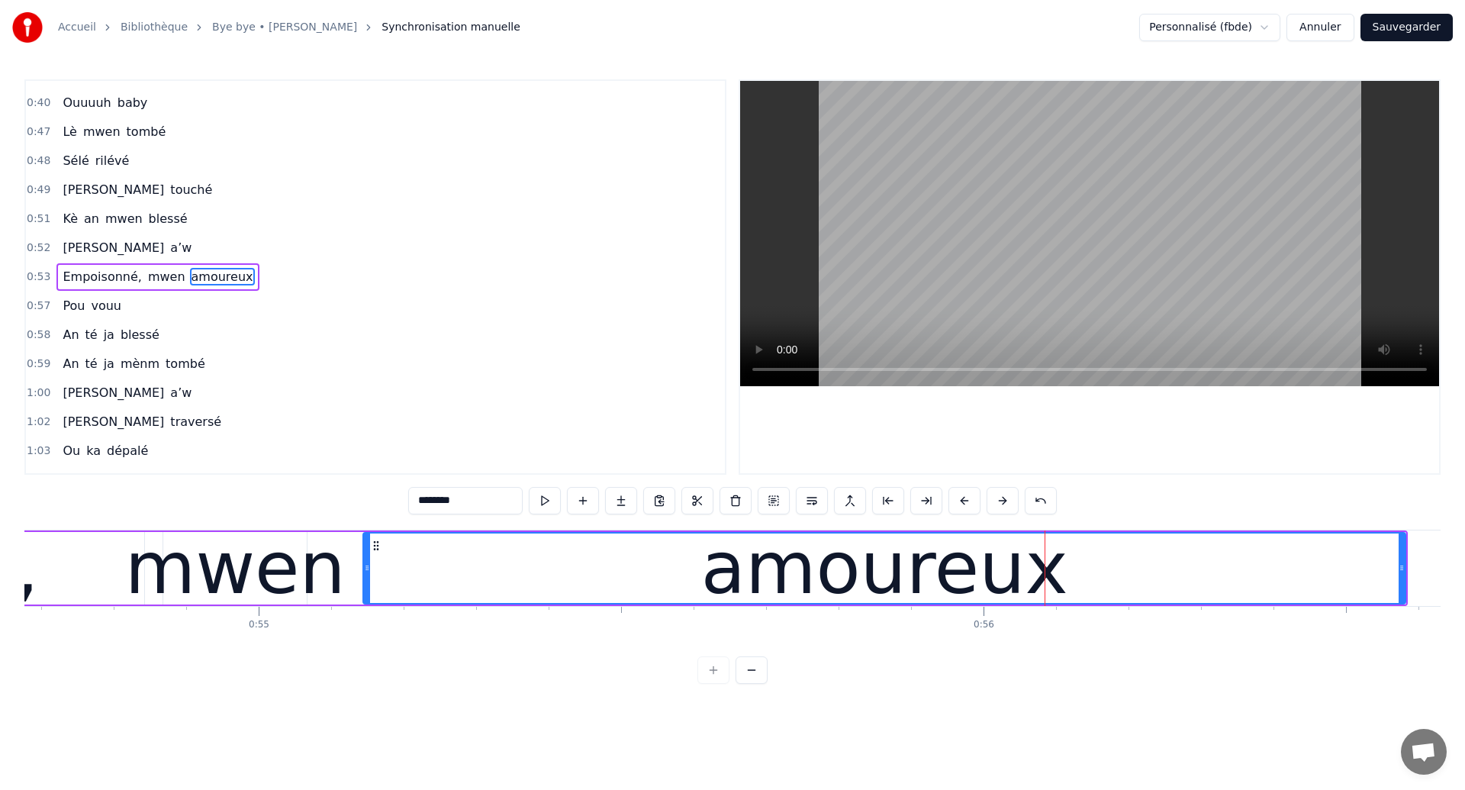
scroll to position [0, 39551]
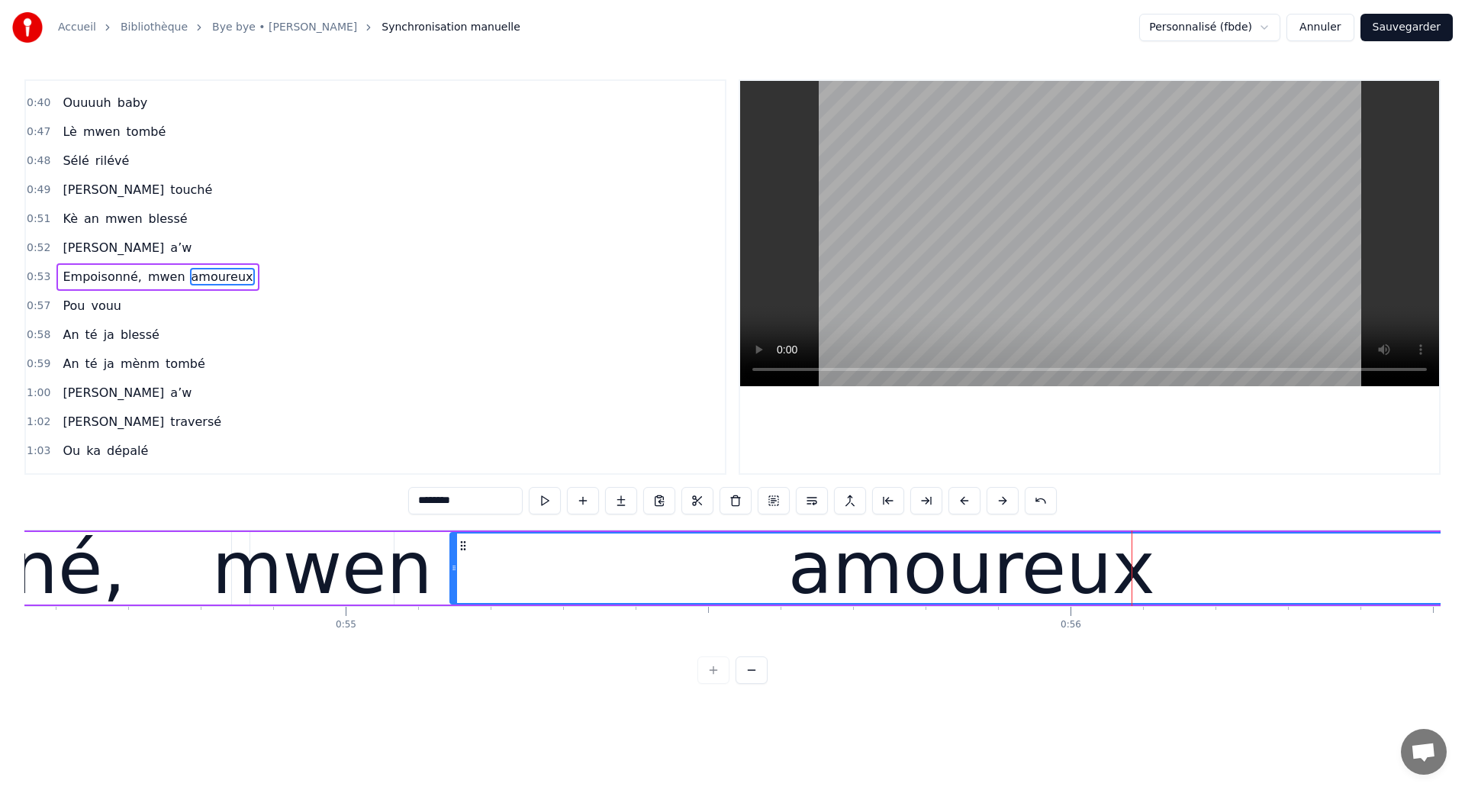
click at [352, 584] on div "mwen" at bounding box center [322, 568] width 221 height 109
type input "****"
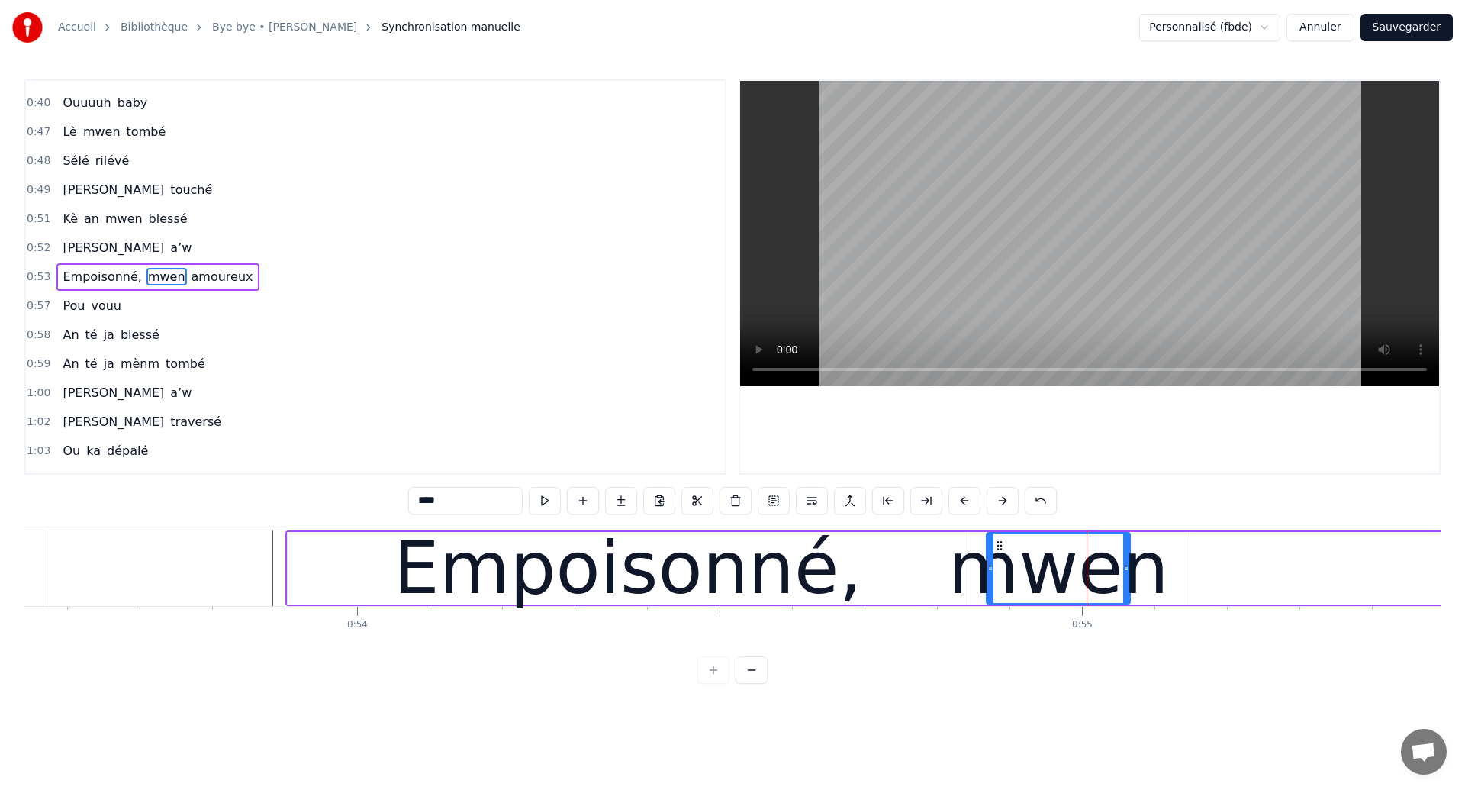
scroll to position [0, 38811]
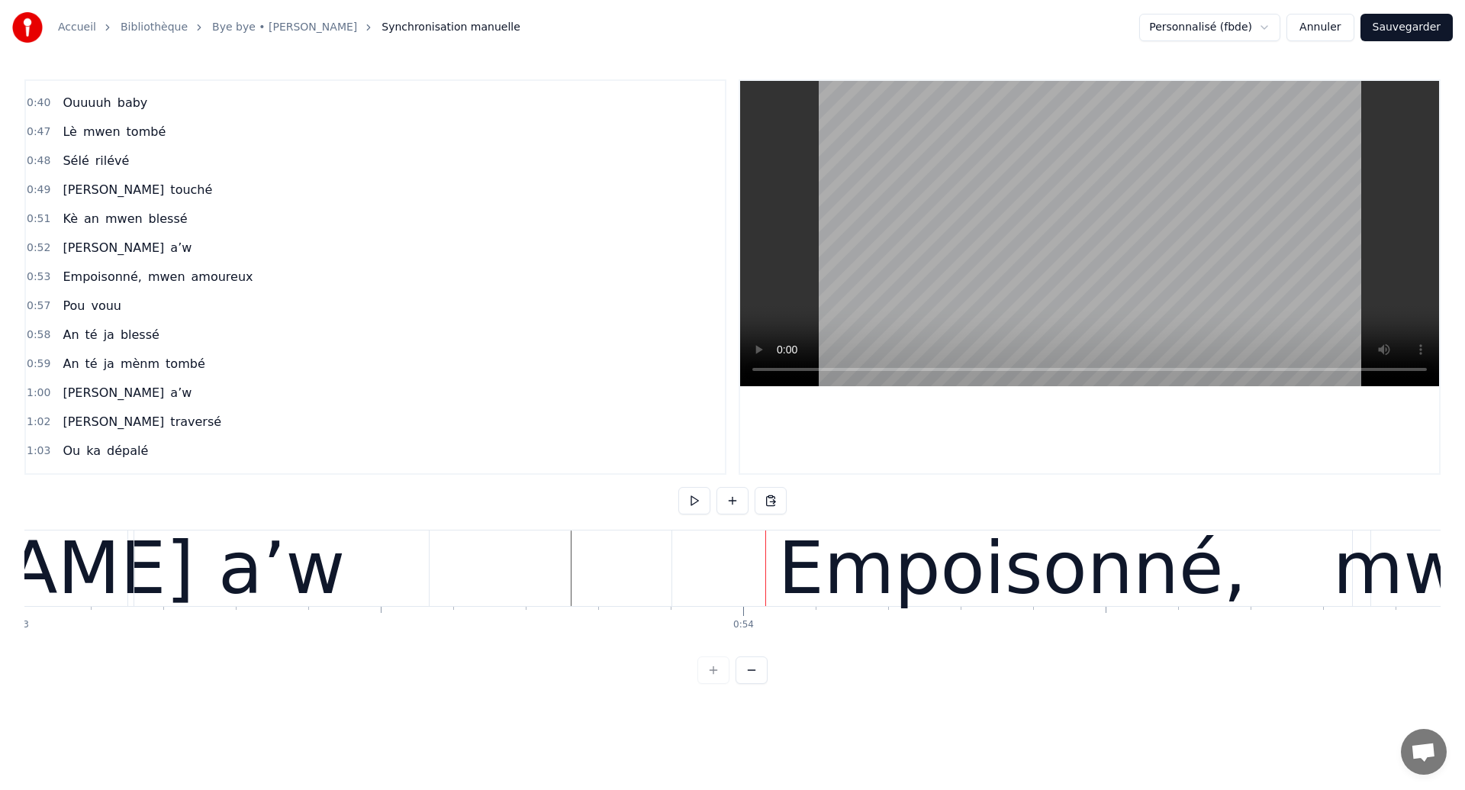
scroll to position [0, 38382]
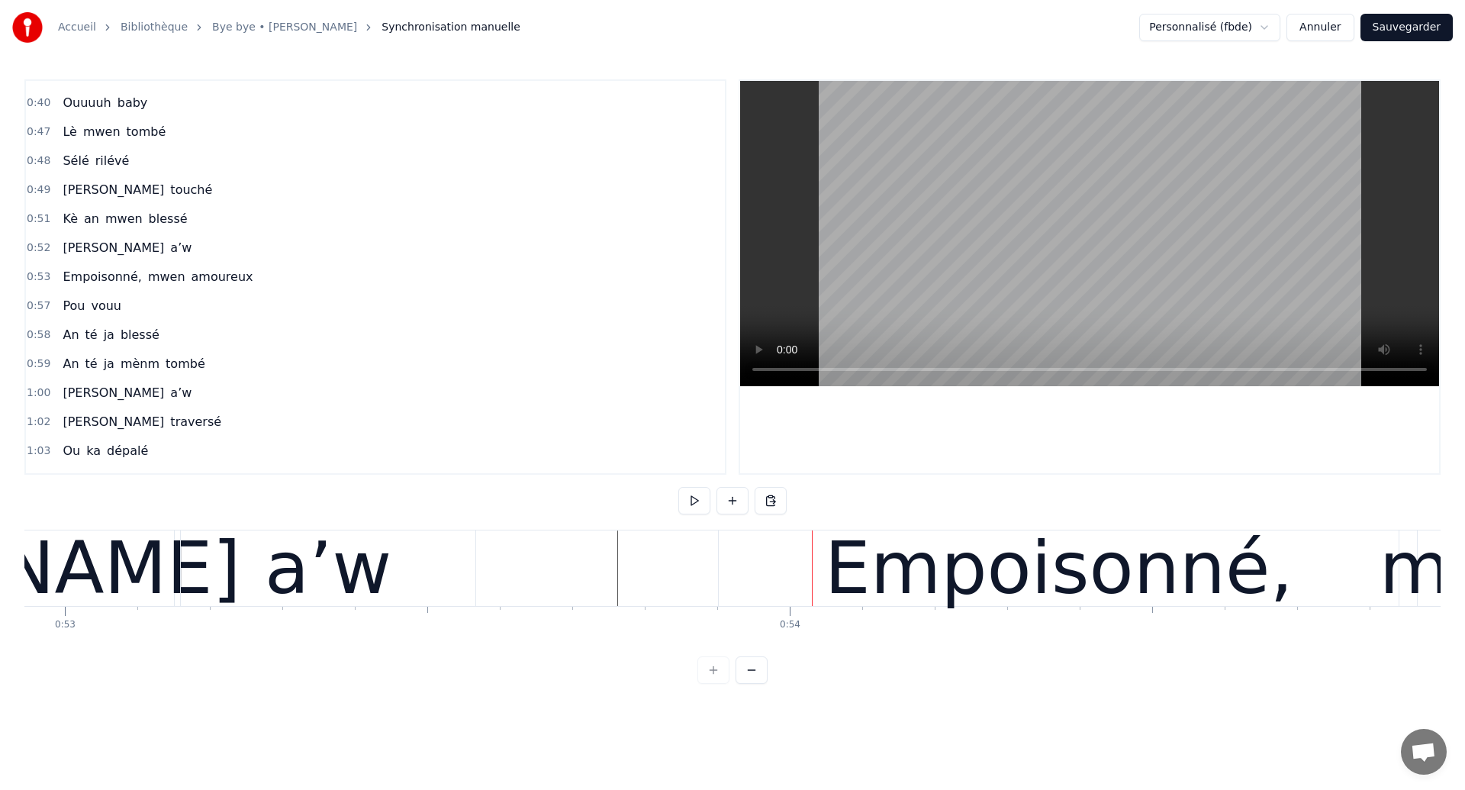
click at [256, 570] on div "a’w" at bounding box center [328, 568] width 295 height 76
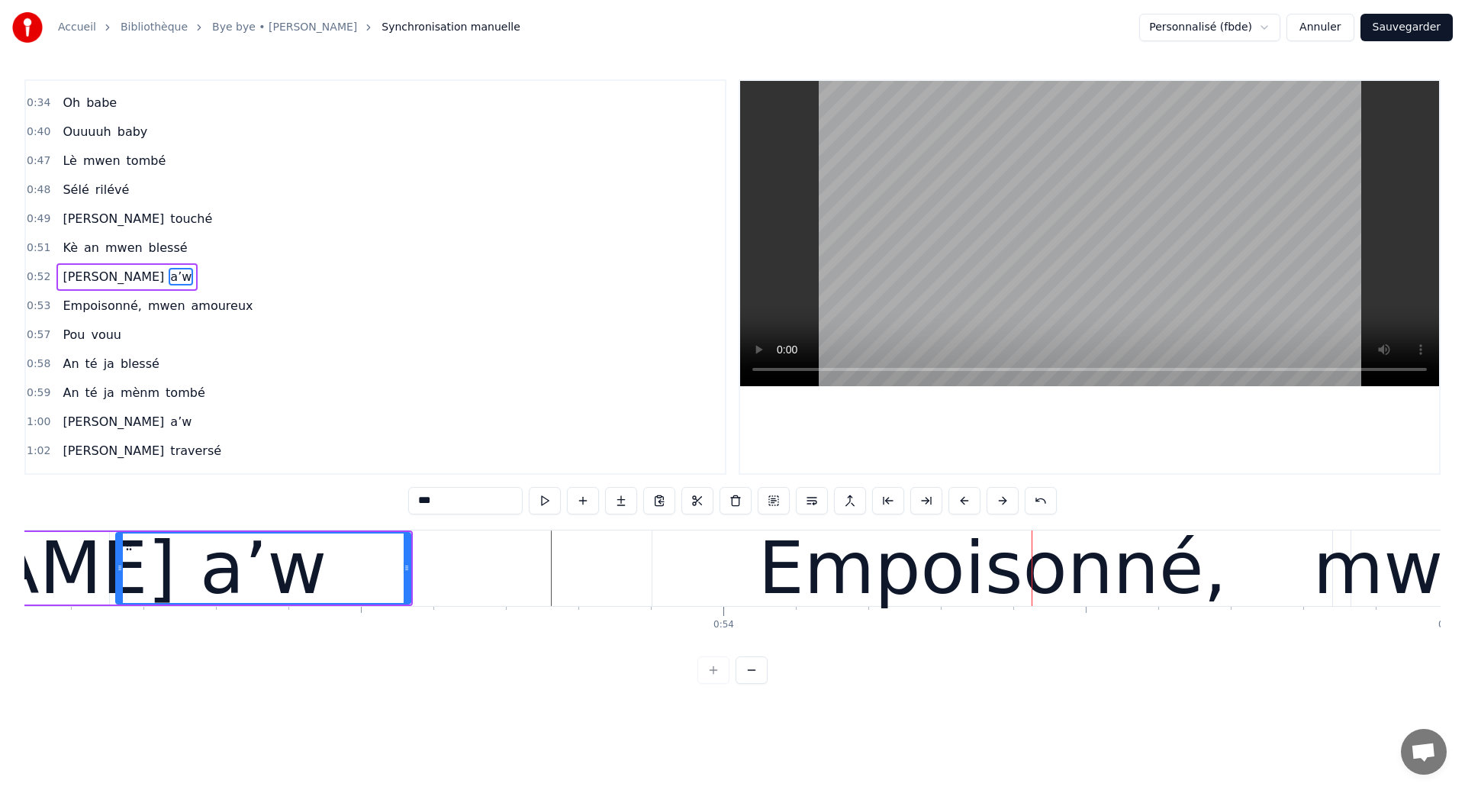
scroll to position [0, 38522]
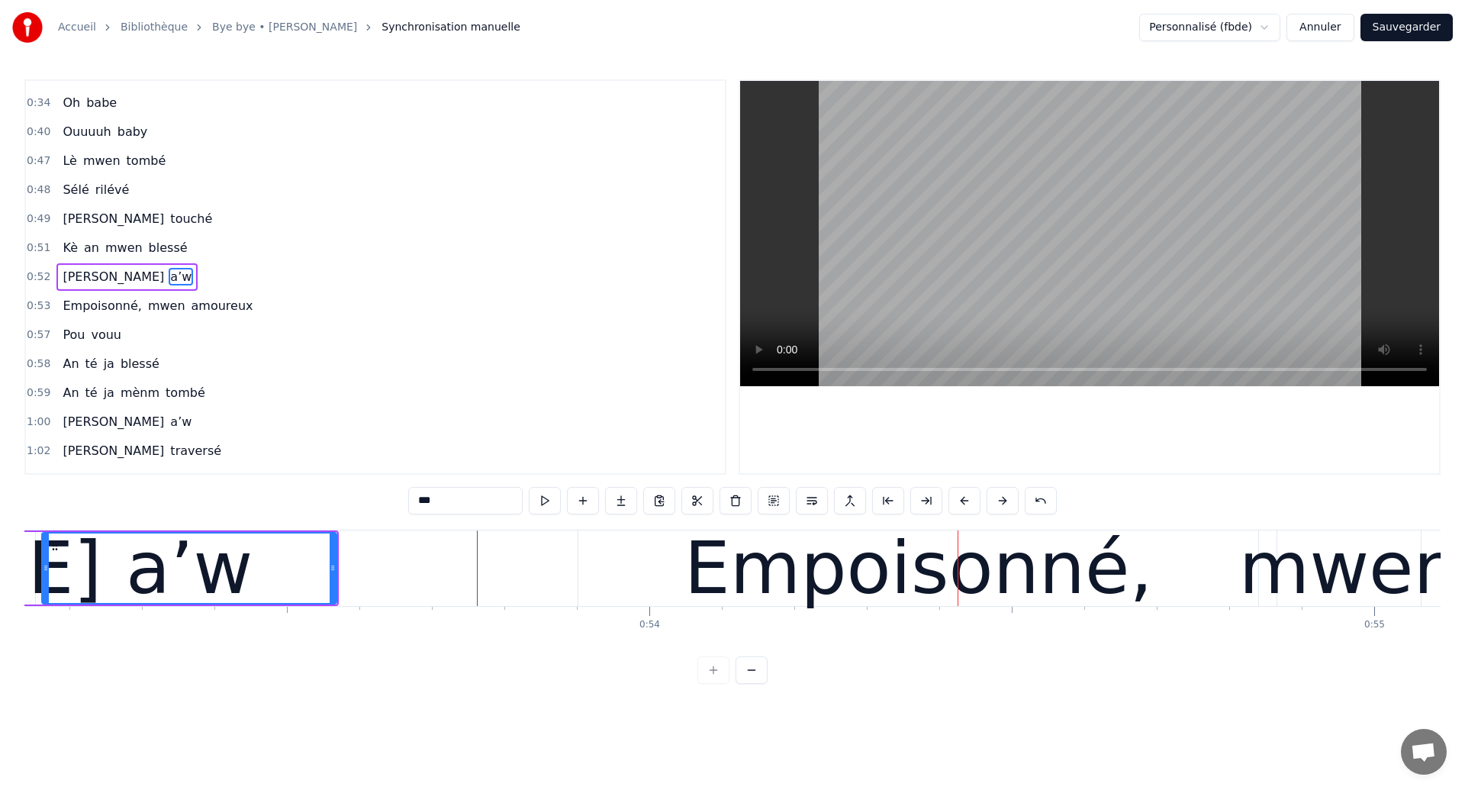
click at [124, 572] on div "a’w" at bounding box center [189, 567] width 293 height 69
click at [700, 563] on div "Empoisonné," at bounding box center [918, 568] width 680 height 76
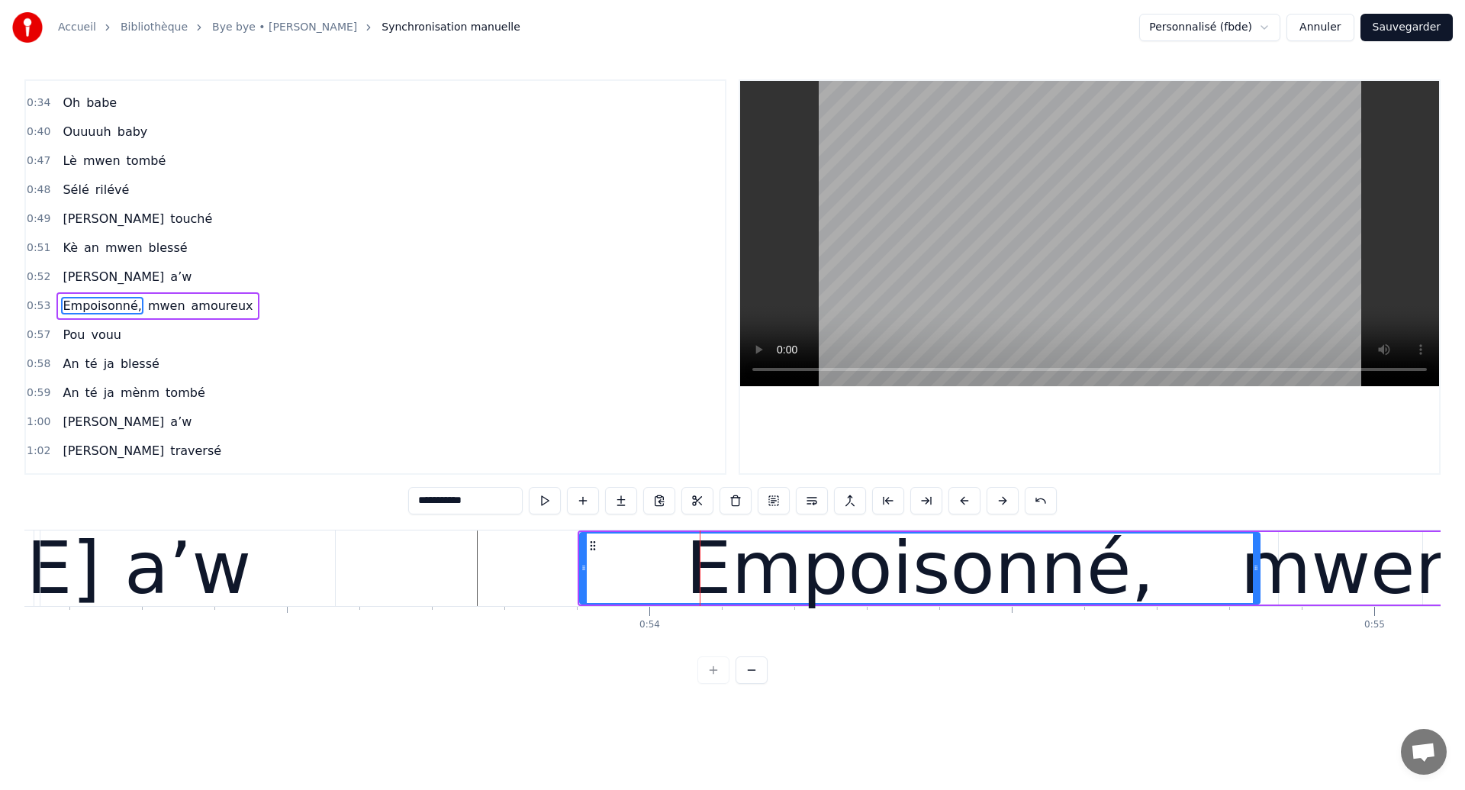
scroll to position [253, 0]
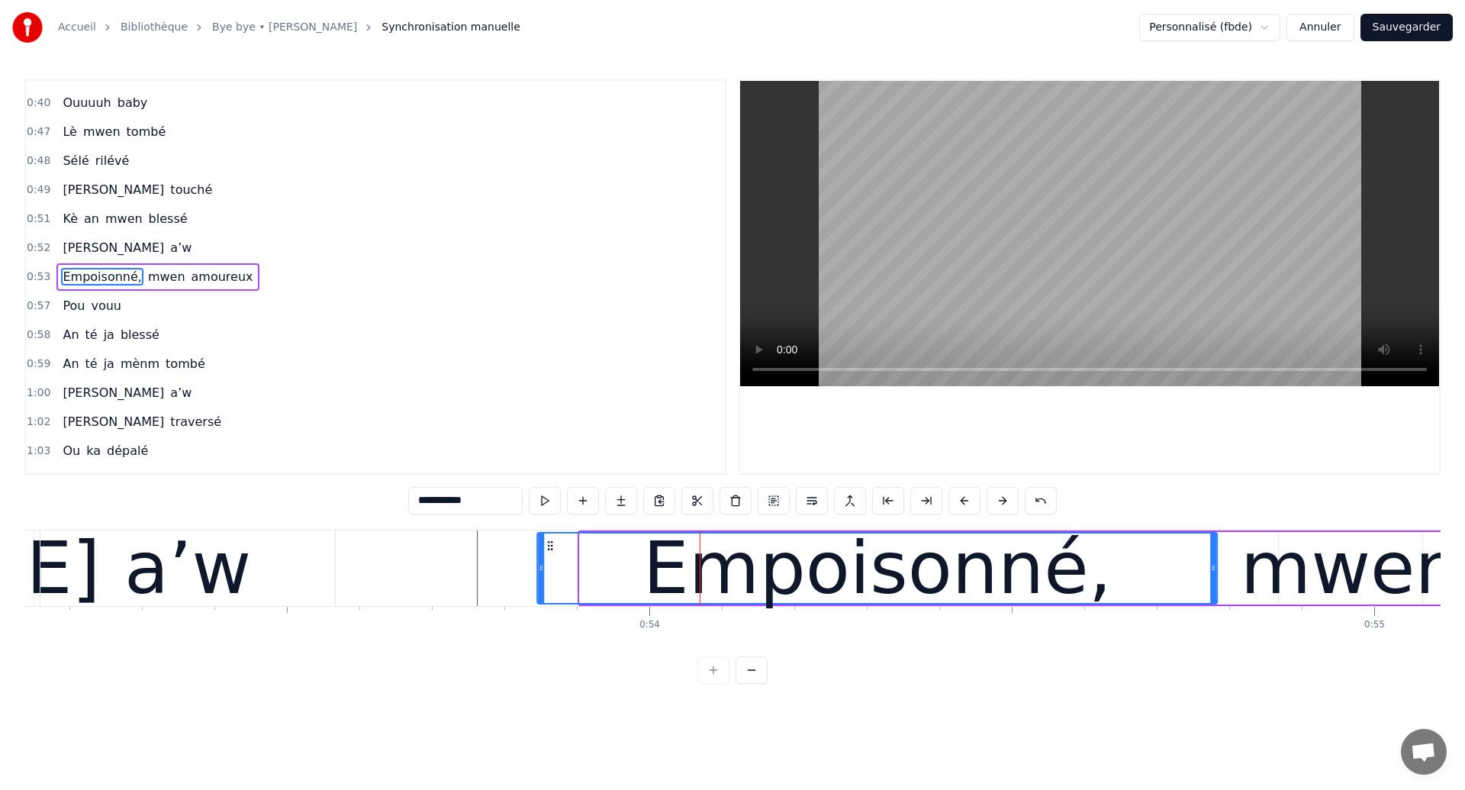
drag, startPoint x: 594, startPoint y: 545, endPoint x: 553, endPoint y: 555, distance: 42.4
click at [553, 555] on div "Empoisonné," at bounding box center [877, 567] width 678 height 69
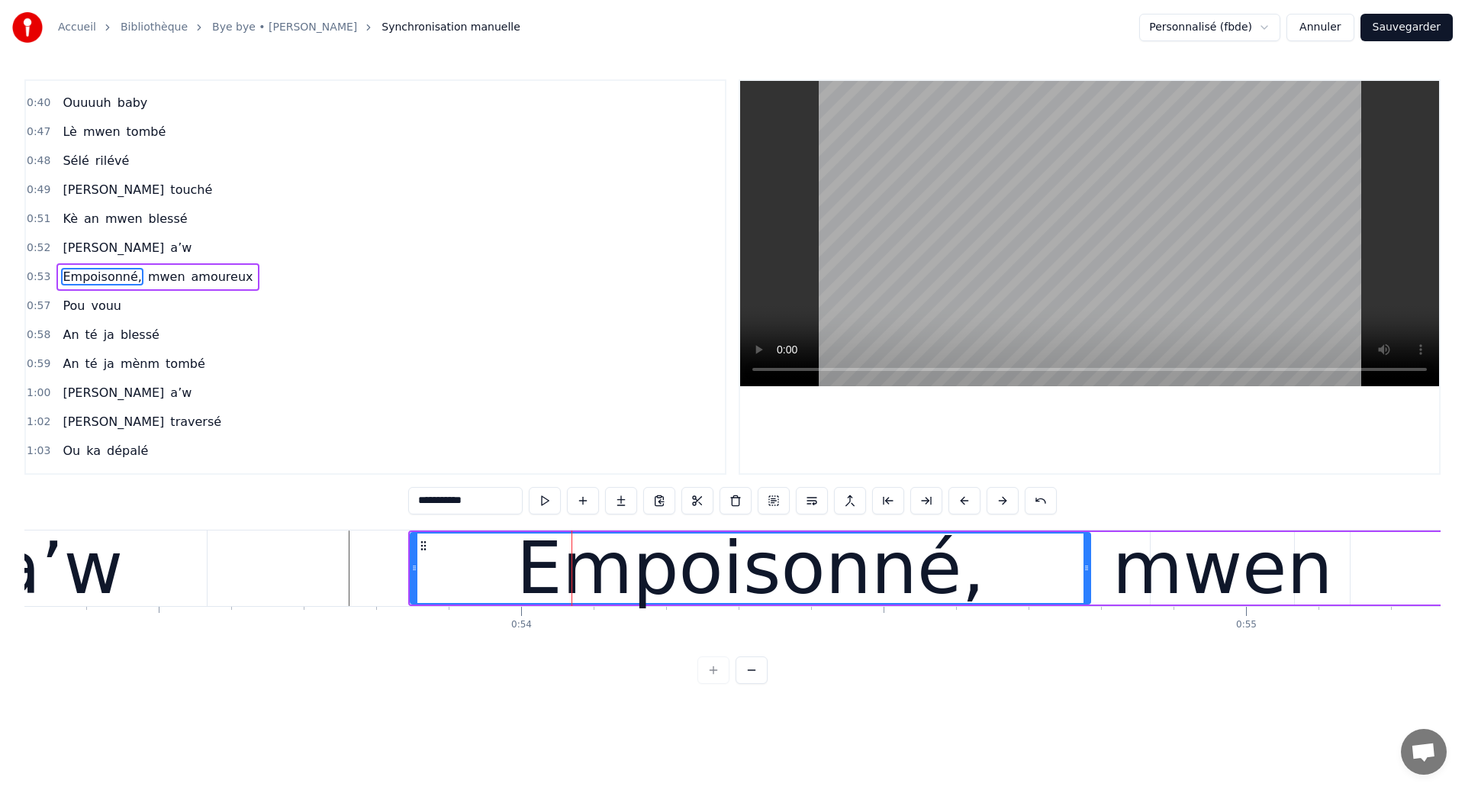
scroll to position [0, 38741]
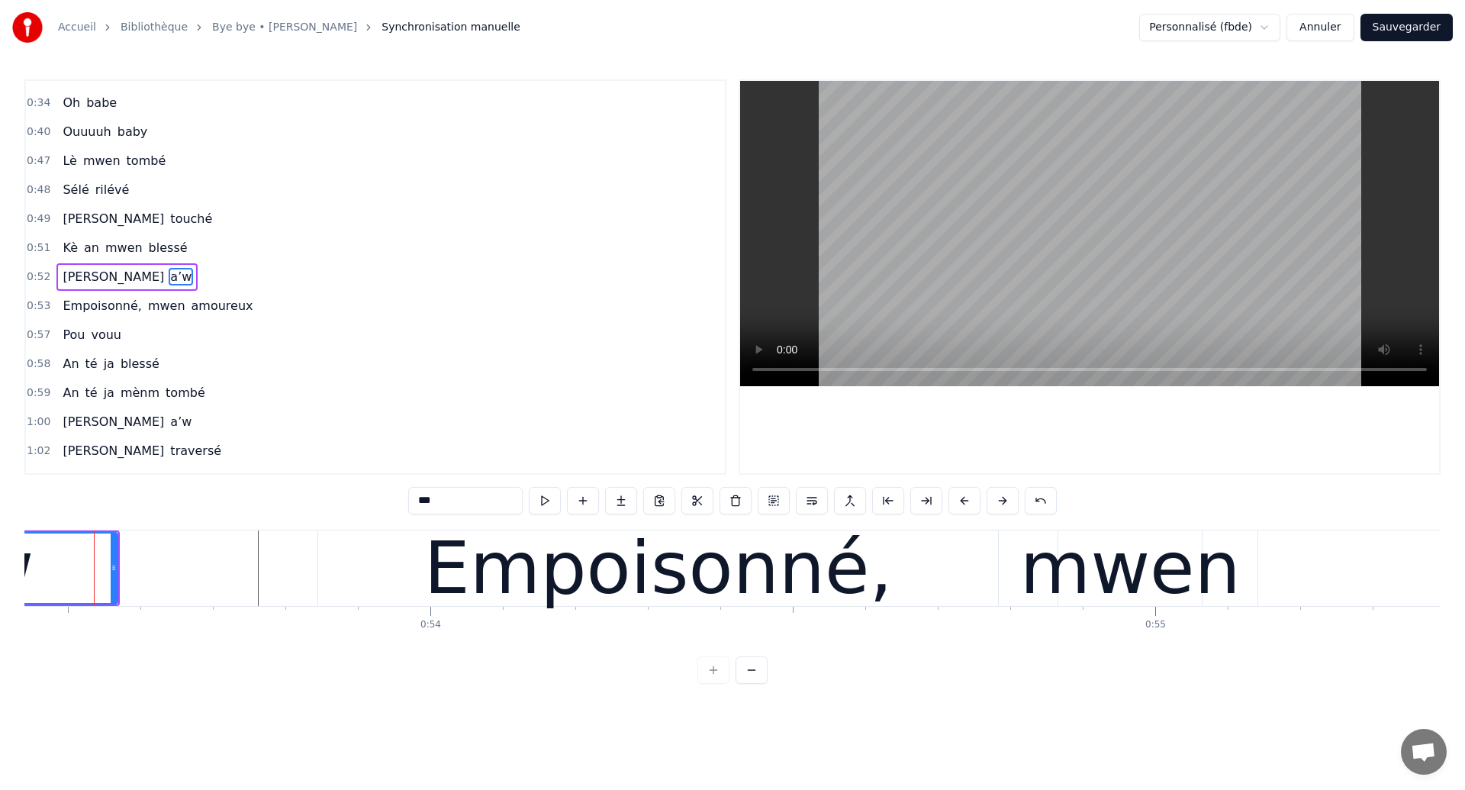
scroll to position [0, 38734]
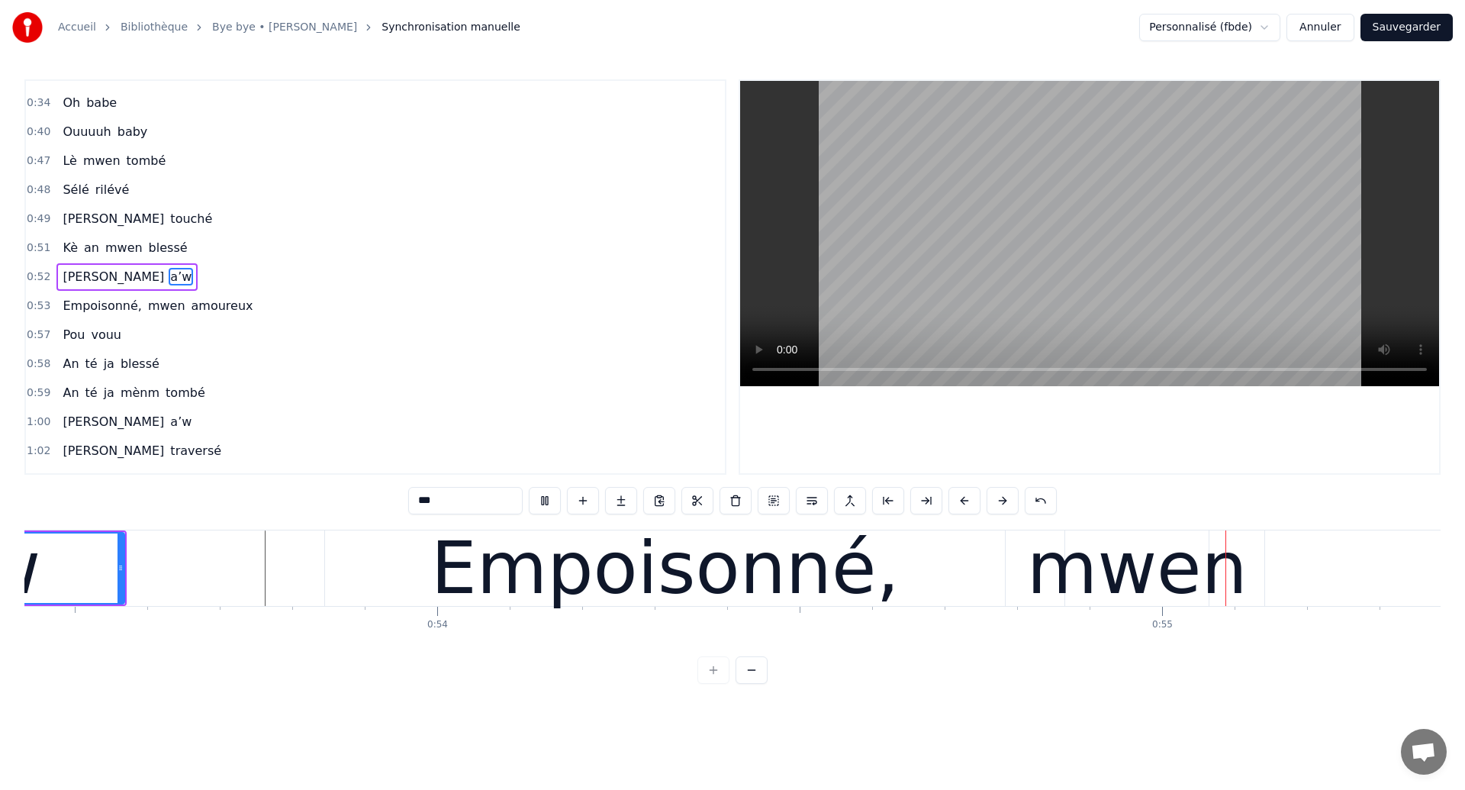
click at [839, 577] on div "Empoisonné," at bounding box center [665, 568] width 469 height 109
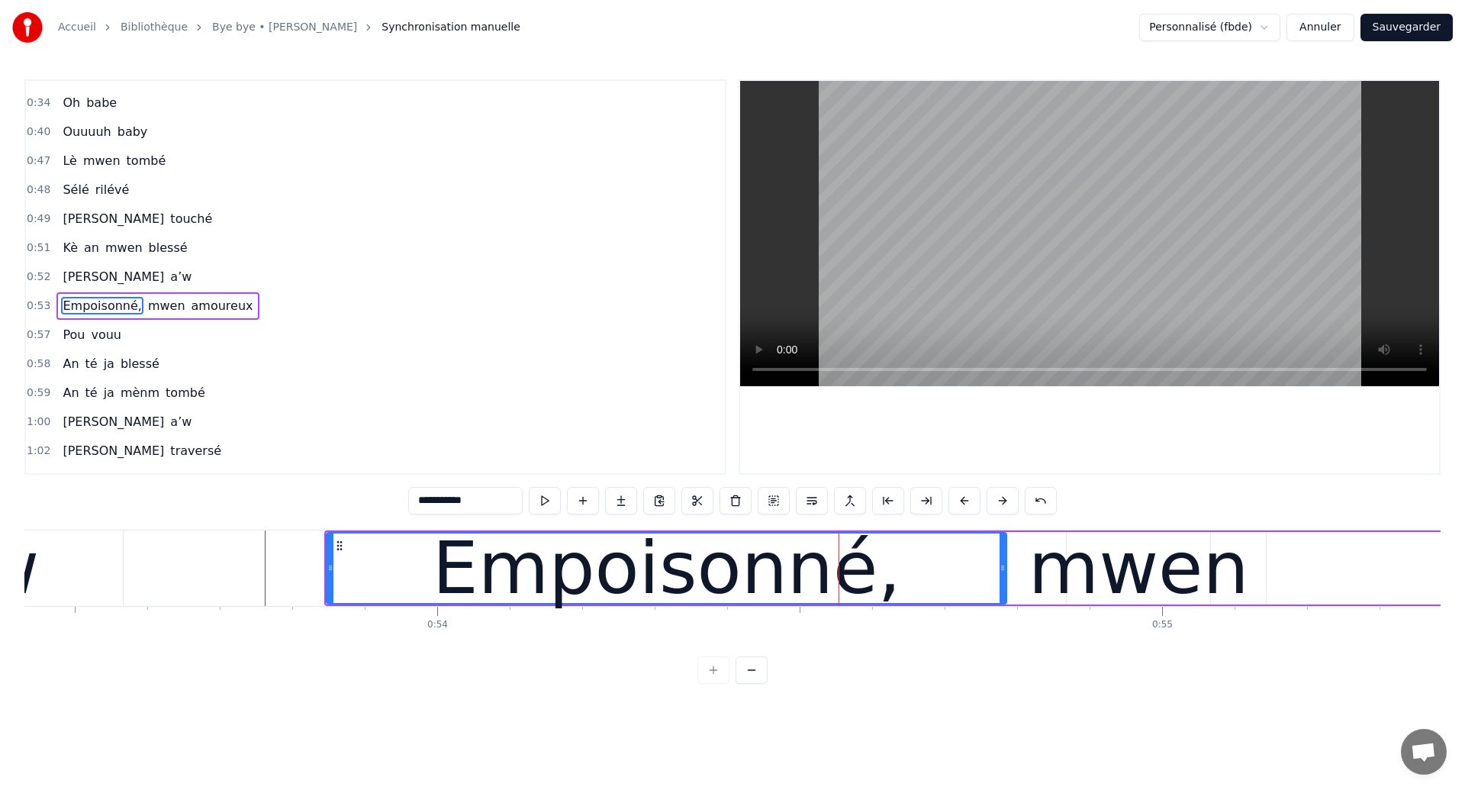
scroll to position [253, 0]
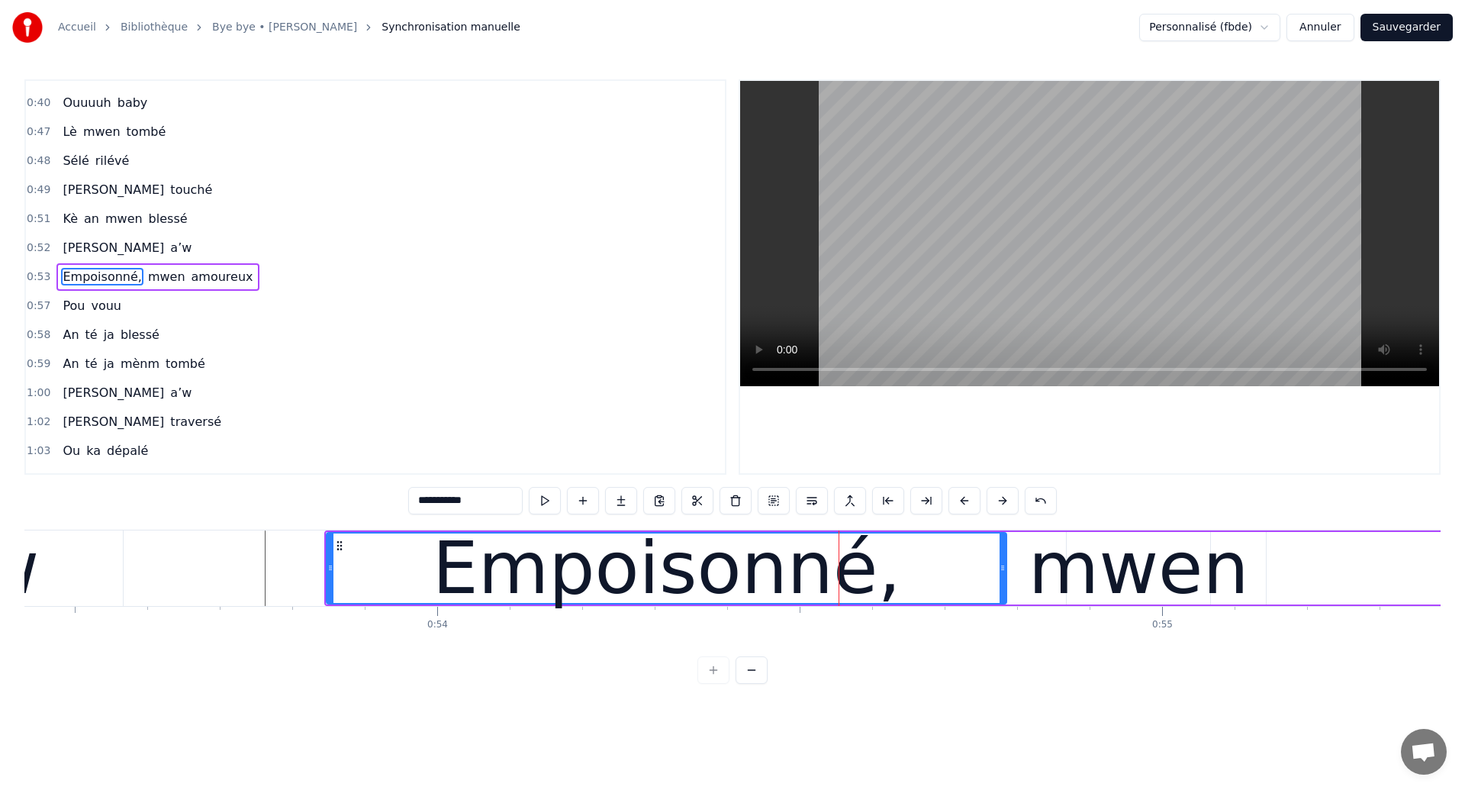
click at [1123, 559] on div "mwen" at bounding box center [1139, 568] width 221 height 109
type input "****"
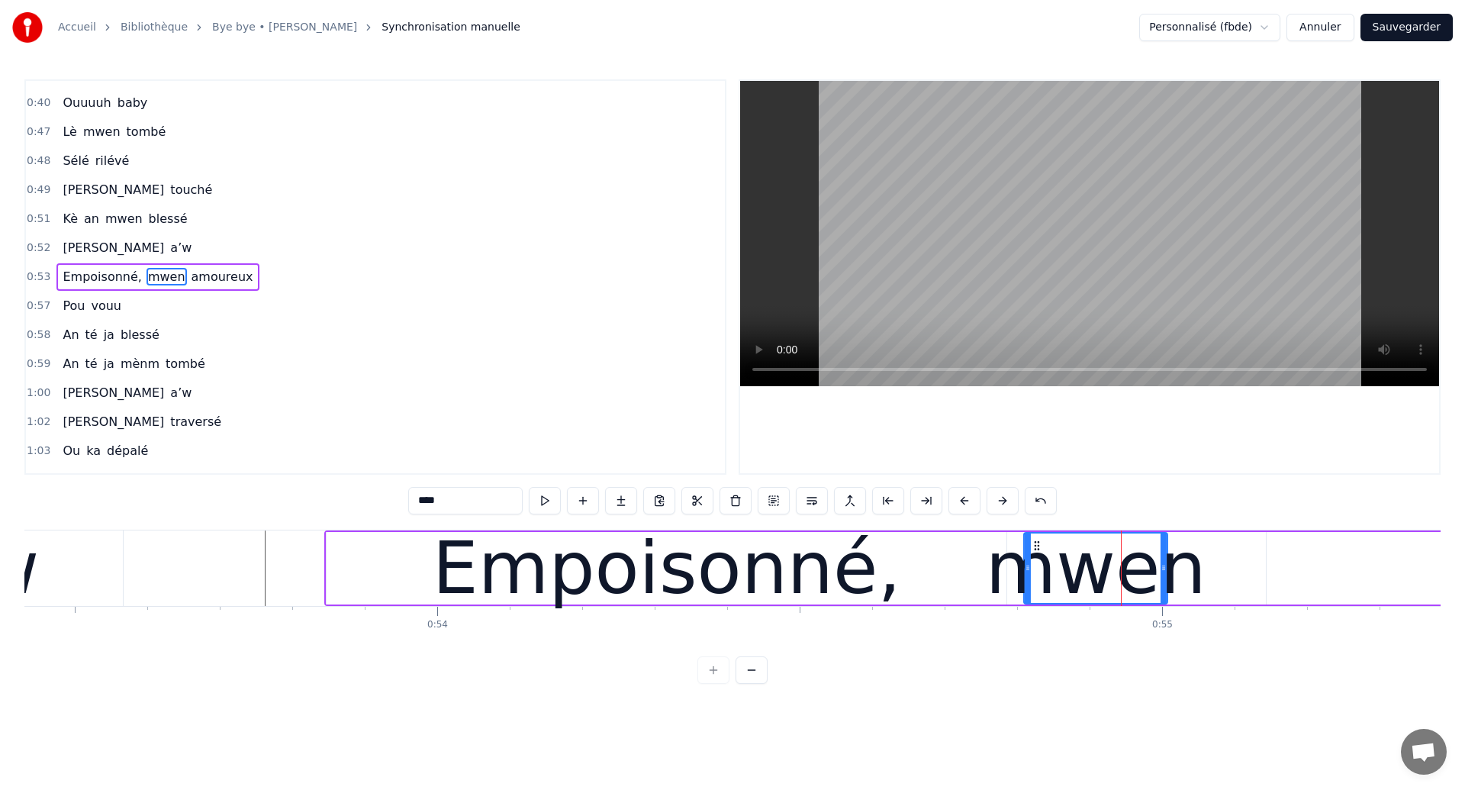
drag, startPoint x: 1081, startPoint y: 539, endPoint x: 1039, endPoint y: 588, distance: 65.5
click at [1039, 588] on div "mwen" at bounding box center [1096, 567] width 142 height 69
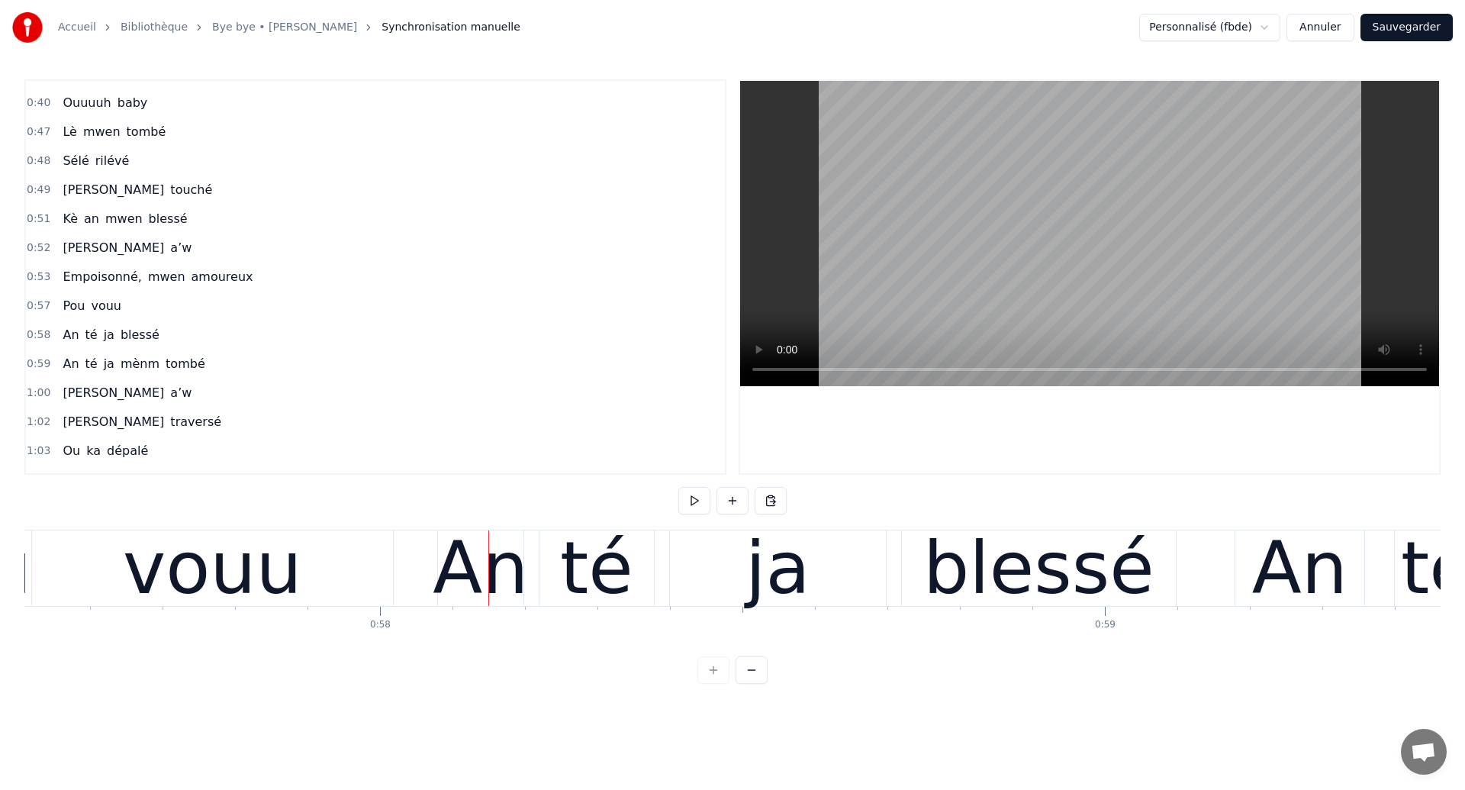
scroll to position [0, 41745]
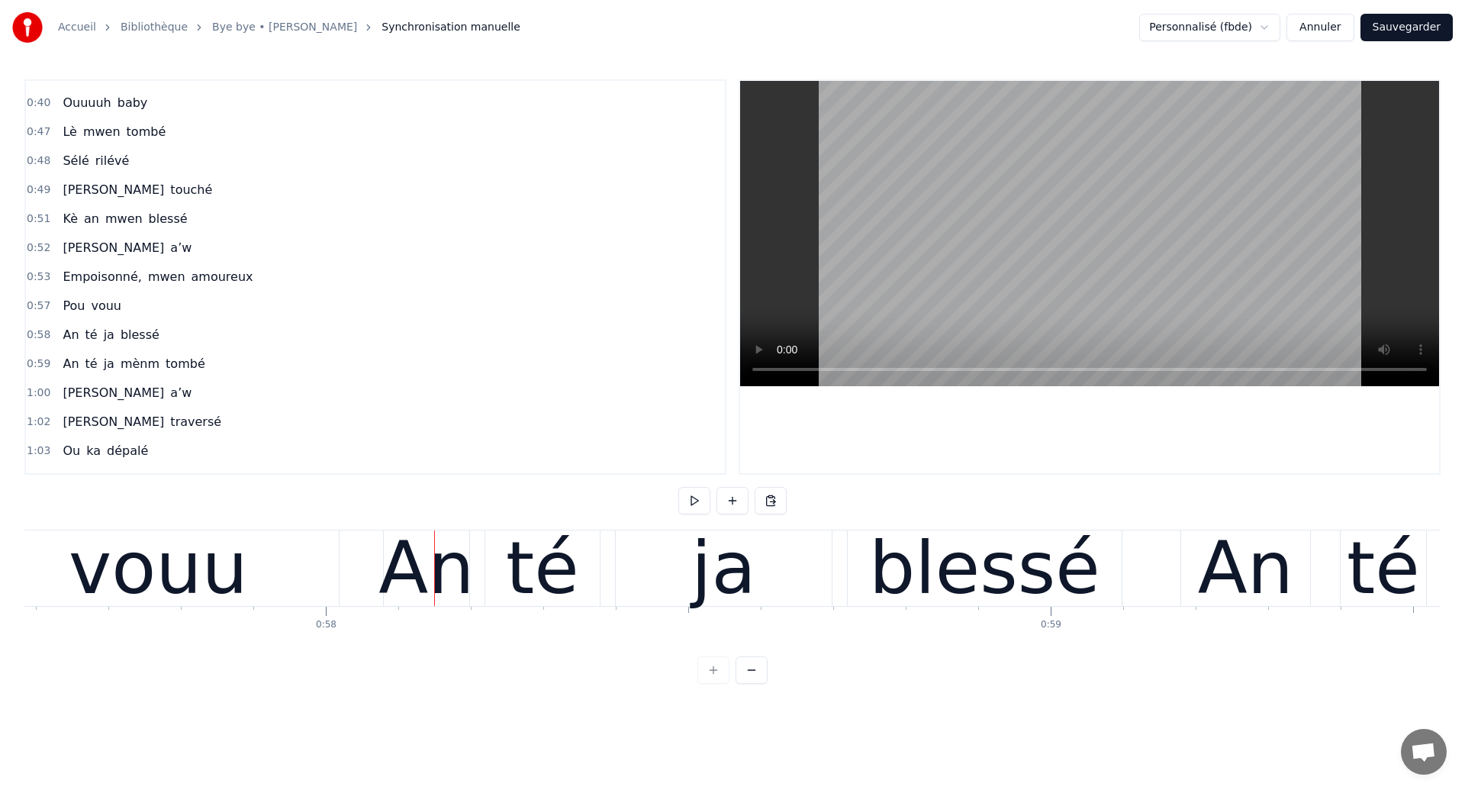
click at [306, 571] on div "vouu" at bounding box center [158, 568] width 361 height 76
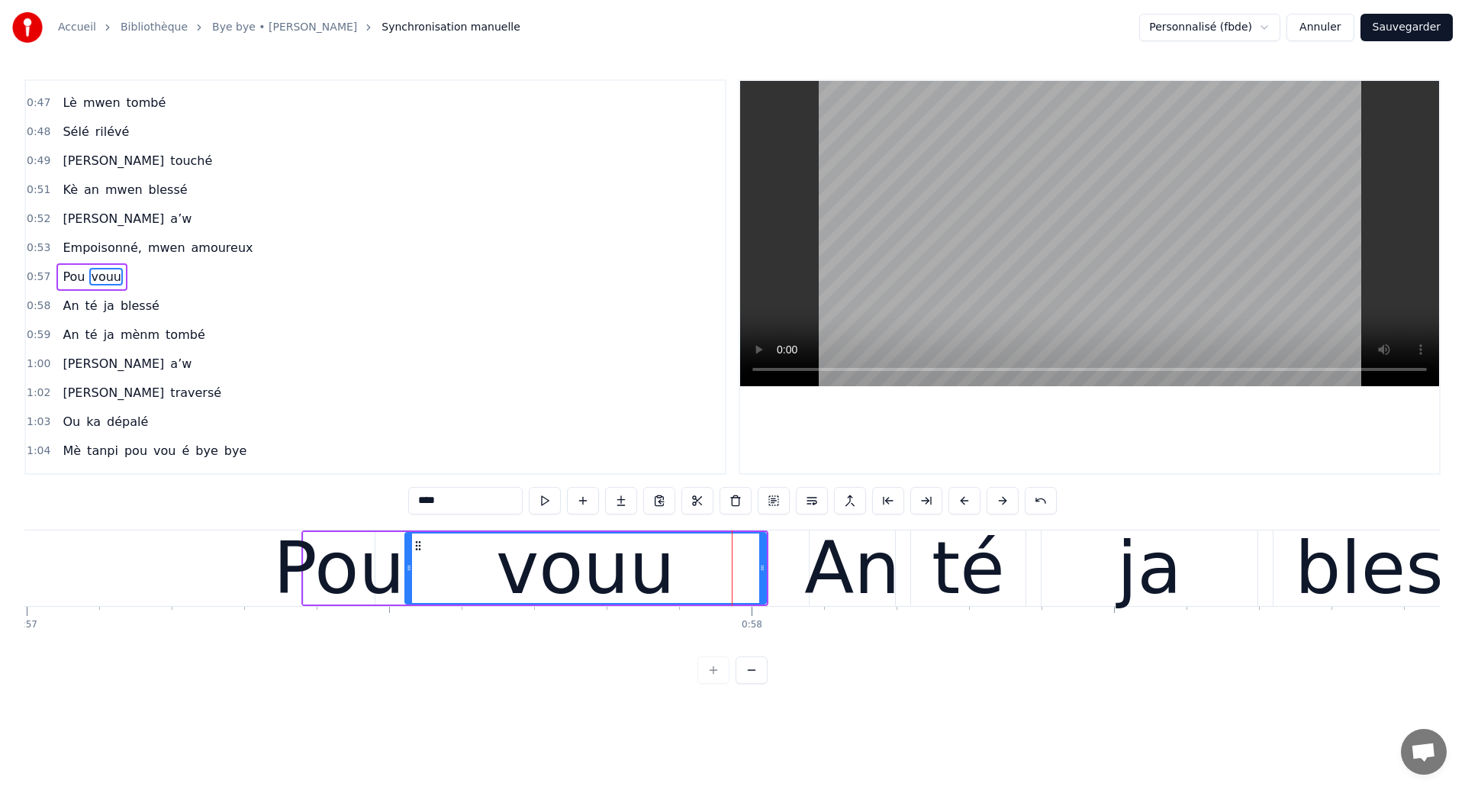
scroll to position [0, 41317]
click at [1386, 22] on button "Sauvegarder" at bounding box center [1407, 27] width 92 height 27
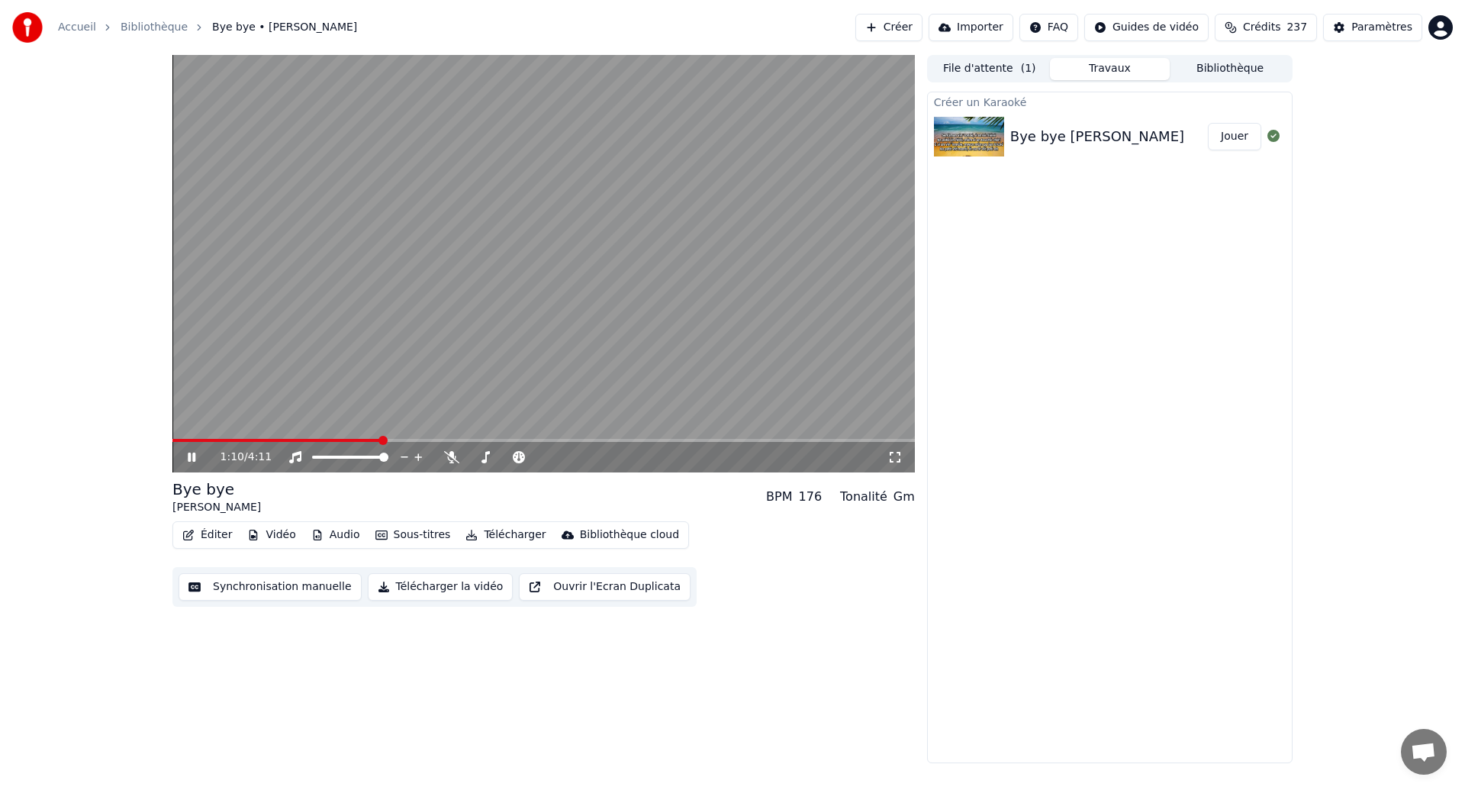
click at [195, 454] on icon at bounding box center [192, 457] width 8 height 9
click at [285, 588] on button "Synchronisation manuelle" at bounding box center [270, 586] width 183 height 27
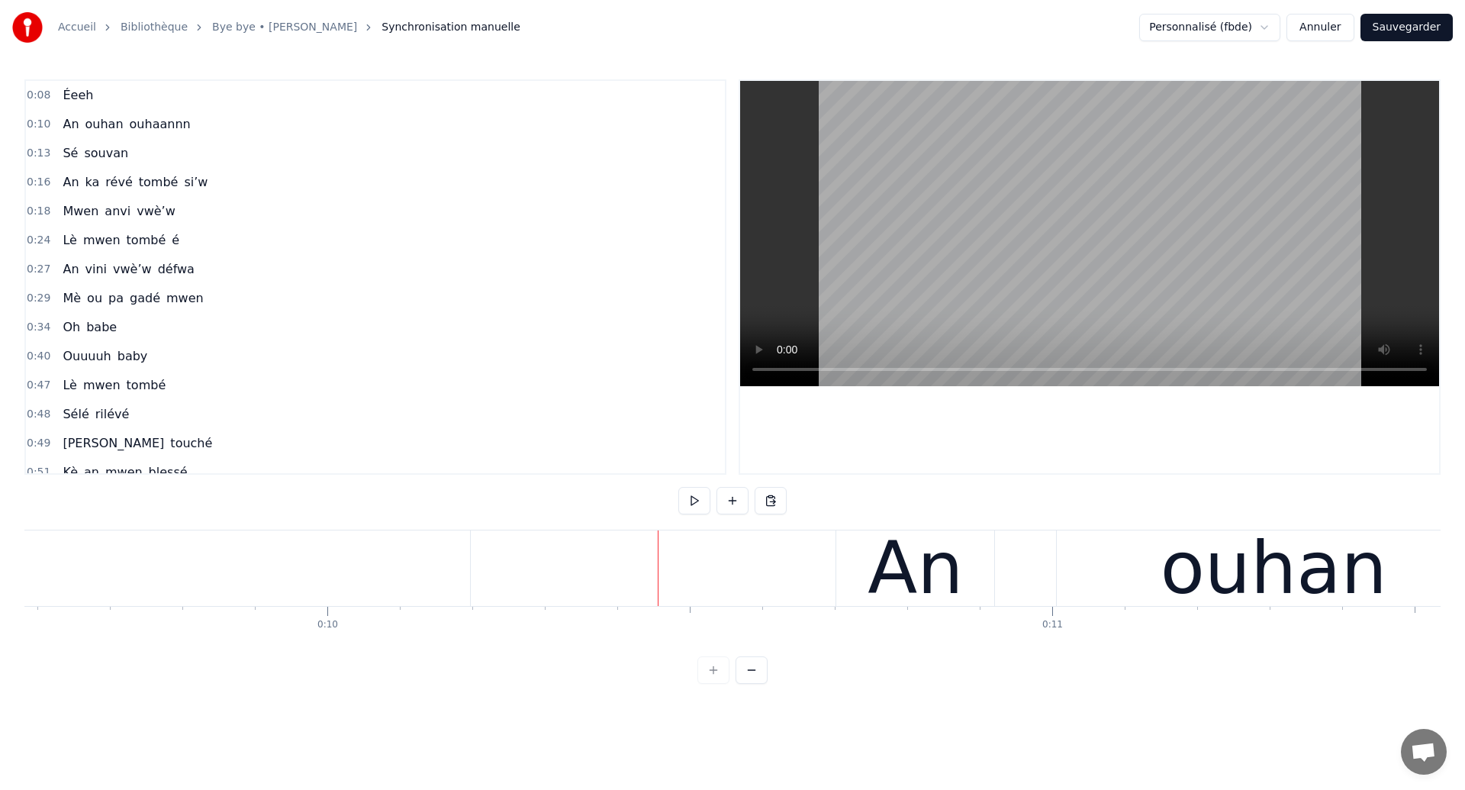
scroll to position [0, 6716]
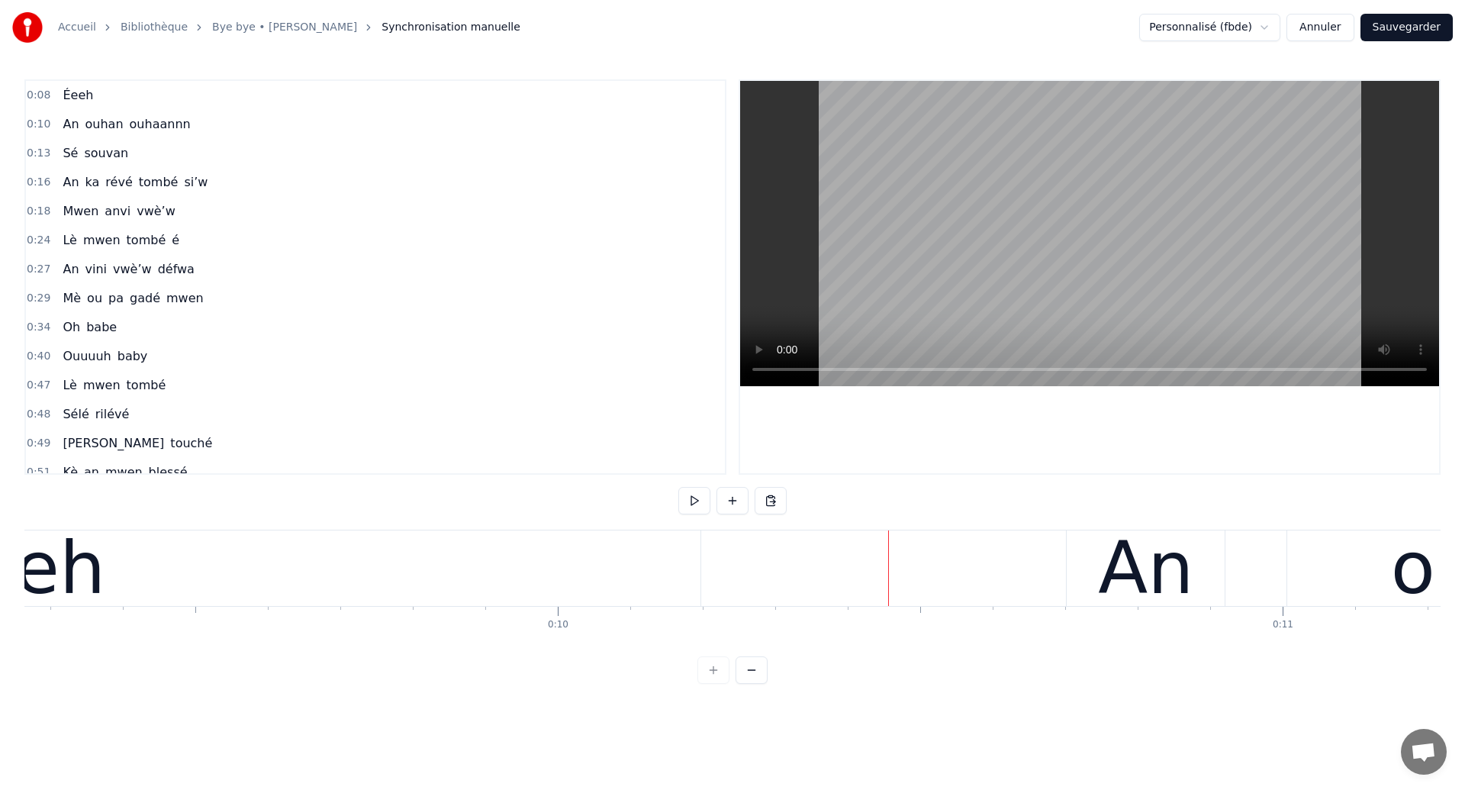
click at [350, 588] on div "Éeeh" at bounding box center [14, 568] width 1371 height 76
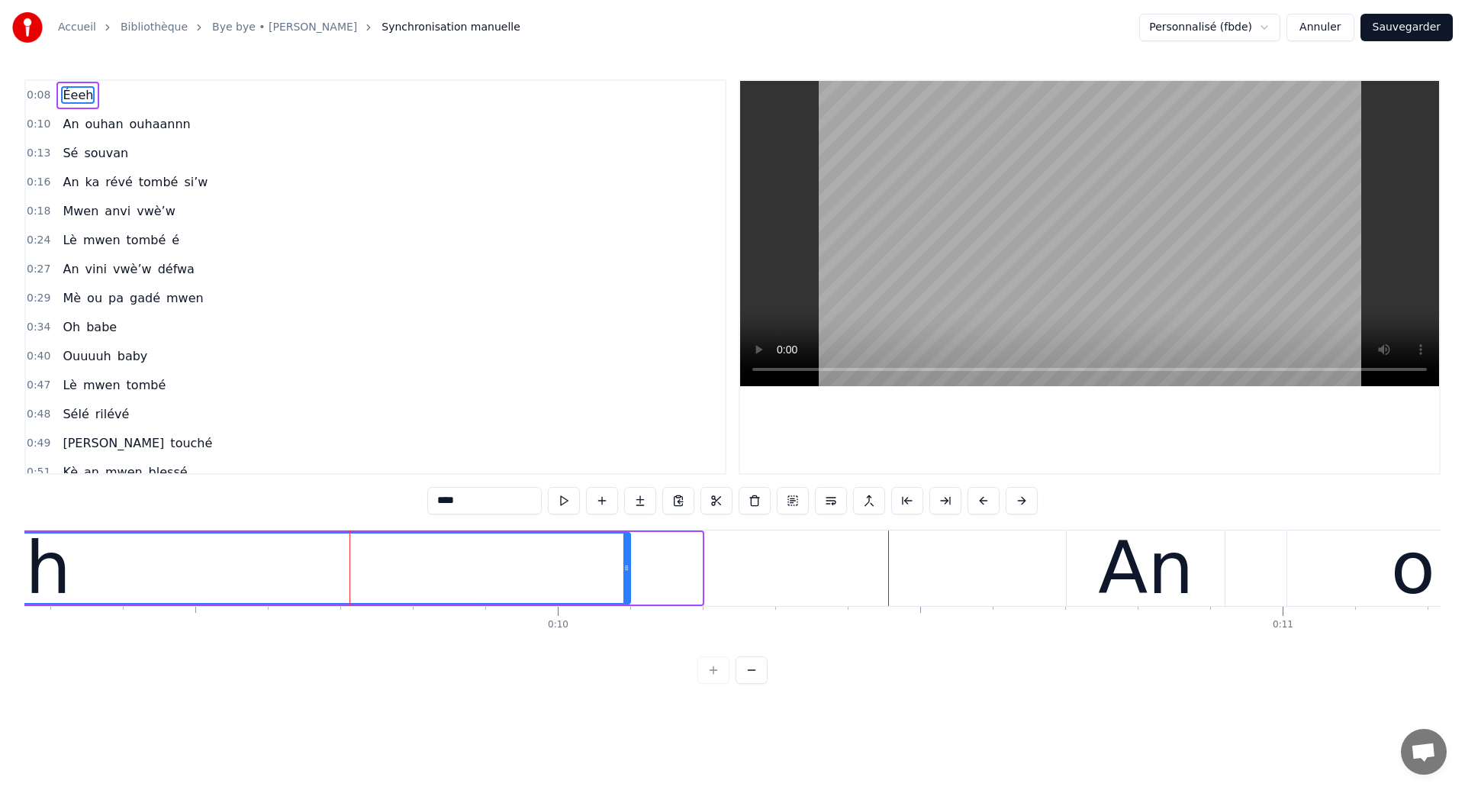
drag, startPoint x: 697, startPoint y: 572, endPoint x: 625, endPoint y: 577, distance: 71.9
click at [625, 577] on div at bounding box center [626, 567] width 6 height 69
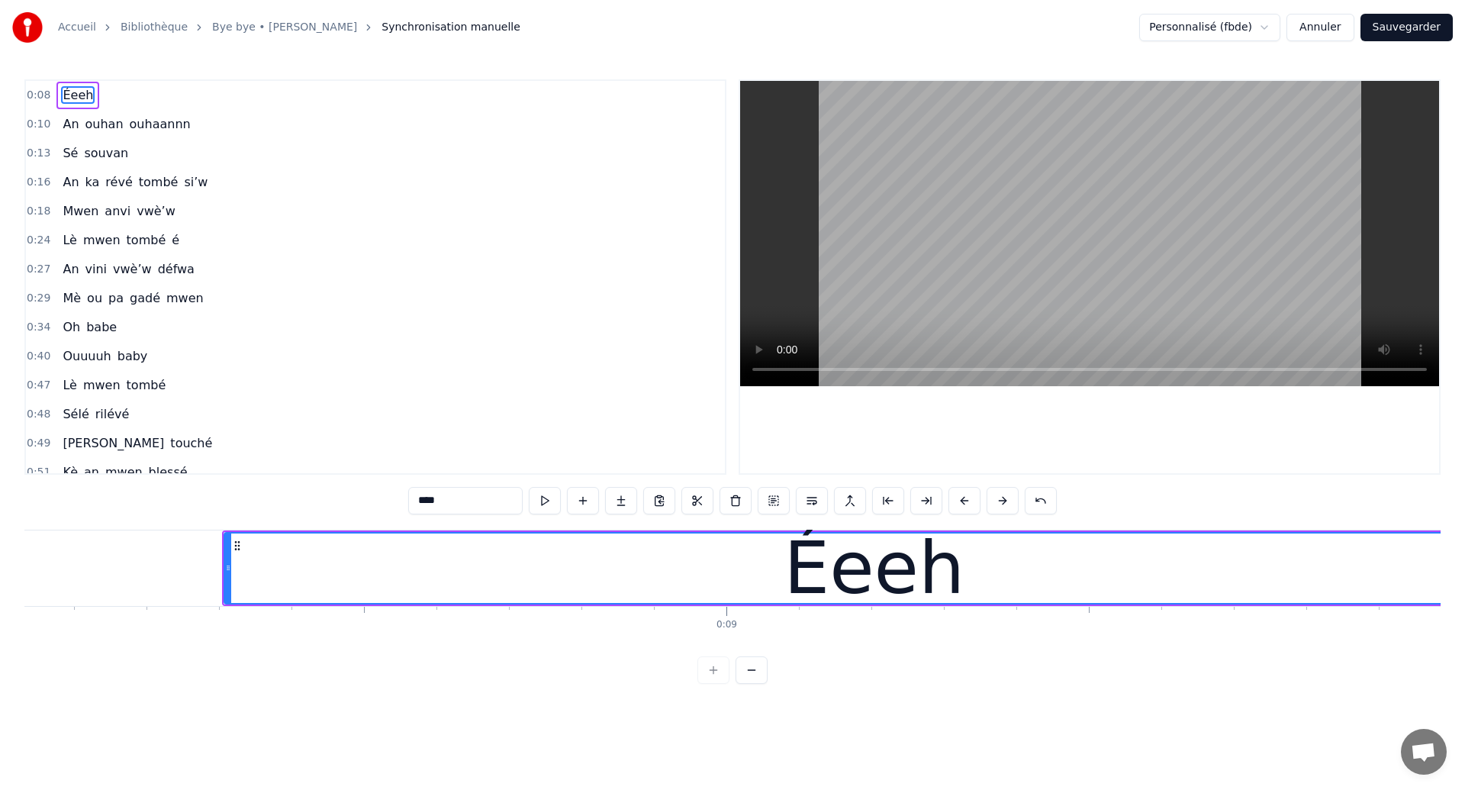
scroll to position [0, 5793]
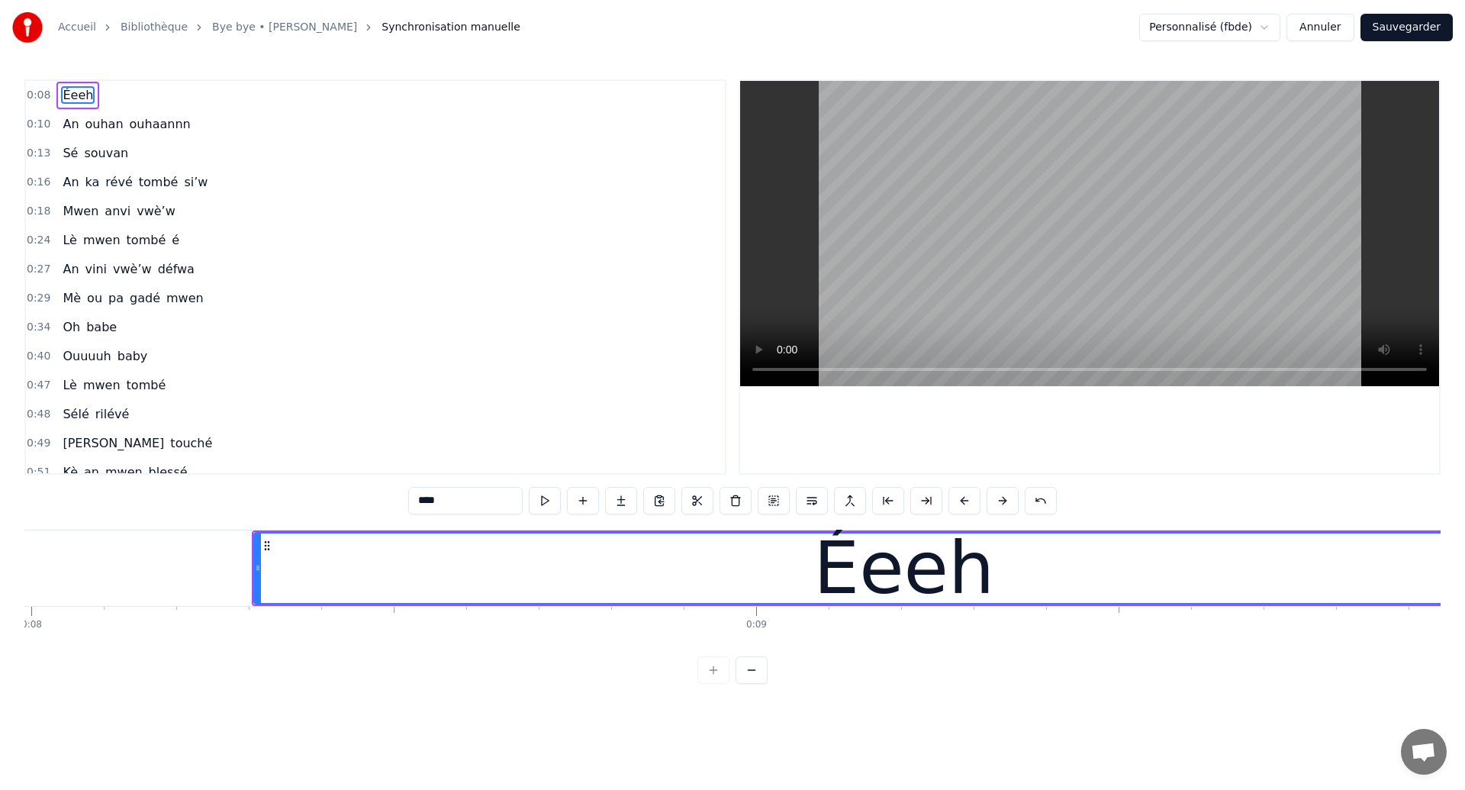
click at [130, 525] on div "0:08 Éeeh 0:10 An ouhan ouhaannn 0:13 Sé souvan 0:16 An ka révé tombé si’w 0:18…" at bounding box center [732, 381] width 1416 height 604
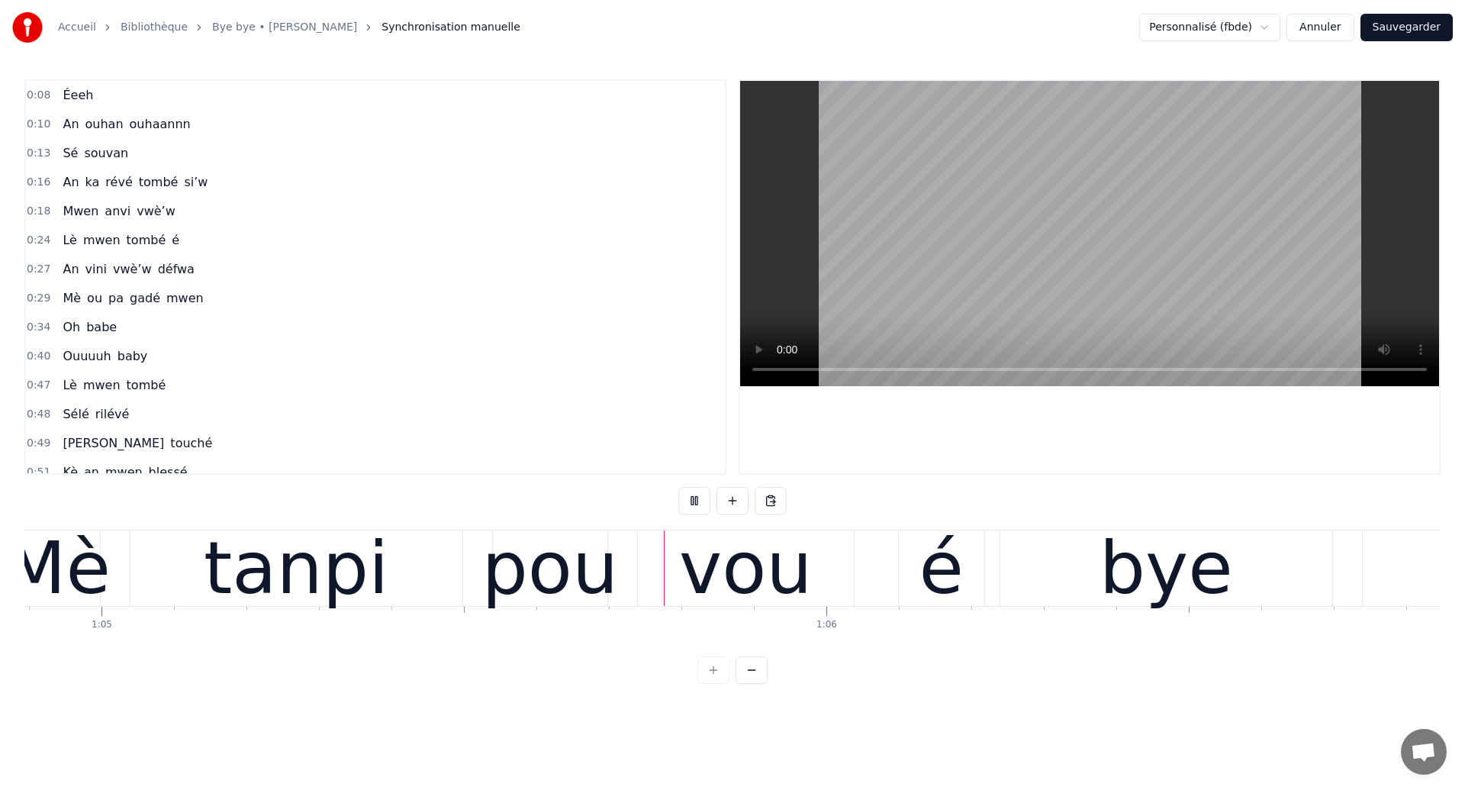
scroll to position [0, 47045]
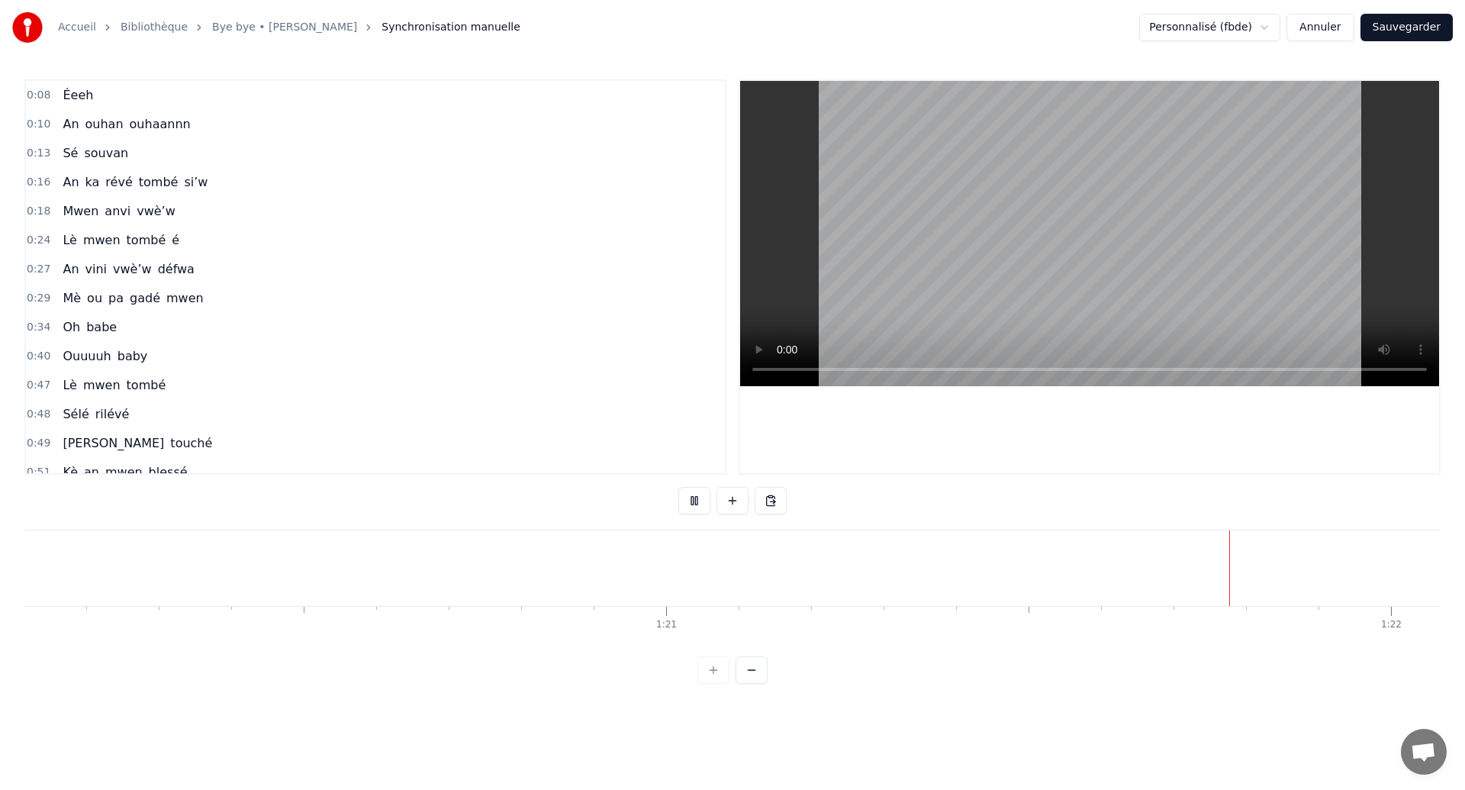
click at [145, 182] on span "tombé" at bounding box center [158, 182] width 43 height 18
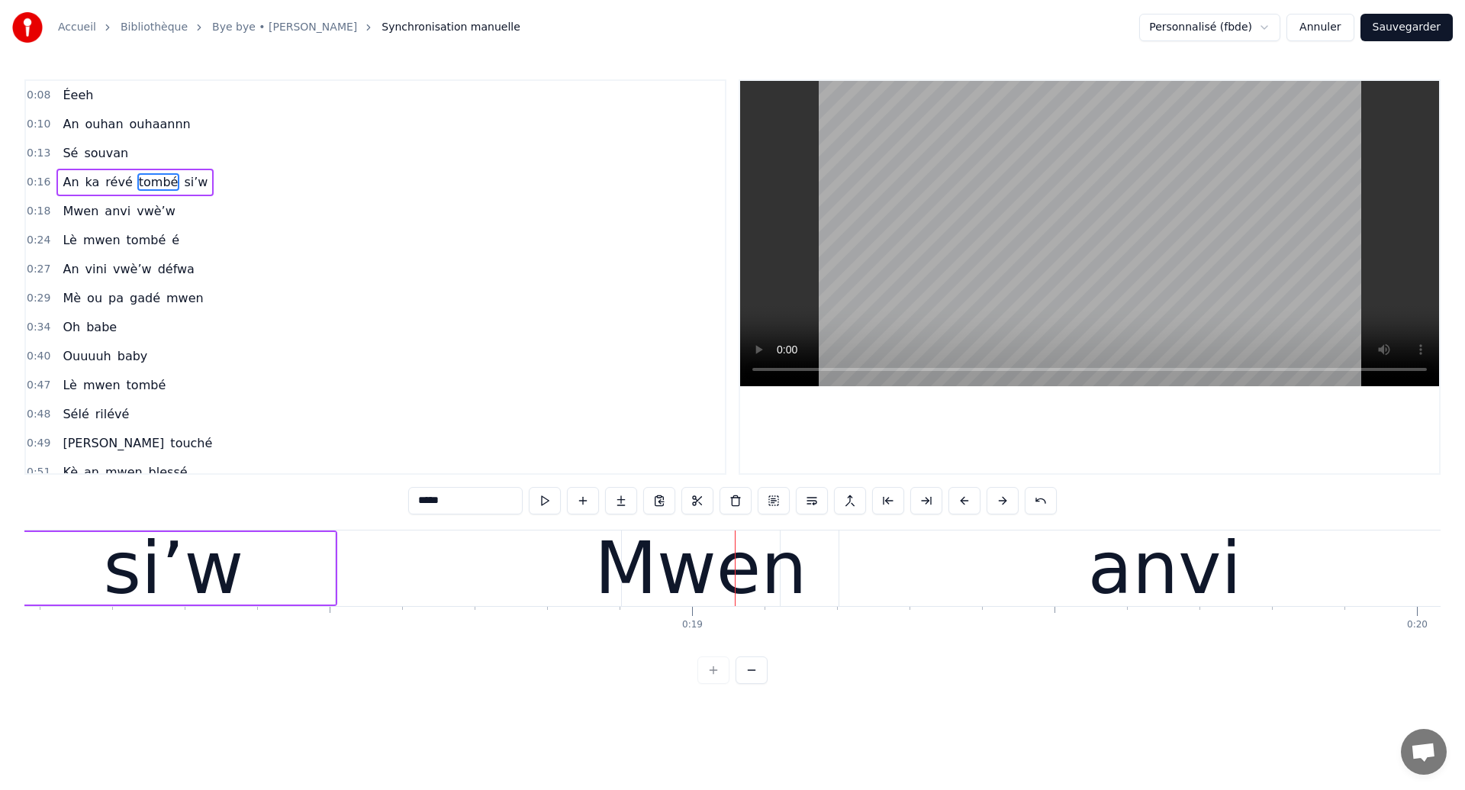
click at [218, 591] on div "si’w" at bounding box center [173, 568] width 140 height 109
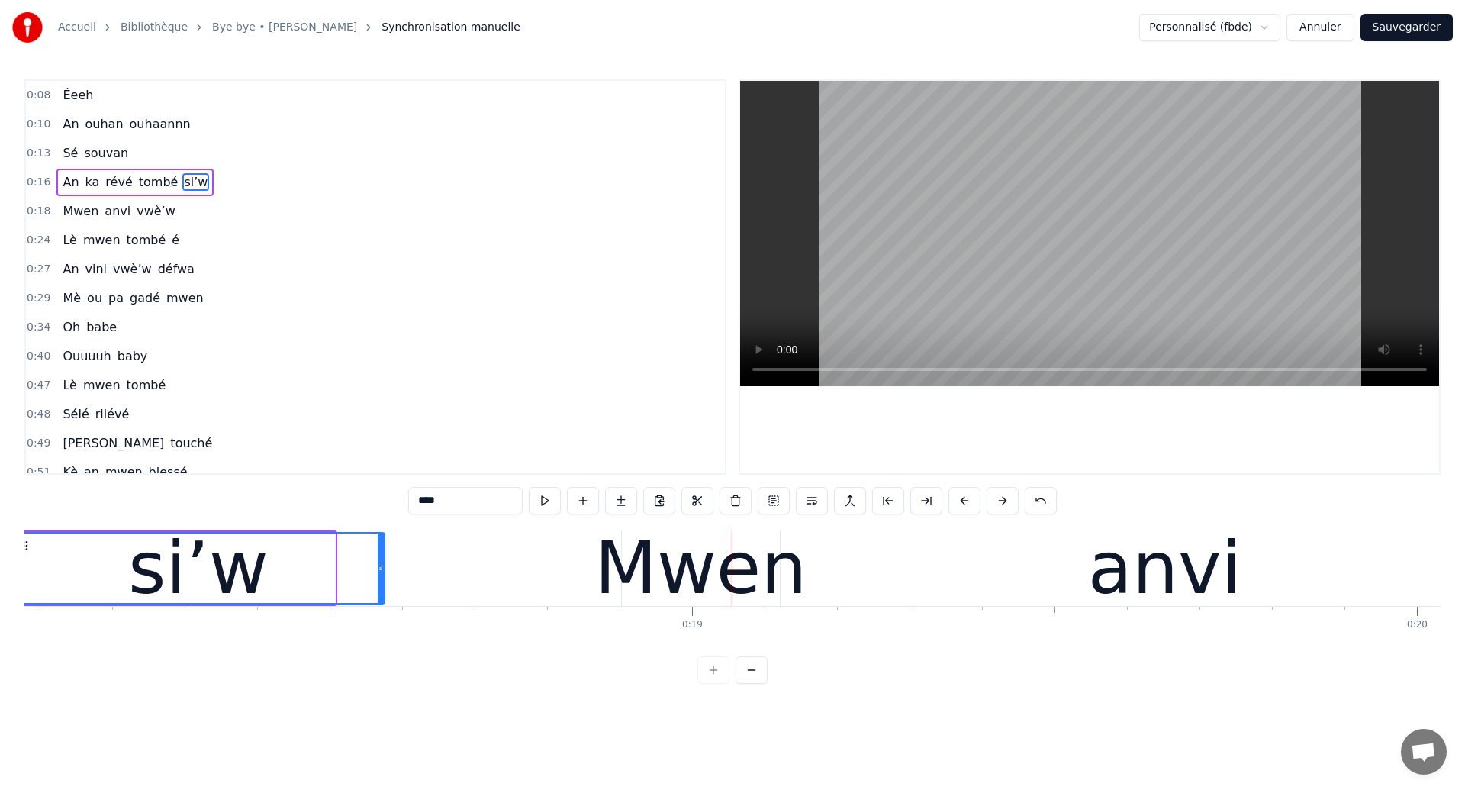
drag, startPoint x: 330, startPoint y: 580, endPoint x: 378, endPoint y: 595, distance: 50.4
click at [378, 595] on div at bounding box center [381, 567] width 6 height 69
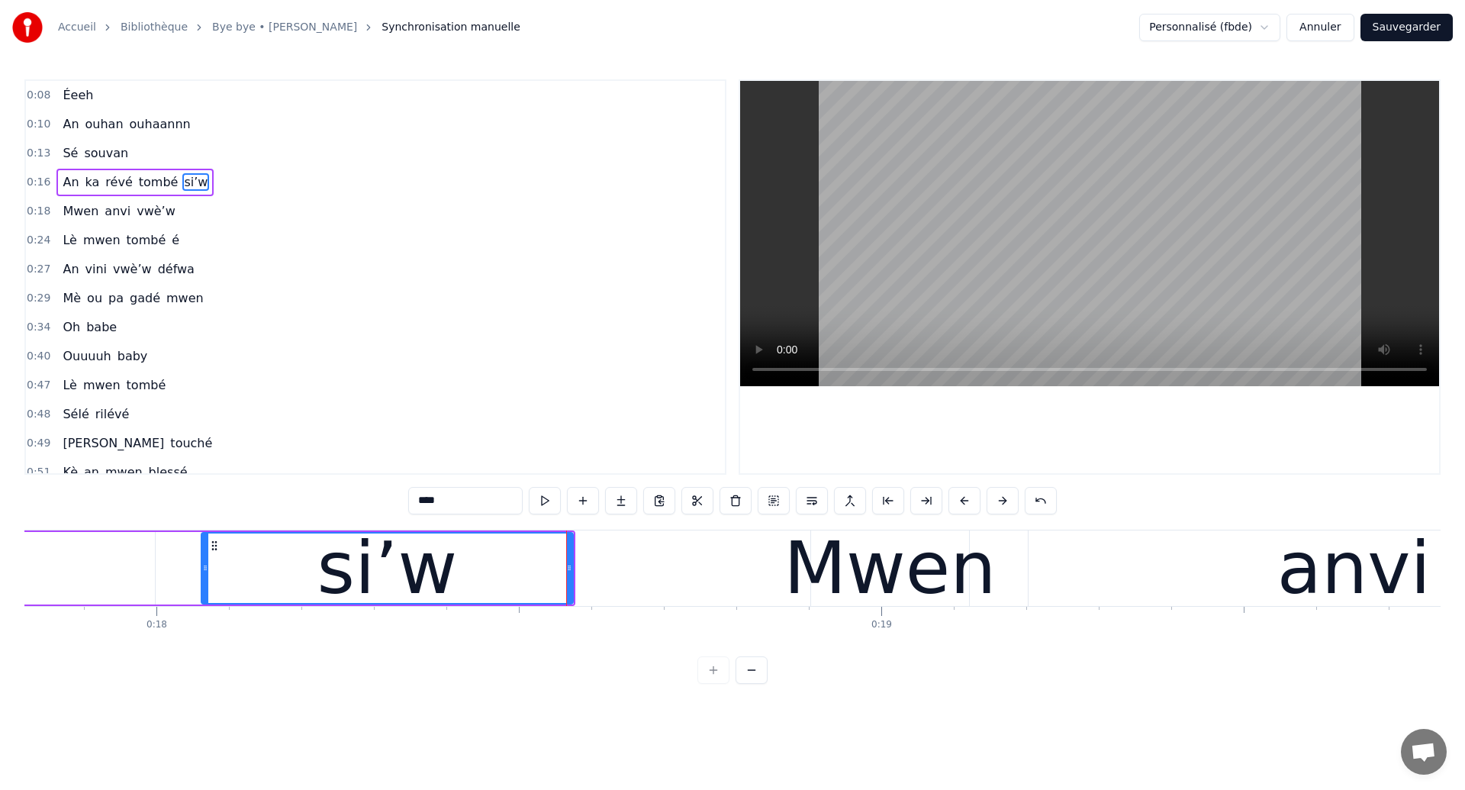
scroll to position [0, 12741]
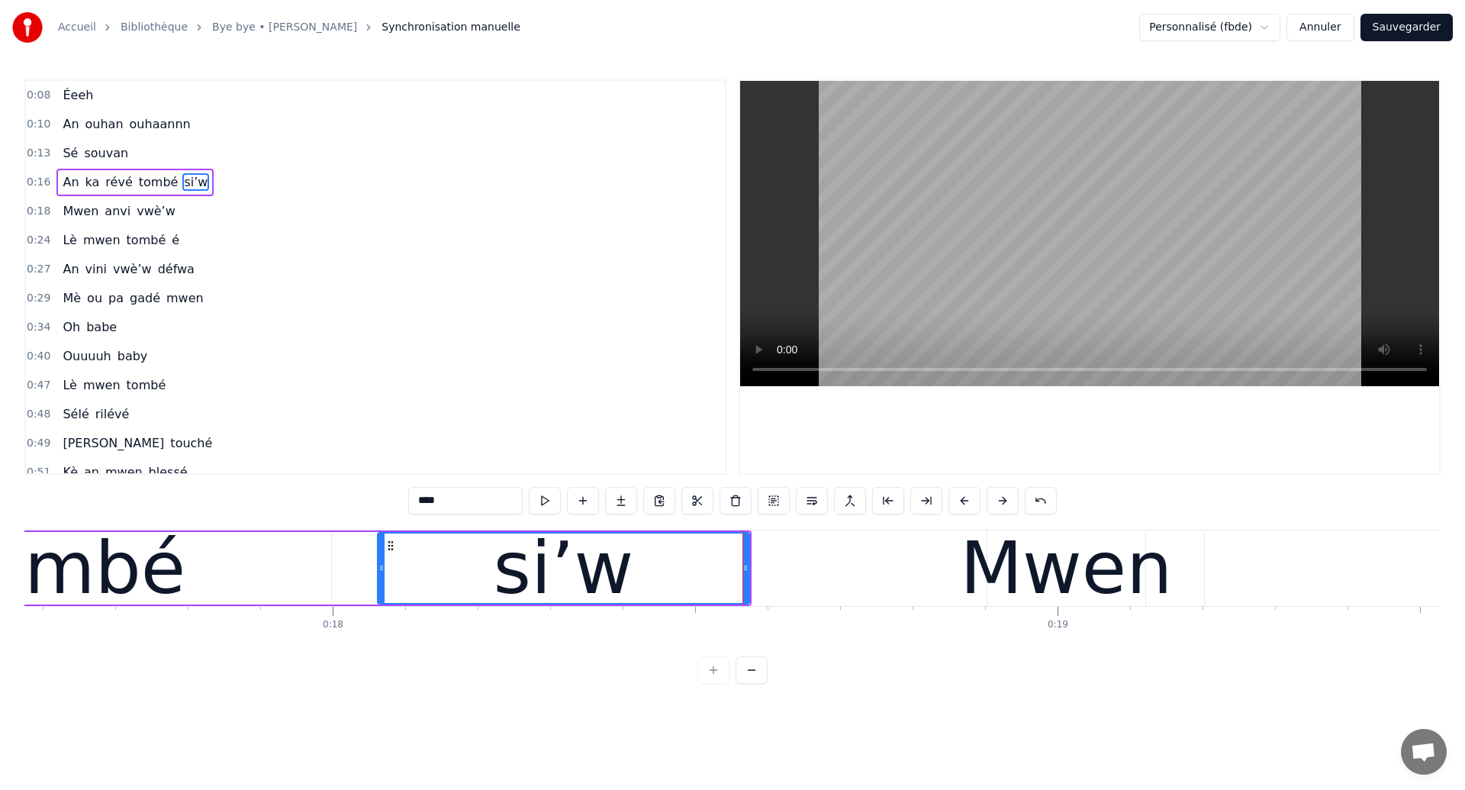
click at [122, 554] on div "tombé" at bounding box center [69, 568] width 234 height 109
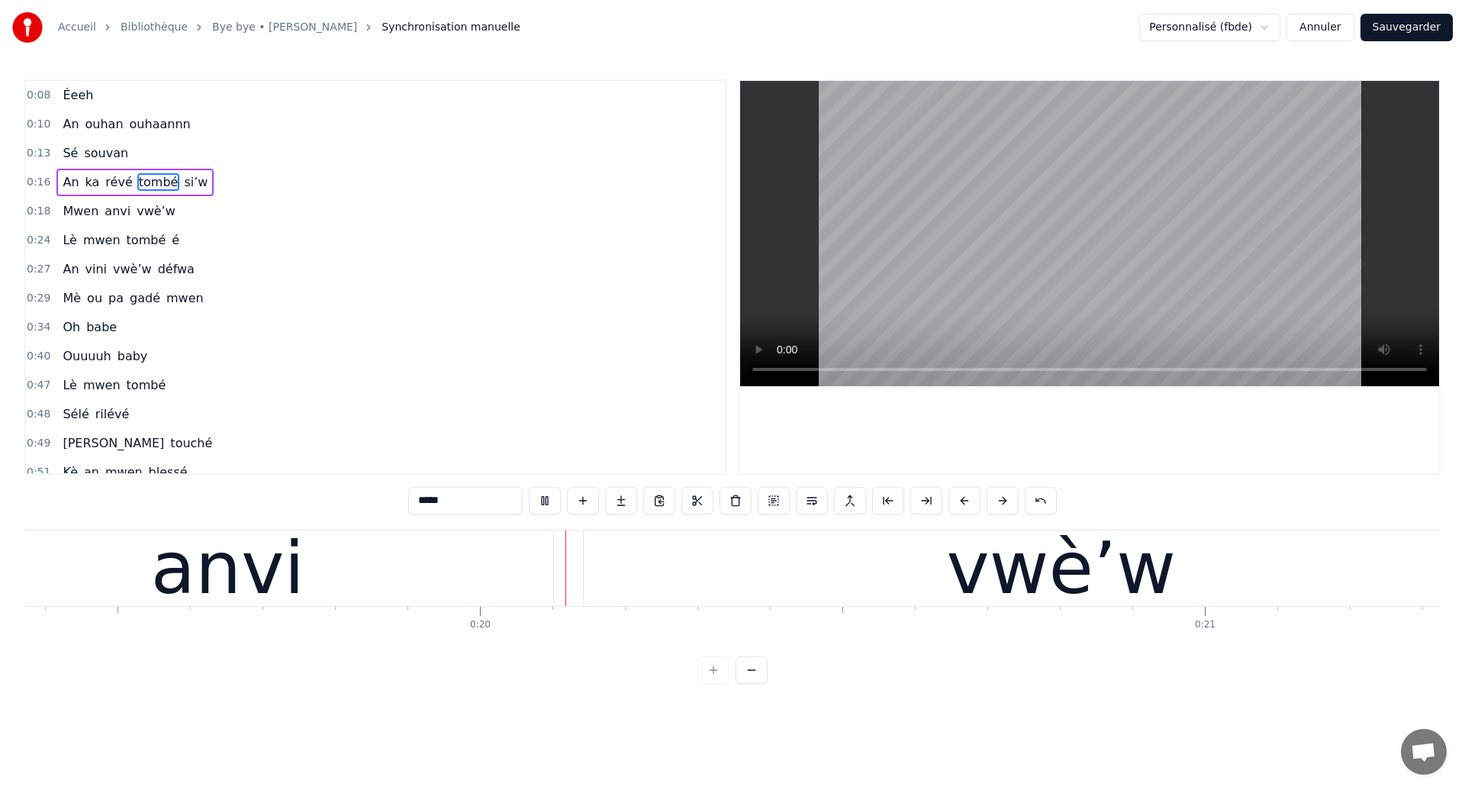
scroll to position [0, 14062]
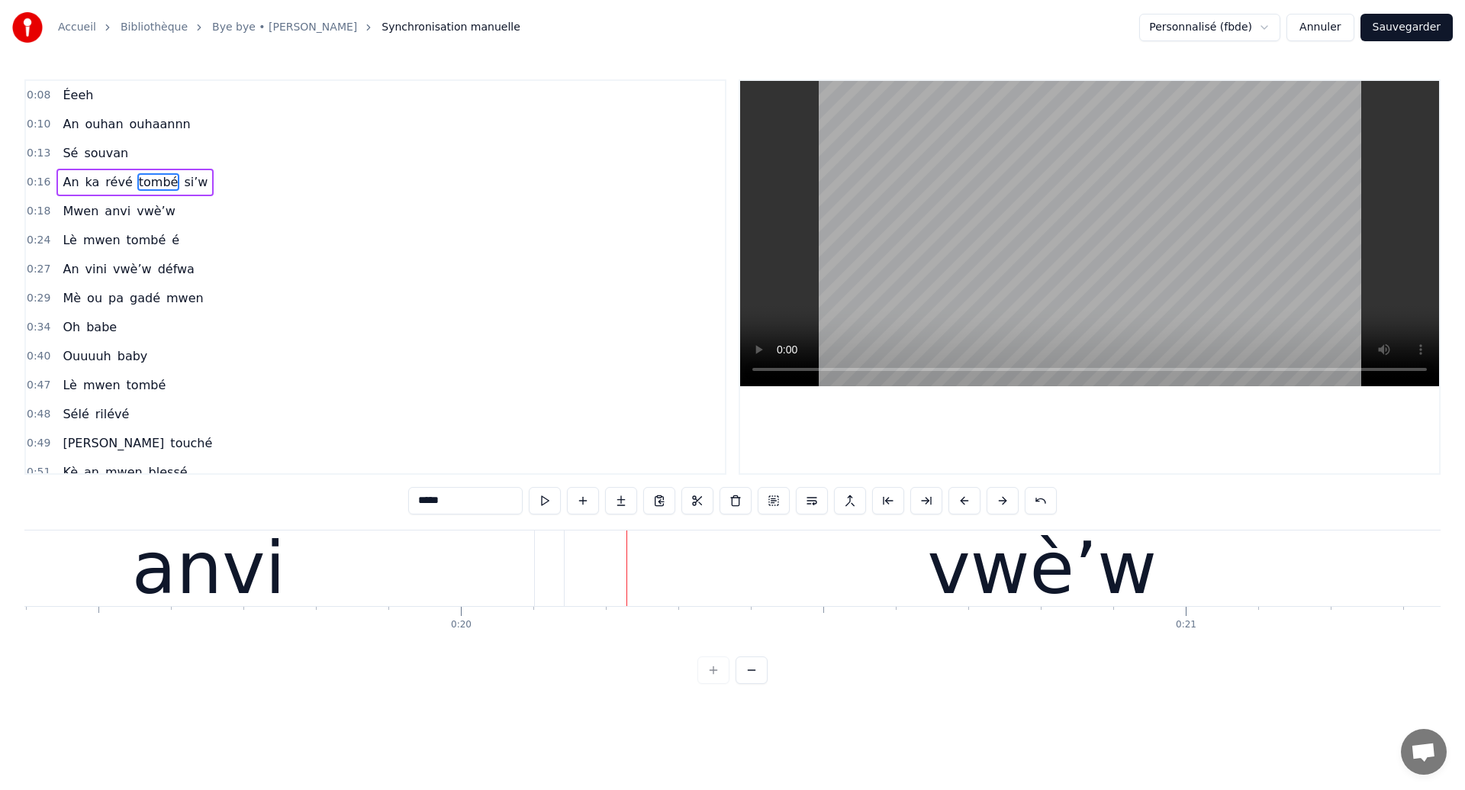
click at [467, 597] on div "anvi" at bounding box center [208, 568] width 651 height 76
type input "****"
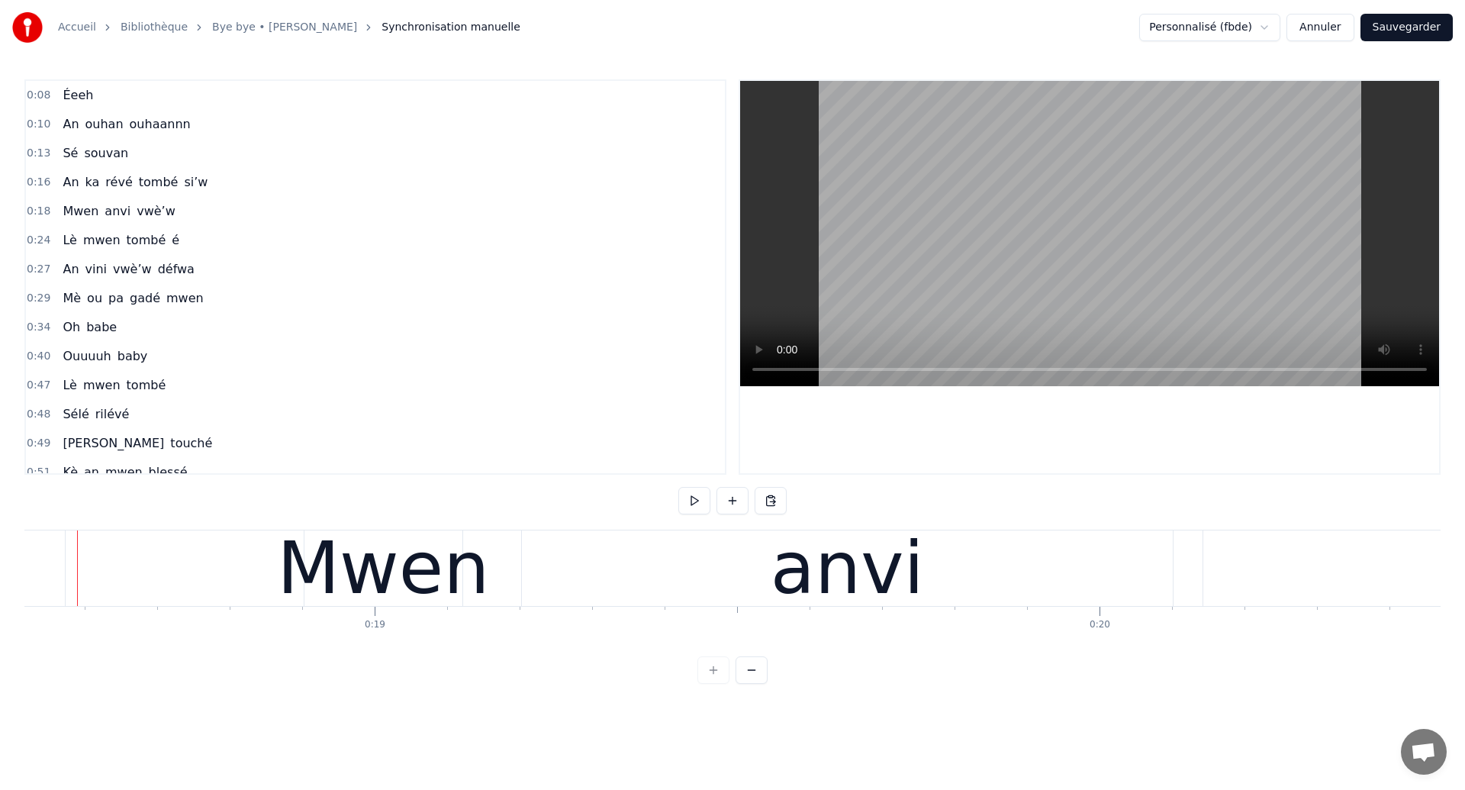
scroll to position [0, 13400]
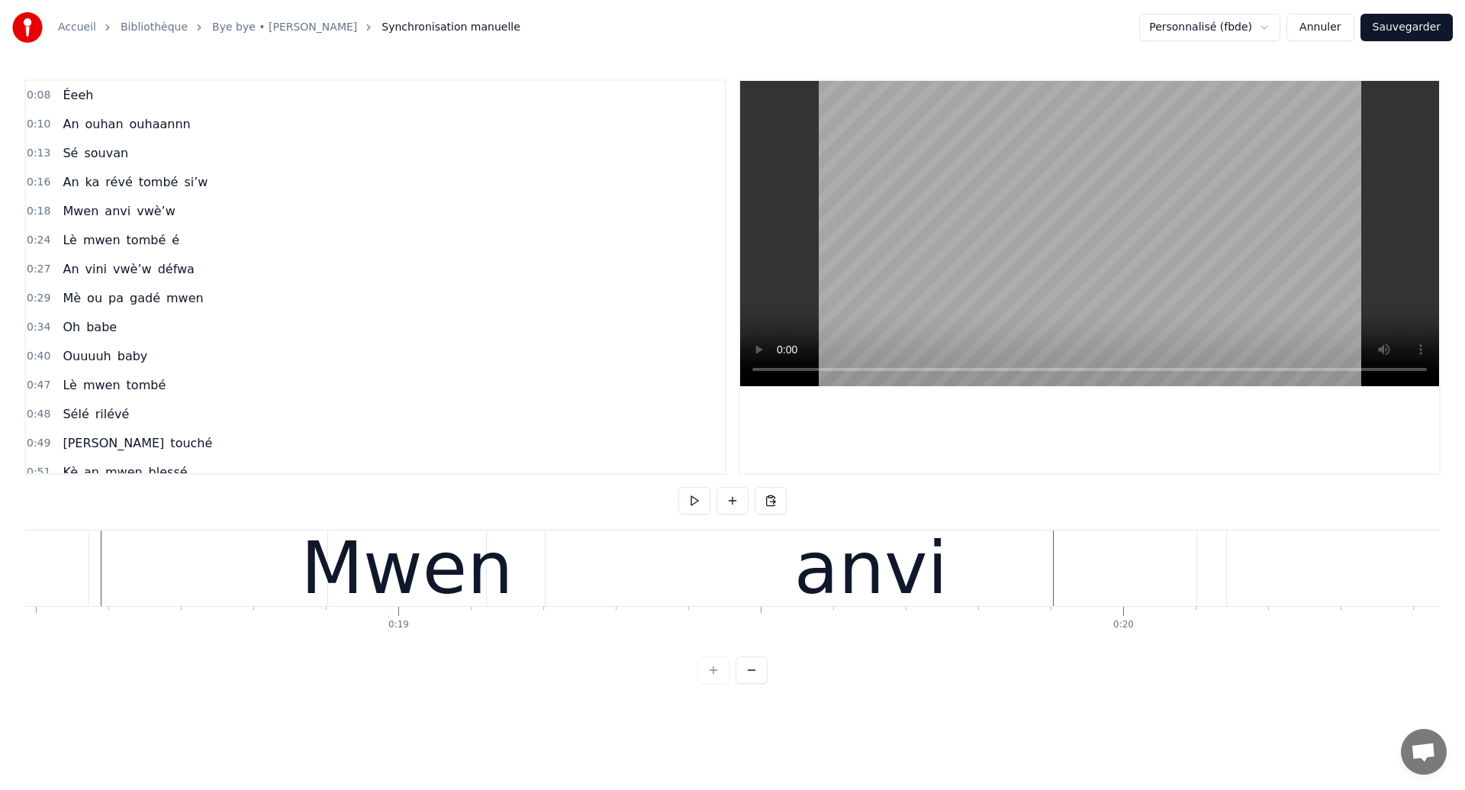
click at [330, 588] on div "Mwen" at bounding box center [407, 568] width 212 height 109
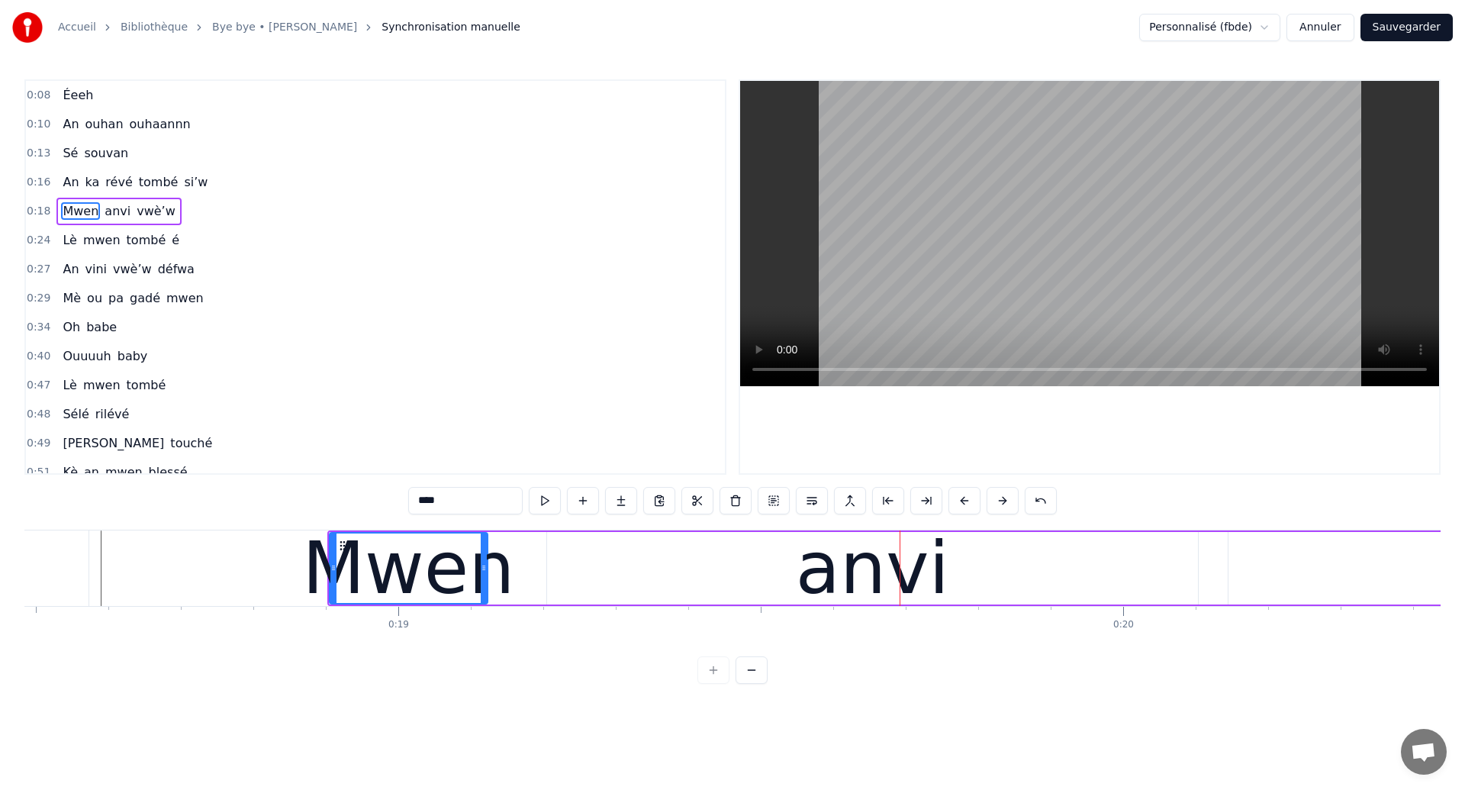
click at [582, 571] on div "anvi" at bounding box center [872, 568] width 651 height 72
type input "****"
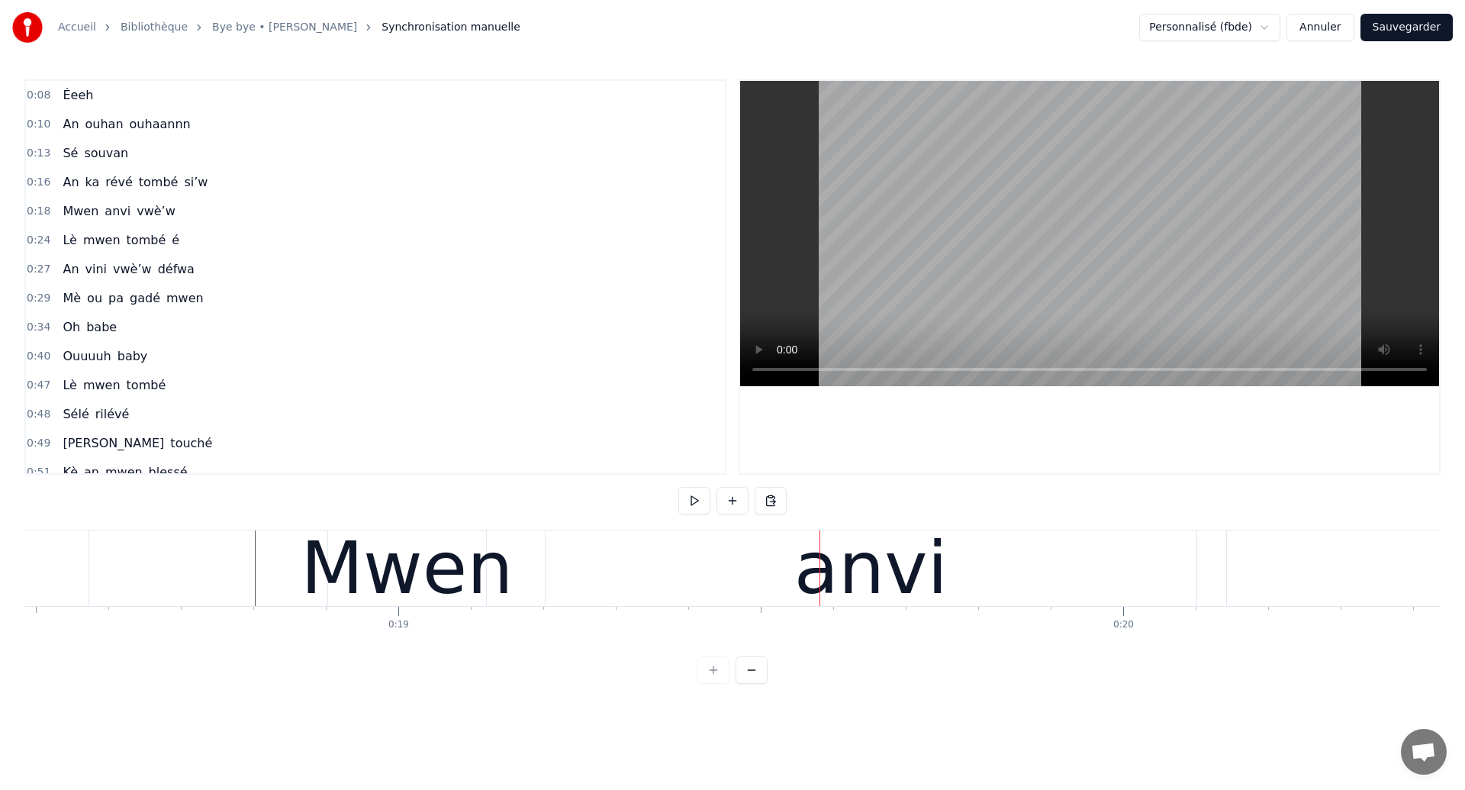
click at [556, 577] on div "anvi" at bounding box center [871, 568] width 651 height 76
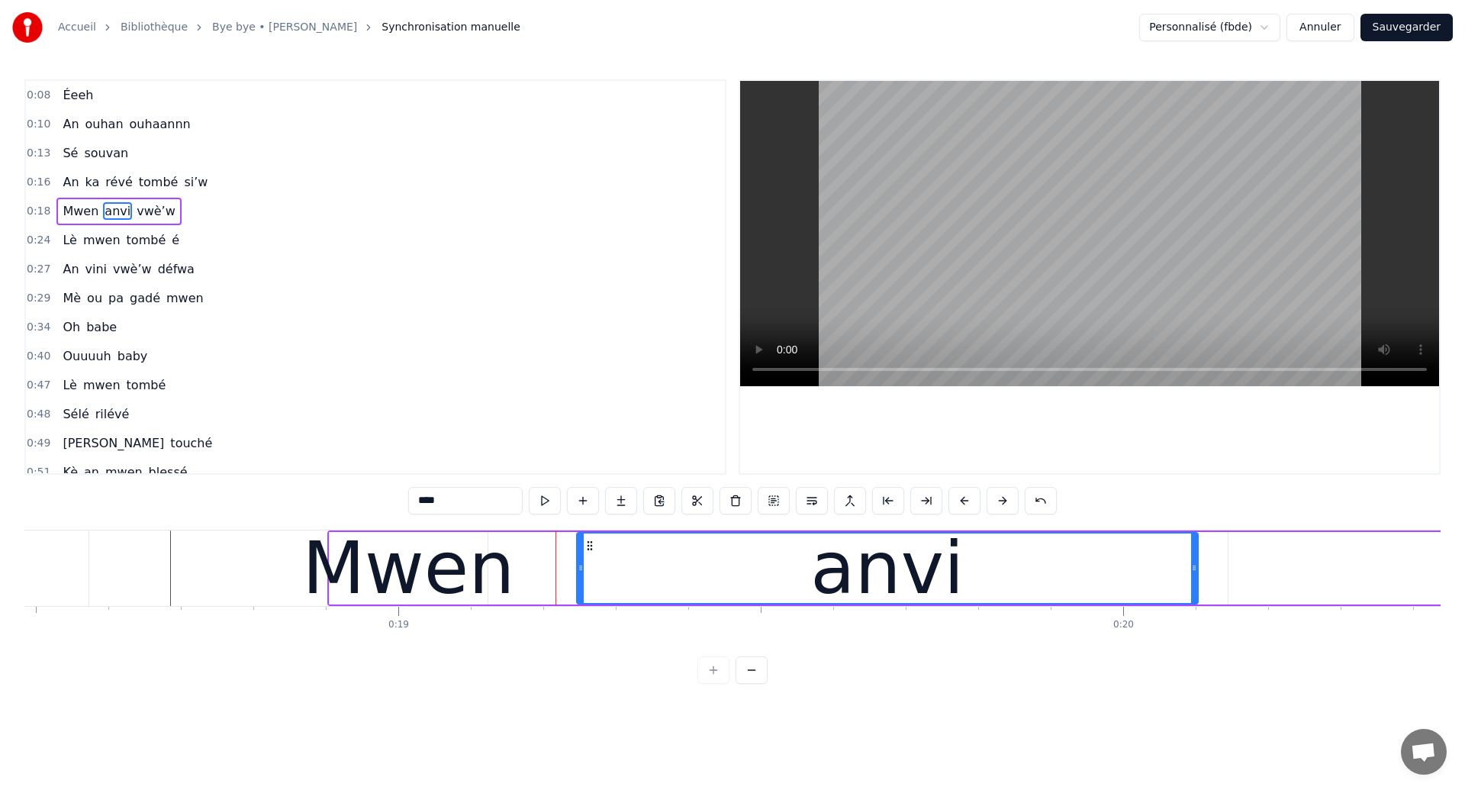
drag, startPoint x: 549, startPoint y: 576, endPoint x: 579, endPoint y: 577, distance: 29.8
click at [579, 577] on div at bounding box center [581, 567] width 6 height 69
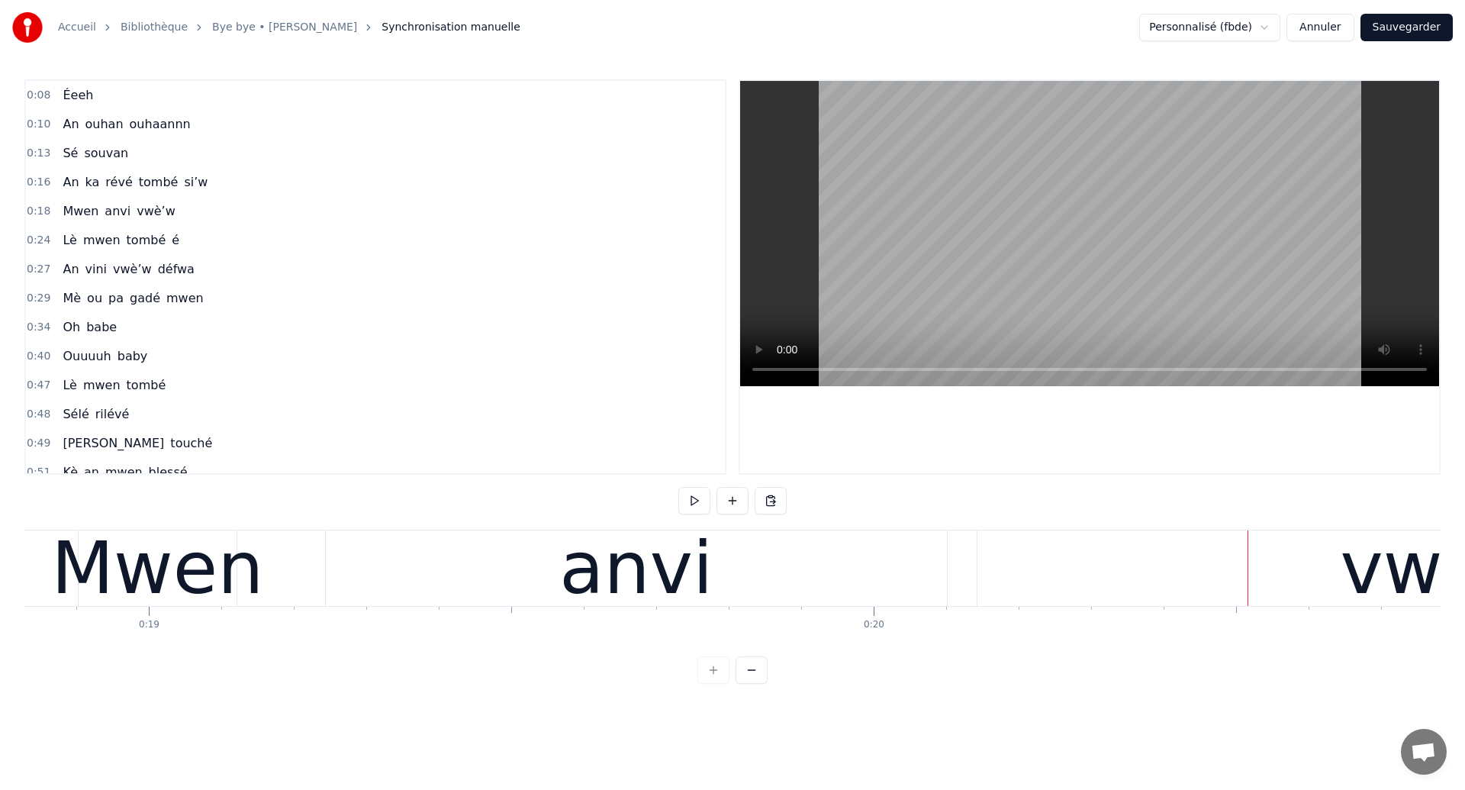
scroll to position [0, 13605]
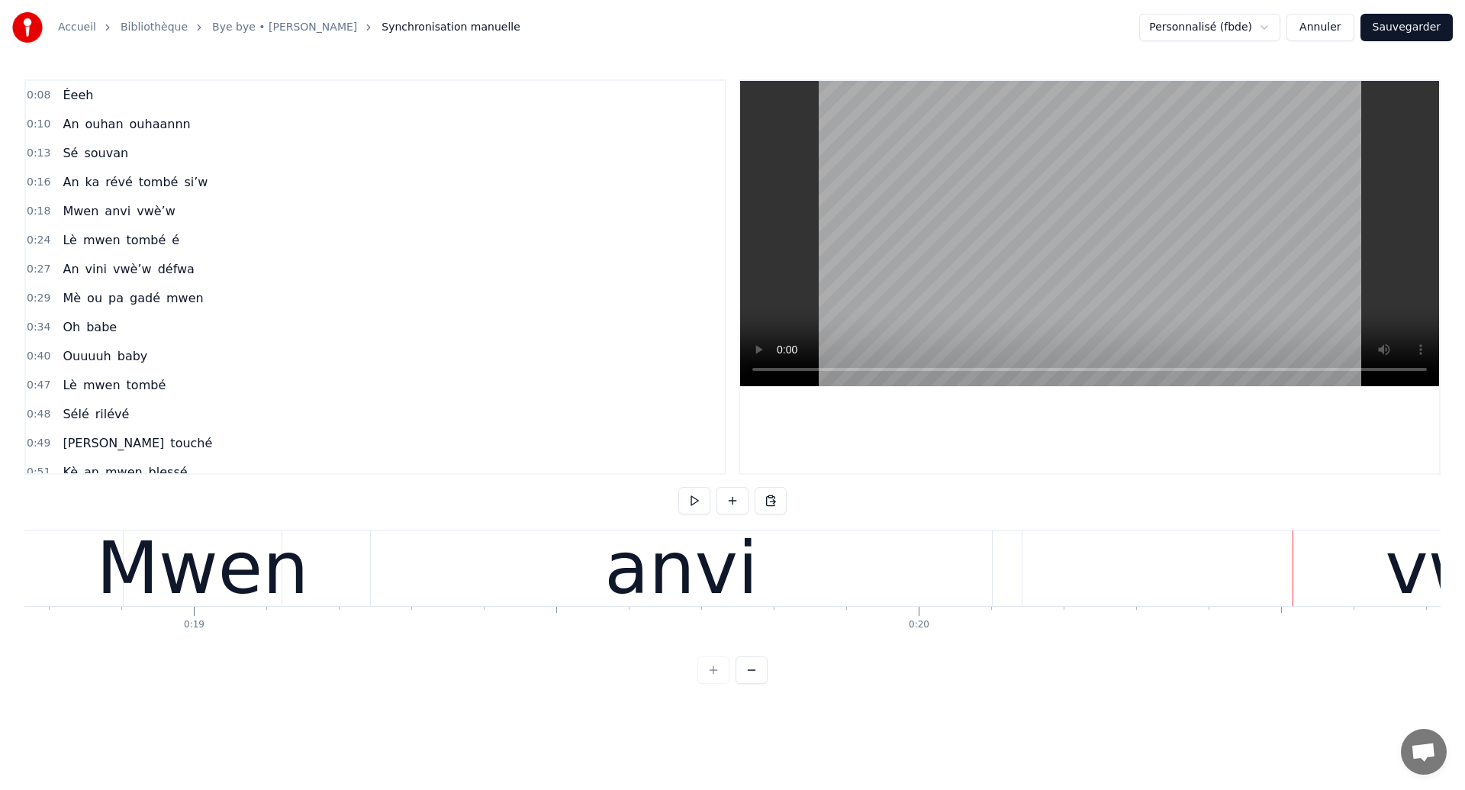
click at [263, 572] on div "Mwen" at bounding box center [202, 568] width 212 height 109
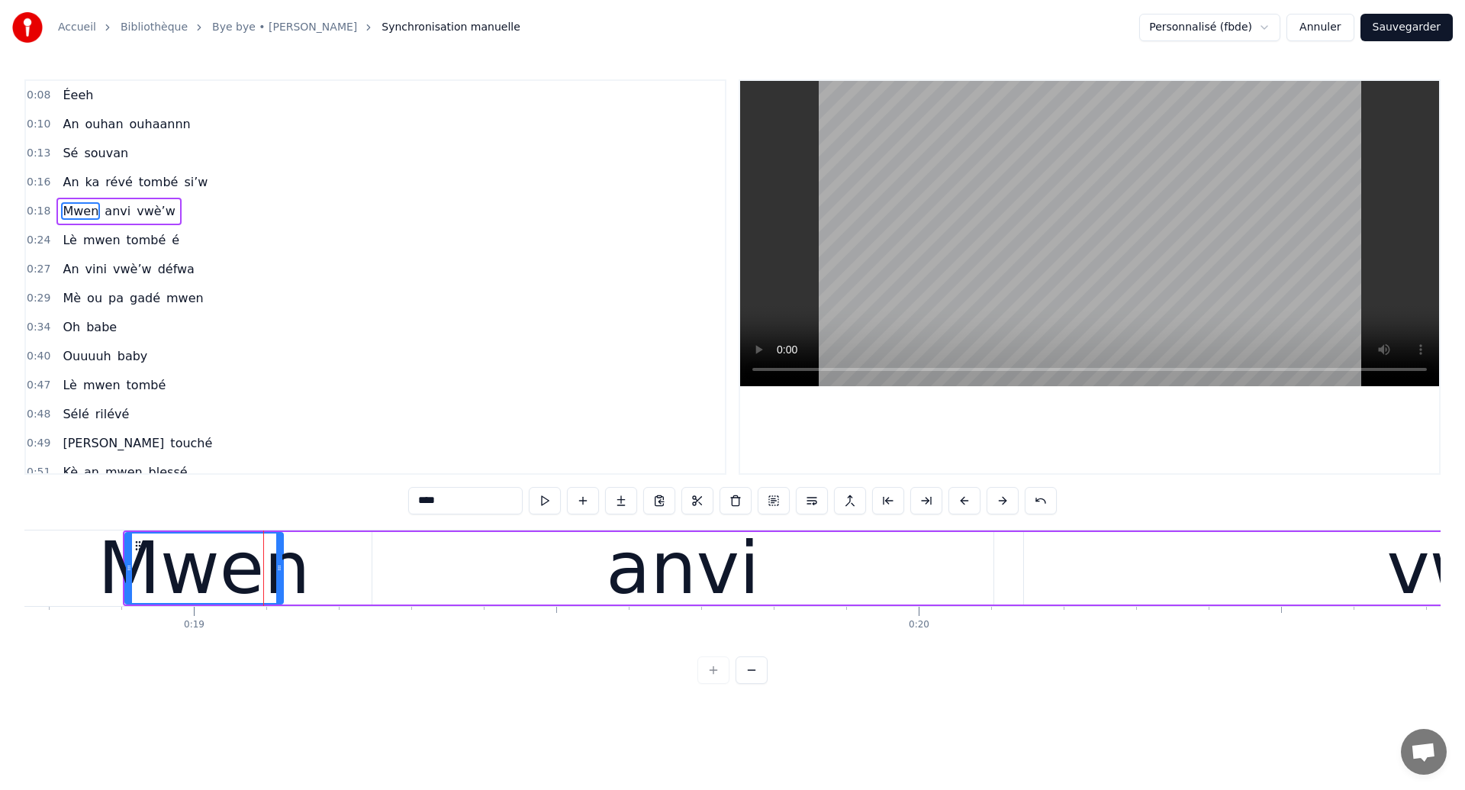
click at [408, 568] on div "anvi" at bounding box center [682, 568] width 621 height 72
type input "****"
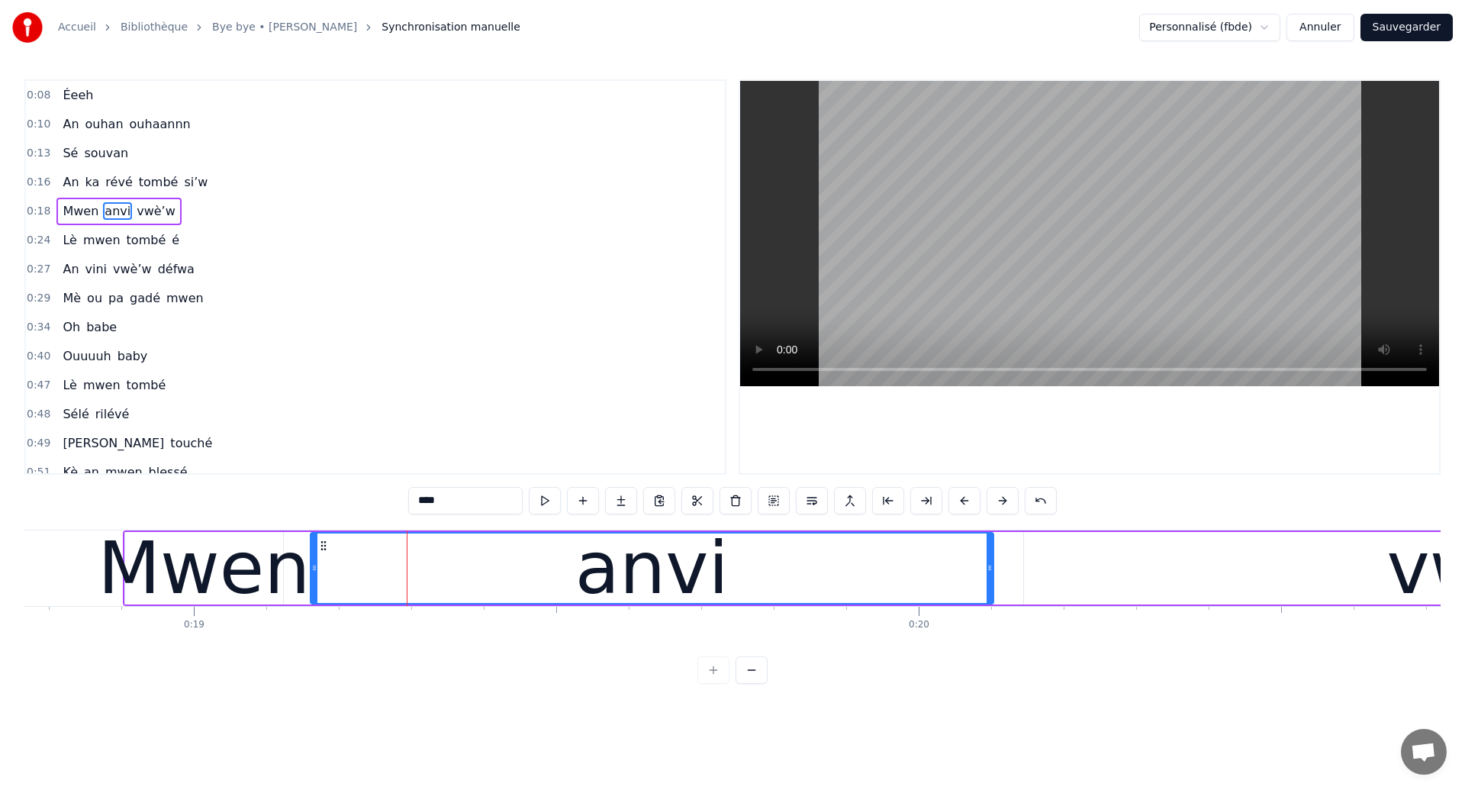
drag, startPoint x: 378, startPoint y: 576, endPoint x: 314, endPoint y: 575, distance: 63.3
click at [314, 575] on div at bounding box center [314, 567] width 6 height 69
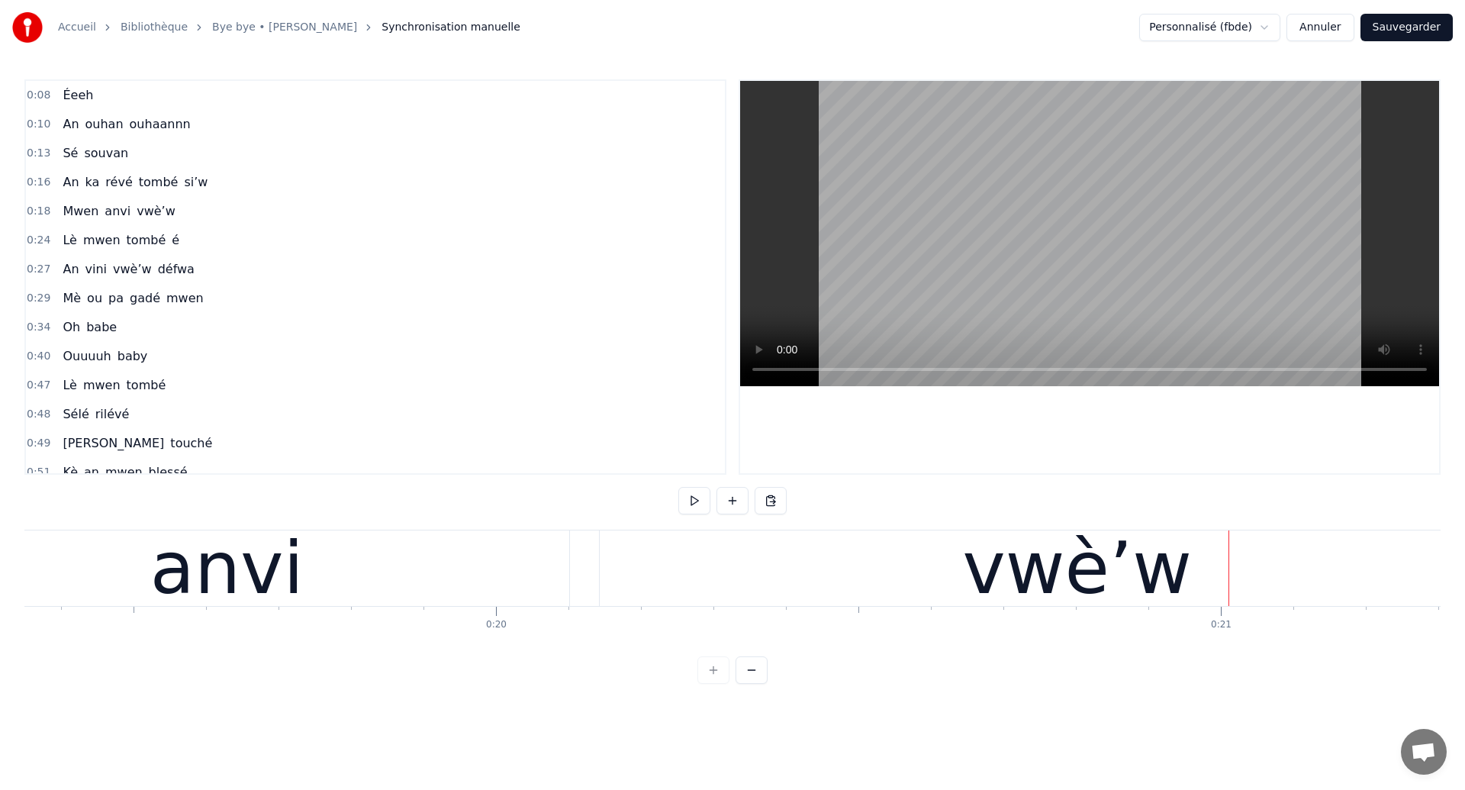
scroll to position [0, 13989]
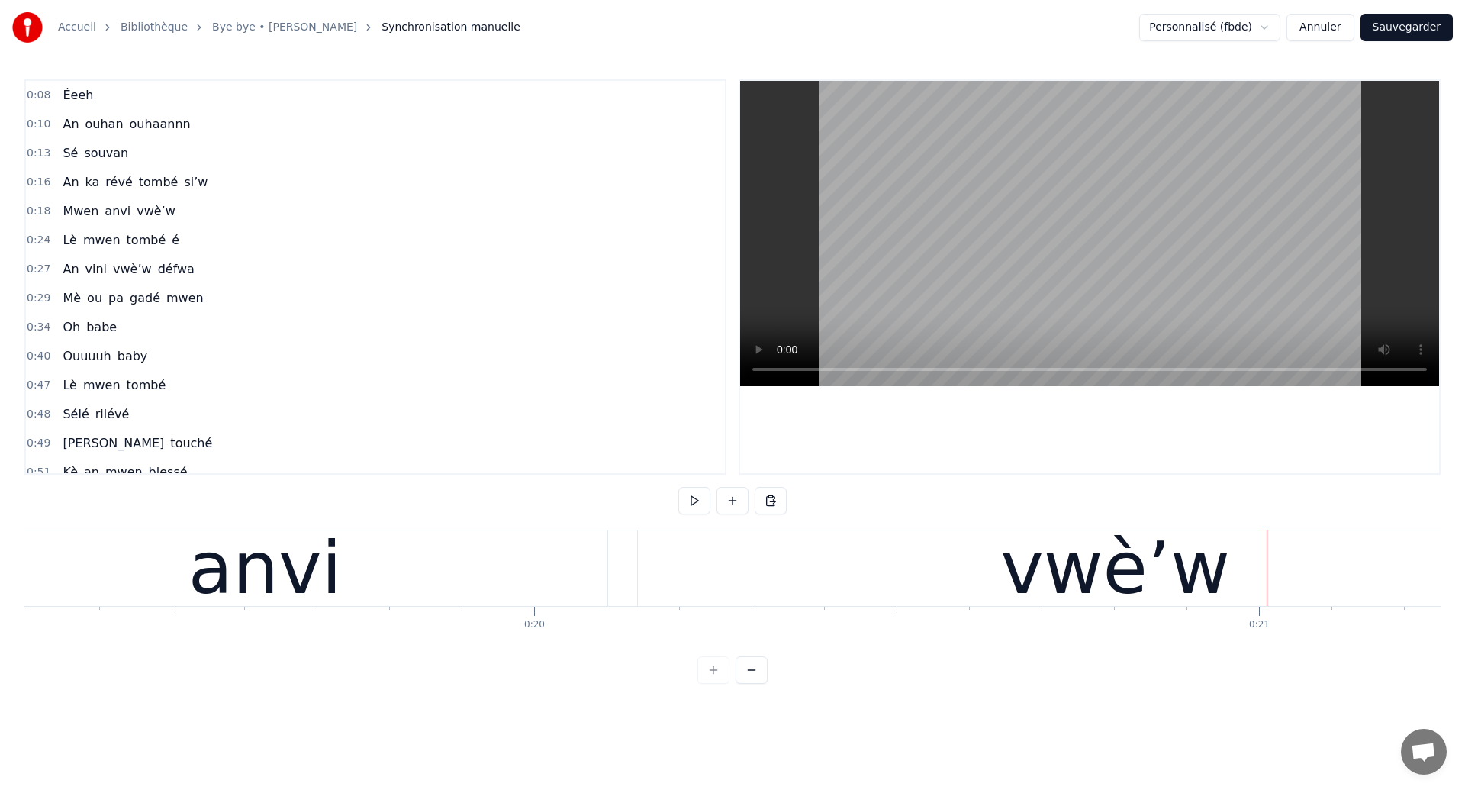
click at [177, 581] on div "anvi" at bounding box center [265, 568] width 685 height 76
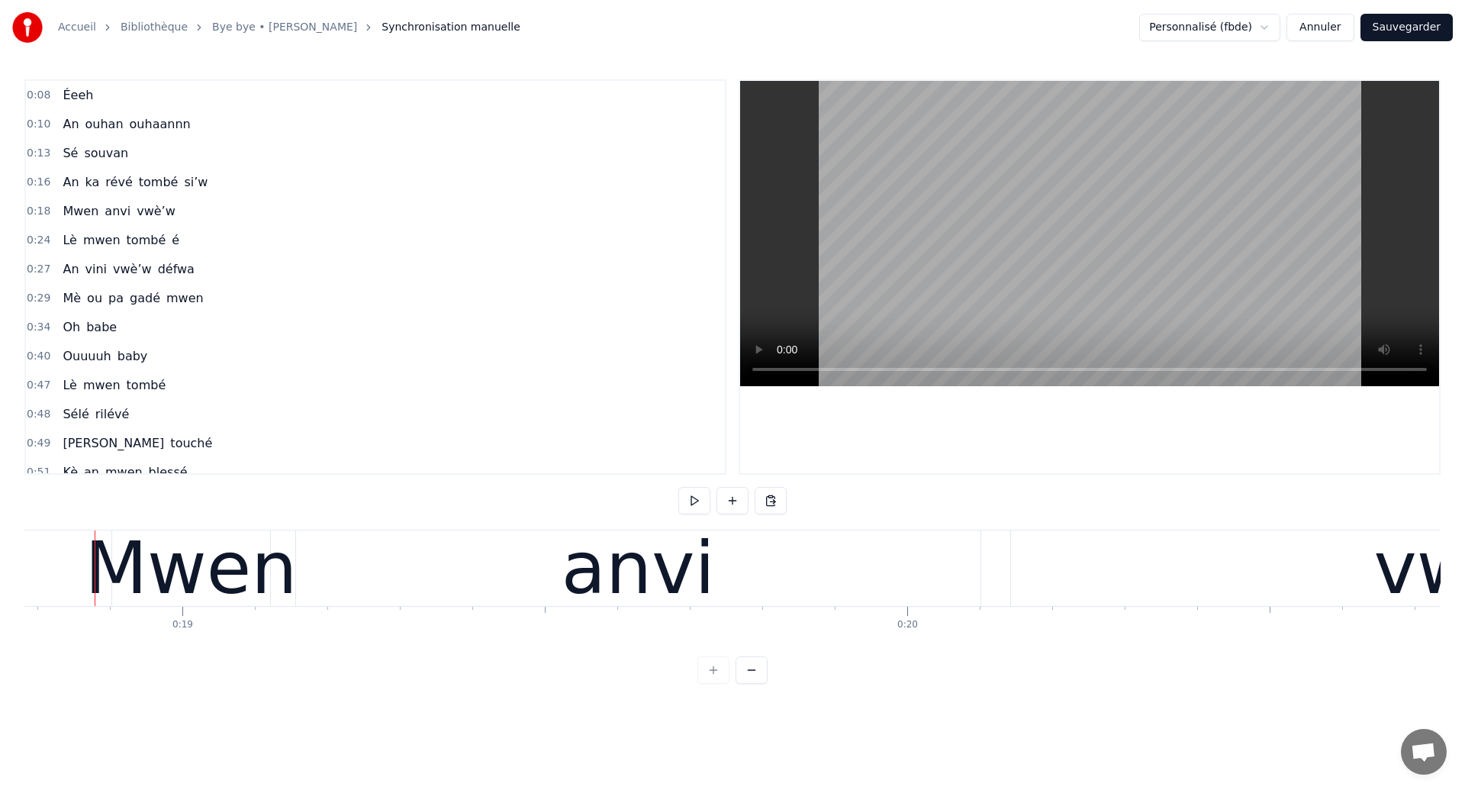
scroll to position [0, 13610]
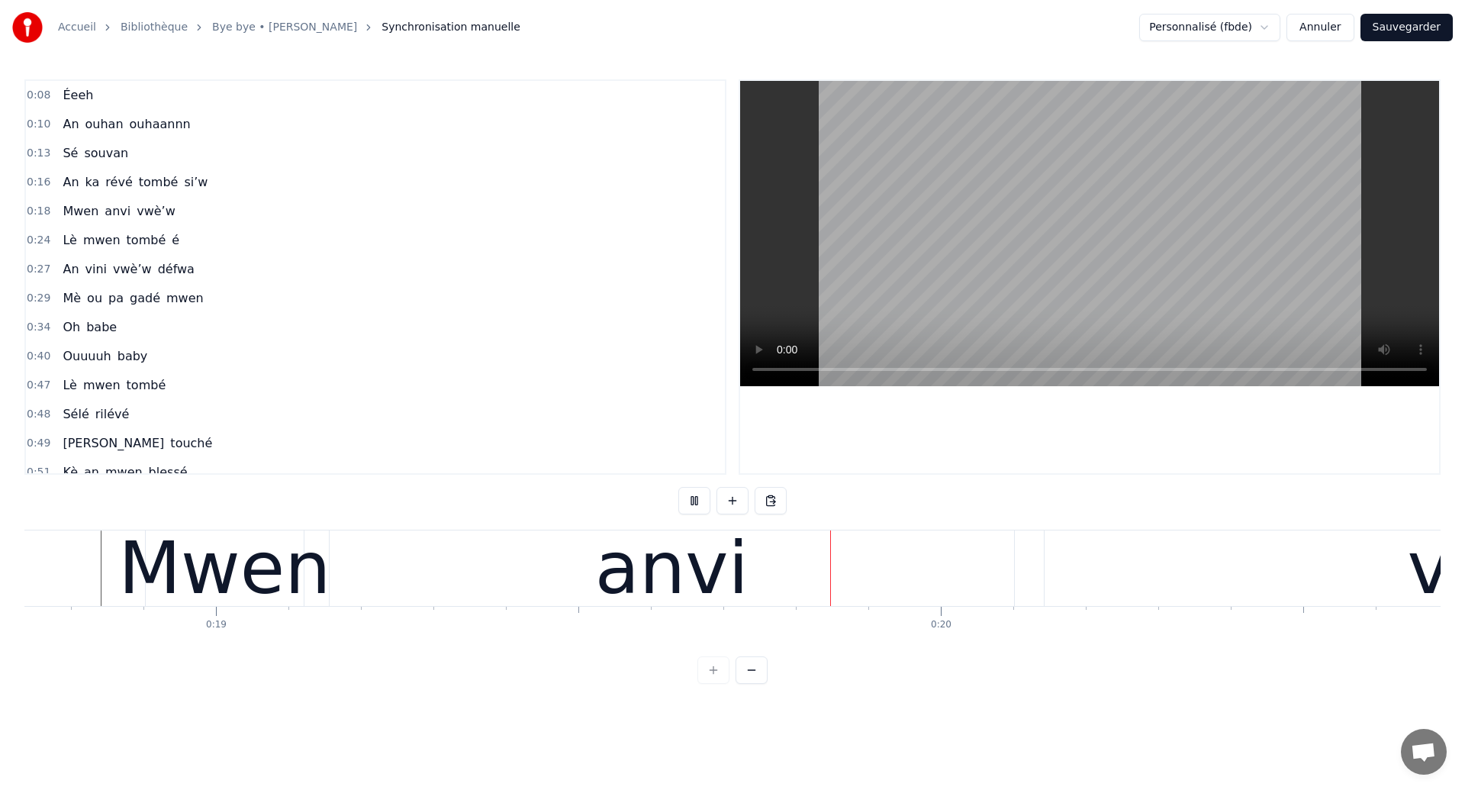
click at [407, 575] on div "anvi" at bounding box center [672, 568] width 685 height 76
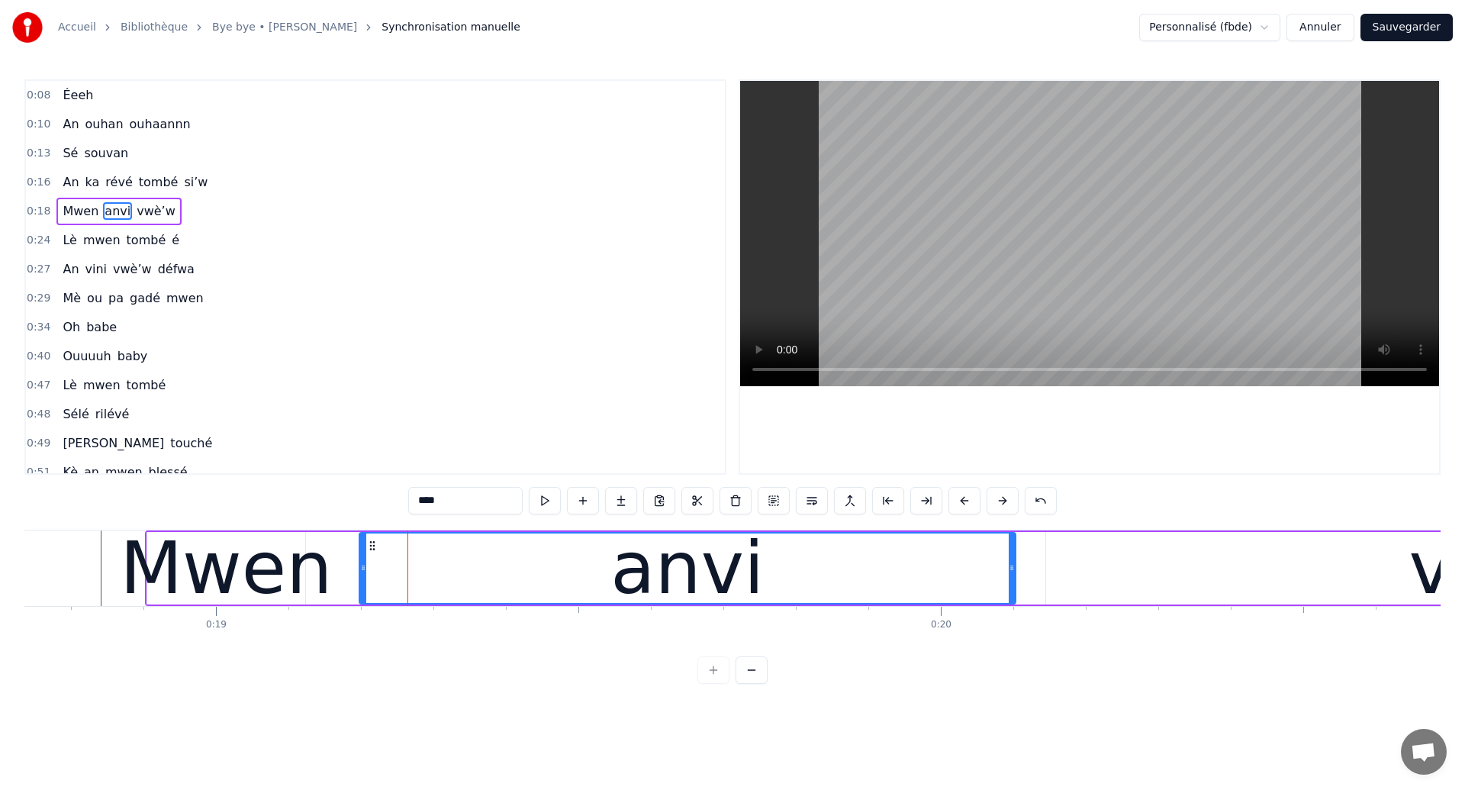
drag, startPoint x: 335, startPoint y: 571, endPoint x: 366, endPoint y: 598, distance: 41.1
click at [366, 598] on div at bounding box center [363, 567] width 6 height 69
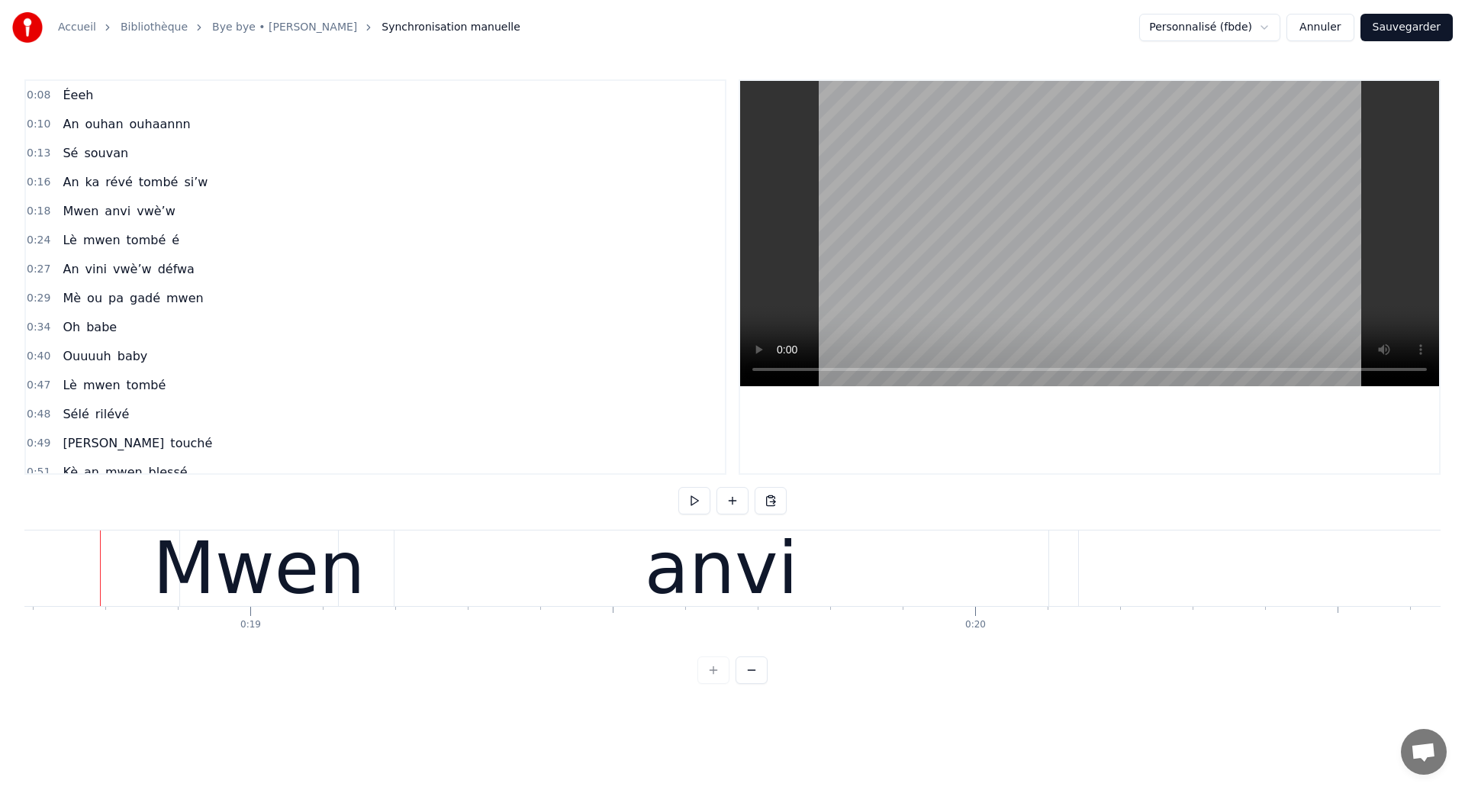
scroll to position [0, 13547]
click at [411, 572] on div "anvi" at bounding box center [722, 568] width 654 height 76
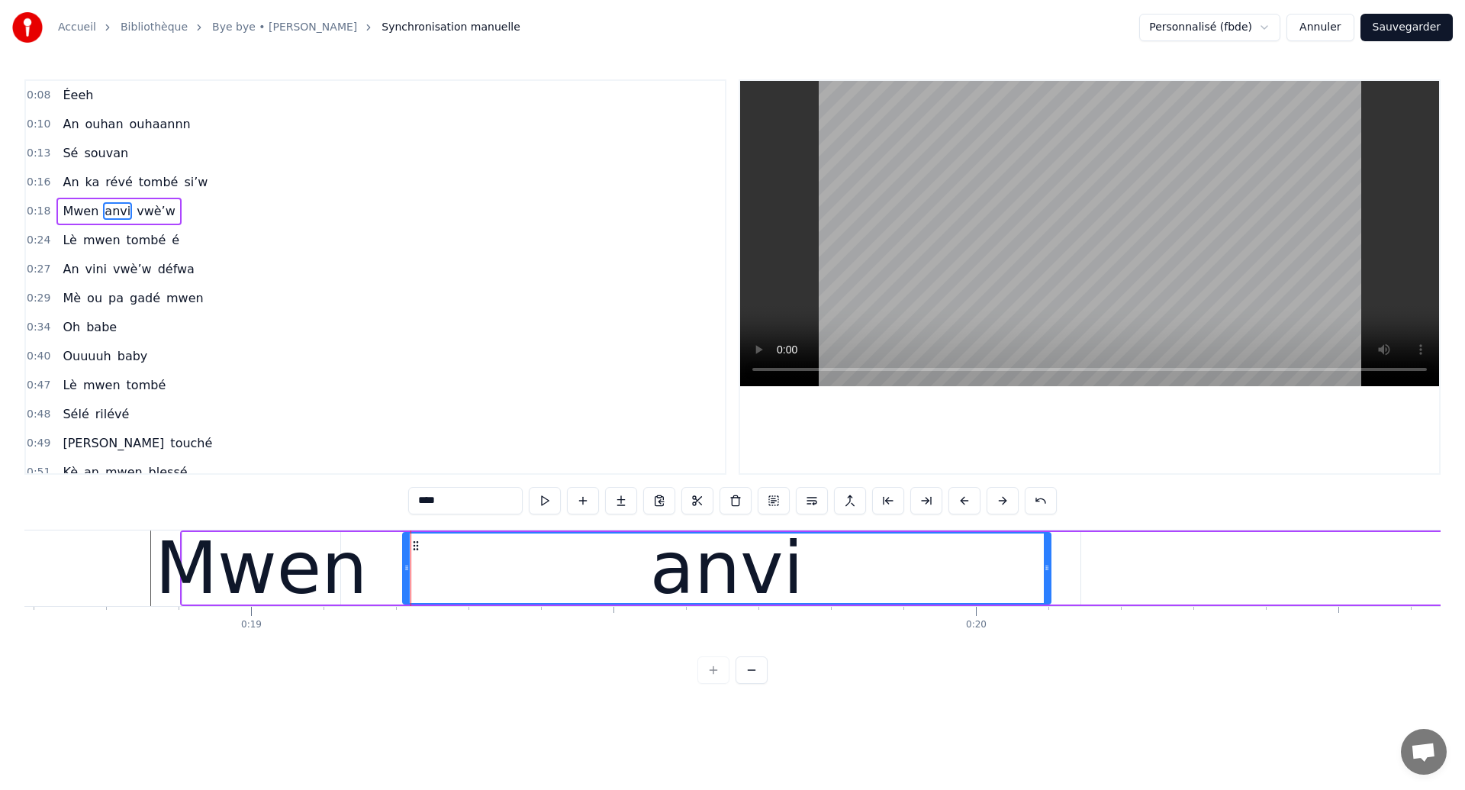
click at [404, 577] on div at bounding box center [407, 567] width 6 height 69
click at [299, 575] on div "Mwen" at bounding box center [261, 568] width 212 height 109
type input "****"
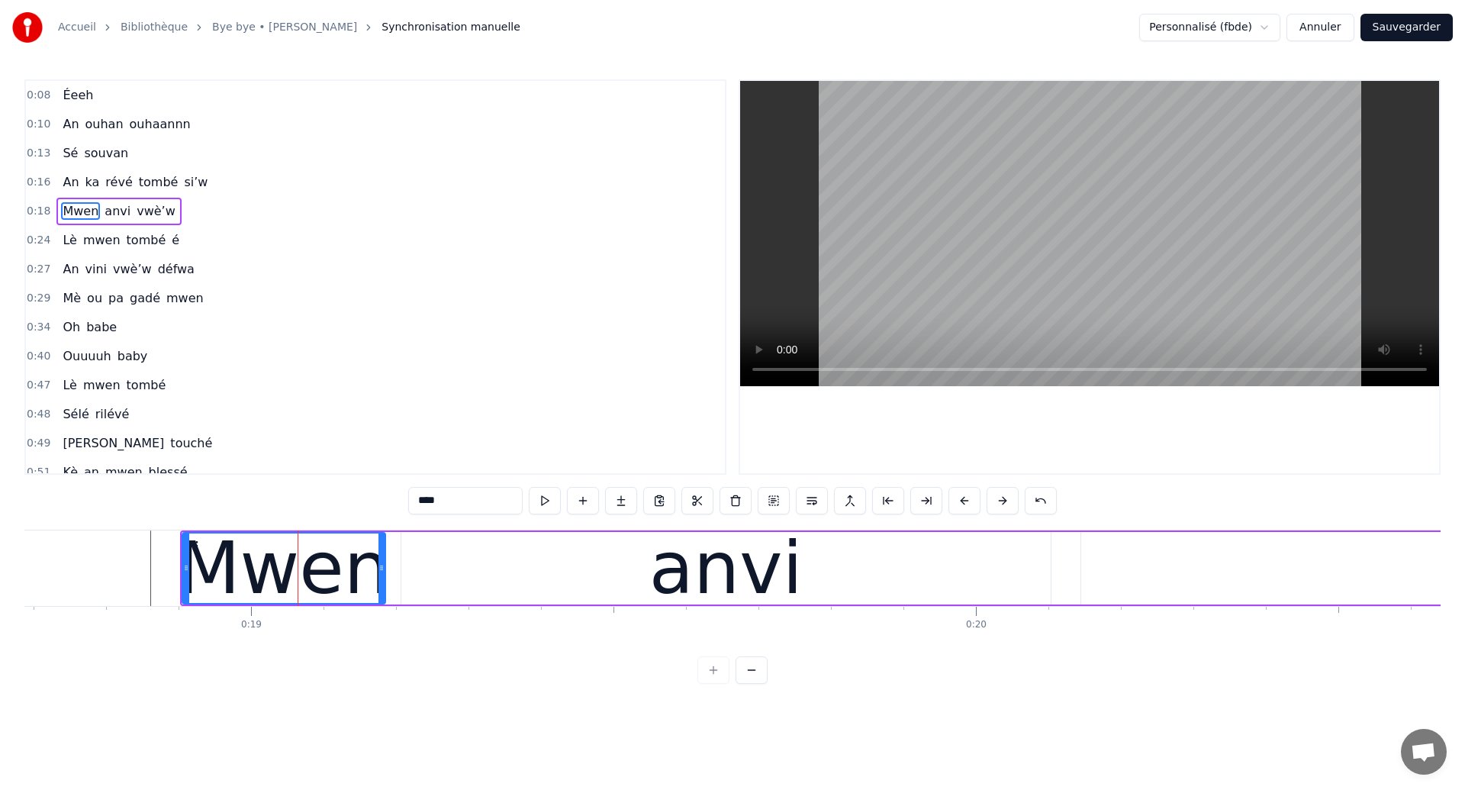
drag, startPoint x: 337, startPoint y: 577, endPoint x: 382, endPoint y: 585, distance: 45.7
click at [382, 585] on div at bounding box center [381, 567] width 6 height 69
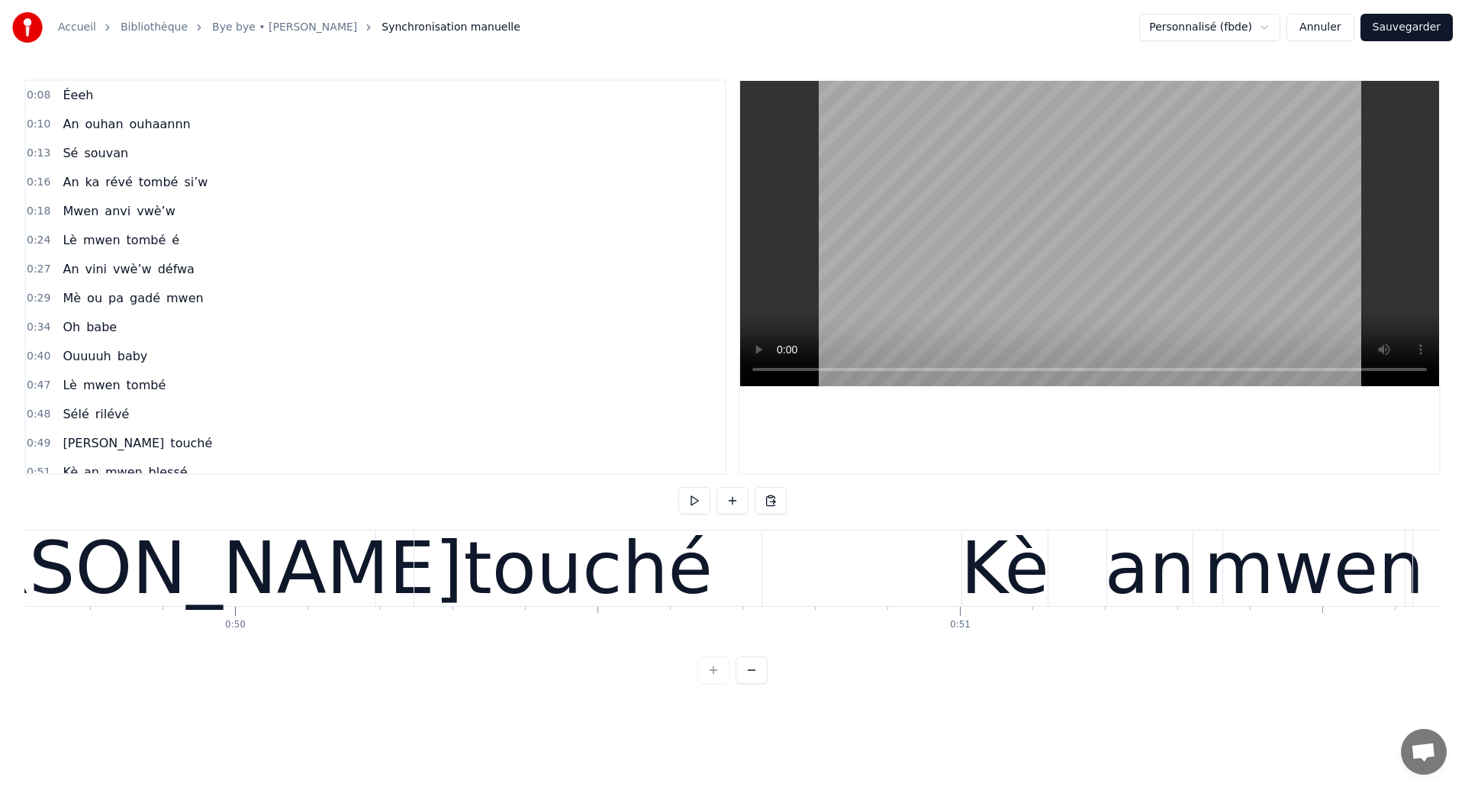
scroll to position [0, 36022]
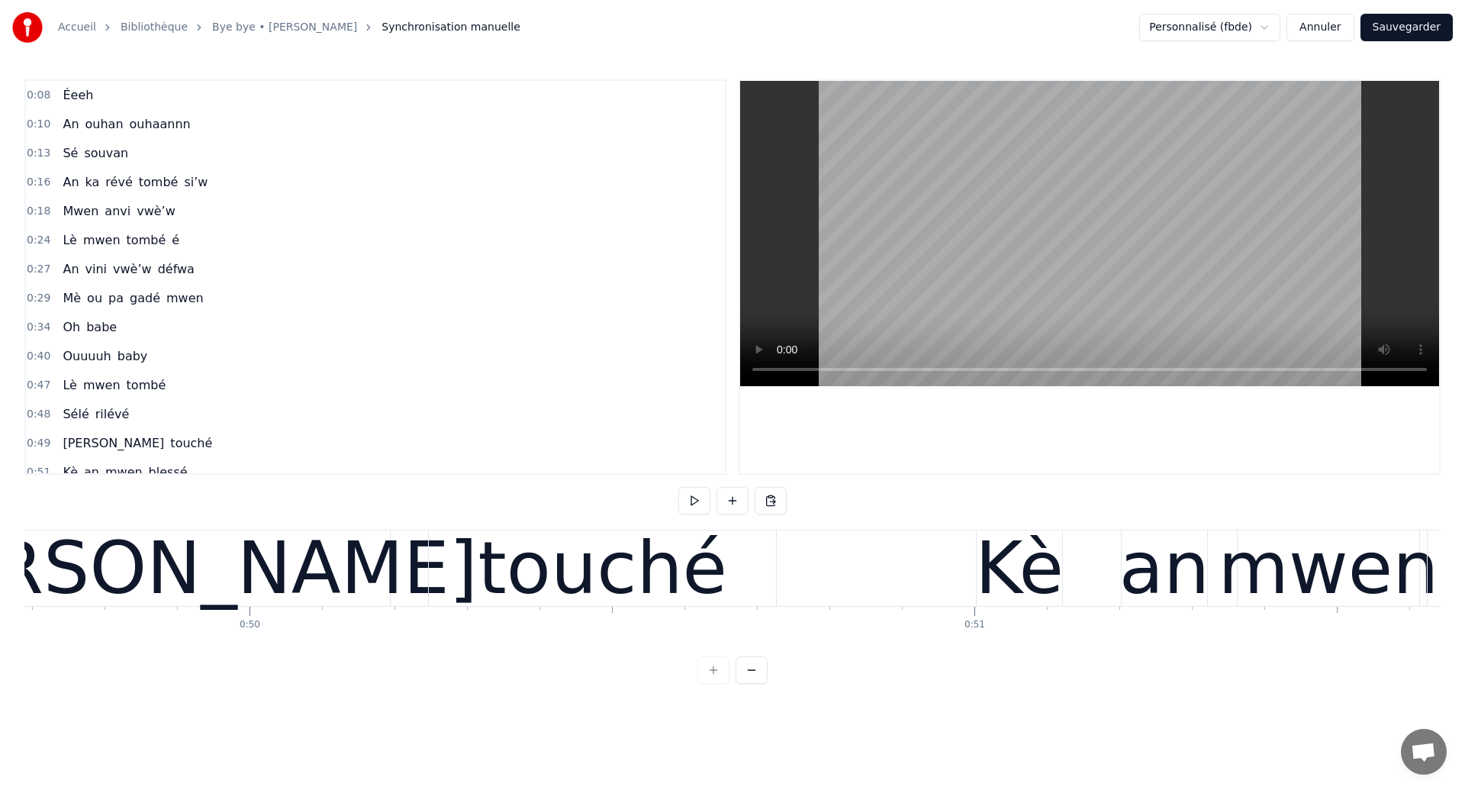
click at [126, 571] on div "[PERSON_NAME]" at bounding box center [177, 568] width 602 height 109
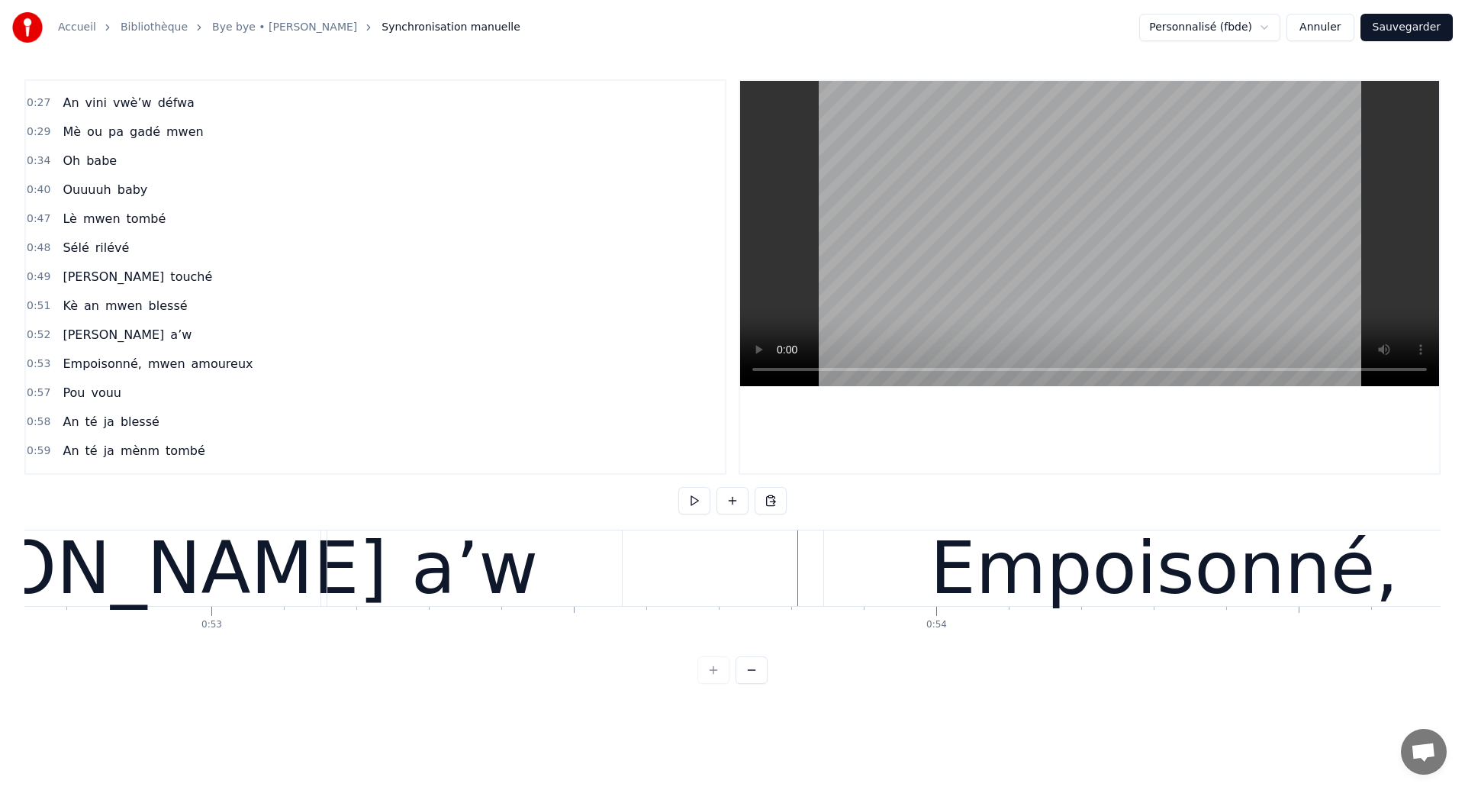
scroll to position [0, 38093]
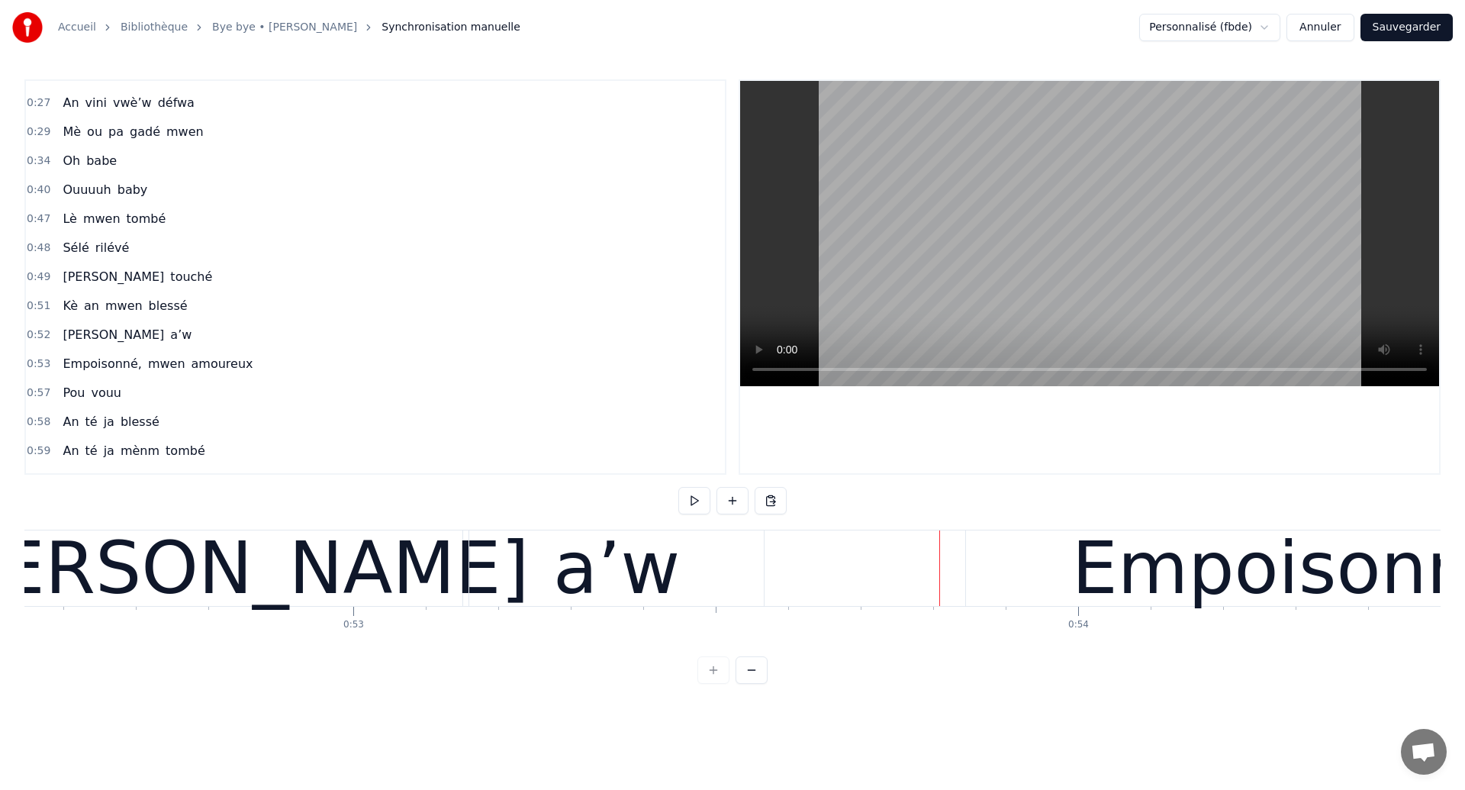
click at [149, 568] on div "[PERSON_NAME]" at bounding box center [229, 568] width 602 height 109
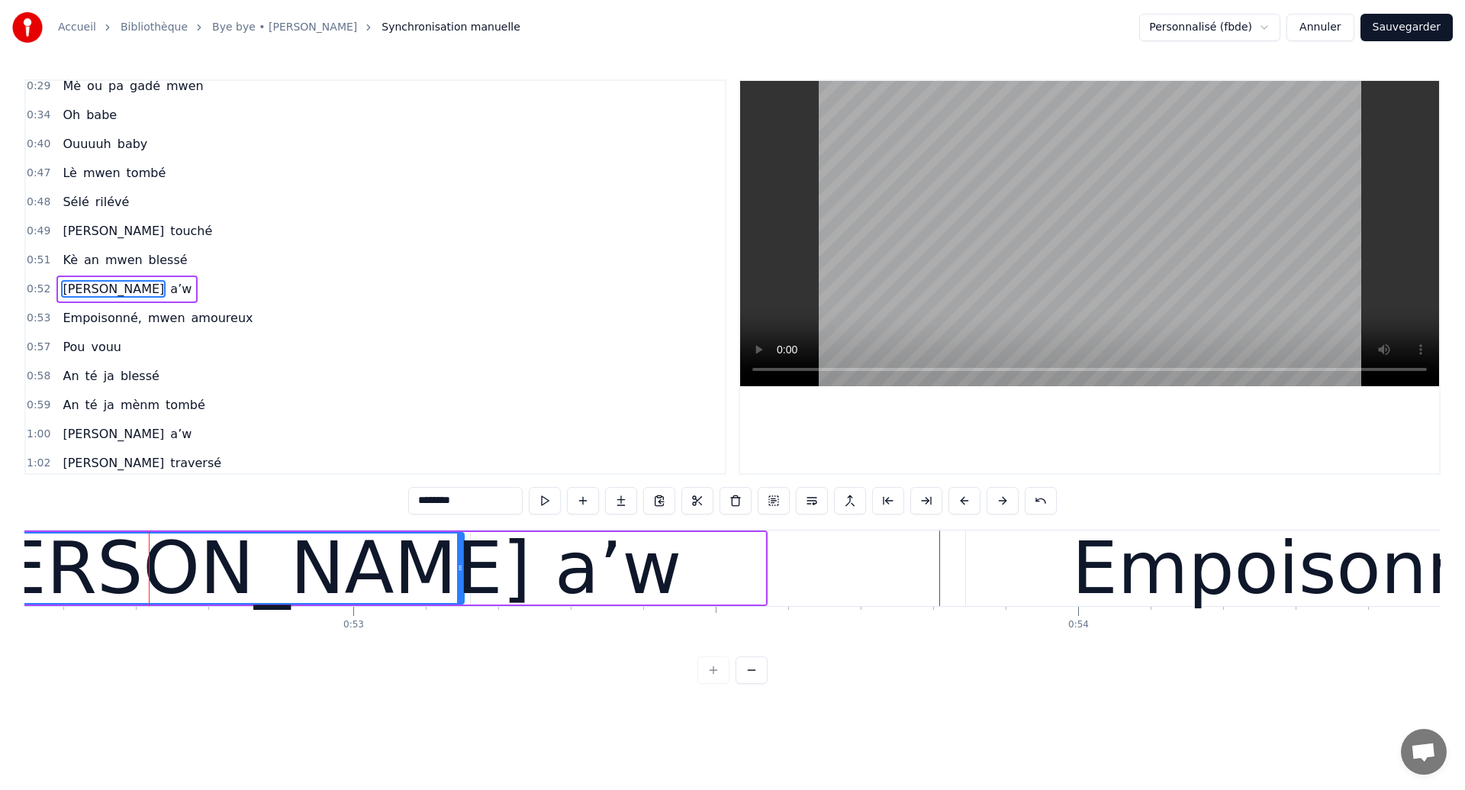
scroll to position [224, 0]
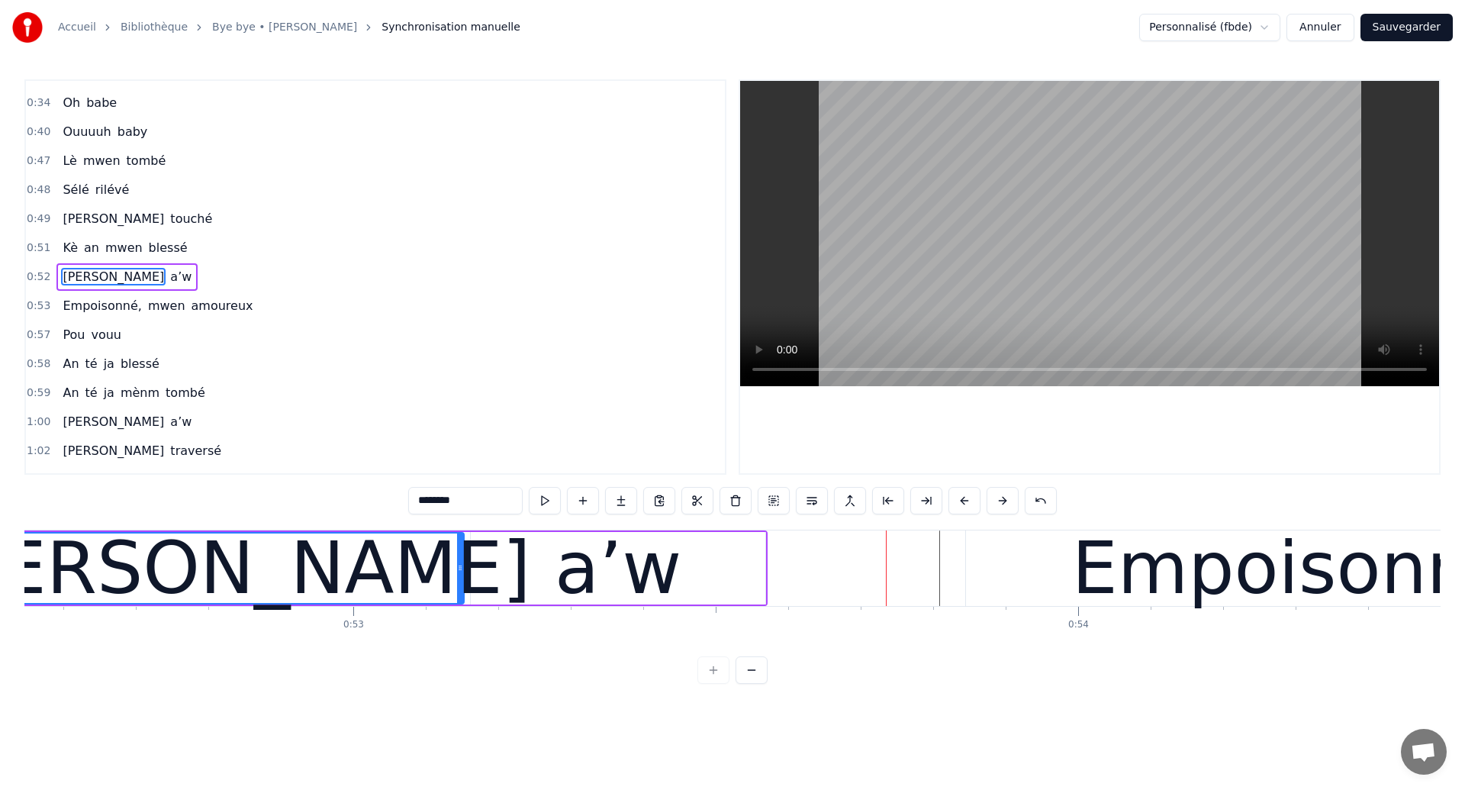
click at [766, 575] on div "[PERSON_NAME] a’w" at bounding box center [381, 568] width 775 height 76
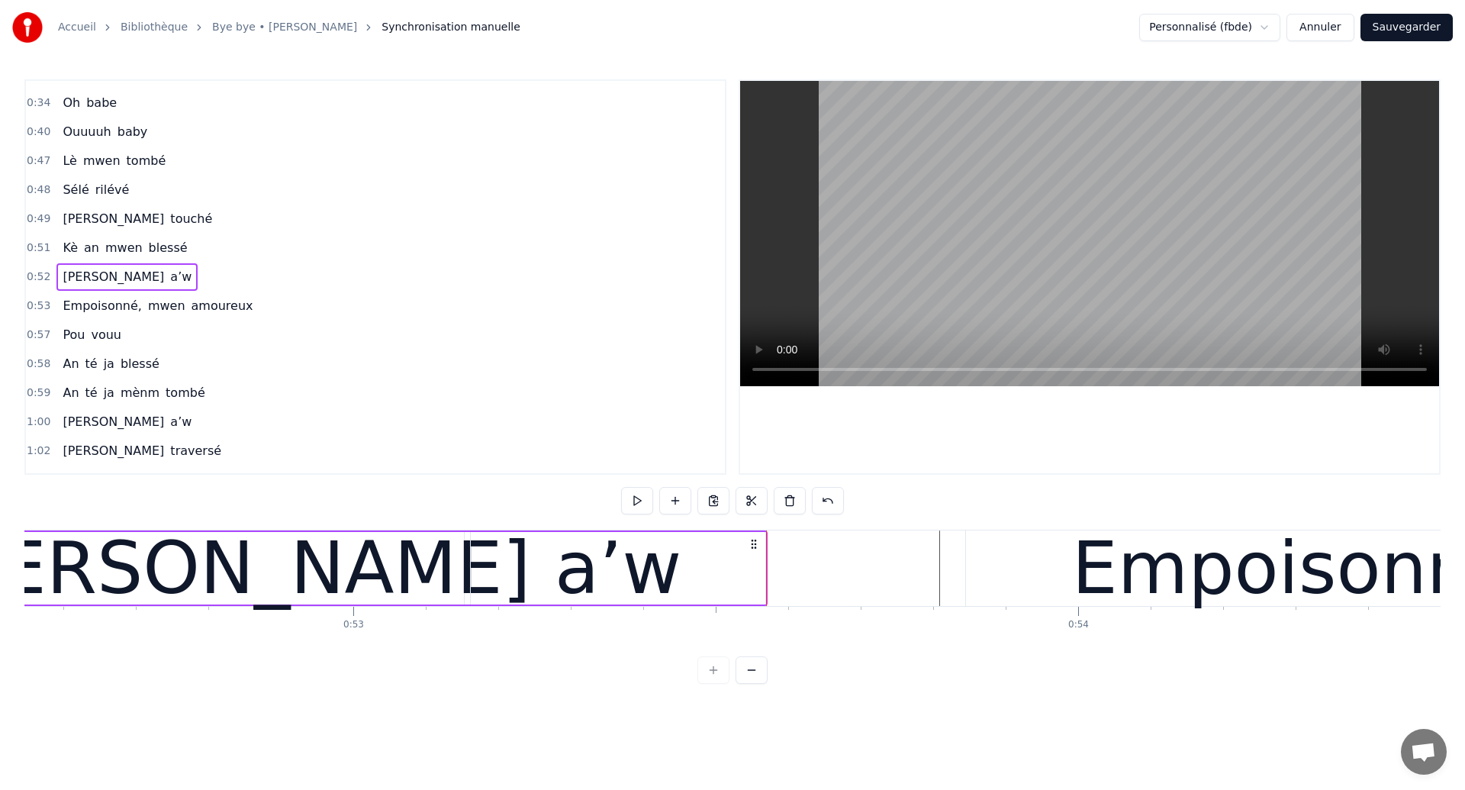
click at [762, 575] on div "a’w" at bounding box center [618, 568] width 295 height 72
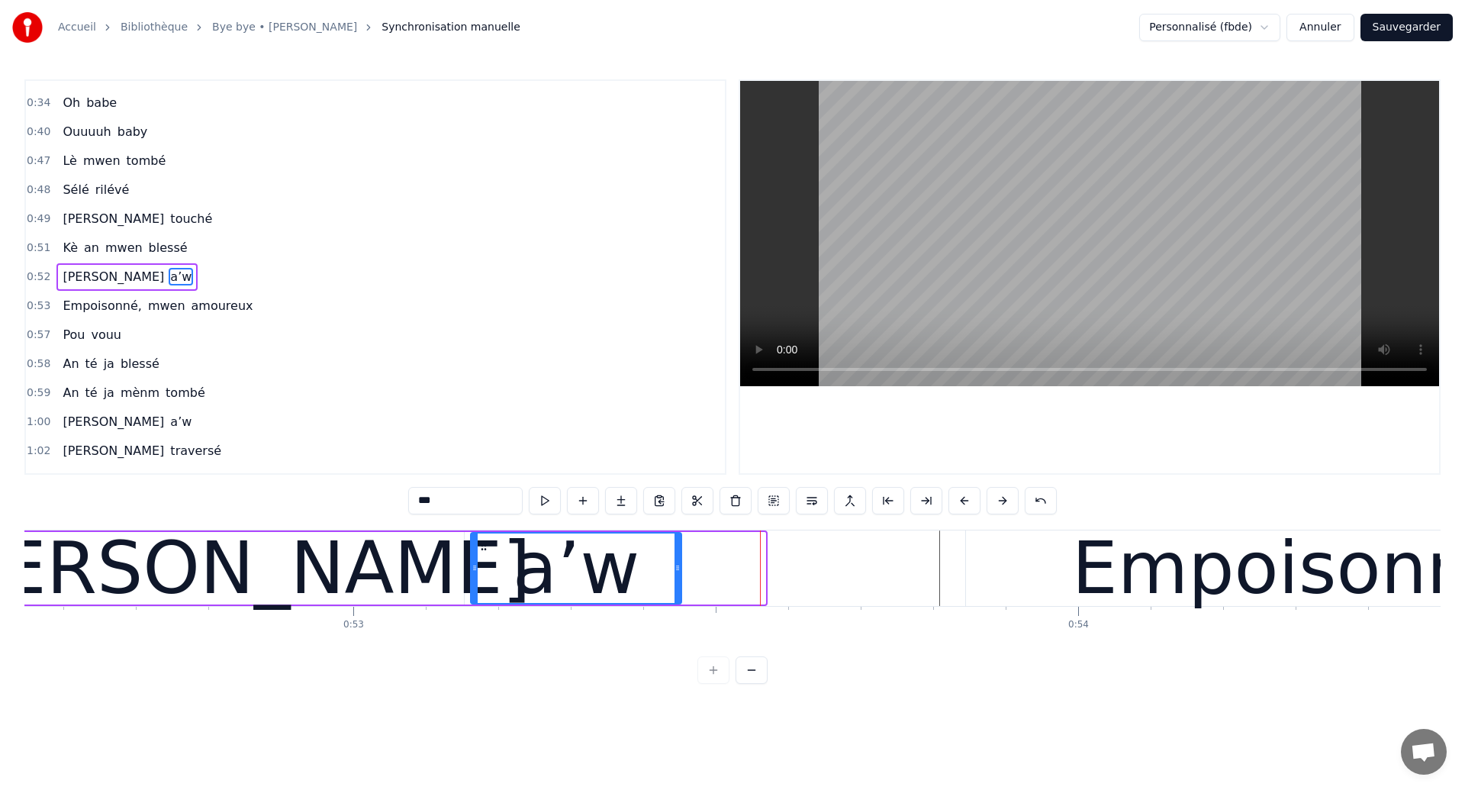
drag, startPoint x: 763, startPoint y: 574, endPoint x: 679, endPoint y: 594, distance: 86.3
click at [679, 594] on div at bounding box center [678, 567] width 6 height 69
click at [139, 561] on div "[PERSON_NAME]" at bounding box center [230, 568] width 602 height 109
type input "********"
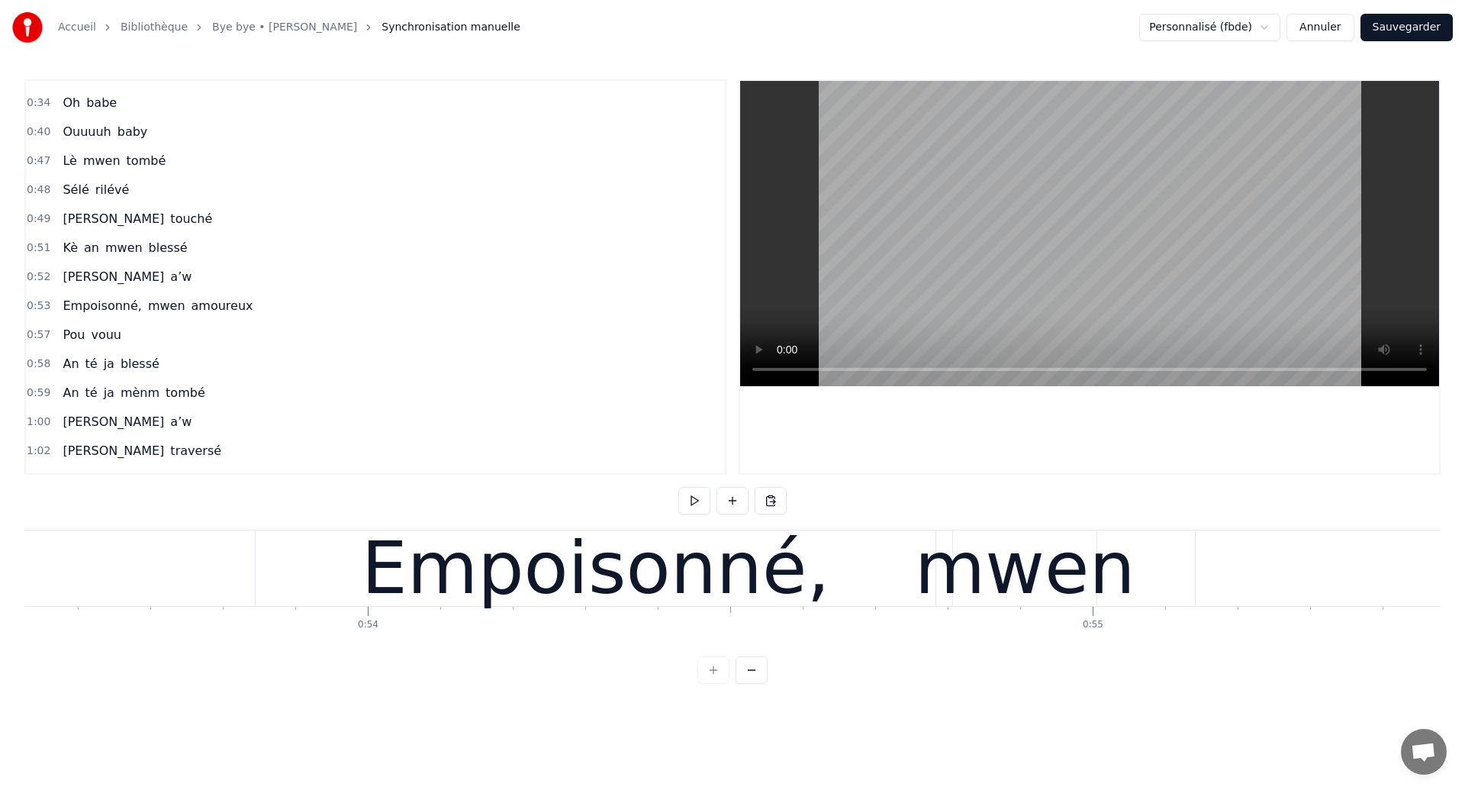
scroll to position [0, 38796]
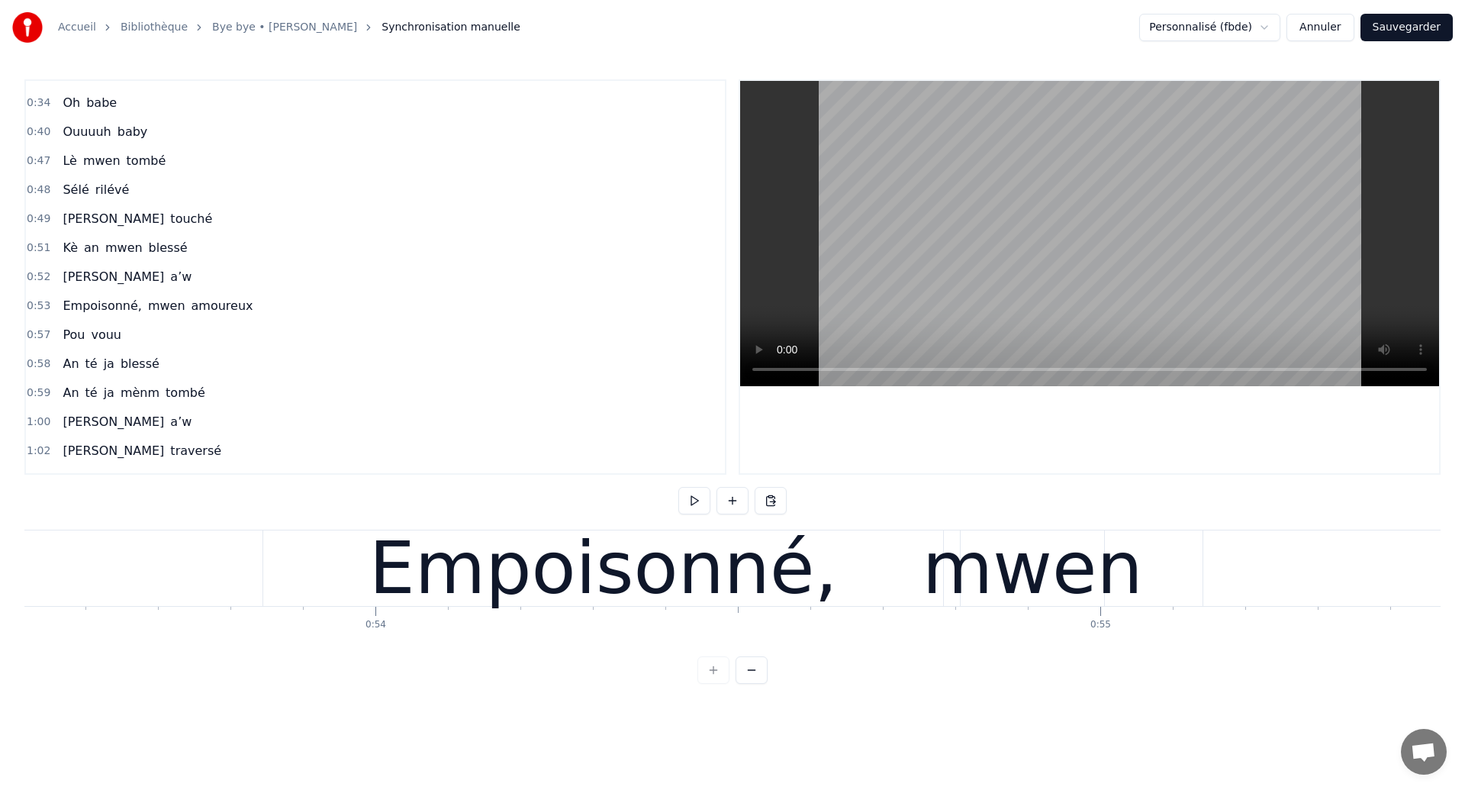
click at [422, 580] on div "Empoisonné," at bounding box center [603, 568] width 469 height 109
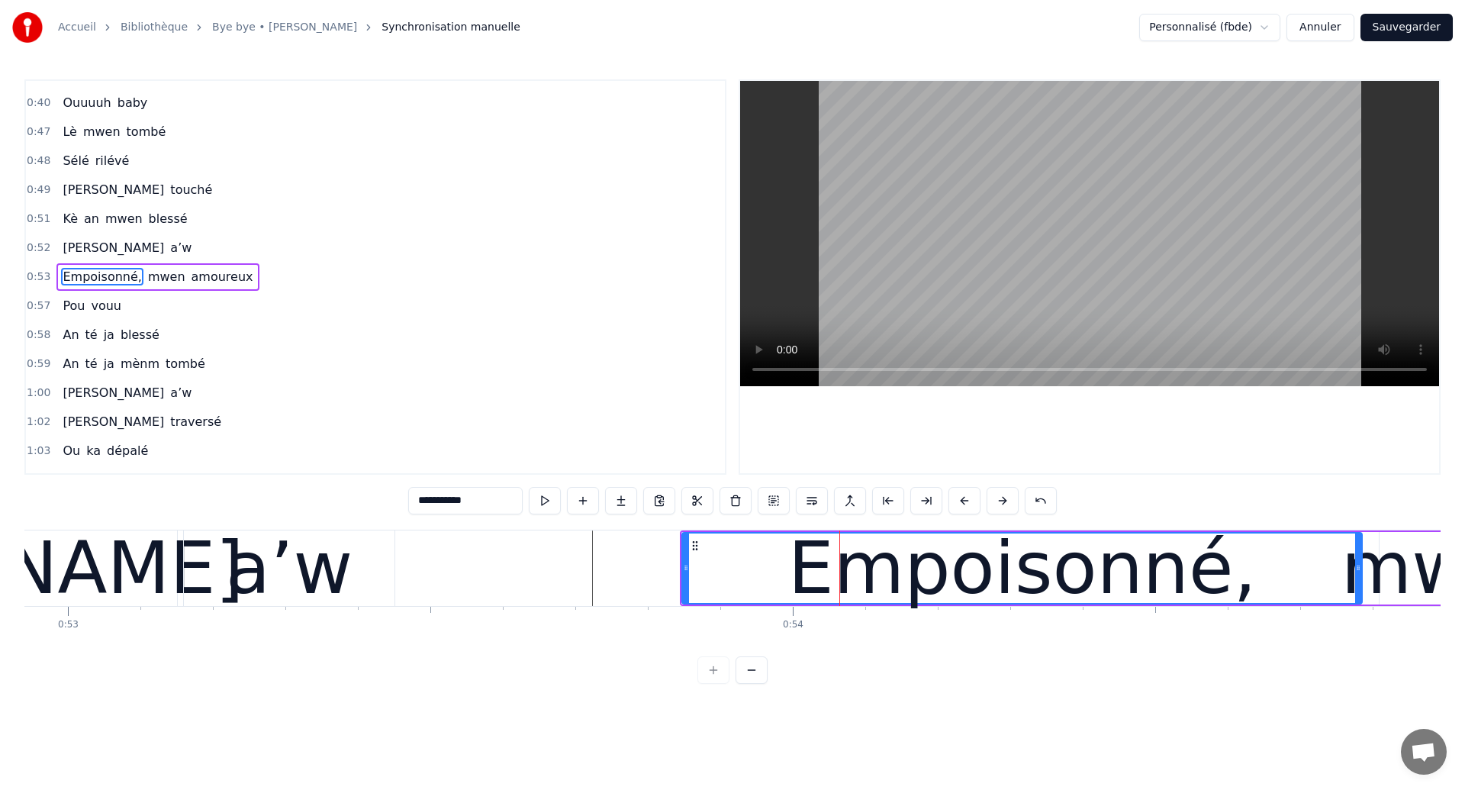
scroll to position [0, 38324]
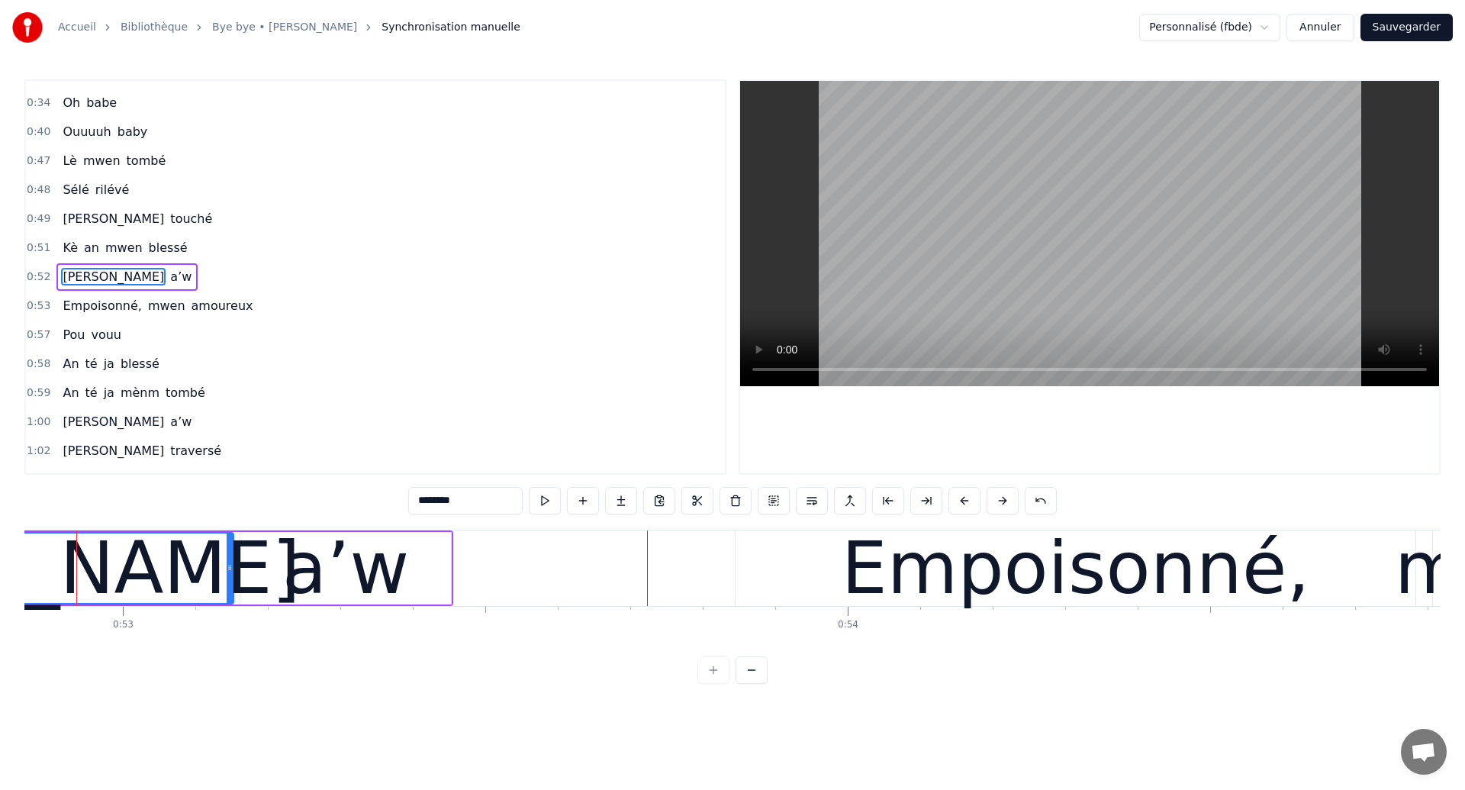
scroll to position [0, 38299]
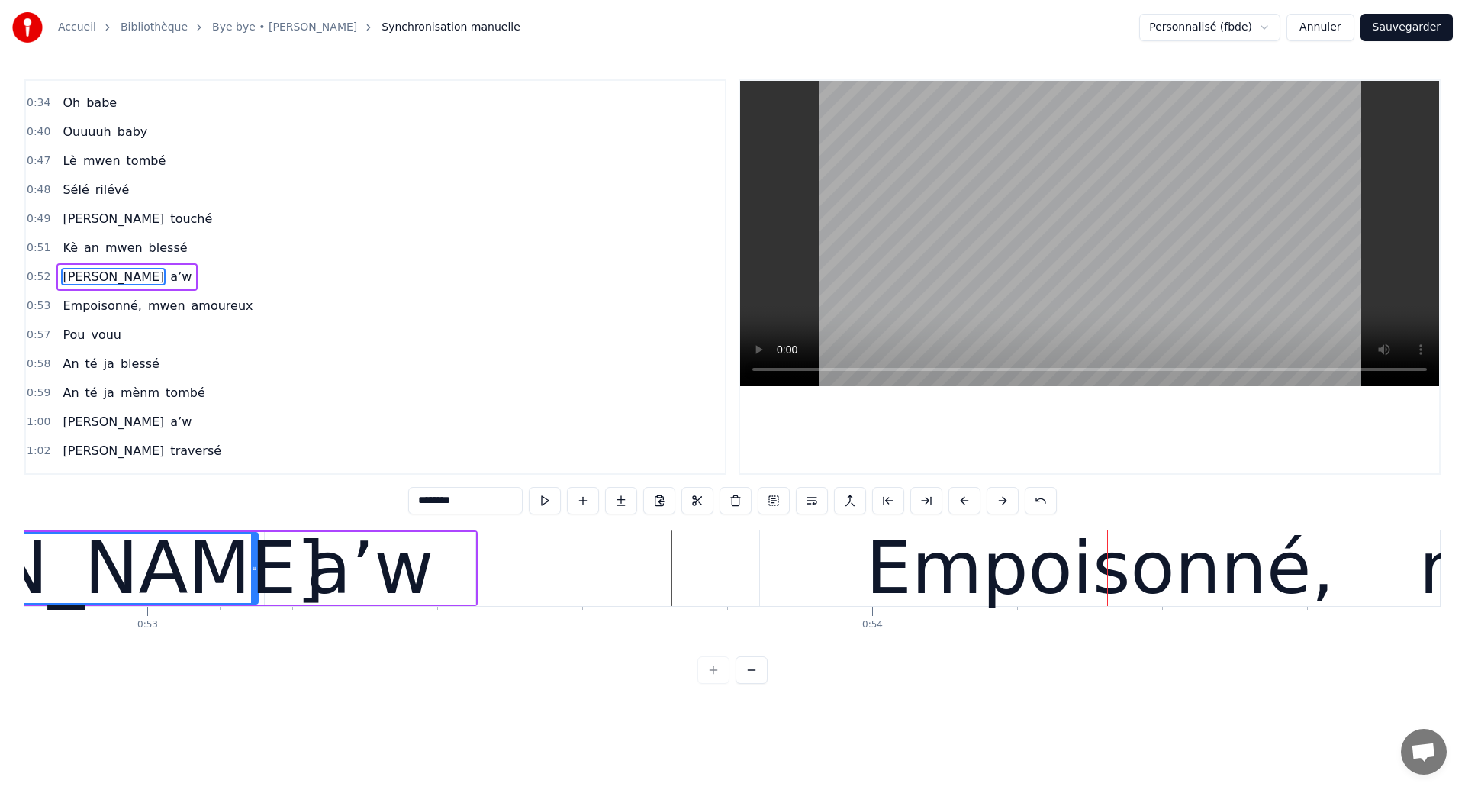
click at [124, 570] on div "[PERSON_NAME]" at bounding box center [24, 568] width 602 height 109
click at [786, 602] on div "Empoisonné," at bounding box center [1100, 568] width 680 height 76
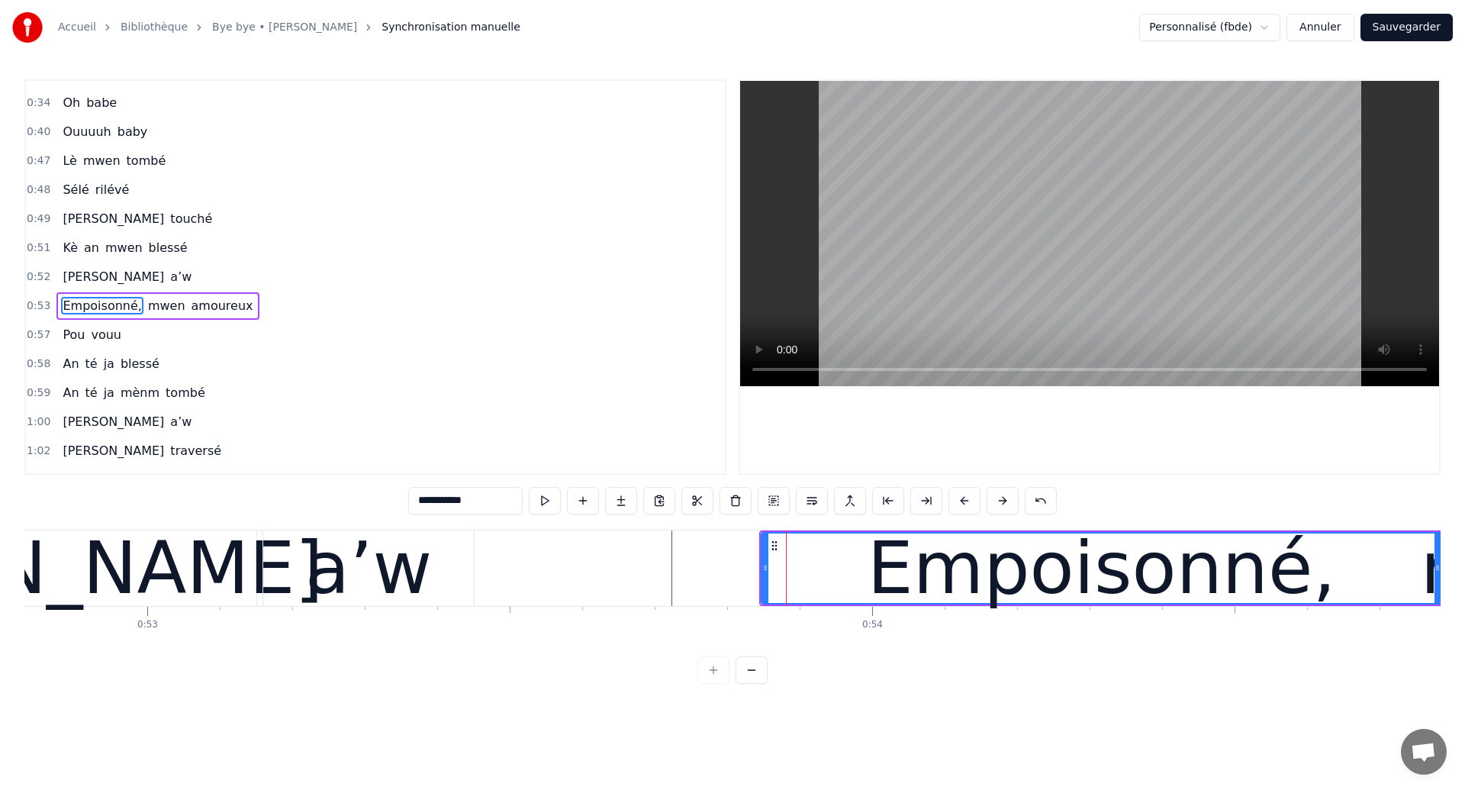
scroll to position [253, 0]
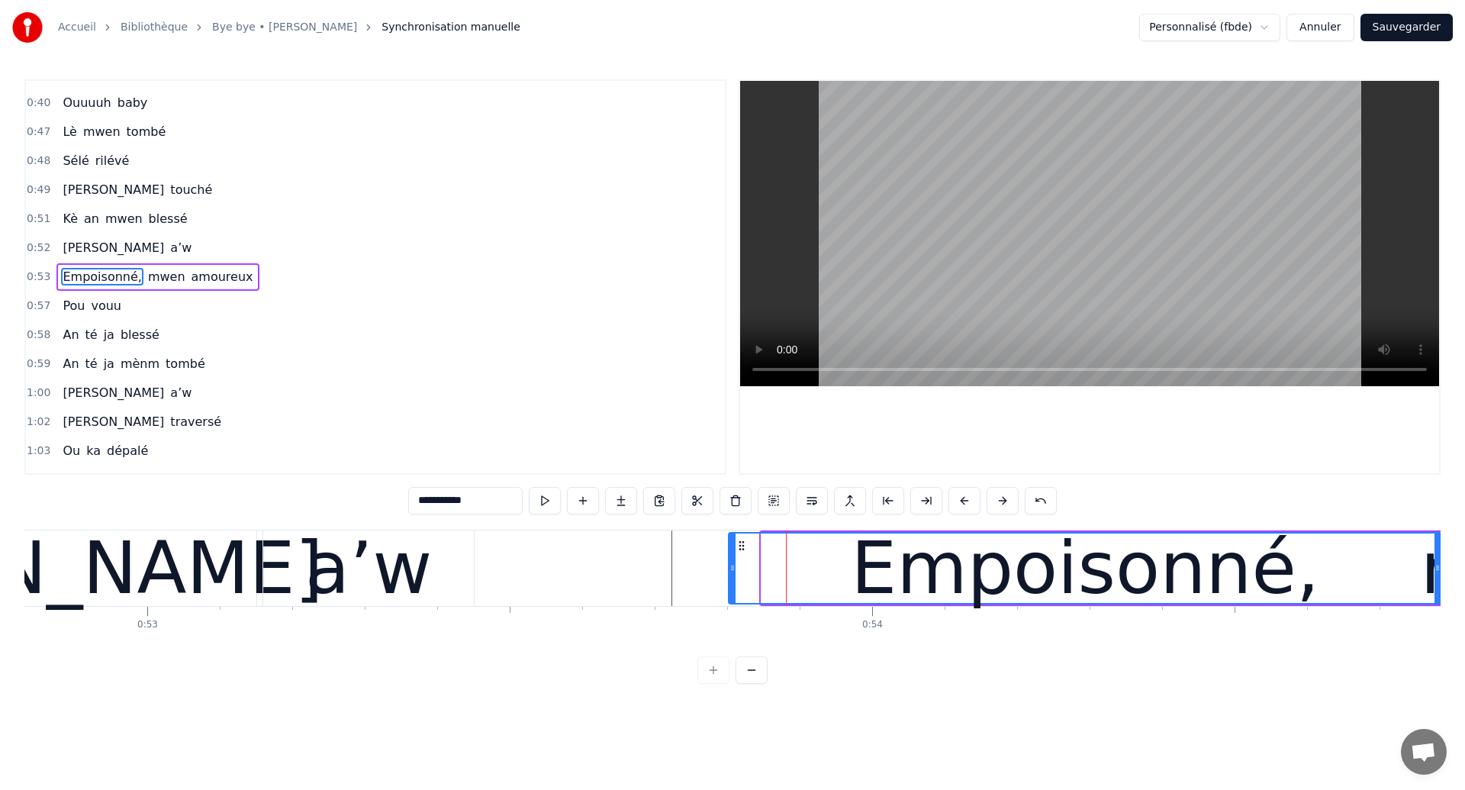
drag, startPoint x: 764, startPoint y: 576, endPoint x: 731, endPoint y: 584, distance: 33.7
click at [731, 584] on div at bounding box center [733, 567] width 6 height 69
click at [188, 575] on div "[PERSON_NAME]" at bounding box center [23, 568] width 468 height 76
type input "********"
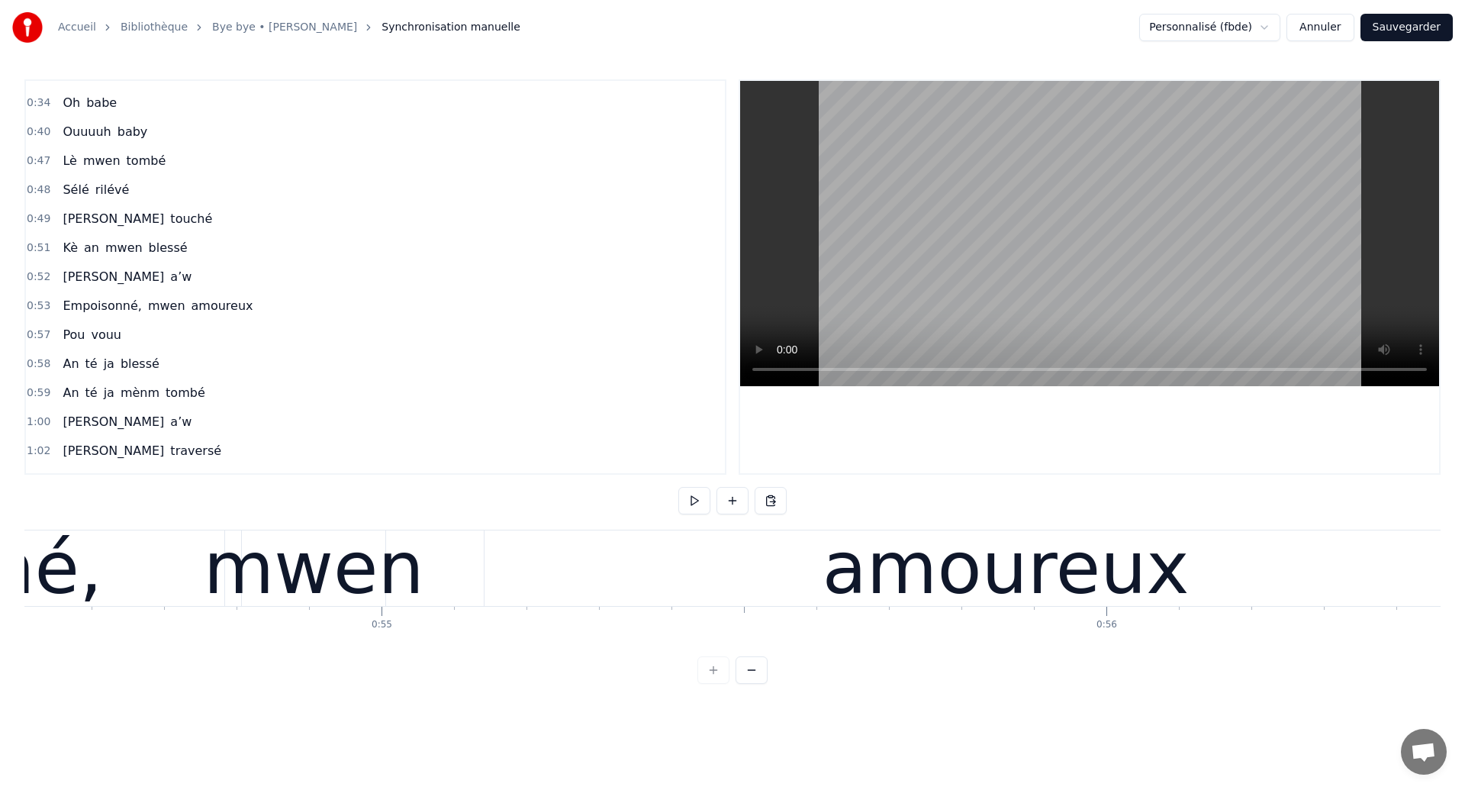
scroll to position [0, 39456]
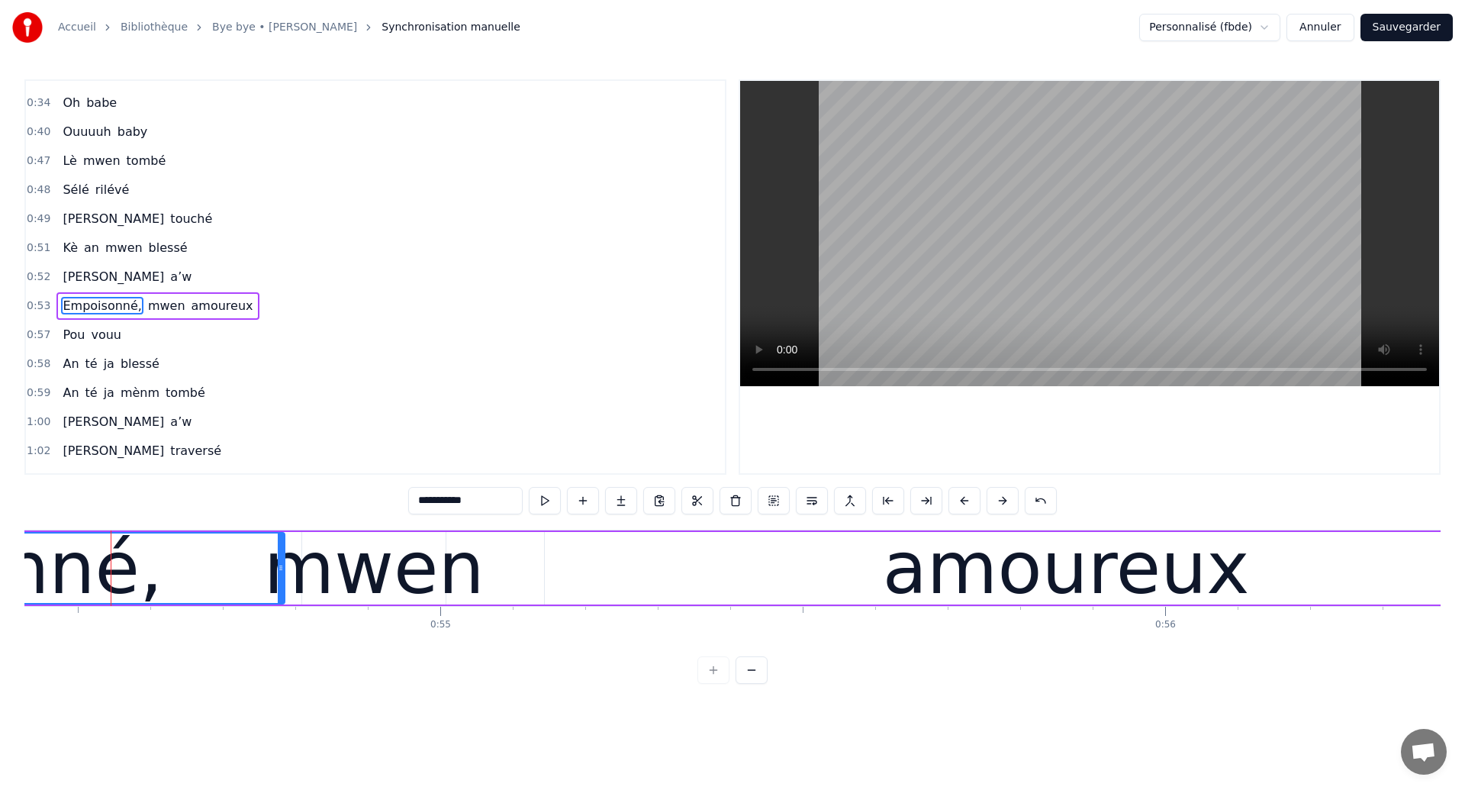
scroll to position [253, 0]
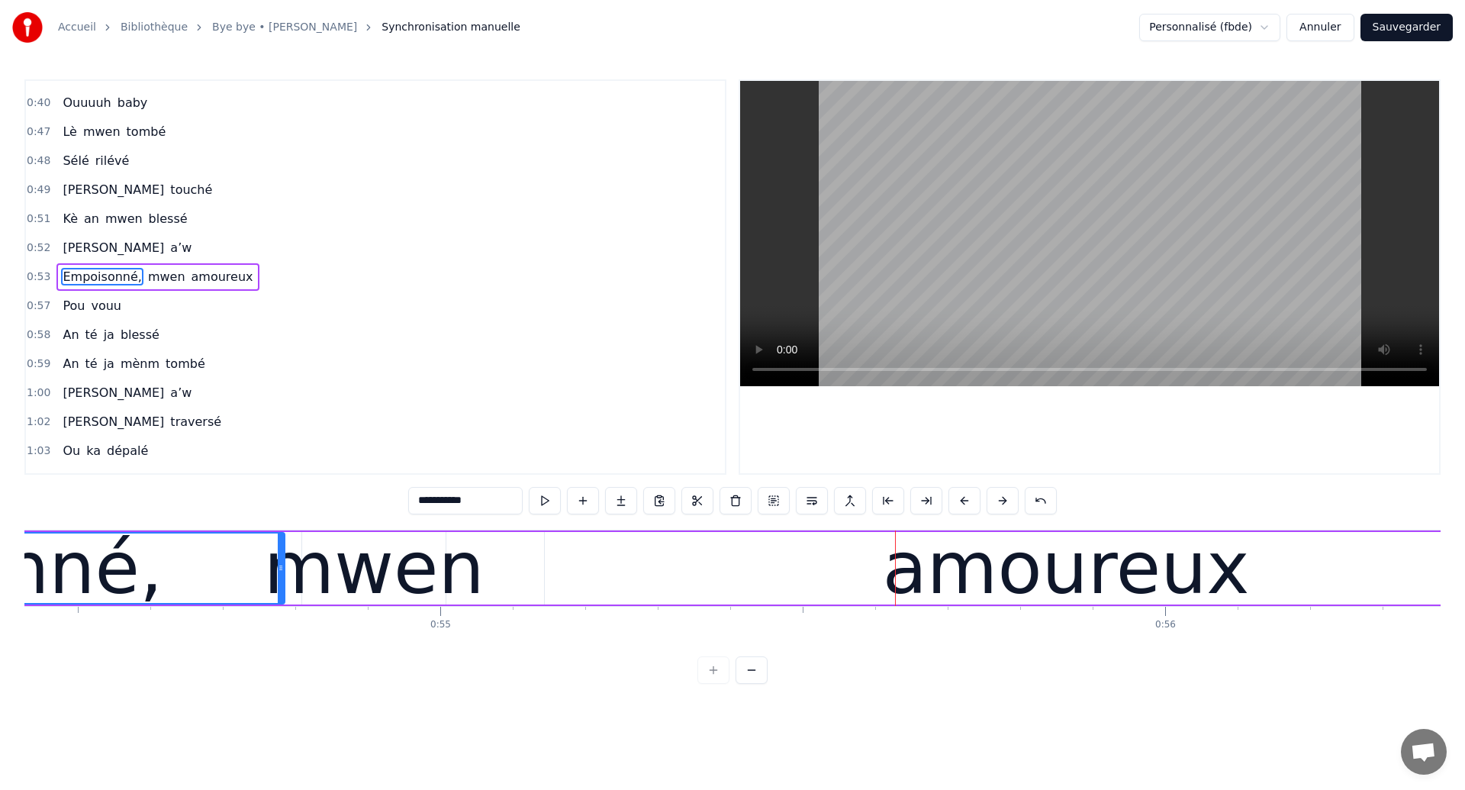
click at [554, 585] on div "amoureux" at bounding box center [1066, 568] width 1042 height 72
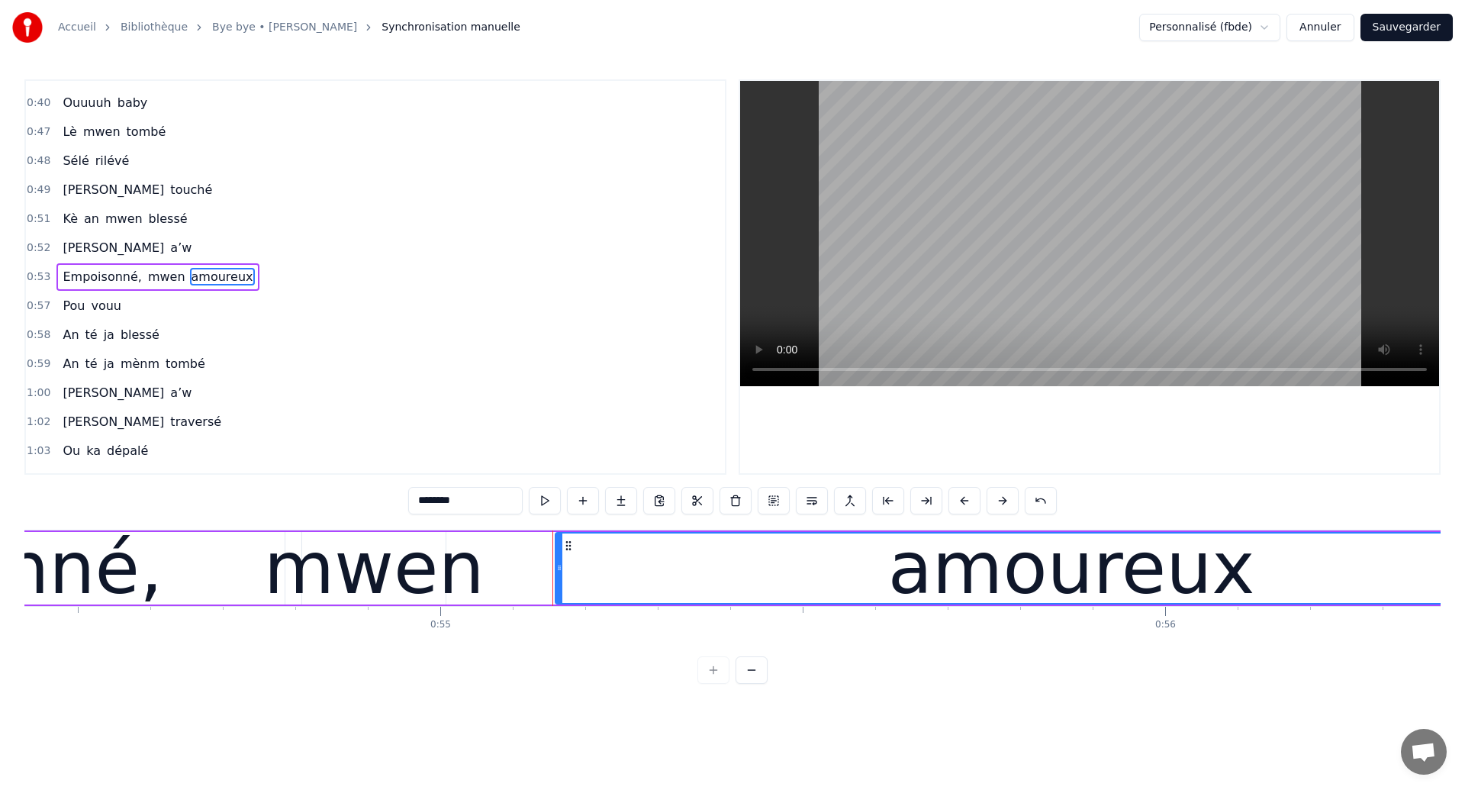
drag, startPoint x: 548, startPoint y: 581, endPoint x: 559, endPoint y: 581, distance: 10.7
click at [559, 581] on div at bounding box center [559, 567] width 6 height 69
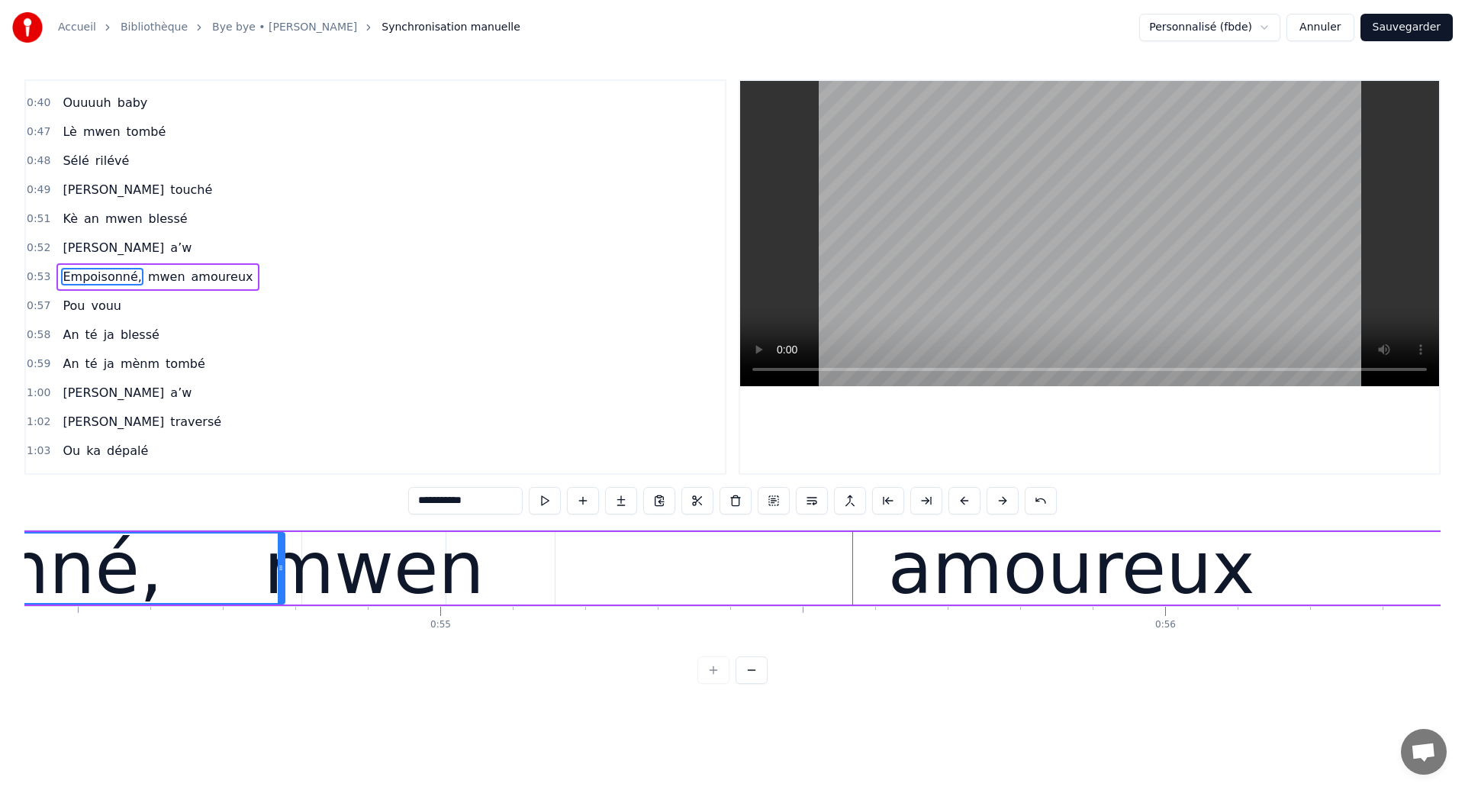
drag, startPoint x: 234, startPoint y: 601, endPoint x: 137, endPoint y: 601, distance: 96.9
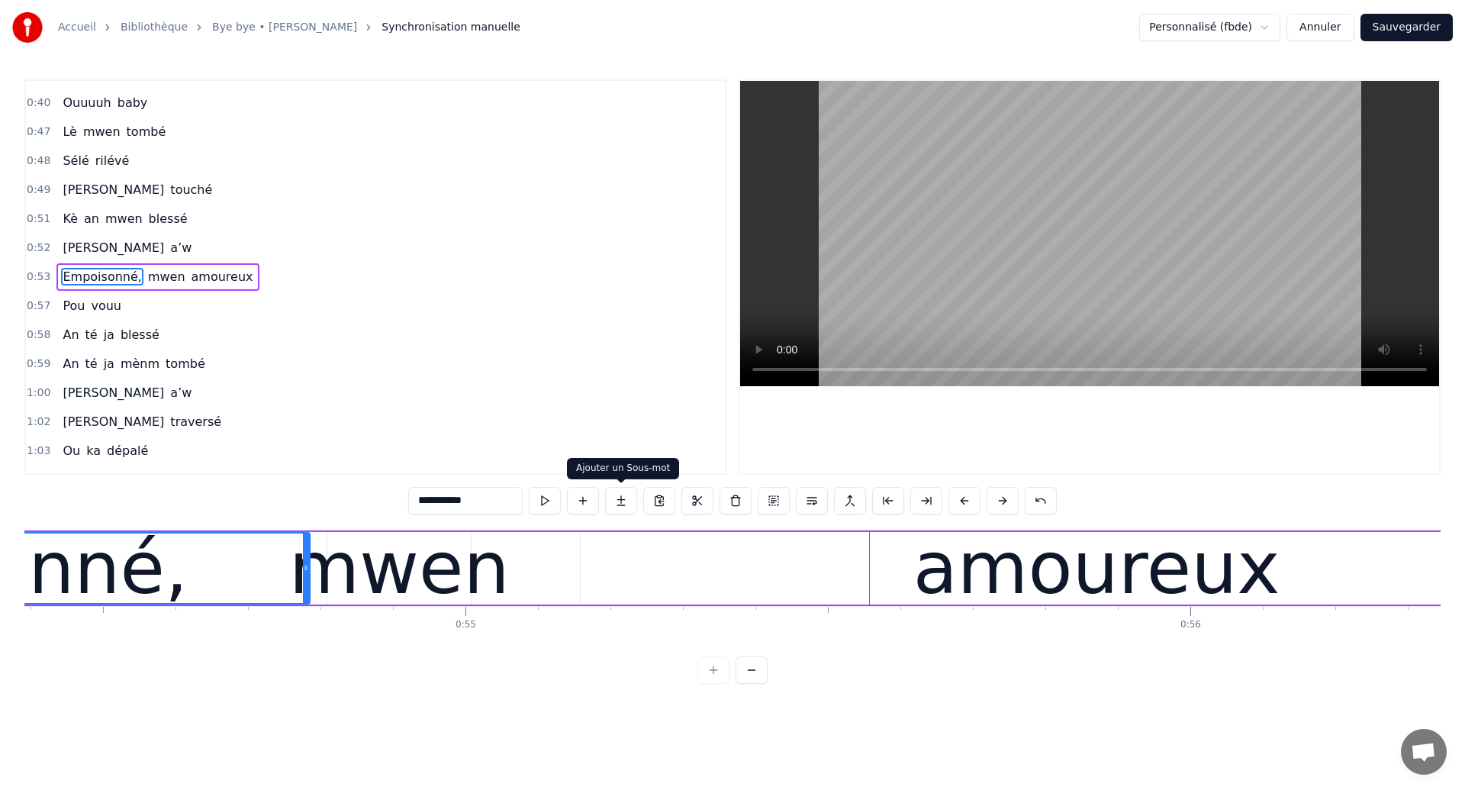
click at [619, 562] on div "amoureux" at bounding box center [1097, 568] width 1032 height 72
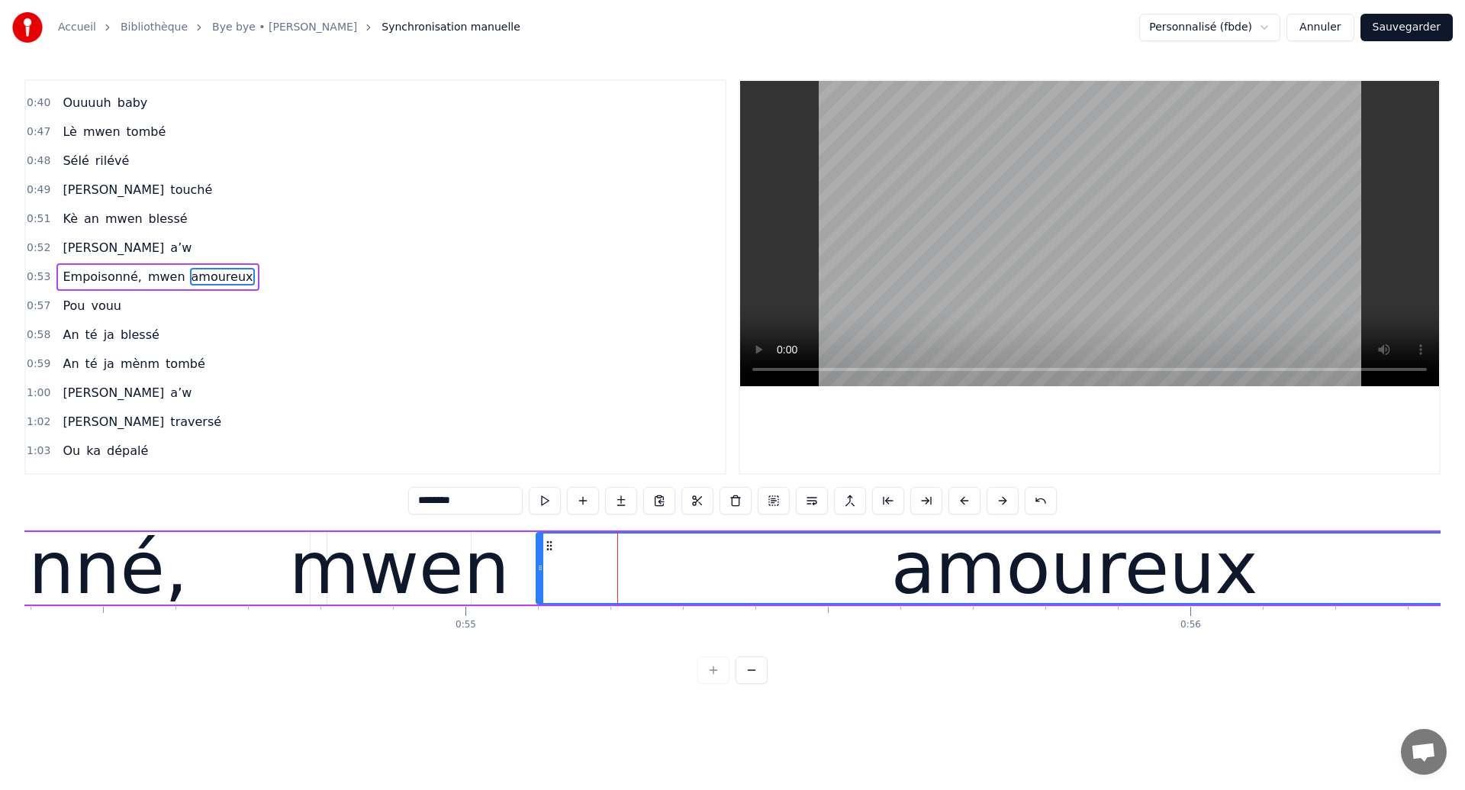
drag, startPoint x: 584, startPoint y: 577, endPoint x: 540, endPoint y: 580, distance: 44.4
click at [540, 580] on div at bounding box center [540, 567] width 6 height 69
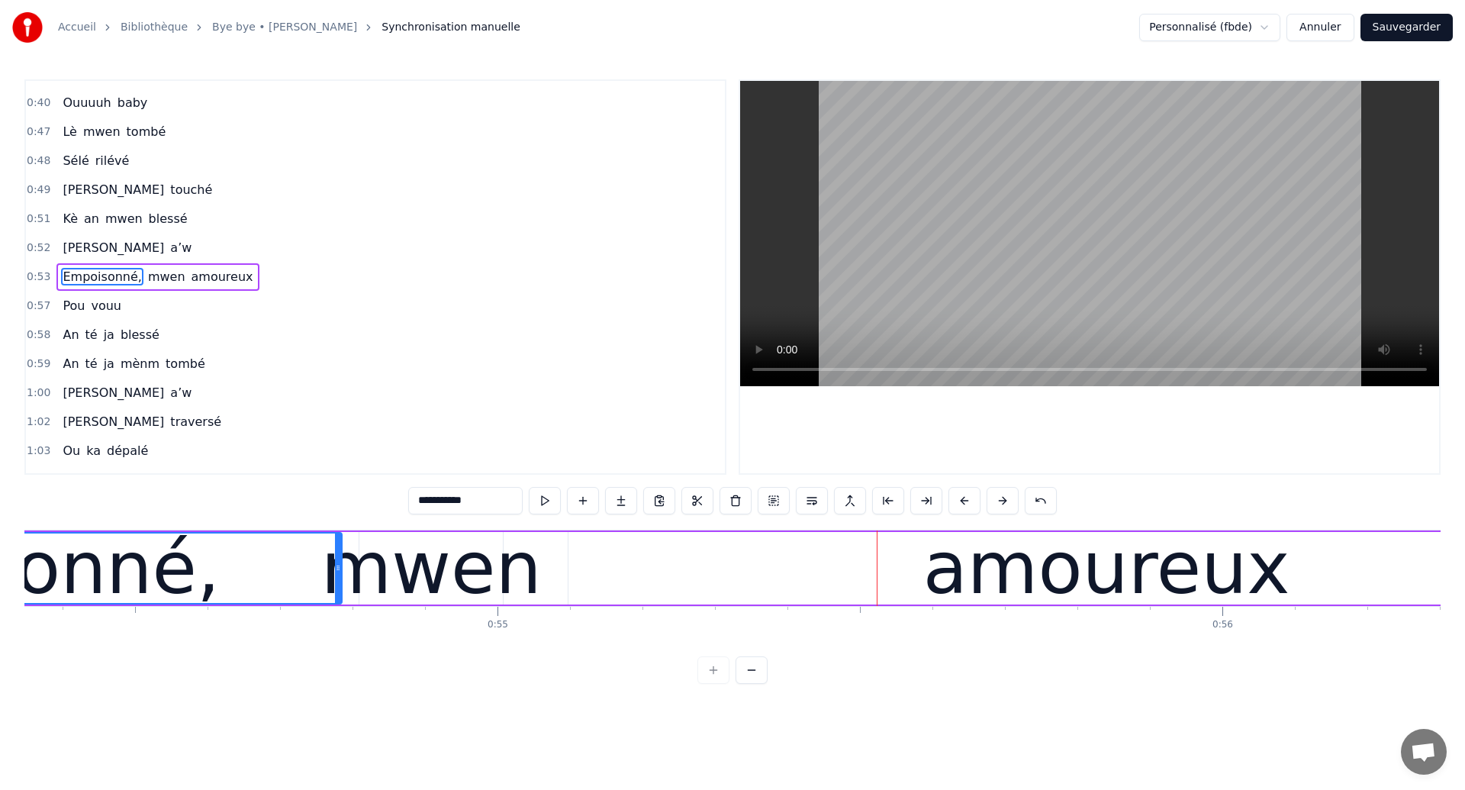
click at [457, 554] on div "mwen" at bounding box center [431, 568] width 221 height 109
type input "****"
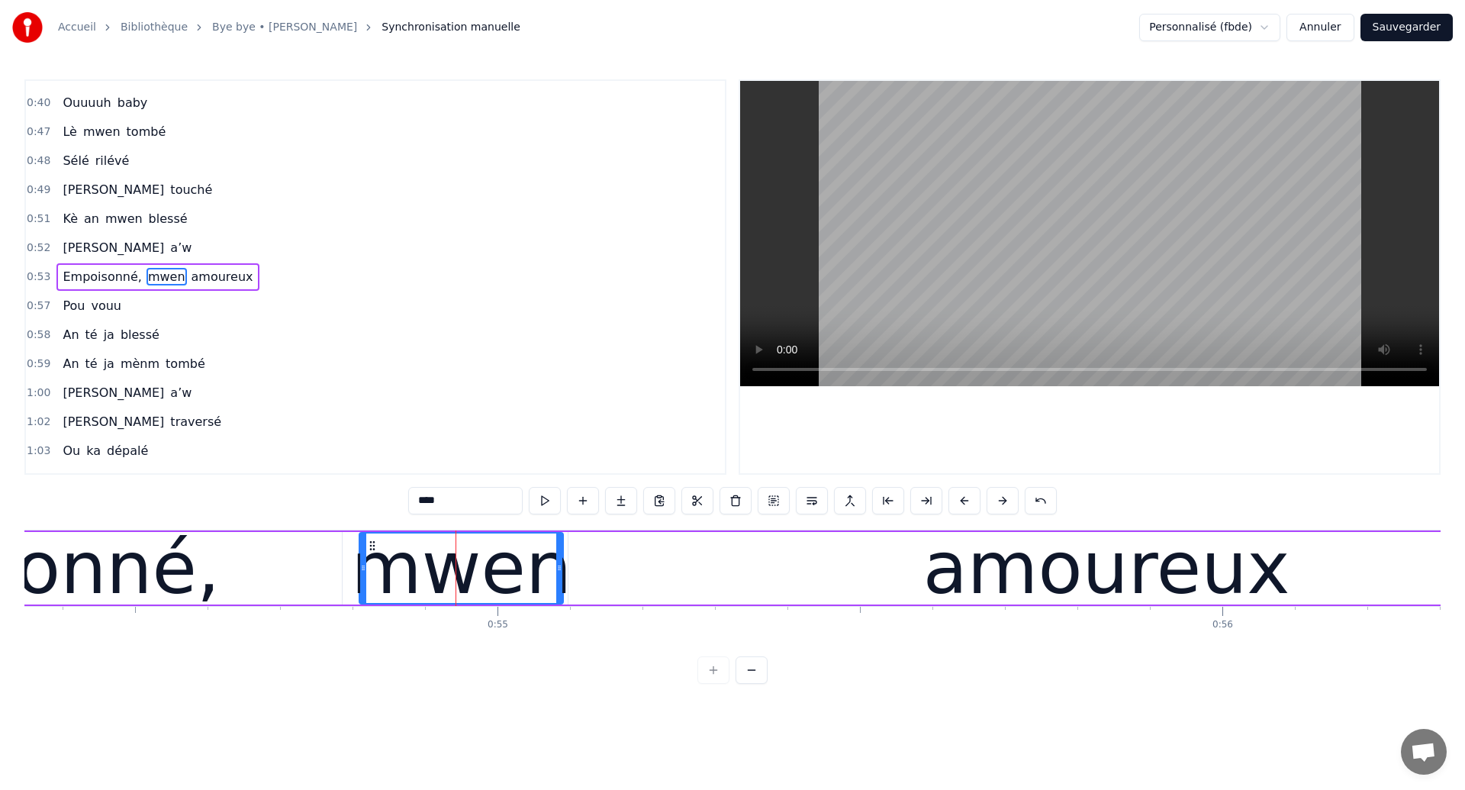
drag, startPoint x: 497, startPoint y: 565, endPoint x: 557, endPoint y: 565, distance: 60.3
click at [557, 565] on icon at bounding box center [559, 568] width 6 height 12
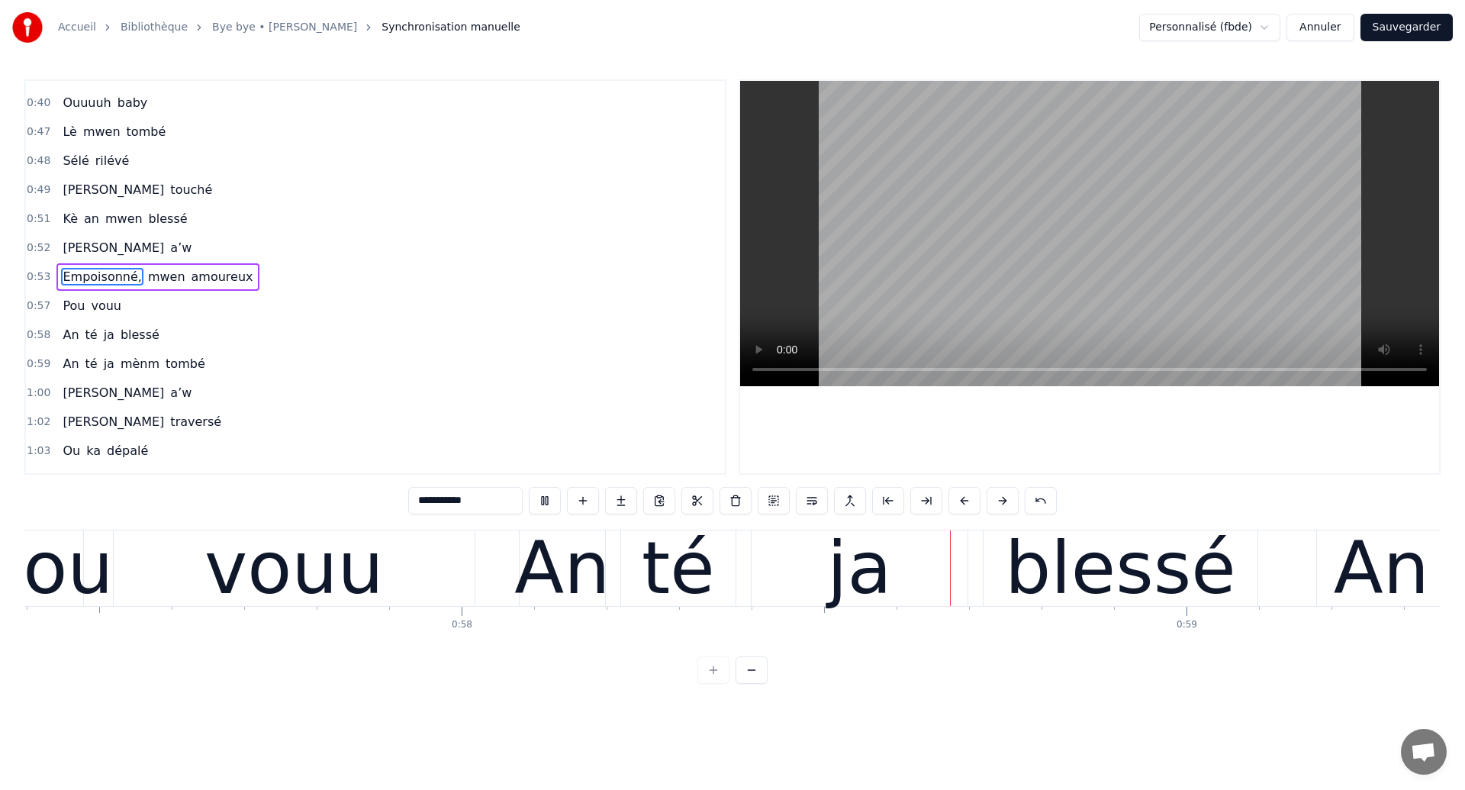
scroll to position [0, 42022]
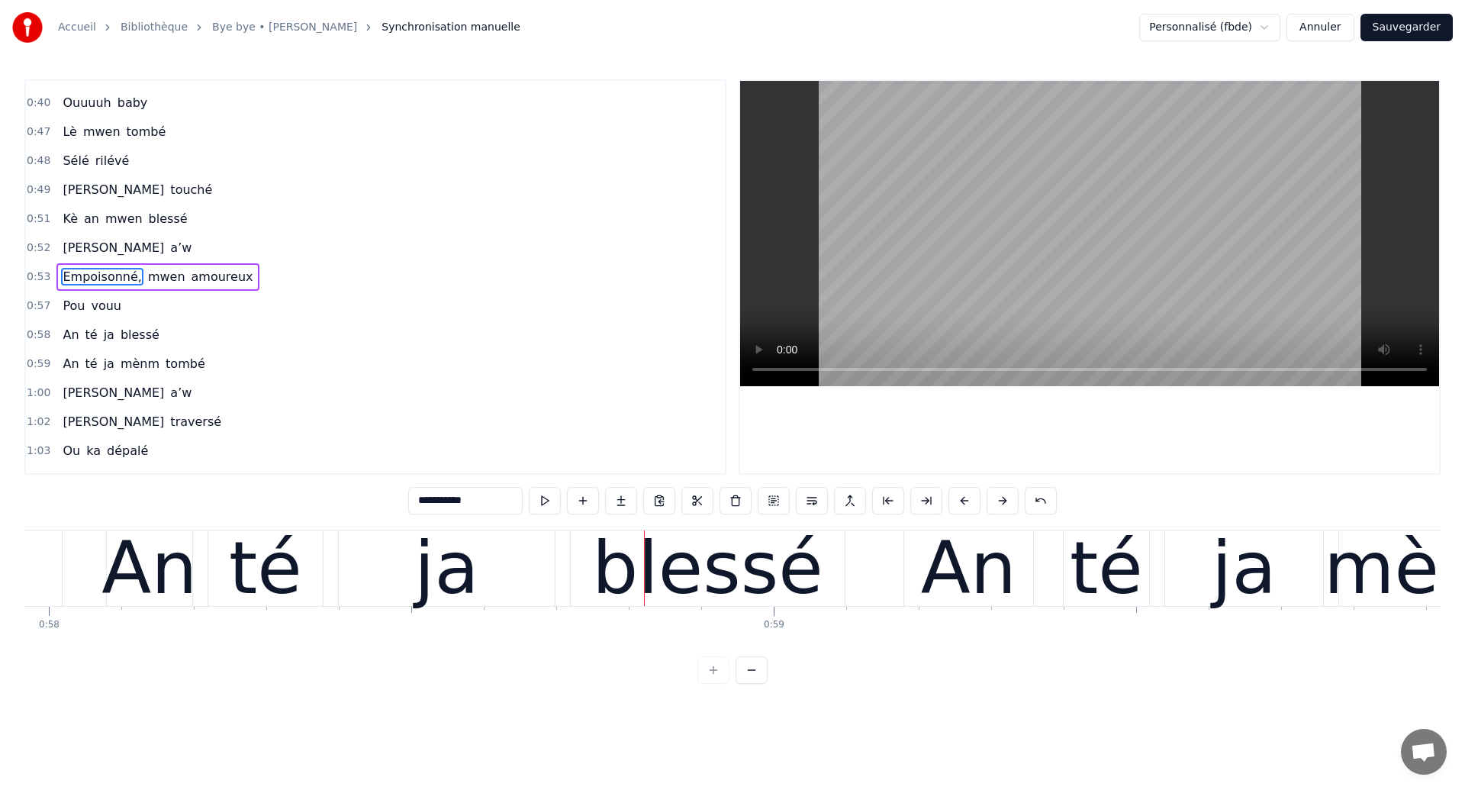
click at [417, 595] on div "ja" at bounding box center [447, 568] width 216 height 76
type input "**"
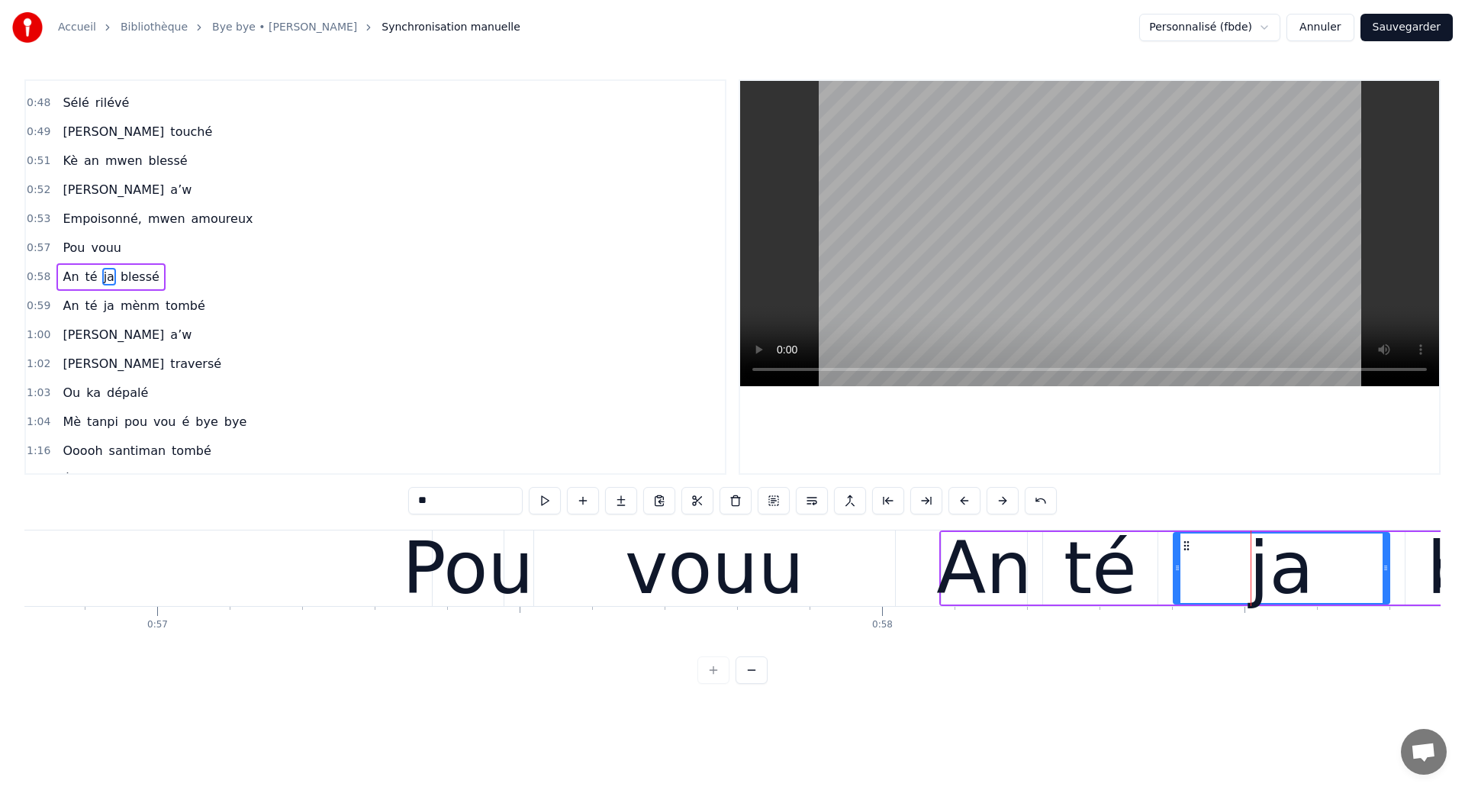
scroll to position [0, 41175]
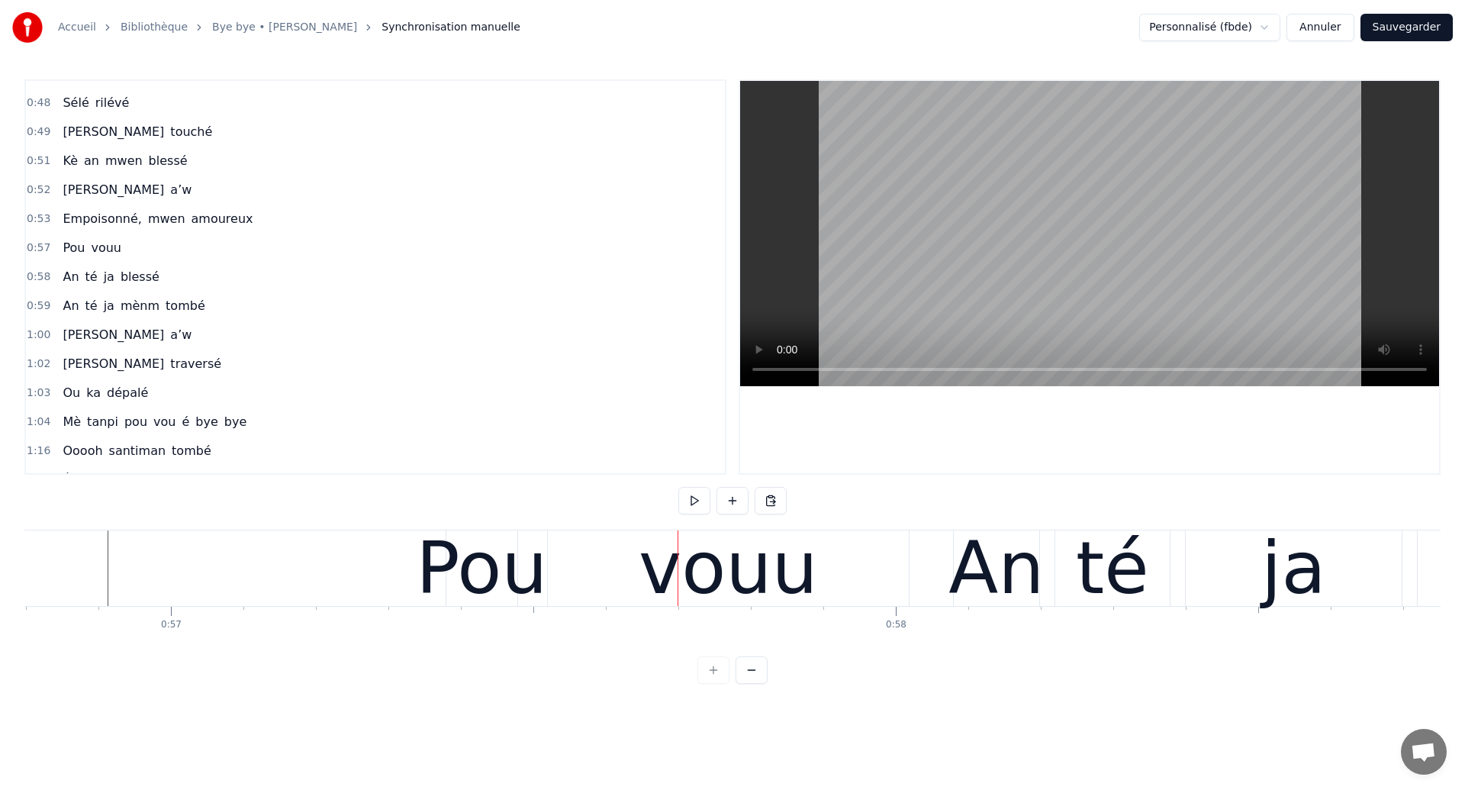
click at [539, 569] on div "Pou" at bounding box center [481, 568] width 131 height 109
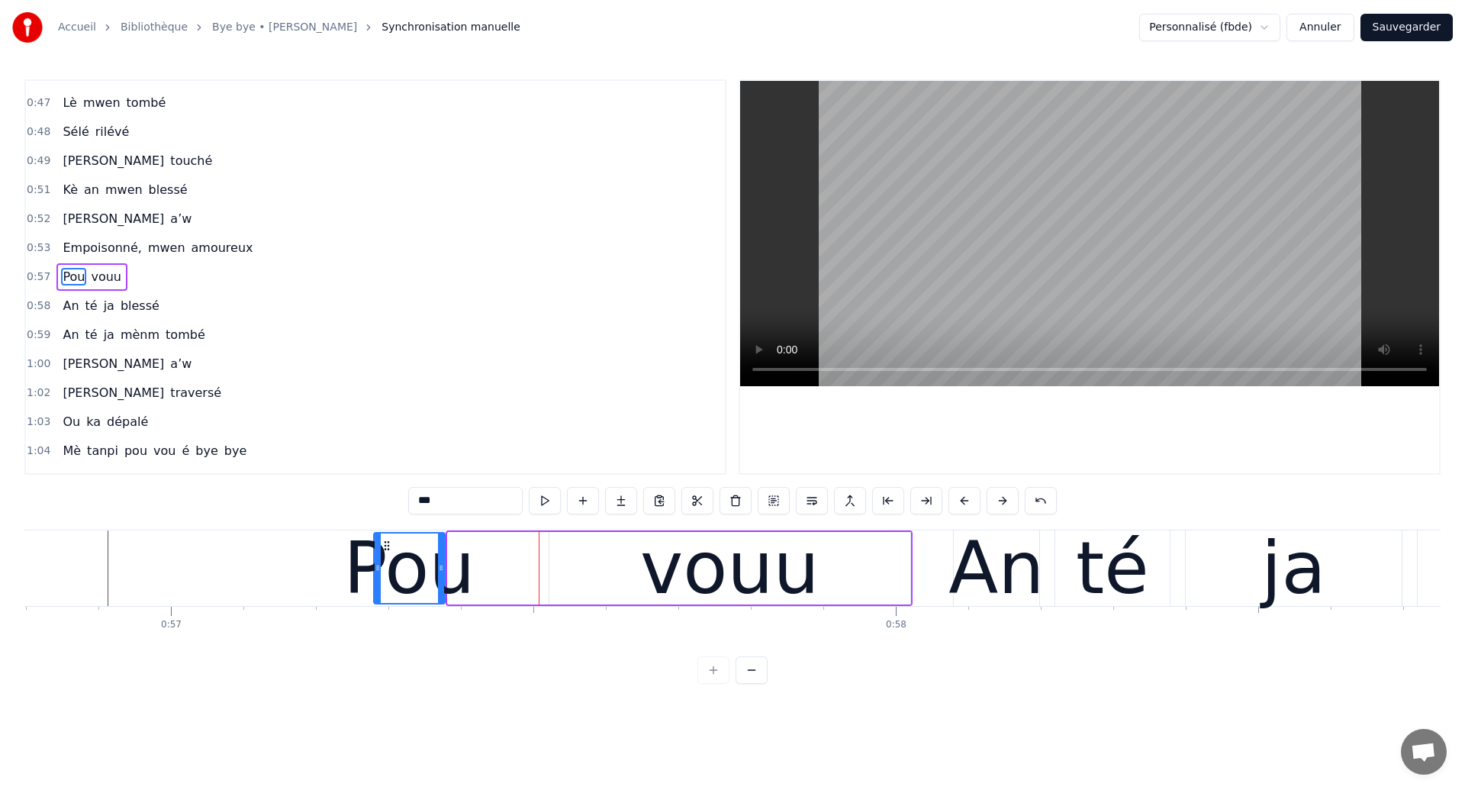
drag, startPoint x: 461, startPoint y: 545, endPoint x: 387, endPoint y: 545, distance: 74.0
click at [387, 545] on icon at bounding box center [387, 546] width 12 height 12
click at [1048, 504] on button at bounding box center [1041, 500] width 32 height 27
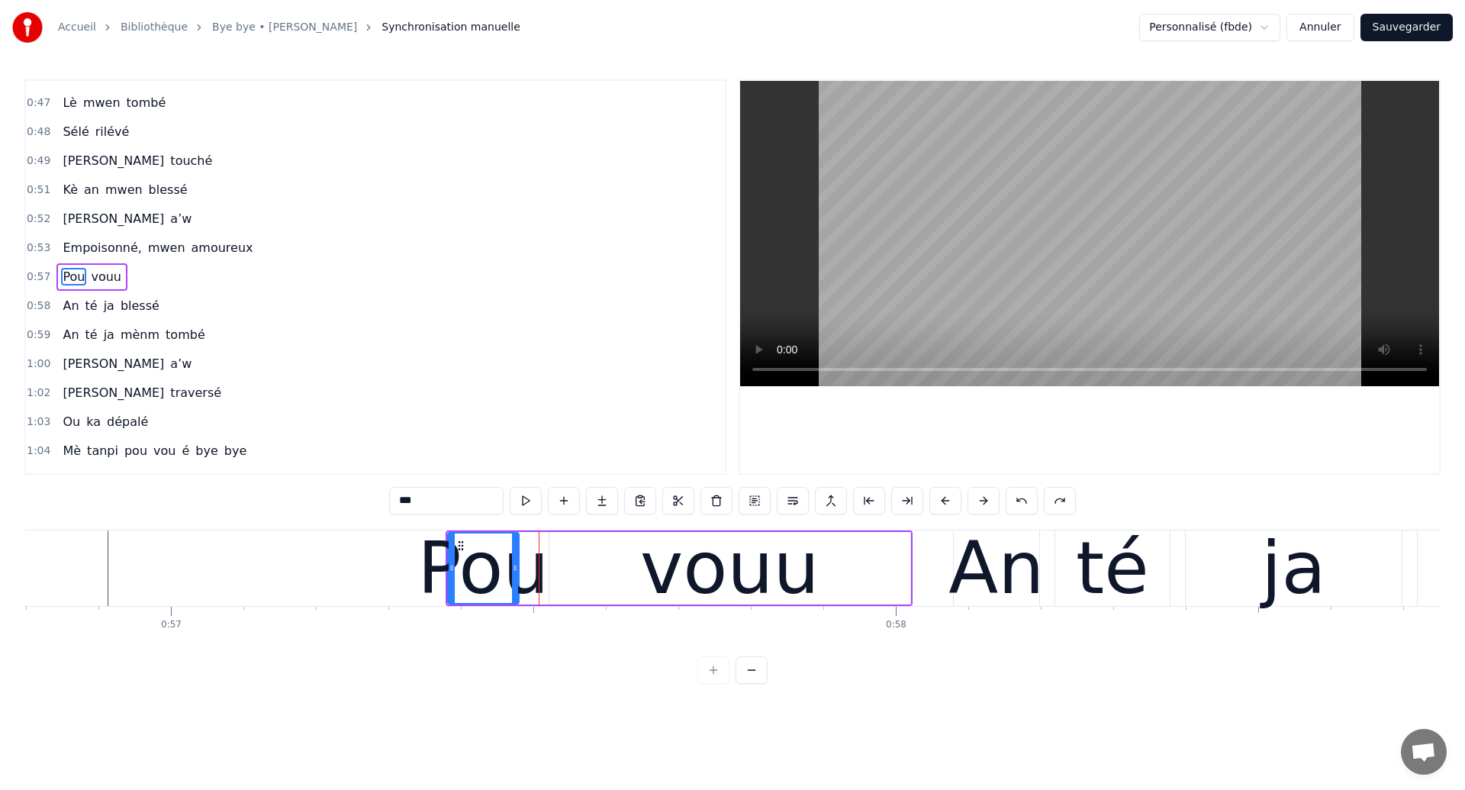
click at [106, 289] on div "Pou vouu" at bounding box center [91, 276] width 71 height 27
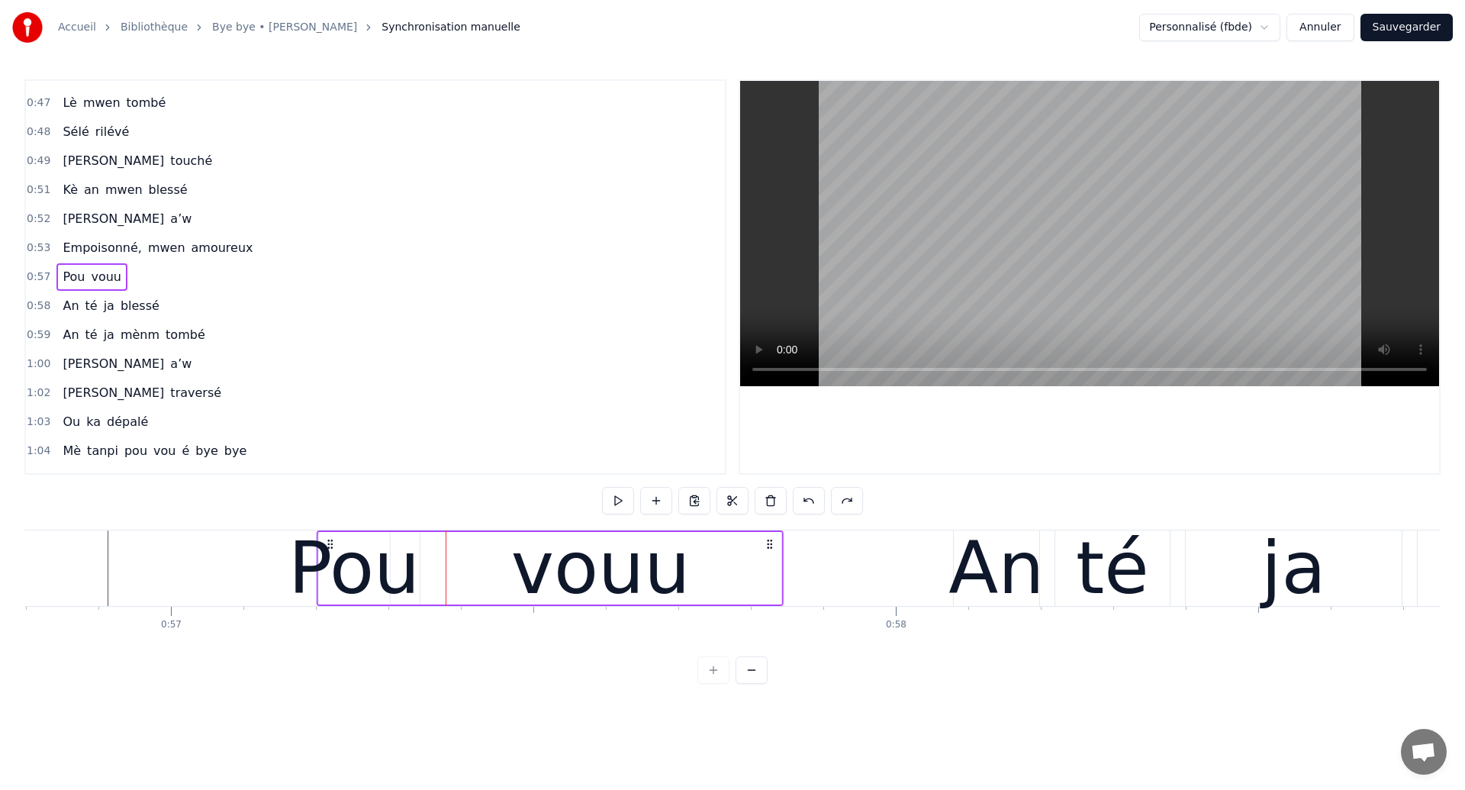
drag, startPoint x: 459, startPoint y: 542, endPoint x: 330, endPoint y: 568, distance: 132.3
click at [330, 568] on div "Pou vouu" at bounding box center [550, 568] width 467 height 76
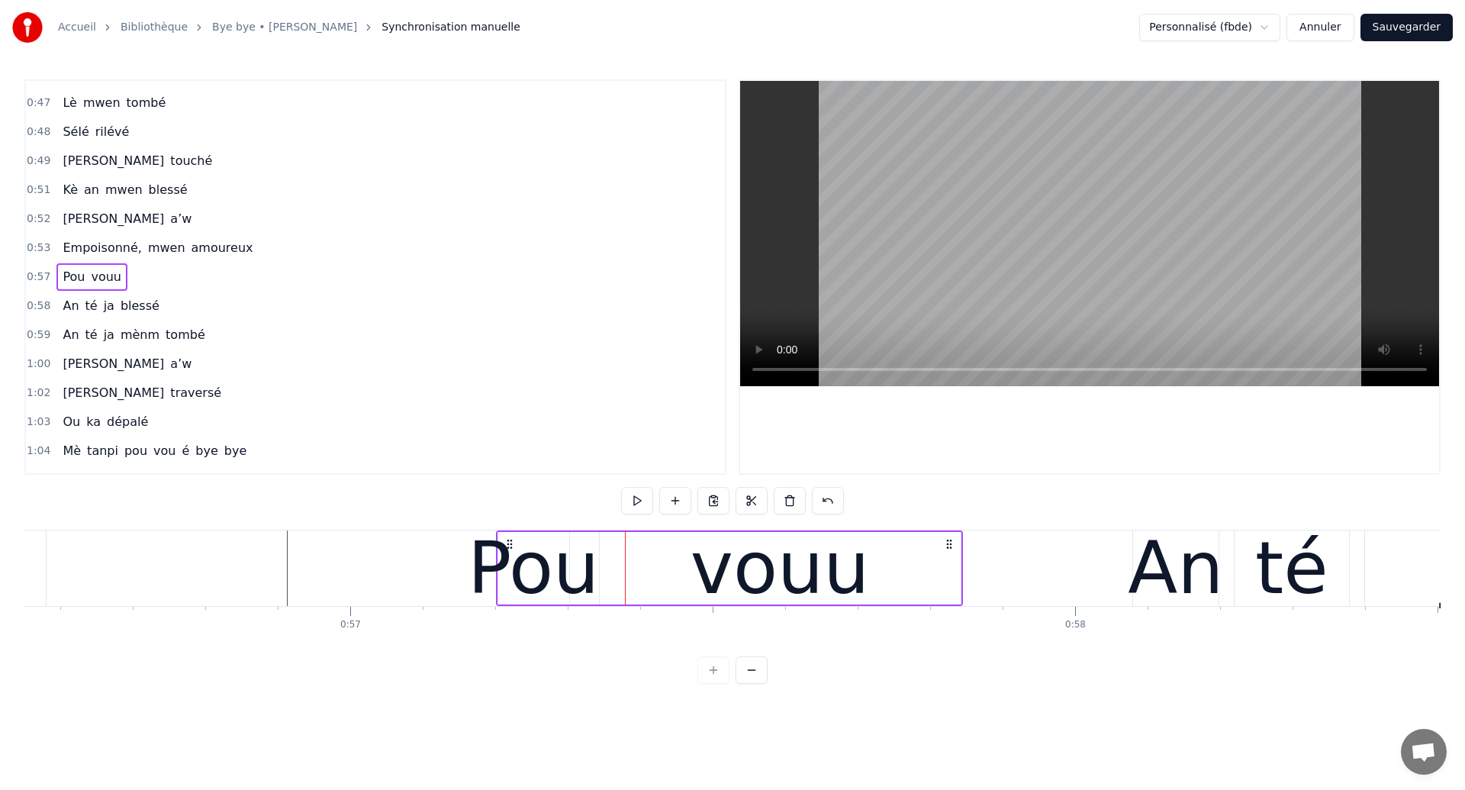
scroll to position [0, 40992]
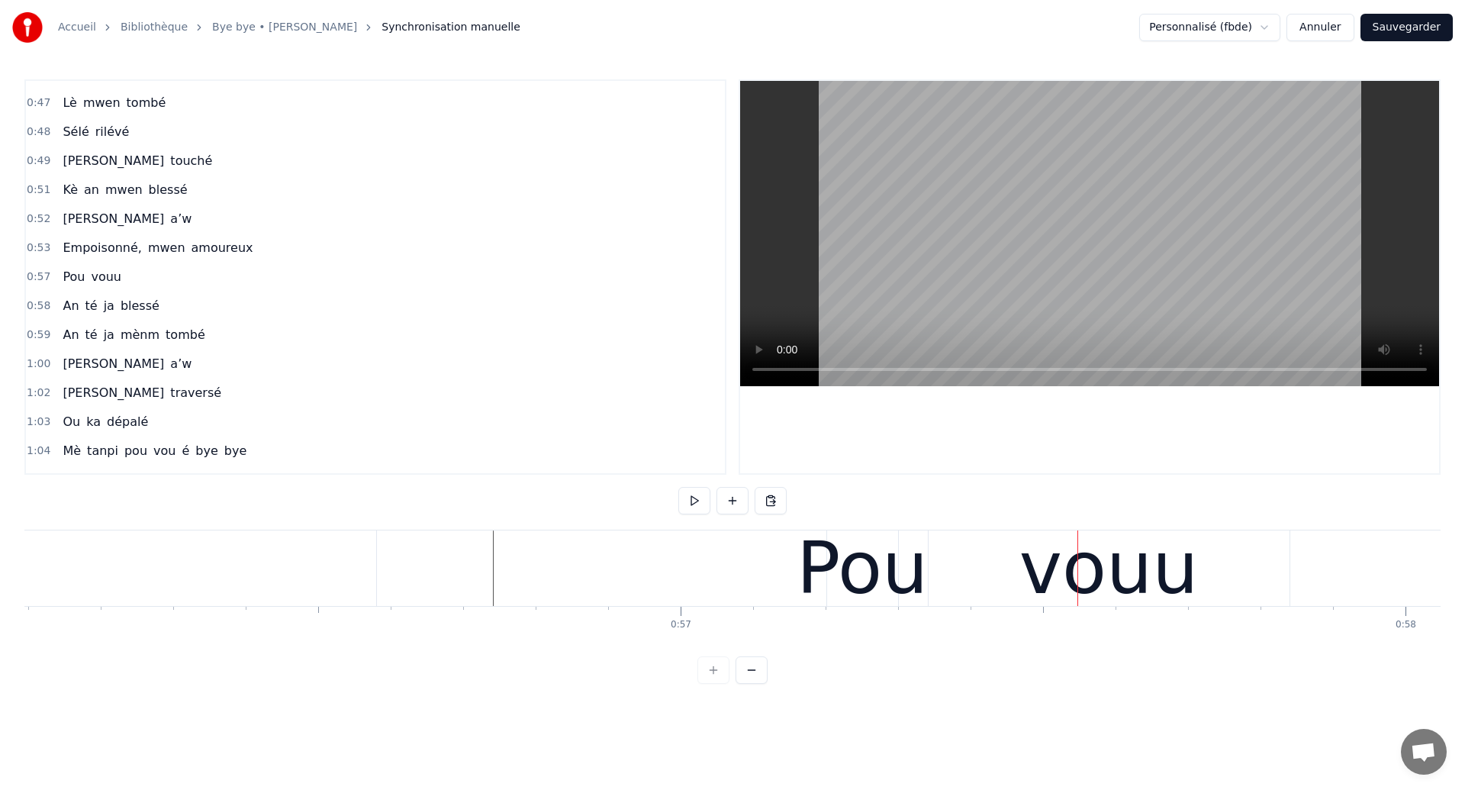
scroll to position [0, 40626]
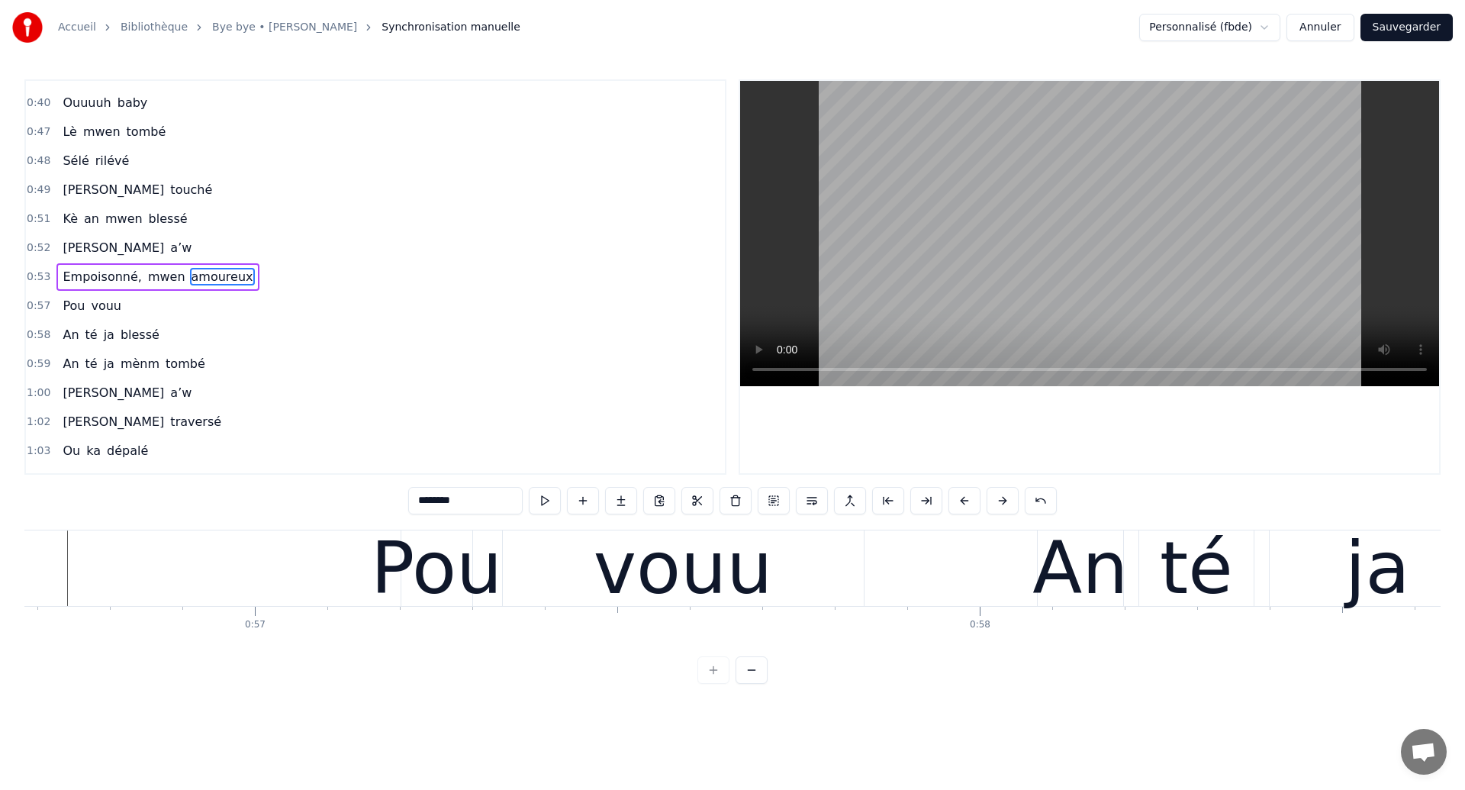
scroll to position [0, 41088]
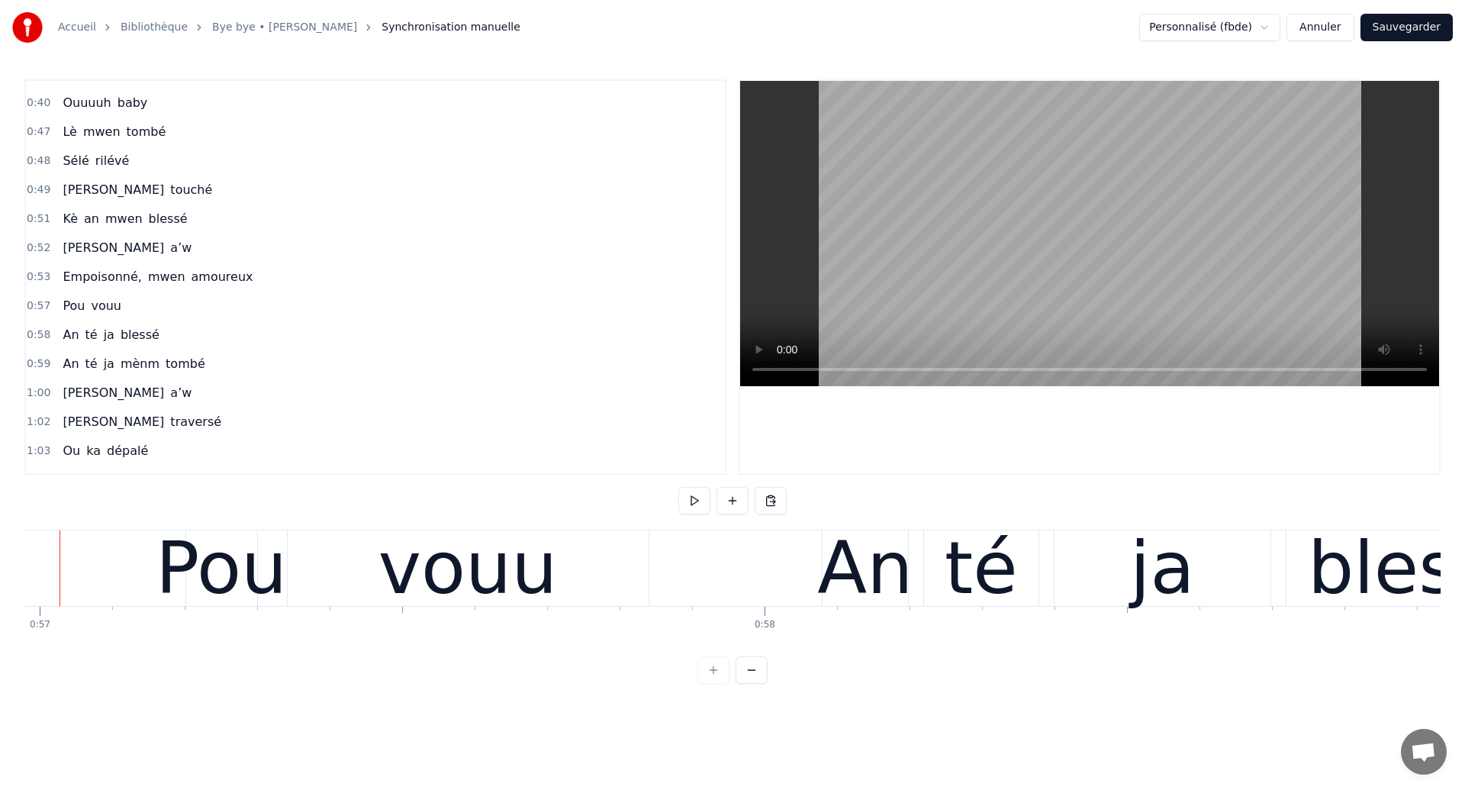
scroll to position [0, 41265]
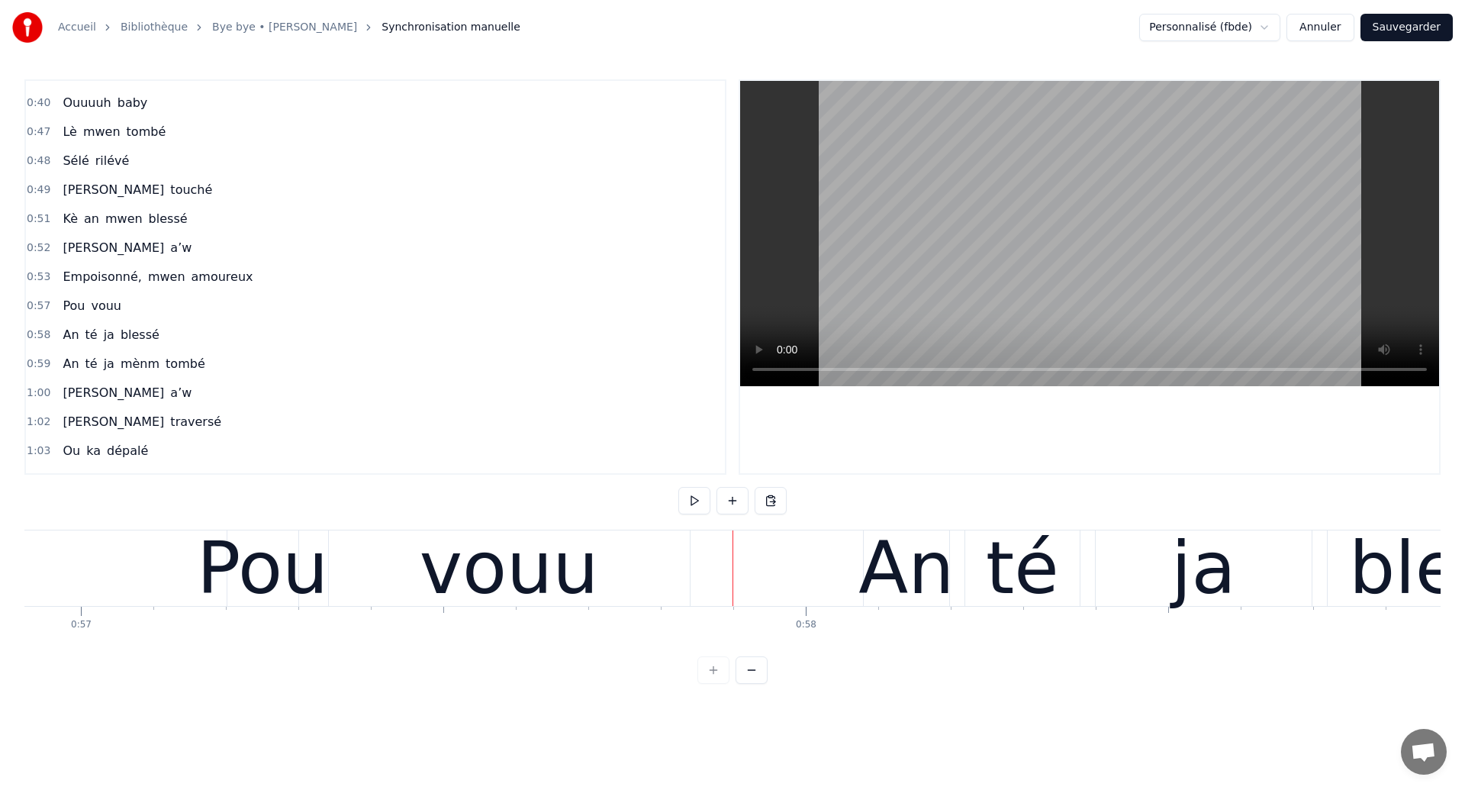
click at [1087, 592] on div "An té [PERSON_NAME]" at bounding box center [1234, 568] width 742 height 76
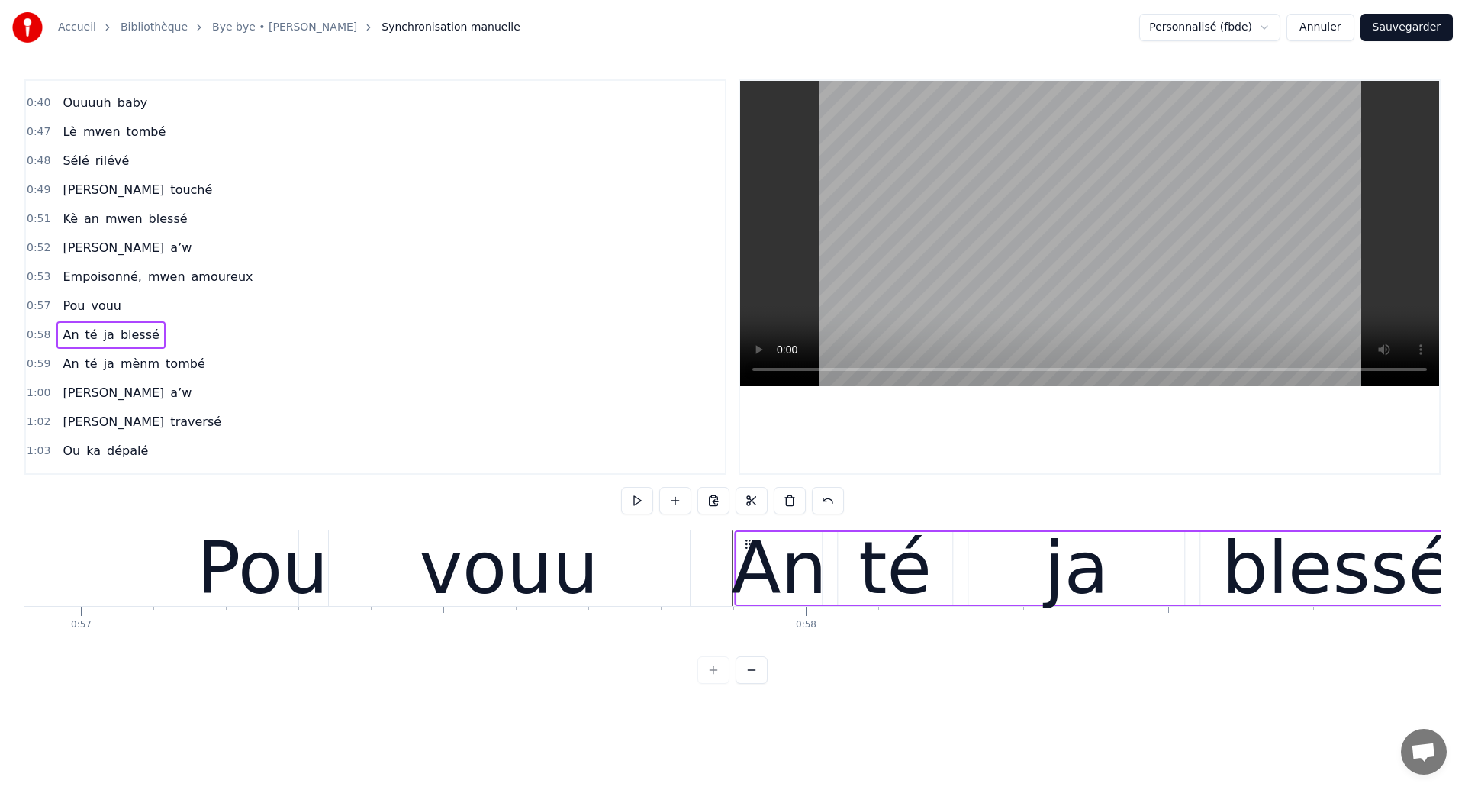
drag, startPoint x: 878, startPoint y: 543, endPoint x: 750, endPoint y: 571, distance: 131.1
click at [750, 571] on div "An té [PERSON_NAME]" at bounding box center [1105, 568] width 742 height 76
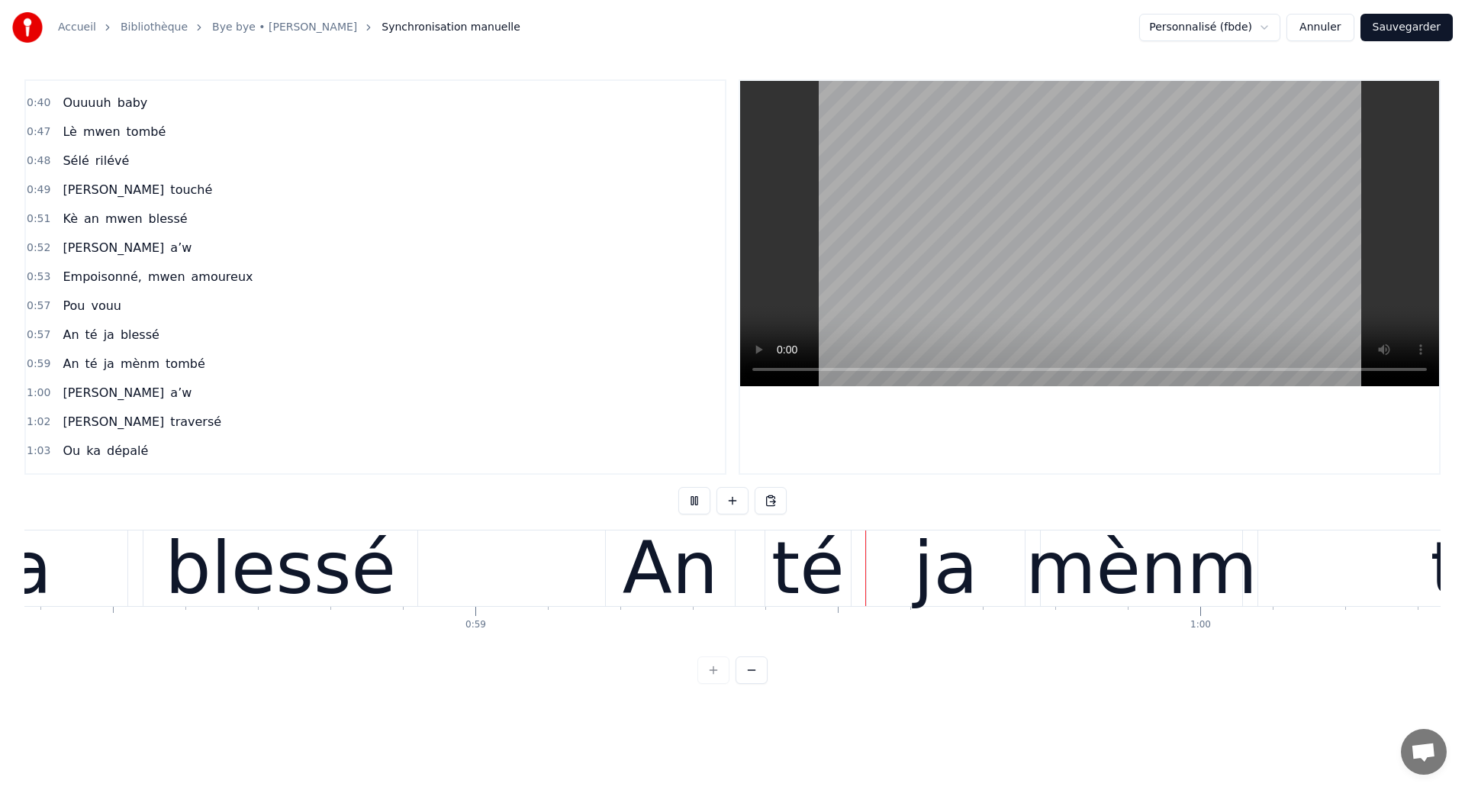
scroll to position [0, 42638]
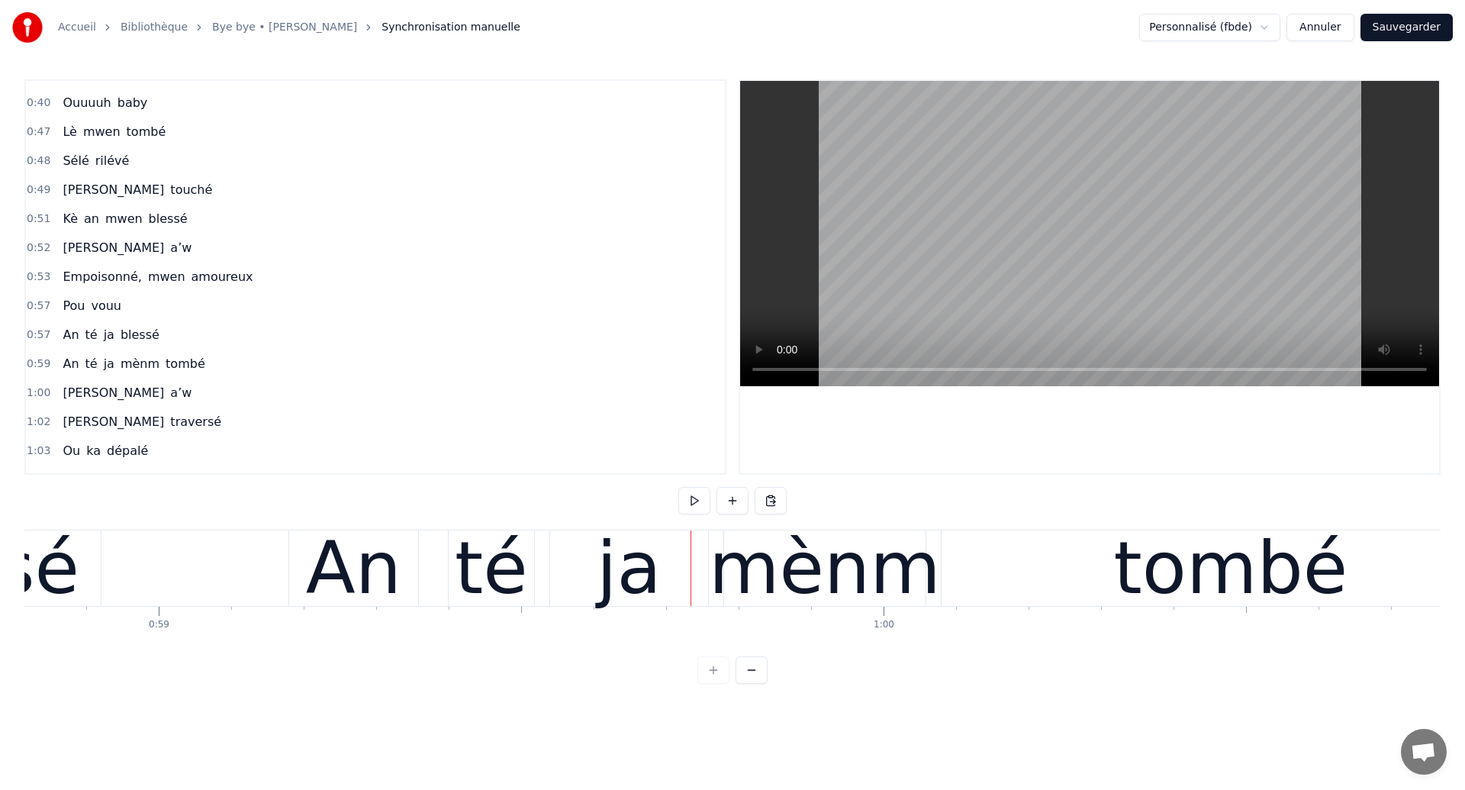
click at [523, 562] on div "té" at bounding box center [491, 568] width 85 height 76
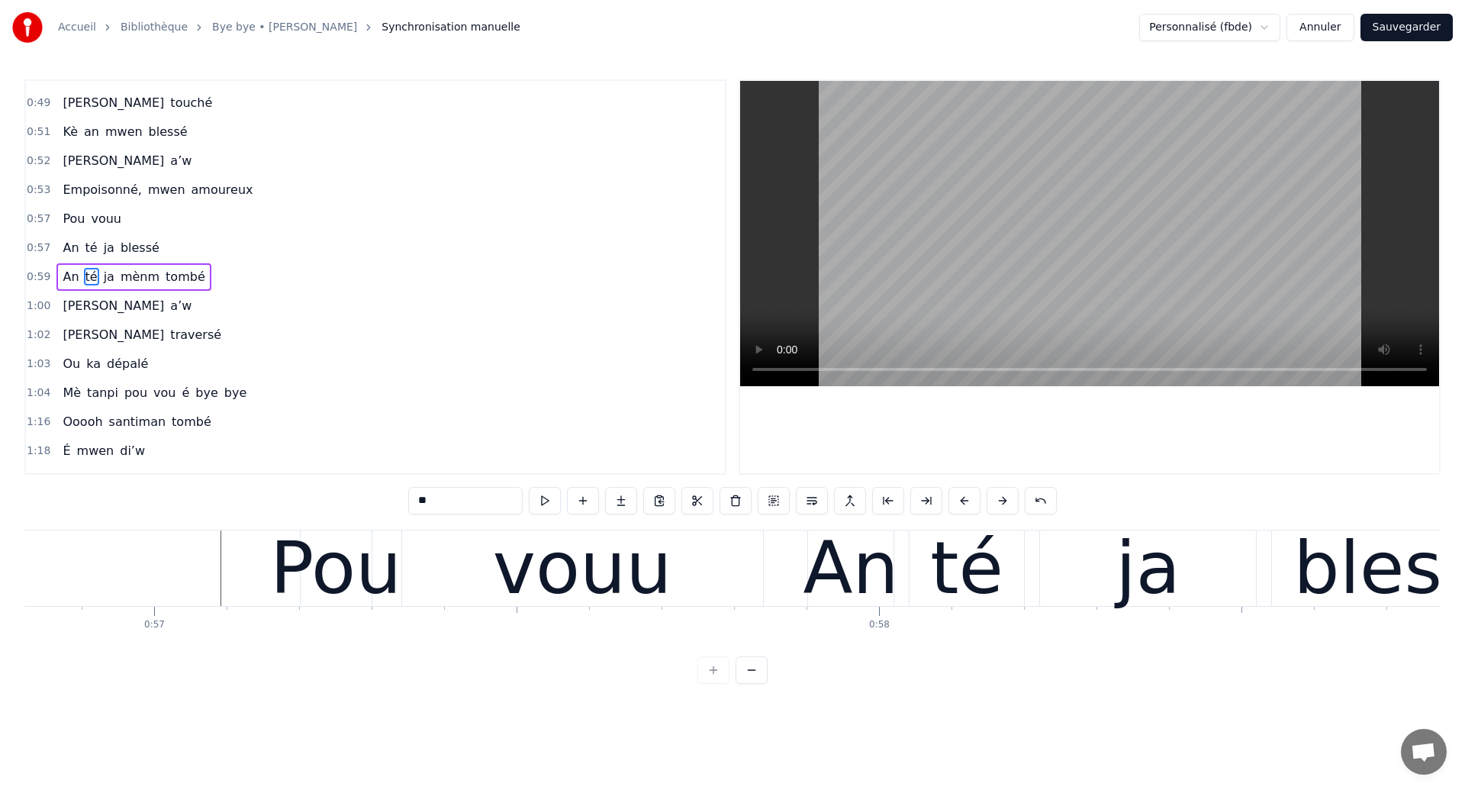
scroll to position [0, 40982]
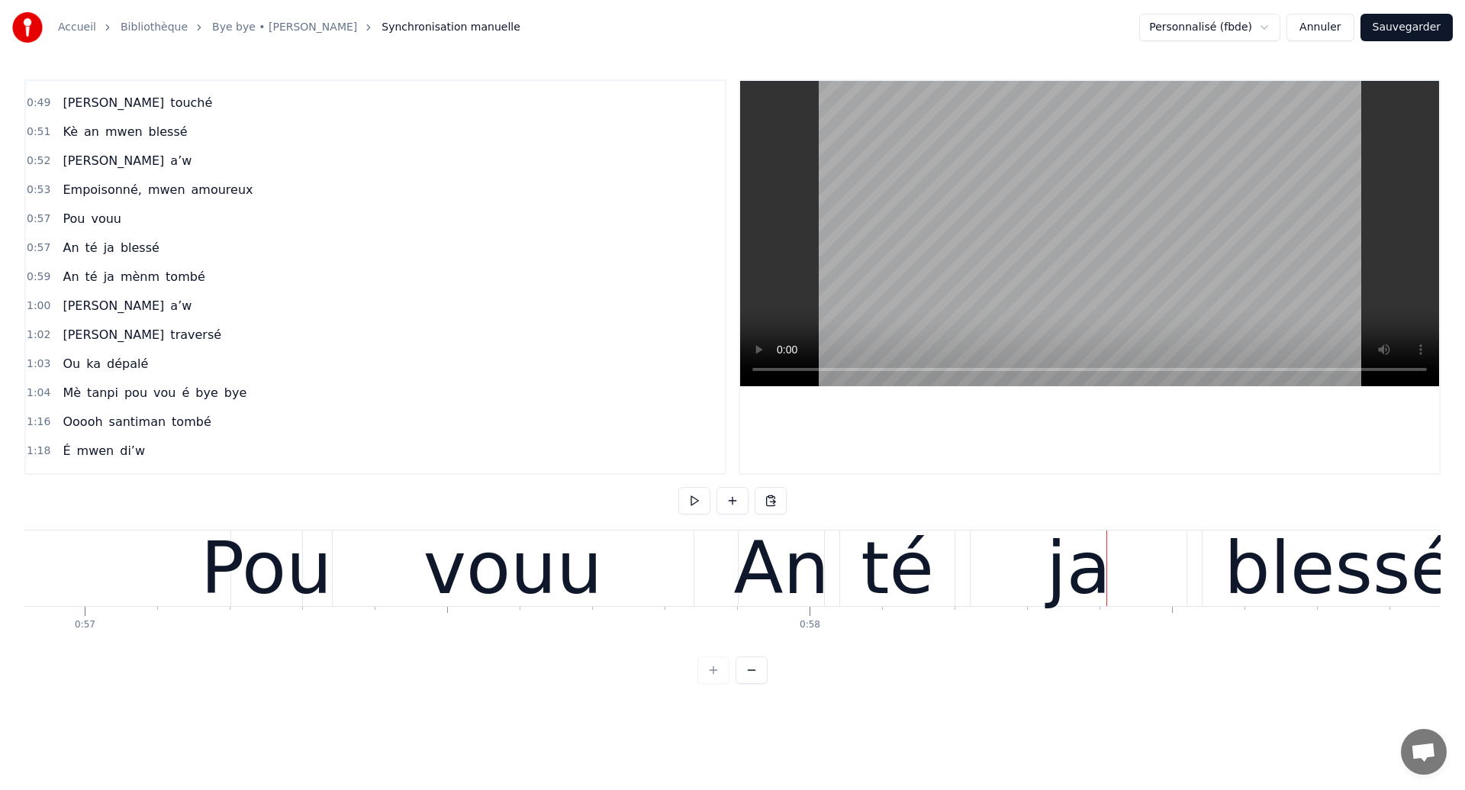
scroll to position [0, 41225]
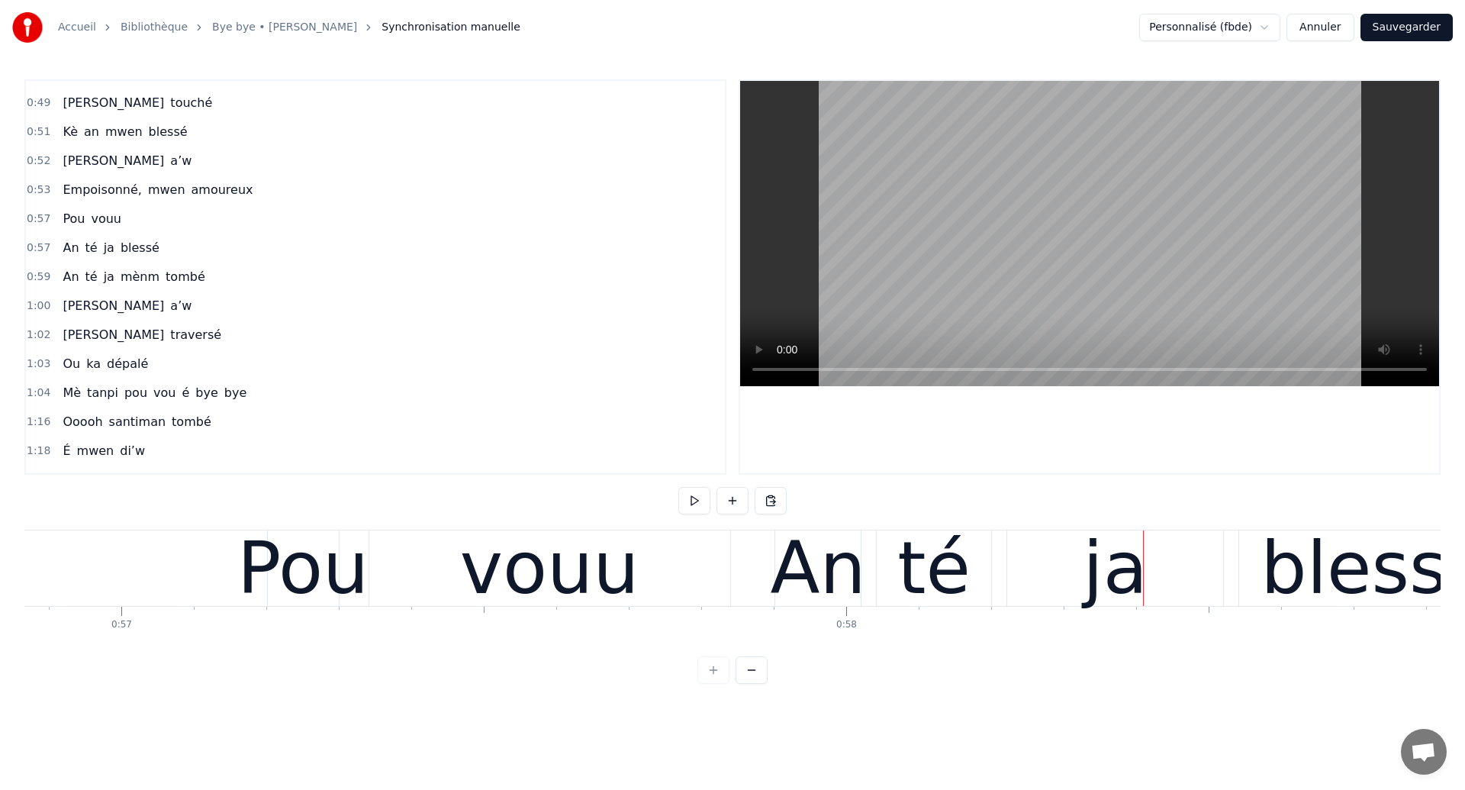
click at [301, 568] on div "Pou" at bounding box center [302, 568] width 131 height 109
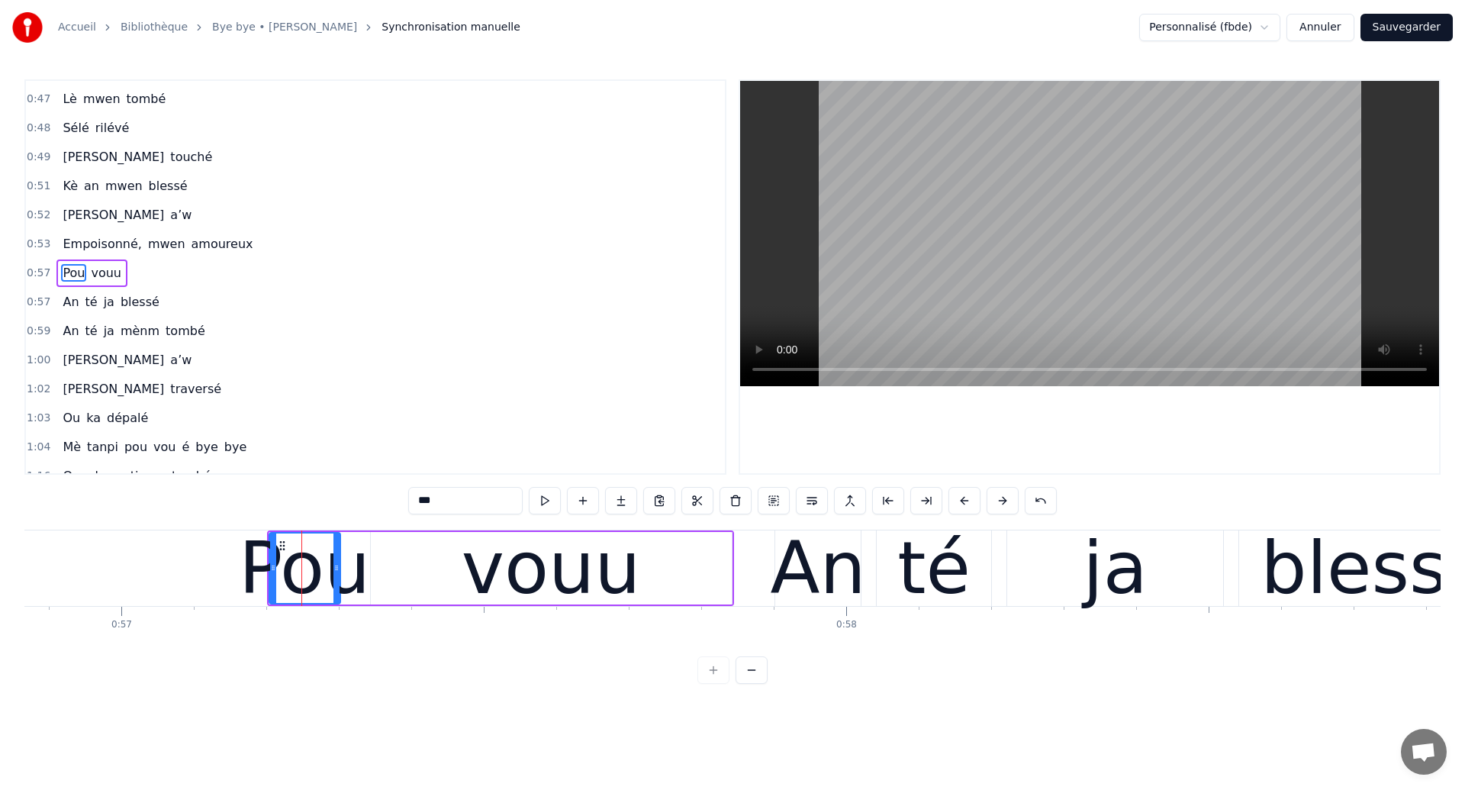
scroll to position [282, 0]
click at [870, 586] on div "An té [PERSON_NAME]" at bounding box center [1146, 568] width 742 height 76
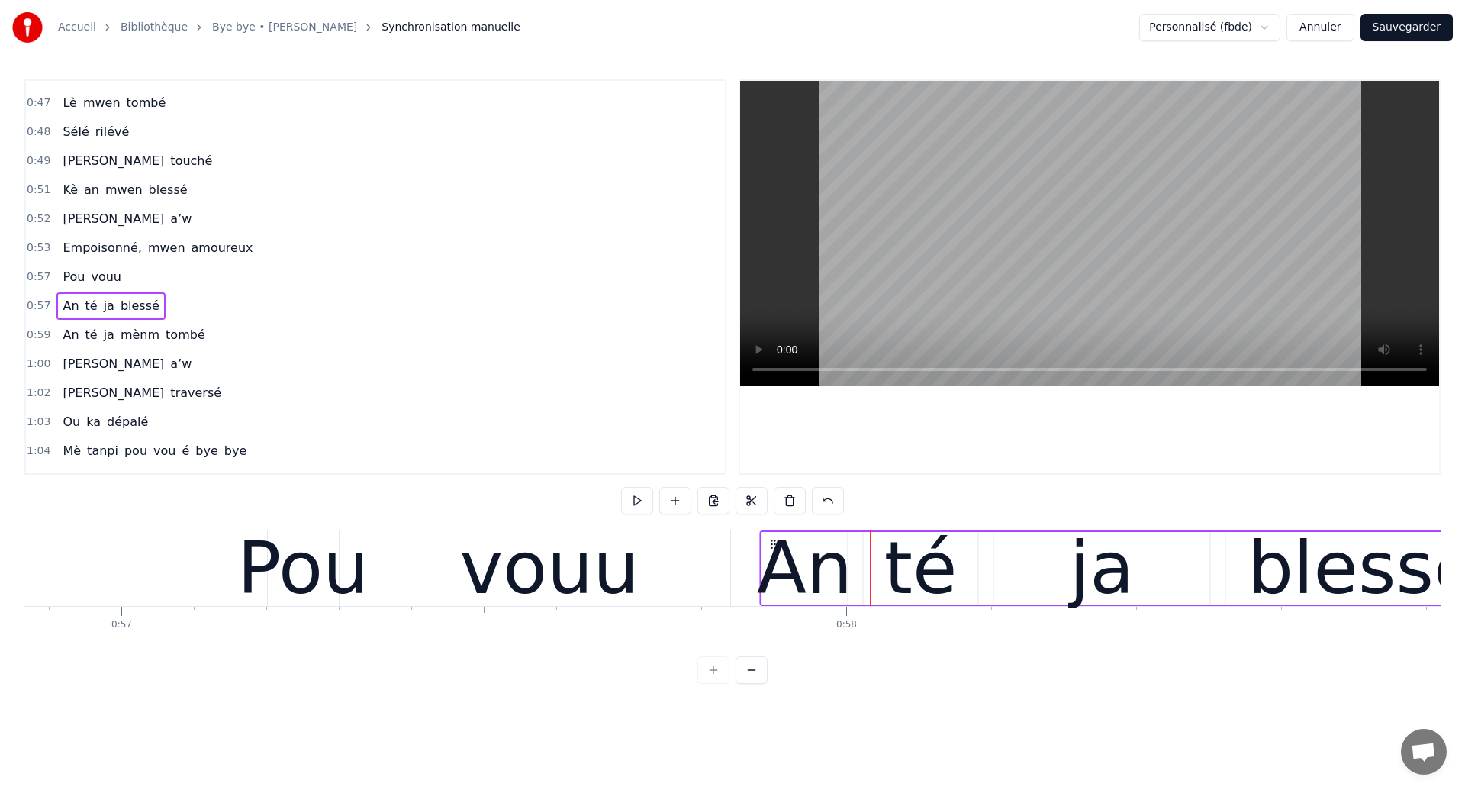
drag, startPoint x: 788, startPoint y: 543, endPoint x: 766, endPoint y: 545, distance: 21.5
click at [770, 545] on icon at bounding box center [774, 544] width 12 height 12
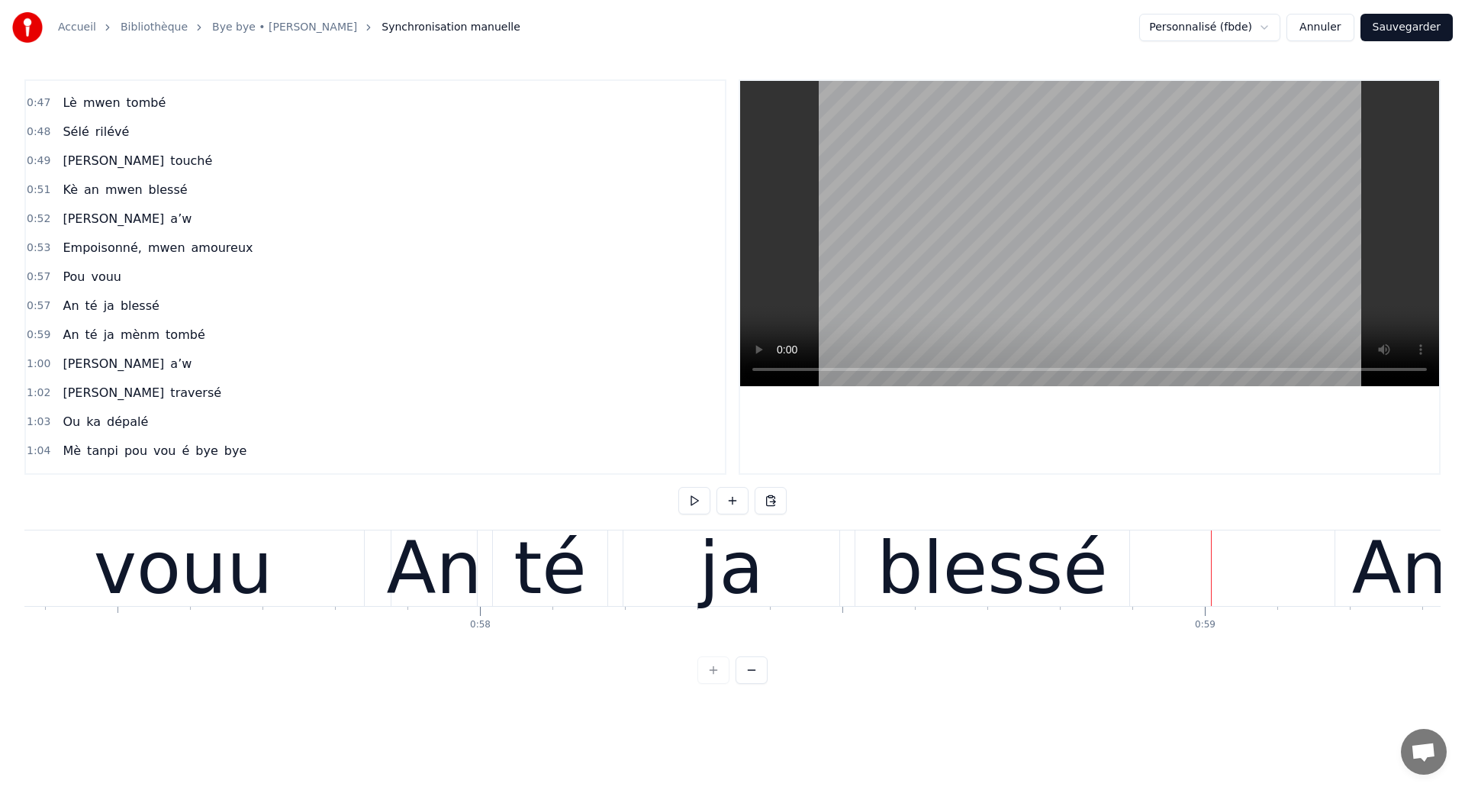
scroll to position [0, 41575]
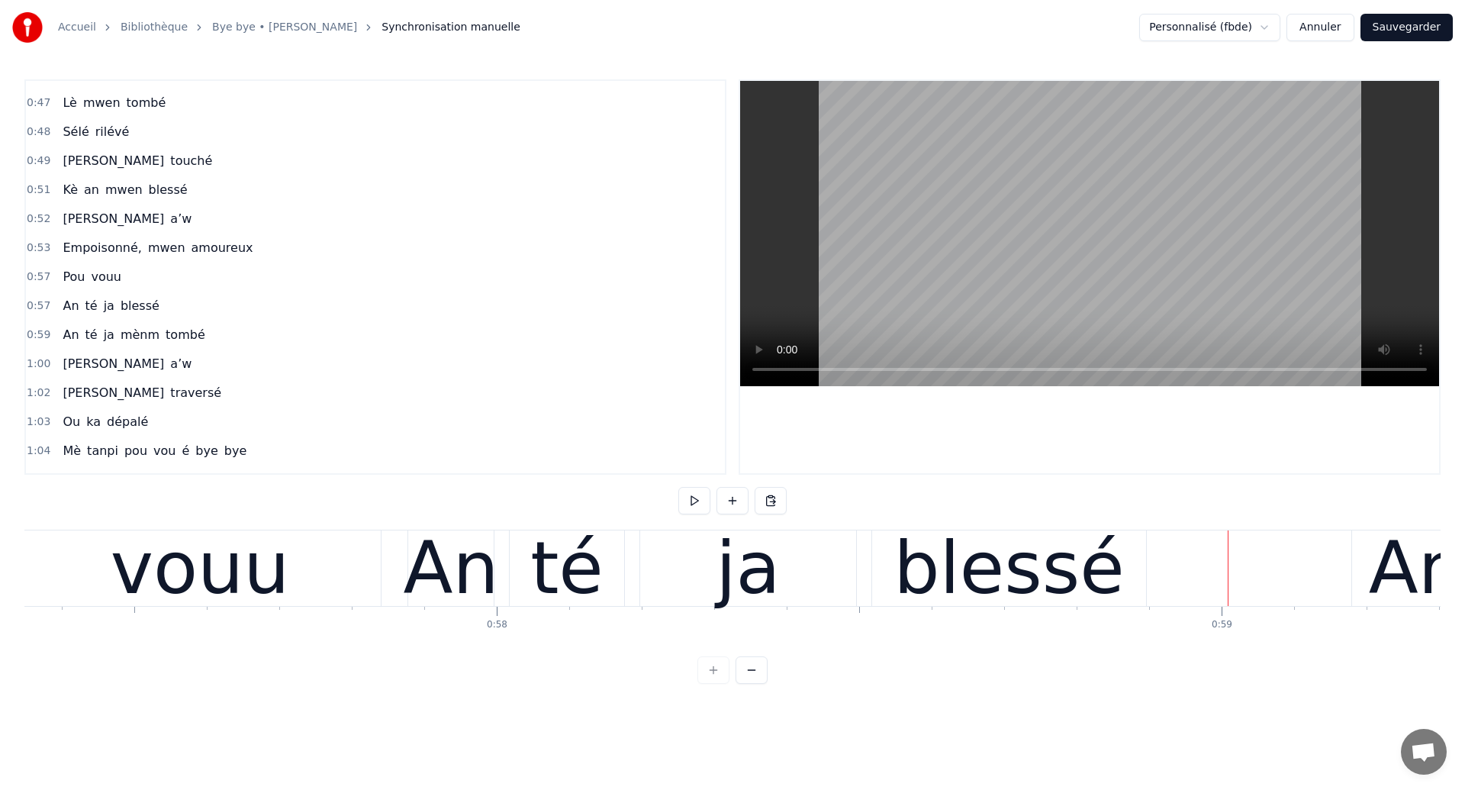
click at [339, 573] on div "vouu" at bounding box center [200, 568] width 361 height 76
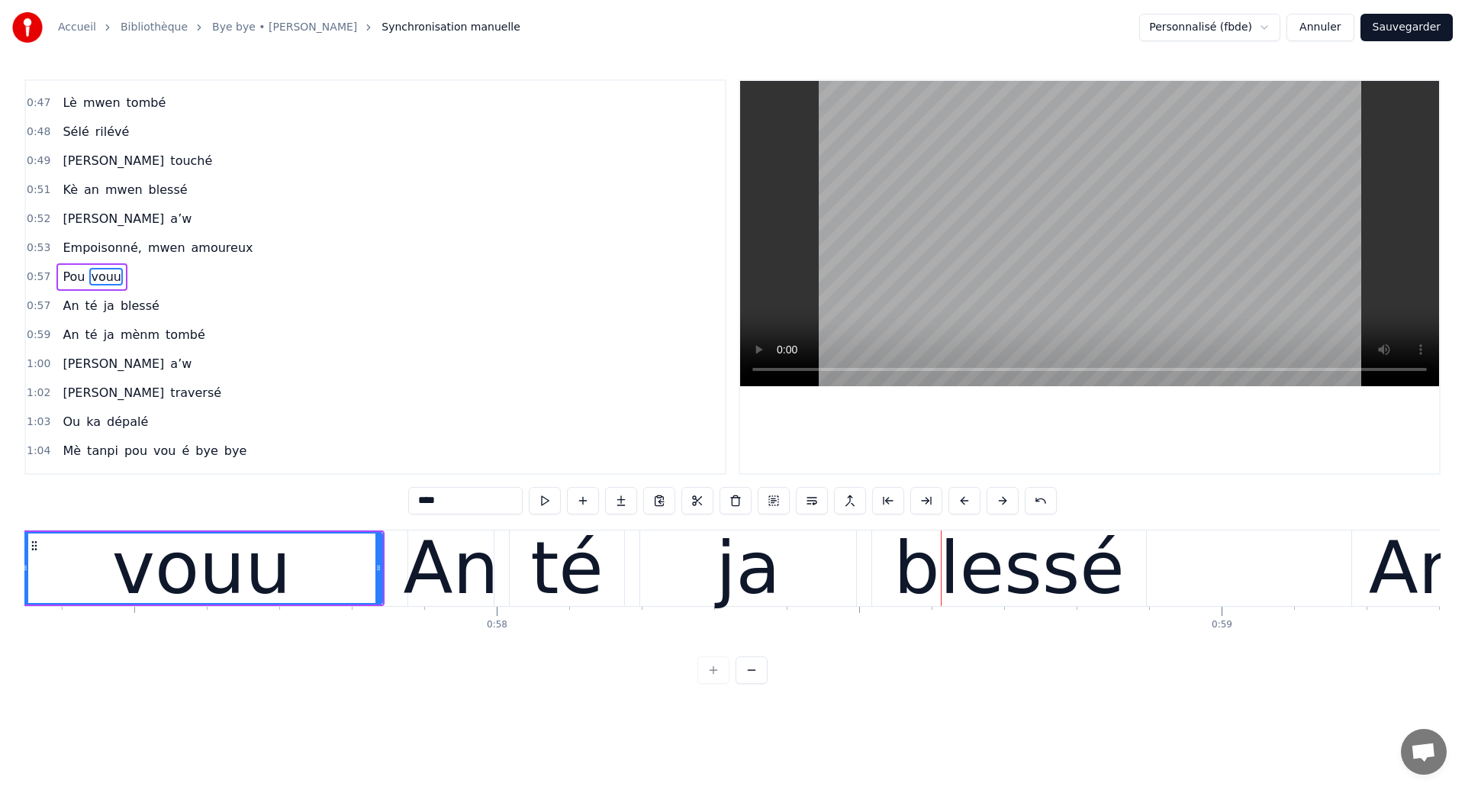
click at [173, 590] on div "vouu" at bounding box center [201, 568] width 179 height 109
click at [24, 582] on div at bounding box center [25, 567] width 6 height 69
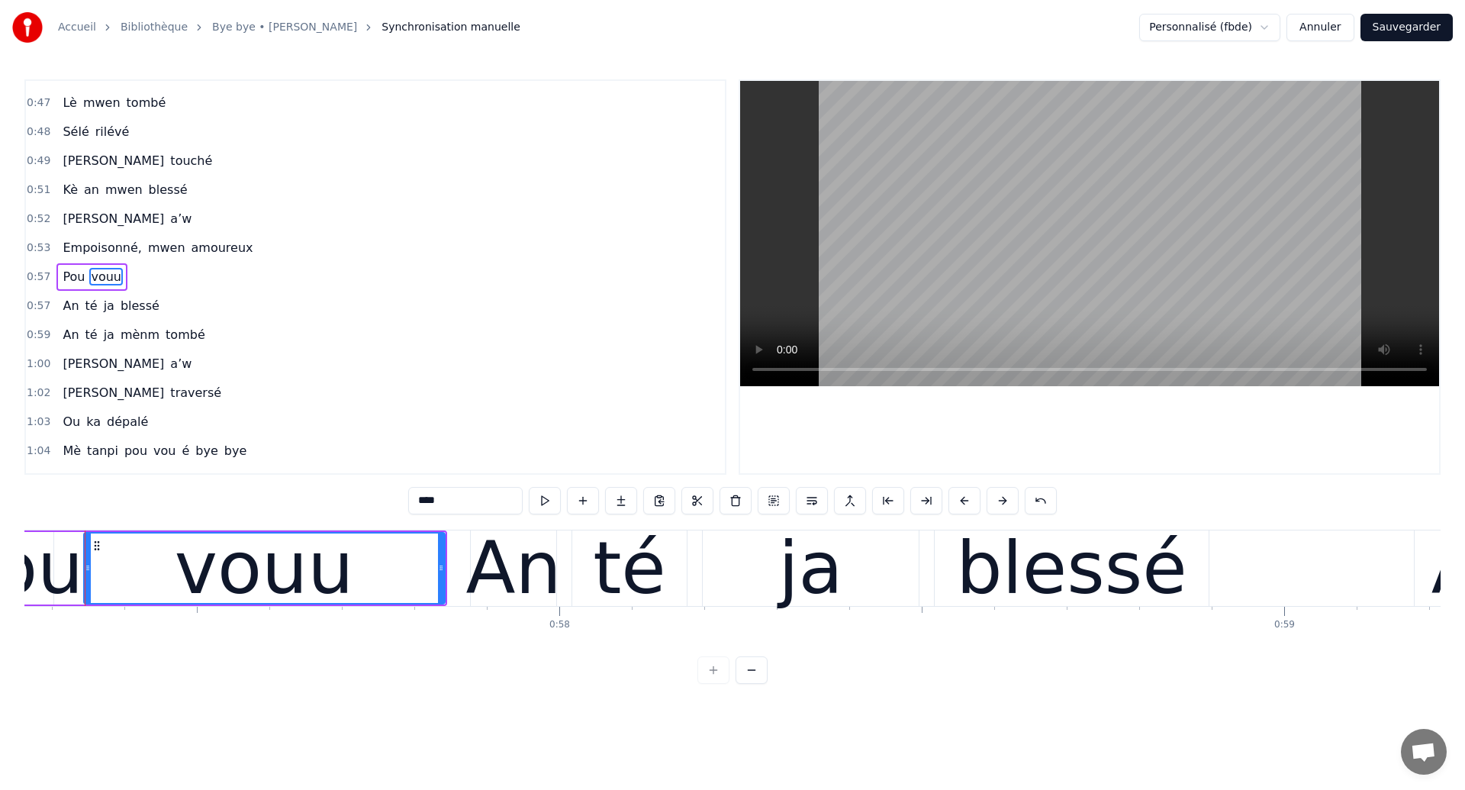
scroll to position [0, 41496]
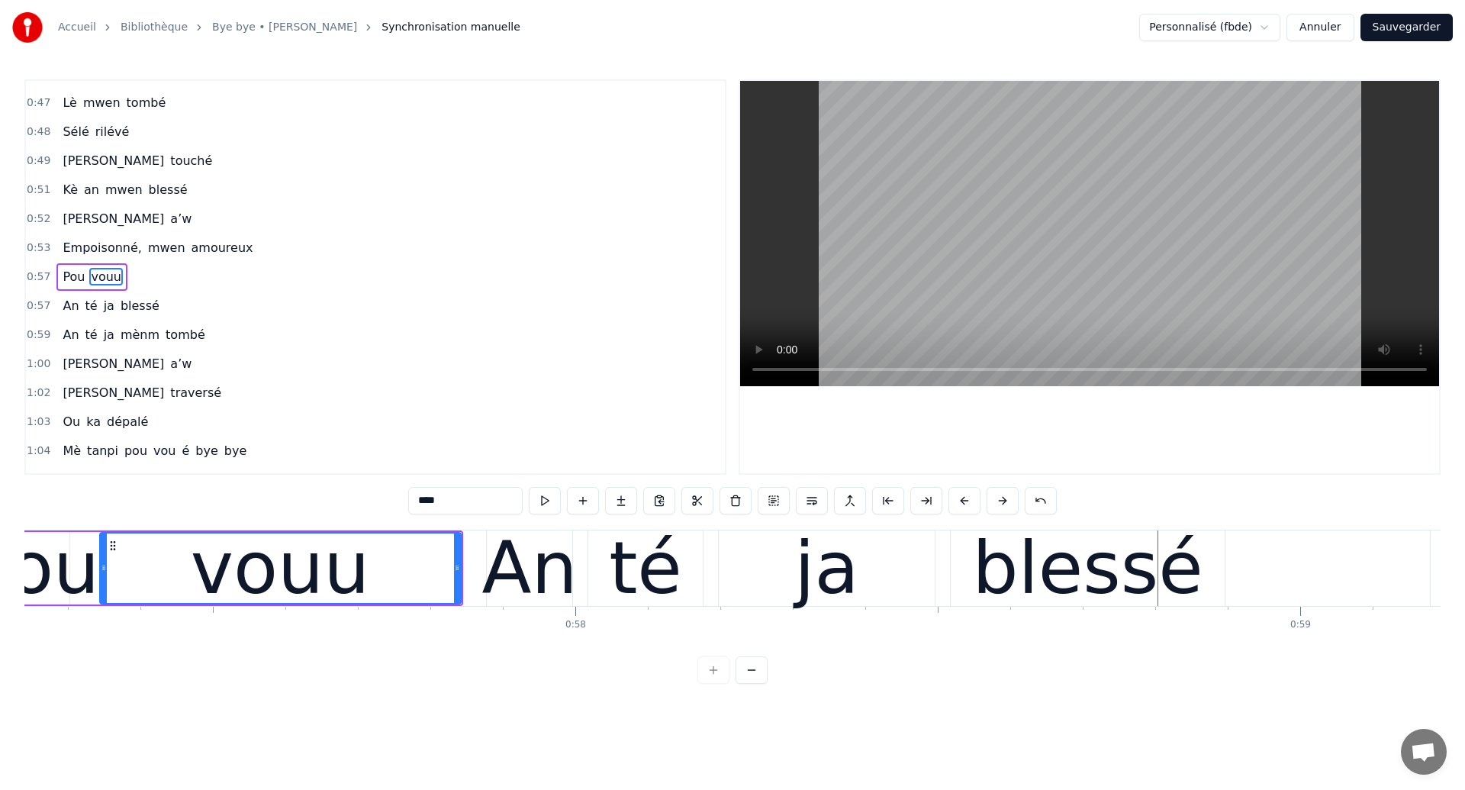
click at [207, 554] on div "vouu" at bounding box center [280, 568] width 179 height 109
click at [912, 566] on div "ja" at bounding box center [827, 568] width 216 height 76
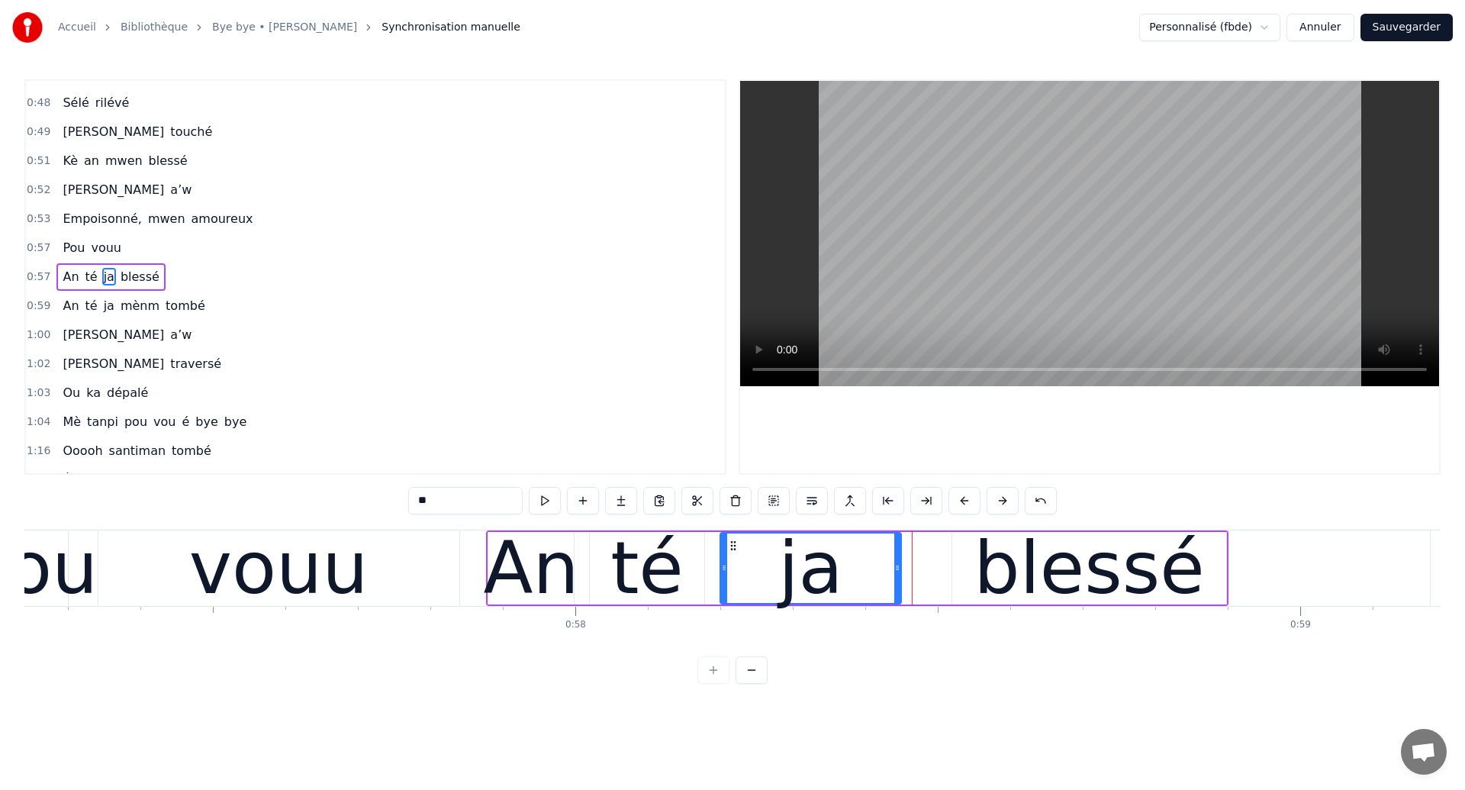
drag, startPoint x: 932, startPoint y: 578, endPoint x: 896, endPoint y: 581, distance: 36.1
click at [896, 581] on div at bounding box center [897, 567] width 6 height 69
click at [997, 572] on div "blessé" at bounding box center [1089, 568] width 231 height 109
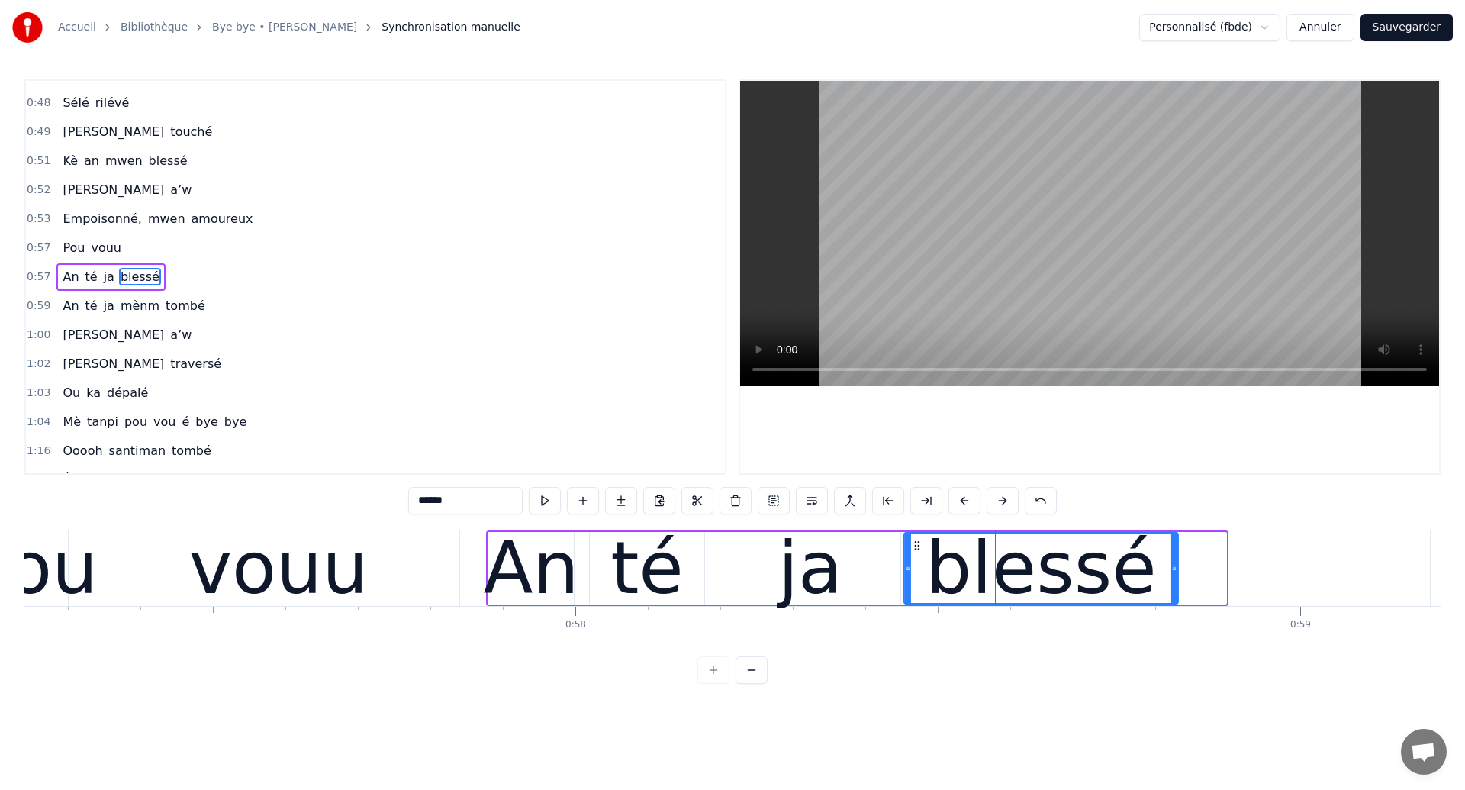
drag, startPoint x: 965, startPoint y: 547, endPoint x: 917, endPoint y: 569, distance: 52.9
click at [917, 569] on div "blessé" at bounding box center [1041, 567] width 272 height 69
click at [887, 575] on div "ja" at bounding box center [810, 568] width 180 height 72
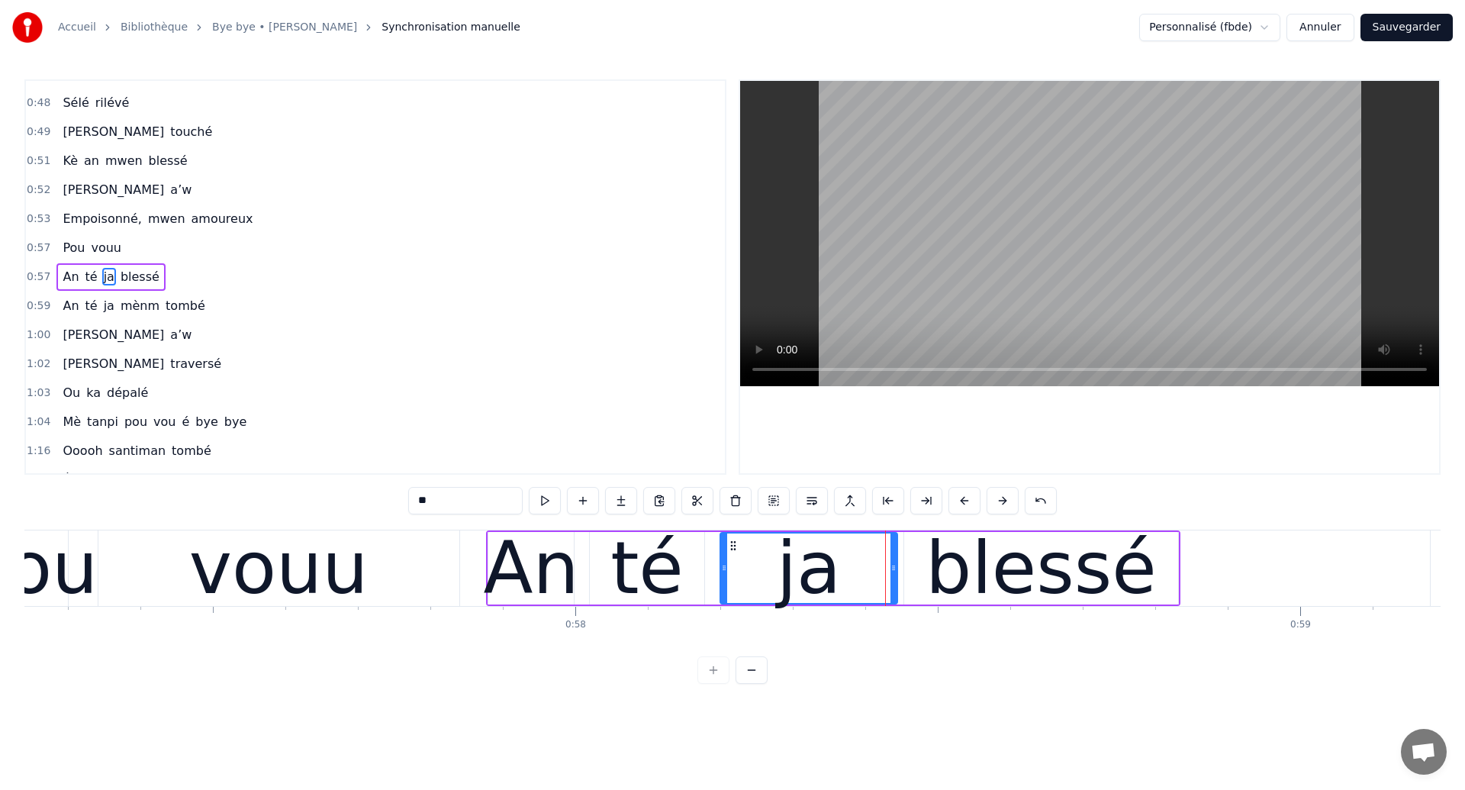
click at [893, 578] on div at bounding box center [894, 567] width 6 height 69
click at [153, 591] on div "vouu" at bounding box center [278, 568] width 361 height 76
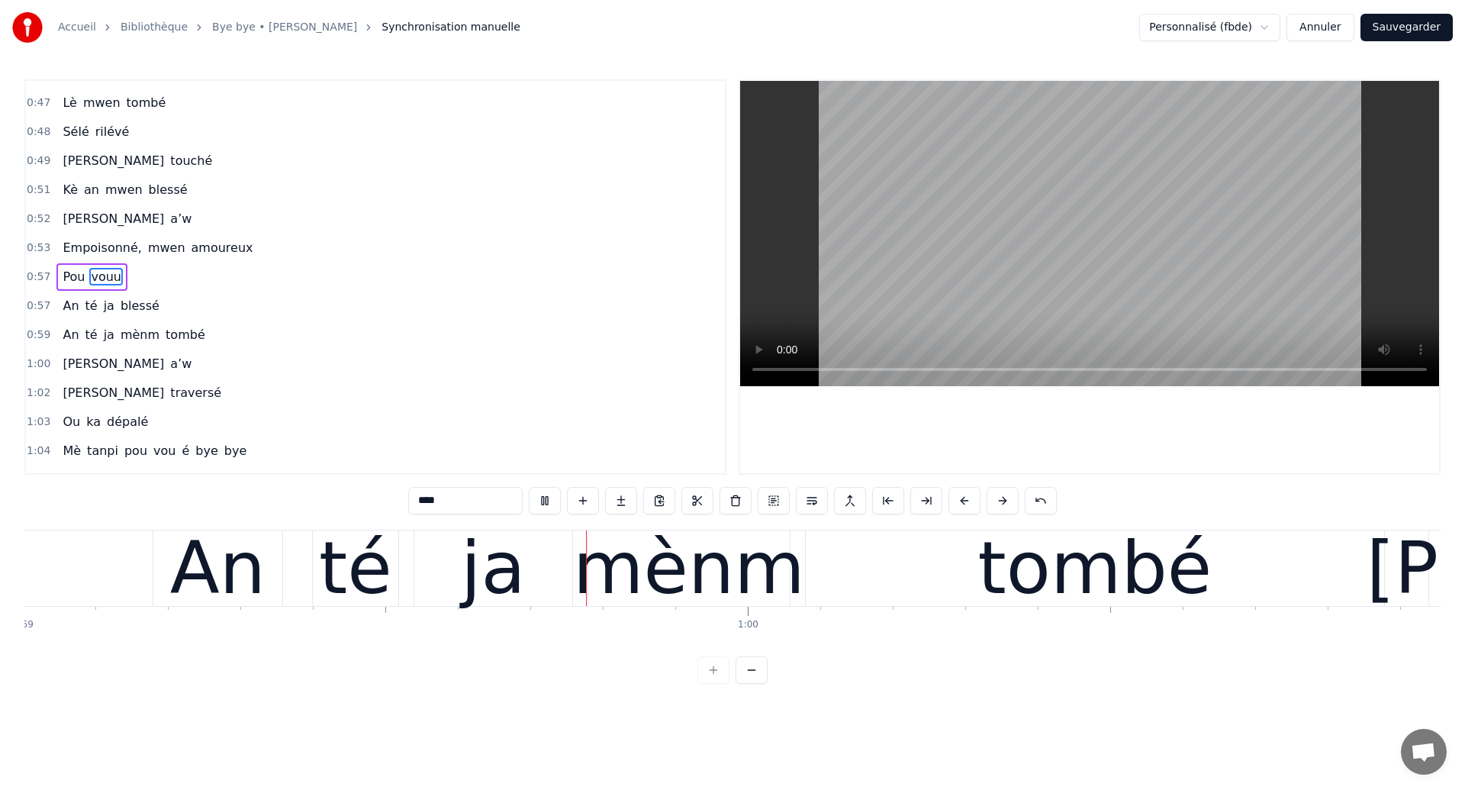
scroll to position [0, 42848]
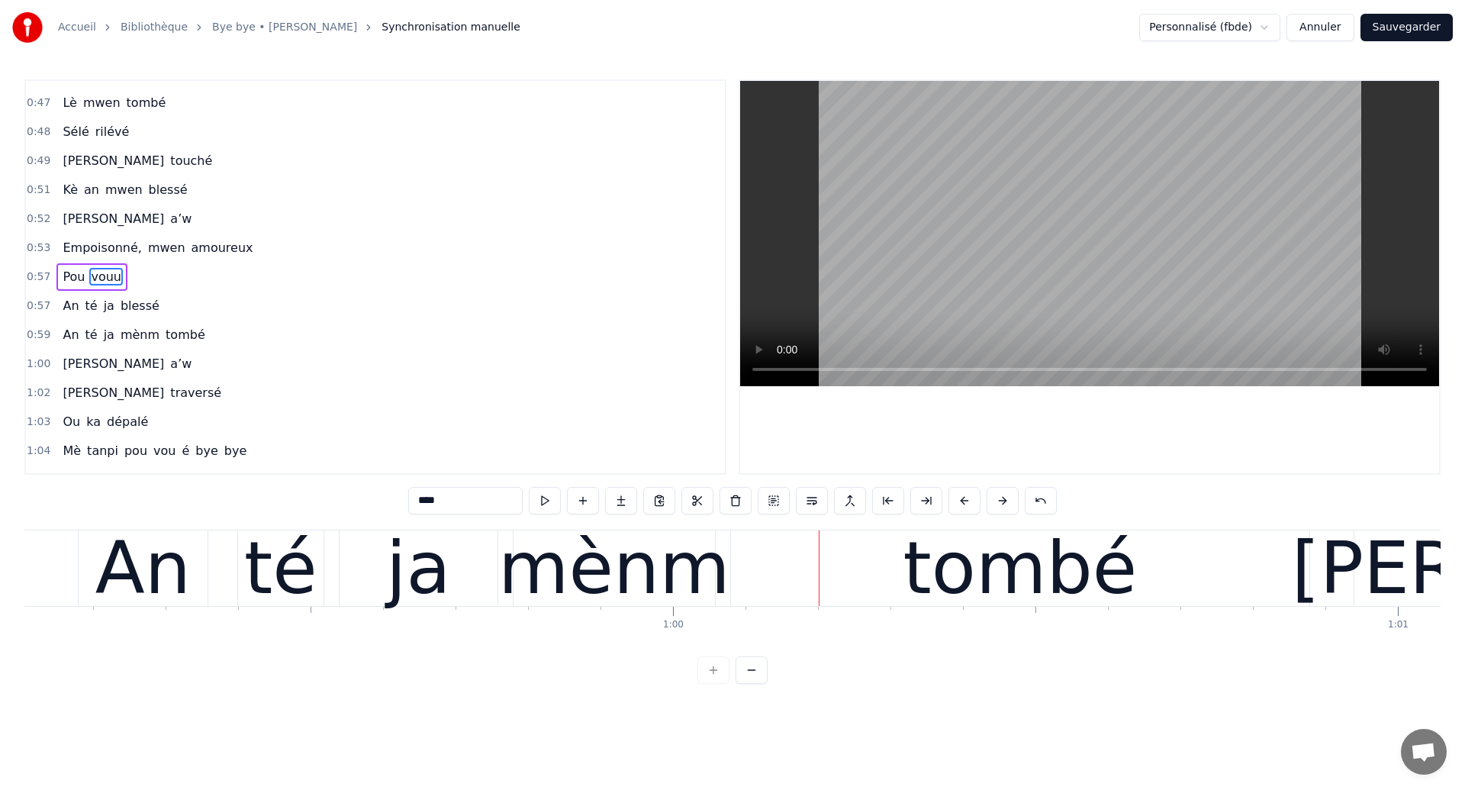
click at [414, 551] on div "ja" at bounding box center [418, 568] width 65 height 109
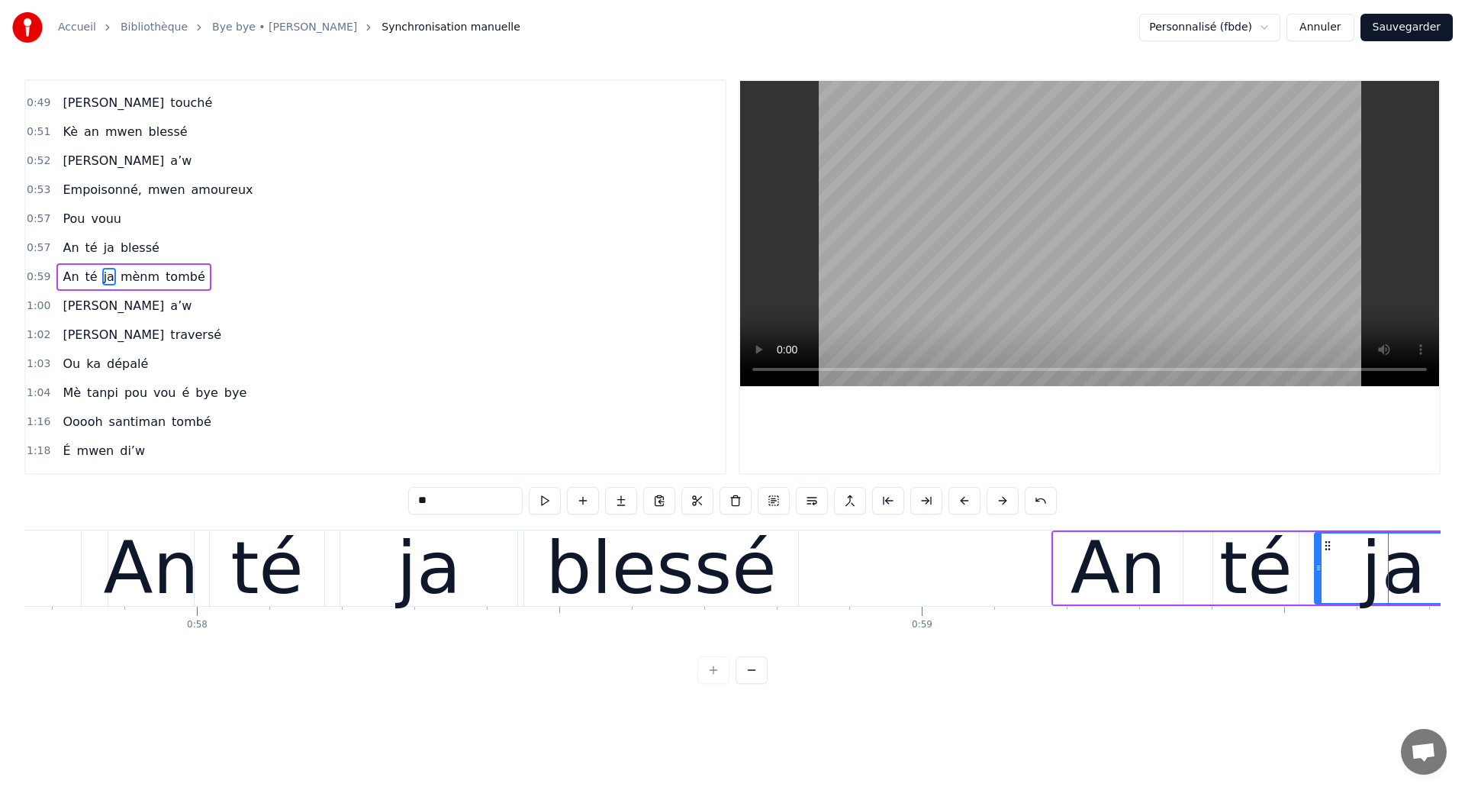
scroll to position [0, 41862]
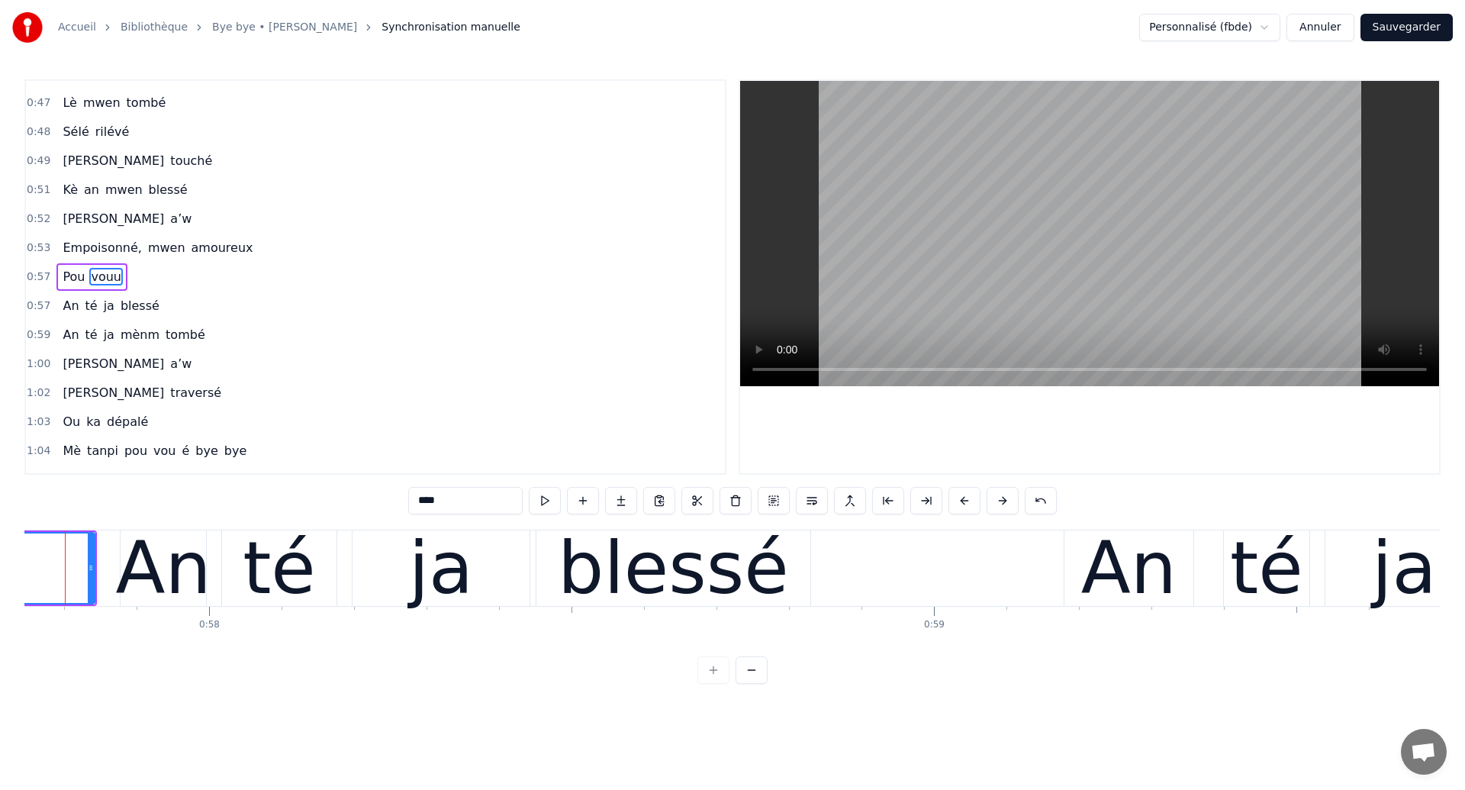
scroll to position [0, 41826]
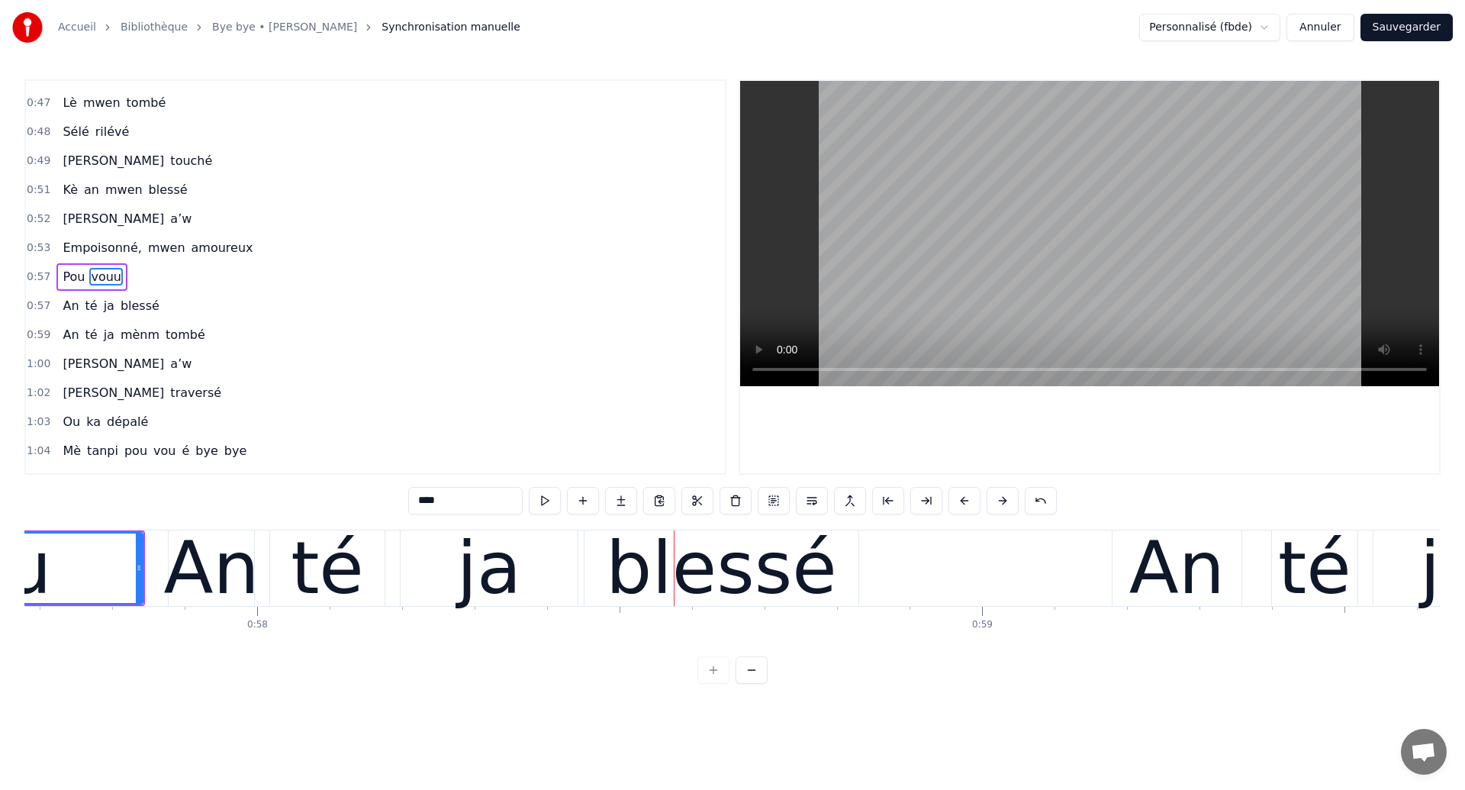
click at [359, 575] on div "té" at bounding box center [327, 568] width 114 height 76
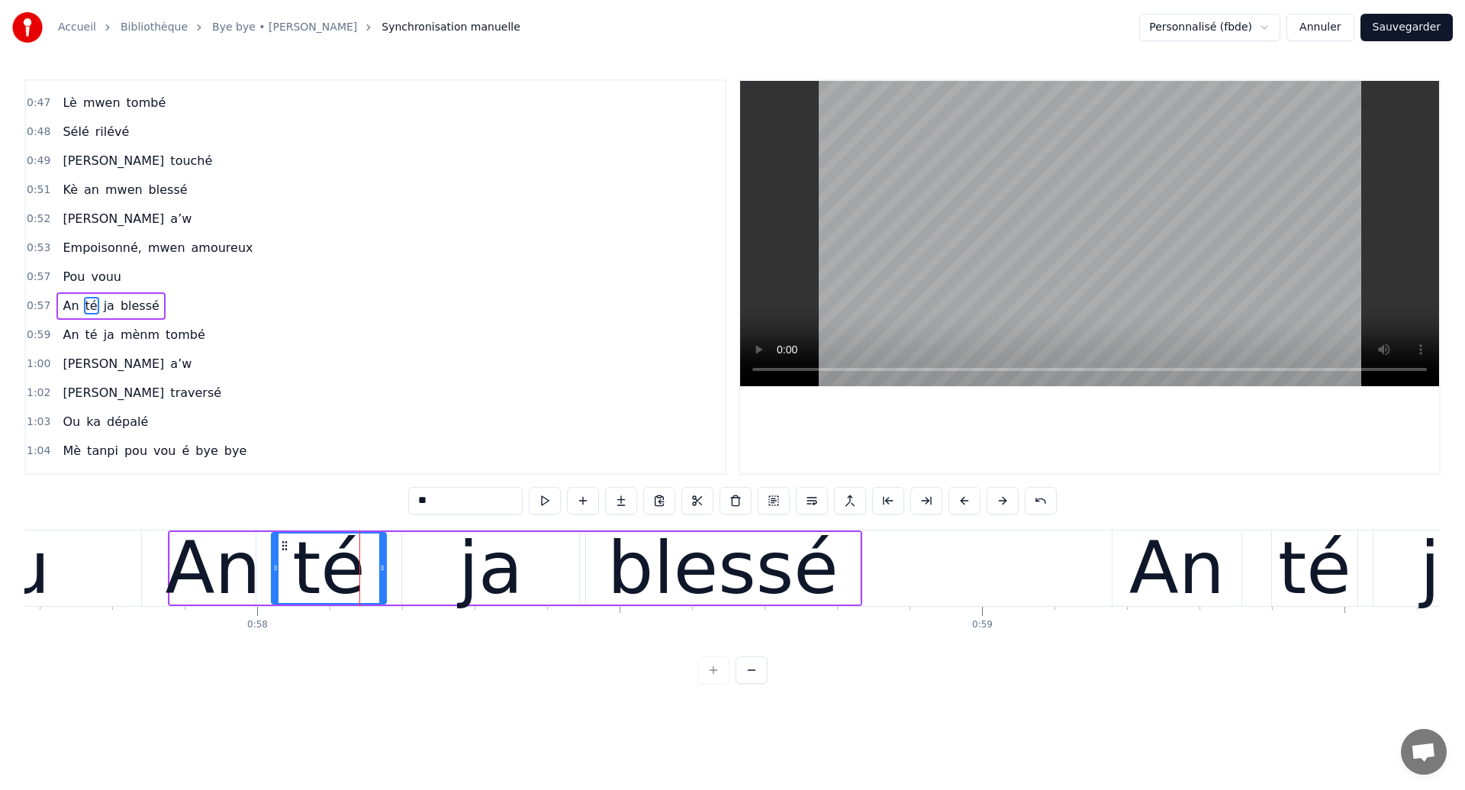
scroll to position [311, 0]
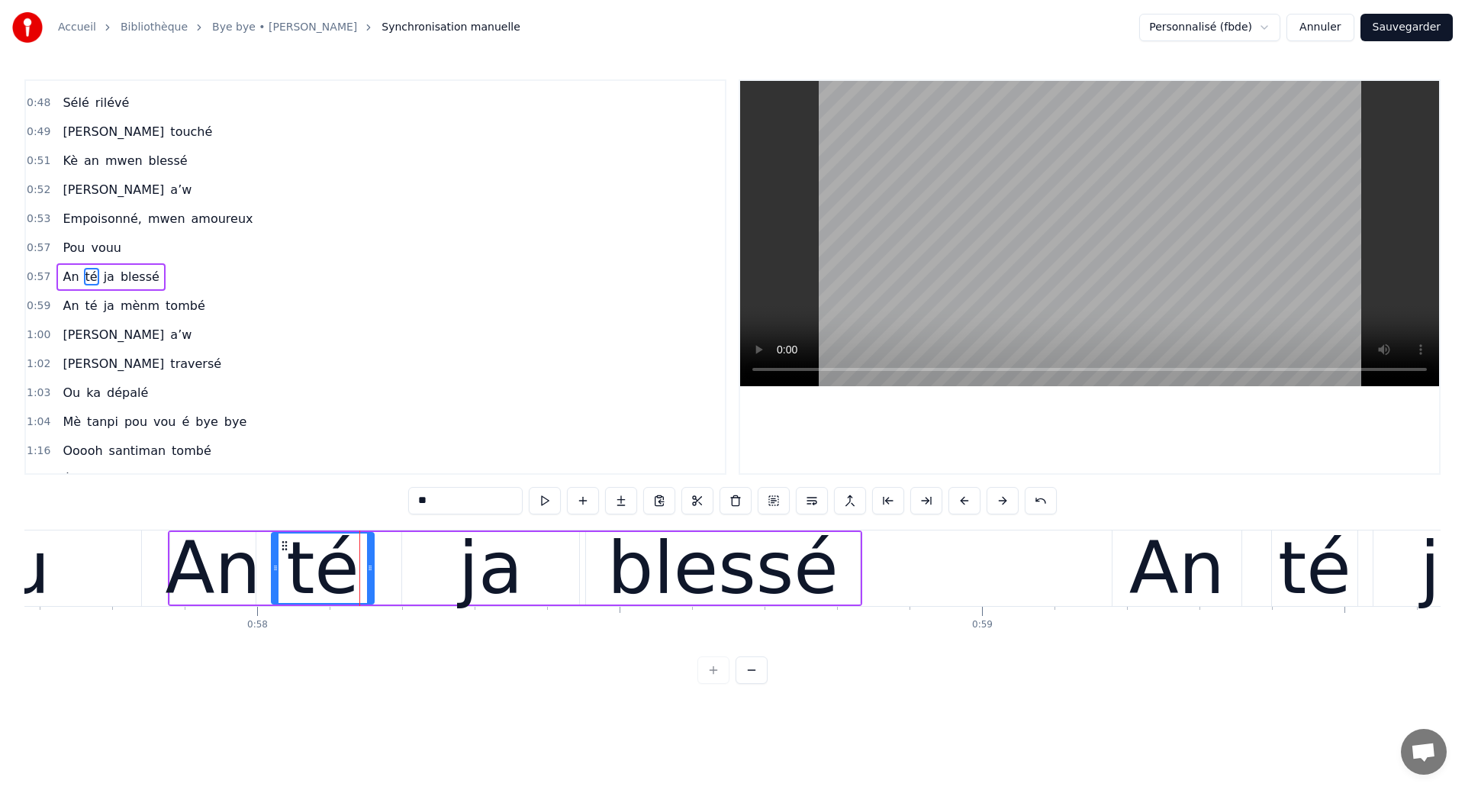
drag, startPoint x: 382, startPoint y: 578, endPoint x: 370, endPoint y: 578, distance: 11.4
click at [370, 578] on div at bounding box center [370, 567] width 6 height 69
click at [485, 567] on div "ja" at bounding box center [491, 568] width 65 height 109
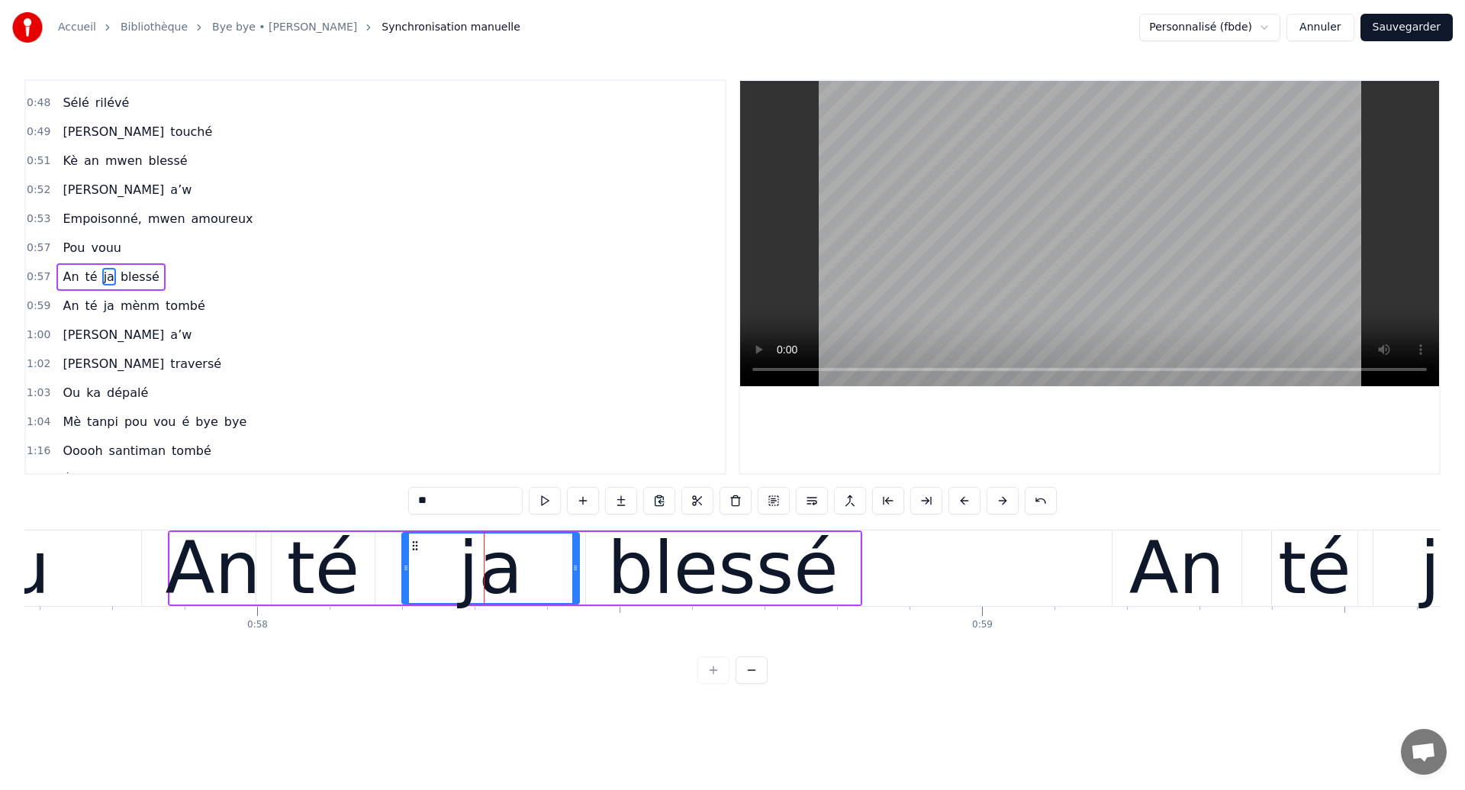
click at [485, 567] on div "ja" at bounding box center [491, 568] width 65 height 109
drag, startPoint x: 413, startPoint y: 540, endPoint x: 394, endPoint y: 547, distance: 20.5
click at [394, 547] on icon at bounding box center [396, 546] width 12 height 12
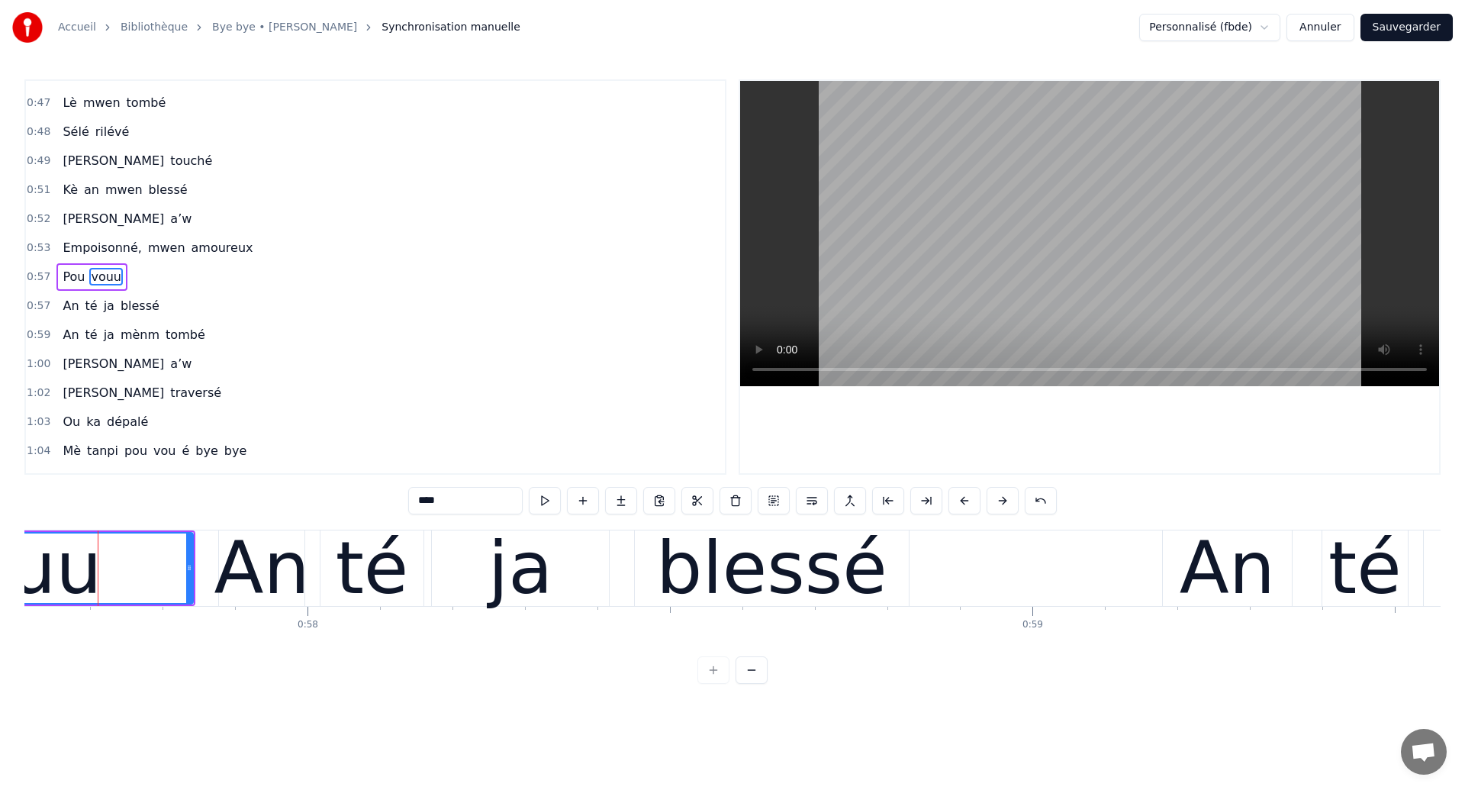
scroll to position [0, 41761]
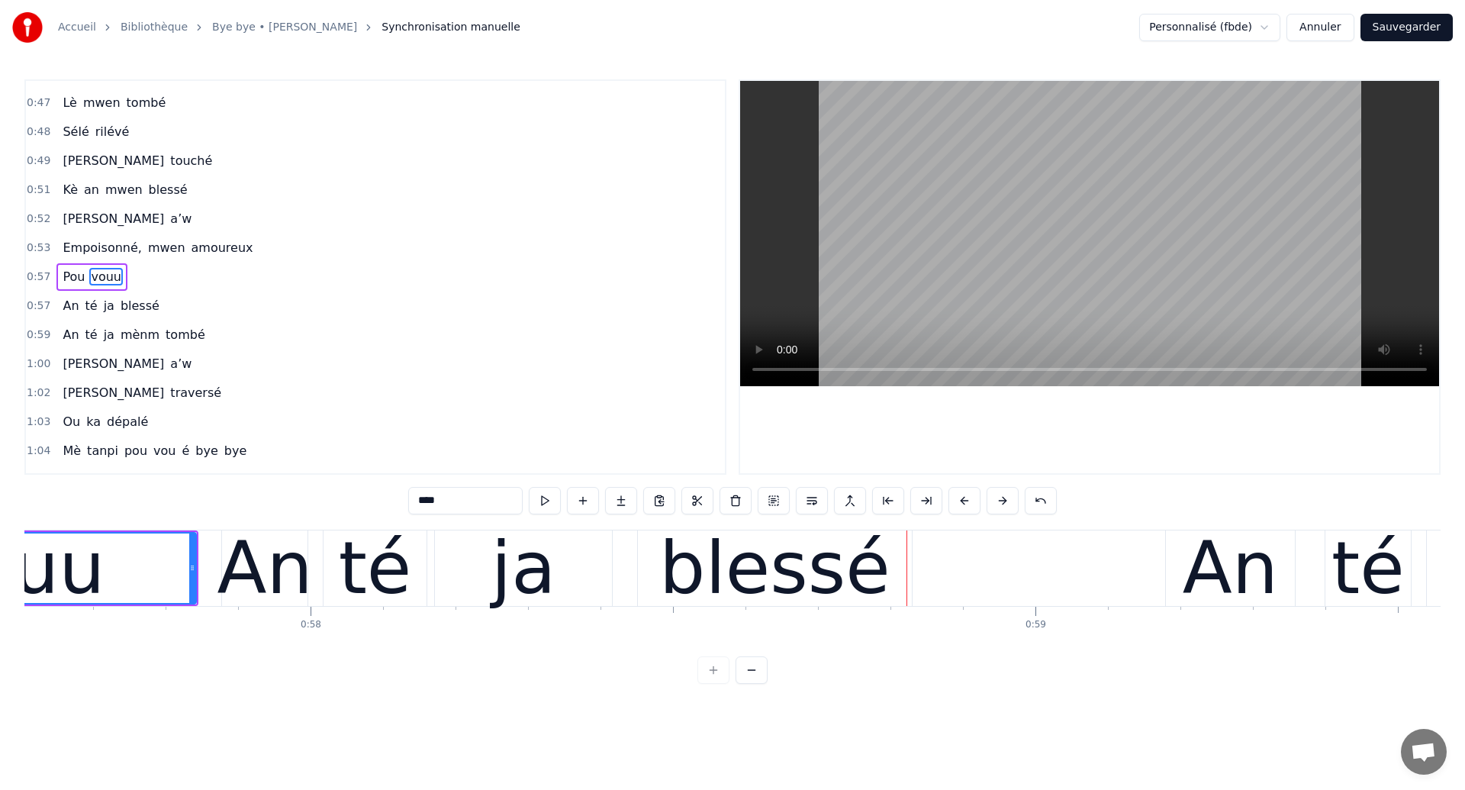
click at [572, 581] on div "ja" at bounding box center [523, 568] width 177 height 76
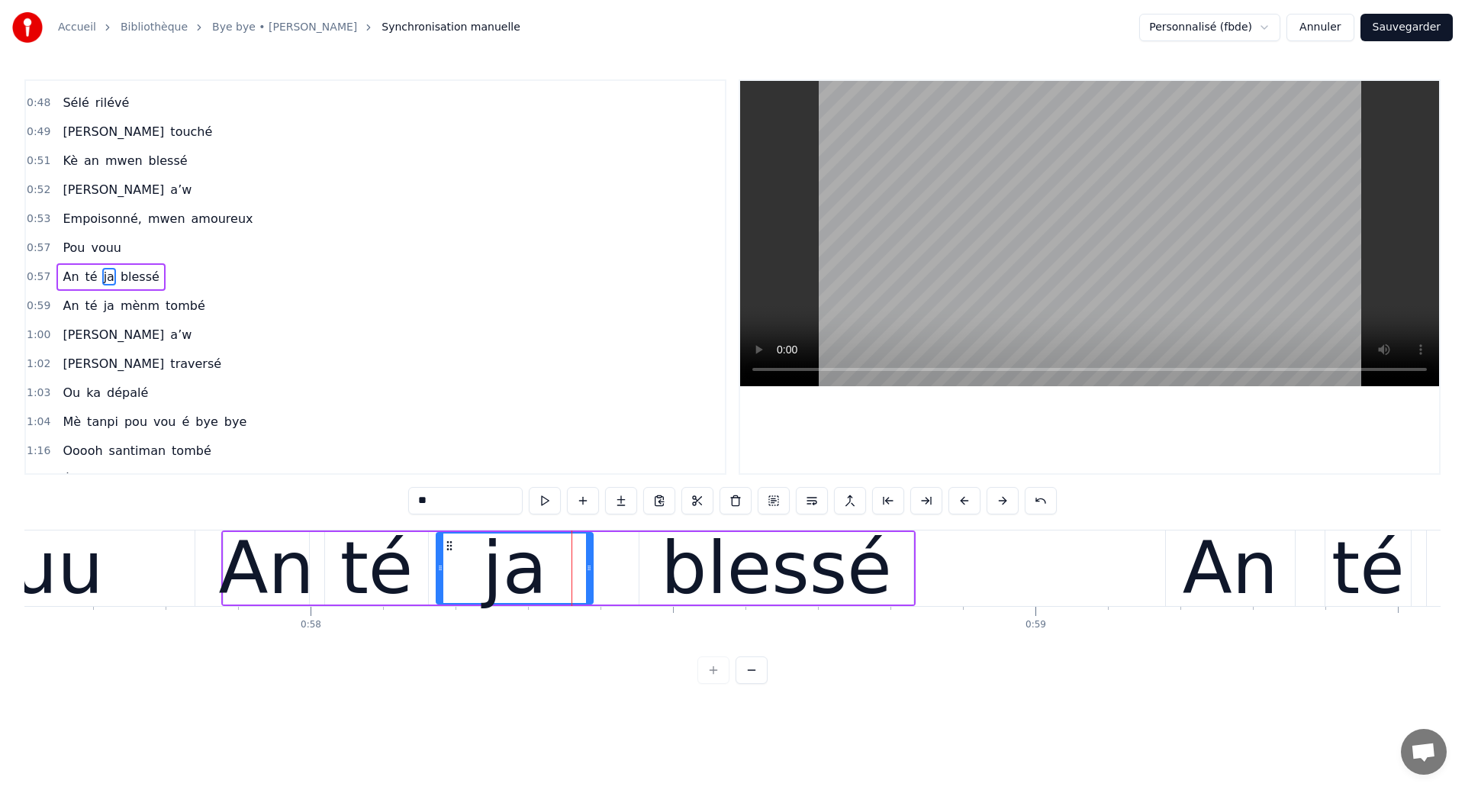
drag, startPoint x: 608, startPoint y: 585, endPoint x: 588, endPoint y: 585, distance: 20.6
click at [588, 585] on div at bounding box center [589, 567] width 6 height 69
click at [694, 575] on div "blessé" at bounding box center [776, 568] width 231 height 109
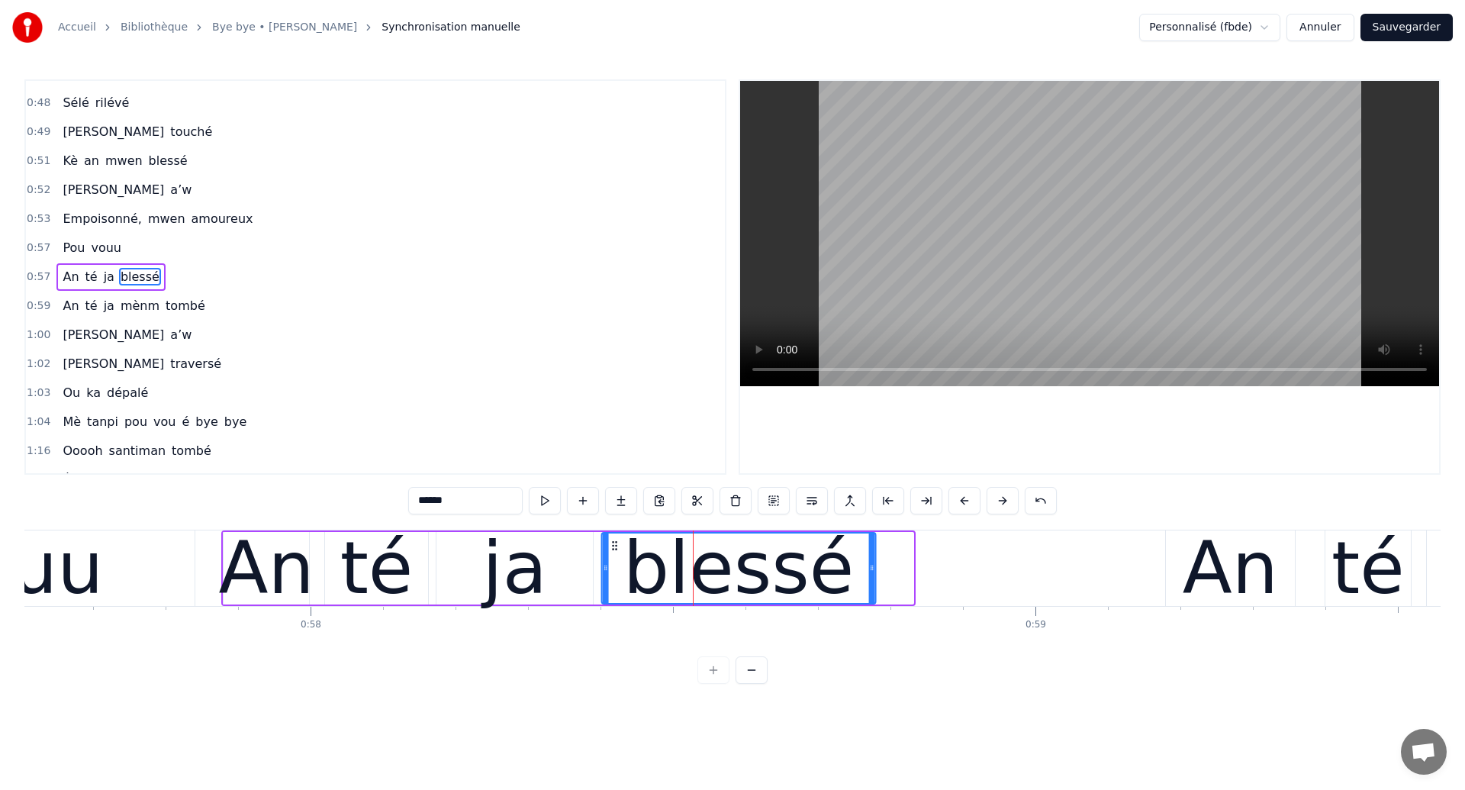
drag, startPoint x: 651, startPoint y: 544, endPoint x: 613, endPoint y: 555, distance: 39.6
click at [613, 555] on div "blessé" at bounding box center [738, 567] width 272 height 69
click at [153, 565] on div "vouu" at bounding box center [14, 568] width 361 height 76
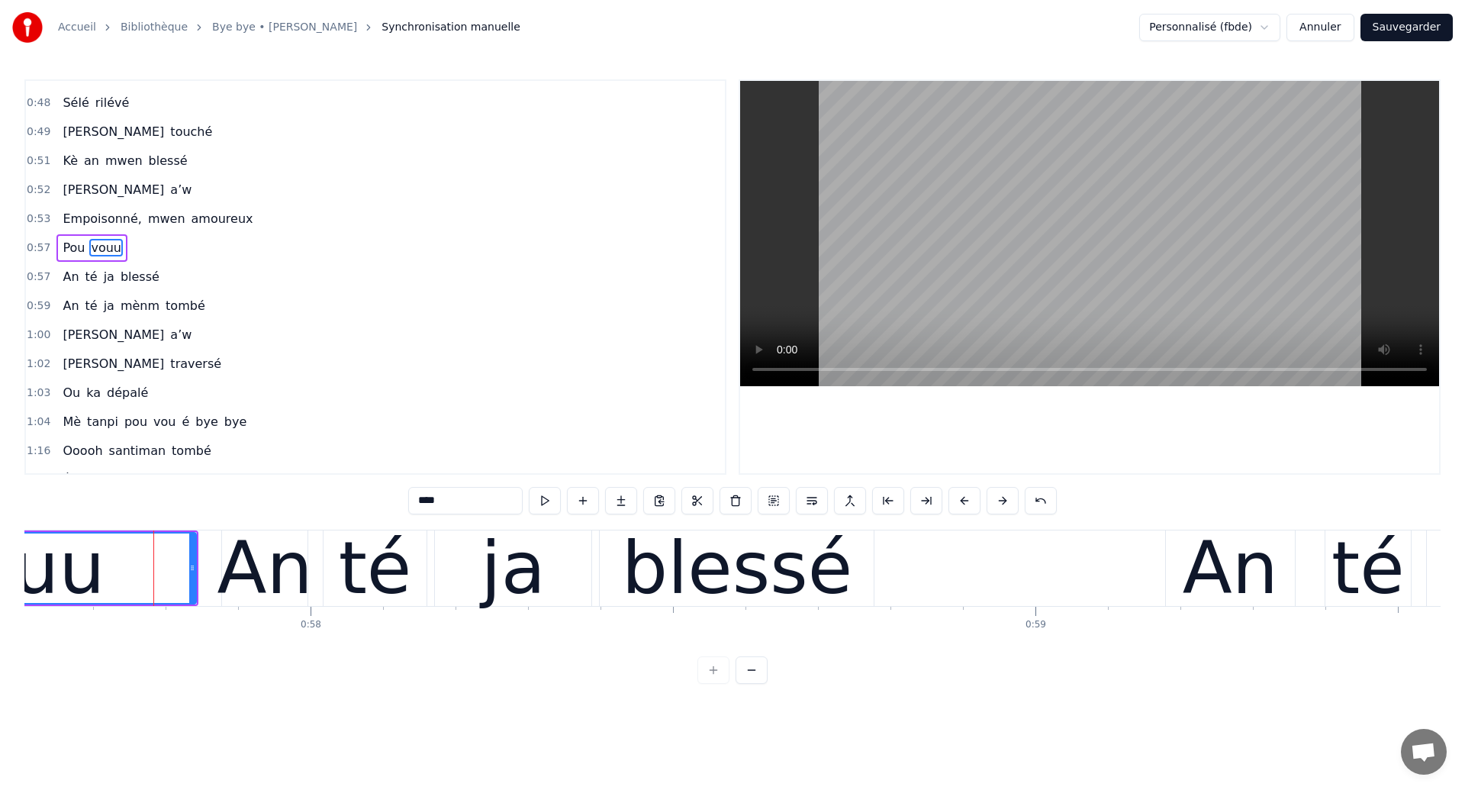
scroll to position [282, 0]
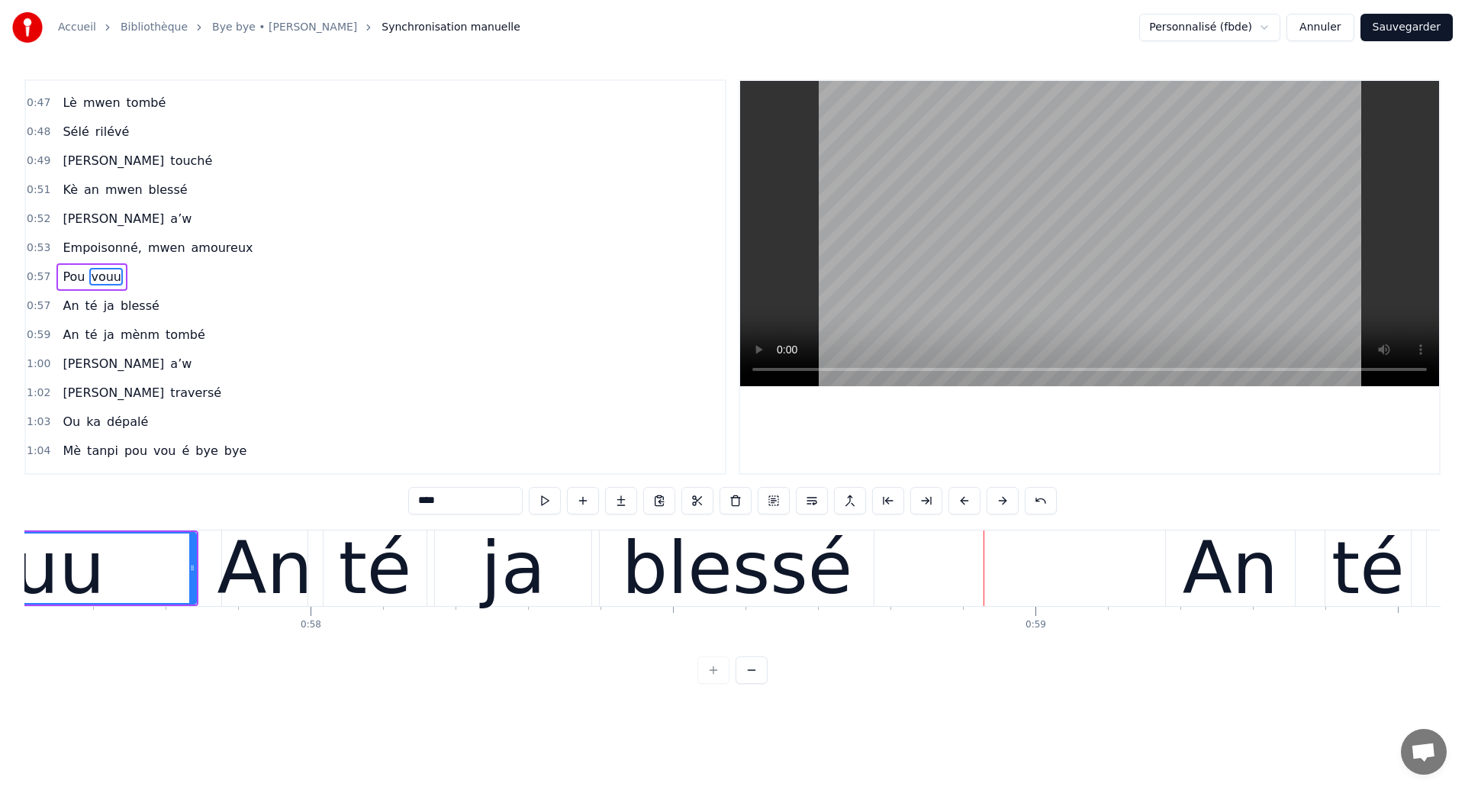
click at [82, 276] on span "Pou" at bounding box center [73, 277] width 25 height 18
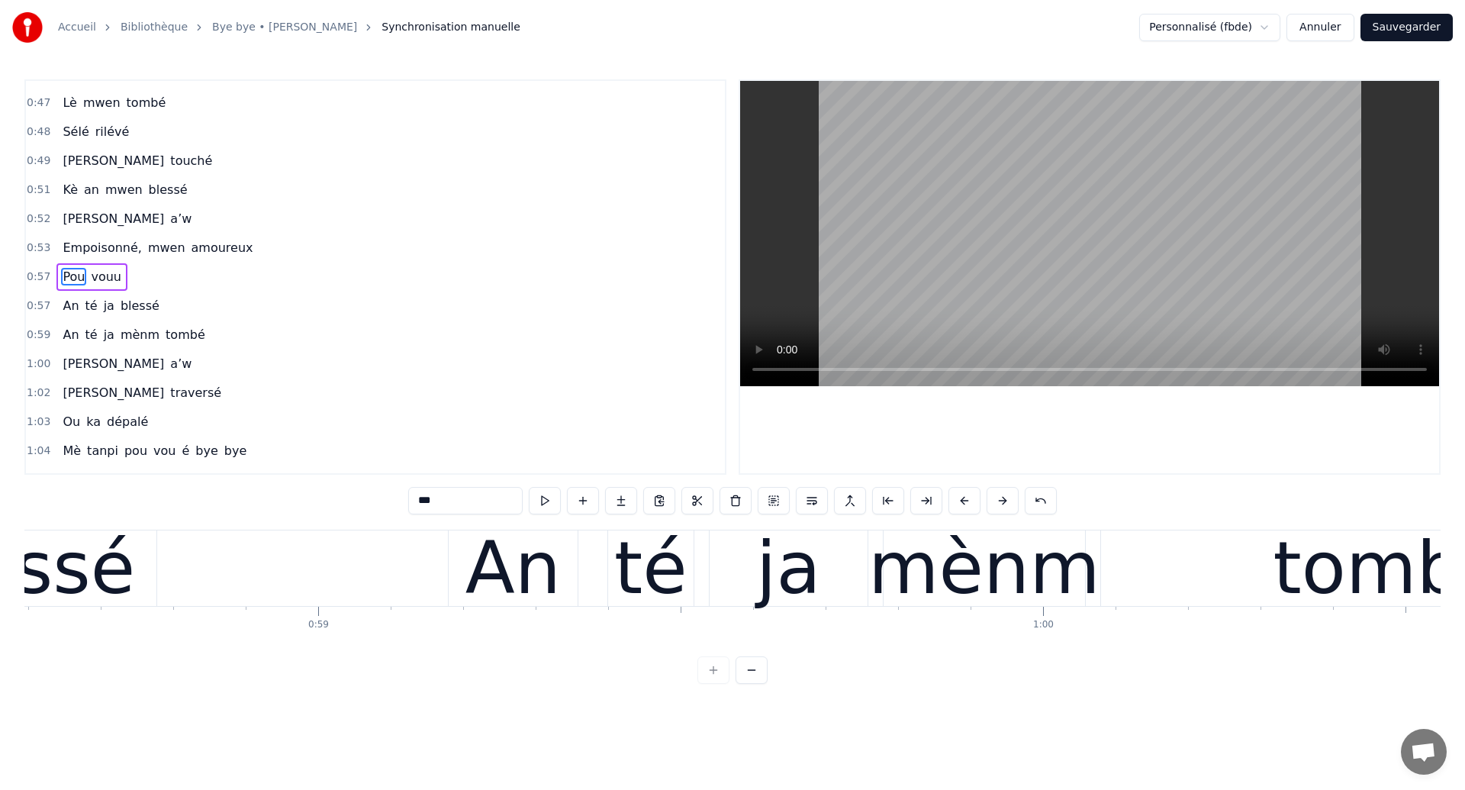
scroll to position [0, 42338]
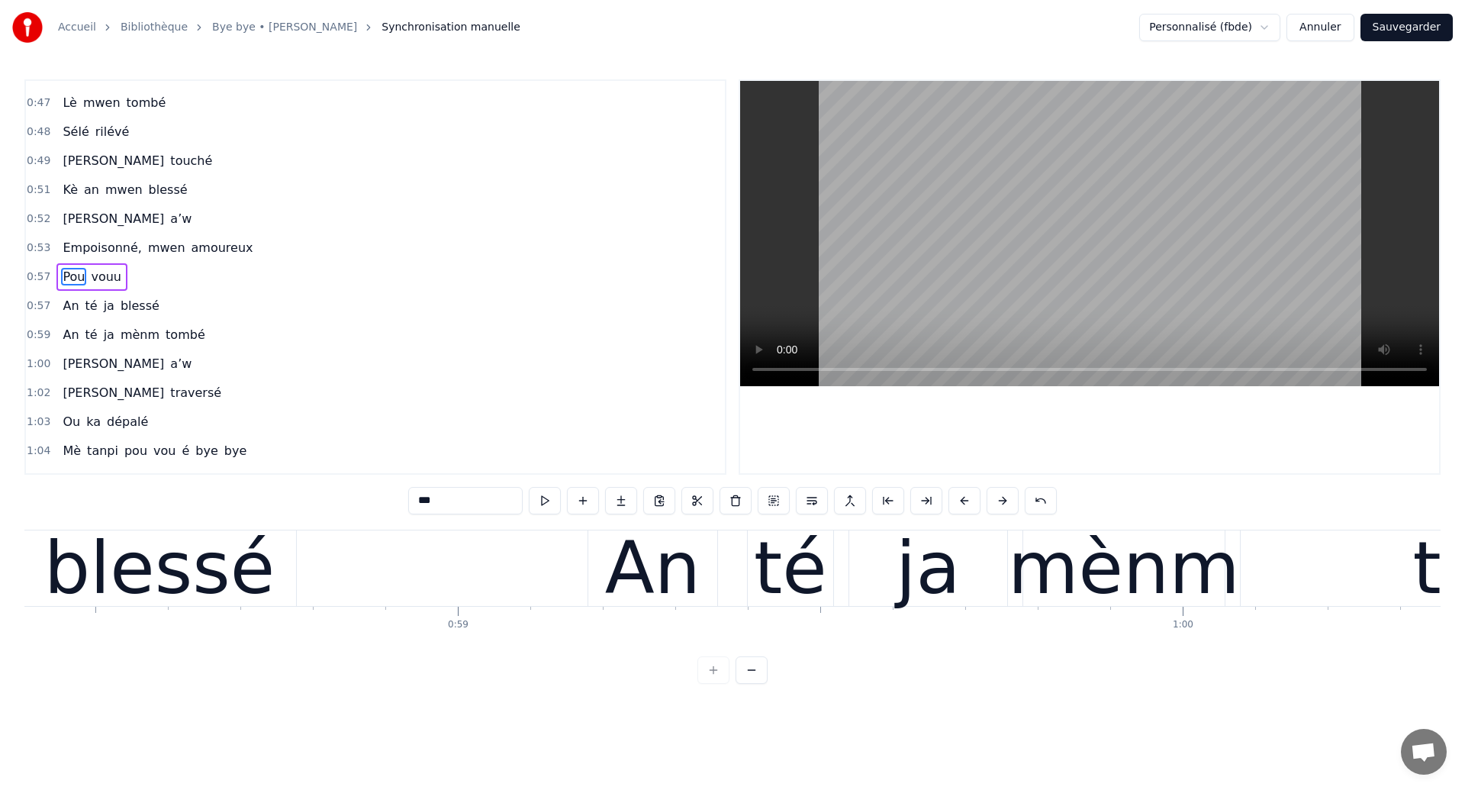
click at [240, 560] on div "blessé" at bounding box center [159, 568] width 231 height 109
type input "******"
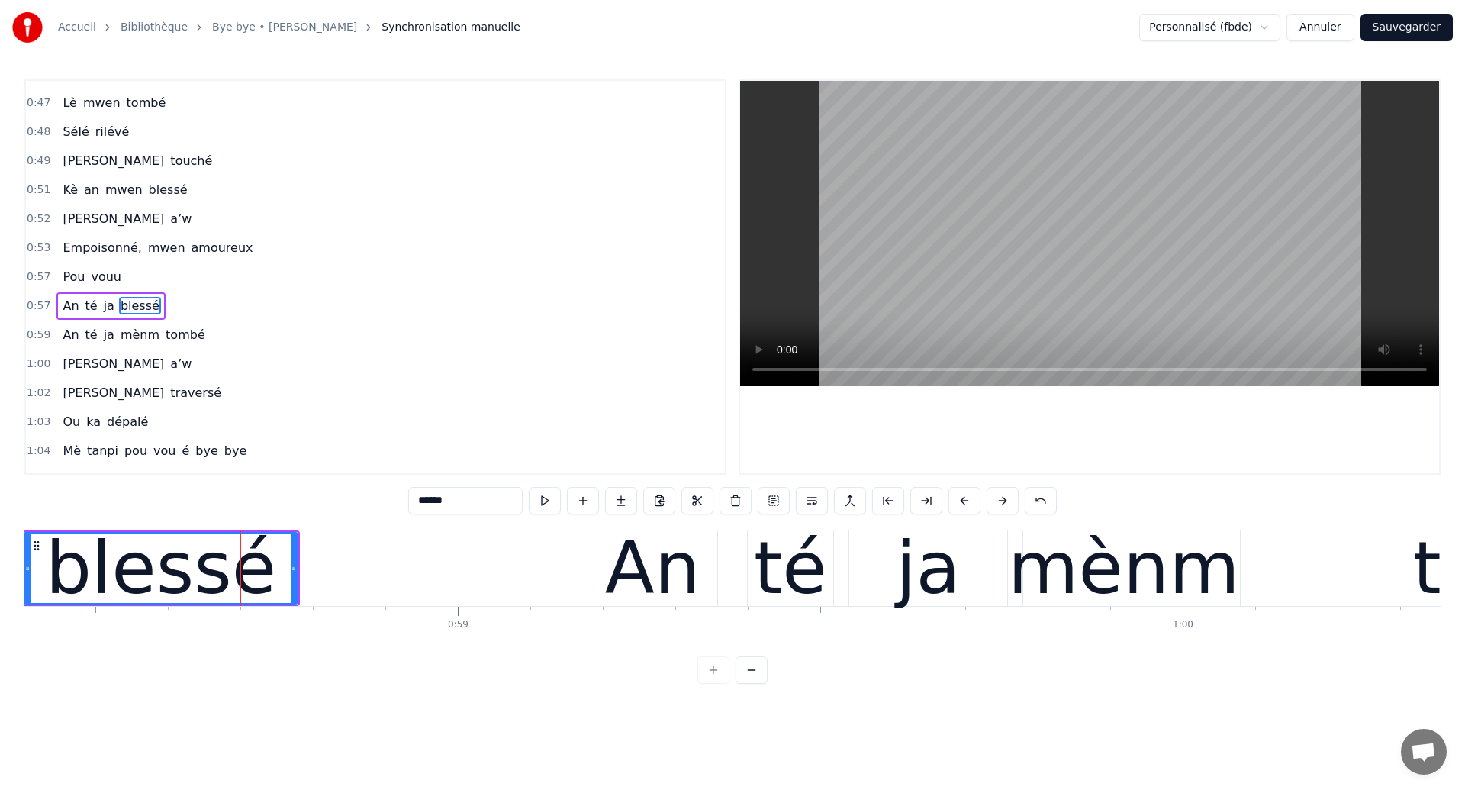
scroll to position [311, 0]
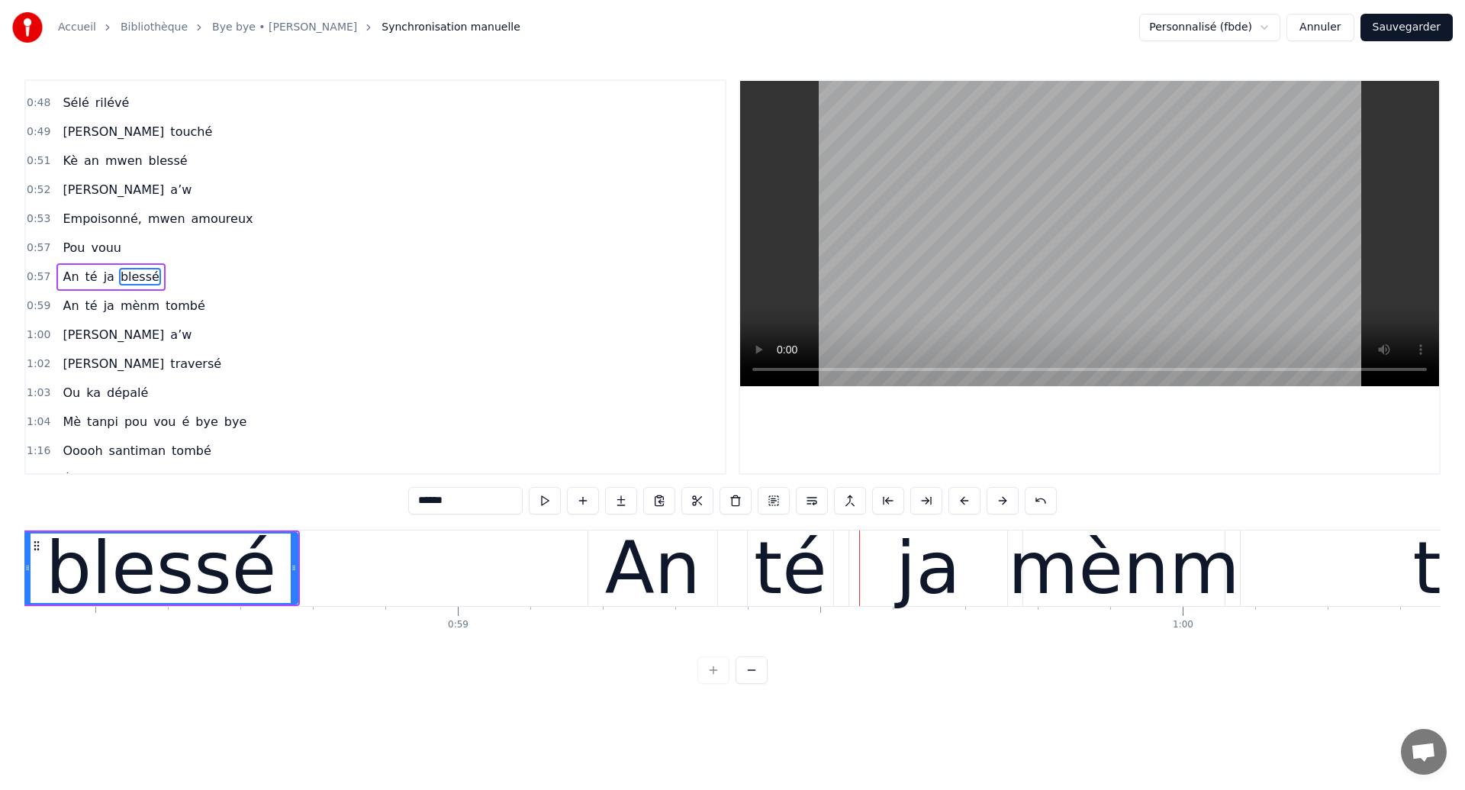
click at [96, 568] on div "blessé" at bounding box center [161, 568] width 231 height 109
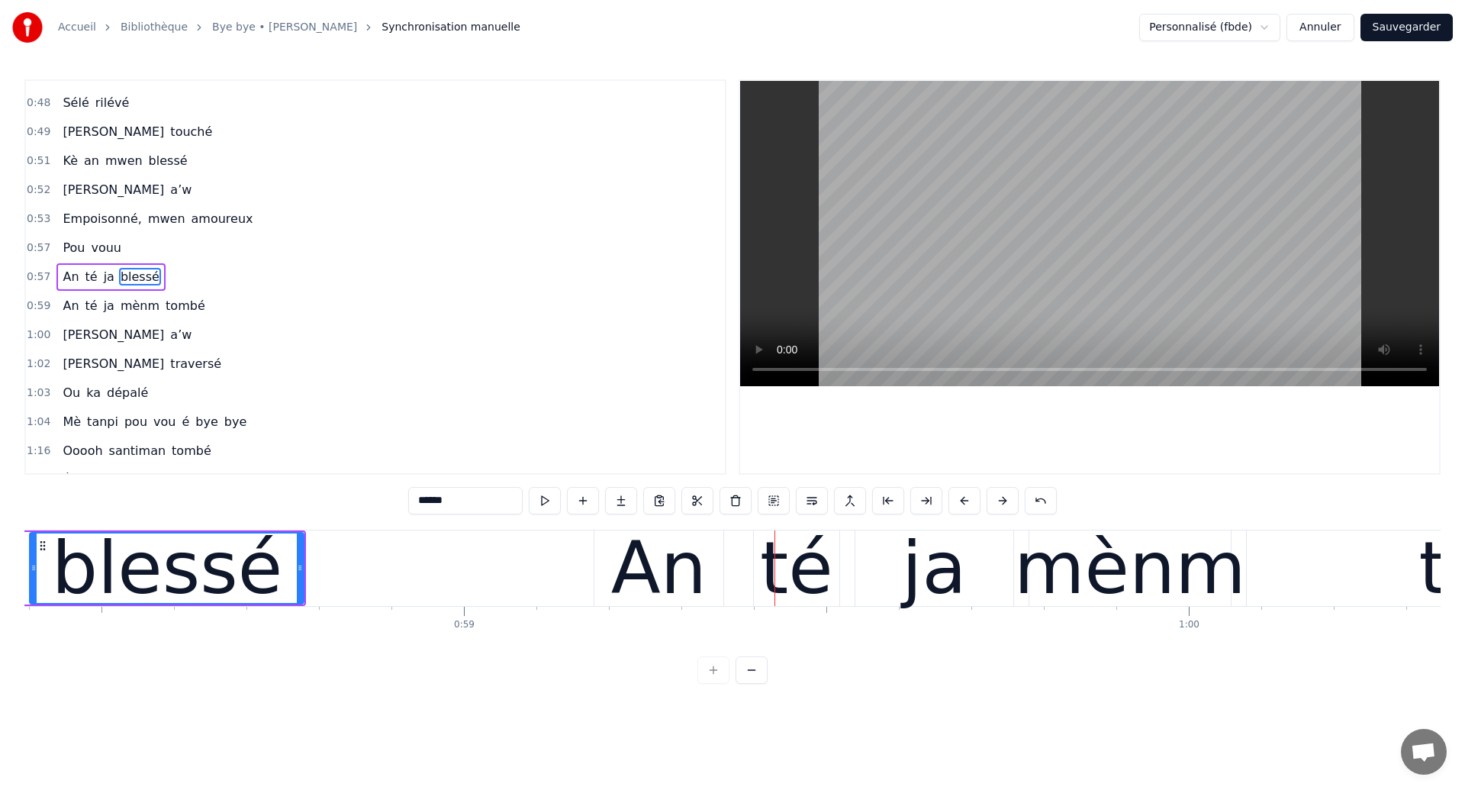
click at [63, 559] on div "blessé" at bounding box center [167, 567] width 272 height 69
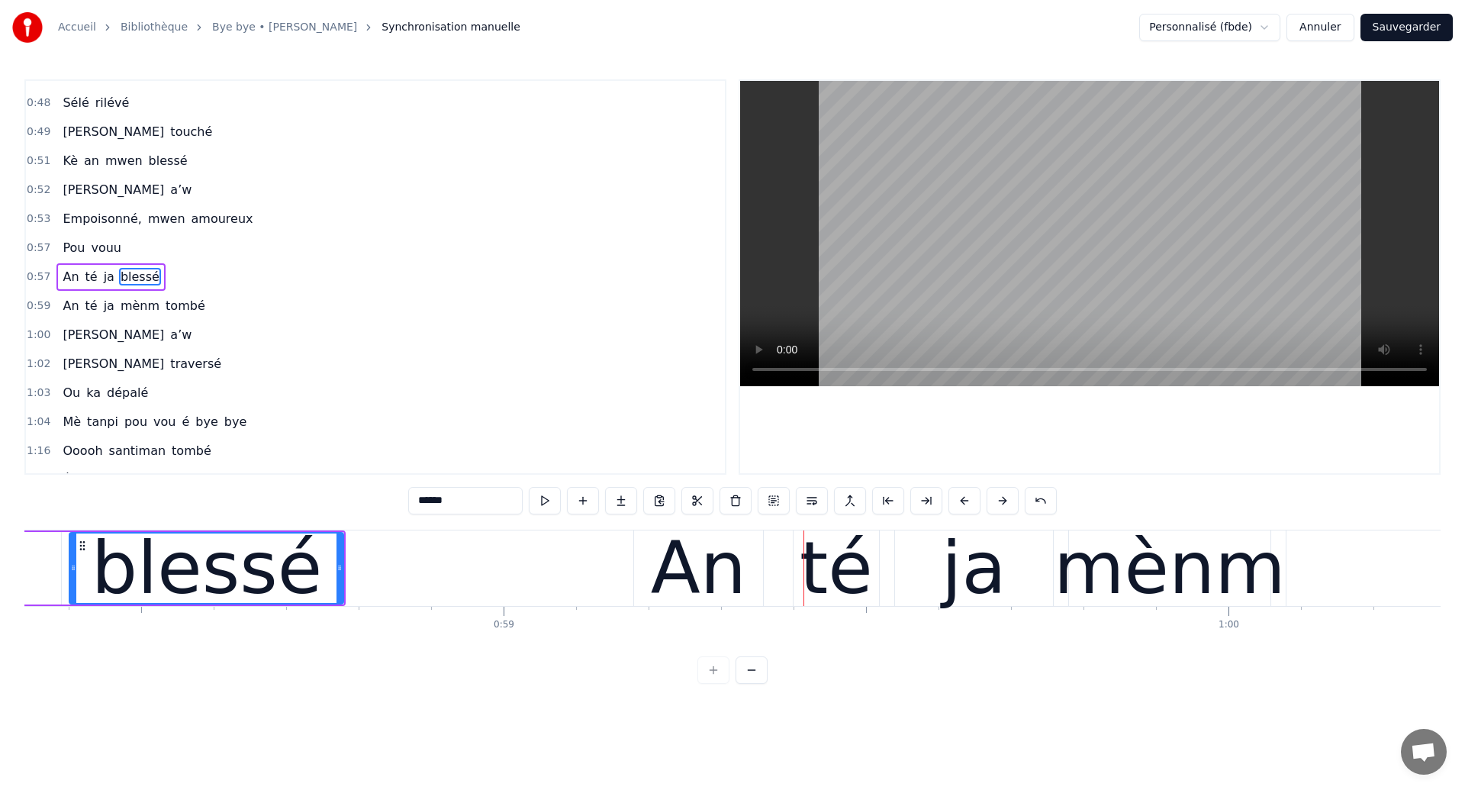
click at [887, 591] on div "An té ja mènm tombé" at bounding box center [1250, 568] width 1235 height 76
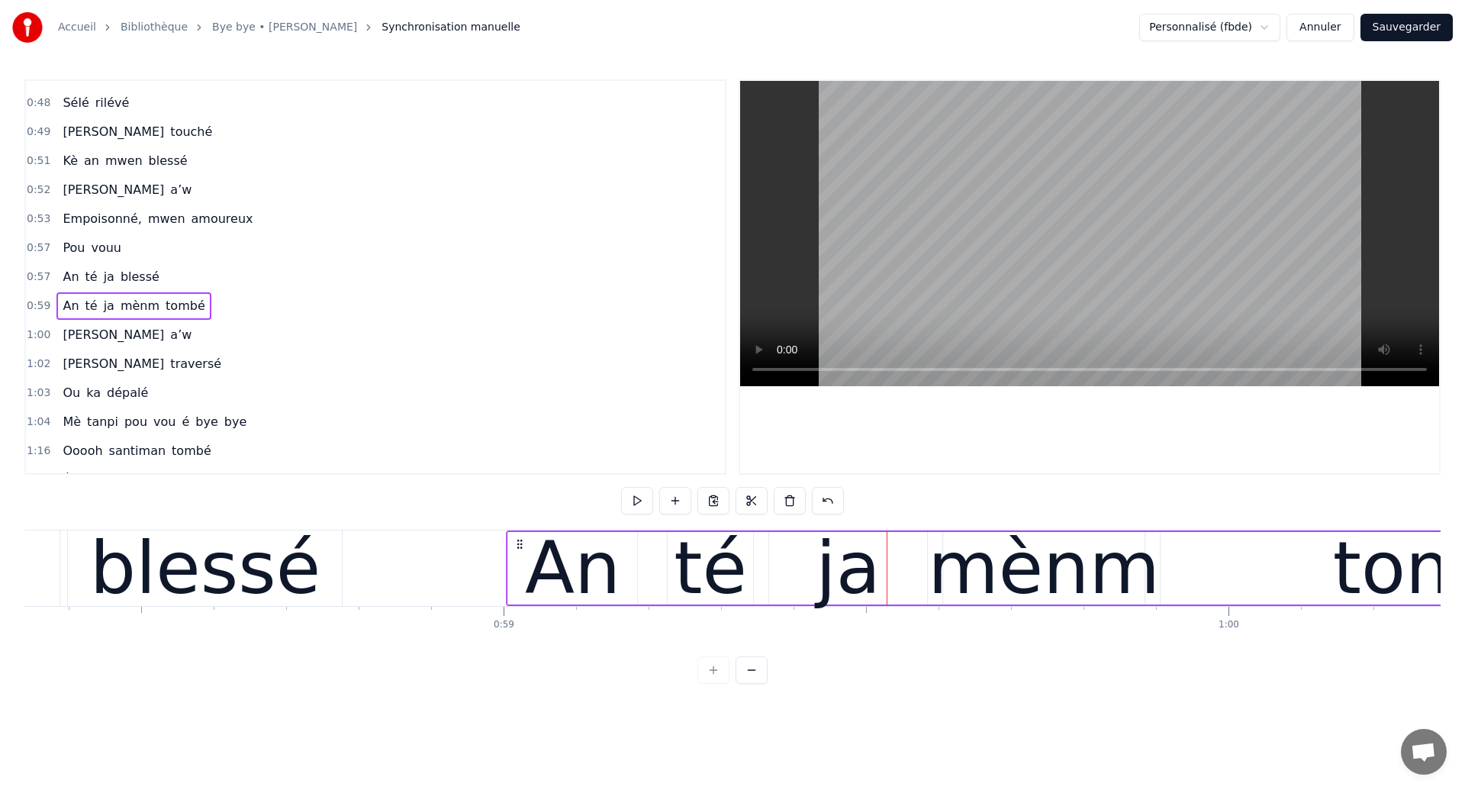
drag, startPoint x: 646, startPoint y: 544, endPoint x: 519, endPoint y: 572, distance: 130.4
click at [519, 572] on div "An té ja mènm tombé" at bounding box center [1123, 568] width 1235 height 76
click at [69, 564] on div "blessé" at bounding box center [205, 568] width 274 height 76
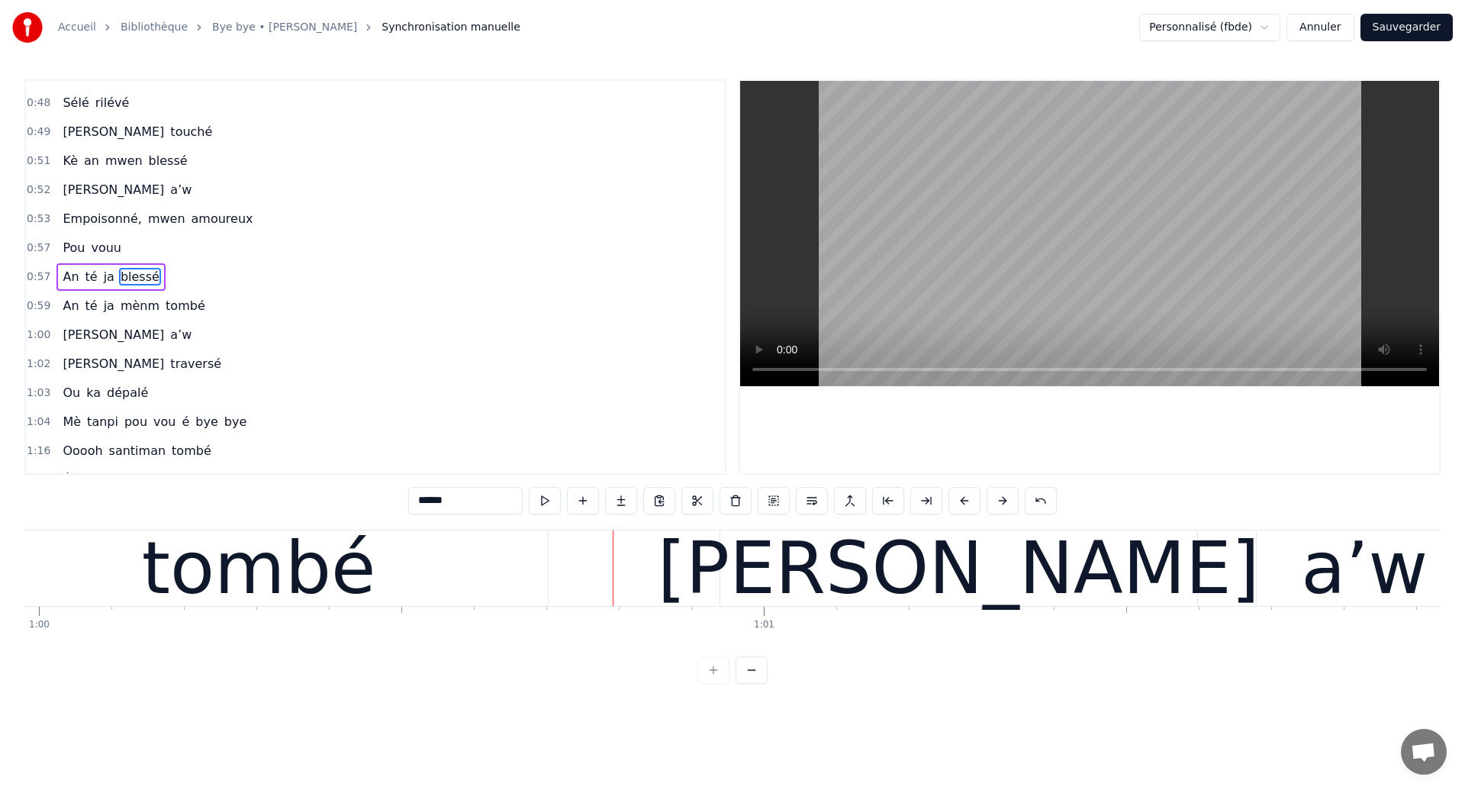
scroll to position [0, 43564]
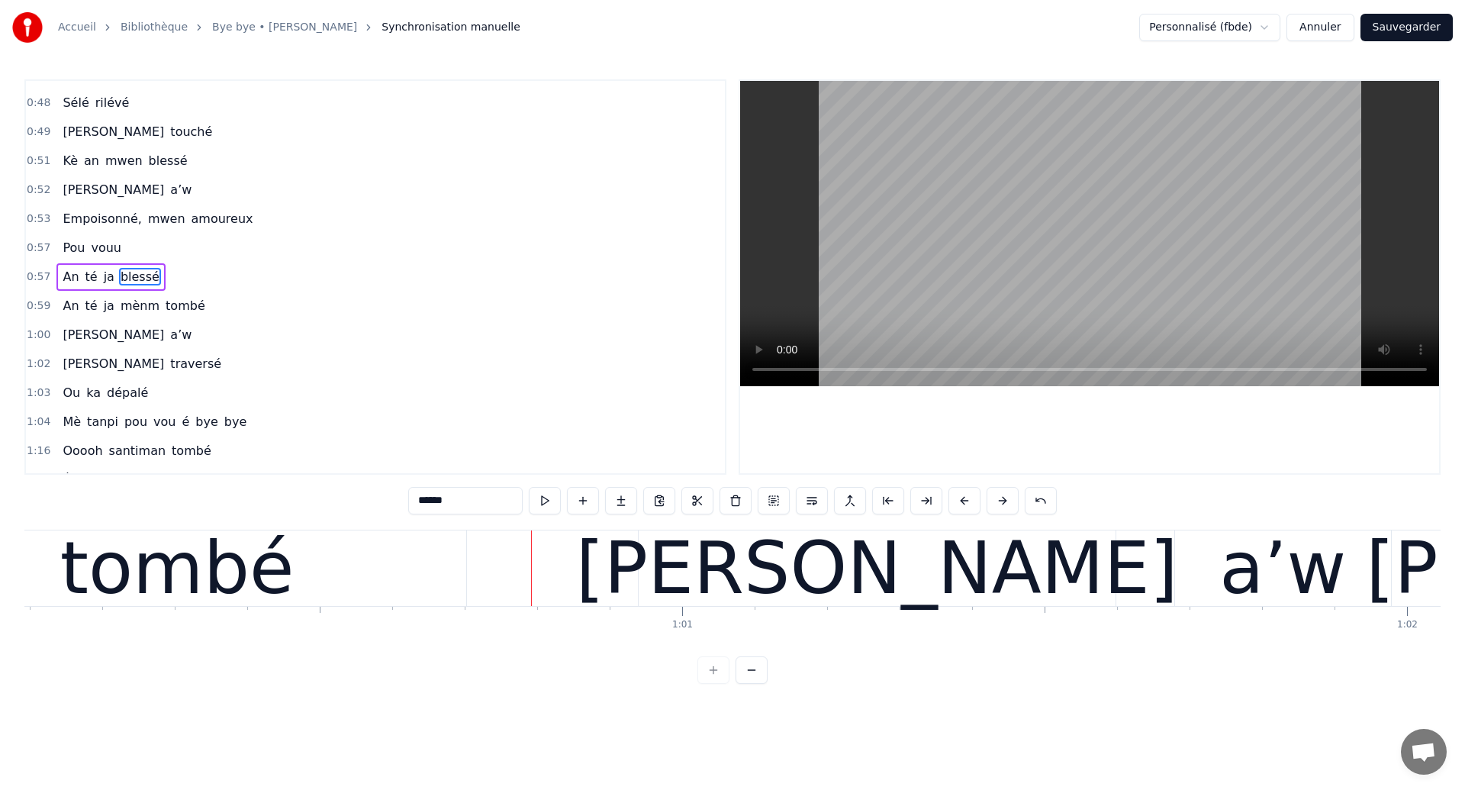
click at [259, 591] on div "tombé" at bounding box center [177, 568] width 234 height 109
type input "*****"
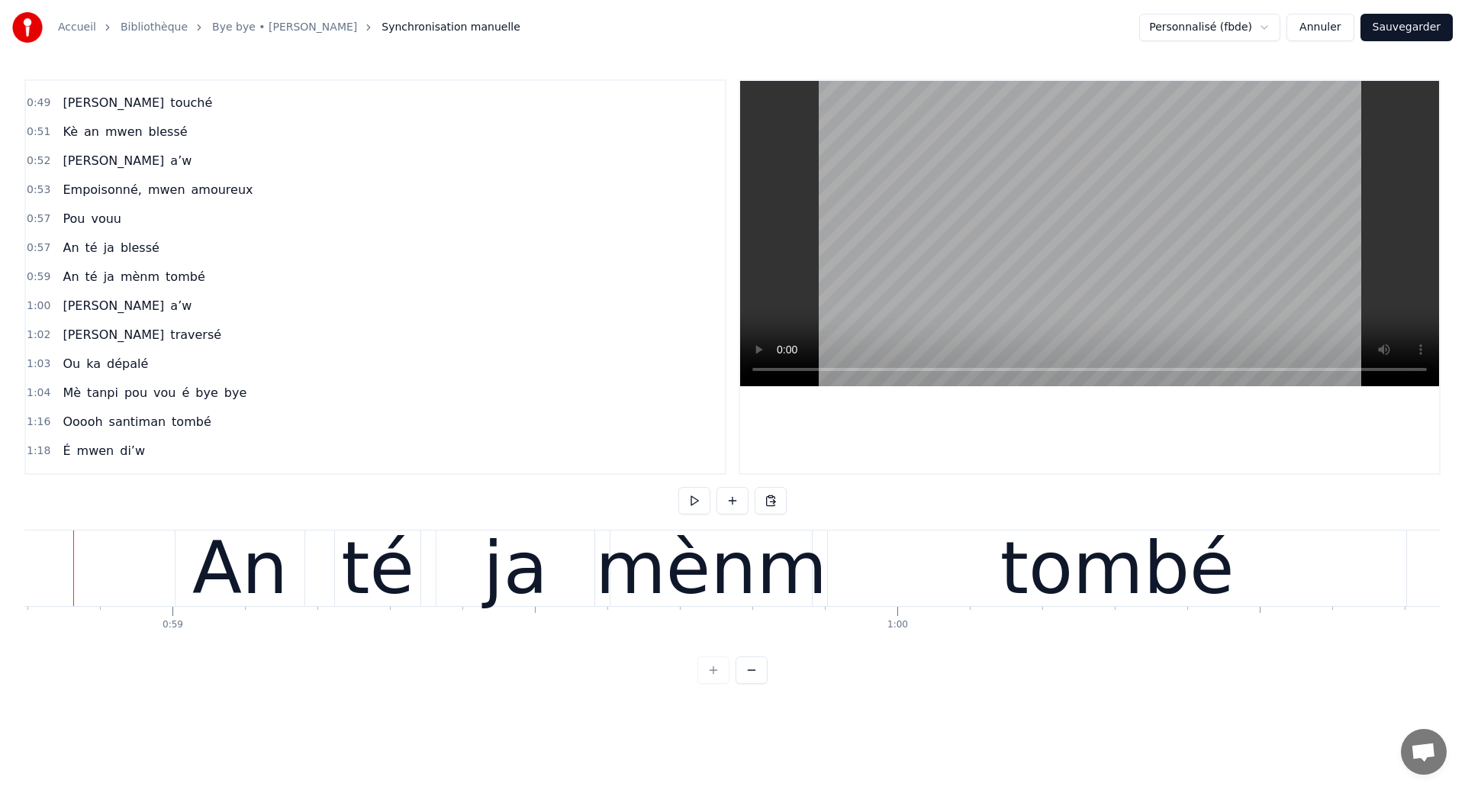
scroll to position [0, 42596]
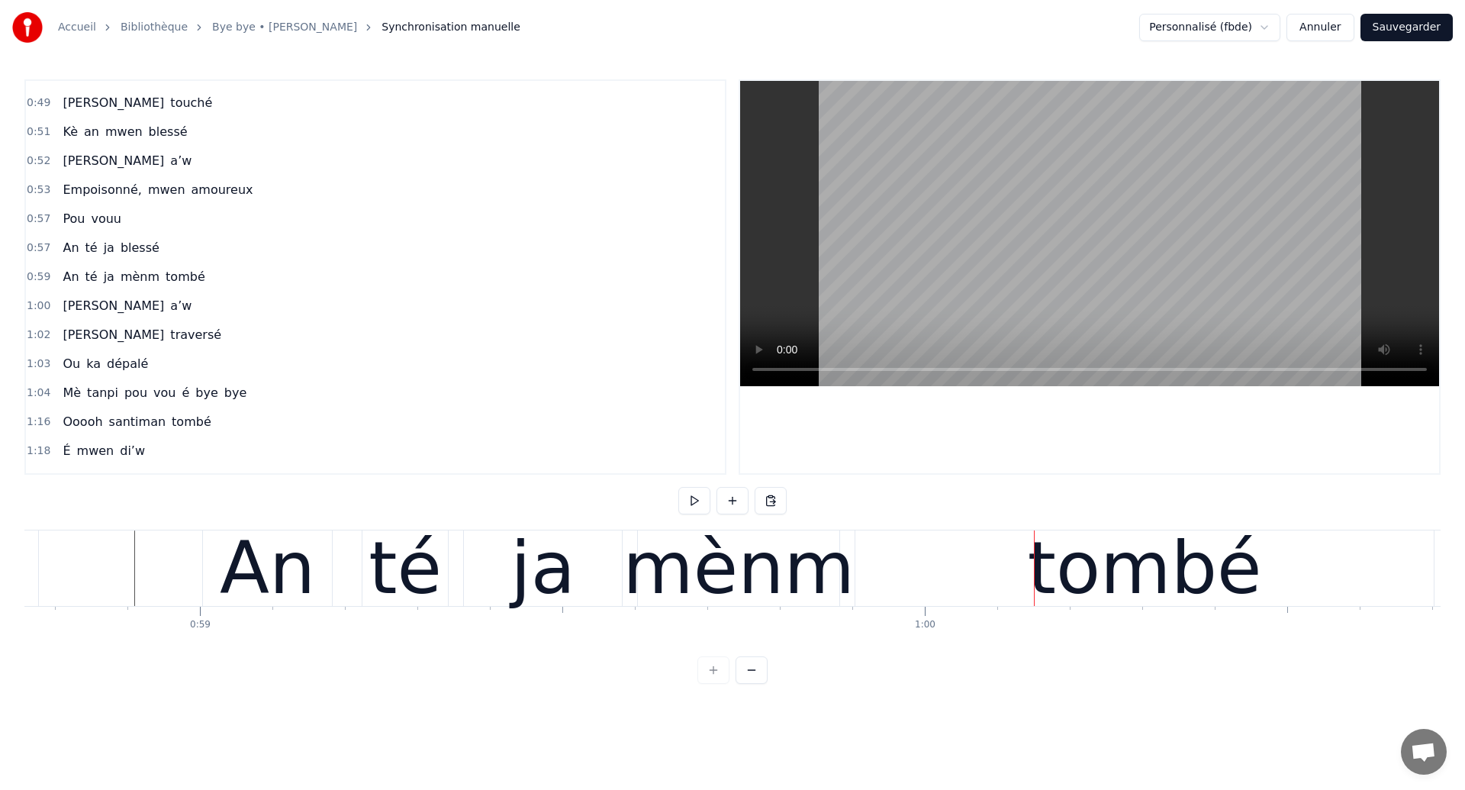
click at [803, 577] on div "mènm" at bounding box center [739, 568] width 232 height 109
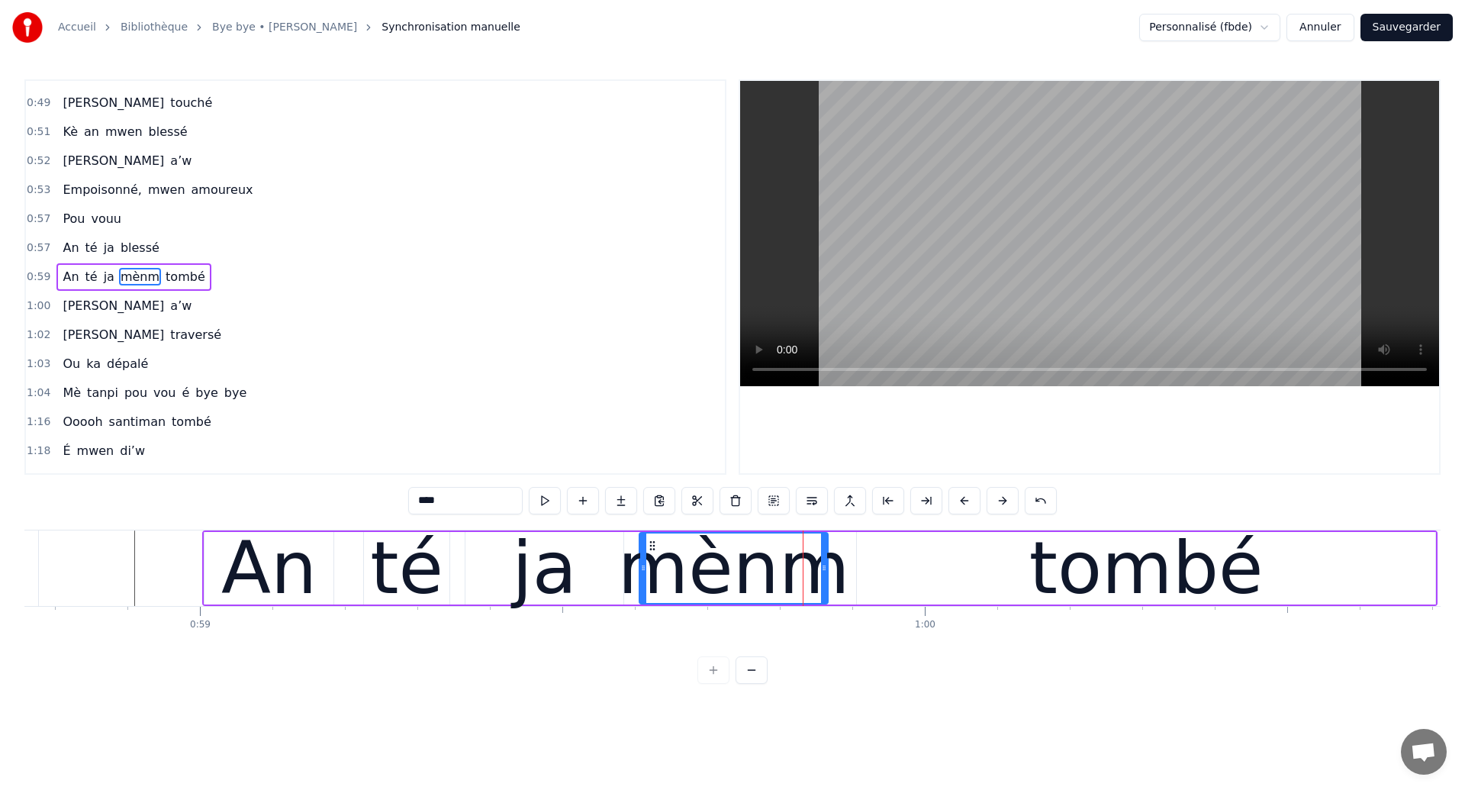
drag, startPoint x: 836, startPoint y: 584, endPoint x: 823, endPoint y: 597, distance: 18.3
click at [823, 597] on div at bounding box center [824, 567] width 6 height 69
click at [1021, 564] on div "tombé" at bounding box center [1146, 568] width 578 height 72
type input "*****"
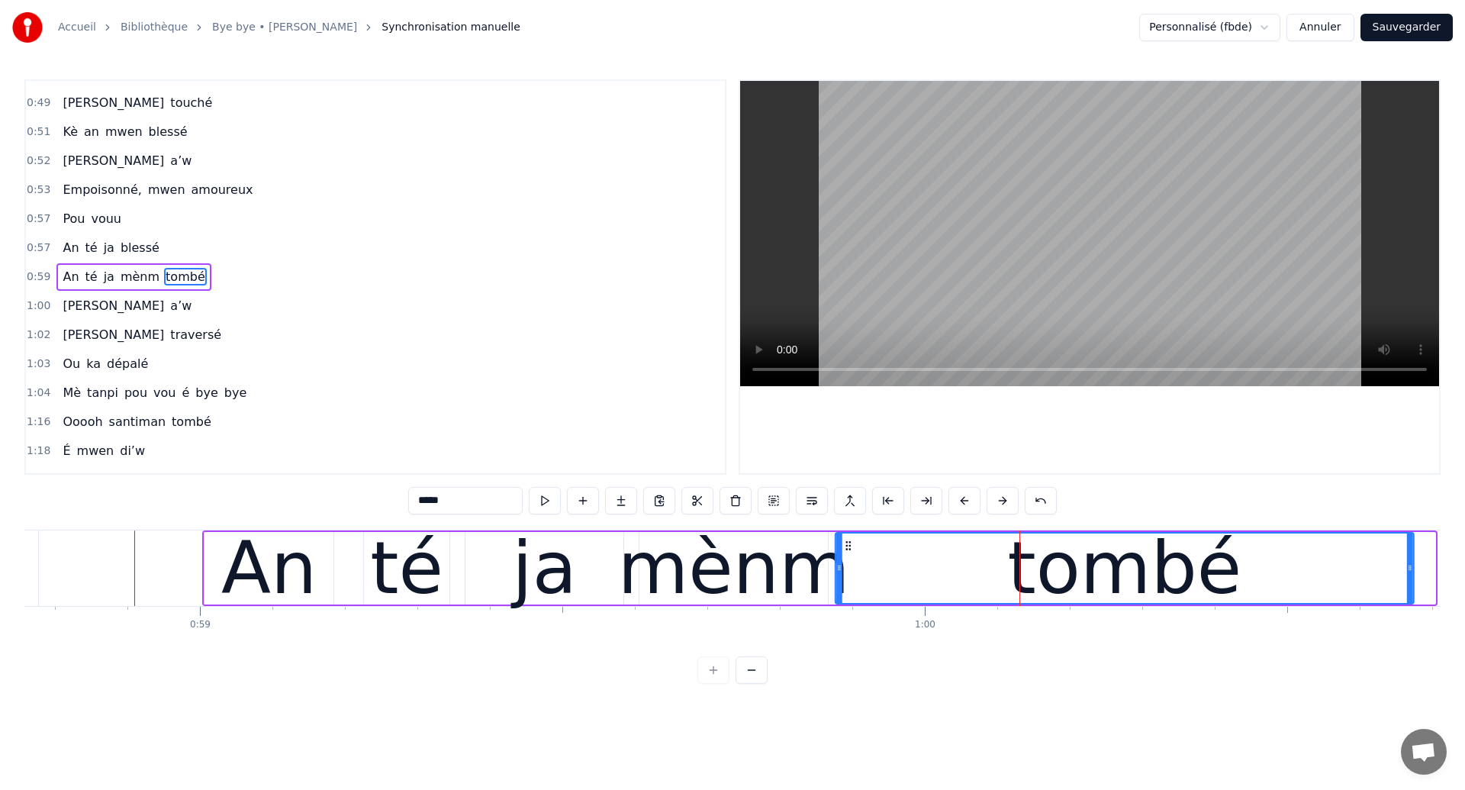
drag, startPoint x: 871, startPoint y: 546, endPoint x: 850, endPoint y: 554, distance: 22.7
click at [850, 554] on div "tombé" at bounding box center [1124, 567] width 577 height 69
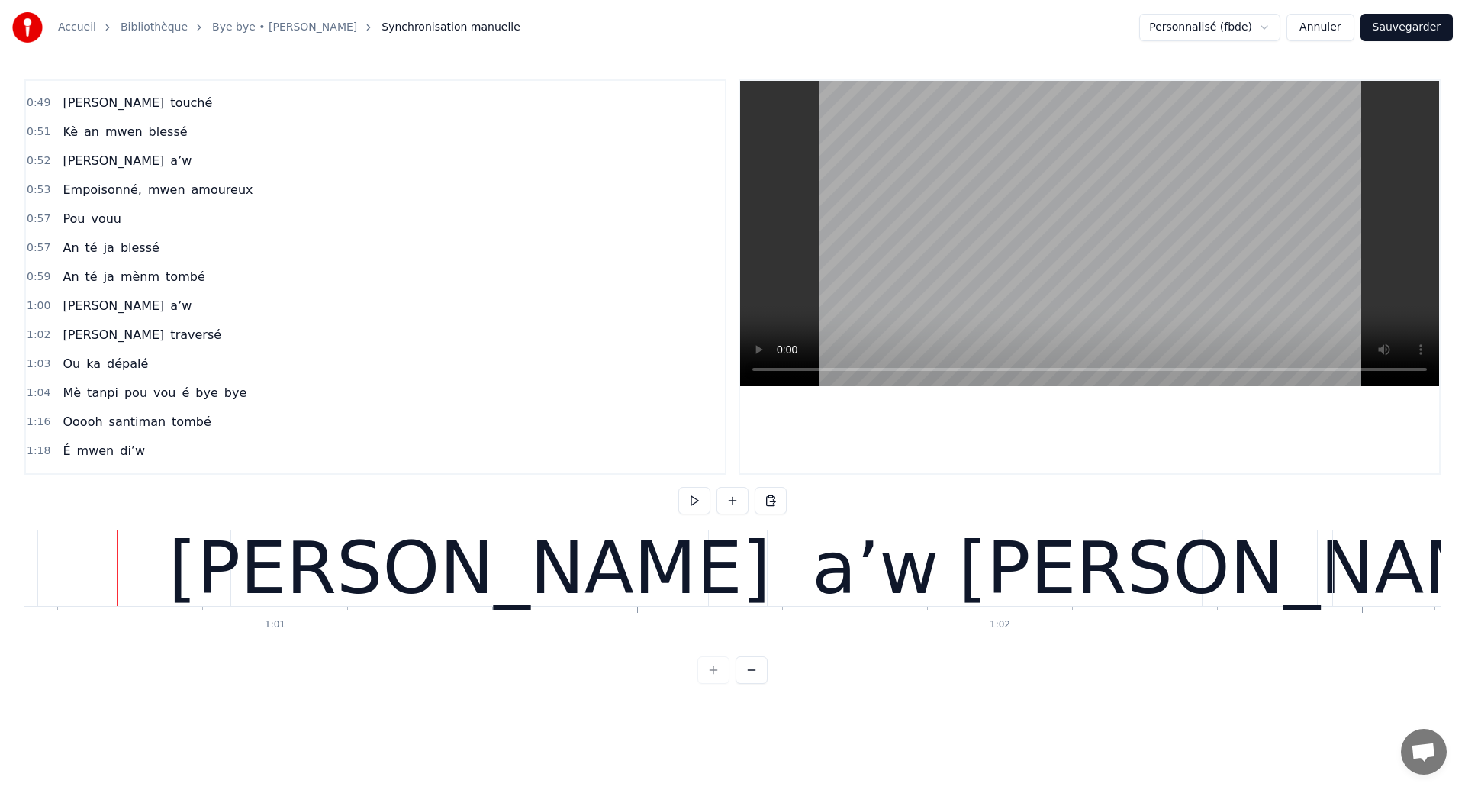
scroll to position [0, 43987]
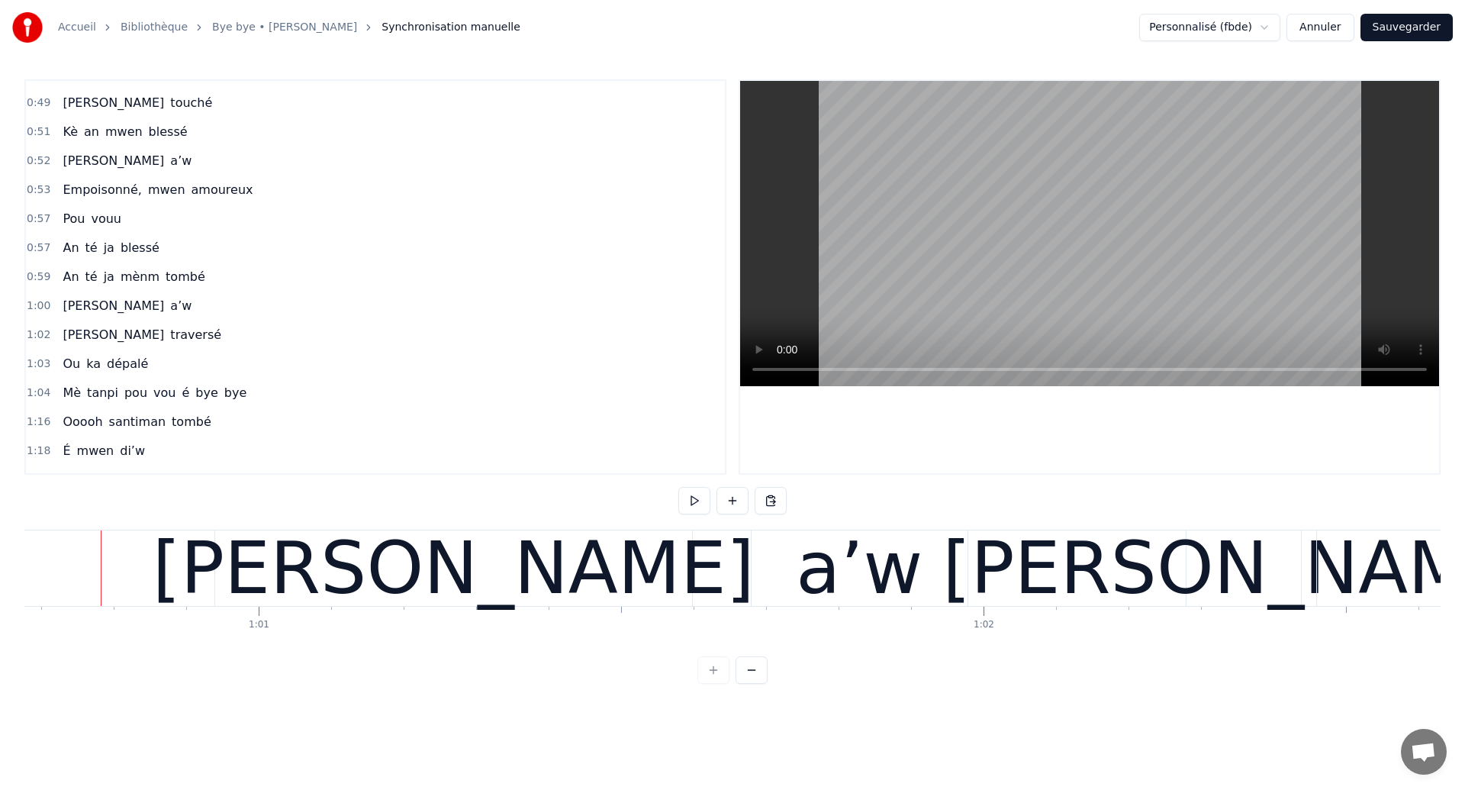
click at [499, 584] on div "[PERSON_NAME]" at bounding box center [454, 568] width 602 height 109
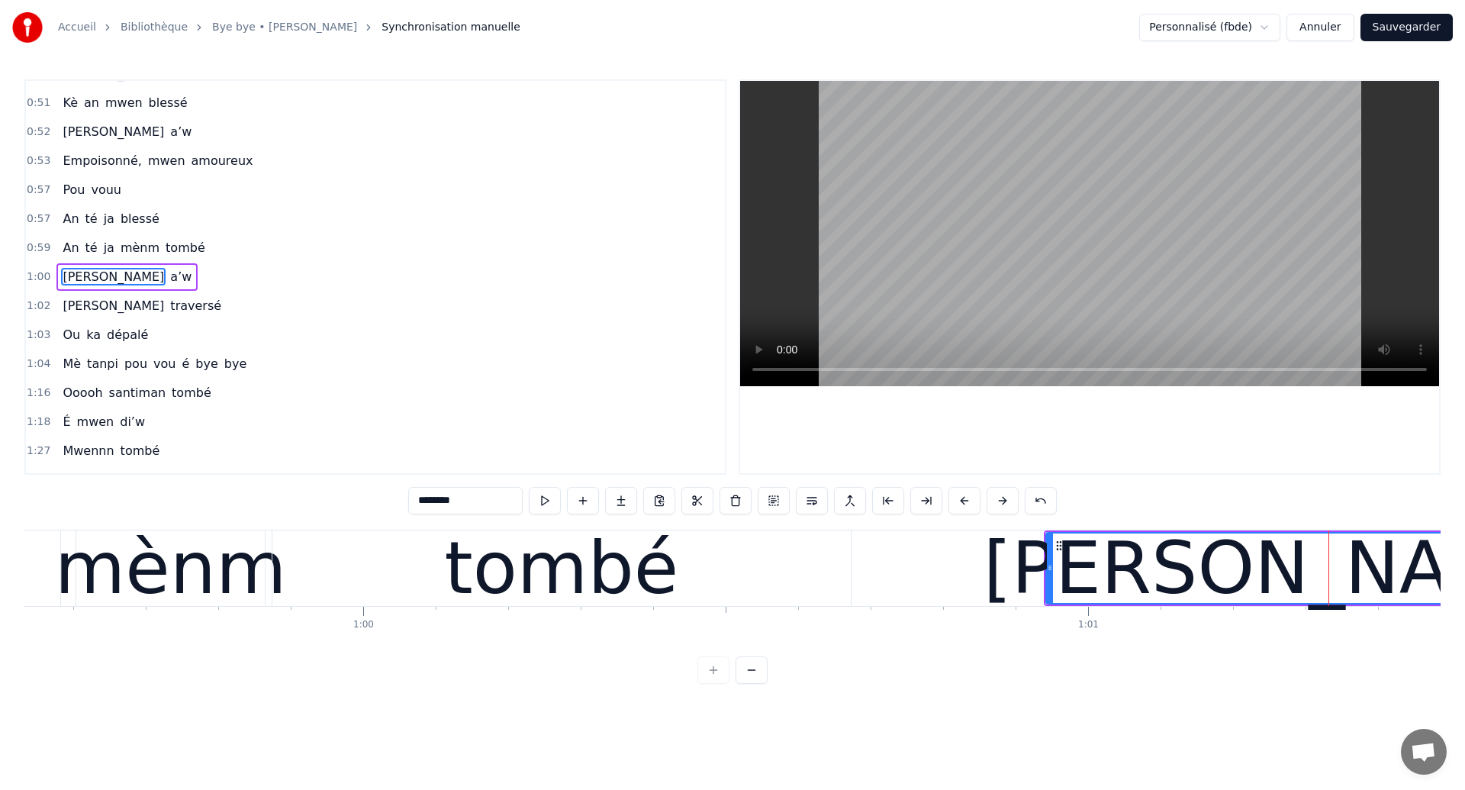
scroll to position [0, 42953]
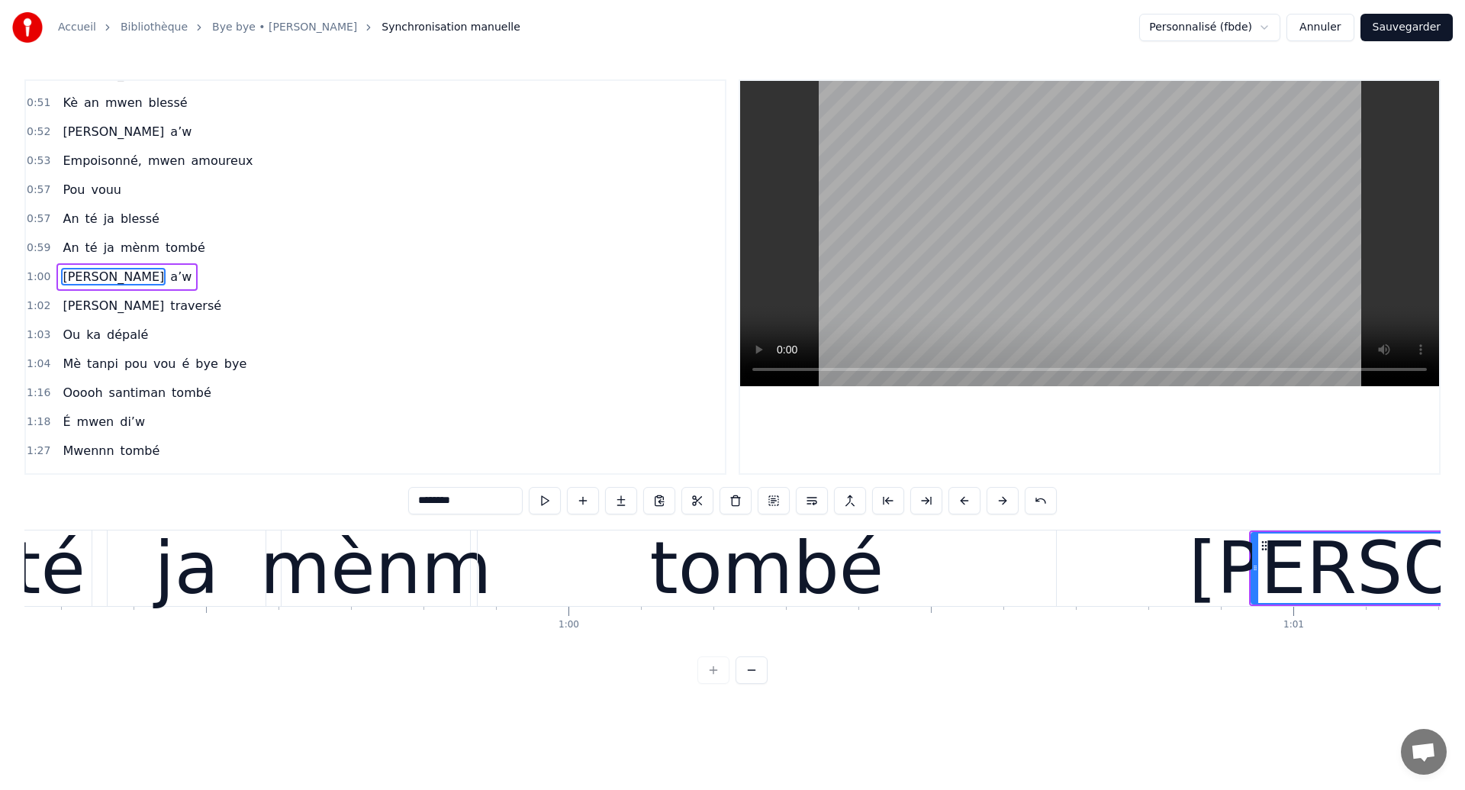
click at [314, 578] on div "mènm" at bounding box center [376, 568] width 232 height 109
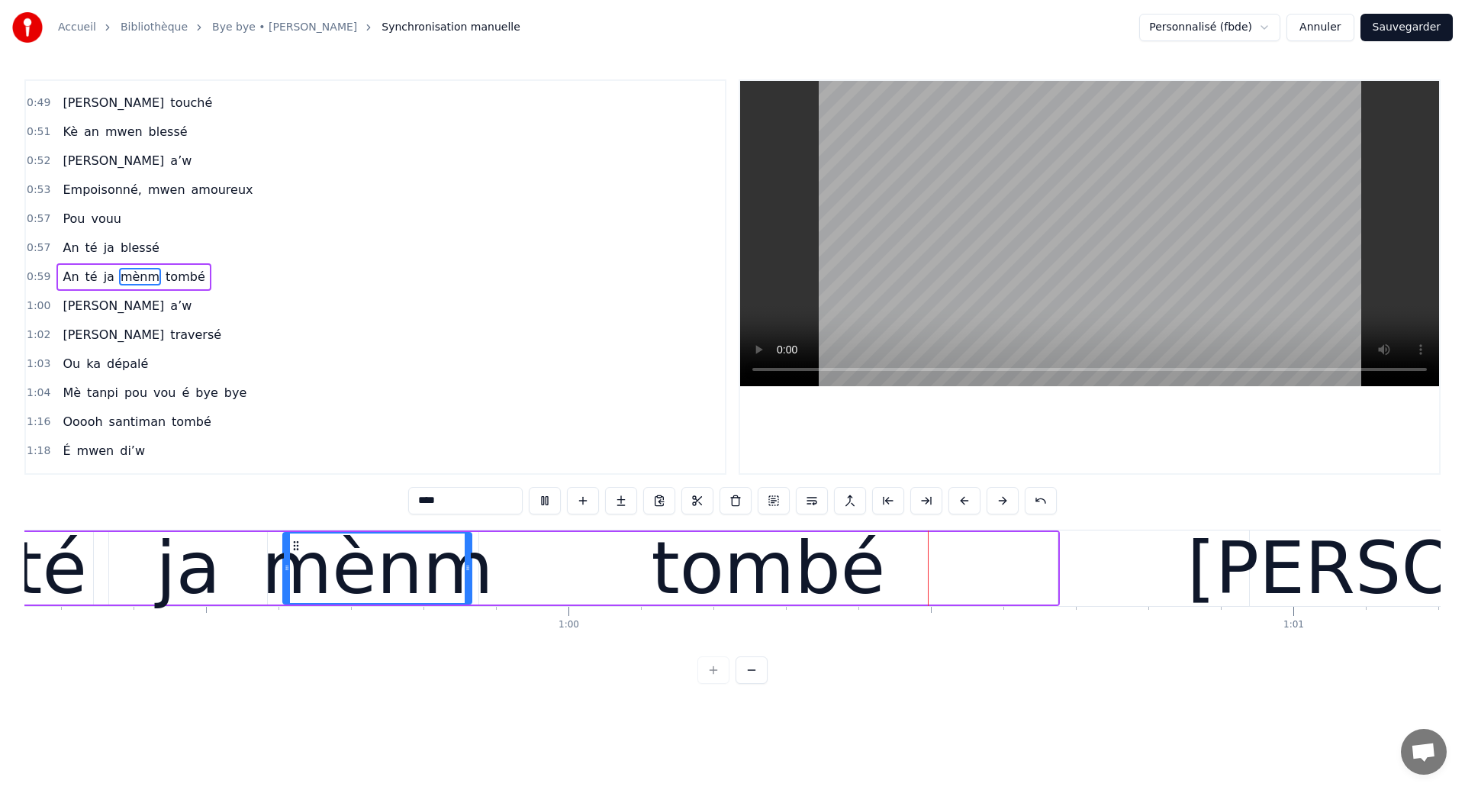
click at [823, 561] on div "tombé" at bounding box center [769, 568] width 234 height 109
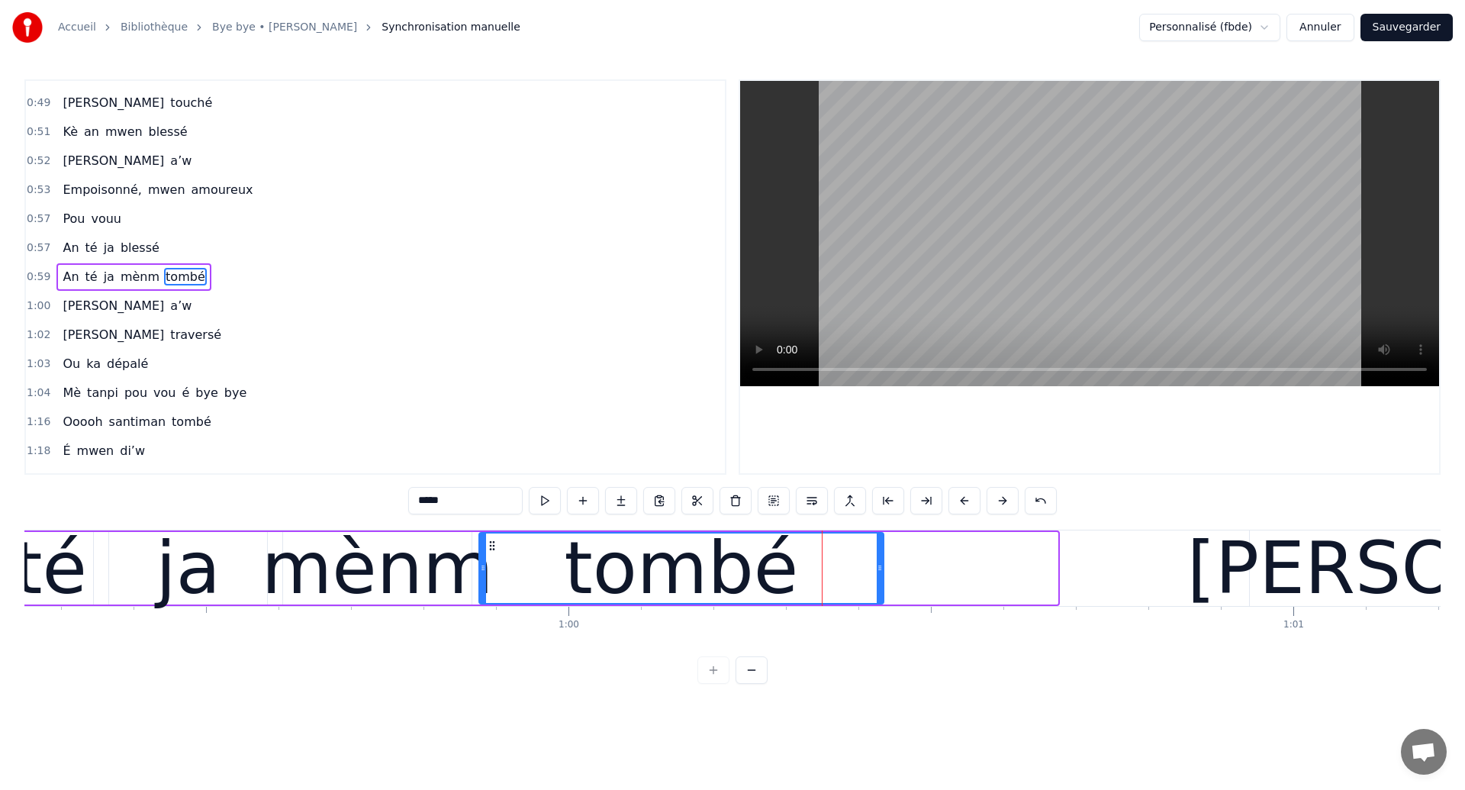
drag, startPoint x: 1052, startPoint y: 567, endPoint x: 878, endPoint y: 594, distance: 176.0
click at [878, 594] on div at bounding box center [880, 567] width 6 height 69
click at [91, 566] on div "té" at bounding box center [50, 568] width 85 height 72
type input "**"
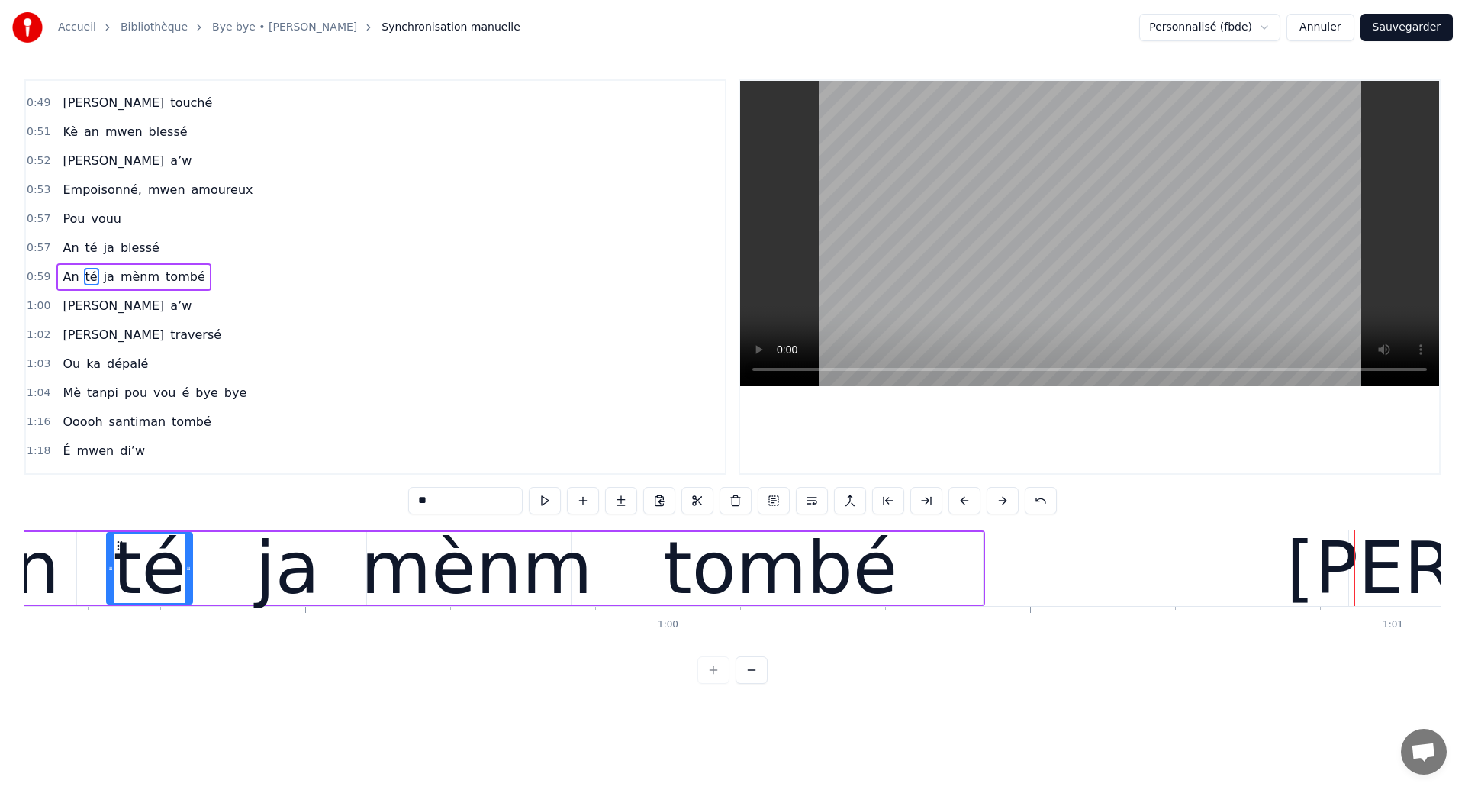
scroll to position [0, 42740]
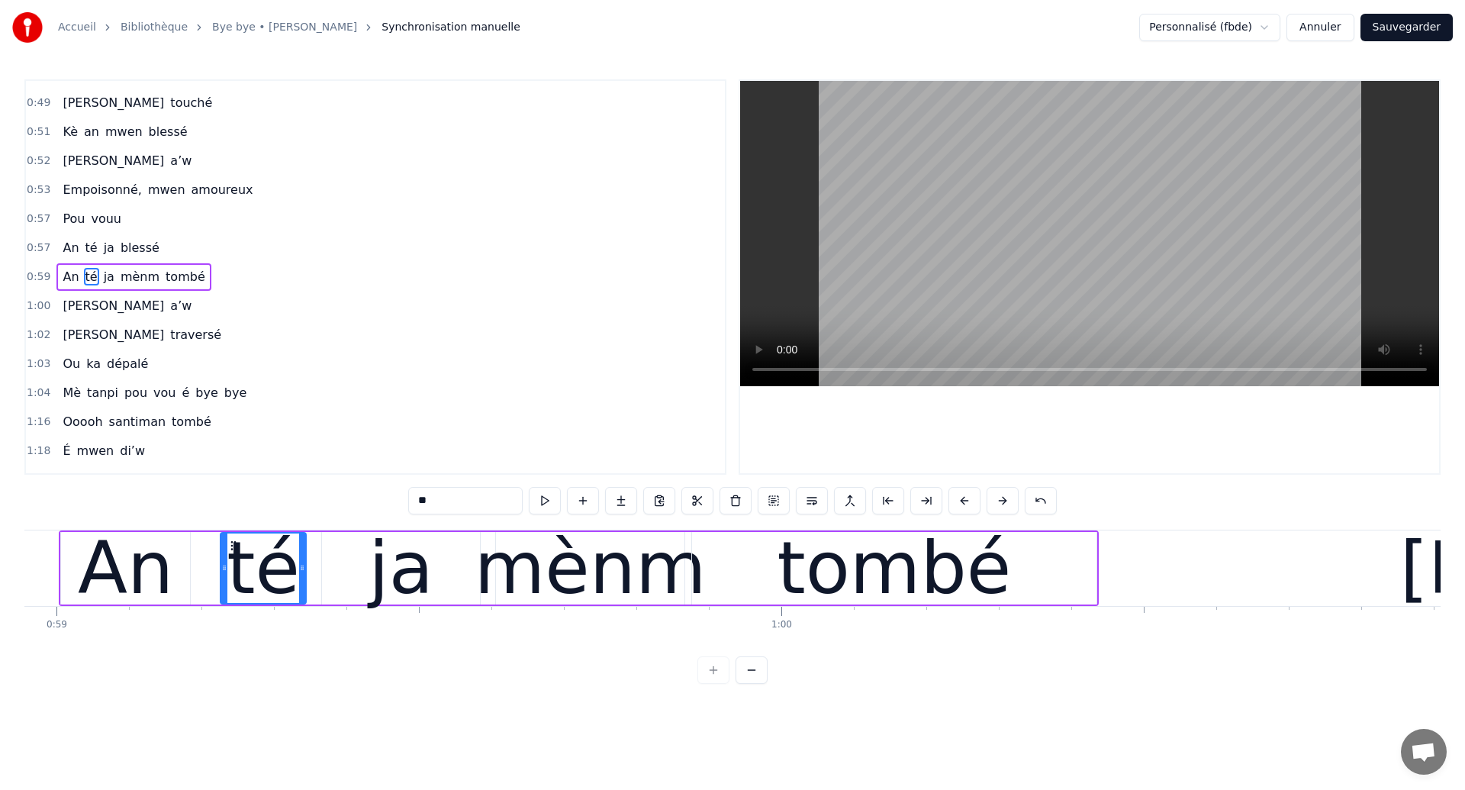
click at [215, 572] on div "An té ja mènm tombé" at bounding box center [579, 568] width 1040 height 76
click at [1094, 581] on div "tombé" at bounding box center [894, 568] width 404 height 72
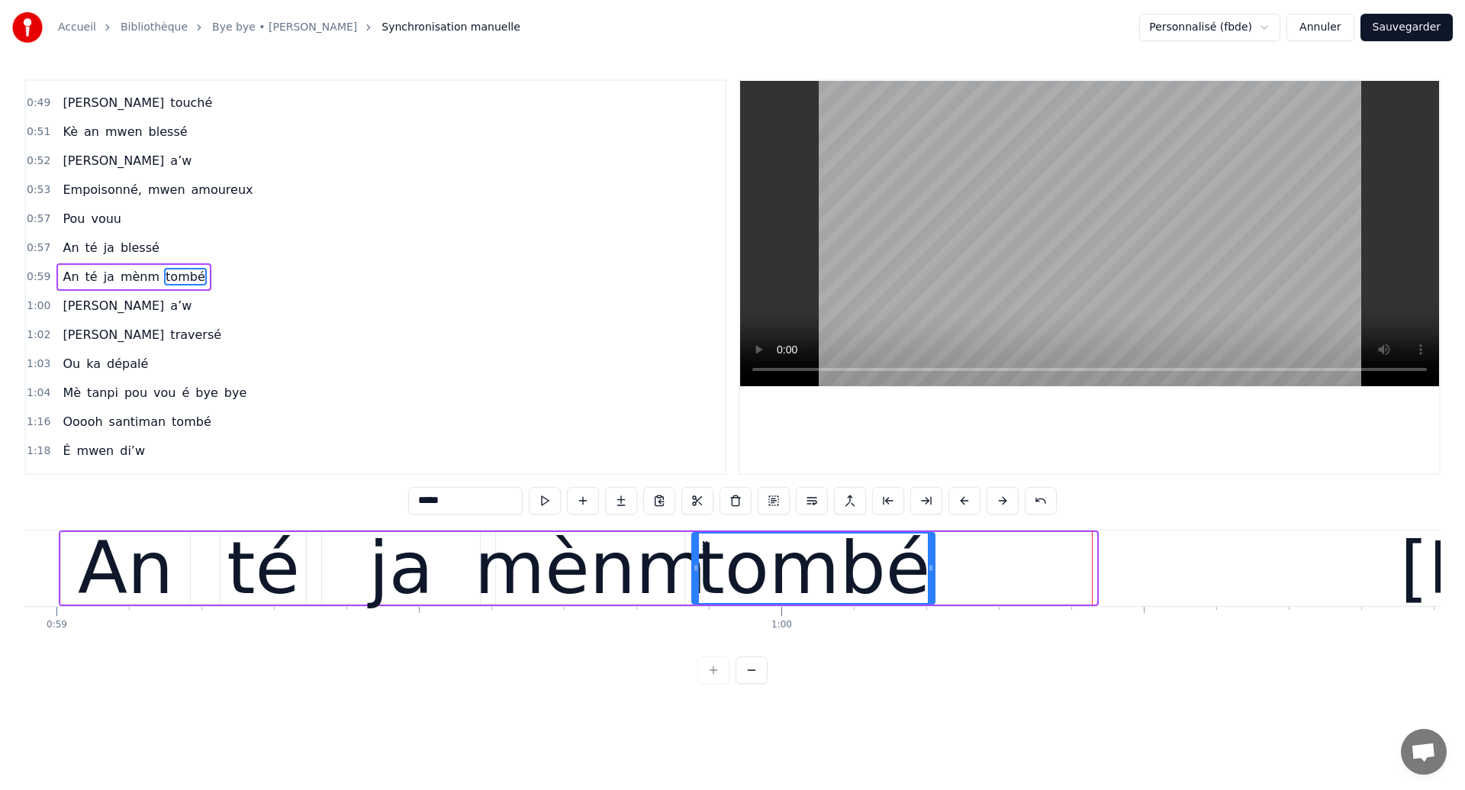
drag, startPoint x: 1094, startPoint y: 581, endPoint x: 932, endPoint y: 610, distance: 164.5
click at [932, 610] on div "[PERSON_NAME] ouhan ouhaannn Sé souvan An ka révé tombé si’w Mwen anvi vwè’w Lè…" at bounding box center [732, 587] width 1416 height 114
click at [199, 583] on div "An té ja mènm tombé" at bounding box center [498, 568] width 878 height 76
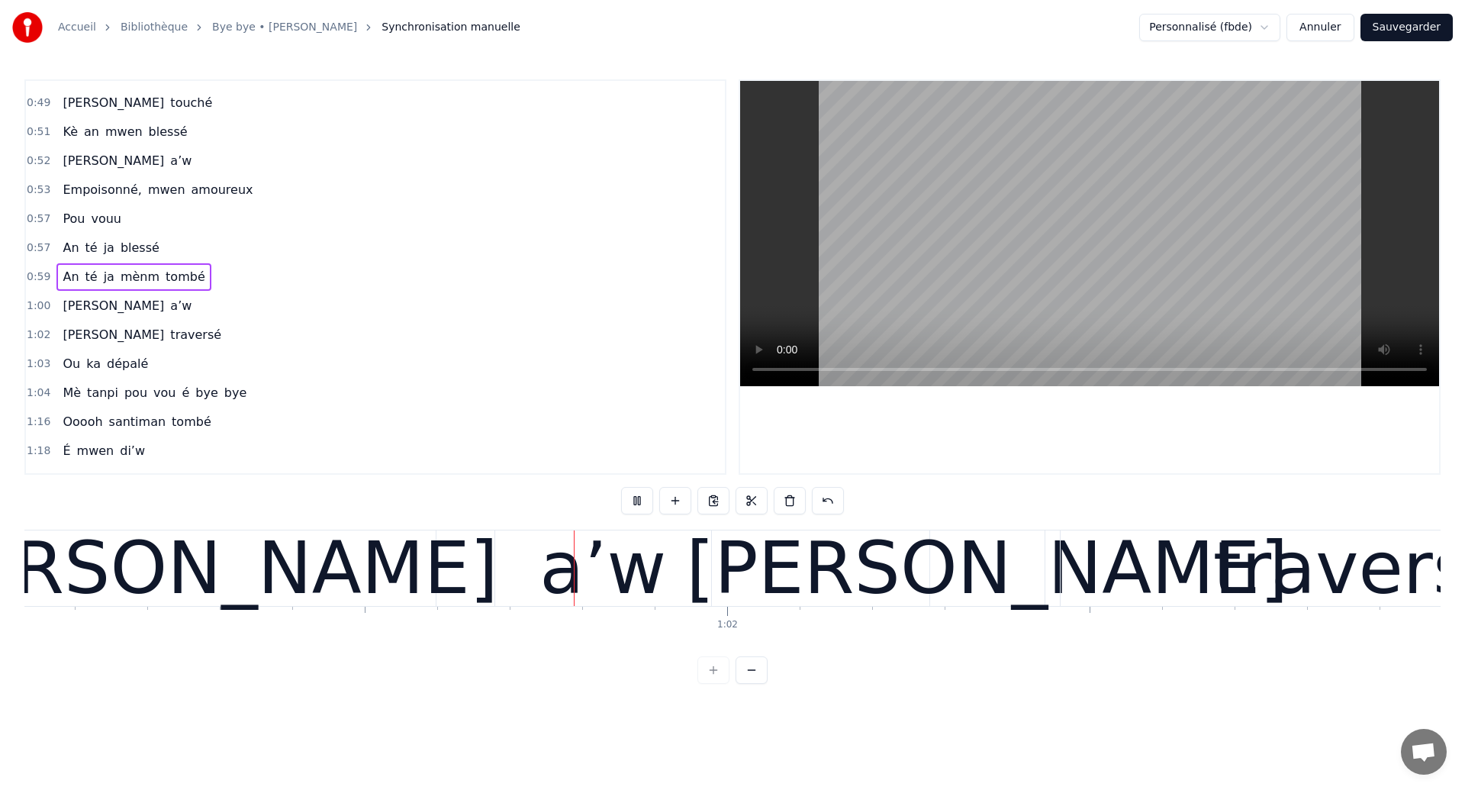
scroll to position [0, 44346]
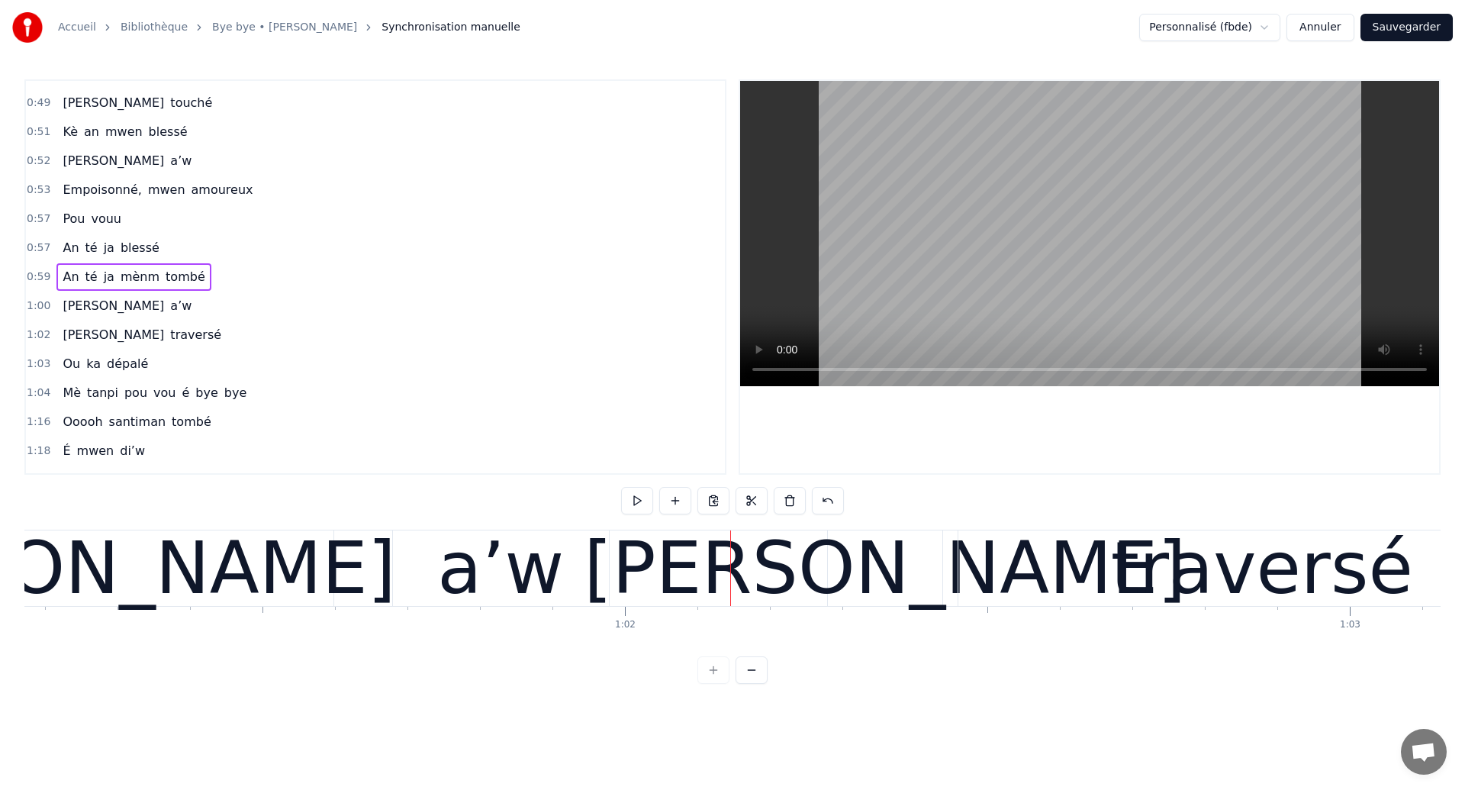
click at [456, 548] on div "a’w" at bounding box center [500, 568] width 127 height 109
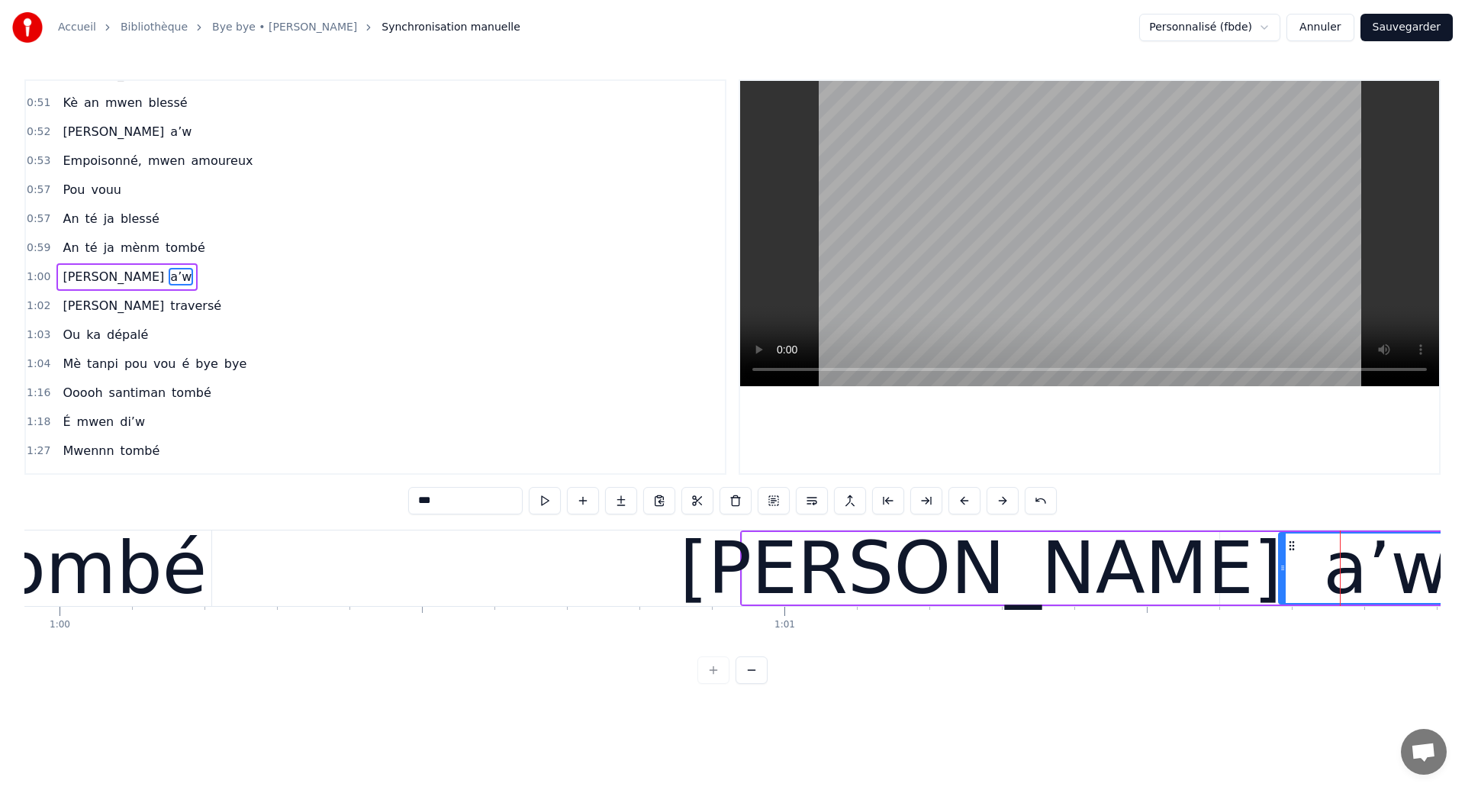
scroll to position [0, 43313]
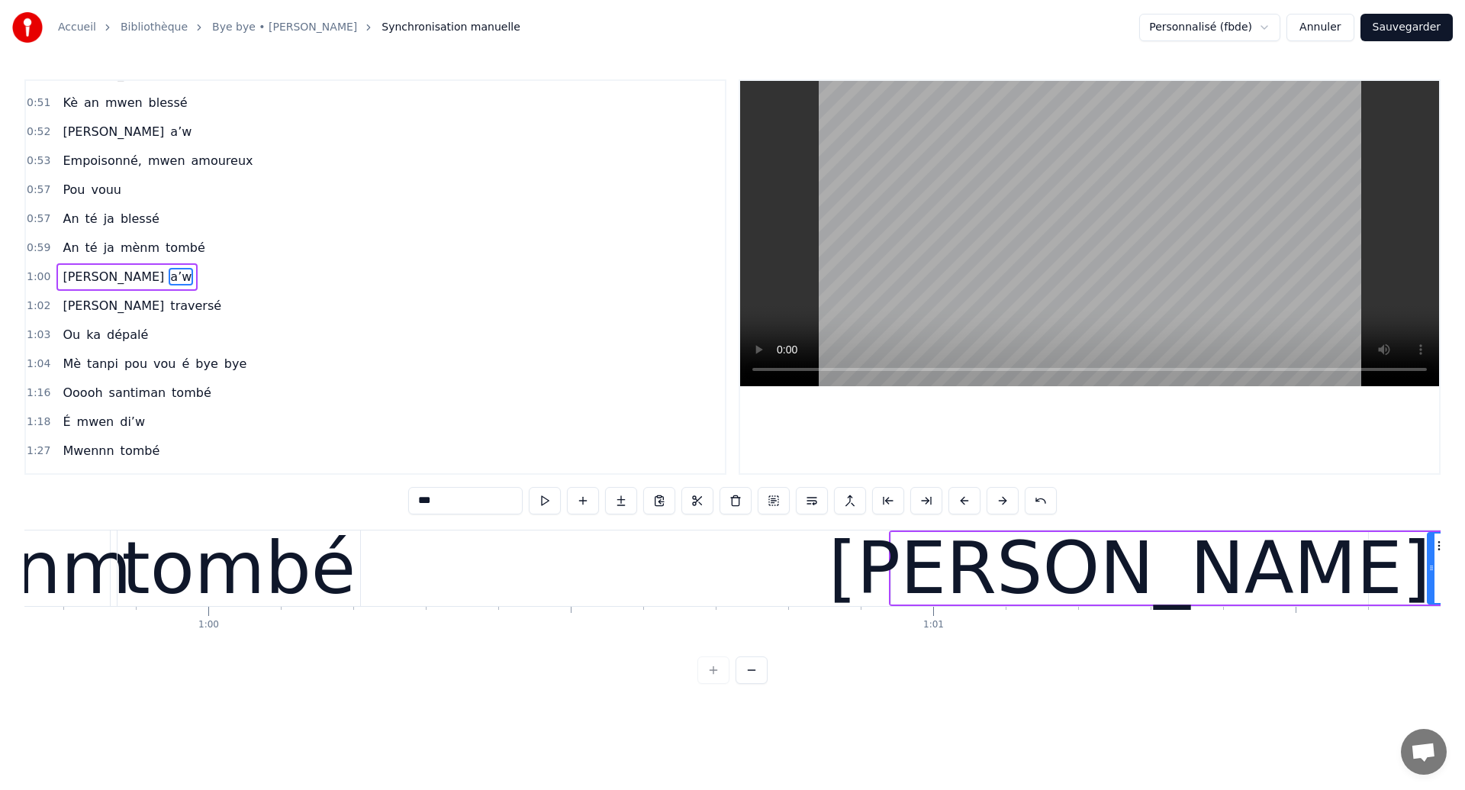
click at [89, 197] on span "vouu" at bounding box center [106, 190] width 34 height 18
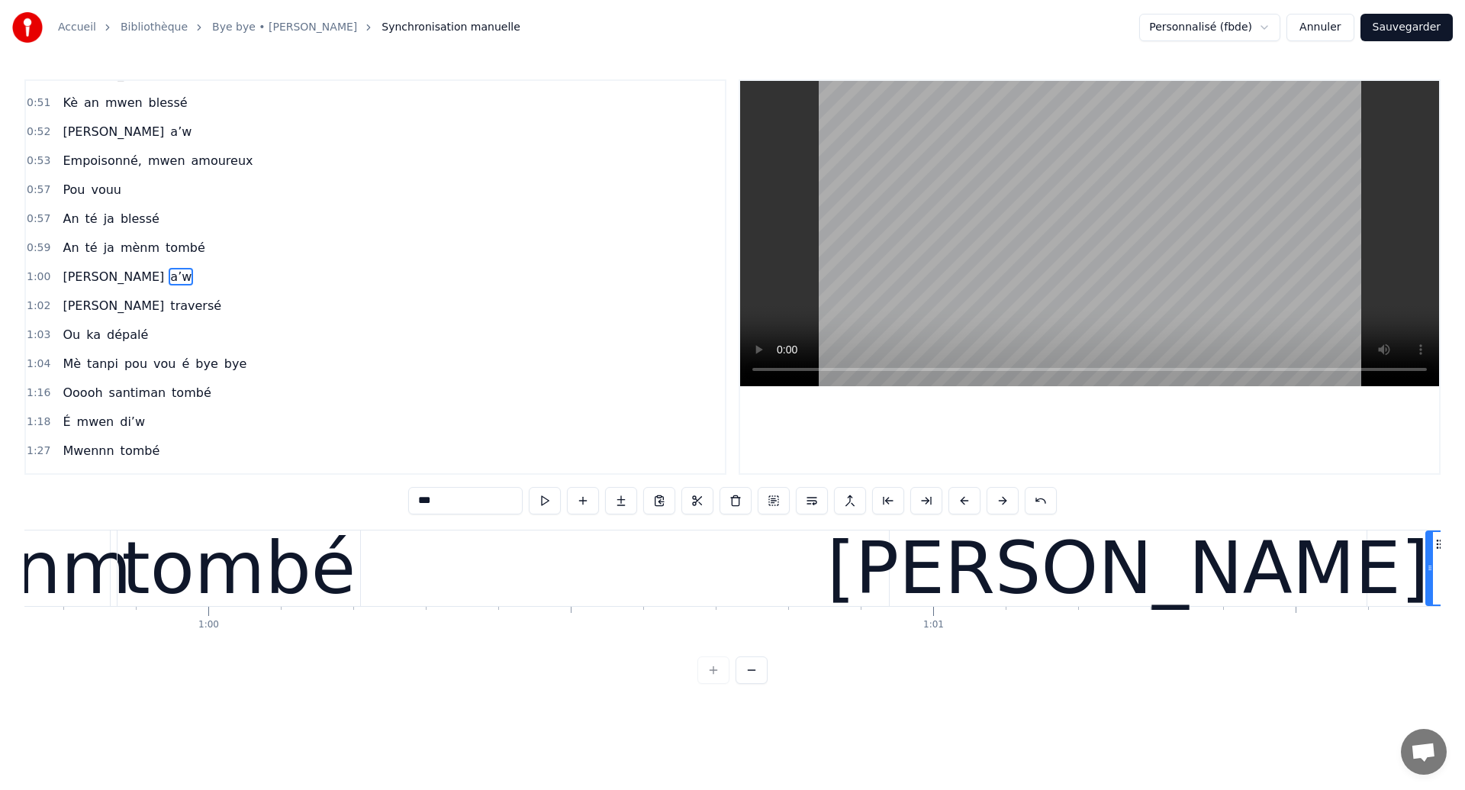
click at [78, 195] on span "Pou" at bounding box center [73, 190] width 25 height 18
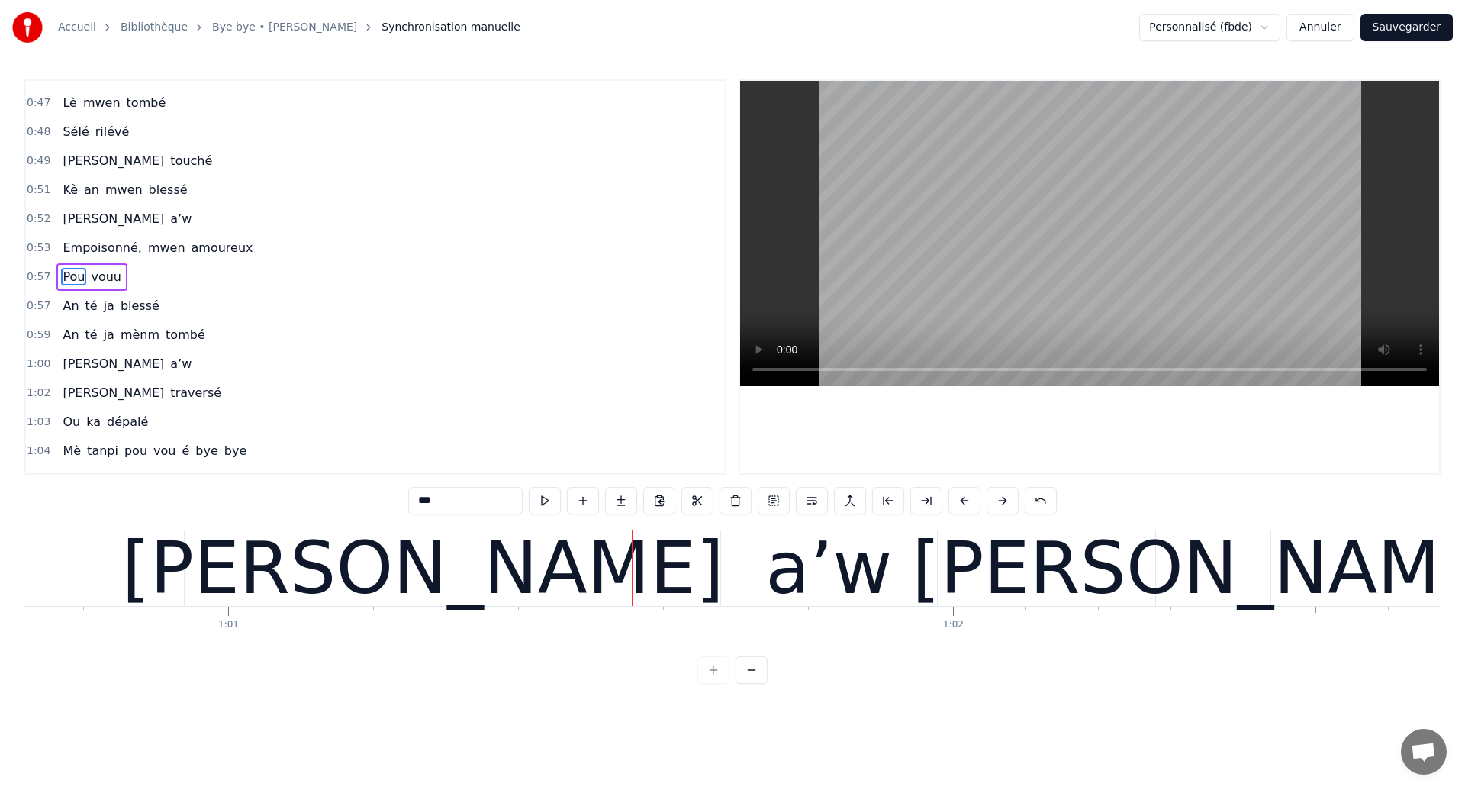
scroll to position [0, 44074]
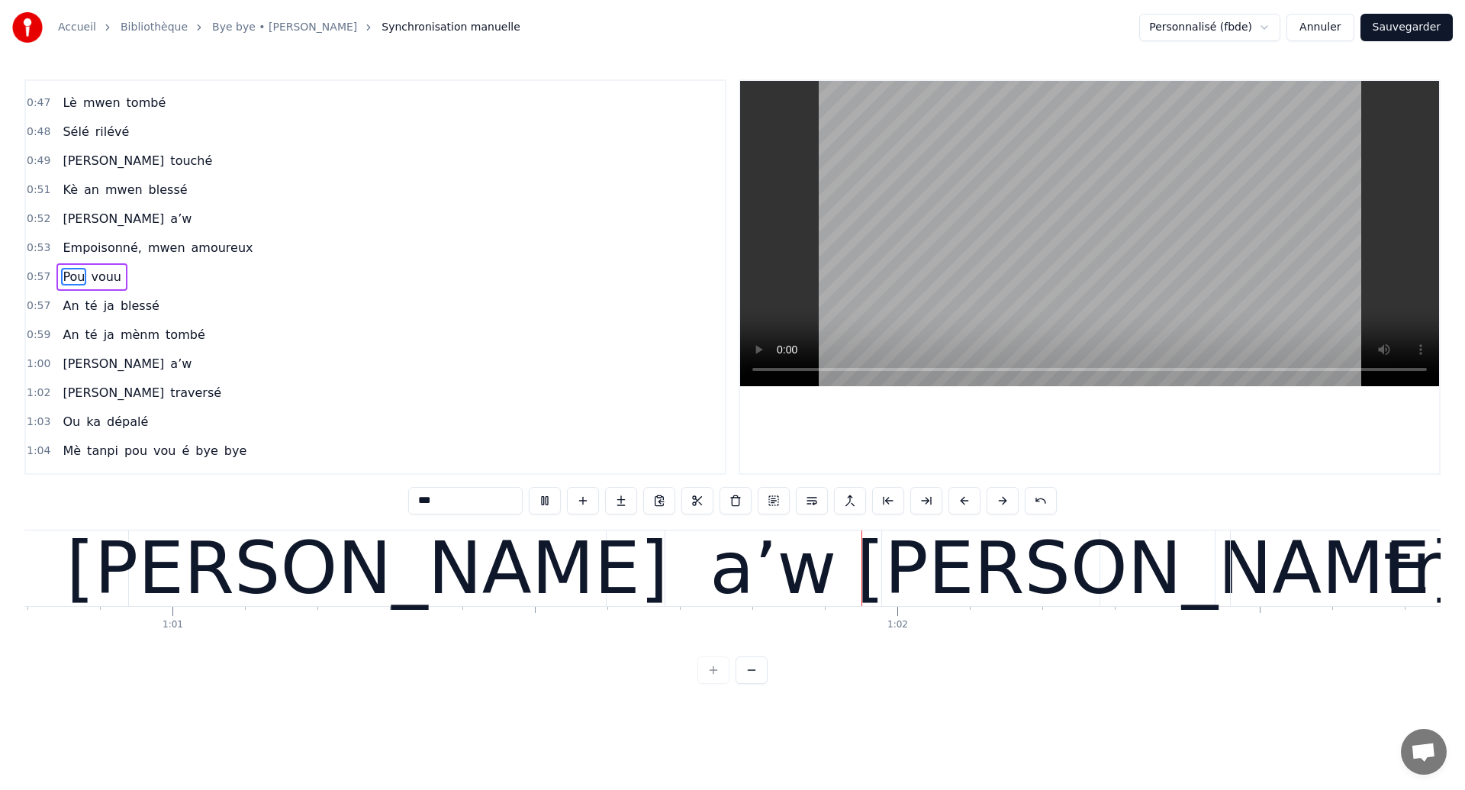
click at [528, 559] on div "[PERSON_NAME]" at bounding box center [367, 568] width 477 height 76
type input "********"
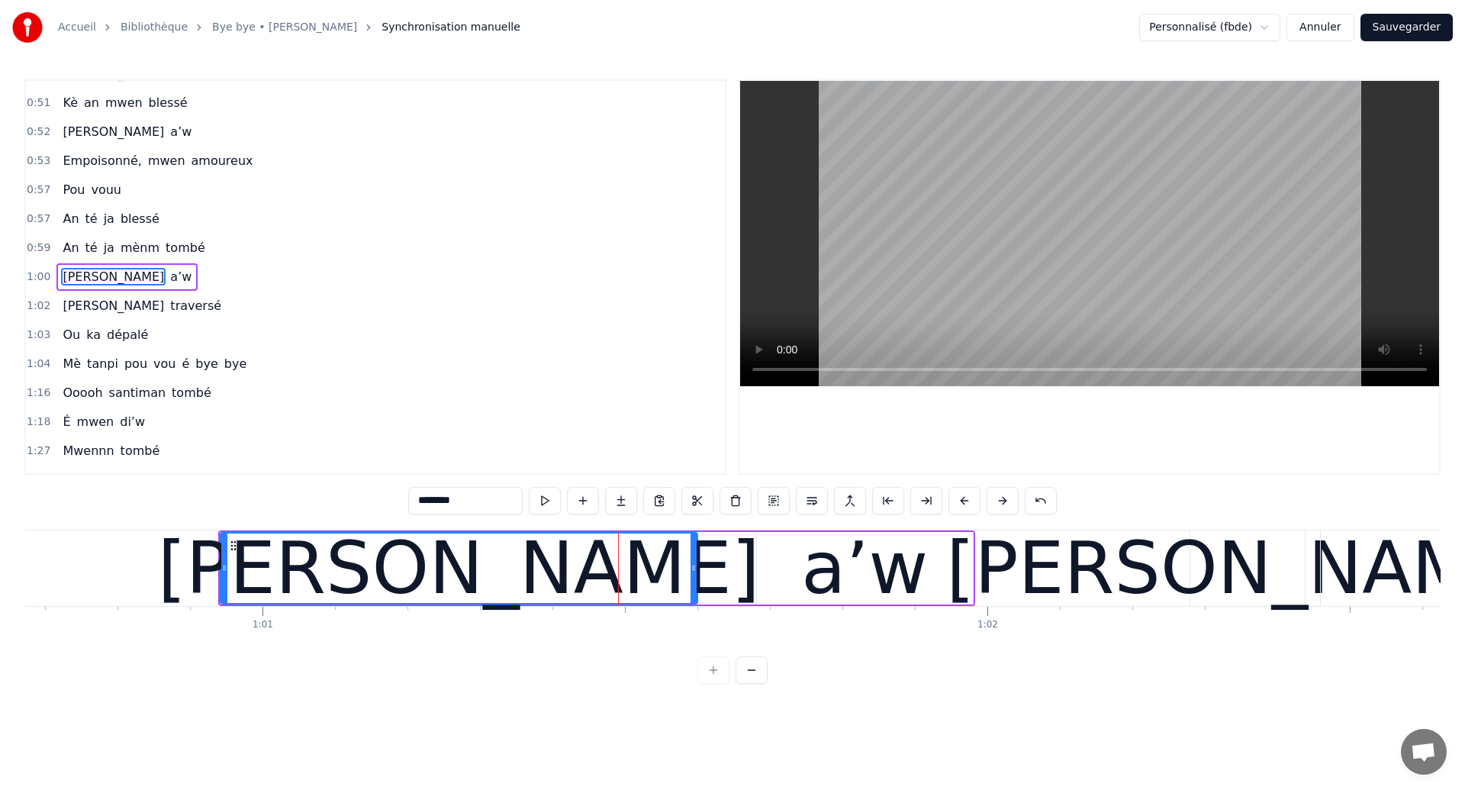
scroll to position [0, 43912]
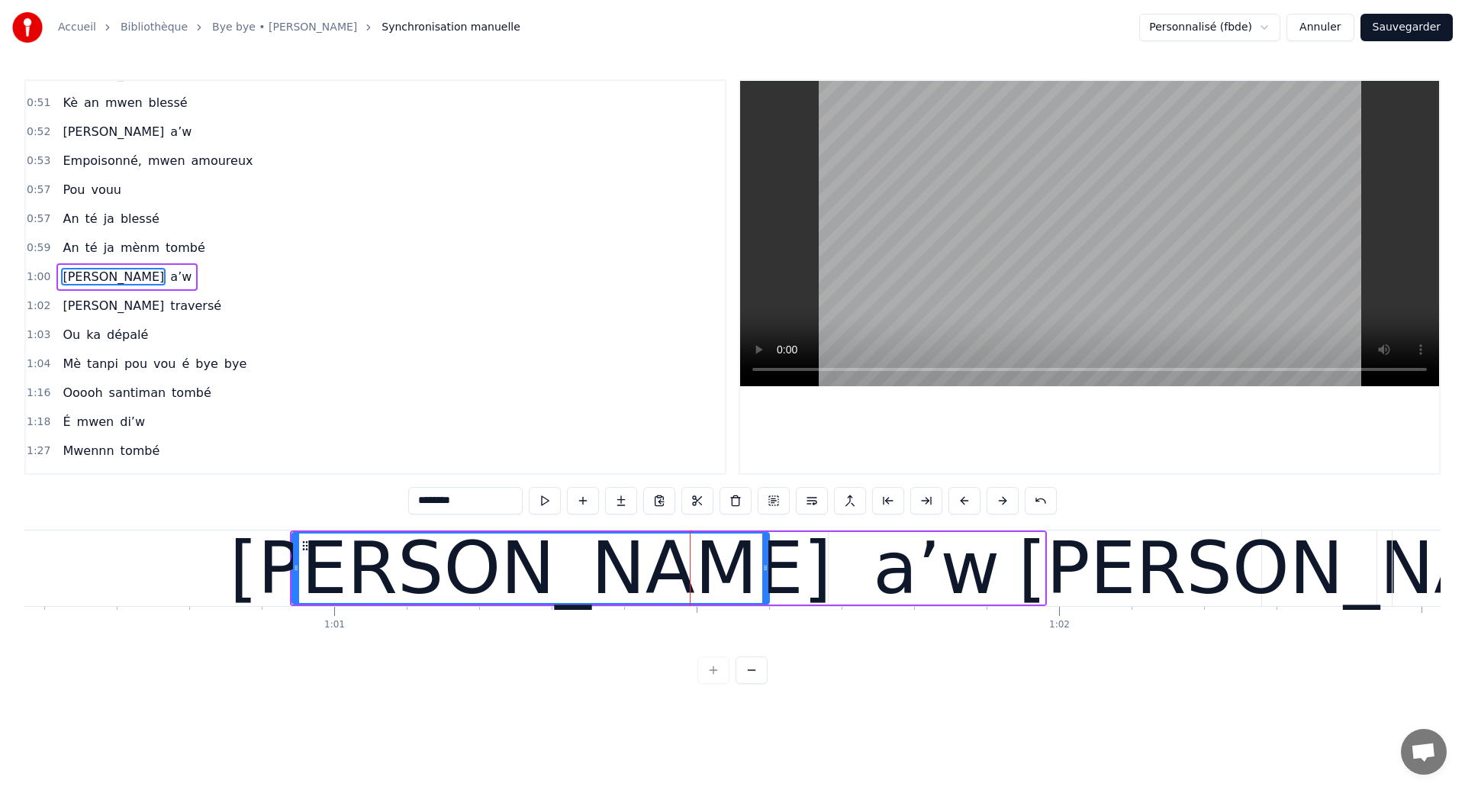
click at [799, 589] on div "[PERSON_NAME] a’w" at bounding box center [668, 568] width 757 height 76
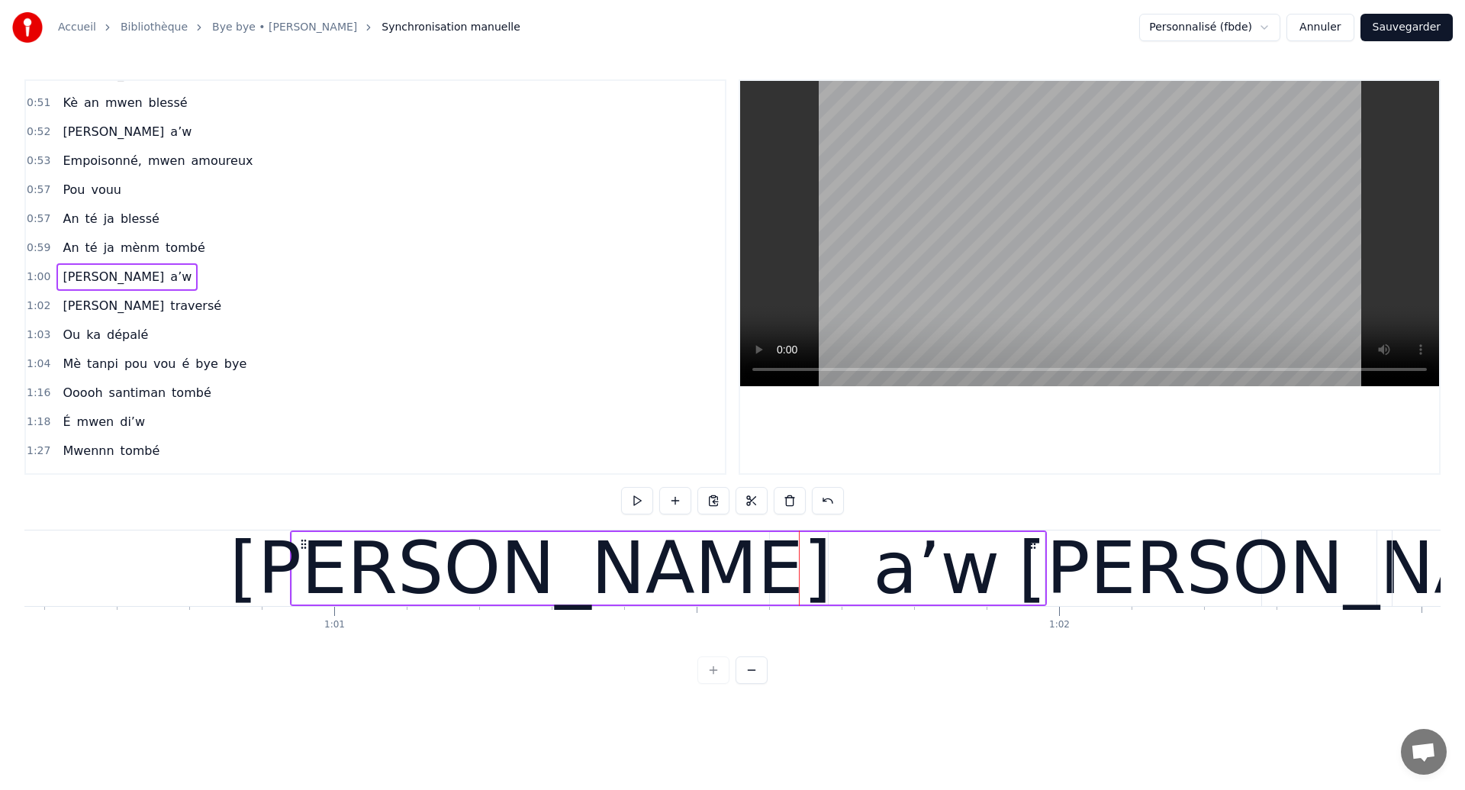
drag, startPoint x: 398, startPoint y: 581, endPoint x: 407, endPoint y: 581, distance: 9.9
click at [407, 581] on div "[PERSON_NAME]" at bounding box center [531, 568] width 602 height 109
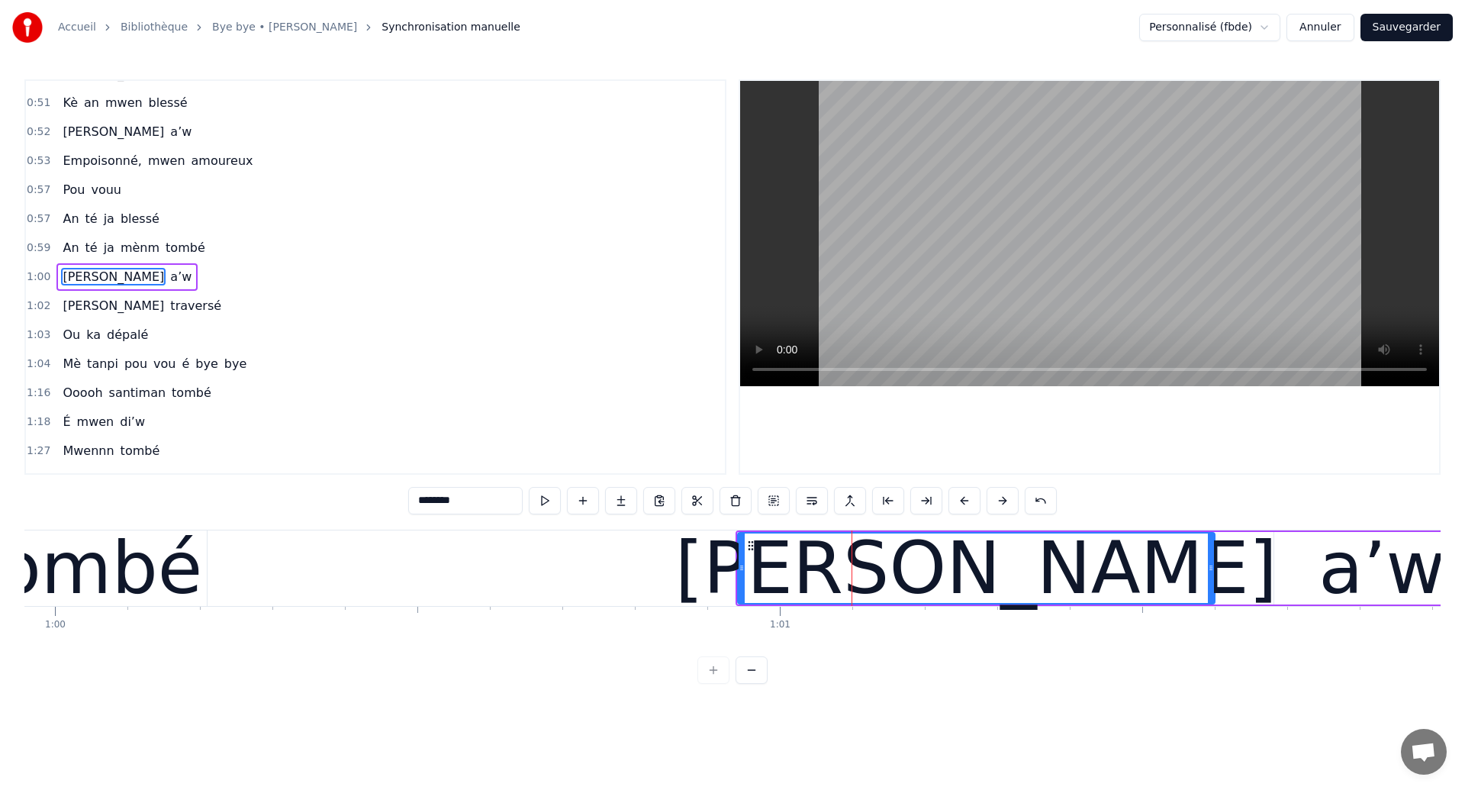
scroll to position [0, 43461]
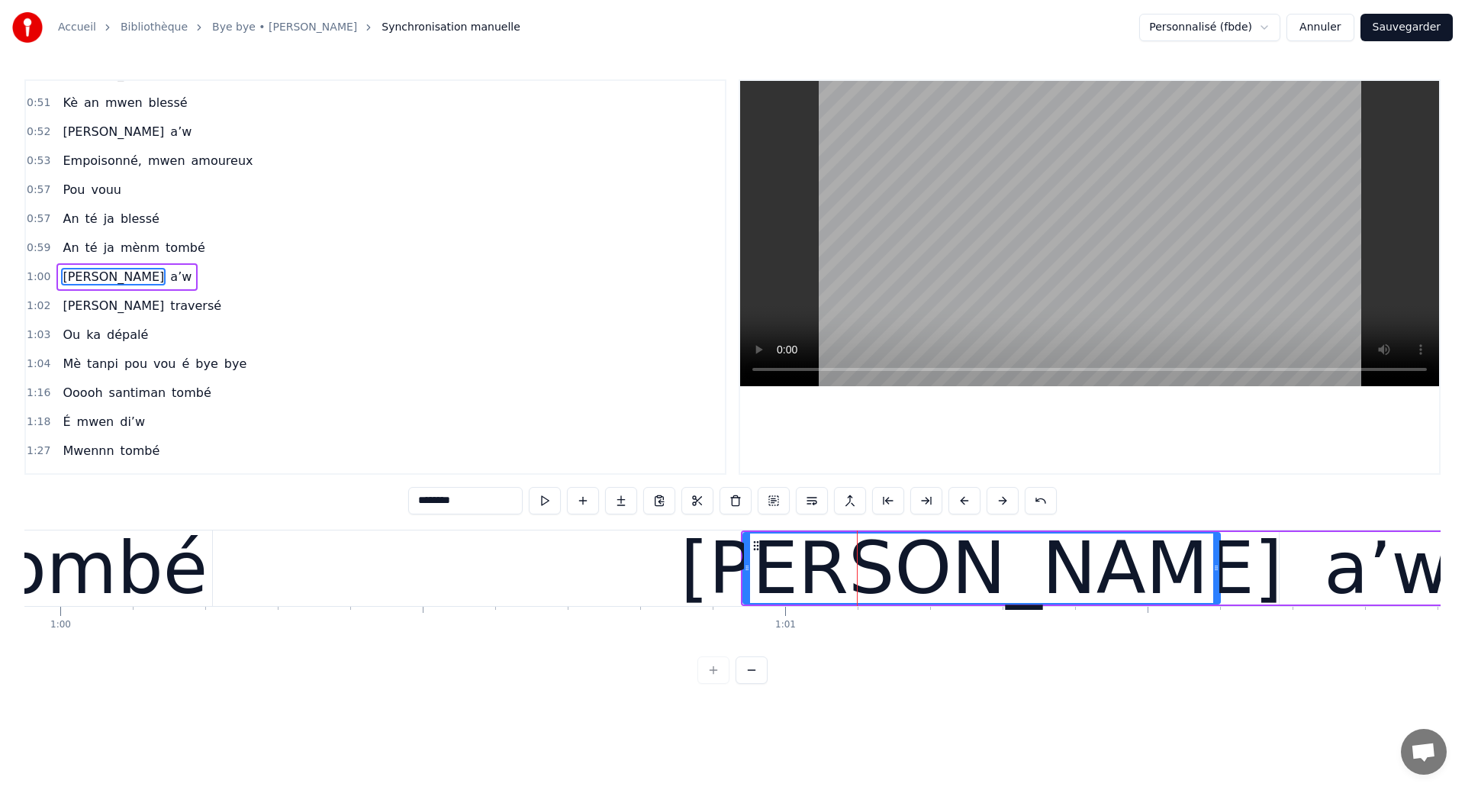
click at [124, 578] on div "tombé" at bounding box center [91, 568] width 234 height 109
type input "*****"
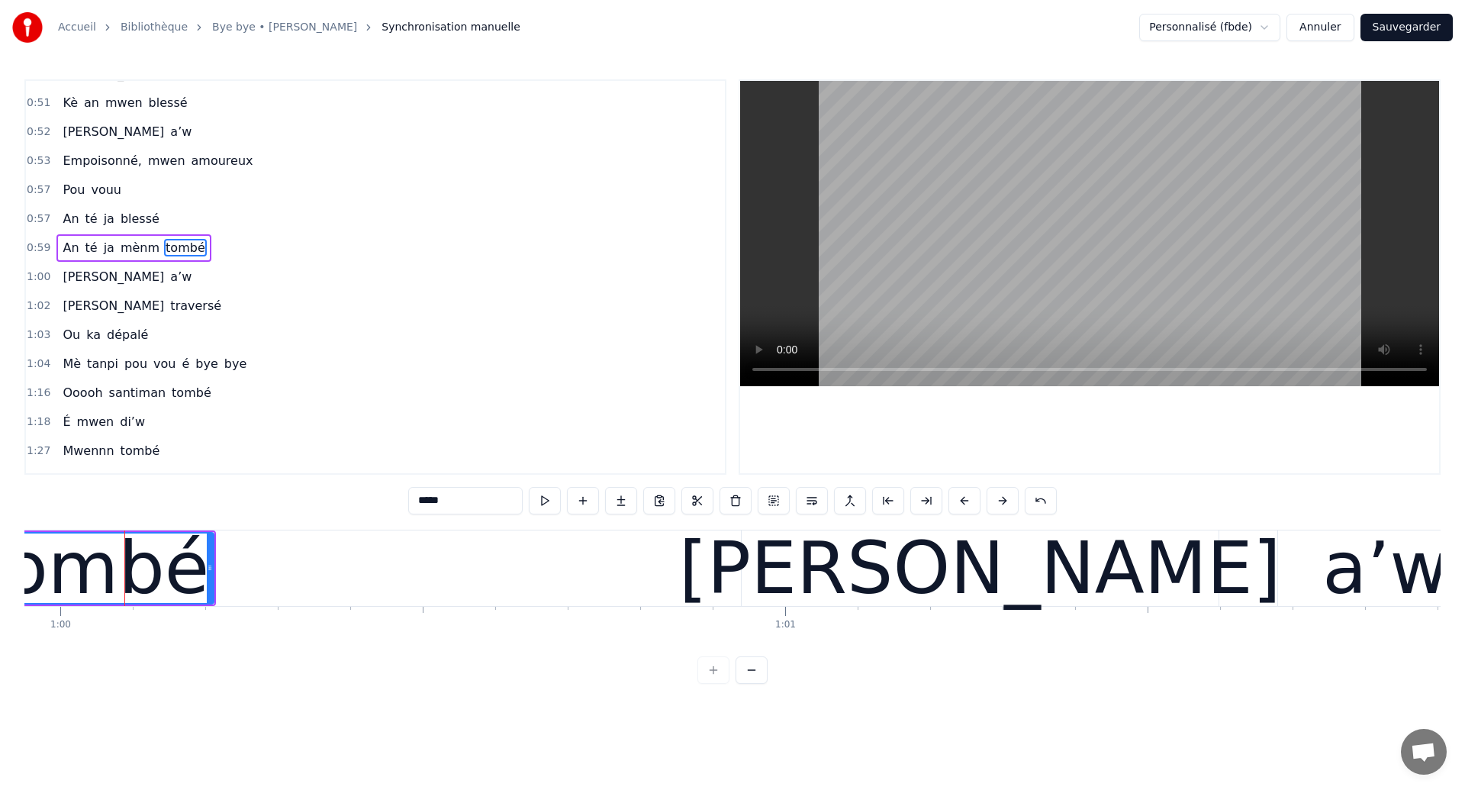
scroll to position [340, 0]
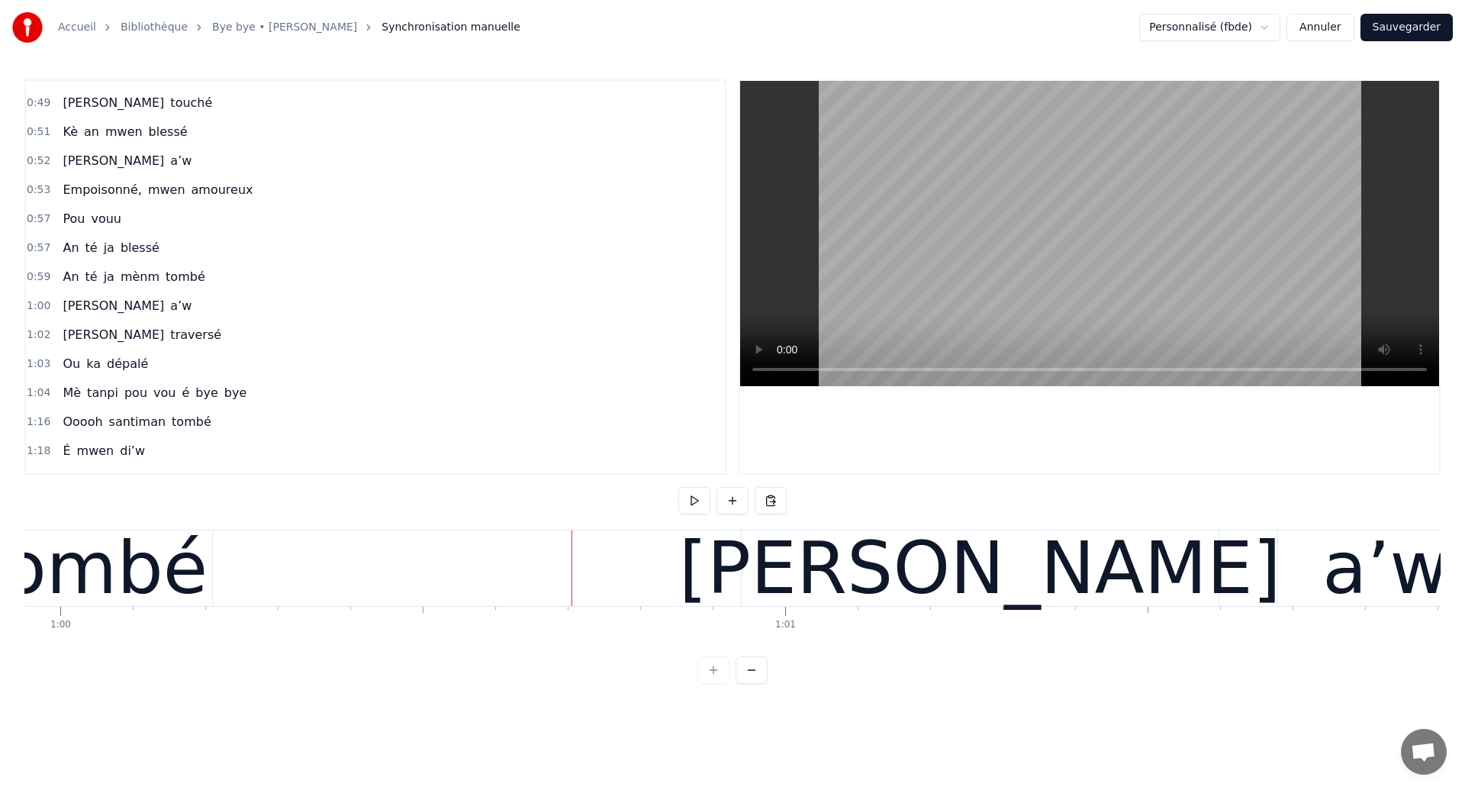
click at [1258, 561] on div "[PERSON_NAME] a’w" at bounding box center [1119, 568] width 757 height 76
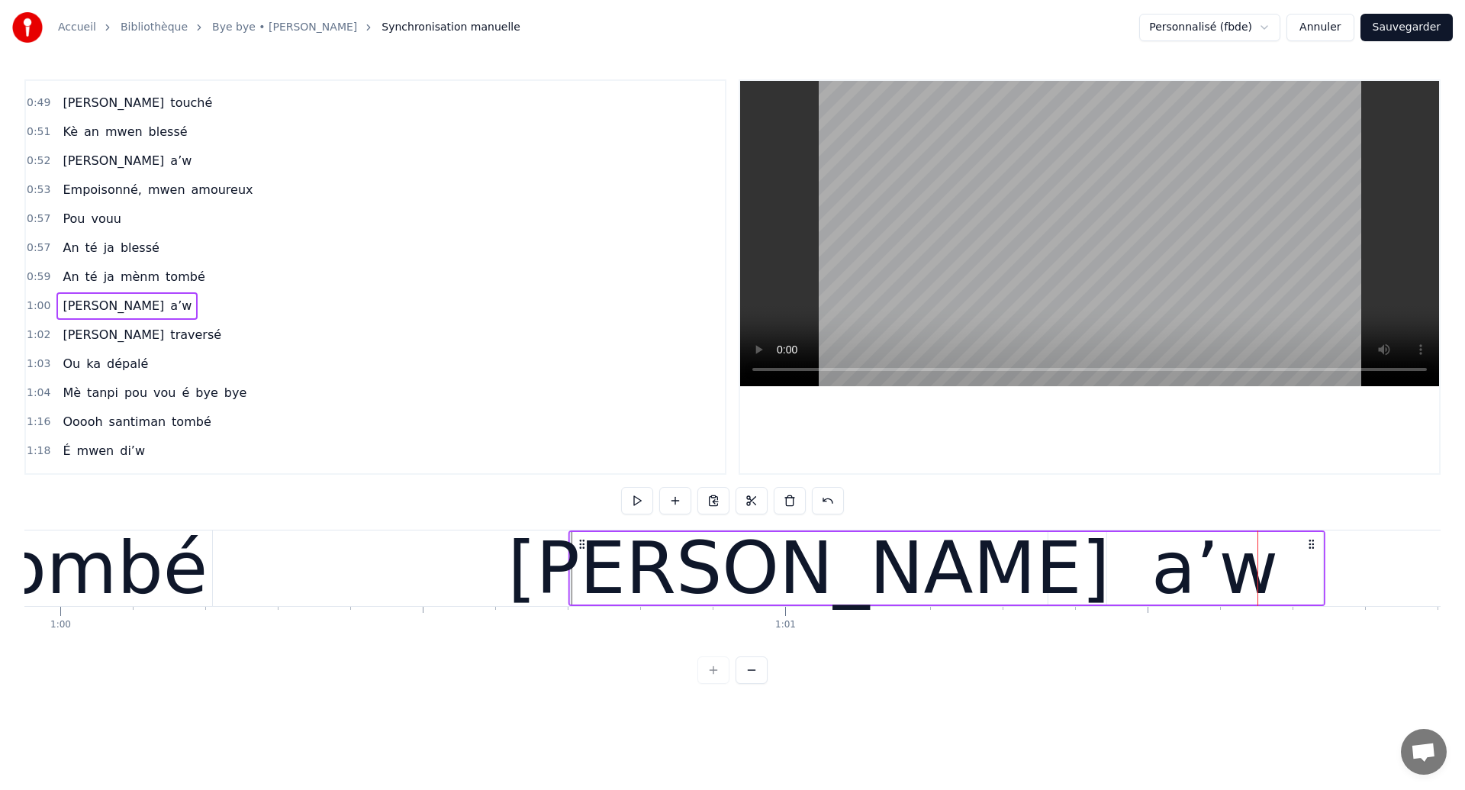
drag, startPoint x: 755, startPoint y: 545, endPoint x: 583, endPoint y: 578, distance: 175.7
click at [583, 578] on div "[PERSON_NAME] a’w" at bounding box center [947, 568] width 757 height 76
click at [47, 569] on div "tombé" at bounding box center [91, 568] width 234 height 109
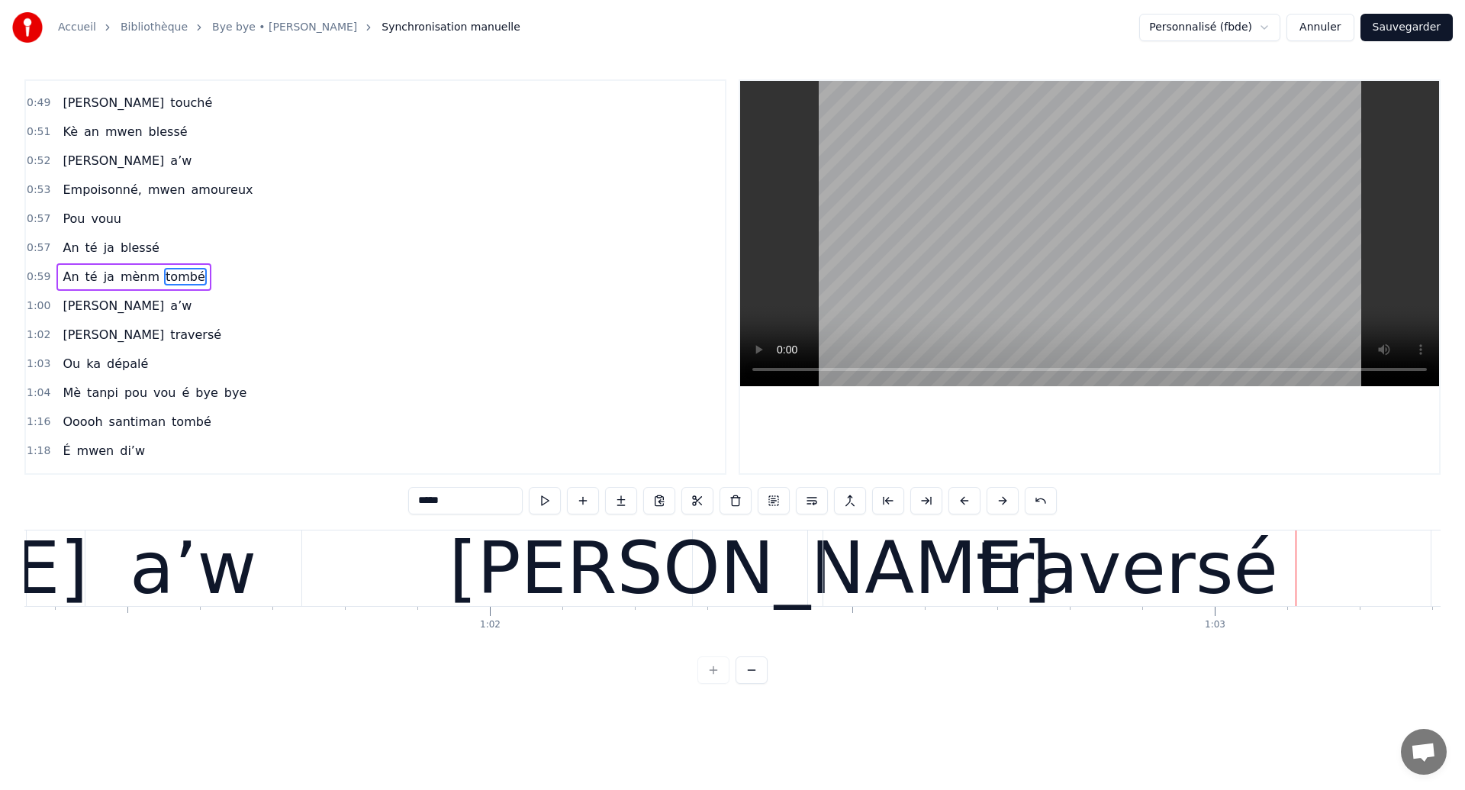
scroll to position [0, 44472]
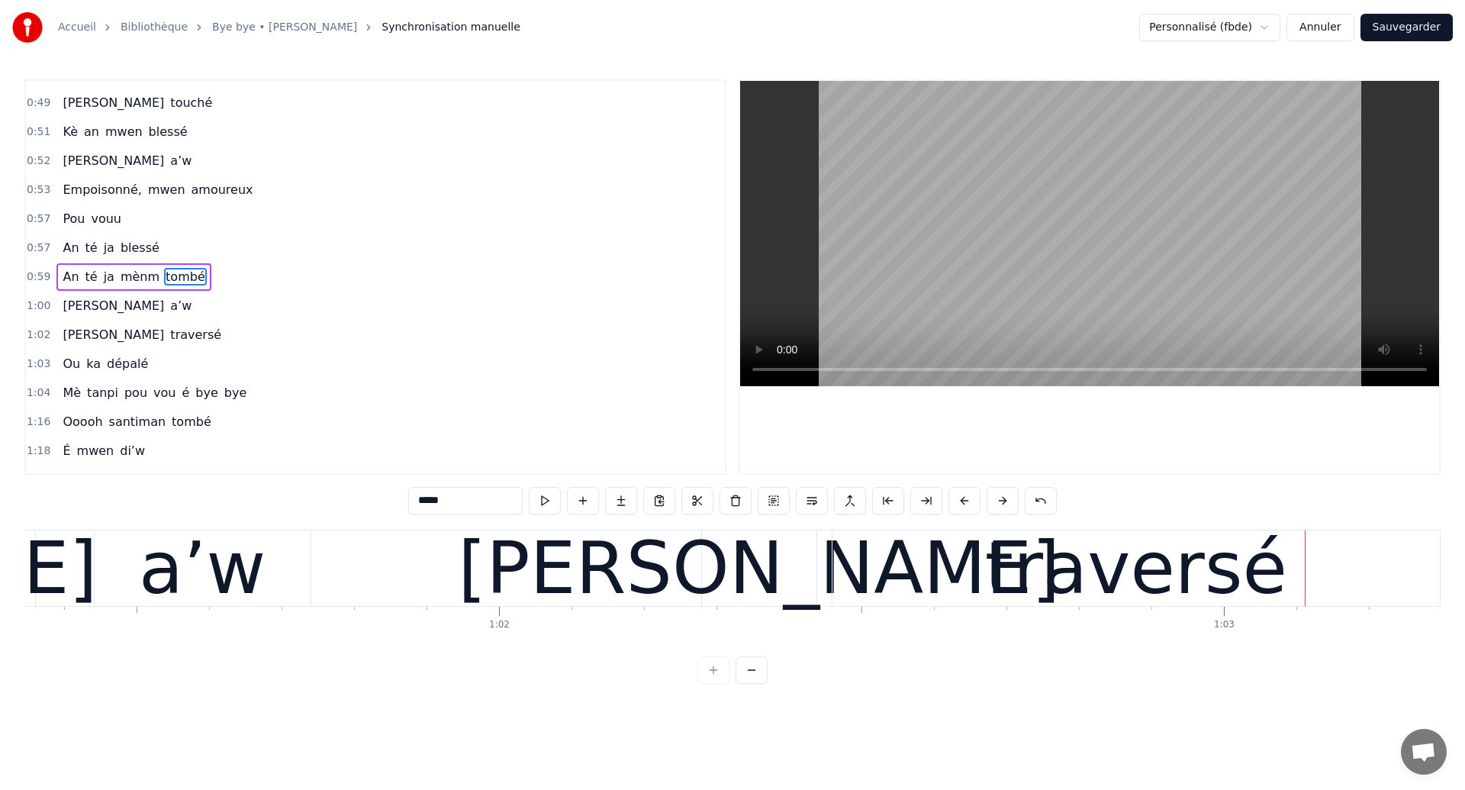
click at [158, 577] on div "a’w" at bounding box center [202, 568] width 127 height 109
type input "***"
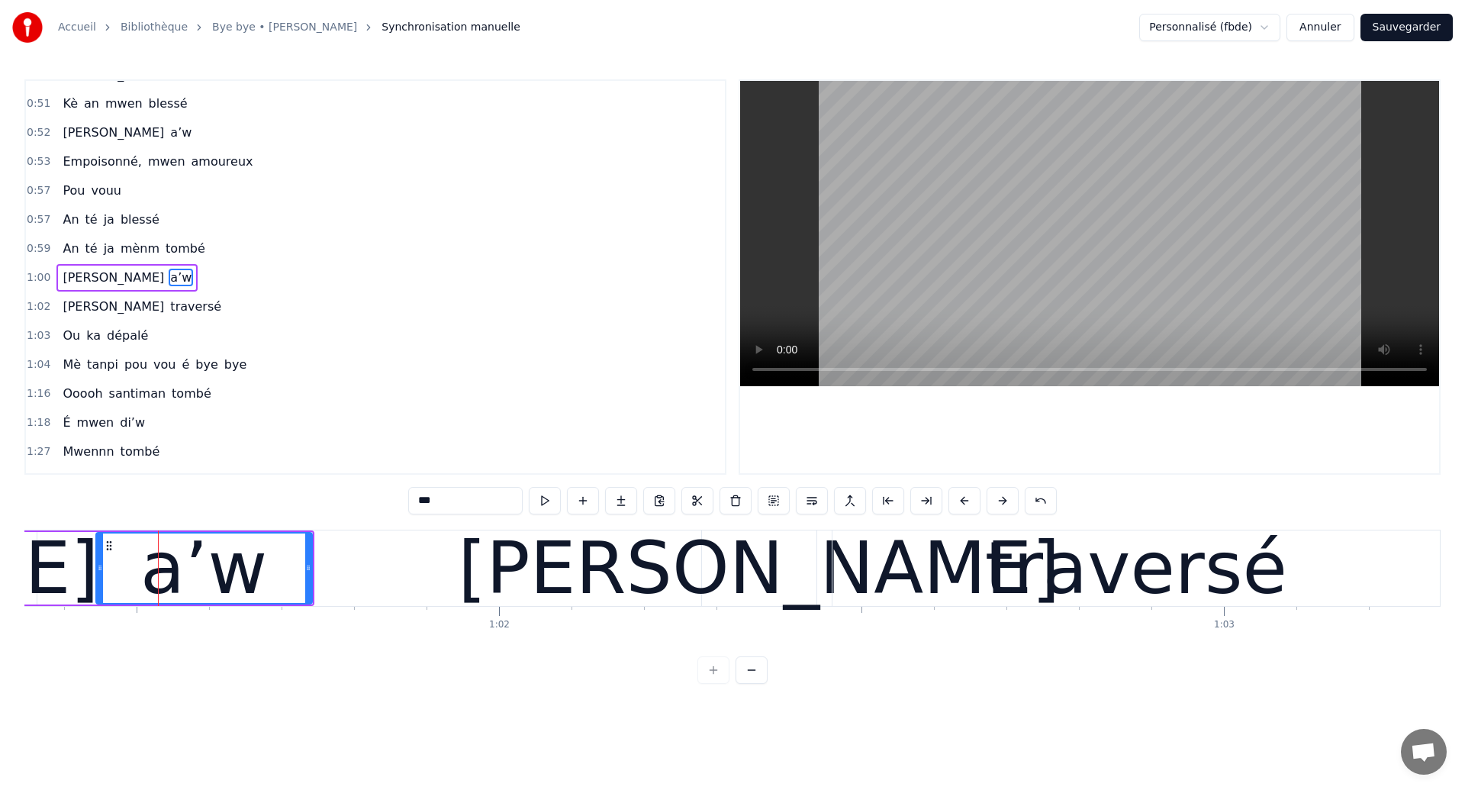
scroll to position [369, 0]
click at [109, 564] on div "a’w" at bounding box center [204, 567] width 214 height 69
click at [820, 593] on div "Ja traversé" at bounding box center [1072, 568] width 742 height 76
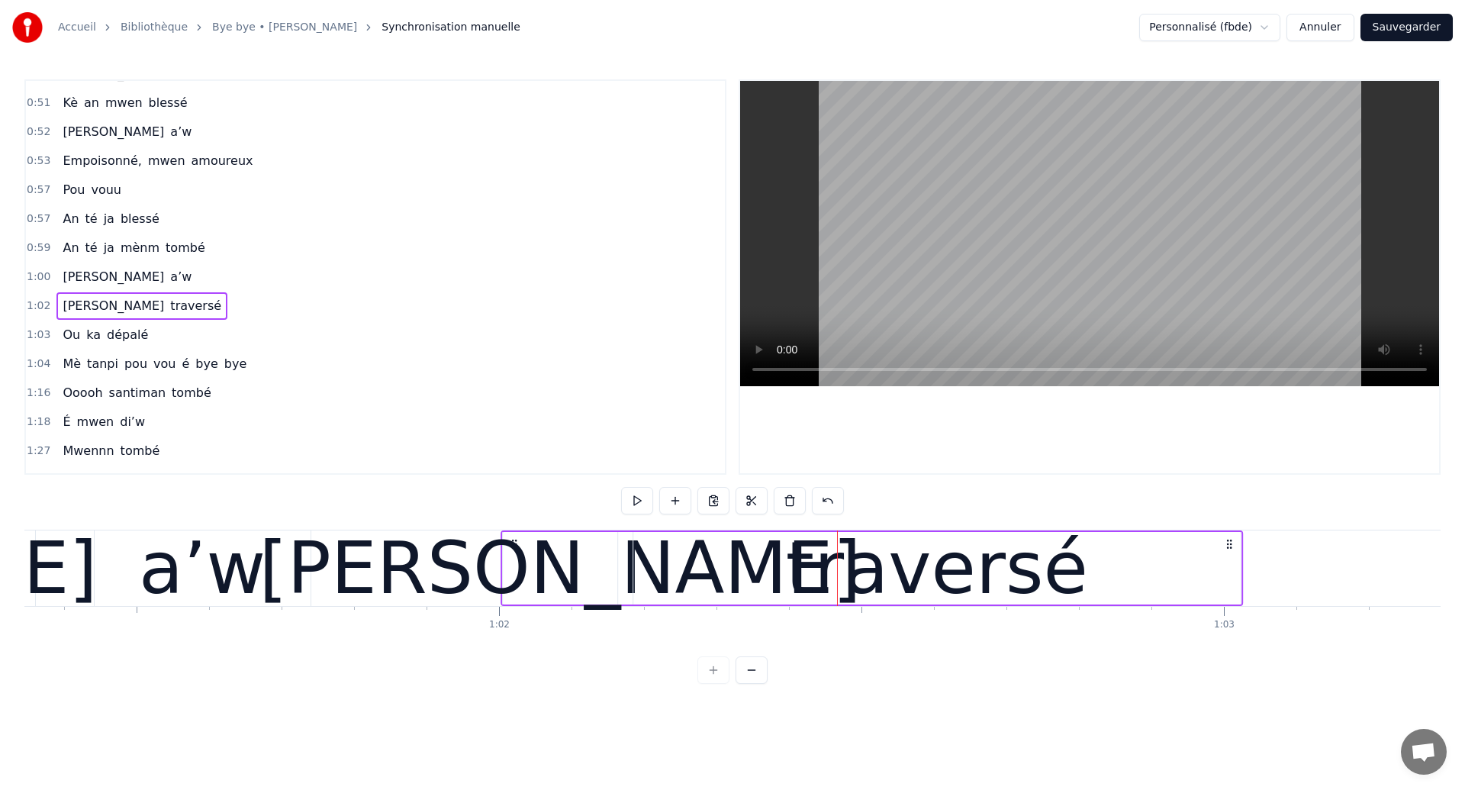
drag, startPoint x: 712, startPoint y: 548, endPoint x: 511, endPoint y: 595, distance: 206.2
click at [511, 595] on div "Ja traversé" at bounding box center [872, 568] width 742 height 76
click at [139, 556] on div "a’w" at bounding box center [203, 568] width 216 height 76
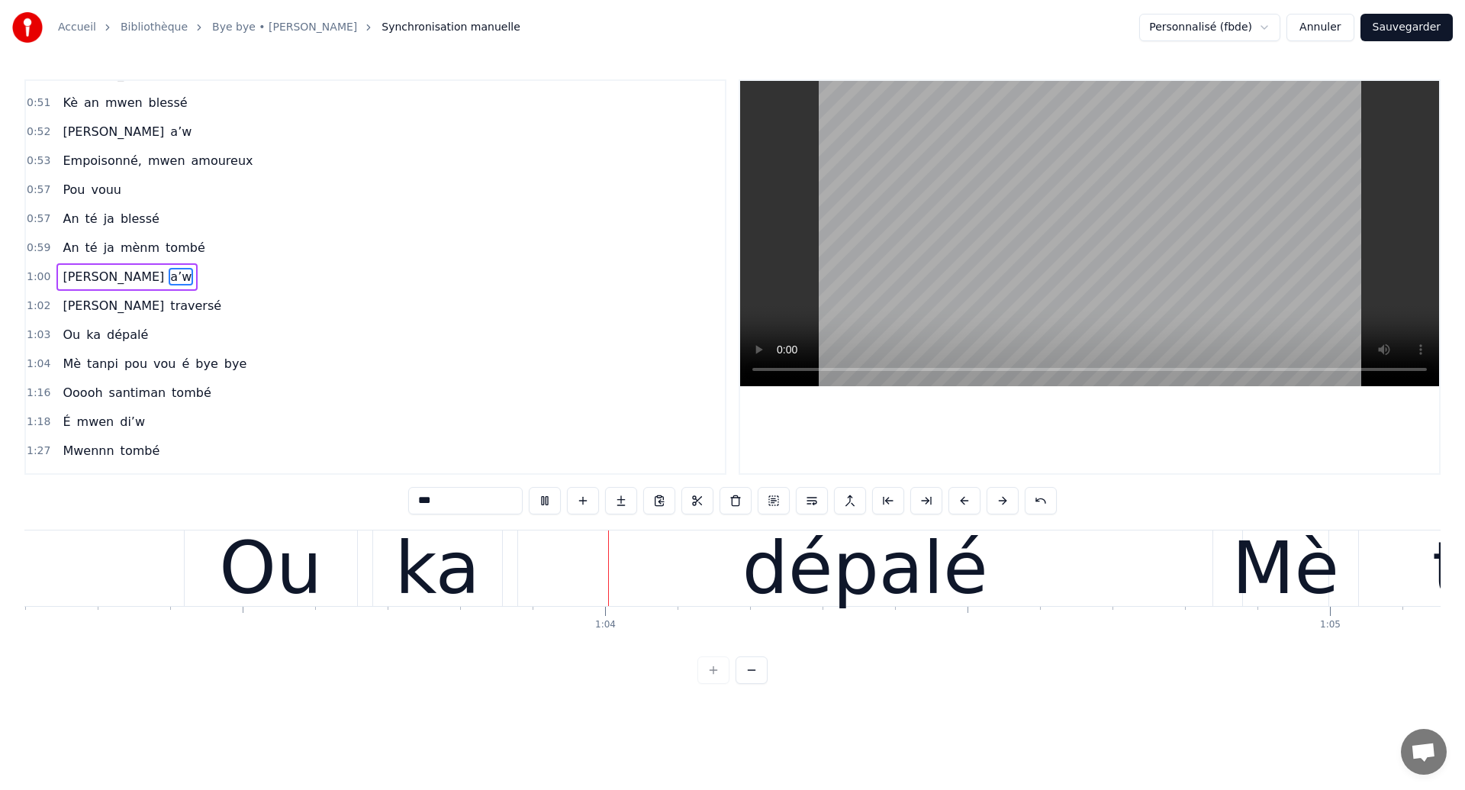
scroll to position [0, 45817]
click at [500, 572] on div "ka" at bounding box center [436, 568] width 130 height 76
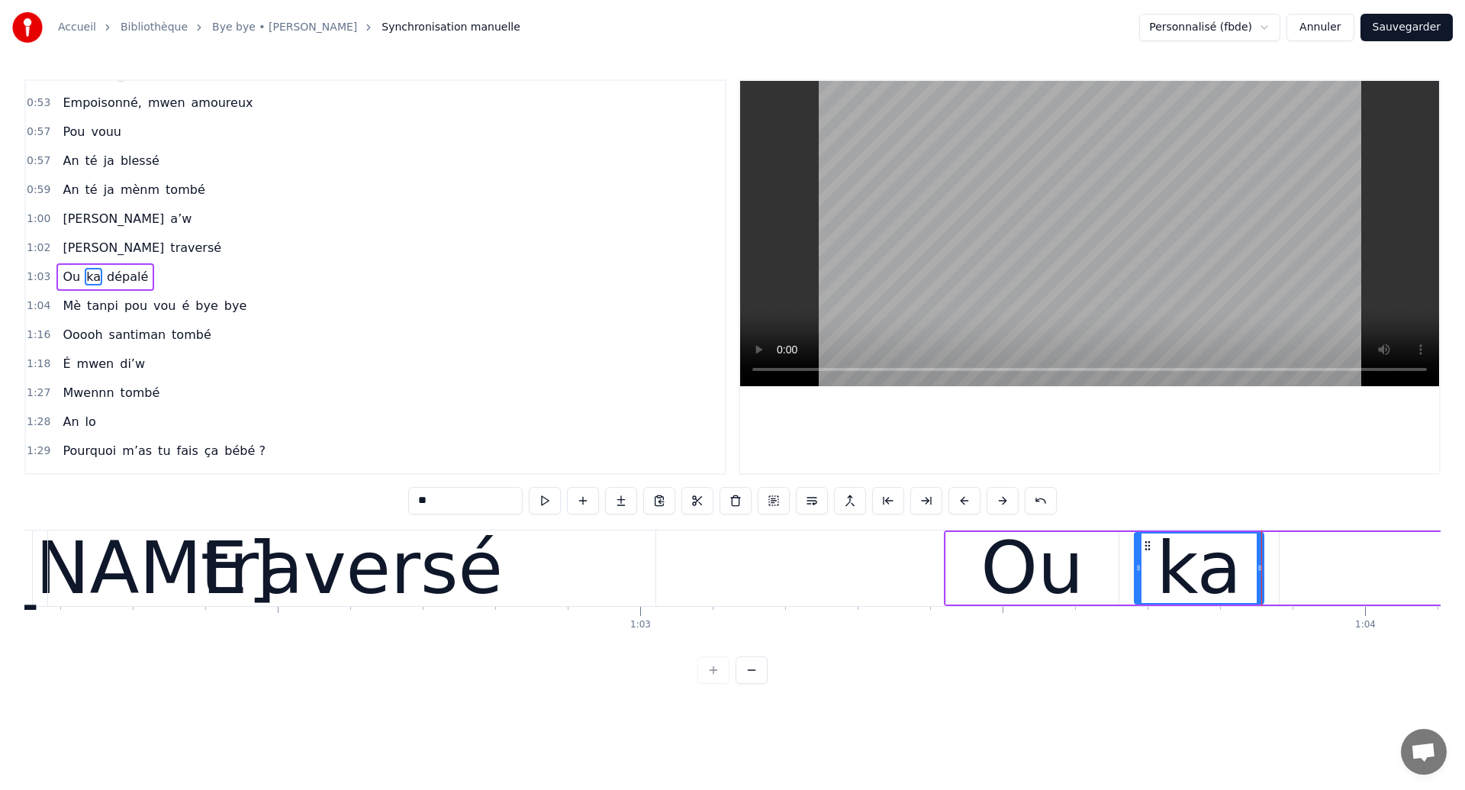
scroll to position [0, 45033]
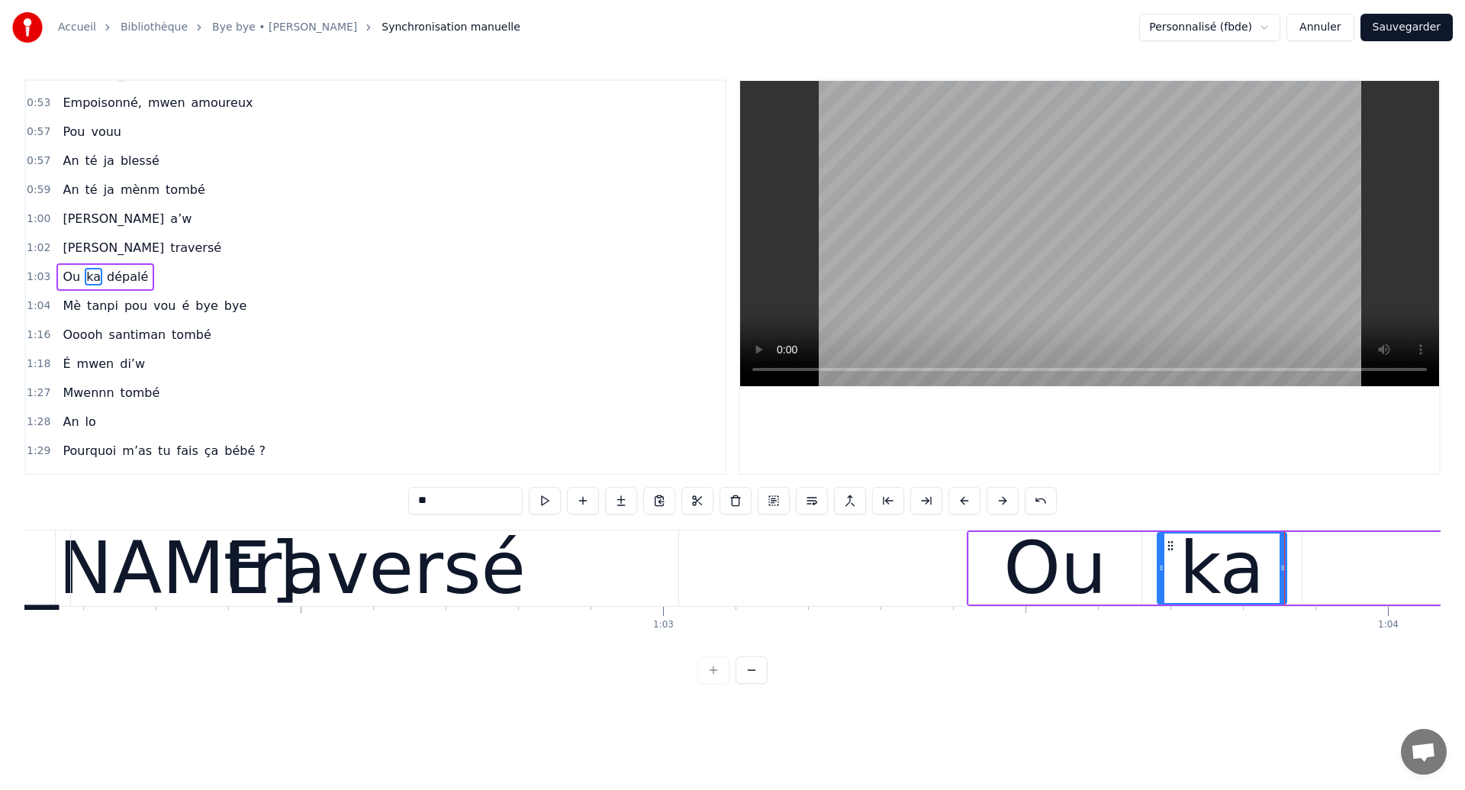
click at [100, 569] on div "traversé" at bounding box center [374, 568] width 607 height 76
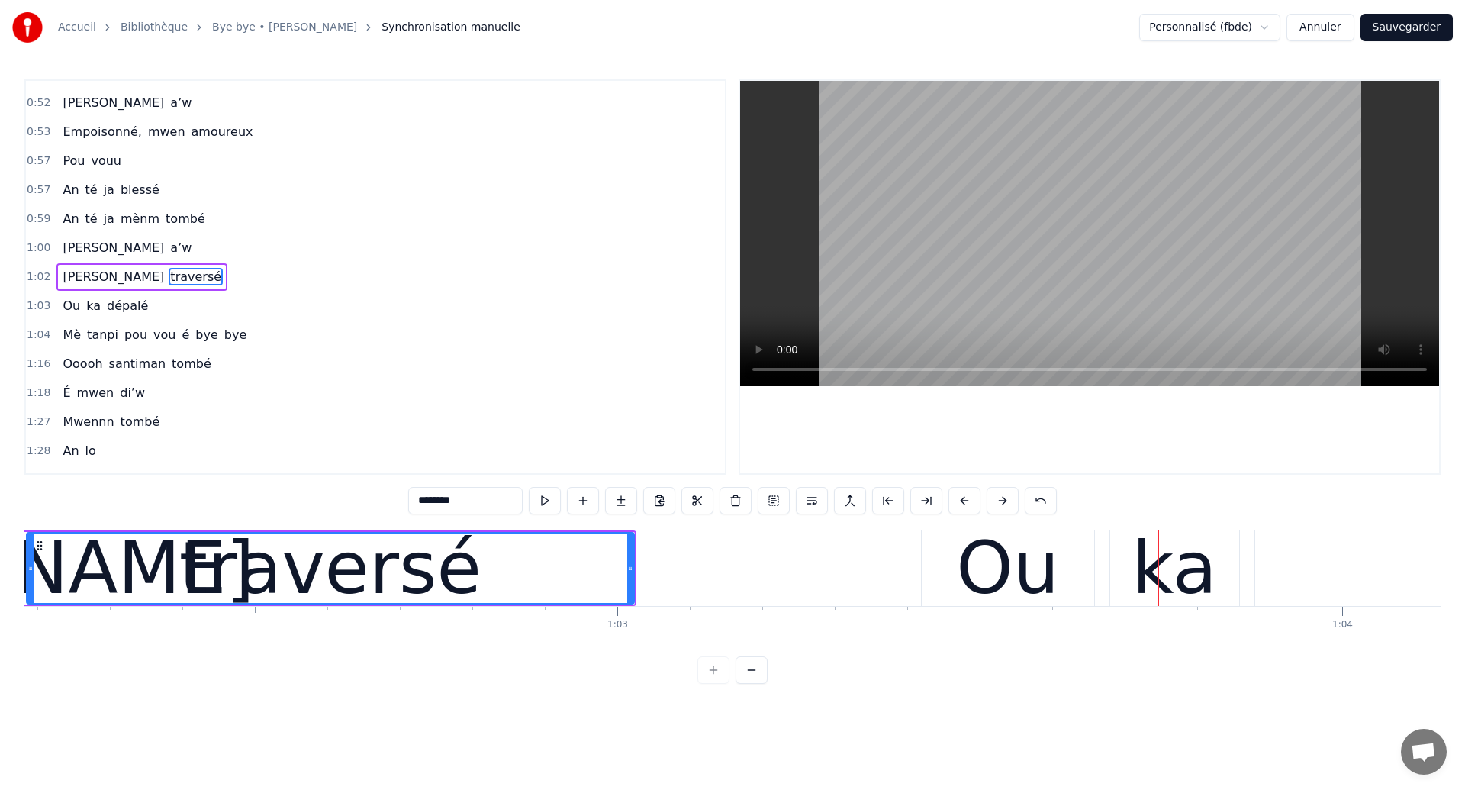
scroll to position [0, 45131]
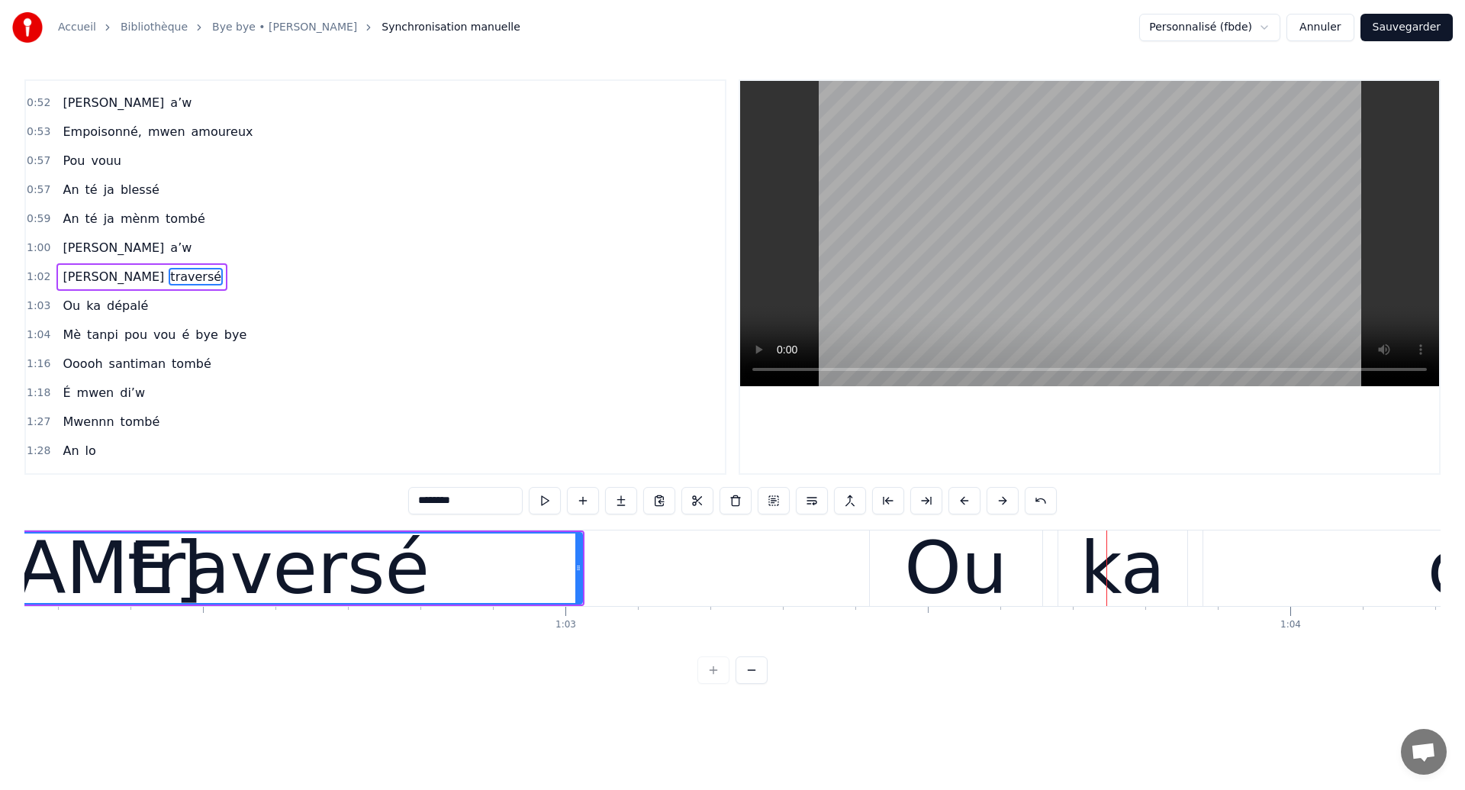
click at [172, 585] on div "traversé" at bounding box center [278, 568] width 302 height 109
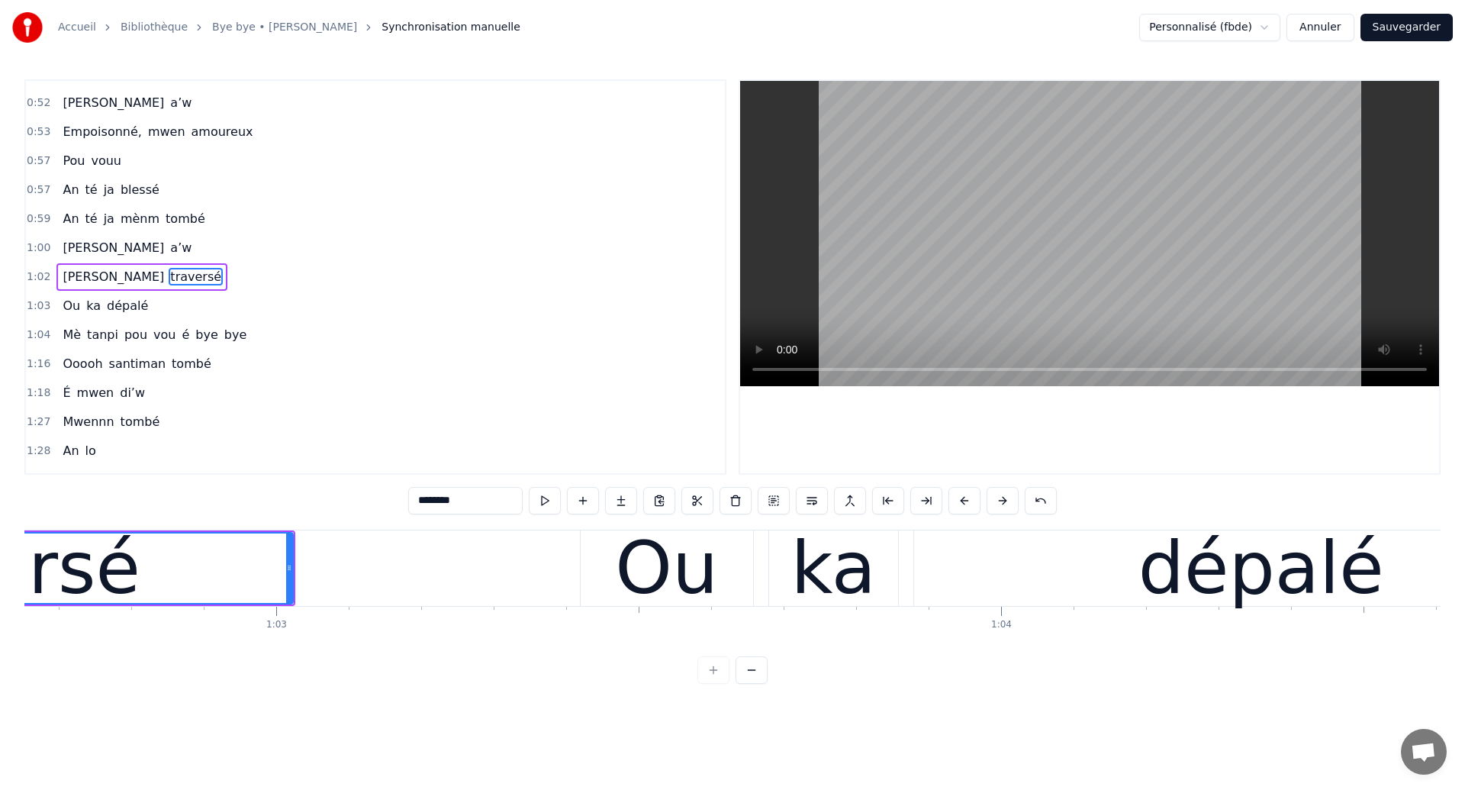
scroll to position [0, 45394]
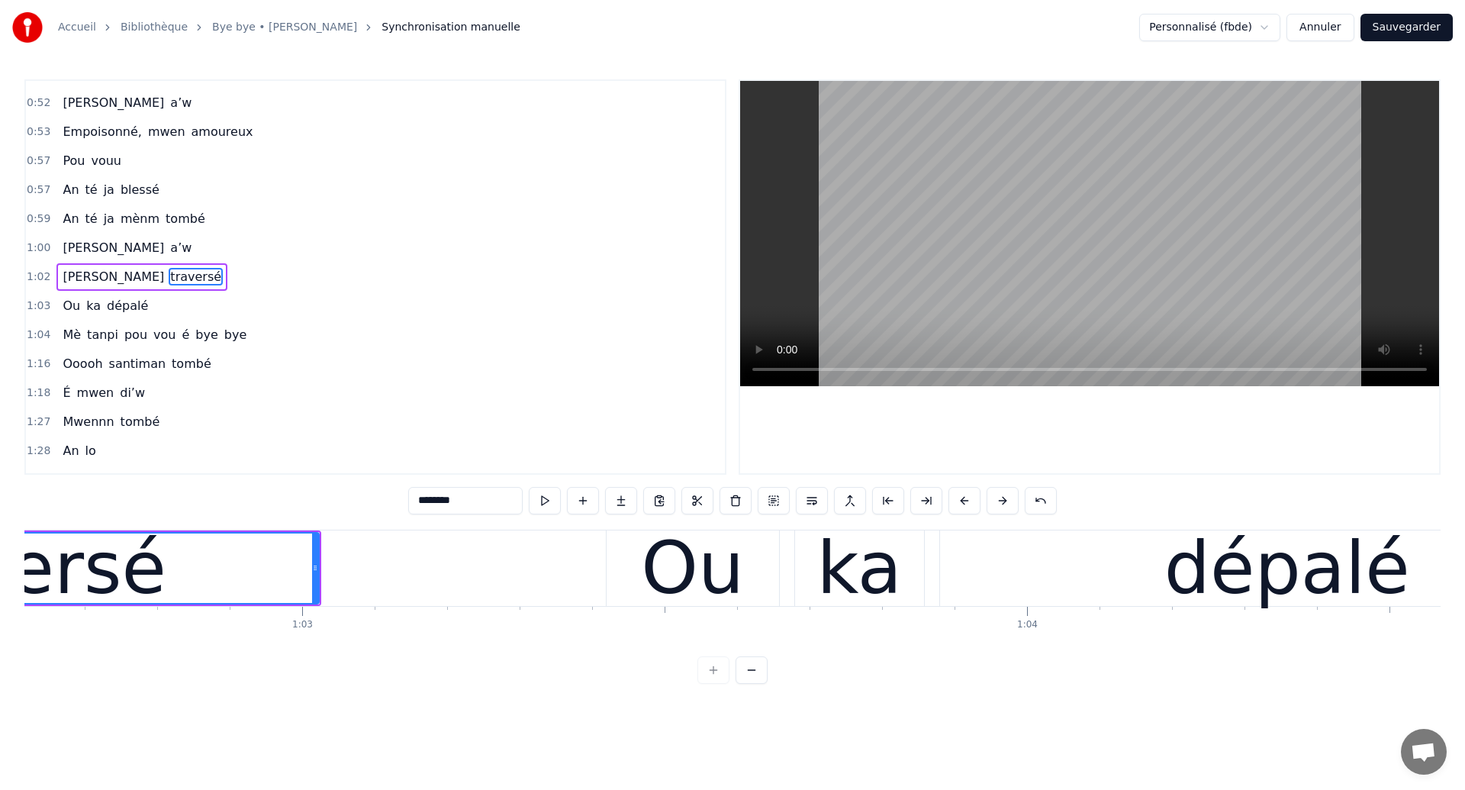
click at [195, 581] on div "traversé" at bounding box center [15, 567] width 606 height 69
click at [147, 558] on div "traversé" at bounding box center [15, 567] width 606 height 69
click at [92, 306] on span "ka" at bounding box center [94, 306] width 18 height 18
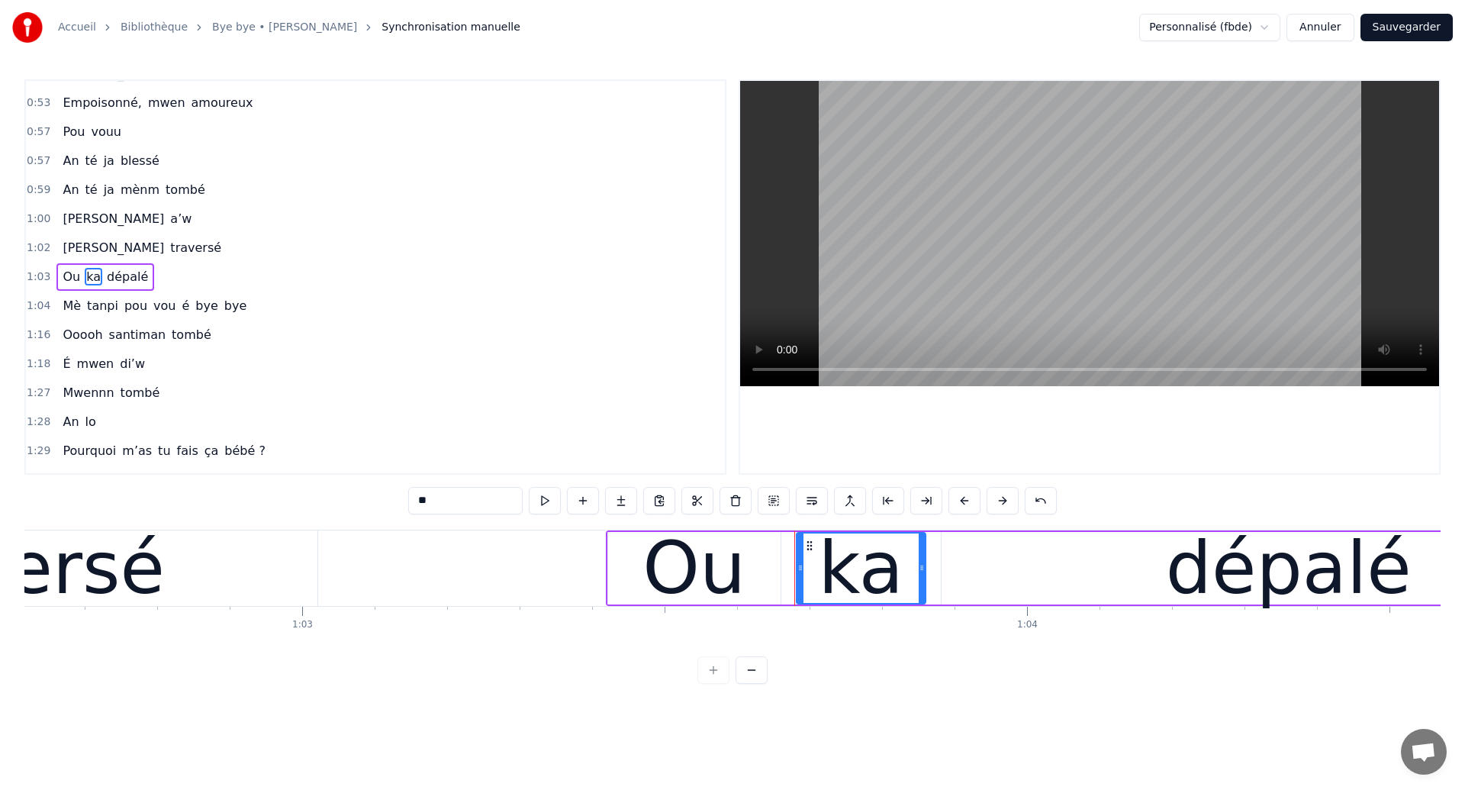
drag, startPoint x: 453, startPoint y: 499, endPoint x: 363, endPoint y: 499, distance: 89.3
click at [363, 499] on div "0:08 Éeeh 0:10 An ouhan ouhaannn 0:13 Sé souvan 0:16 An ka révé tombé si’w 0:18…" at bounding box center [732, 381] width 1416 height 604
type input "*"
click at [117, 282] on span "dépalé" at bounding box center [139, 277] width 44 height 18
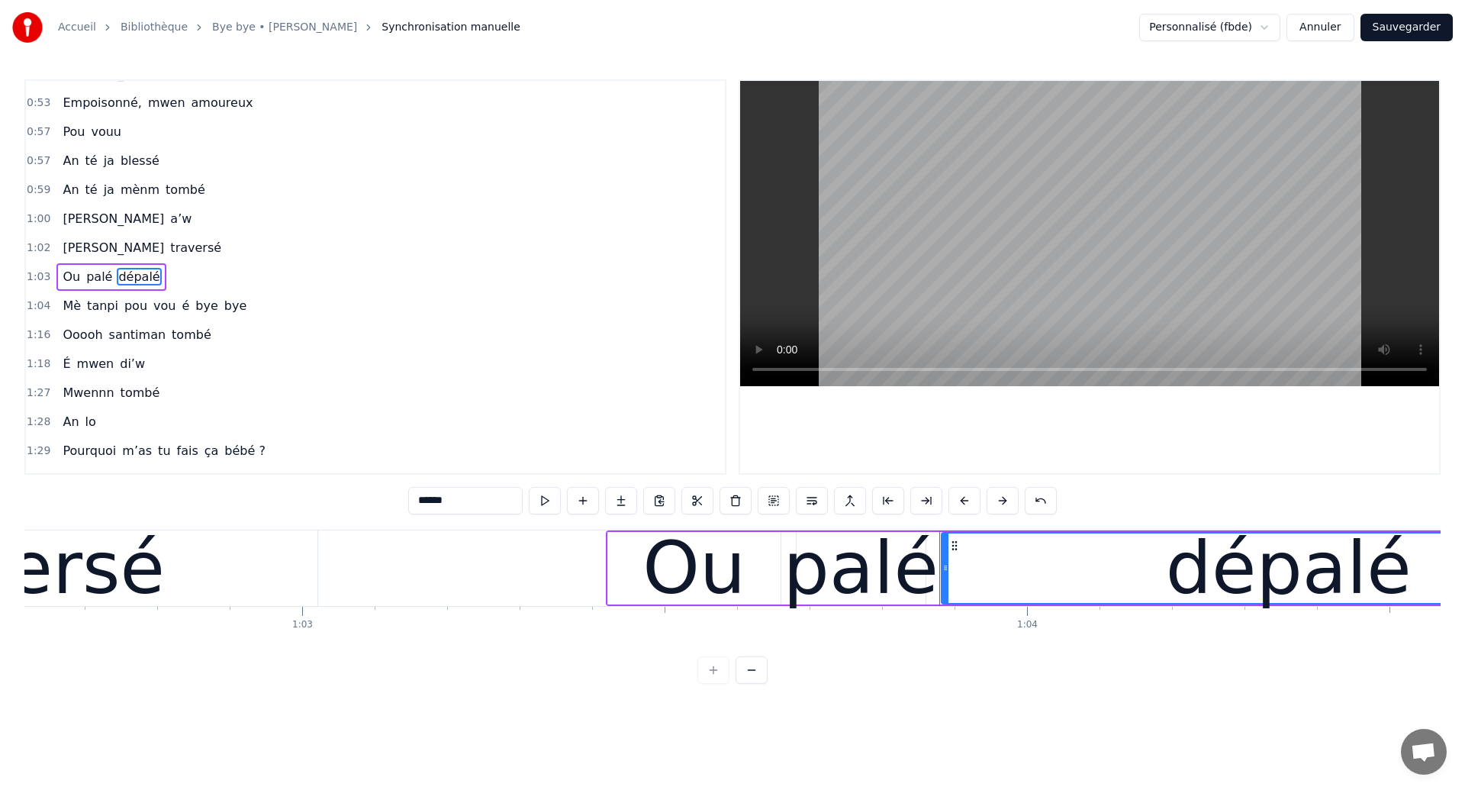
drag, startPoint x: 429, startPoint y: 498, endPoint x: 394, endPoint y: 503, distance: 35.4
click at [394, 503] on div "0:08 Éeeh 0:10 An ouhan ouhaannn 0:13 Sé souvan 0:16 An ka révé tombé si’w 0:18…" at bounding box center [732, 381] width 1416 height 604
click at [198, 569] on div "traversé" at bounding box center [13, 568] width 607 height 76
type input "********"
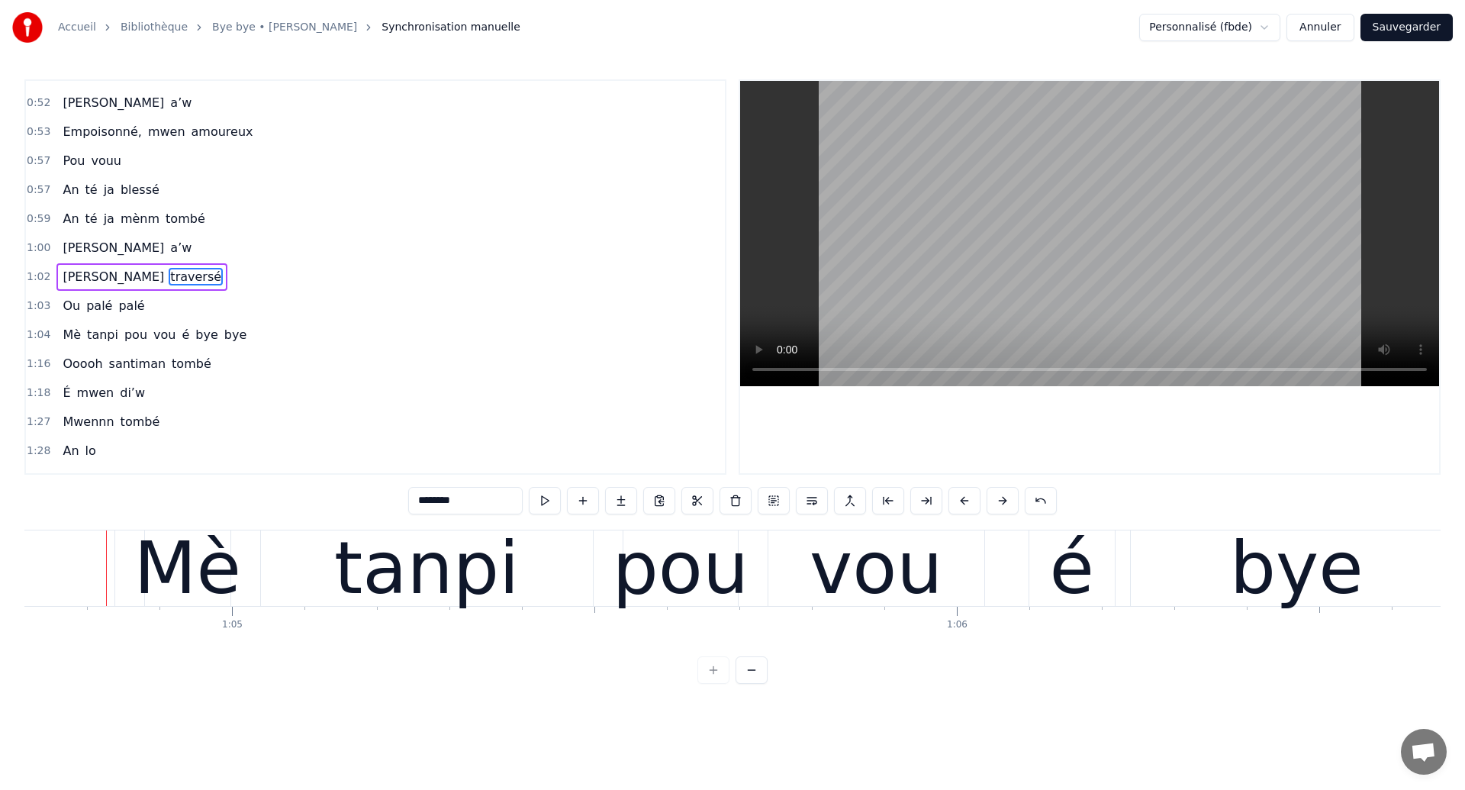
scroll to position [0, 46919]
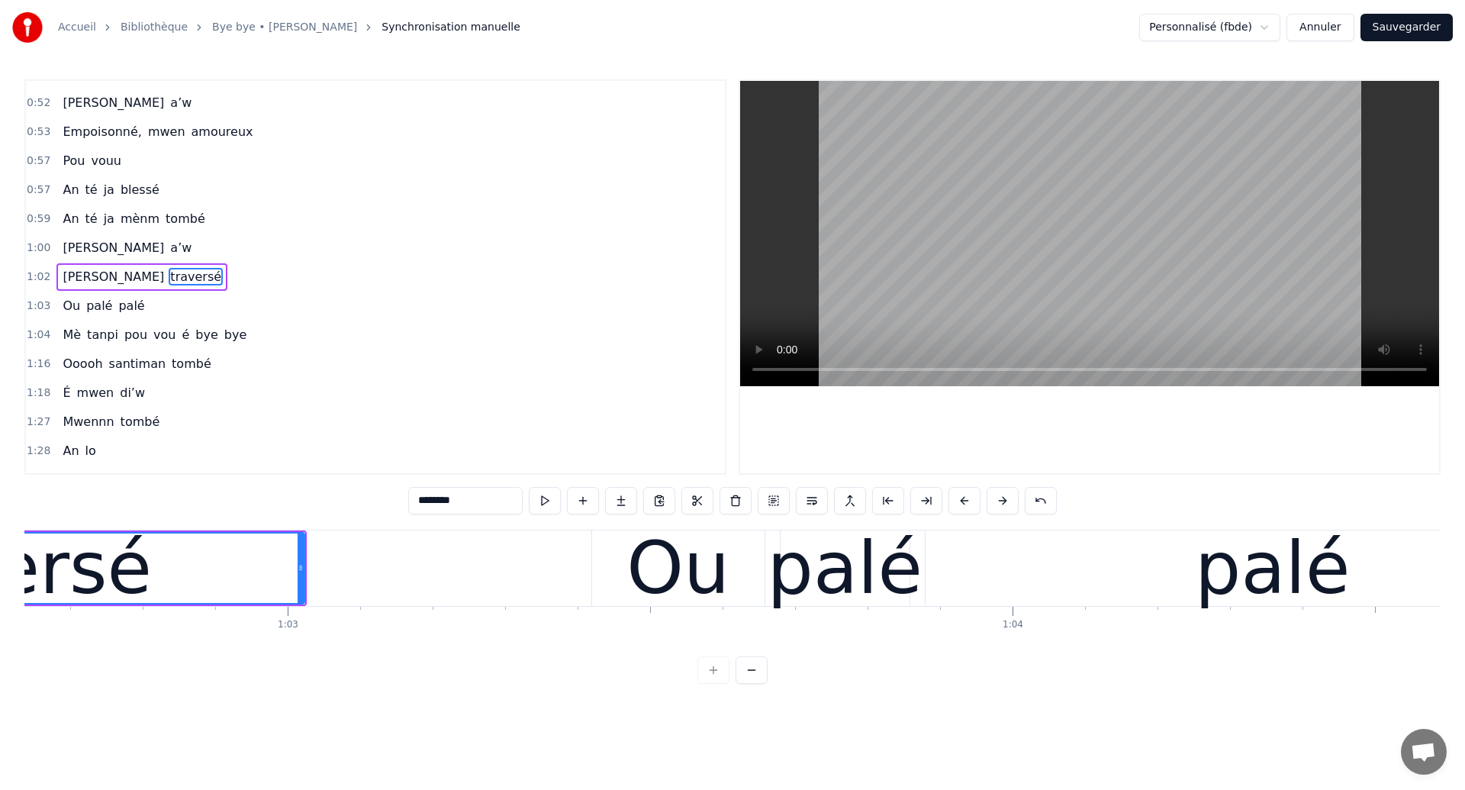
click at [69, 588] on div "traversé" at bounding box center [1, 568] width 302 height 109
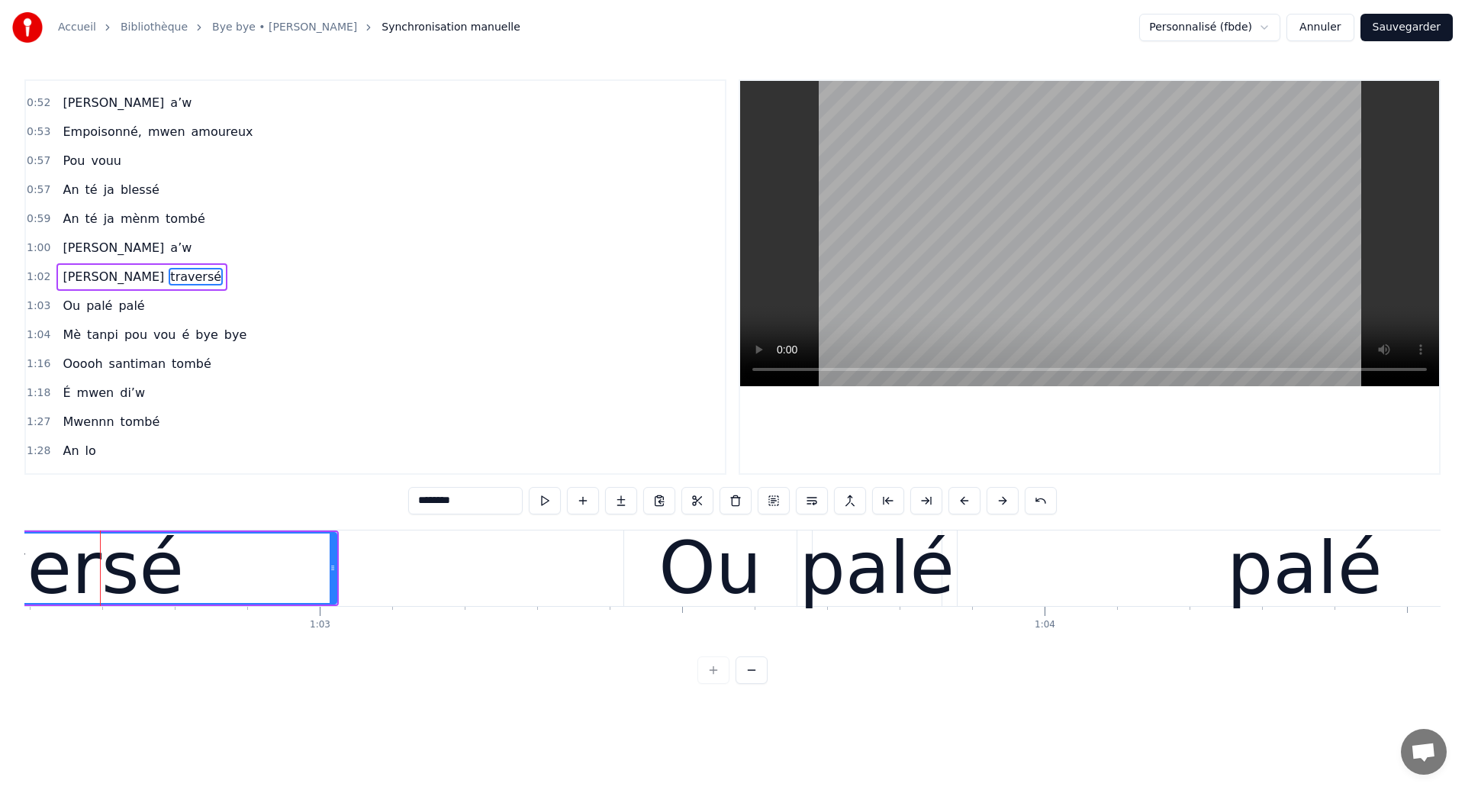
scroll to position [0, 45376]
click at [810, 588] on div "Ou palé palé" at bounding box center [1140, 568] width 1032 height 76
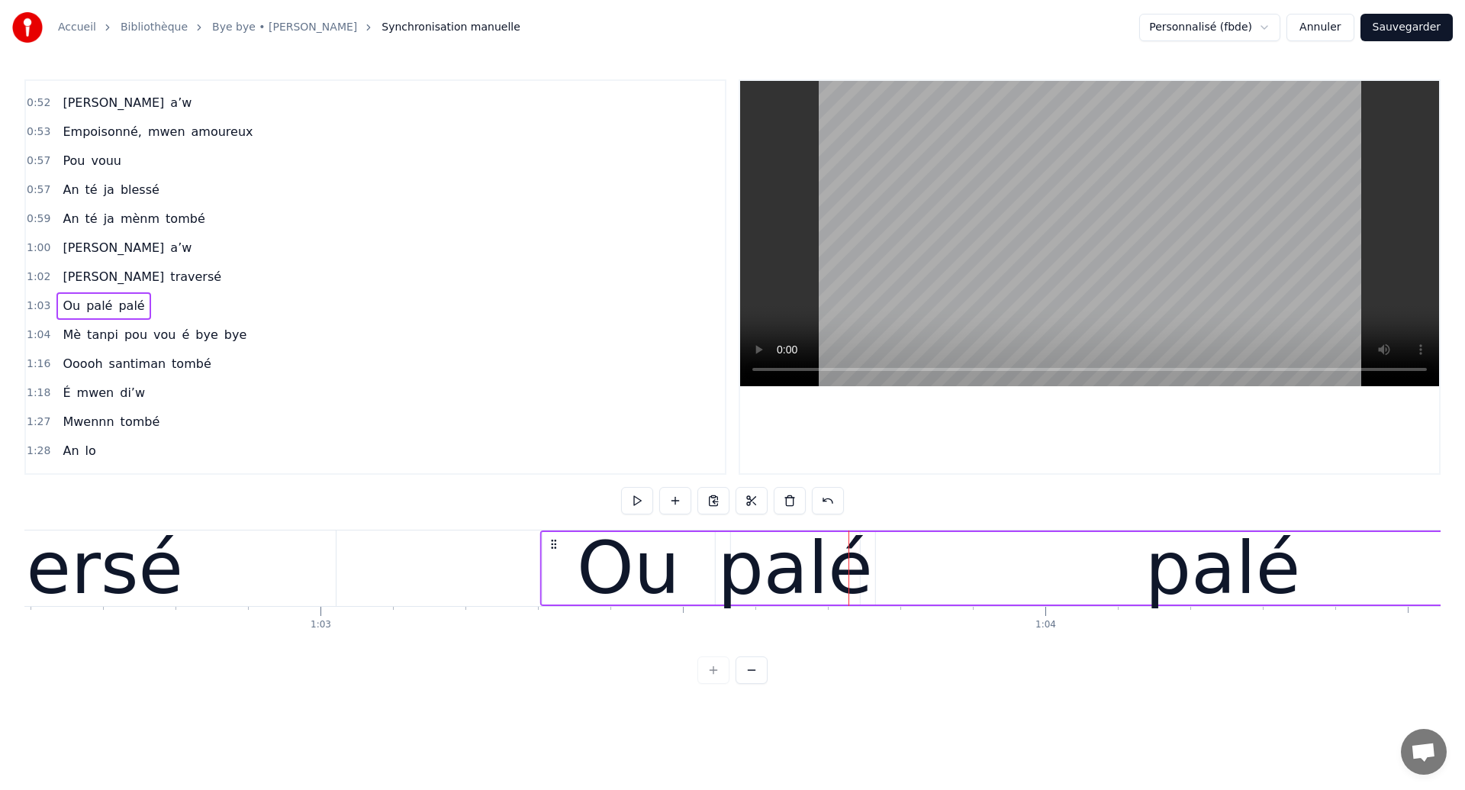
drag, startPoint x: 636, startPoint y: 543, endPoint x: 552, endPoint y: 569, distance: 87.9
click at [552, 569] on div "Ou palé palé" at bounding box center [1056, 568] width 1032 height 76
click at [69, 552] on div "traversé" at bounding box center [32, 568] width 302 height 109
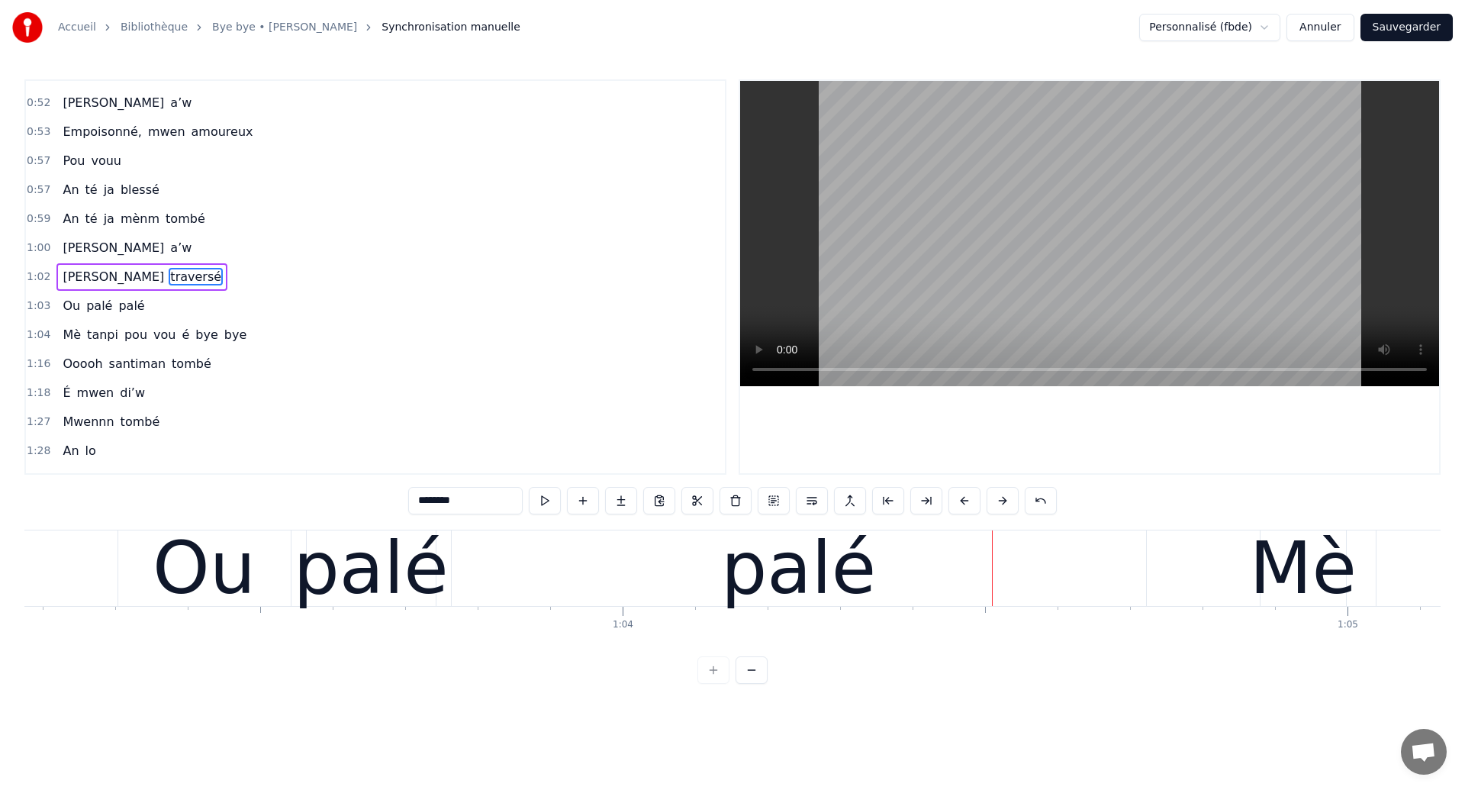
scroll to position [0, 45716]
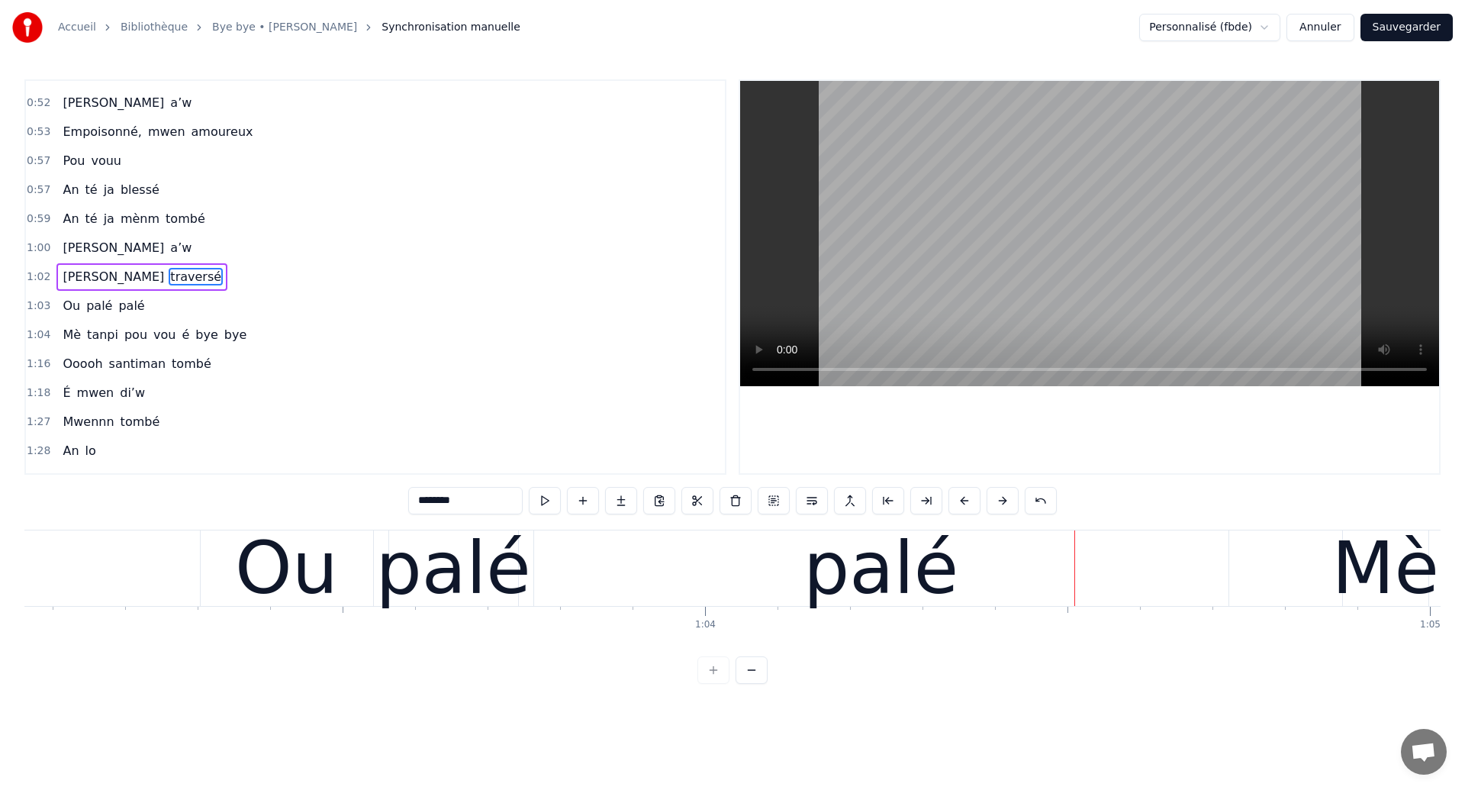
click at [390, 587] on div "palé" at bounding box center [452, 568] width 155 height 109
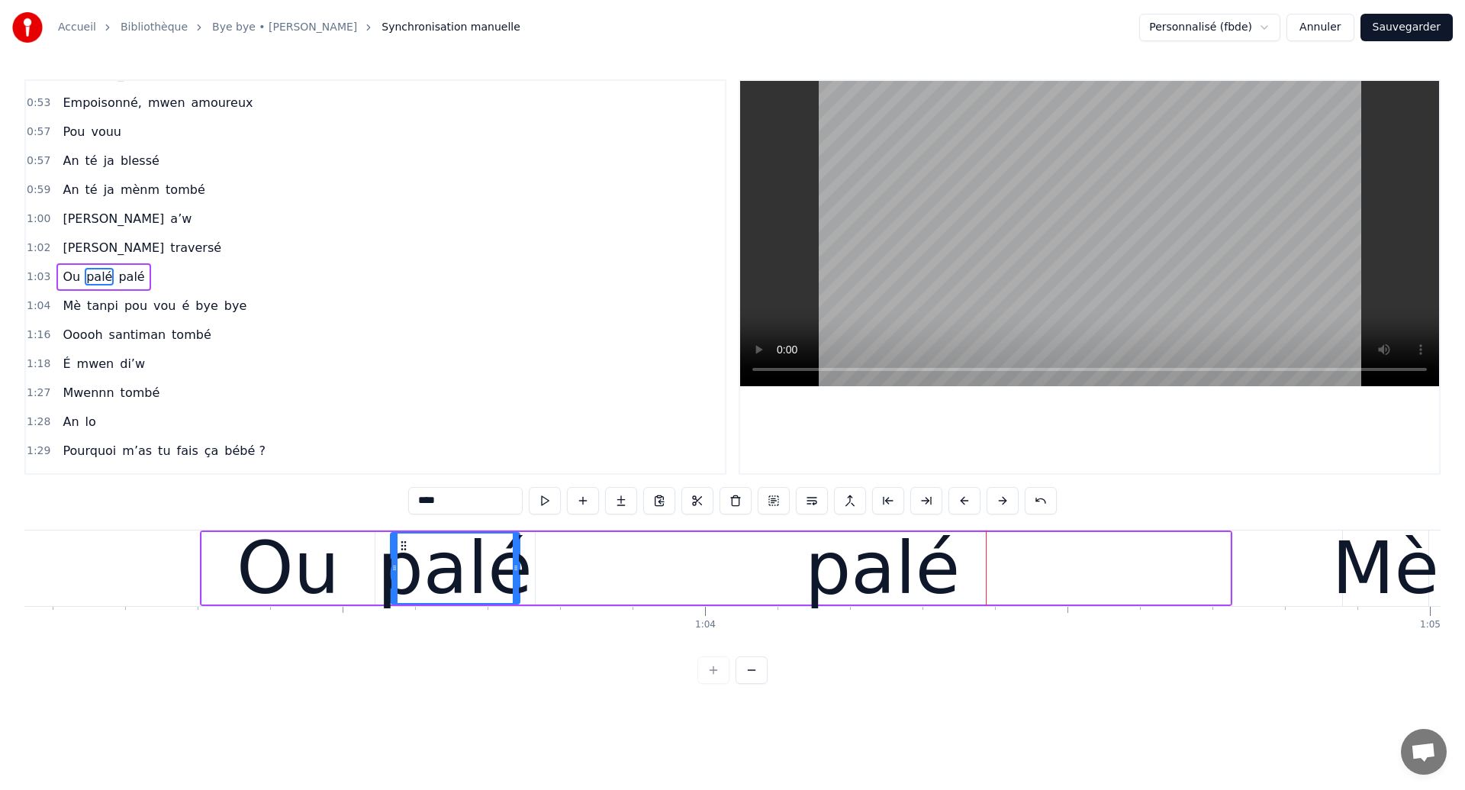
click at [235, 556] on div "Ou" at bounding box center [288, 568] width 172 height 72
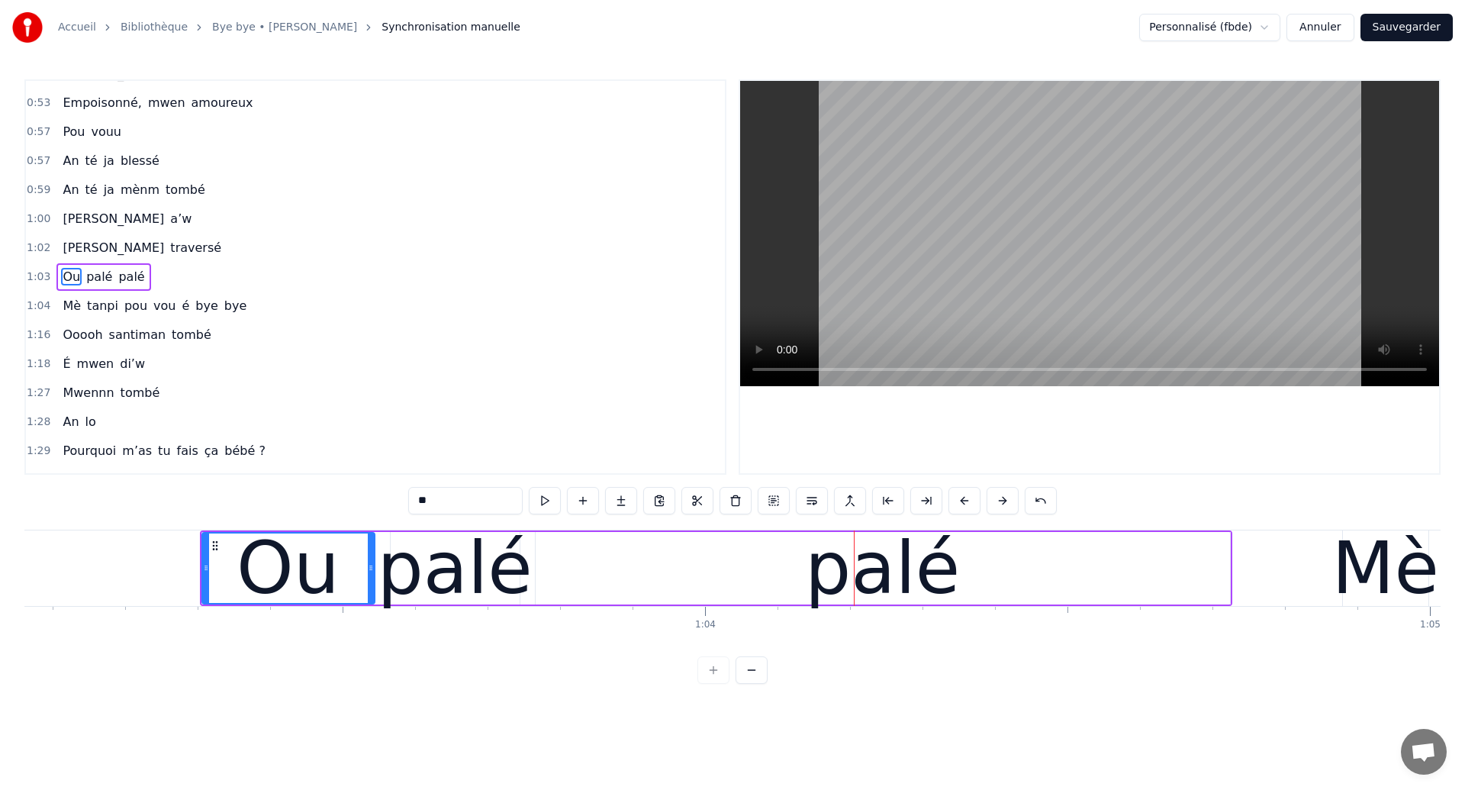
click at [516, 575] on div "palé" at bounding box center [454, 568] width 155 height 109
type input "****"
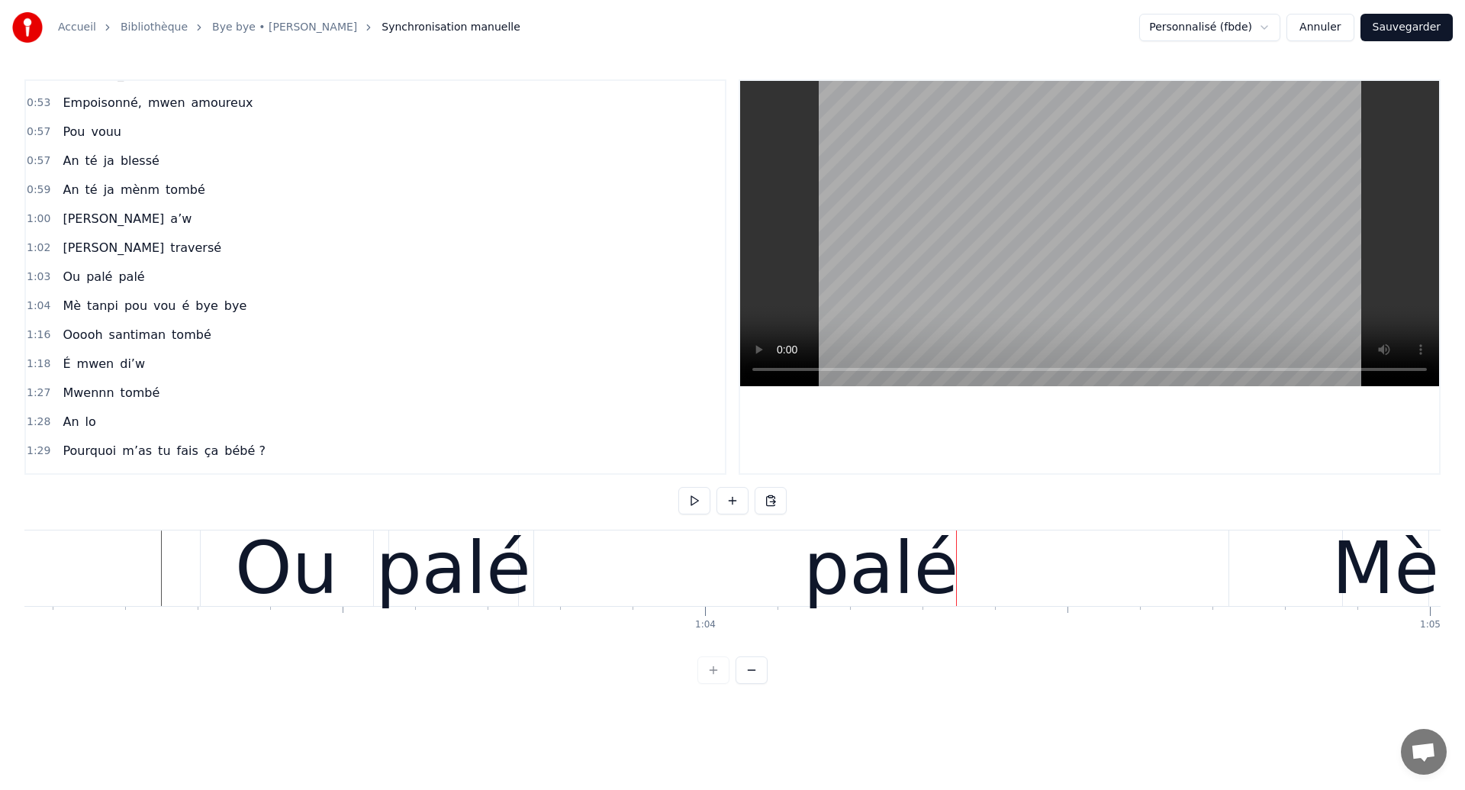
click at [809, 562] on div "palé" at bounding box center [881, 568] width 694 height 76
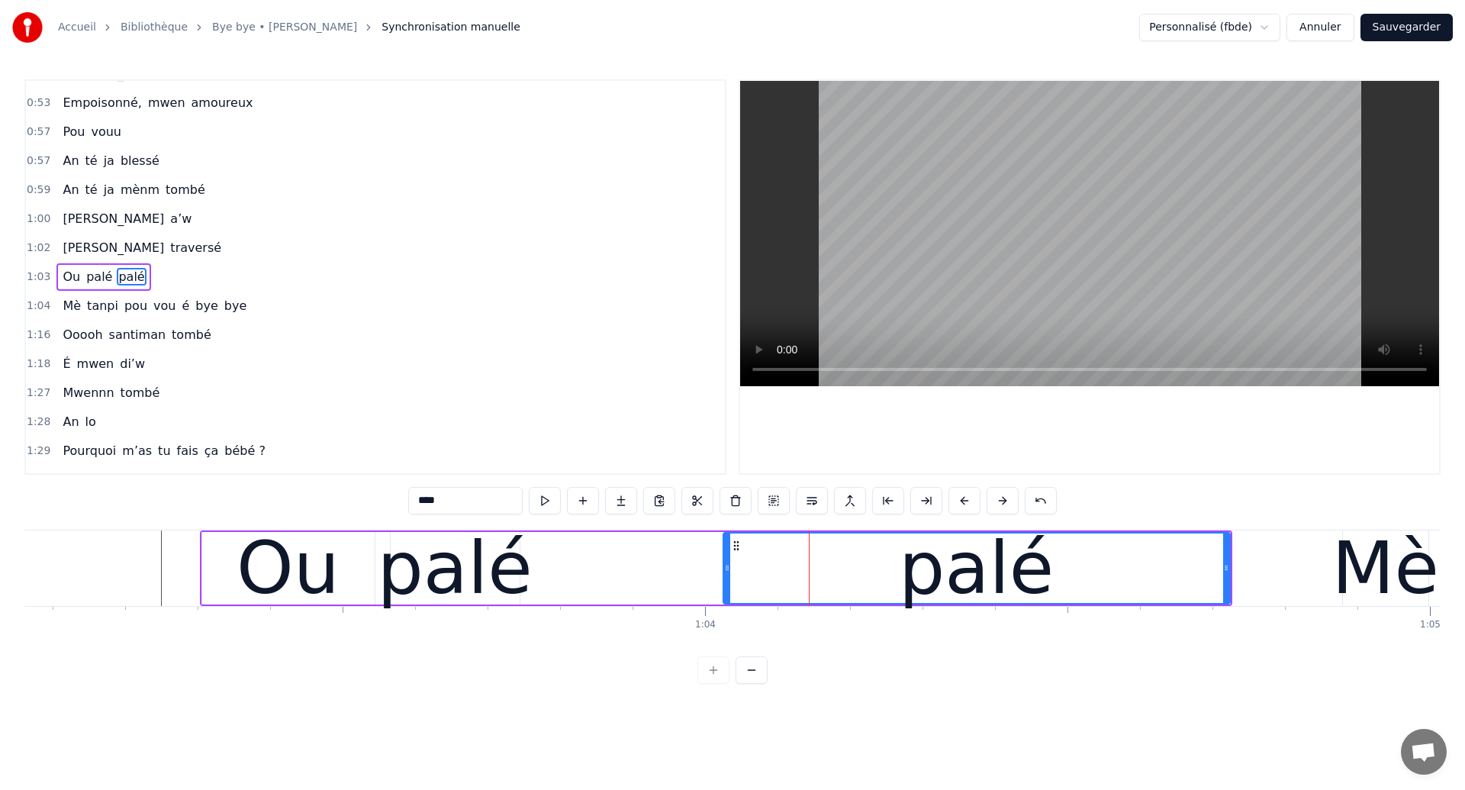
drag, startPoint x: 538, startPoint y: 586, endPoint x: 726, endPoint y: 612, distance: 189.5
click at [726, 612] on div "[PERSON_NAME] ouhan ouhaannn Sé souvan An ka révé tombé si’w Mwen anvi vwè’w Lè…" at bounding box center [732, 587] width 1416 height 114
click at [488, 561] on div "palé" at bounding box center [454, 568] width 155 height 109
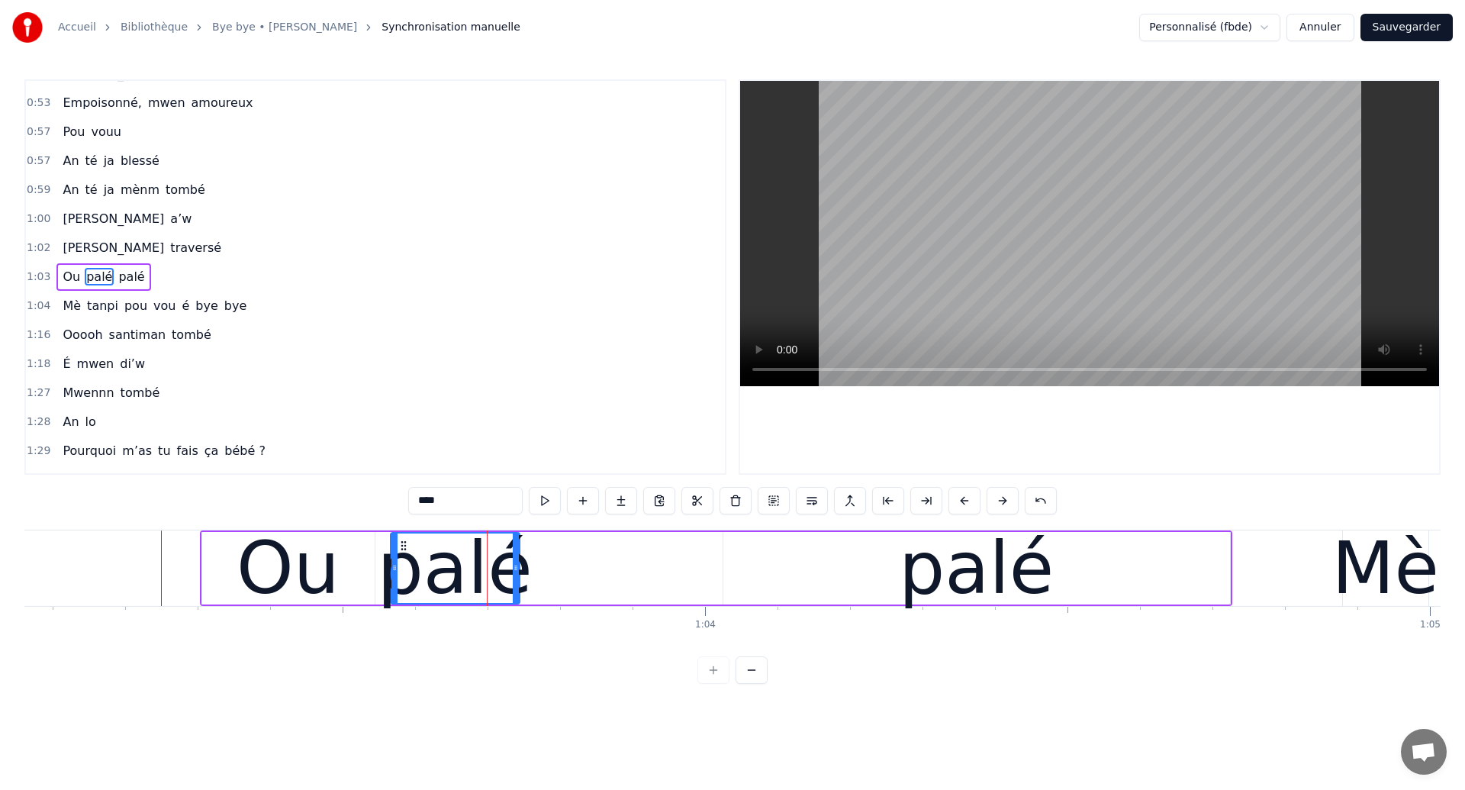
click at [281, 569] on div "Ou" at bounding box center [288, 568] width 103 height 109
type input "**"
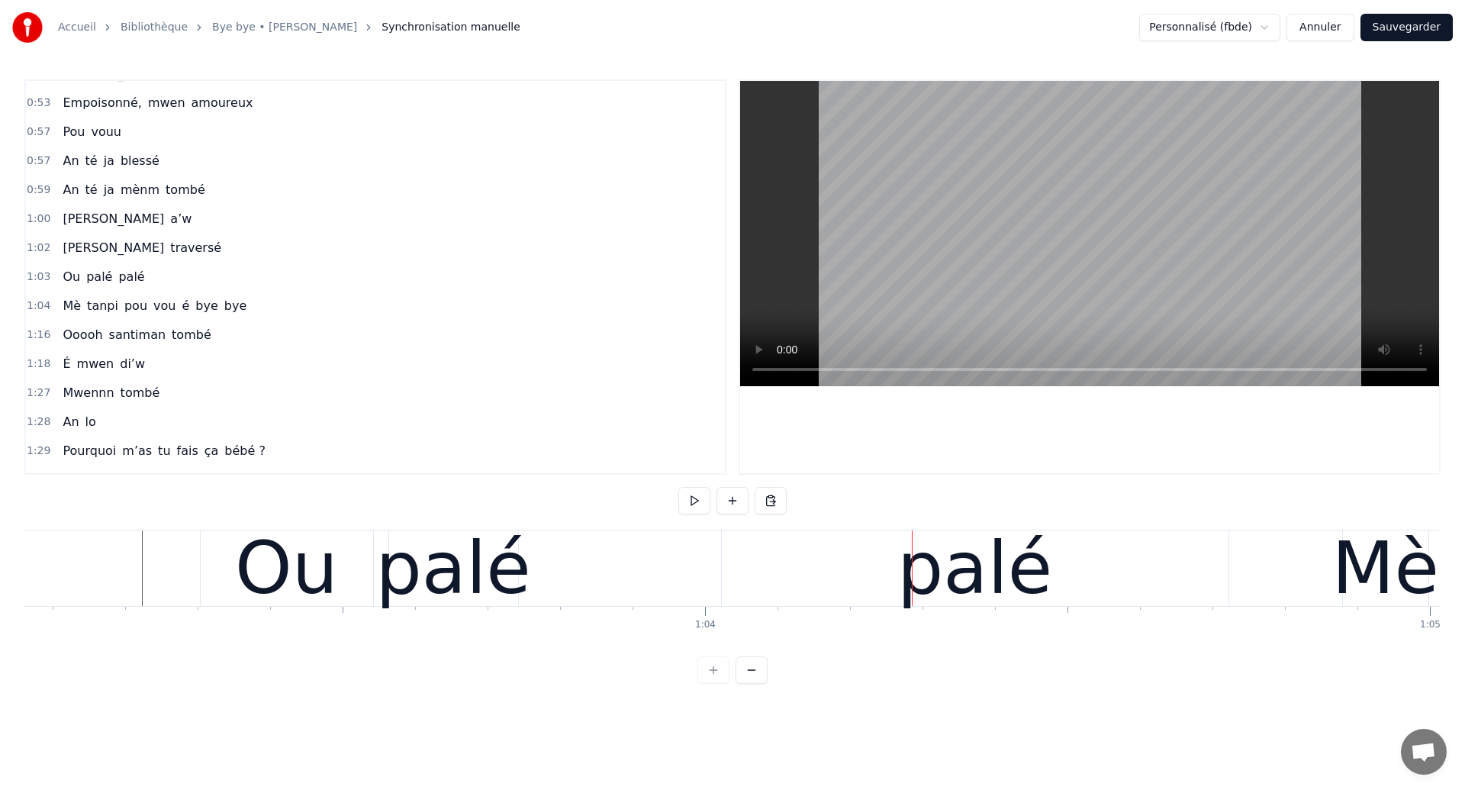
click at [782, 569] on div "palé" at bounding box center [975, 568] width 507 height 76
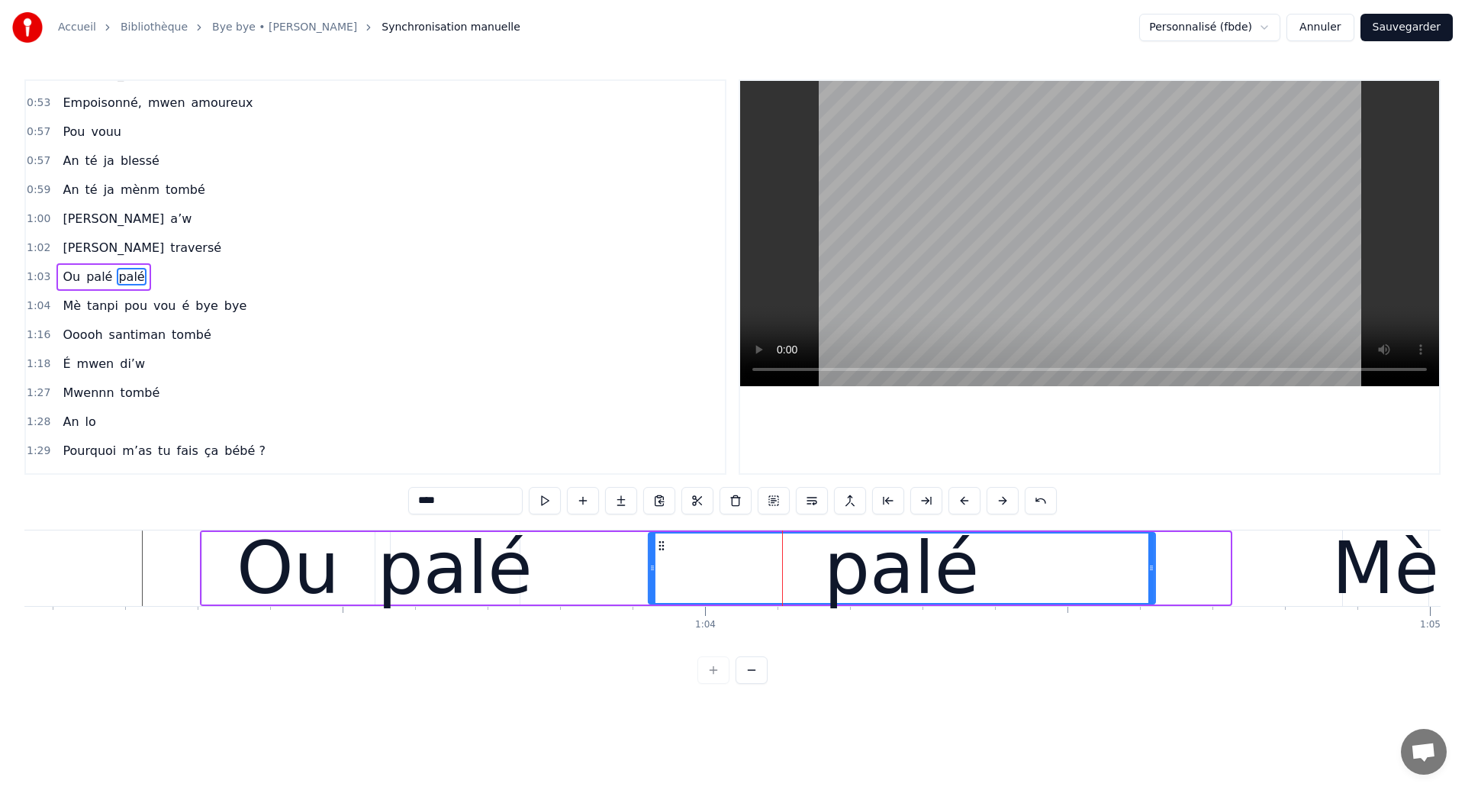
drag, startPoint x: 734, startPoint y: 543, endPoint x: 659, endPoint y: 575, distance: 81.8
click at [659, 575] on div "palé" at bounding box center [901, 567] width 505 height 69
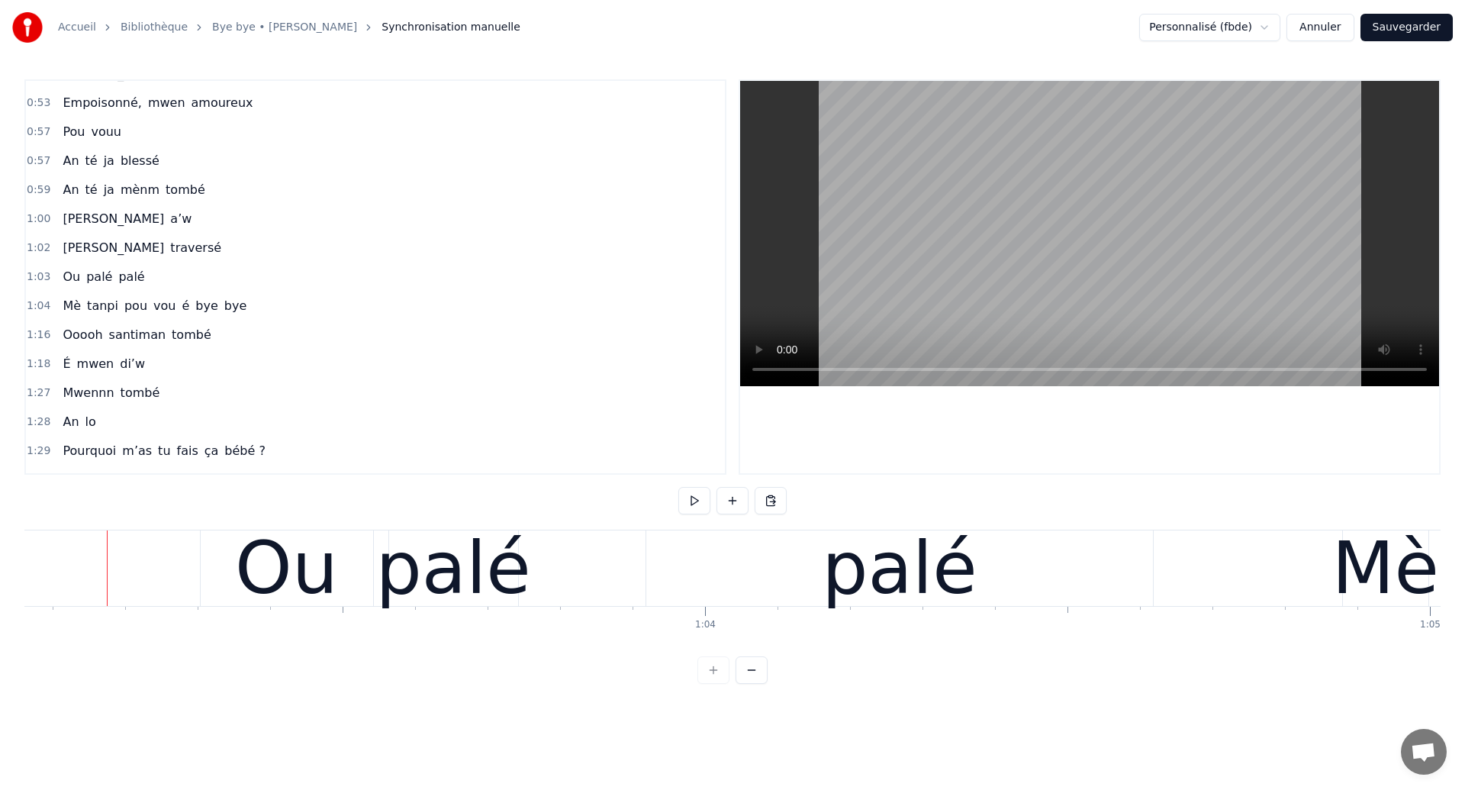
click at [917, 559] on div "palé" at bounding box center [899, 568] width 155 height 109
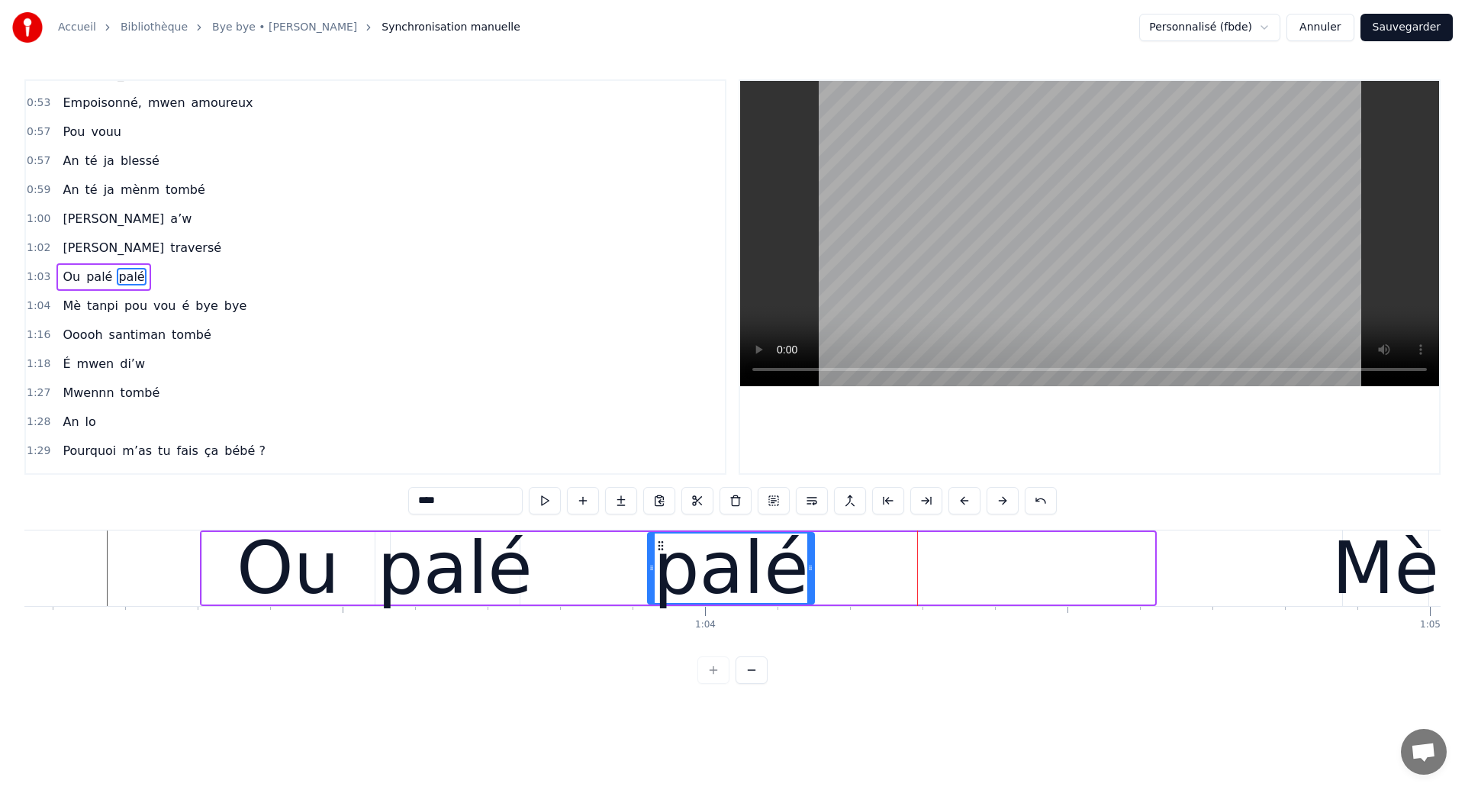
drag, startPoint x: 1149, startPoint y: 577, endPoint x: 809, endPoint y: 602, distance: 341.3
click at [809, 602] on div at bounding box center [810, 567] width 6 height 69
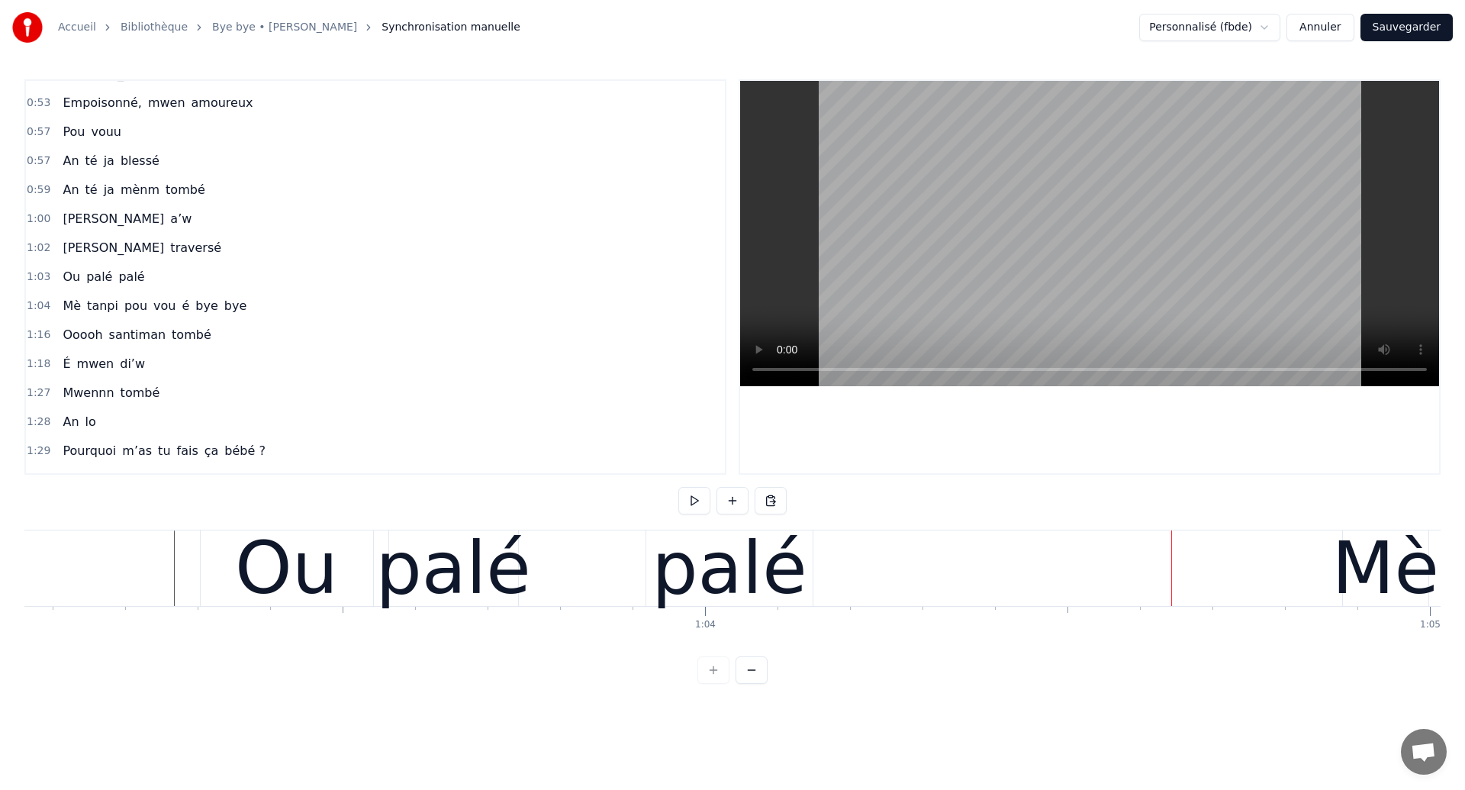
click at [495, 585] on div "palé" at bounding box center [452, 568] width 155 height 109
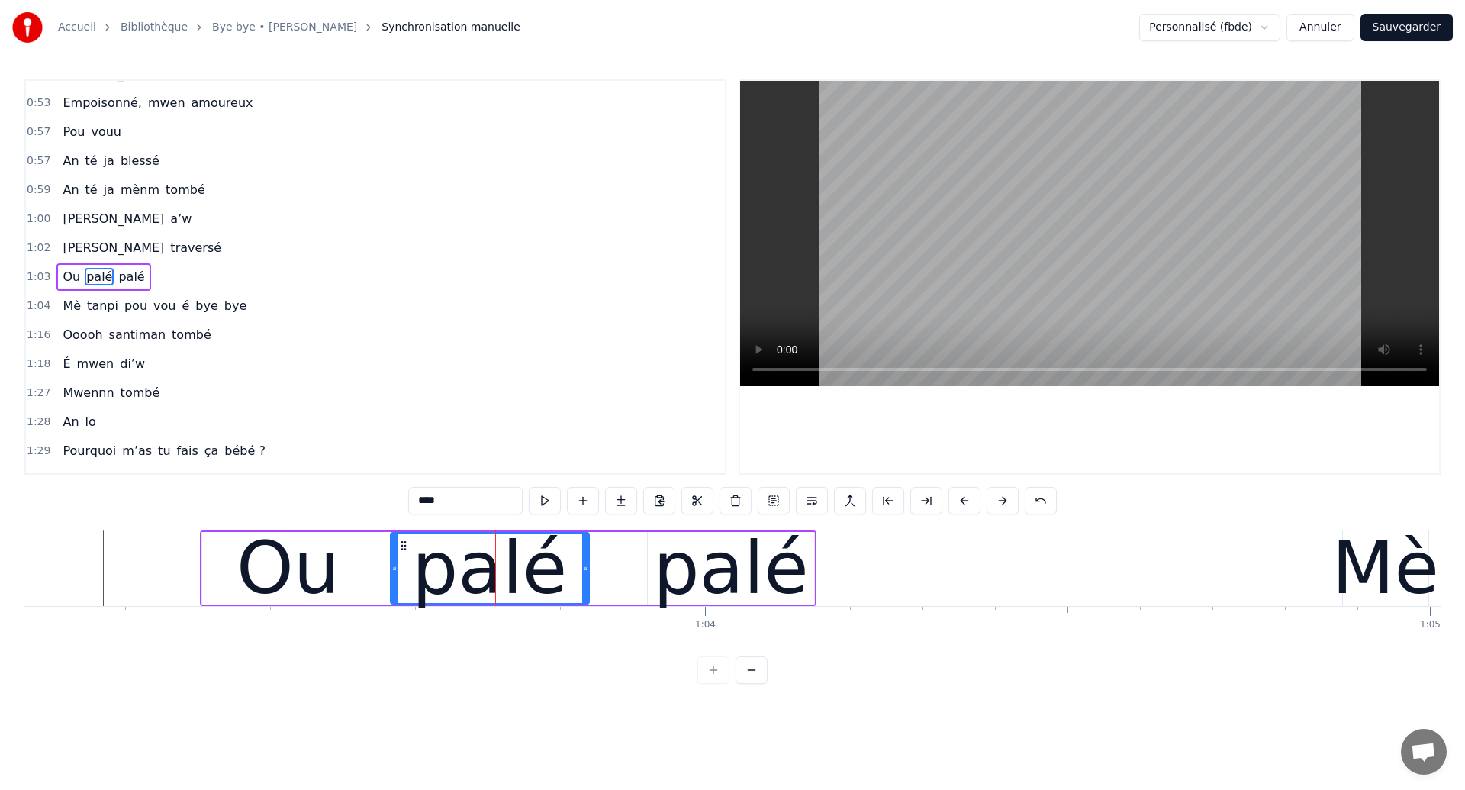
drag, startPoint x: 513, startPoint y: 584, endPoint x: 582, endPoint y: 601, distance: 71.4
click at [582, 601] on div at bounding box center [585, 567] width 6 height 69
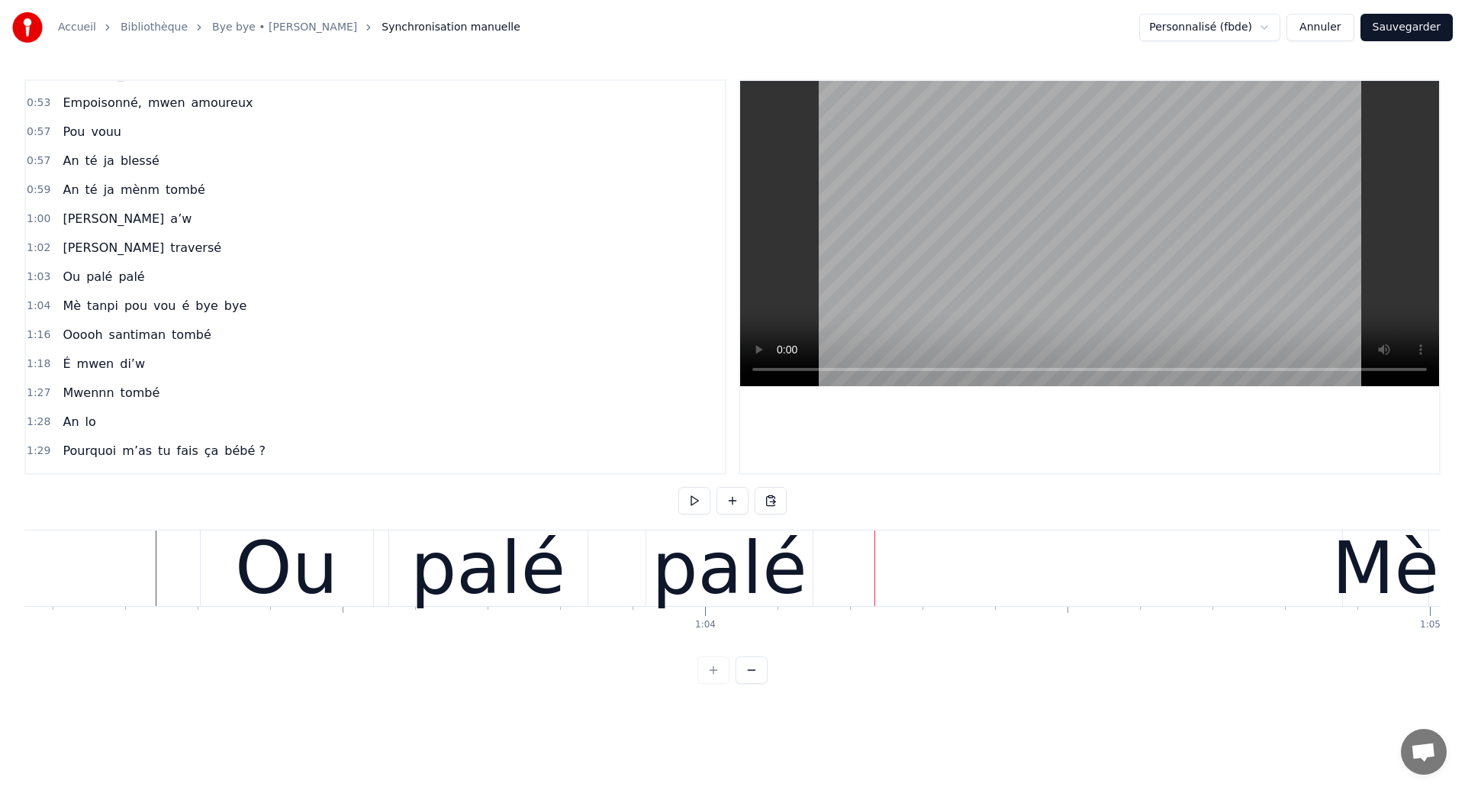
click at [665, 569] on div "palé" at bounding box center [729, 568] width 155 height 109
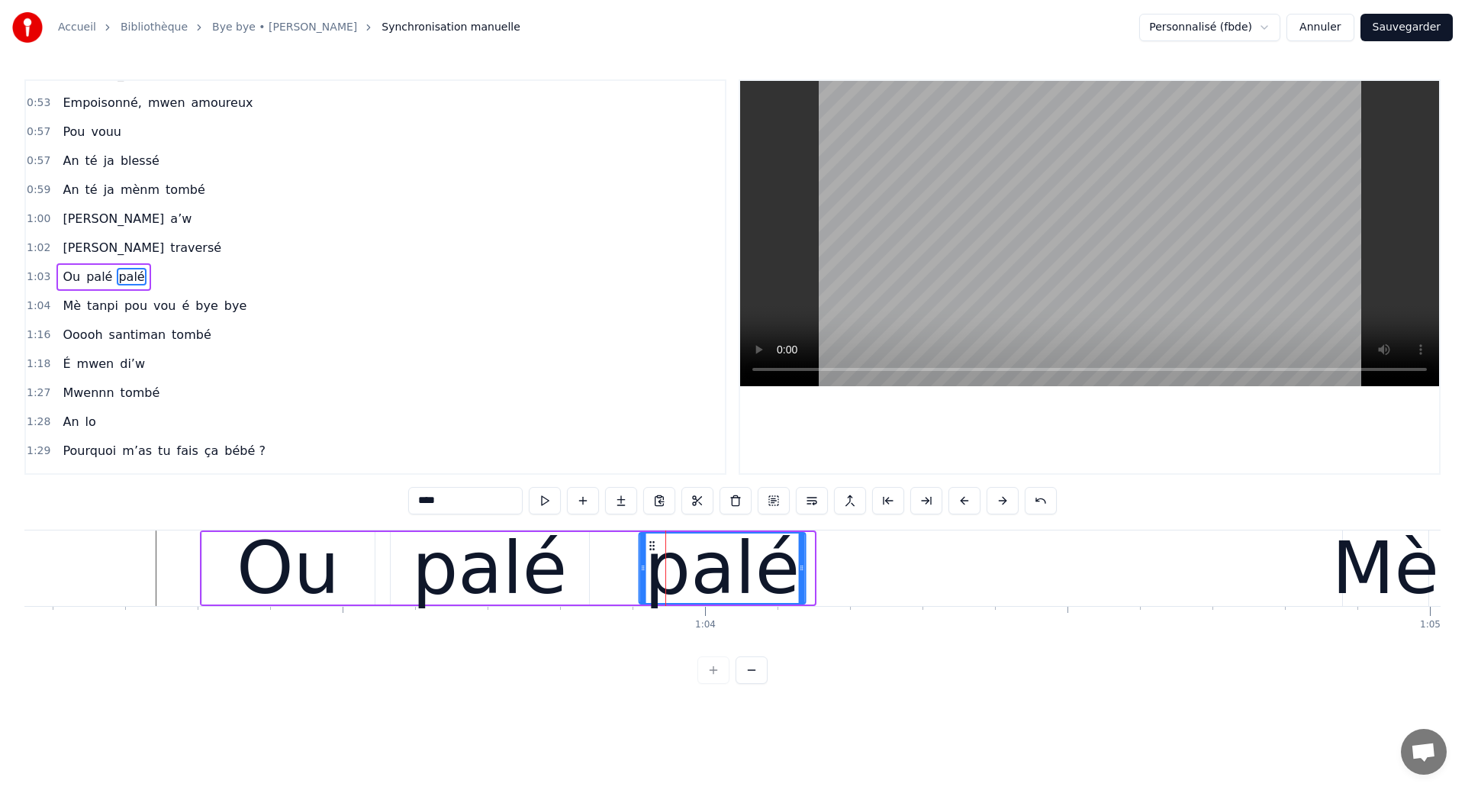
drag, startPoint x: 661, startPoint y: 545, endPoint x: 652, endPoint y: 549, distance: 9.9
click at [652, 549] on icon at bounding box center [652, 546] width 12 height 12
click at [120, 604] on div "[PERSON_NAME] ouhan ouhaannn Sé souvan An ka révé tombé si’w Mwen anvi vwè’w Lè…" at bounding box center [732, 587] width 1416 height 114
click at [108, 409] on div "1:28 An lo" at bounding box center [375, 421] width 699 height 29
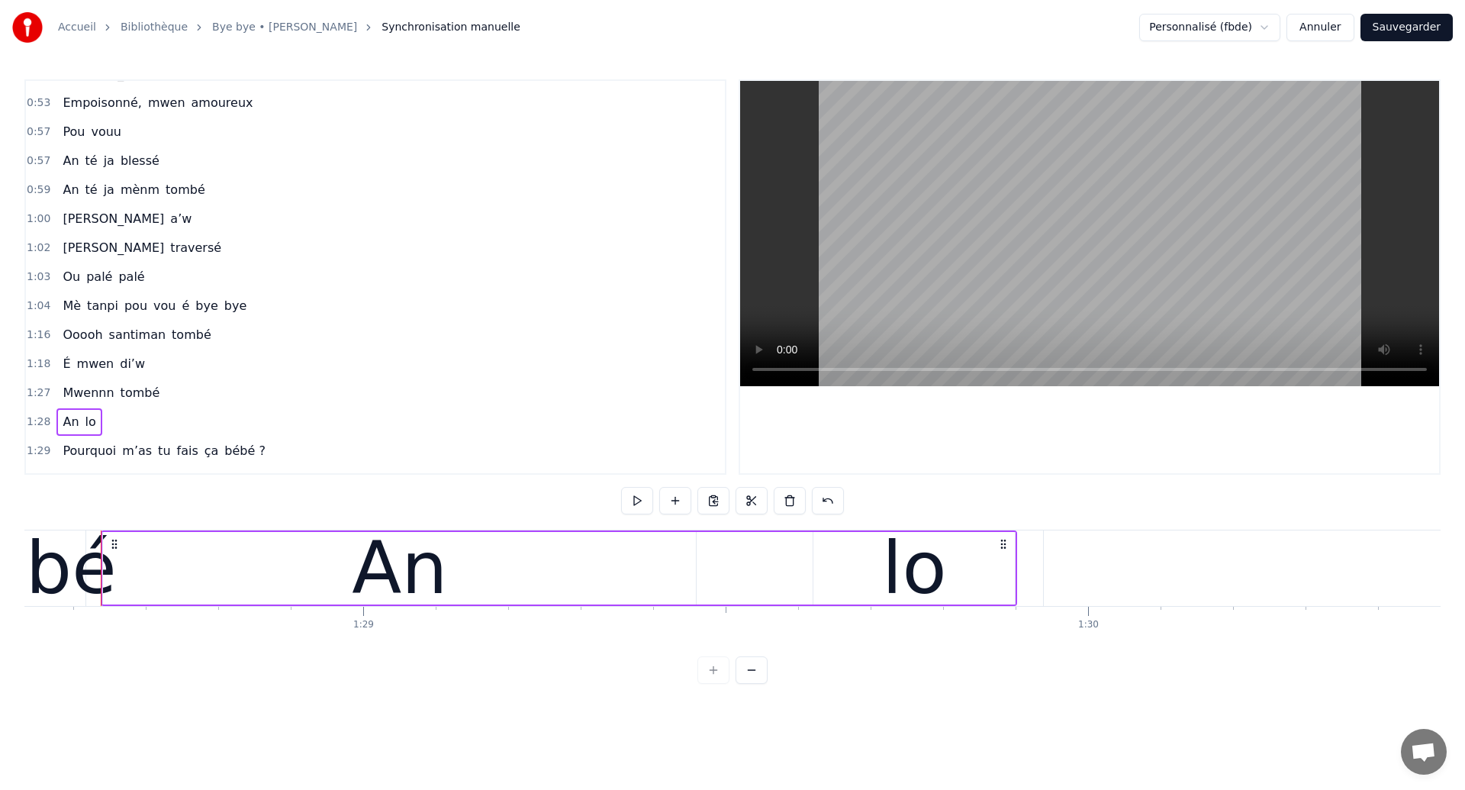
click at [65, 280] on span "Ou" at bounding box center [71, 277] width 21 height 18
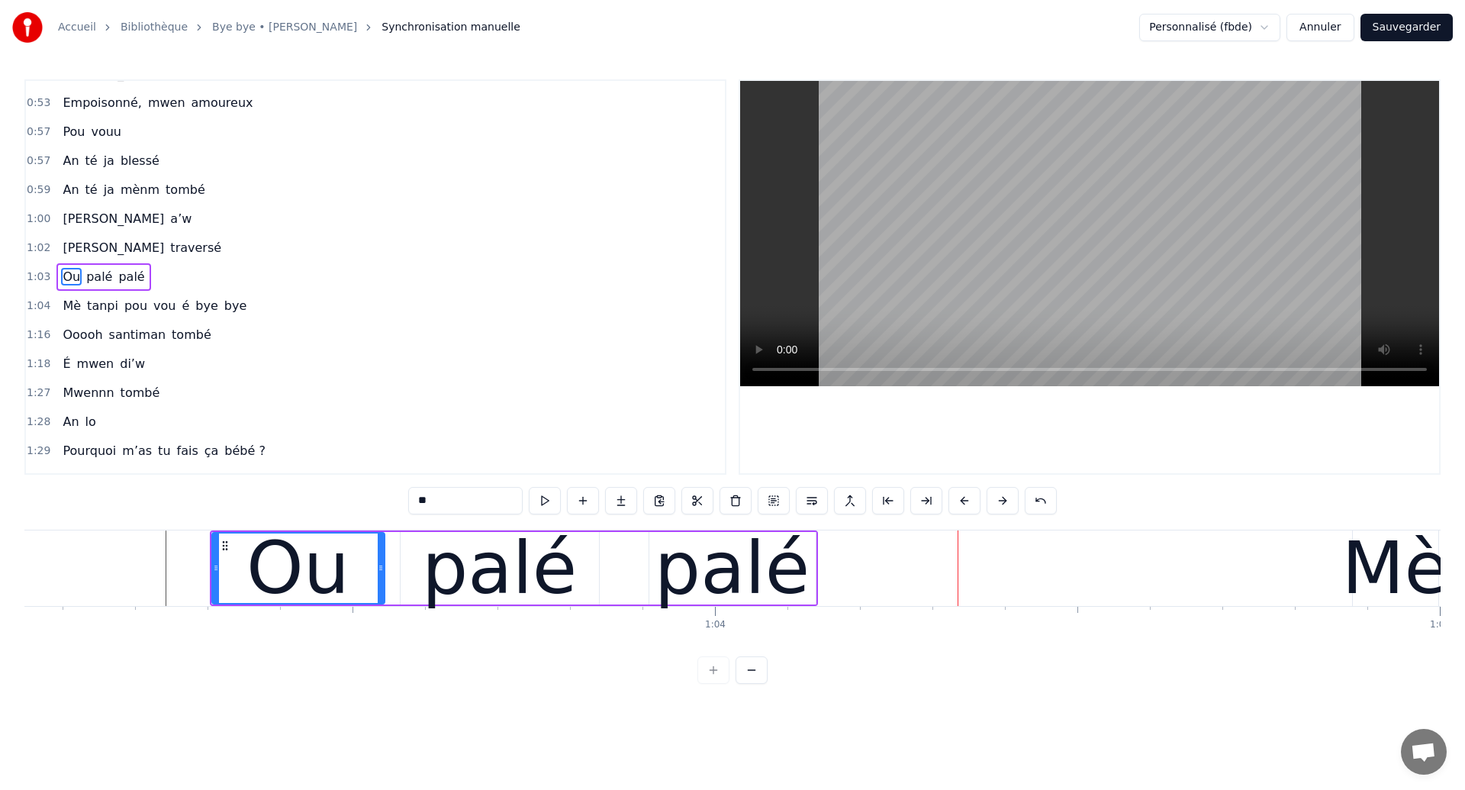
scroll to position [0, 45513]
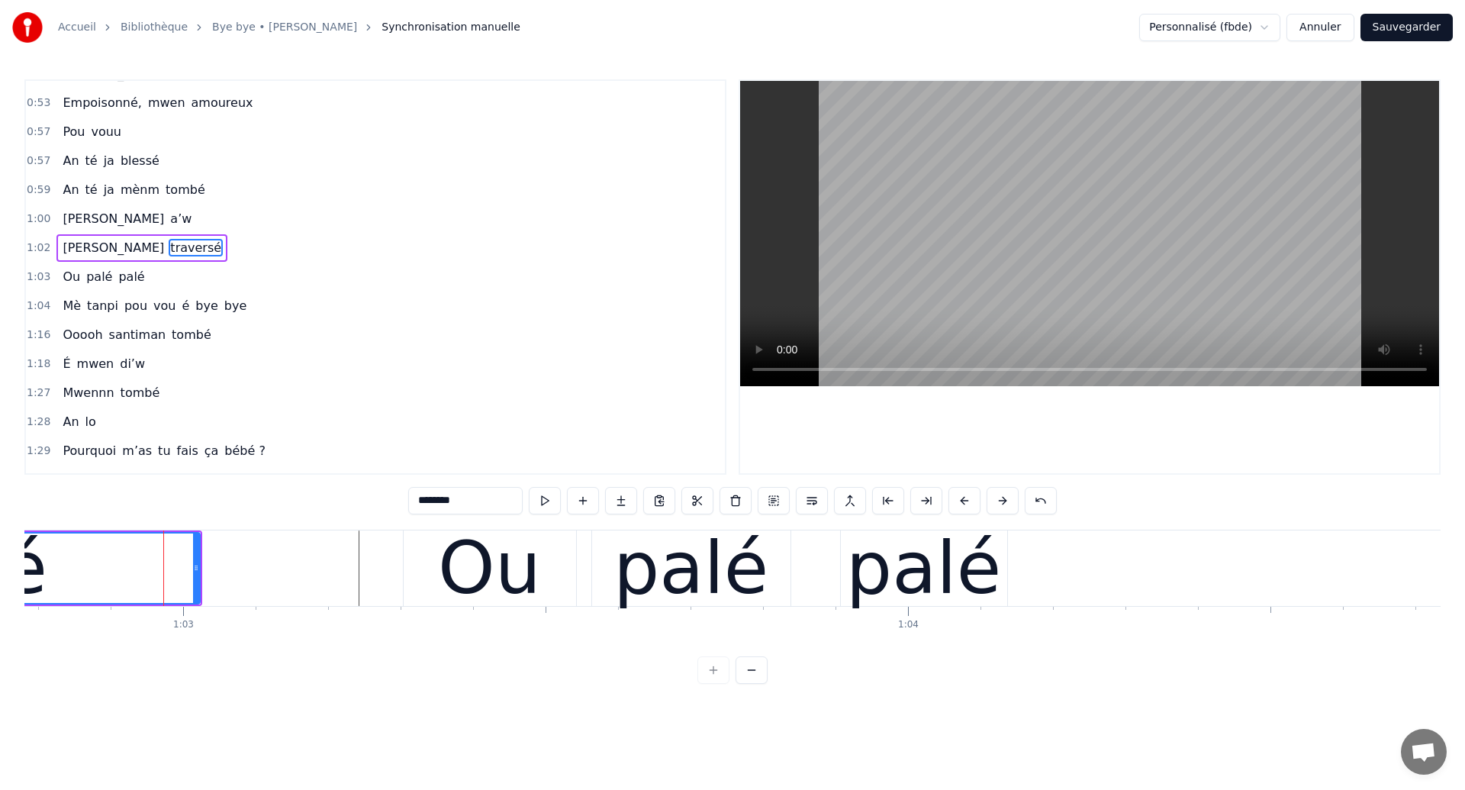
scroll to position [398, 0]
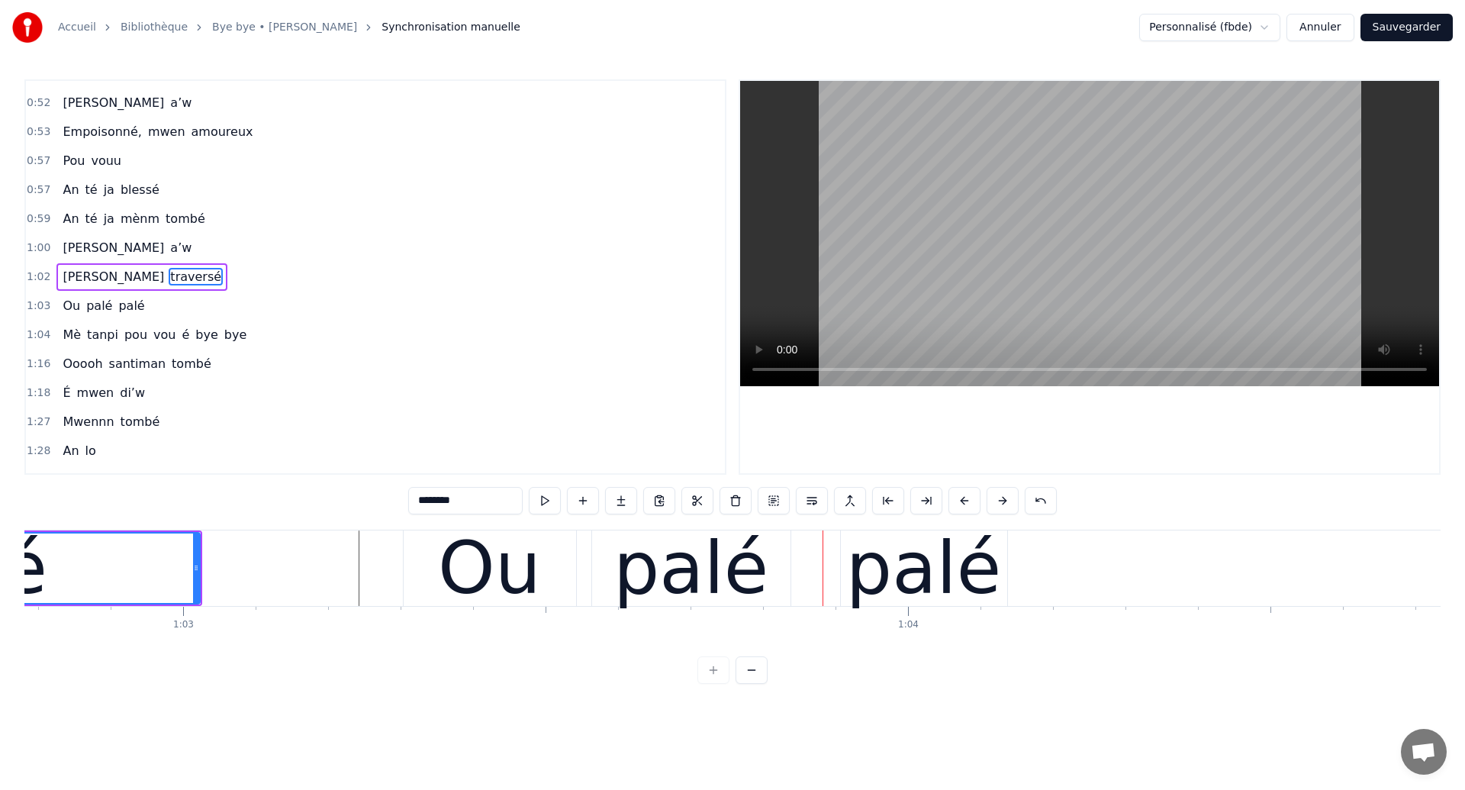
click at [532, 569] on div "Ou" at bounding box center [489, 568] width 103 height 109
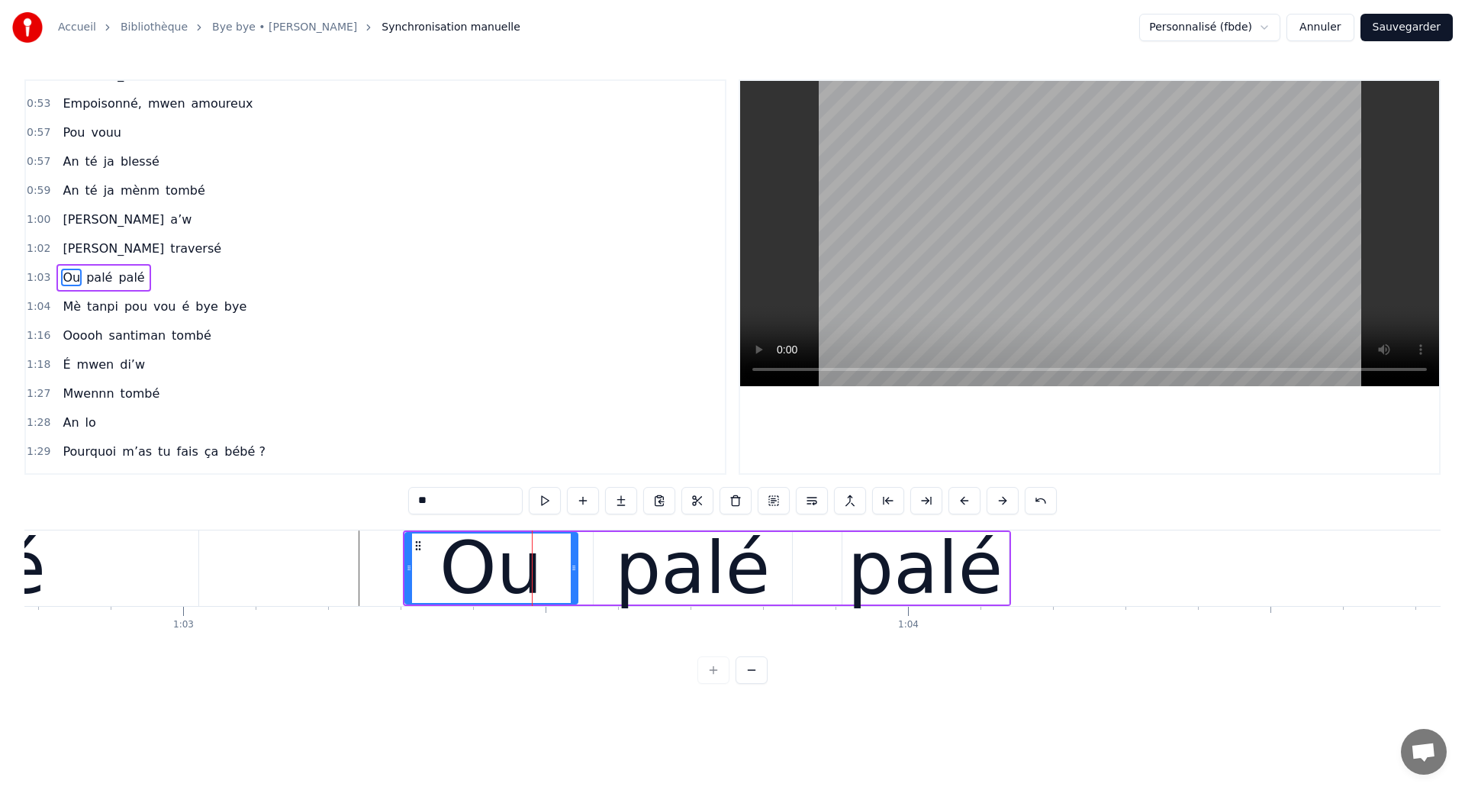
scroll to position [427, 0]
drag, startPoint x: 572, startPoint y: 569, endPoint x: 503, endPoint y: 585, distance: 71.3
click at [503, 585] on div at bounding box center [504, 567] width 6 height 69
click at [685, 572] on div "palé" at bounding box center [692, 568] width 155 height 109
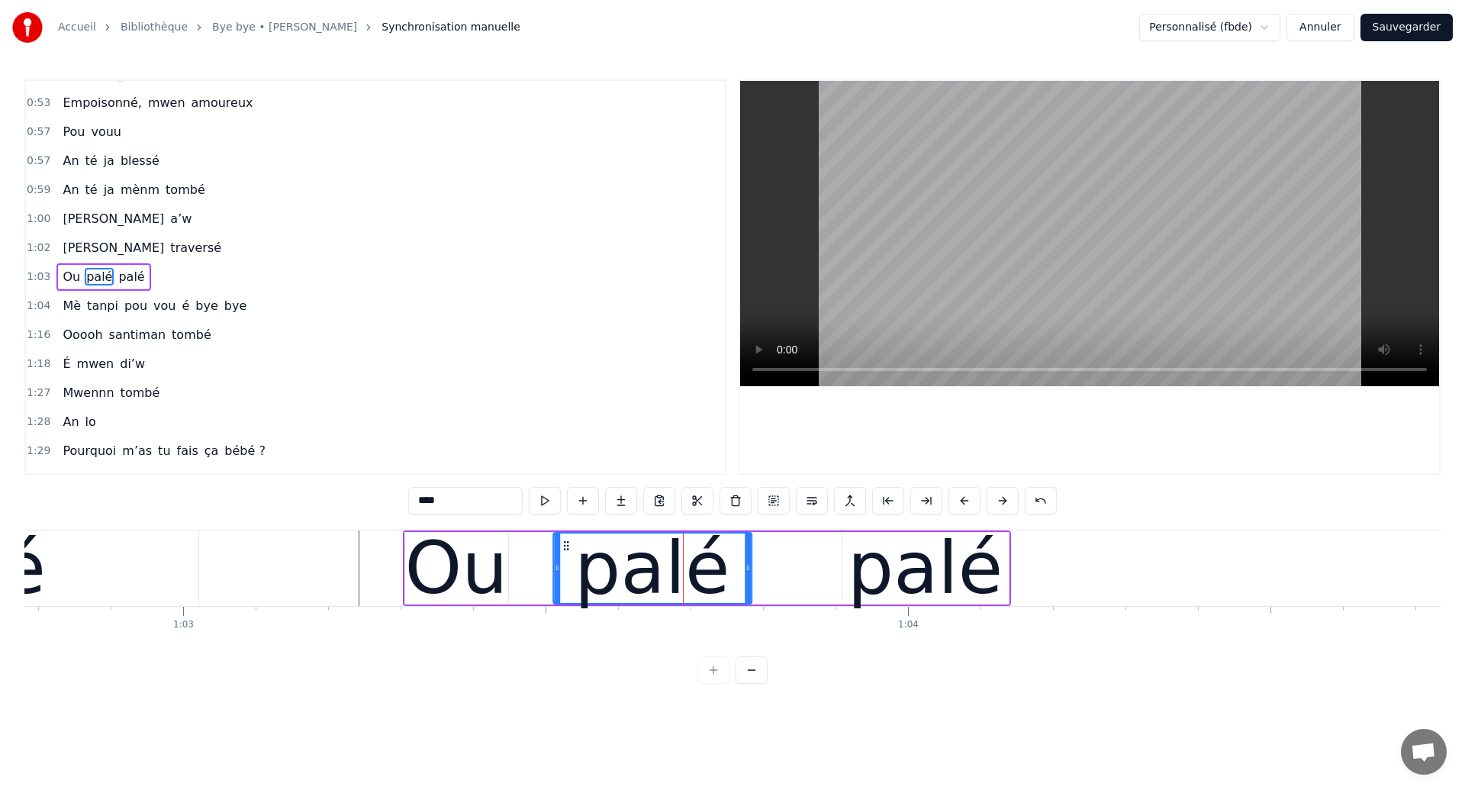
drag, startPoint x: 606, startPoint y: 543, endPoint x: 565, endPoint y: 560, distance: 43.8
click at [565, 560] on div "palé" at bounding box center [652, 567] width 197 height 69
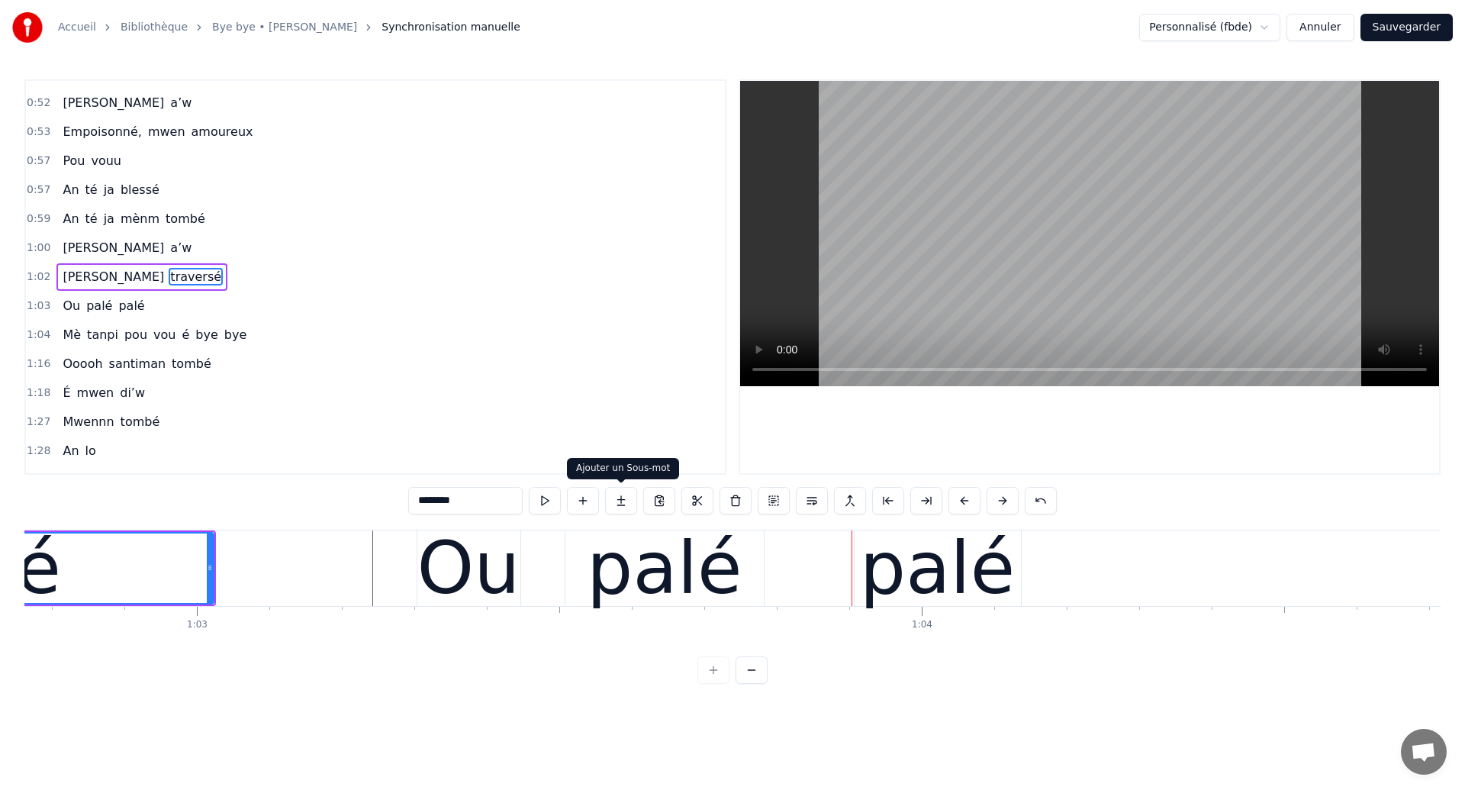
click at [602, 569] on div "palé" at bounding box center [664, 568] width 155 height 109
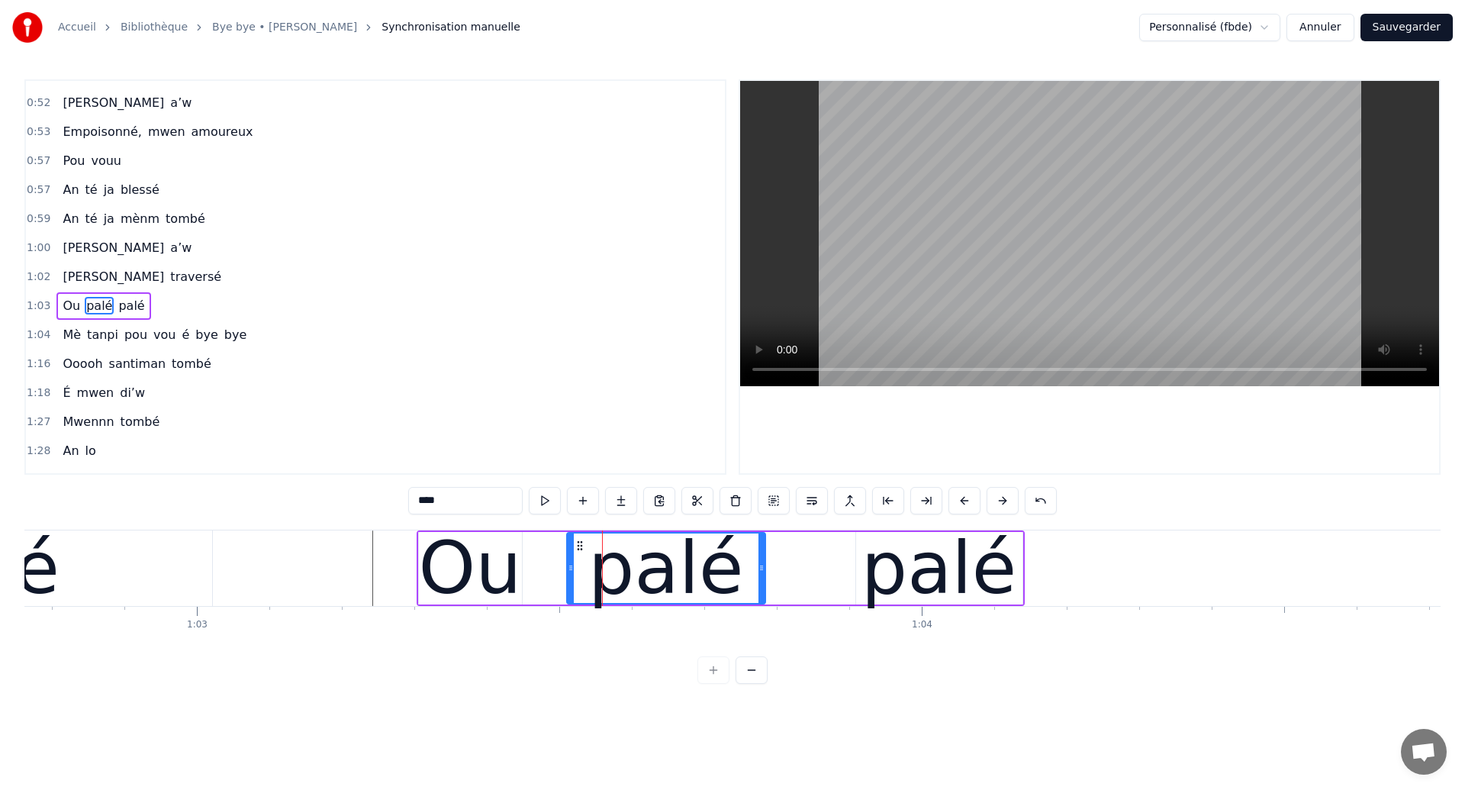
scroll to position [427, 0]
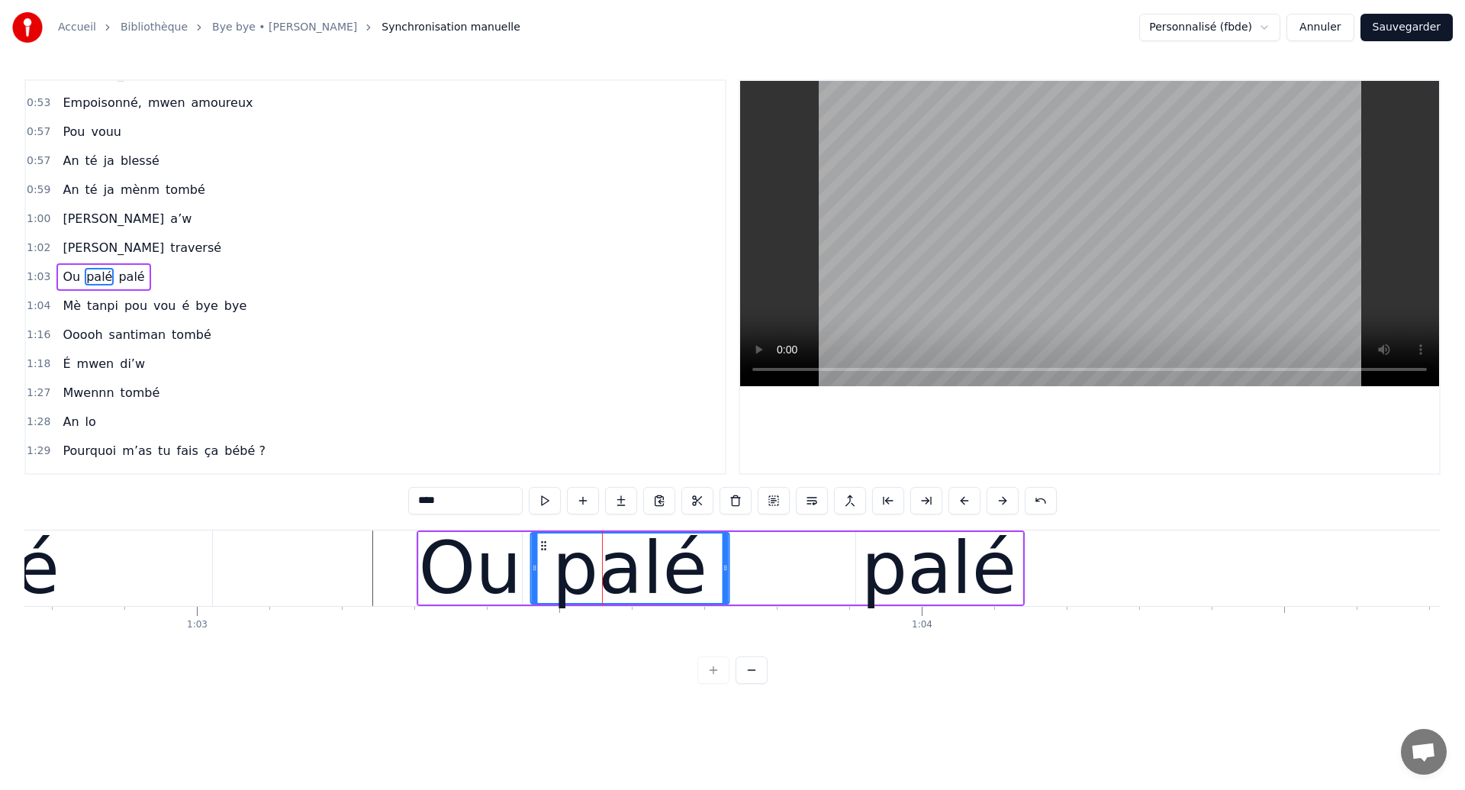
drag, startPoint x: 579, startPoint y: 543, endPoint x: 543, endPoint y: 559, distance: 39.7
click at [543, 559] on div "palé" at bounding box center [629, 567] width 197 height 69
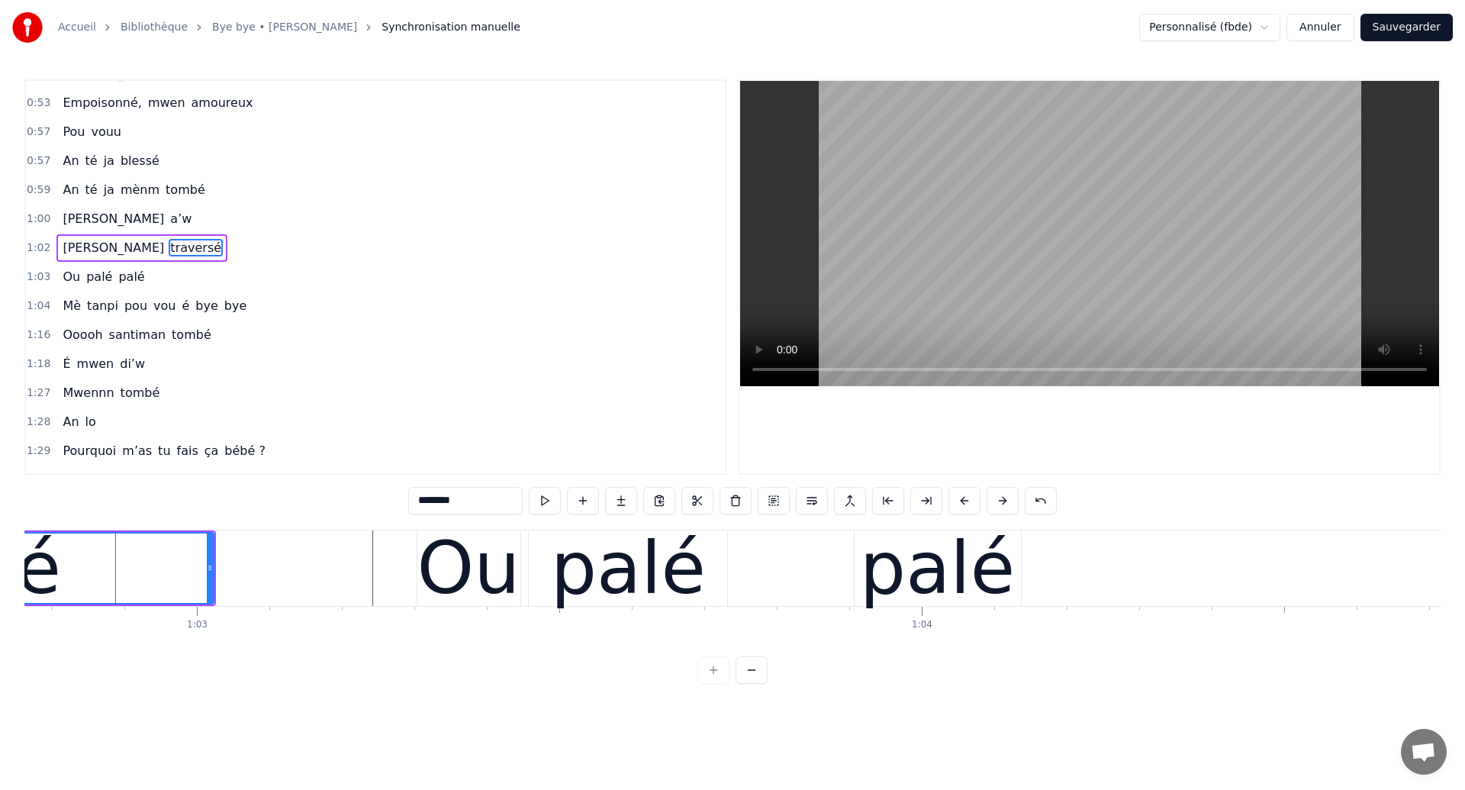
scroll to position [398, 0]
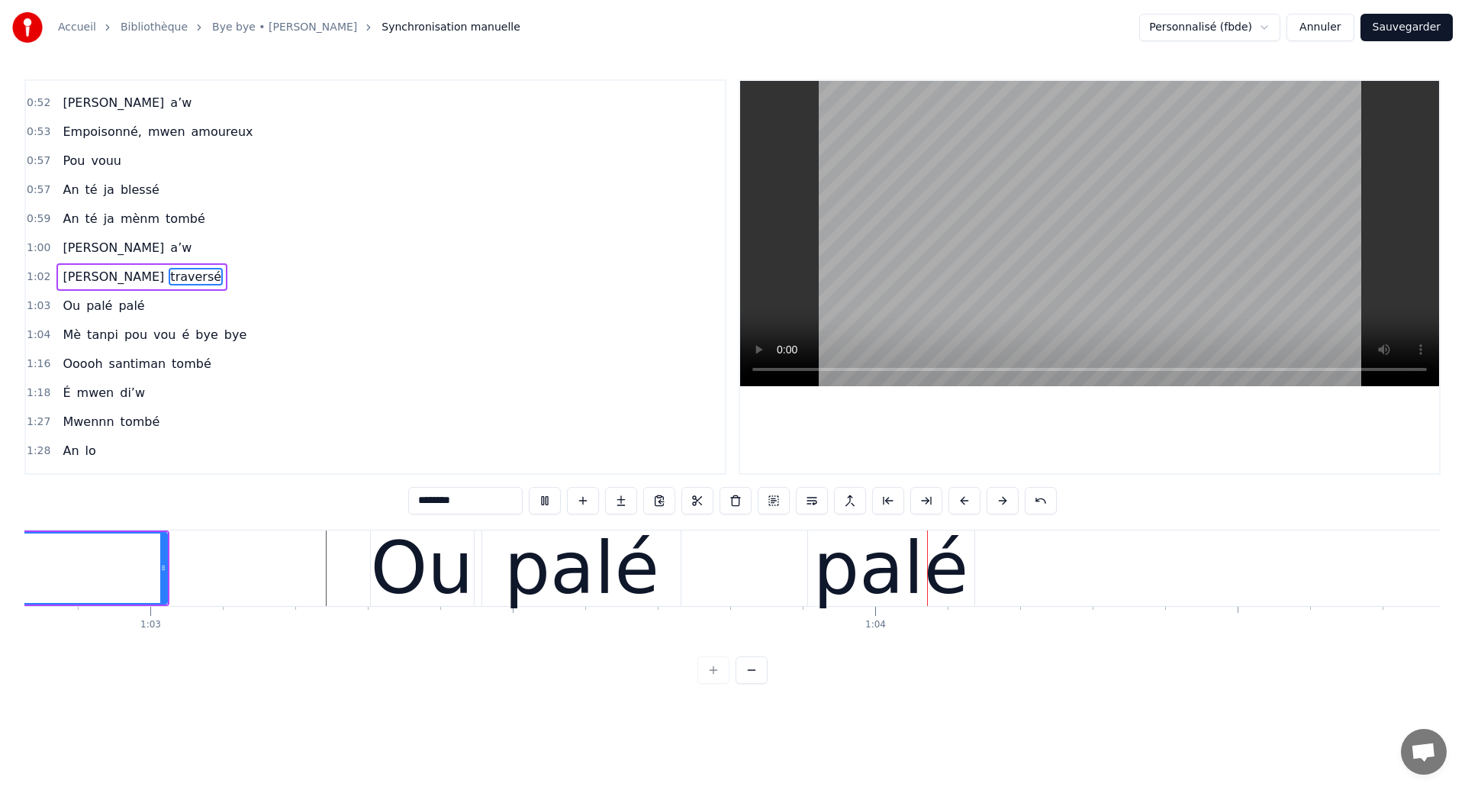
click at [665, 569] on div "palé" at bounding box center [581, 568] width 198 height 76
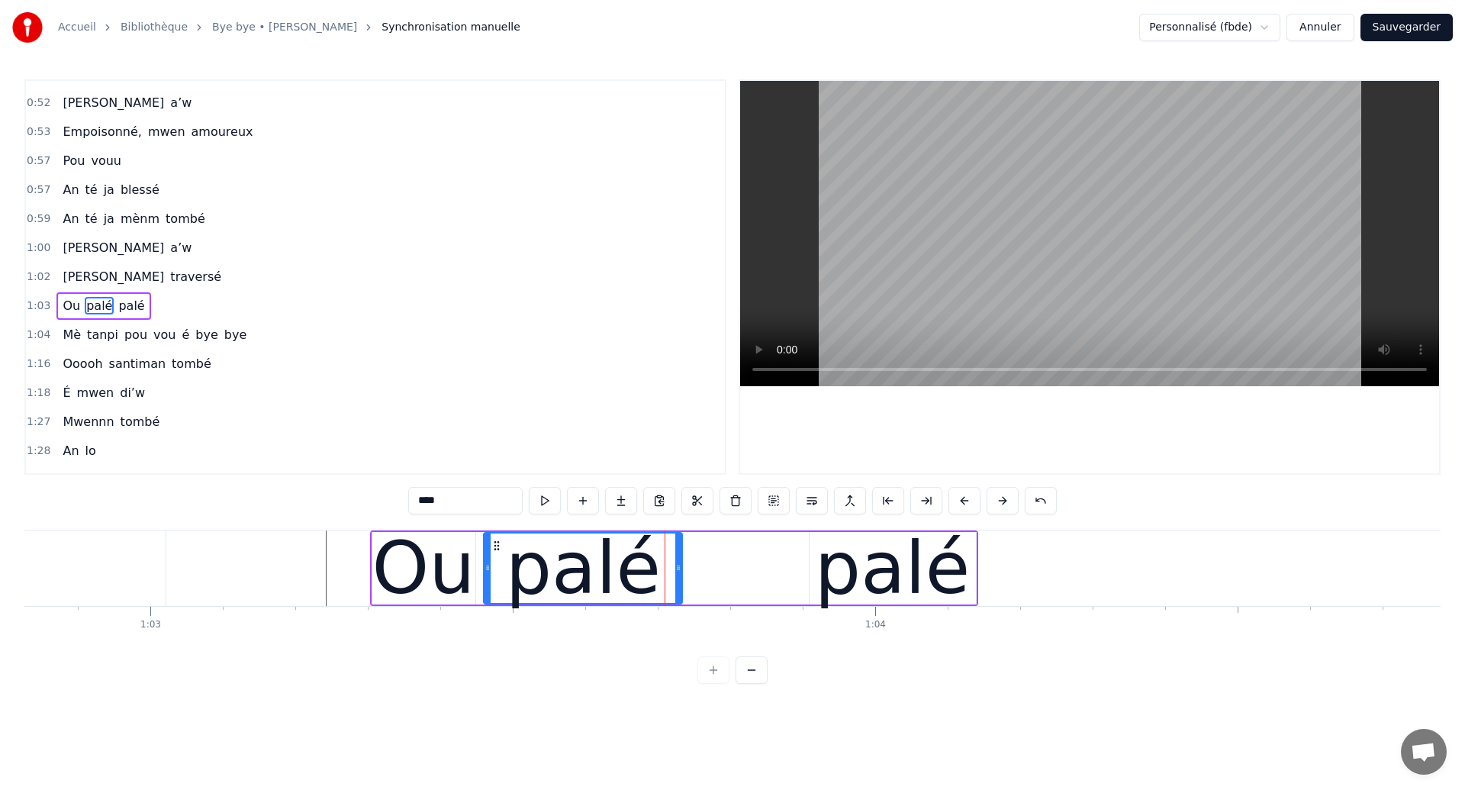
scroll to position [427, 0]
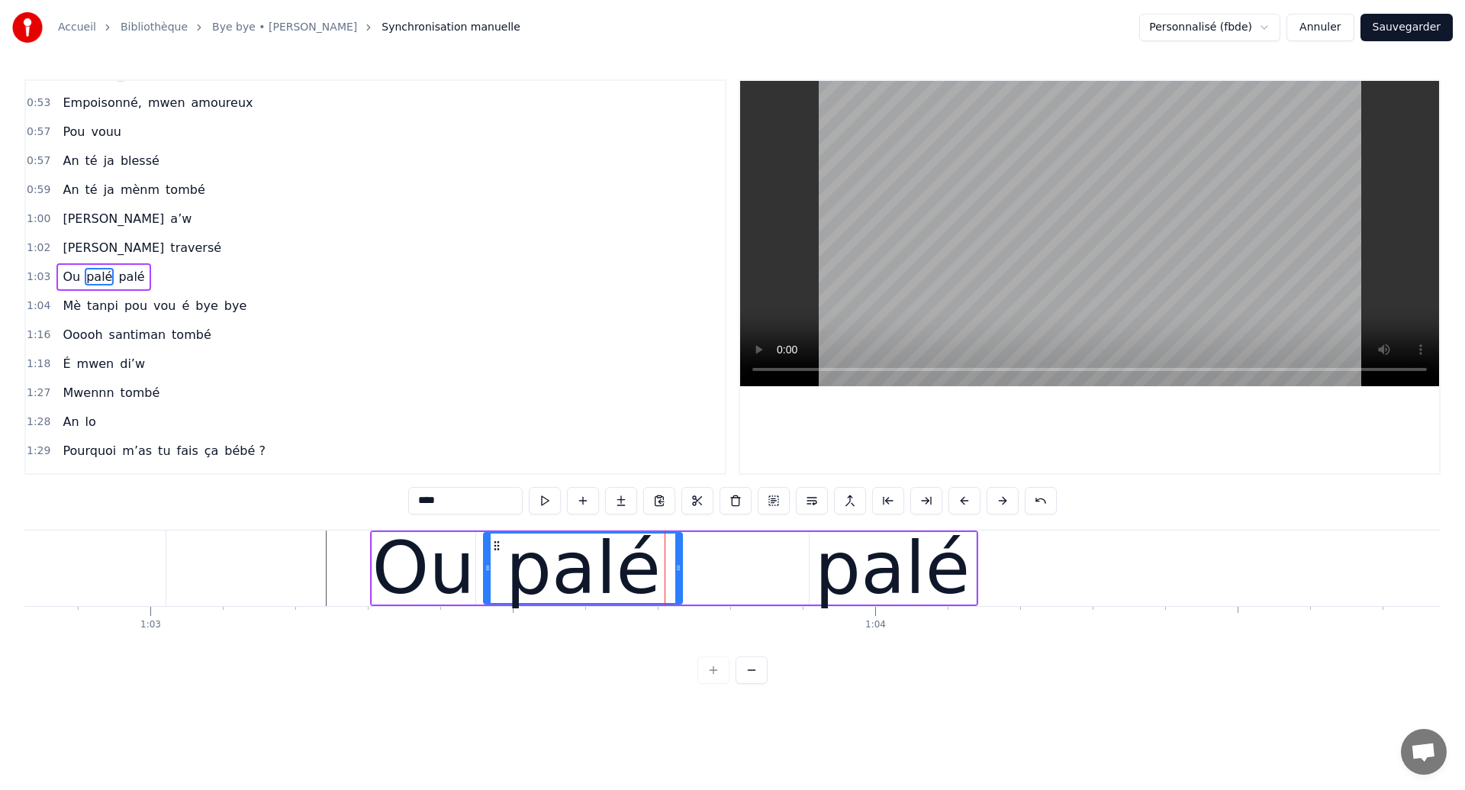
click at [843, 587] on div "palé" at bounding box center [892, 568] width 155 height 109
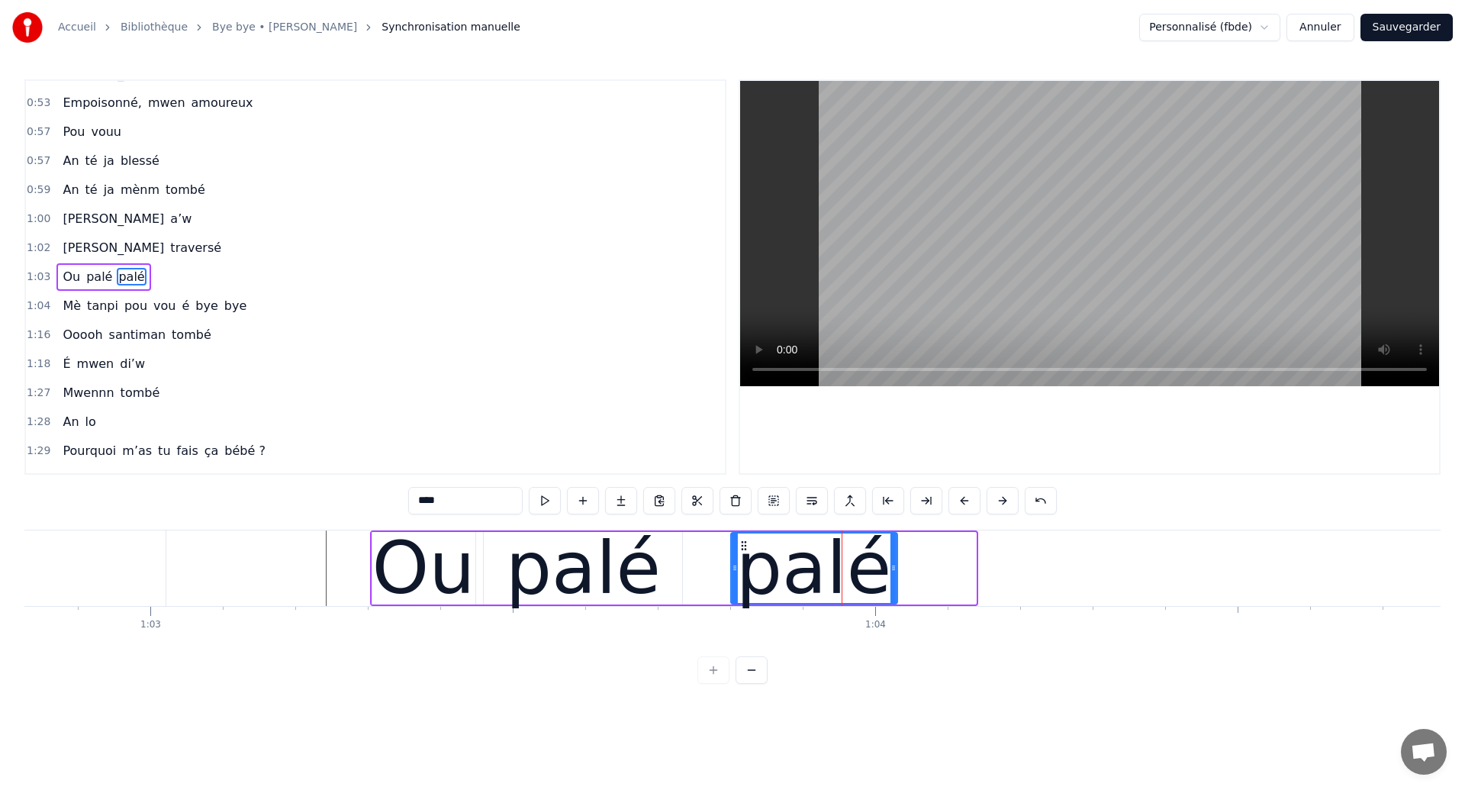
drag, startPoint x: 824, startPoint y: 542, endPoint x: 745, endPoint y: 566, distance: 83.0
click at [745, 566] on div "palé" at bounding box center [813, 567] width 165 height 69
type input "********"
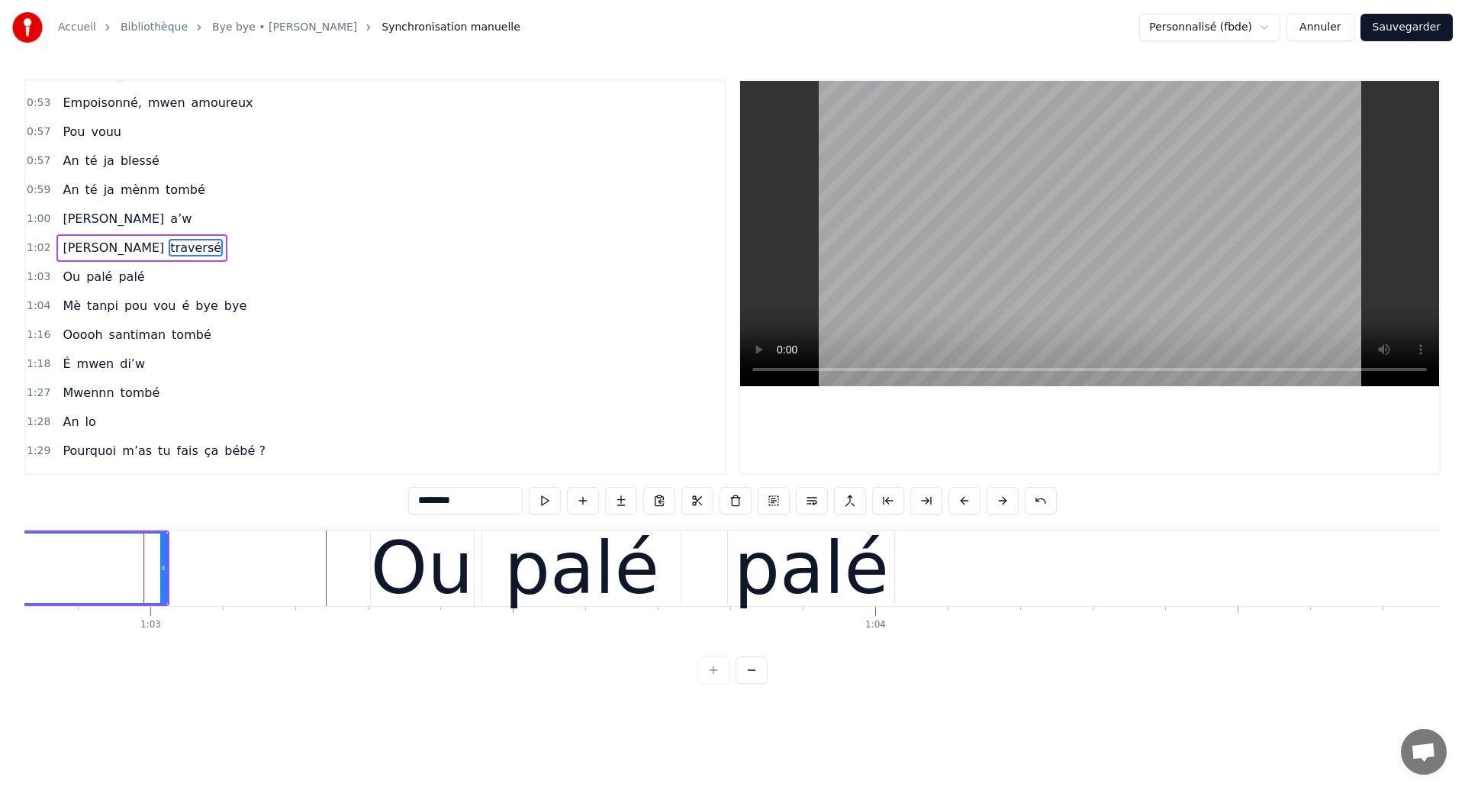
scroll to position [398, 0]
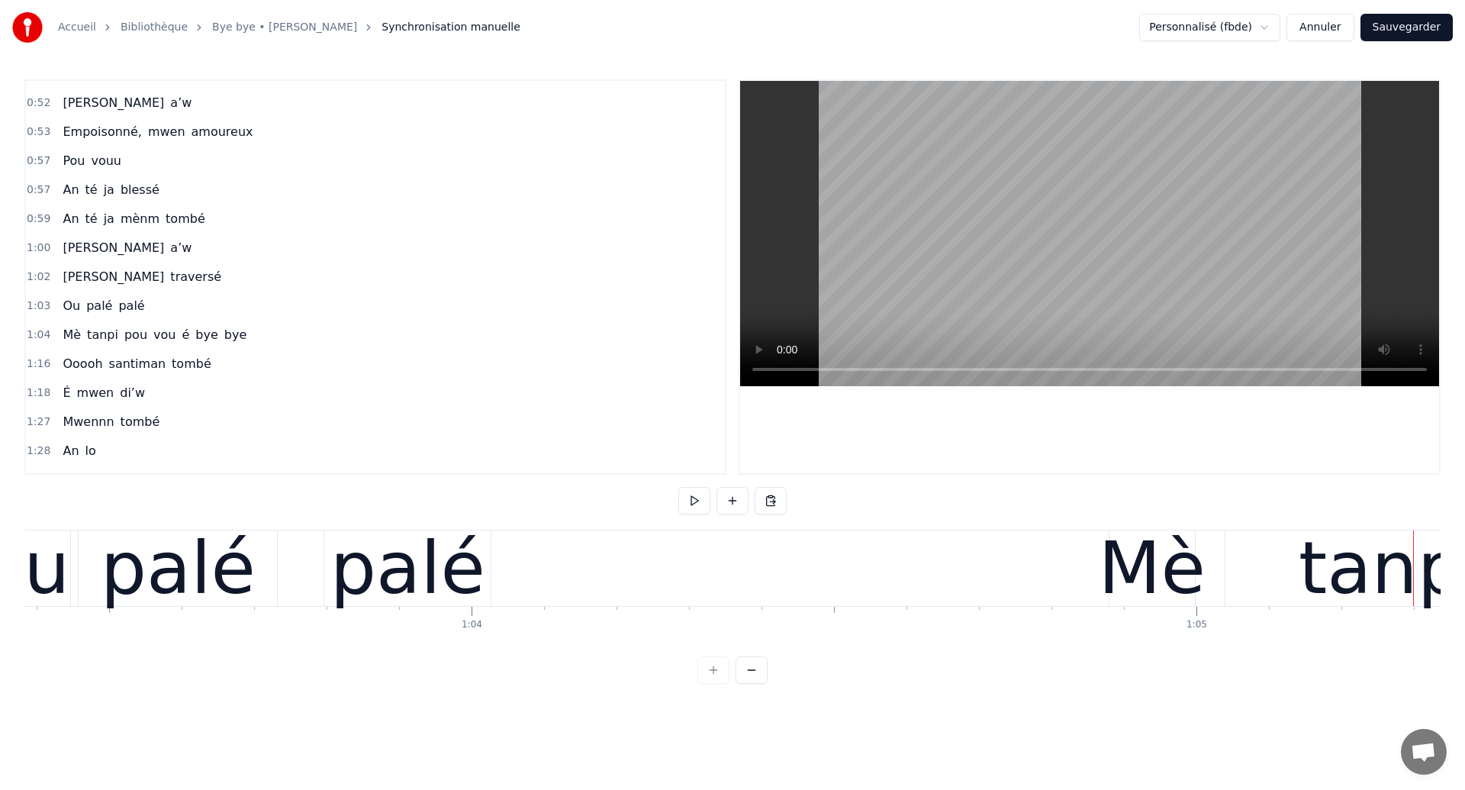
scroll to position [0, 45888]
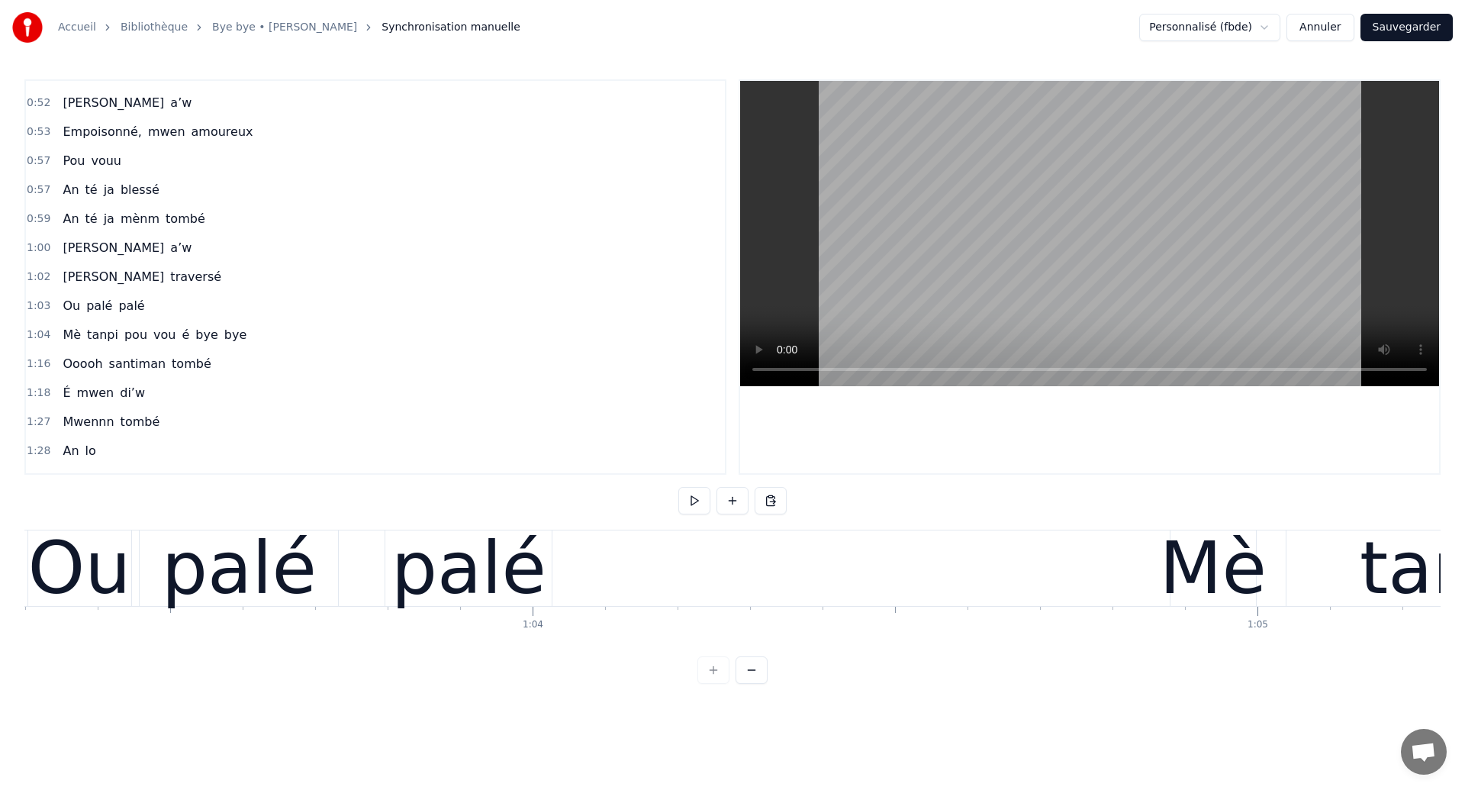
click at [385, 588] on div "palé" at bounding box center [469, 568] width 168 height 76
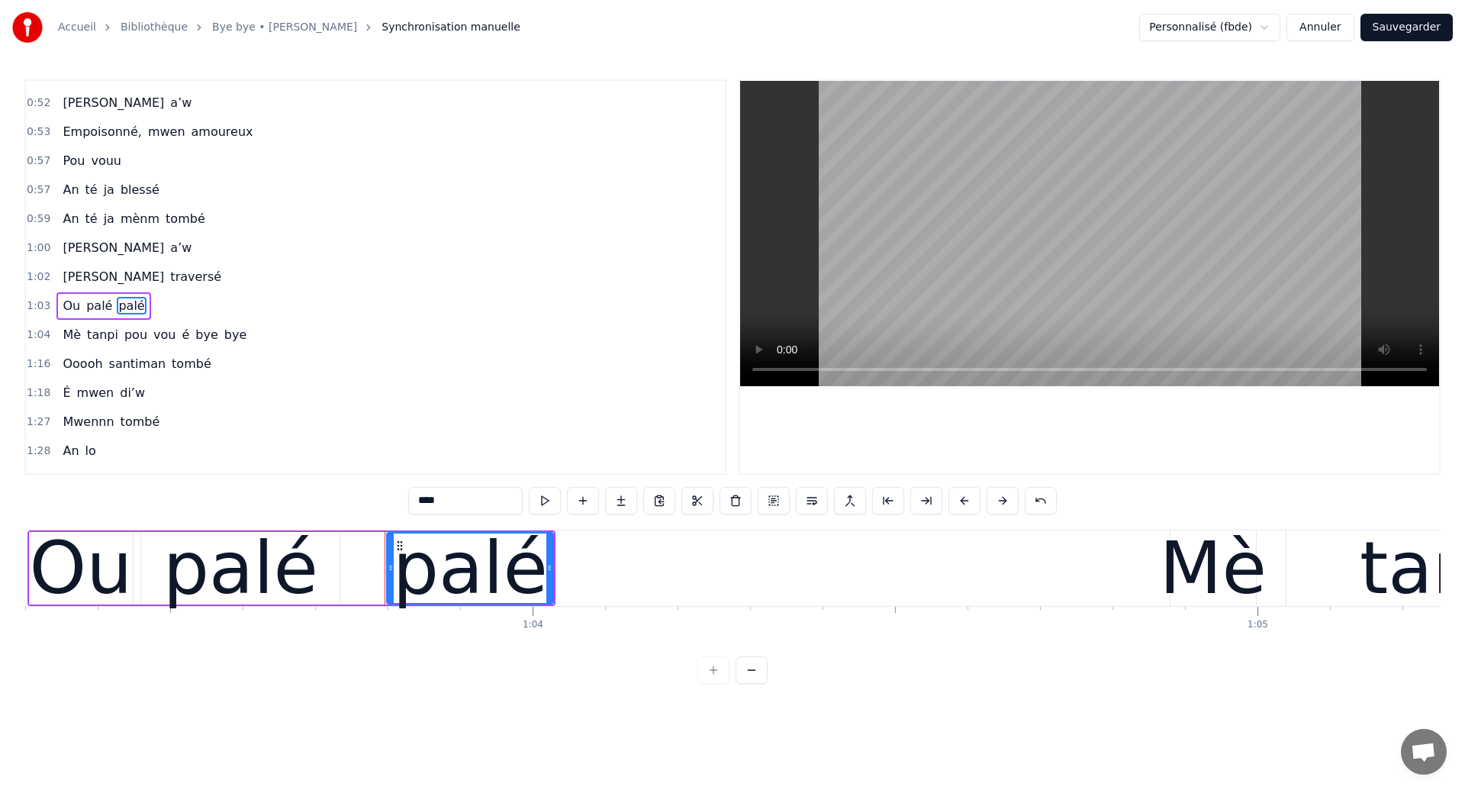
scroll to position [427, 0]
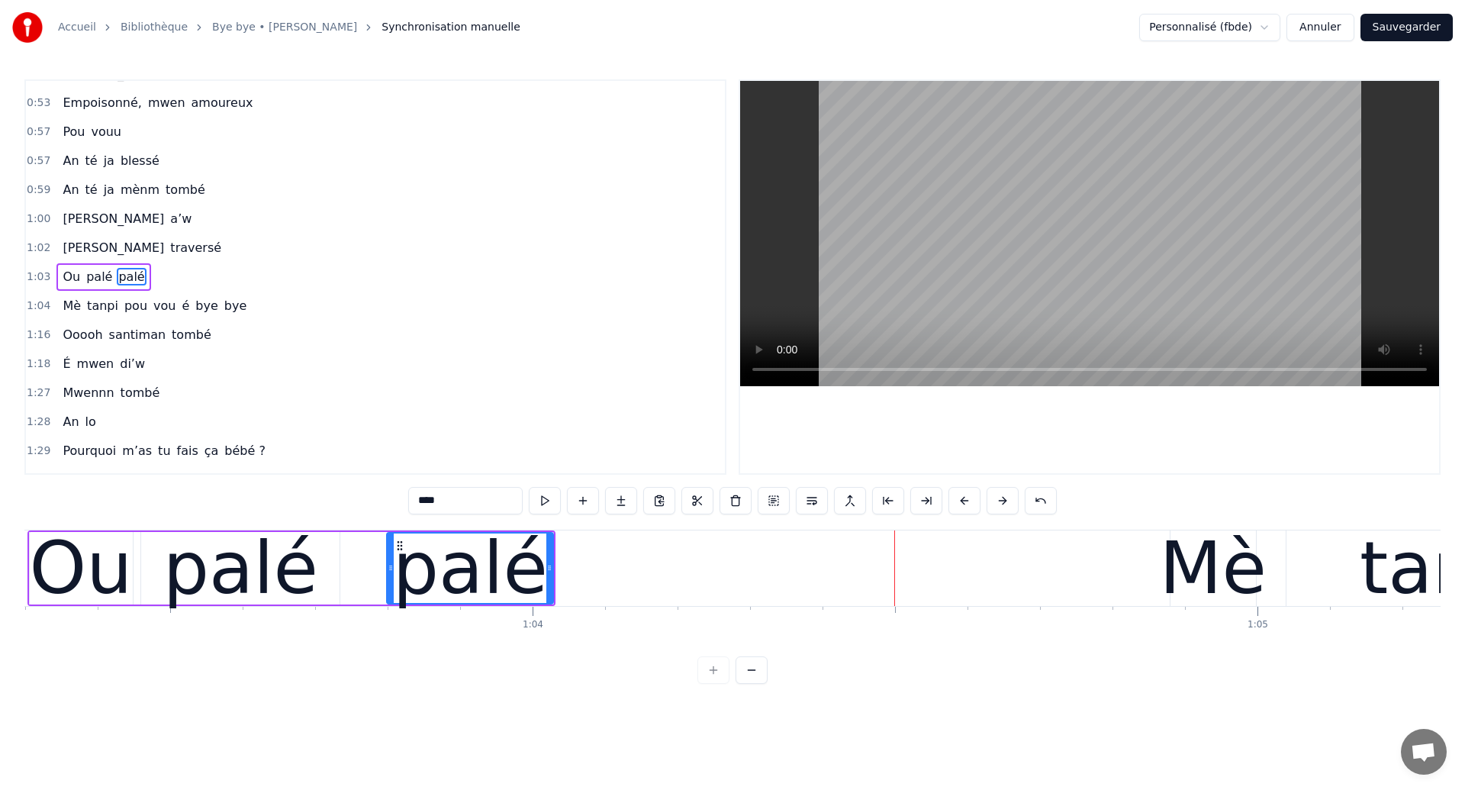
click at [97, 548] on div "Ou" at bounding box center [81, 568] width 103 height 109
type input "**"
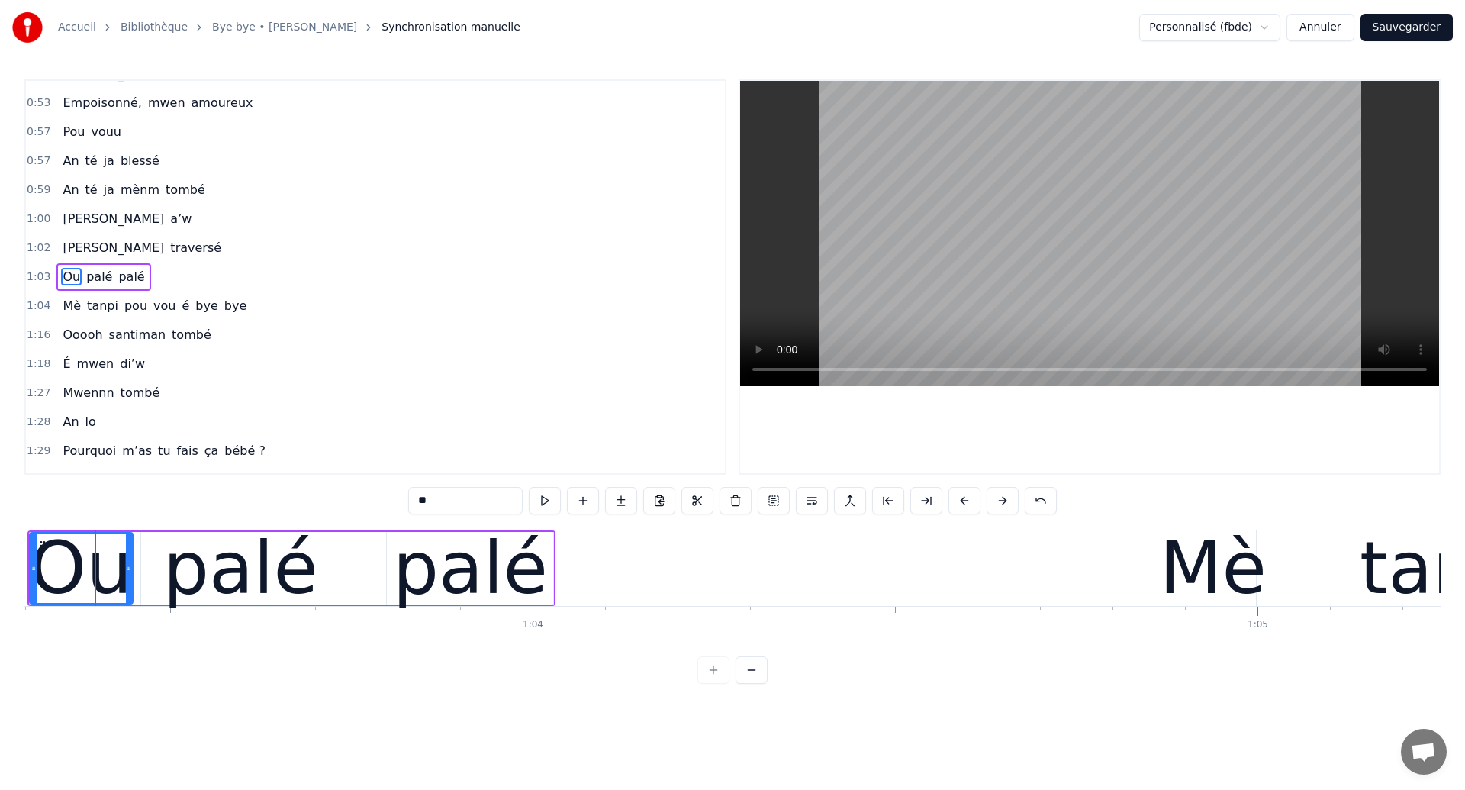
scroll to position [0, 45883]
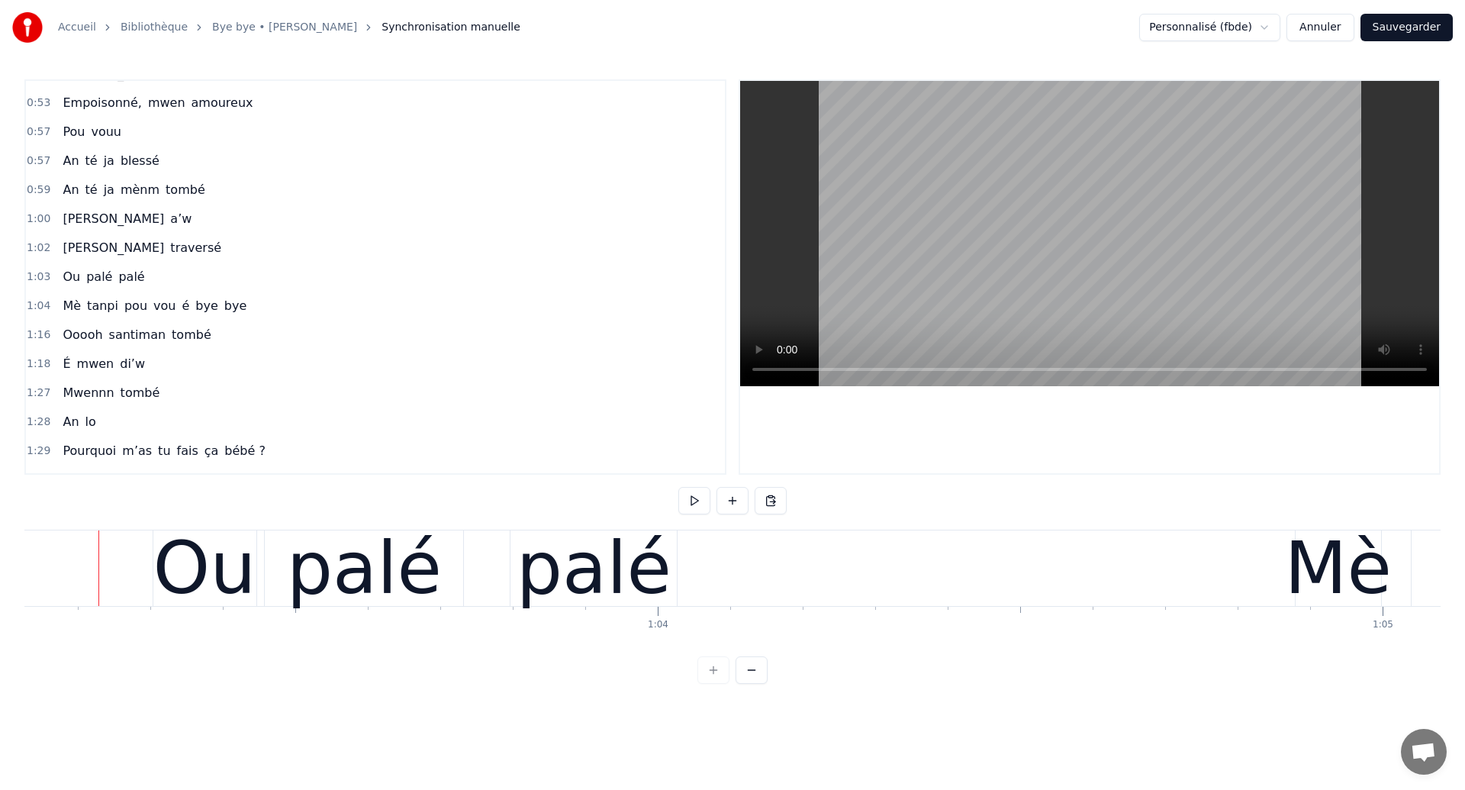
scroll to position [0, 45761]
click at [446, 586] on div "palé" at bounding box center [366, 568] width 198 height 76
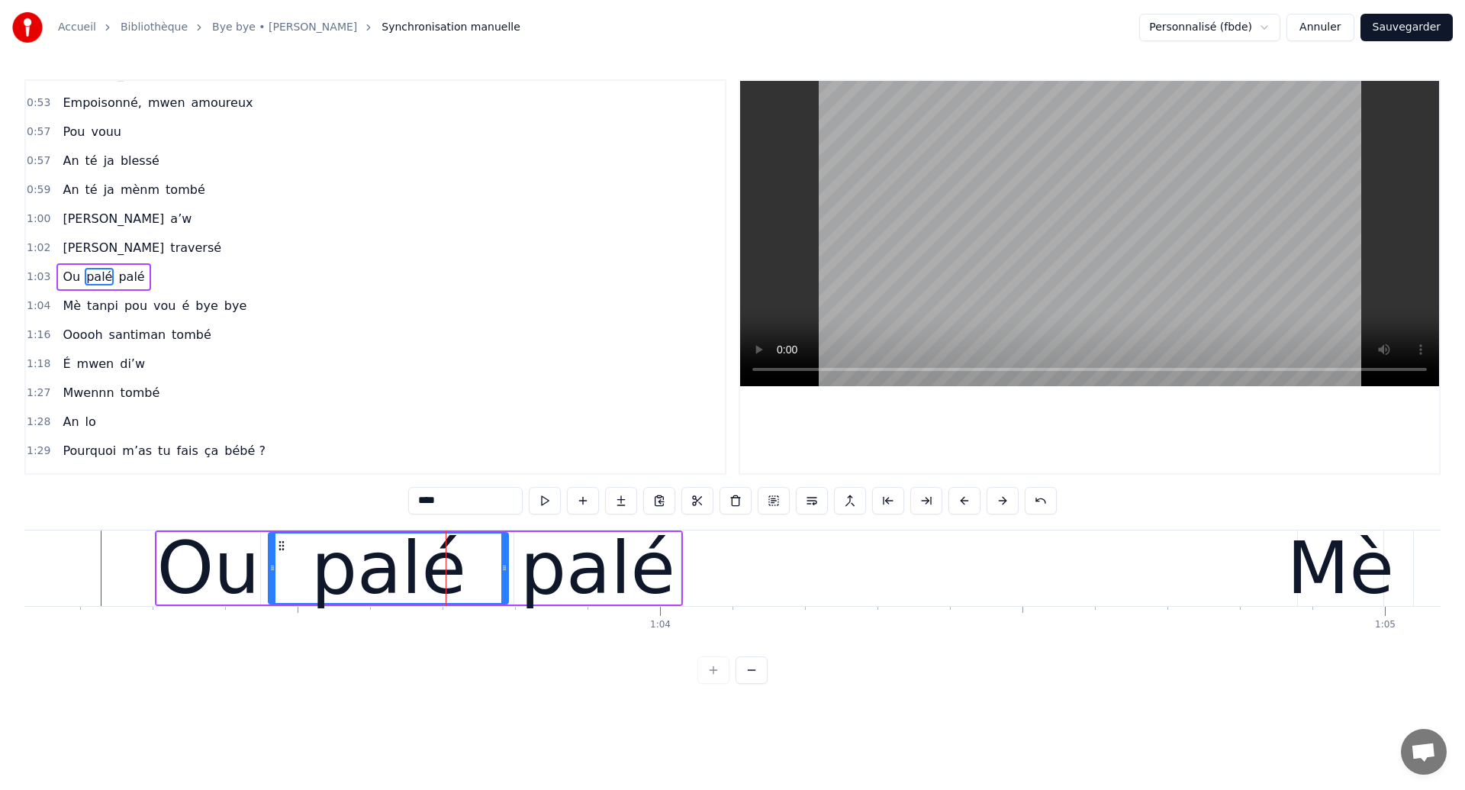
drag, startPoint x: 462, startPoint y: 582, endPoint x: 503, endPoint y: 589, distance: 41.8
click at [503, 589] on div at bounding box center [504, 567] width 6 height 69
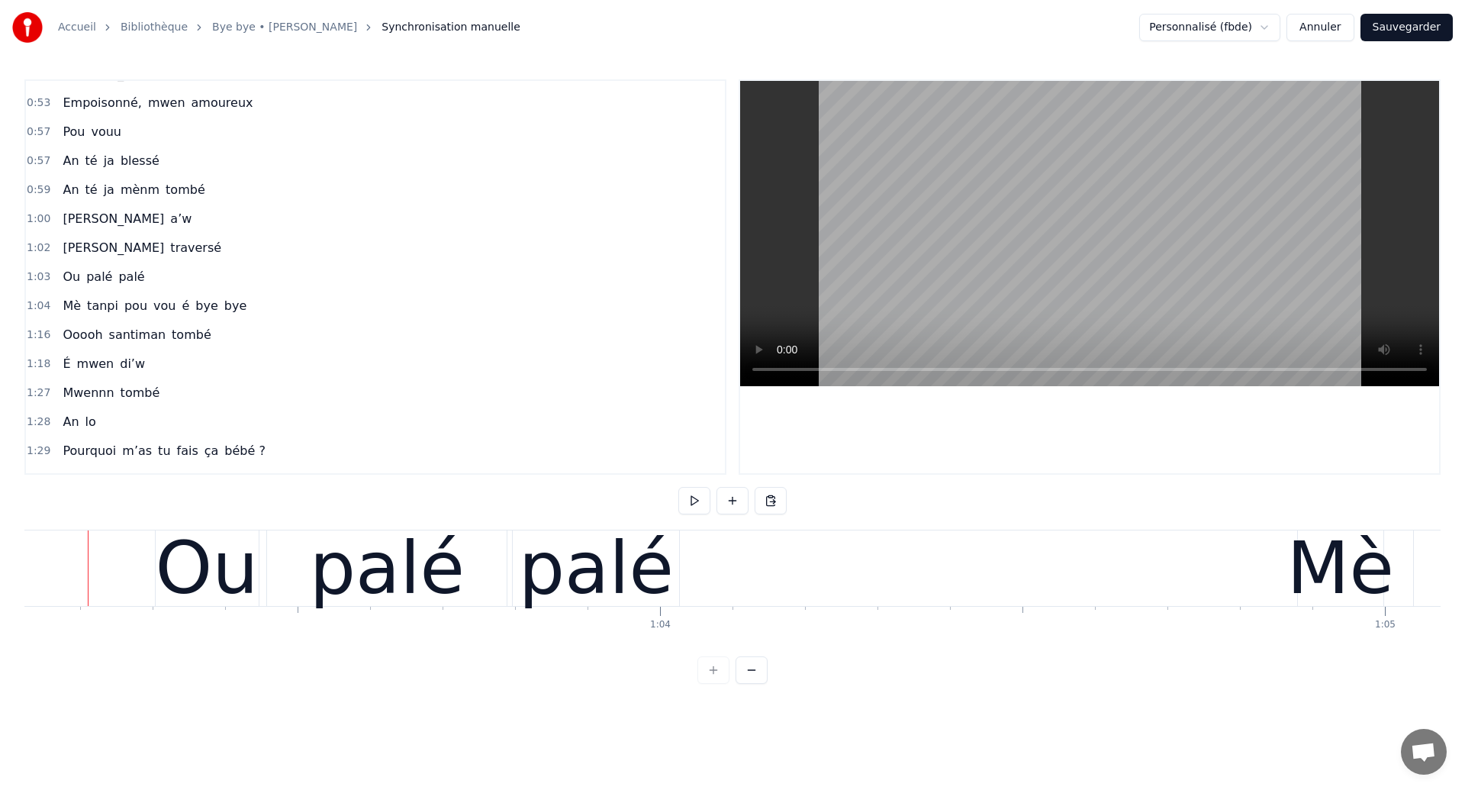
scroll to position [0, 45748]
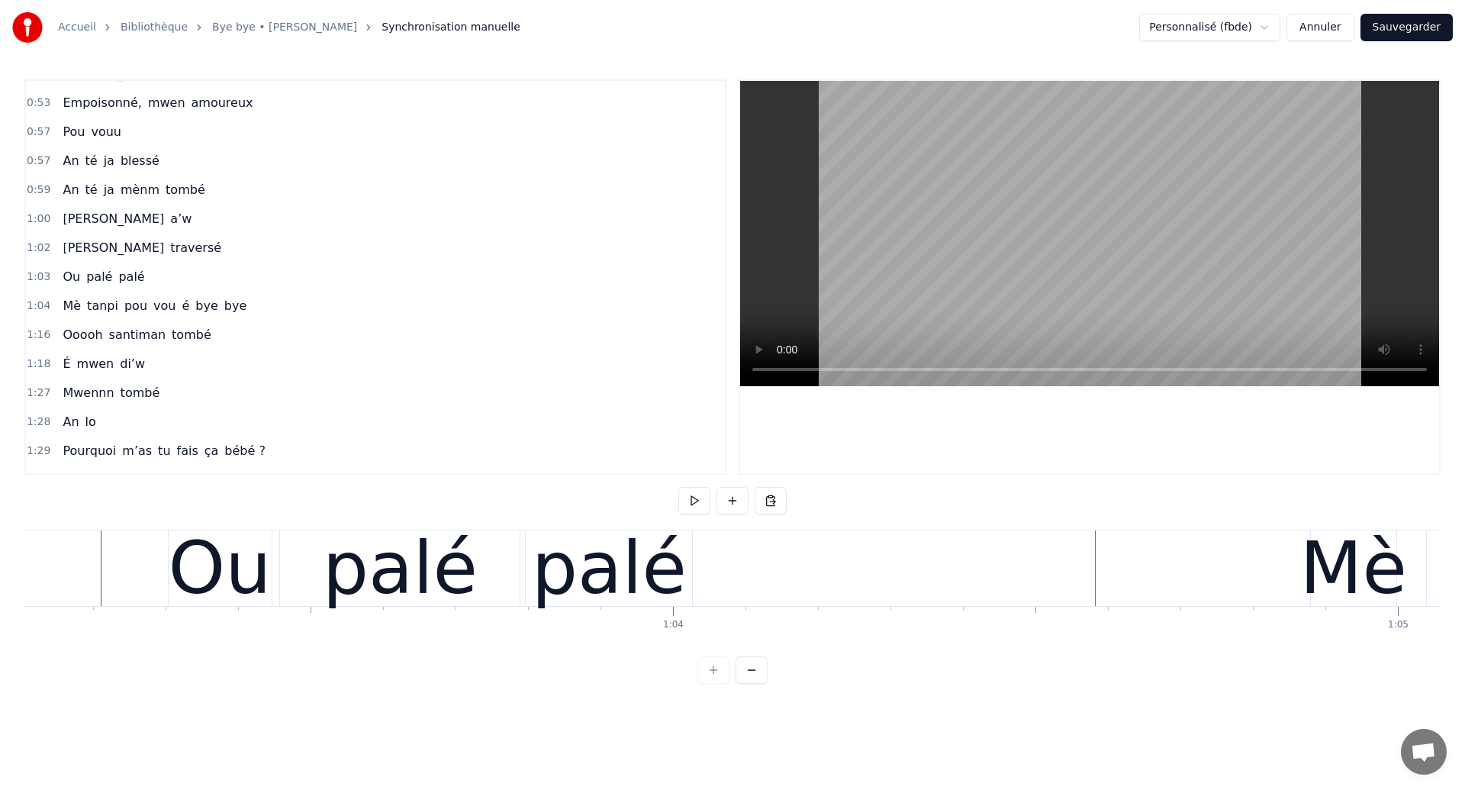
click at [547, 581] on div "palé" at bounding box center [609, 568] width 155 height 109
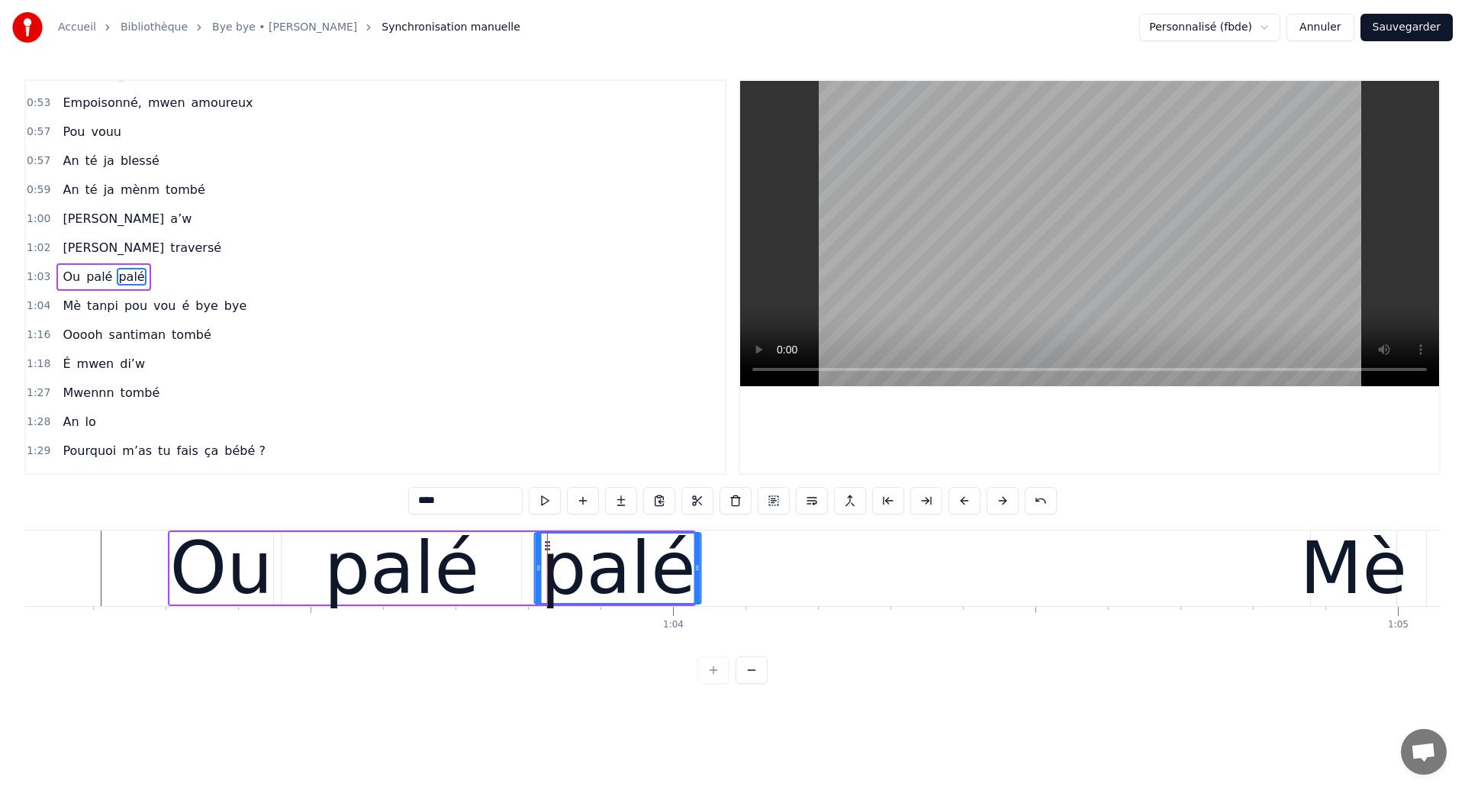
drag, startPoint x: 538, startPoint y: 545, endPoint x: 545, endPoint y: 557, distance: 14.0
click at [545, 557] on div "palé" at bounding box center [618, 567] width 165 height 69
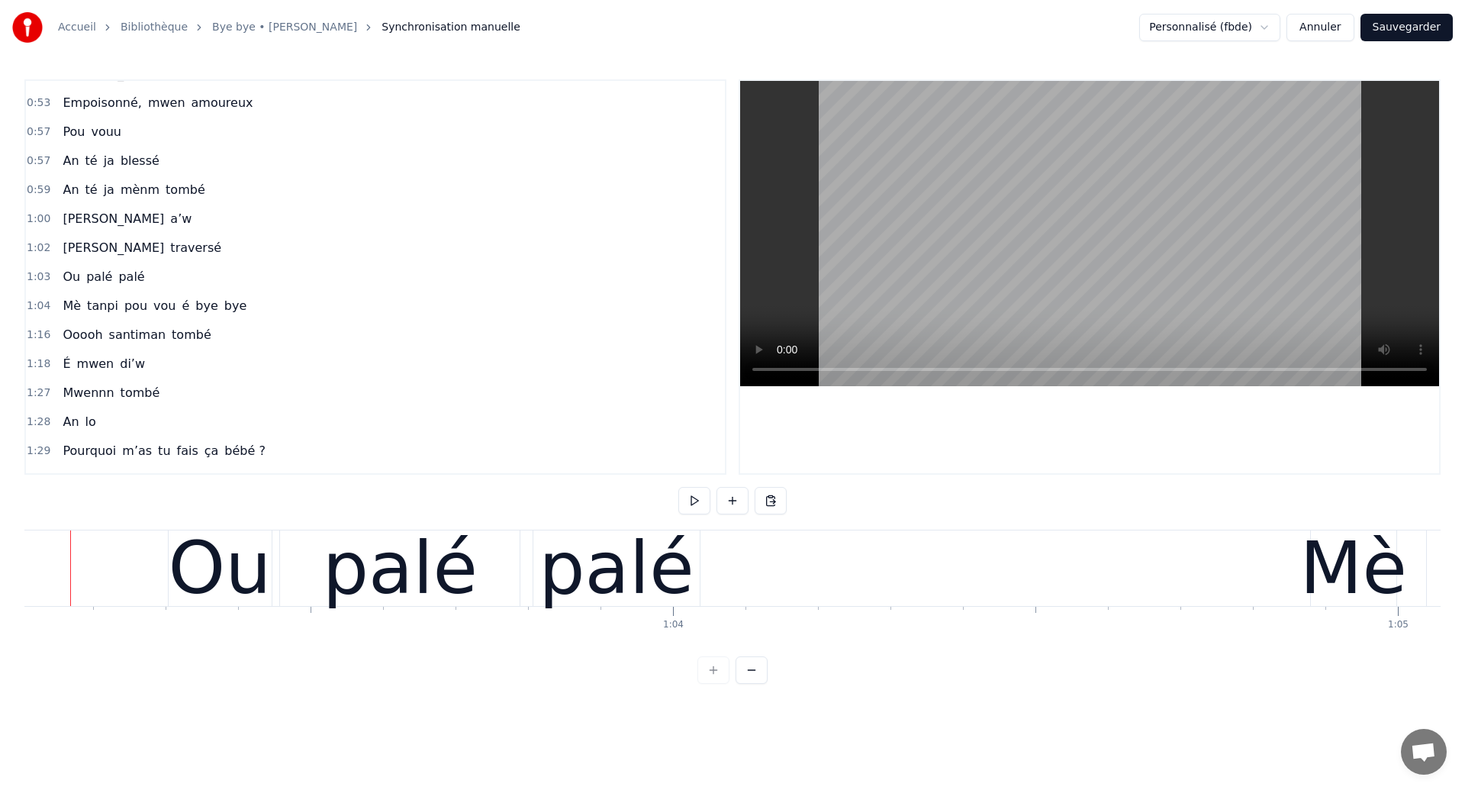
scroll to position [0, 45717]
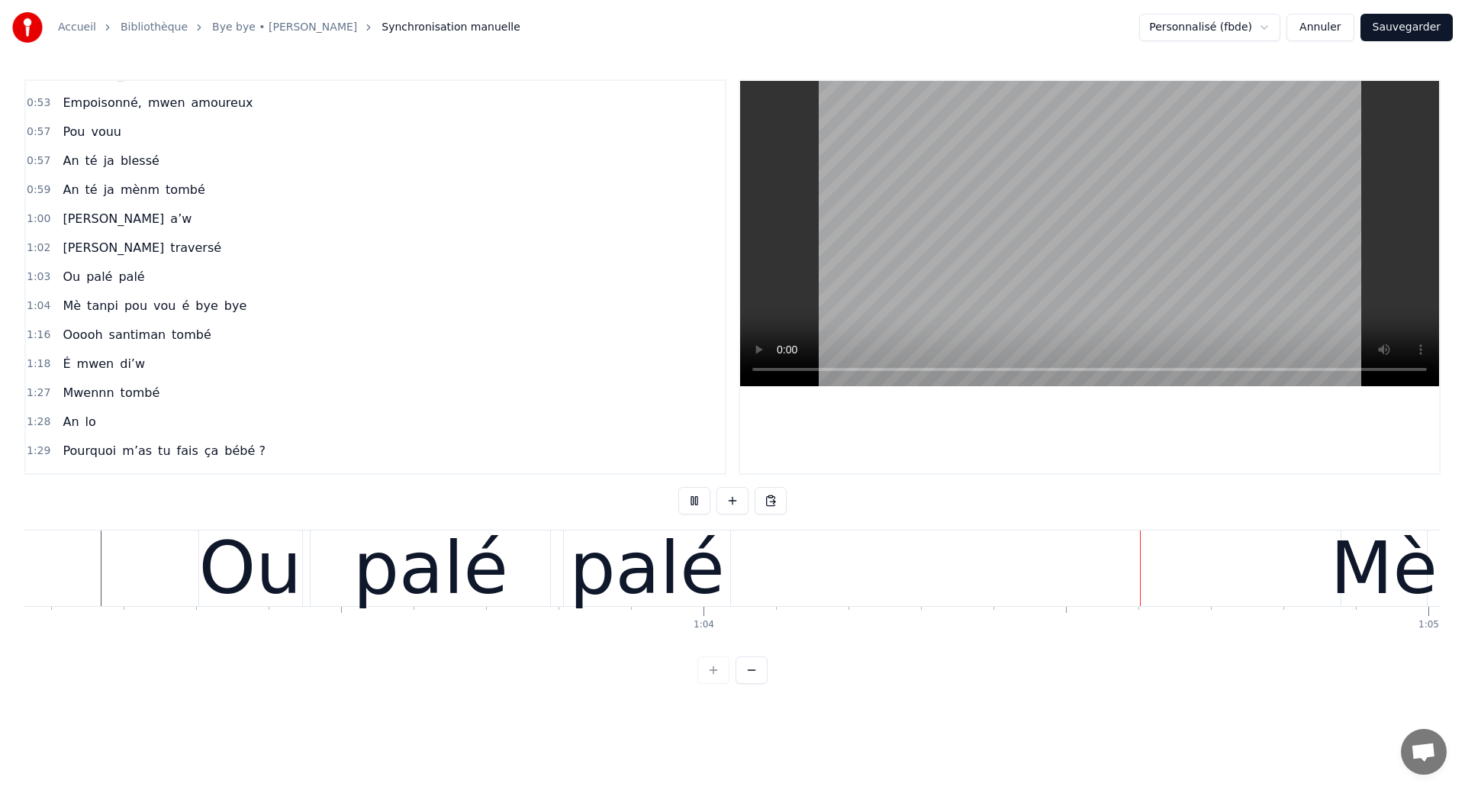
click at [741, 369] on video at bounding box center [1089, 233] width 699 height 305
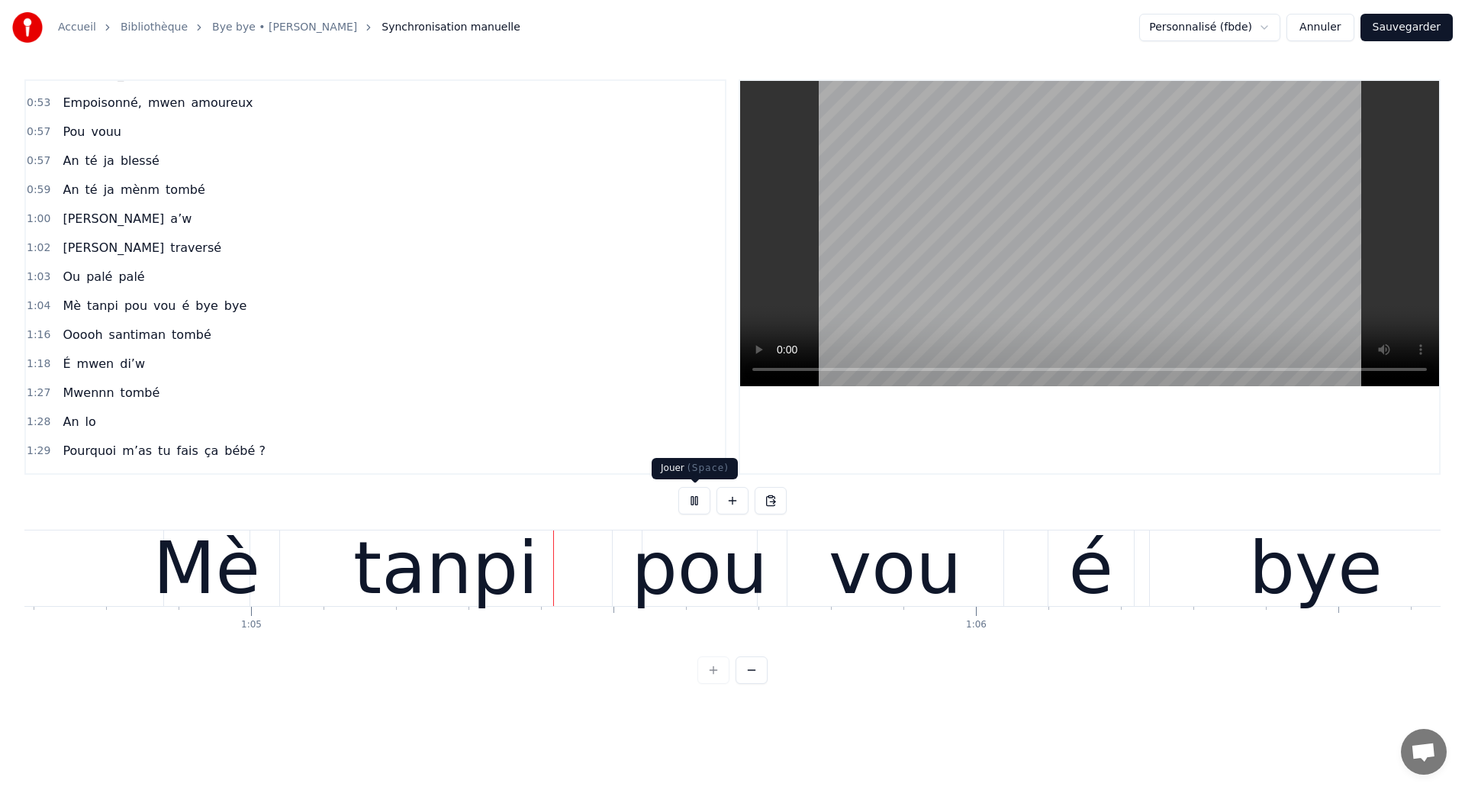
scroll to position [0, 46989]
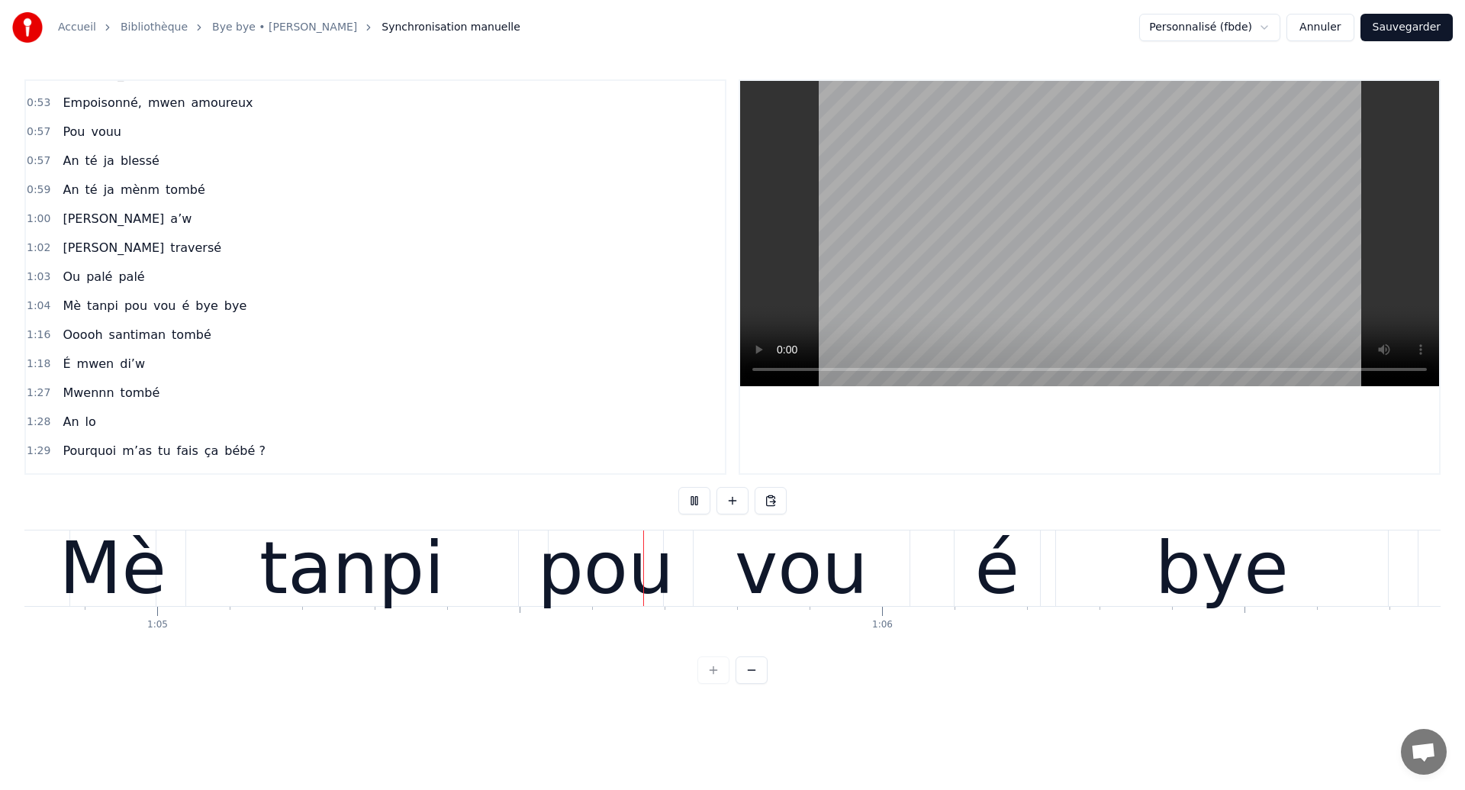
click at [625, 604] on div "pou" at bounding box center [605, 568] width 137 height 109
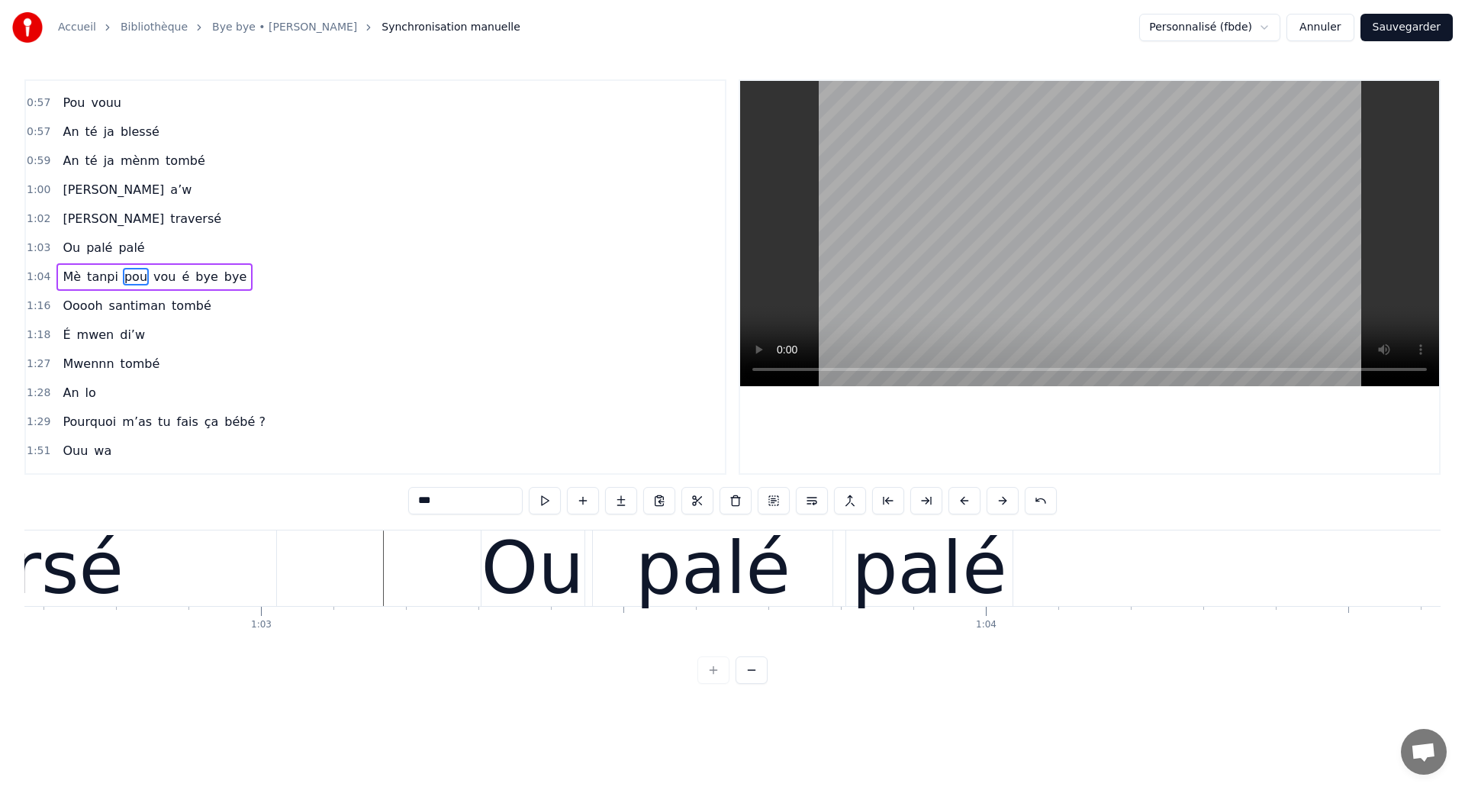
scroll to position [0, 45400]
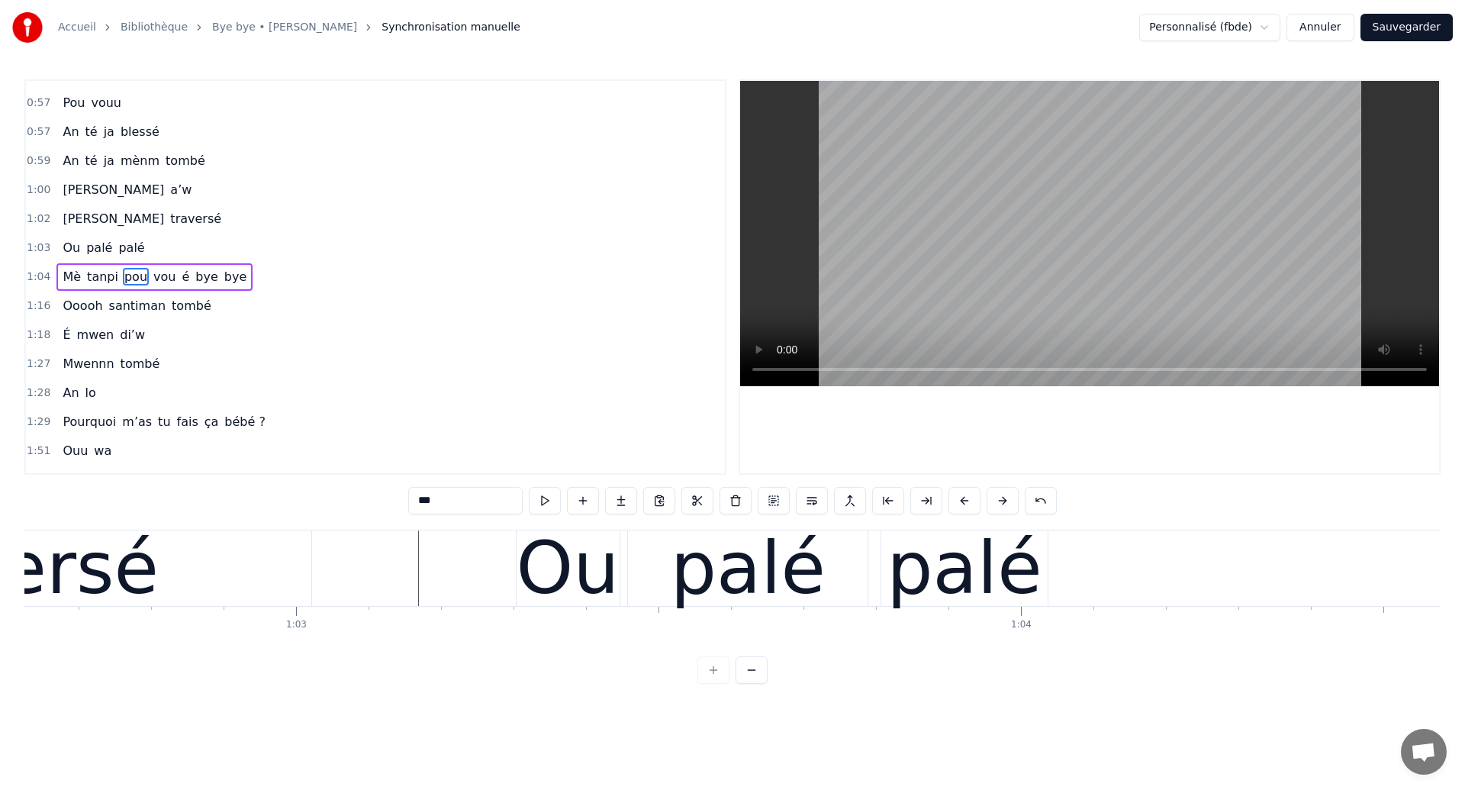
click at [962, 555] on div "palé" at bounding box center [964, 568] width 155 height 109
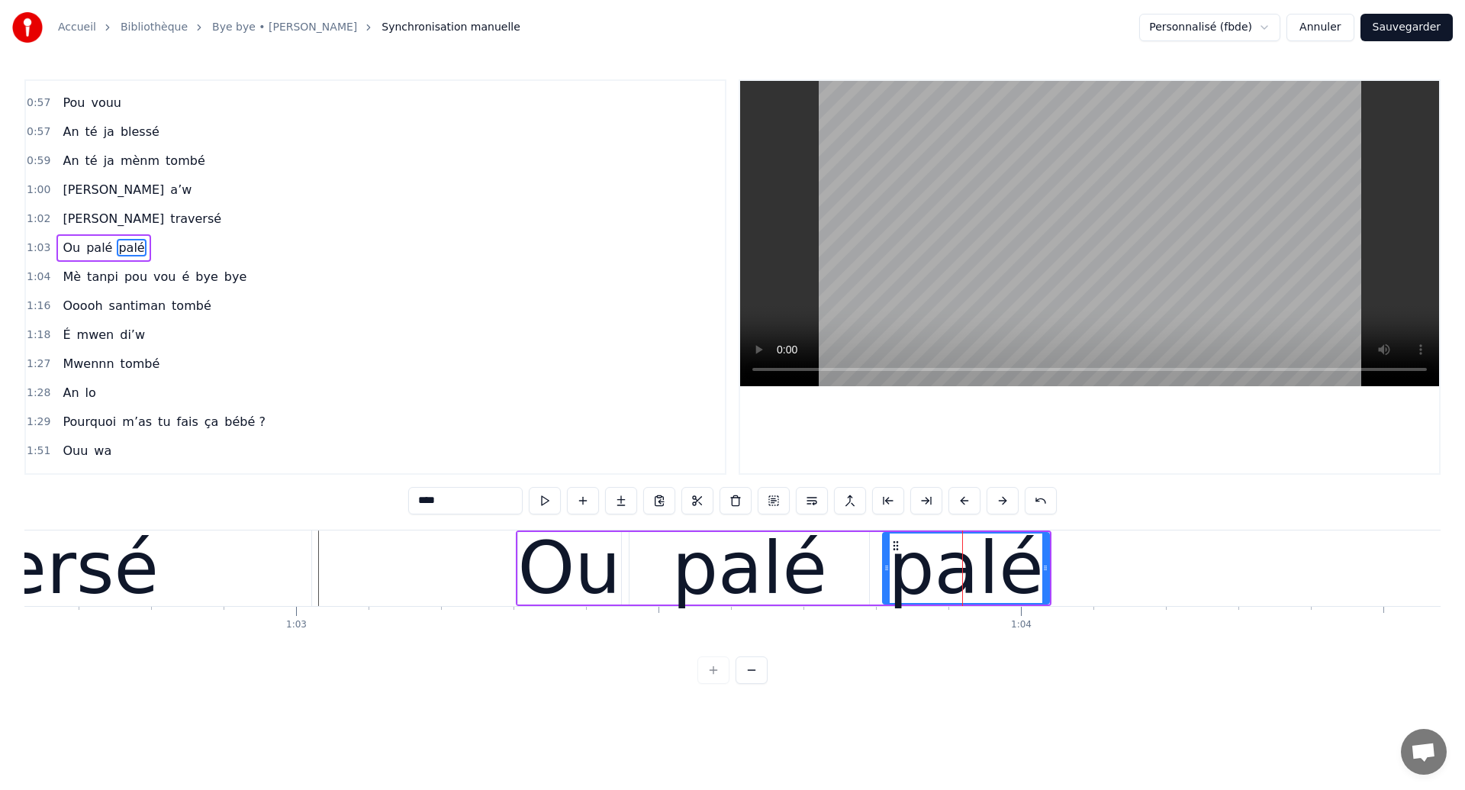
scroll to position [427, 0]
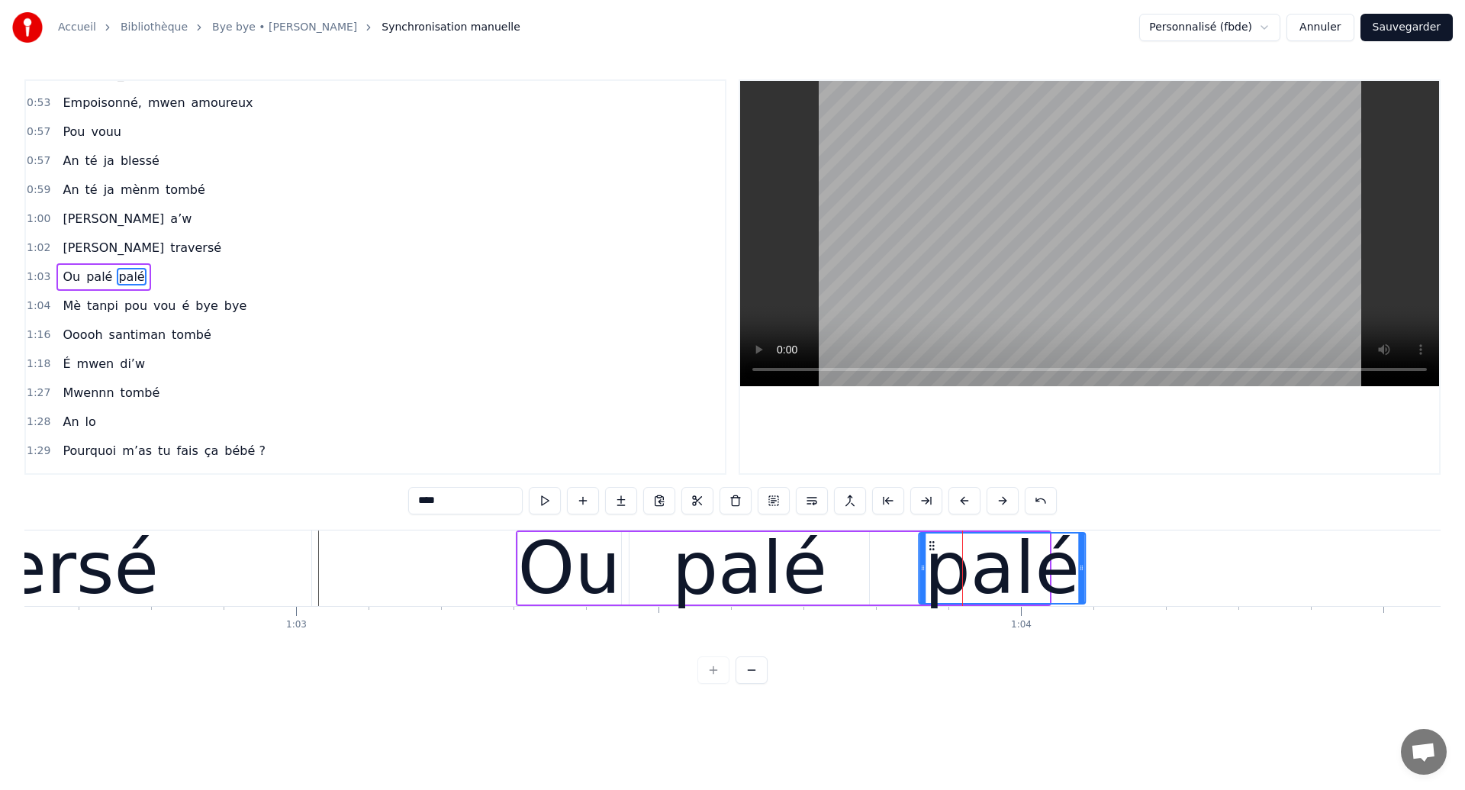
drag, startPoint x: 894, startPoint y: 546, endPoint x: 929, endPoint y: 575, distance: 46.1
click at [929, 575] on div "palé" at bounding box center [1002, 567] width 165 height 69
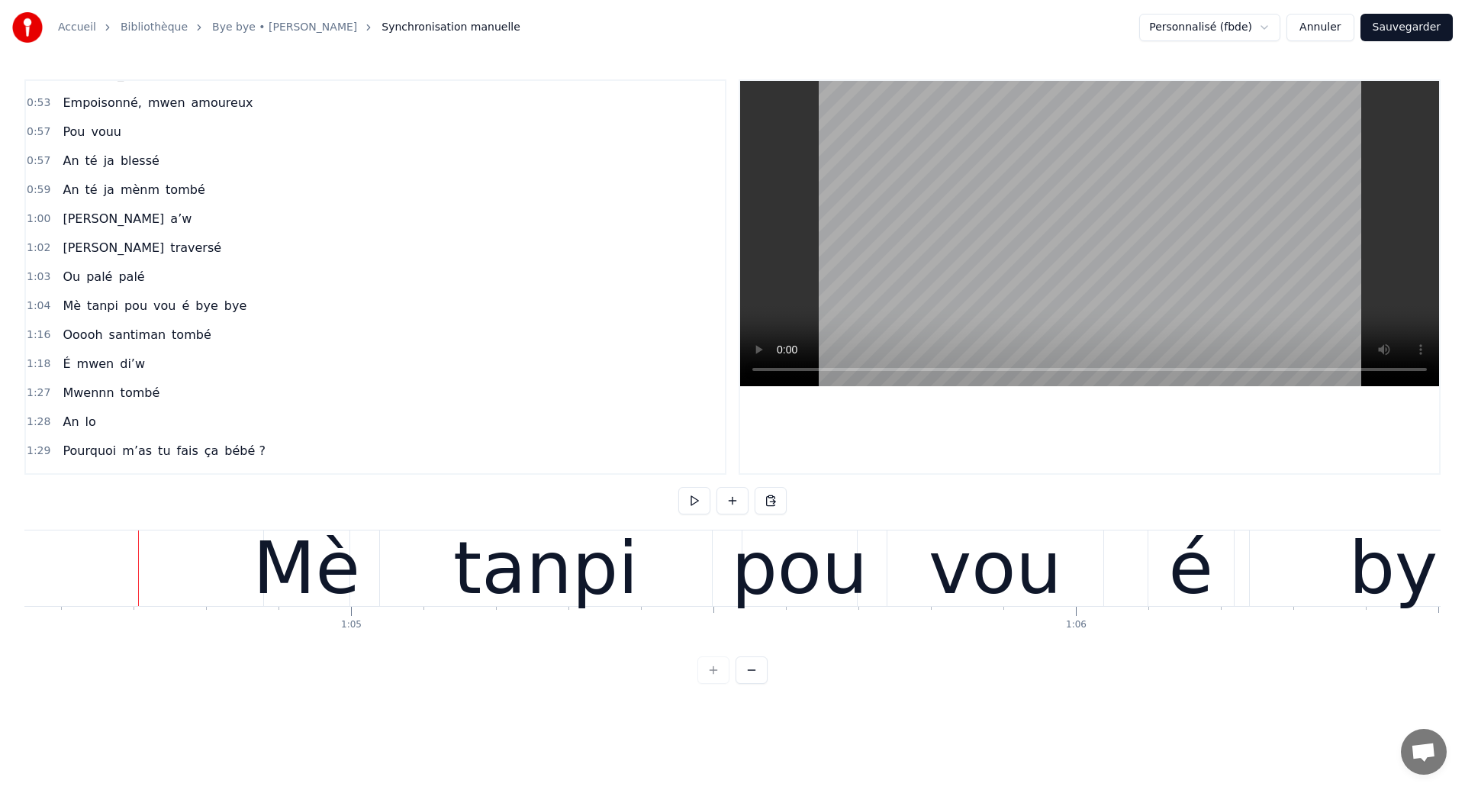
scroll to position [0, 46832]
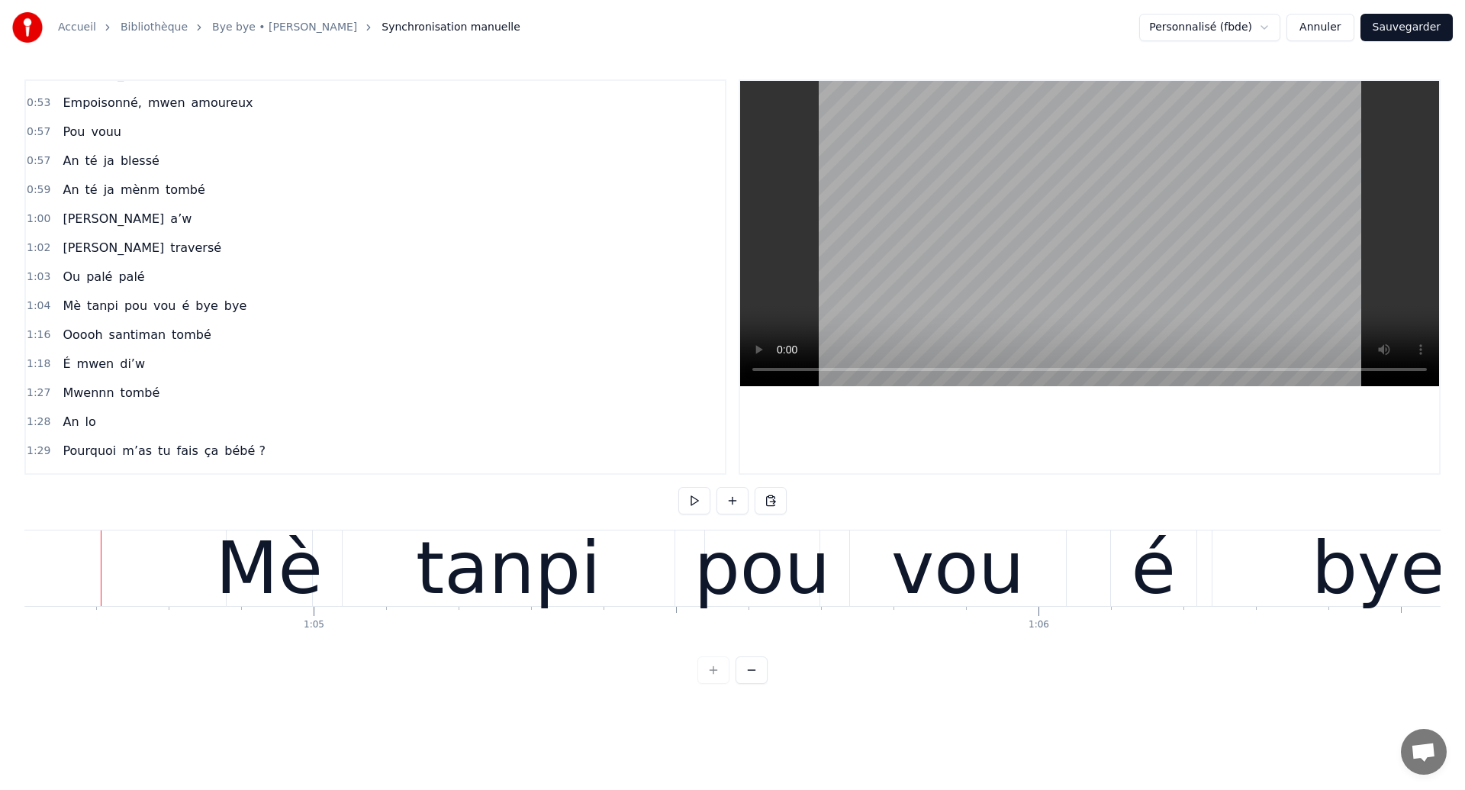
click at [588, 577] on div "tanpi" at bounding box center [509, 568] width 332 height 76
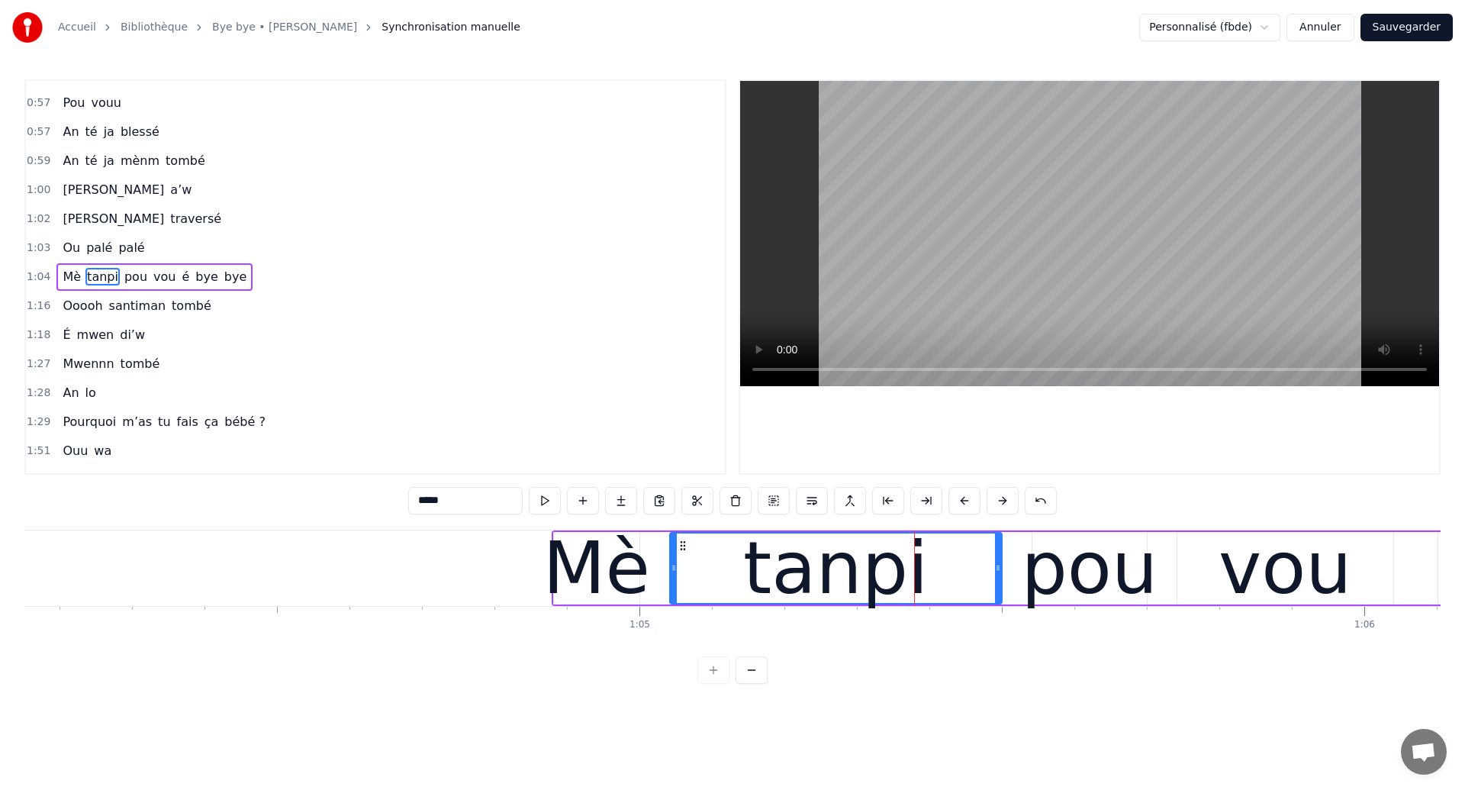
scroll to position [0, 46196]
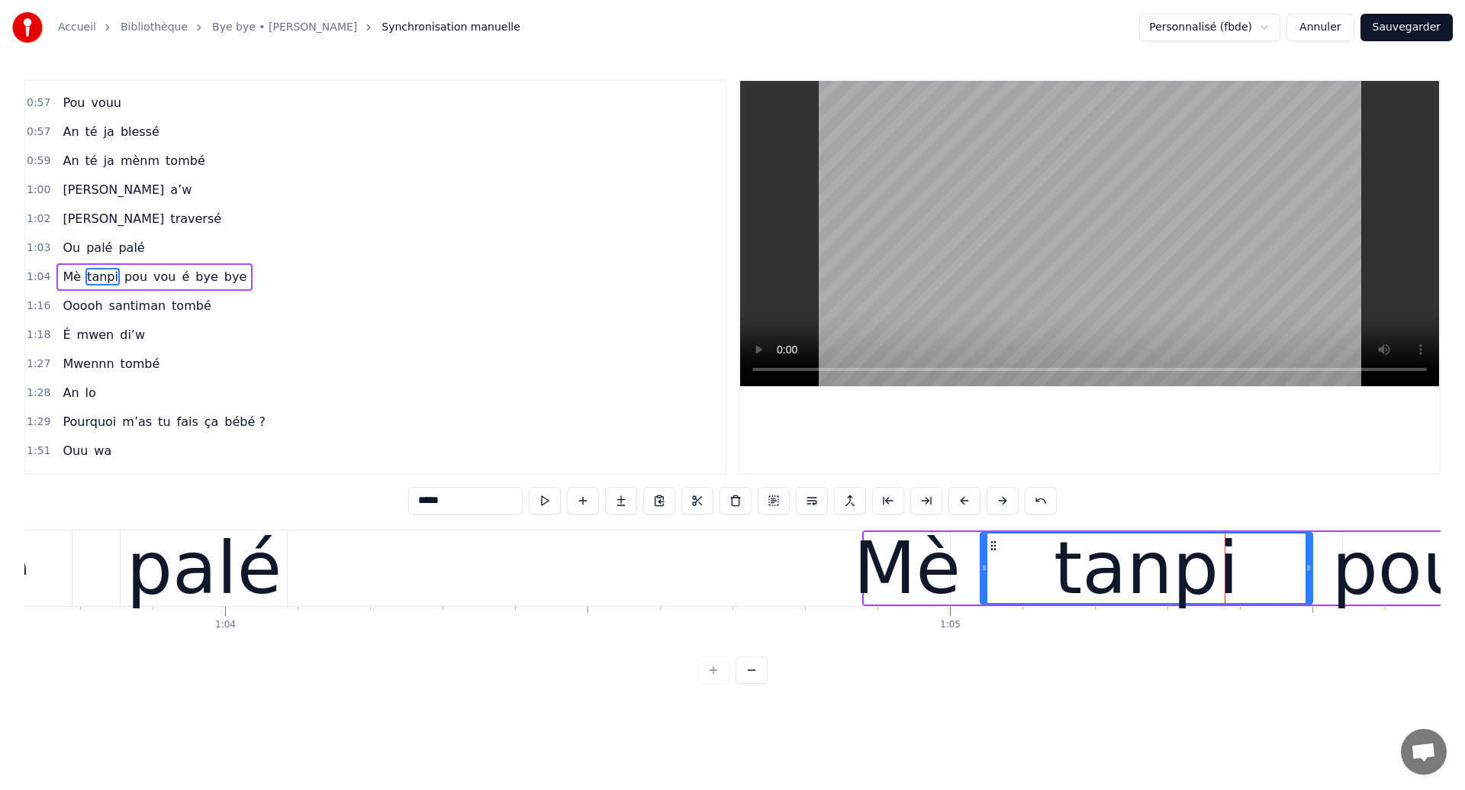
click at [205, 572] on div "palé" at bounding box center [204, 568] width 155 height 109
type input "****"
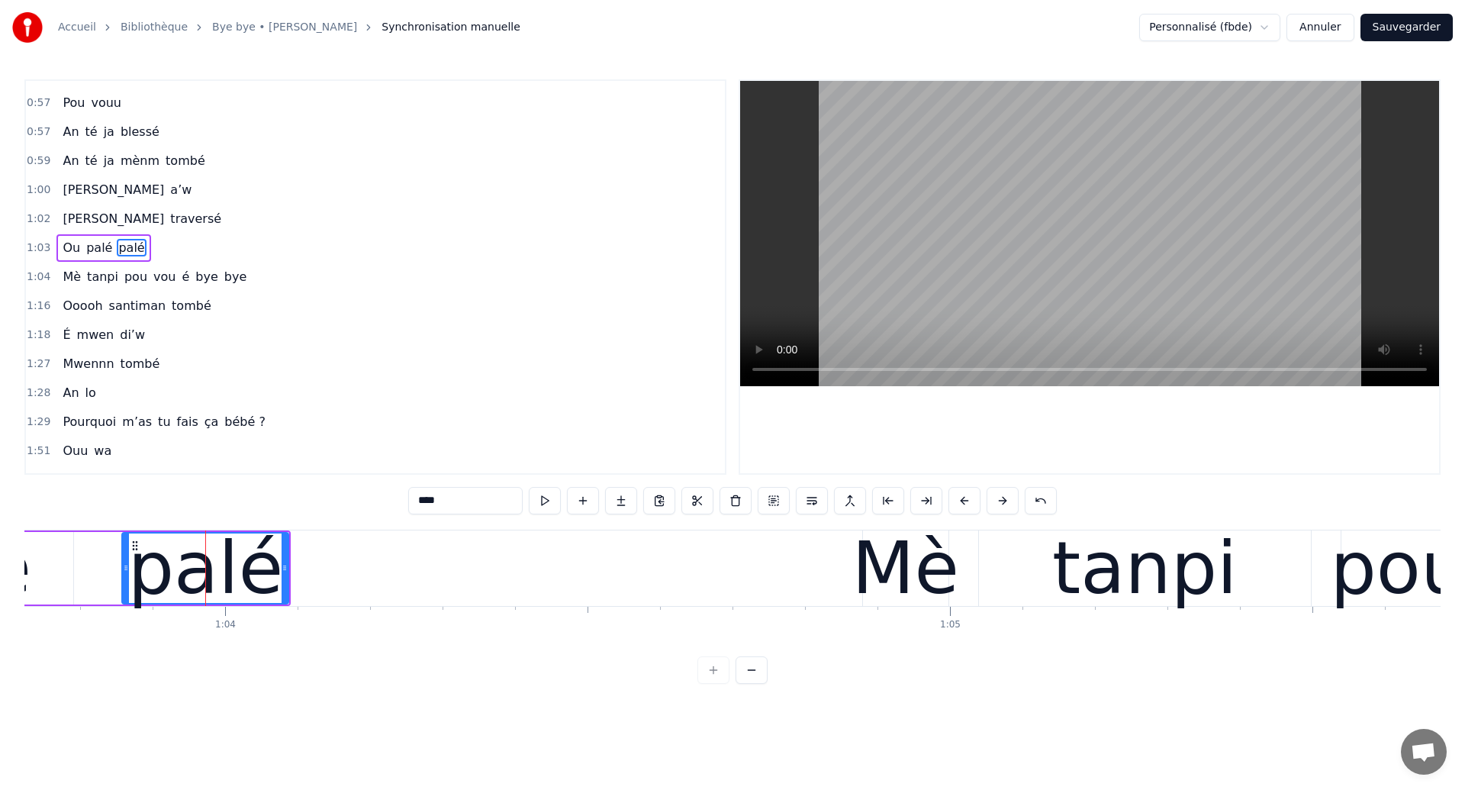
scroll to position [427, 0]
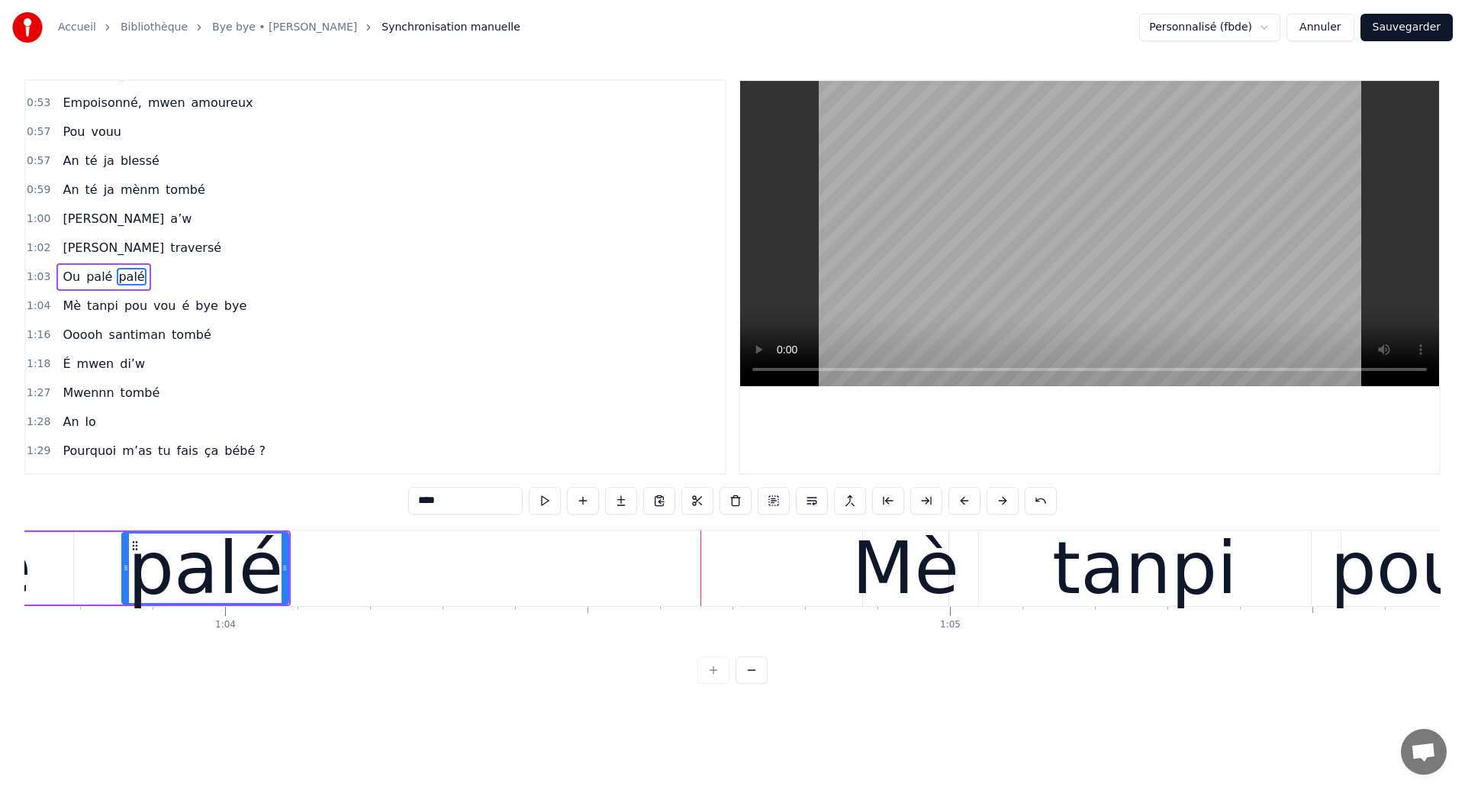
click at [88, 564] on div "Ou palé palé" at bounding box center [6, 568] width 572 height 76
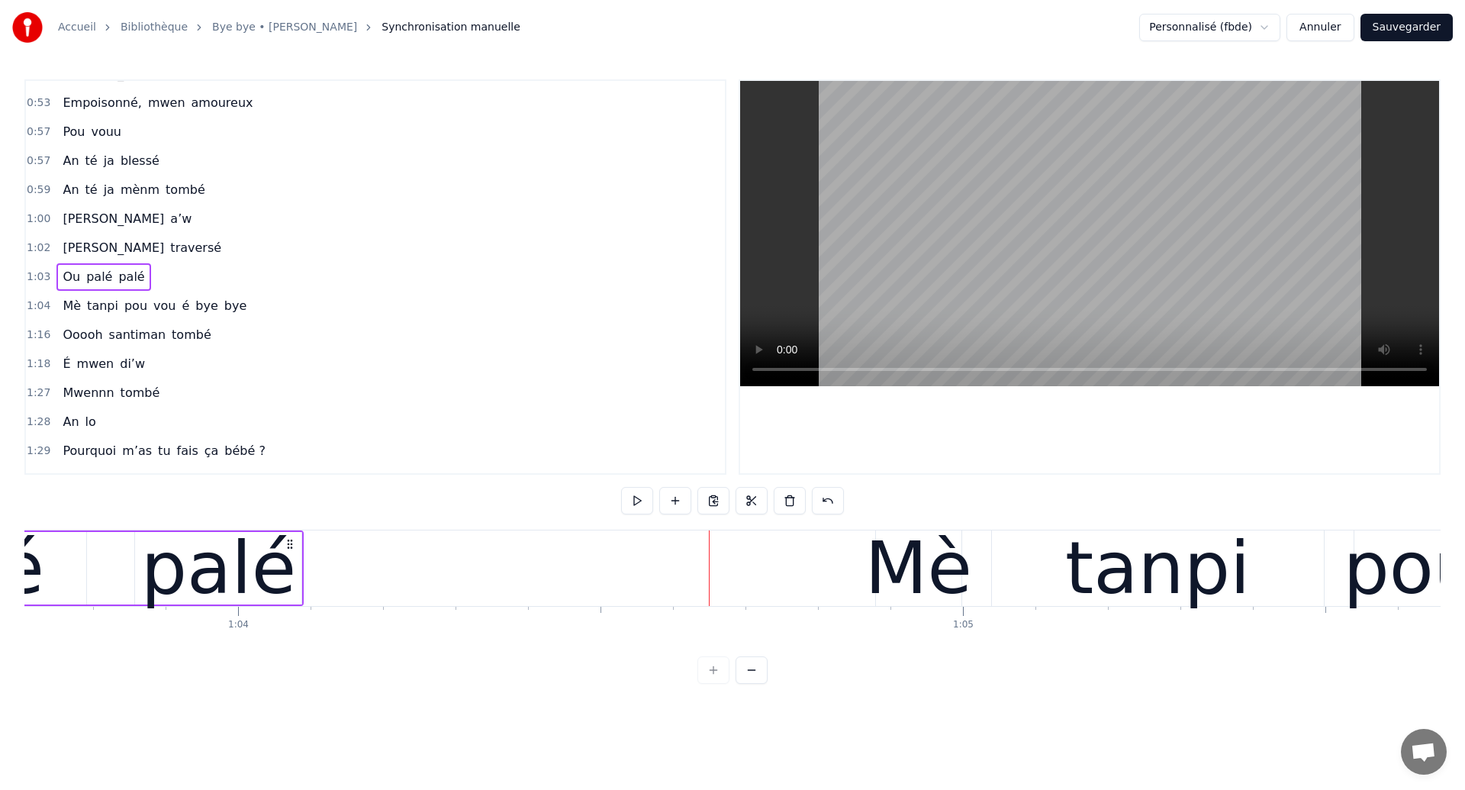
drag, startPoint x: 222, startPoint y: 577, endPoint x: 267, endPoint y: 577, distance: 45.0
click at [267, 577] on div "palé" at bounding box center [218, 568] width 155 height 109
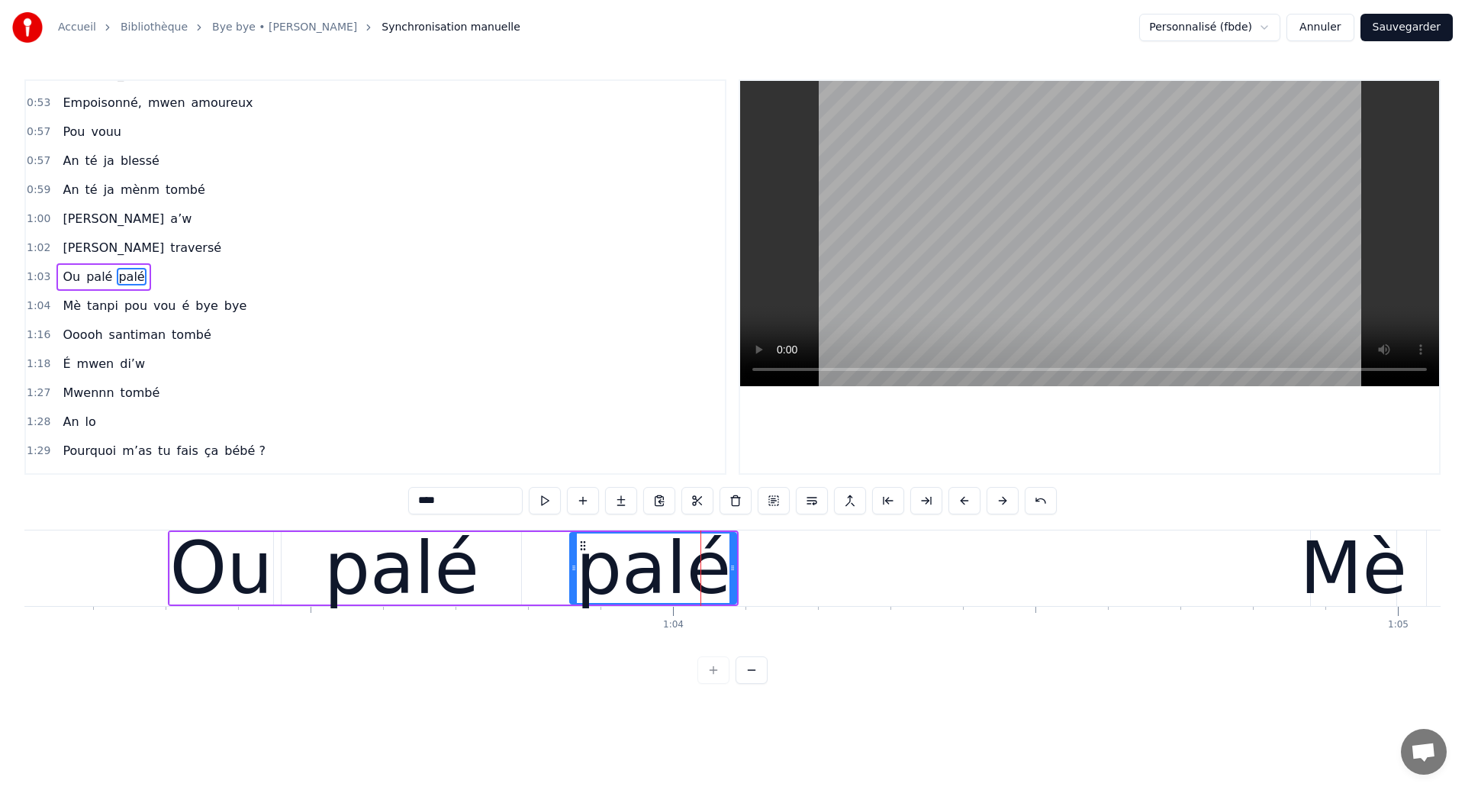
scroll to position [0, 45600]
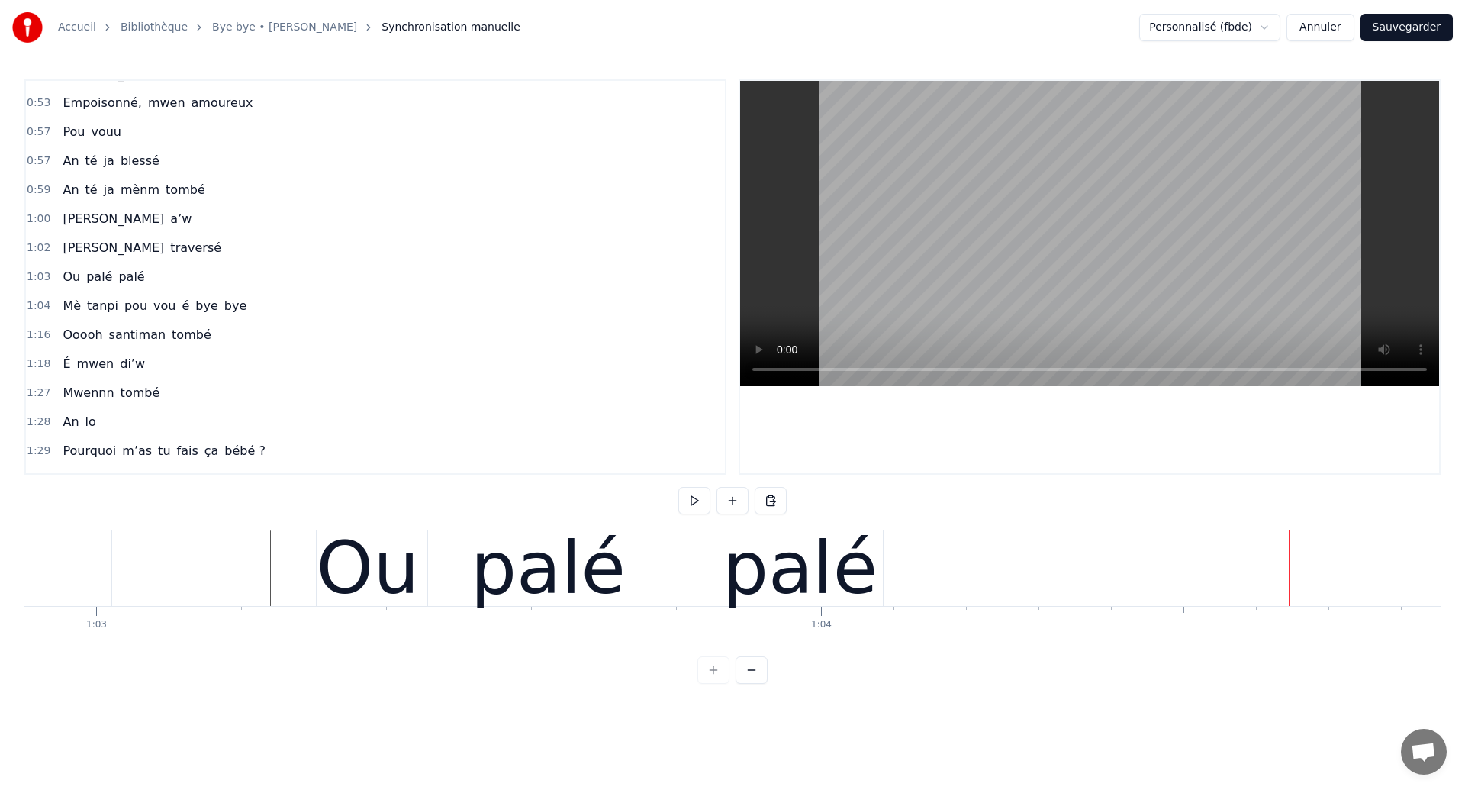
click at [820, 575] on div "palé" at bounding box center [800, 568] width 155 height 109
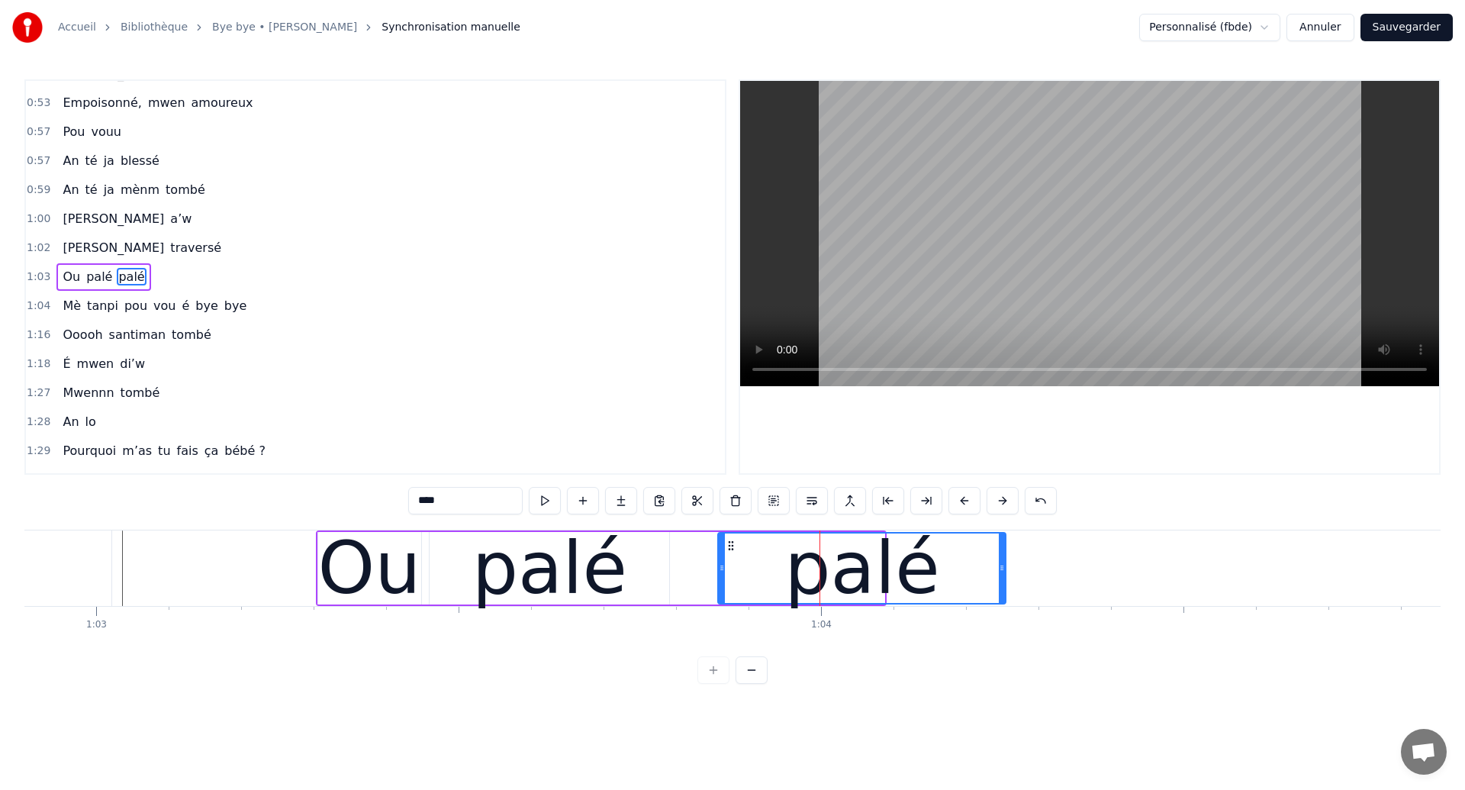
drag, startPoint x: 883, startPoint y: 575, endPoint x: 1004, endPoint y: 594, distance: 122.7
click at [1004, 594] on div at bounding box center [1002, 567] width 6 height 69
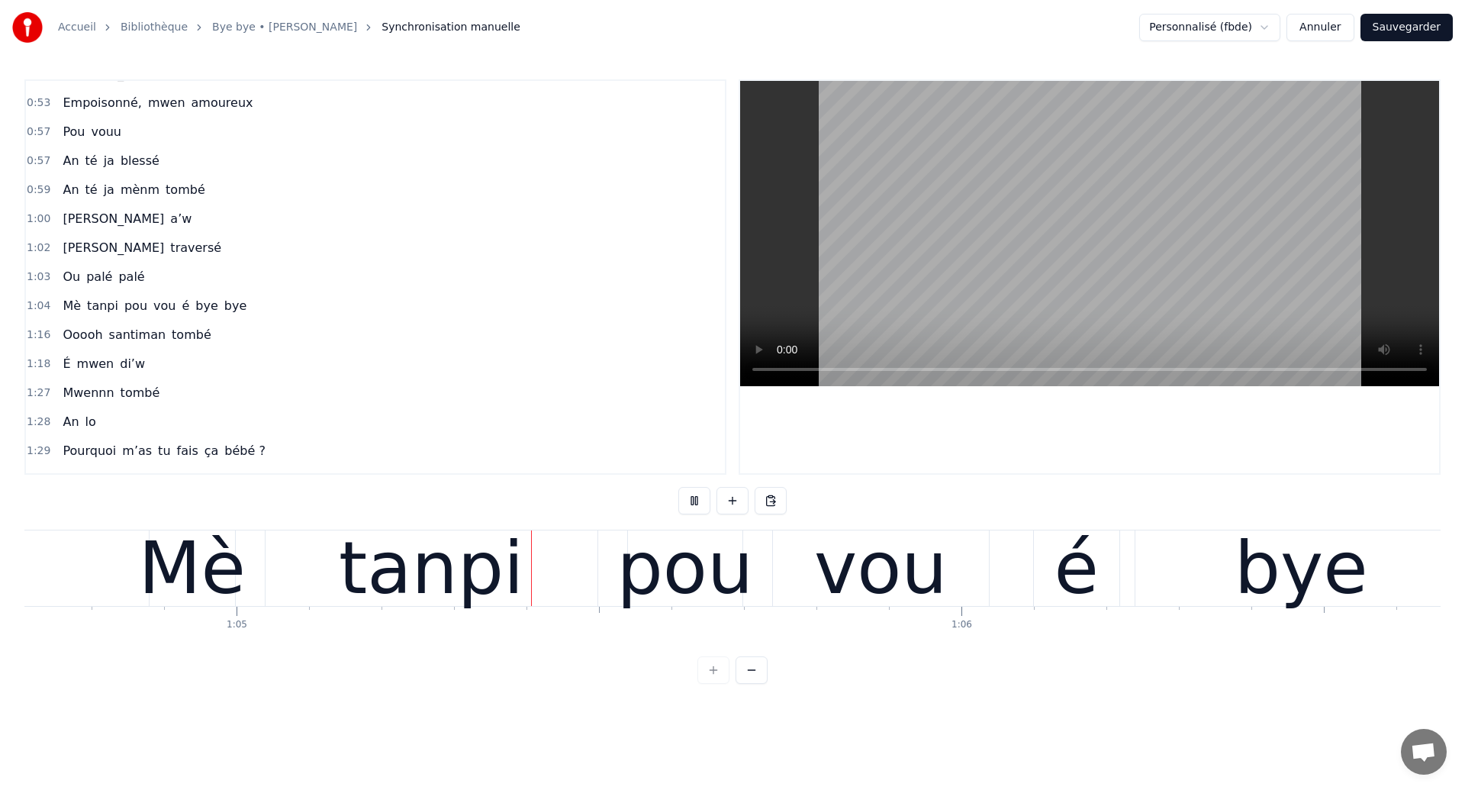
scroll to position [0, 46964]
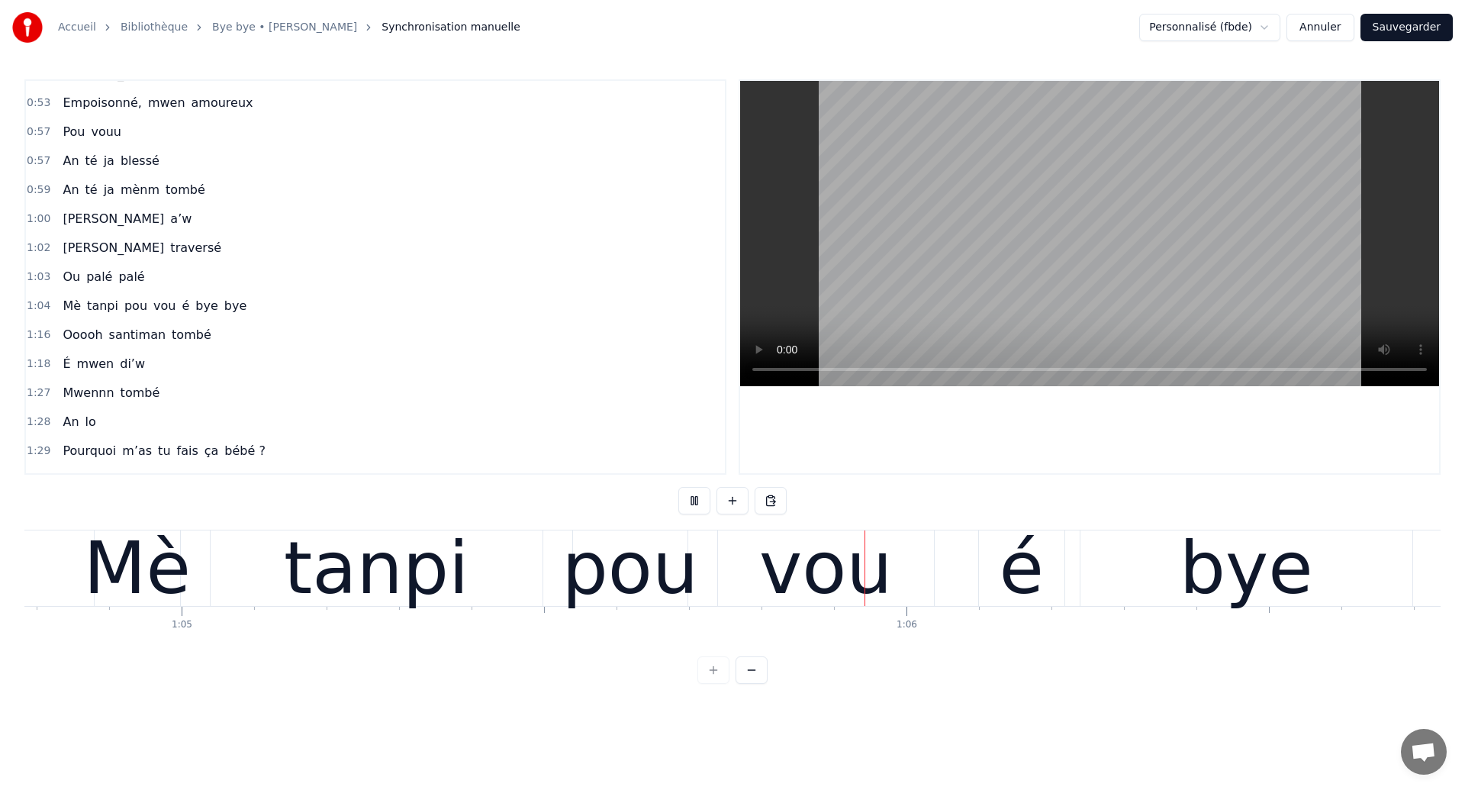
click at [421, 563] on div "tanpi" at bounding box center [376, 568] width 185 height 109
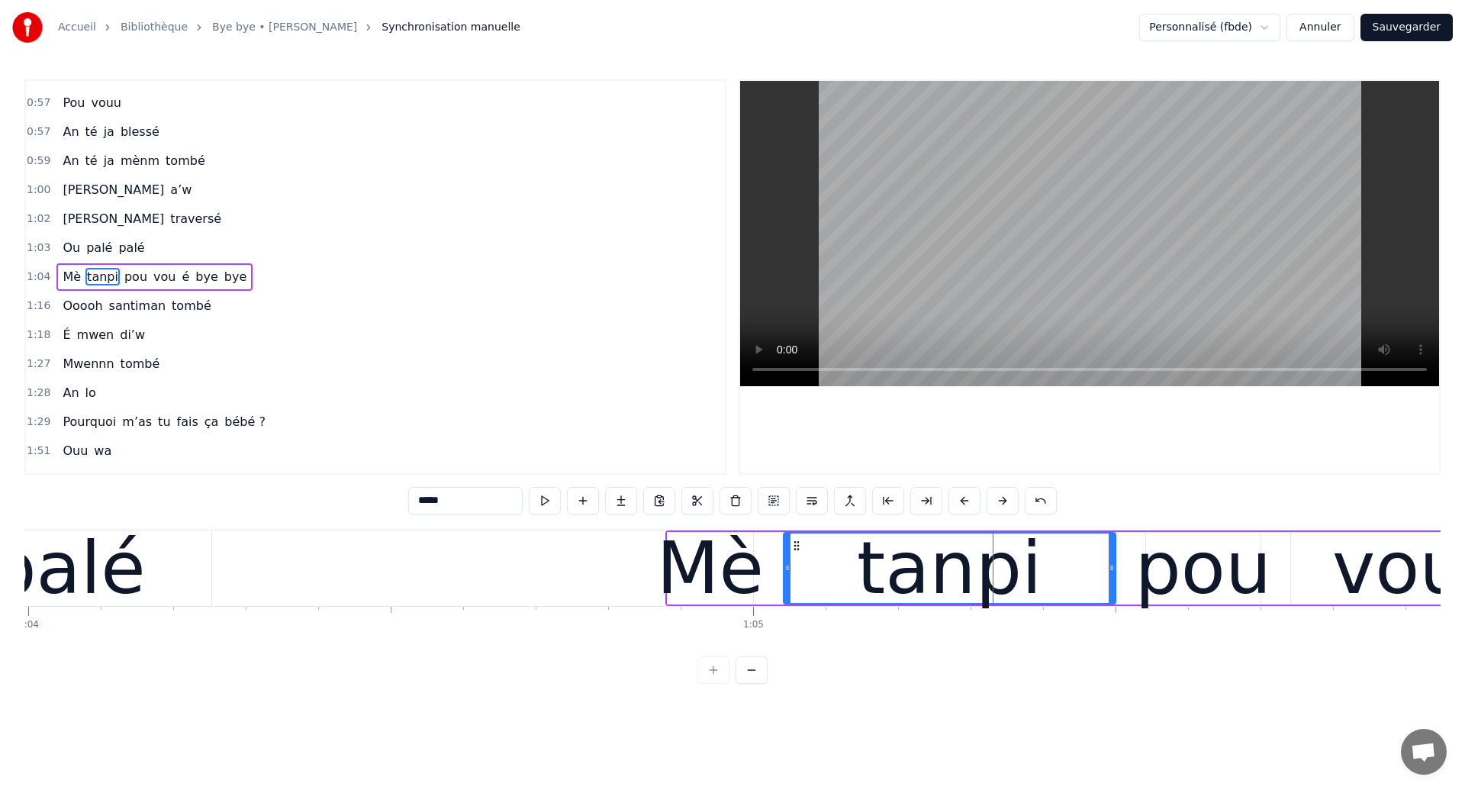
scroll to position [0, 46335]
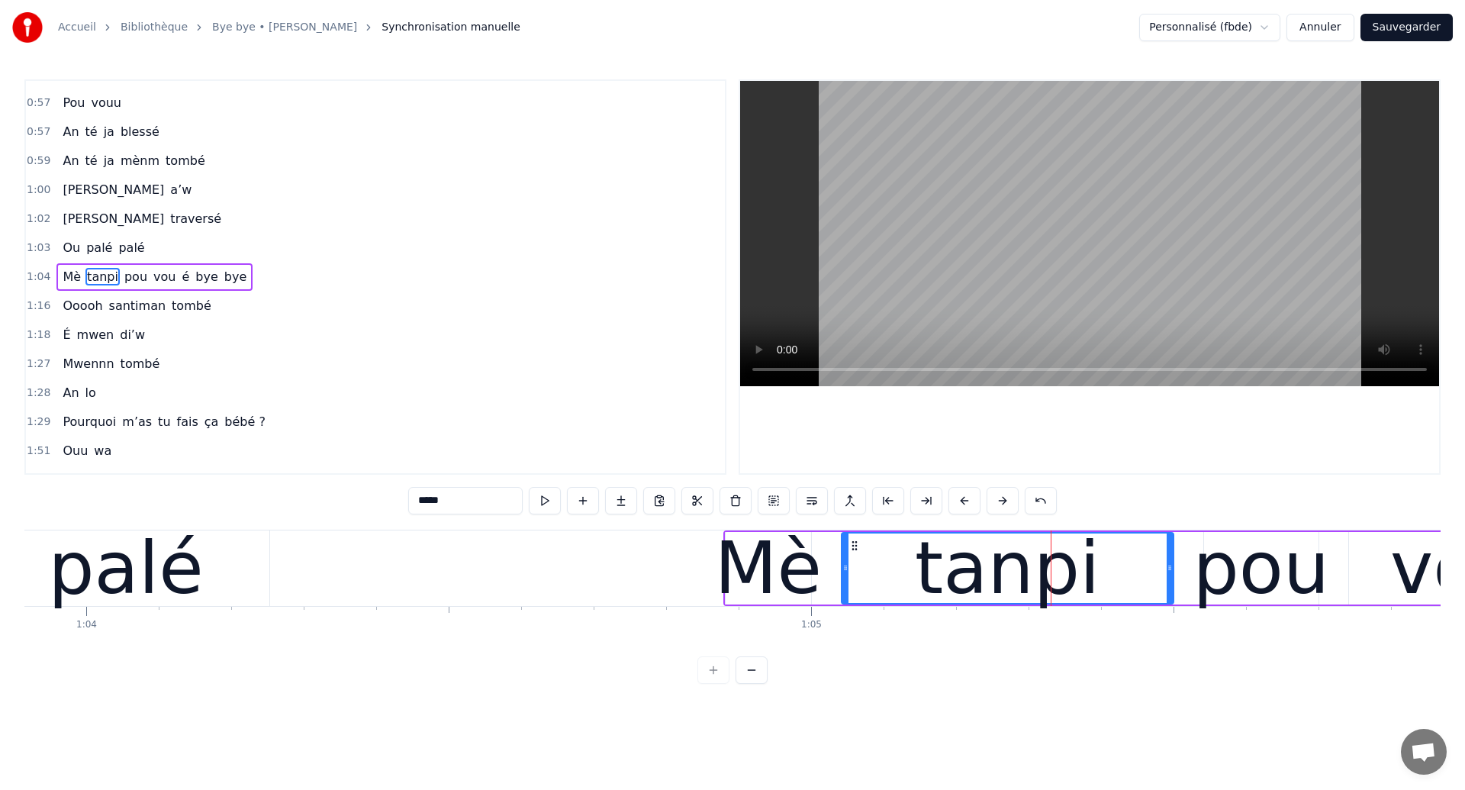
click at [129, 589] on div "palé" at bounding box center [125, 568] width 155 height 109
type input "****"
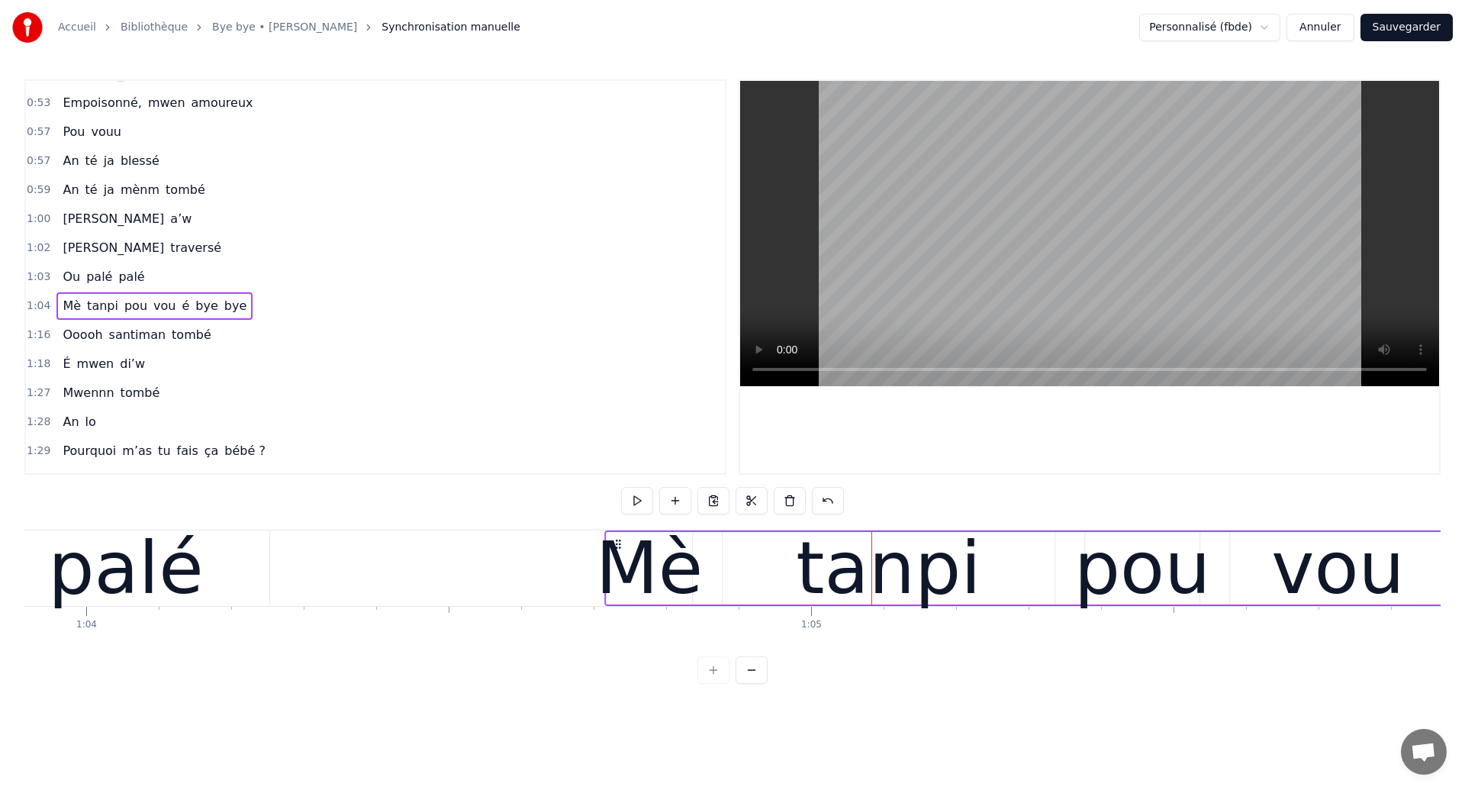
drag, startPoint x: 736, startPoint y: 543, endPoint x: 617, endPoint y: 557, distance: 119.8
click at [98, 552] on div "palé" at bounding box center [125, 568] width 155 height 109
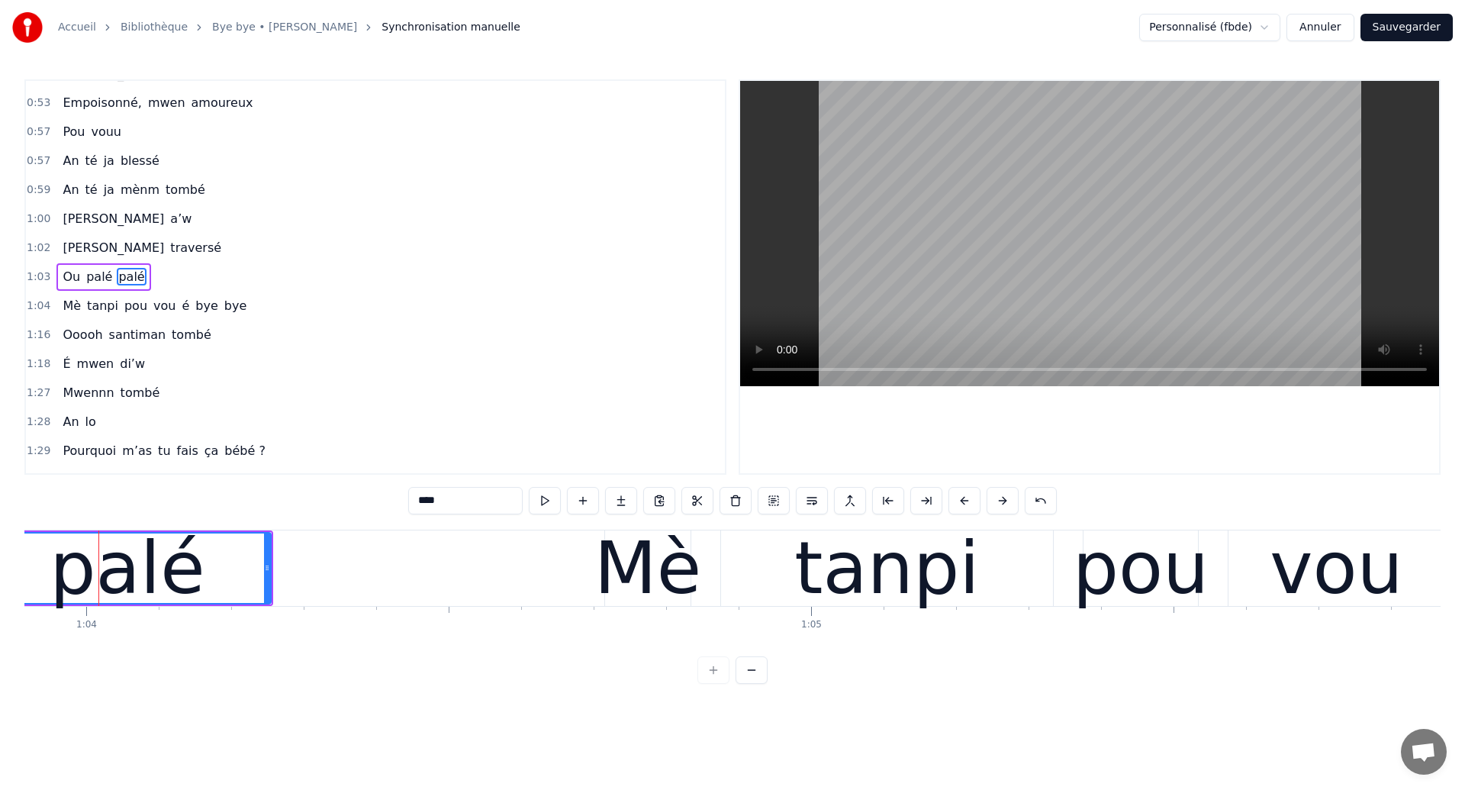
scroll to position [0, 46332]
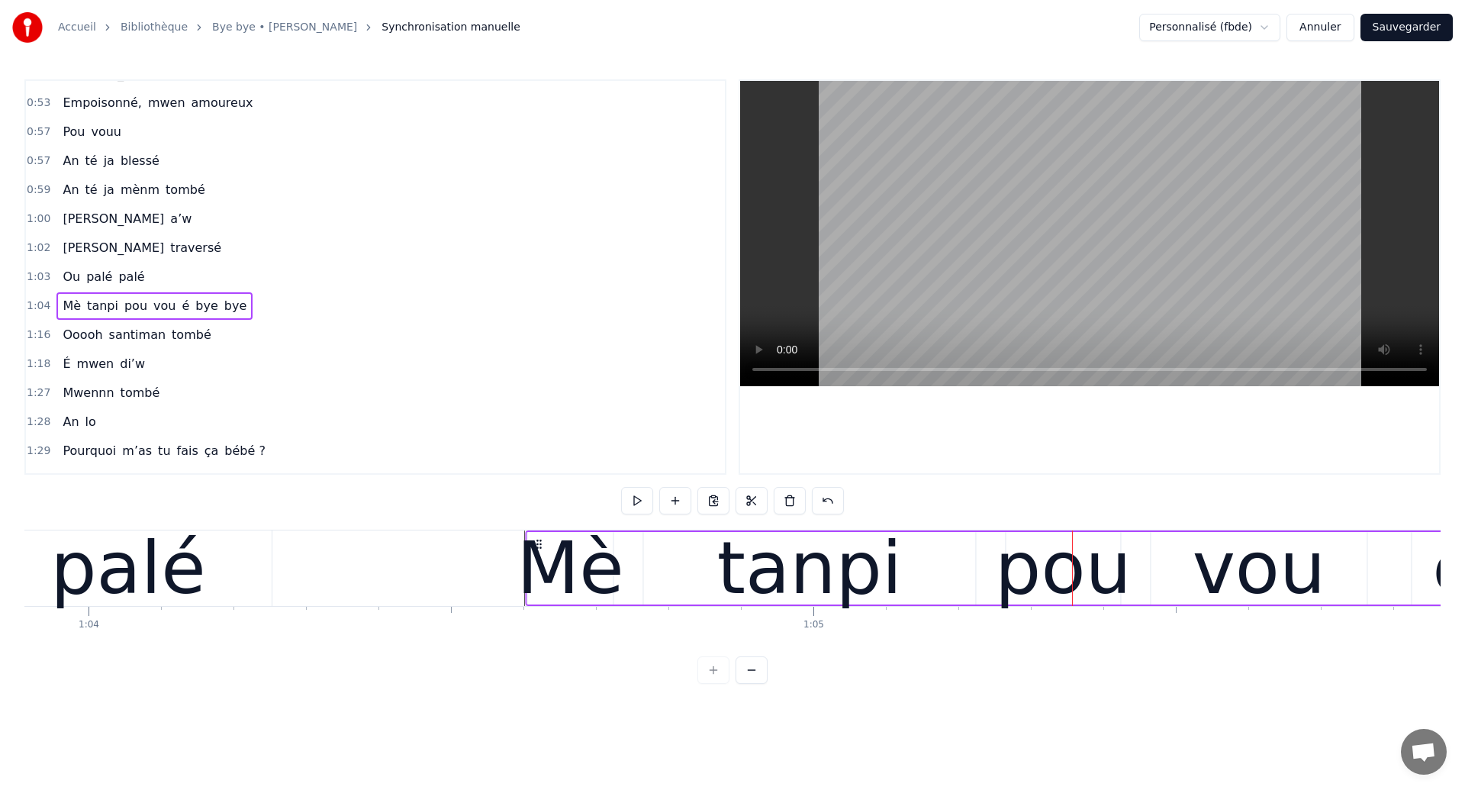
drag, startPoint x: 620, startPoint y: 545, endPoint x: 539, endPoint y: 554, distance: 81.4
click at [105, 548] on div "palé" at bounding box center [127, 568] width 155 height 109
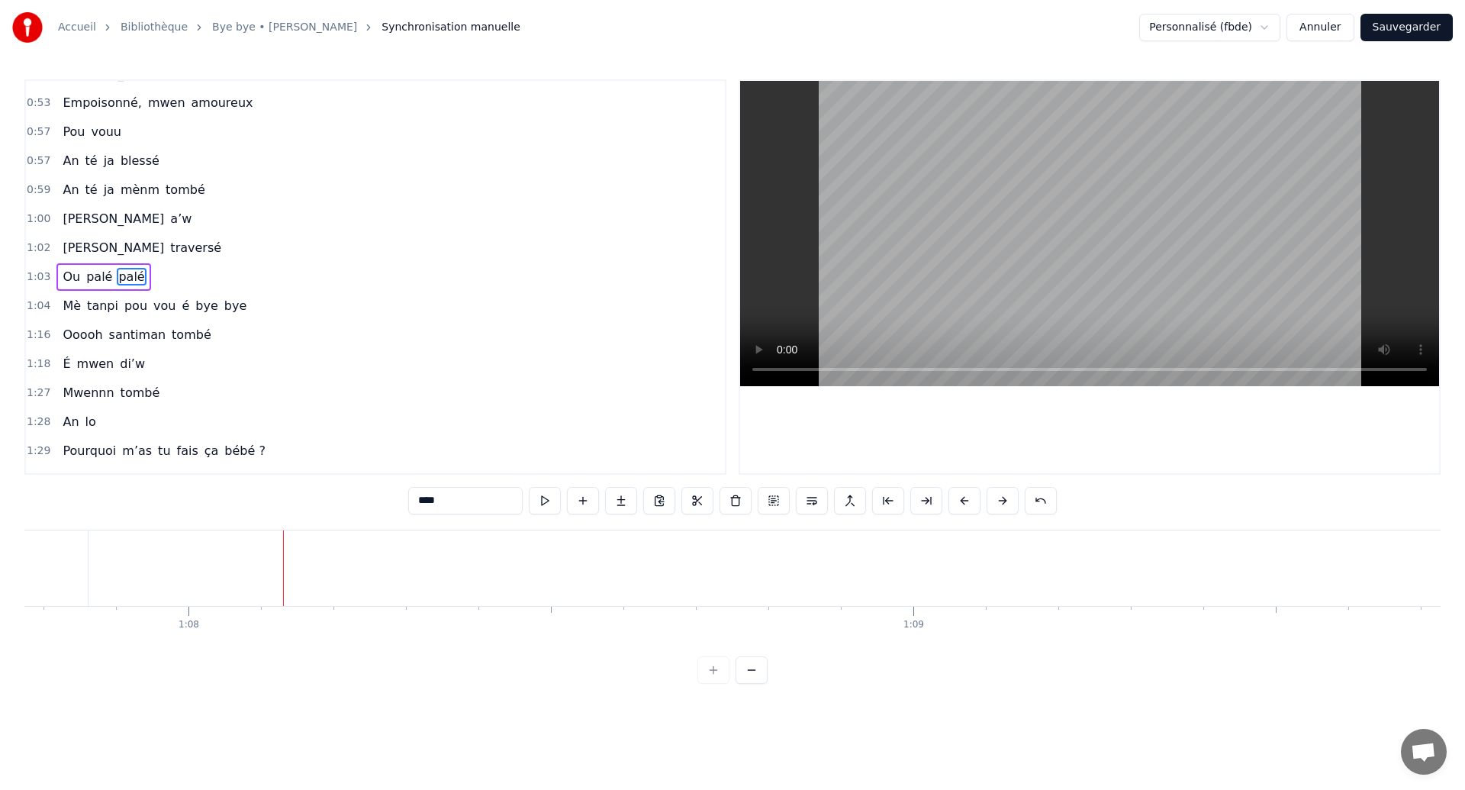
scroll to position [0, 49192]
click at [1384, 18] on button "Sauvegarder" at bounding box center [1407, 27] width 92 height 27
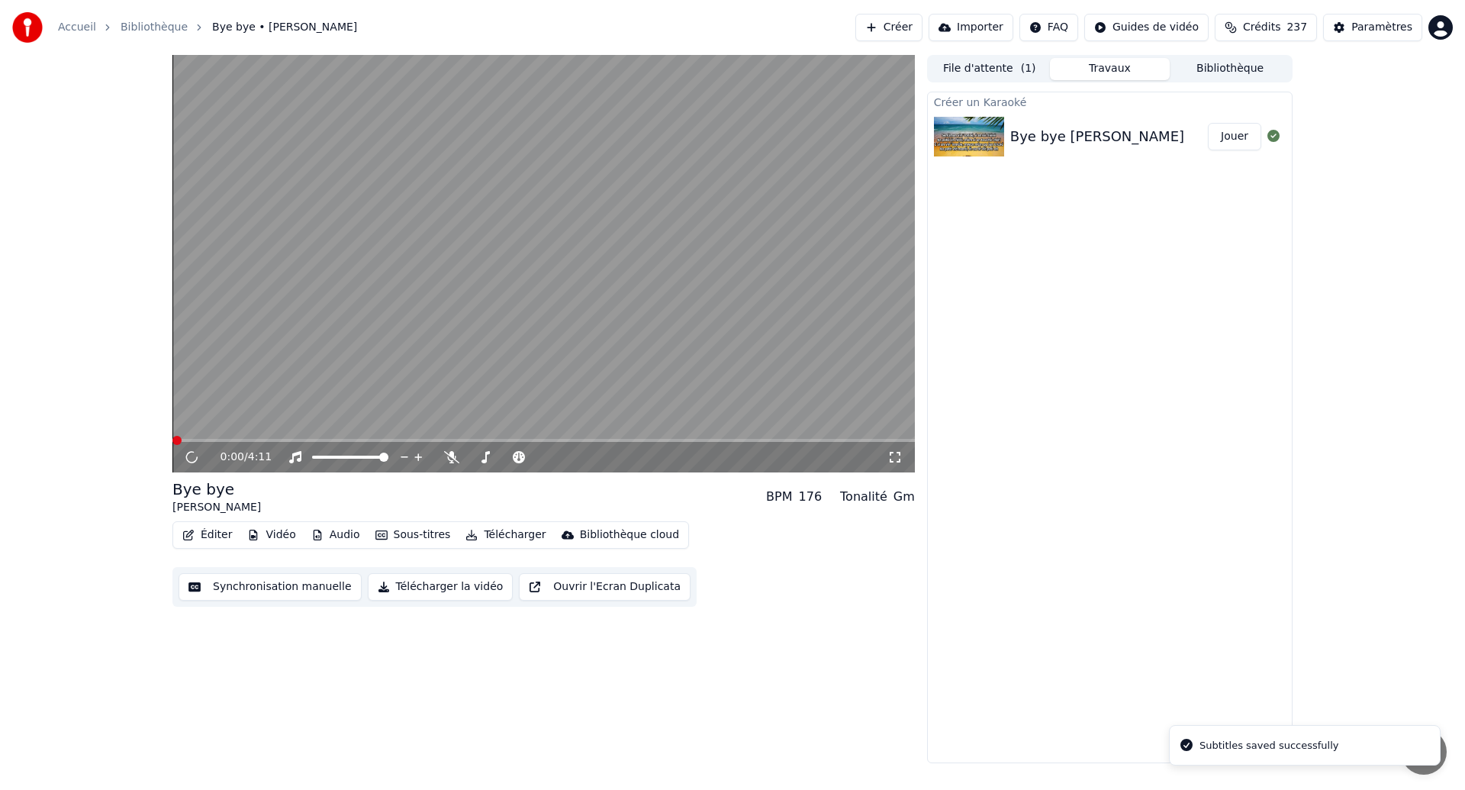
click at [898, 457] on icon at bounding box center [894, 457] width 15 height 12
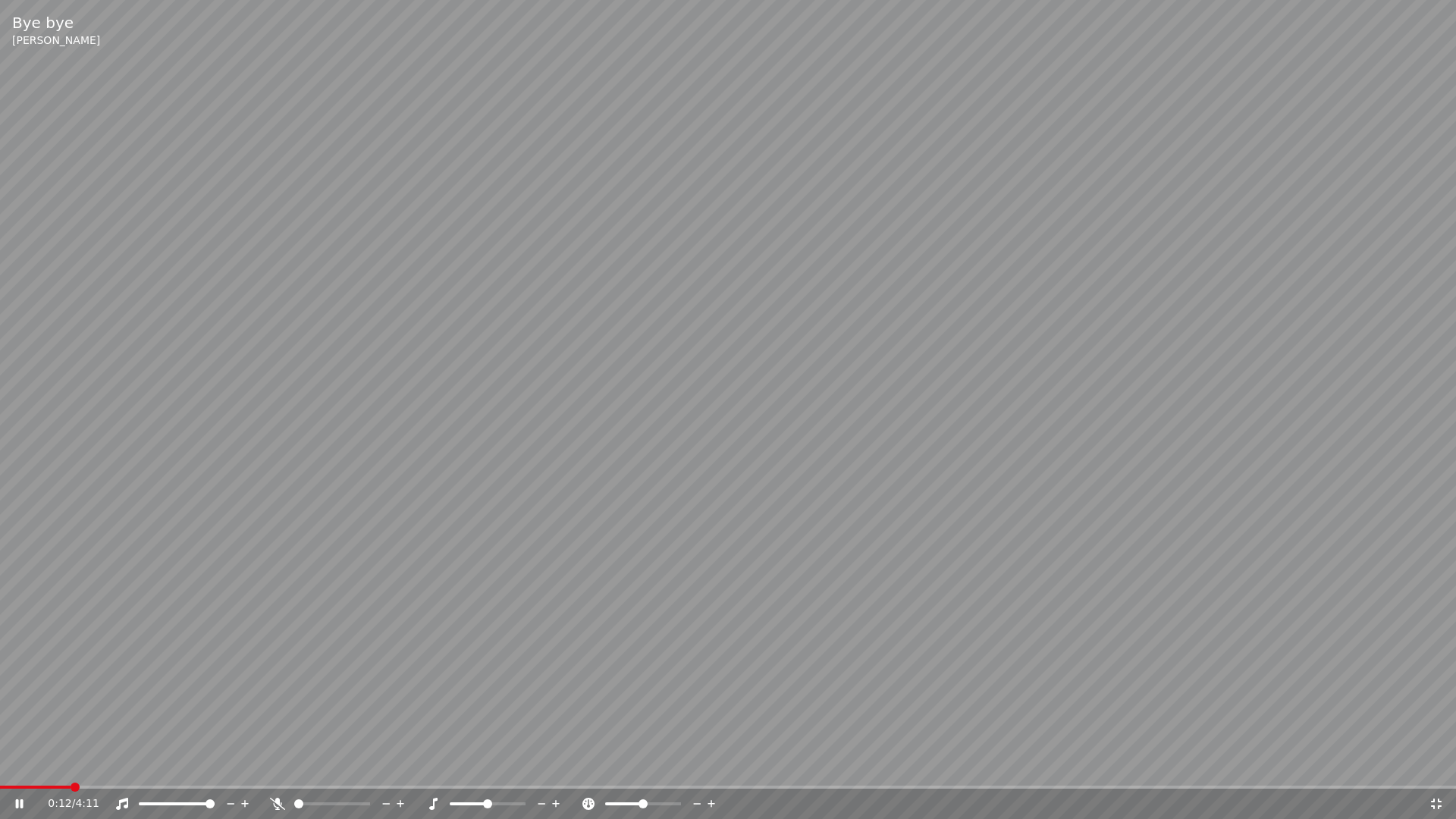
click at [21, 784] on icon at bounding box center [20, 803] width 8 height 9
click at [256, 423] on video at bounding box center [728, 410] width 1456 height 819
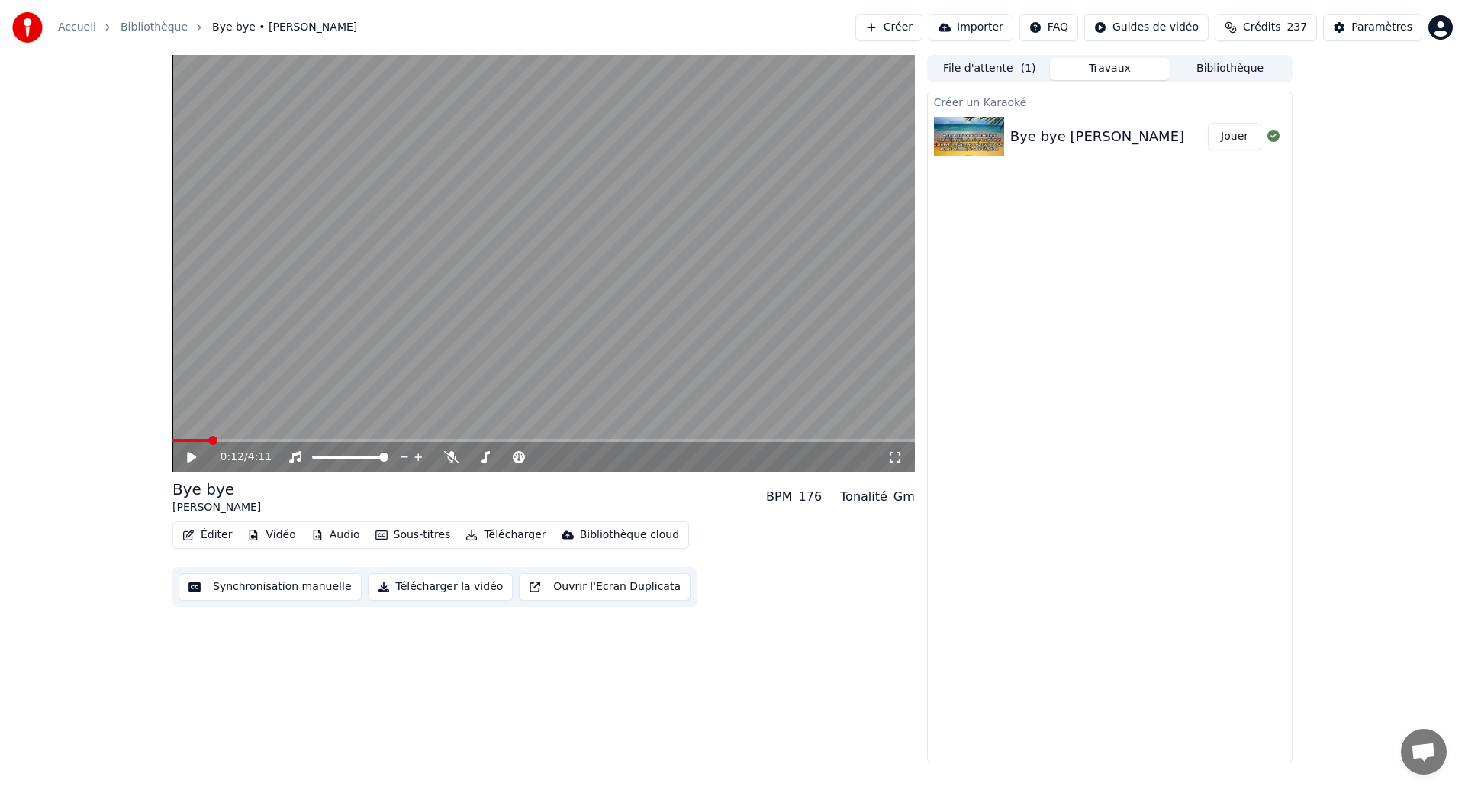
click at [185, 443] on div "0:12 / 4:11" at bounding box center [543, 457] width 742 height 31
click at [183, 439] on span at bounding box center [190, 440] width 37 height 3
click at [185, 456] on icon at bounding box center [203, 457] width 36 height 12
click at [192, 459] on icon at bounding box center [203, 457] width 36 height 12
click at [194, 439] on span at bounding box center [292, 440] width 241 height 3
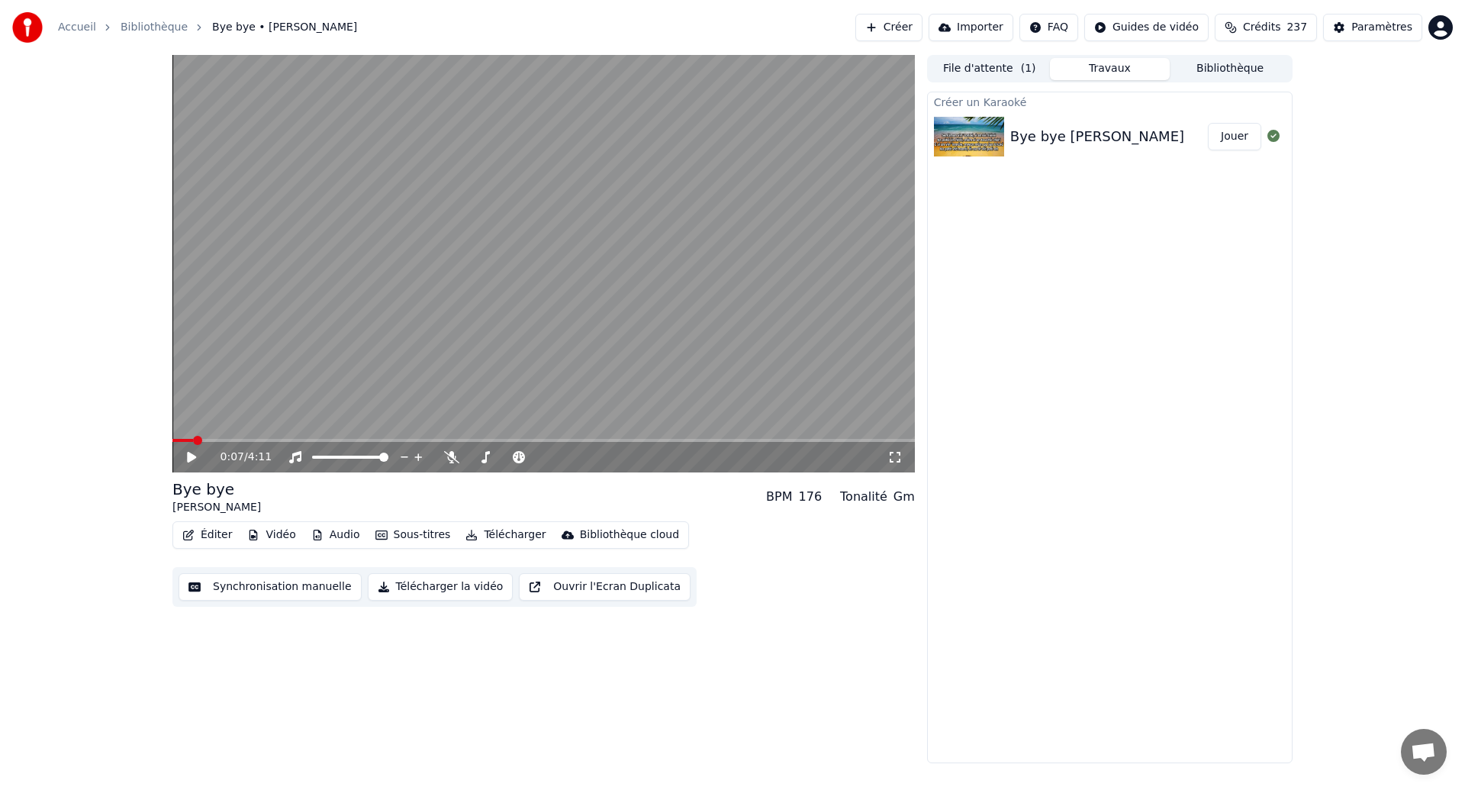
click at [197, 458] on icon at bounding box center [203, 457] width 36 height 12
click at [263, 395] on video at bounding box center [543, 263] width 742 height 417
click at [198, 454] on icon at bounding box center [203, 457] width 36 height 12
click at [536, 332] on video at bounding box center [543, 263] width 742 height 417
click at [460, 440] on span at bounding box center [377, 440] width 410 height 3
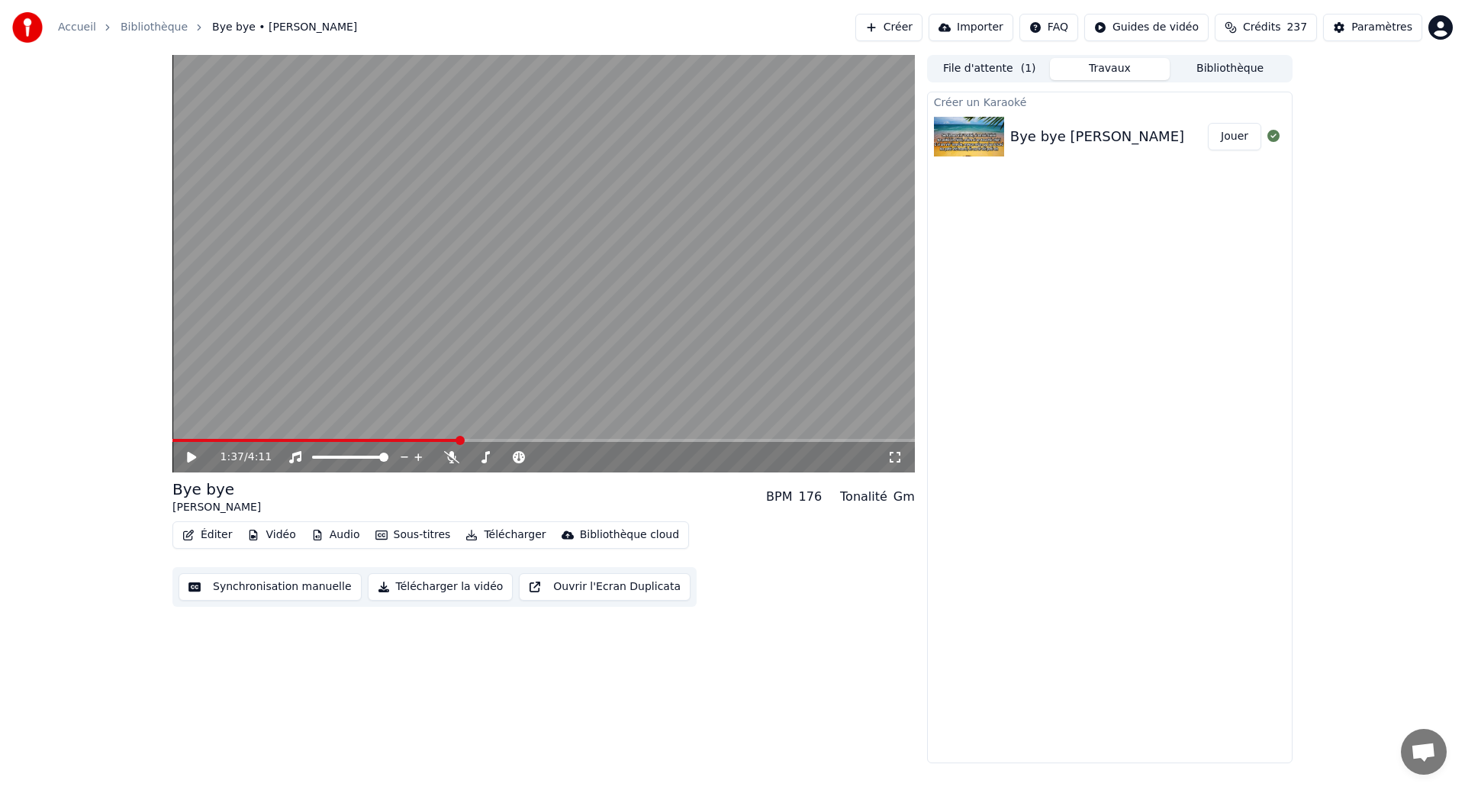
click at [176, 453] on div "1:37 / 4:11" at bounding box center [543, 457] width 742 height 31
click at [291, 582] on button "Synchronisation manuelle" at bounding box center [270, 586] width 183 height 27
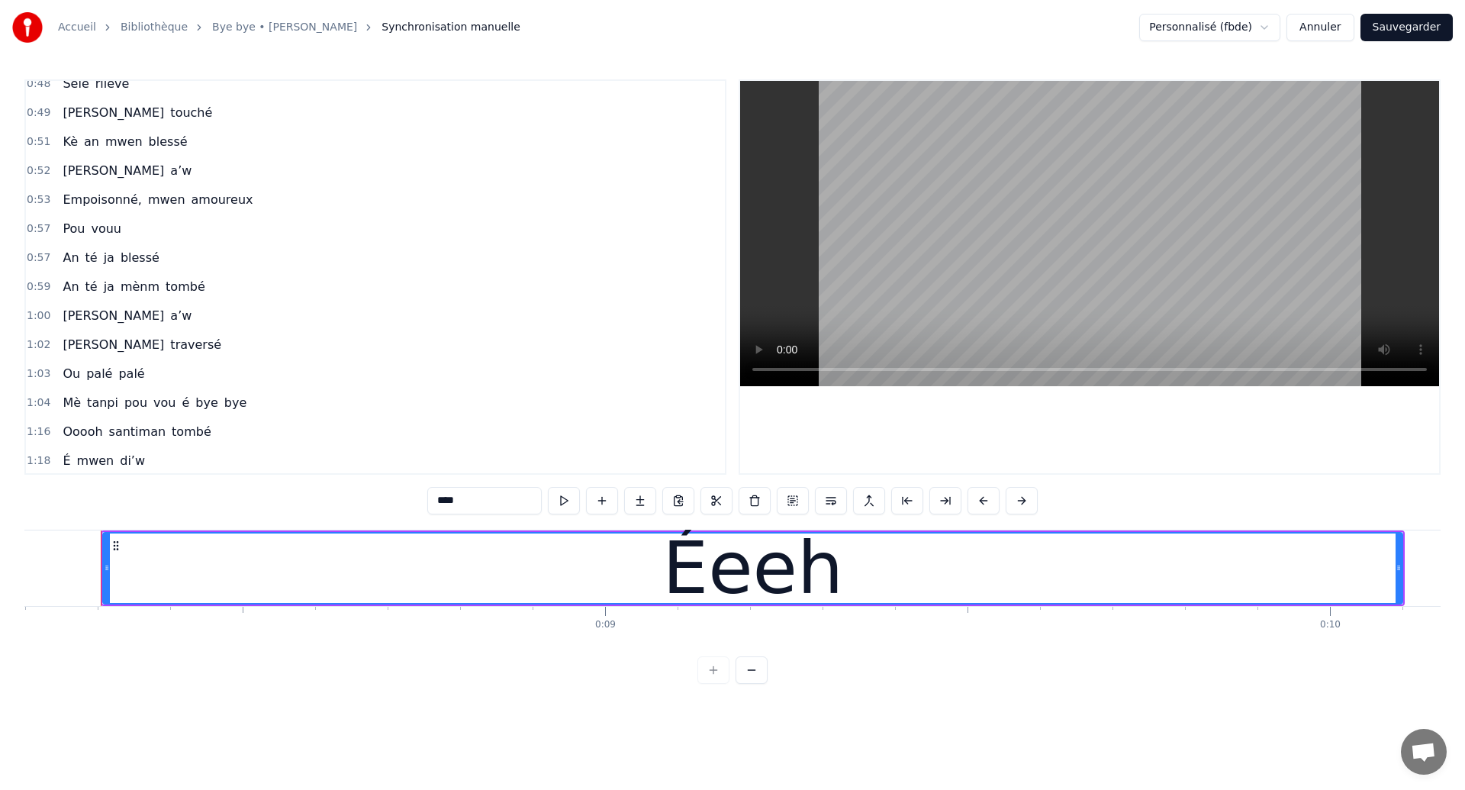
scroll to position [340, 0]
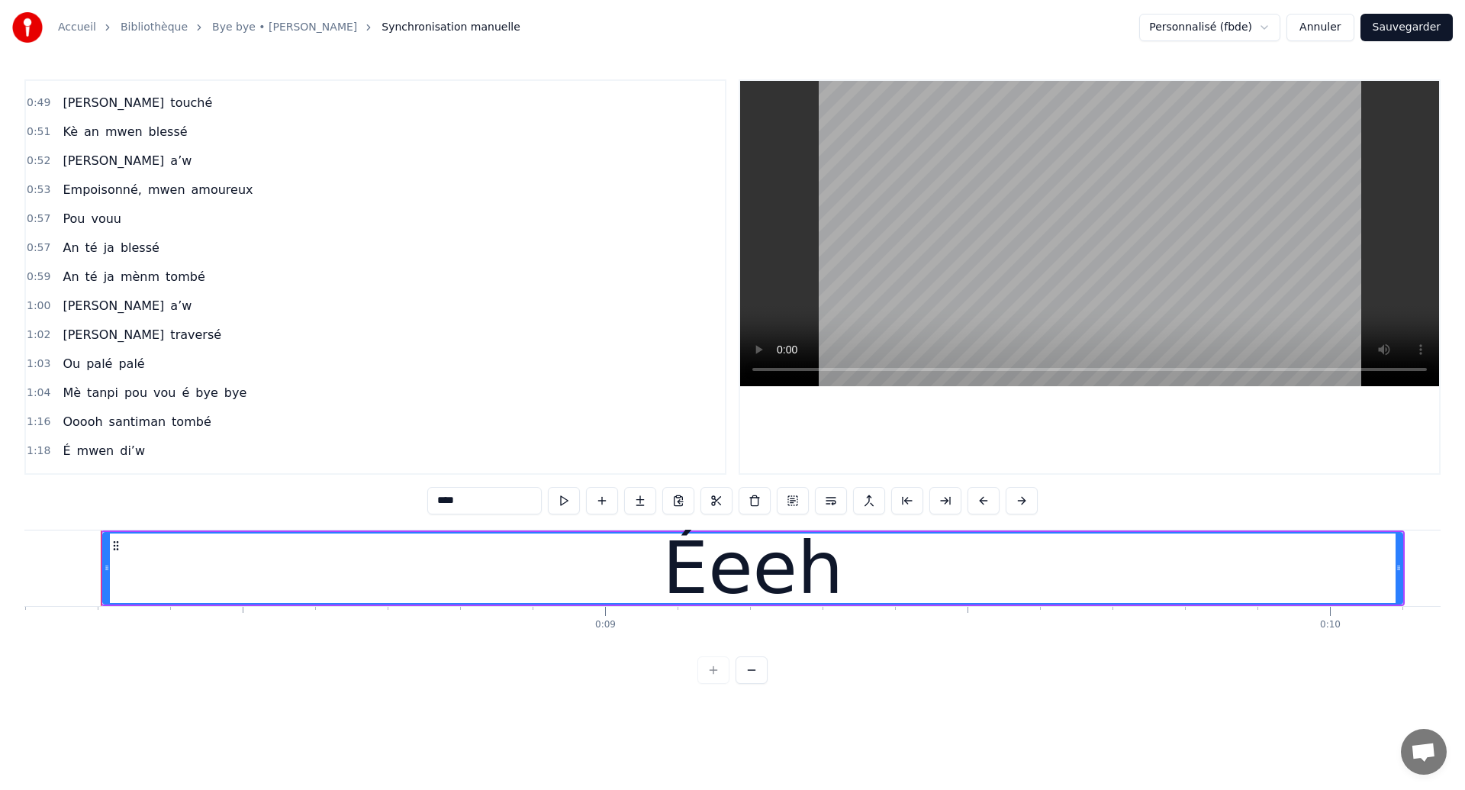
click at [66, 221] on span "Pou" at bounding box center [73, 219] width 25 height 18
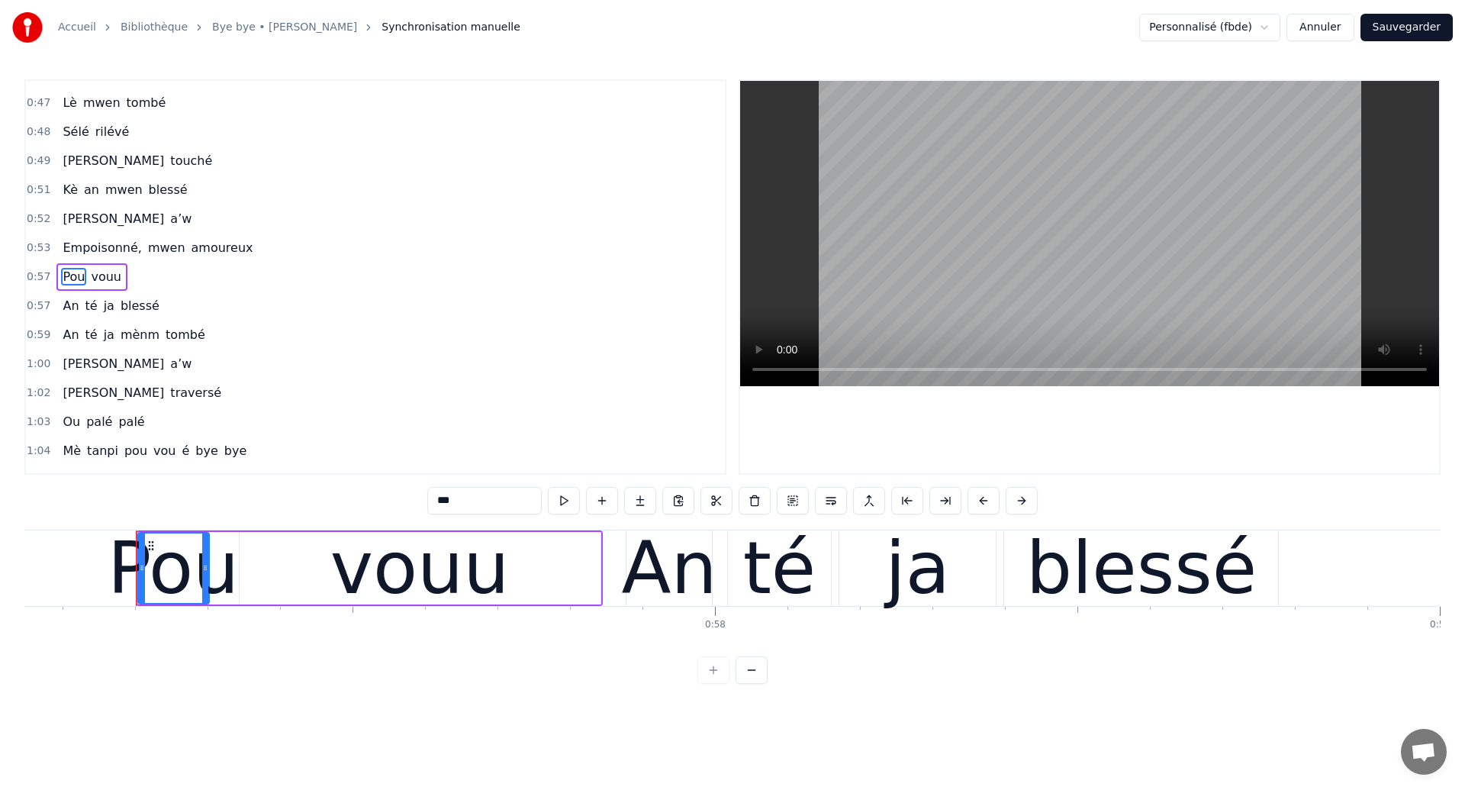
scroll to position [0, 41391]
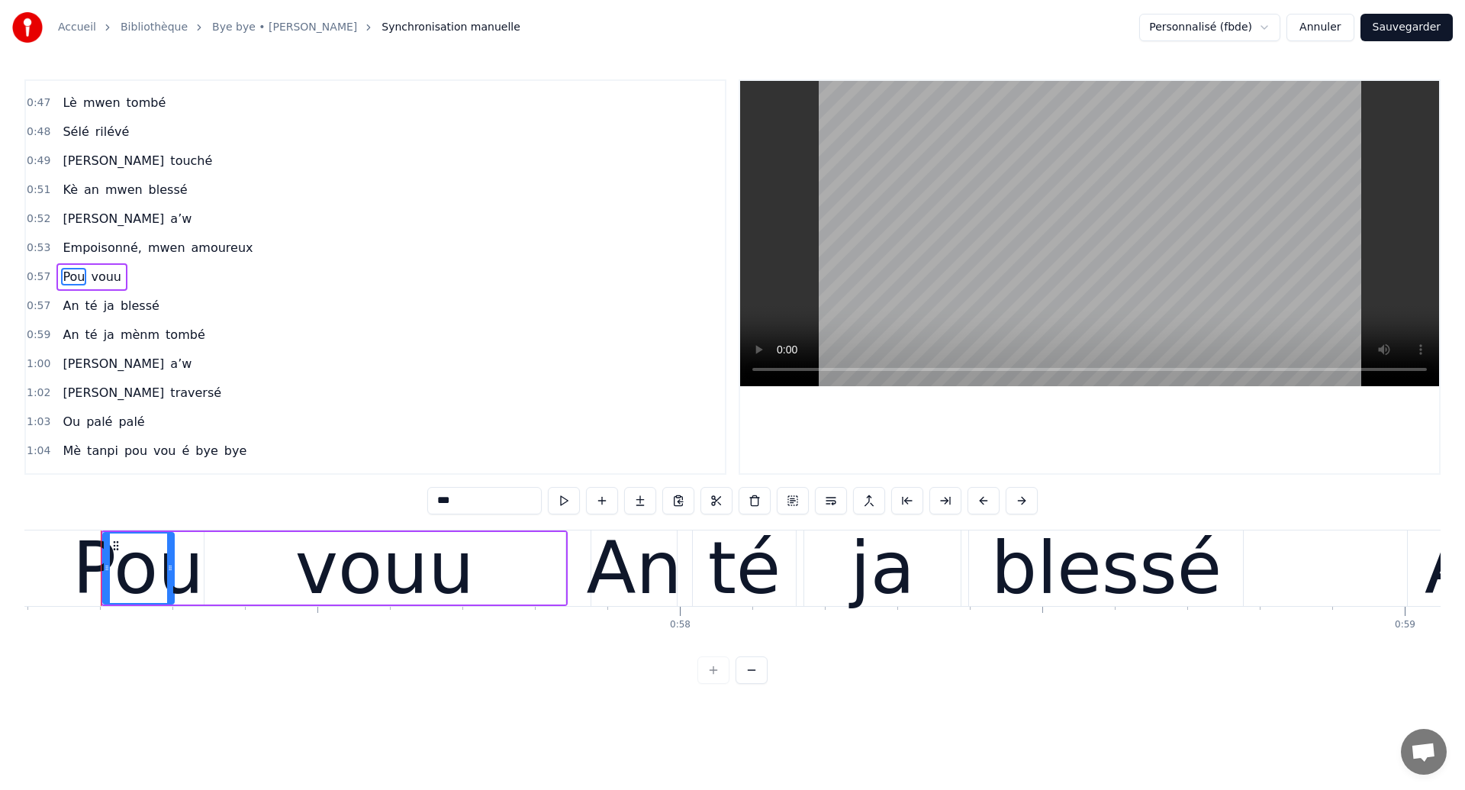
click at [78, 251] on span "Empoisonné," at bounding box center [102, 248] width 82 height 18
type input "**********"
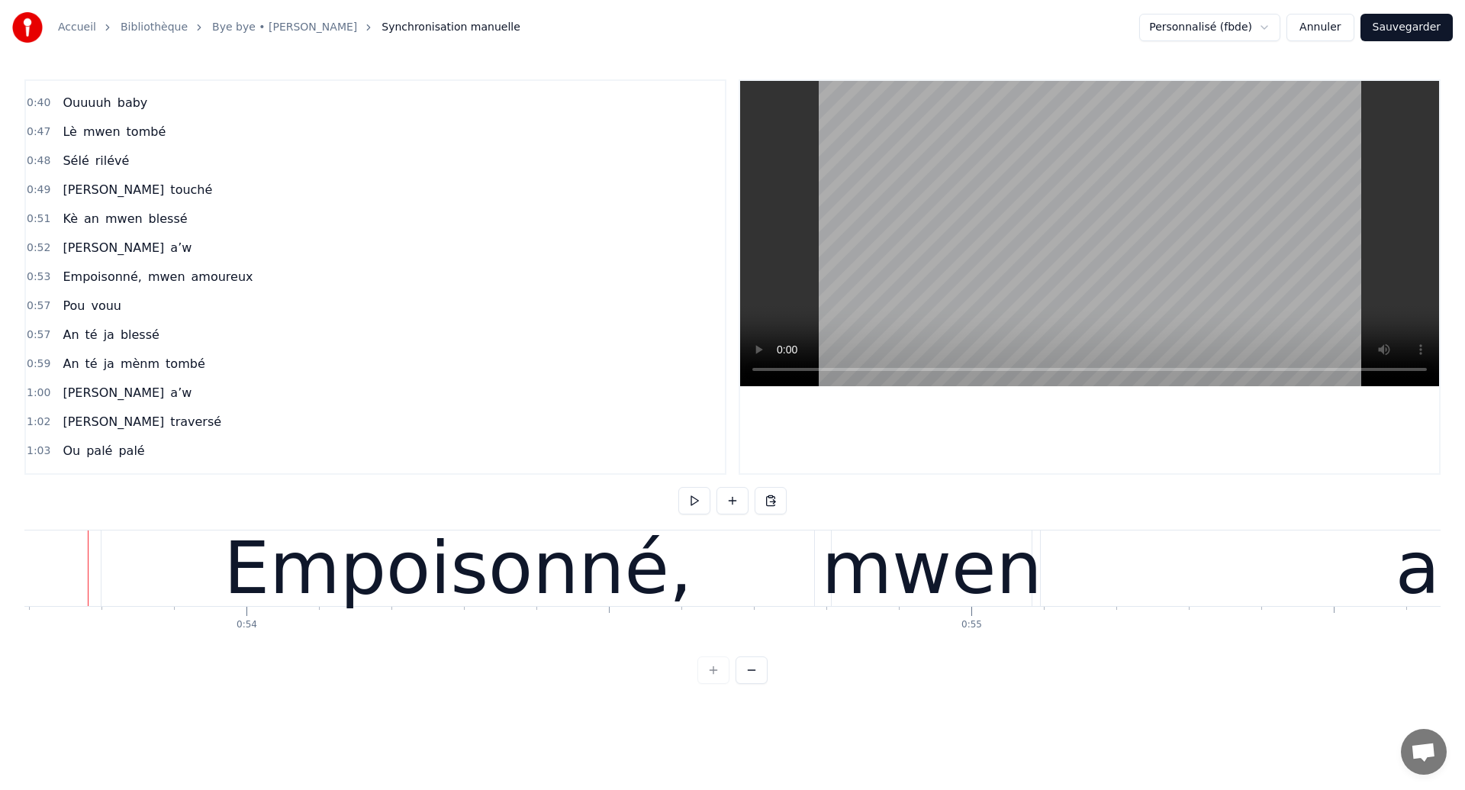
scroll to position [0, 38912]
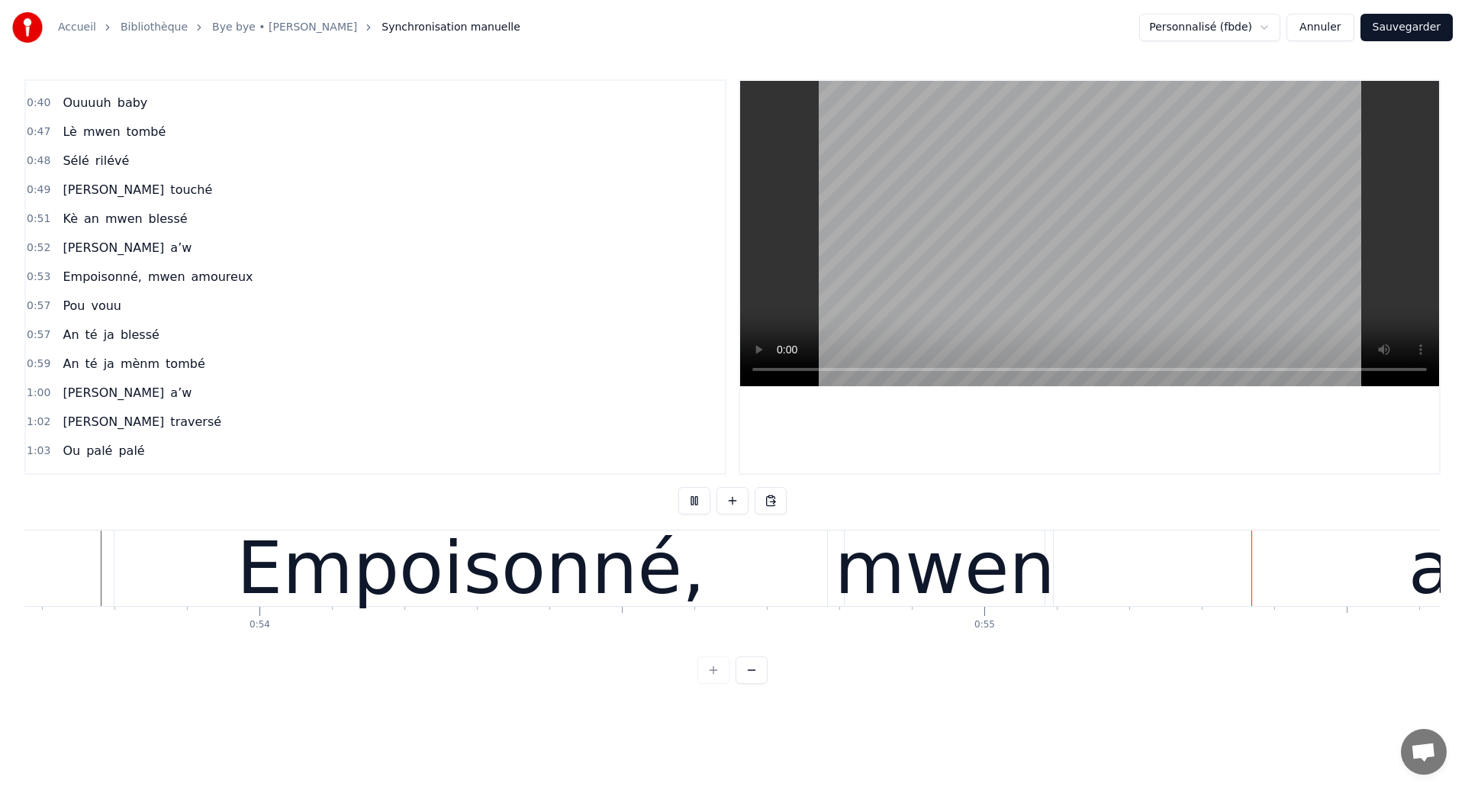
click at [788, 562] on div "Empoisonné," at bounding box center [470, 568] width 713 height 76
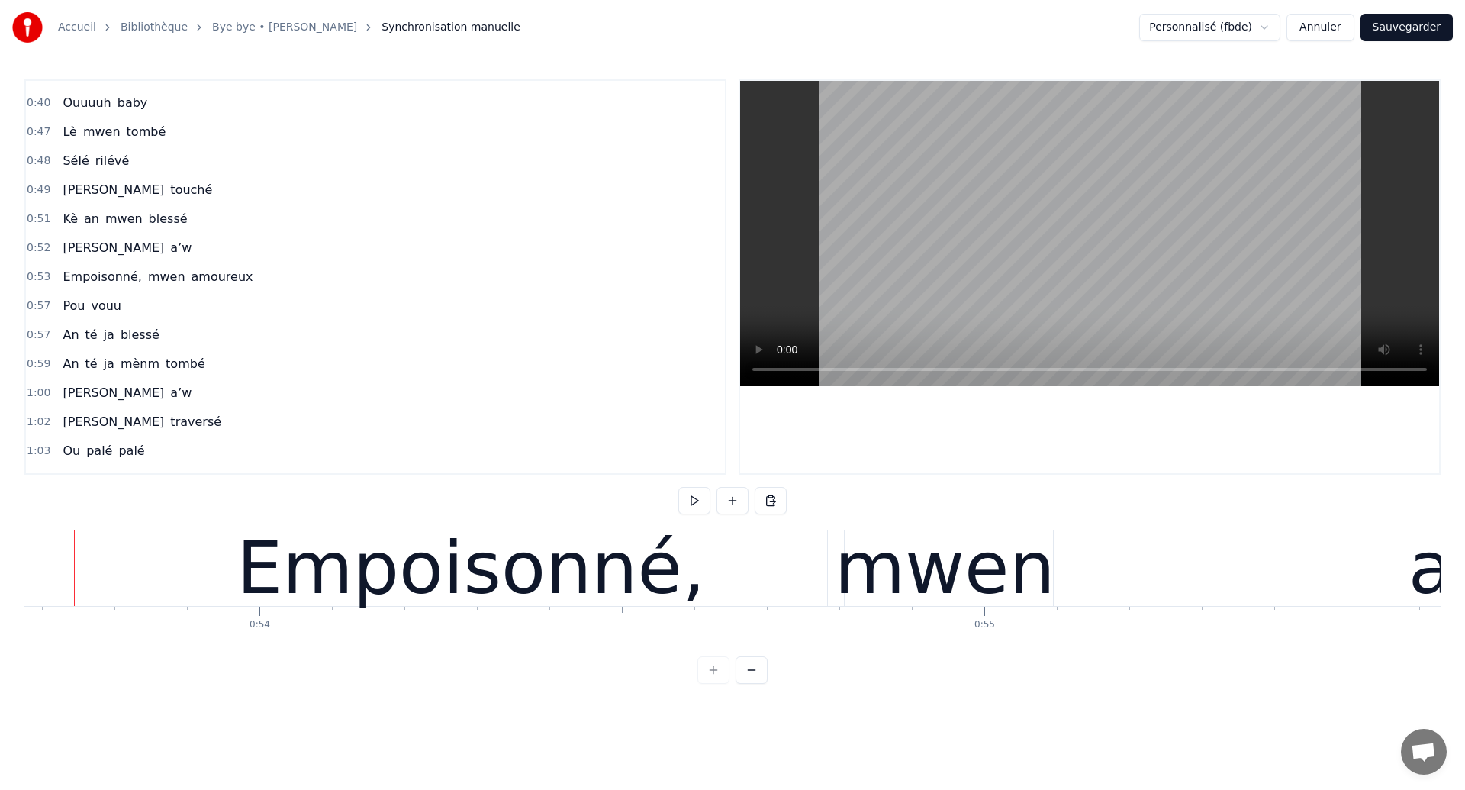
scroll to position [0, 38885]
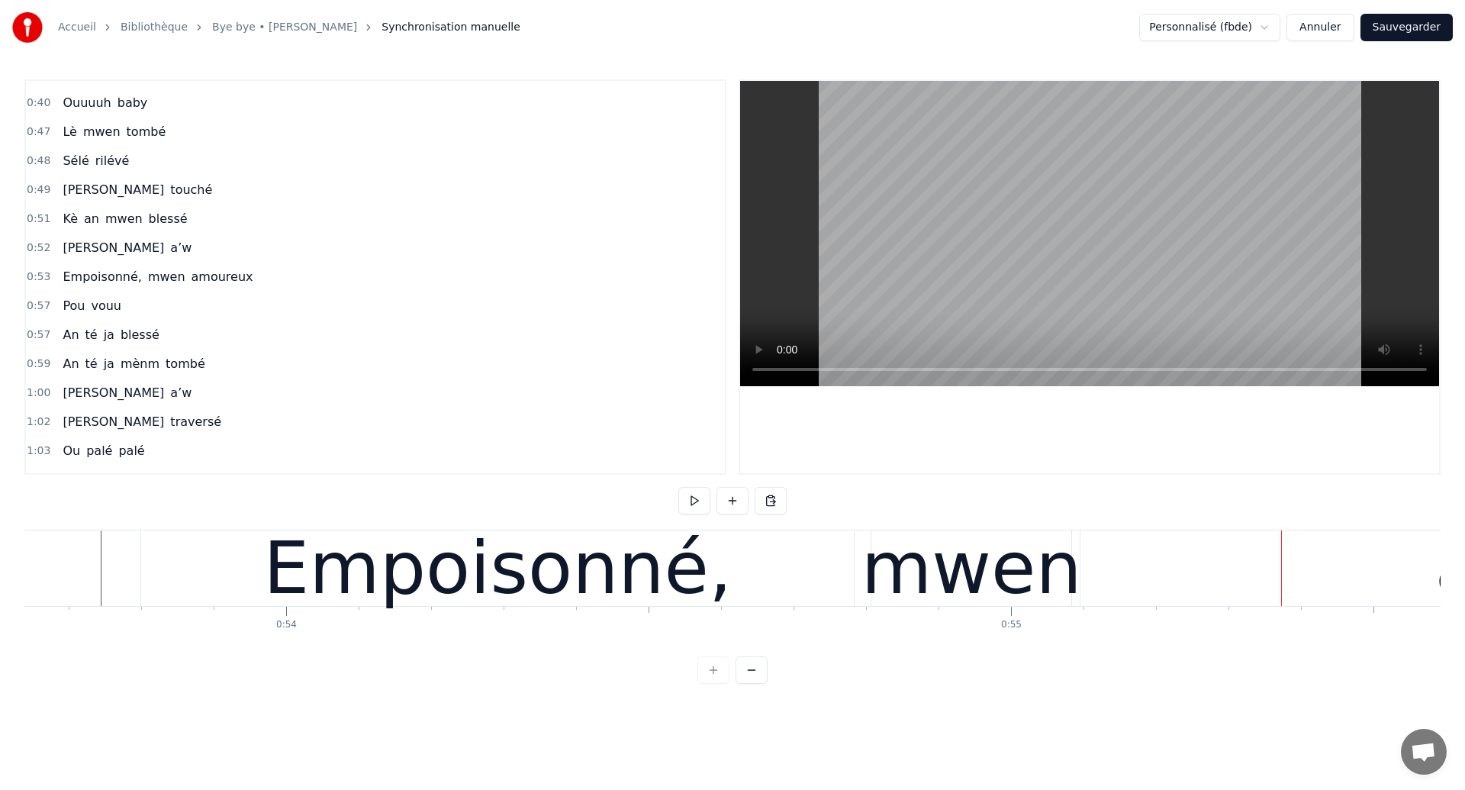
click at [211, 562] on div "Empoisonné," at bounding box center [497, 568] width 713 height 76
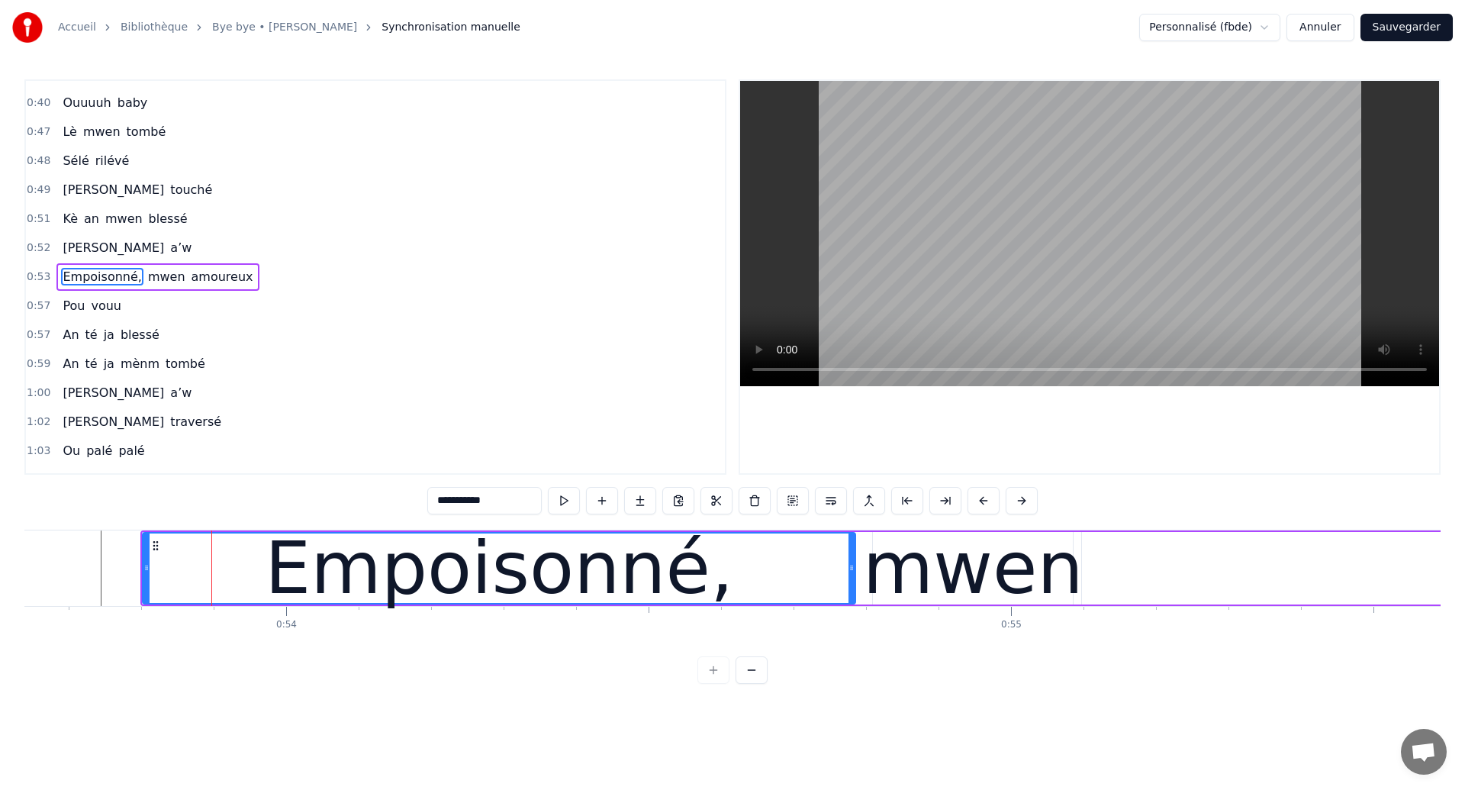
click at [723, 590] on div "Empoisonné," at bounding box center [498, 567] width 711 height 69
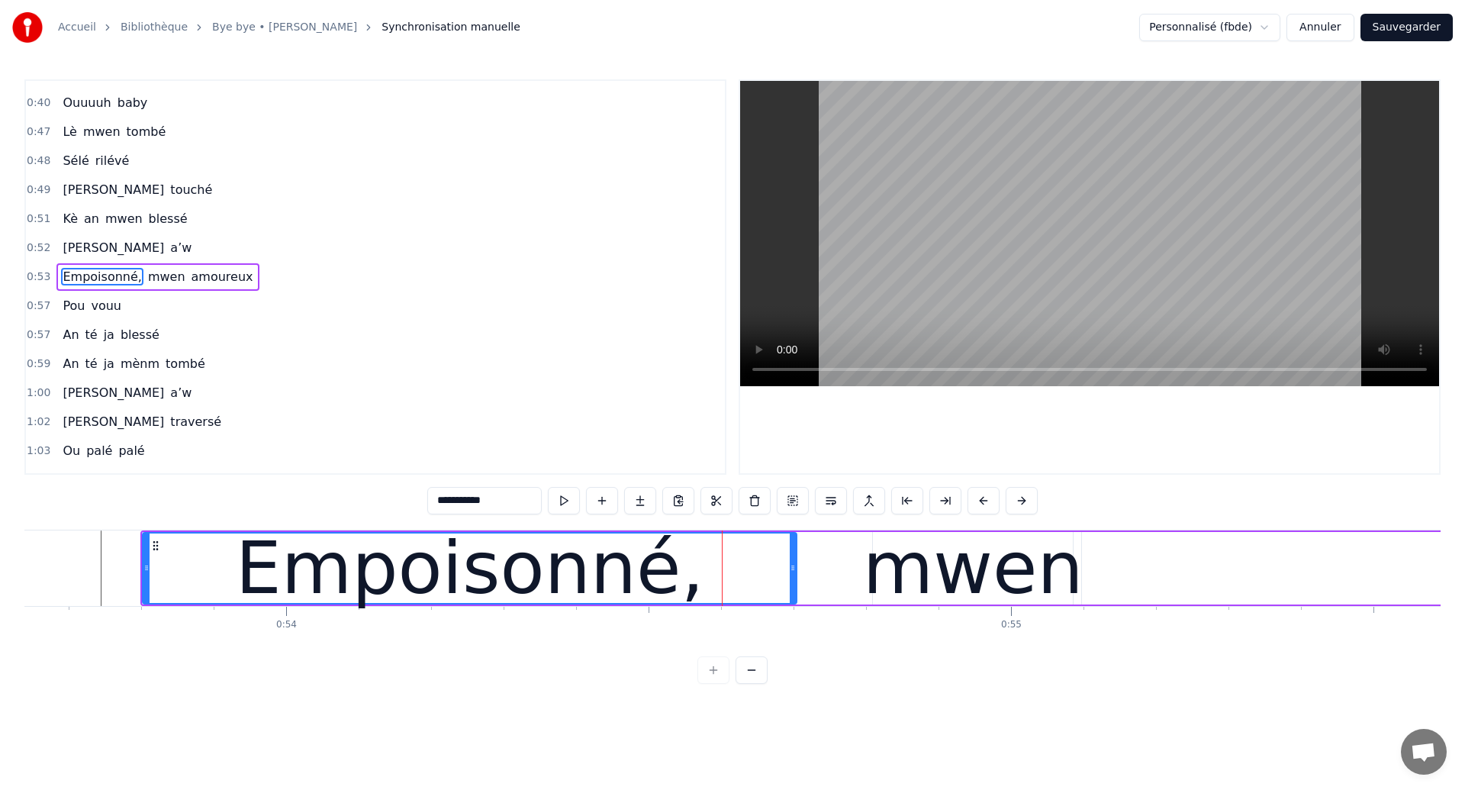
drag, startPoint x: 851, startPoint y: 574, endPoint x: 792, endPoint y: 584, distance: 59.6
click at [792, 584] on div at bounding box center [793, 567] width 6 height 69
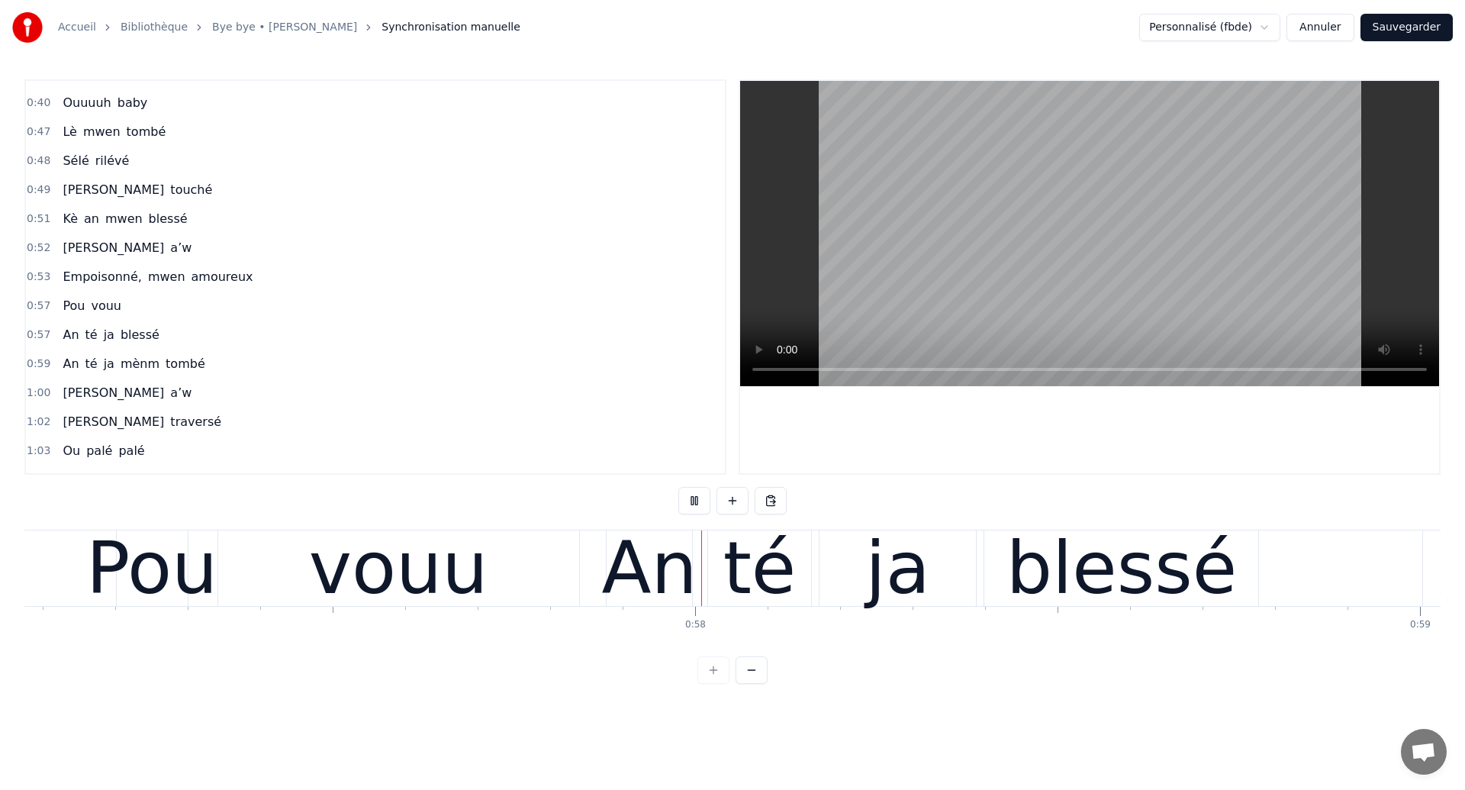
scroll to position [0, 41538]
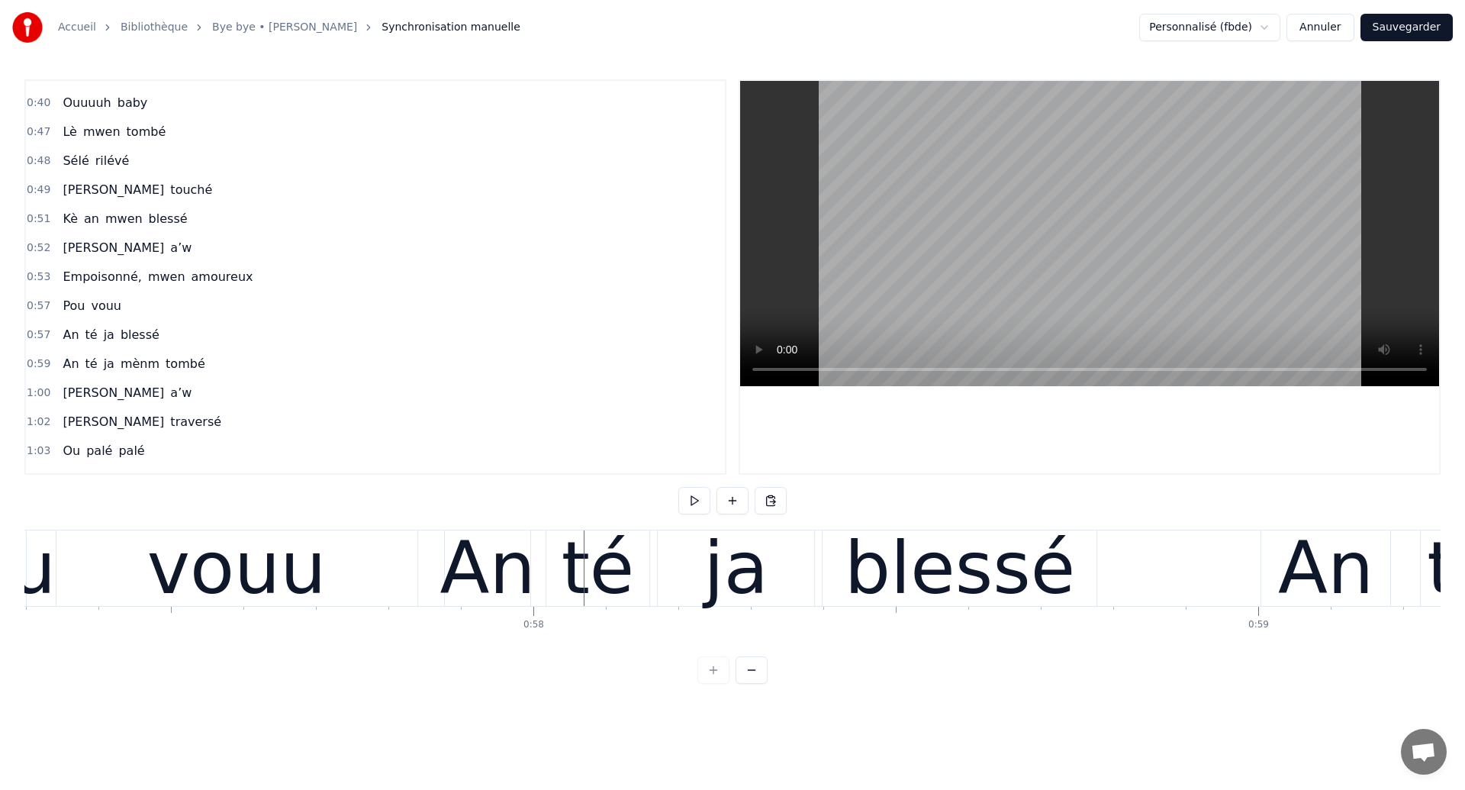
click at [347, 590] on div "vouu" at bounding box center [236, 568] width 361 height 76
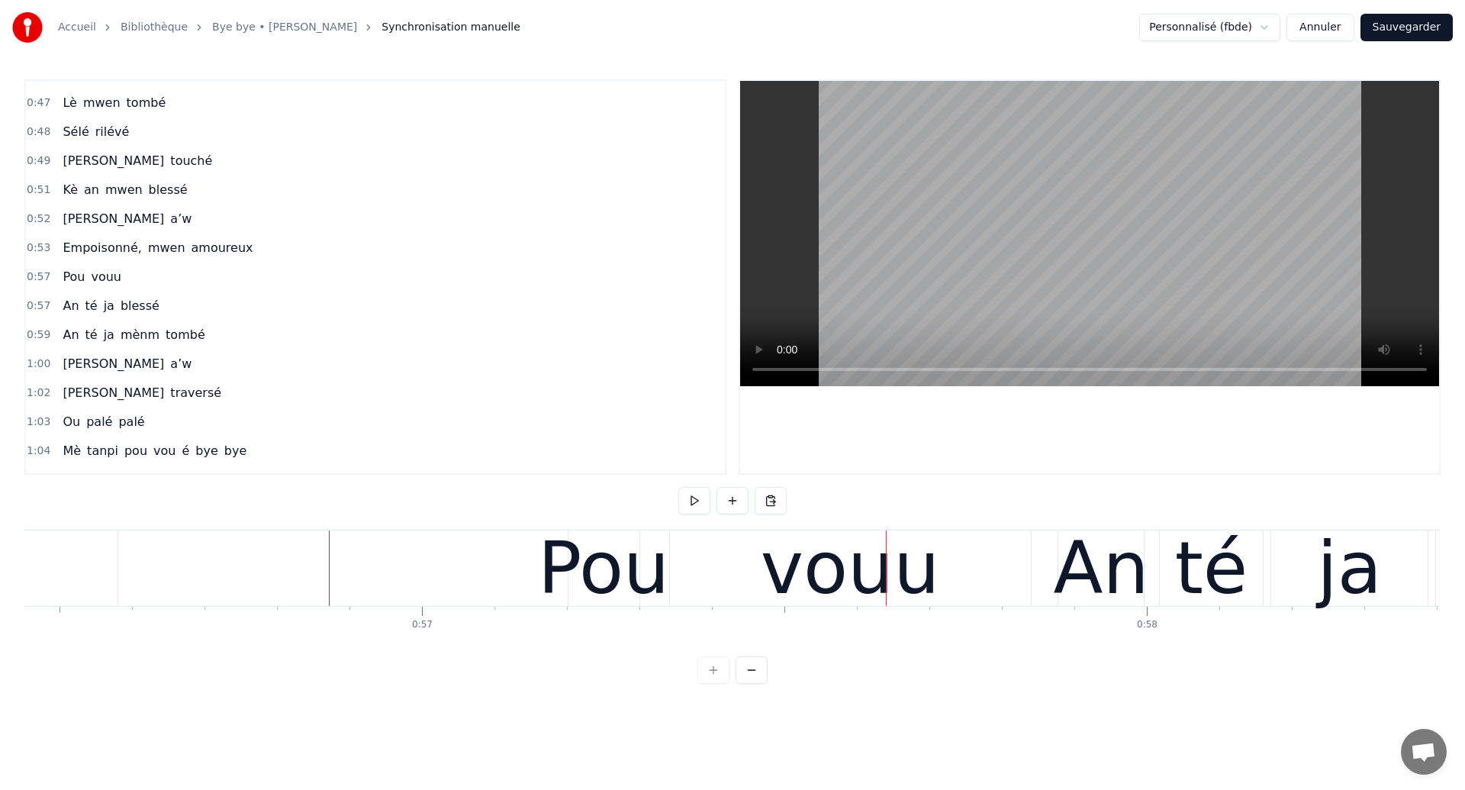
scroll to position [0, 40889]
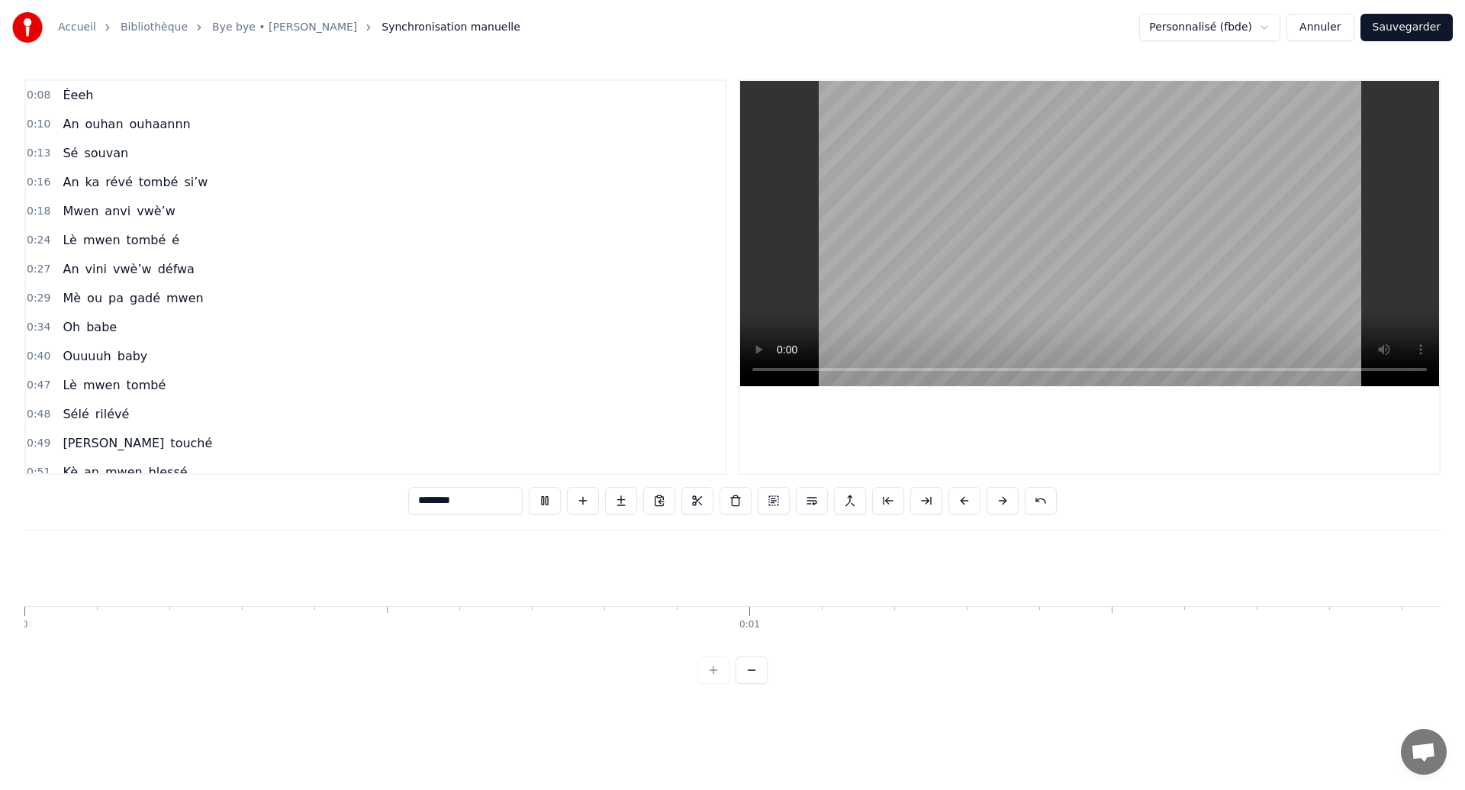
scroll to position [253, 0]
